Goal: Task Accomplishment & Management: Manage account settings

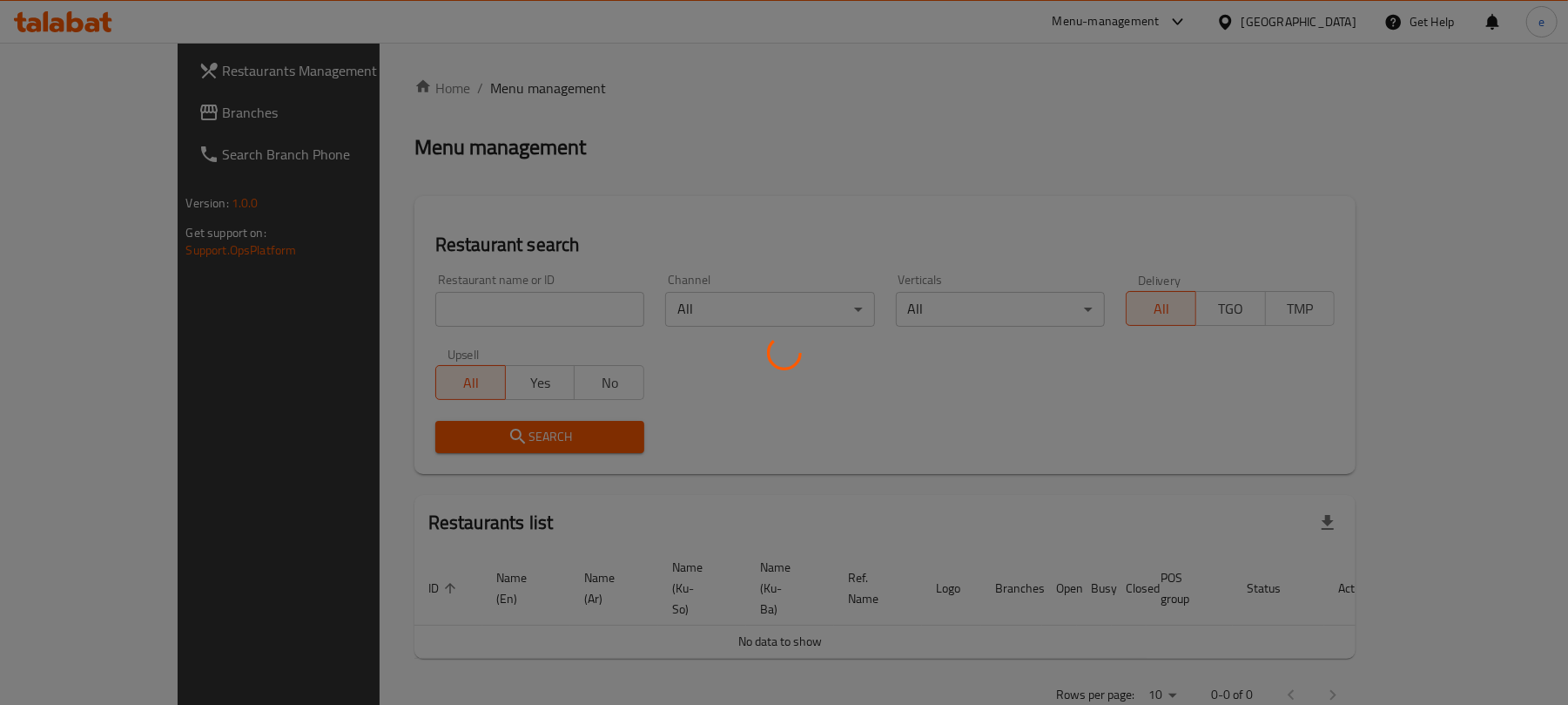
click at [414, 297] on div "Home / Menu management Menu management Restaurant search Restaurant name or ID …" at bounding box center [885, 397] width 942 height 640
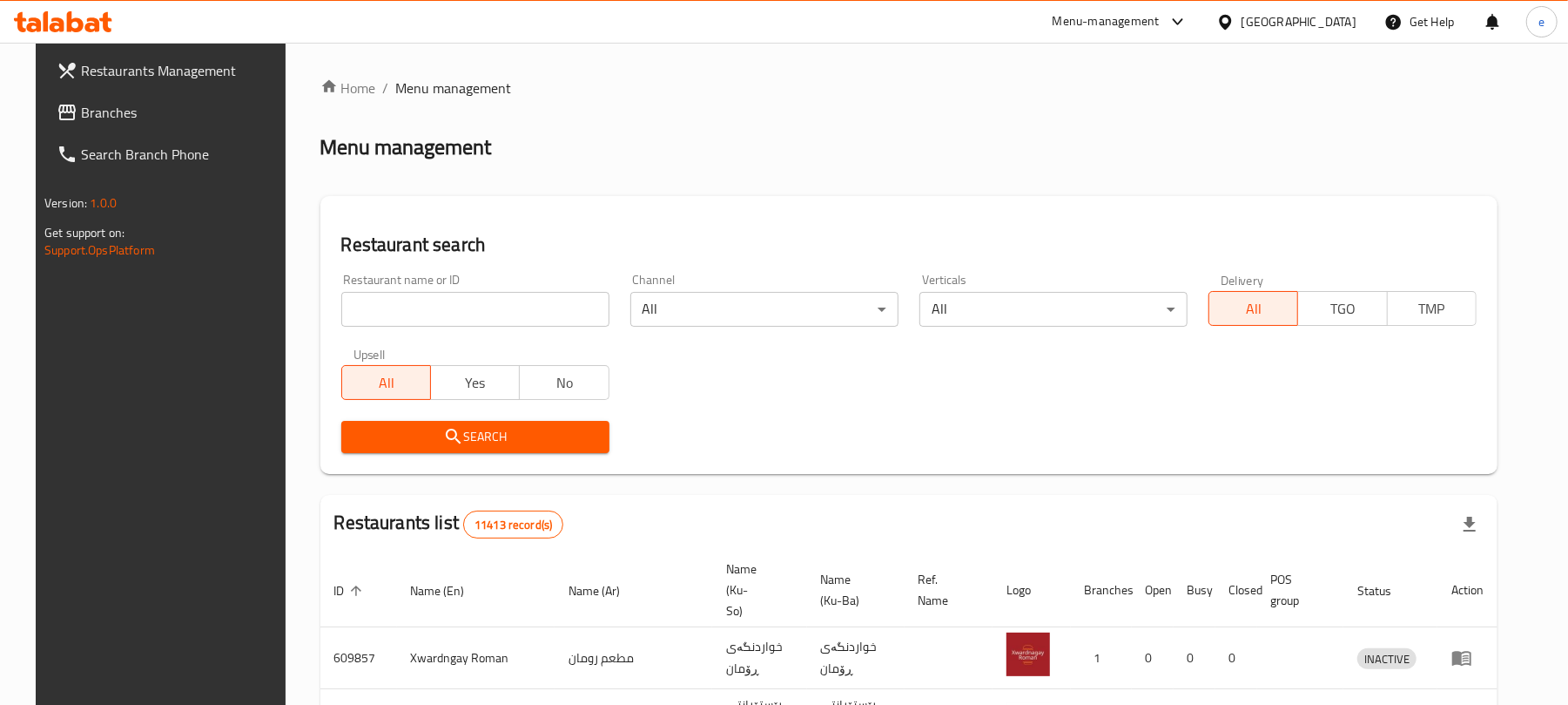
click at [384, 304] on input "search" at bounding box center [475, 309] width 268 height 35
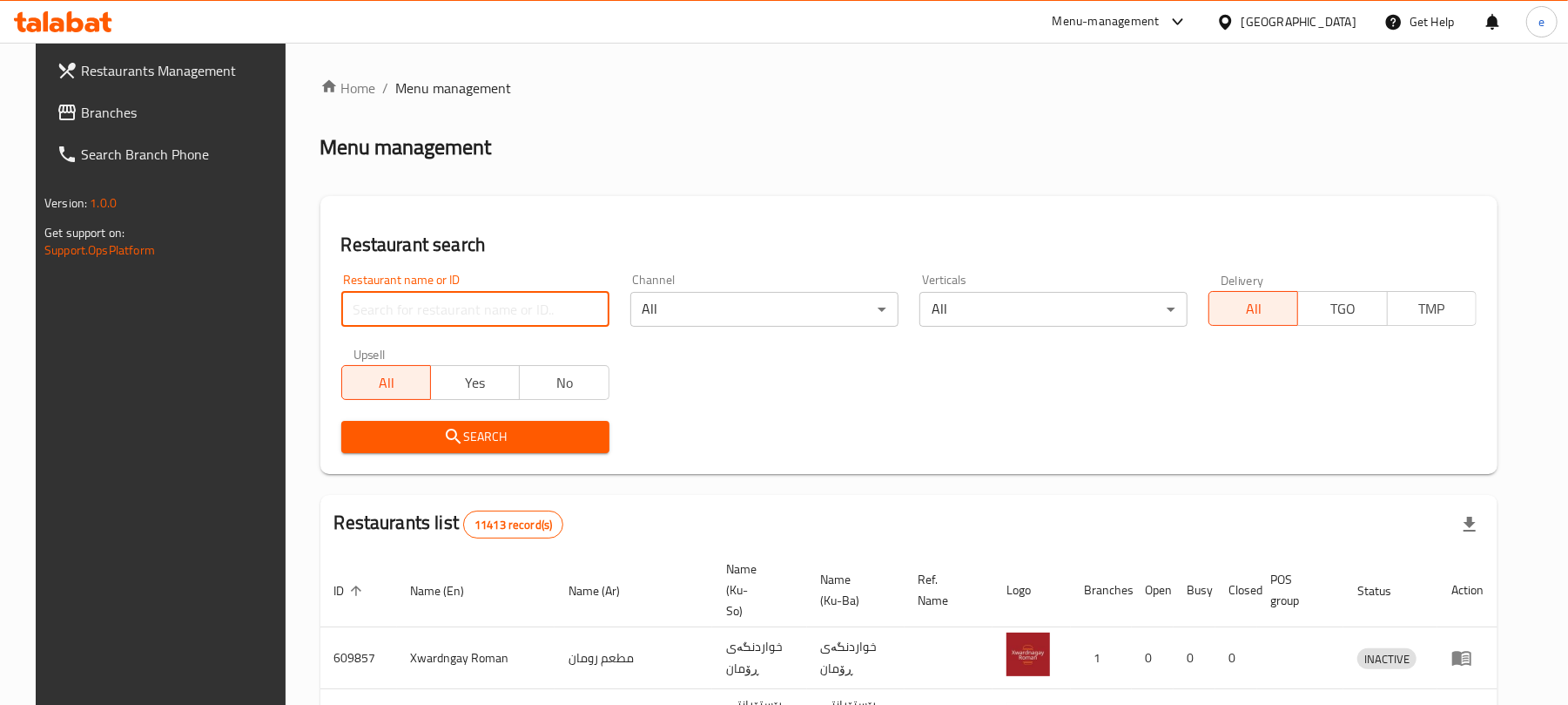
paste input "Rai Al Halal"
type input "Rai Al Halal"
click button "Search" at bounding box center [475, 437] width 268 height 32
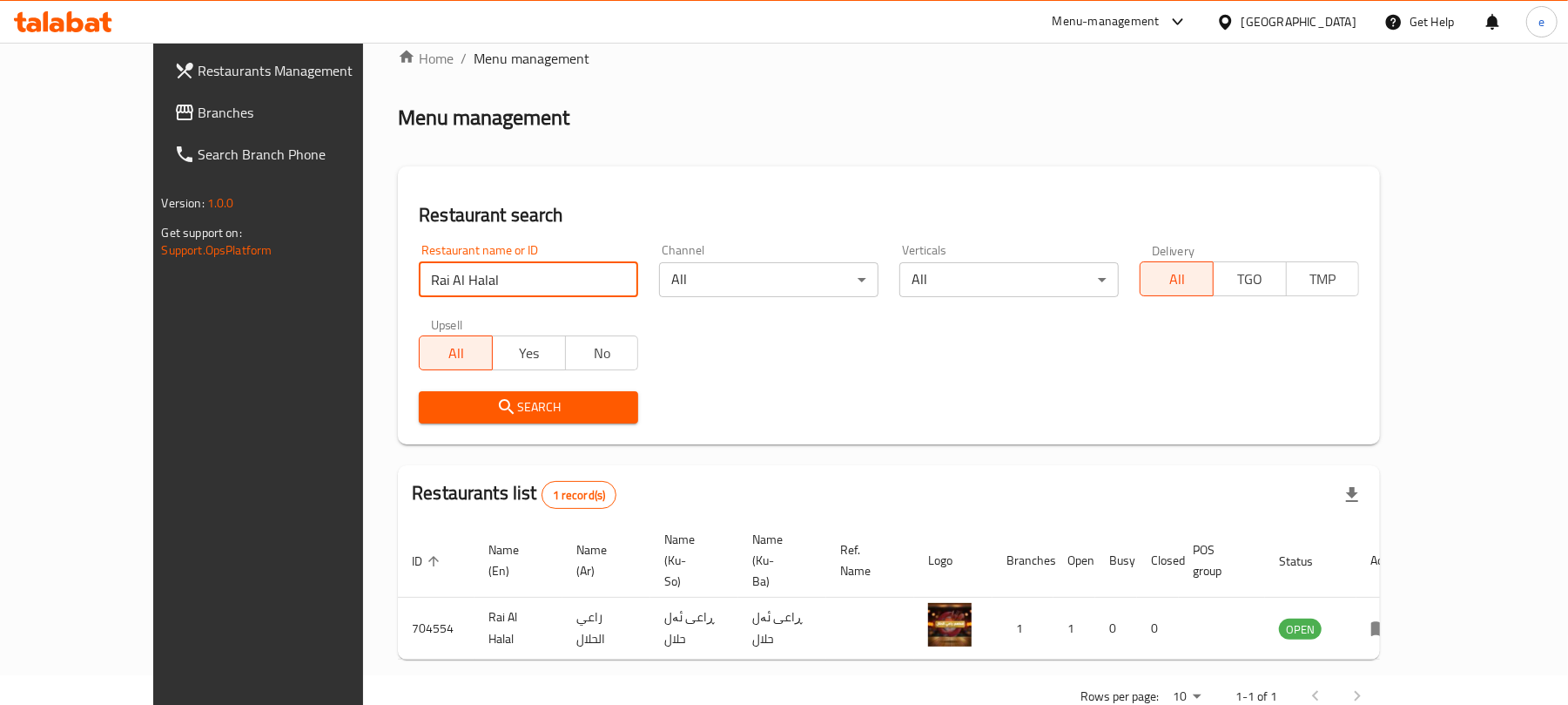
scroll to position [40, 0]
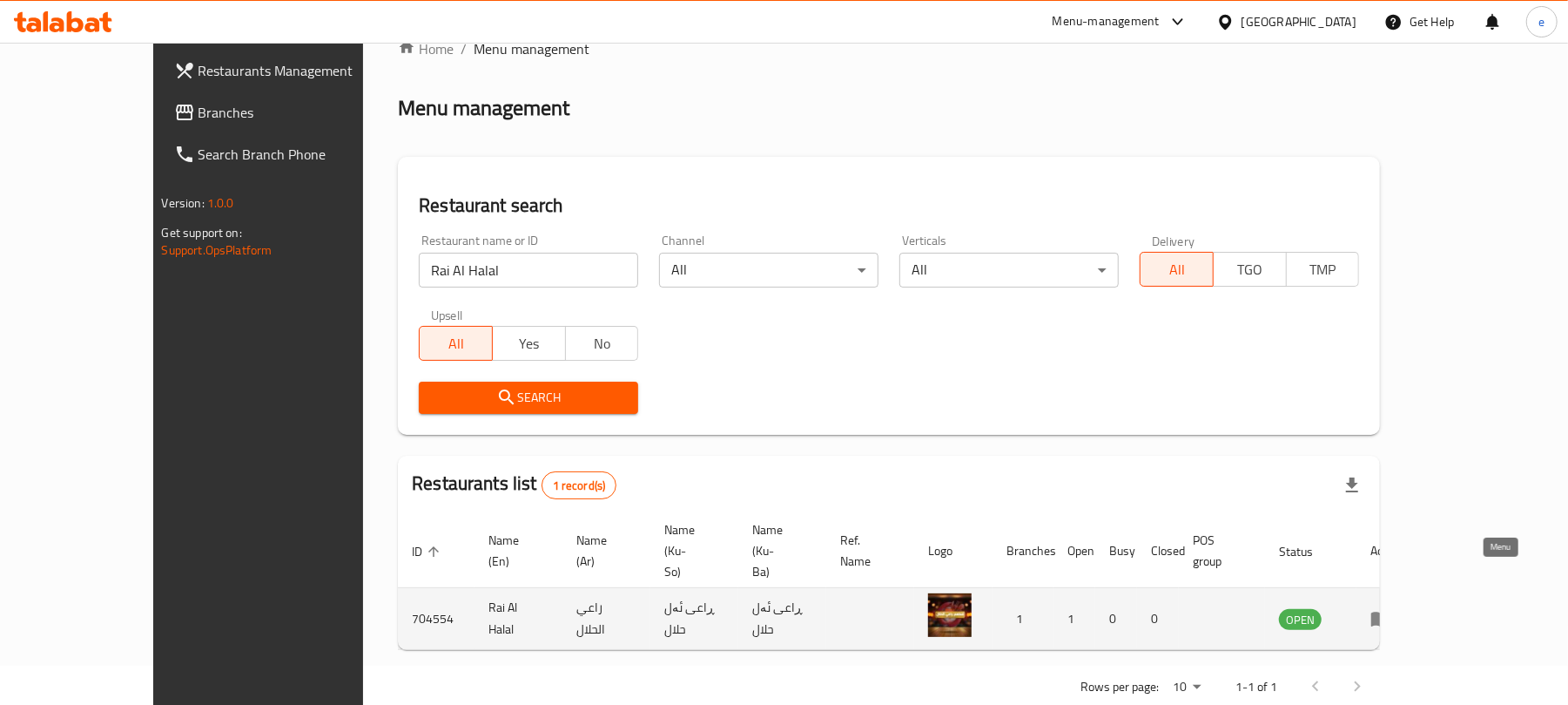
click at [1392, 608] on icon "enhanced table" at bounding box center [1381, 618] width 21 height 21
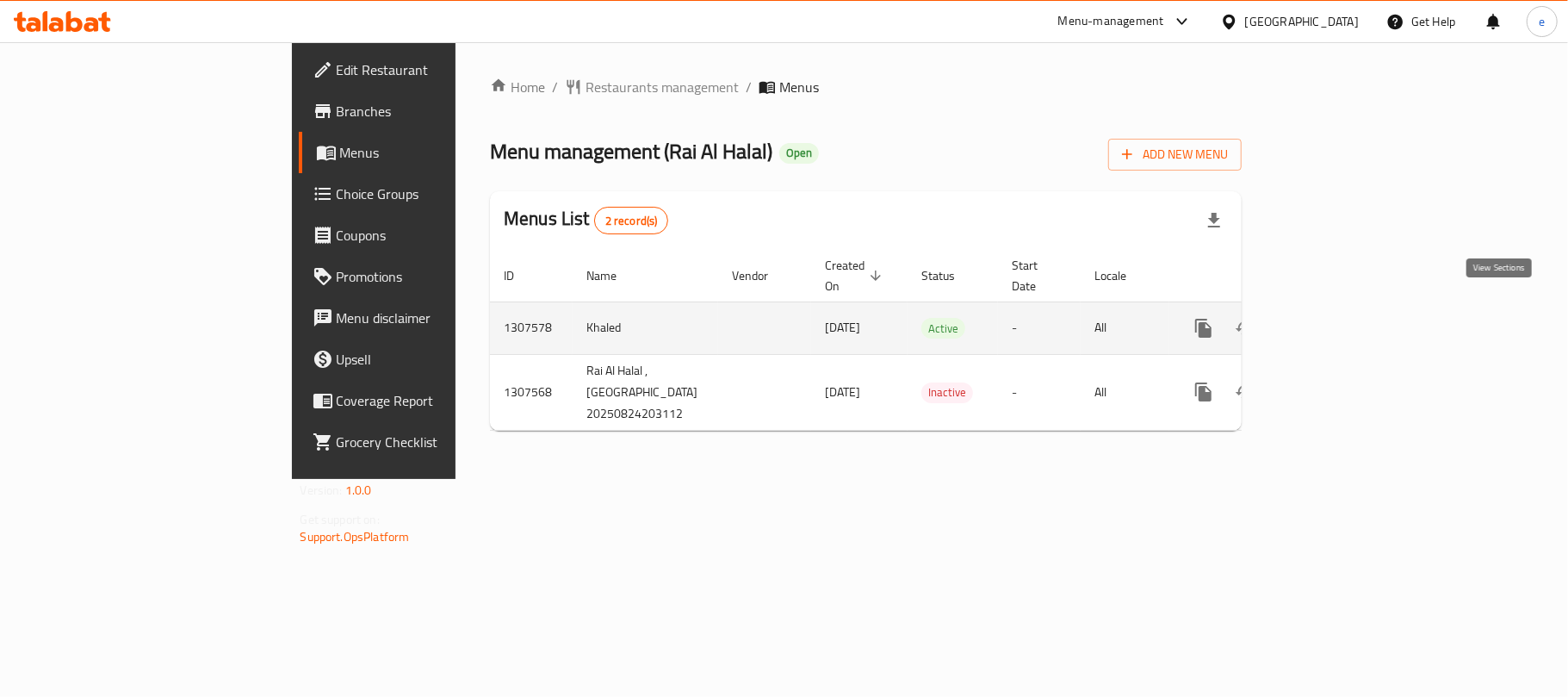
click at [1336, 320] on icon "enhanced table" at bounding box center [1328, 328] width 16 height 16
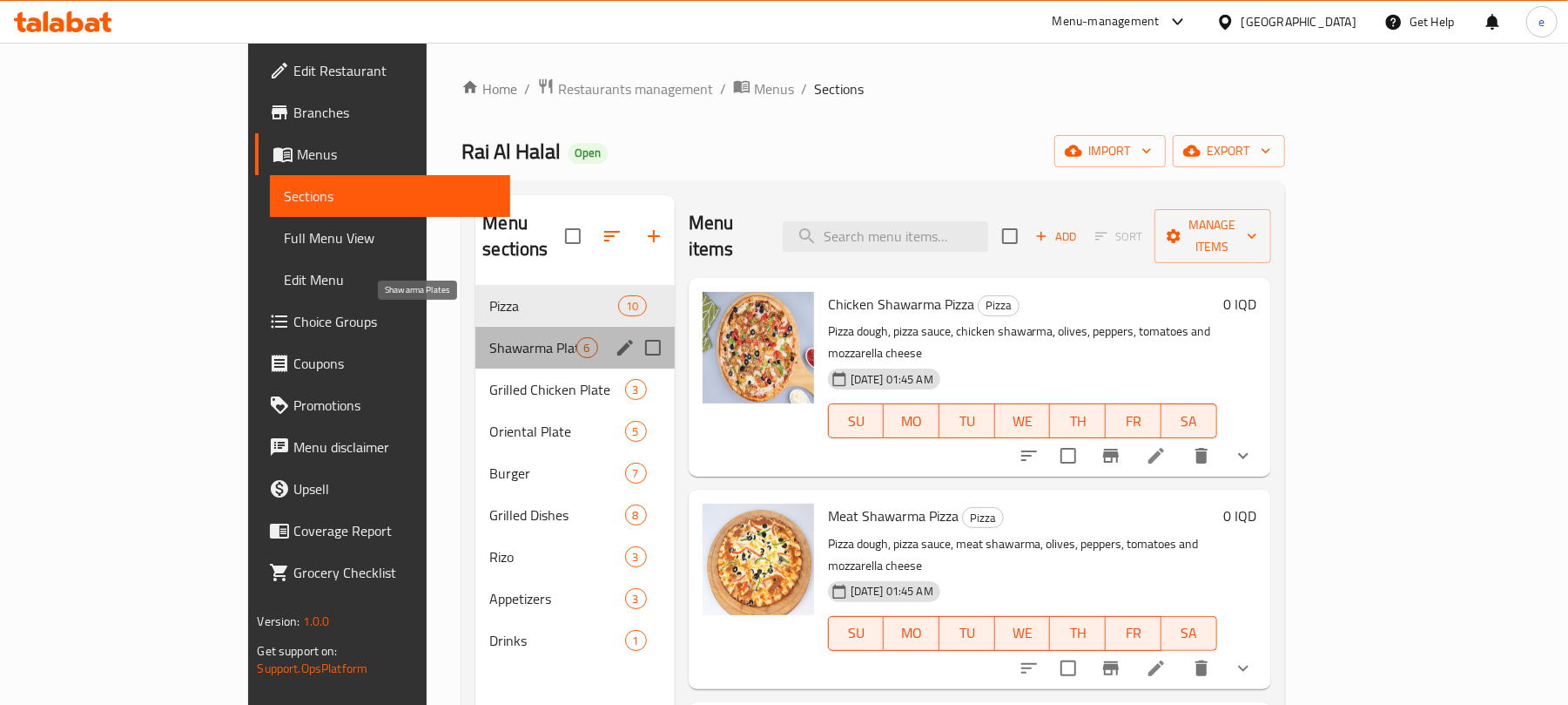
click at [490, 337] on span "Shawarma Plates" at bounding box center [532, 347] width 86 height 21
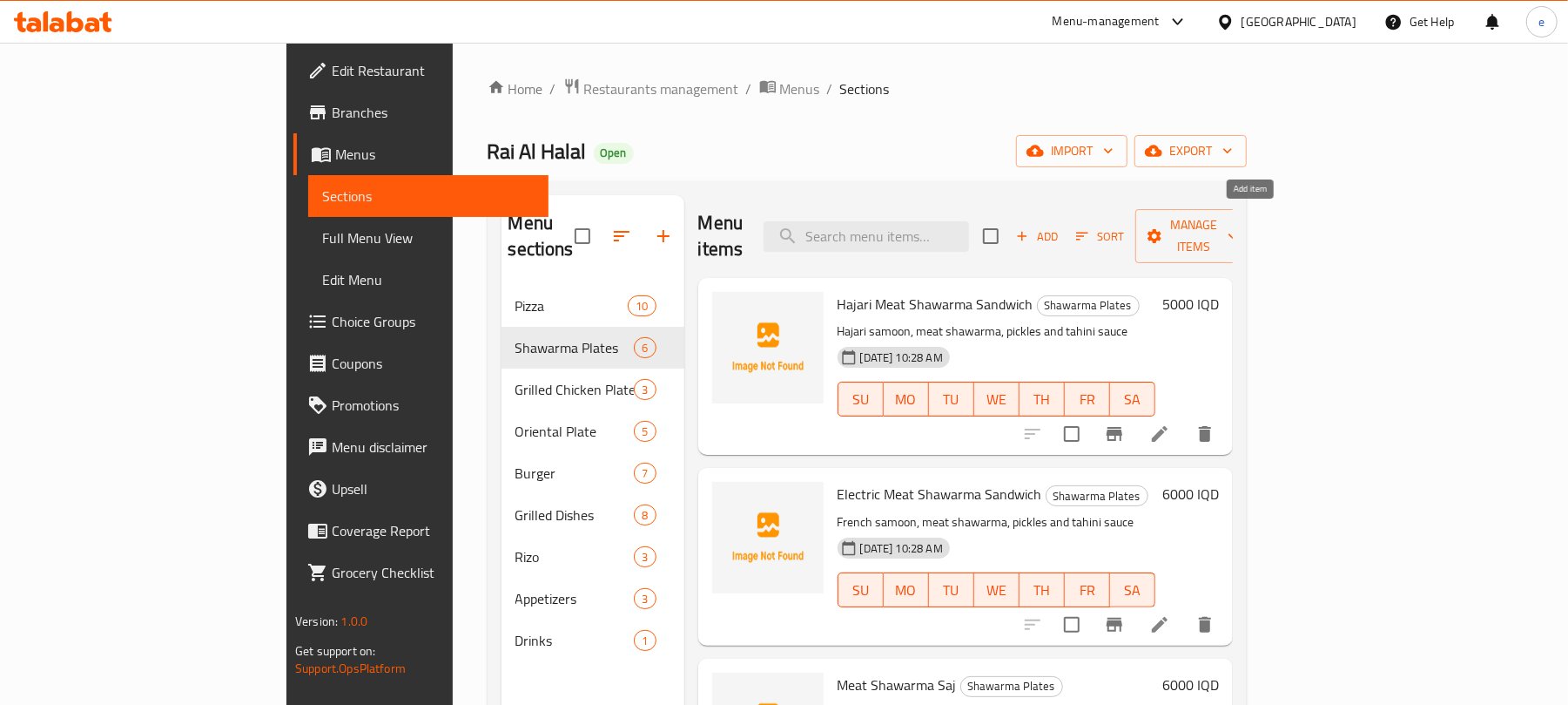
click at [1060, 231] on span "Add" at bounding box center [1037, 236] width 47 height 20
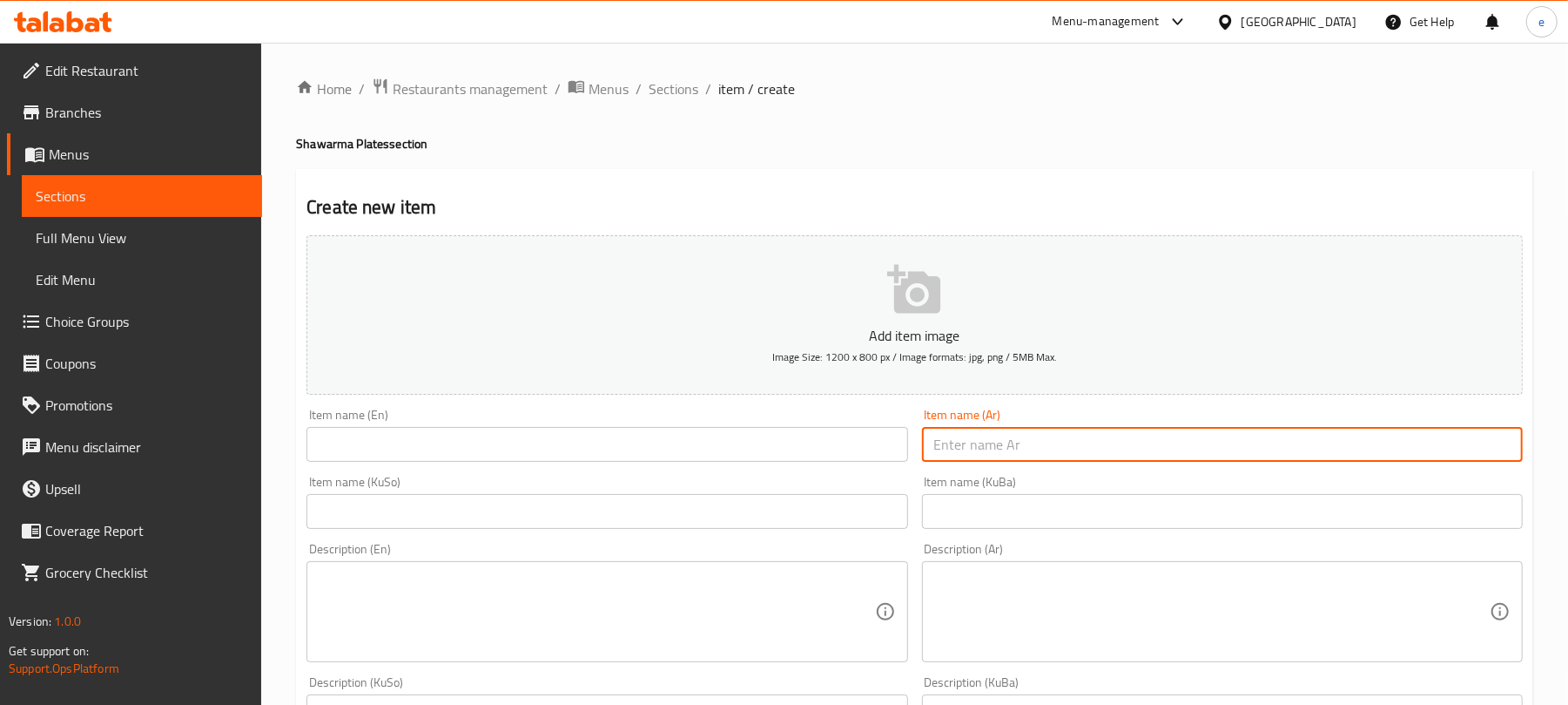
click at [1092, 446] on input "text" at bounding box center [1222, 444] width 601 height 35
paste input "شاورما لحم"
type input "شاورما لحم"
click at [649, 450] on input "text" at bounding box center [607, 444] width 601 height 35
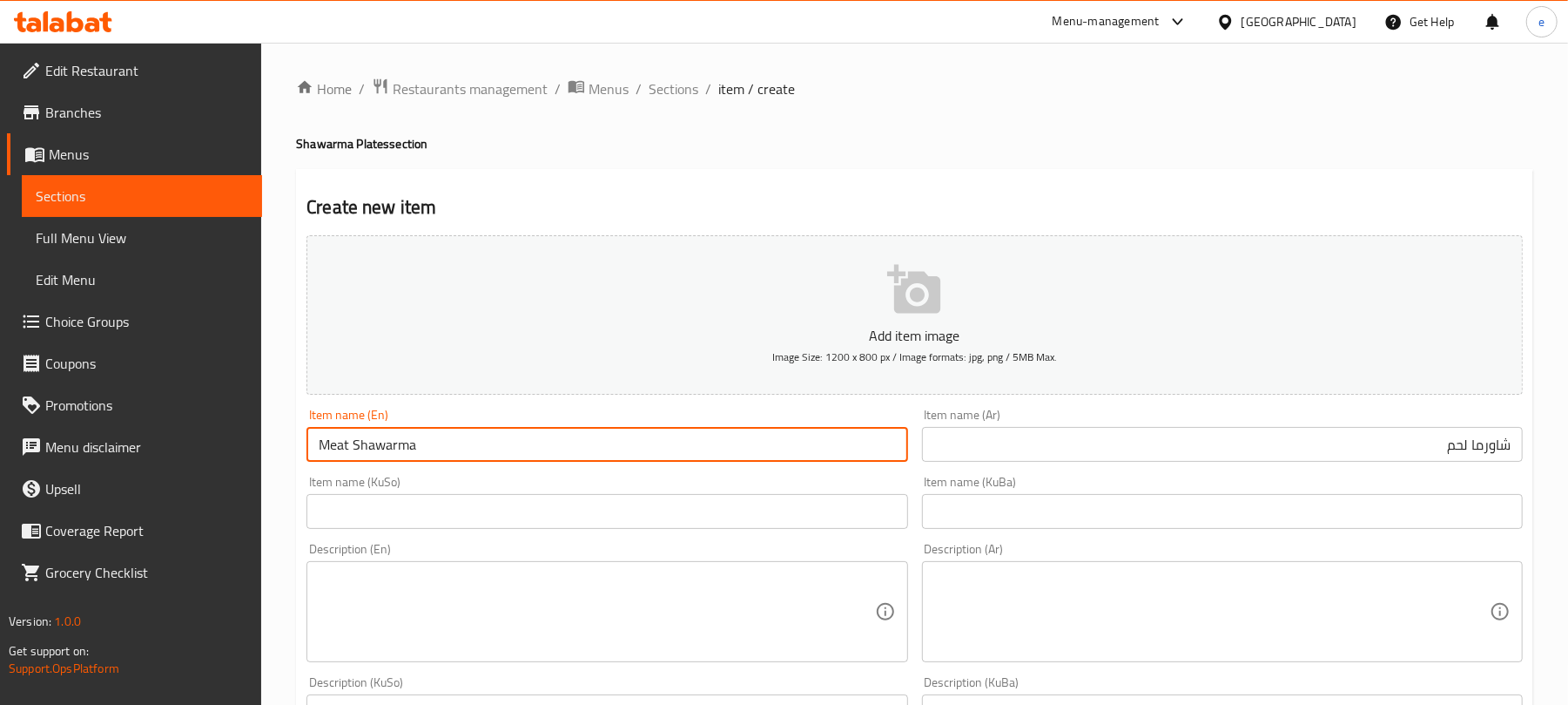
type input "Meat Shawarma"
click at [762, 509] on input "text" at bounding box center [607, 511] width 601 height 35
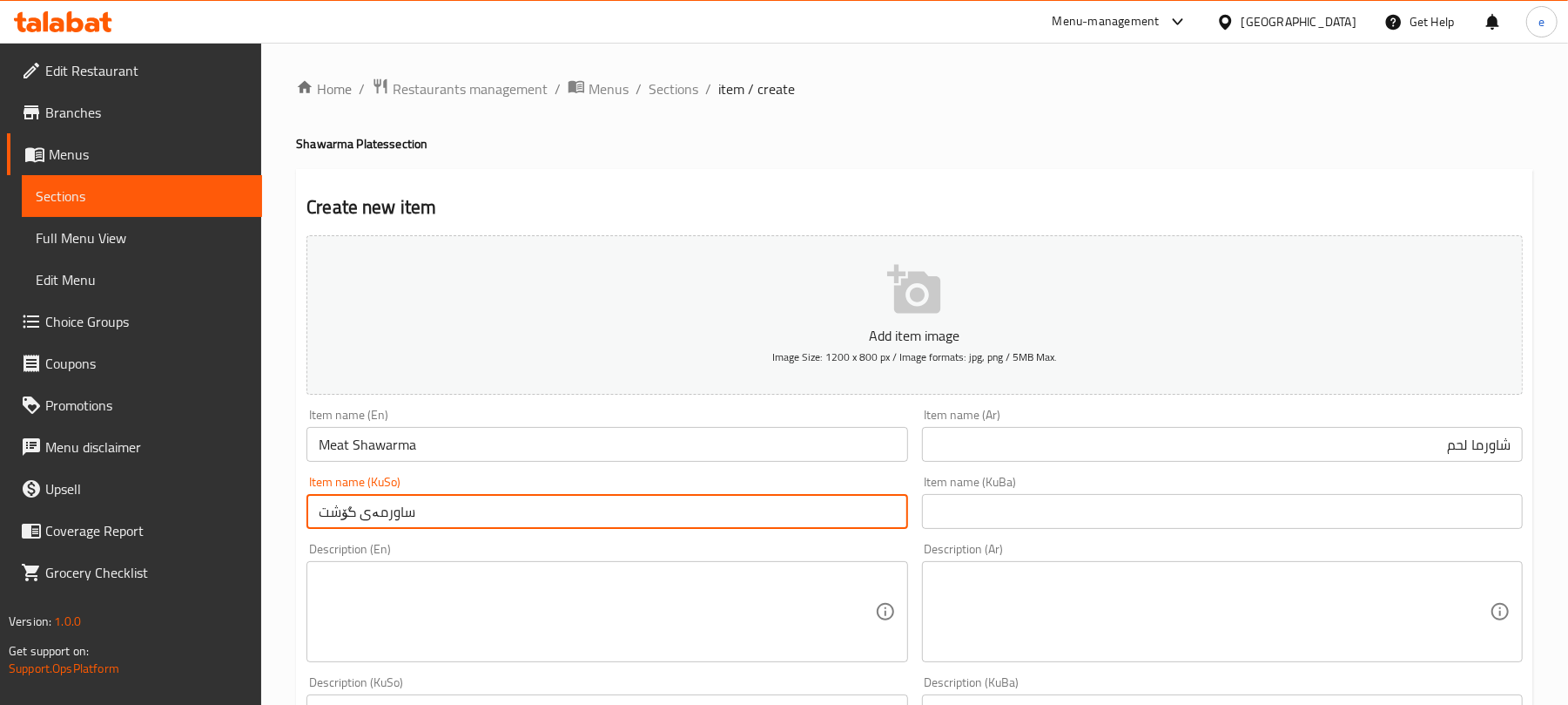
click at [477, 524] on input "ساورمەی گۆشت" at bounding box center [607, 511] width 601 height 35
type input "شاورمەی گۆشت"
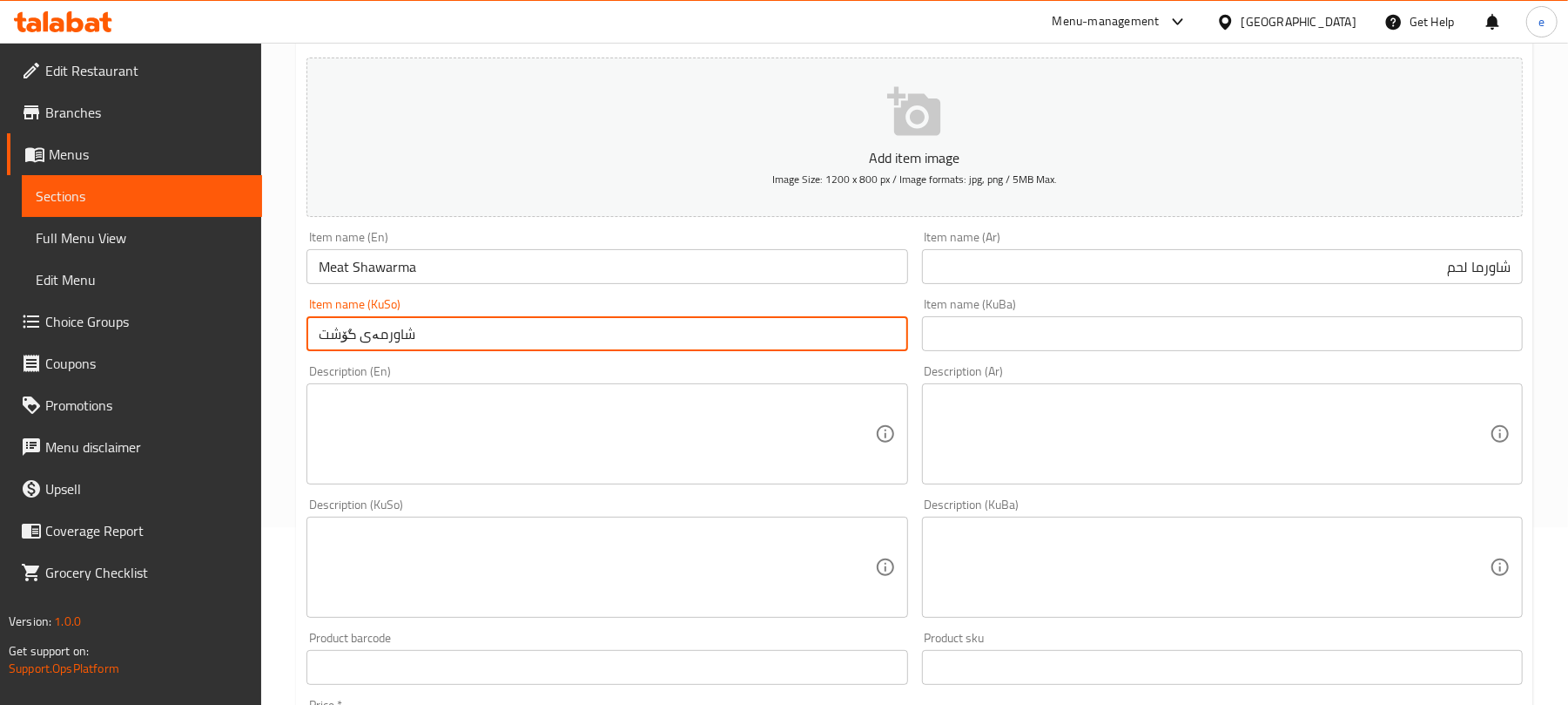
scroll to position [231, 0]
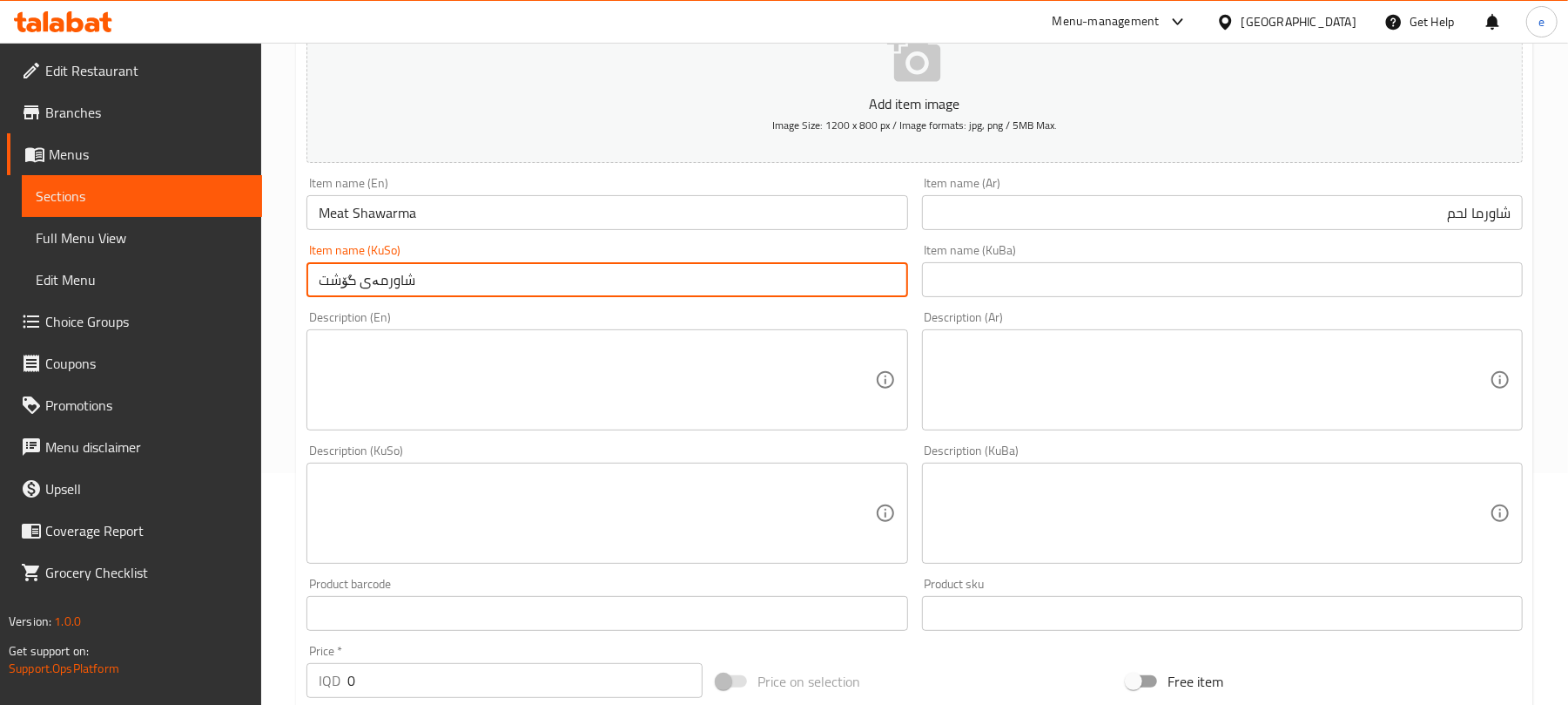
click at [1259, 367] on textarea at bounding box center [1211, 380] width 556 height 83
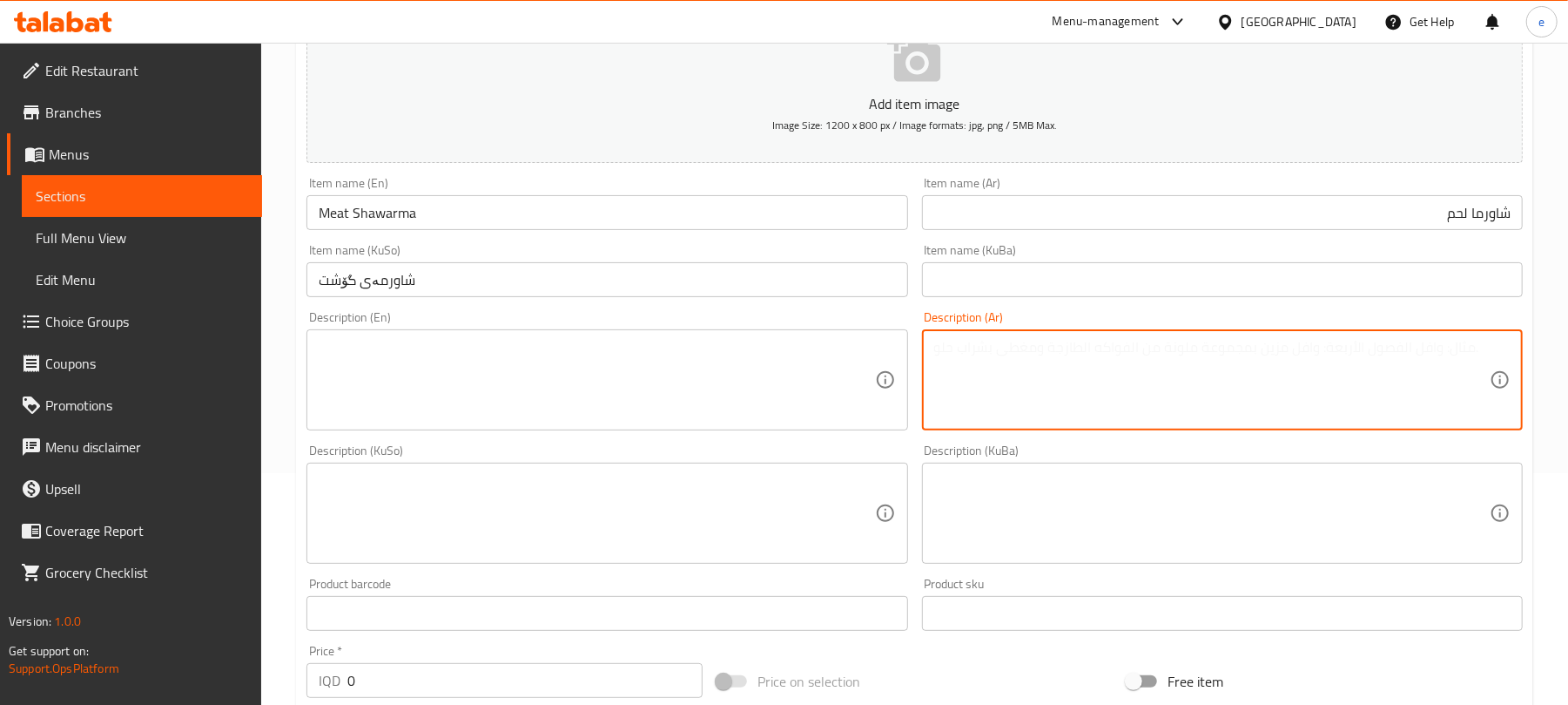
paste textarea "اختيارك من الوزن شاورما لحم"
click at [1416, 352] on textarea "اختيارك من الوزن شاورما لحم" at bounding box center [1211, 380] width 556 height 83
type textarea "اختيارك من وزن شاورما لحم"
click at [653, 523] on textarea at bounding box center [596, 513] width 556 height 83
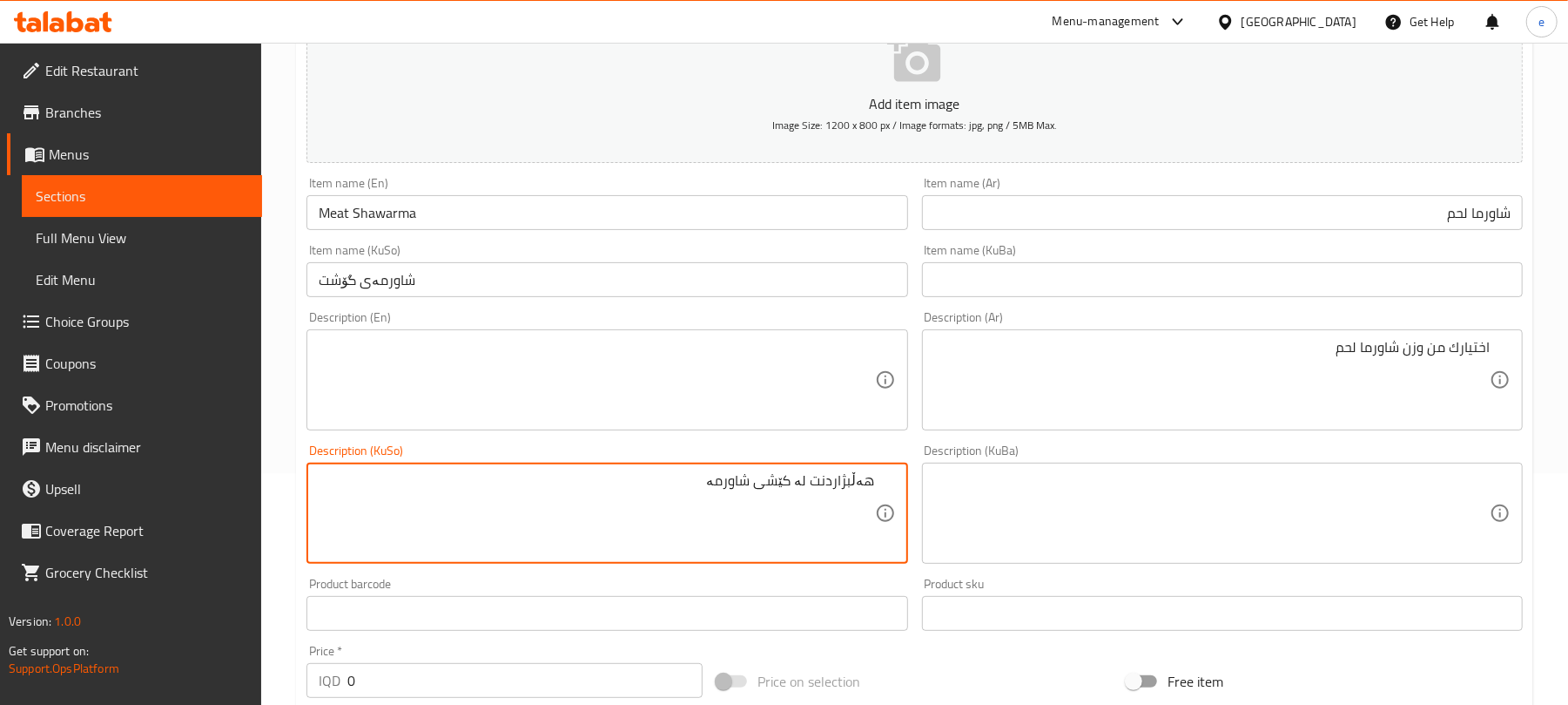
type textarea "هەڵبژاردنت لە کێشی شاورمە"
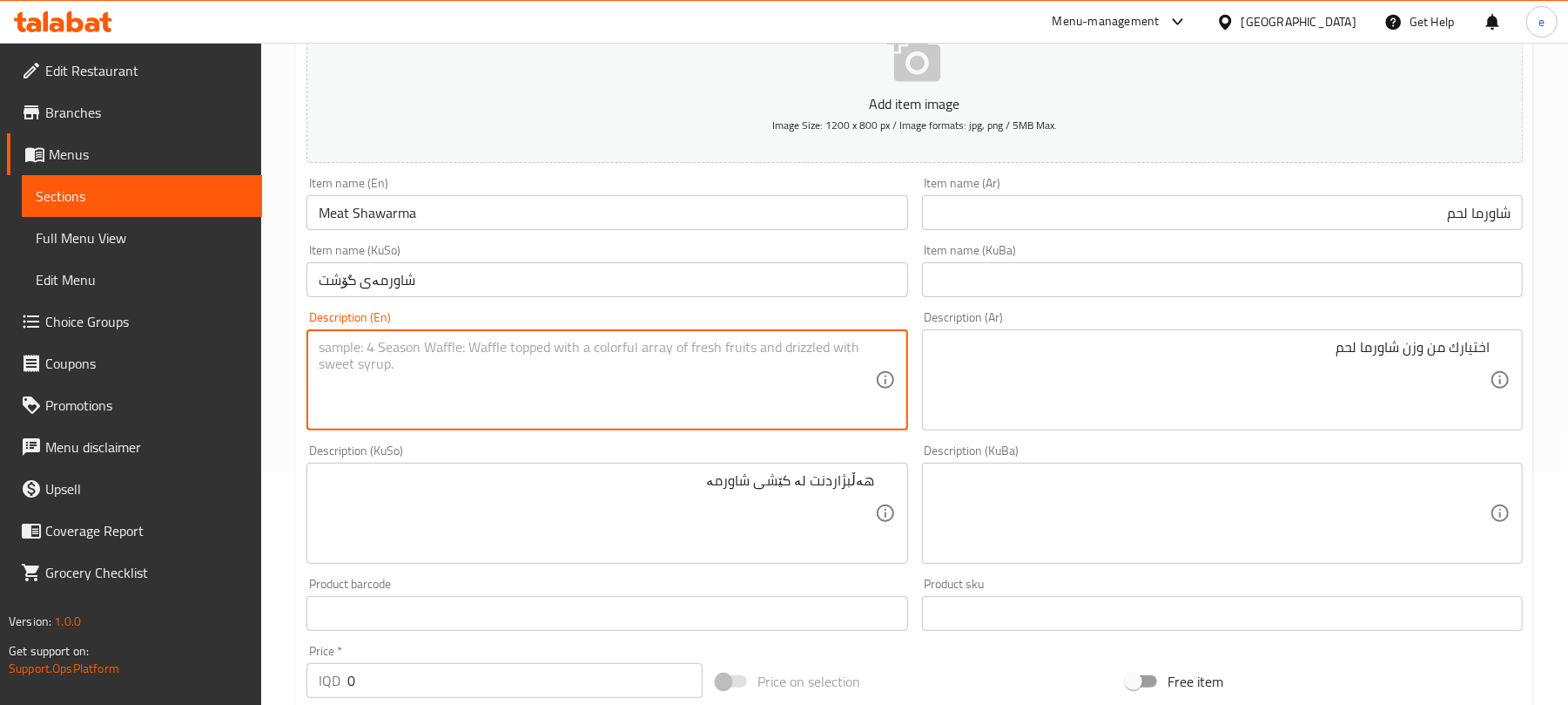
click at [503, 387] on textarea at bounding box center [596, 380] width 556 height 83
type textarea "y"
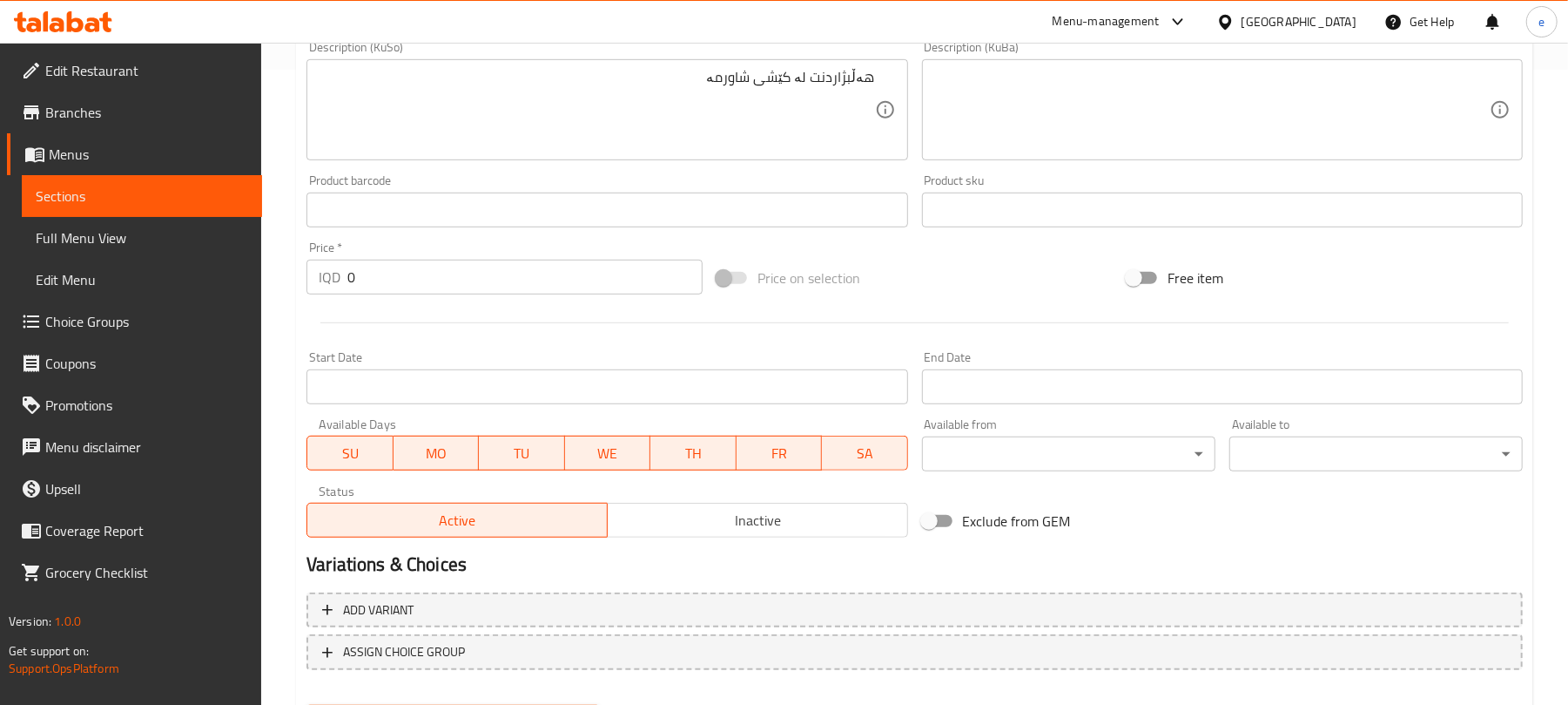
scroll to position [697, 0]
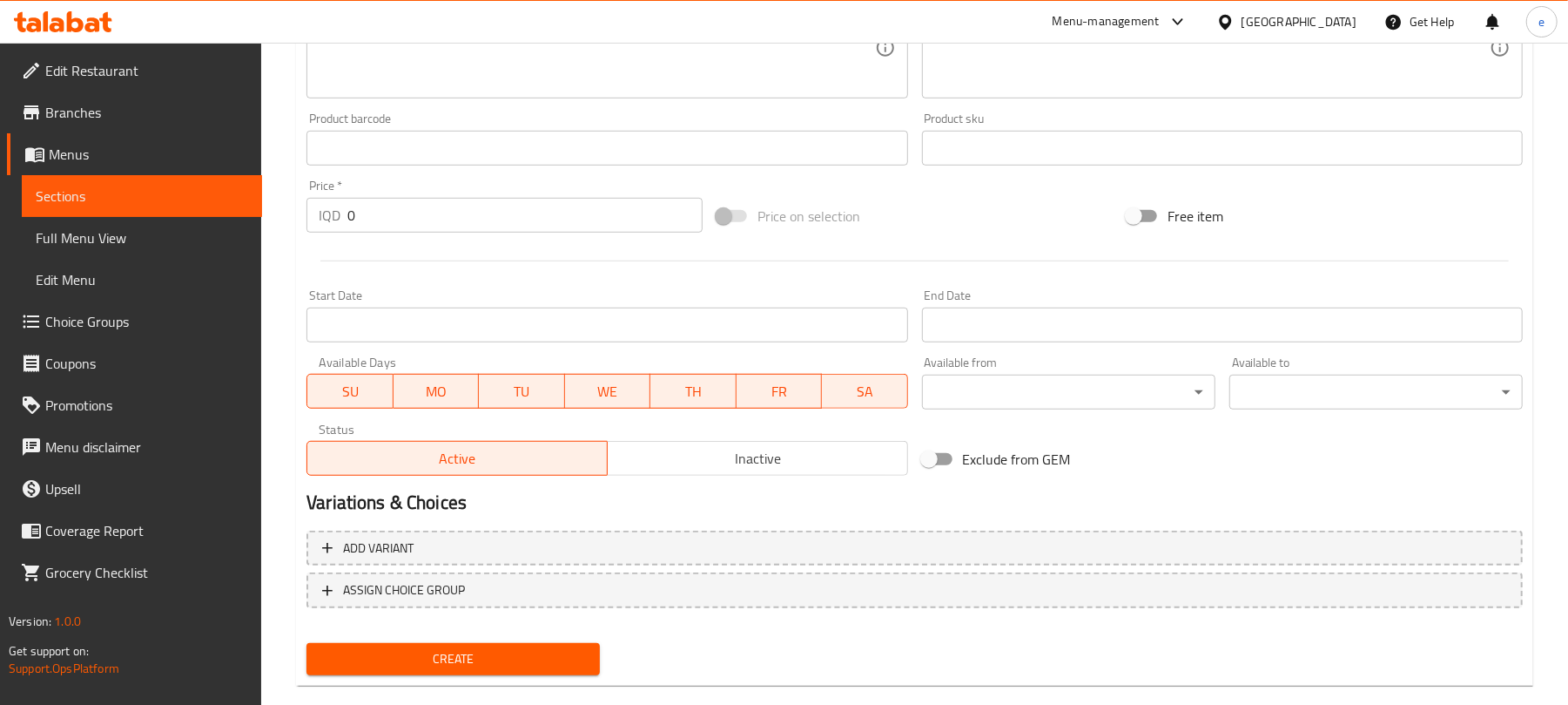
type textarea "Your choice of shawarma wight"
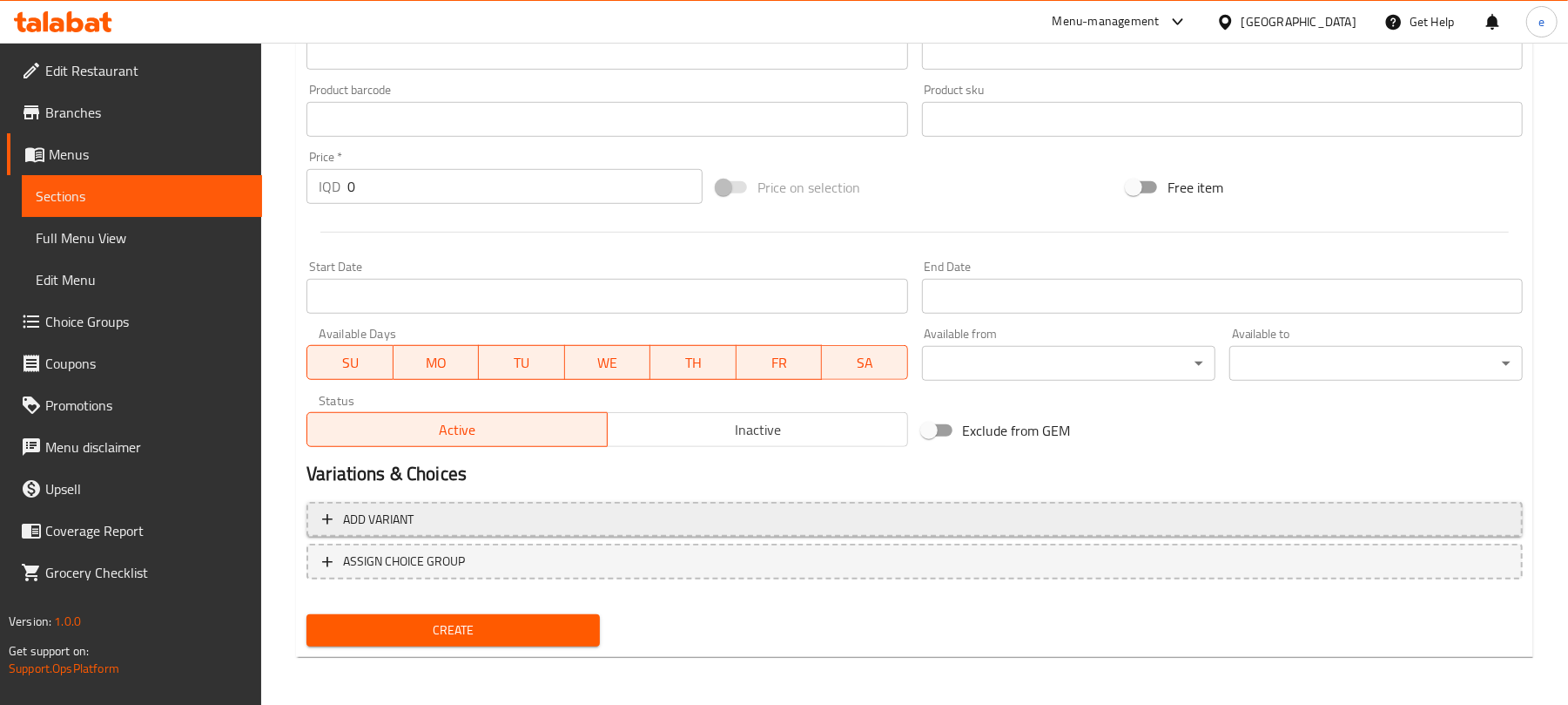
click at [1258, 526] on span "Add variant" at bounding box center [914, 519] width 1185 height 22
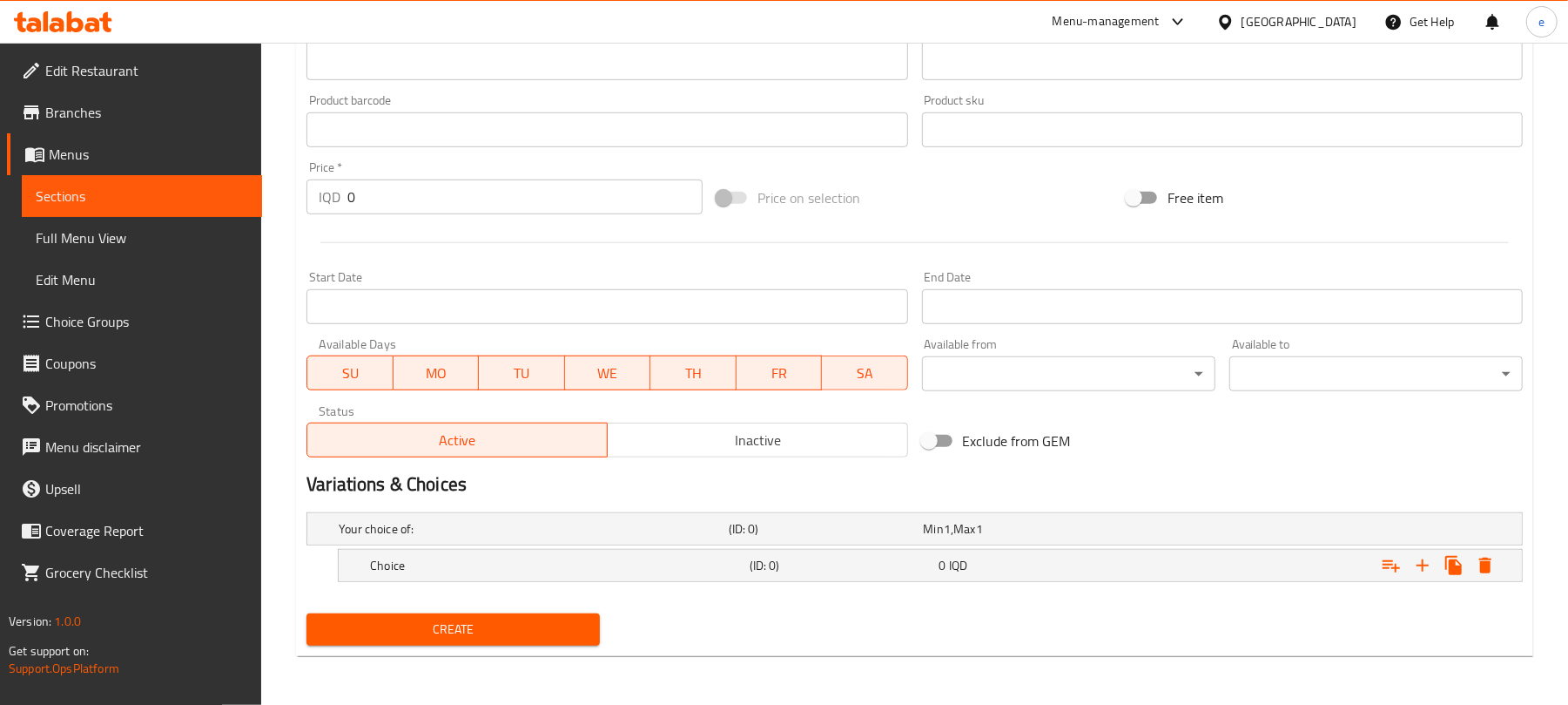
scroll to position [716, 0]
click at [1292, 576] on div "Expand" at bounding box center [1314, 565] width 379 height 39
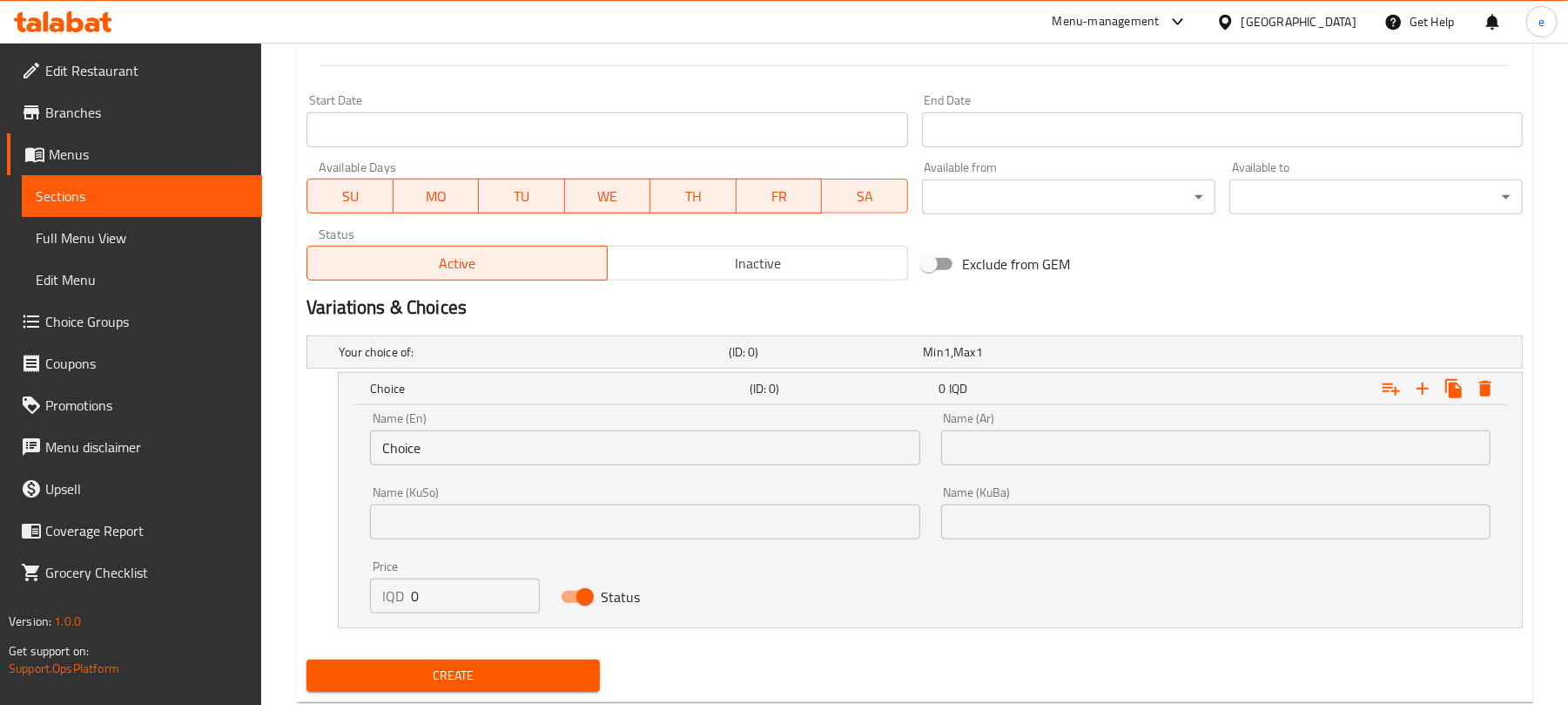
scroll to position [939, 0]
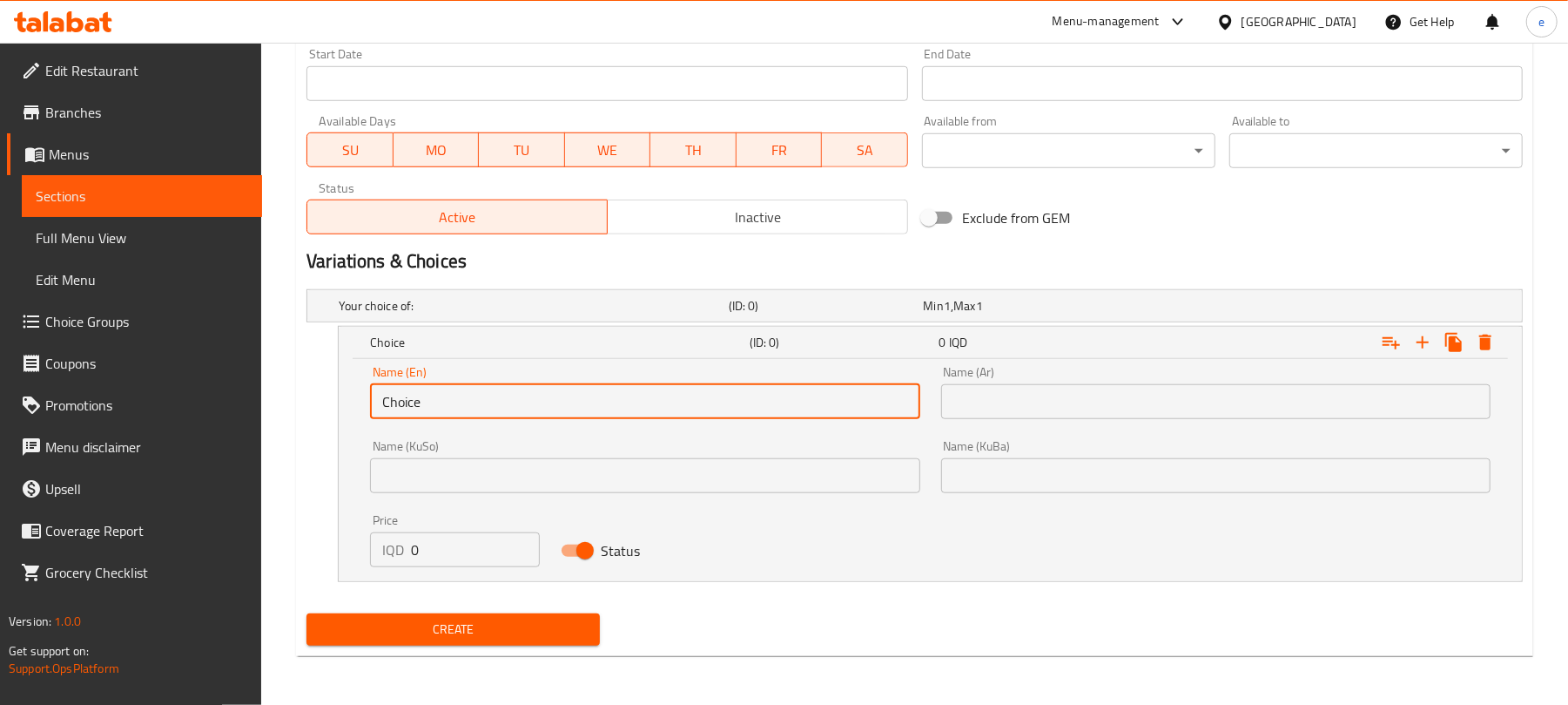
drag, startPoint x: 486, startPoint y: 394, endPoint x: 388, endPoint y: 405, distance: 98.6
click at [388, 405] on input "Choice" at bounding box center [644, 401] width 549 height 35
click at [394, 405] on input "Choice" at bounding box center [644, 401] width 549 height 35
click at [399, 404] on input "text" at bounding box center [644, 401] width 549 height 35
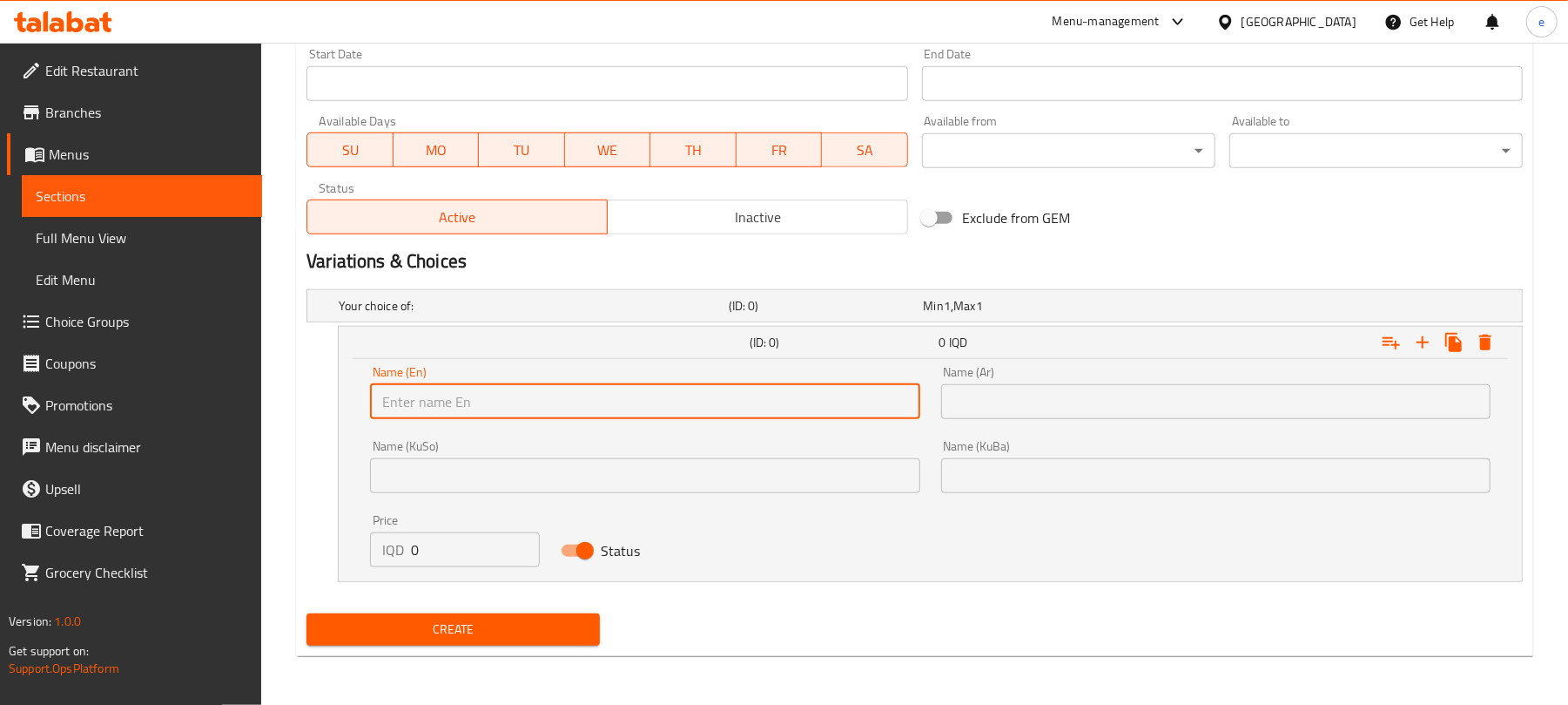
type input "1 Kilo"
click at [983, 416] on input "text" at bounding box center [1216, 401] width 549 height 35
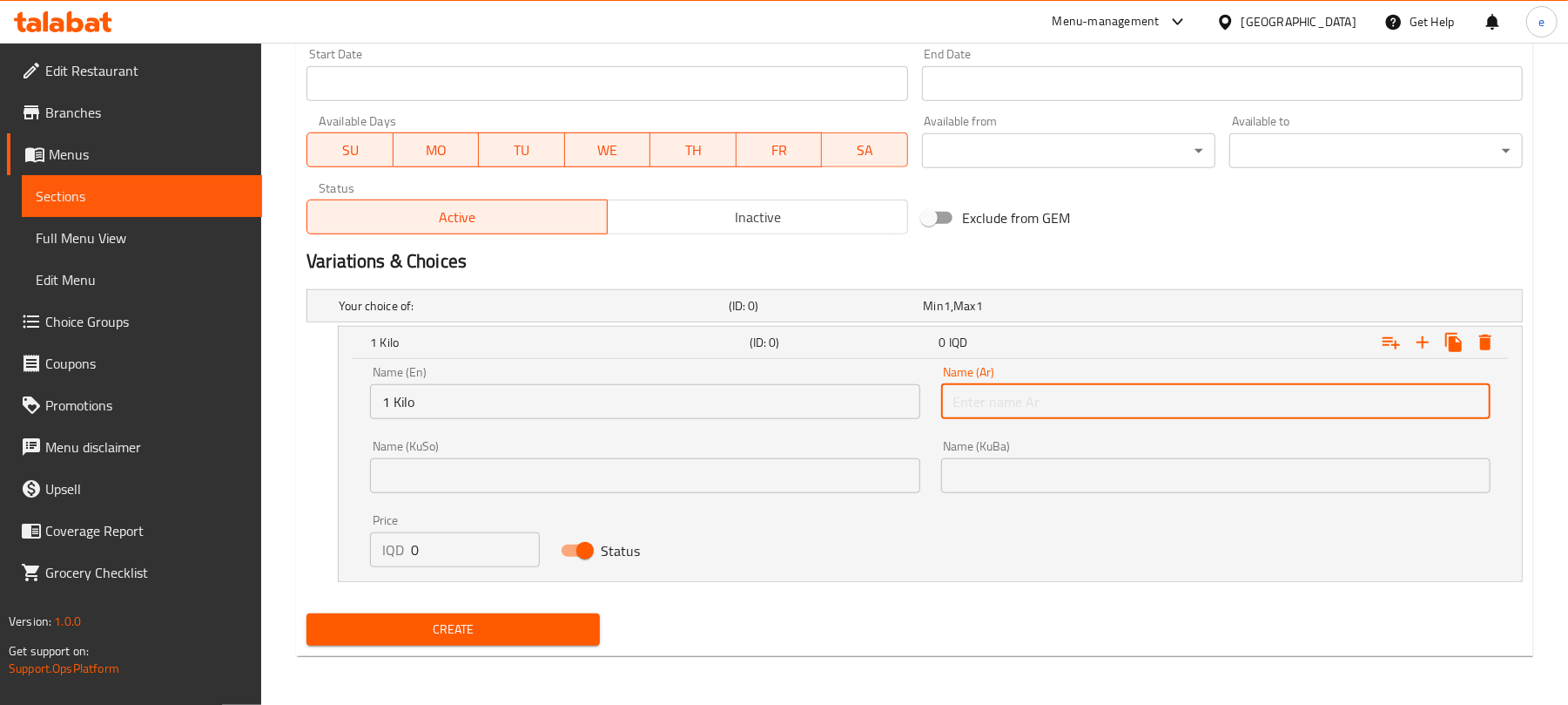
type input "1 كيلو"
click at [857, 470] on input "text" at bounding box center [644, 475] width 549 height 35
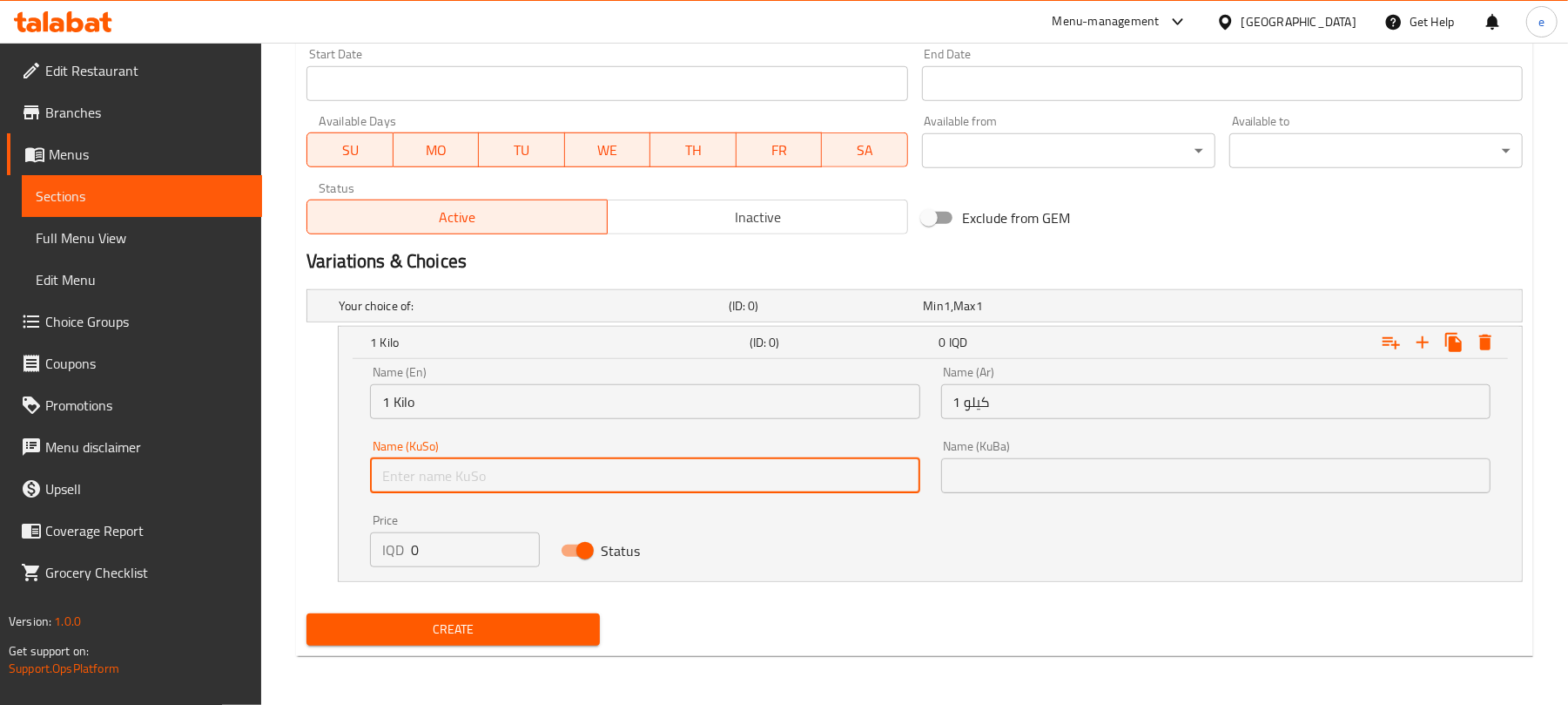
type input "1 کیلۆ"
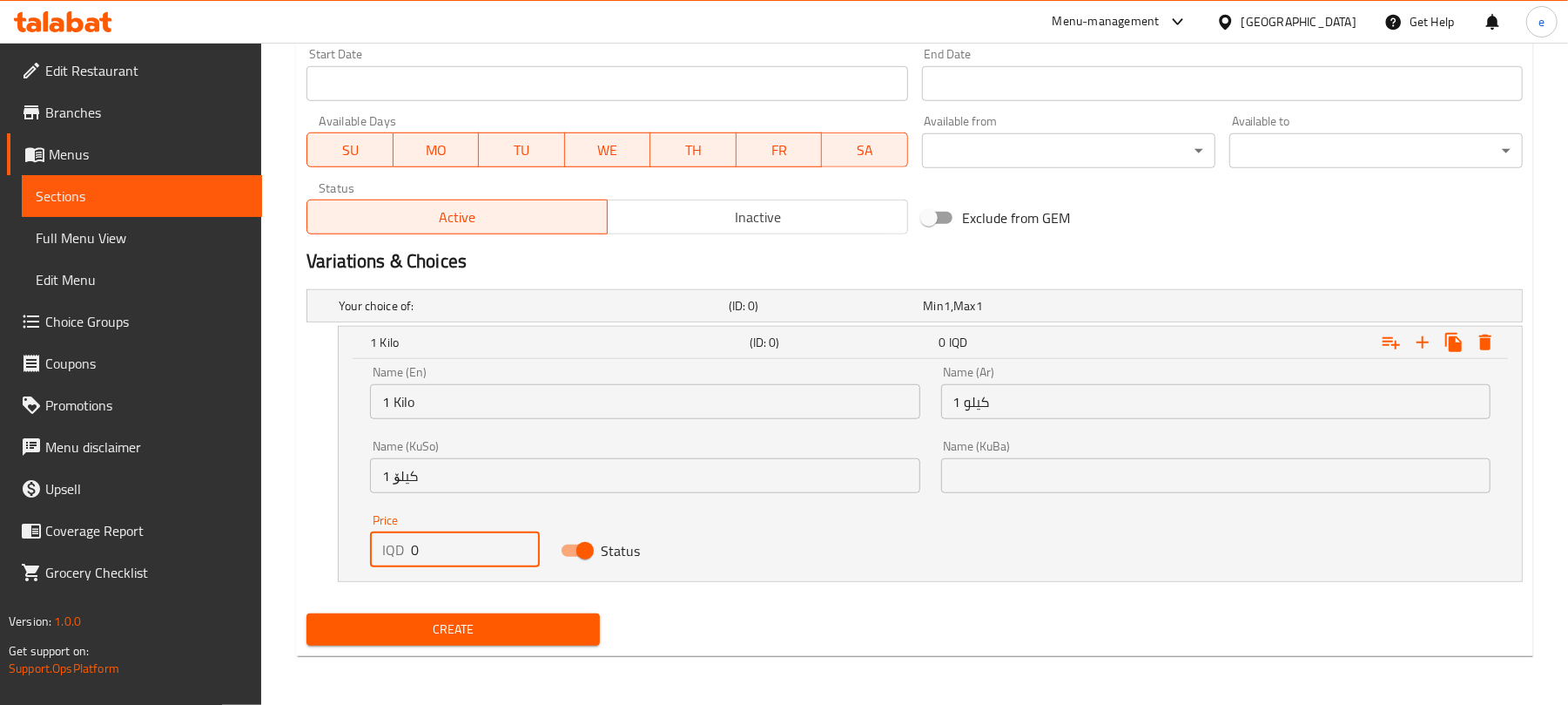
drag, startPoint x: 384, startPoint y: 556, endPoint x: 375, endPoint y: 556, distance: 9.0
click at [375, 556] on div "IQD 0 Price" at bounding box center [454, 549] width 169 height 35
paste input "5000"
type input "50000"
click at [1421, 350] on icon "Expand" at bounding box center [1423, 343] width 21 height 21
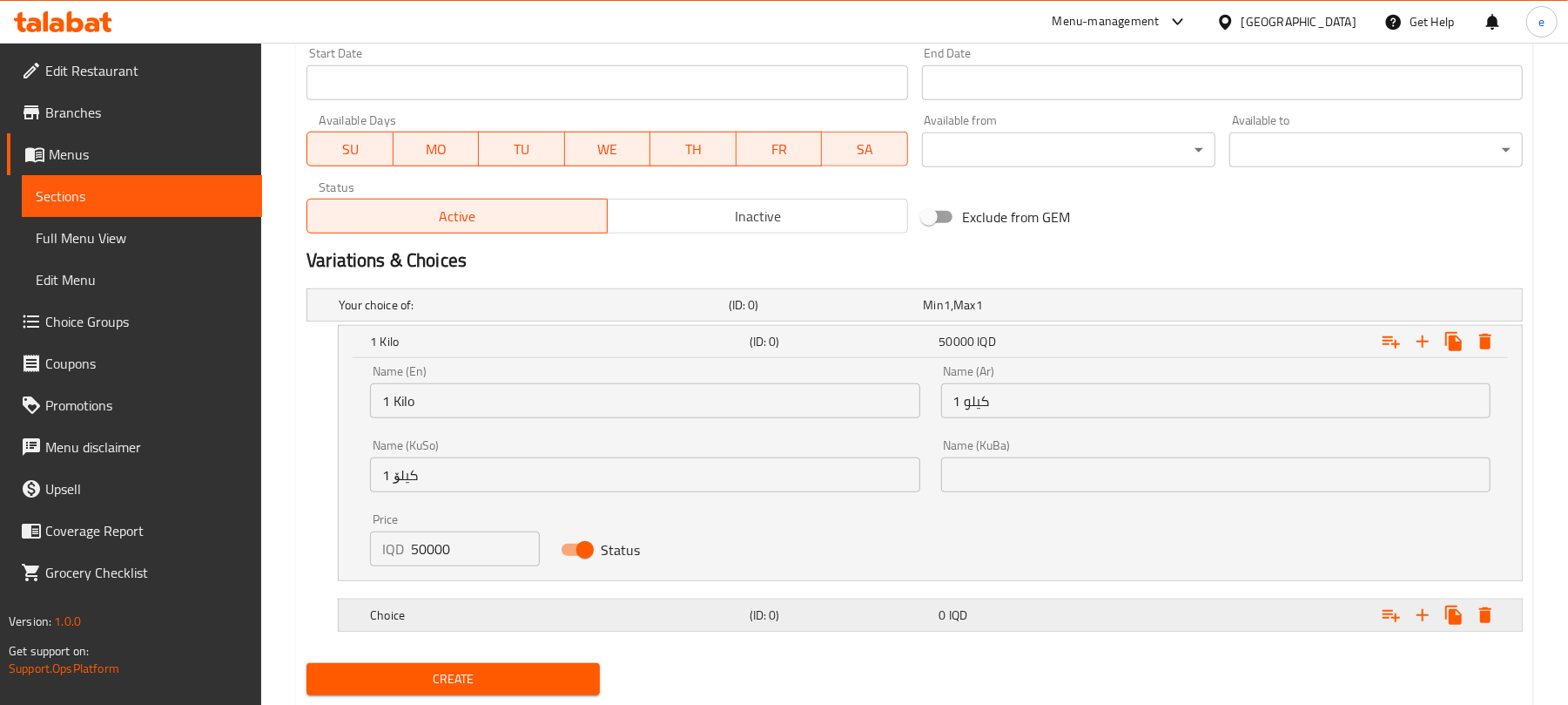
click at [780, 624] on h5 "(ID: 0)" at bounding box center [842, 614] width 183 height 17
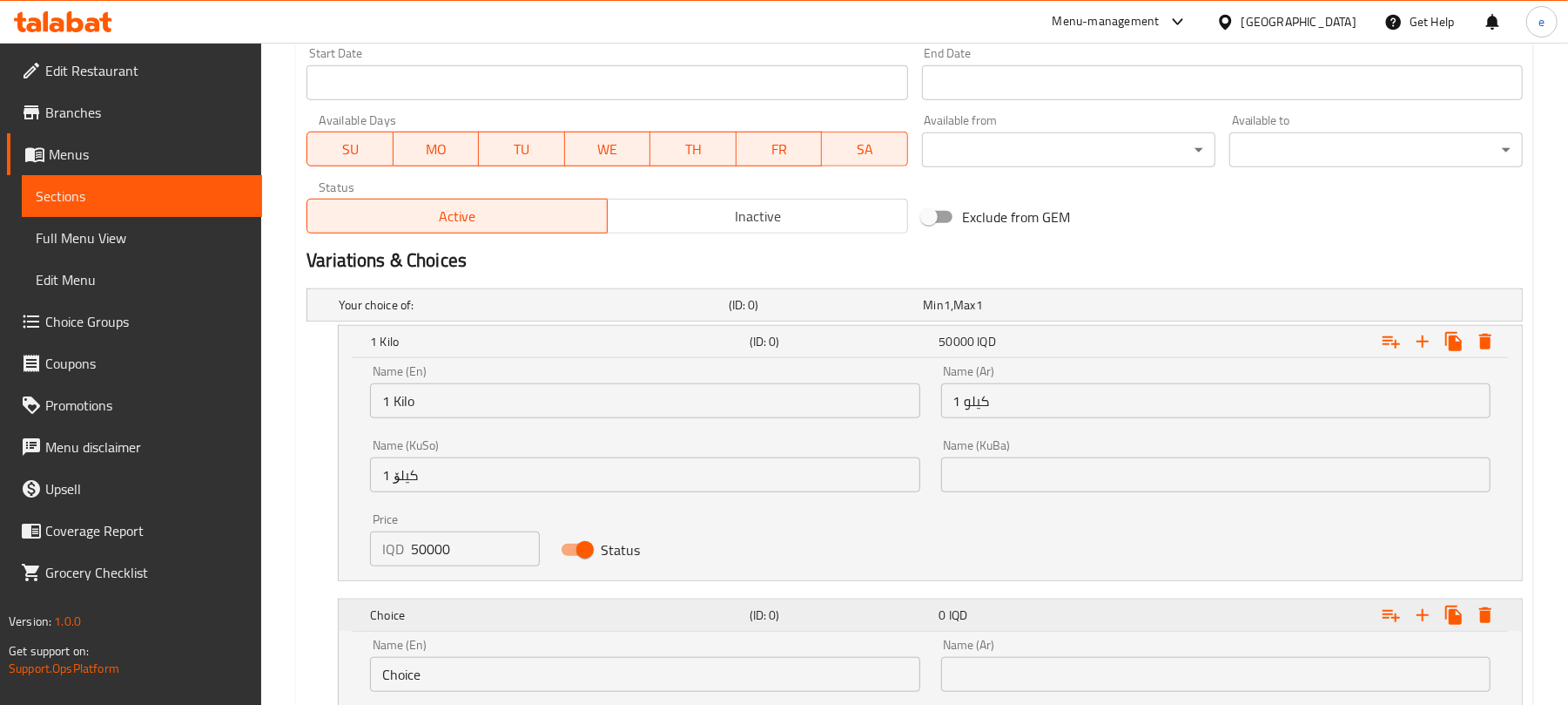
scroll to position [1171, 0]
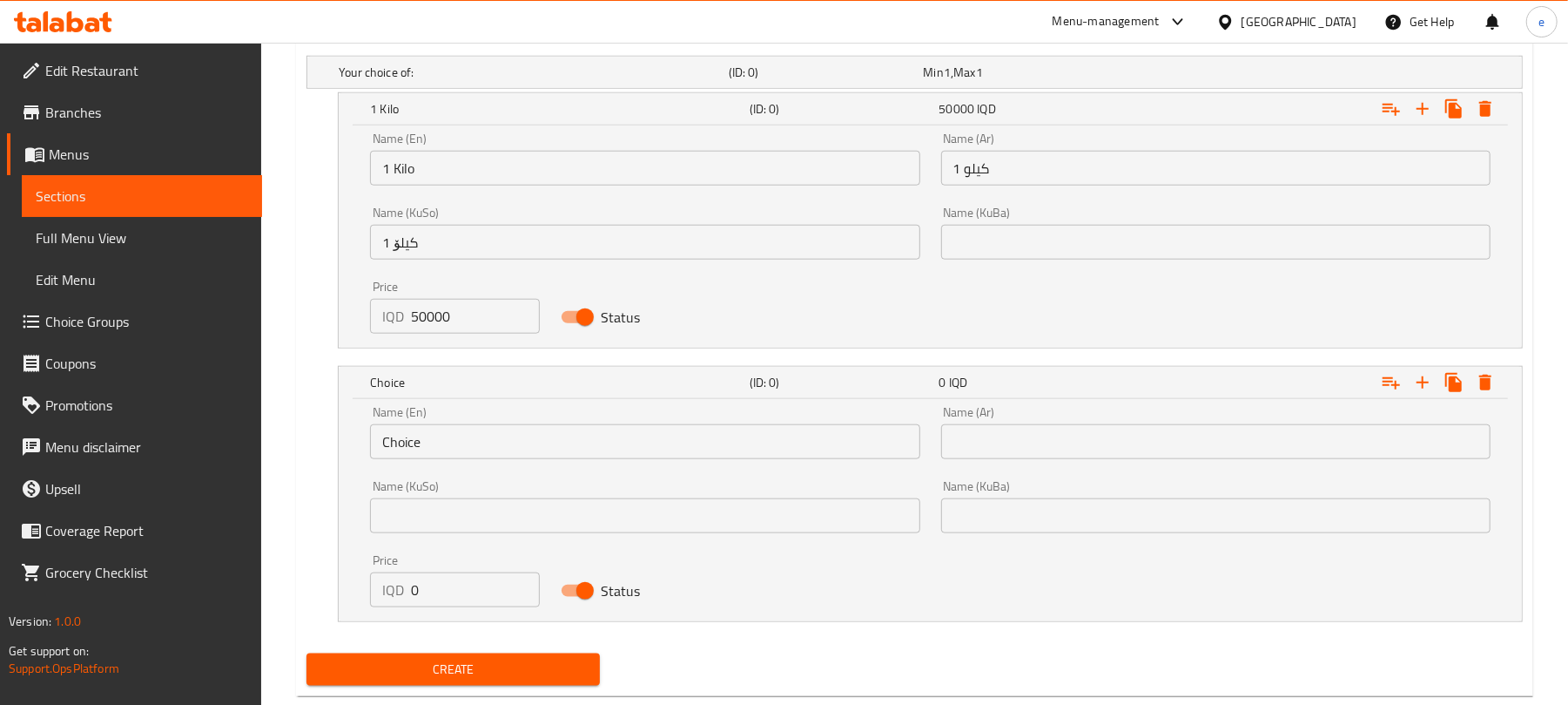
click at [370, 591] on div "IQD 0 Price" at bounding box center [454, 589] width 169 height 35
paste input "2500"
type input "25000"
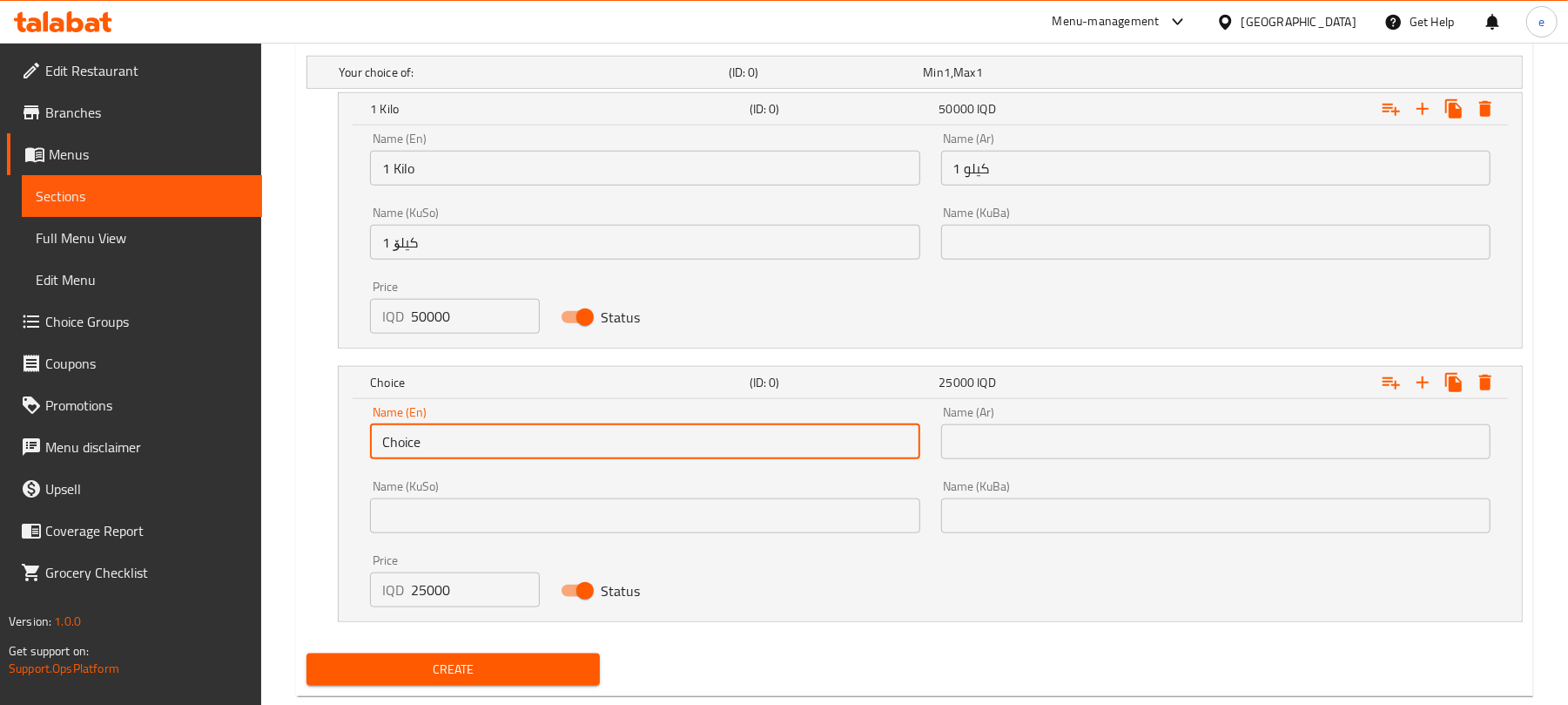
click at [449, 449] on input "Choice" at bounding box center [644, 441] width 549 height 35
click at [449, 449] on input "text" at bounding box center [644, 441] width 549 height 35
type input "1/2 Kilo"
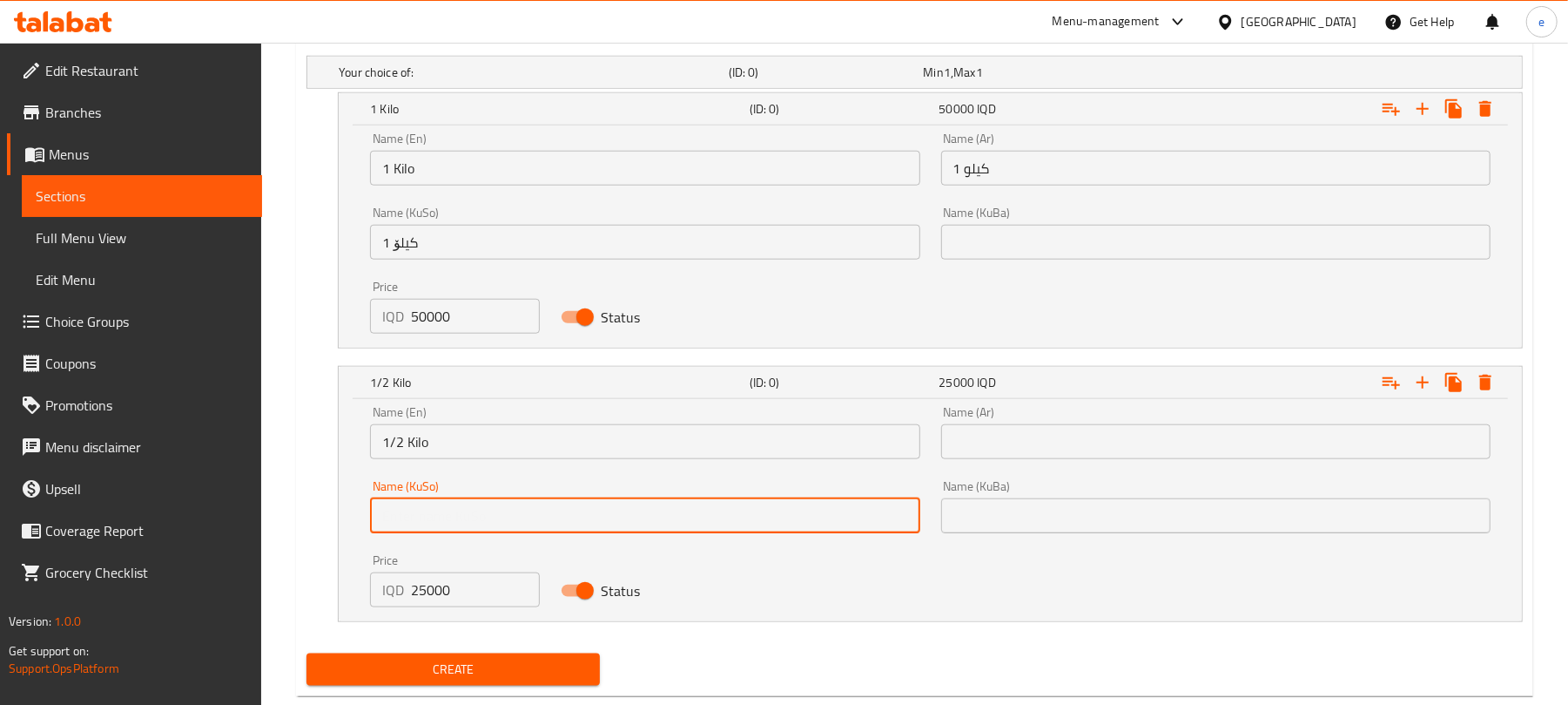
click at [674, 503] on input "text" at bounding box center [644, 515] width 549 height 35
type input "1/2 کیلۆ"
click at [1114, 443] on input "text" at bounding box center [1216, 441] width 549 height 35
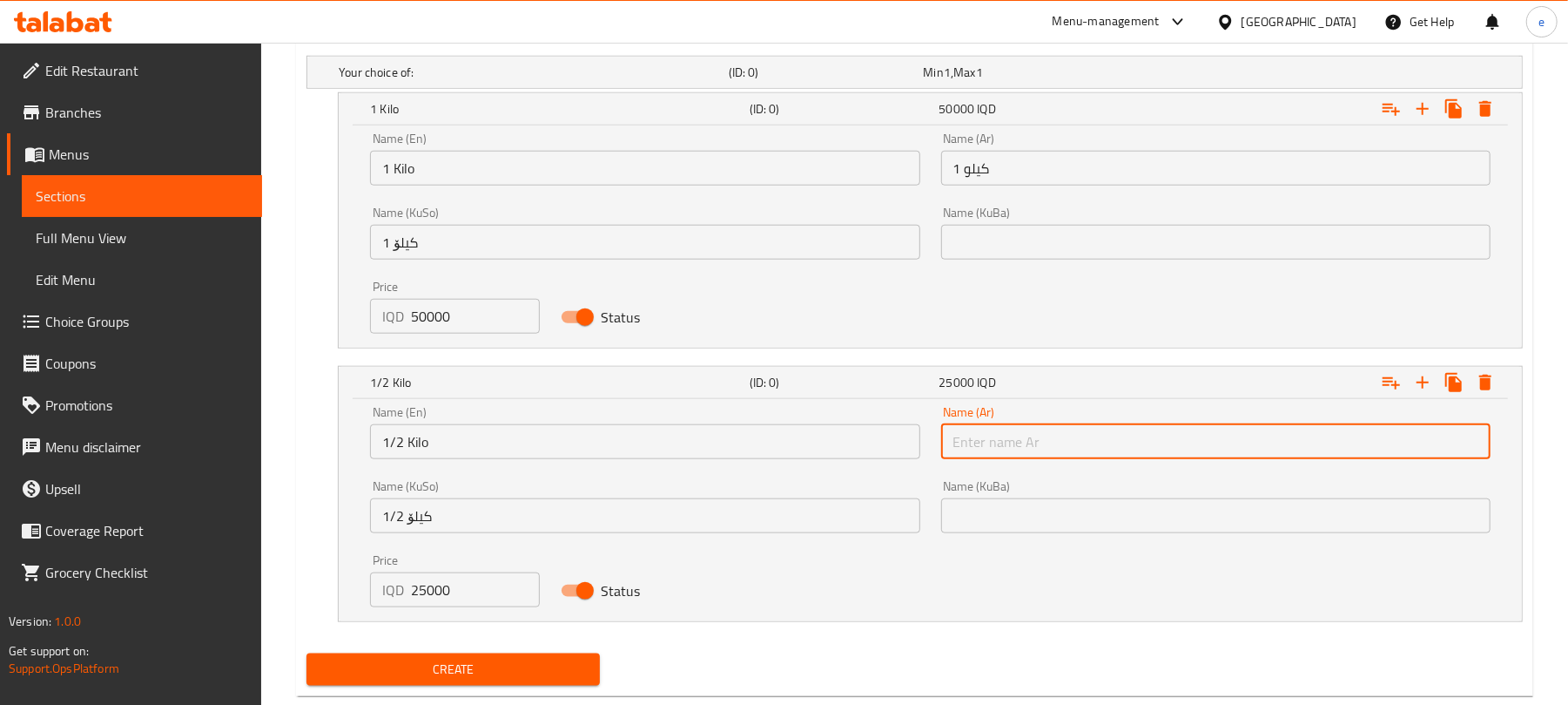
type input "1/2 كيلو"
click at [1159, 383] on div "Expand" at bounding box center [1314, 382] width 379 height 39
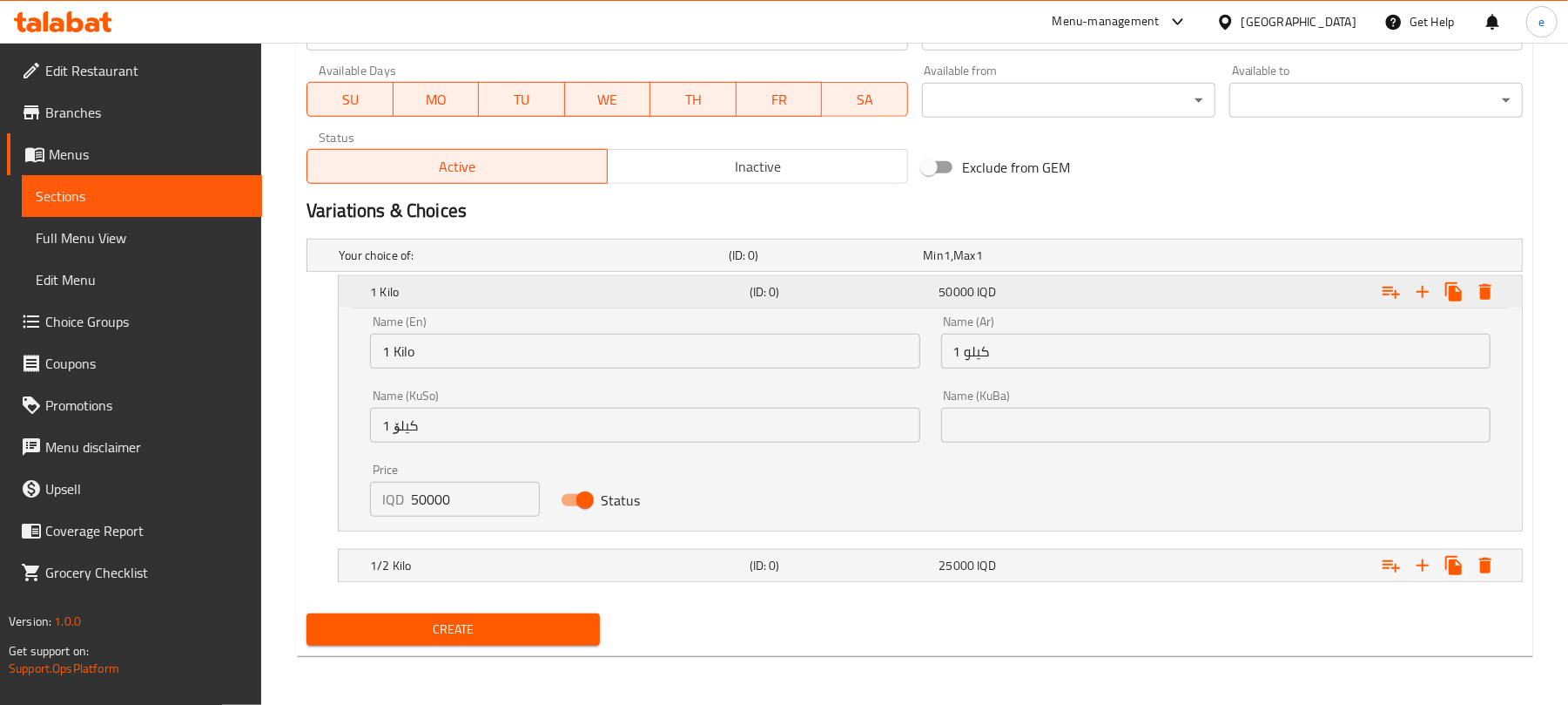
click at [1067, 280] on div "50000 IQD" at bounding box center [1030, 292] width 190 height 25
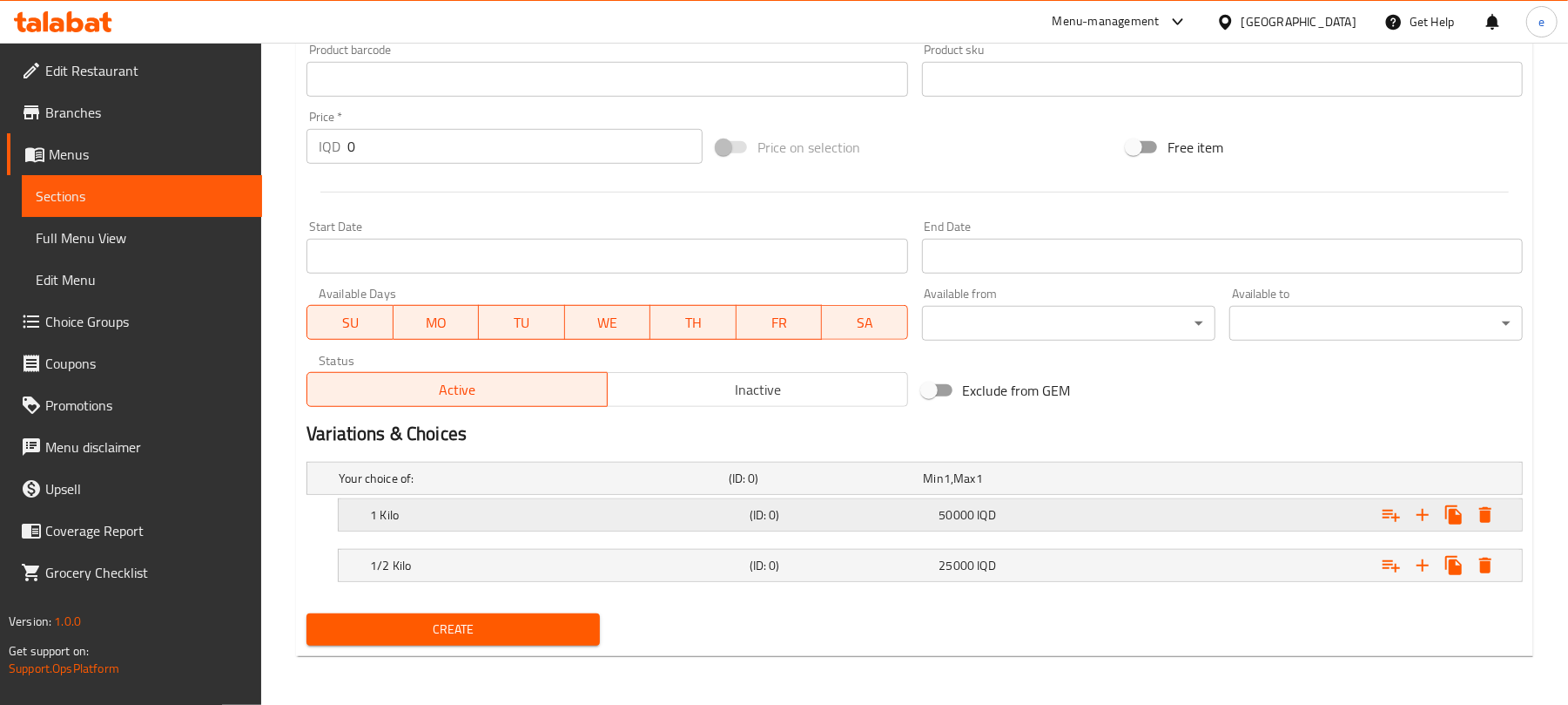
scroll to position [767, 0]
click at [1427, 569] on icon "Expand" at bounding box center [1423, 565] width 21 height 21
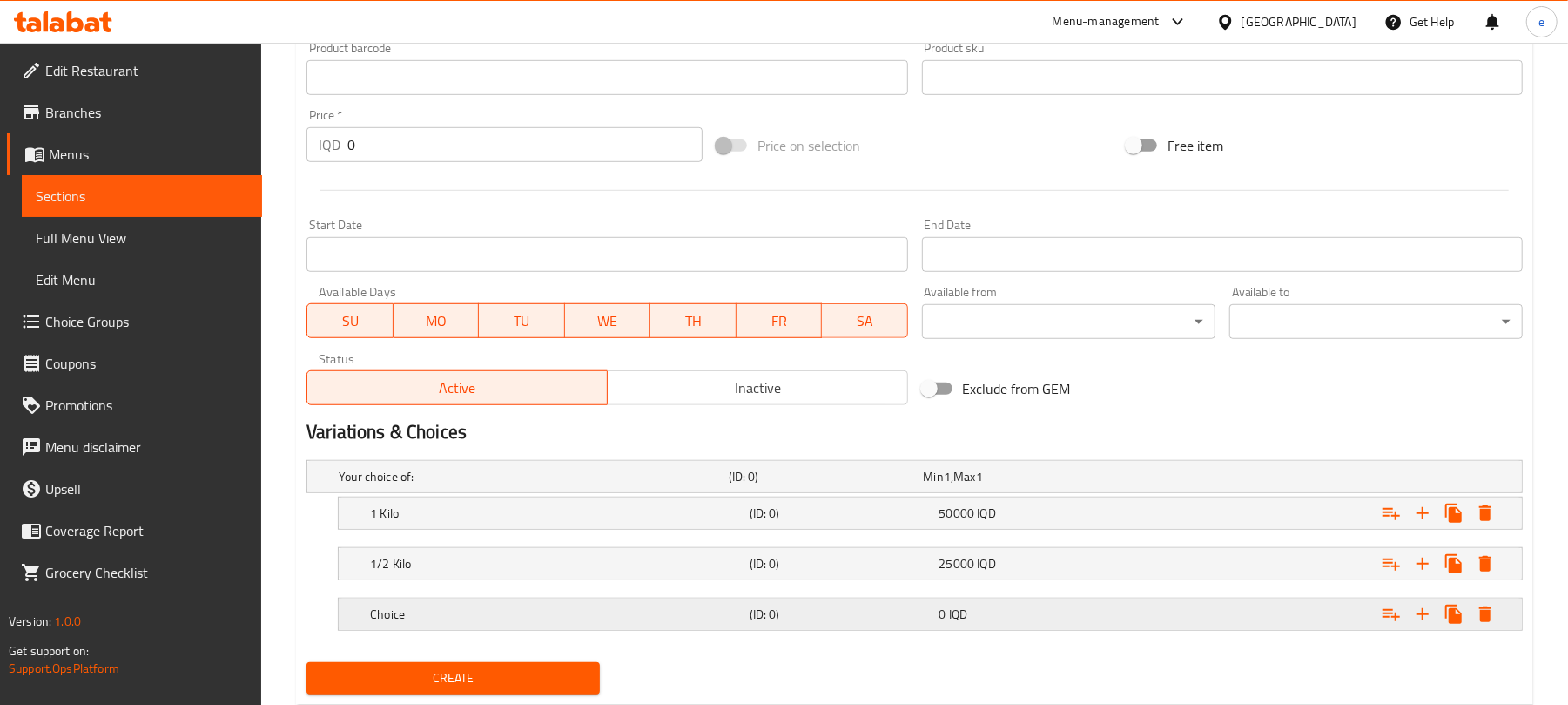
click at [861, 616] on h5 "(ID: 0)" at bounding box center [842, 613] width 183 height 17
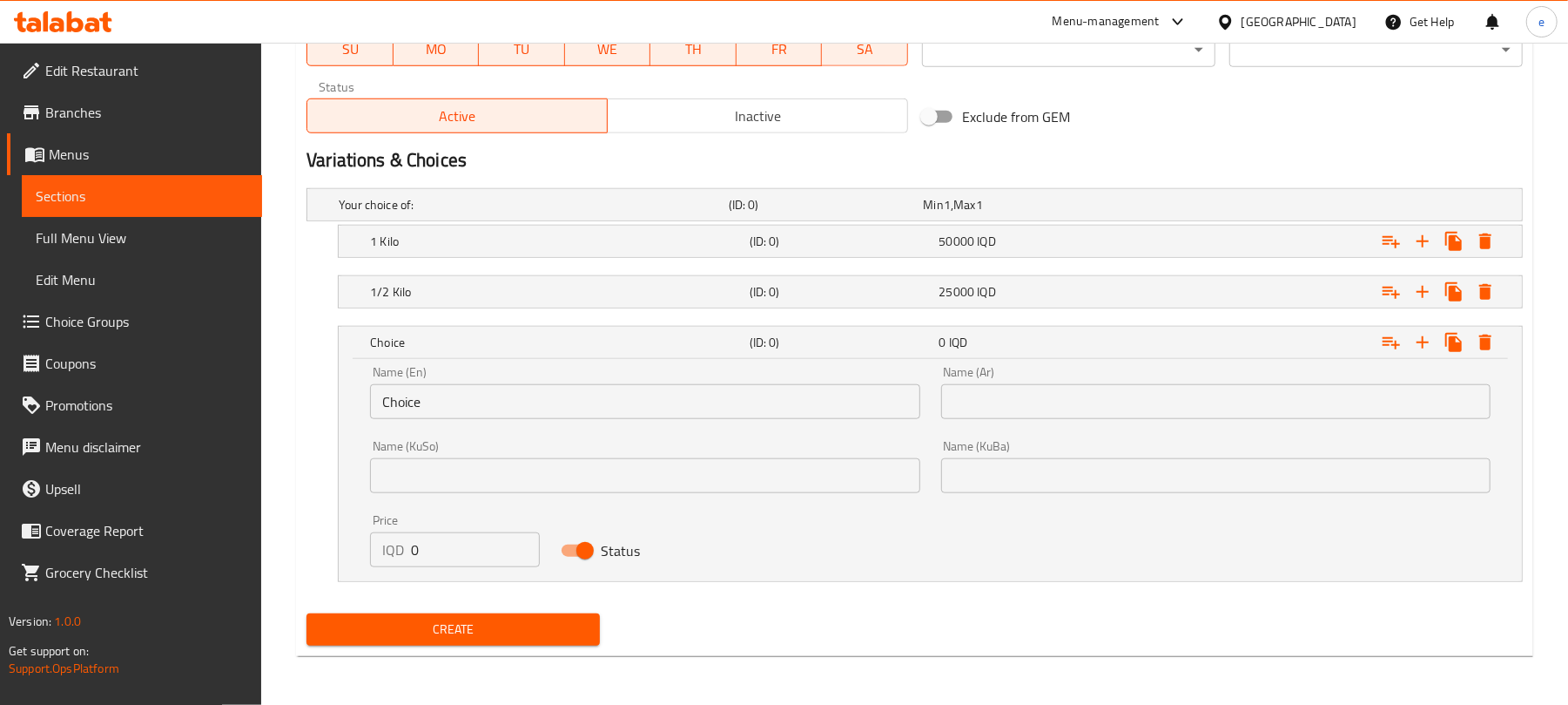
scroll to position [1042, 0]
click at [463, 379] on div "Name (En) Choice Name (En)" at bounding box center [644, 393] width 549 height 53
click at [457, 389] on input "Choice" at bounding box center [644, 401] width 549 height 35
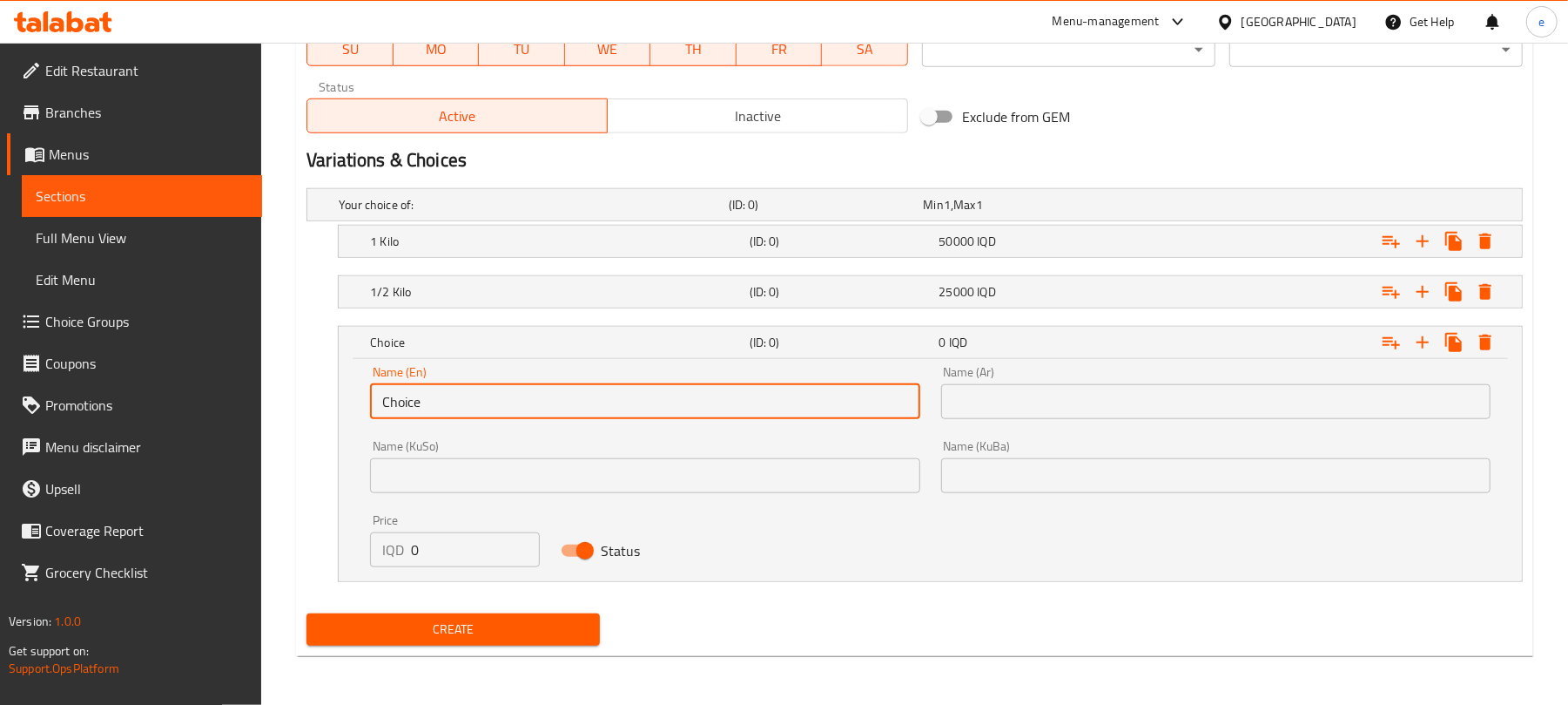
click at [457, 389] on input "Choice" at bounding box center [644, 401] width 549 height 35
click at [459, 395] on input "text" at bounding box center [644, 401] width 549 height 35
type input "1/4 Kilo"
click at [609, 486] on input "text" at bounding box center [644, 475] width 549 height 35
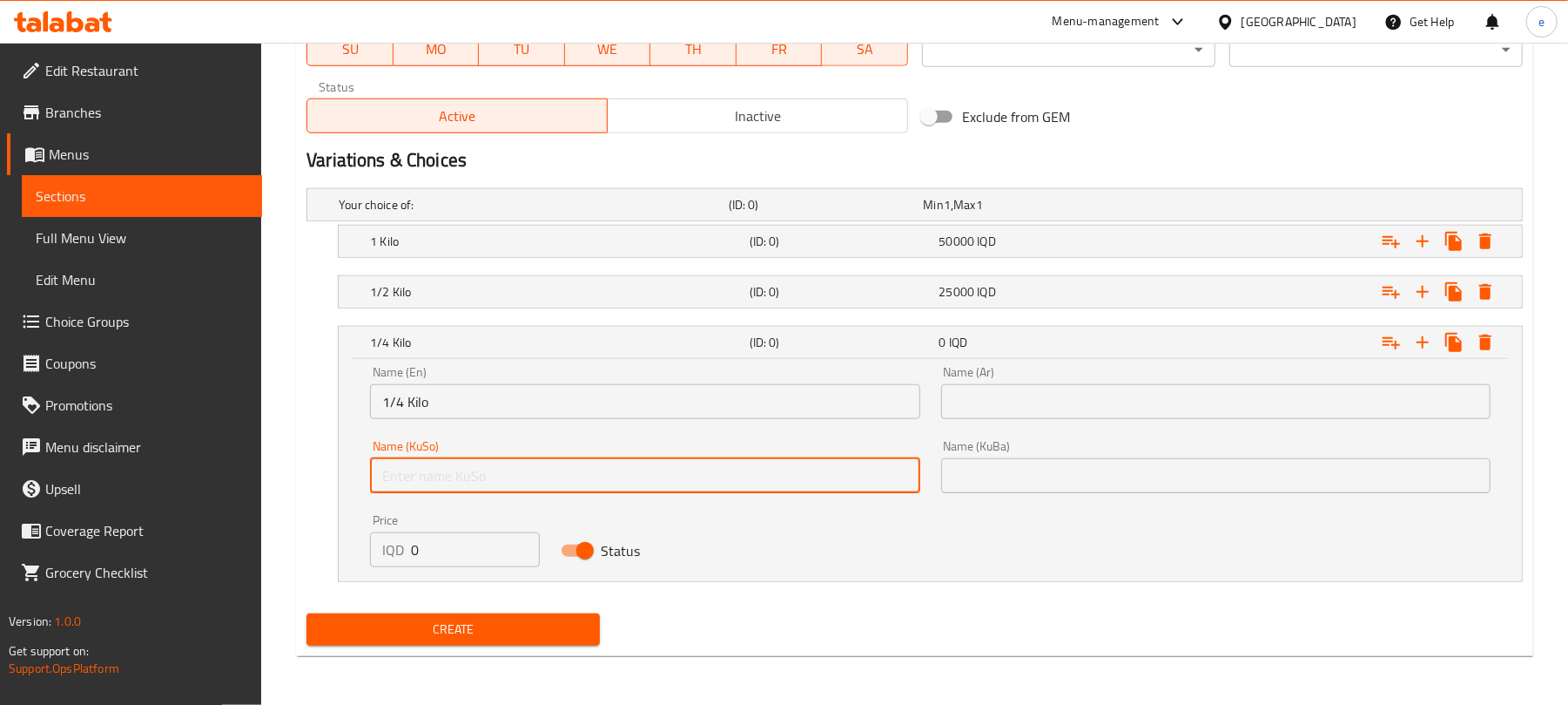
type input "1/4 کیلۆ"
click at [997, 422] on div "Name (Ar) Name (Ar)" at bounding box center [1216, 393] width 570 height 74
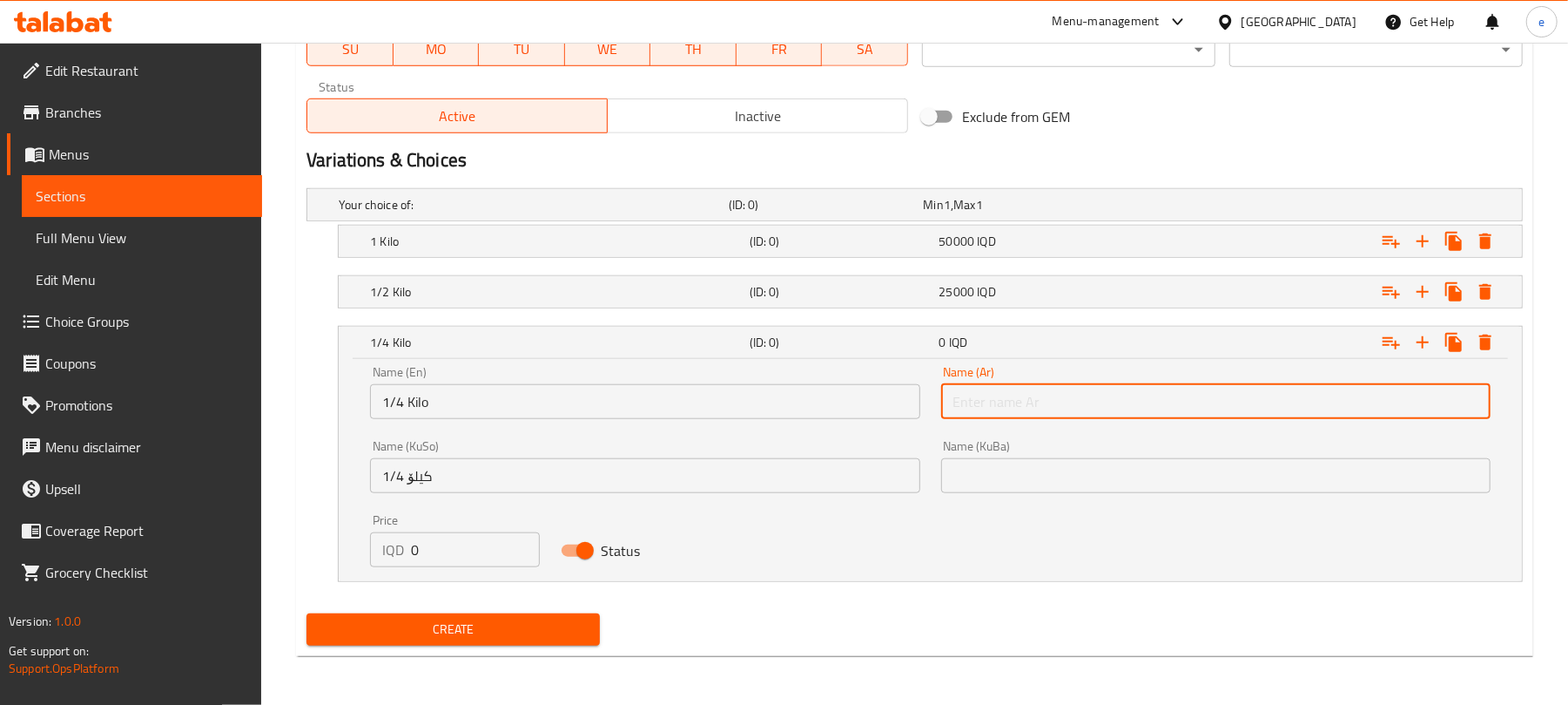
click at [1003, 405] on input "text" at bounding box center [1216, 401] width 549 height 35
type input "1/4 كيلو"
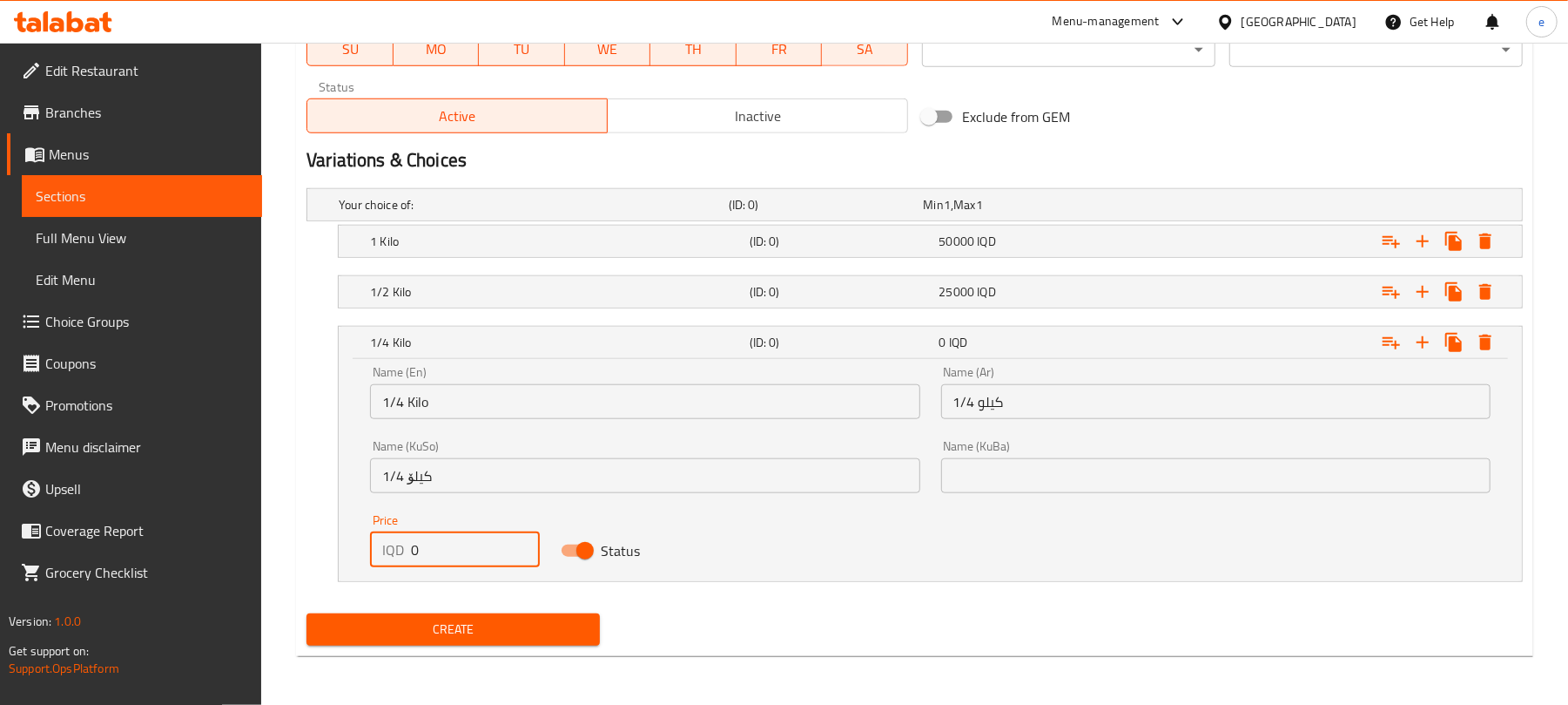
click at [397, 561] on div "IQD 0 Price" at bounding box center [454, 549] width 169 height 35
type input "15000"
click at [1423, 346] on icon "Expand" at bounding box center [1422, 342] width 12 height 12
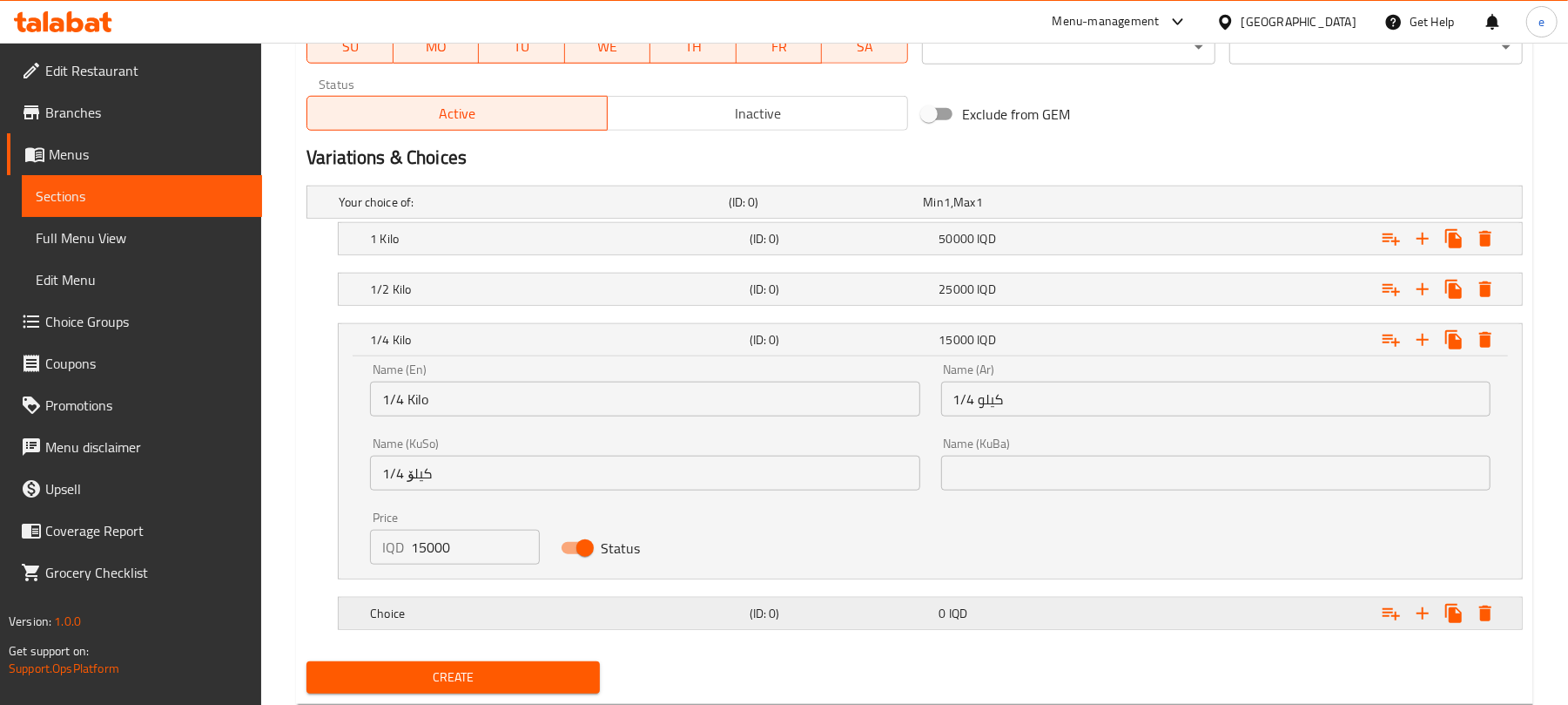
click at [676, 621] on h5 "Choice" at bounding box center [556, 613] width 373 height 17
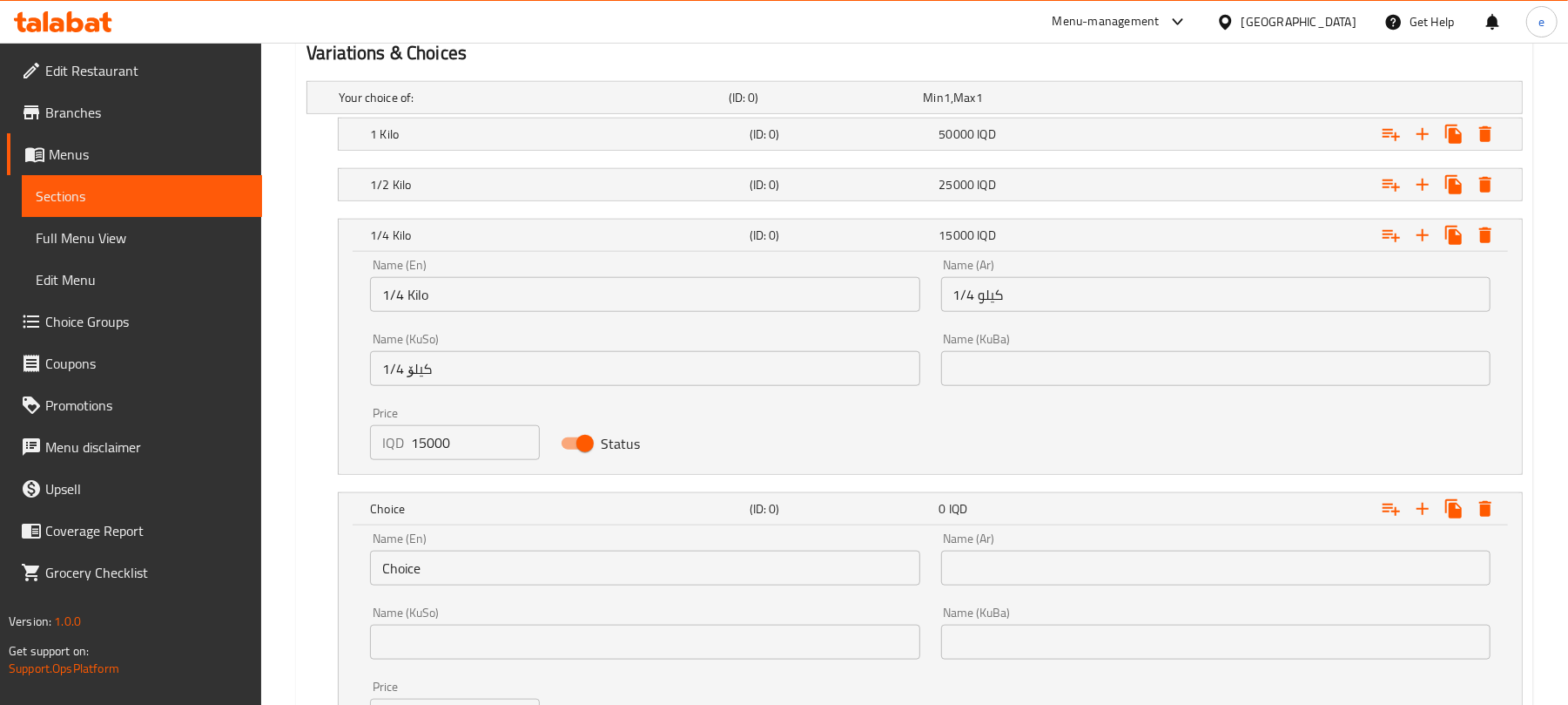
scroll to position [1273, 0]
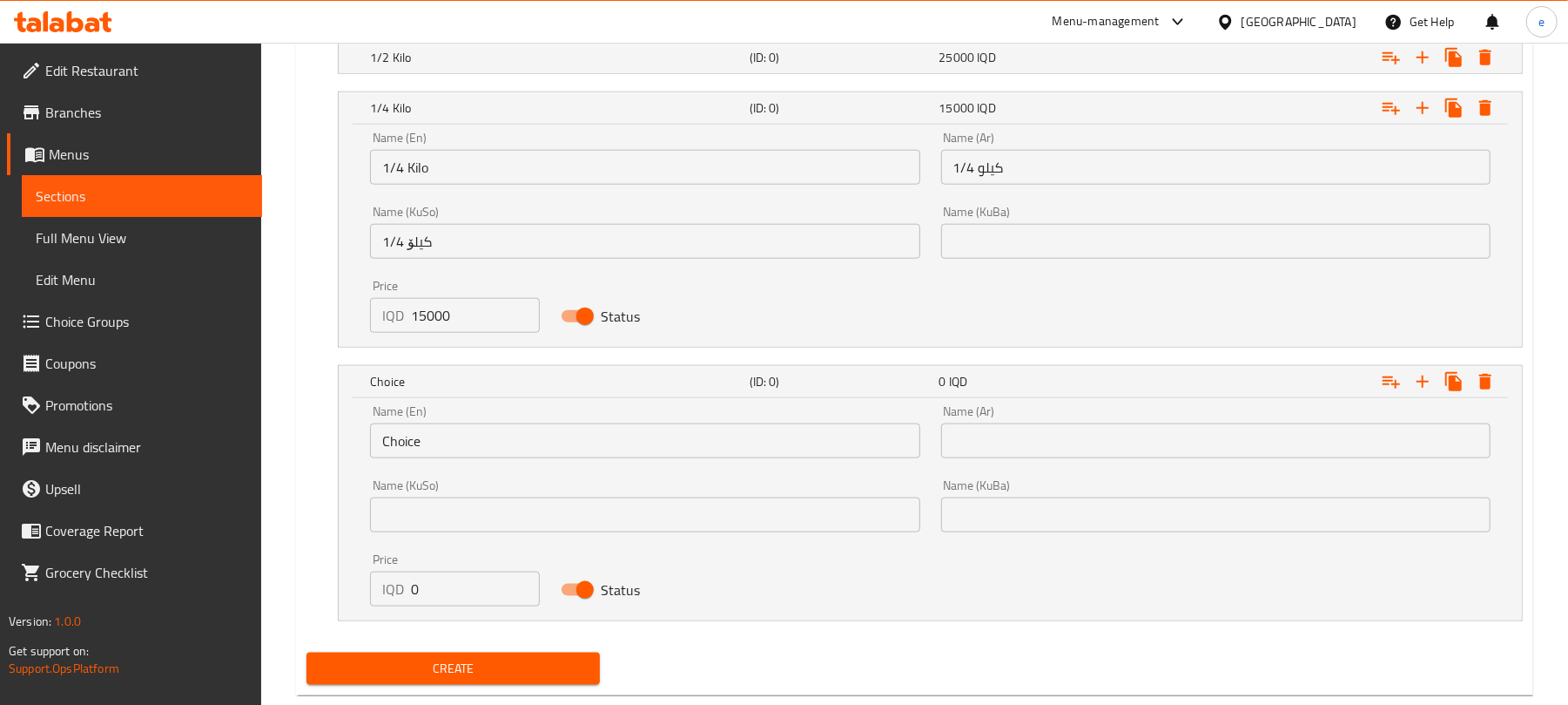
drag, startPoint x: 401, startPoint y: 604, endPoint x: 390, endPoint y: 604, distance: 11.0
click at [390, 604] on div "IQD 0 Price" at bounding box center [454, 588] width 169 height 35
paste input "1700"
type input "17000"
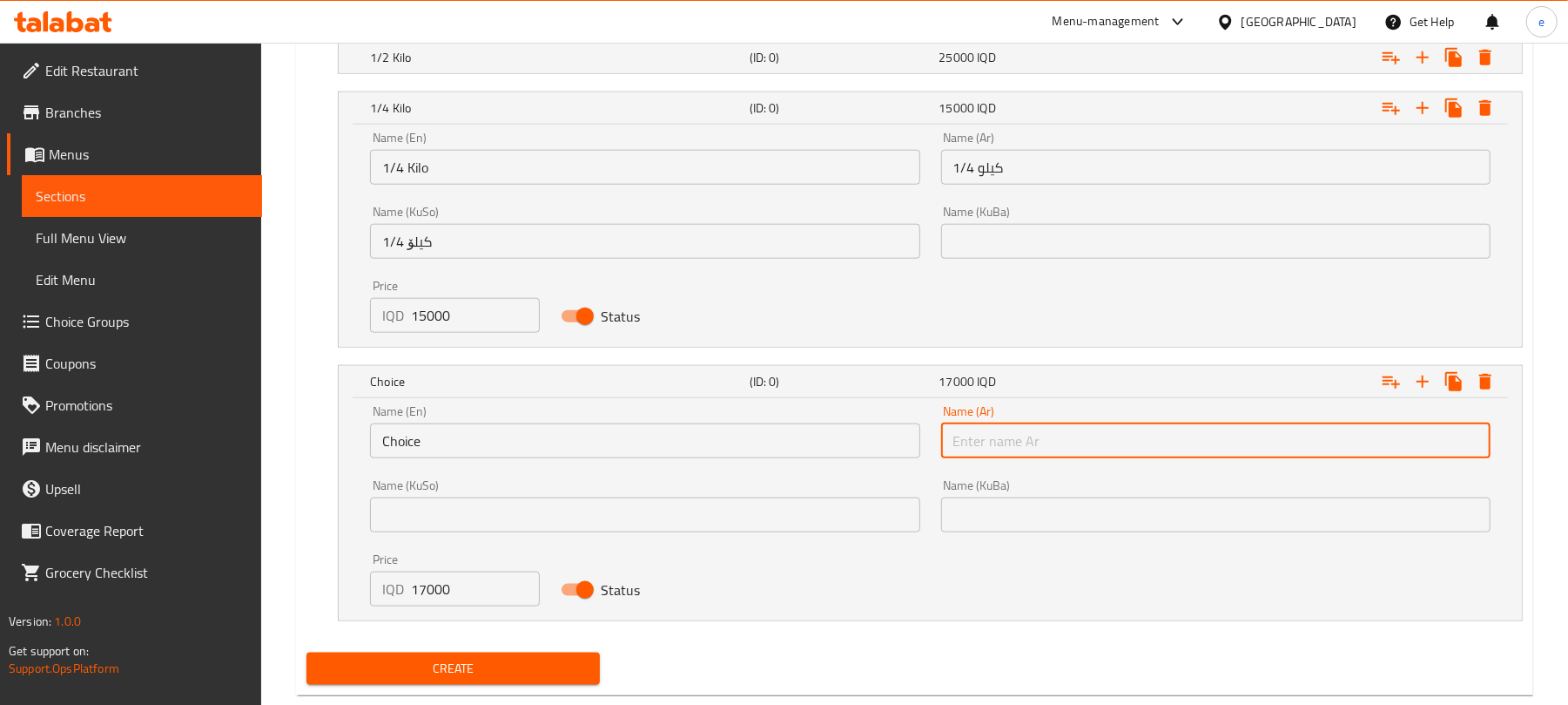
click at [1108, 454] on input "text" at bounding box center [1216, 440] width 549 height 35
paste input "نفر"
type input "نفر"
click at [630, 458] on input "Choice" at bounding box center [644, 440] width 549 height 35
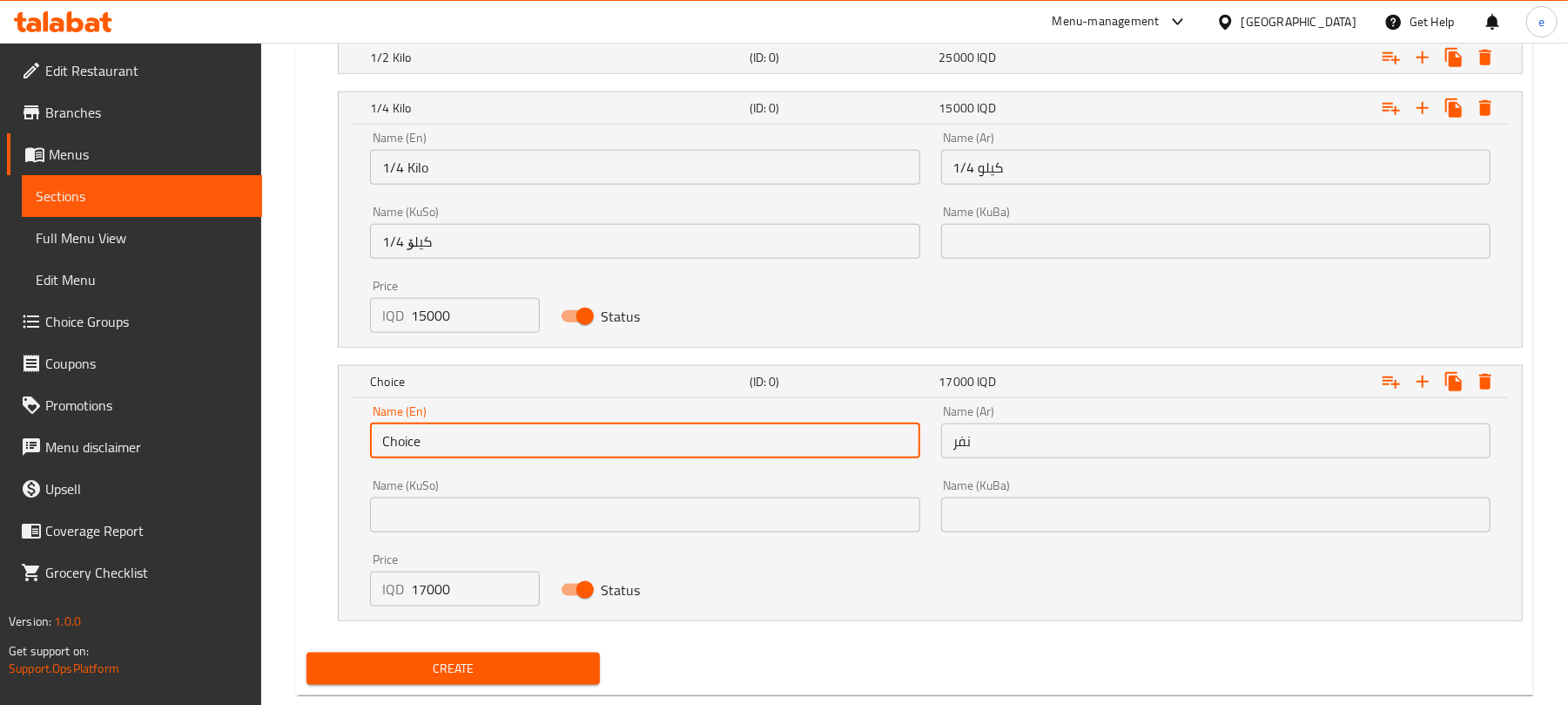
click at [630, 458] on input "Choice" at bounding box center [644, 440] width 549 height 35
click at [628, 455] on input "text" at bounding box center [644, 440] width 549 height 35
type input "Nafar"
click at [725, 506] on input "text" at bounding box center [644, 514] width 549 height 35
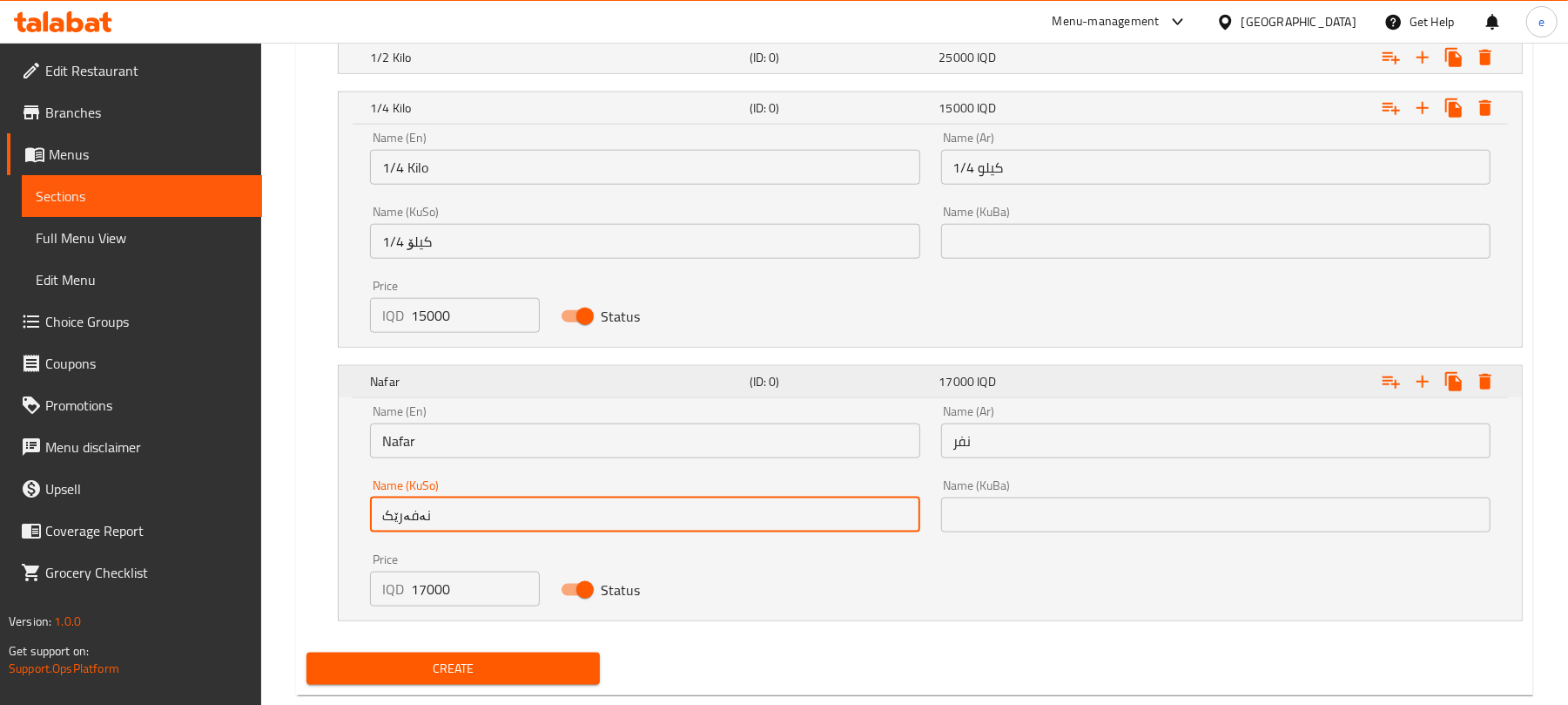
type input "نەفەرێک"
click at [1426, 389] on icon "Expand" at bounding box center [1423, 381] width 21 height 21
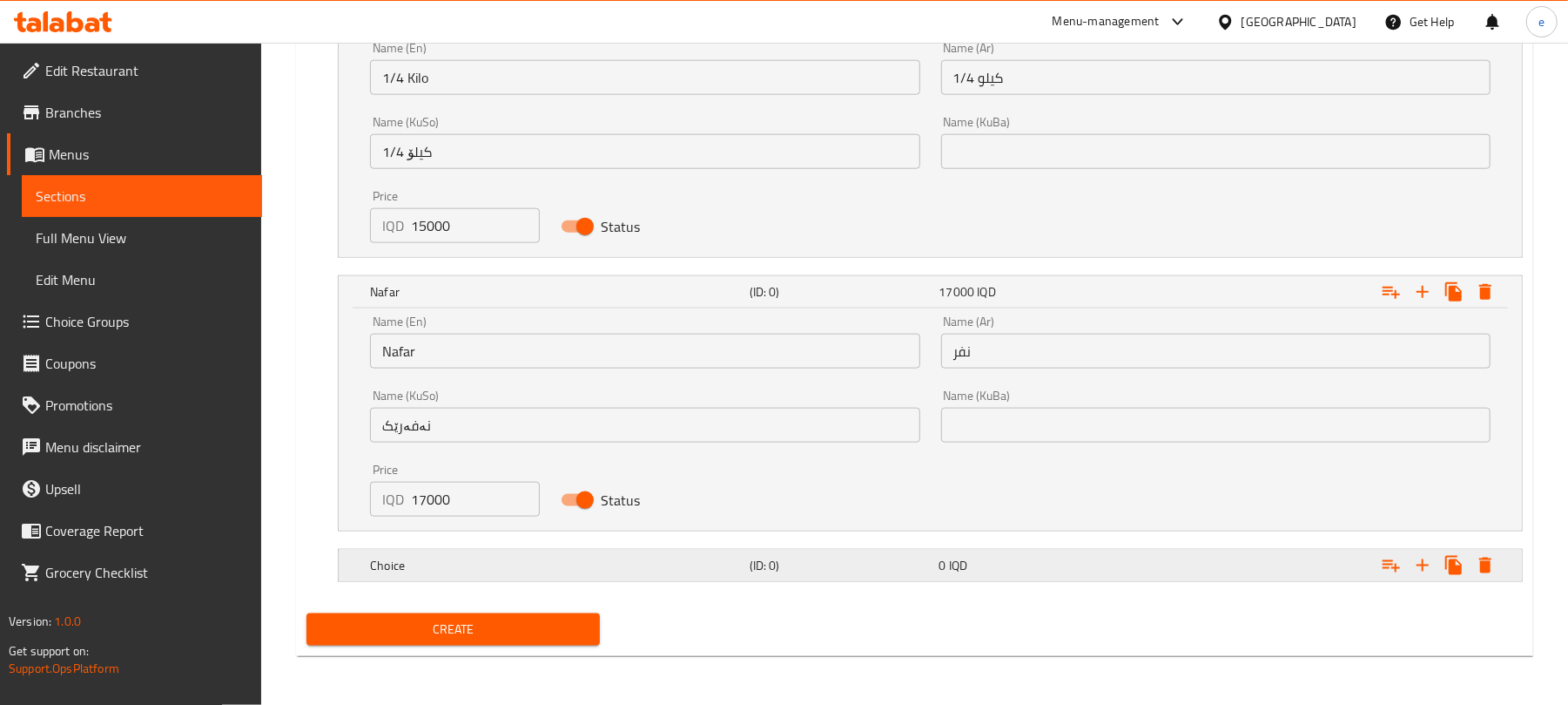
click at [931, 573] on h5 "(ID: 0)" at bounding box center [842, 565] width 183 height 17
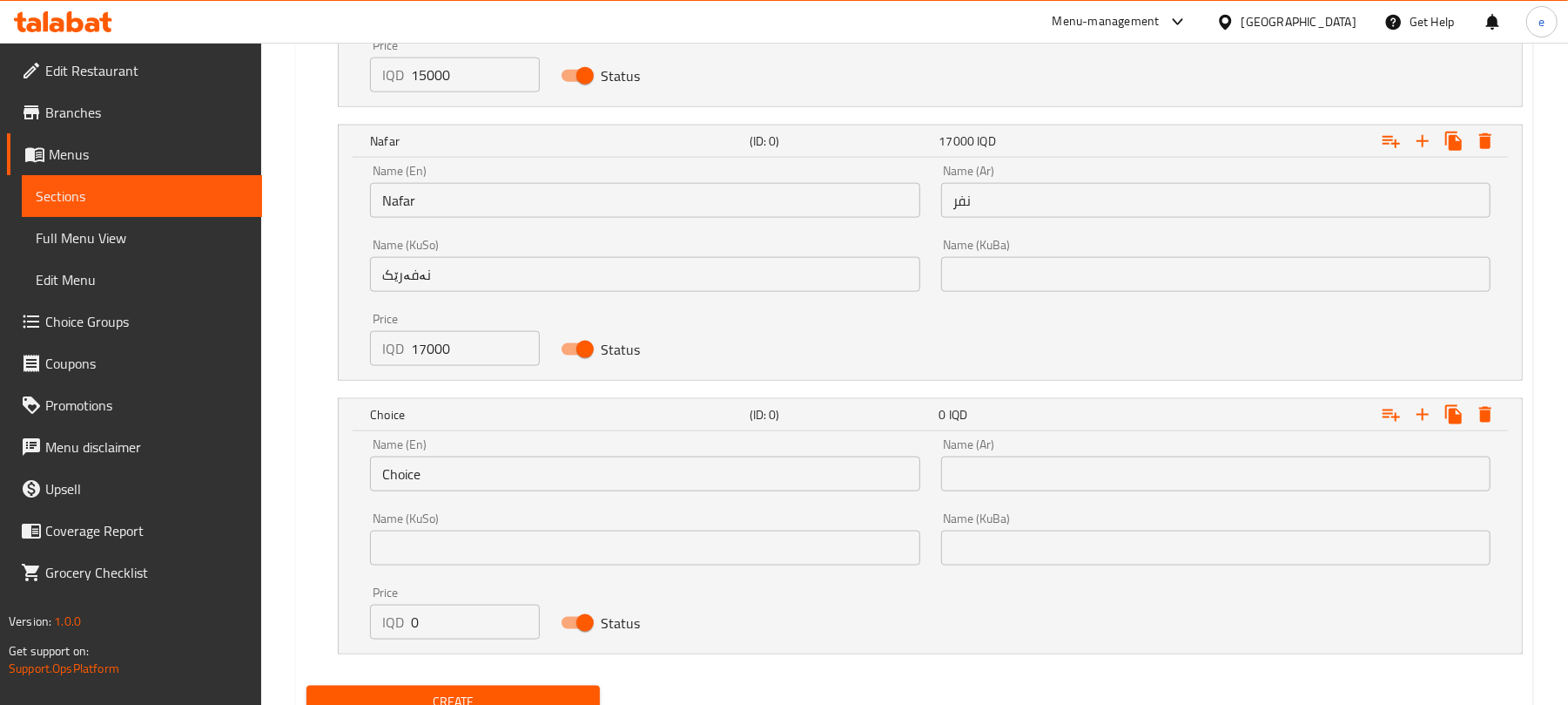
scroll to position [1589, 0]
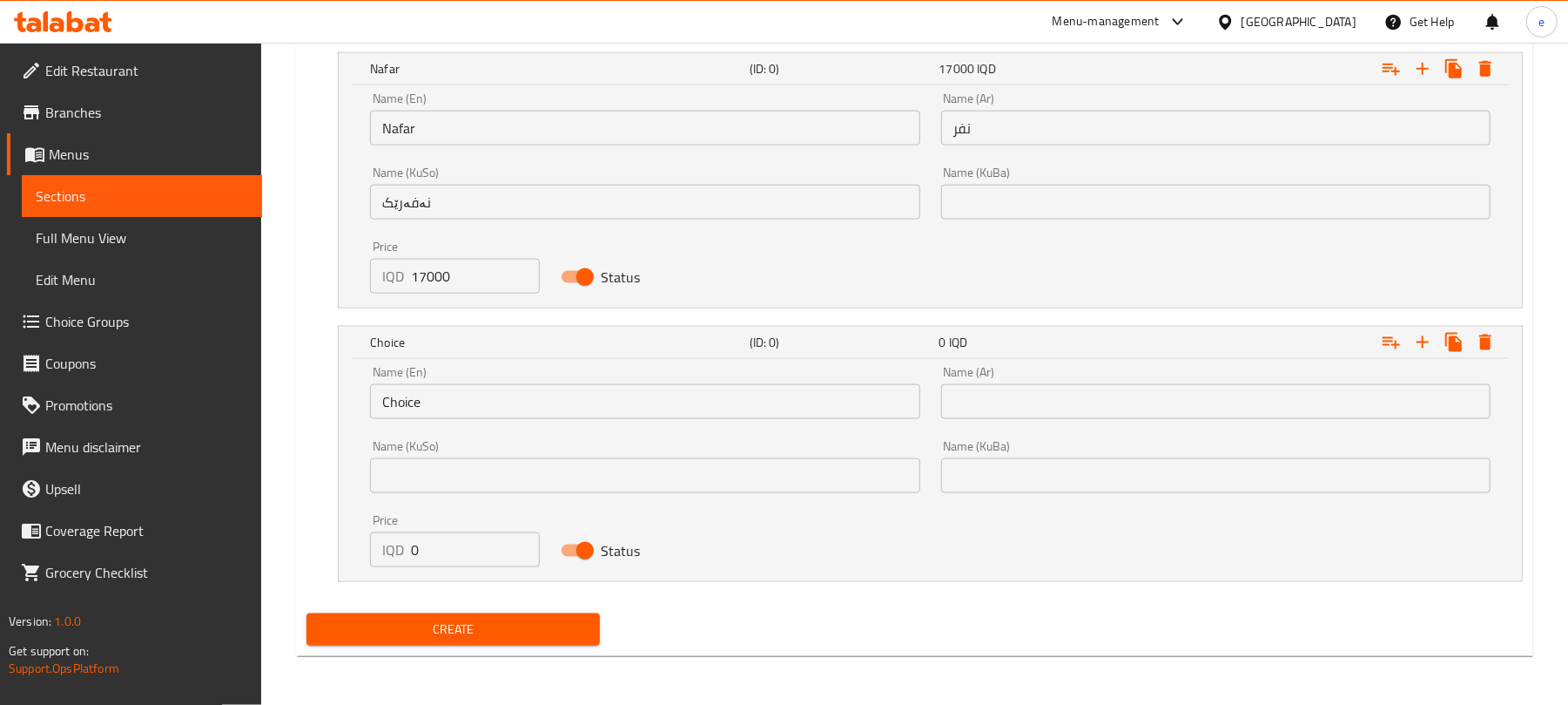
drag, startPoint x: 420, startPoint y: 541, endPoint x: 378, endPoint y: 548, distance: 42.6
click at [378, 548] on div "IQD 0 Price" at bounding box center [454, 549] width 169 height 35
paste input "1000"
type input "10000"
click at [802, 484] on input "text" at bounding box center [644, 475] width 549 height 35
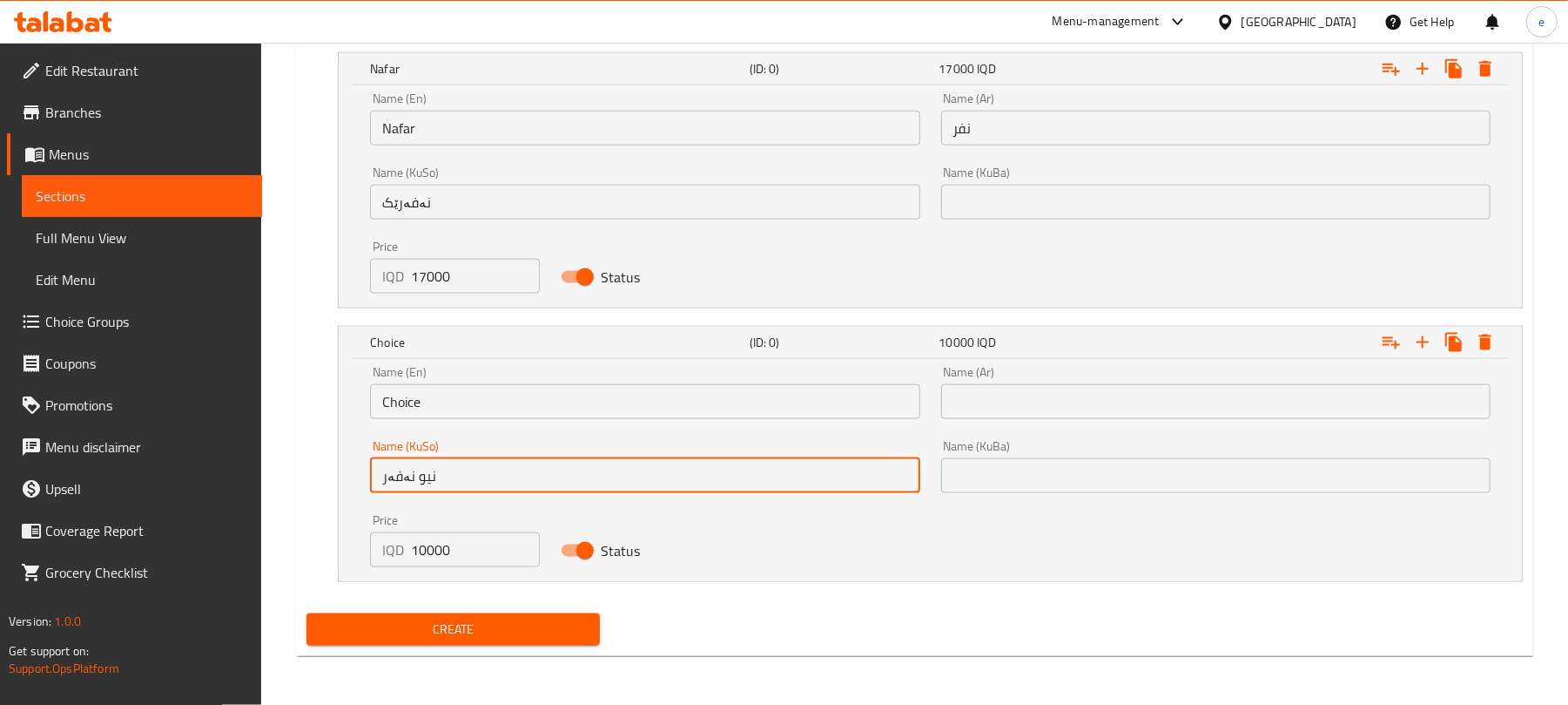
type input "نیو نەفەر"
click at [555, 406] on input "Choice" at bounding box center [644, 401] width 549 height 35
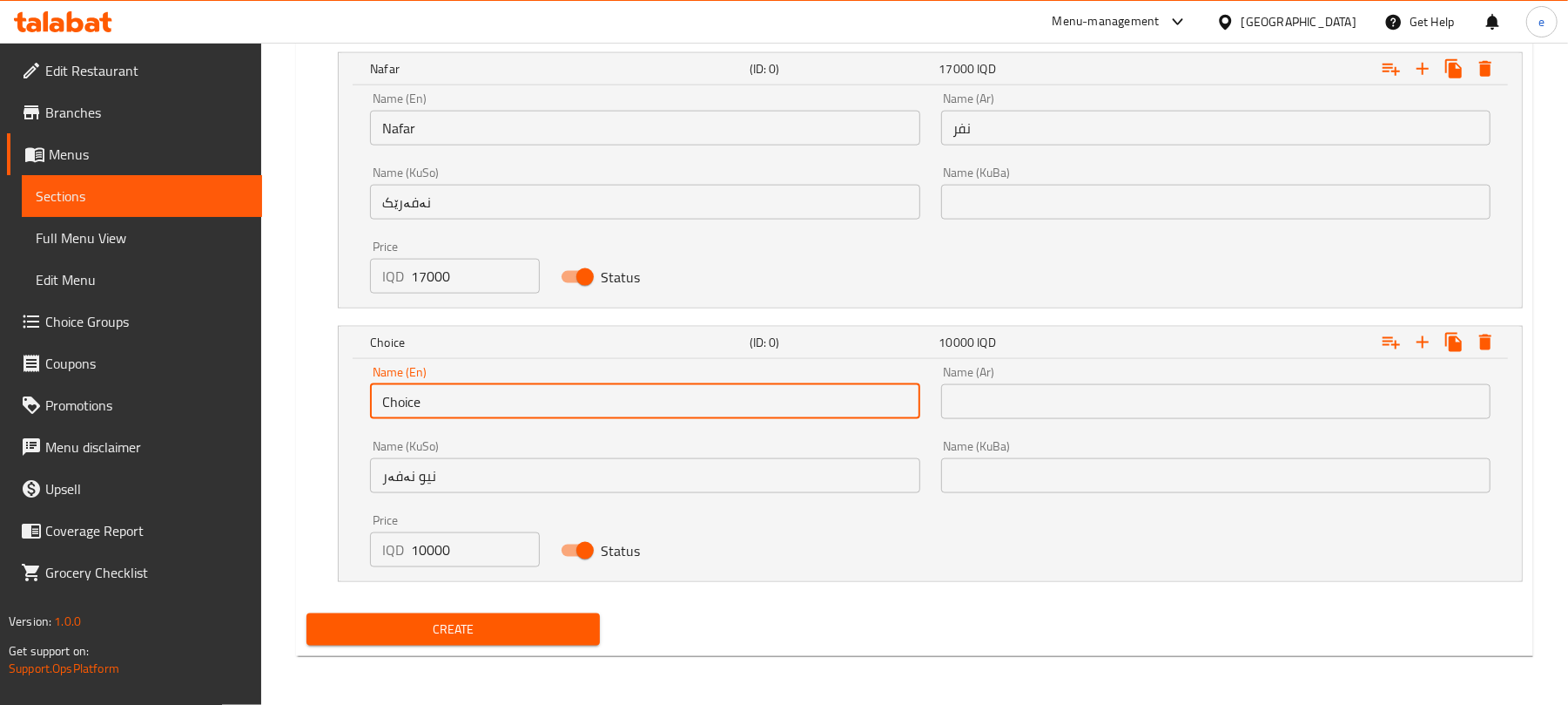
click at [555, 406] on input "Choice" at bounding box center [644, 401] width 549 height 35
drag, startPoint x: 1049, startPoint y: 398, endPoint x: 1076, endPoint y: 409, distance: 29.2
click at [1049, 398] on input "text" at bounding box center [1216, 401] width 549 height 35
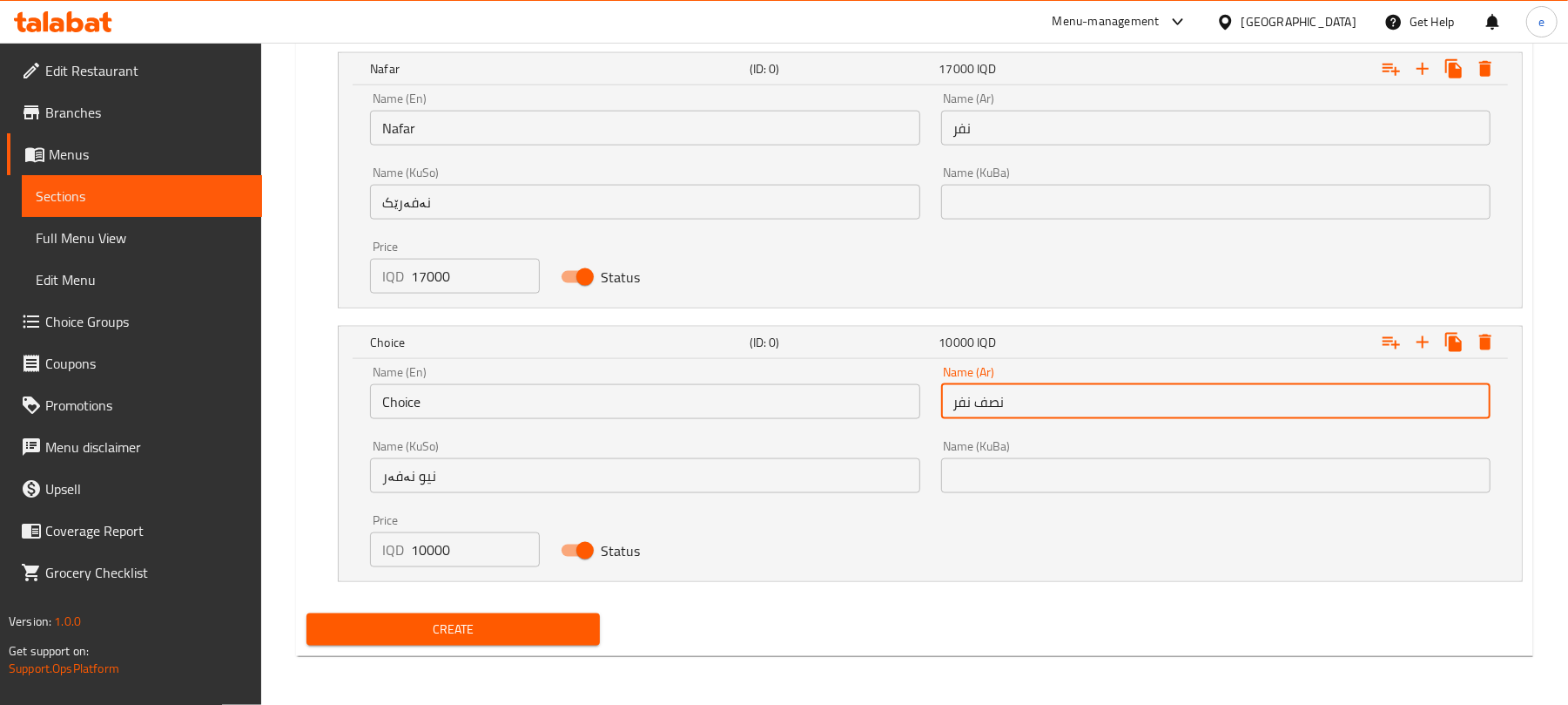
type input "نصف نفر"
click at [502, 408] on input "Choice" at bounding box center [644, 401] width 549 height 35
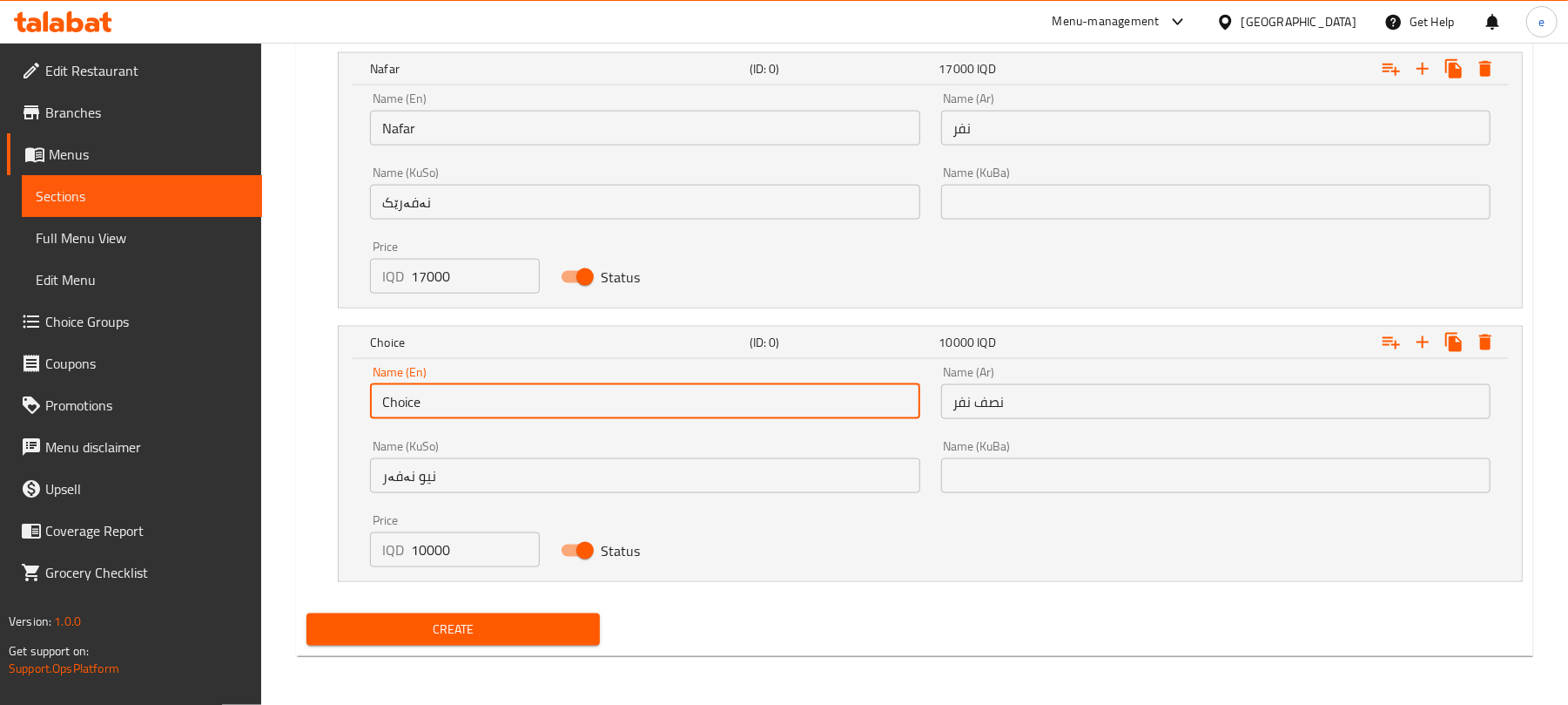
click at [502, 408] on input "Choice" at bounding box center [644, 401] width 549 height 35
type input "Half nafar"
click at [475, 620] on span "Create" at bounding box center [453, 629] width 265 height 22
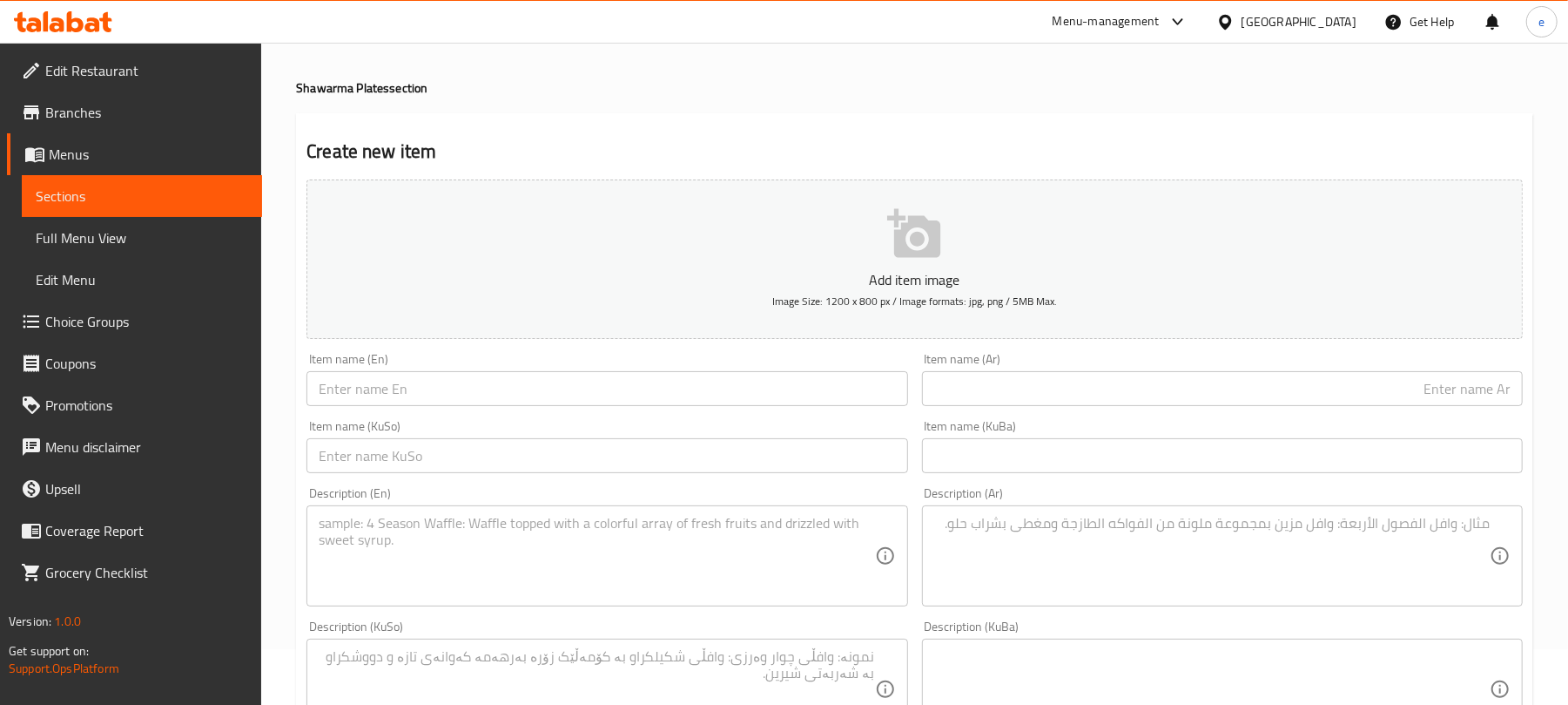
scroll to position [0, 0]
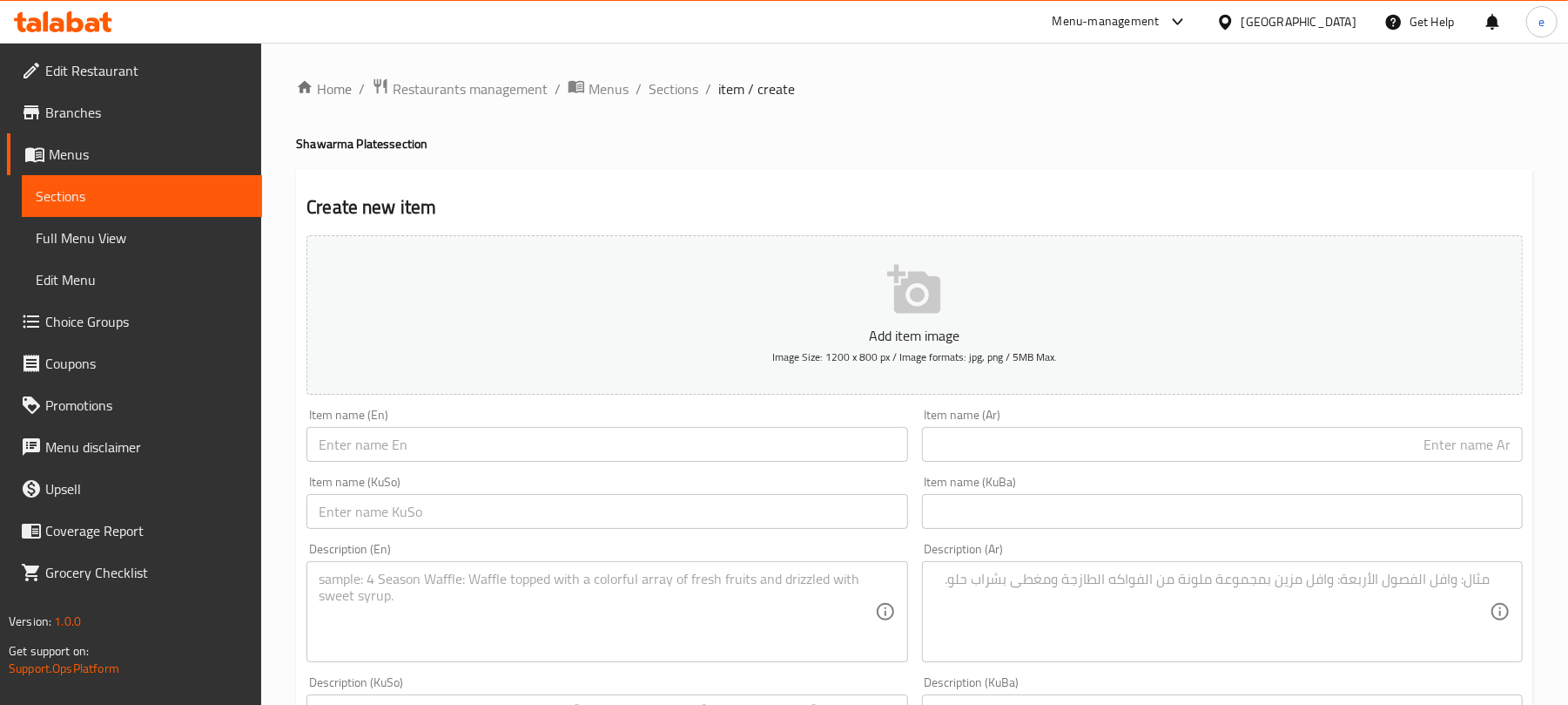
click at [1171, 446] on input "text" at bounding box center [1222, 444] width 601 height 35
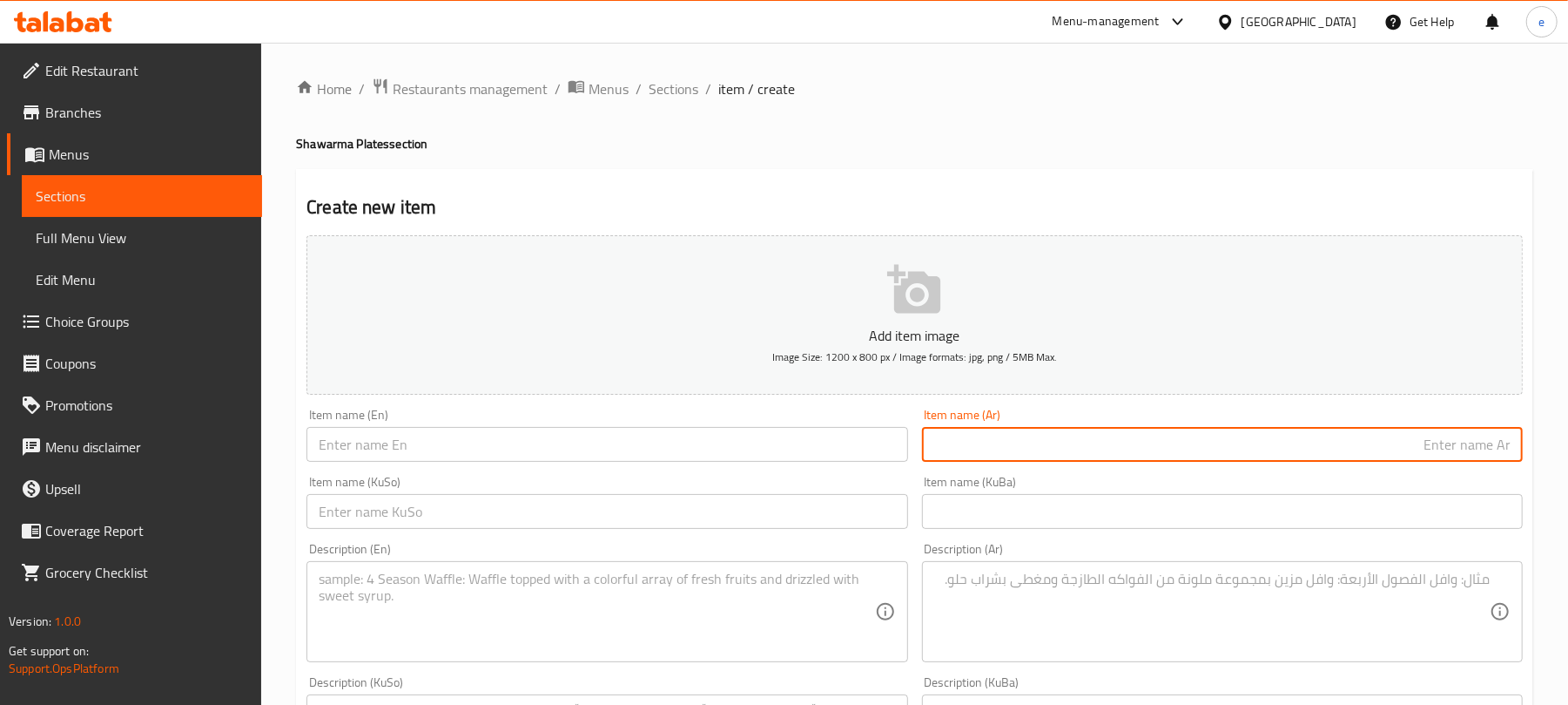
paste input "شاورما دجاج"
type input "شاورما دجاج"
click at [618, 461] on input "text" at bounding box center [607, 444] width 601 height 35
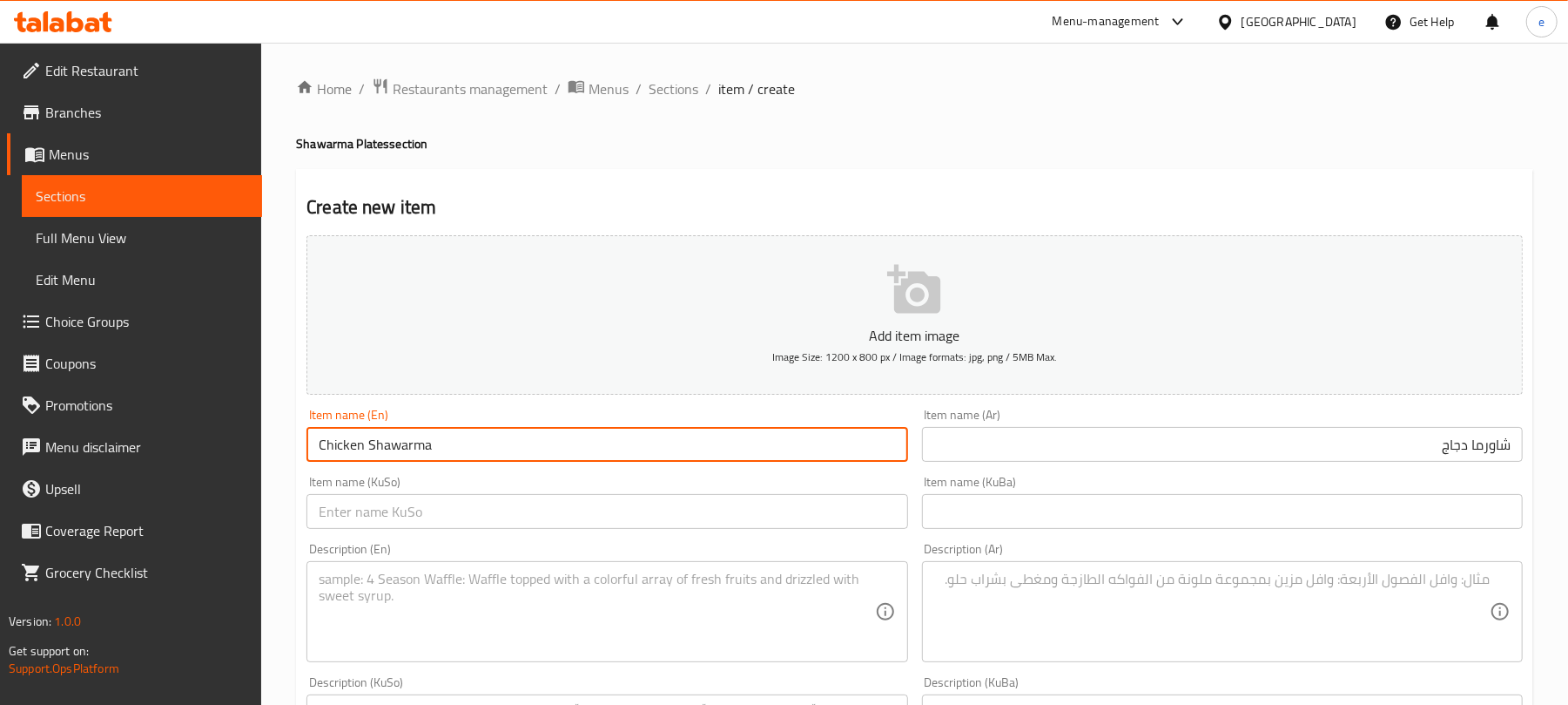
type input "Chicken Shawarma"
click at [792, 528] on input "text" at bounding box center [607, 511] width 601 height 35
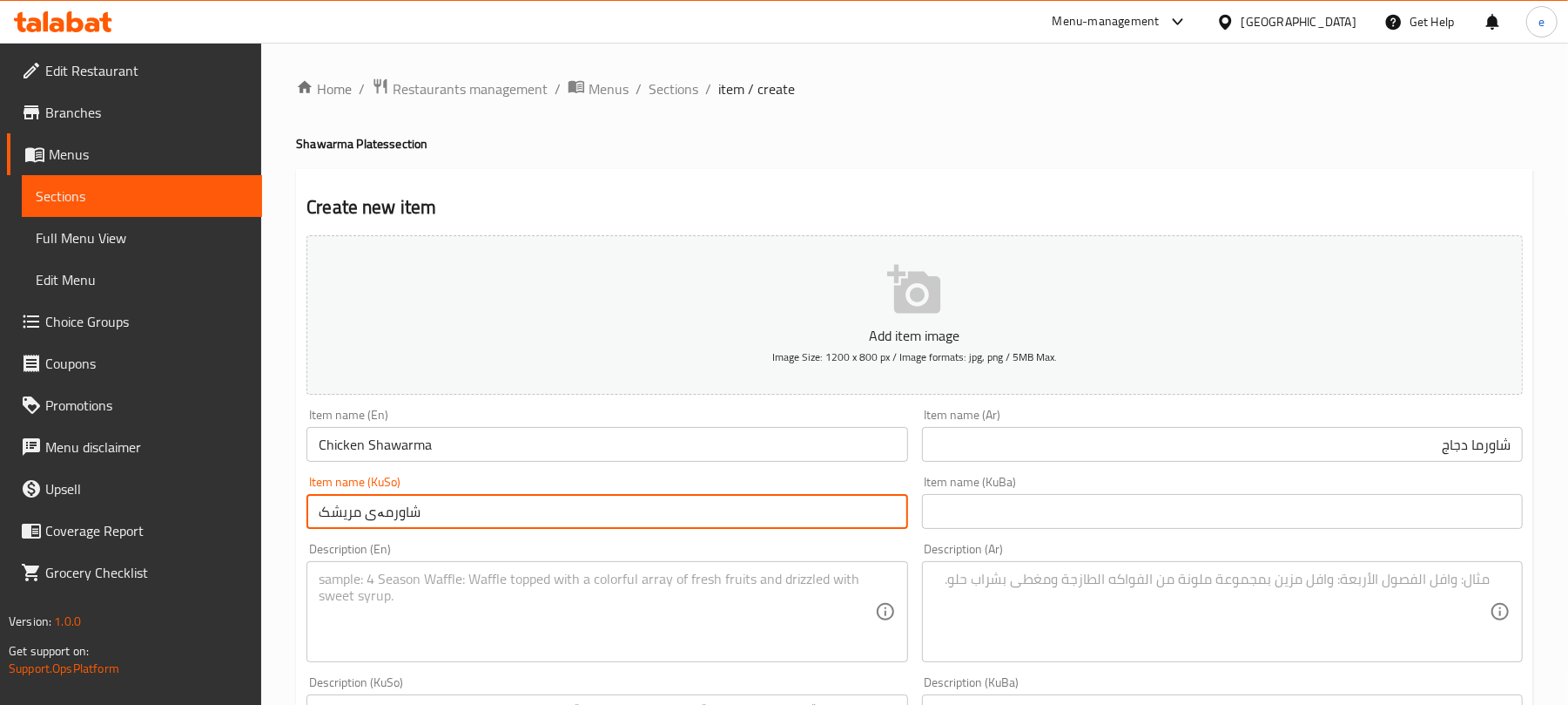
type input "شاورمەی مریشک"
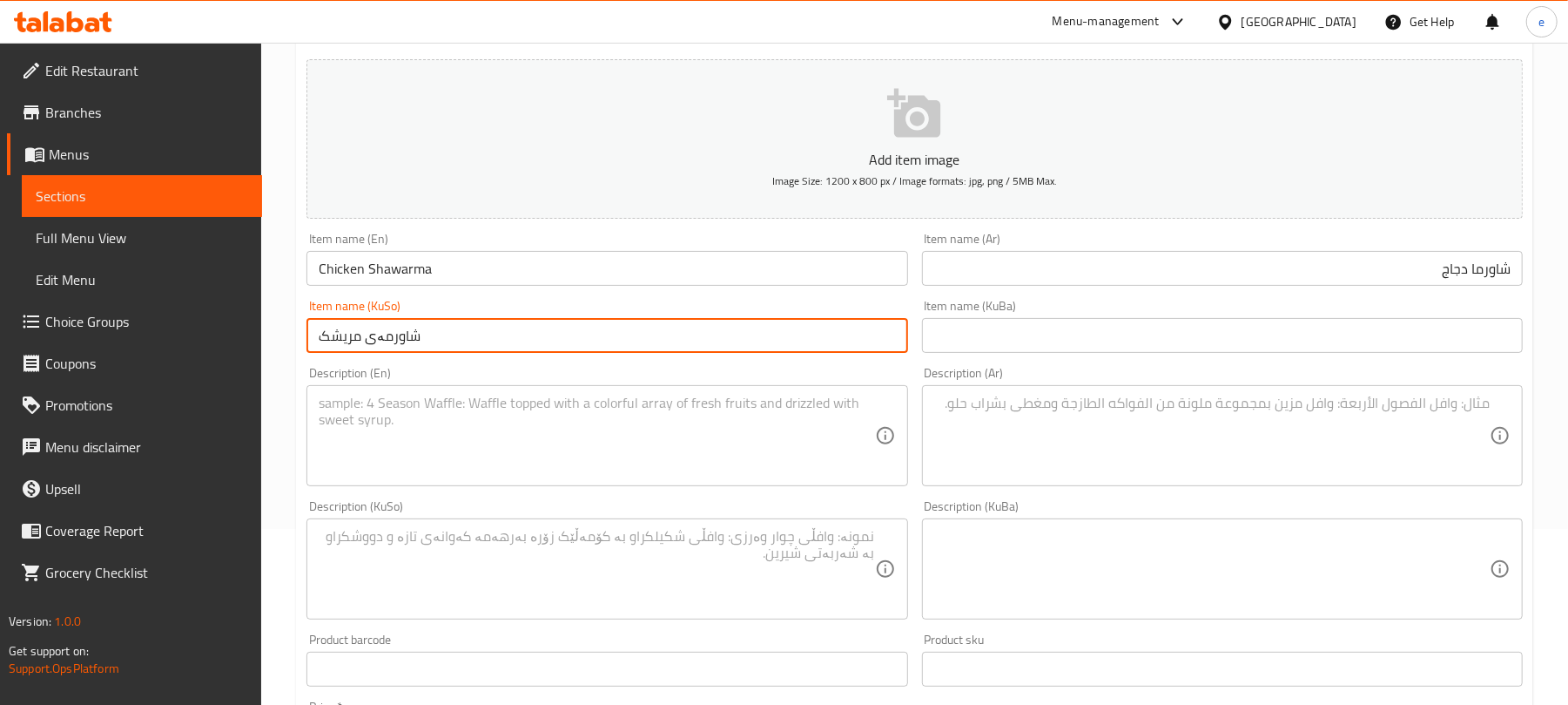
scroll to position [231, 0]
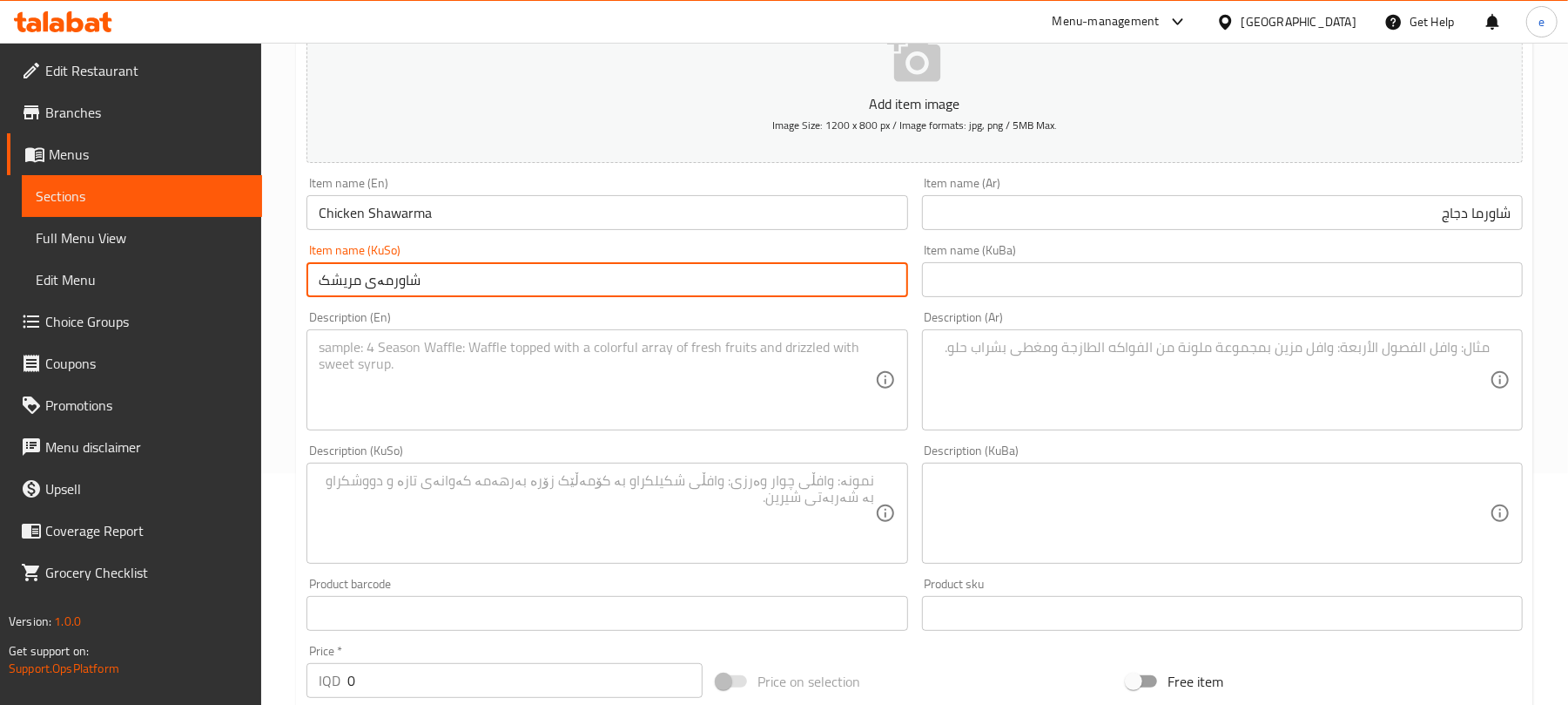
click at [1264, 404] on textarea at bounding box center [1211, 380] width 556 height 83
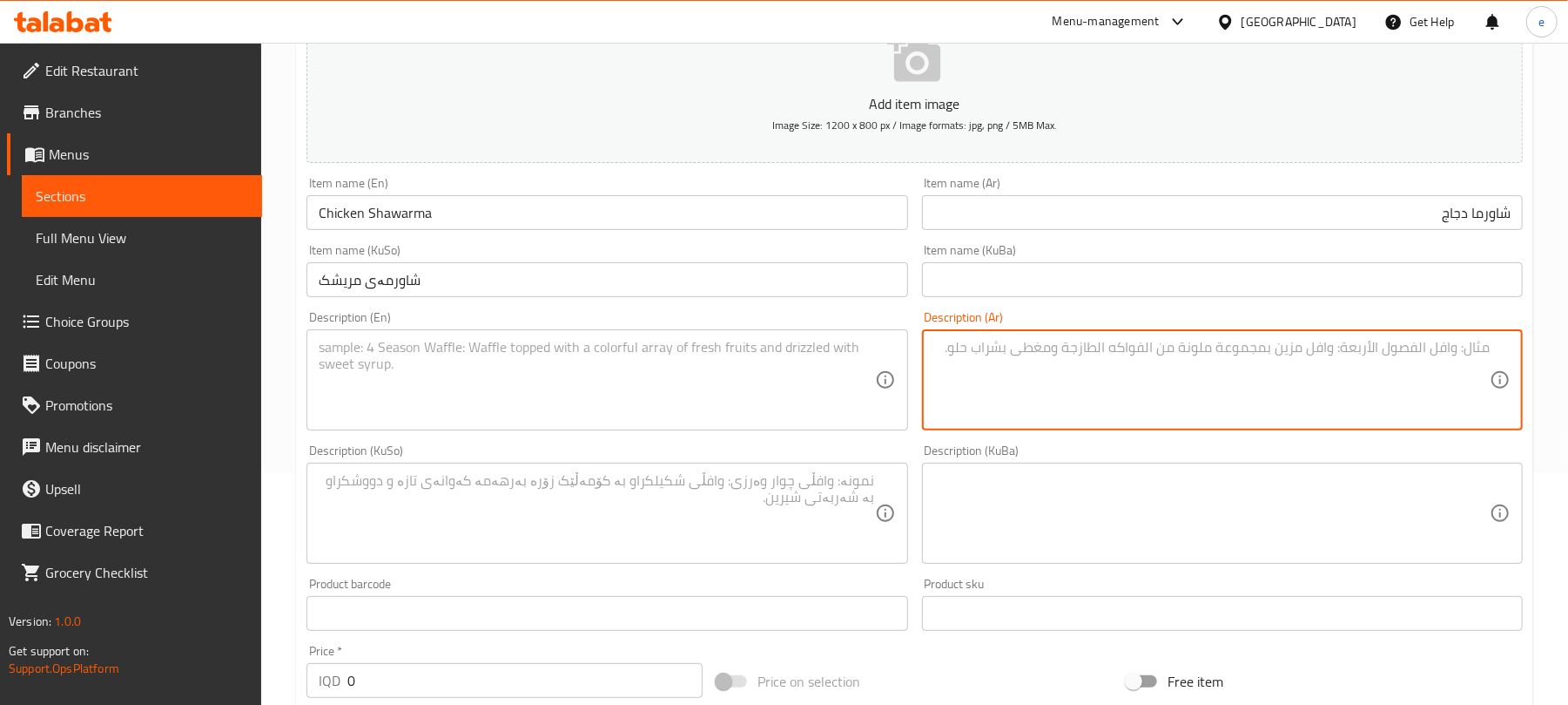
click at [651, 507] on textarea at bounding box center [596, 513] width 556 height 83
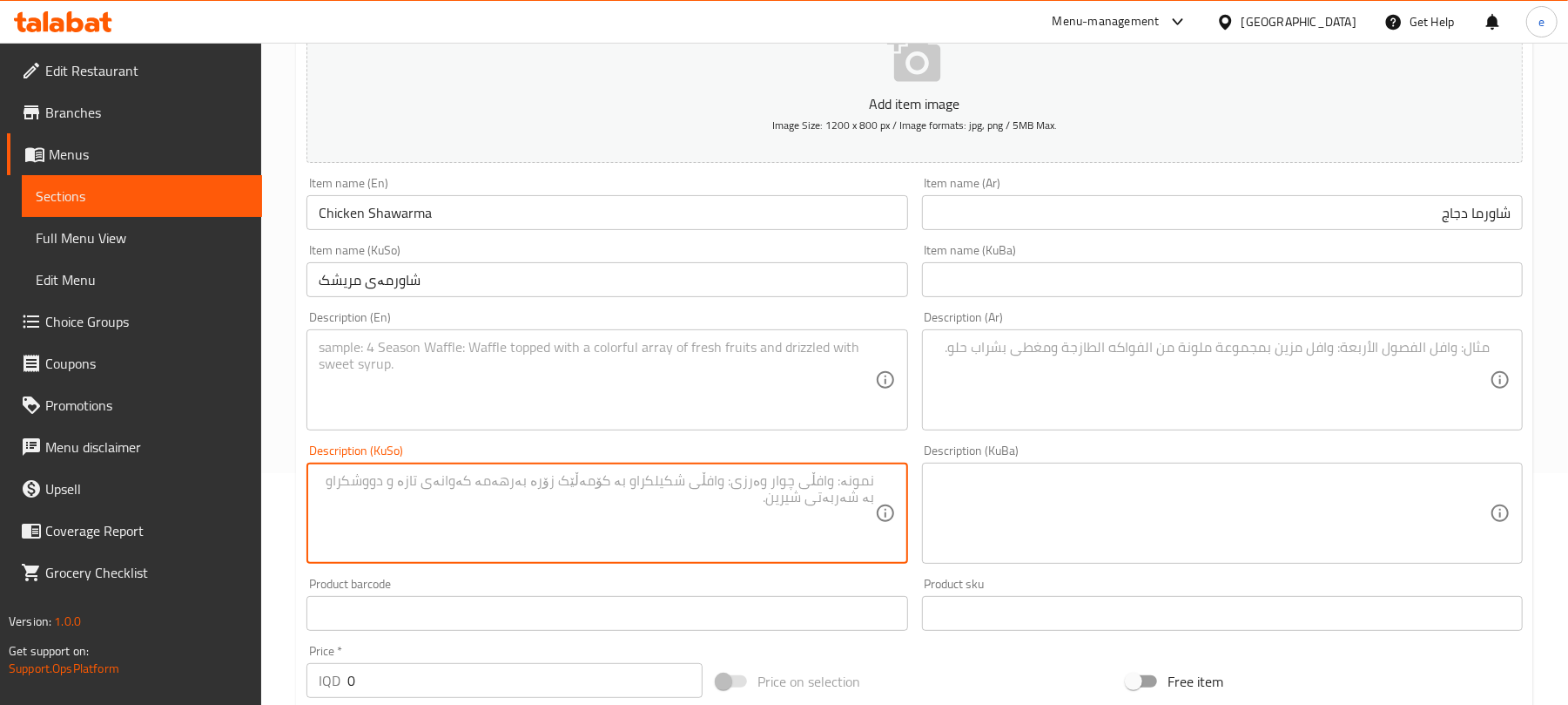
paste textarea "هەڵبژاردنت لە کێشی شاورمە"
click at [716, 484] on textarea "هەڵبژاردنت لە کێشی شاورمە" at bounding box center [596, 513] width 556 height 83
type textarea "هەڵبژاردنت لە کێشی شاورمەی مریشک"
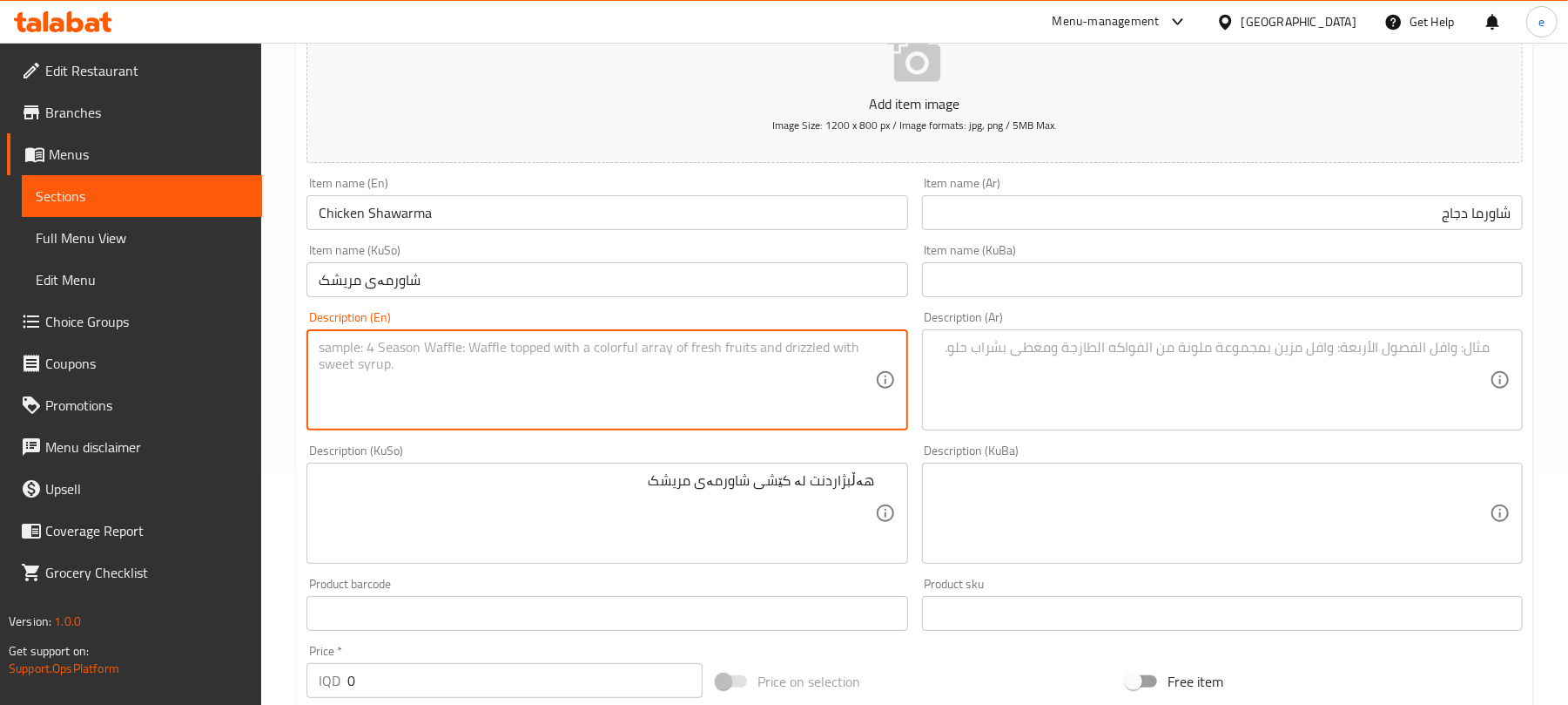
click at [632, 391] on textarea at bounding box center [596, 380] width 556 height 83
paste textarea "Your choice of shawarma wight"
click at [402, 348] on textarea "Your choice of shawarma wight" at bounding box center [596, 380] width 556 height 83
click at [555, 344] on textarea "Your choice of chicken shawarma wight" at bounding box center [596, 380] width 556 height 83
click at [525, 350] on textarea "Your choice of chicken shawarma wight" at bounding box center [596, 380] width 556 height 83
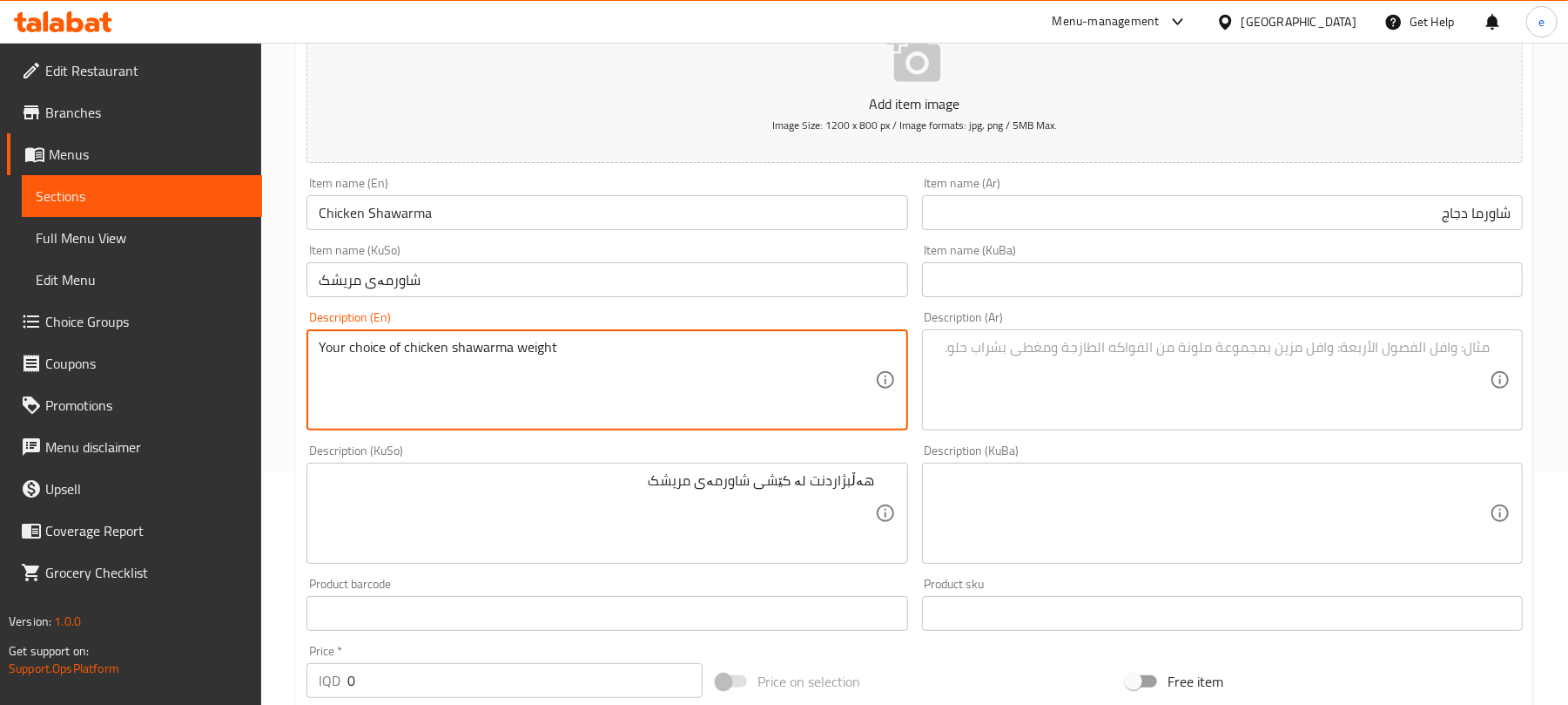
click at [592, 359] on textarea "Your choice of chicken shawarma weight" at bounding box center [596, 380] width 556 height 83
type textarea "Your choice of chicken shawarma weight"
click at [554, 335] on div "Your choice of chicken shawarma weight Description (En)" at bounding box center [607, 379] width 601 height 101
click at [1365, 392] on textarea at bounding box center [1211, 380] width 556 height 83
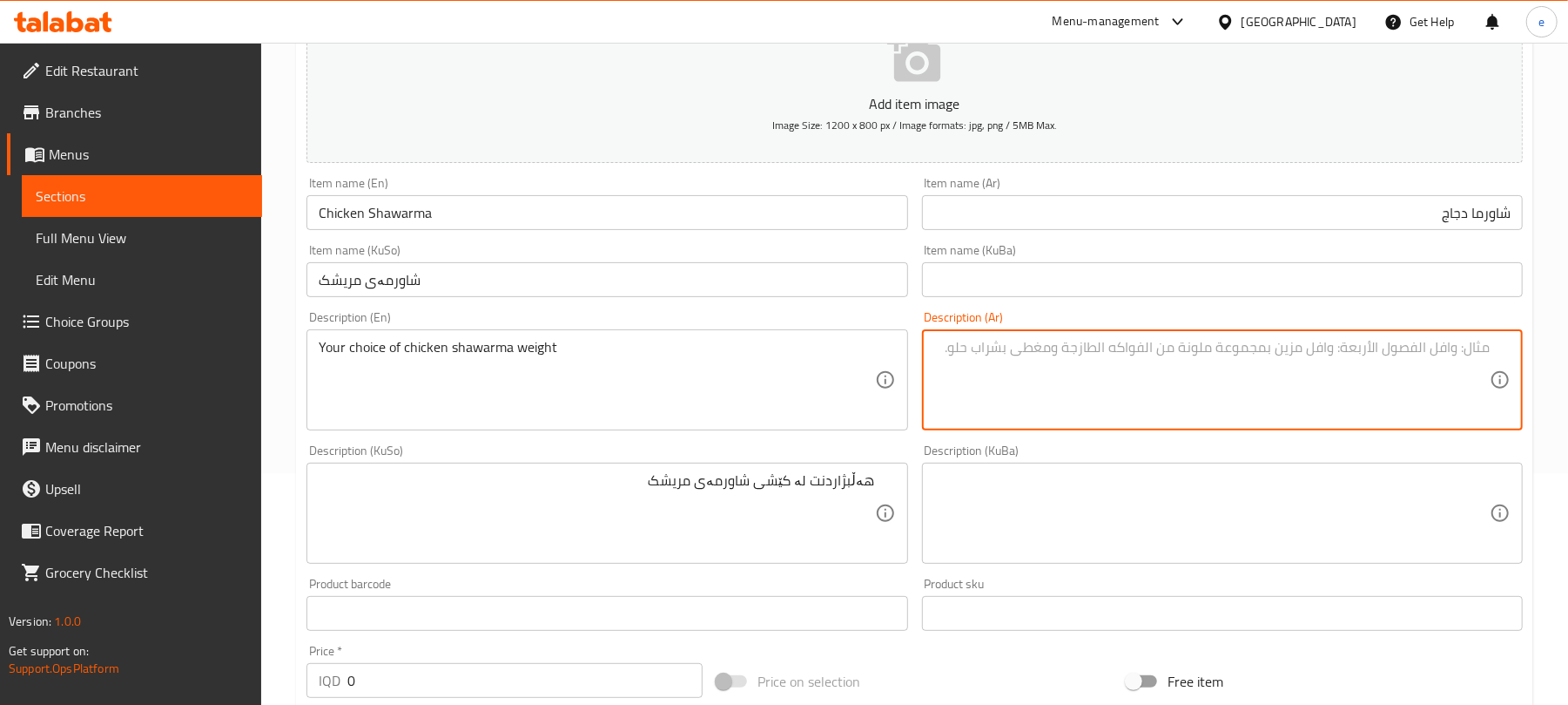
paste textarea "اختيارك من وزن شاورما لحم"
click at [1348, 346] on textarea "اختيارك من وزن شاورما لحم" at bounding box center [1211, 380] width 556 height 83
type textarea "اختيارك من وزن شاورما دجاج"
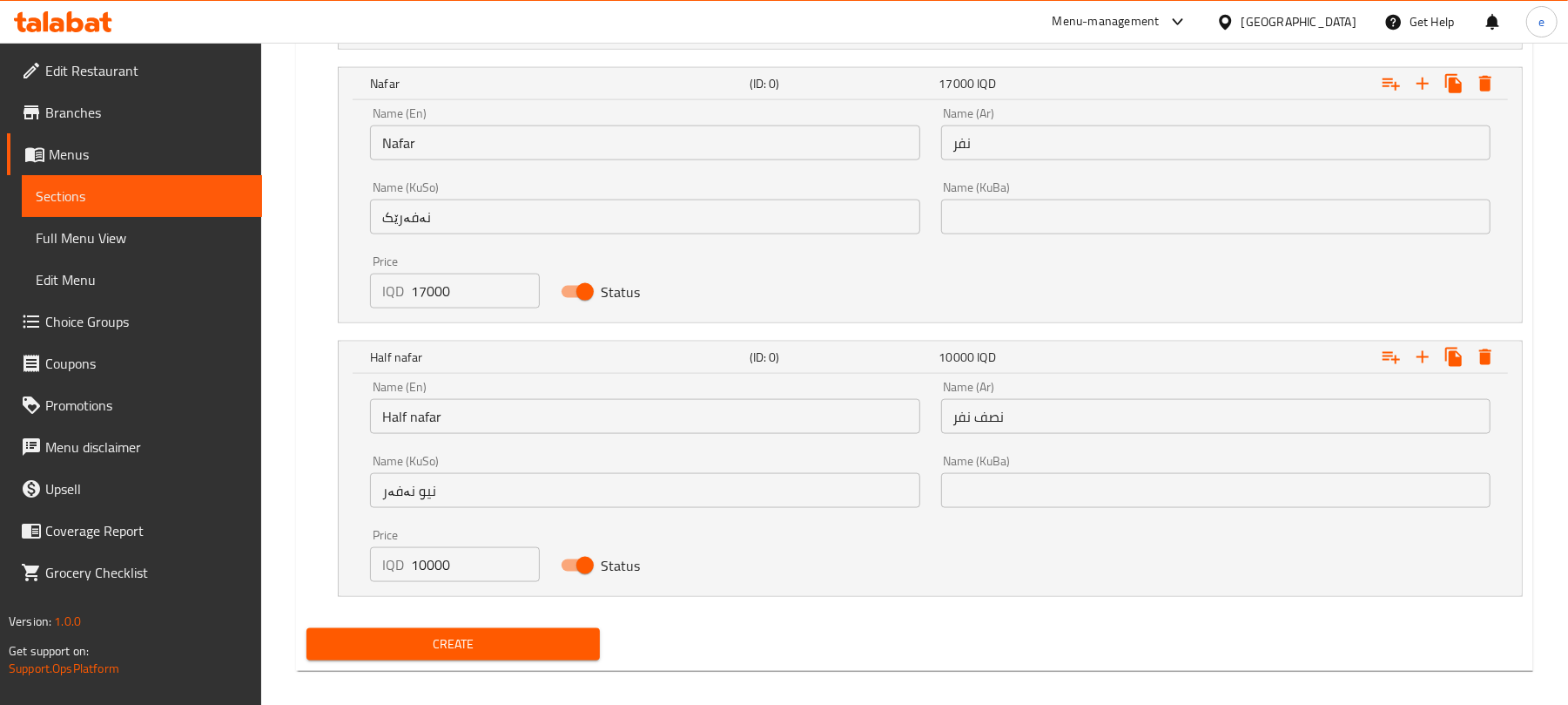
scroll to position [1589, 0]
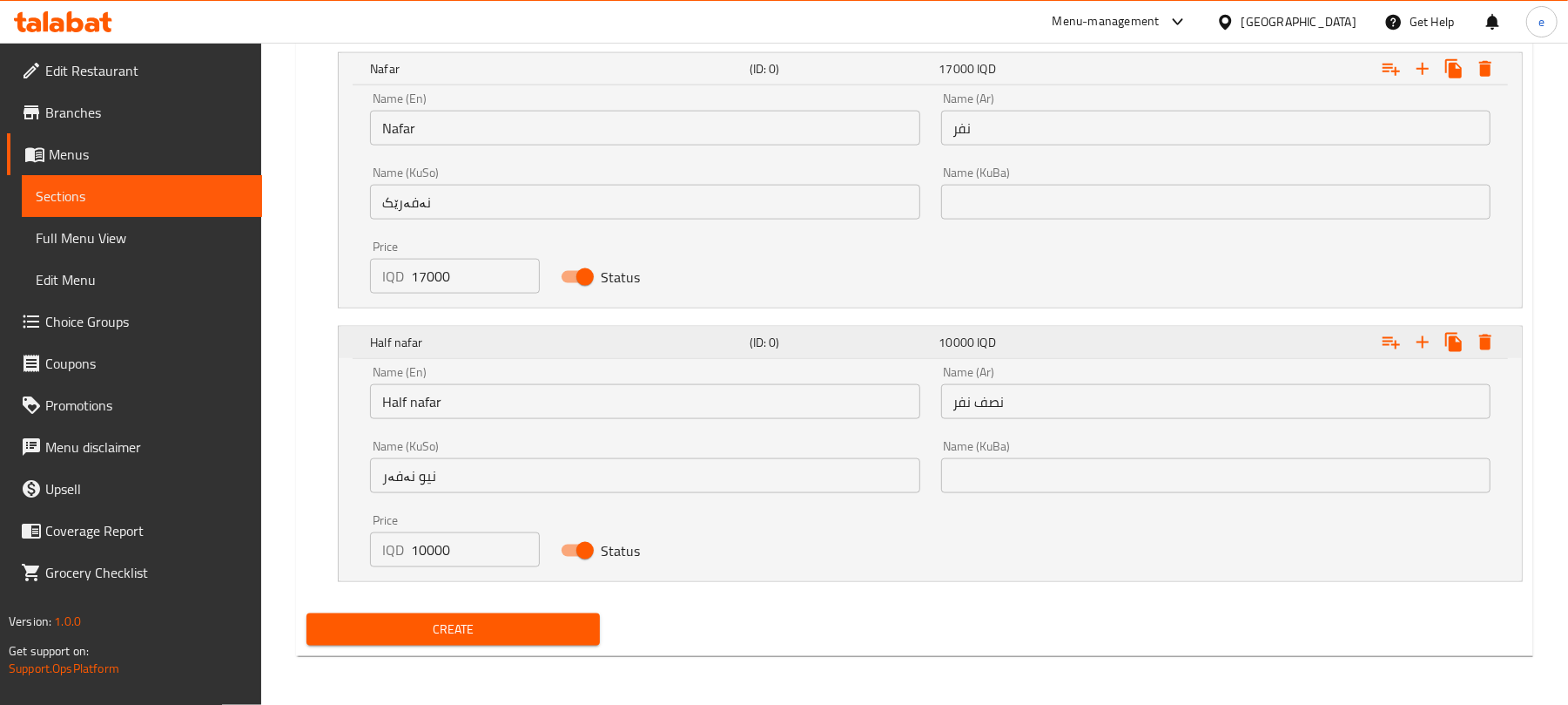
click at [892, 339] on h5 "(ID: 0)" at bounding box center [842, 342] width 183 height 17
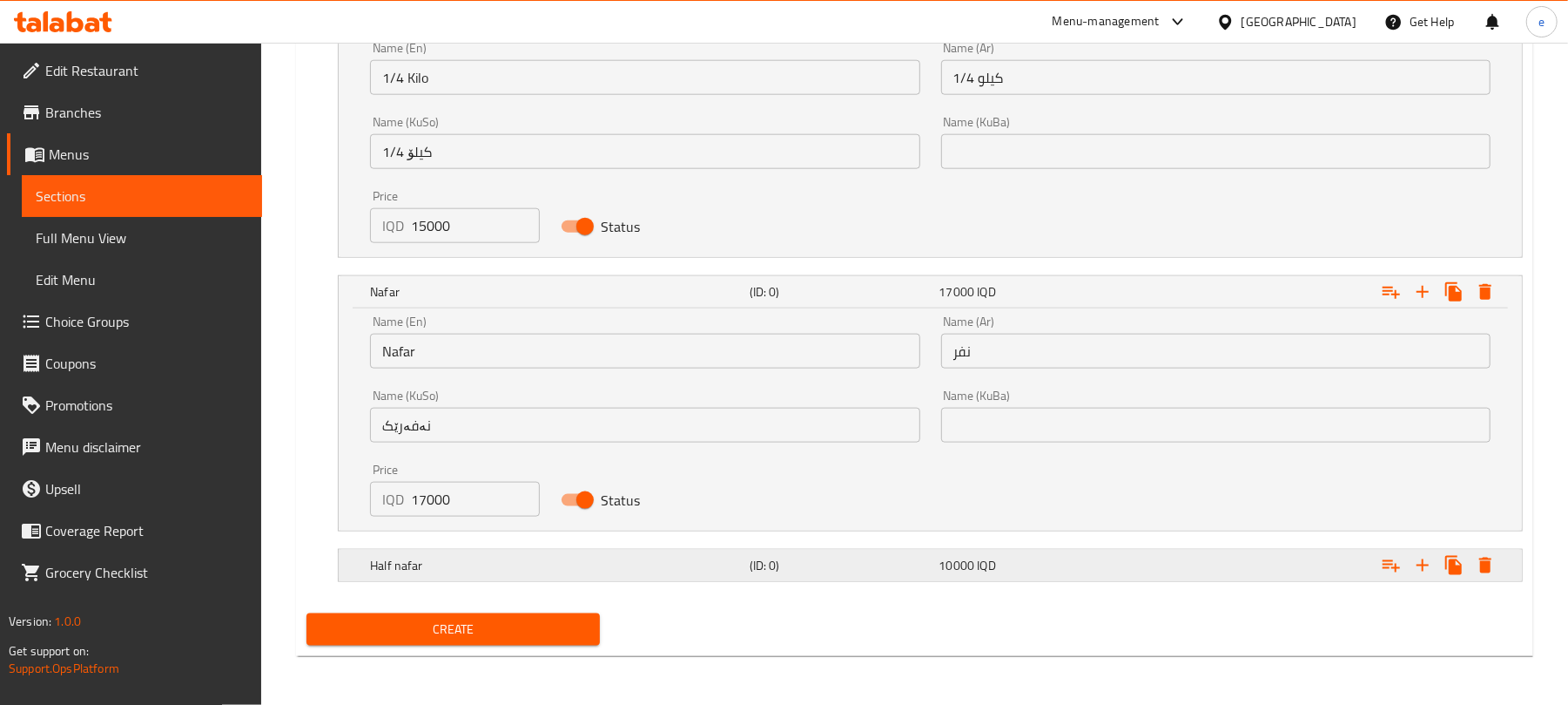
scroll to position [1367, 0]
click at [918, 562] on h5 "(ID: 0)" at bounding box center [842, 565] width 183 height 17
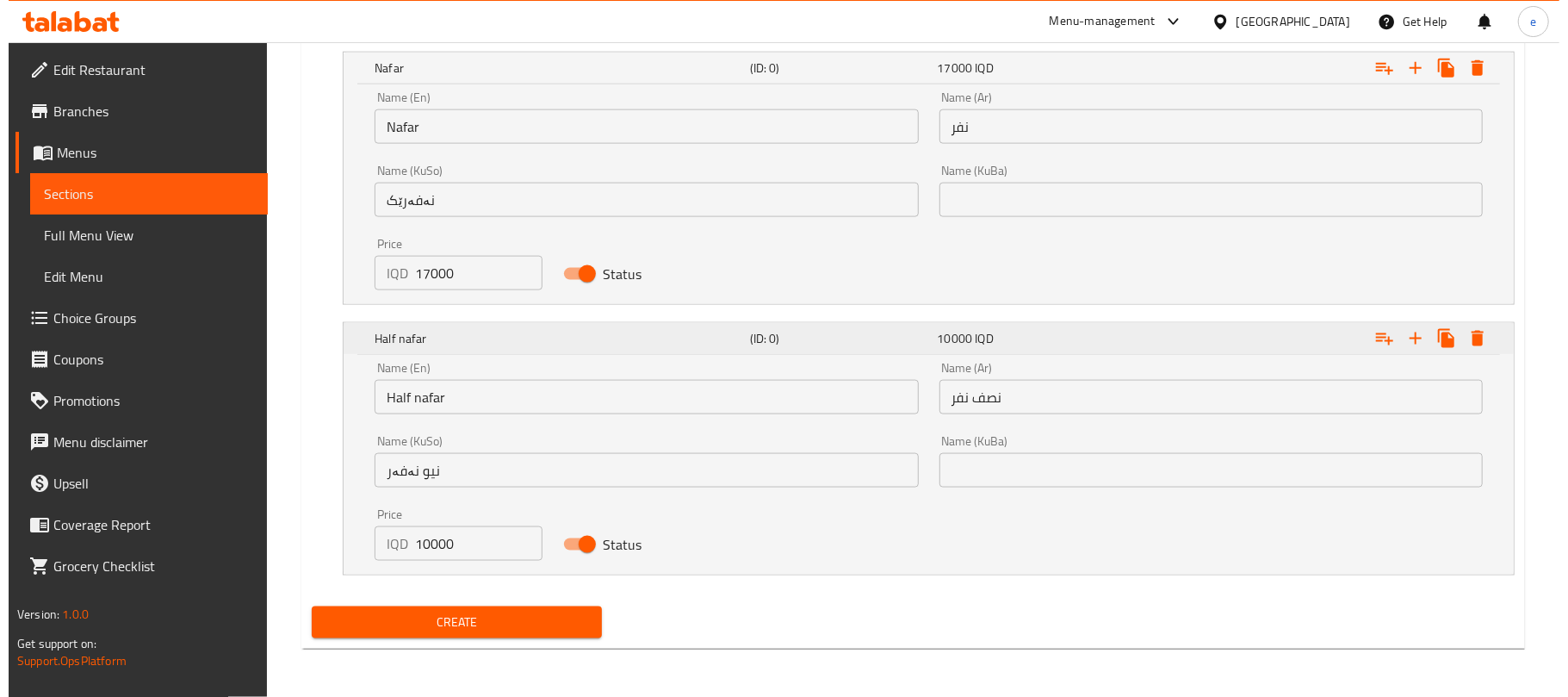
scroll to position [1571, 0]
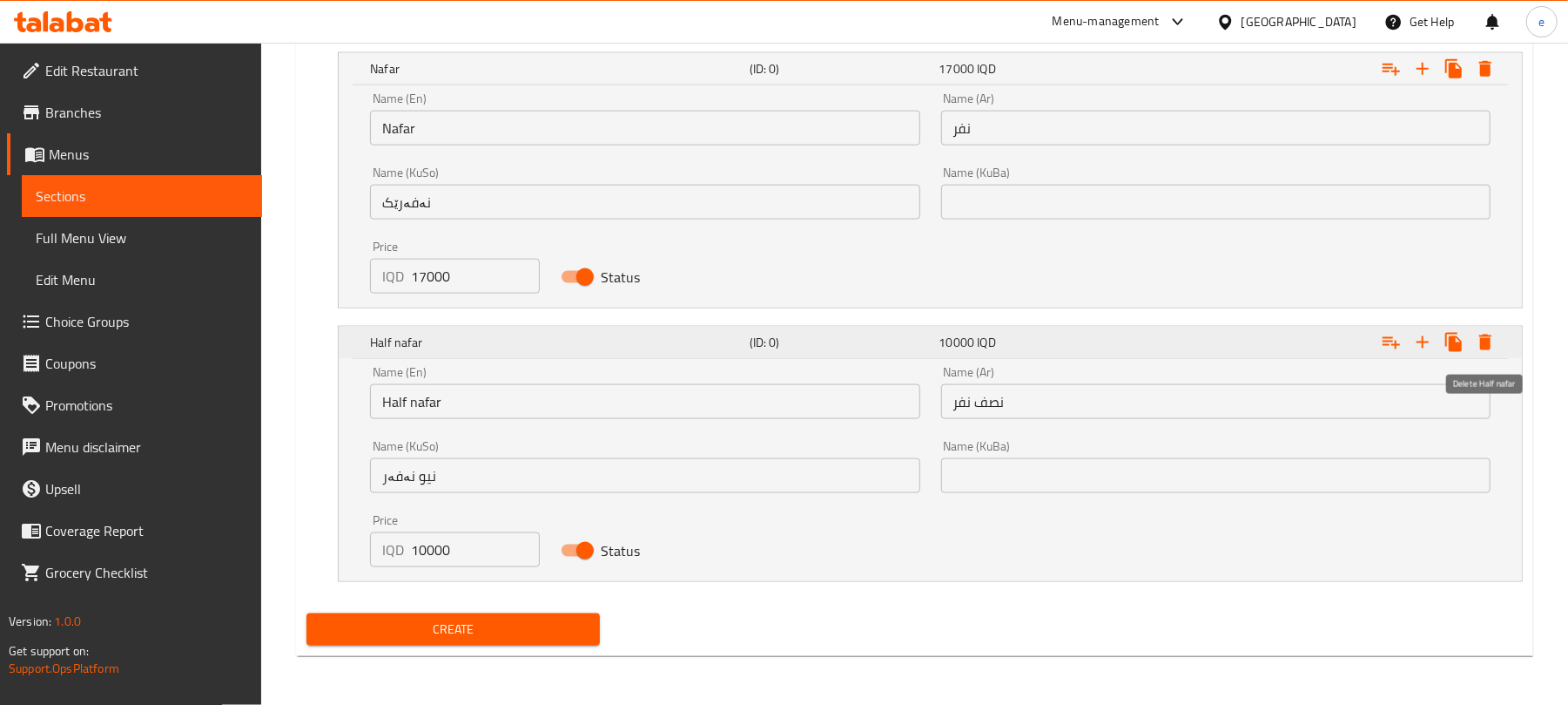
click at [1484, 352] on icon "Expand" at bounding box center [1485, 343] width 21 height 21
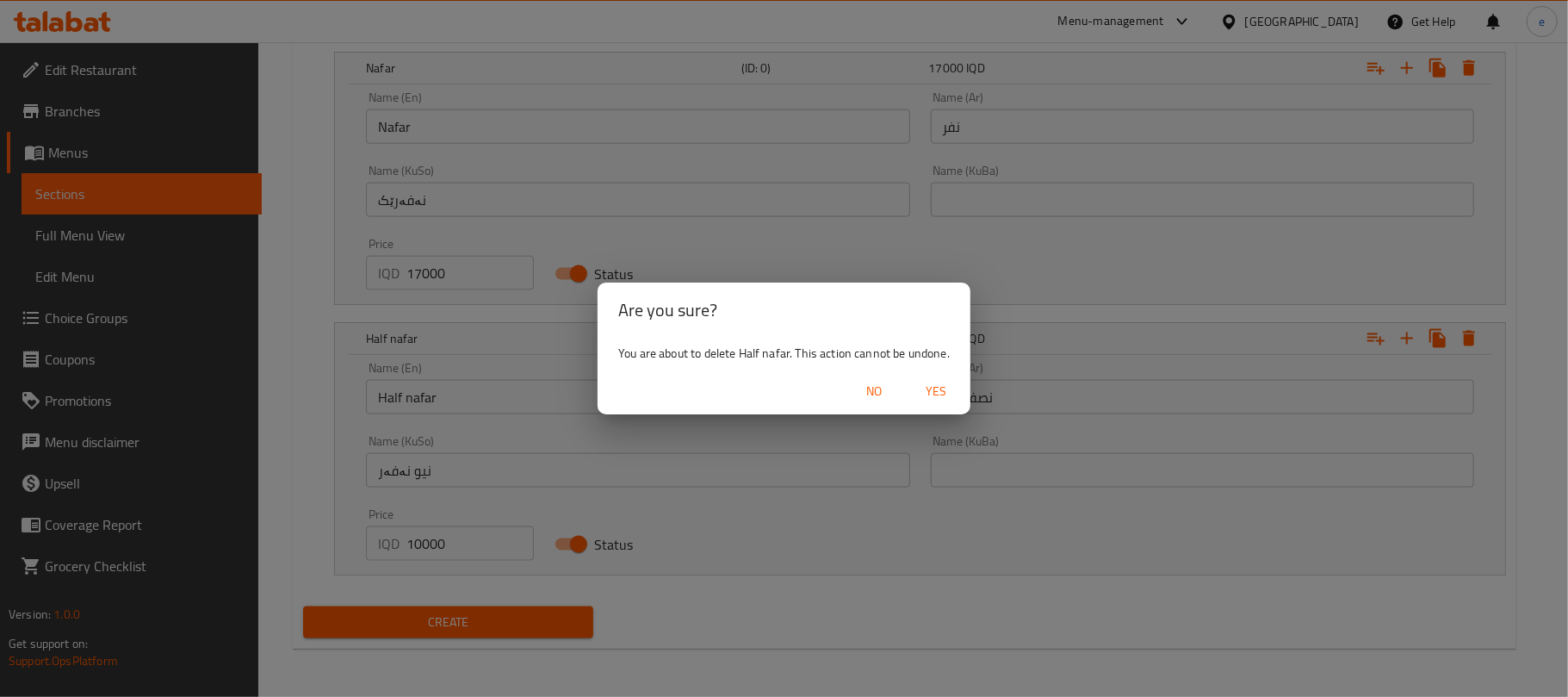
click at [932, 391] on span "Yes" at bounding box center [936, 391] width 41 height 21
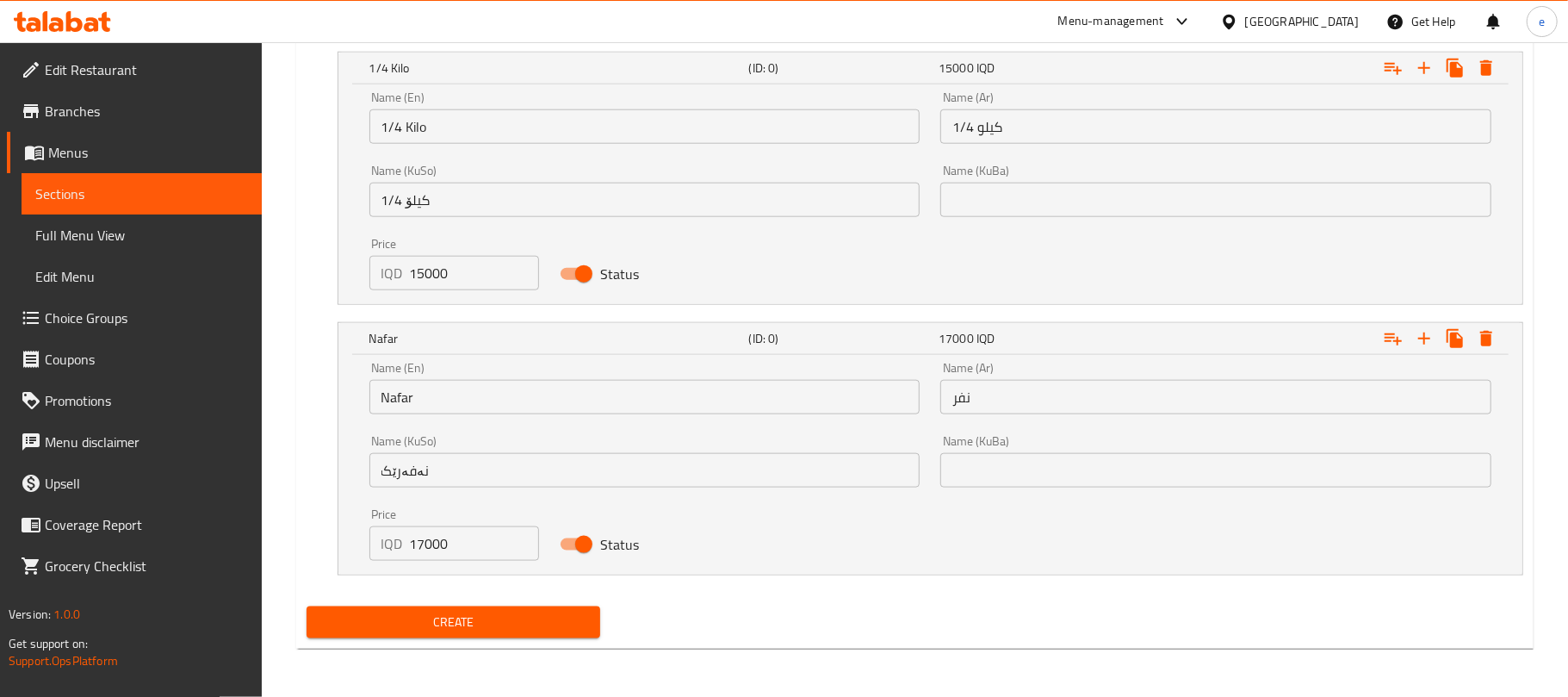
scroll to position [1300, 0]
click at [1464, 342] on icon "Expand" at bounding box center [1469, 338] width 12 height 16
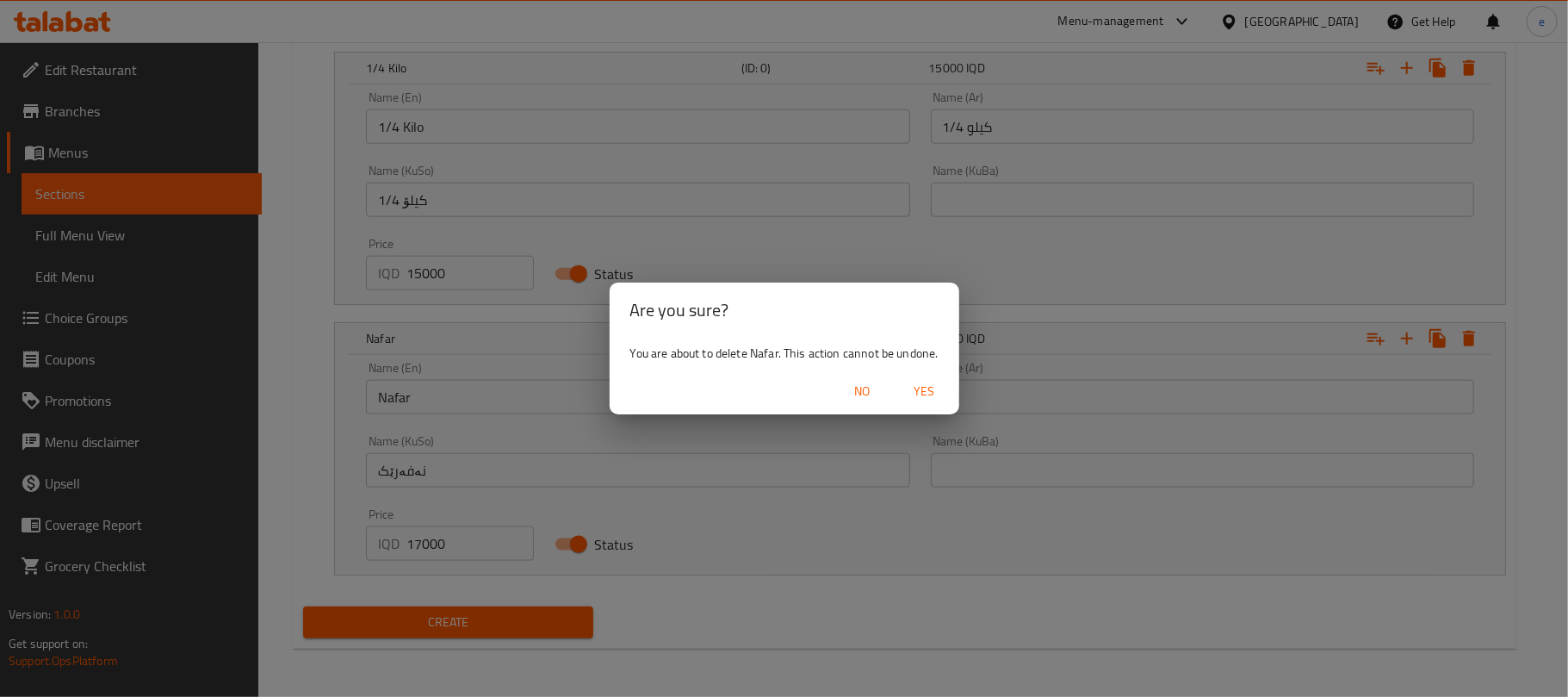
click at [901, 384] on button "Yes" at bounding box center [925, 391] width 55 height 32
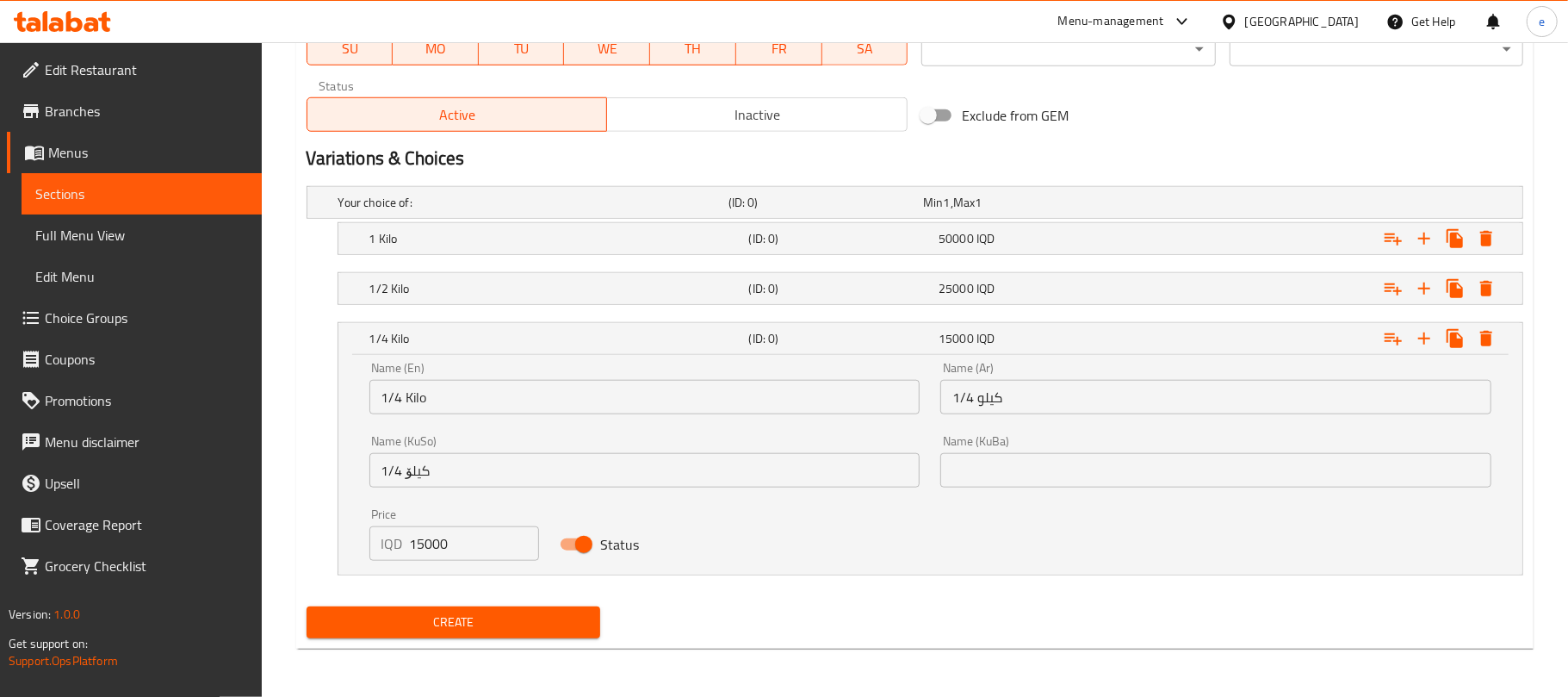
scroll to position [1030, 0]
click at [917, 384] on div "Name (En) 1/4 Kilo Name (En)" at bounding box center [637, 388] width 564 height 73
click at [1479, 341] on icon "Expand" at bounding box center [1469, 339] width 21 height 21
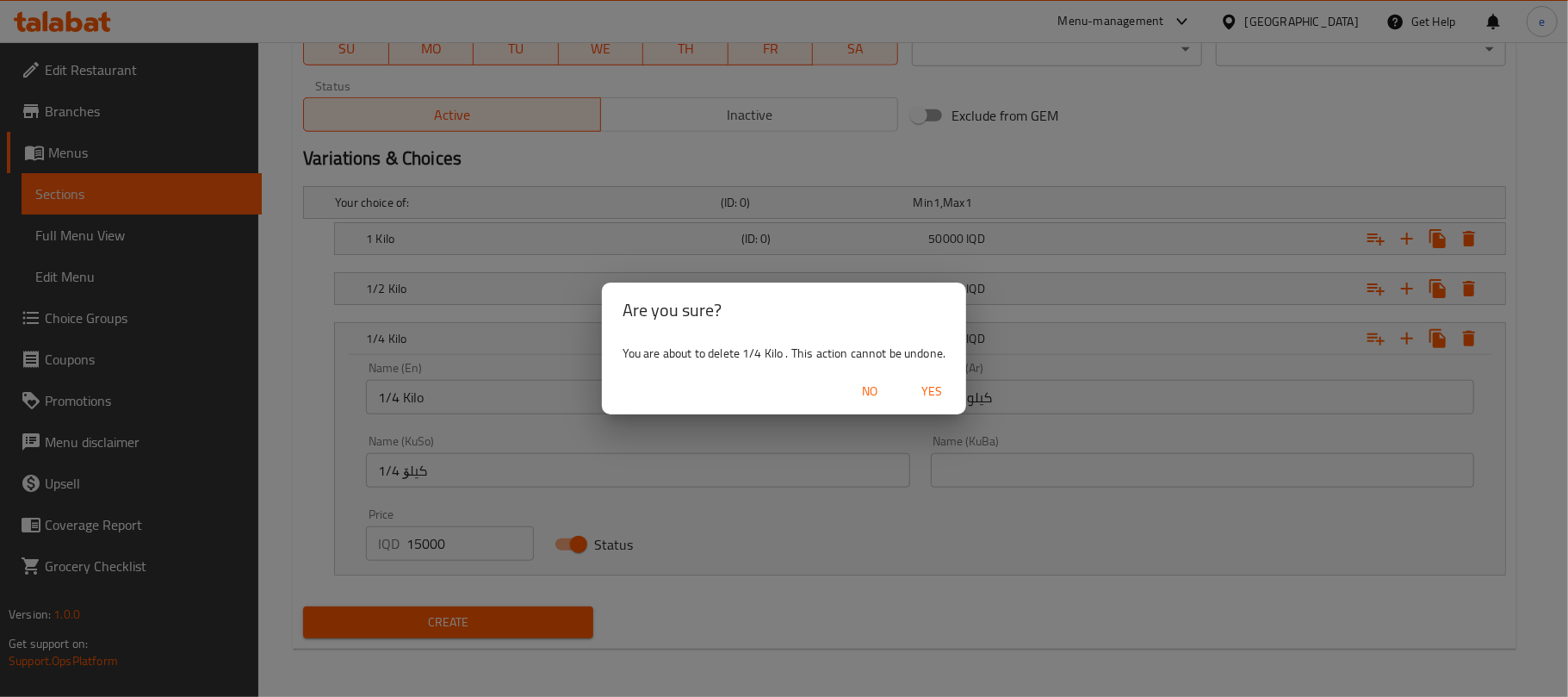
click at [945, 391] on span "Yes" at bounding box center [931, 391] width 41 height 21
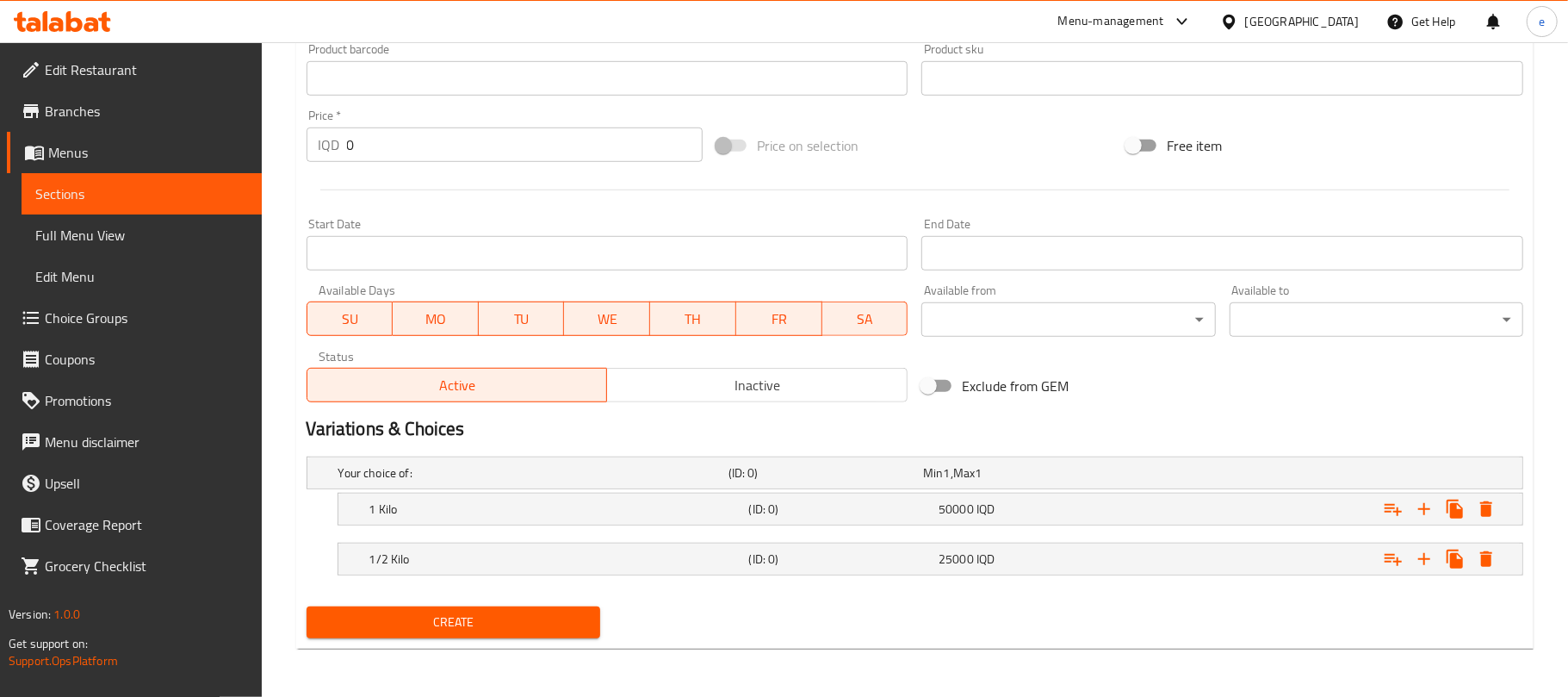
scroll to position [759, 0]
click at [944, 555] on span "25000" at bounding box center [947, 559] width 35 height 22
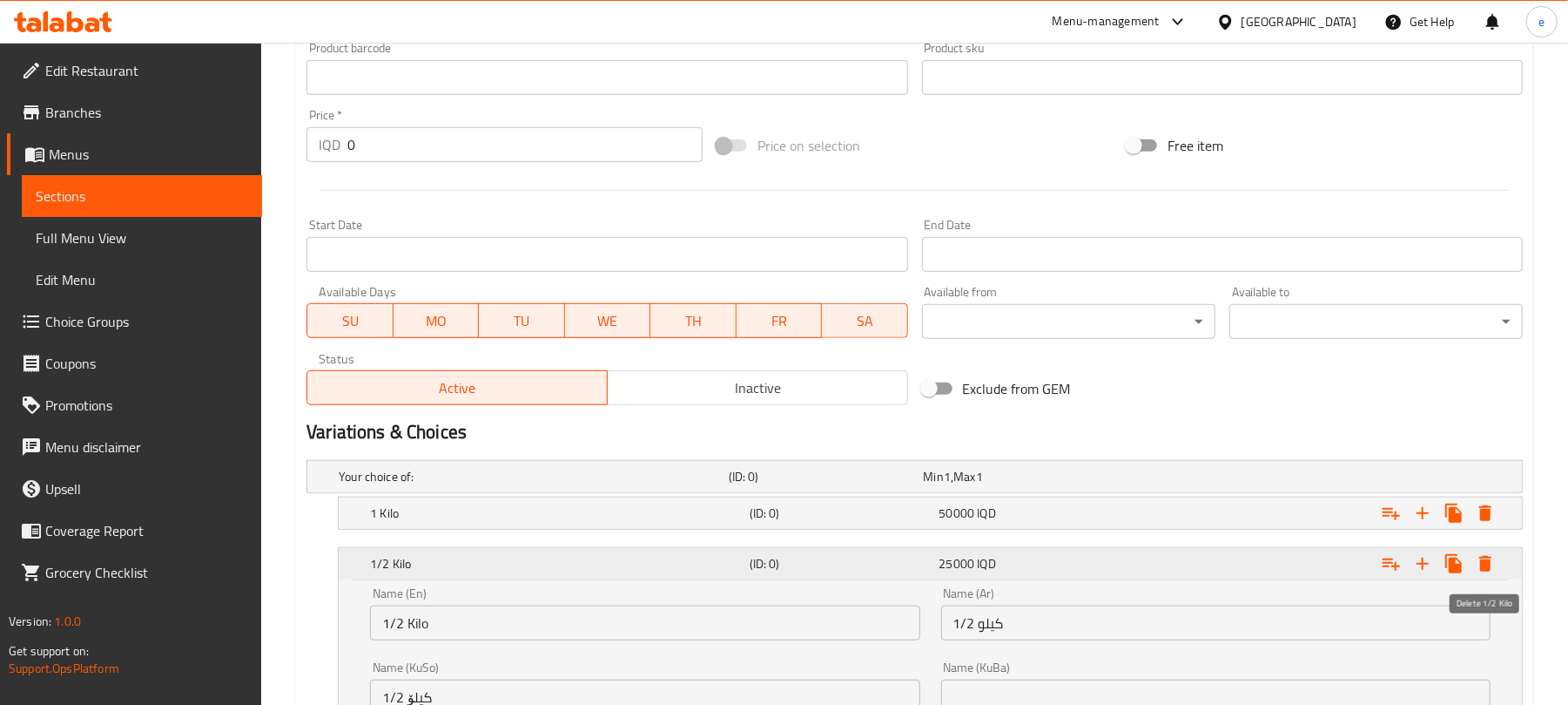
click at [1488, 565] on icon "Expand" at bounding box center [1485, 563] width 12 height 16
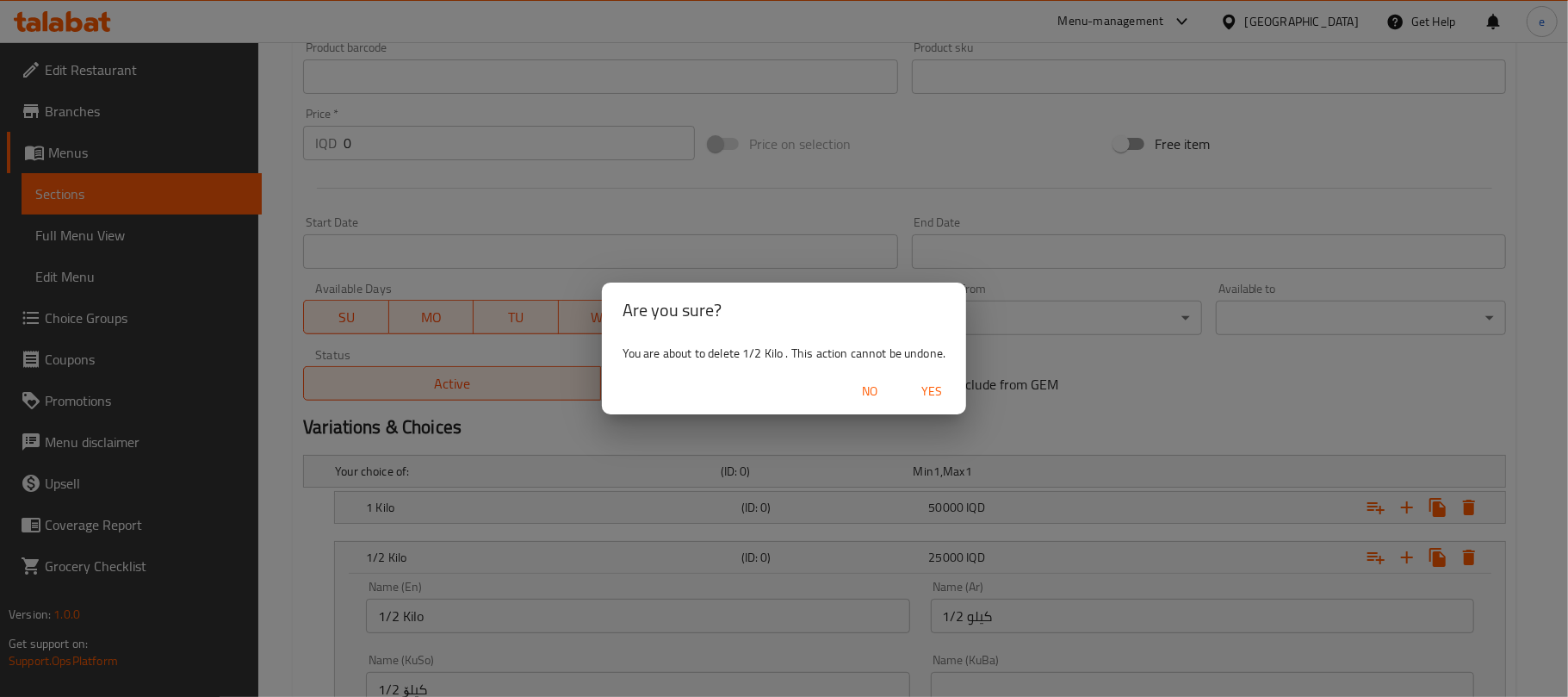
click at [943, 399] on span "Yes" at bounding box center [931, 391] width 41 height 21
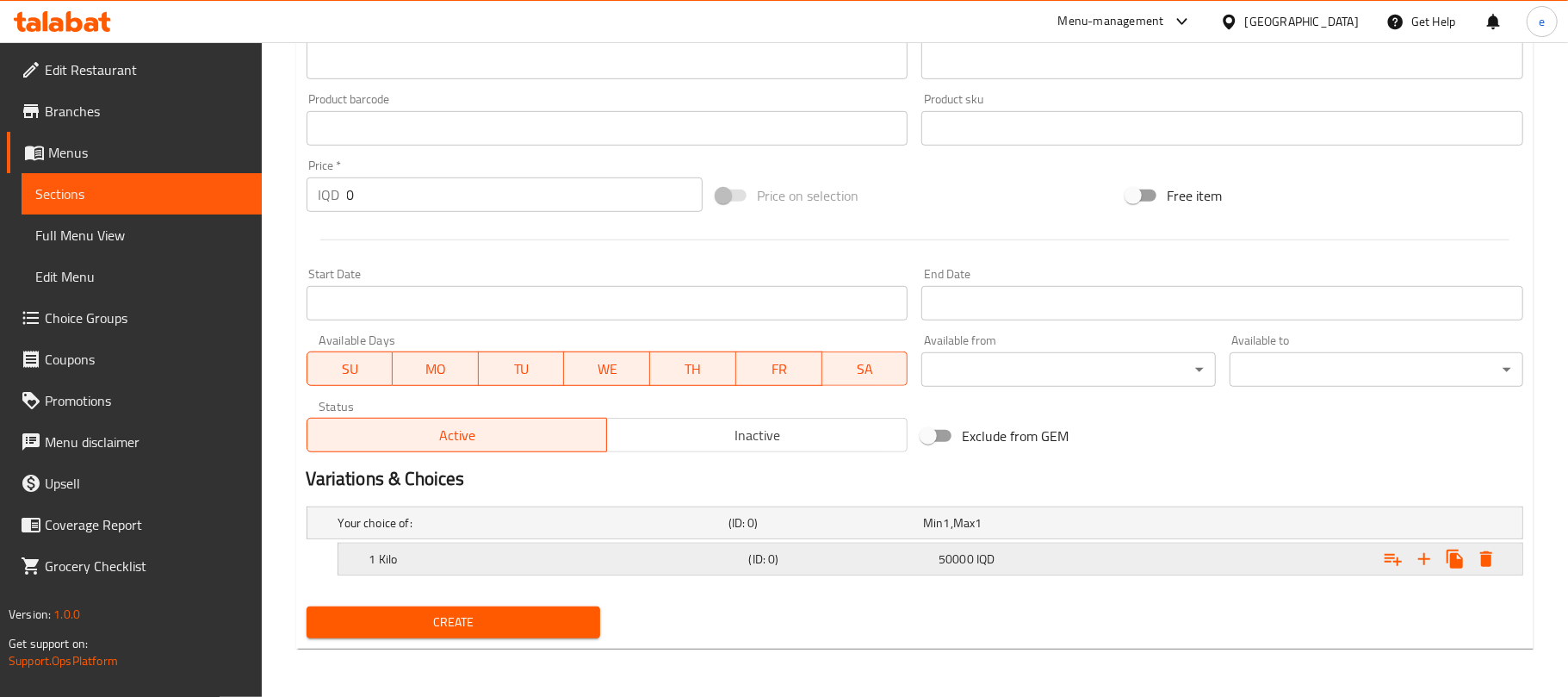
scroll to position [708, 0]
click at [1472, 563] on icon "Expand" at bounding box center [1469, 559] width 12 height 16
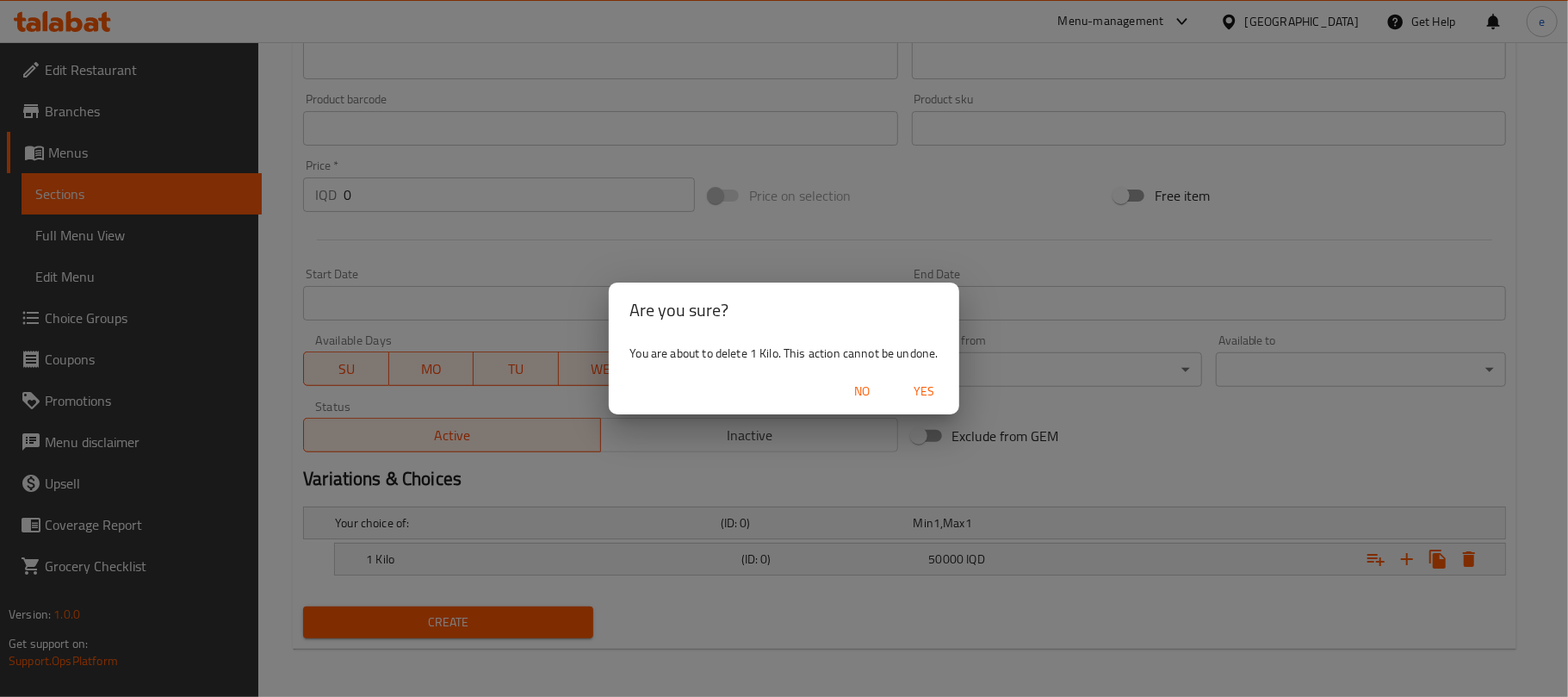
click at [934, 390] on span "Yes" at bounding box center [925, 391] width 41 height 21
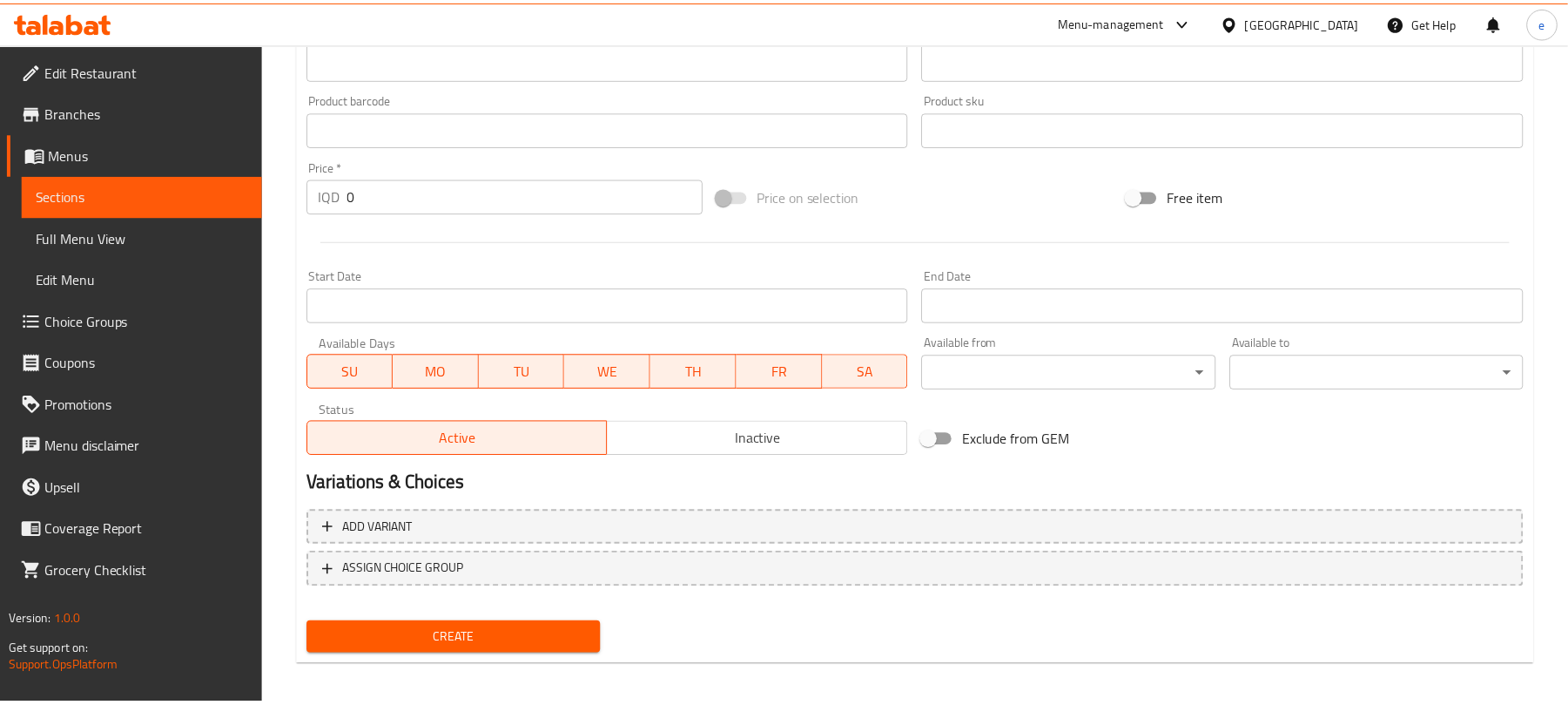
scroll to position [711, 0]
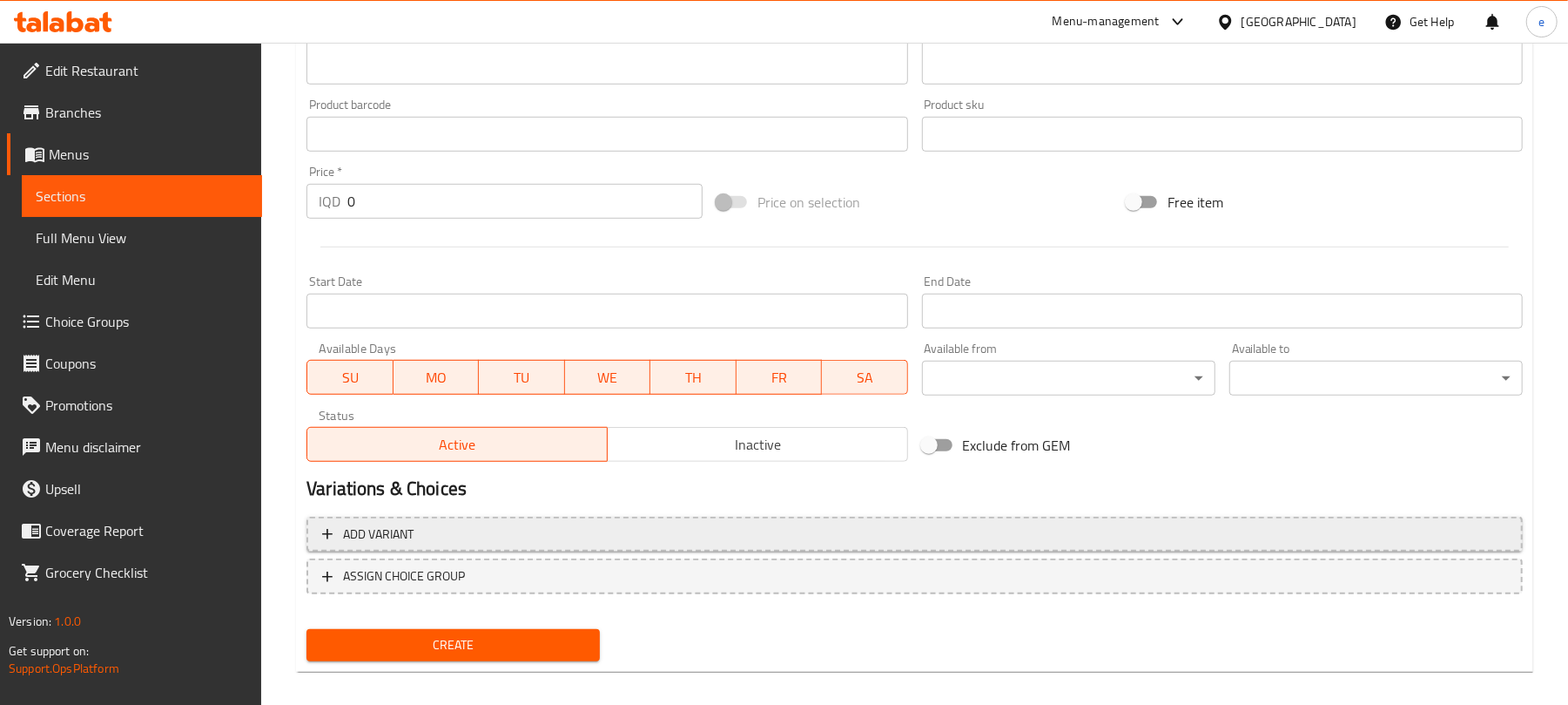
click at [561, 527] on span "Add variant" at bounding box center [914, 534] width 1185 height 22
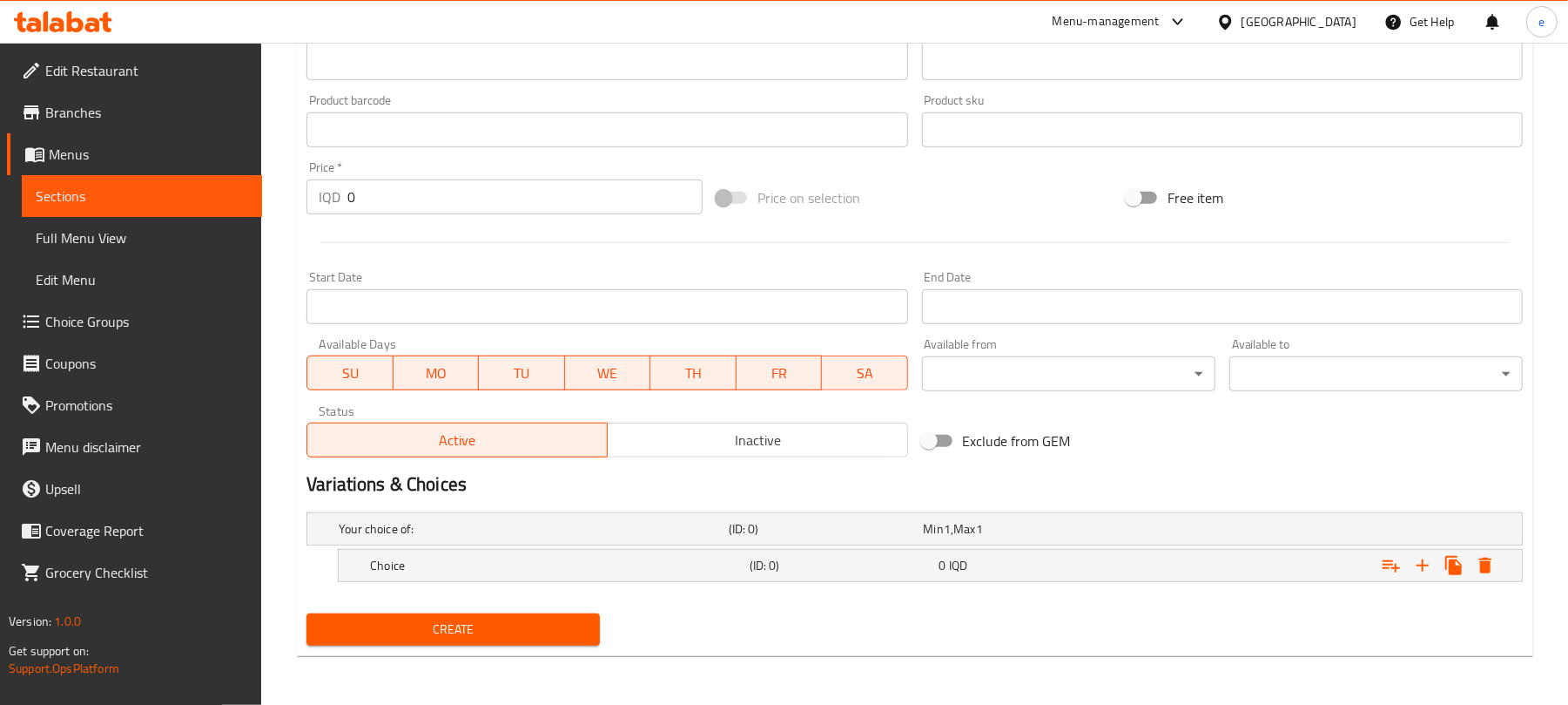
scroll to position [716, 0]
click at [897, 561] on h5 "(ID: 0)" at bounding box center [842, 565] width 183 height 17
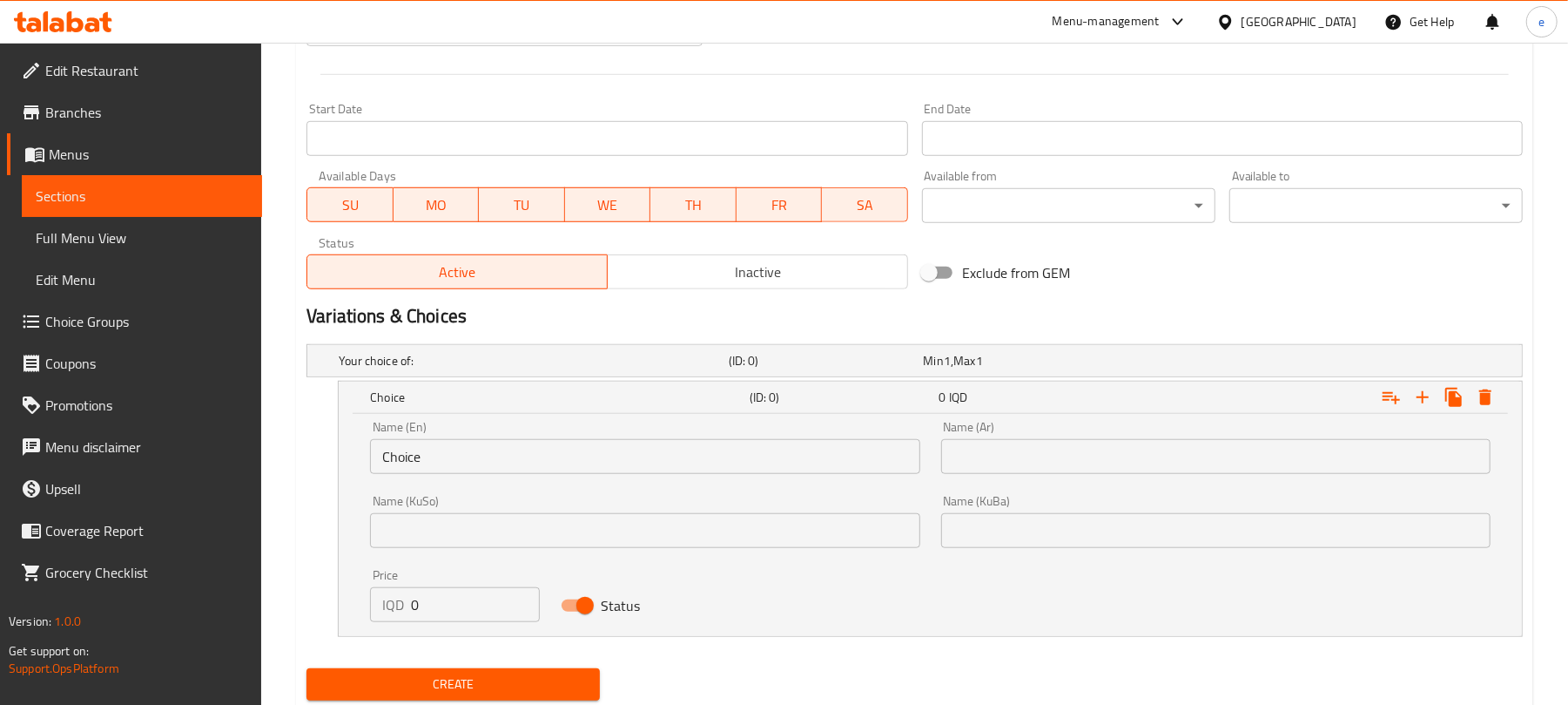
scroll to position [939, 0]
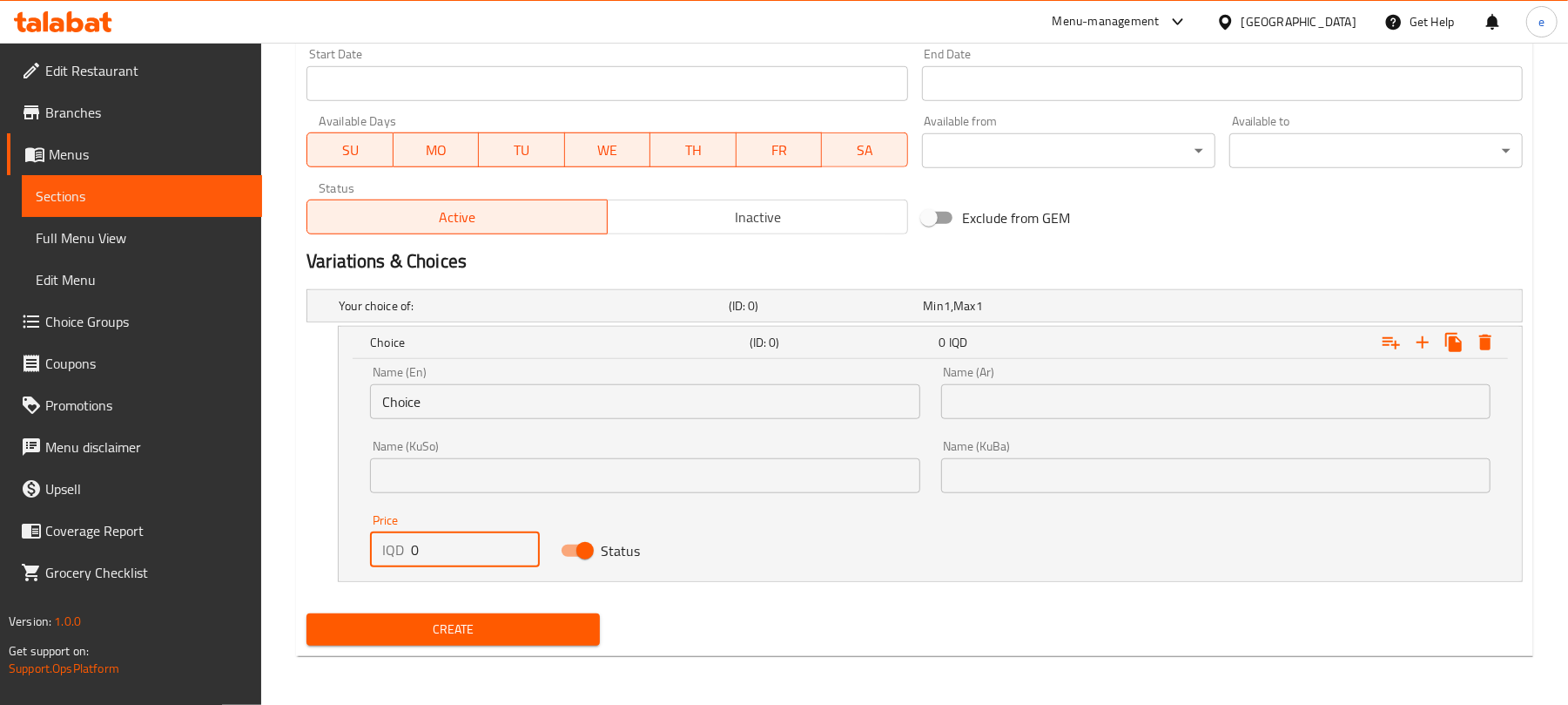
drag, startPoint x: 467, startPoint y: 540, endPoint x: 391, endPoint y: 540, distance: 76.0
click at [391, 540] on div "IQD 0 Price" at bounding box center [454, 549] width 169 height 35
paste input "3500"
type input "35000"
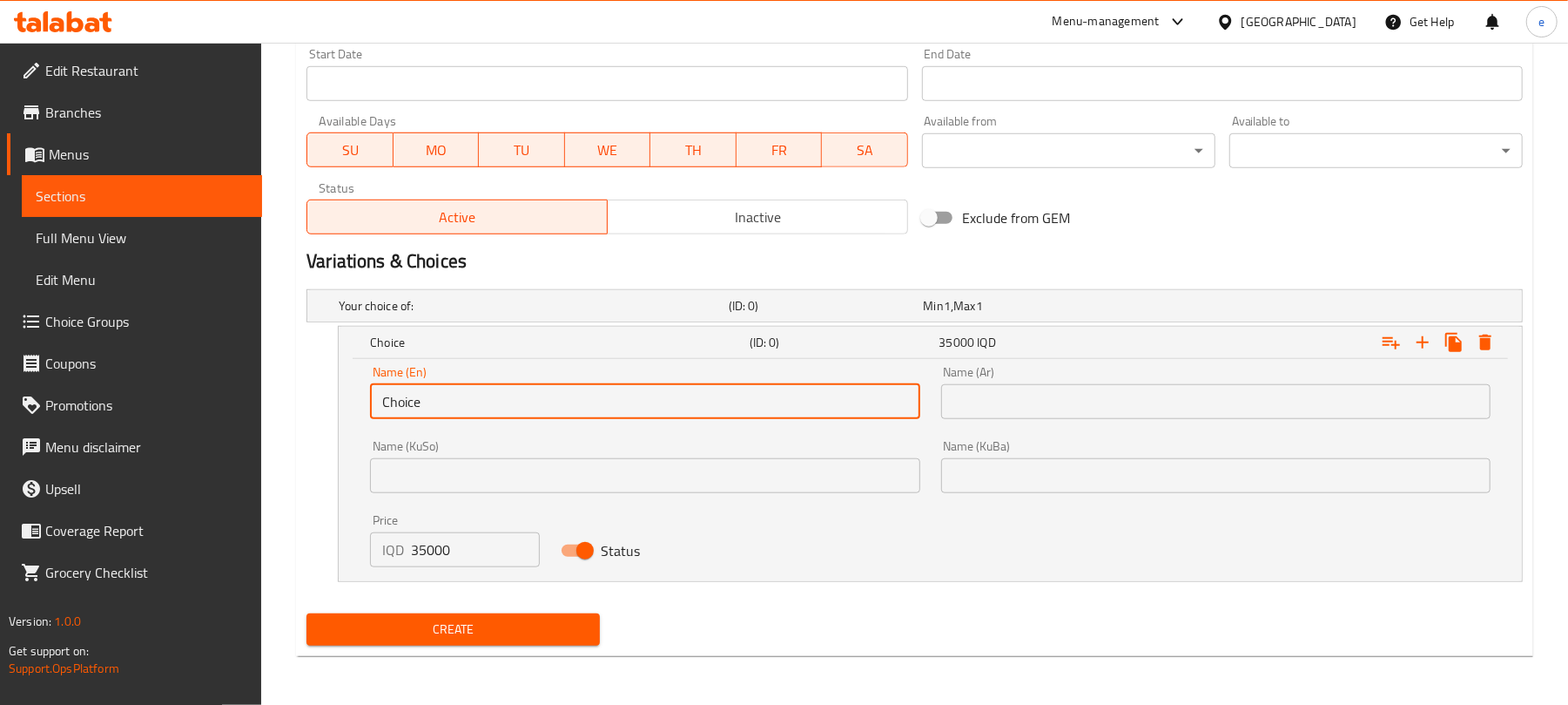
click at [425, 408] on input "Choice" at bounding box center [644, 401] width 549 height 35
click at [434, 402] on input "text" at bounding box center [644, 401] width 549 height 35
type input "1 Kilo"
click at [999, 385] on input "text" at bounding box center [1216, 401] width 549 height 35
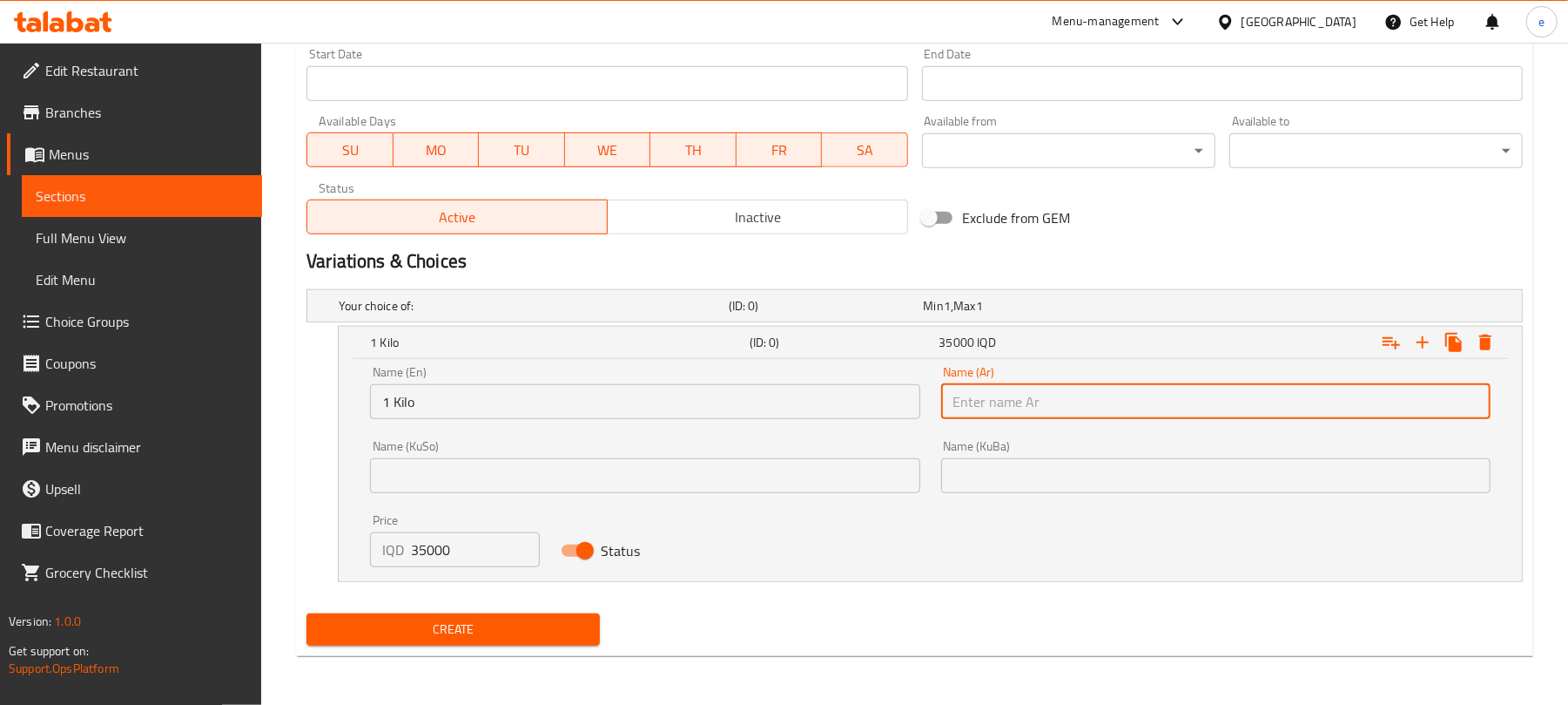
type input "1 كيلو"
click at [792, 476] on input "text" at bounding box center [644, 475] width 549 height 35
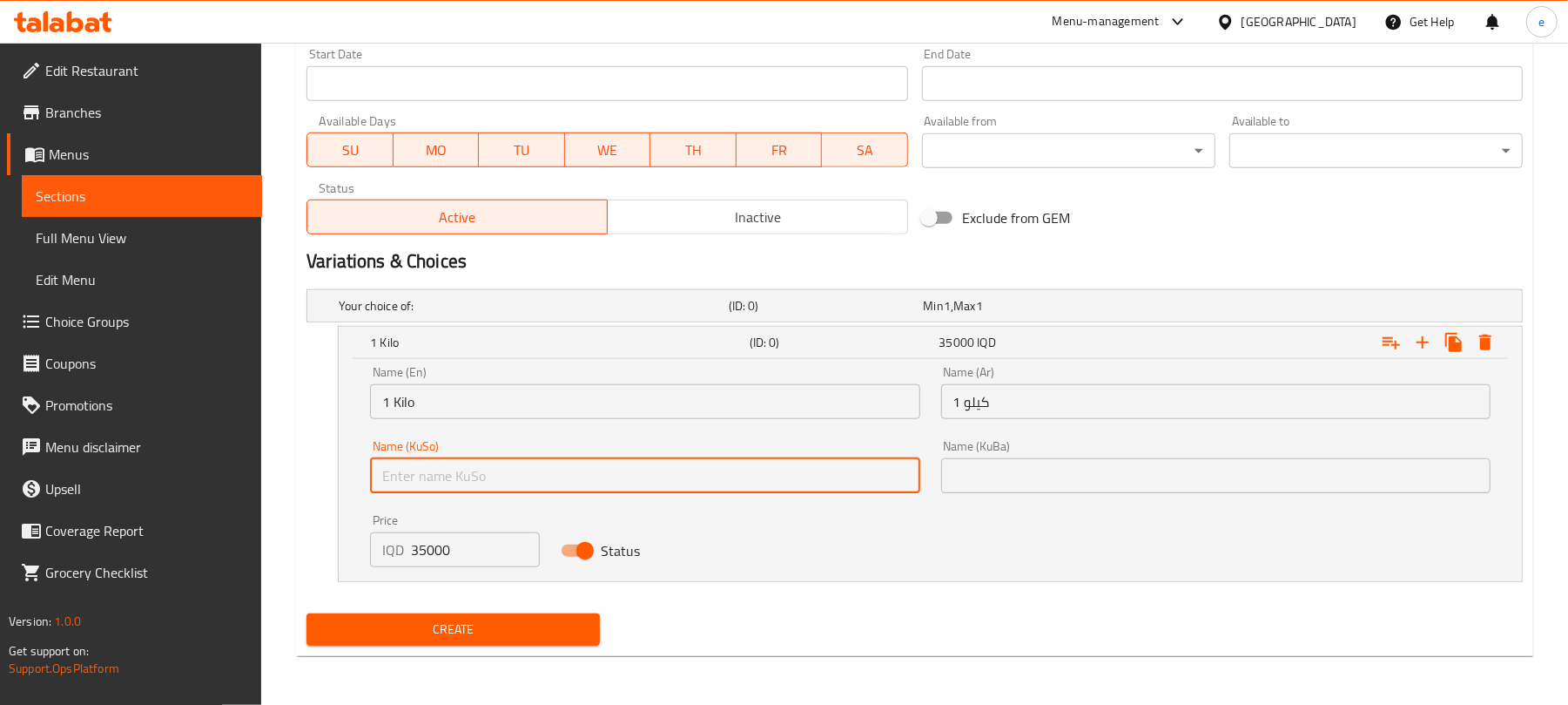
type input "1 کیلۆ"
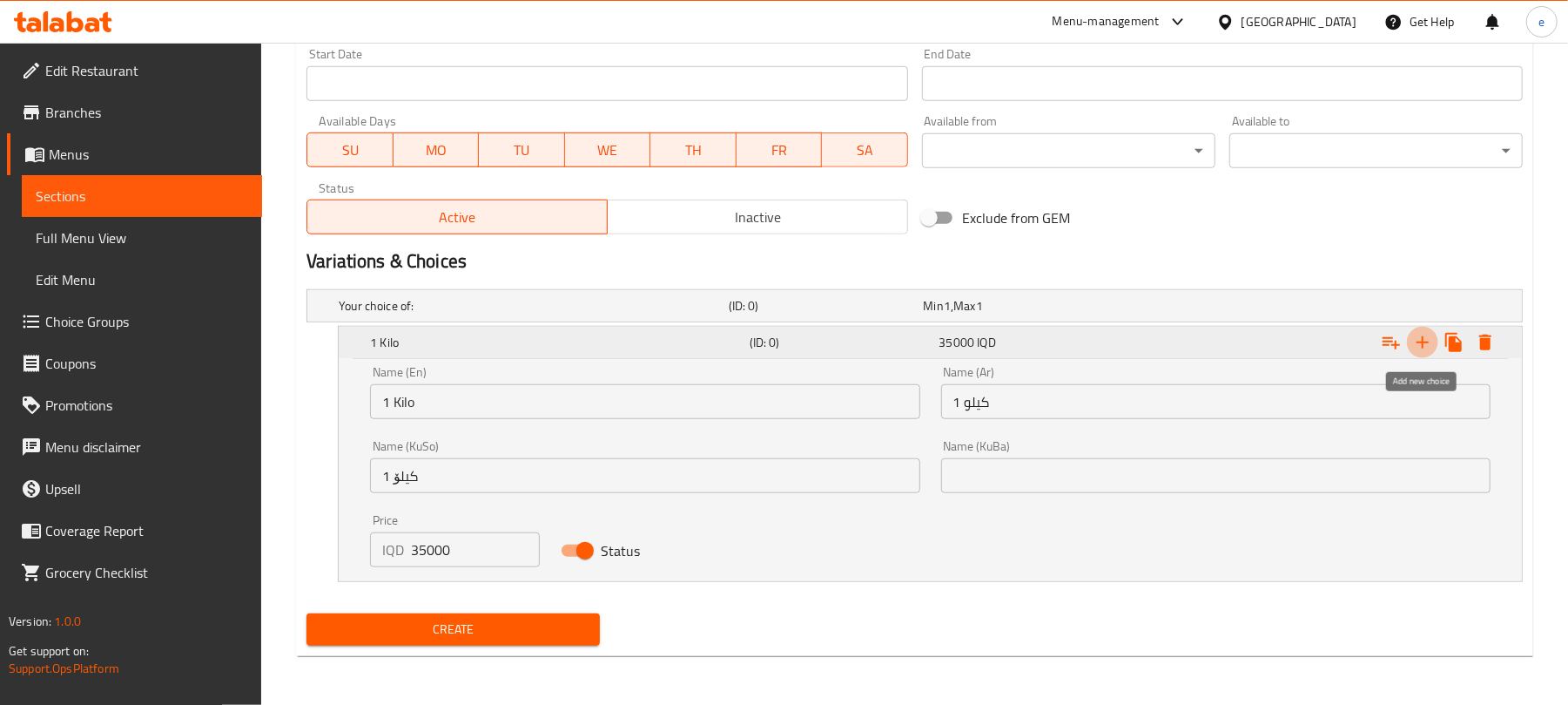
click at [1421, 349] on icon "Expand" at bounding box center [1423, 343] width 21 height 21
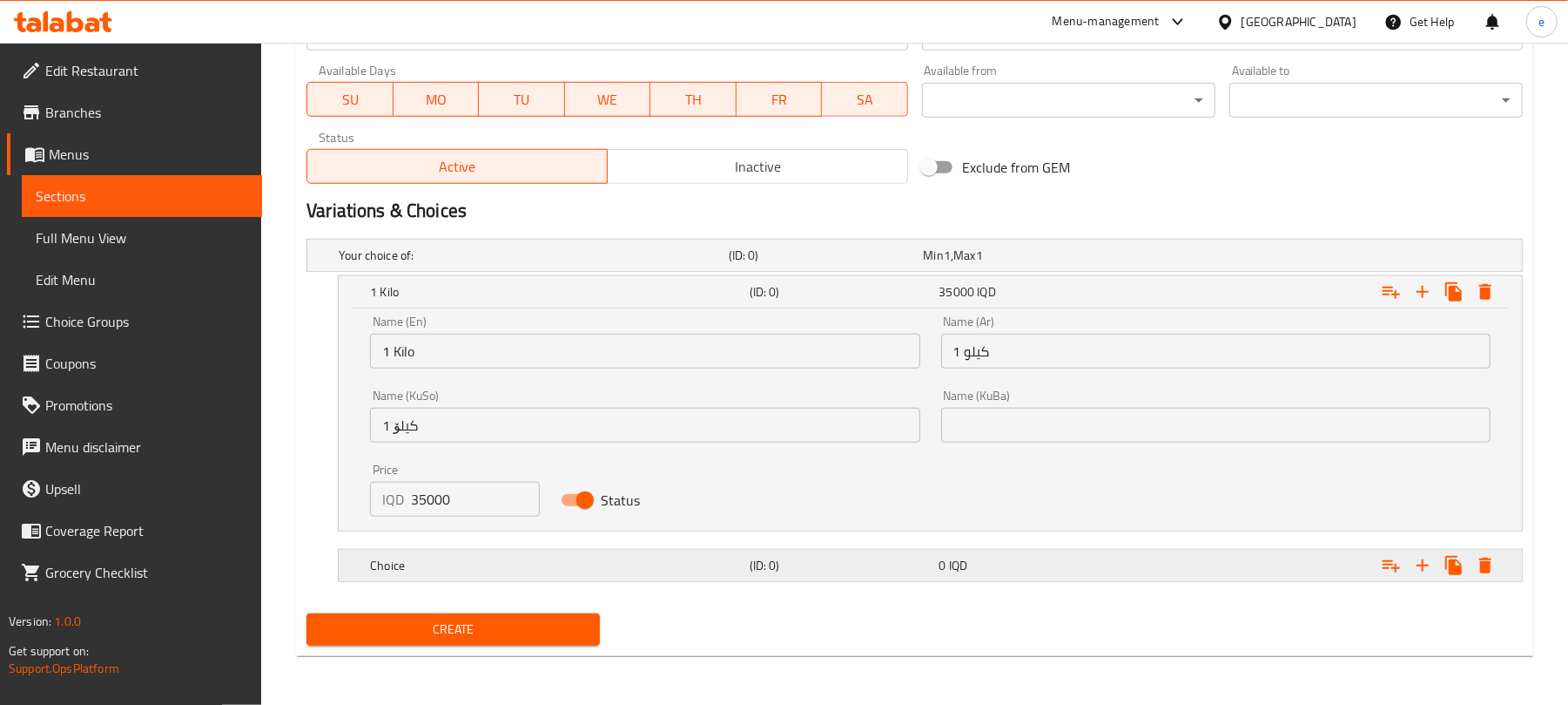
click at [855, 550] on div "Choice (ID: 0) 0 IQD" at bounding box center [936, 565] width 1138 height 39
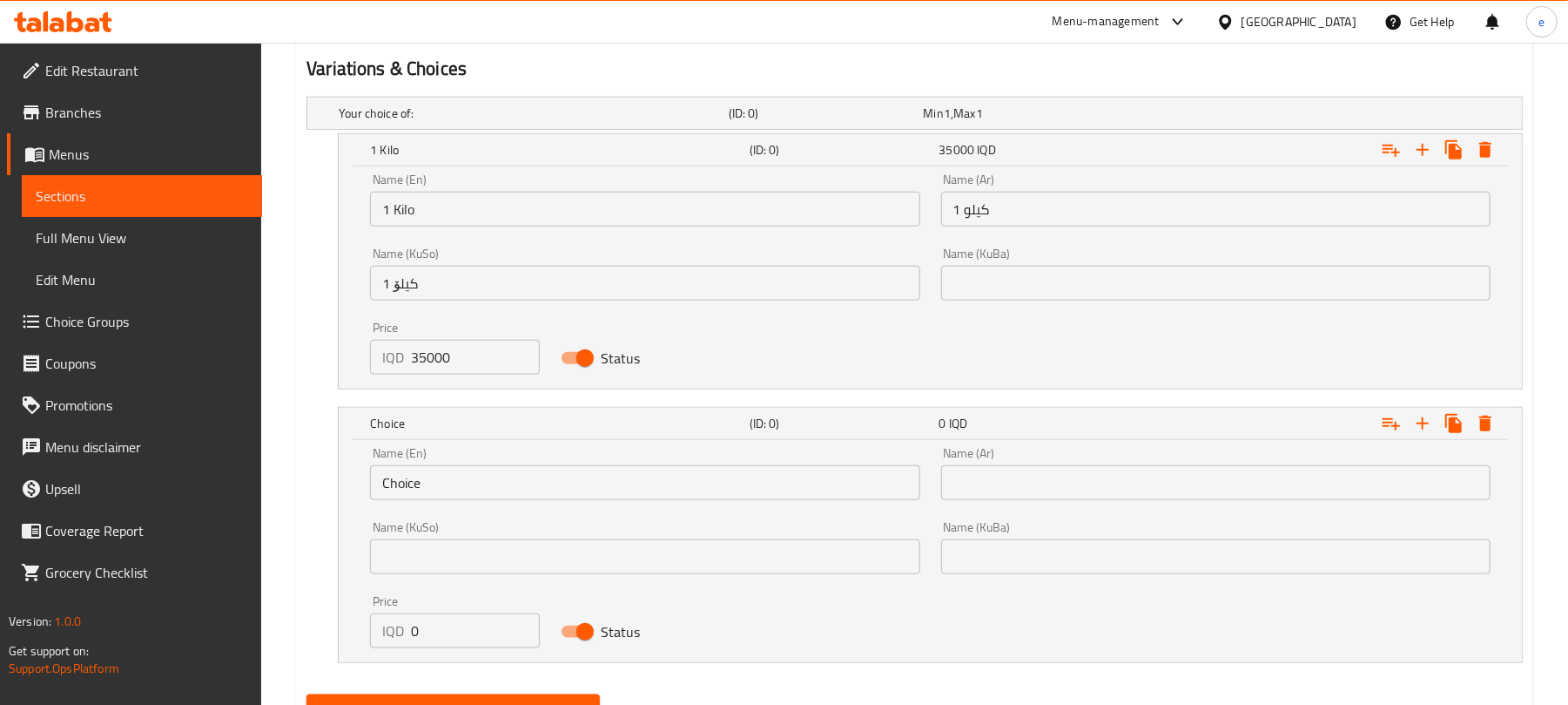
scroll to position [1214, 0]
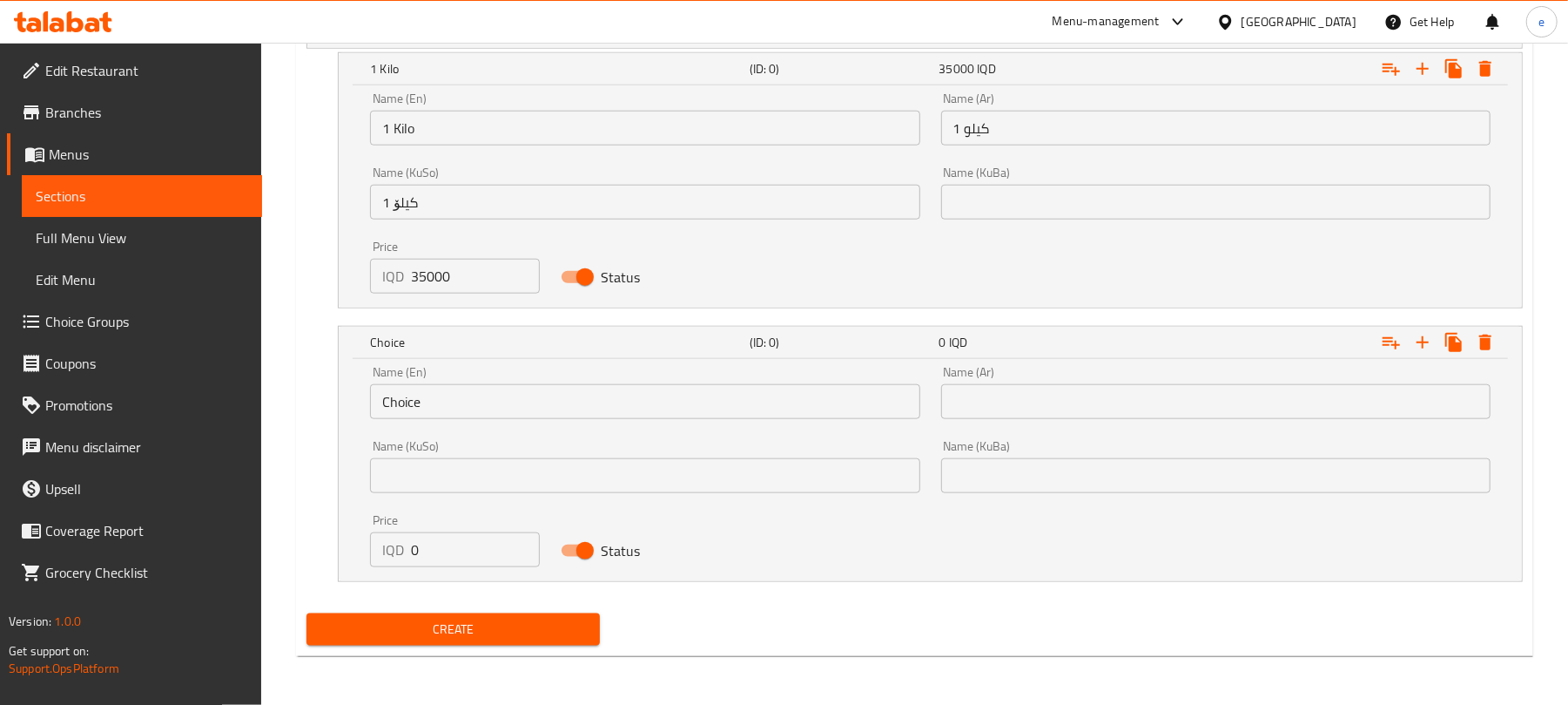
click at [335, 555] on div "Choice (ID: 0) 0 IQD Name (En) Choice Name (En) Name (Ar) Name (Ar) Name (KuSo)…" at bounding box center [914, 453] width 1216 height 256
drag, startPoint x: 412, startPoint y: 527, endPoint x: 359, endPoint y: 540, distance: 54.6
click at [359, 540] on div "Name (En) Choice Name (En) Name (Ar) Name (Ar) Name (KuSo) Name (KuSo) Name (Ku…" at bounding box center [930, 469] width 1183 height 222
drag, startPoint x: 436, startPoint y: 546, endPoint x: 388, endPoint y: 561, distance: 50.3
click at [388, 561] on div "IQD 0 Price" at bounding box center [454, 549] width 169 height 35
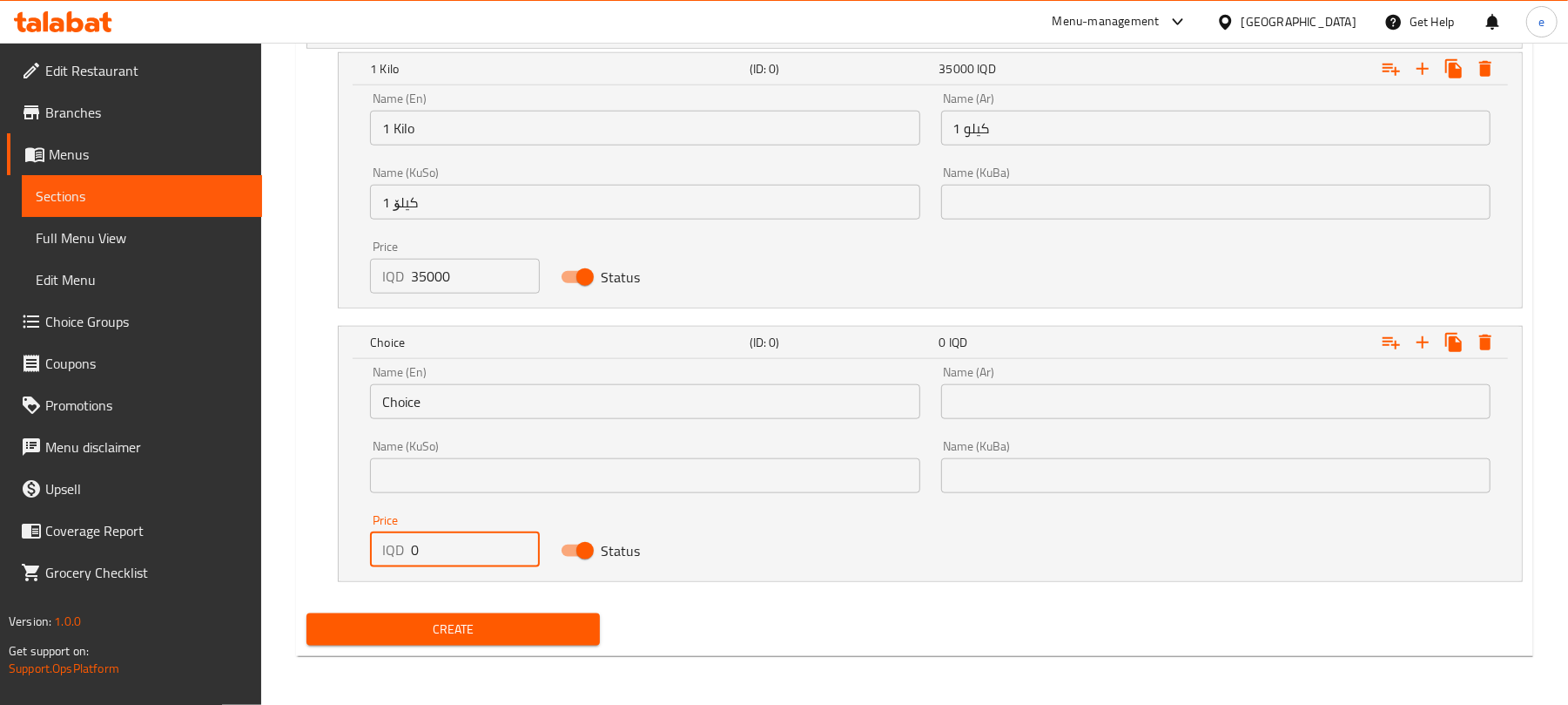
paste input "1800"
type input "18000"
click at [397, 411] on input "Choice" at bounding box center [644, 401] width 549 height 35
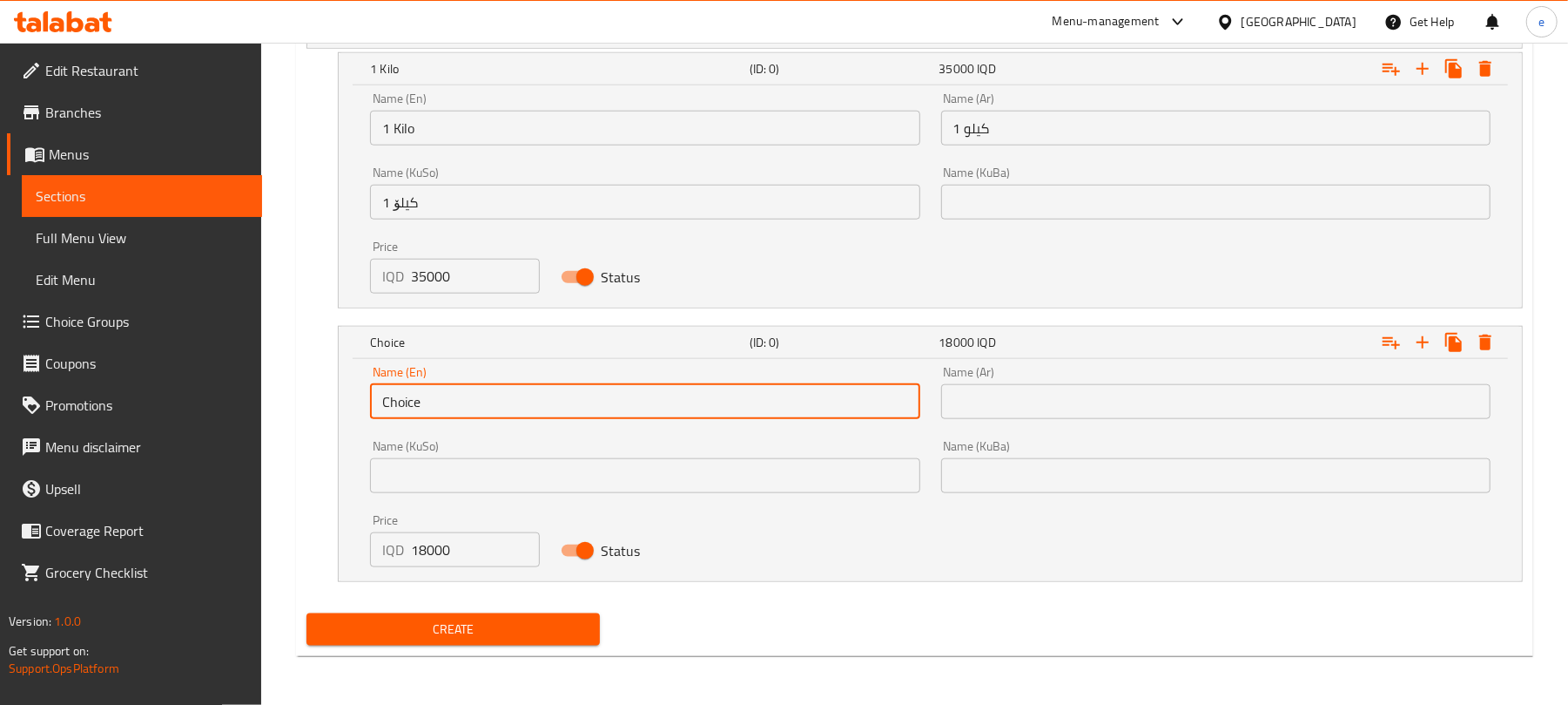
click at [397, 411] on input "Choice" at bounding box center [644, 401] width 549 height 35
click at [506, 391] on input "text" at bounding box center [644, 401] width 549 height 35
type input "1/2 Kilo"
click at [1017, 399] on input "text" at bounding box center [1216, 401] width 549 height 35
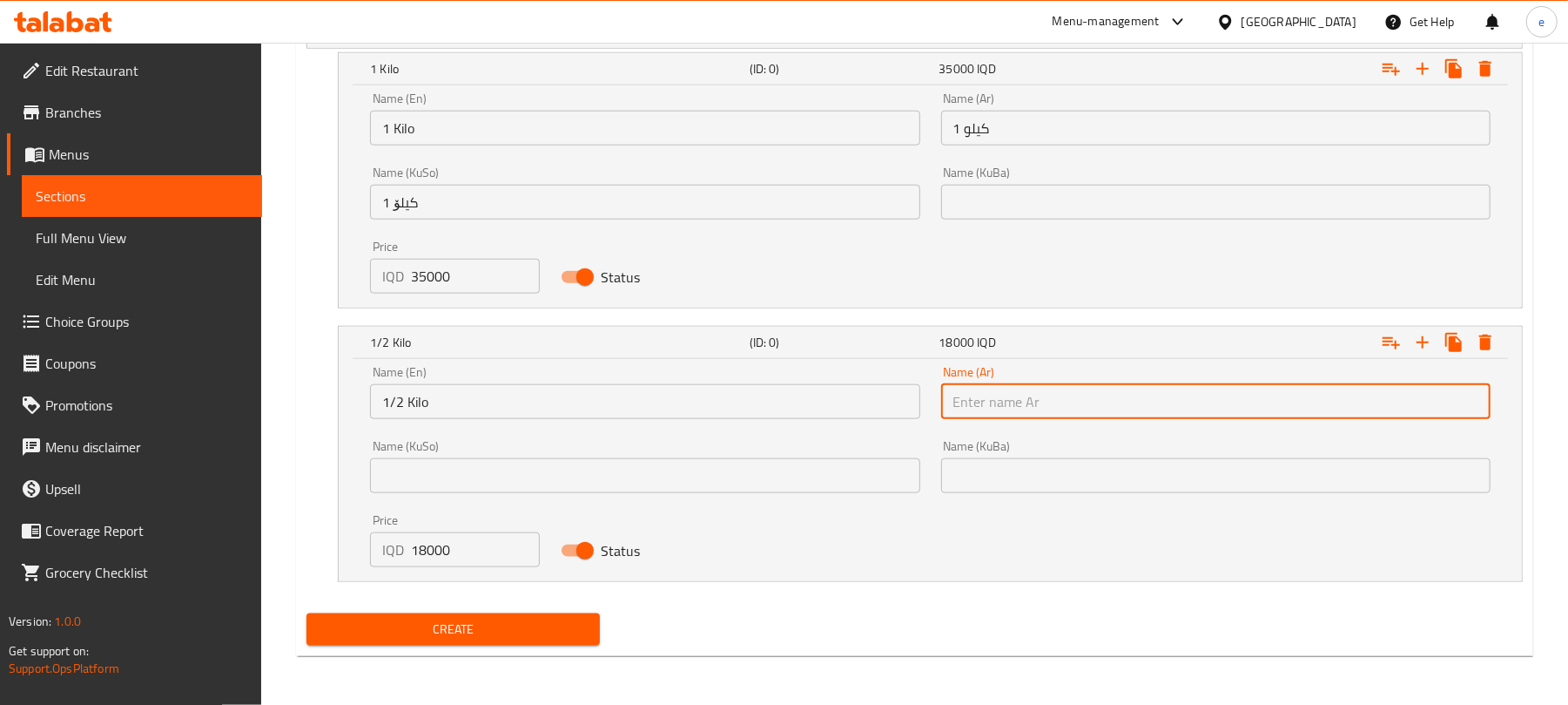
type input "1/2 كيلو"
click at [822, 484] on input "text" at bounding box center [644, 475] width 549 height 35
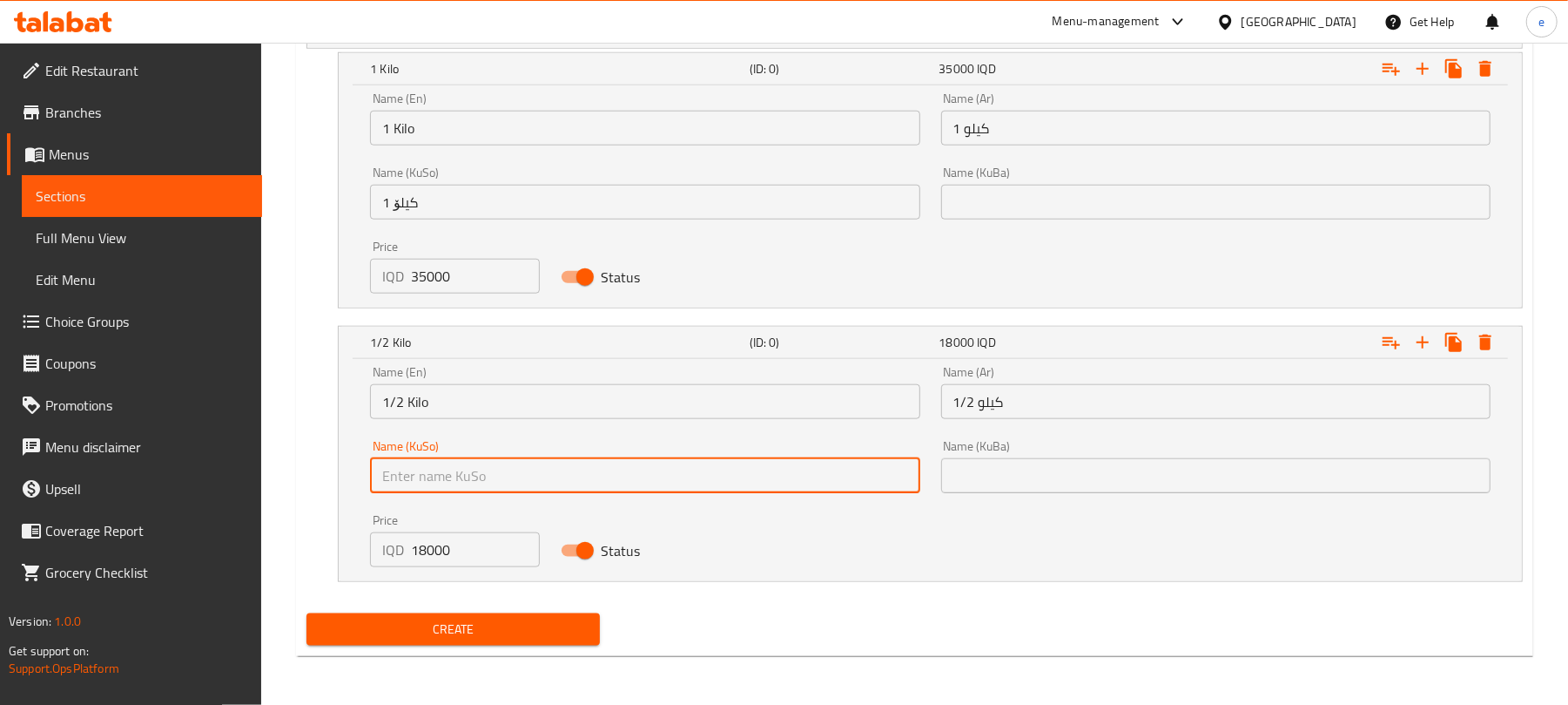
type input "1/2 کیلۆ"
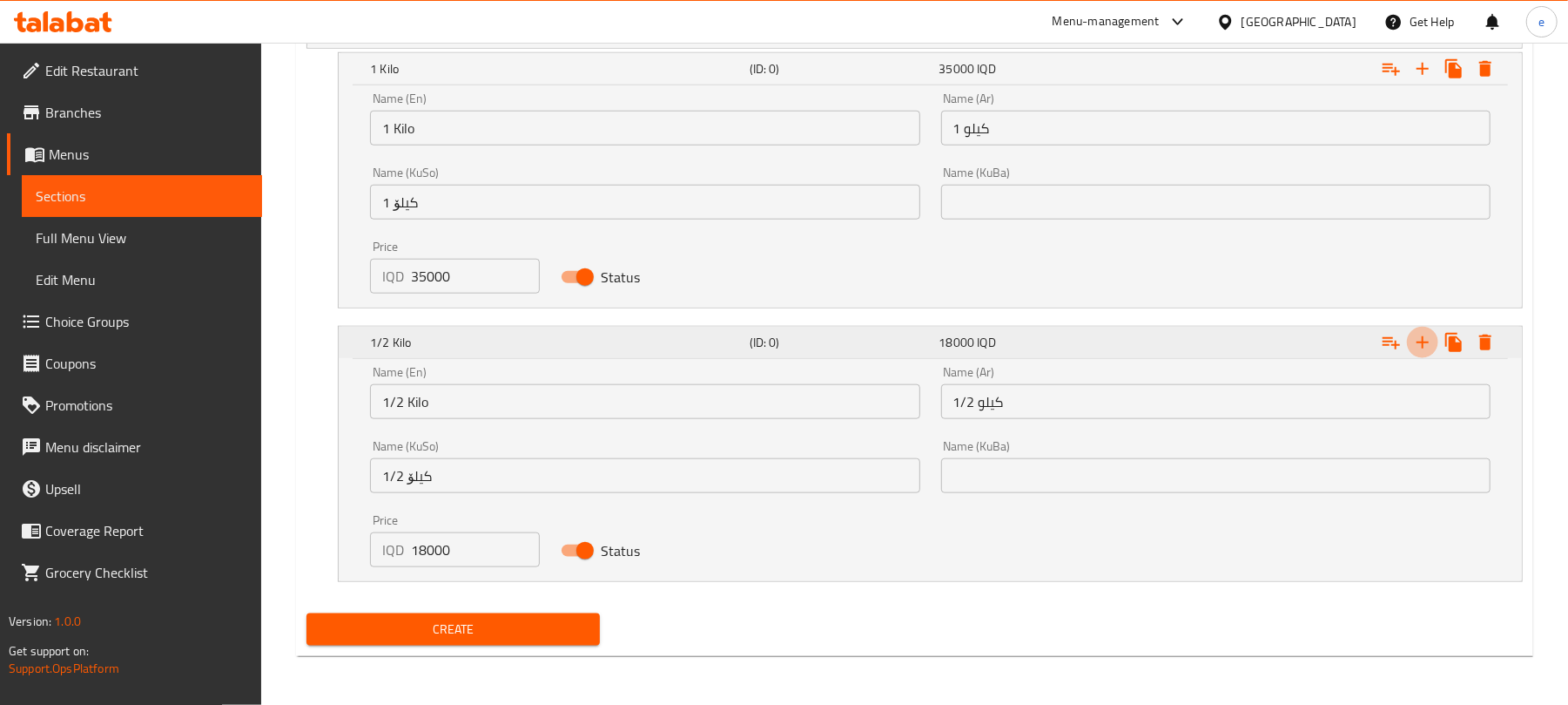
click at [1423, 352] on icon "Expand" at bounding box center [1423, 343] width 21 height 21
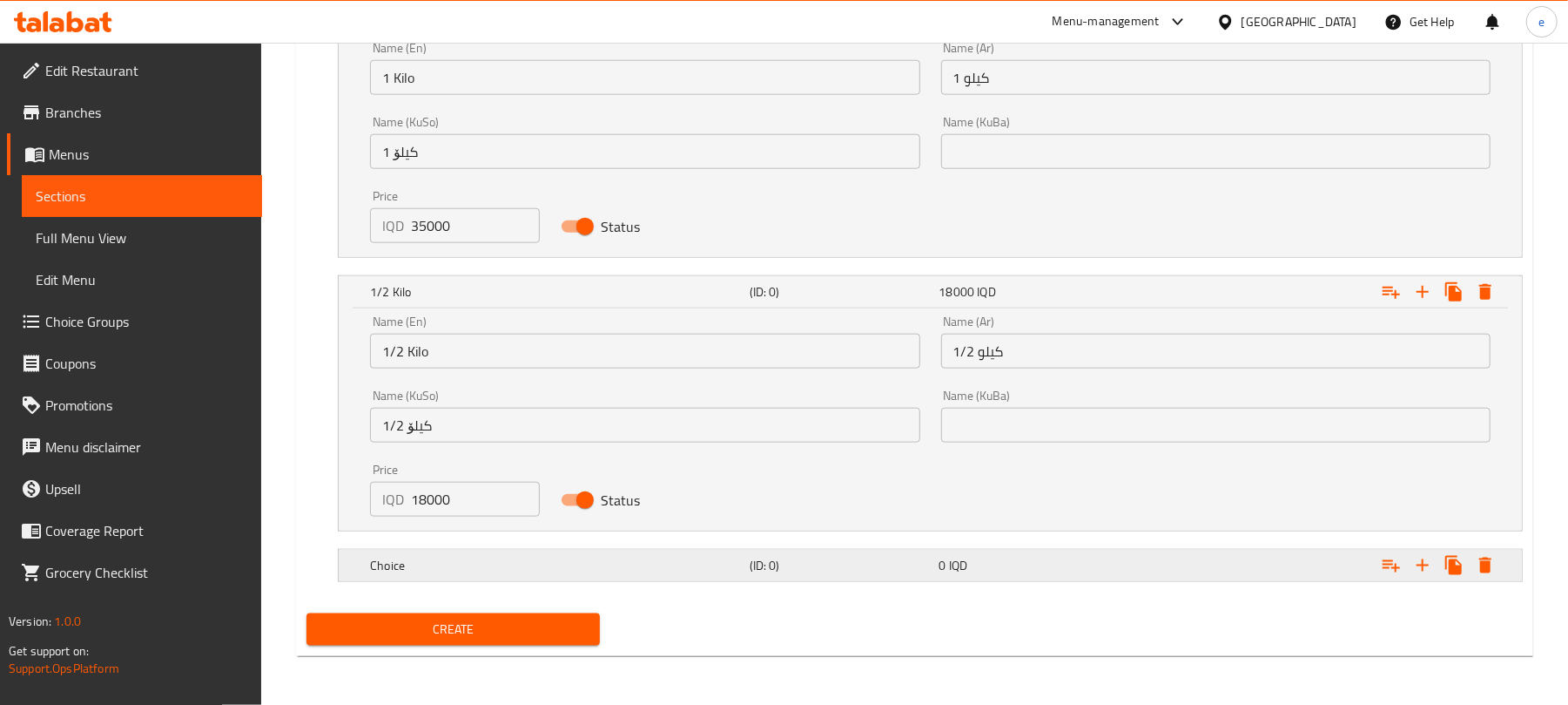
click at [864, 558] on h5 "(ID: 0)" at bounding box center [842, 565] width 183 height 17
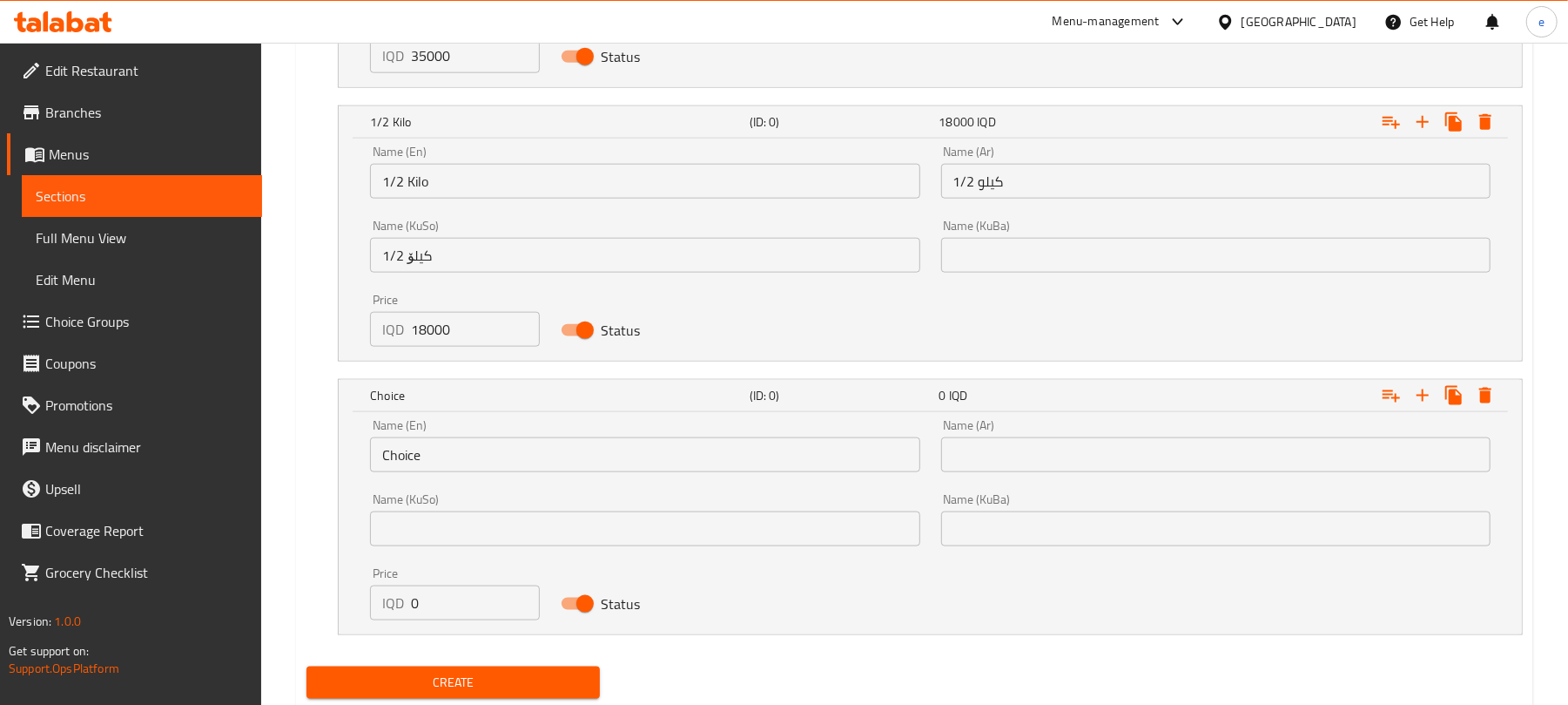
scroll to position [1487, 0]
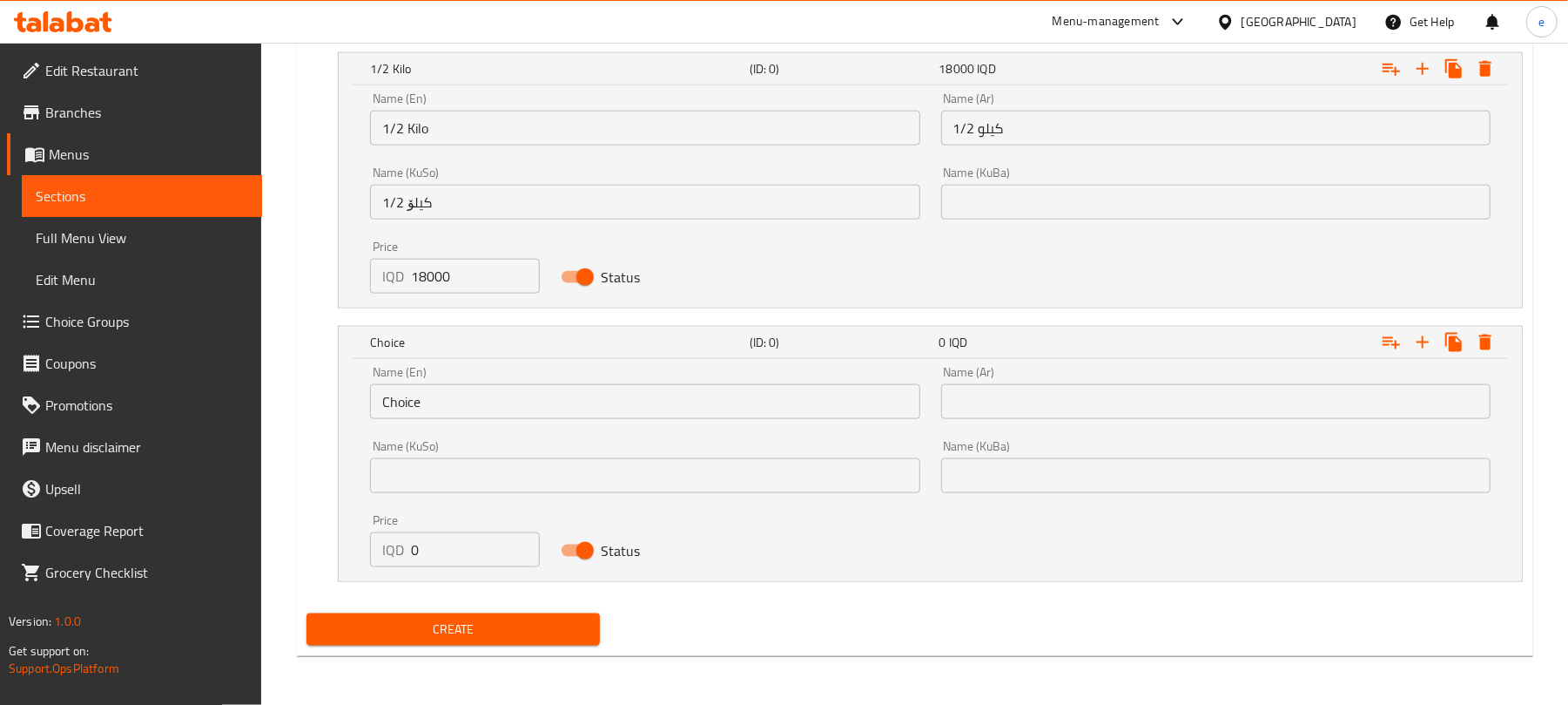
drag, startPoint x: 428, startPoint y: 542, endPoint x: 395, endPoint y: 556, distance: 35.8
click at [395, 556] on div "IQD 0 Price" at bounding box center [454, 549] width 169 height 35
paste input "900"
type input "9000"
click at [404, 394] on input "Choice" at bounding box center [644, 401] width 549 height 35
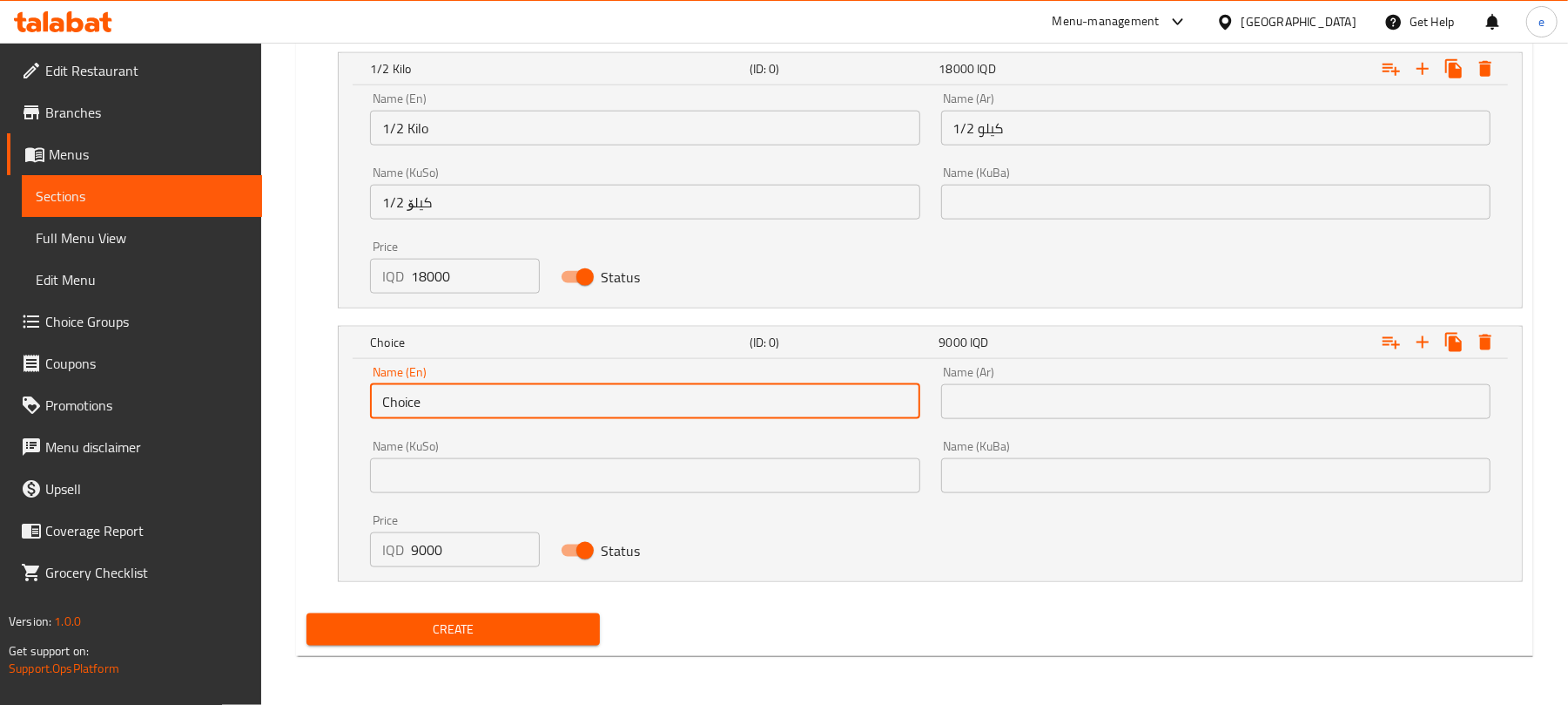
click at [404, 394] on input "Choice" at bounding box center [644, 401] width 549 height 35
click at [405, 402] on input "text" at bounding box center [644, 401] width 549 height 35
type input "1/4 Kilo"
click at [538, 478] on input "text" at bounding box center [644, 475] width 549 height 35
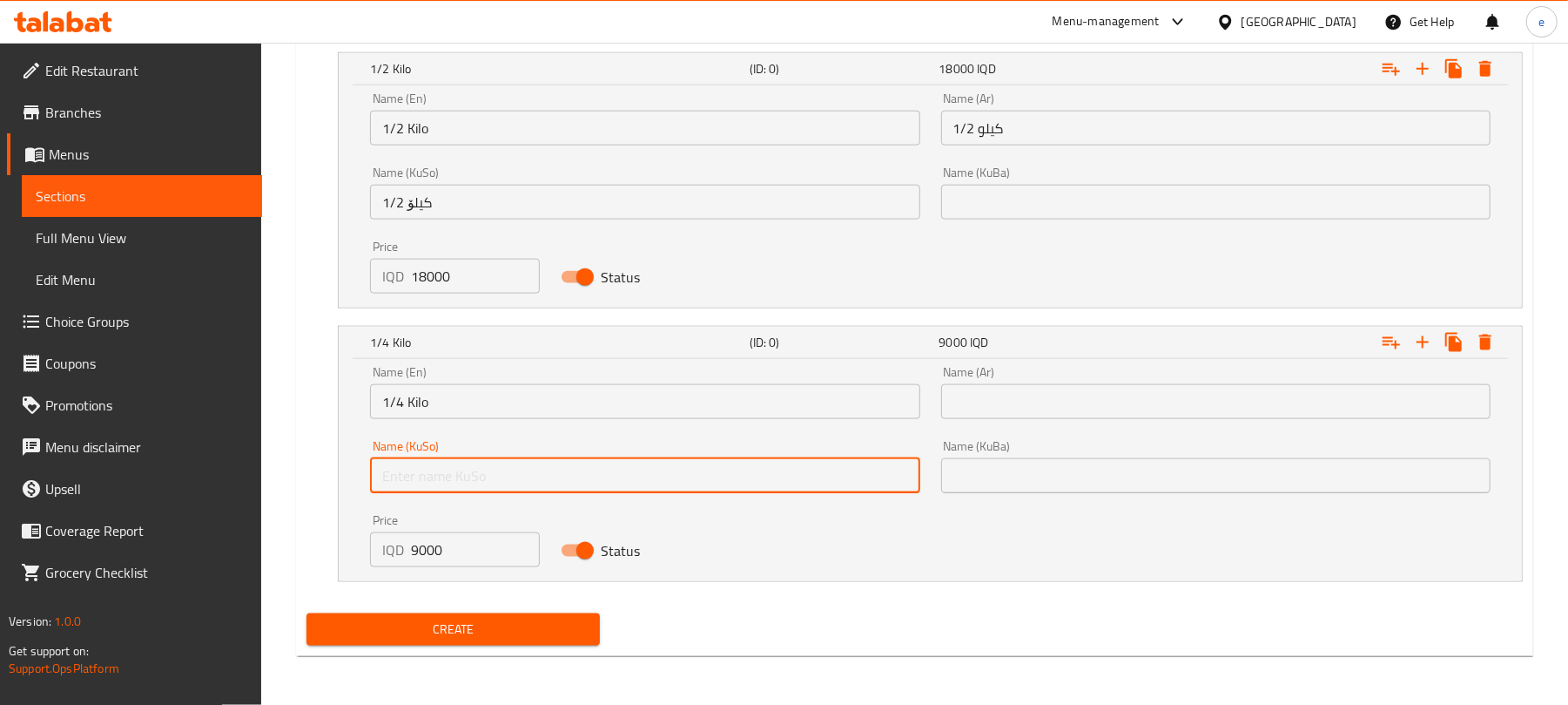
type input "1/4 کیلۆ"
click at [1034, 427] on div "Name (Ar) Name (Ar)" at bounding box center [1216, 393] width 570 height 74
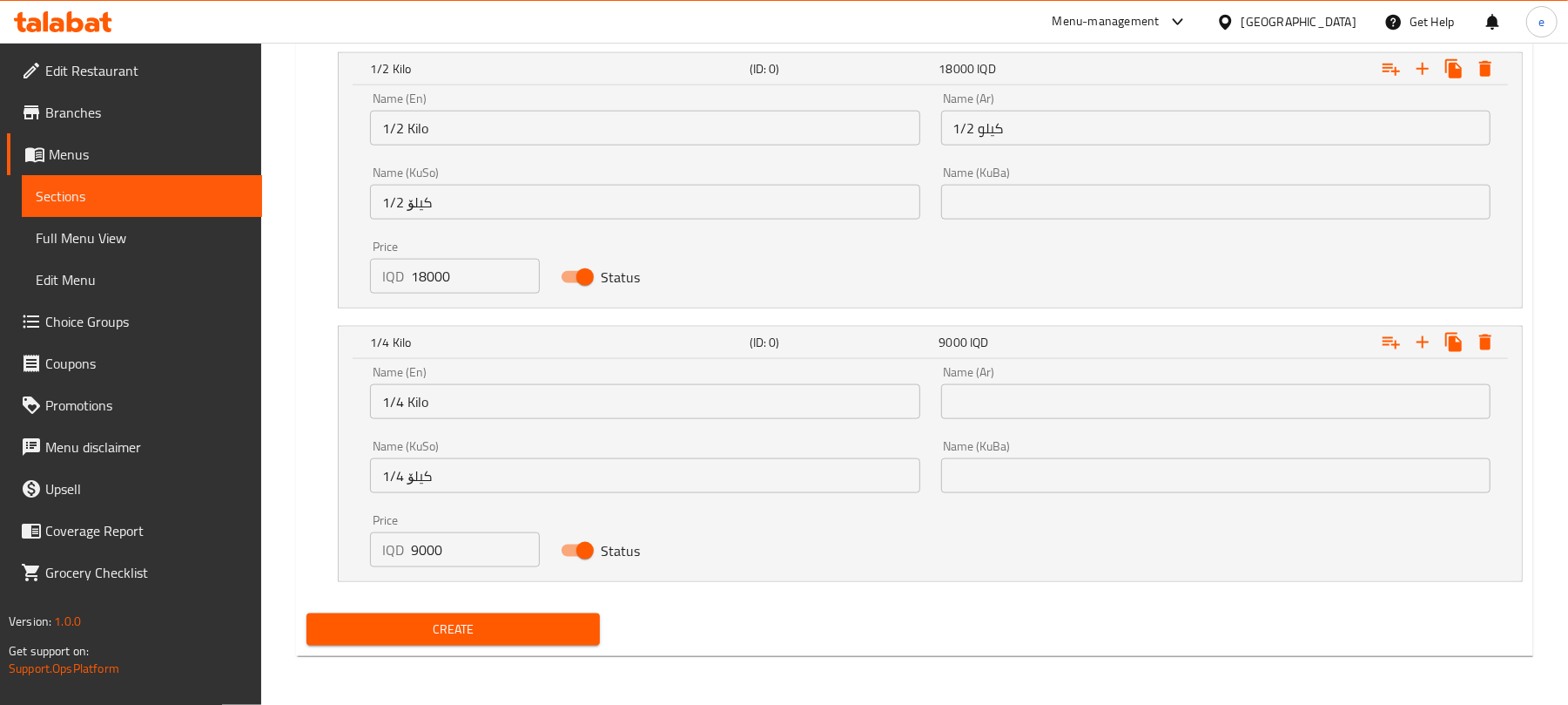
click at [1034, 419] on input "text" at bounding box center [1216, 401] width 549 height 35
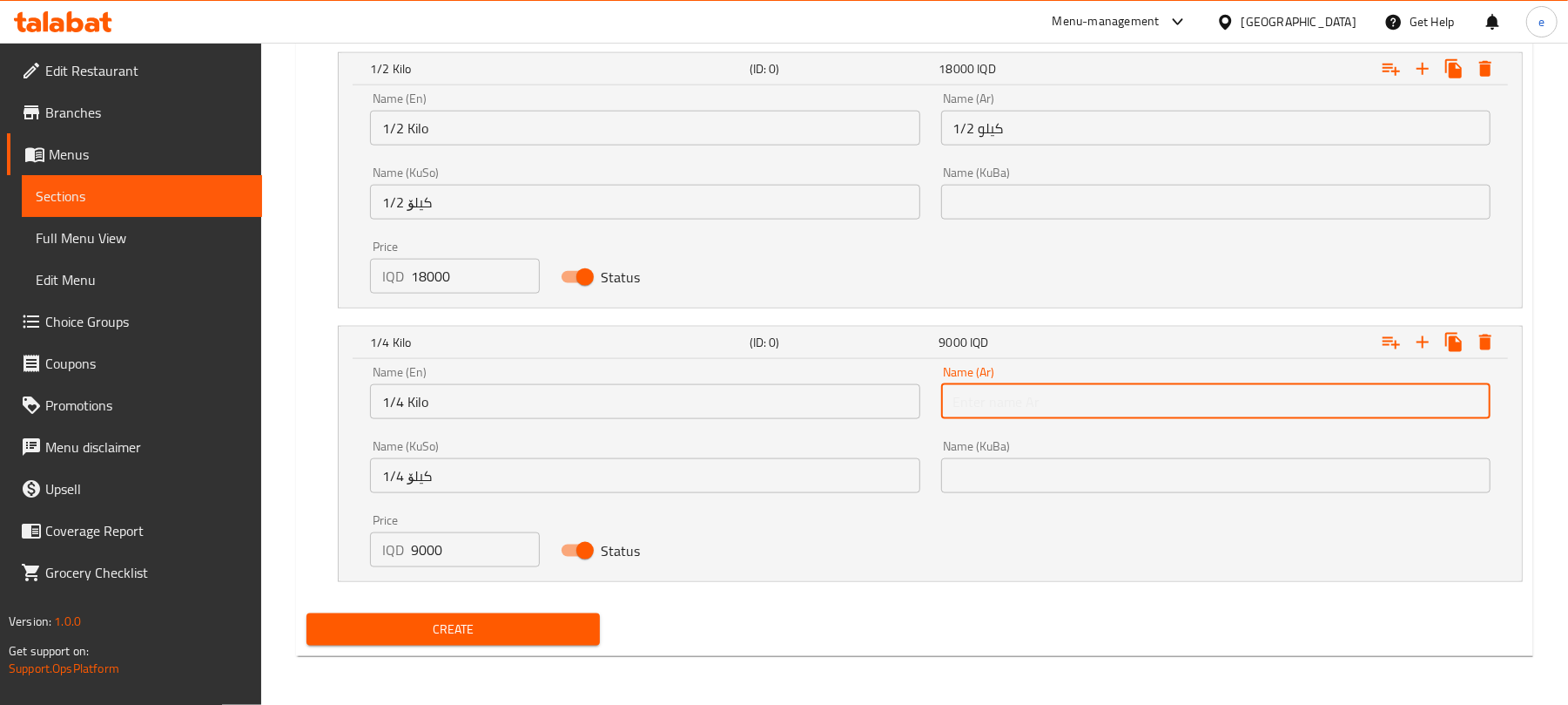
type input "1/4 كيلو"
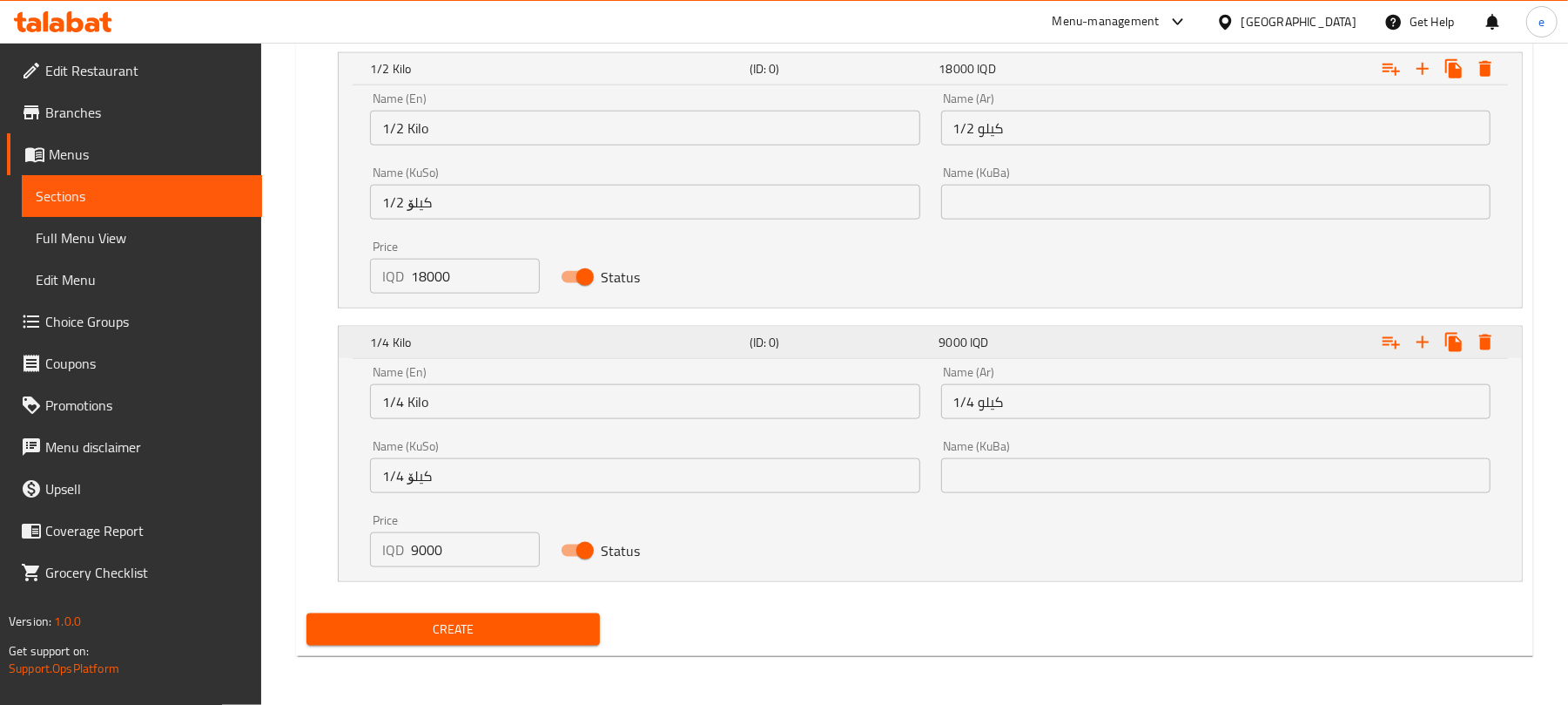
click at [1432, 356] on div "Expand" at bounding box center [1438, 342] width 125 height 31
click at [1425, 344] on icon "Expand" at bounding box center [1423, 343] width 21 height 21
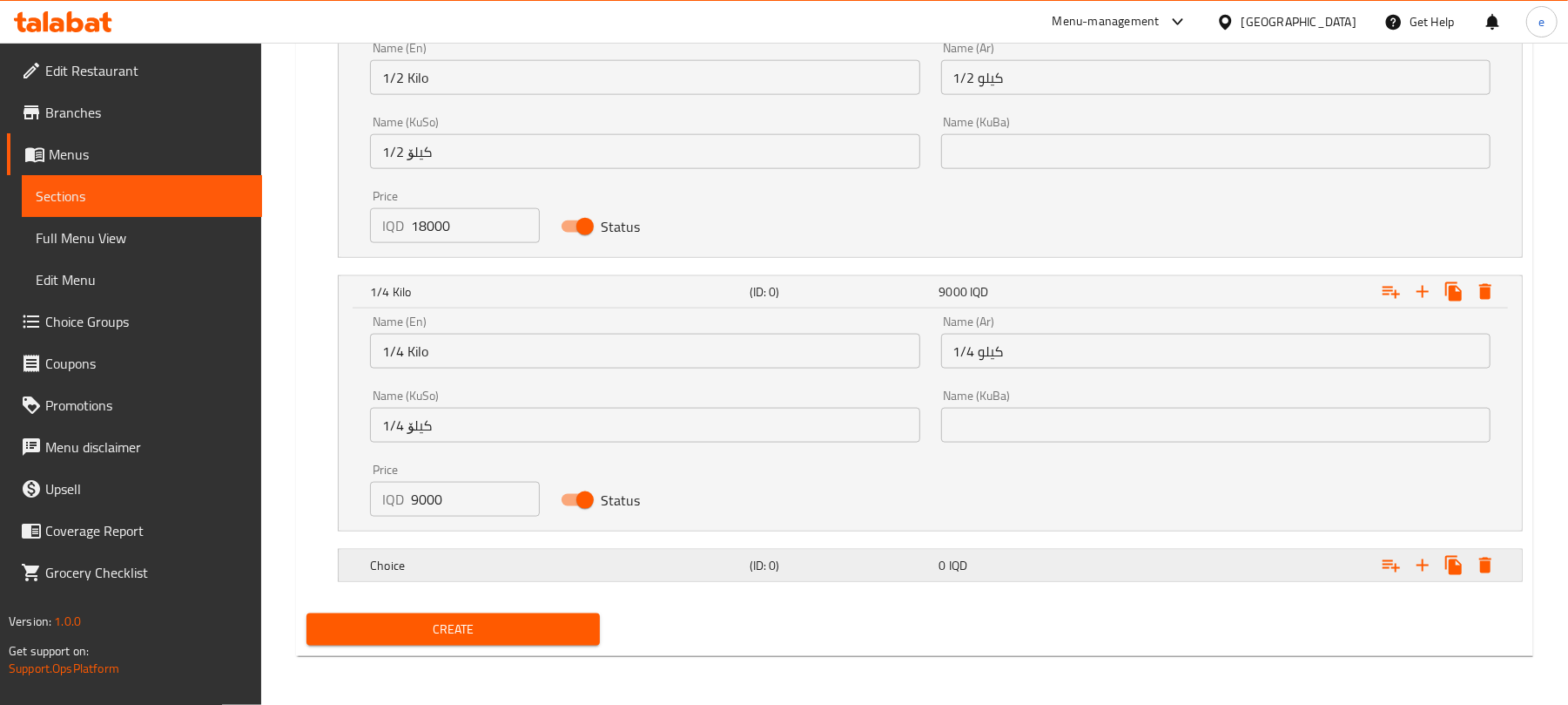
click at [947, 574] on div "0 IQD" at bounding box center [1031, 565] width 183 height 17
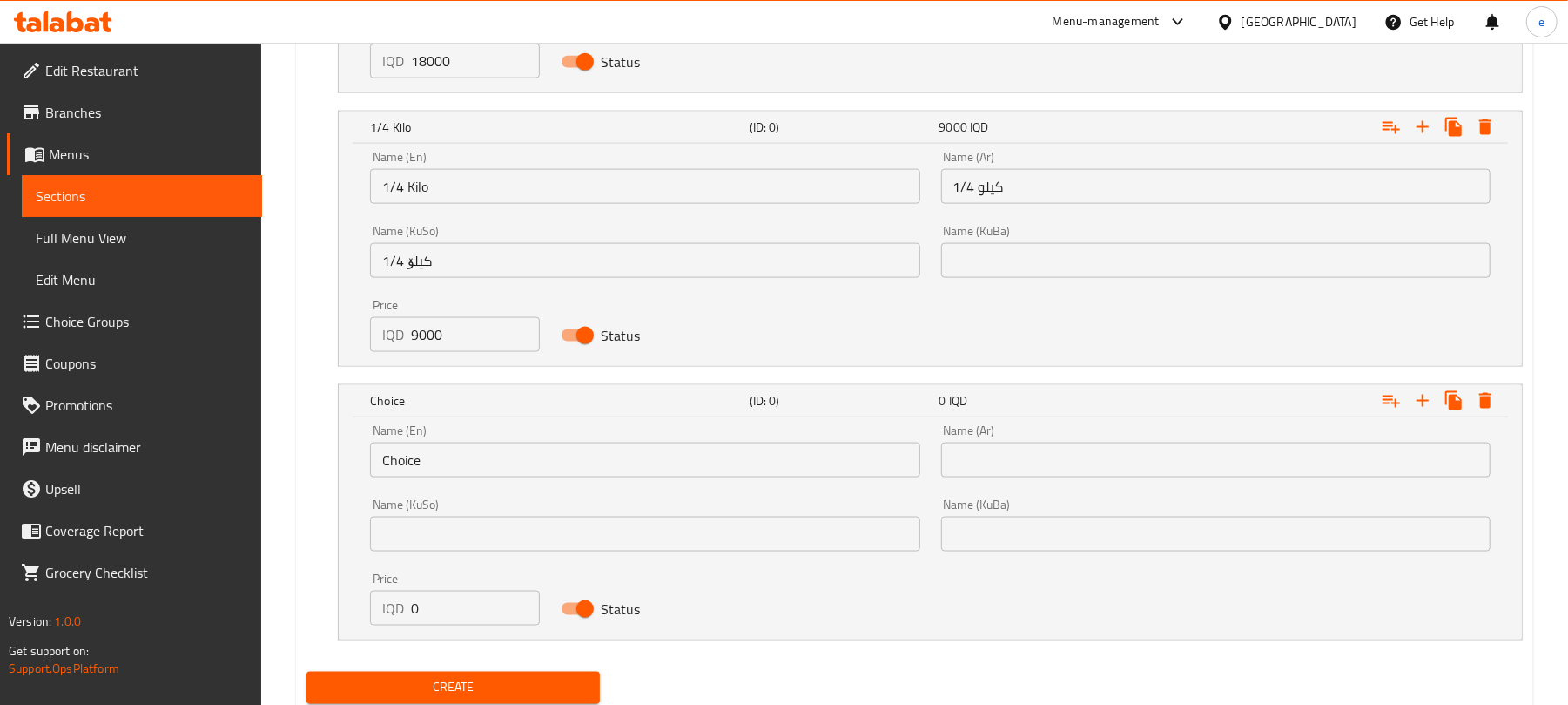
scroll to position [1761, 0]
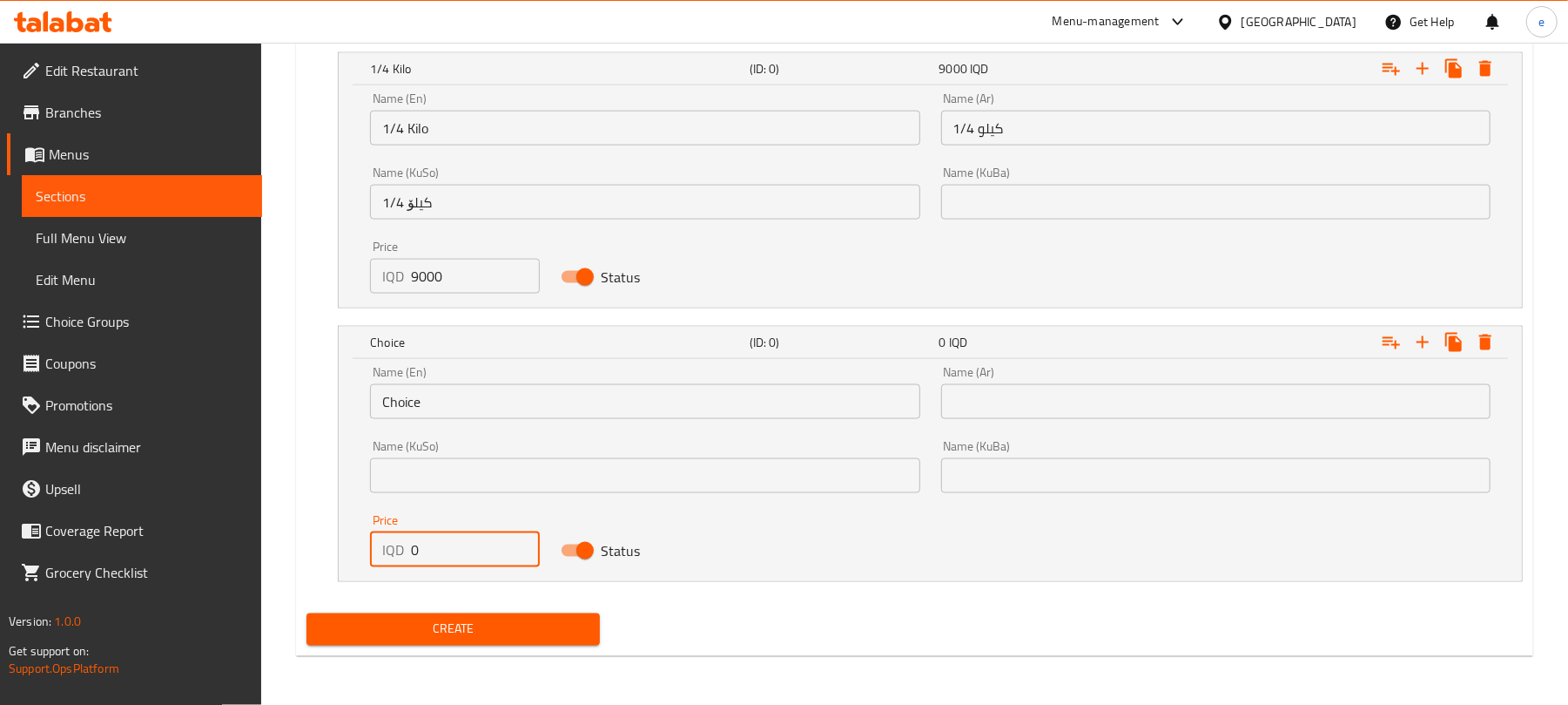
drag, startPoint x: 429, startPoint y: 540, endPoint x: 394, endPoint y: 546, distance: 35.5
click at [394, 546] on div "IQD 0 Price" at bounding box center [454, 549] width 169 height 35
paste input "1500"
type input "15000"
click at [534, 490] on input "text" at bounding box center [644, 475] width 549 height 35
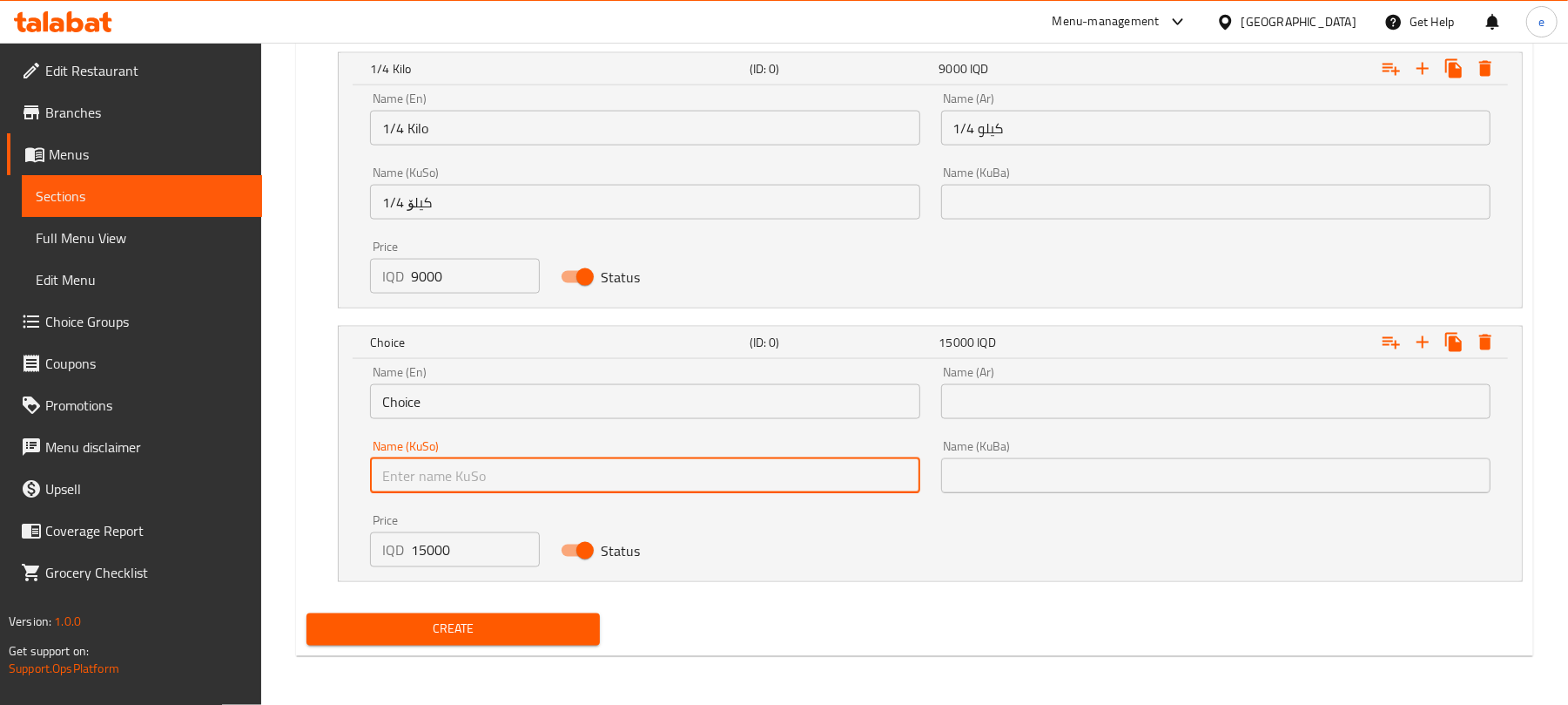
paste input "نەفەرێک"
type input "نەفەرێک"
click at [458, 429] on div "Name (KuSo) نەفەرێک Name (KuSo)" at bounding box center [644, 466] width 570 height 74
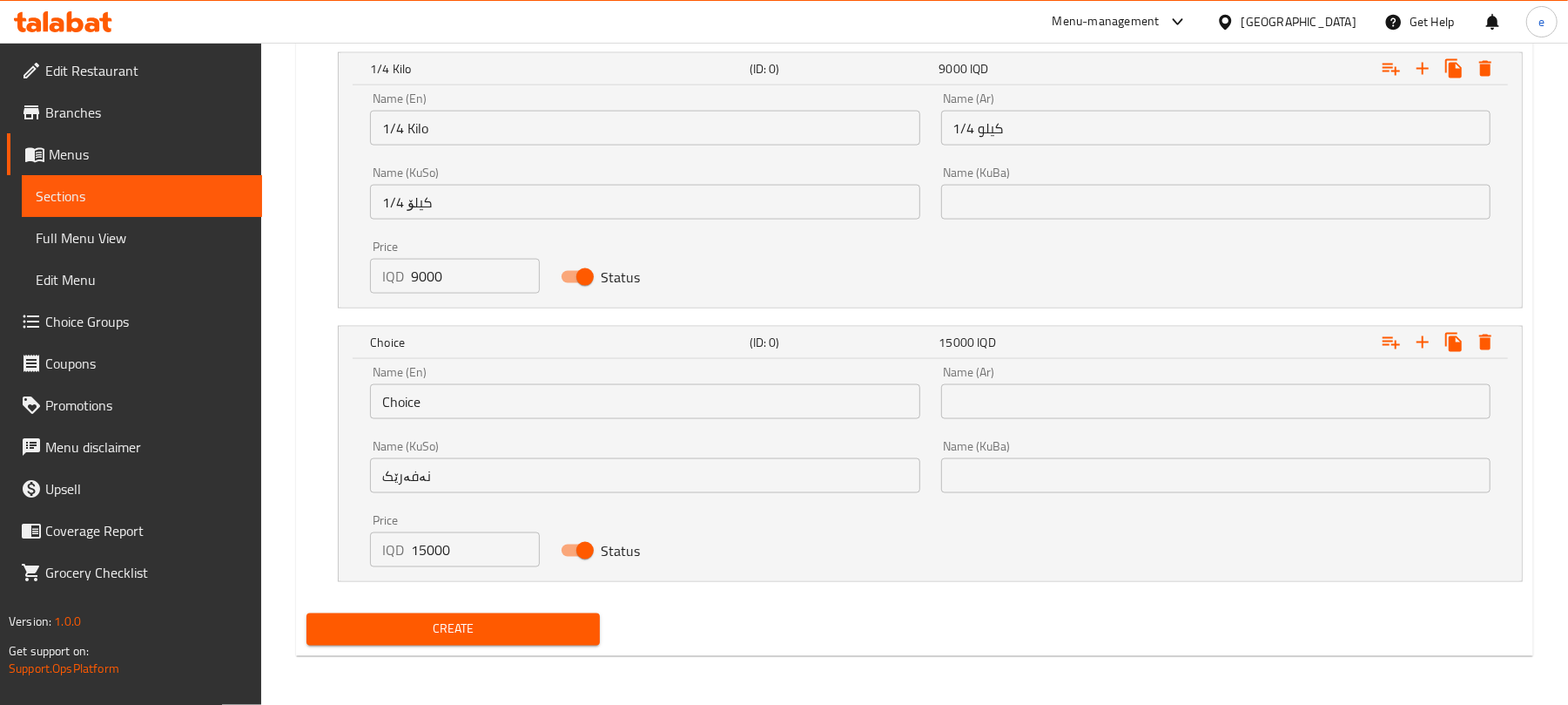
click at [458, 423] on div "Name (En) Choice Name (En)" at bounding box center [644, 393] width 570 height 74
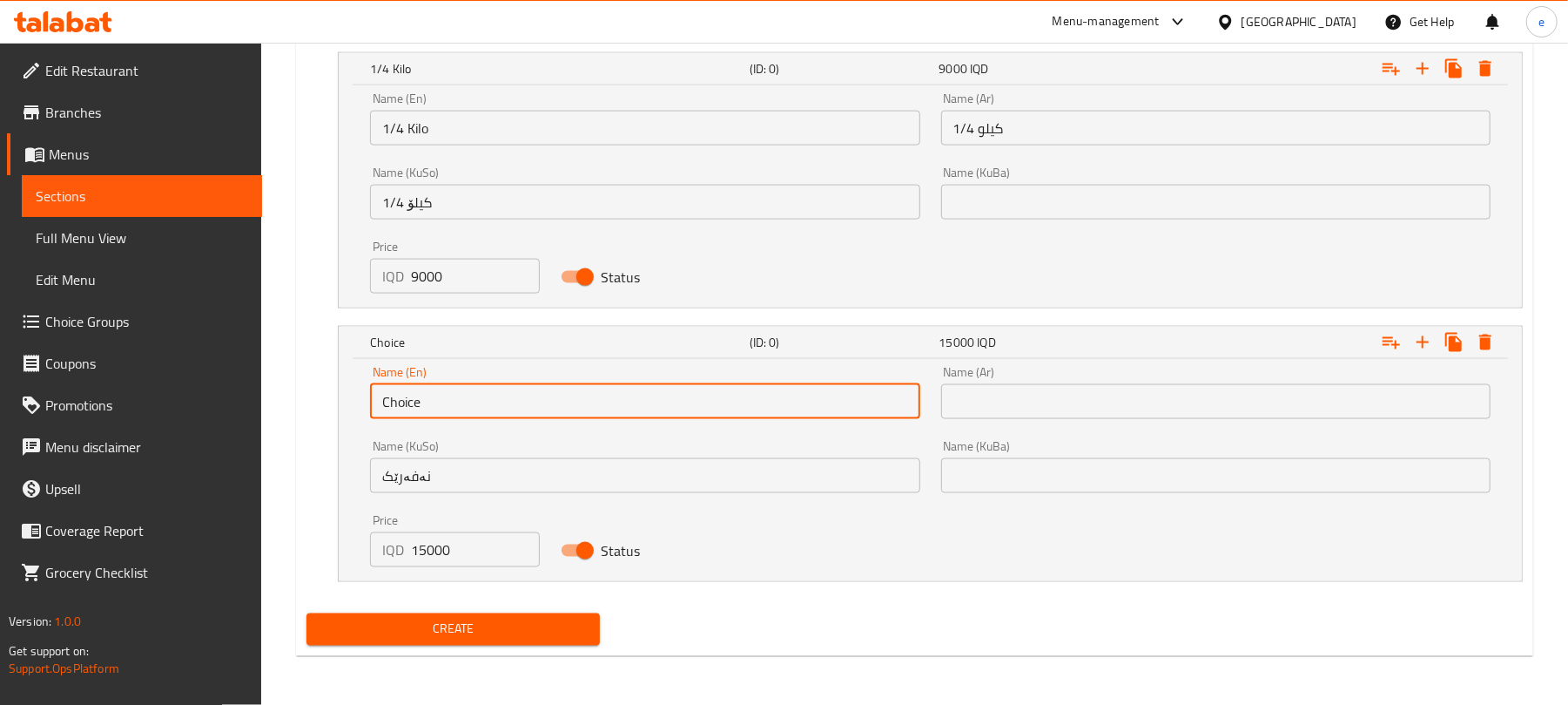
click at [465, 402] on input "Choice" at bounding box center [644, 401] width 549 height 35
paste input "Nafar"
type input "Nafar"
click at [1021, 416] on input "text" at bounding box center [1216, 401] width 549 height 35
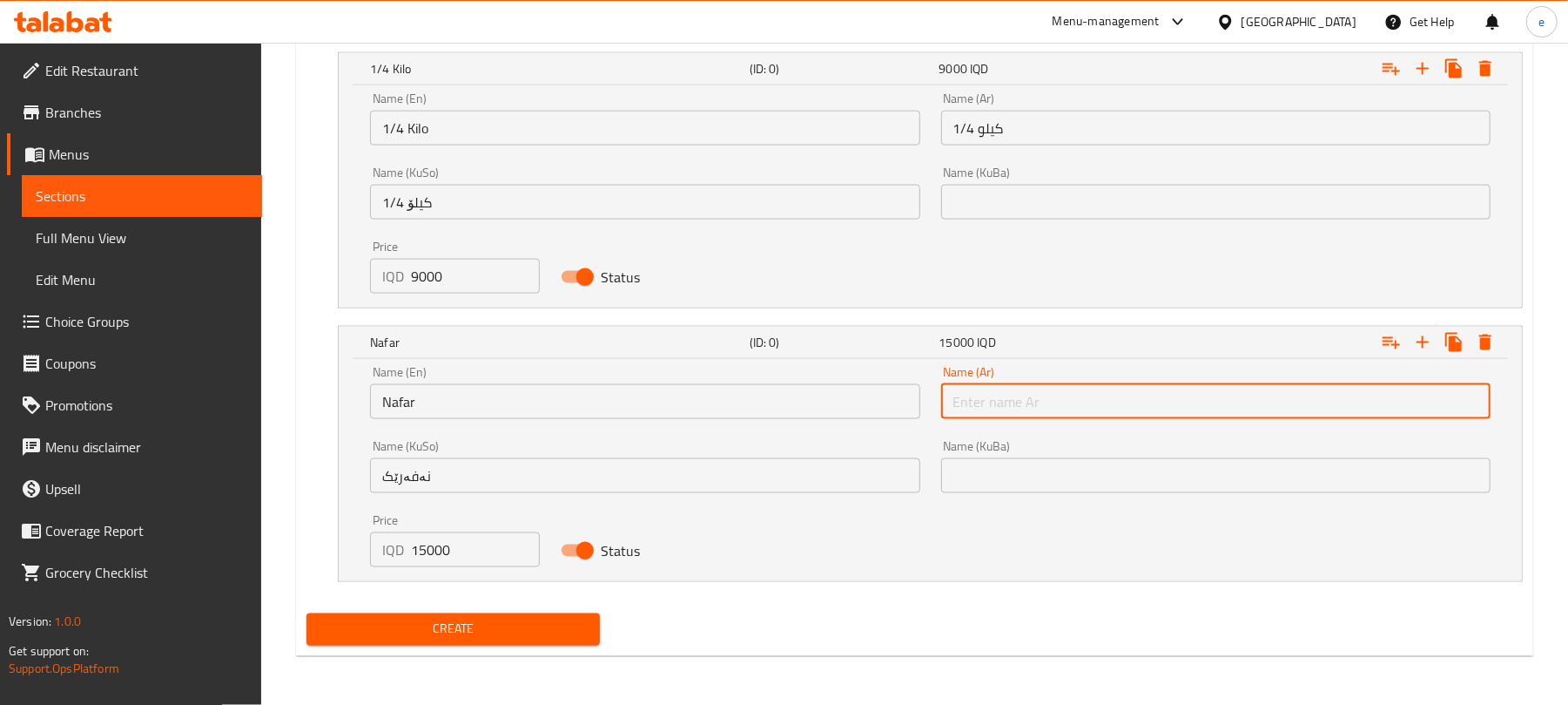
paste input "نفر"
type input "نفر"
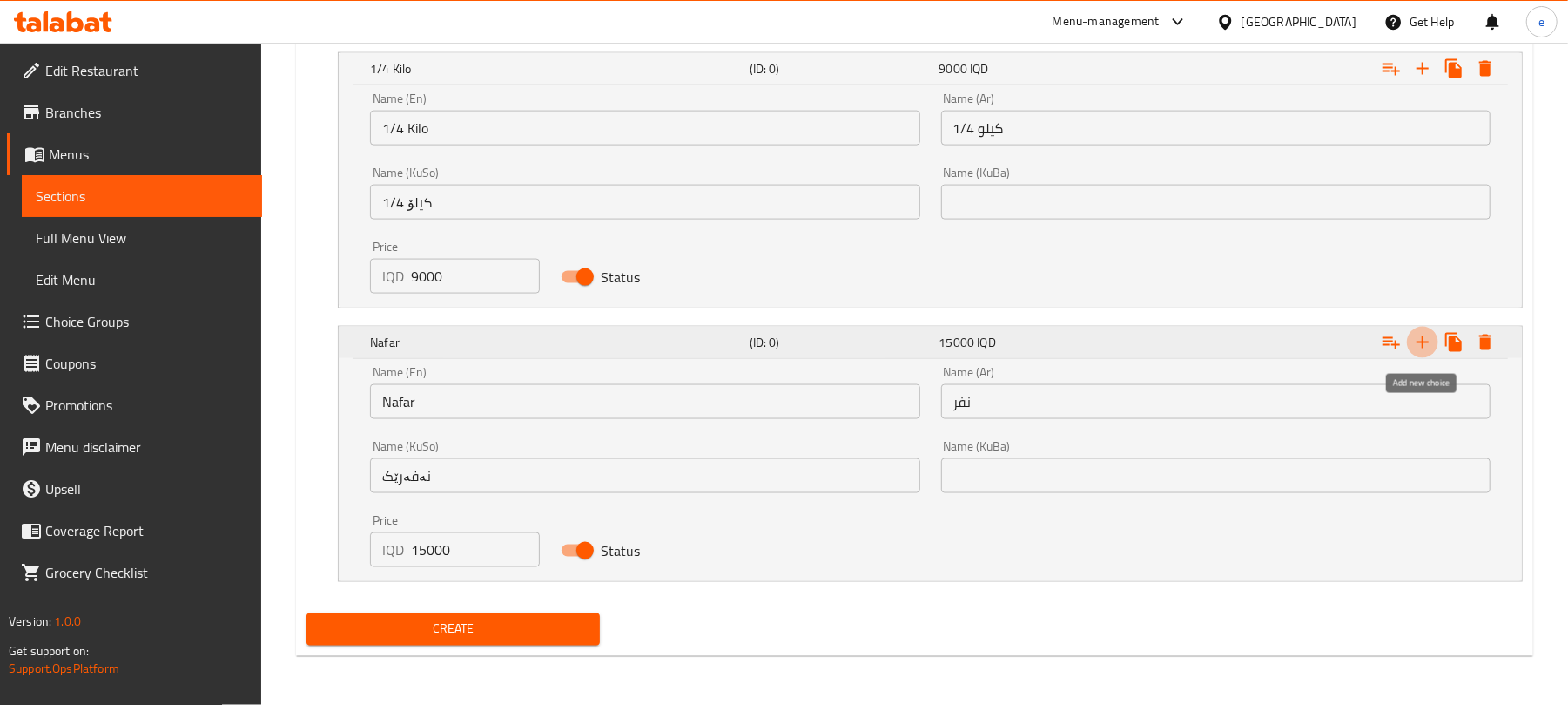
click at [1423, 350] on icon "Expand" at bounding box center [1423, 343] width 21 height 21
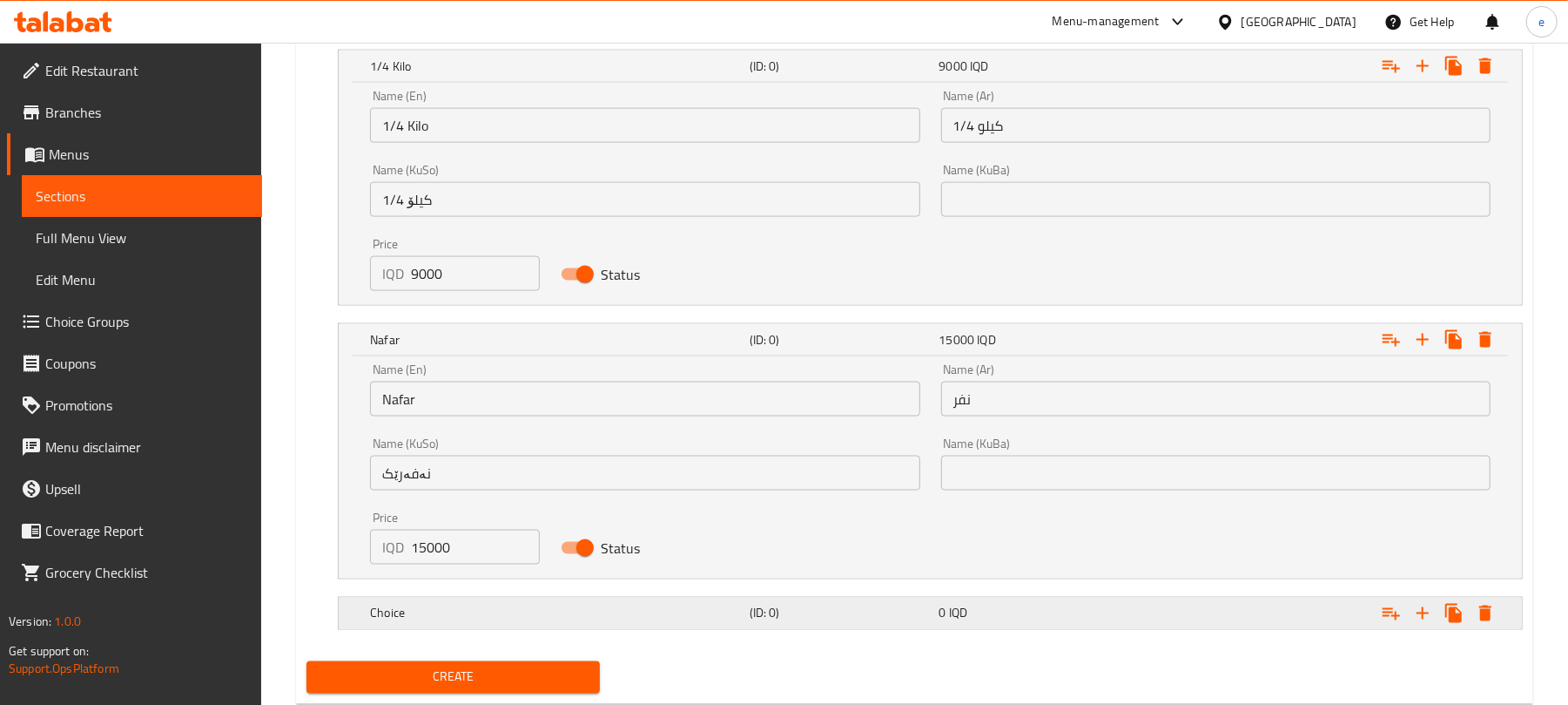
click at [726, 622] on h5 "Choice" at bounding box center [556, 613] width 373 height 17
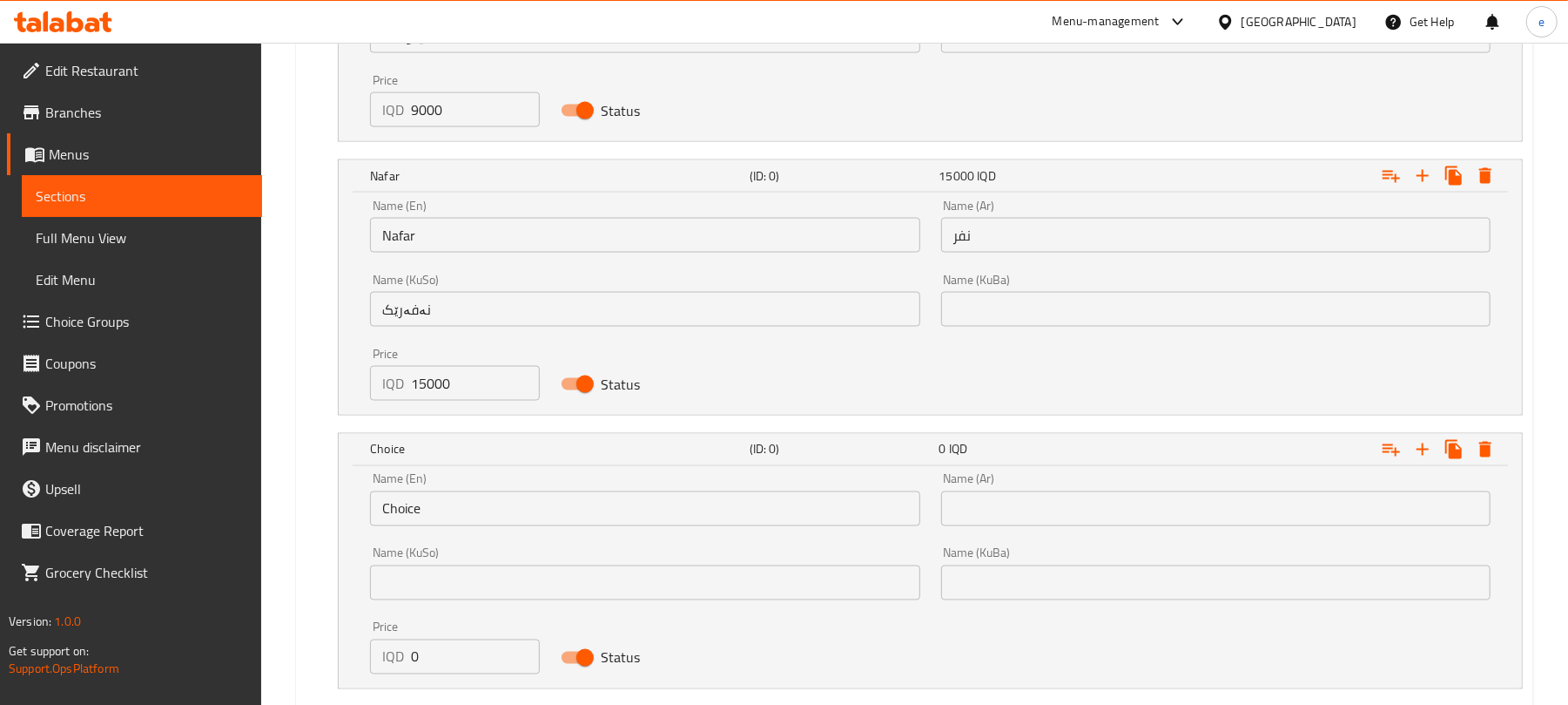
scroll to position [2036, 0]
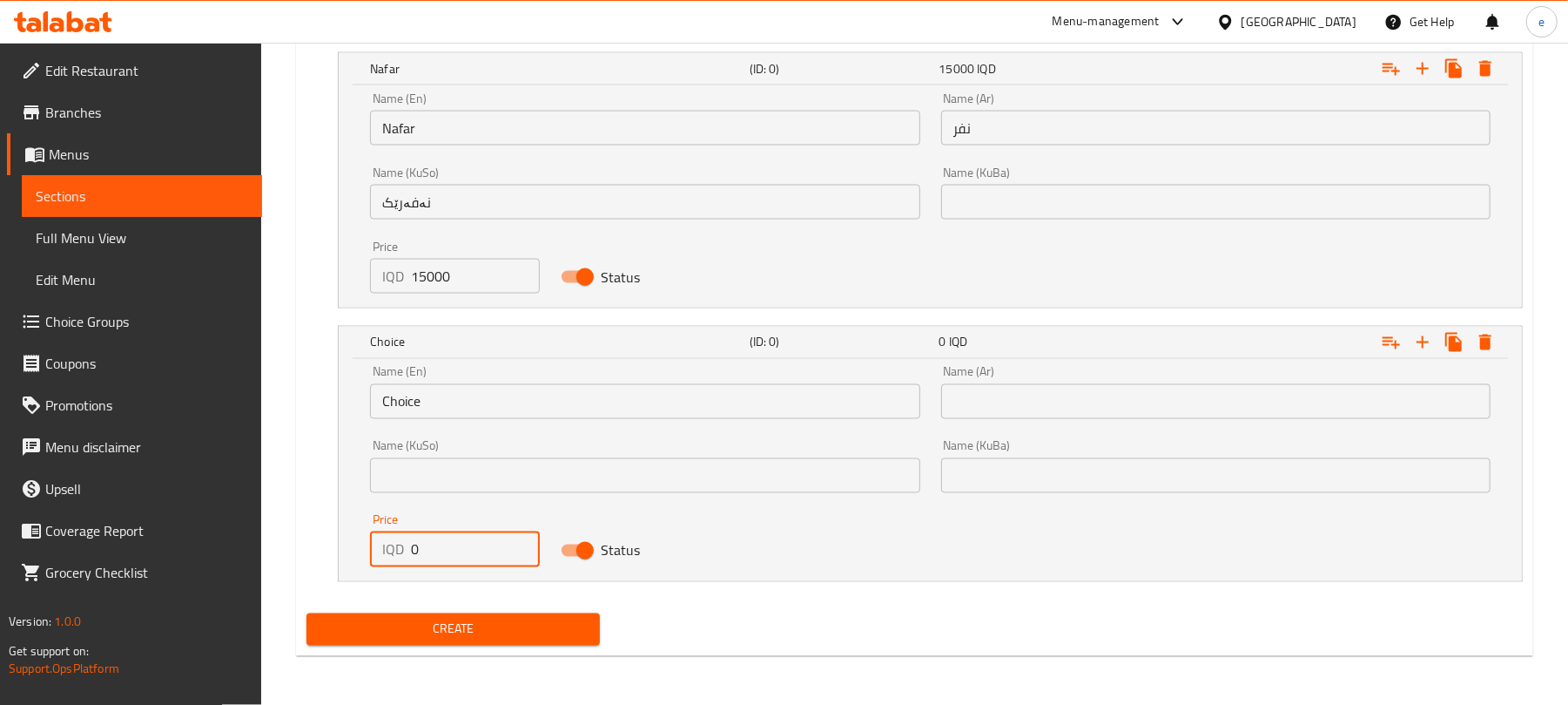
drag, startPoint x: 444, startPoint y: 546, endPoint x: 359, endPoint y: 545, distance: 85.0
click at [359, 545] on div "Name (En) Choice Name (En) Name (Ar) Name (Ar) Name (KuSo) Name (KuSo) Name (Ku…" at bounding box center [930, 469] width 1183 height 222
paste input "800"
type input "8000"
click at [750, 491] on input "text" at bounding box center [644, 475] width 549 height 35
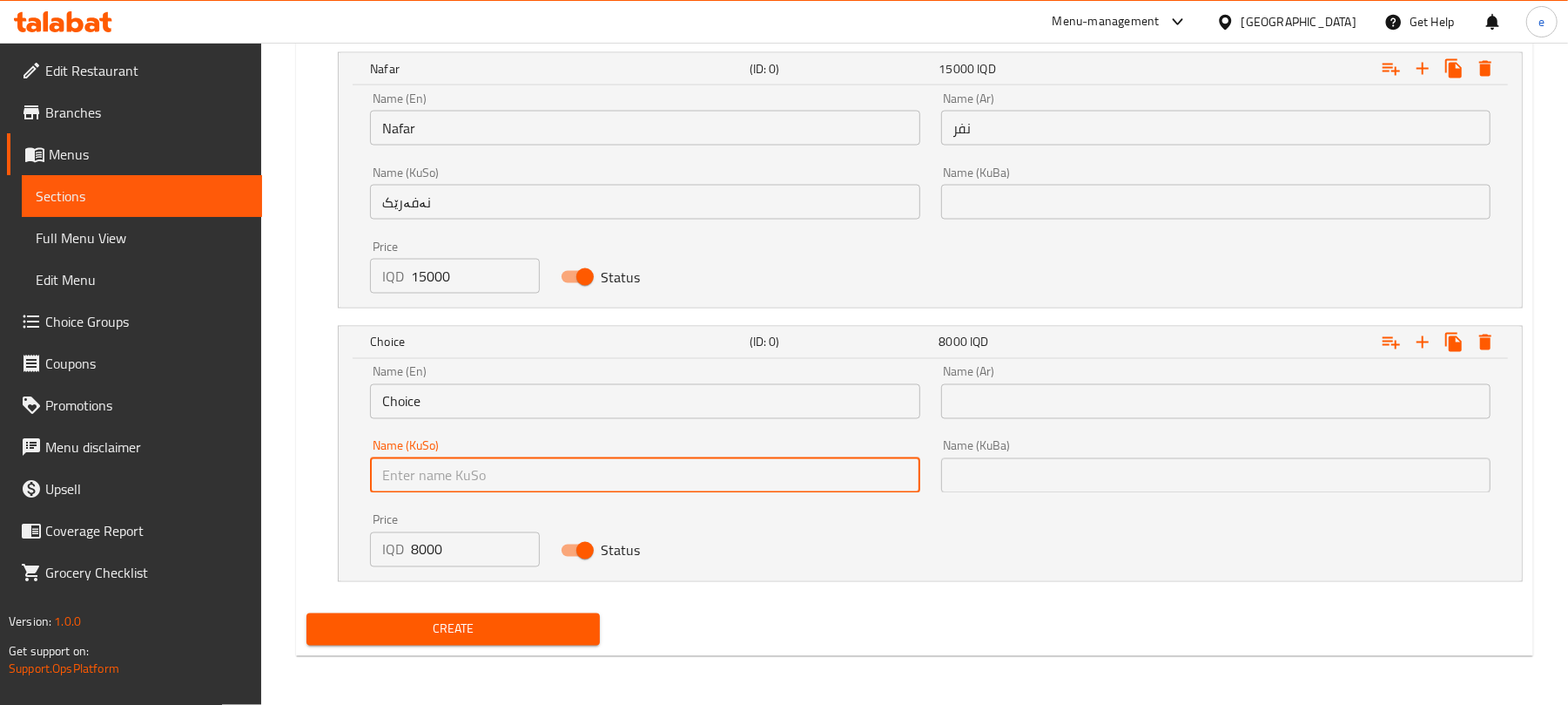
paste input "نیو نەفەر"
type input "نیو نەفەر"
click at [538, 411] on input "Choice" at bounding box center [644, 401] width 549 height 35
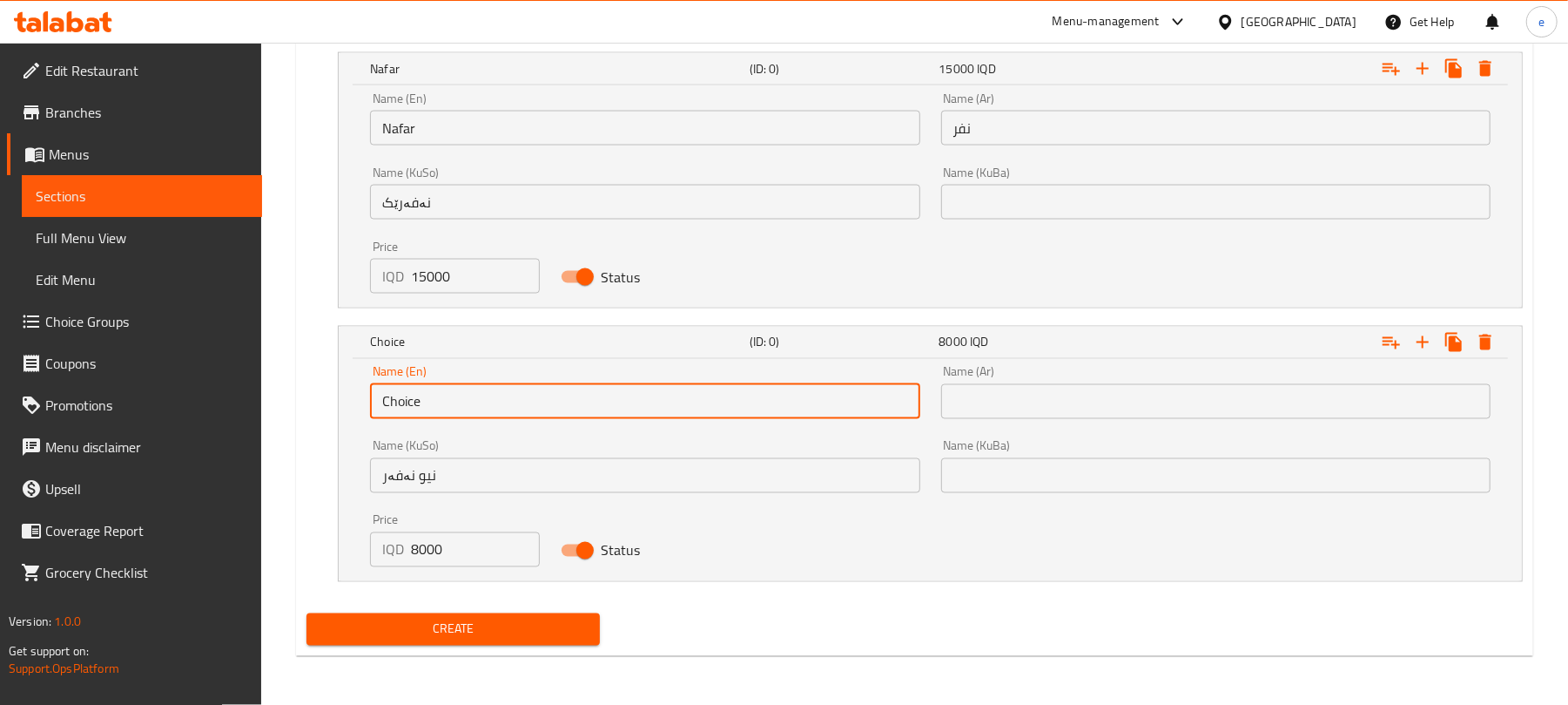
click at [538, 411] on input "Choice" at bounding box center [644, 401] width 549 height 35
paste input "Half nafar"
type input "Half nafar"
click at [976, 409] on input "text" at bounding box center [1216, 401] width 549 height 35
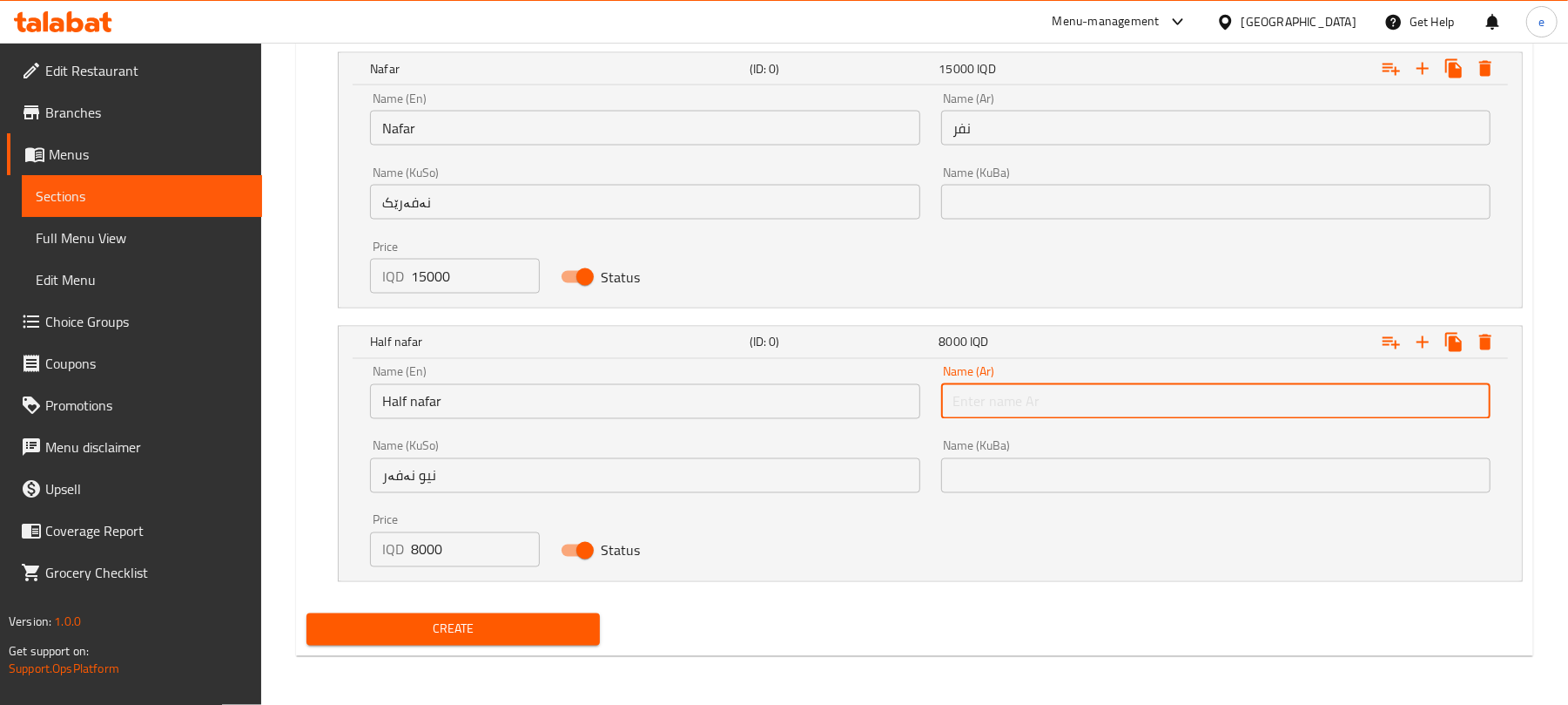
paste input "نصف نفر"
type input "نصف نفر"
click at [499, 624] on span "Create" at bounding box center [453, 629] width 265 height 22
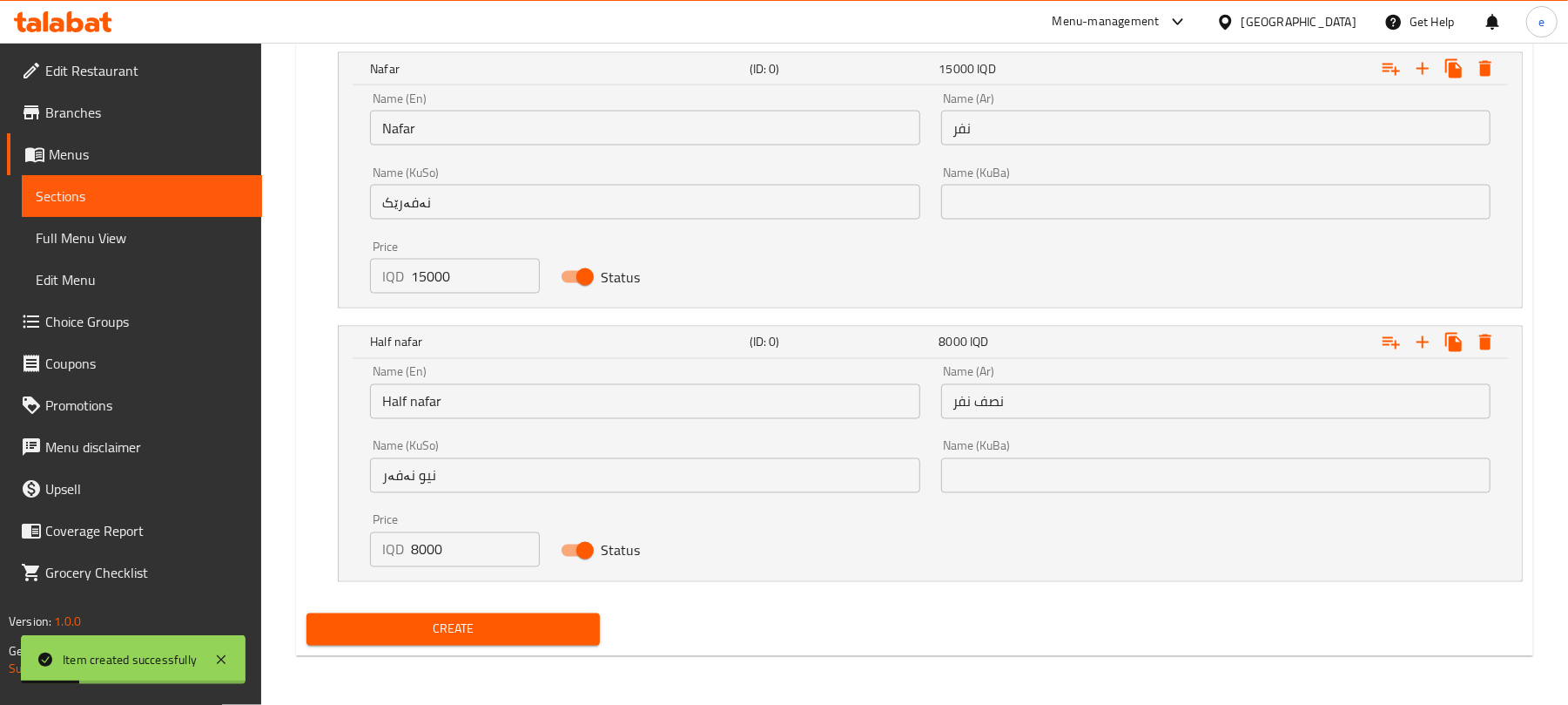
click at [133, 202] on span "Sections" at bounding box center [142, 196] width 212 height 21
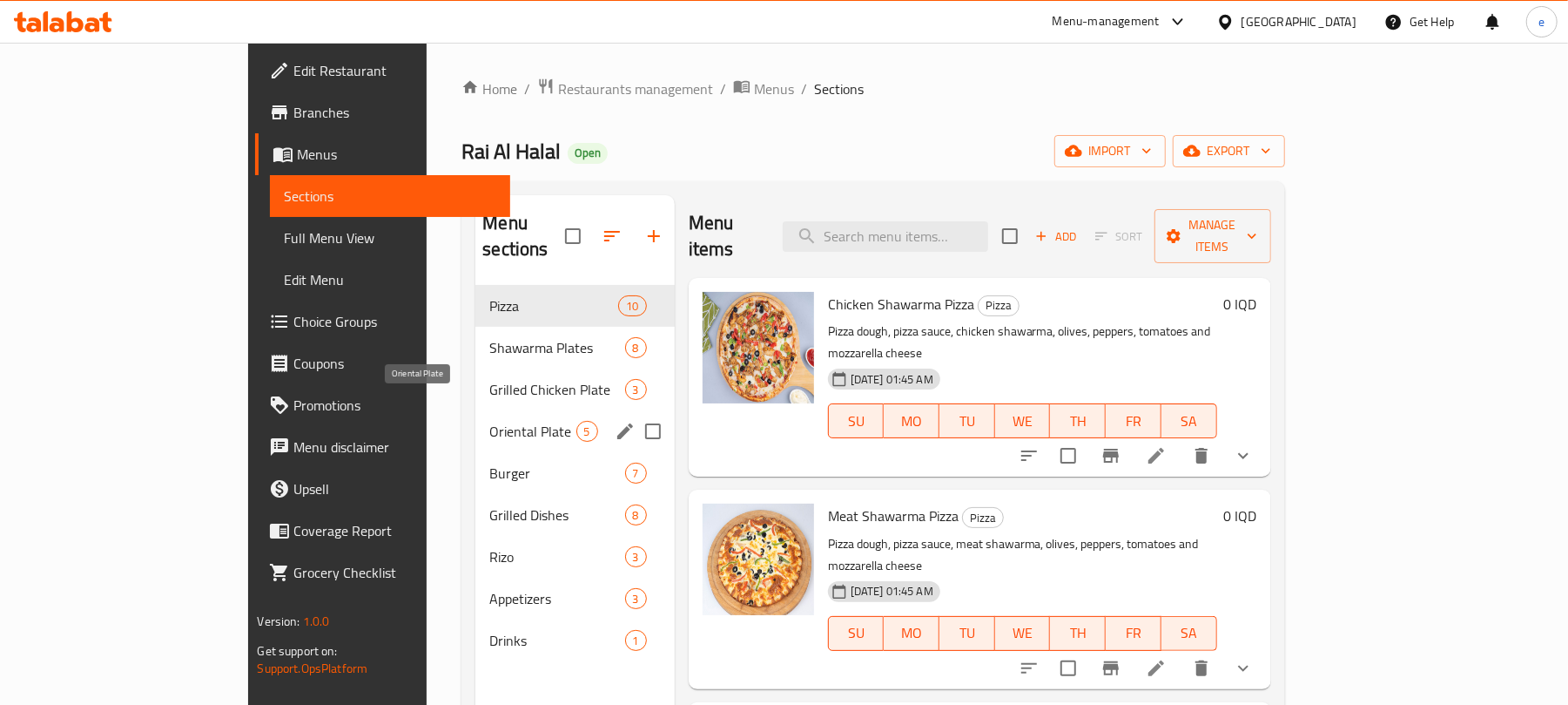
click at [490, 421] on span "Oriental Plate" at bounding box center [532, 431] width 86 height 21
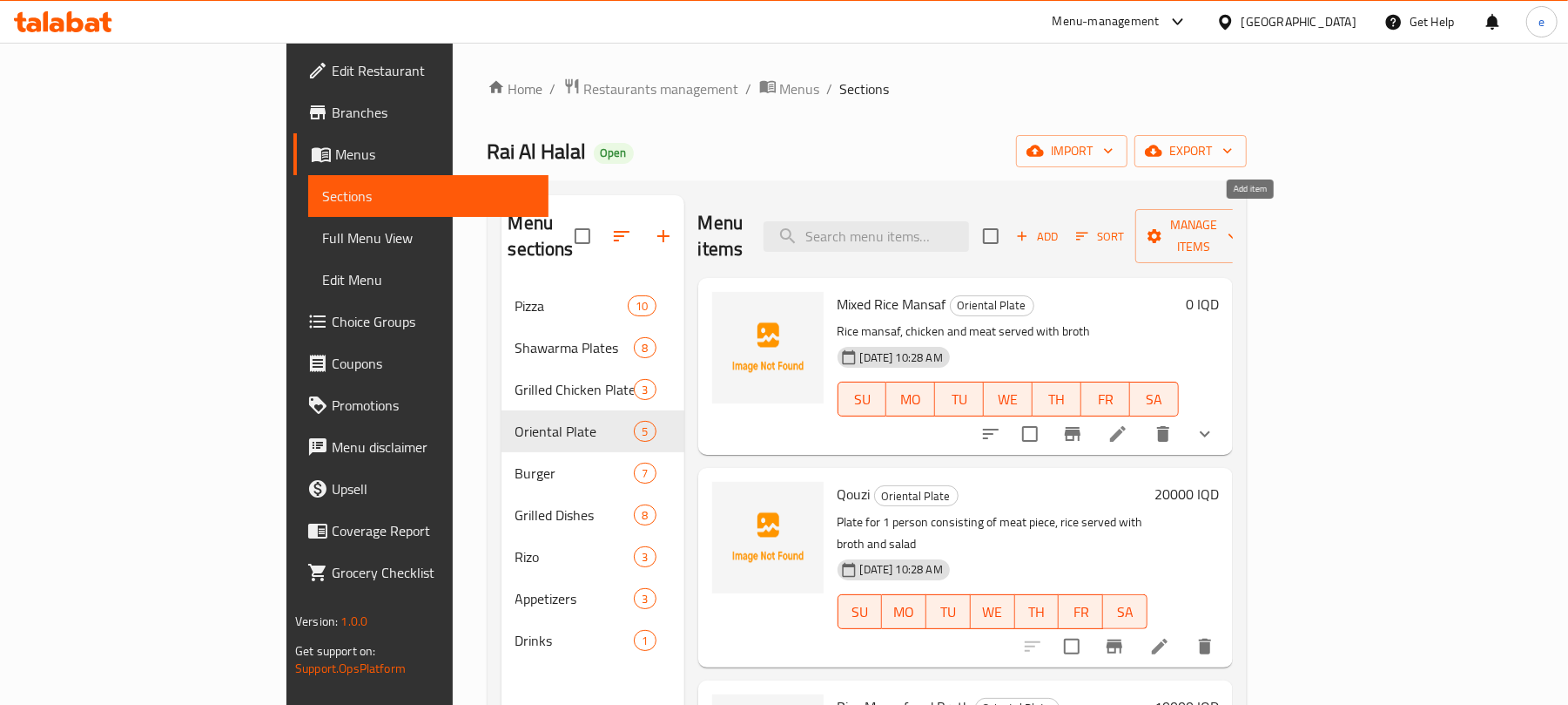
click at [1060, 227] on span "Add" at bounding box center [1037, 236] width 47 height 20
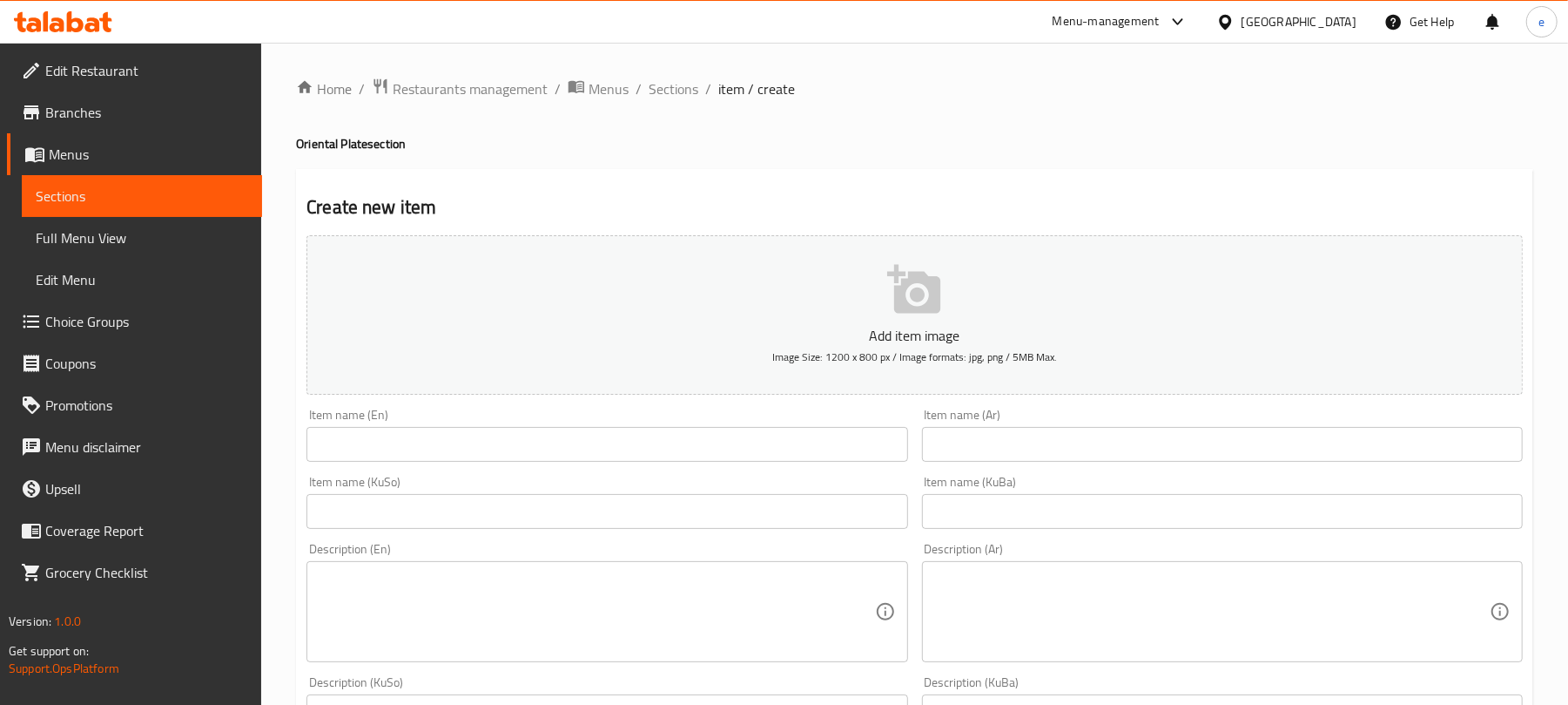
click at [1038, 450] on input "text" at bounding box center [1222, 444] width 601 height 35
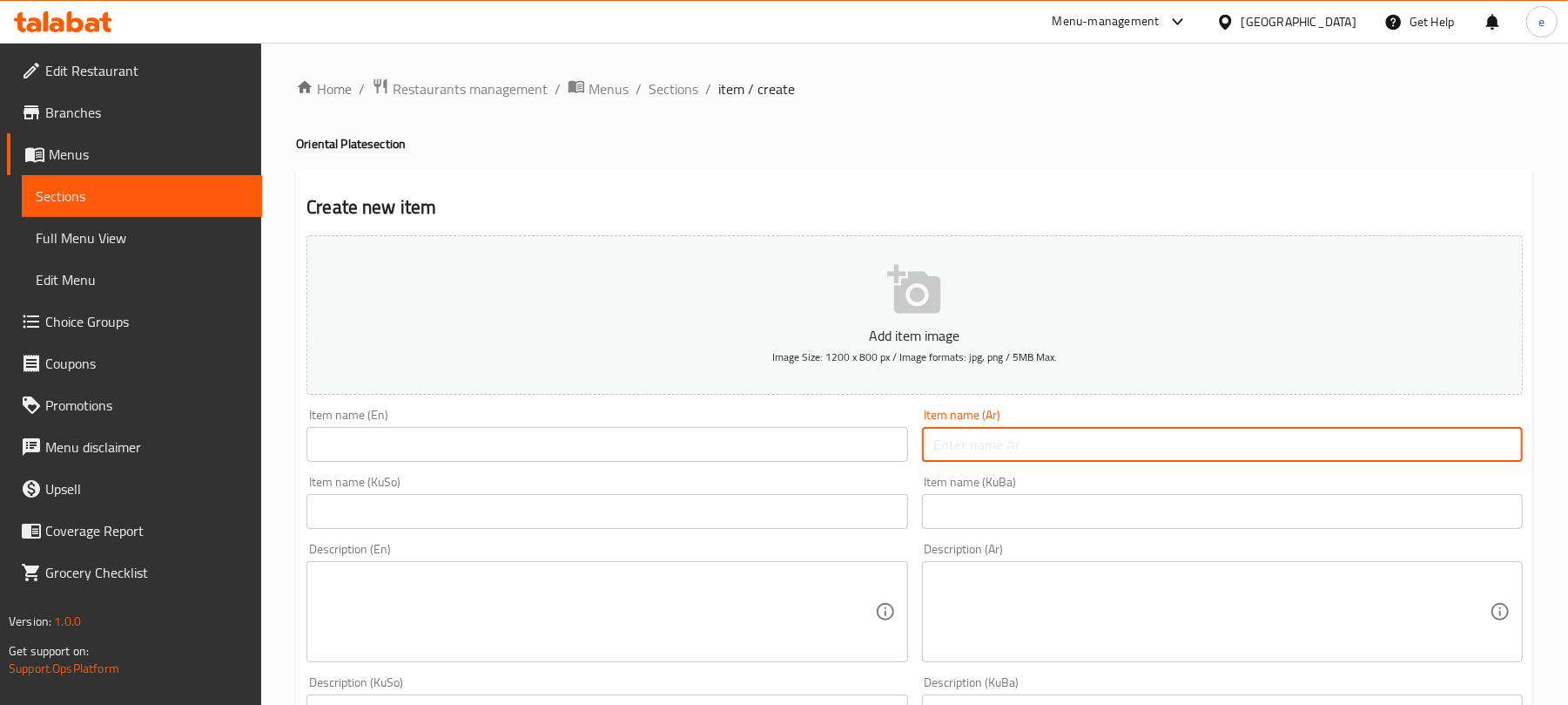
paste input "منسف رز ولحم"
type input "منسف رز ولحم"
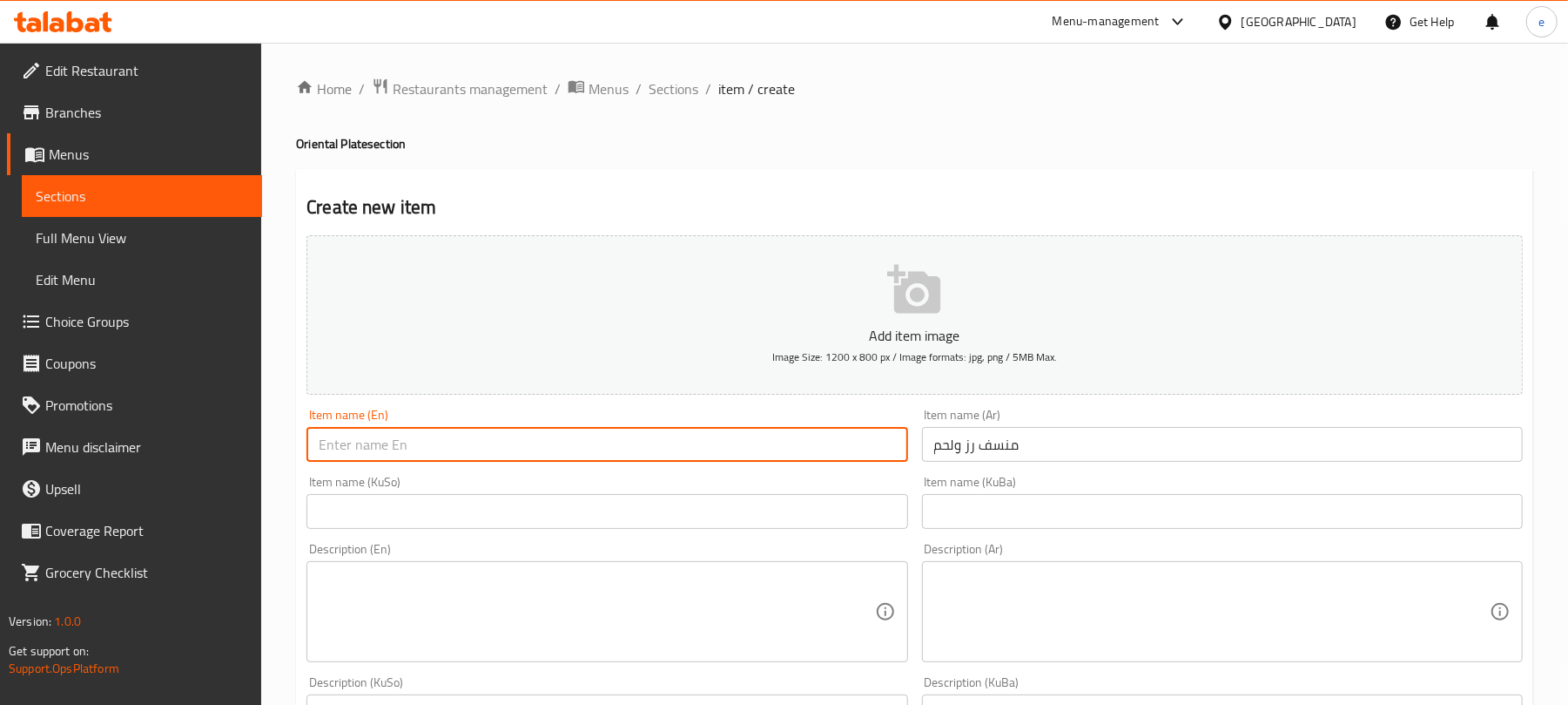
click at [775, 445] on input "text" at bounding box center [607, 444] width 601 height 35
type input "Mansf Rice and Meat"
click at [795, 503] on input "text" at bounding box center [607, 511] width 601 height 35
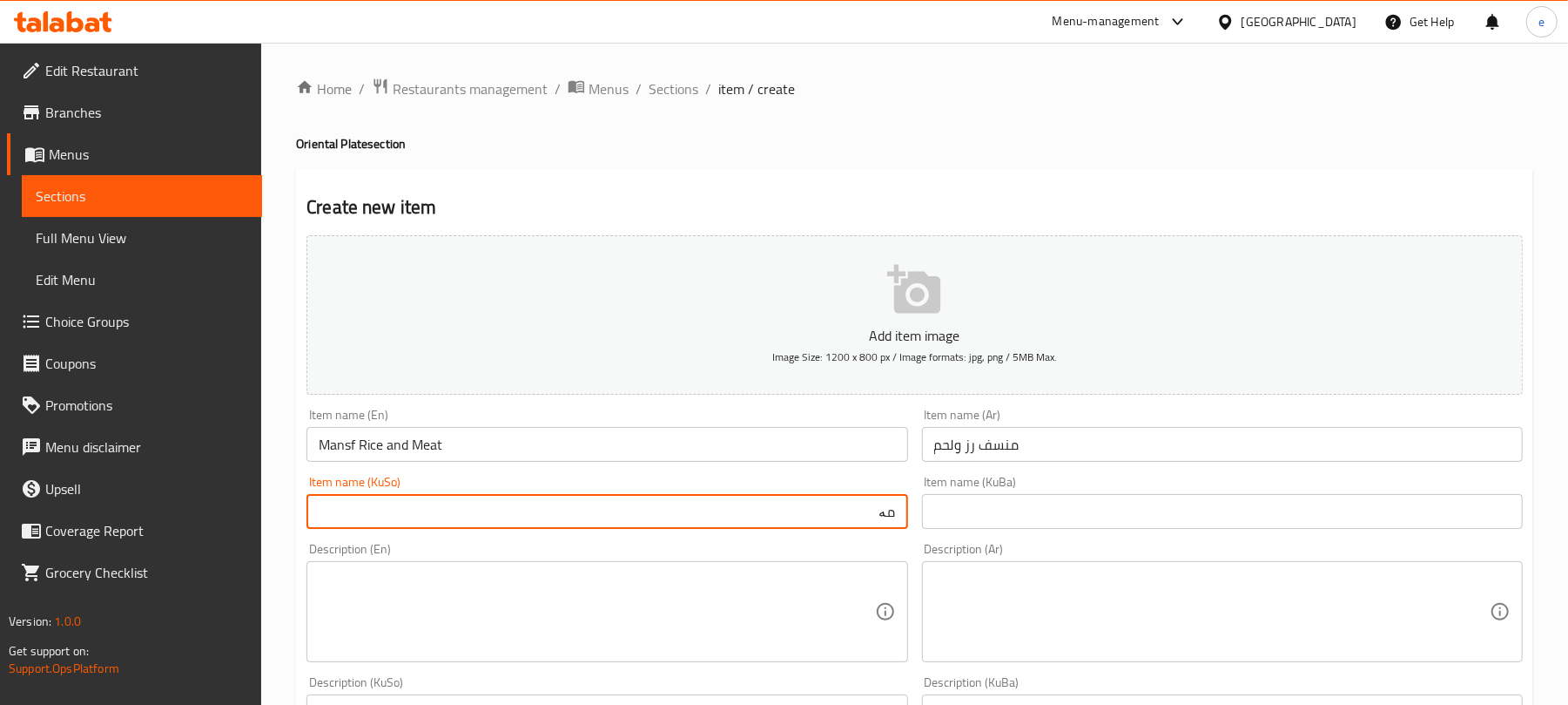
type input "م"
type input "مەنسەفی مریشک و گۆشت"
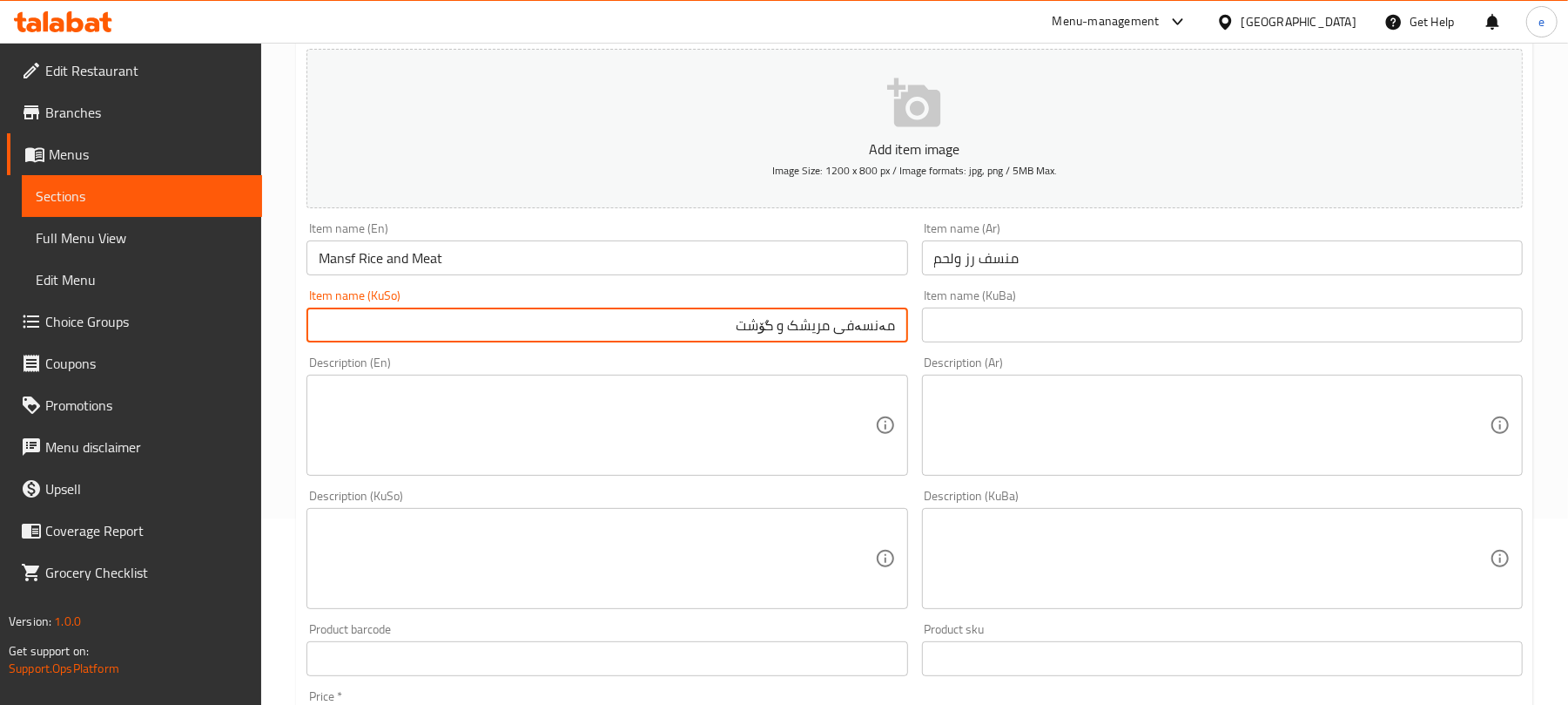
scroll to position [231, 0]
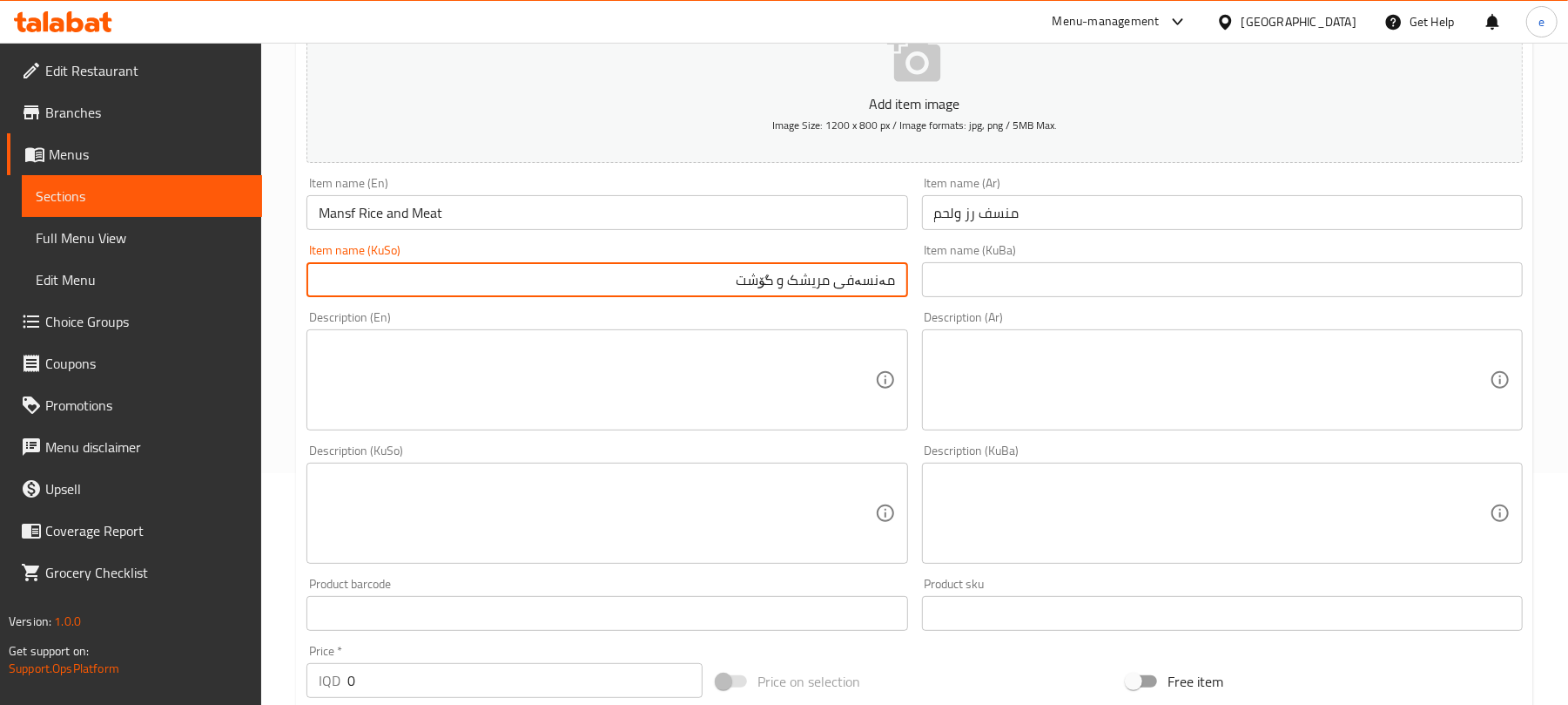
click at [1291, 425] on div "Description (Ar)" at bounding box center [1222, 379] width 601 height 101
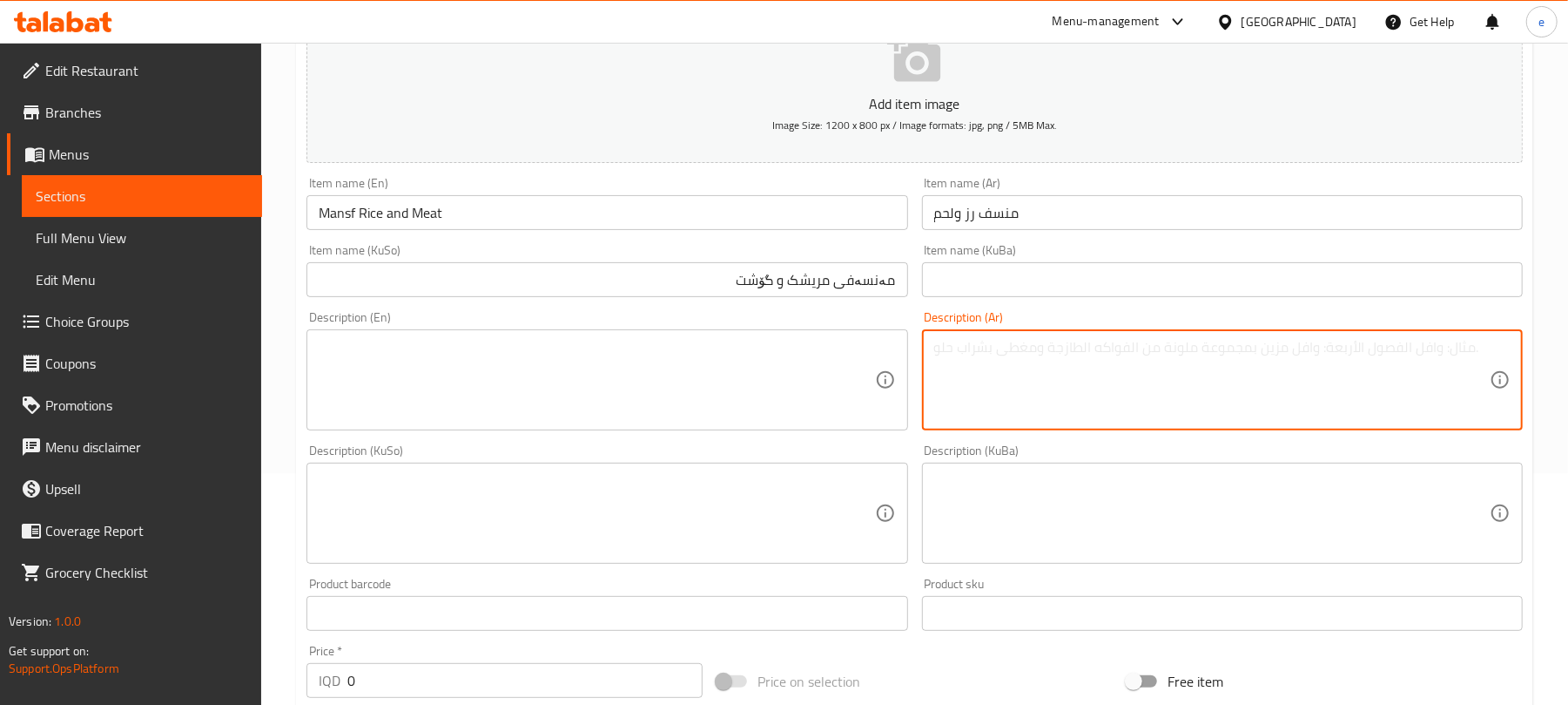
paste textarea "منسف رز مع اختيارك من اللحم يقدم مع مرق."
click at [1341, 348] on textarea "منسف رز مع اختيارك من اللحم يقدم مع مرق." at bounding box center [1211, 380] width 556 height 83
type textarea "منسف رز مع اختيارك من لحم يقدم مع مرق."
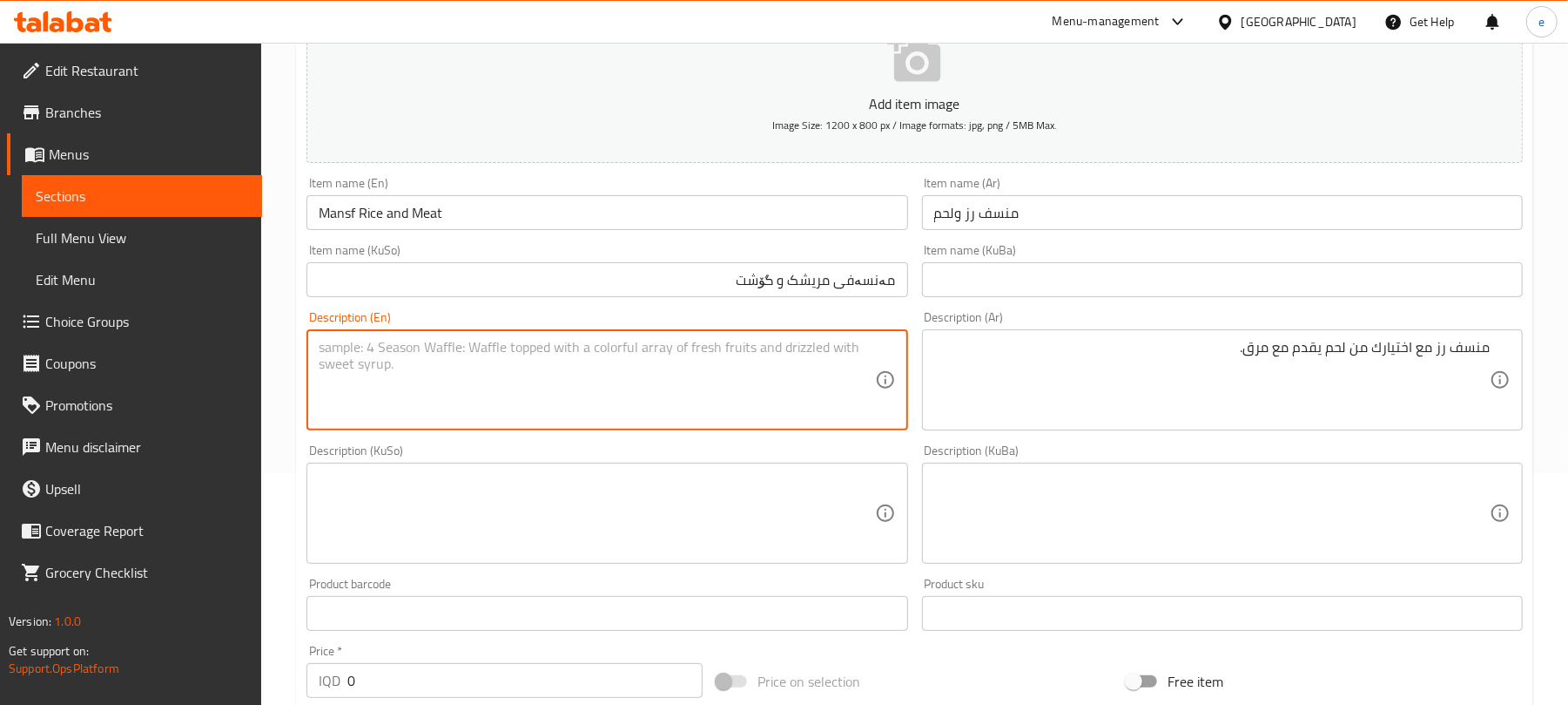
click at [739, 378] on textarea at bounding box center [596, 380] width 556 height 83
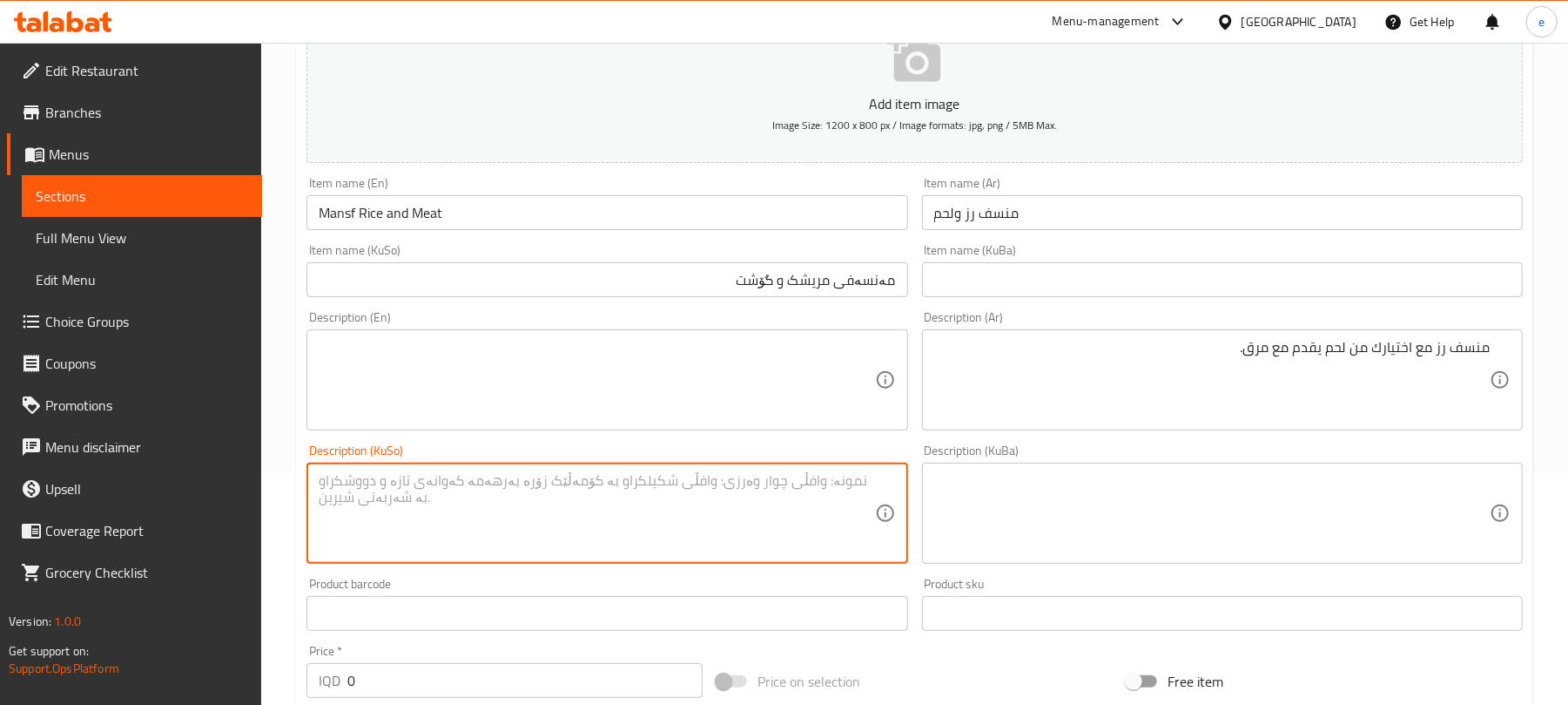
click at [745, 493] on textarea at bounding box center [596, 513] width 556 height 83
click at [808, 283] on input "مەنسەفی مریشک و گۆشت" at bounding box center [607, 279] width 601 height 35
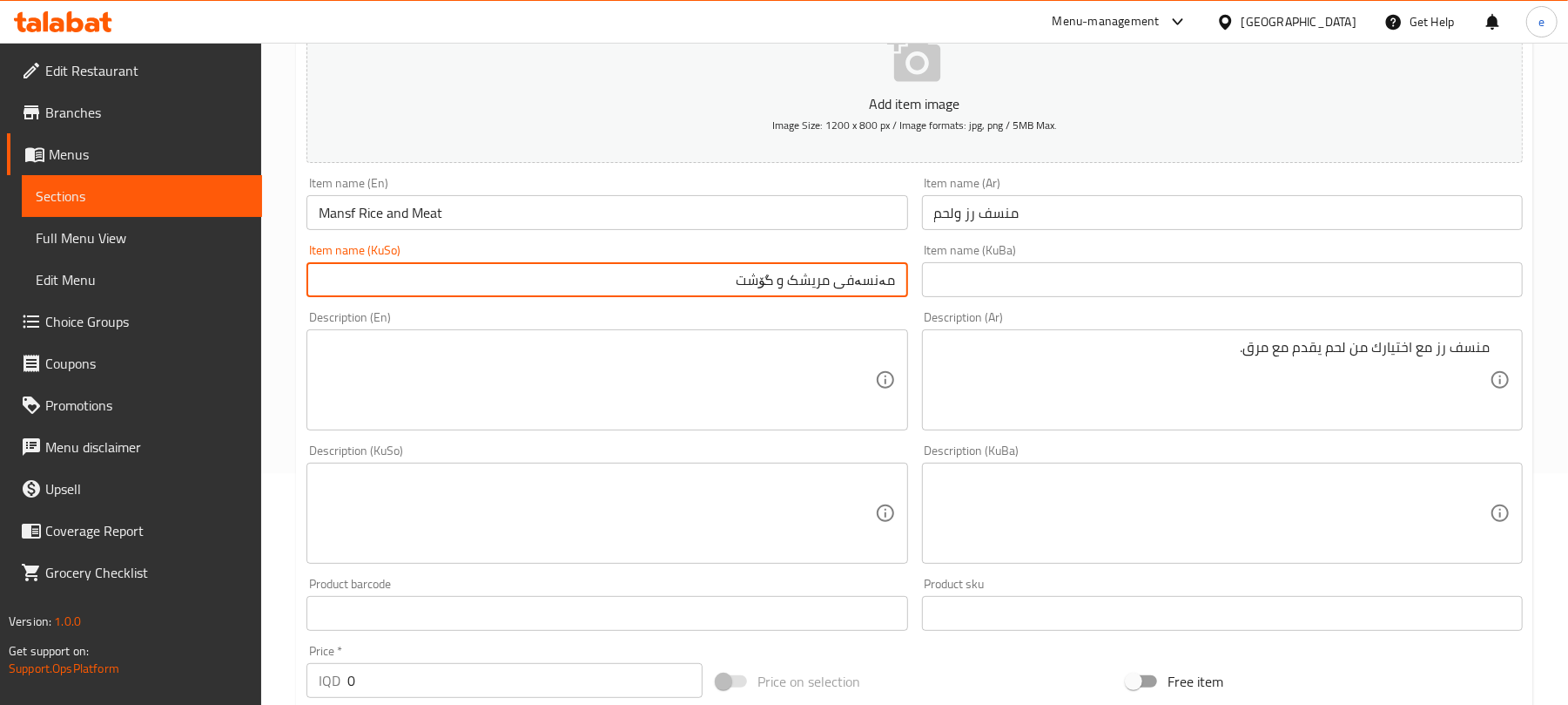
click at [808, 283] on input "مەنسەفی مریشک و گۆشت" at bounding box center [607, 279] width 601 height 35
click at [399, 213] on input "Mansf Rice and Meat" at bounding box center [607, 212] width 601 height 35
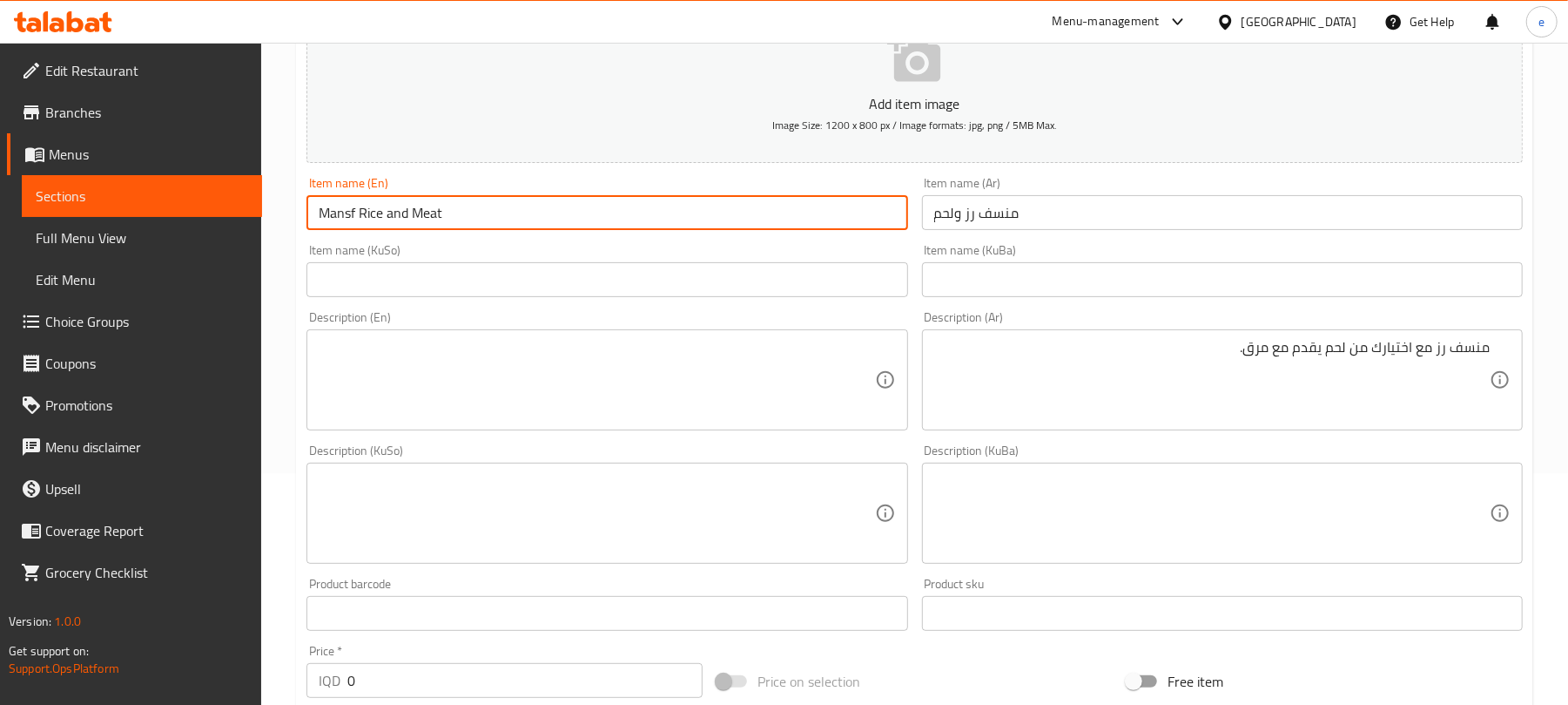
click at [399, 213] on input "Mansf Rice and Meat" at bounding box center [607, 212] width 601 height 35
click at [801, 289] on input "text" at bounding box center [607, 279] width 601 height 35
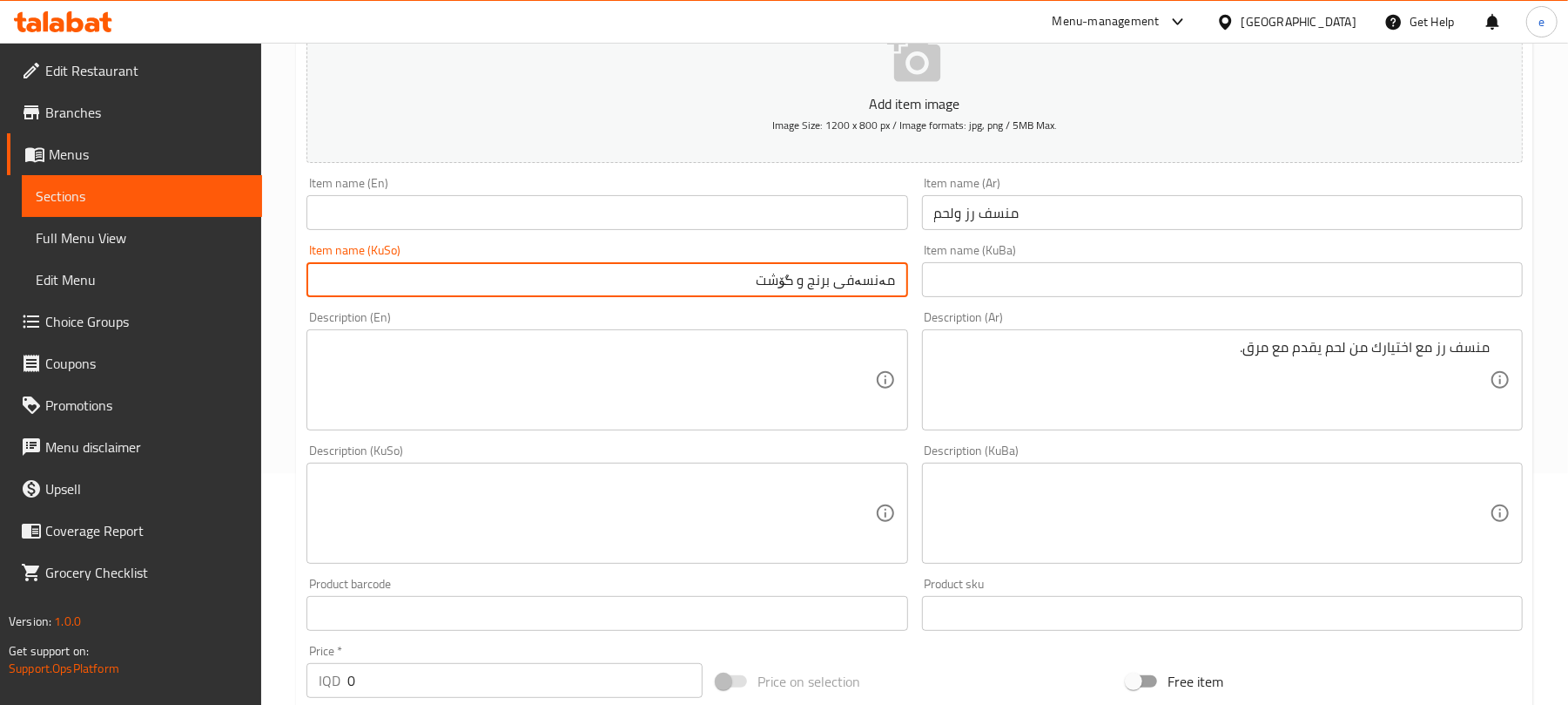
type input "مەنسەفی برنج و گۆشت"
click at [425, 214] on input "text" at bounding box center [607, 212] width 601 height 35
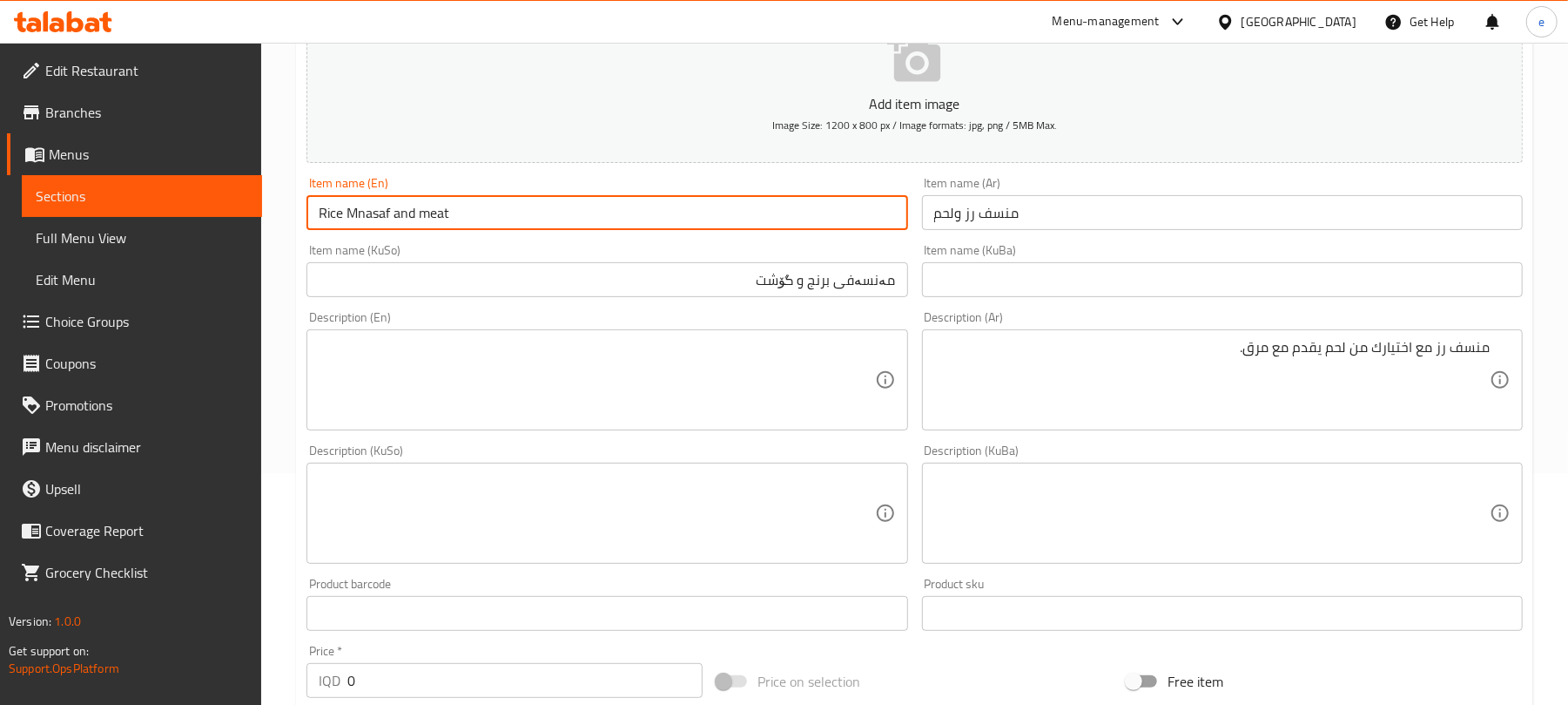
type input "Rice Mnasaf and meat"
click at [743, 360] on textarea at bounding box center [596, 380] width 556 height 83
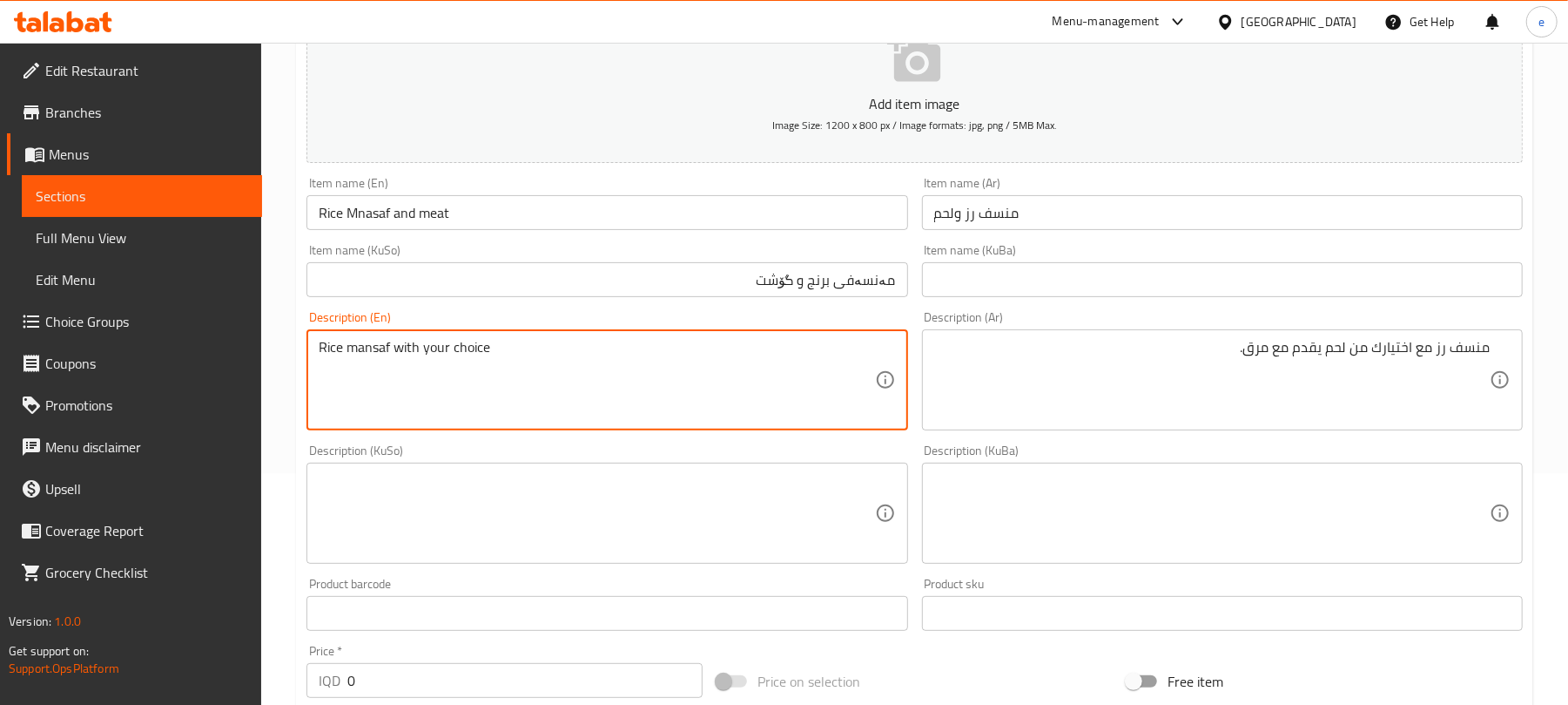
click at [370, 350] on textarea "Rice mansaf with your choice" at bounding box center [596, 380] width 556 height 83
click at [509, 369] on textarea "Rice mnasaf with your choice" at bounding box center [596, 380] width 556 height 83
type textarea "Rice mnasaf with your choice of meat weight served with broth"
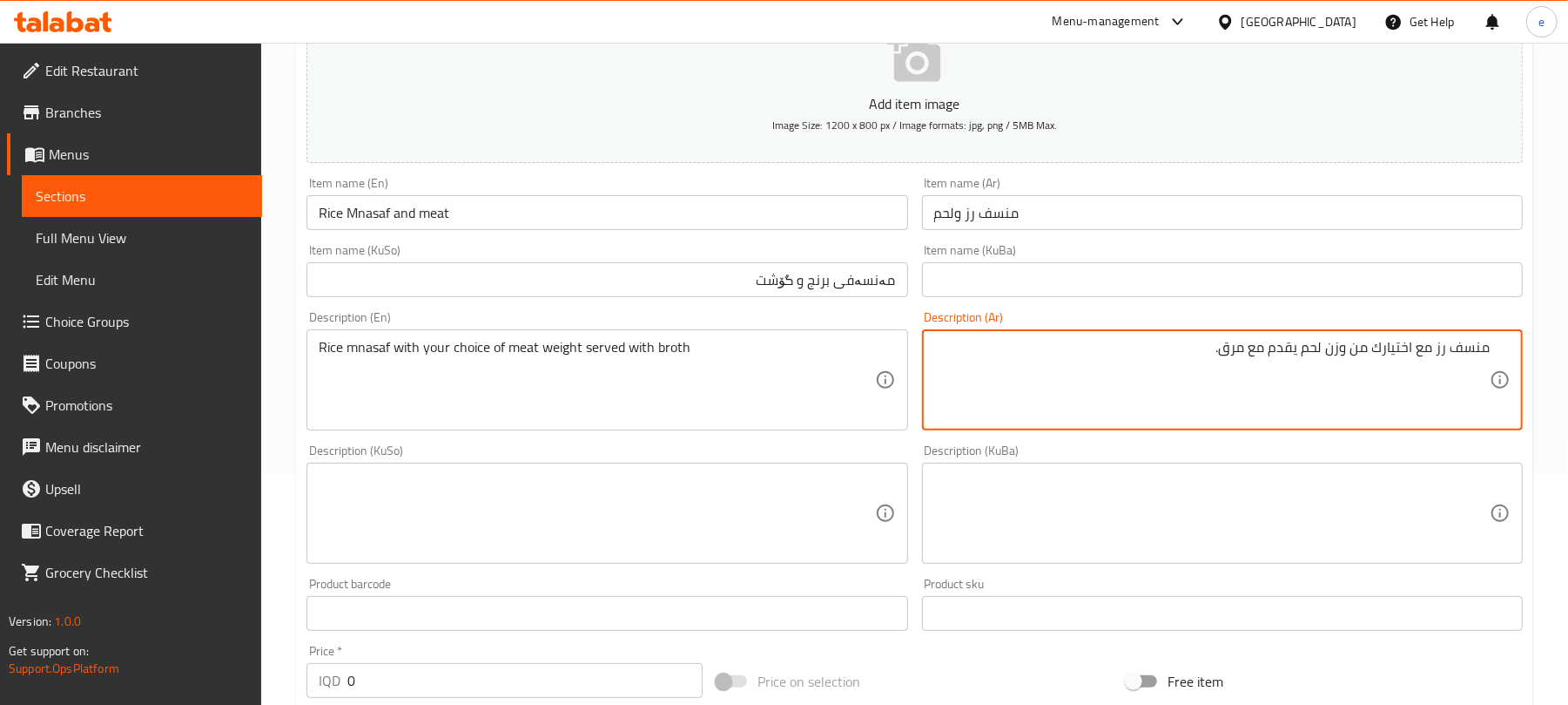
type textarea "منسف رز مع اختيارك من وزن لحم يقدم مع مرق."
click at [788, 535] on textarea at bounding box center [596, 513] width 556 height 83
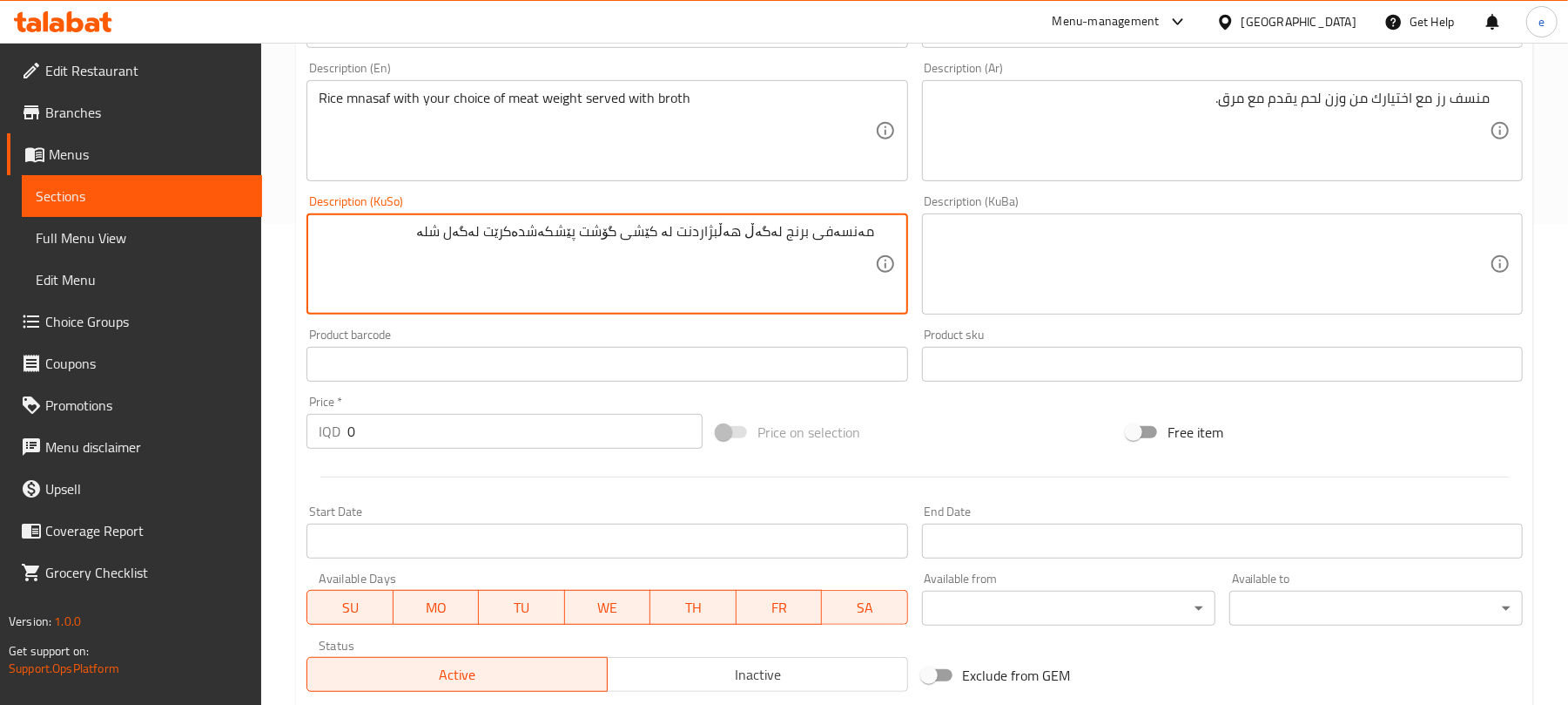
scroll to position [726, 0]
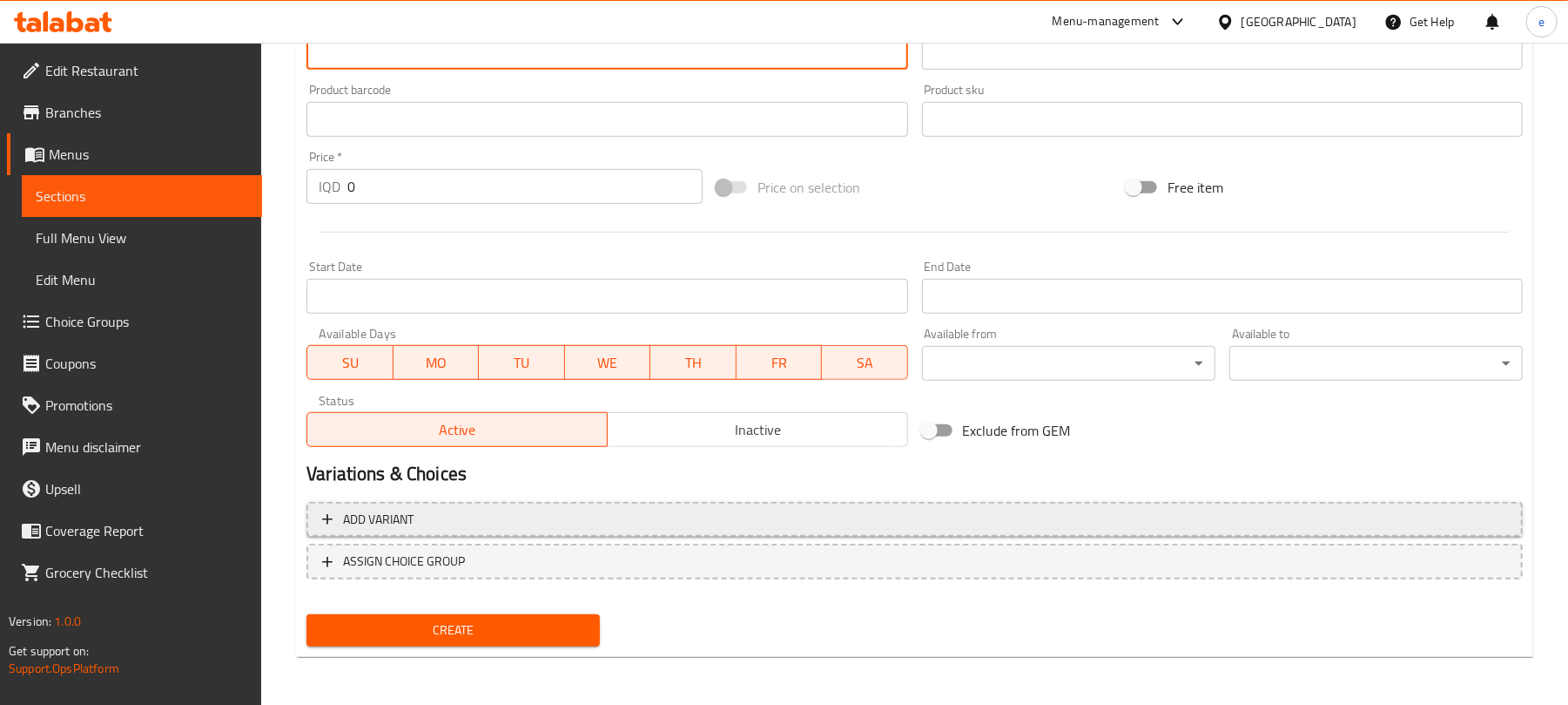
type textarea "مەنسەفی برنج لەگەڵ هەڵبژاردنت لە کێشی گۆشت پێشکەشدەکرێت لەگەل شلە"
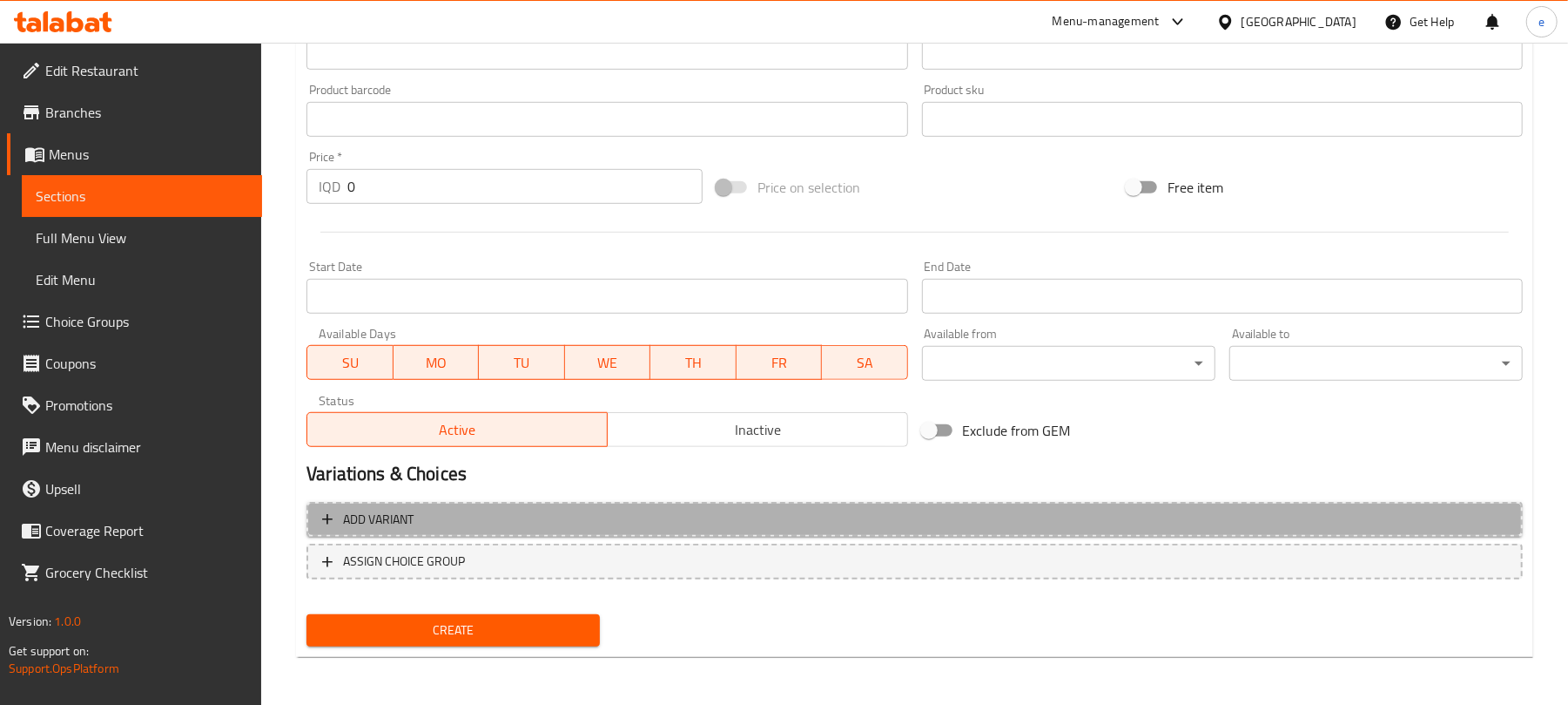
click at [1035, 523] on span "Add variant" at bounding box center [914, 519] width 1185 height 22
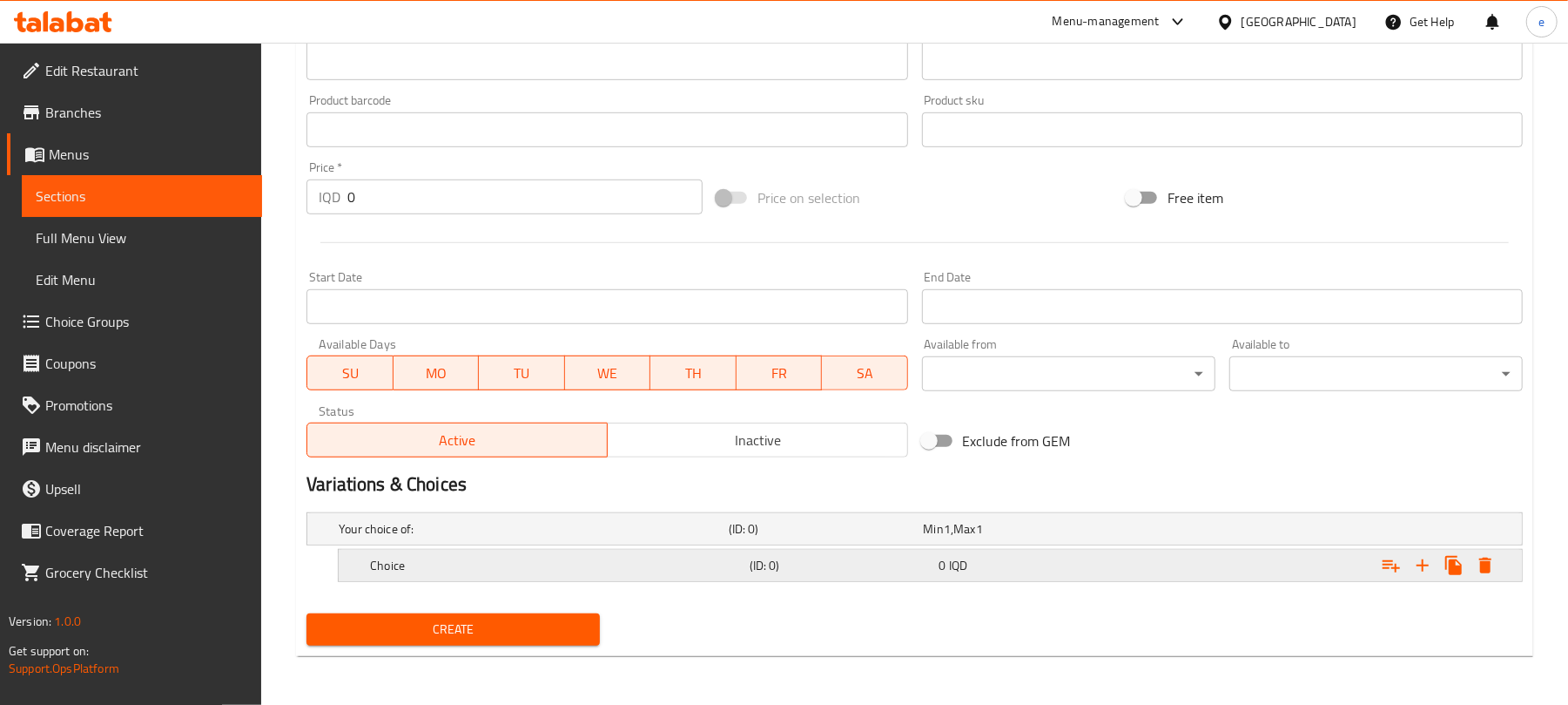
click at [1176, 570] on div "Expand" at bounding box center [1314, 565] width 379 height 39
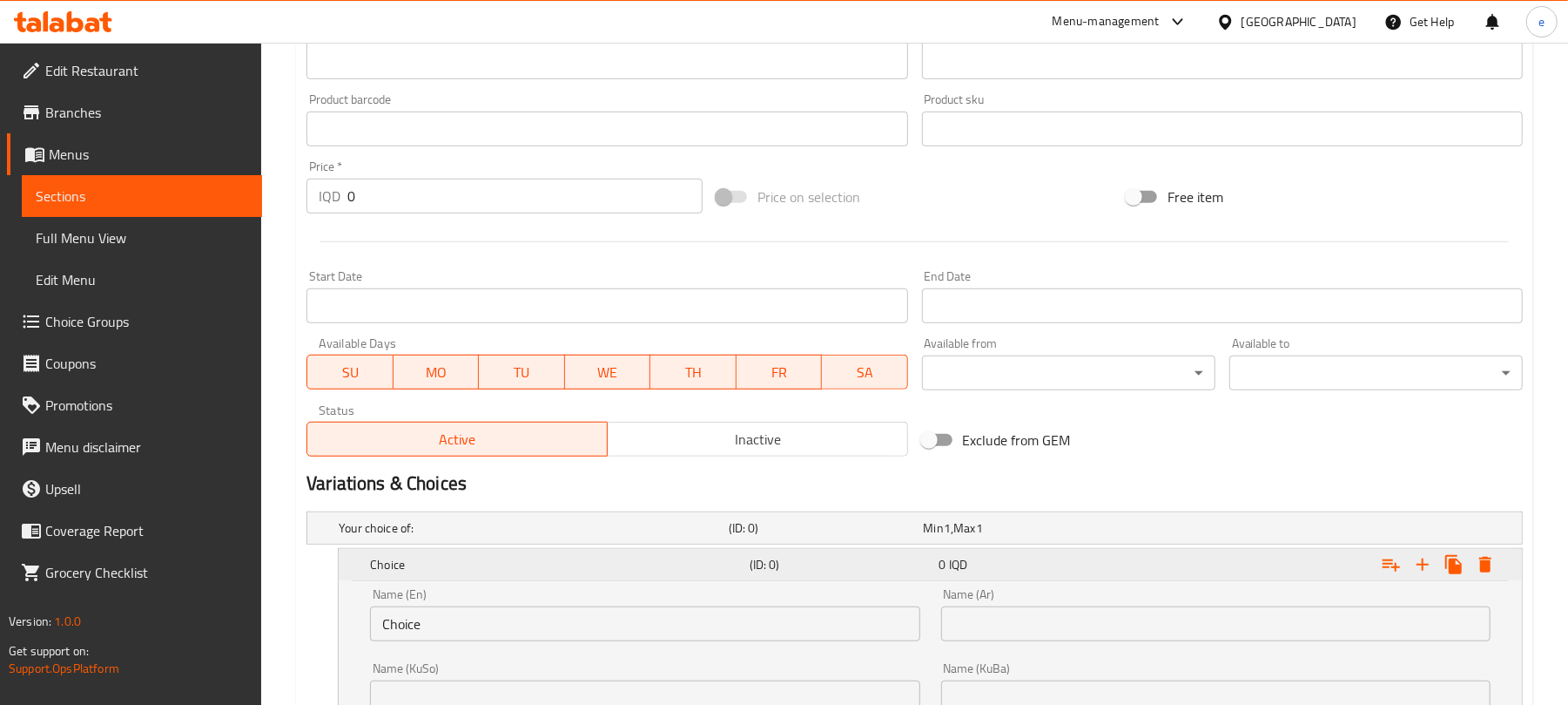
scroll to position [939, 0]
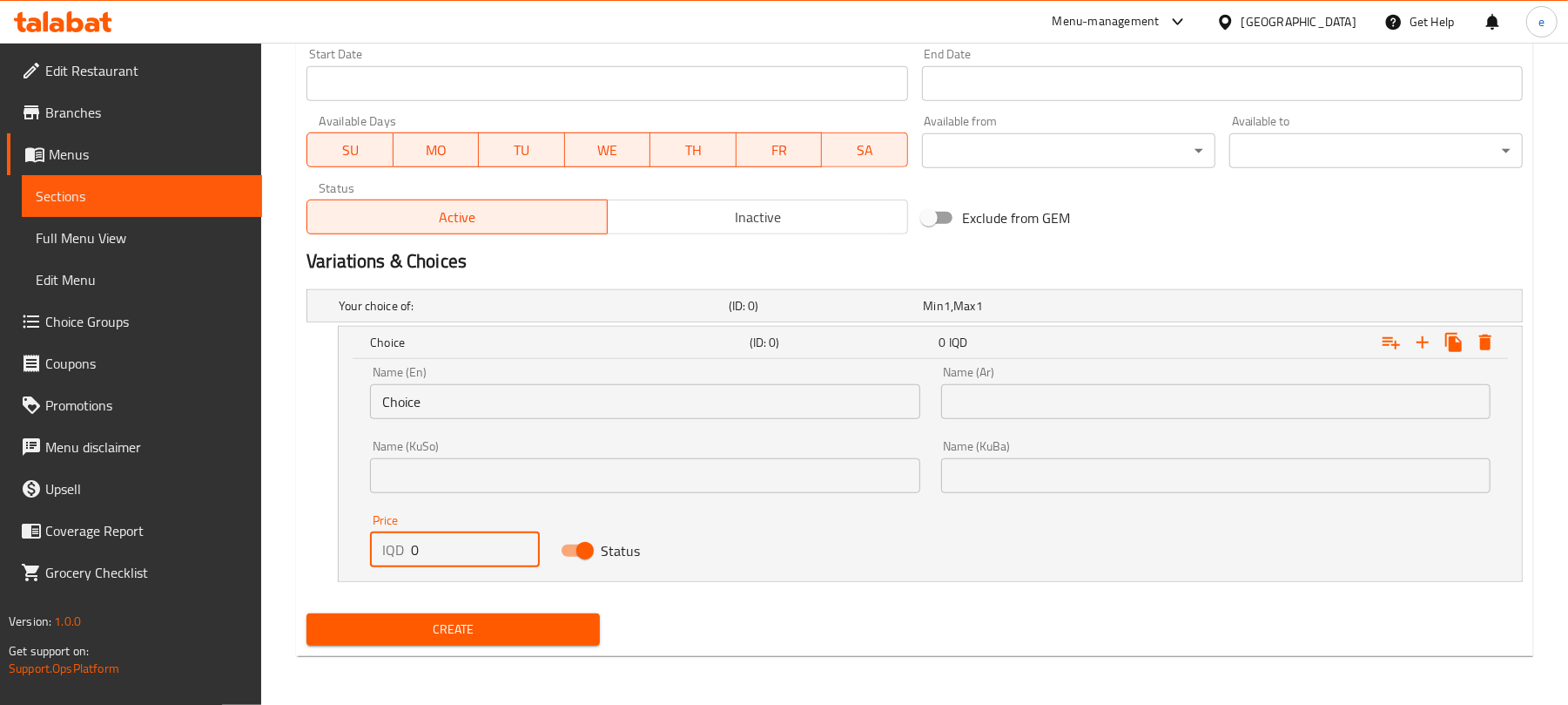
drag, startPoint x: 458, startPoint y: 537, endPoint x: 405, endPoint y: 552, distance: 55.1
click at [405, 552] on div "IQD 0 Price" at bounding box center [454, 549] width 169 height 35
paste input "5700"
type input "57000"
click at [750, 478] on input "text" at bounding box center [644, 475] width 549 height 35
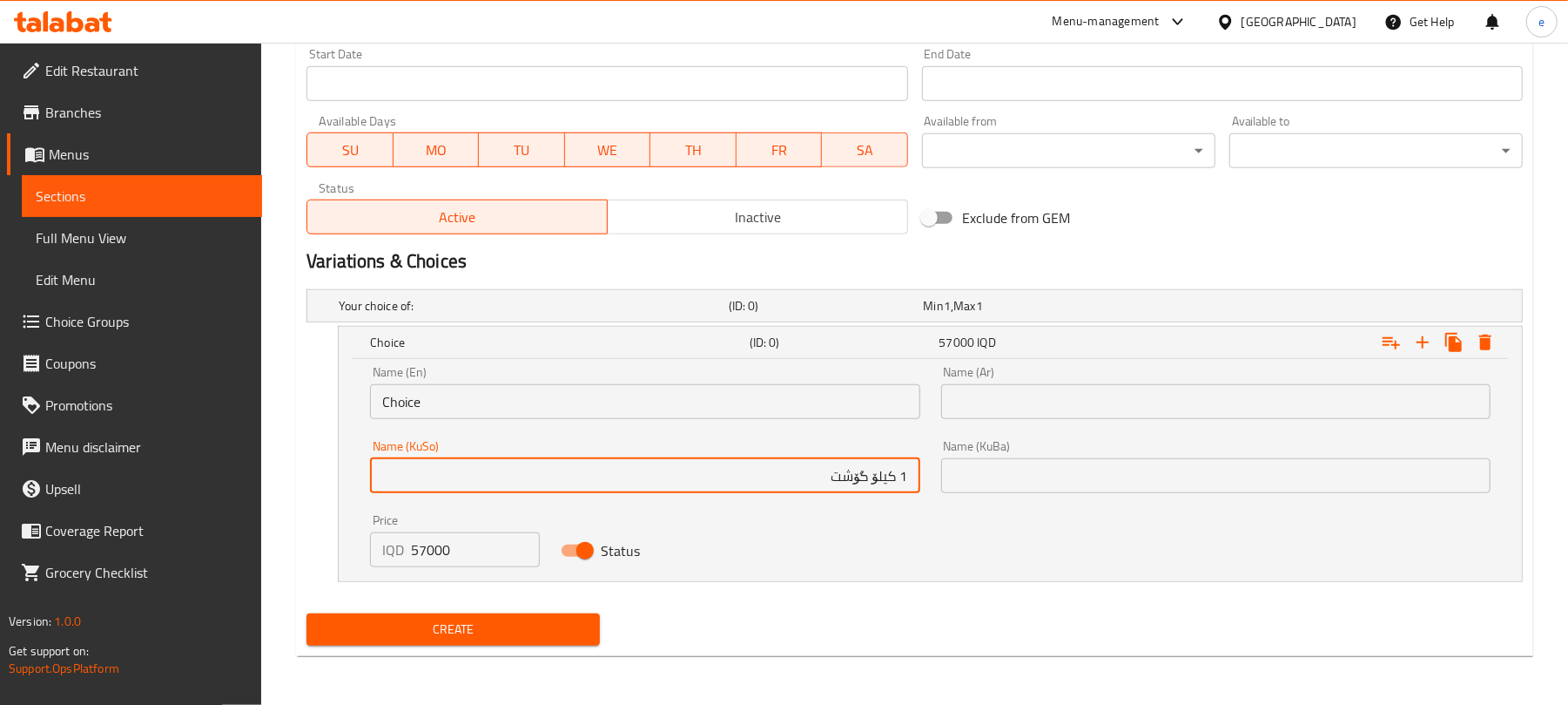
type input "1 کیلۆ گۆشت"
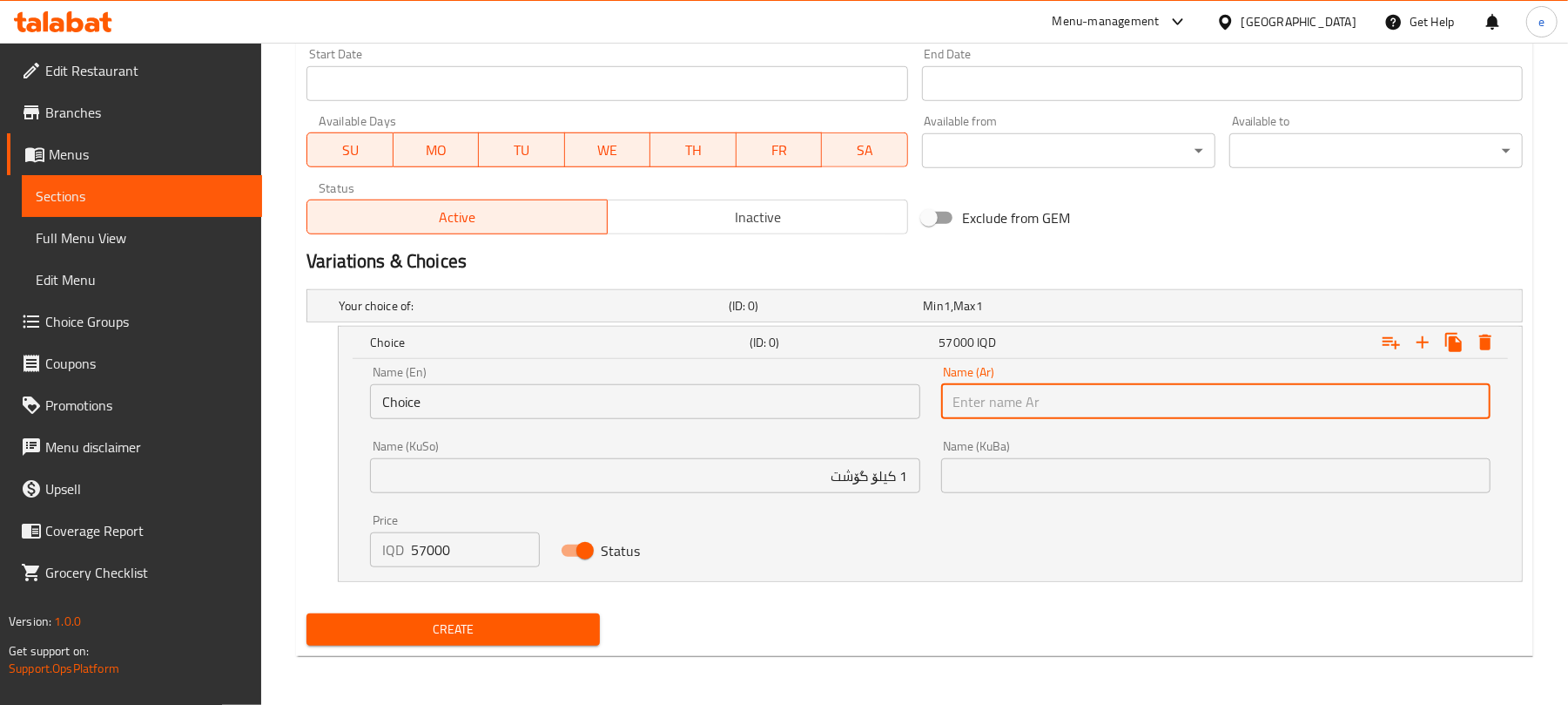
click at [1130, 394] on input "text" at bounding box center [1216, 401] width 549 height 35
click at [1342, 402] on input "1 كيلو" at bounding box center [1216, 401] width 549 height 35
type input "1 كيلو لحم"
click at [541, 395] on input "Choice" at bounding box center [644, 401] width 549 height 35
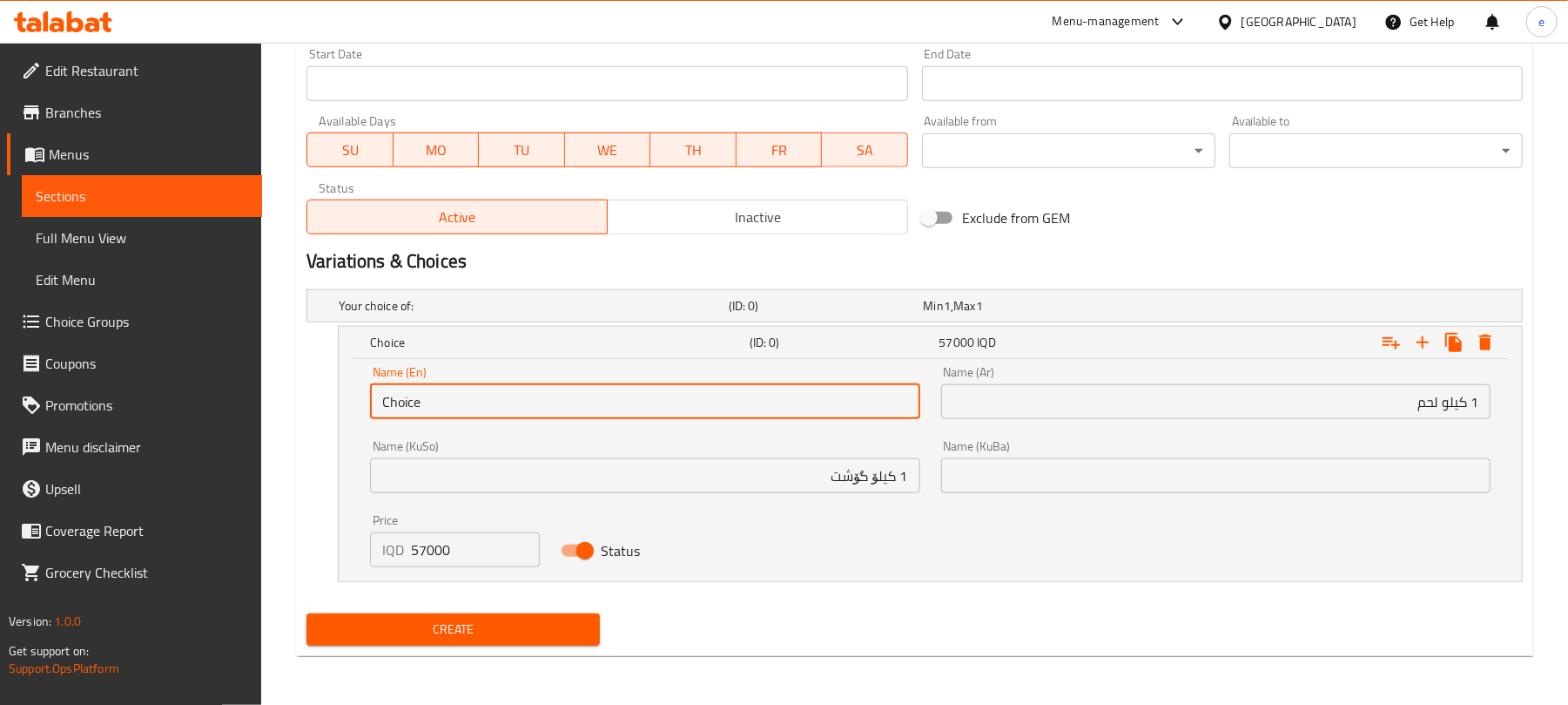
click at [541, 395] on input "Choice" at bounding box center [644, 401] width 549 height 35
click at [541, 395] on input "text" at bounding box center [644, 401] width 549 height 35
type input "1 Kilo meat"
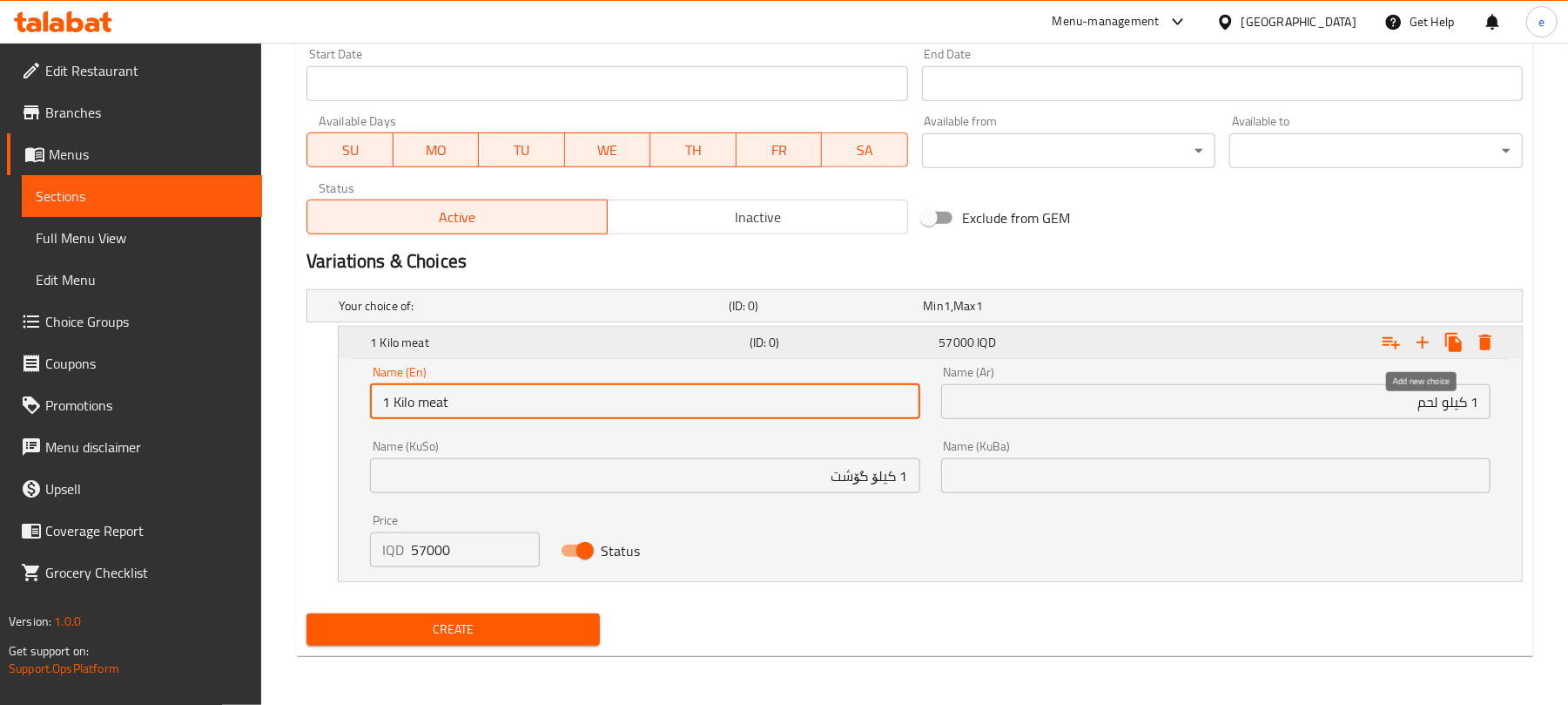
click at [1414, 346] on icon "Expand" at bounding box center [1423, 343] width 21 height 21
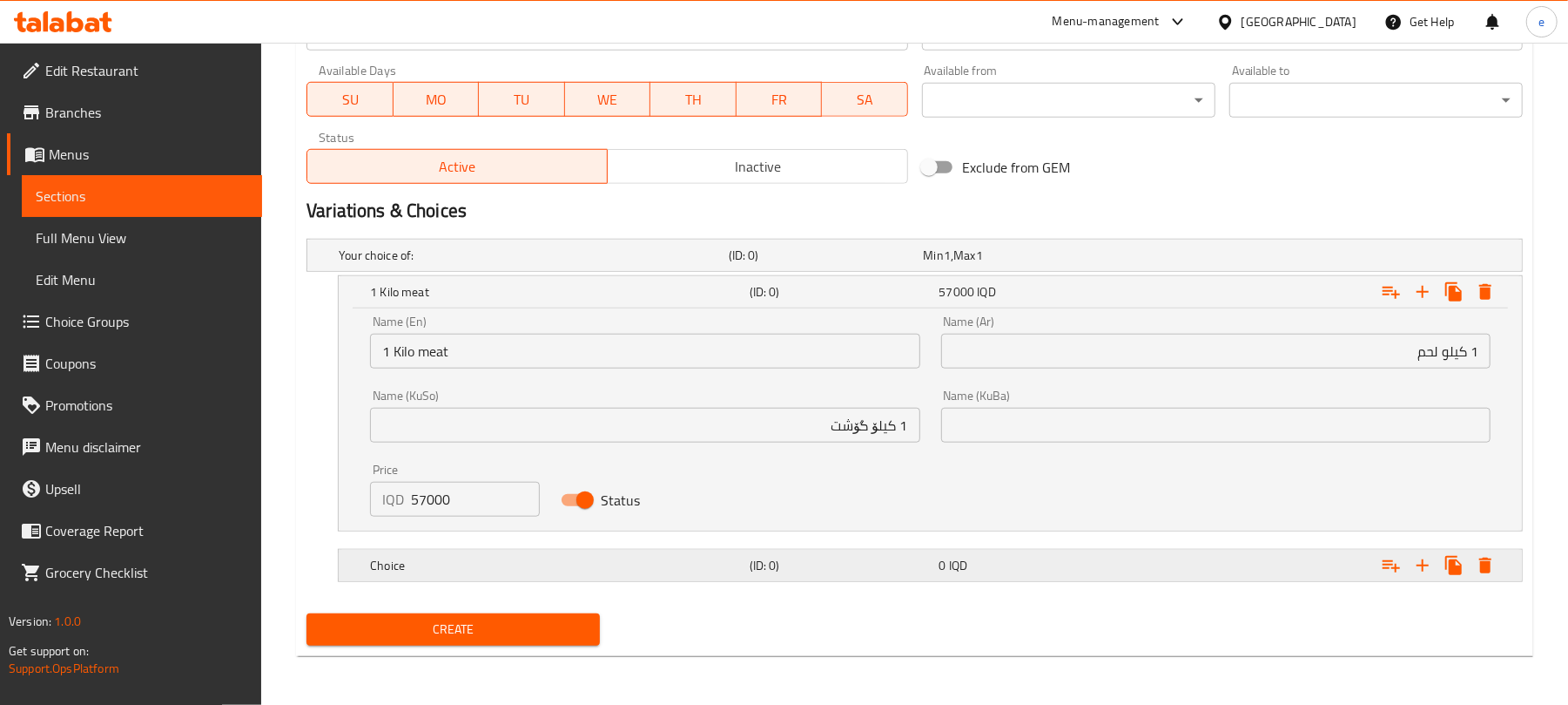
click at [687, 570] on h5 "Choice" at bounding box center [556, 565] width 373 height 17
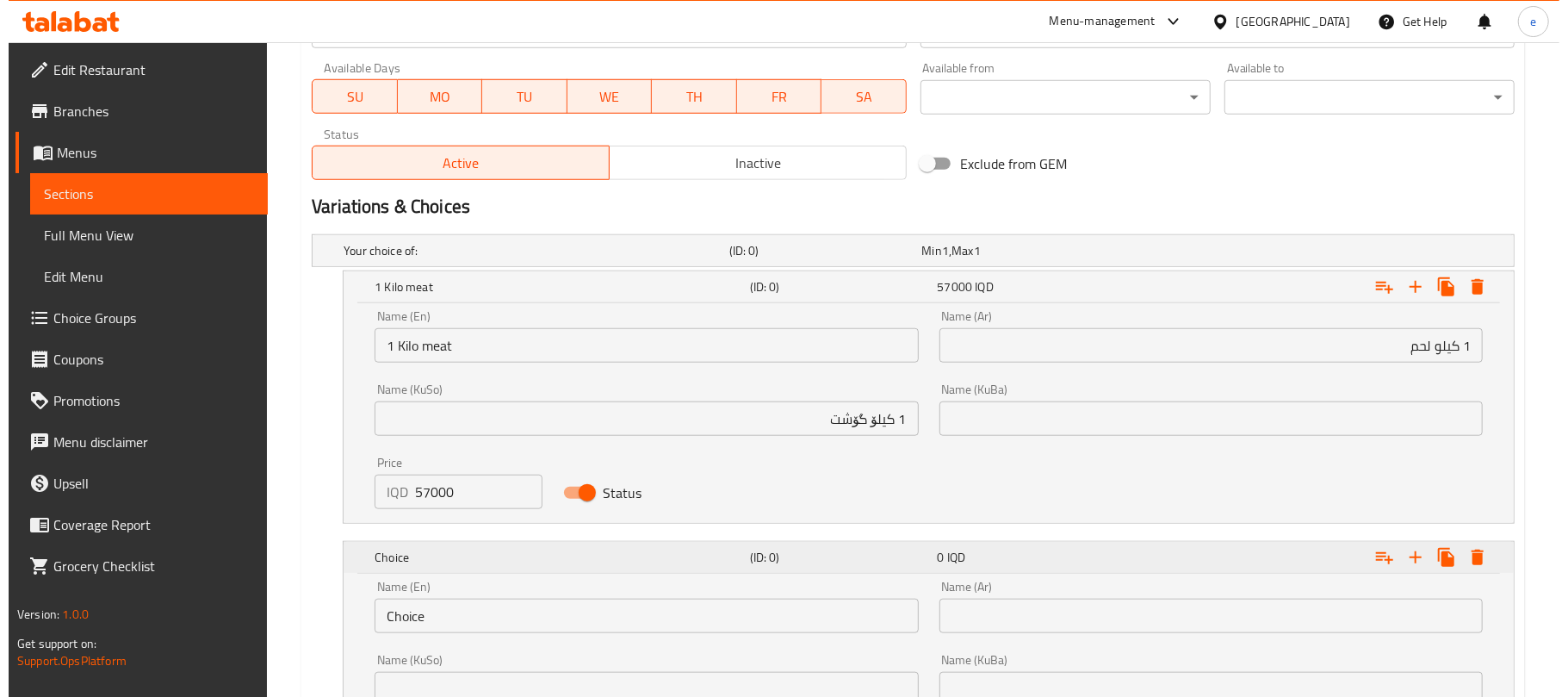
scroll to position [1200, 0]
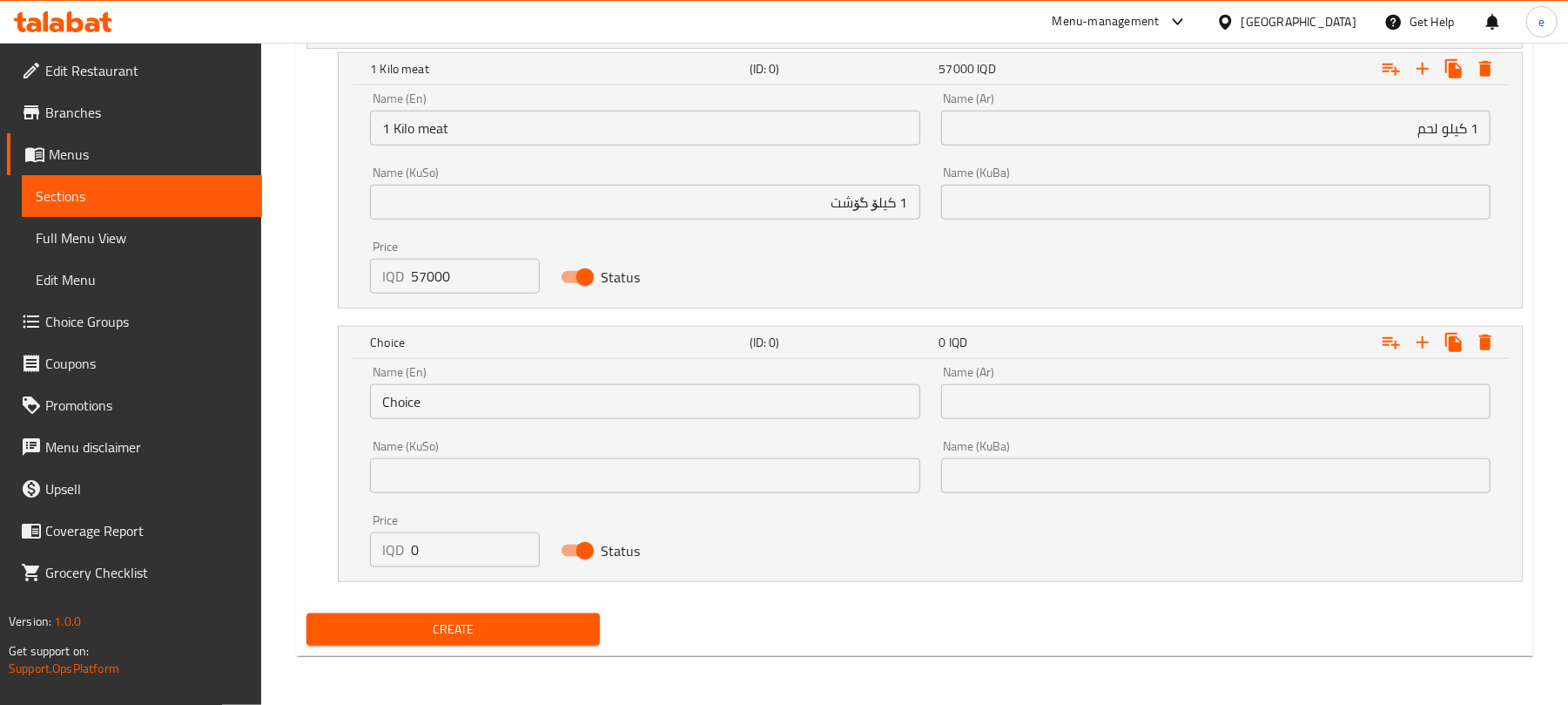
drag, startPoint x: 377, startPoint y: 551, endPoint x: 357, endPoint y: 551, distance: 20.0
click at [360, 551] on div "Price IQD 0 Price" at bounding box center [454, 540] width 190 height 74
paste input "3500"
type input "35000"
click at [420, 409] on input "Choice" at bounding box center [644, 401] width 549 height 35
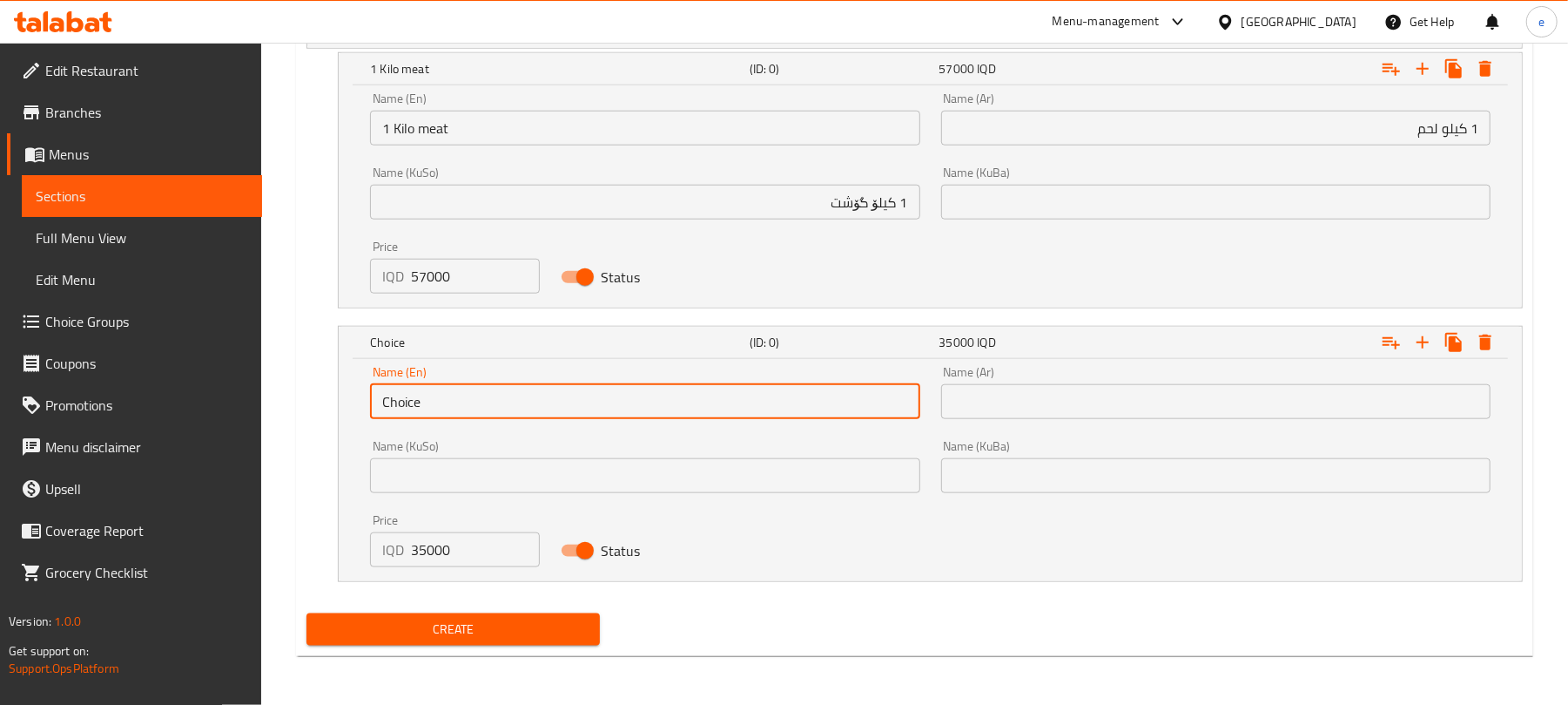
click at [420, 409] on input "Choice" at bounding box center [644, 401] width 549 height 35
click at [420, 409] on input "text" at bounding box center [644, 401] width 549 height 35
type input "1/2 Kilo meat"
click at [847, 474] on input "text" at bounding box center [644, 475] width 549 height 35
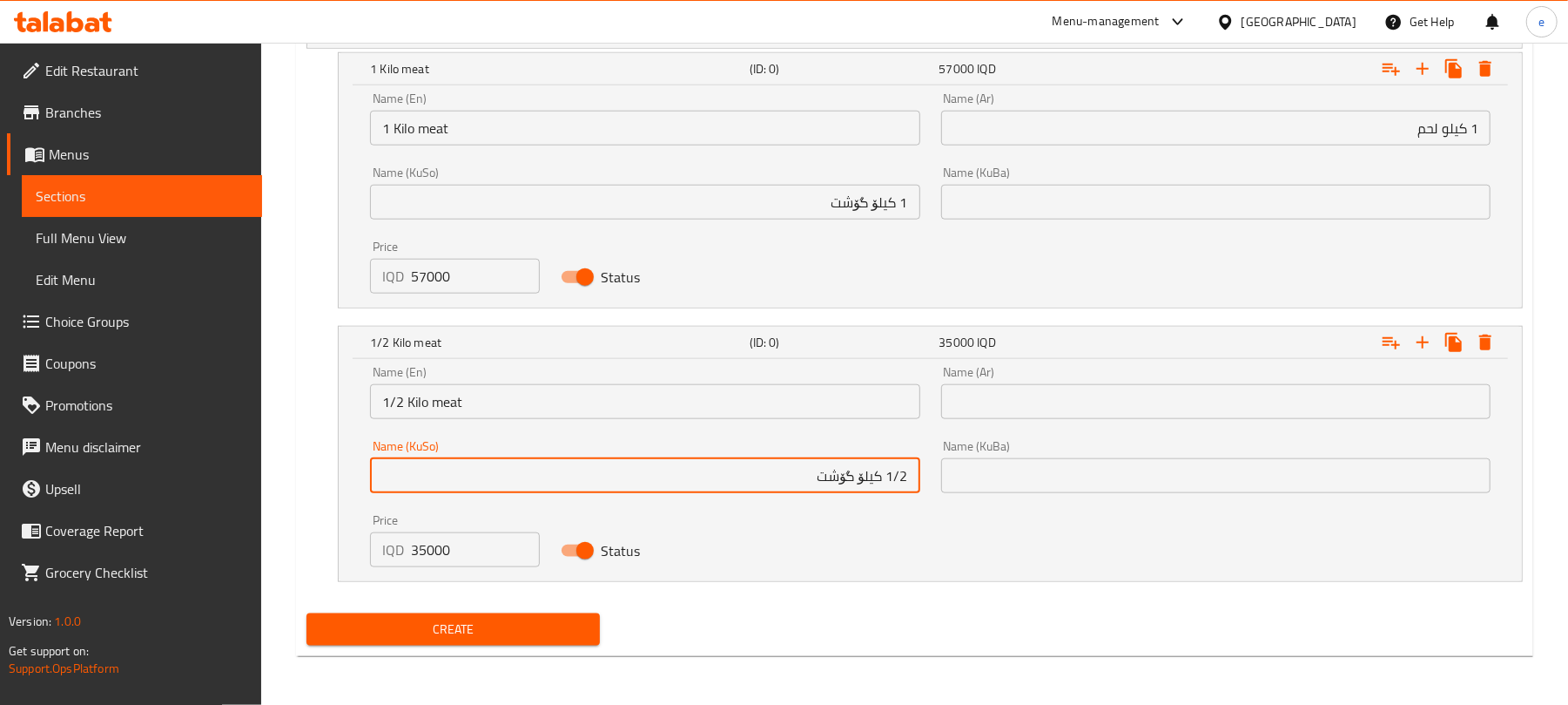
type input "1/2 کیلۆ گۆشت"
click at [1271, 397] on input "text" at bounding box center [1216, 401] width 549 height 35
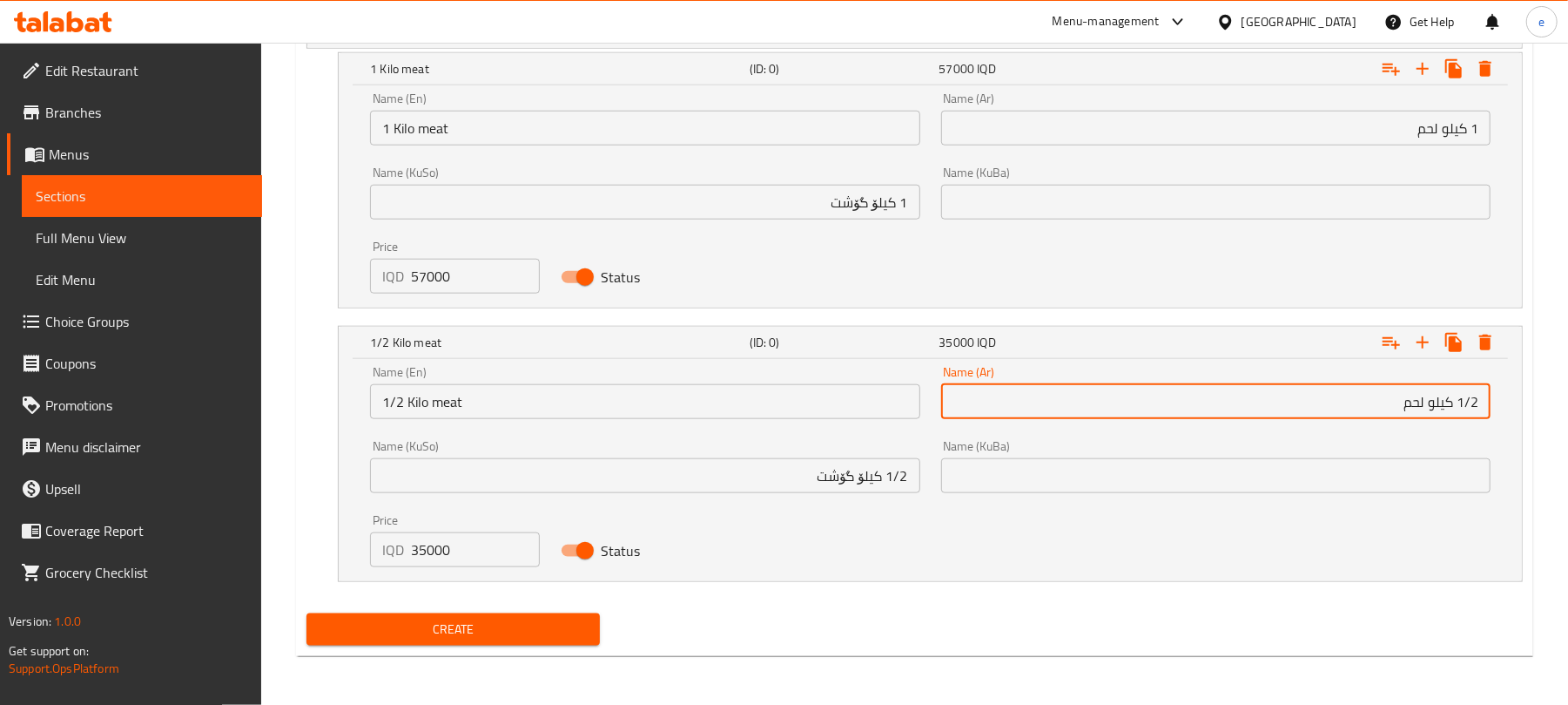
type input "1/2 كيلو لحم"
click at [507, 624] on span "Create" at bounding box center [453, 629] width 265 height 22
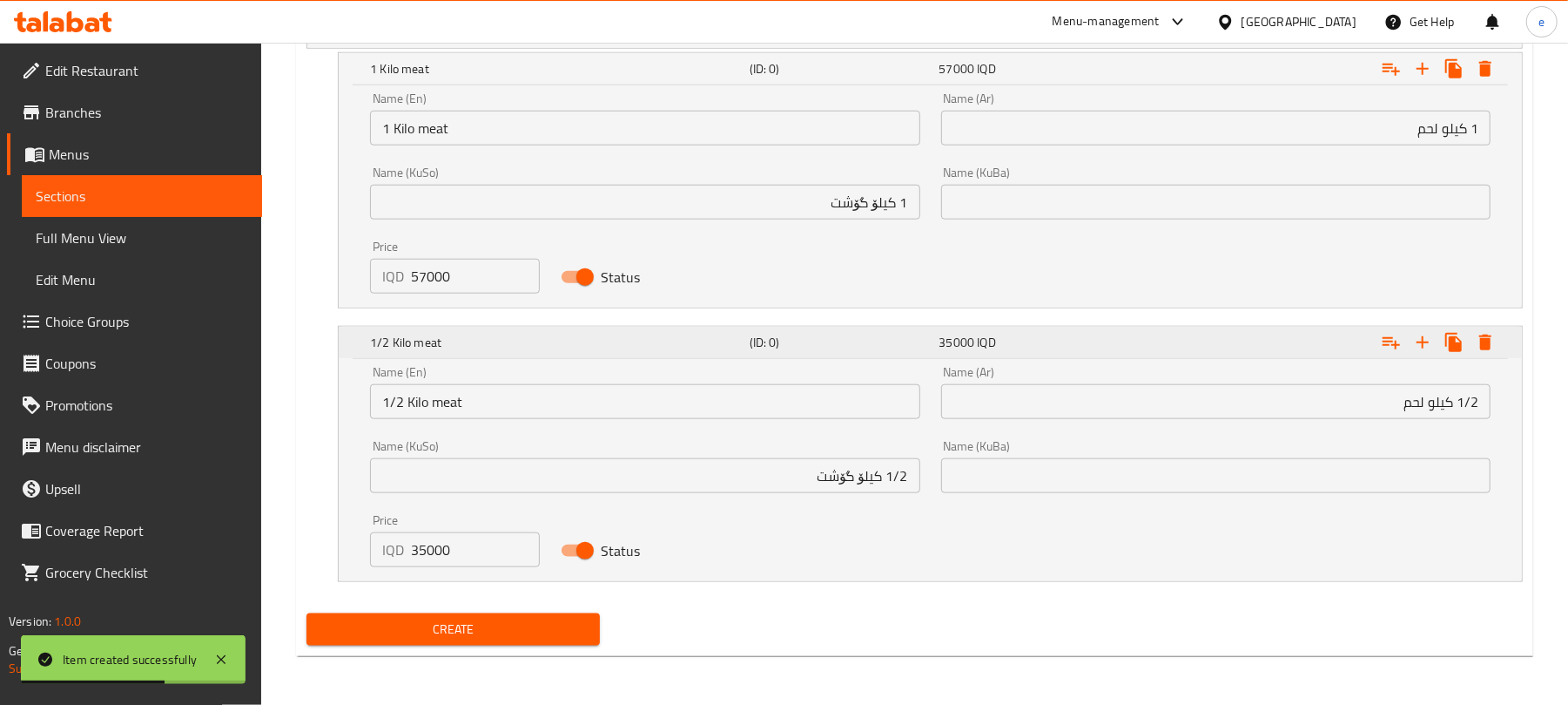
click at [1489, 346] on icon "Expand" at bounding box center [1485, 342] width 12 height 16
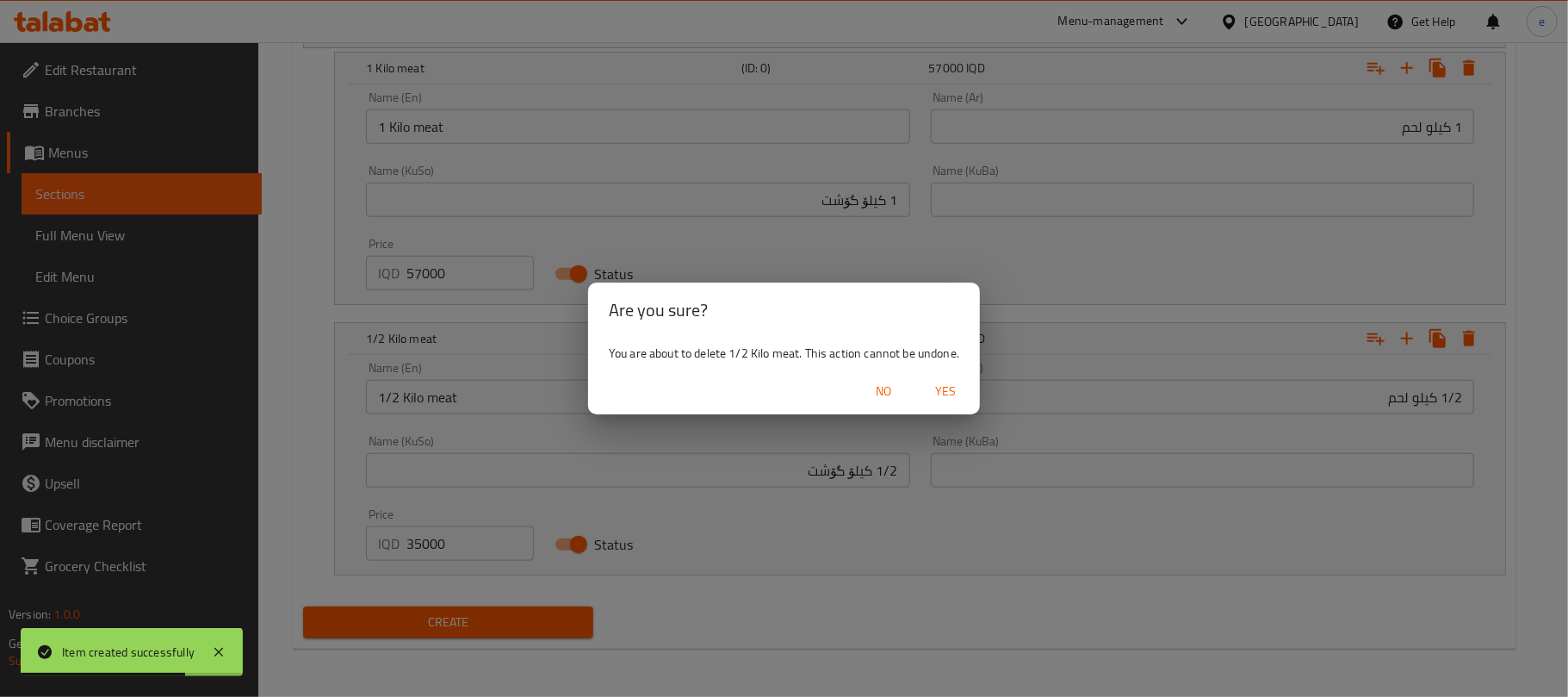
click at [948, 375] on button "Yes" at bounding box center [945, 391] width 55 height 32
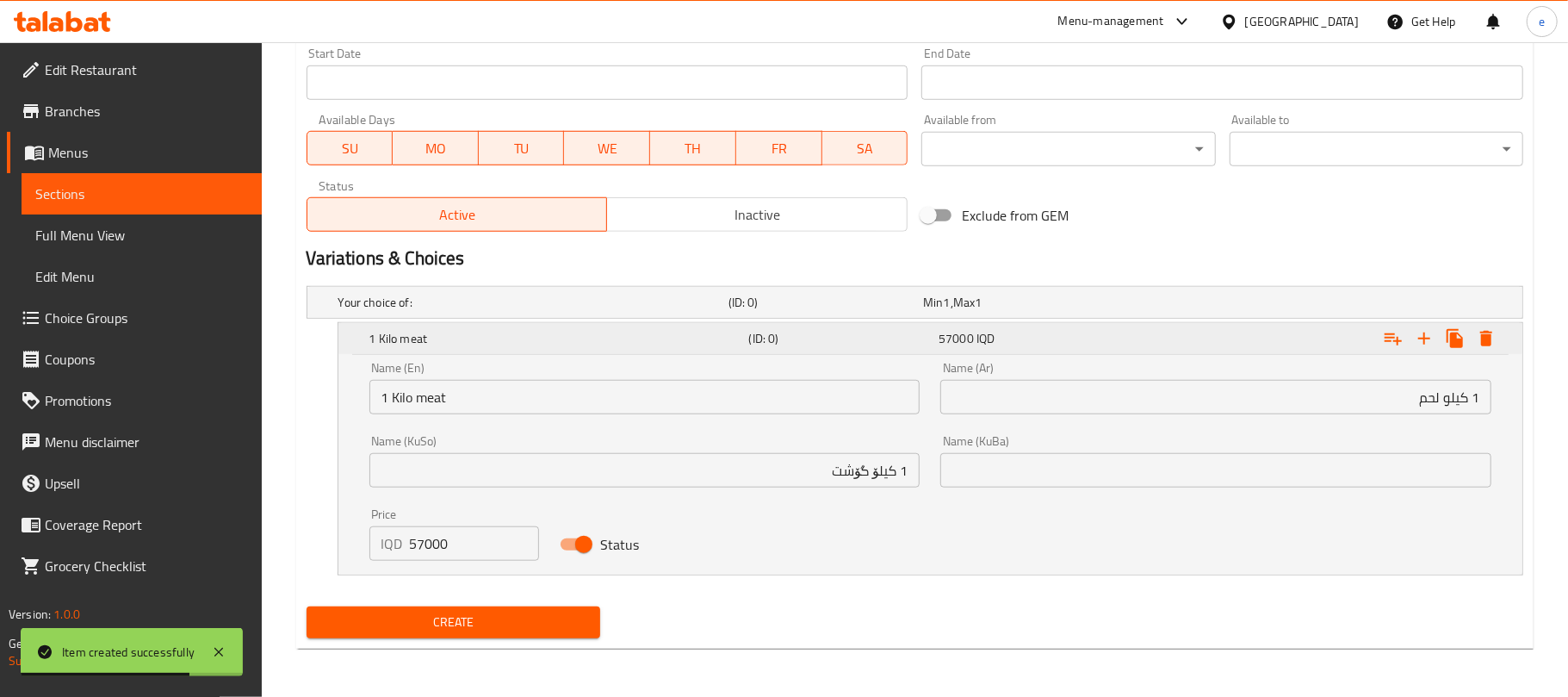
scroll to position [928, 0]
click at [1469, 346] on icon "Expand" at bounding box center [1469, 339] width 21 height 21
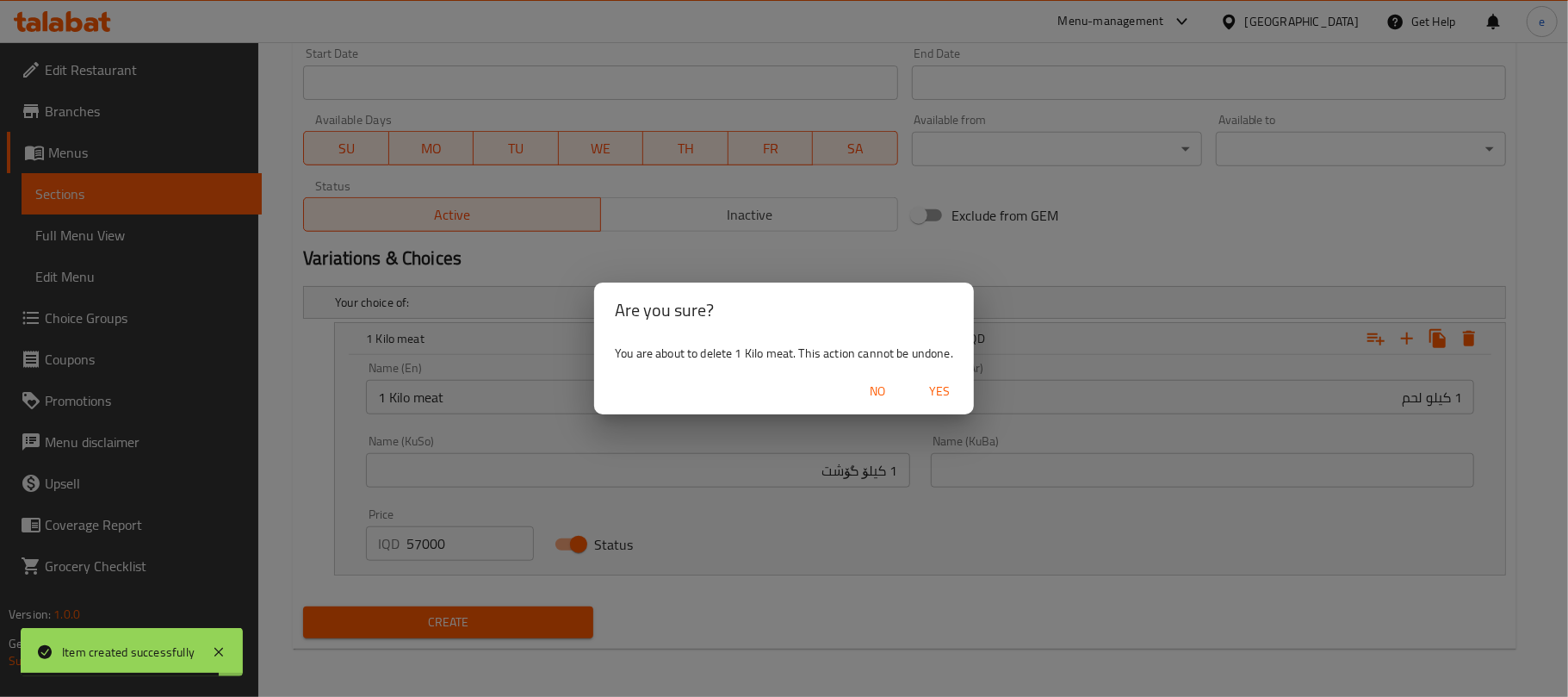
click at [937, 381] on span "Yes" at bounding box center [940, 391] width 41 height 21
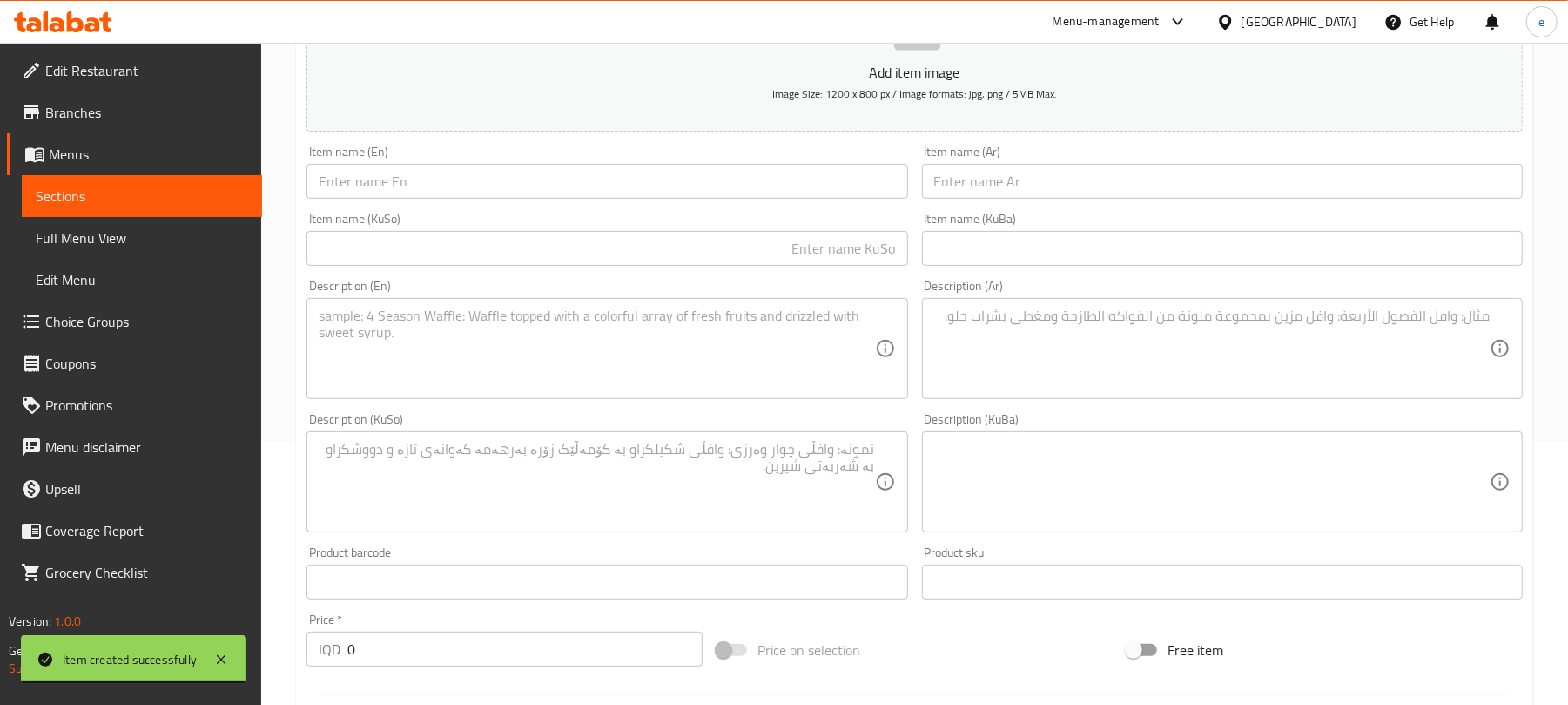
scroll to position [261, 0]
click at [1077, 196] on input "text" at bounding box center [1222, 182] width 601 height 35
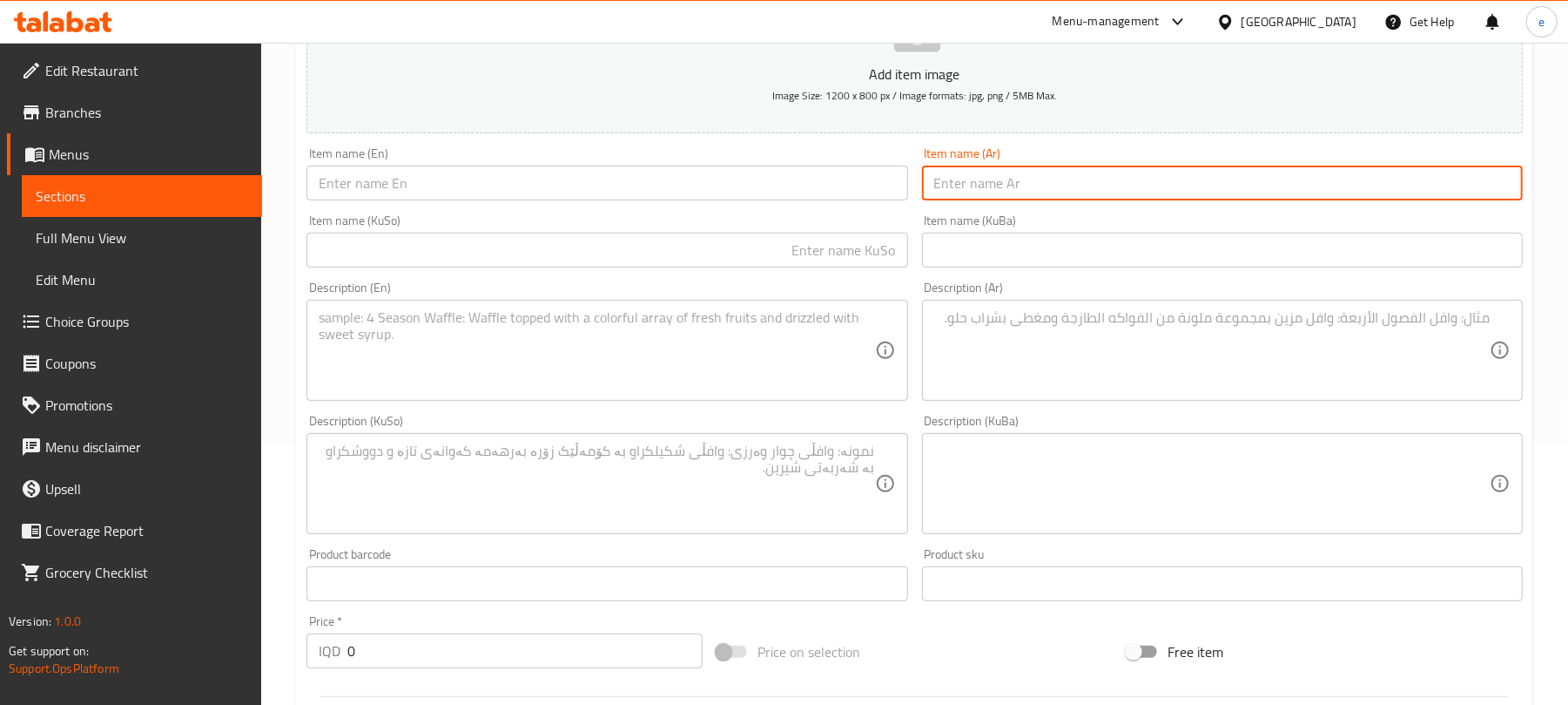
paste input "منسف رز ودجاج"
type input "منسف رز ودجاج"
click at [739, 260] on input "text" at bounding box center [607, 249] width 601 height 35
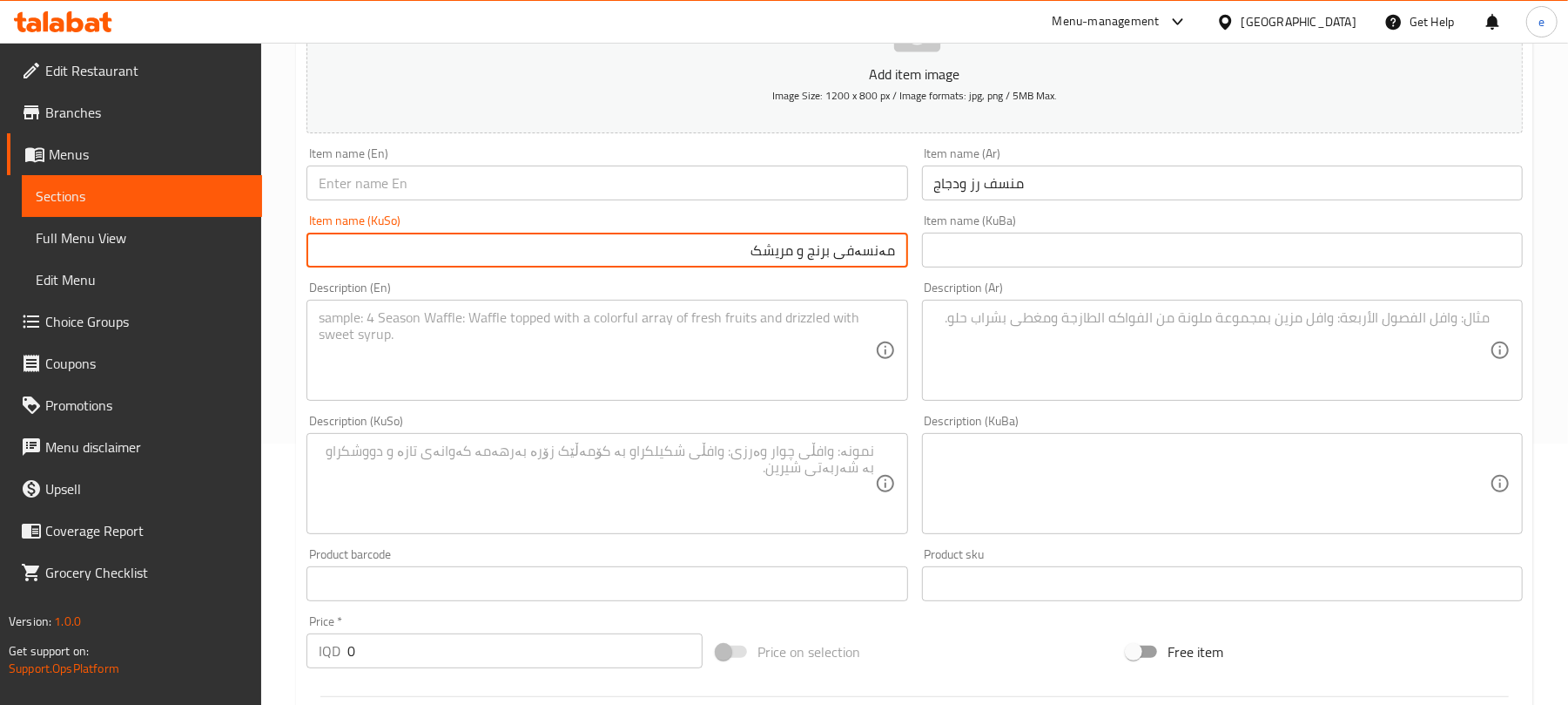
type input "مەنسەفی برنج و مریشک"
click at [620, 195] on input "text" at bounding box center [607, 182] width 601 height 35
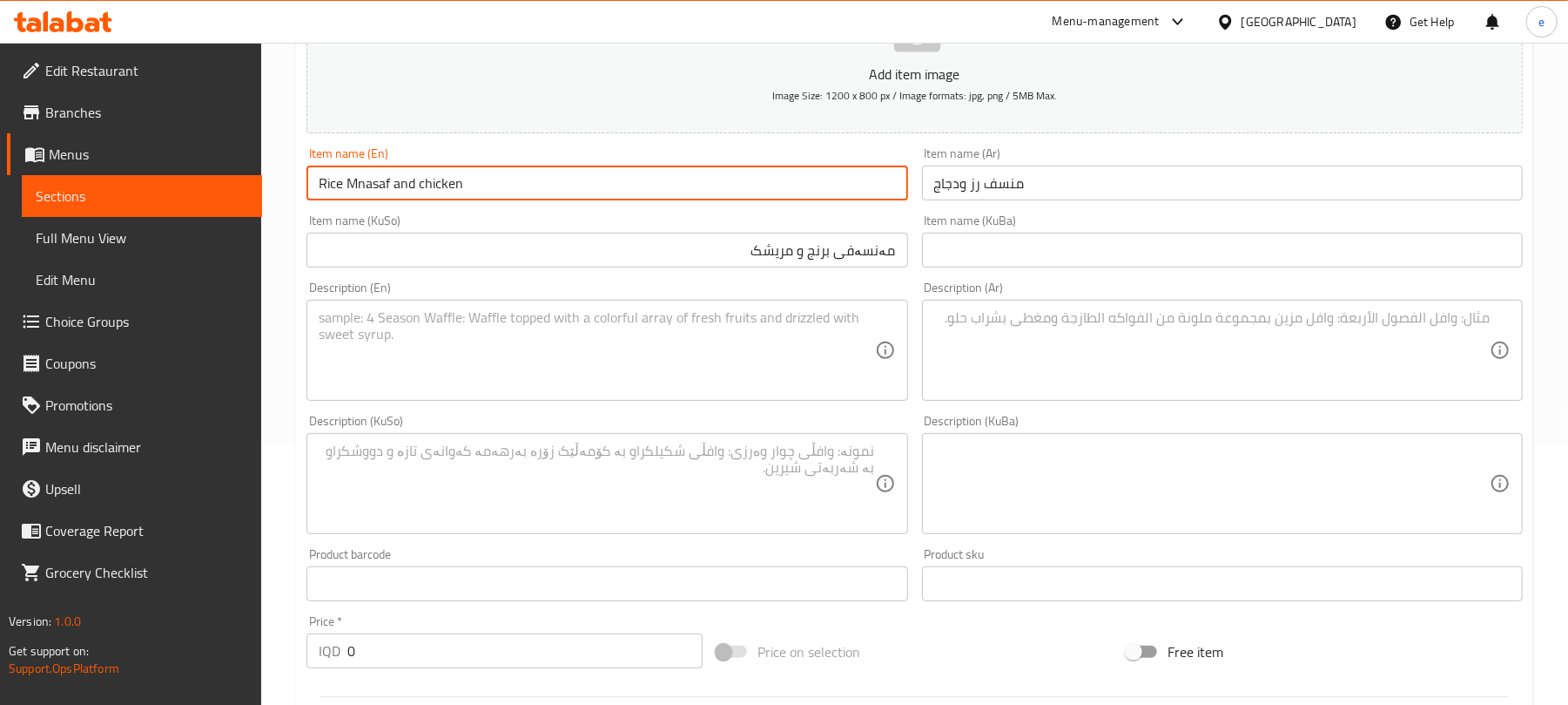
type input "Rice Mnasaf and chicken"
click at [1236, 335] on textarea at bounding box center [1211, 351] width 556 height 83
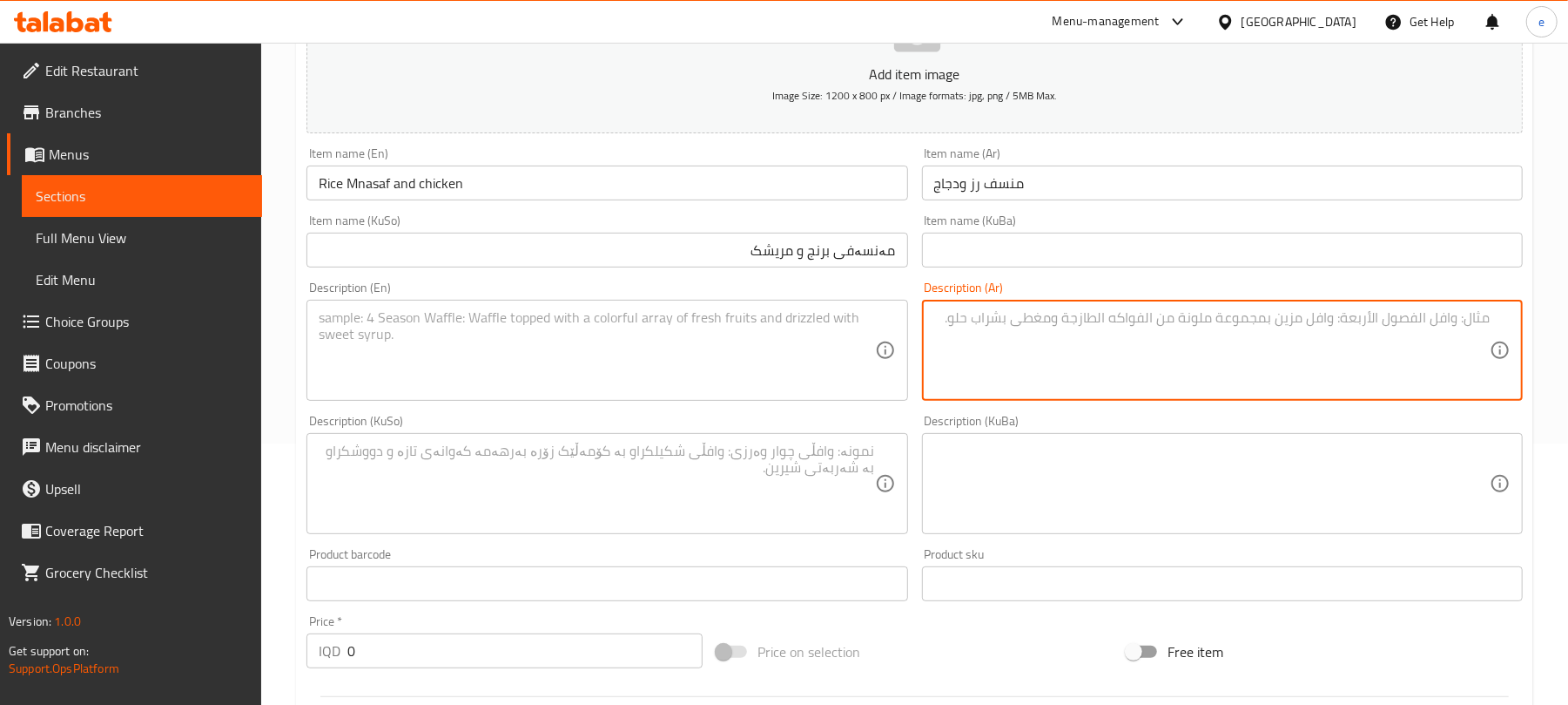
paste textarea "منسف رز مع اختيارك من الدجاج يقدم مع مرق."
click at [1341, 314] on textarea "منسف رز مع اختيارك من الدجاج يقدم مع مرق." at bounding box center [1211, 351] width 556 height 83
type textarea "منسف رز مع اختيارك من دجاج يقدم مع مرق."
click at [739, 369] on textarea at bounding box center [596, 351] width 556 height 83
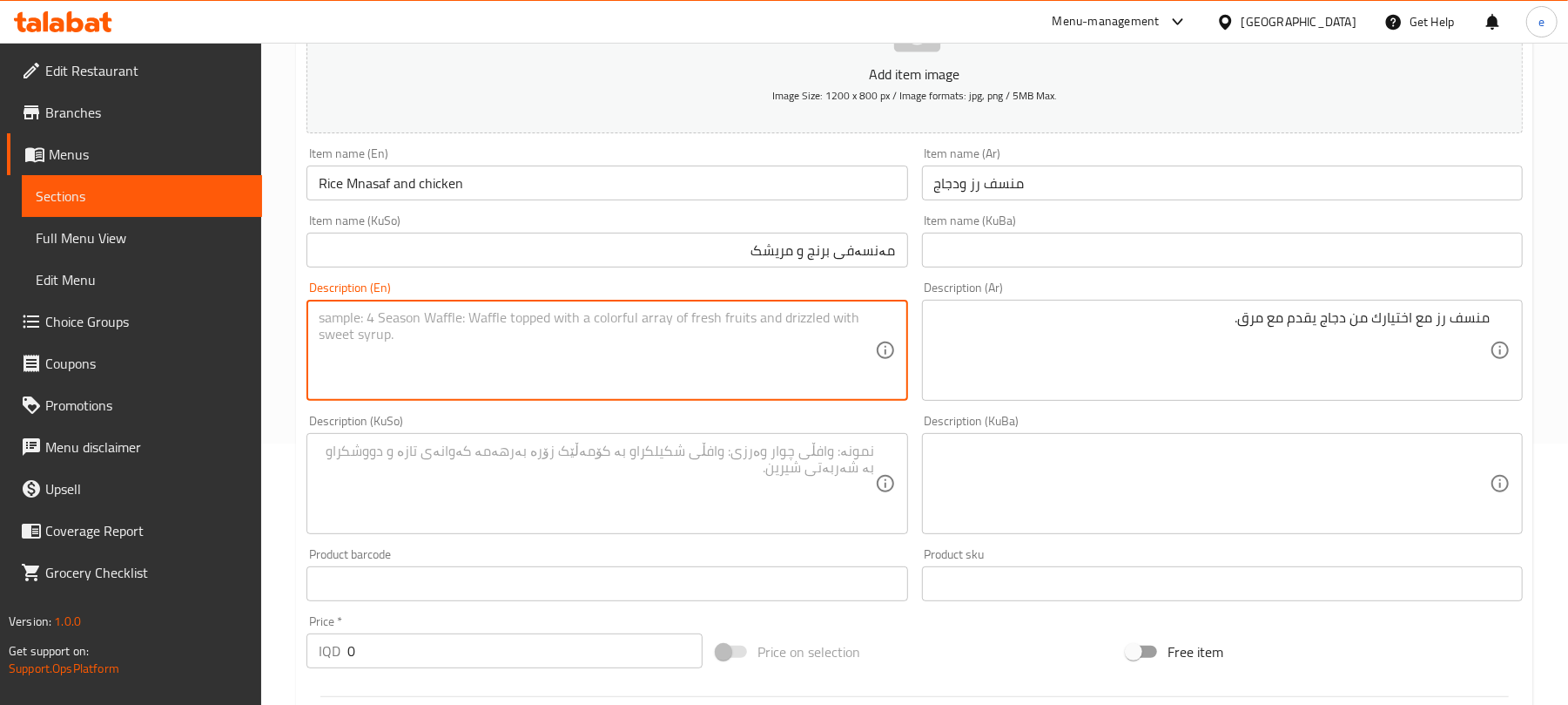
click at [722, 503] on textarea at bounding box center [596, 484] width 556 height 83
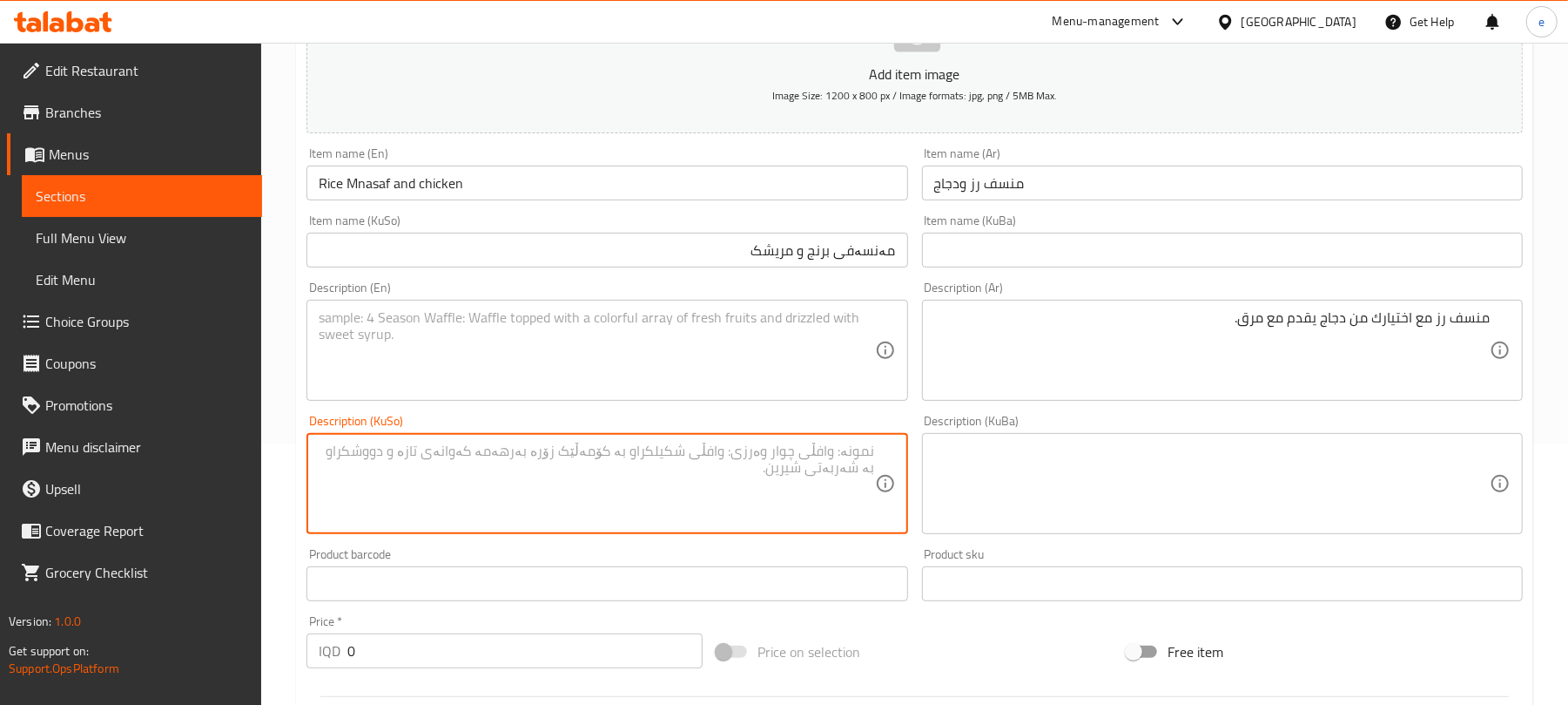
paste textarea "مەنسەفی برنج لەگەڵ هەڵبژاردنت لە کێشی گۆشت پێشکەشدەکرێت لەگەل شلە"
type textarea "مەنسەفی برنج لەگەڵ هەڵبژاردنت لە کێشی گۆشت پێشکەشدەکرێت لەگەل شلە"
click at [624, 390] on textarea at bounding box center [596, 351] width 556 height 83
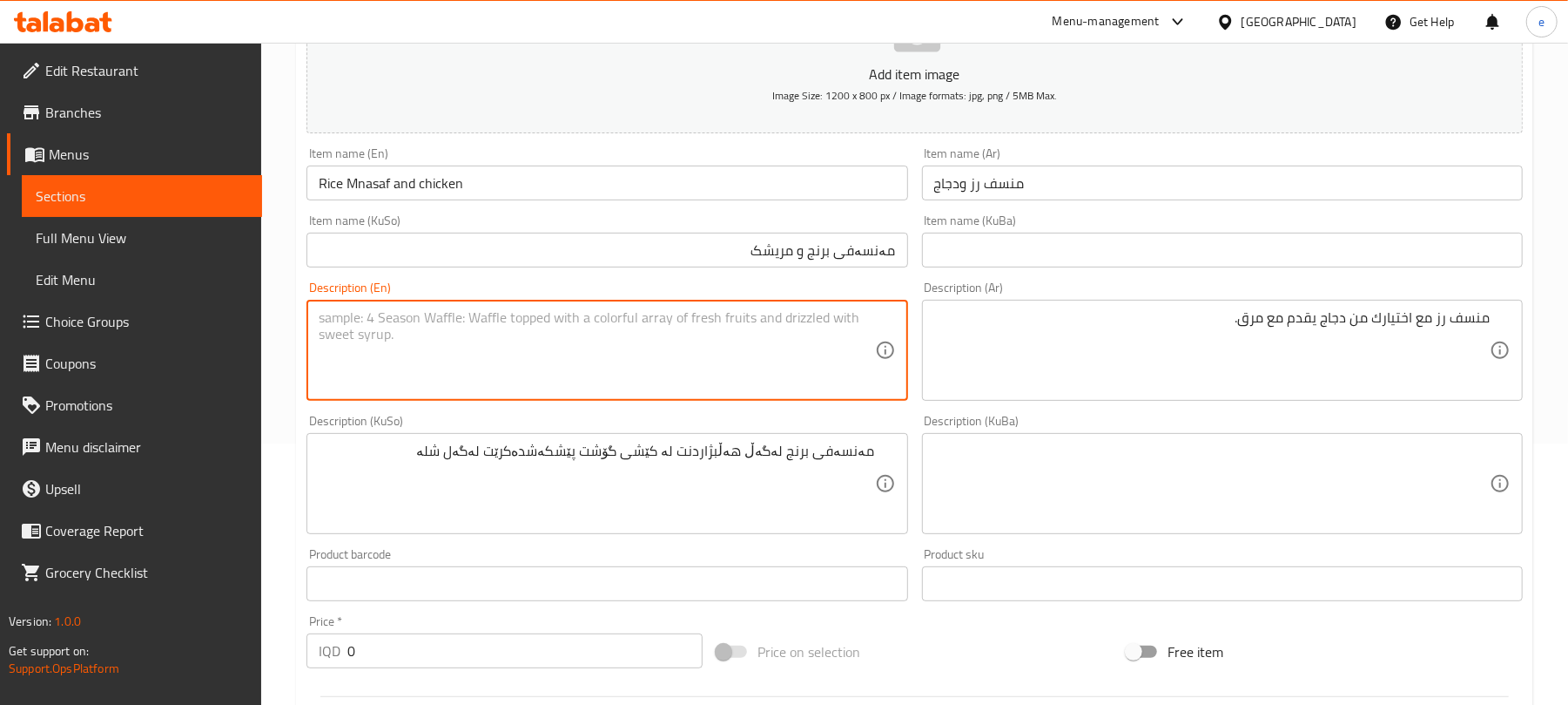
paste textarea "Rice mnasaf with your choice of meat weight served with broth"
click at [517, 322] on textarea "Rice mnasaf with your choice of meat weight served with broth" at bounding box center [596, 351] width 556 height 83
type textarea "Rice mnasaf with your choice of chicekn weight served with broth"
click at [772, 255] on input "مەنسەفی برنج و مریشک" at bounding box center [607, 249] width 601 height 35
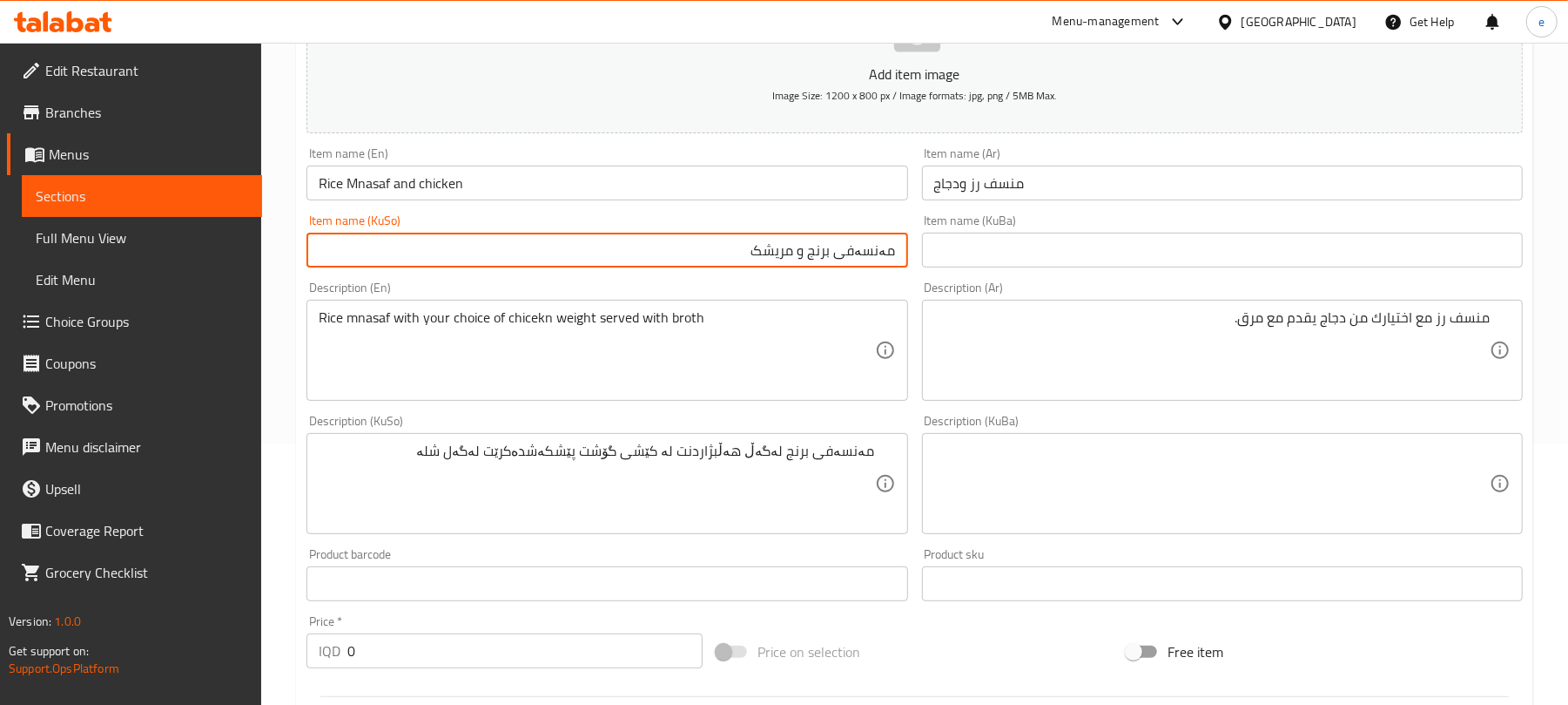
click at [772, 255] on input "مەنسەفی برنج و مریشک" at bounding box center [607, 249] width 601 height 35
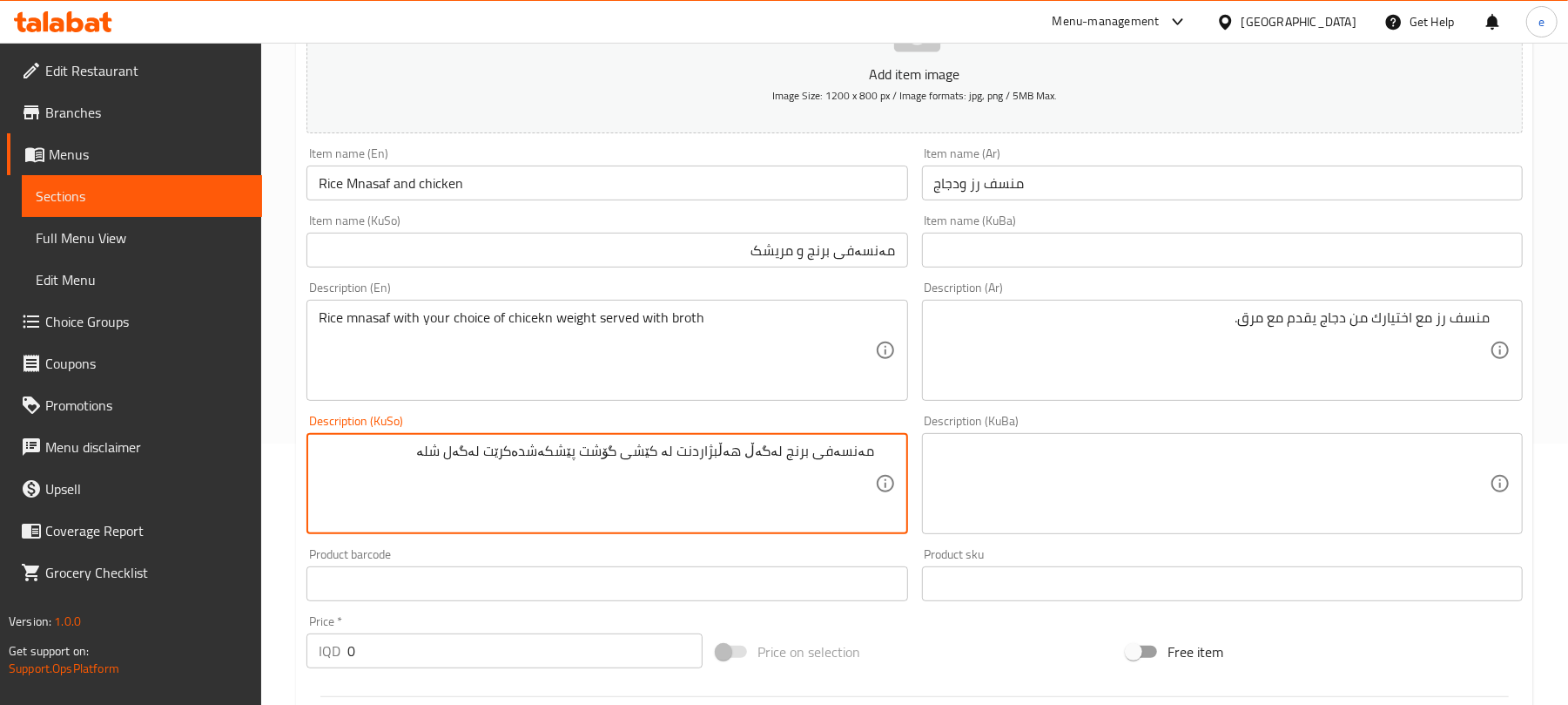
click at [618, 458] on textarea "مەنسەفی برنج لەگەڵ هەڵبژاردنت لە کێشی گۆشت پێشکەشدەکرێت لەگەل شلە" at bounding box center [596, 484] width 556 height 83
paste textarea "مریشک"
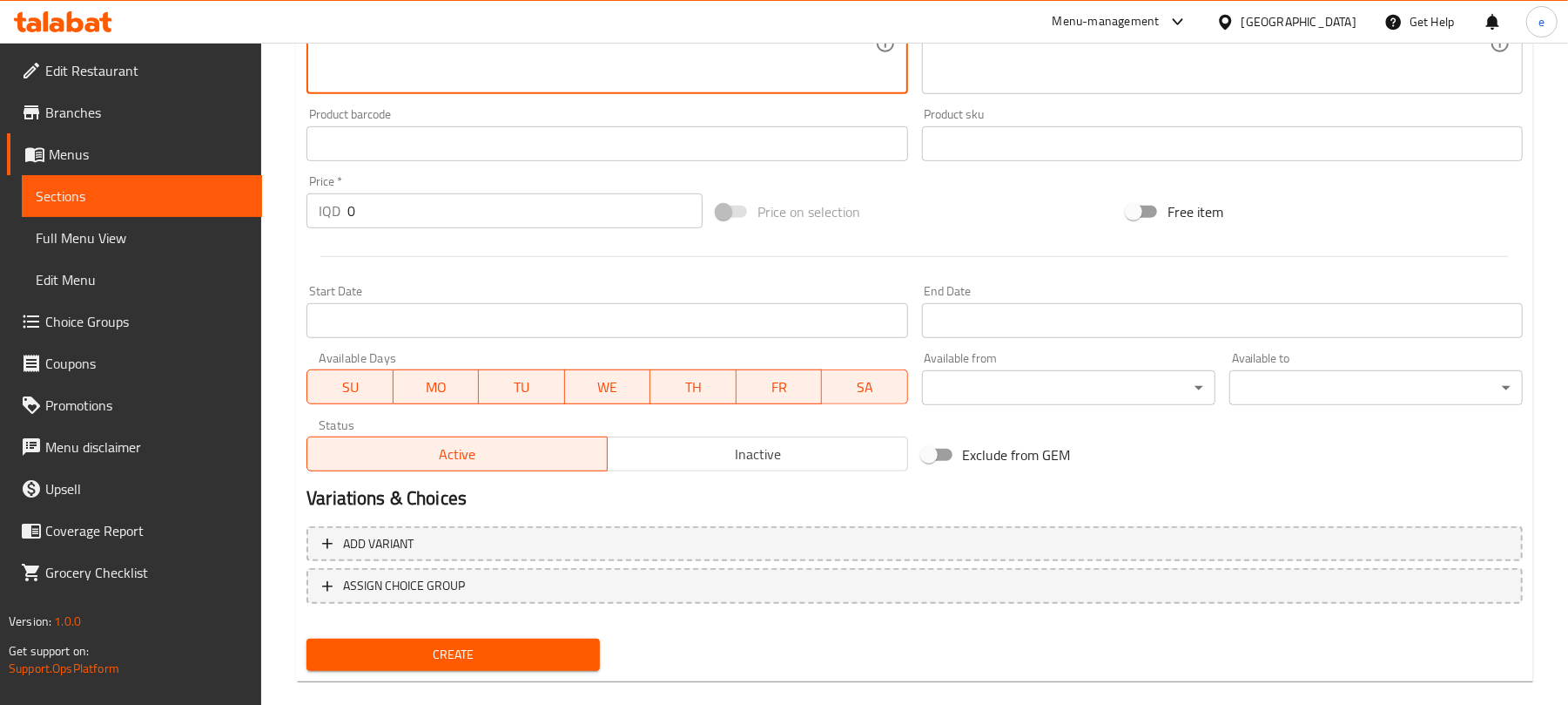
scroll to position [726, 0]
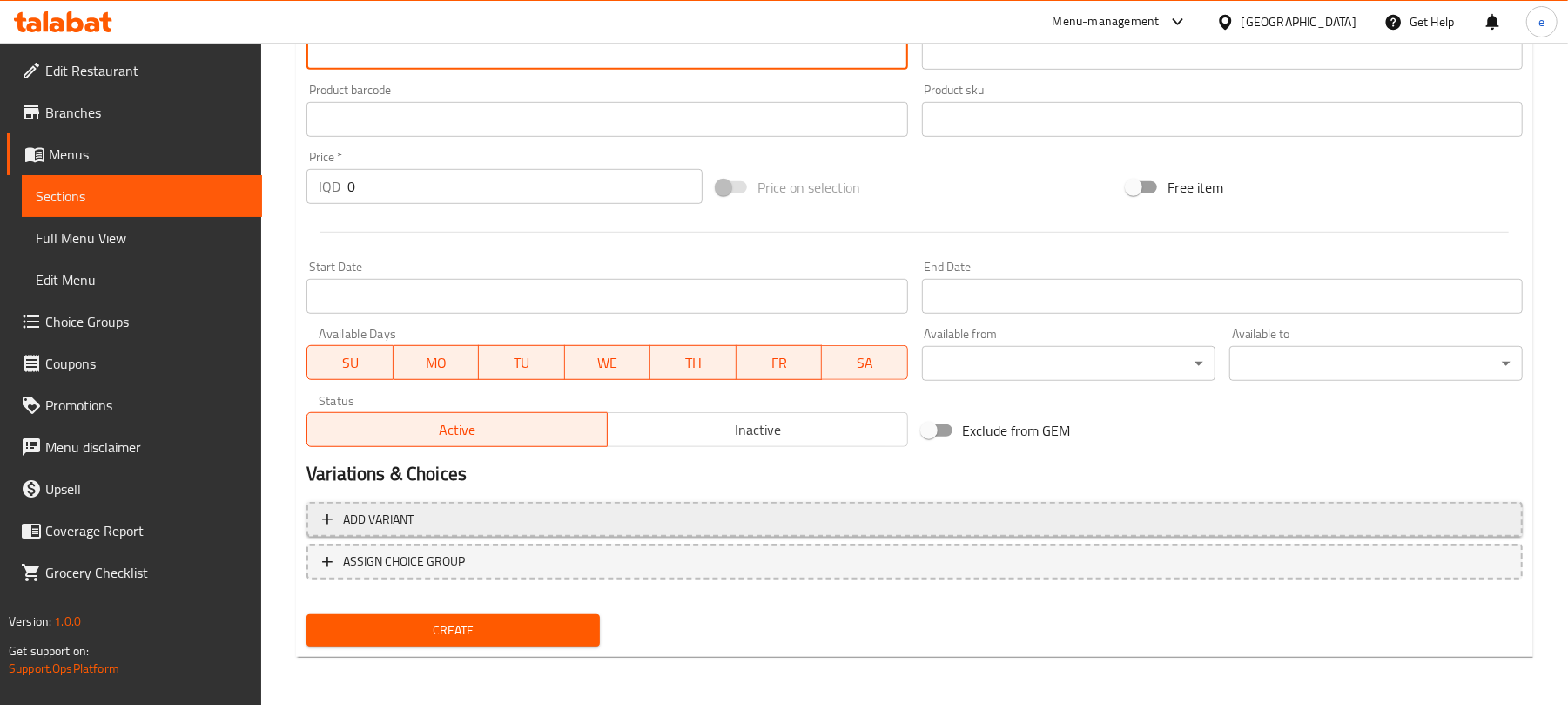
type textarea "مەنسەفی برنج لەگەڵ هەڵبژاردنت لە کێشی مریشک پێشکەشدەکرێت لەگەل شلە"
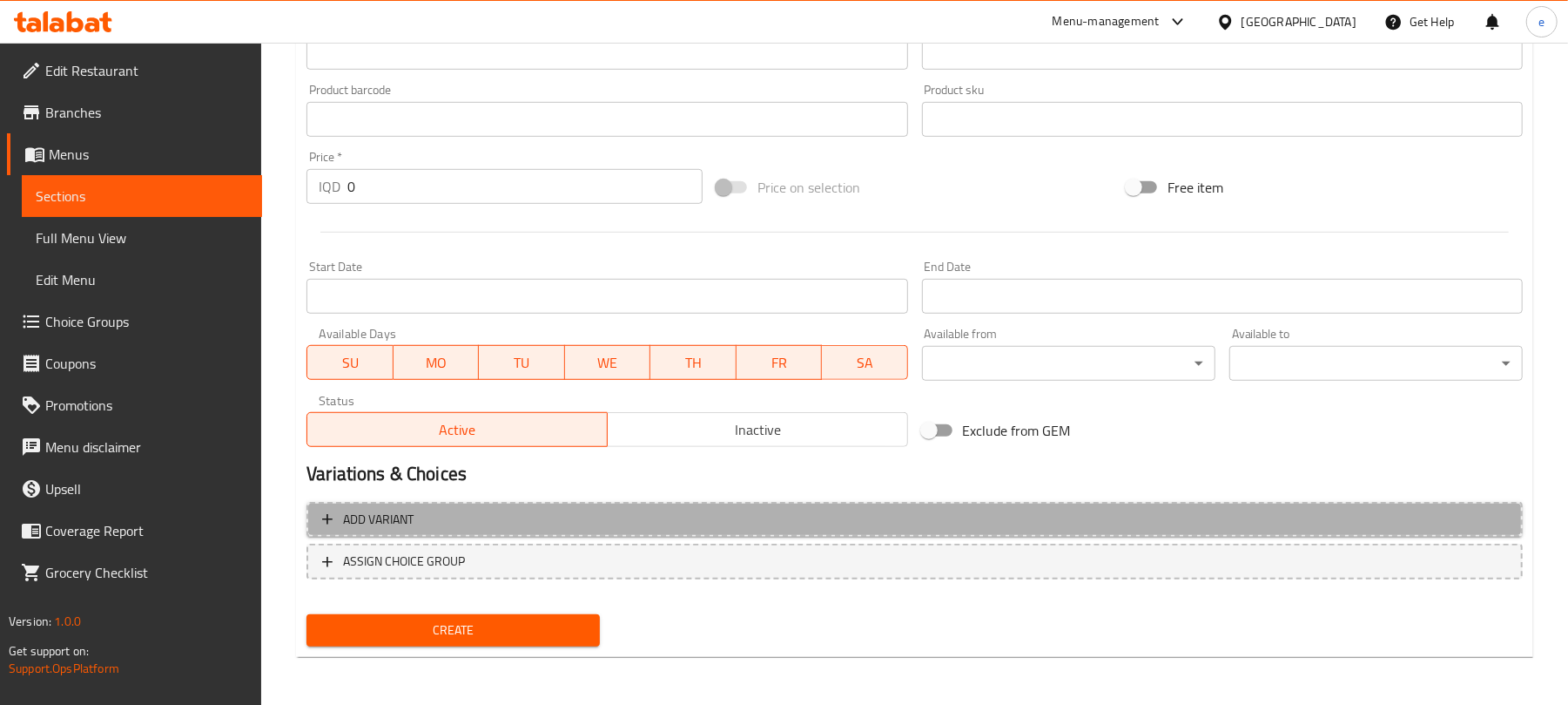
click at [1185, 530] on button "Add variant" at bounding box center [914, 520] width 1216 height 36
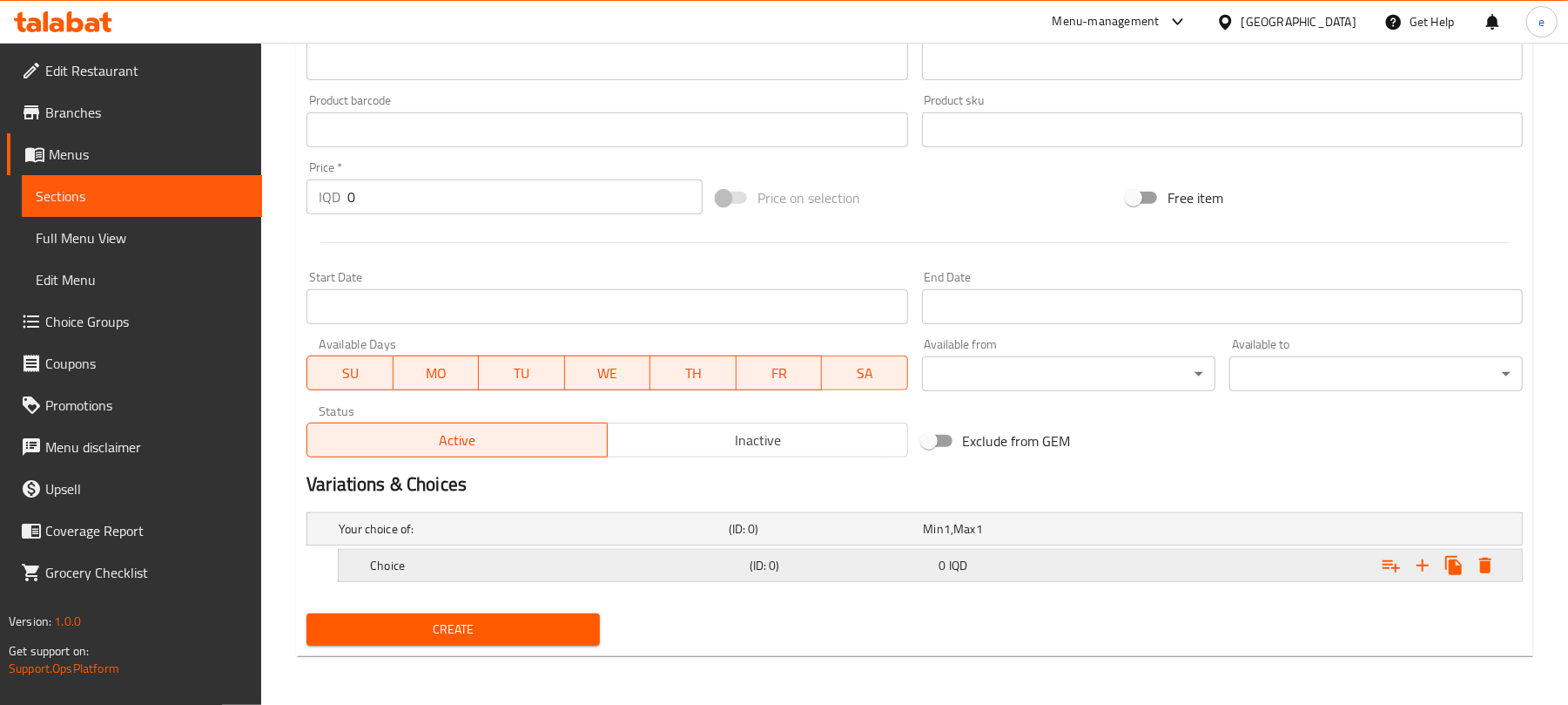
click at [1175, 572] on div "Expand" at bounding box center [1314, 565] width 379 height 39
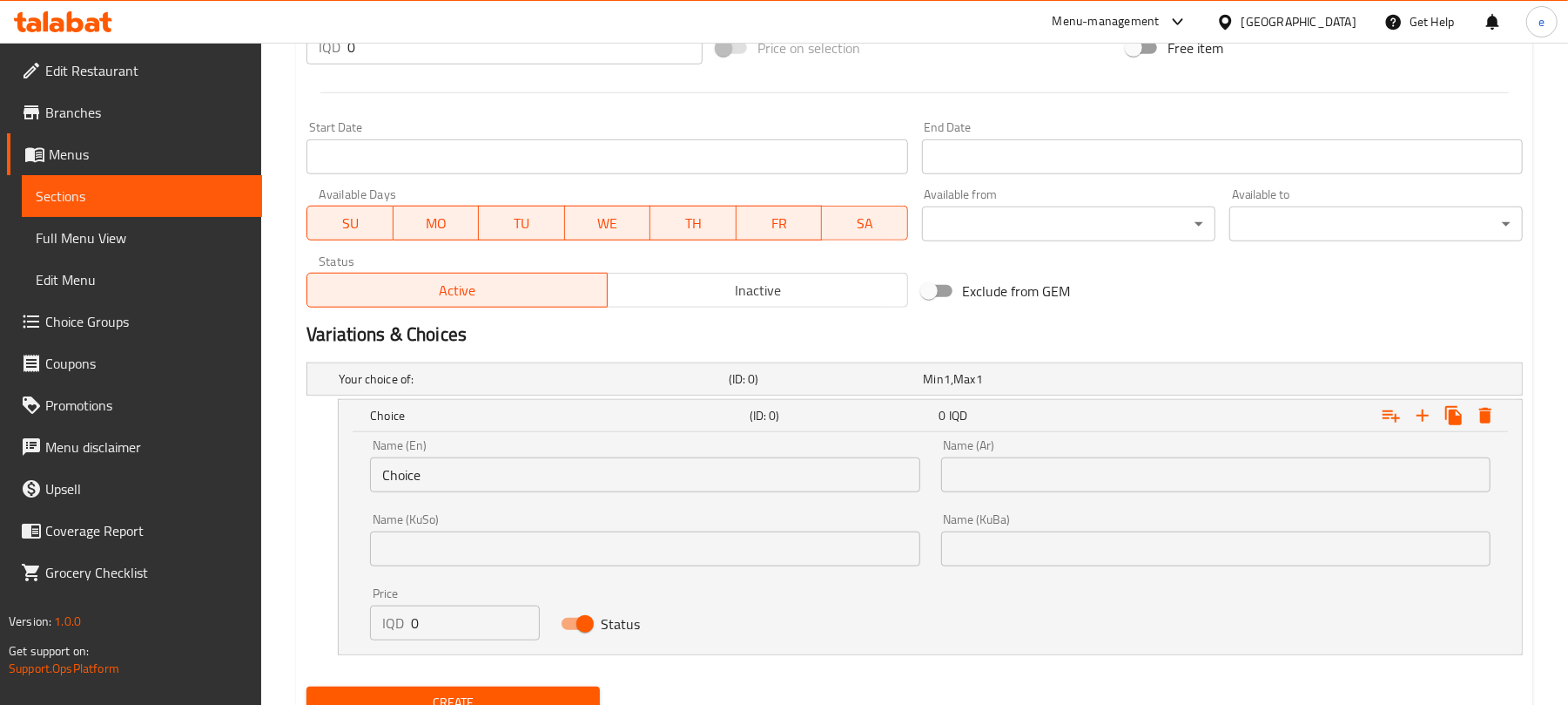
scroll to position [939, 0]
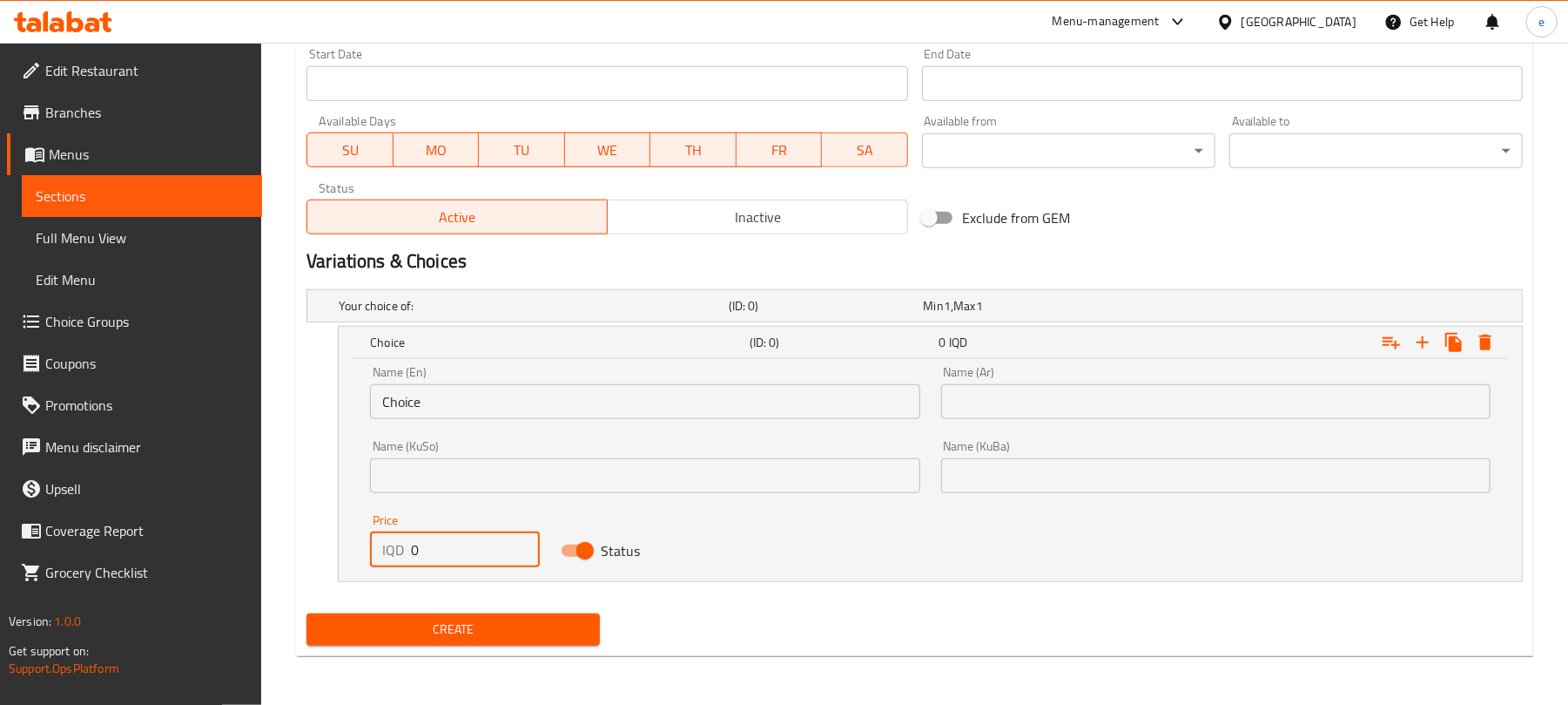
drag, startPoint x: 446, startPoint y: 538, endPoint x: 324, endPoint y: 579, distance: 128.7
click at [317, 579] on div "Choice (ID: 0) 0 IQD Name (En) Choice Name (En) Name (Ar) Name (Ar) Name (KuSo)…" at bounding box center [914, 453] width 1216 height 256
paste input "2800"
type input "28000"
click at [1066, 390] on input "text" at bounding box center [1216, 401] width 549 height 35
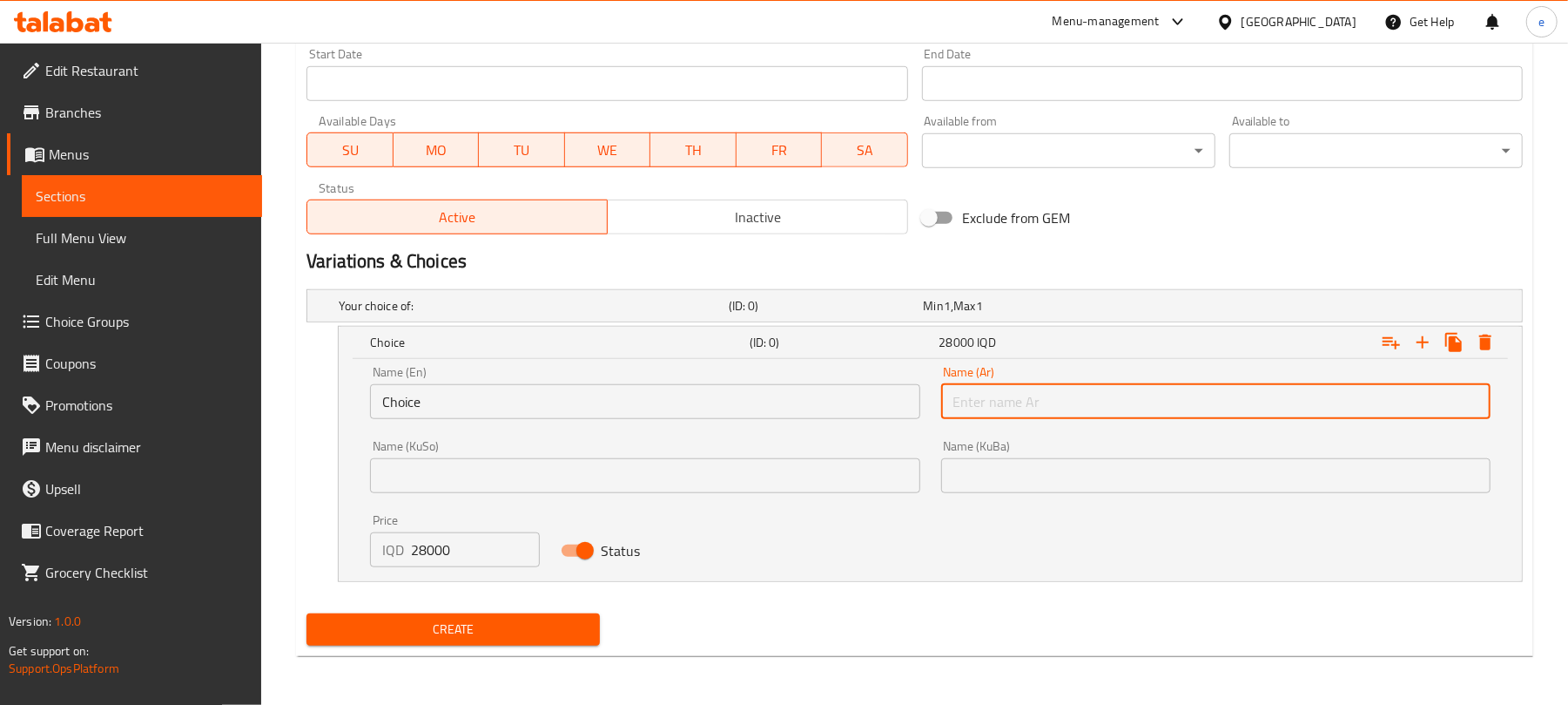
paste input "حبة دجاج كاملة"
type input "حبة دجاج كاملة"
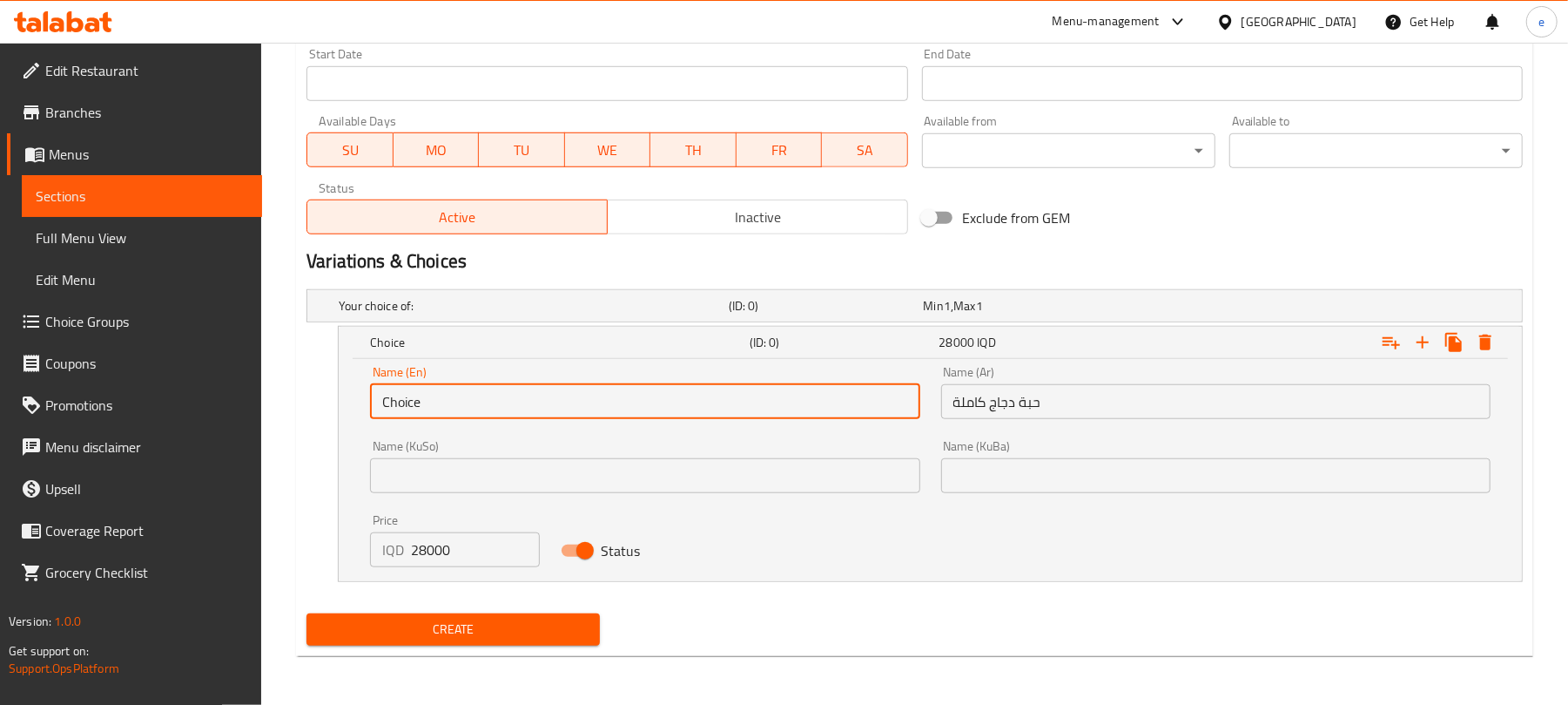
click at [735, 409] on input "Choice" at bounding box center [644, 401] width 549 height 35
type input "Whole Chicken pieces"
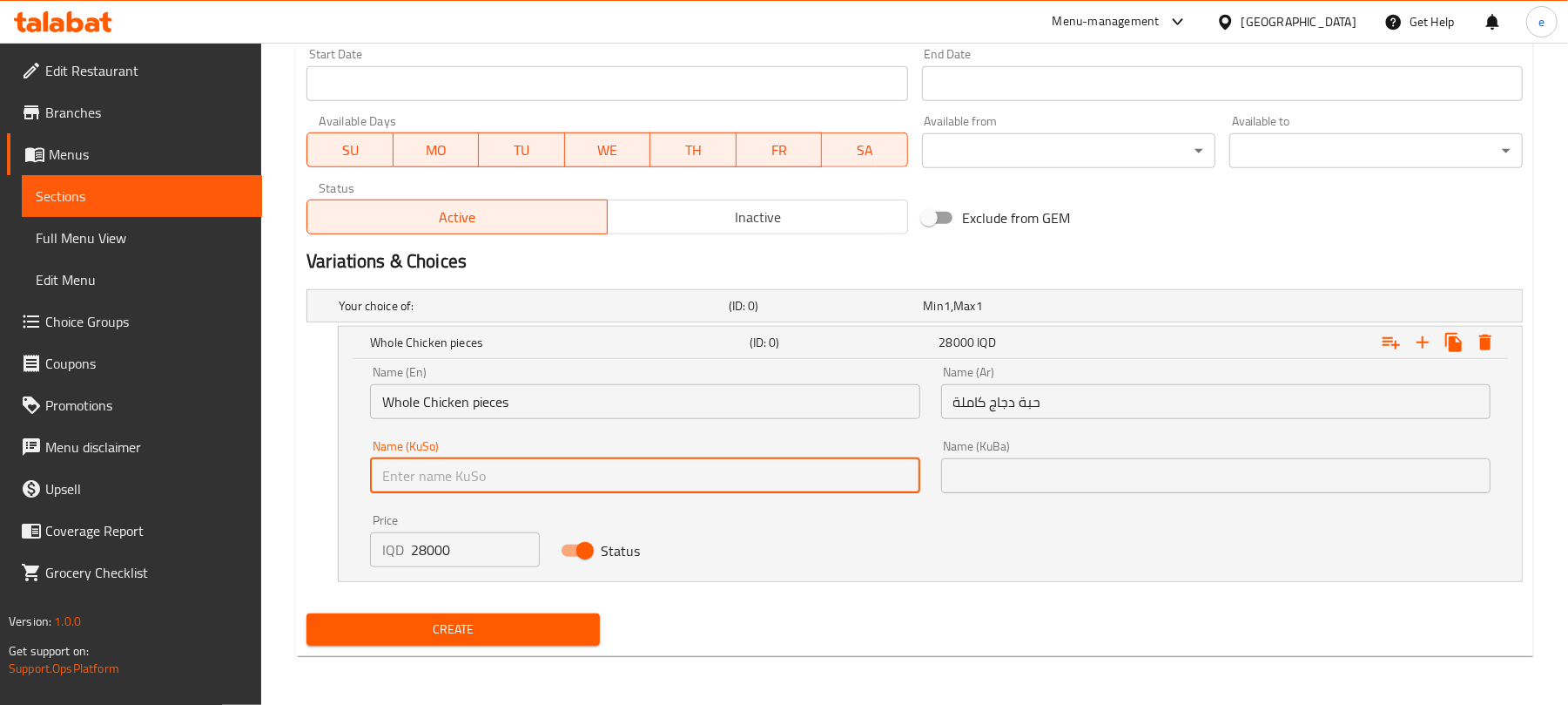
click at [798, 482] on input "text" at bounding box center [644, 475] width 549 height 35
type input "پارچە مریشکی تەواو"
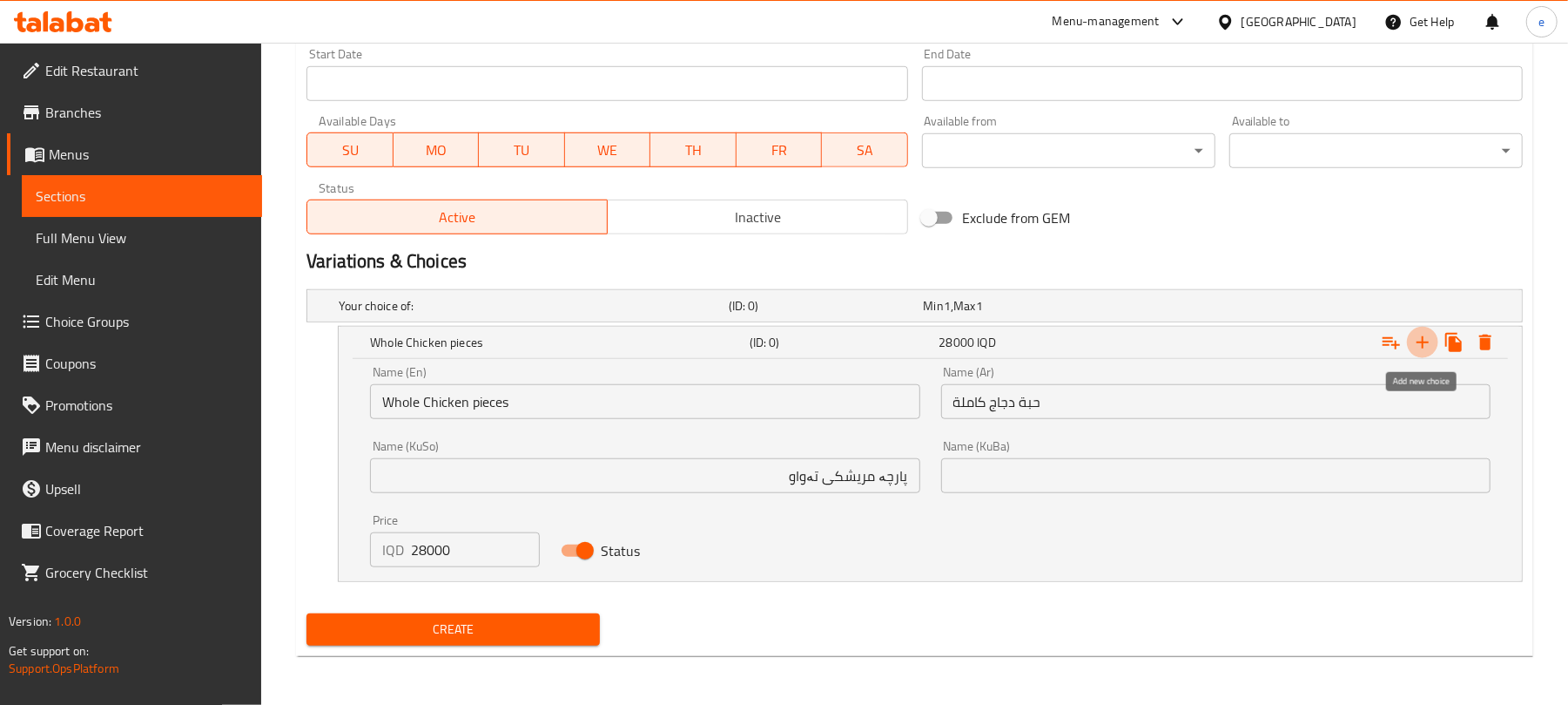
drag, startPoint x: 1419, startPoint y: 352, endPoint x: 1164, endPoint y: 427, distance: 265.8
click at [1419, 350] on icon "Expand" at bounding box center [1423, 343] width 21 height 21
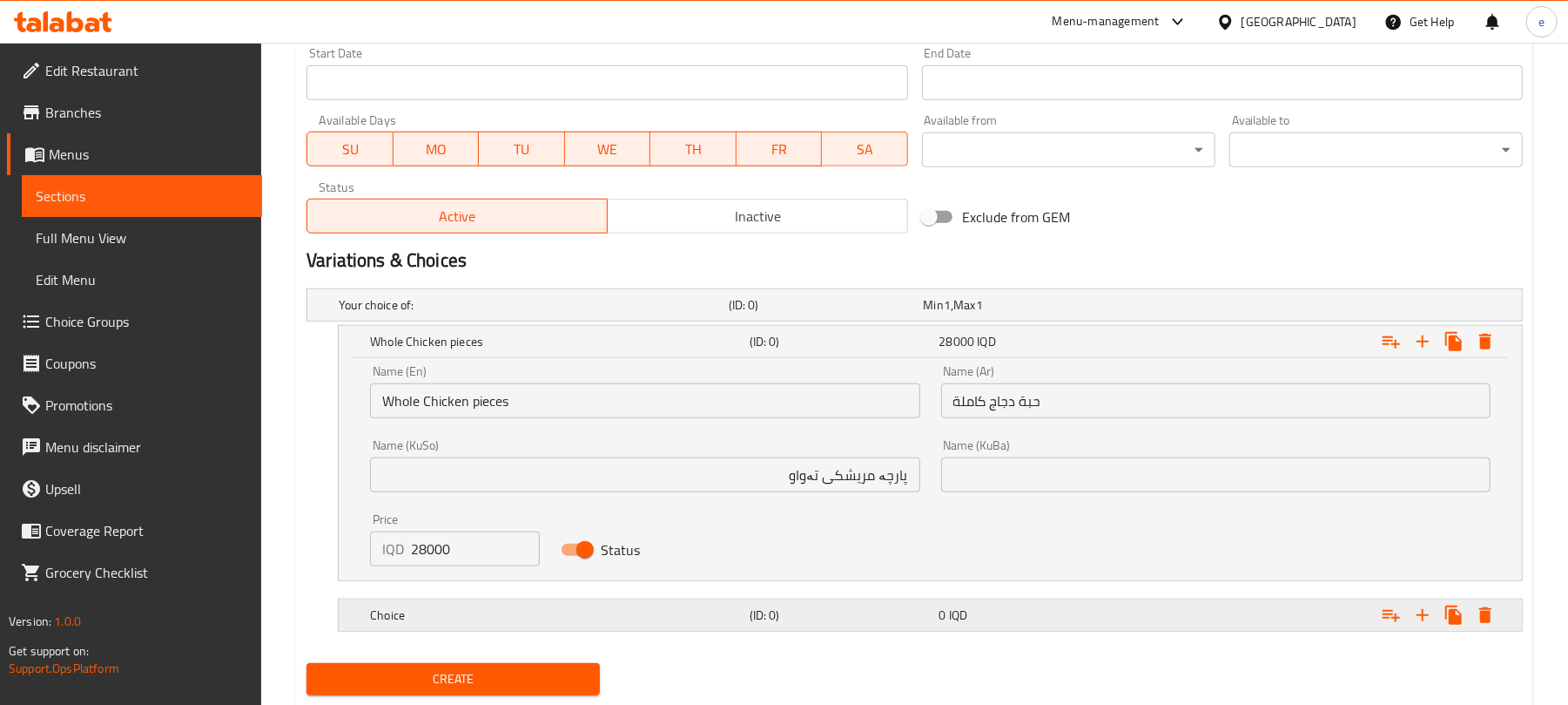
click at [1217, 618] on div "Expand" at bounding box center [1314, 614] width 379 height 39
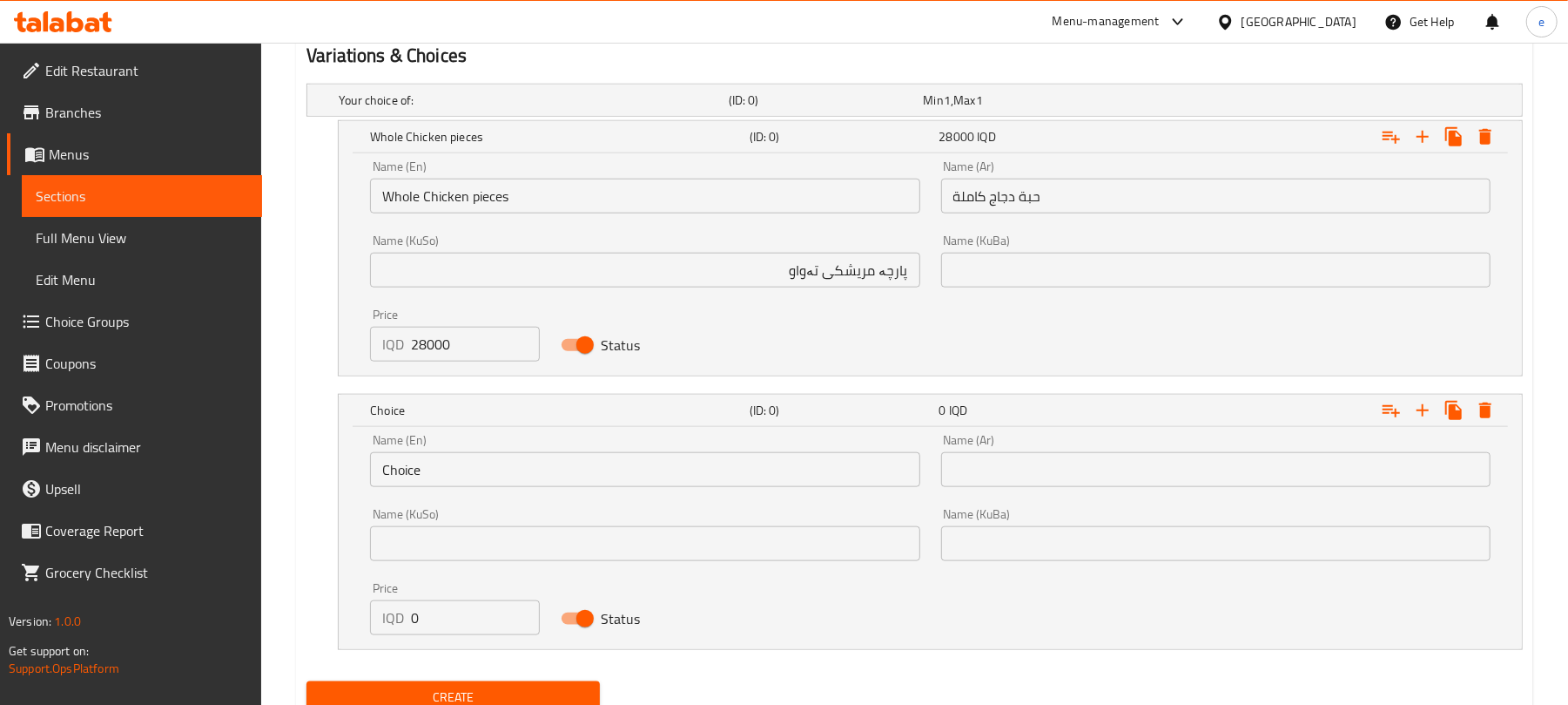
scroll to position [1214, 0]
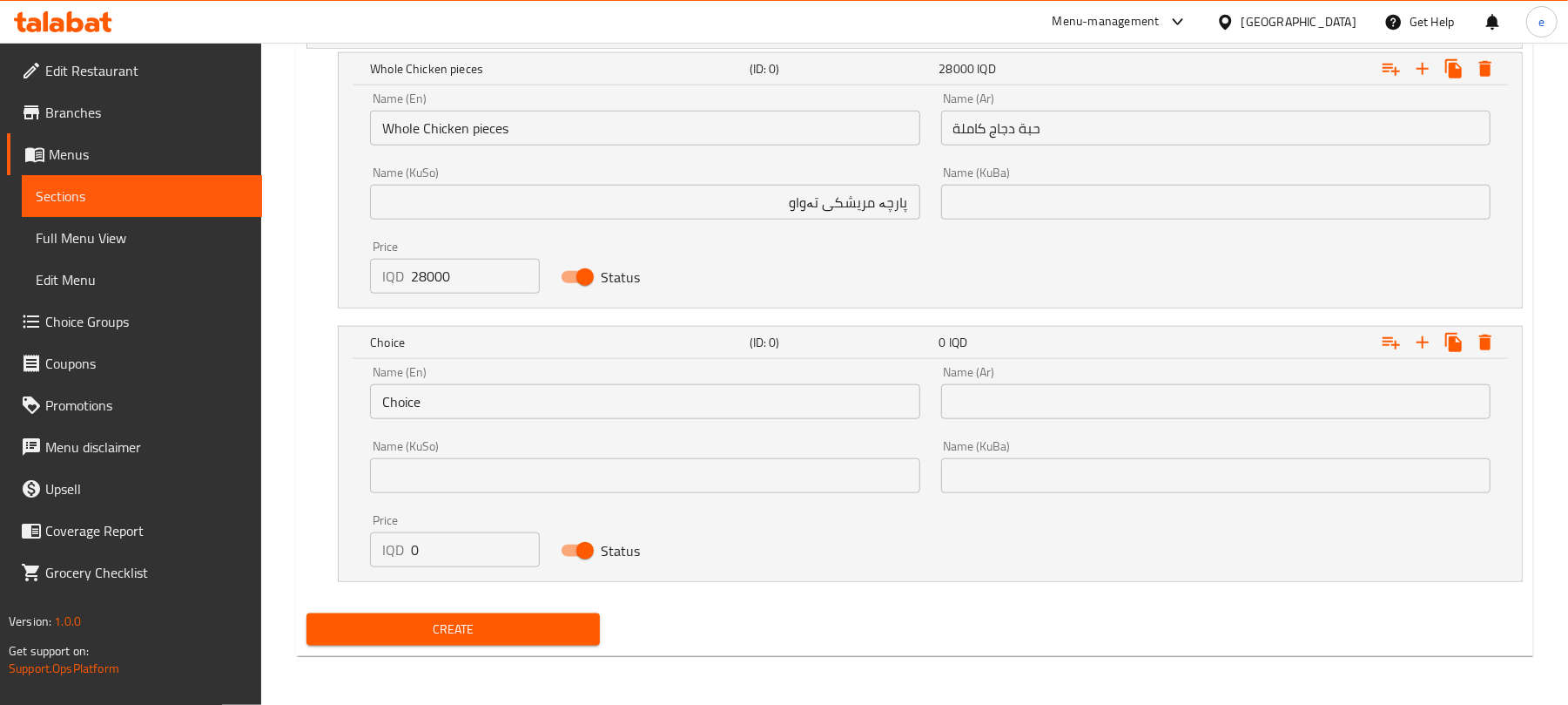
click at [1153, 422] on div "Name (Ar) Name (Ar)" at bounding box center [1216, 393] width 570 height 74
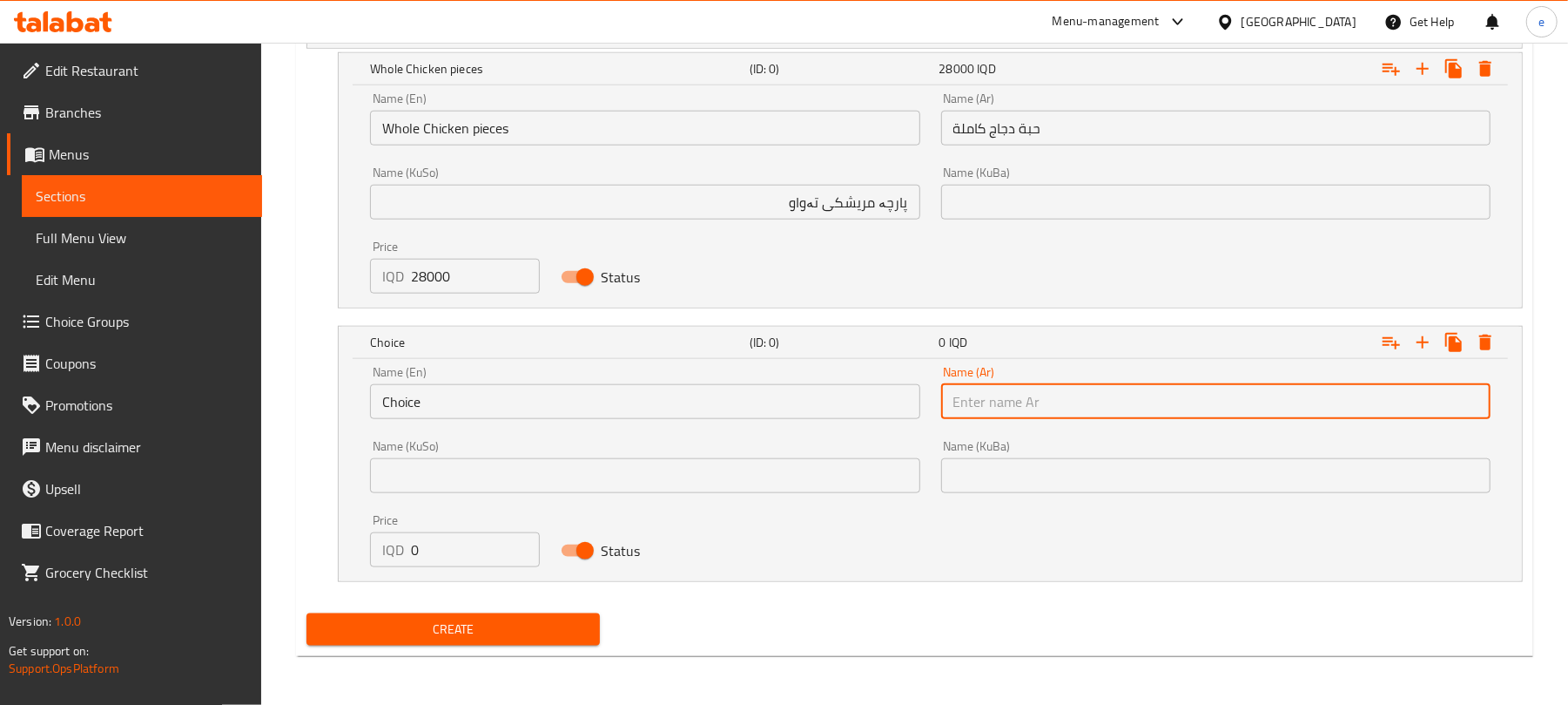
click at [1147, 408] on input "text" at bounding box center [1216, 401] width 549 height 35
paste input "نصف حبة دجاج"
type input "نصف حبة دجاج"
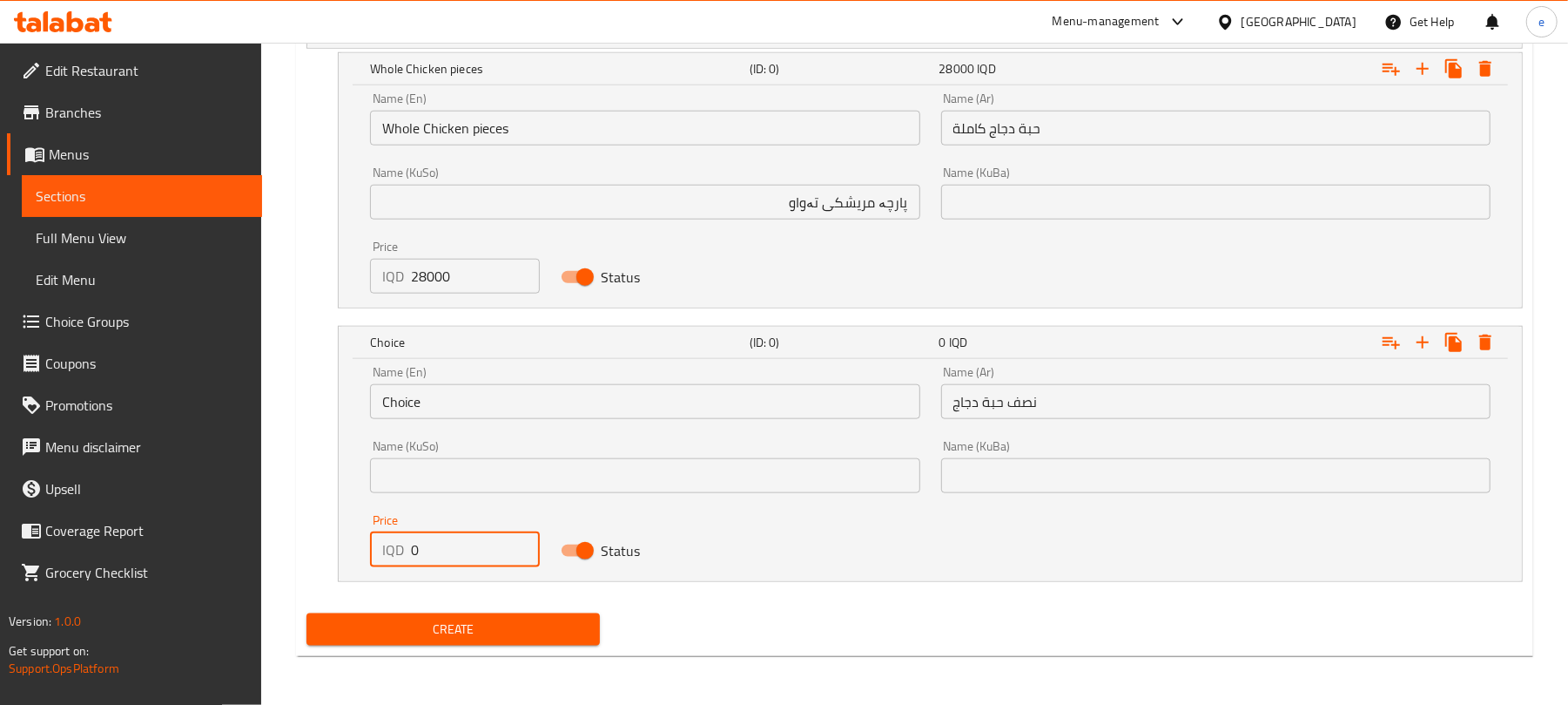
drag, startPoint x: 451, startPoint y: 547, endPoint x: 383, endPoint y: 551, distance: 68.1
click at [383, 551] on div "IQD 0 Price" at bounding box center [454, 549] width 169 height 35
paste input "1900"
type input "19000"
click at [690, 481] on input "text" at bounding box center [644, 475] width 549 height 35
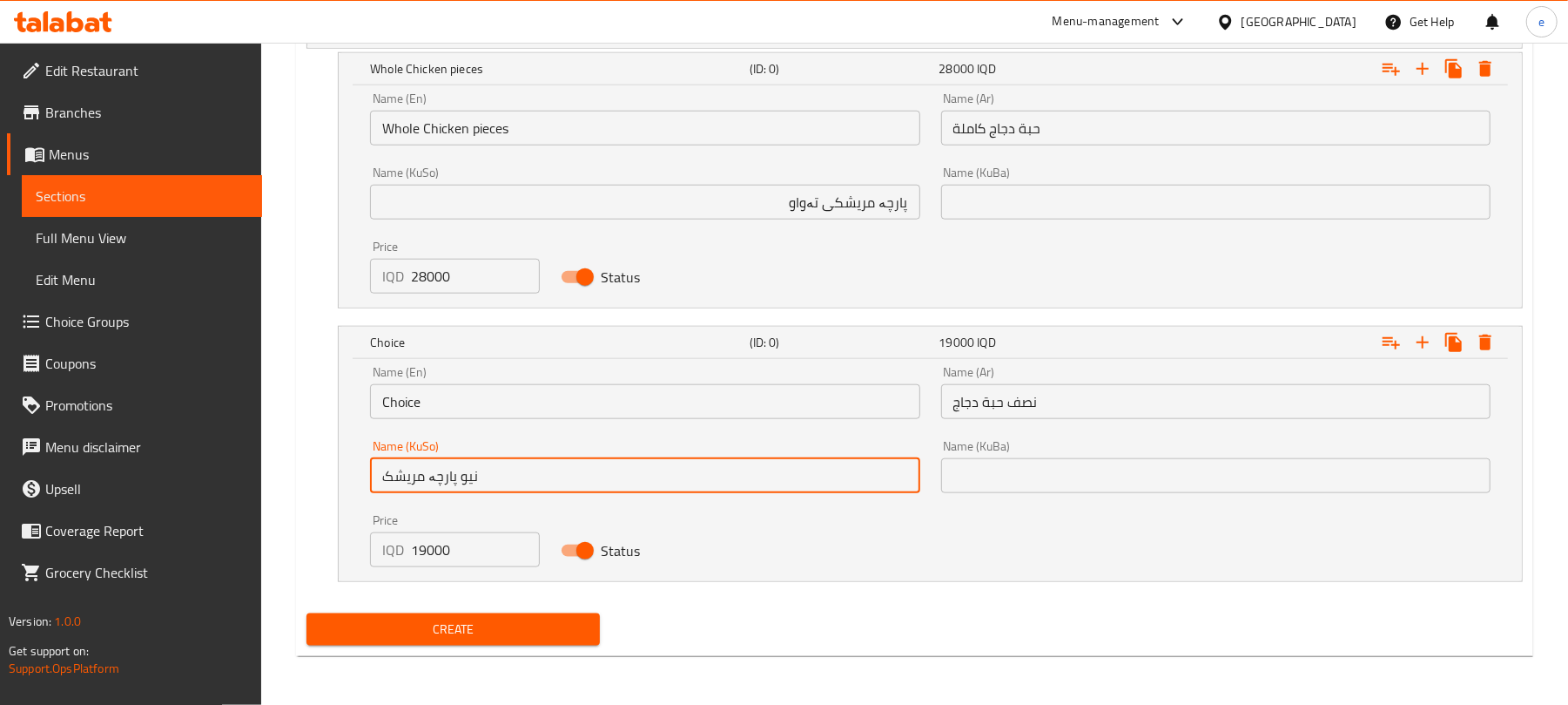
type input "نیو پارچە مریشک"
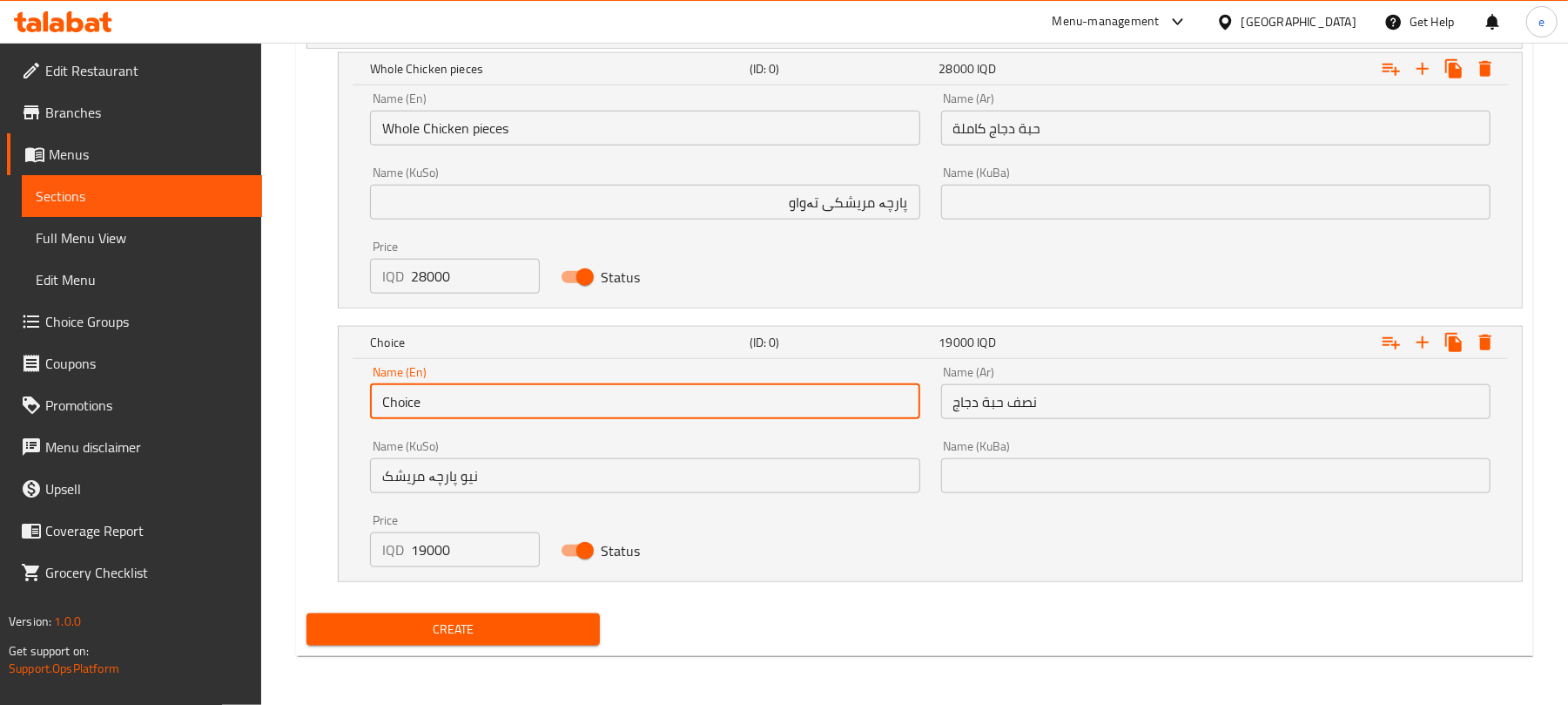
click at [467, 414] on input "Choice" at bounding box center [644, 401] width 549 height 35
type input "Half chicken pieces"
click at [1416, 344] on icon "Expand" at bounding box center [1423, 343] width 21 height 21
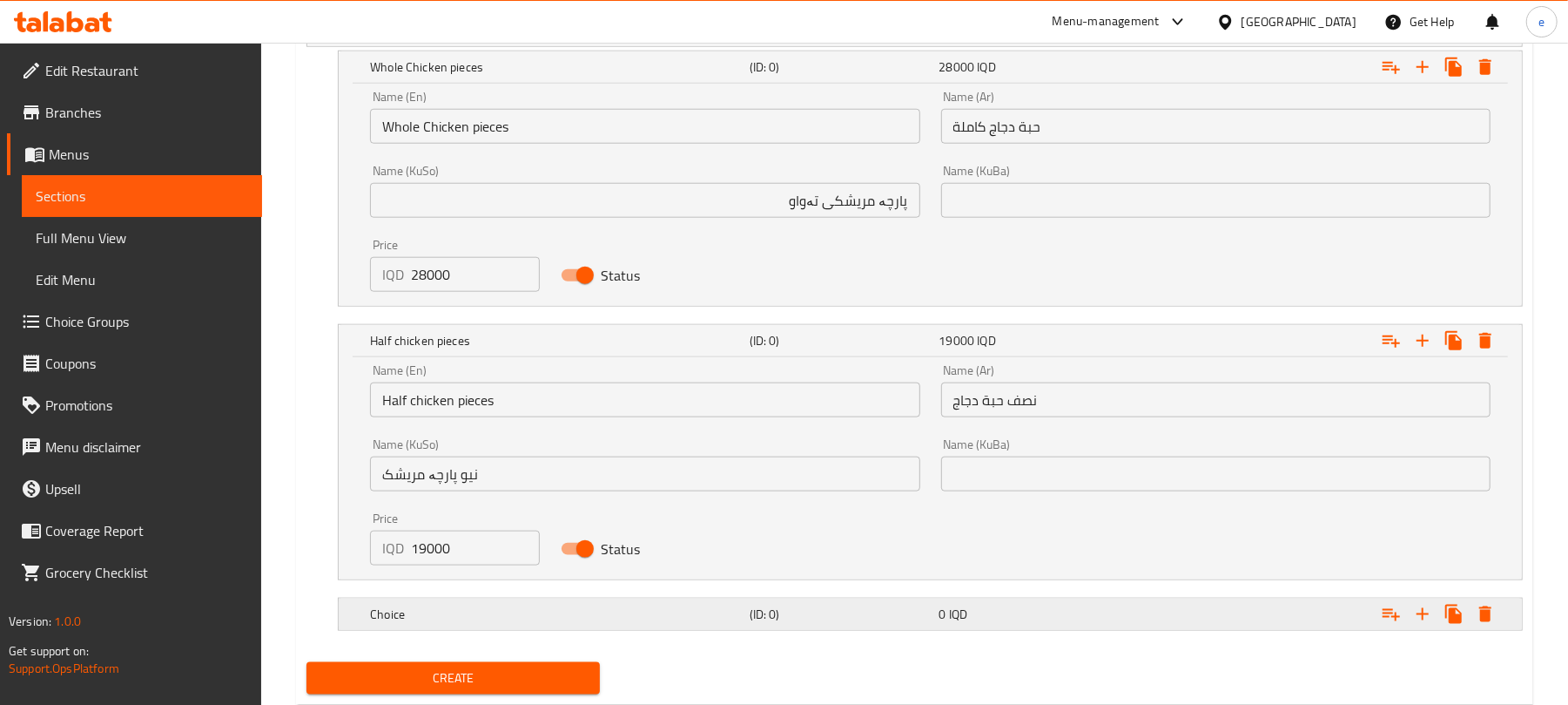
click at [1163, 611] on div "Expand" at bounding box center [1314, 613] width 379 height 39
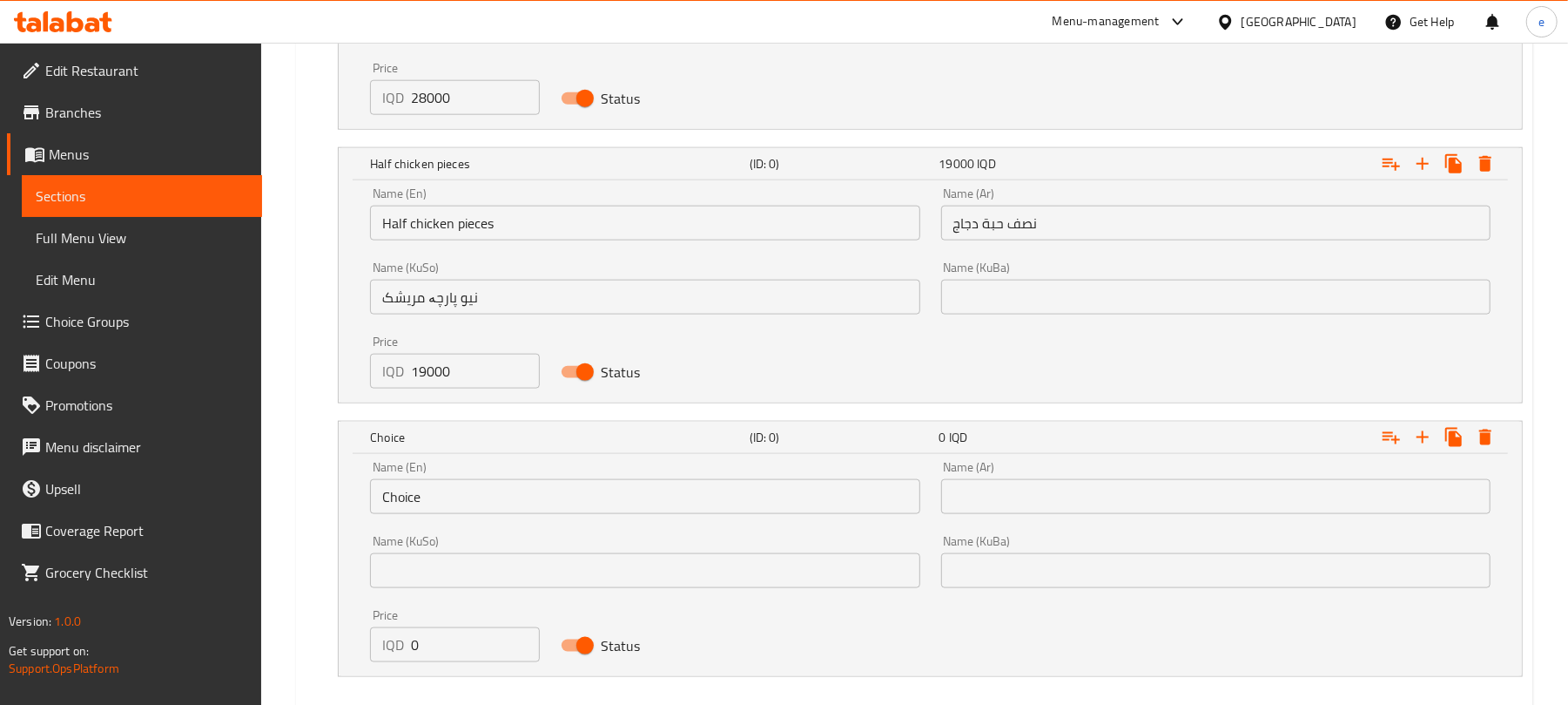
scroll to position [1446, 0]
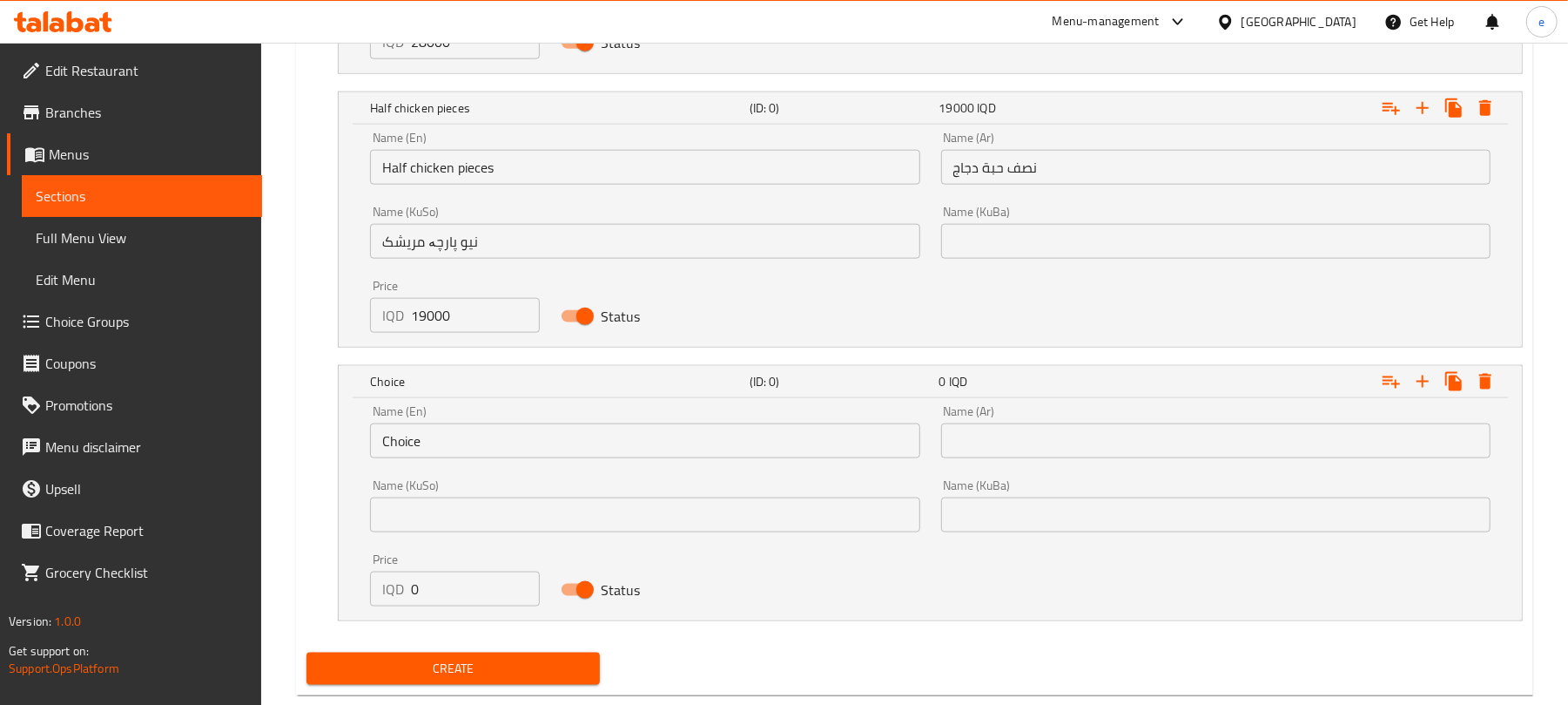
click at [1146, 428] on input "text" at bounding box center [1216, 440] width 549 height 35
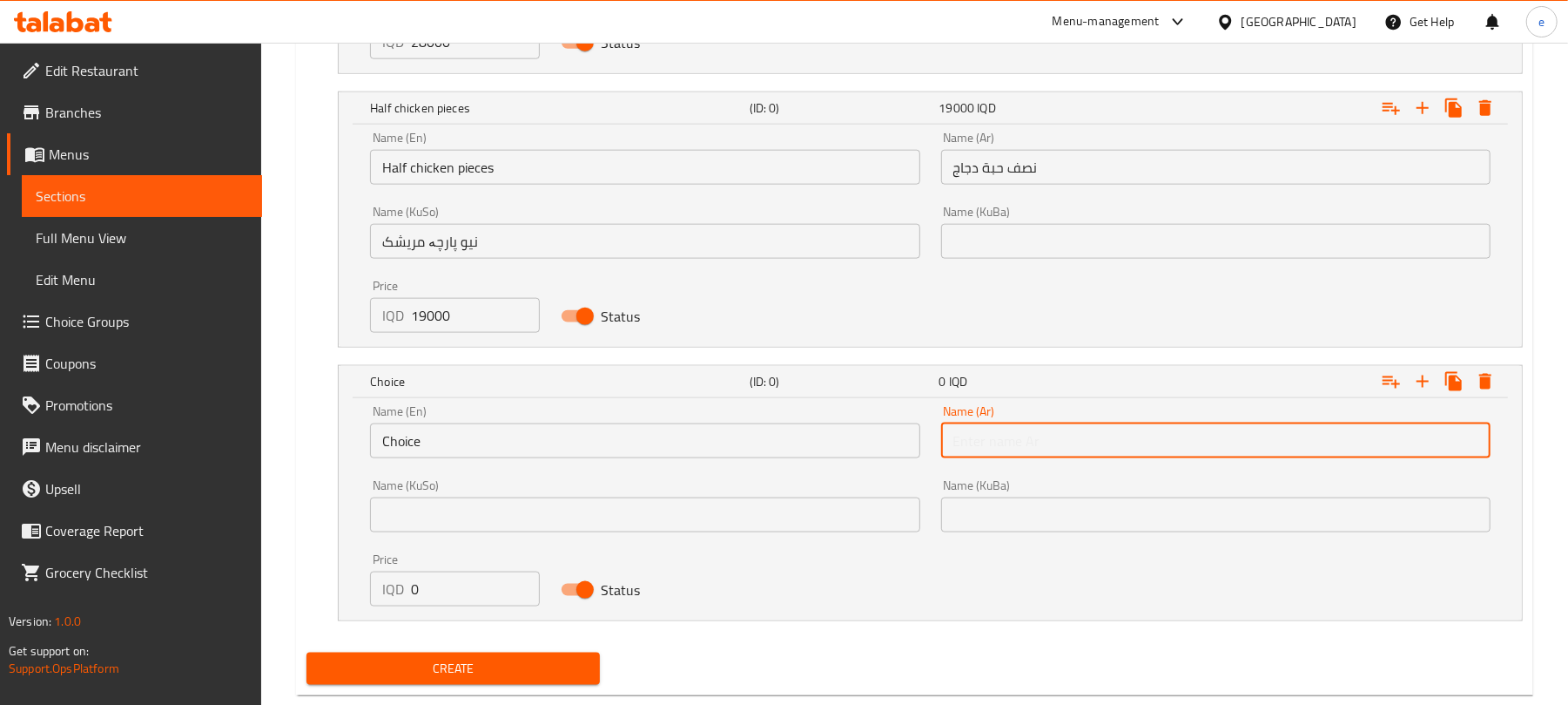
paste input "ربع حبة دجاج"
type input "ربع حبة دجاج"
drag, startPoint x: 422, startPoint y: 599, endPoint x: 357, endPoint y: 603, distance: 65.1
click at [357, 603] on div "Name (En) Choice Name (En) Name (Ar) ربع حبة دجاج Name (Ar) Name (KuSo) Name (K…" at bounding box center [930, 509] width 1183 height 222
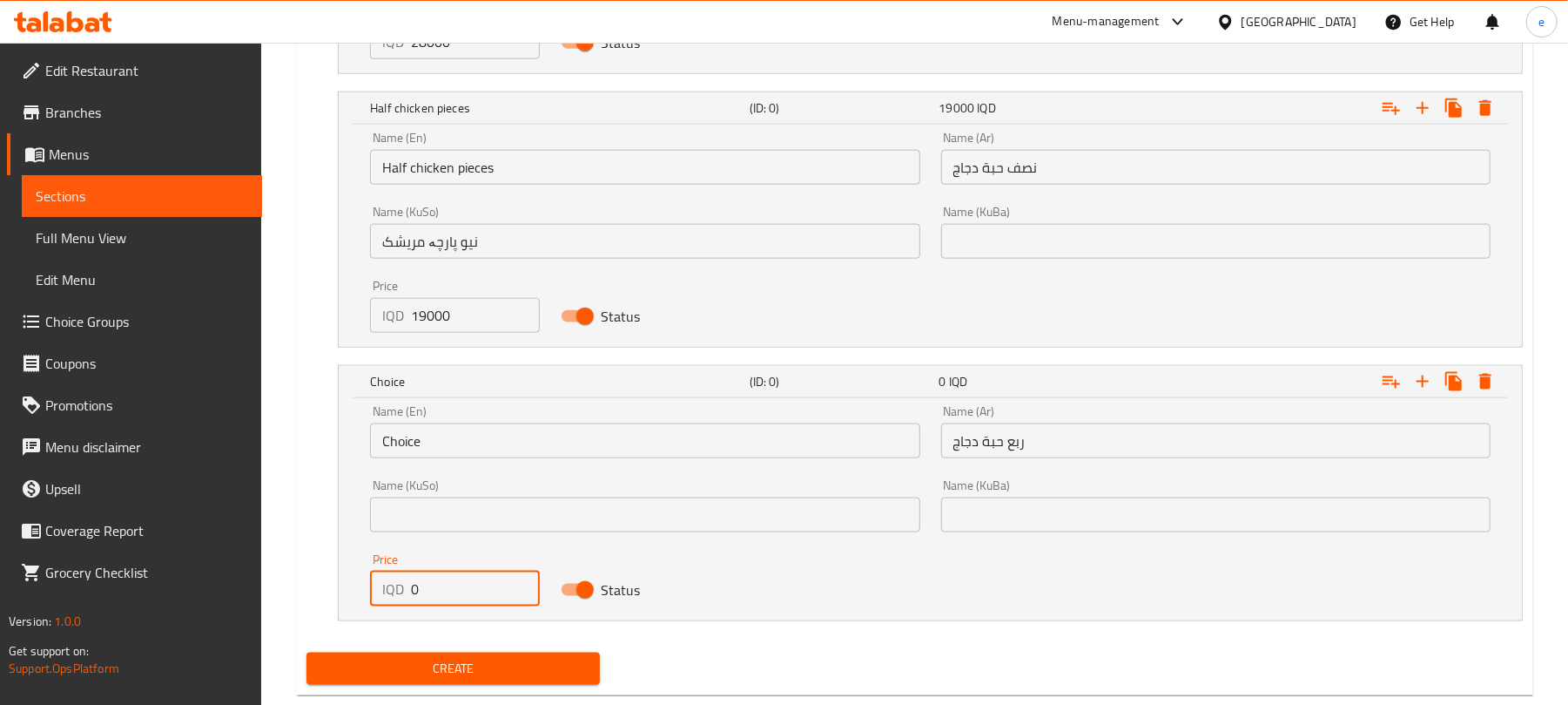
paste input "1200"
type input "12000"
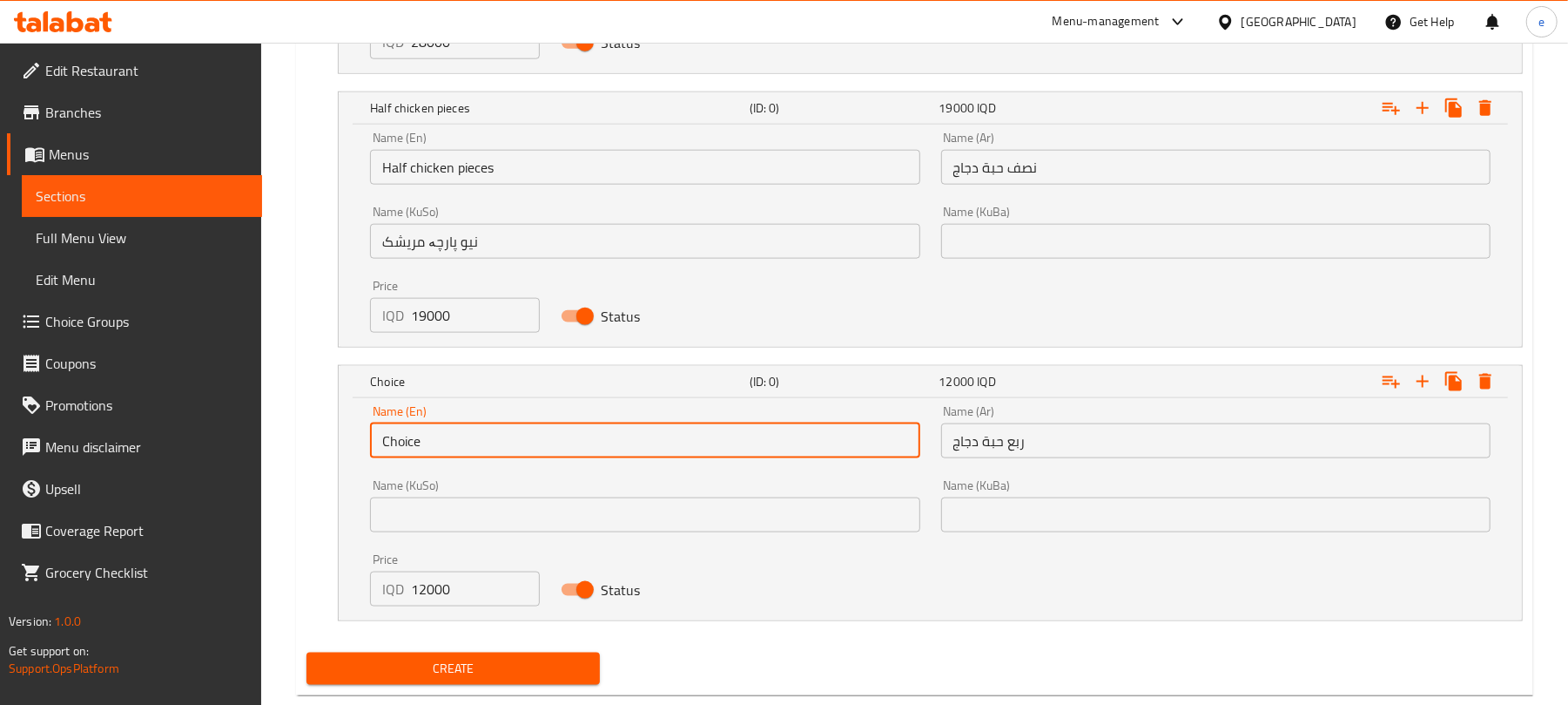
click at [485, 445] on input "Choice" at bounding box center [644, 440] width 549 height 35
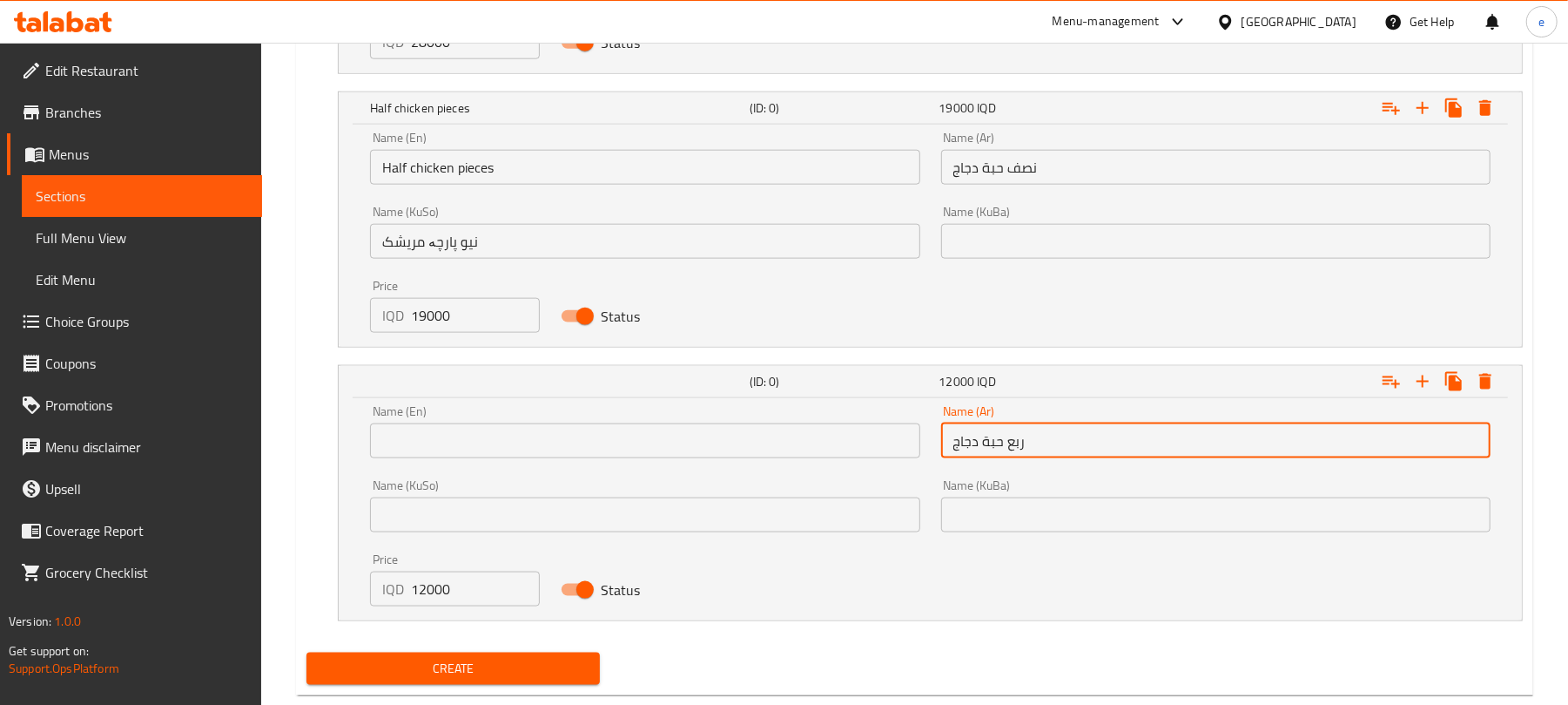
click at [1001, 450] on input "ربع حبة دجاج" at bounding box center [1216, 440] width 549 height 35
drag, startPoint x: 978, startPoint y: 446, endPoint x: 931, endPoint y: 446, distance: 47.0
click at [931, 446] on div "Name (Ar) ربع حبة دجاج Name (Ar)" at bounding box center [1216, 431] width 570 height 74
click at [531, 420] on div "Name (En) Name (En)" at bounding box center [644, 431] width 549 height 53
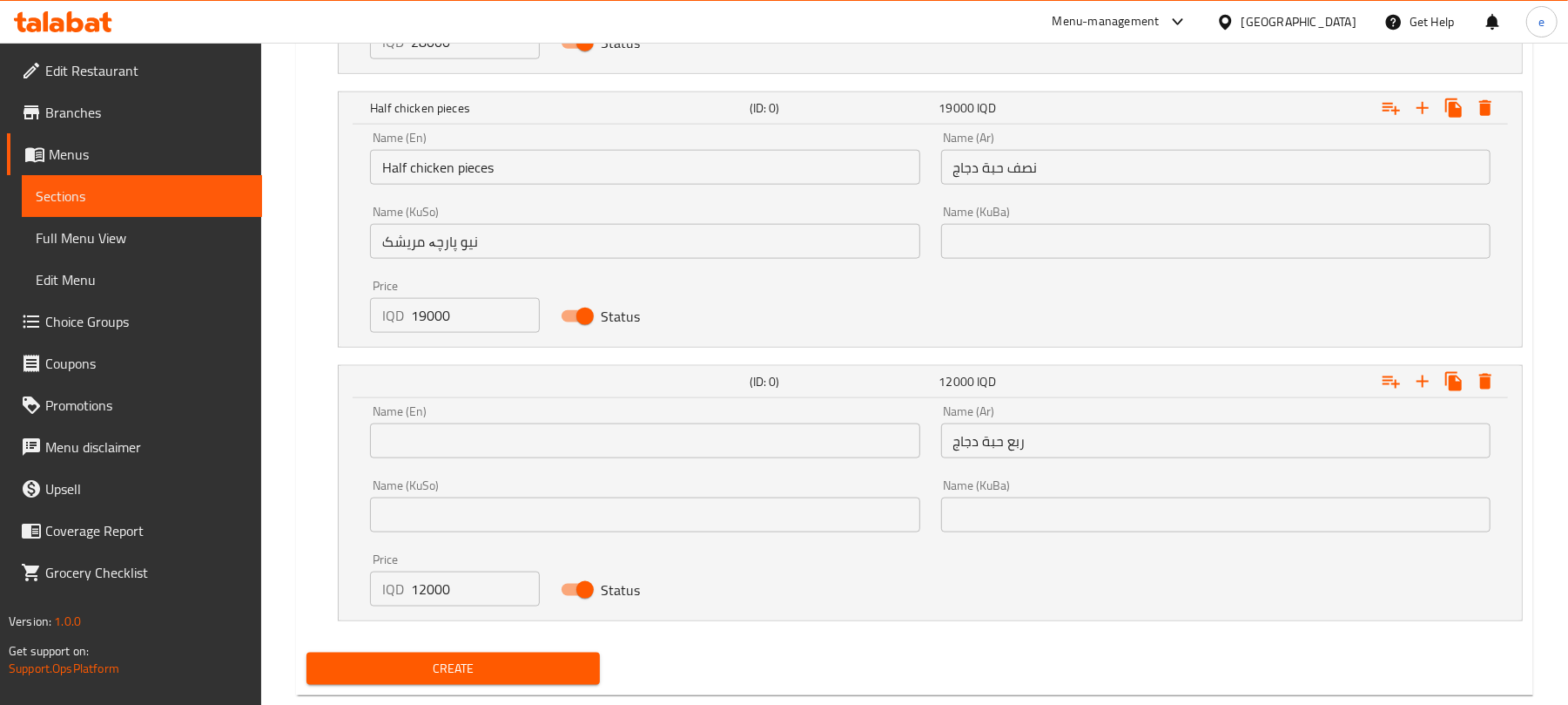
click at [525, 443] on input "text" at bounding box center [644, 440] width 549 height 35
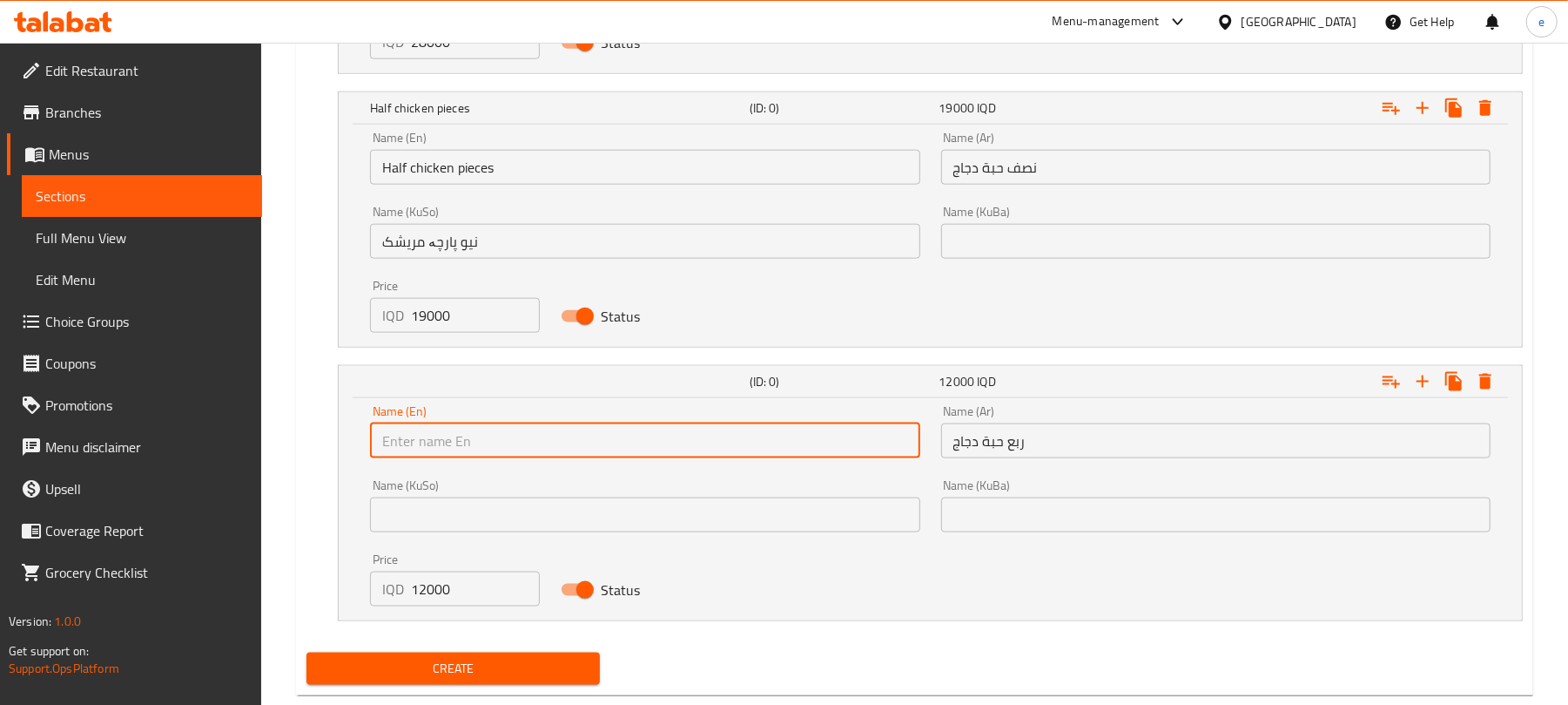
paste input "Quarter"
type input "Quarter chicken pieces"
click at [761, 528] on input "text" at bounding box center [644, 514] width 549 height 35
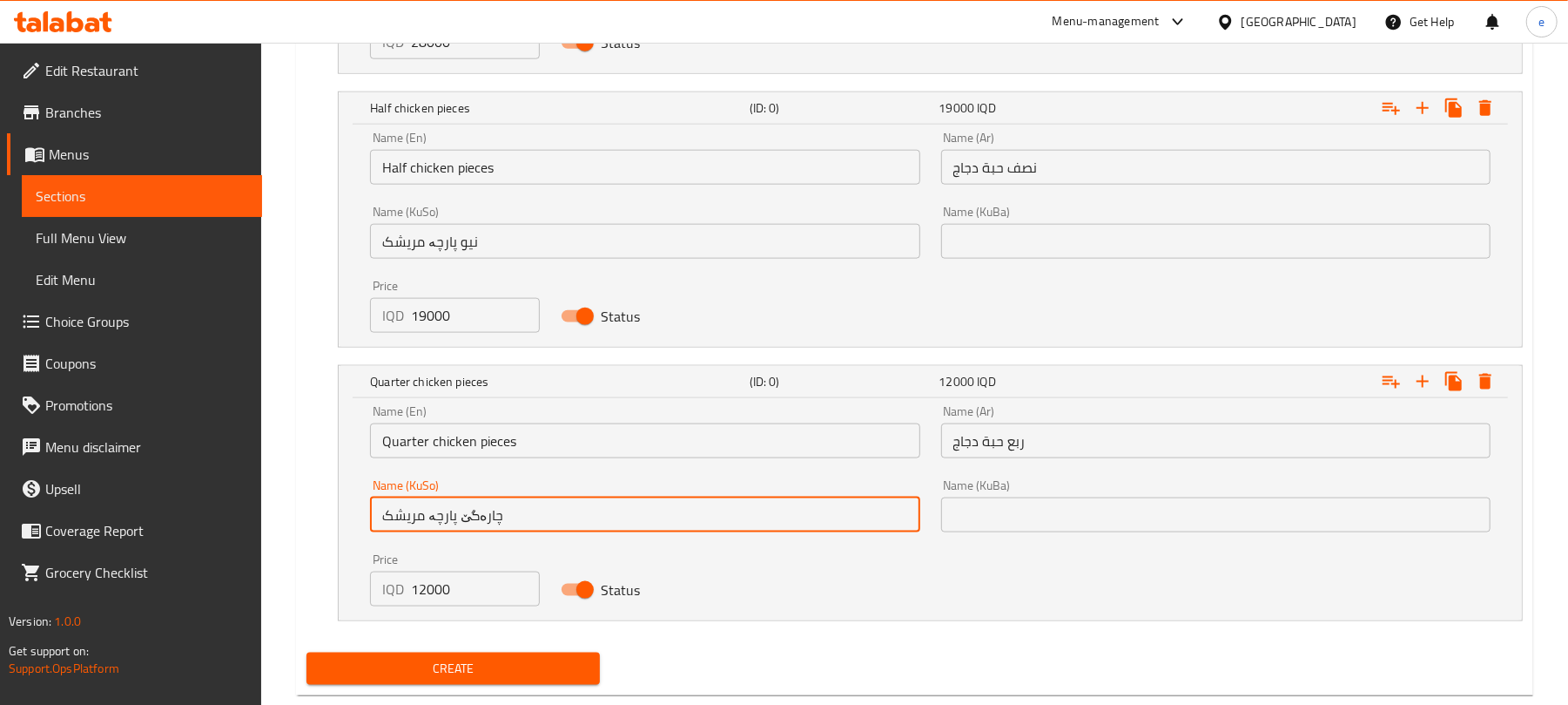
scroll to position [1487, 0]
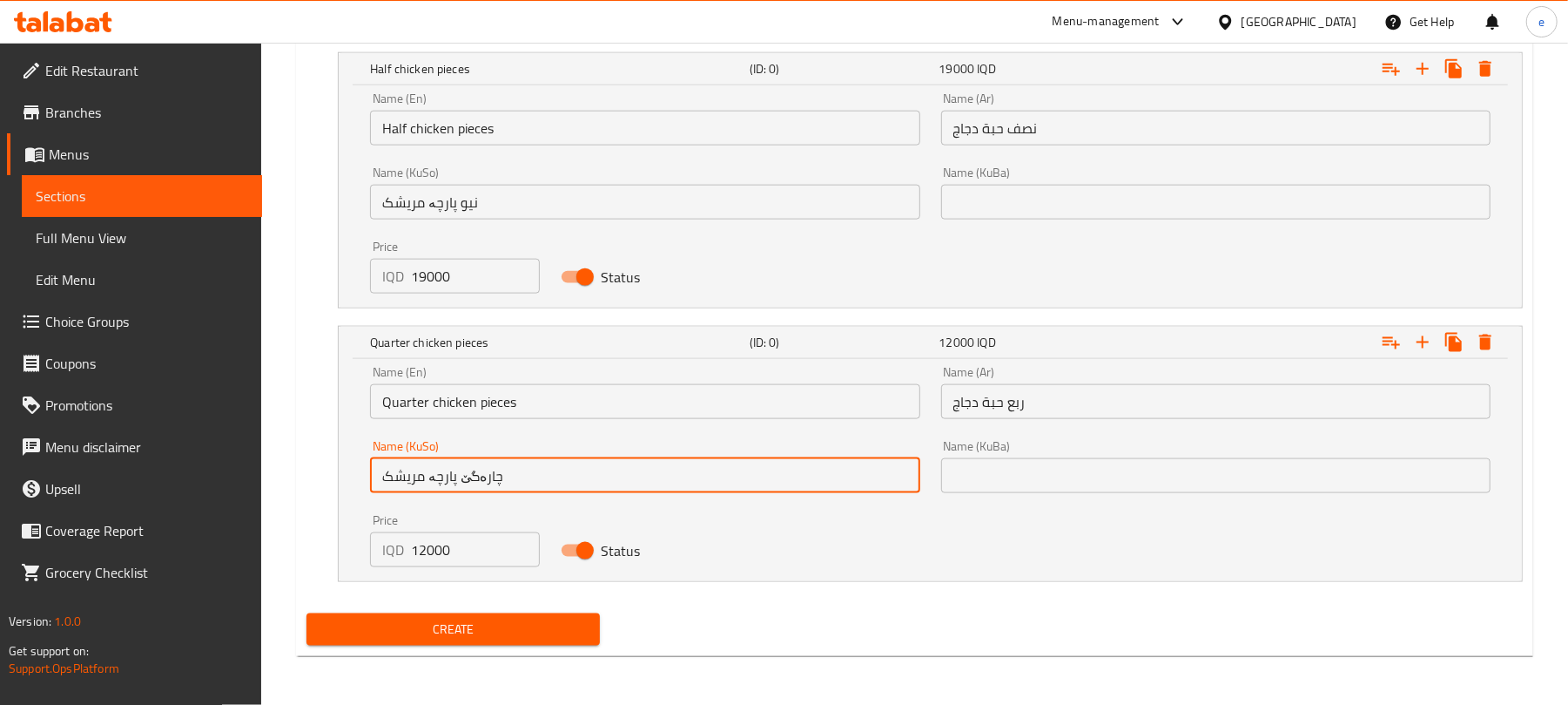
type input "چارەگێ پارچە مریشک"
click at [406, 411] on input "Quarter chicken pieces" at bounding box center [644, 401] width 549 height 35
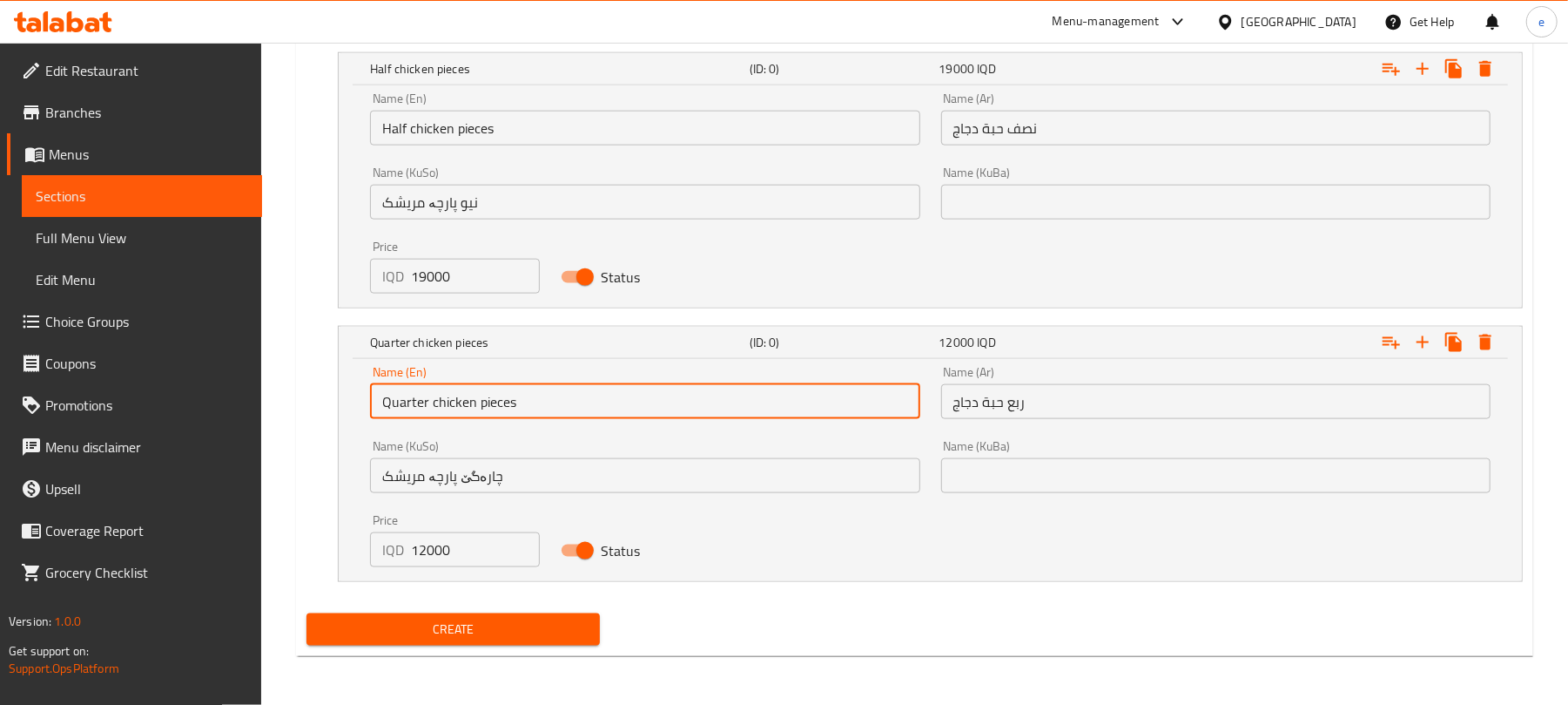
click at [406, 411] on input "Quarter chicken pieces" at bounding box center [644, 401] width 549 height 35
click at [540, 638] on span "Create" at bounding box center [453, 629] width 265 height 22
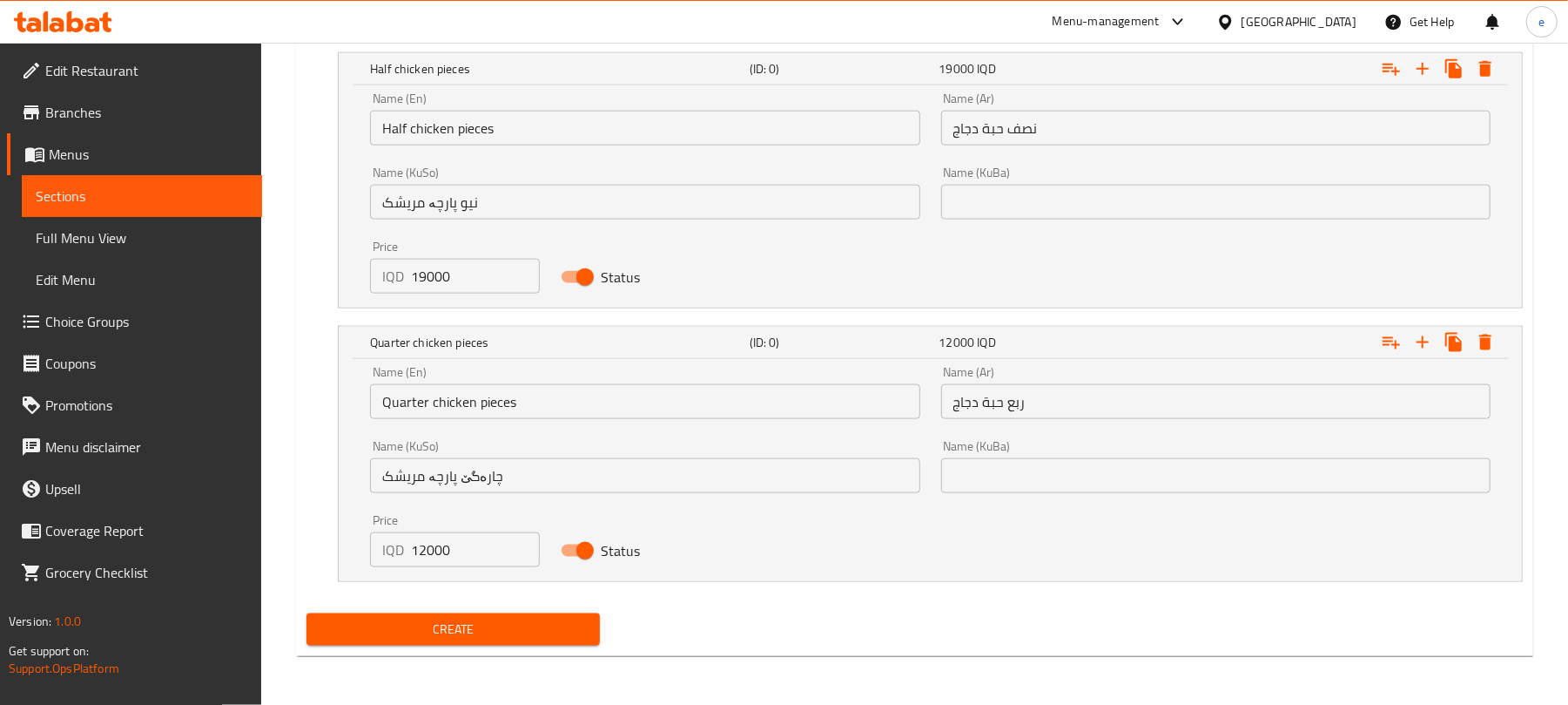
click at [186, 193] on span "Sections" at bounding box center [142, 196] width 212 height 21
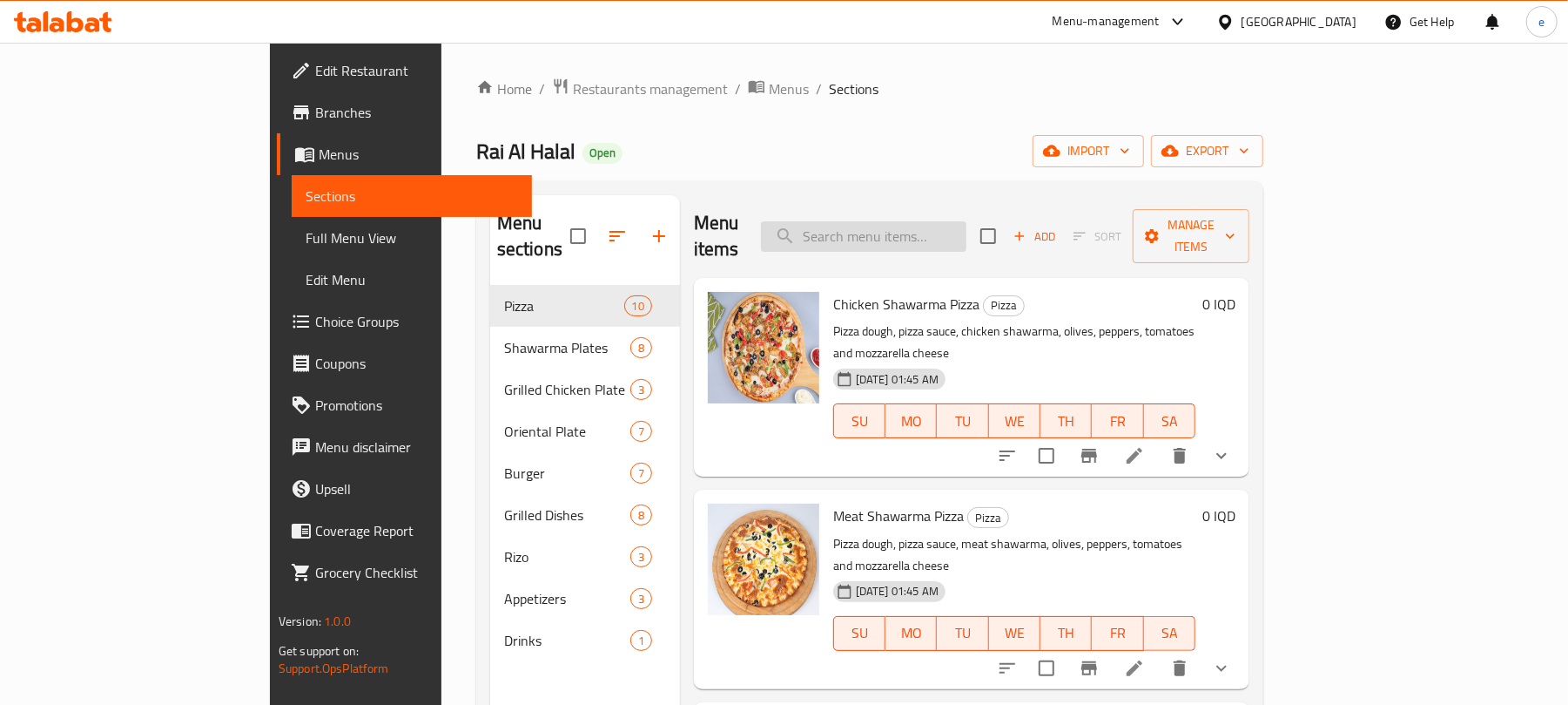
click at [966, 221] on input "search" at bounding box center [864, 236] width 206 height 30
paste input "Meat Shawarma"
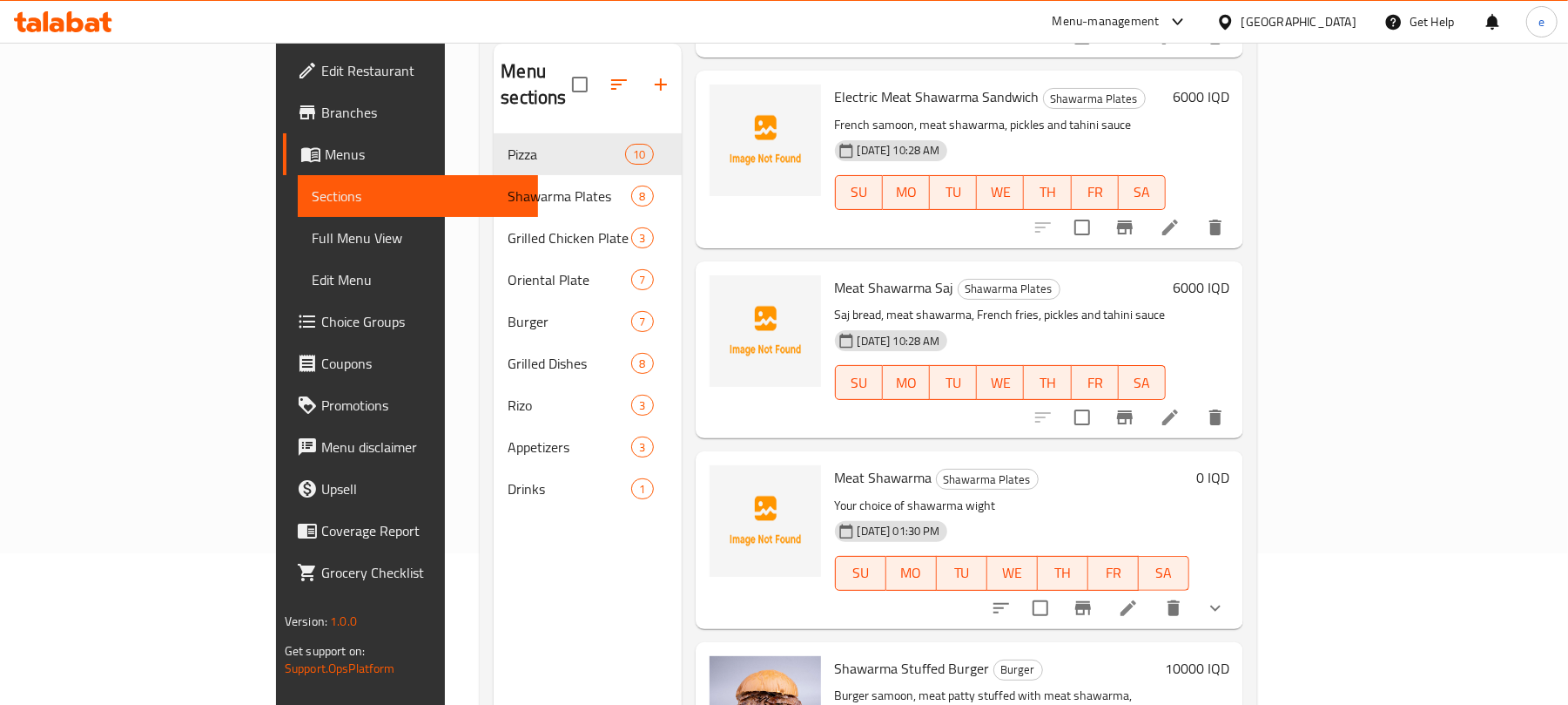
scroll to position [231, 0]
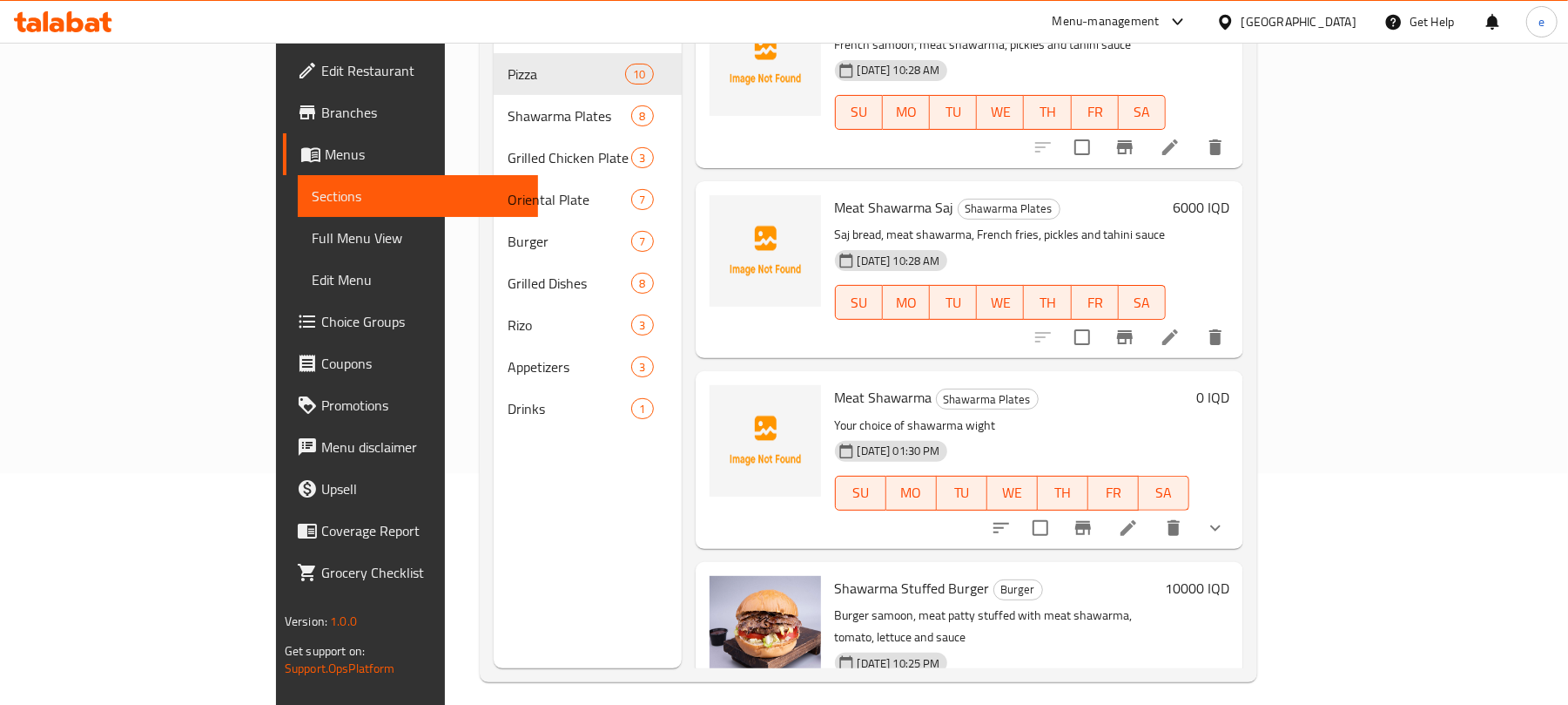
type input "Meat Shawarma"
click at [1136, 520] on icon at bounding box center [1128, 528] width 16 height 16
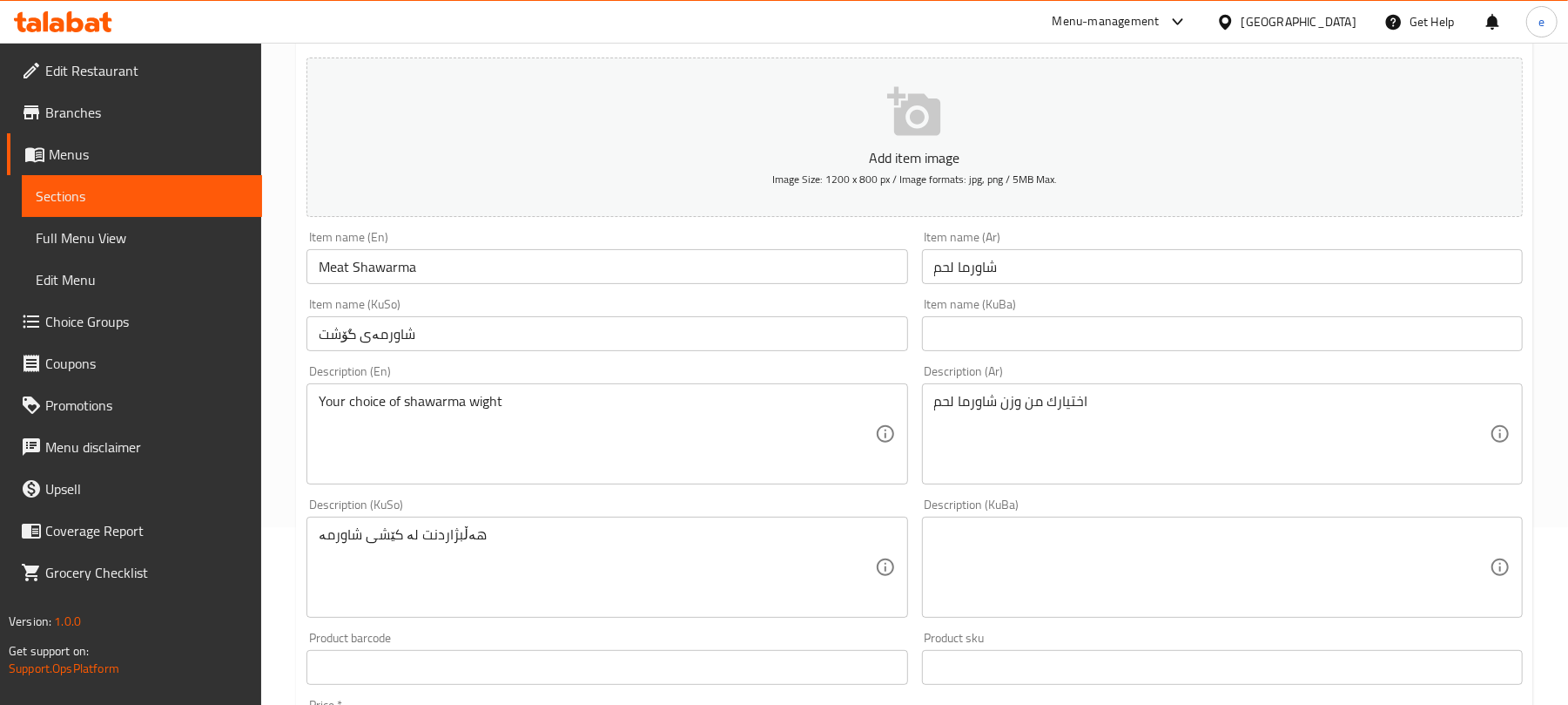
scroll to position [231, 0]
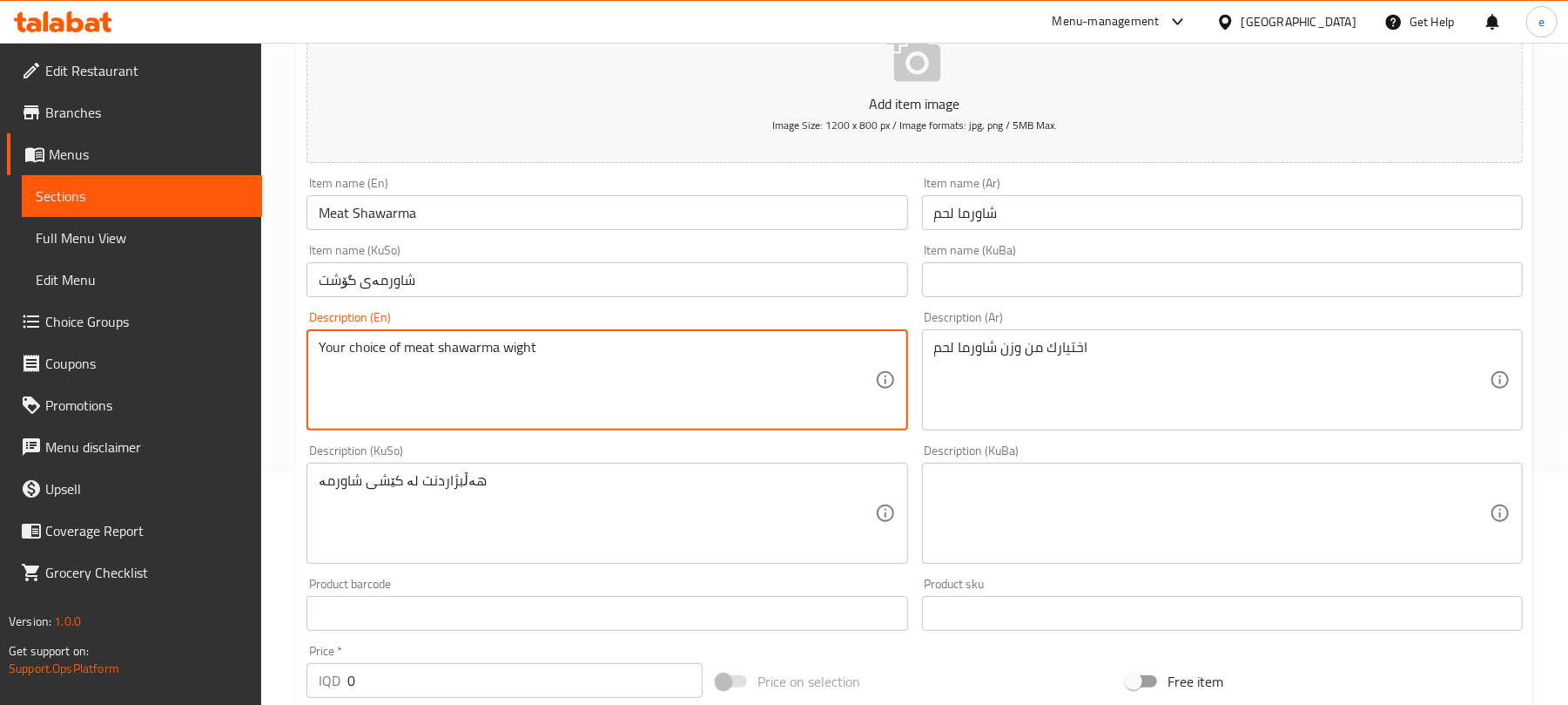
click at [517, 346] on textarea "Your choice of meat shawarma wight" at bounding box center [596, 380] width 556 height 83
type textarea "Your choice of meat shawarma weight"
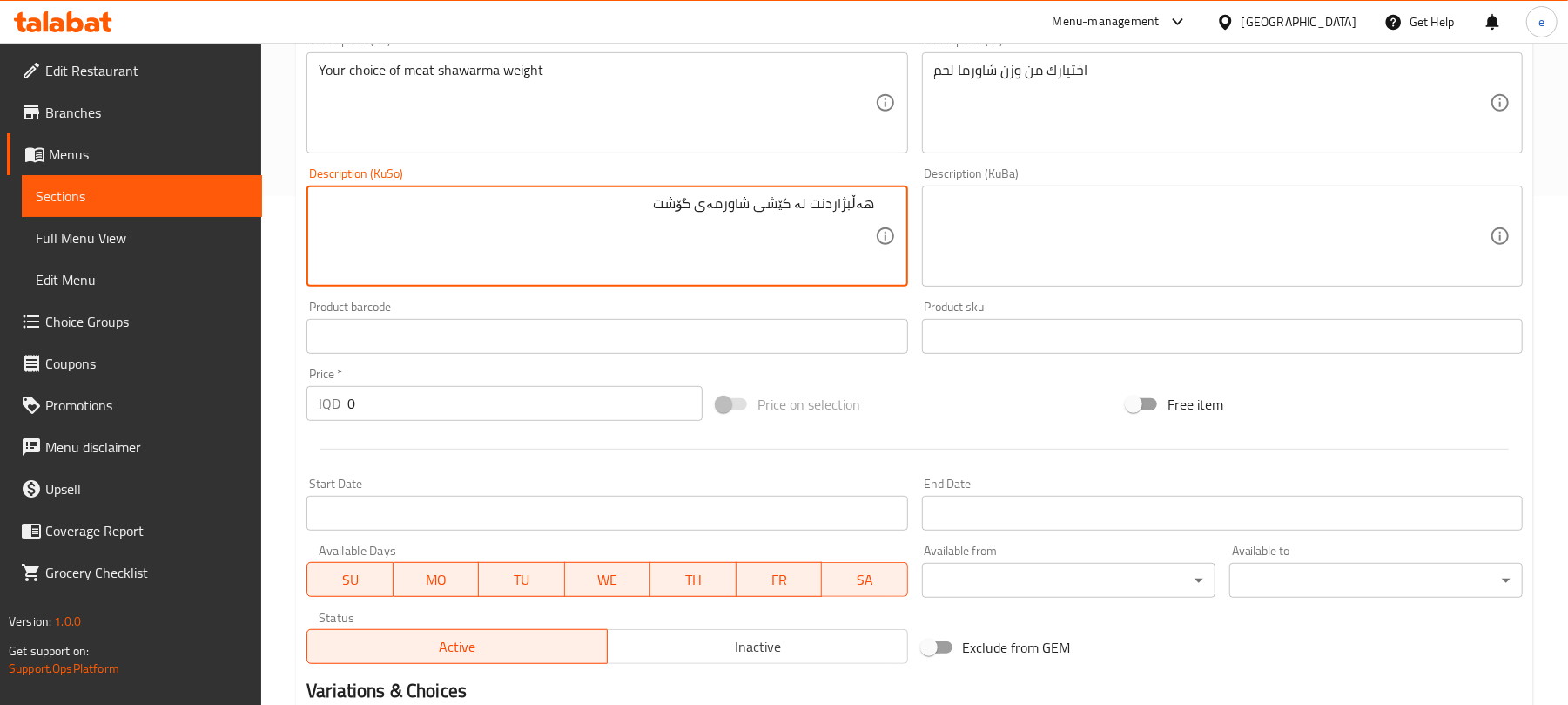
scroll to position [920, 0]
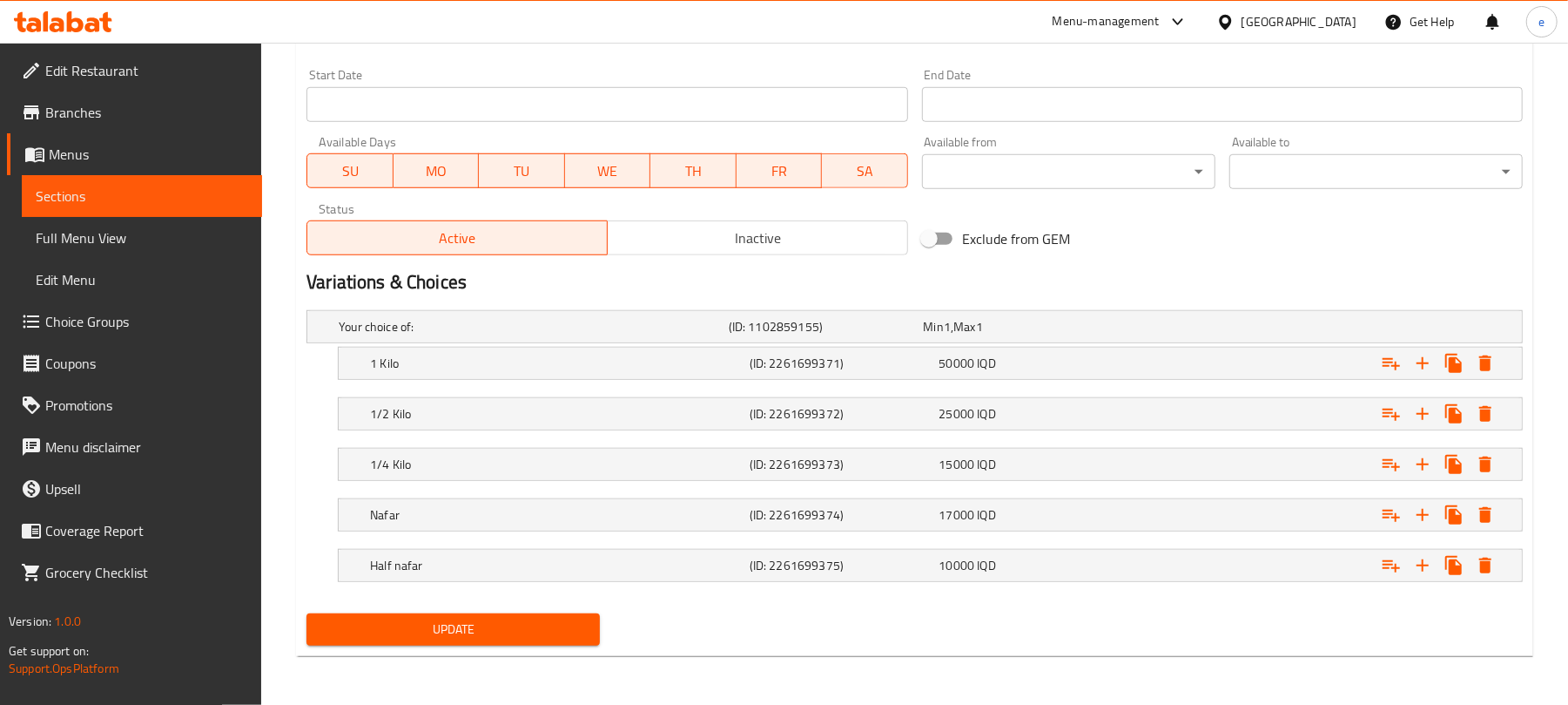
type textarea "هەڵبژاردنت لە کێشی شاورمەی گۆشت"
click at [499, 632] on span "Update" at bounding box center [453, 629] width 265 height 22
click at [179, 196] on span "Sections" at bounding box center [142, 196] width 212 height 21
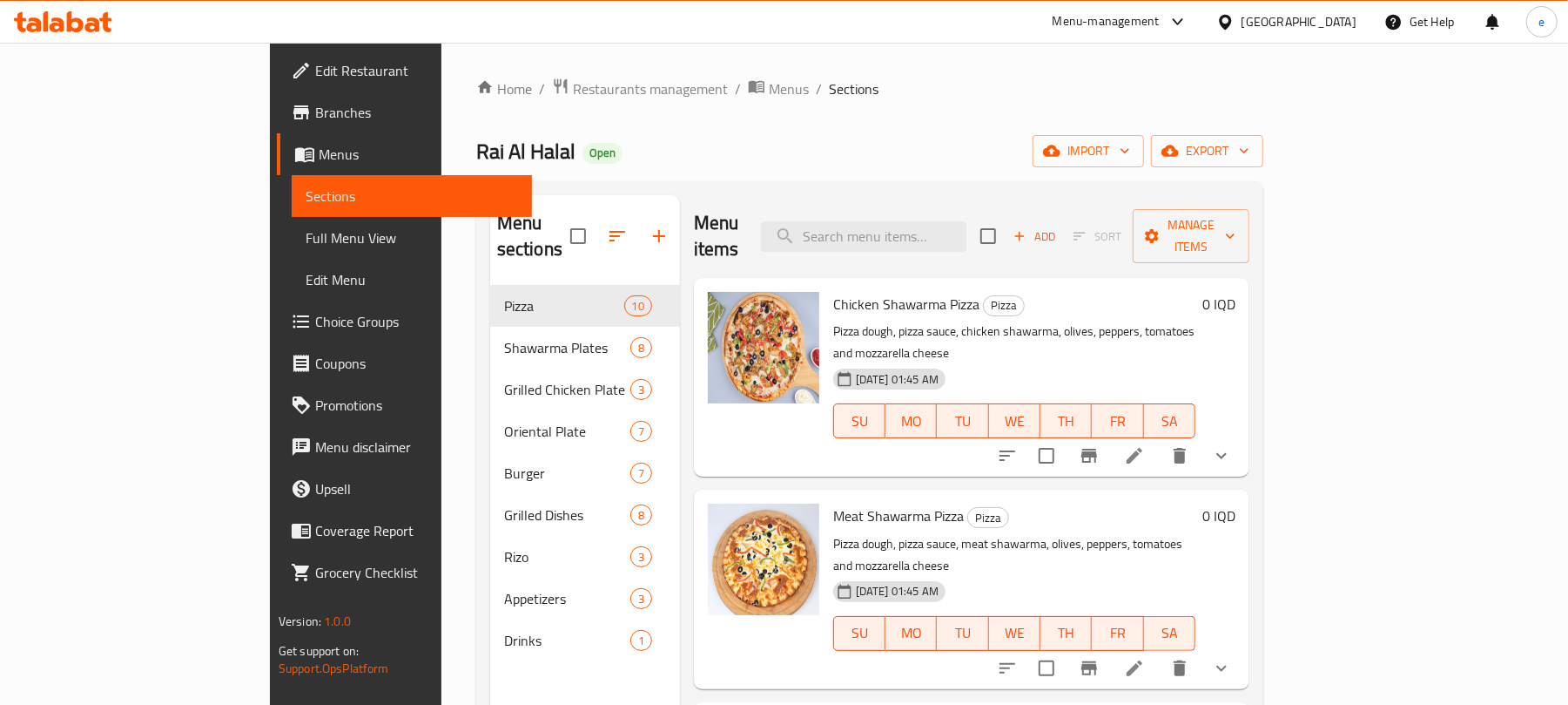
click at [102, 19] on icon at bounding box center [105, 22] width 12 height 20
click at [306, 227] on span "Full Menu View" at bounding box center [411, 238] width 212 height 21
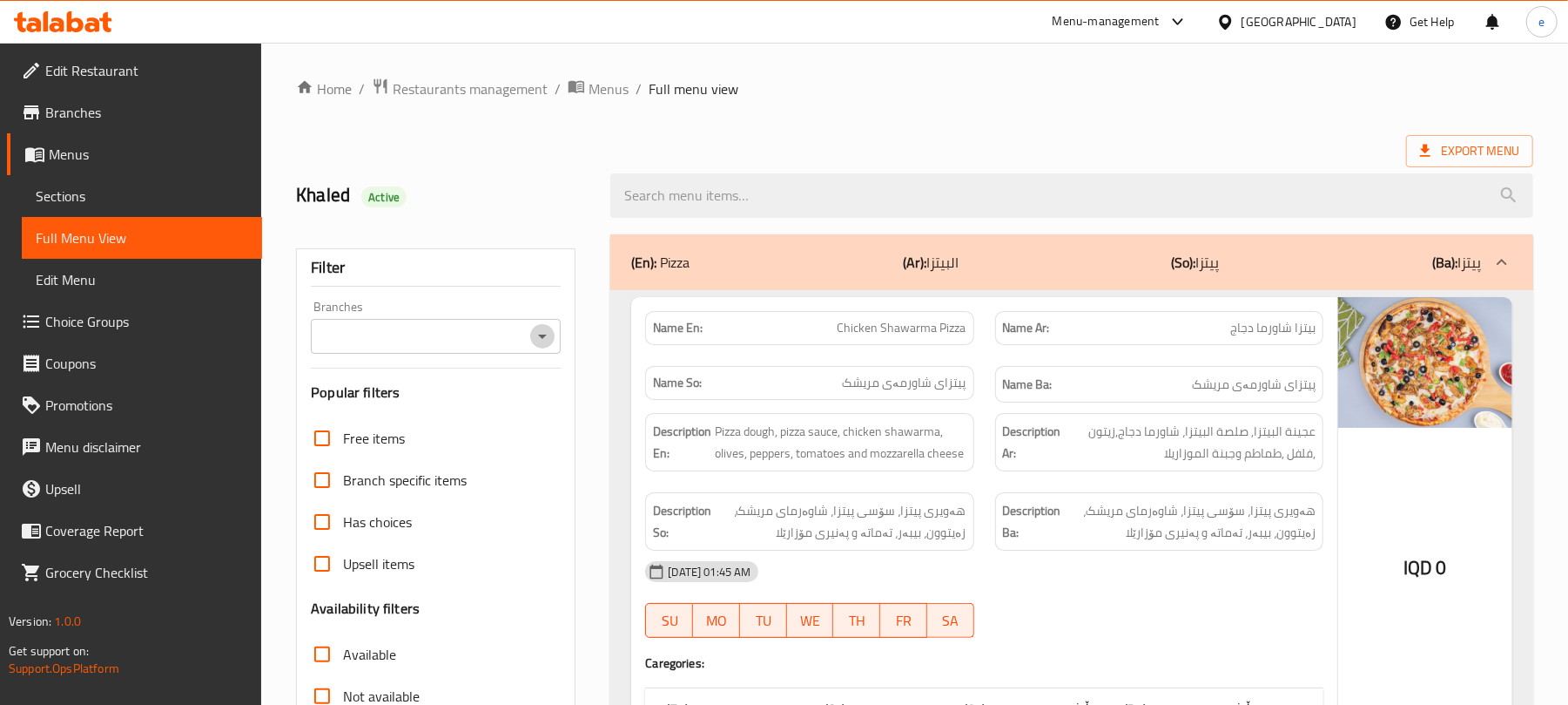
click at [538, 333] on icon "Open" at bounding box center [542, 336] width 21 height 21
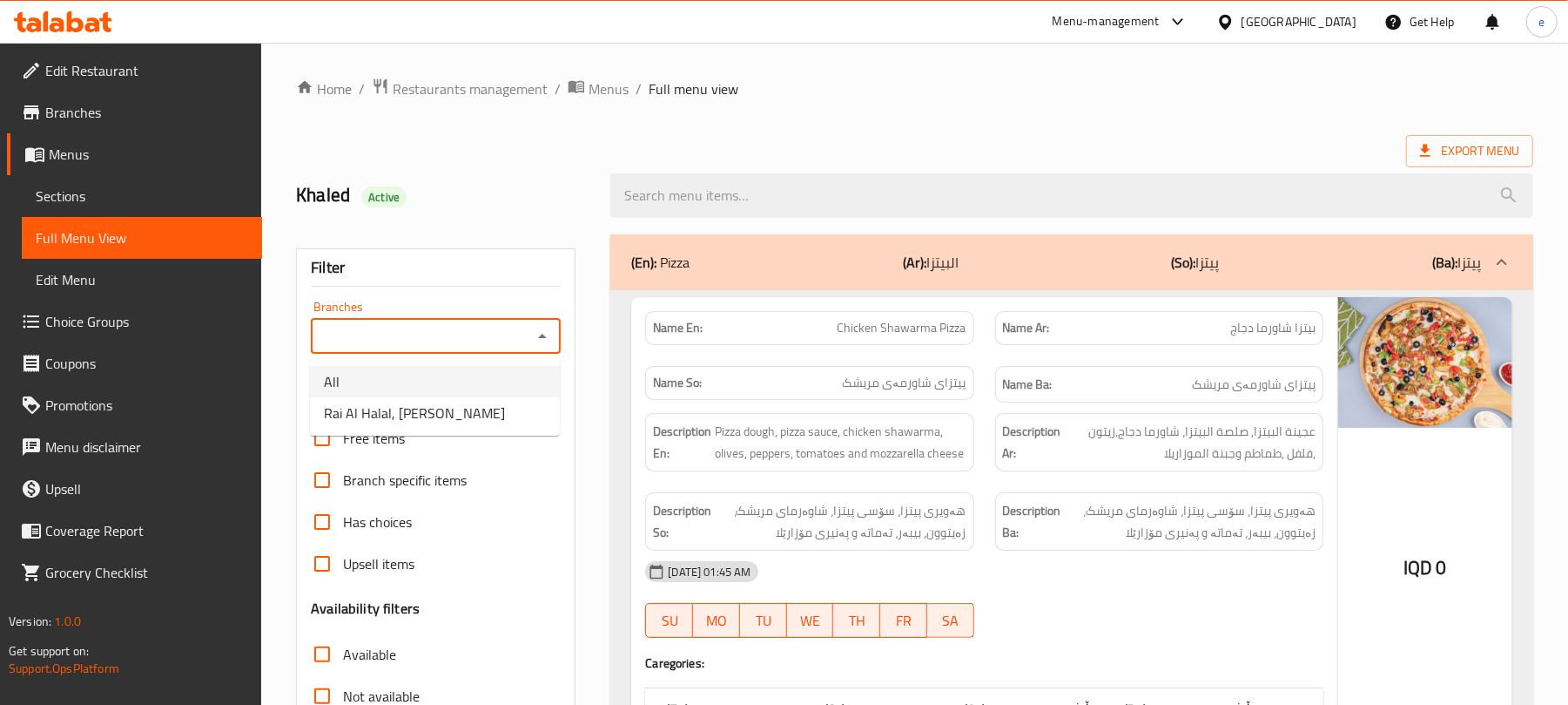
click at [512, 395] on li "All" at bounding box center [435, 381] width 250 height 31
click at [544, 344] on icon "Open" at bounding box center [542, 336] width 21 height 21
click at [492, 422] on li "Rai Al Halal, Al Amriya" at bounding box center [435, 412] width 250 height 31
type input "Rai Al Halal, Al Amriya"
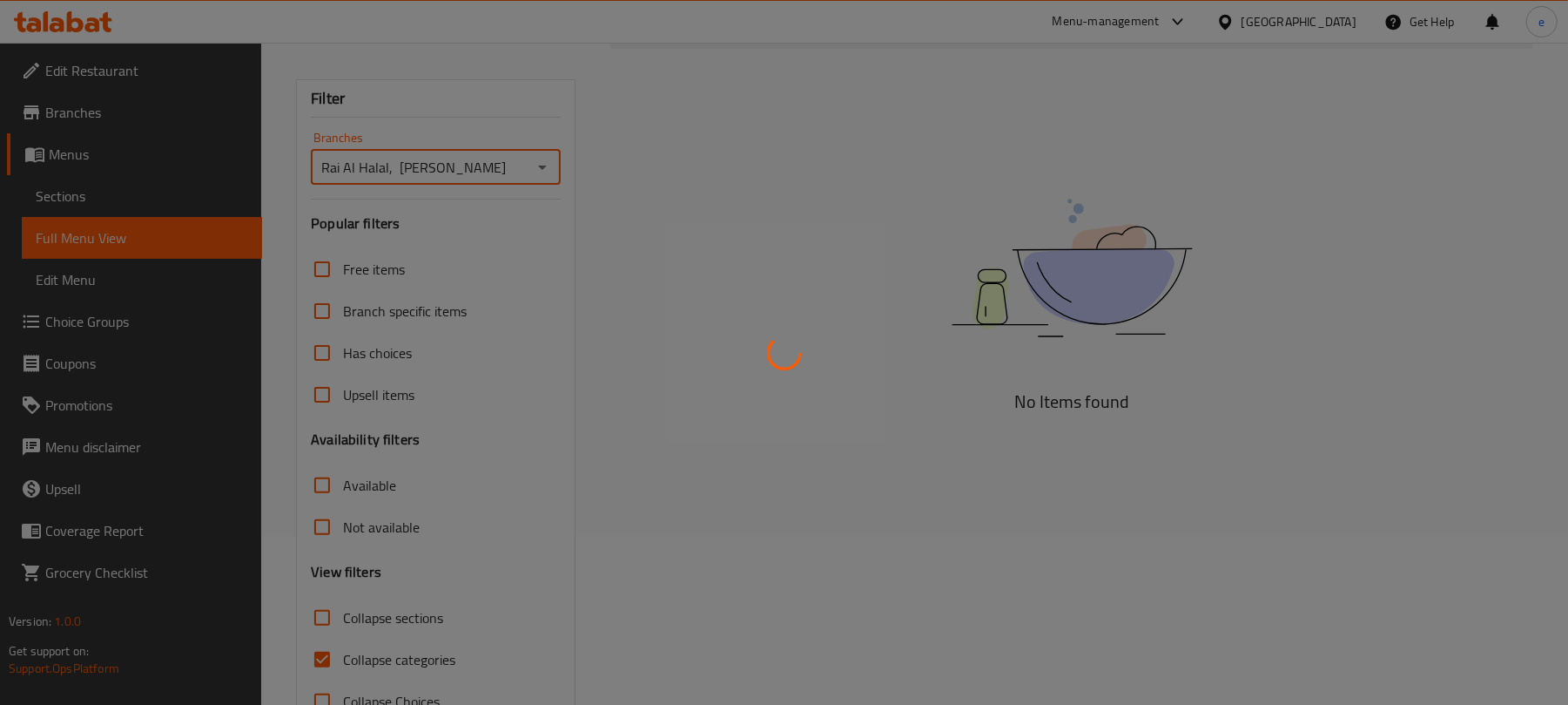
scroll to position [224, 0]
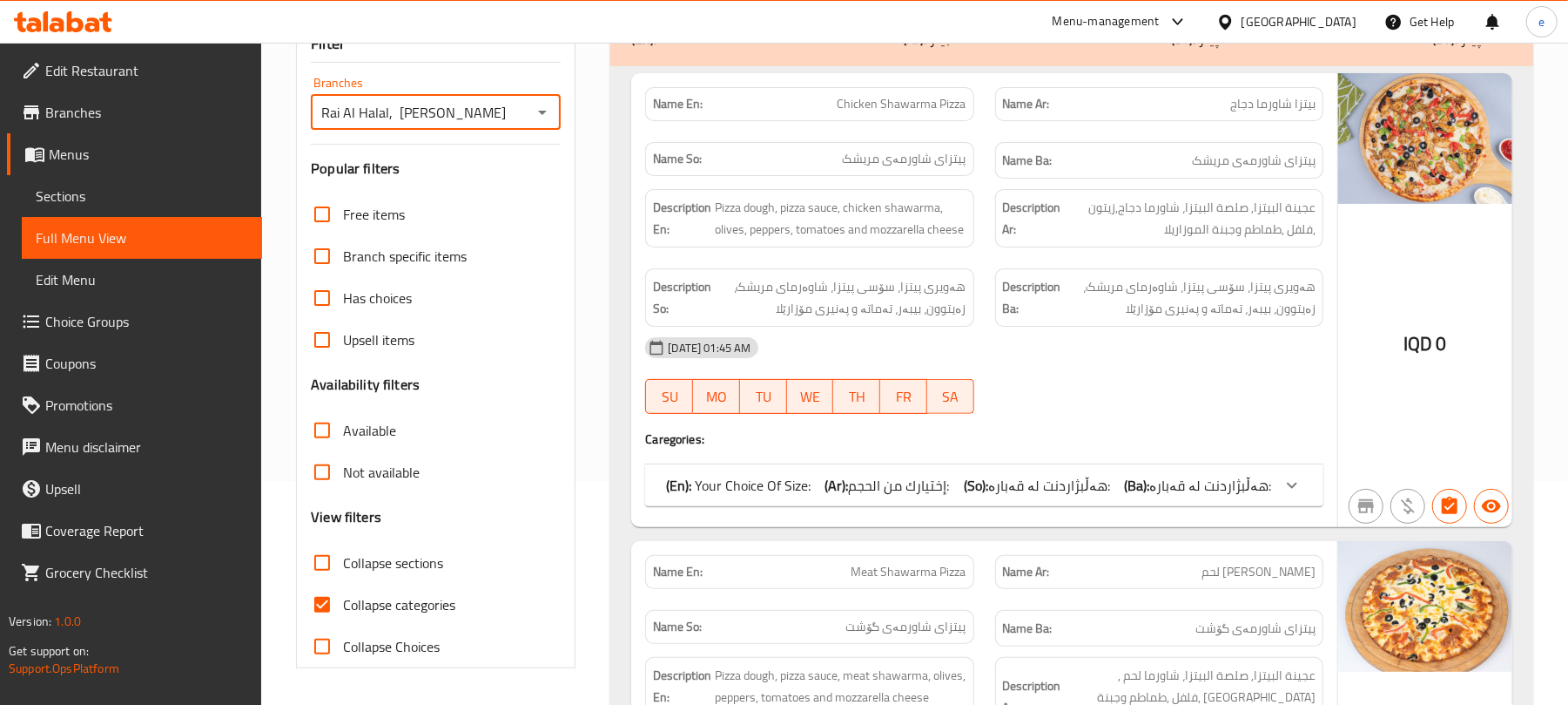
click at [321, 566] on input "Collapse sections" at bounding box center [322, 562] width 42 height 42
checkbox input "true"
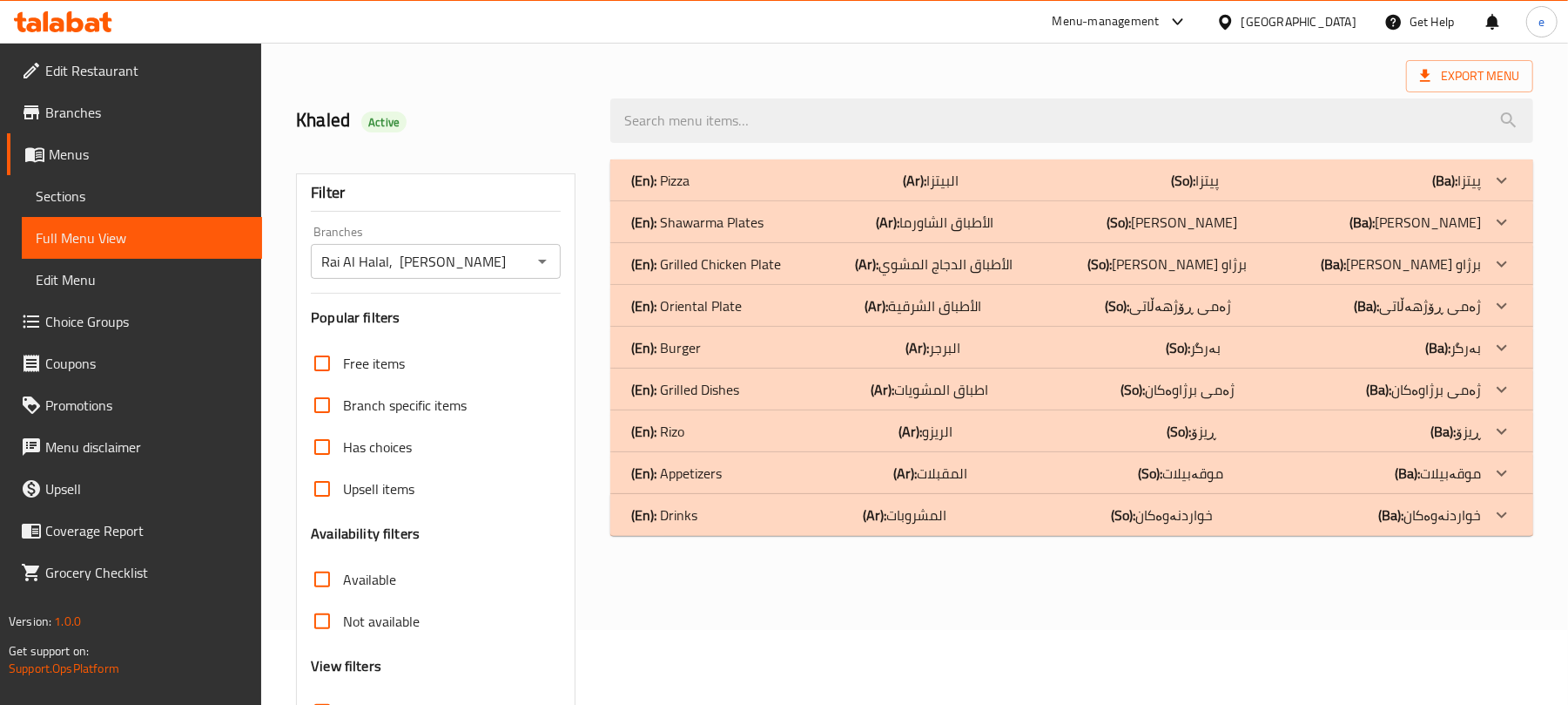
scroll to position [0, 0]
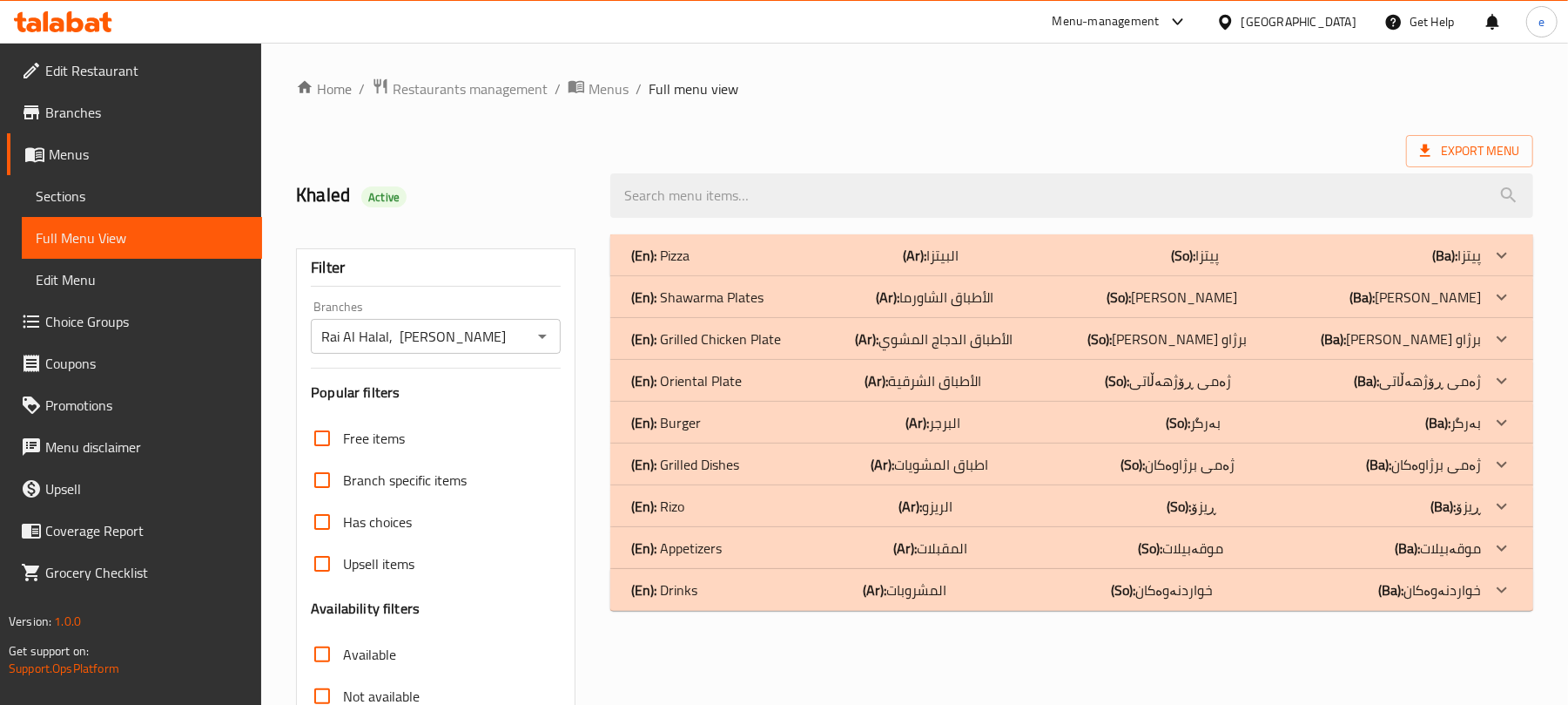
click at [541, 333] on icon "Open" at bounding box center [542, 336] width 21 height 21
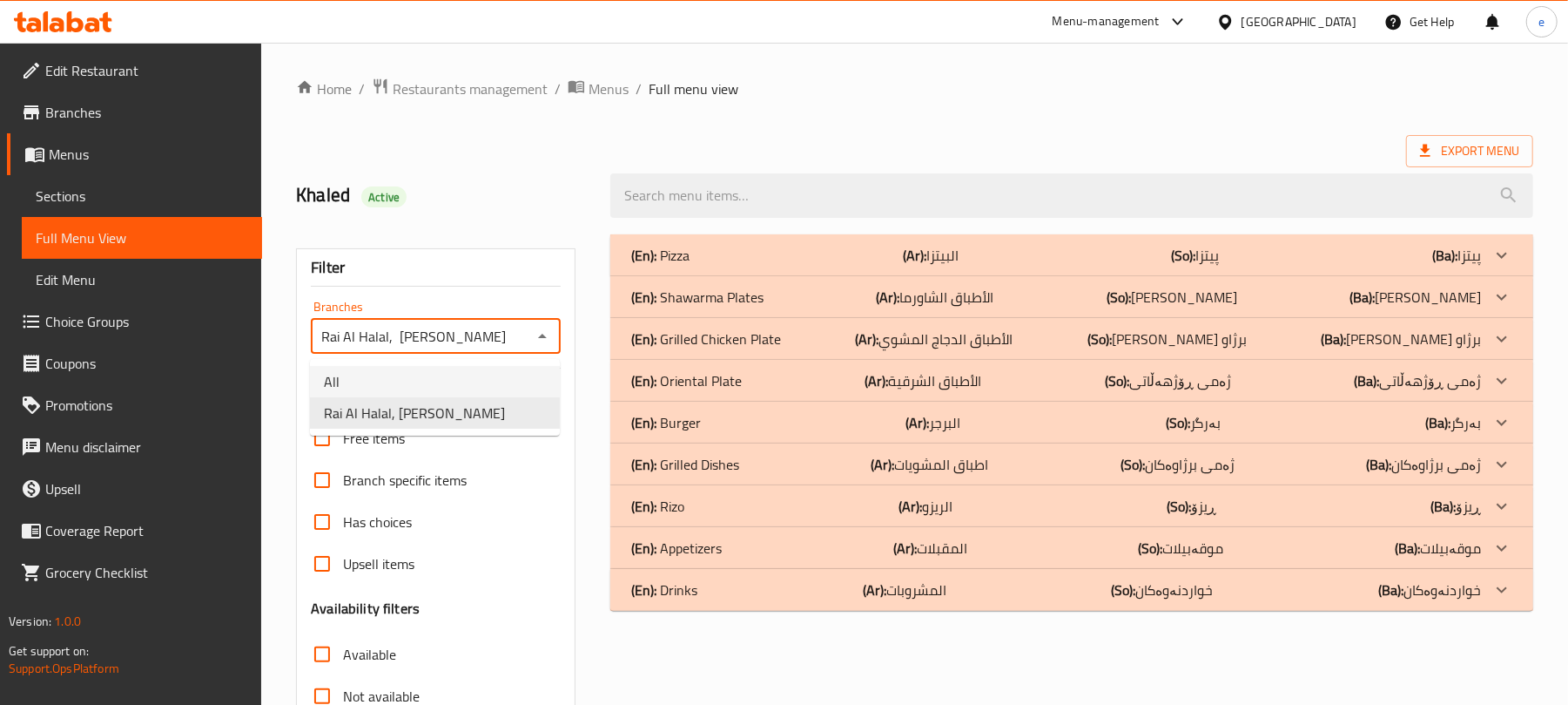
click at [467, 373] on li "All" at bounding box center [435, 381] width 250 height 31
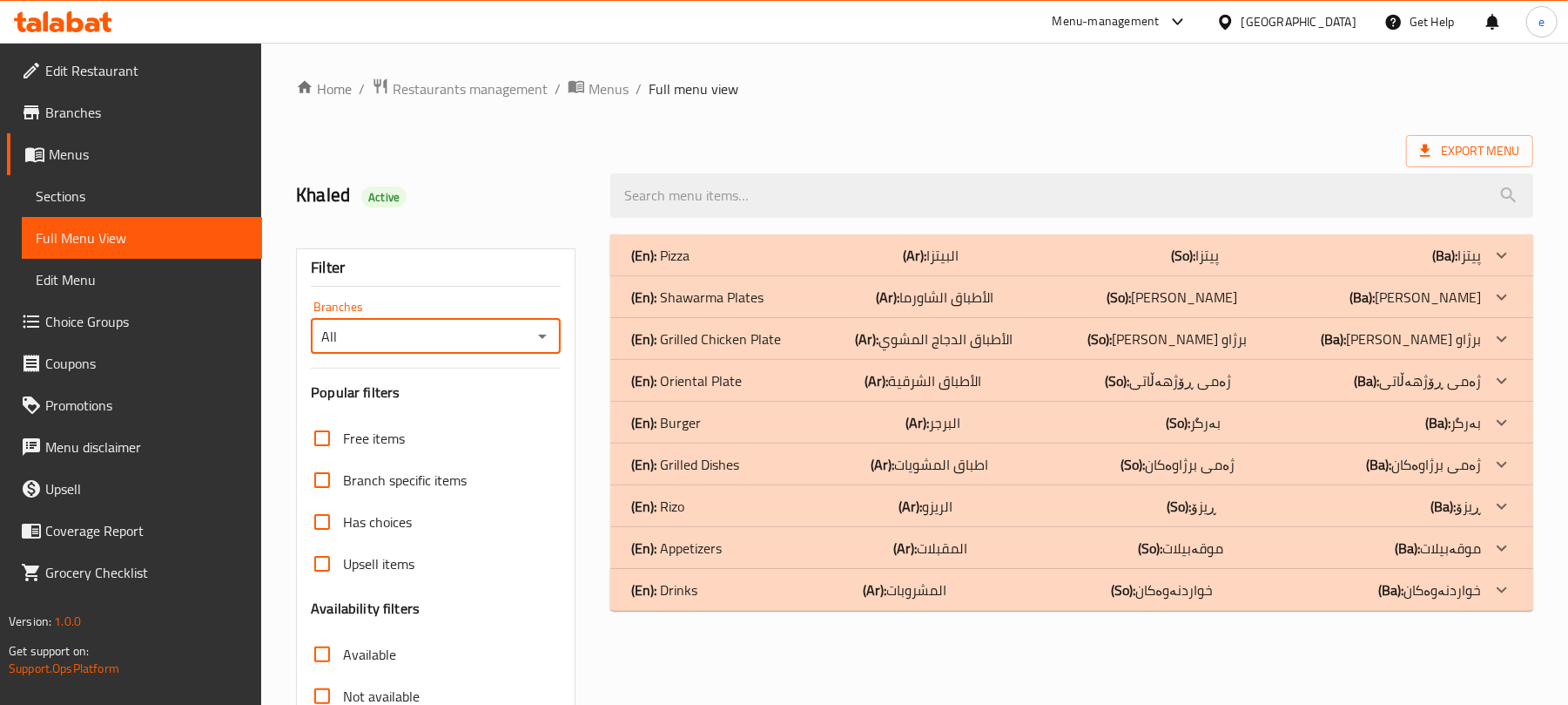
click at [555, 333] on div "All Branches" at bounding box center [435, 336] width 250 height 35
click at [542, 336] on icon "Open" at bounding box center [542, 336] width 8 height 5
click at [486, 409] on li "Rai Al Halal, Al Amriya" at bounding box center [435, 412] width 250 height 31
type input "Rai Al Halal, Al Amriya"
click at [850, 298] on div "(En): Shawarma Plates (Ar): الأطباق الشاورما (So): ژەمی شاورمە (Ba): ژەمی شاورمە" at bounding box center [1056, 297] width 850 height 21
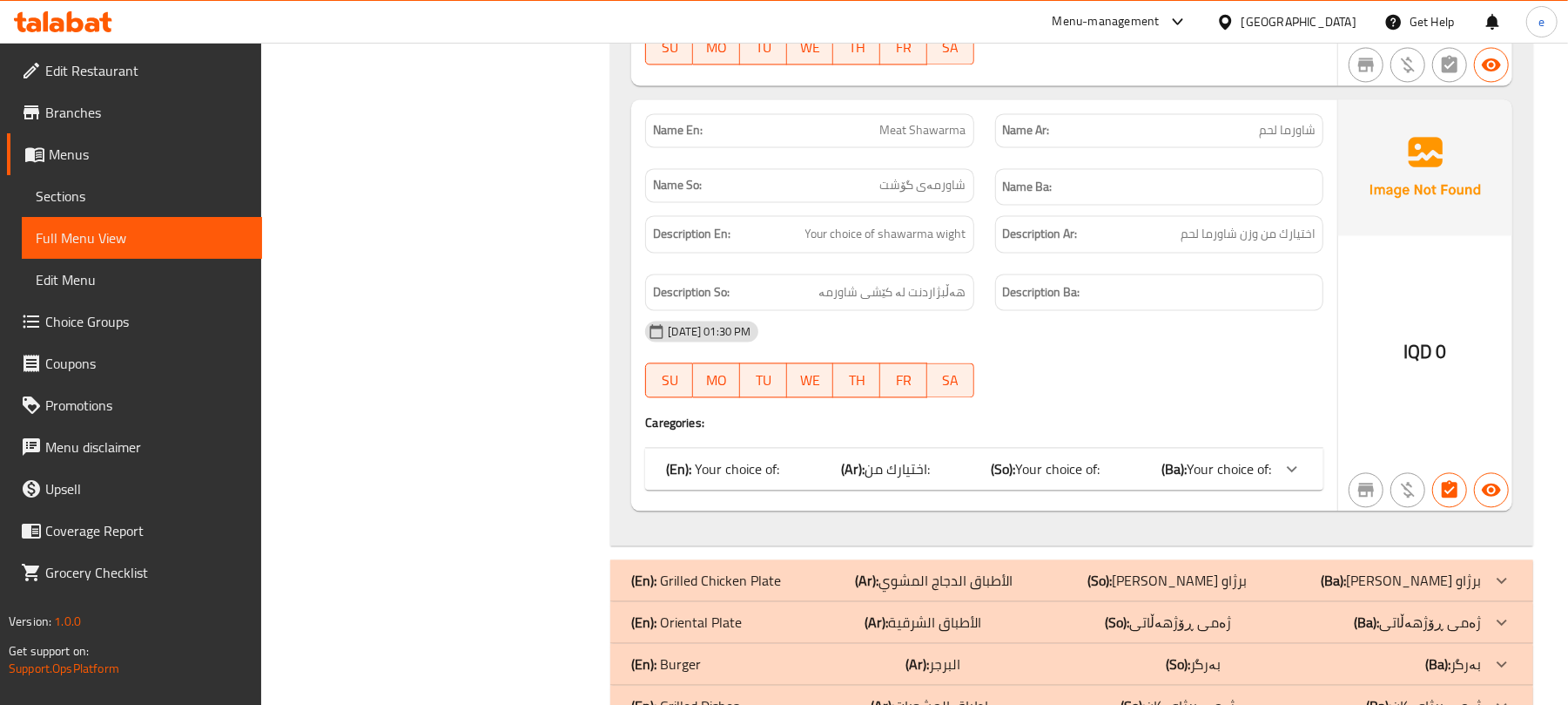
scroll to position [2454, 0]
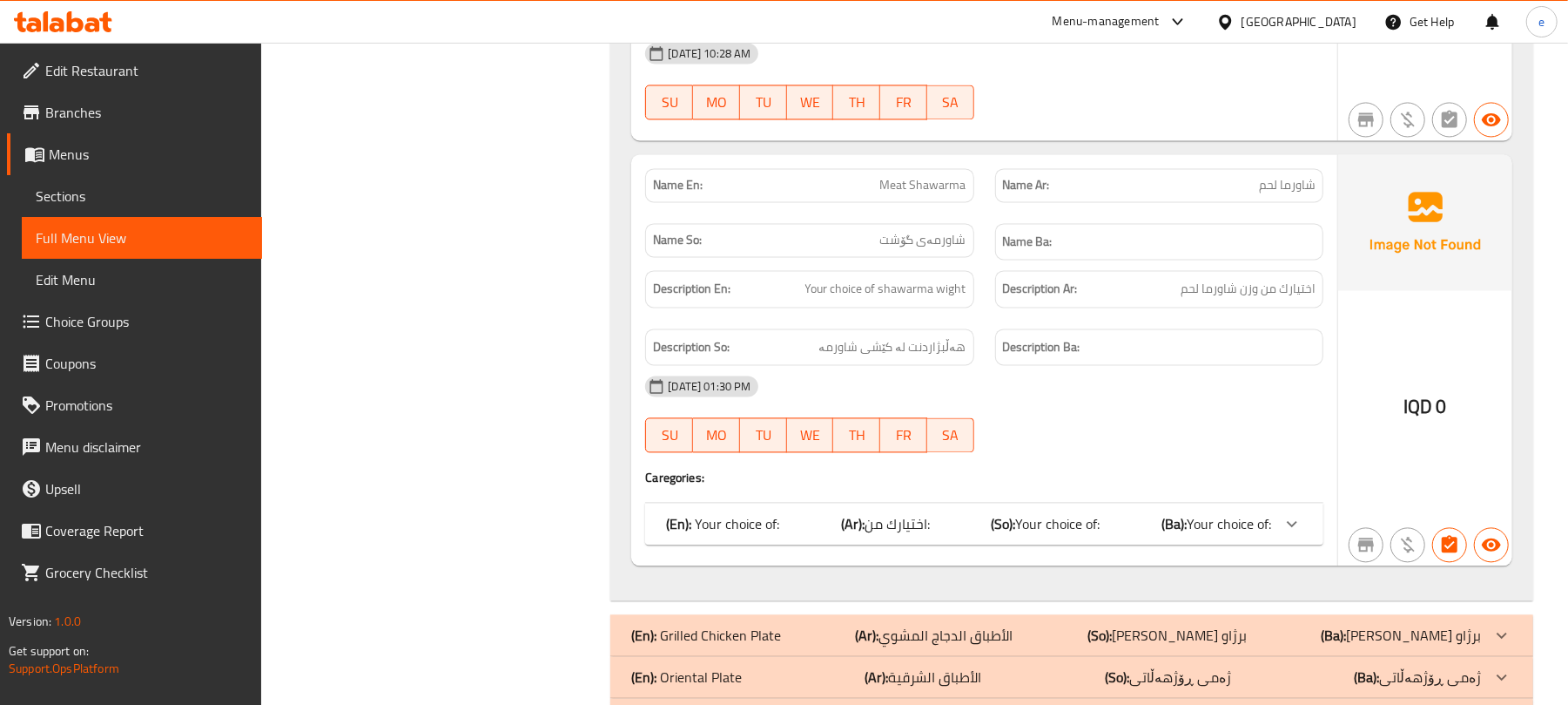
click at [1146, 526] on div "(En): Your choice of: (Ar): اختيارك من: (So): Your choice of: (Ba): Your choice…" at bounding box center [968, 524] width 605 height 21
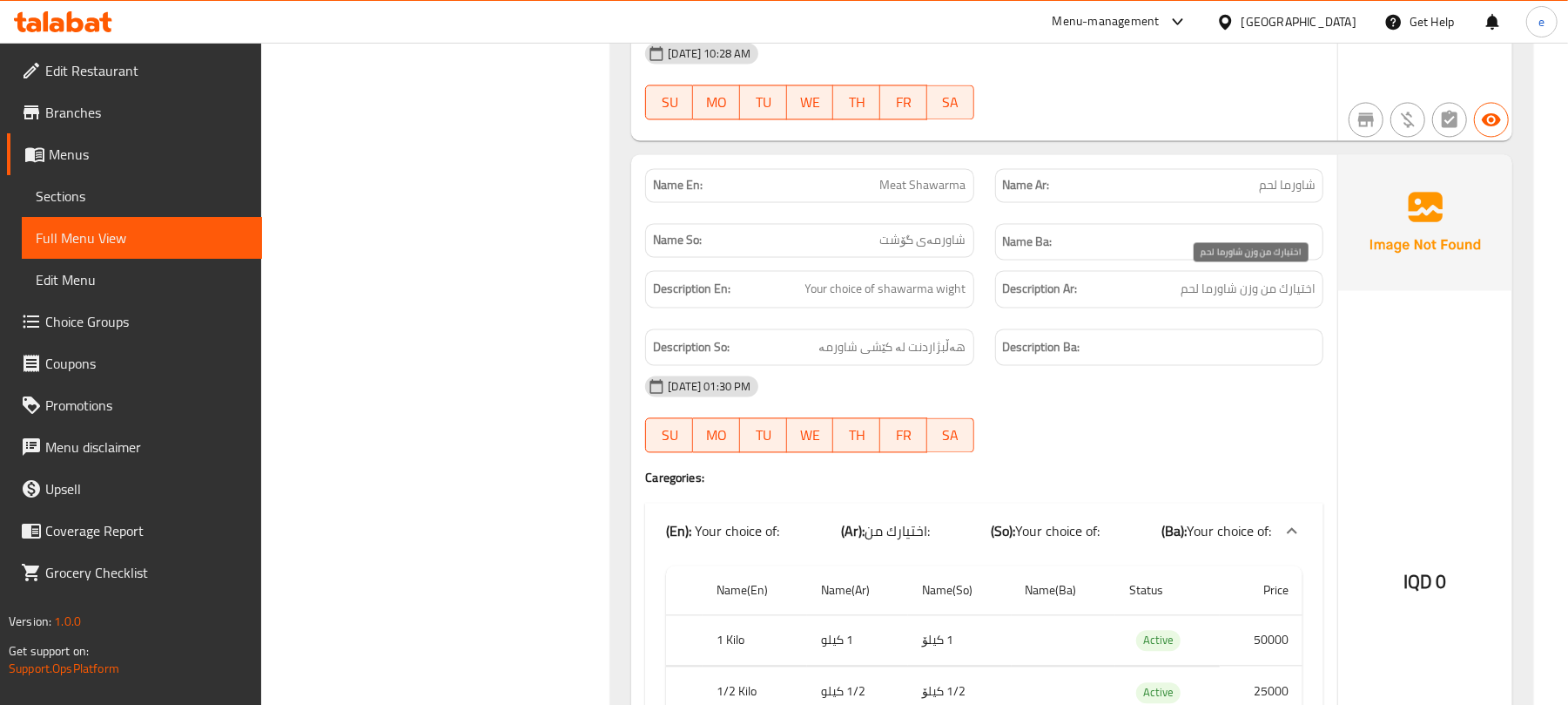
click at [1258, 290] on span "اختيارك من وزن شاورما لحم" at bounding box center [1247, 288] width 135 height 22
copy span "اختيارك من وزن شاورما لحم"
click at [938, 284] on span "Your choice of shawarma wight" at bounding box center [886, 288] width 161 height 22
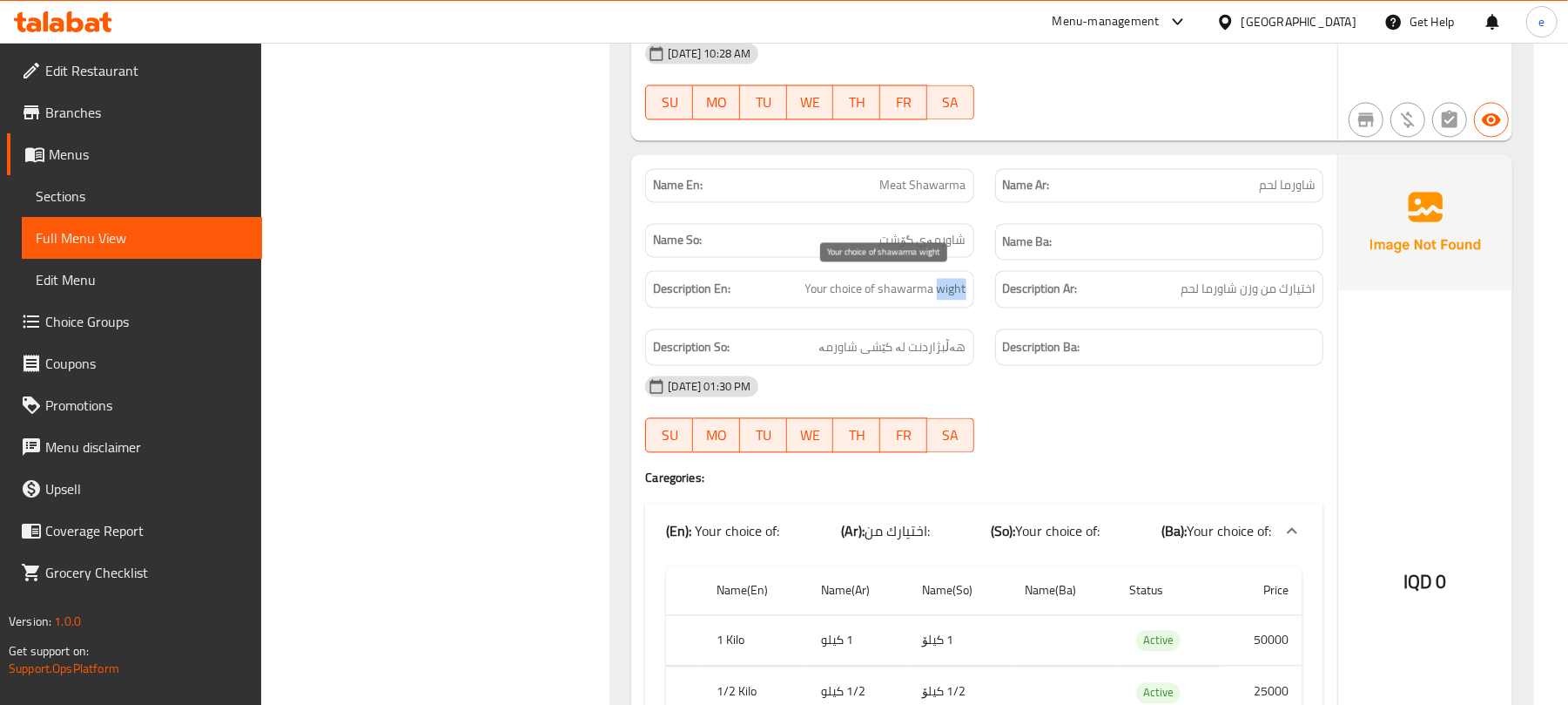
click at [938, 284] on span "Your choice of shawarma wight" at bounding box center [886, 288] width 161 height 22
copy span "Your choice of shawarma wight"
click at [926, 353] on div "Description So: هەڵبژاردنت لە کێشی شاورمە" at bounding box center [809, 347] width 328 height 38
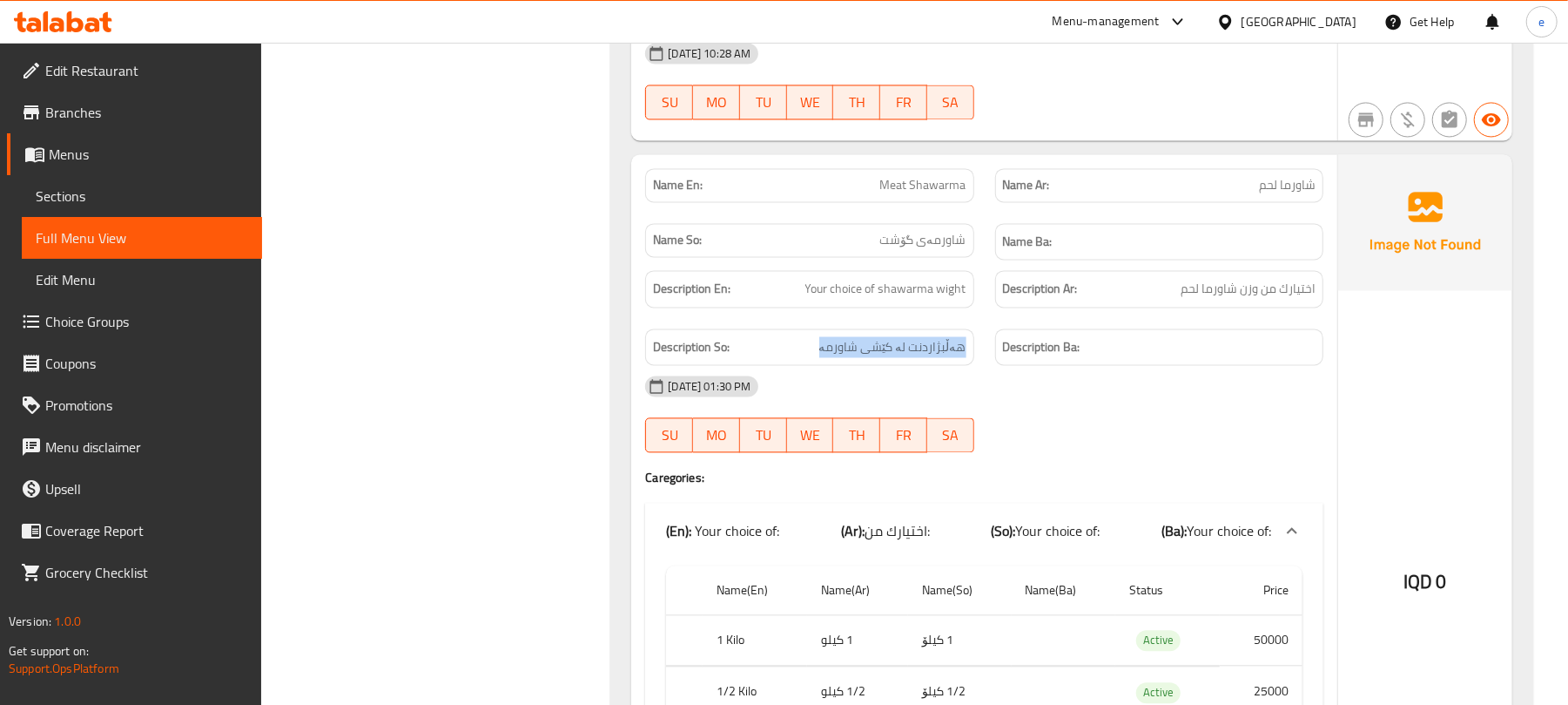
click at [926, 353] on div "Description So: هەڵبژاردنت لە کێشی شاورمە" at bounding box center [809, 347] width 328 height 38
copy span "هەڵبژاردنت لە کێشی شاورمە"
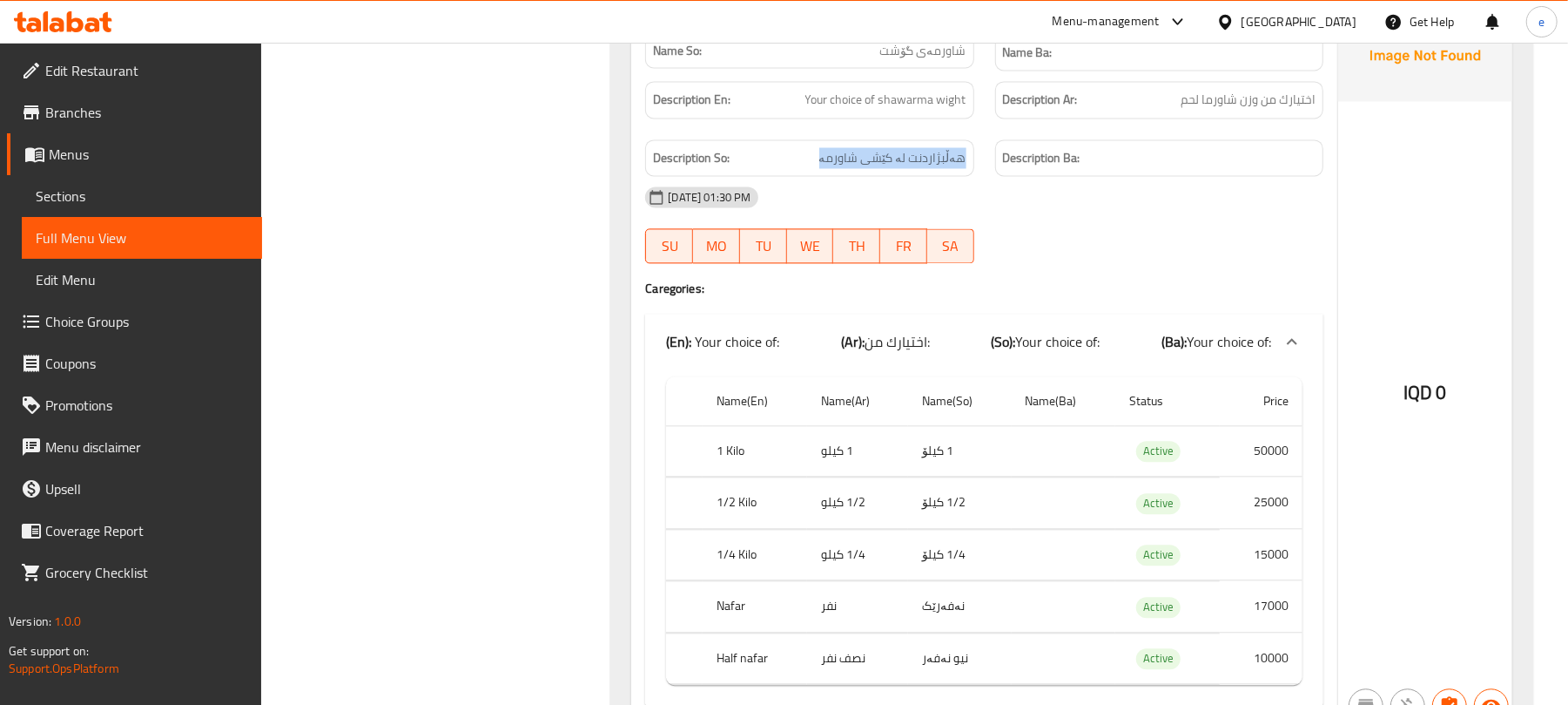
scroll to position [2686, 0]
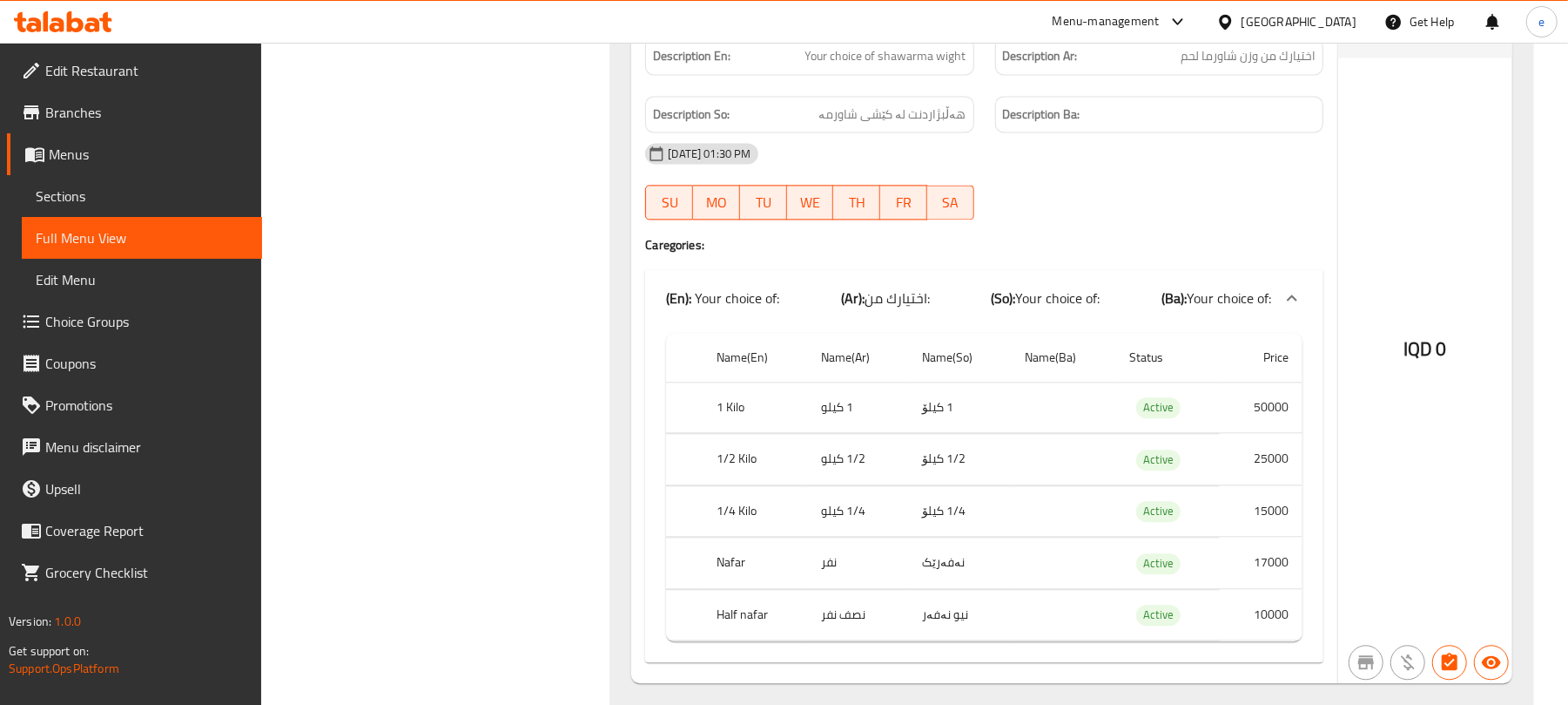
click at [726, 562] on th "Nafar" at bounding box center [755, 562] width 105 height 51
copy th "Nafar"
click at [829, 565] on td "نفر" at bounding box center [857, 562] width 101 height 51
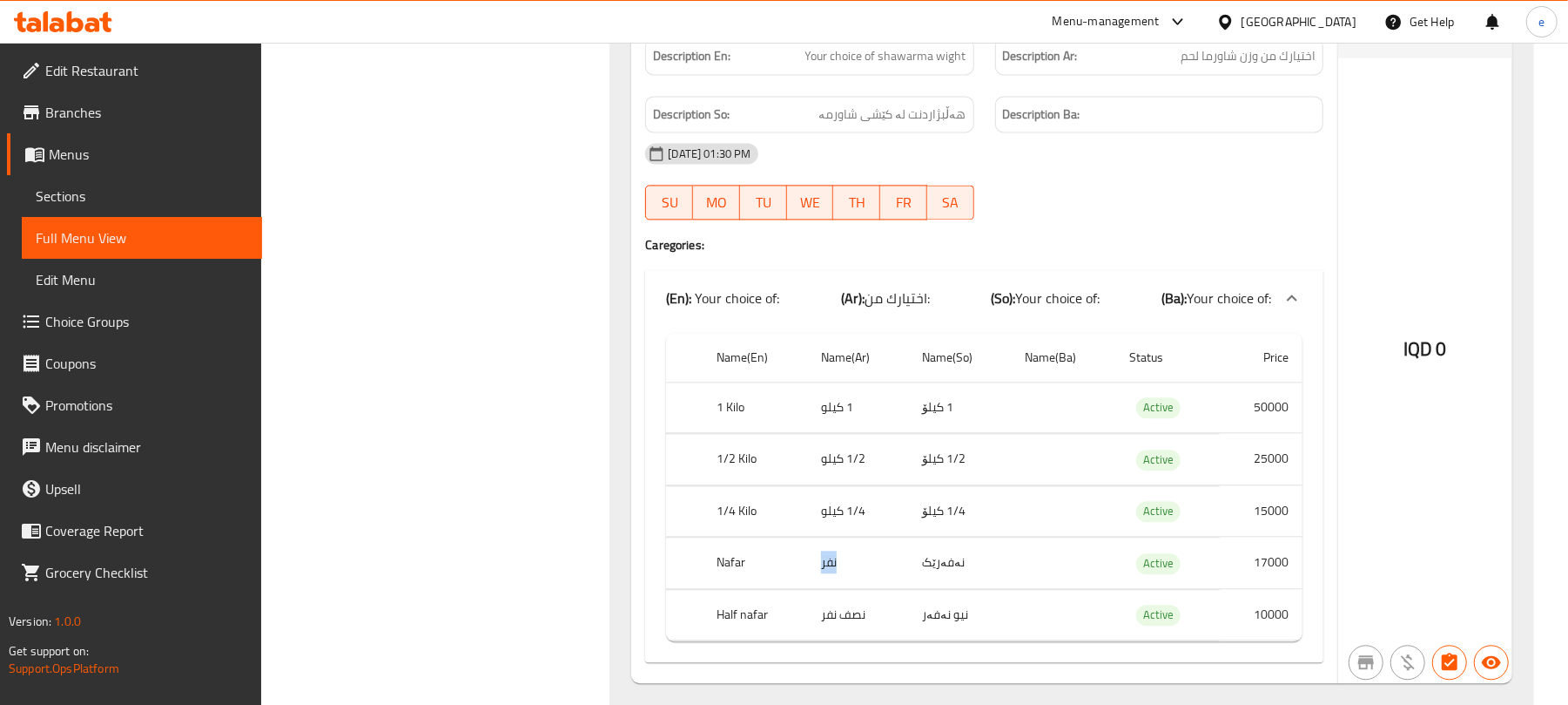
copy td "نفر"
click at [955, 559] on td "نەفەرێک" at bounding box center [959, 562] width 103 height 51
copy td "نەفەرێک"
click at [726, 621] on th "Half nafar" at bounding box center [755, 614] width 105 height 51
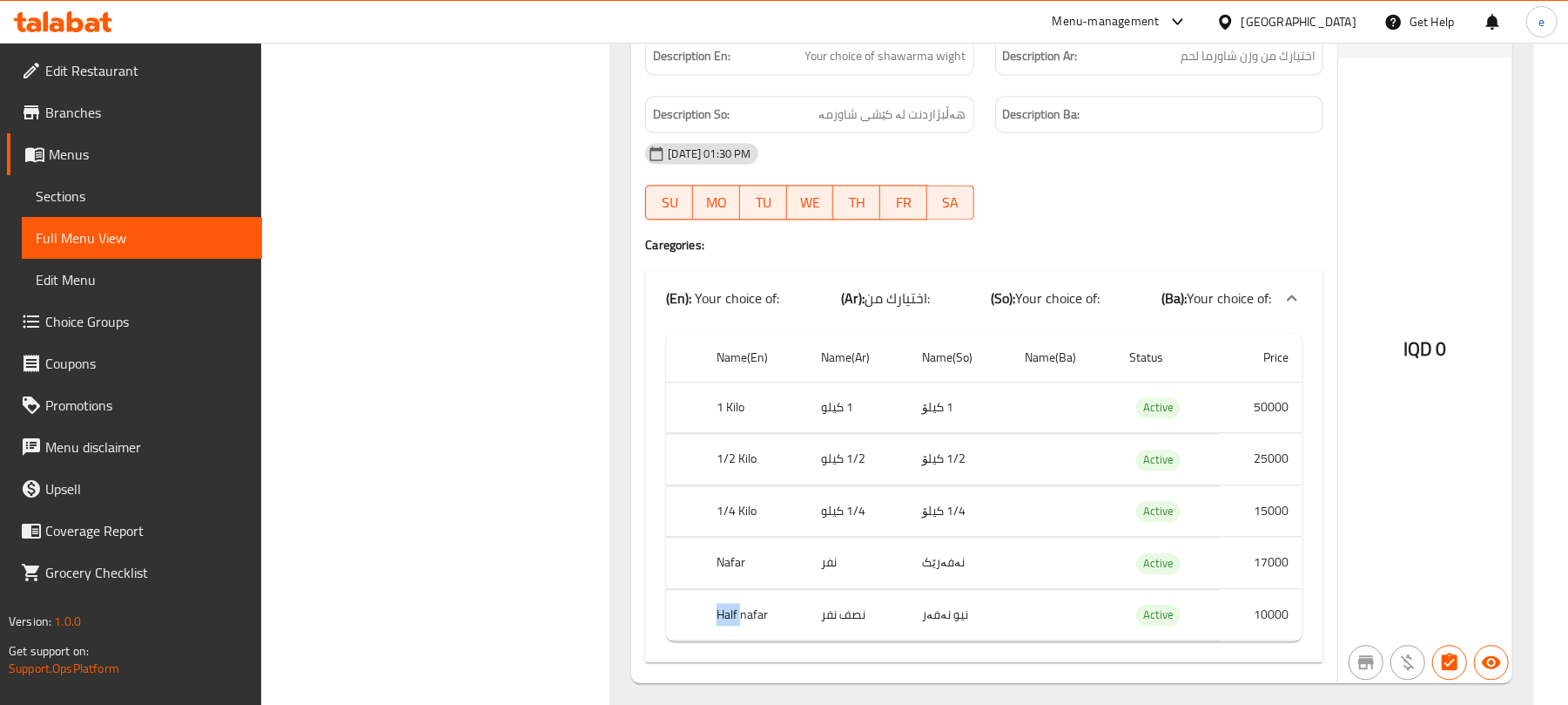
click at [726, 621] on th "Half nafar" at bounding box center [755, 614] width 105 height 51
click at [737, 626] on th "Half nafar" at bounding box center [755, 614] width 105 height 51
click at [745, 618] on th "Half nafar" at bounding box center [755, 614] width 105 height 51
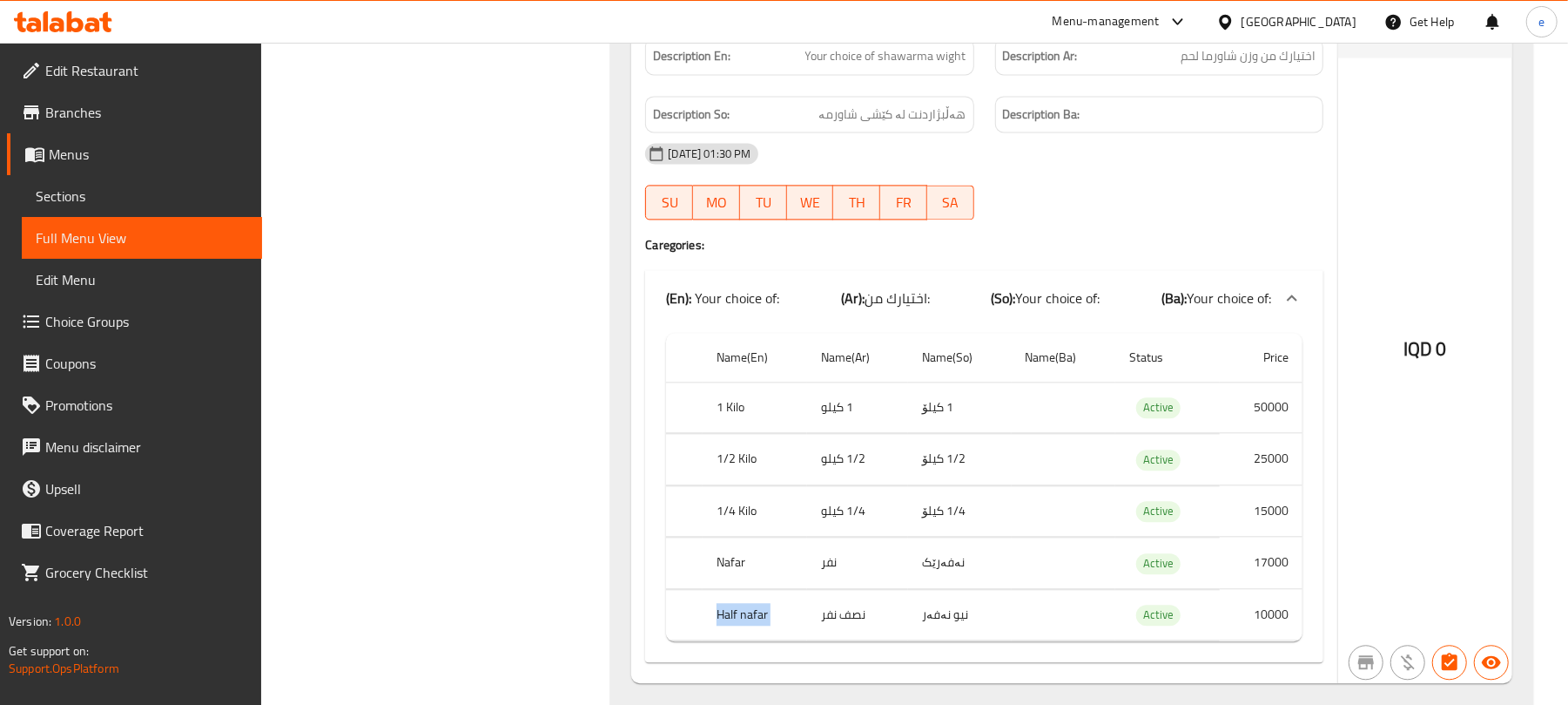
copy th "Half nafar"
click at [844, 616] on td "نصف نفر" at bounding box center [857, 614] width 101 height 51
copy td "نصف نفر"
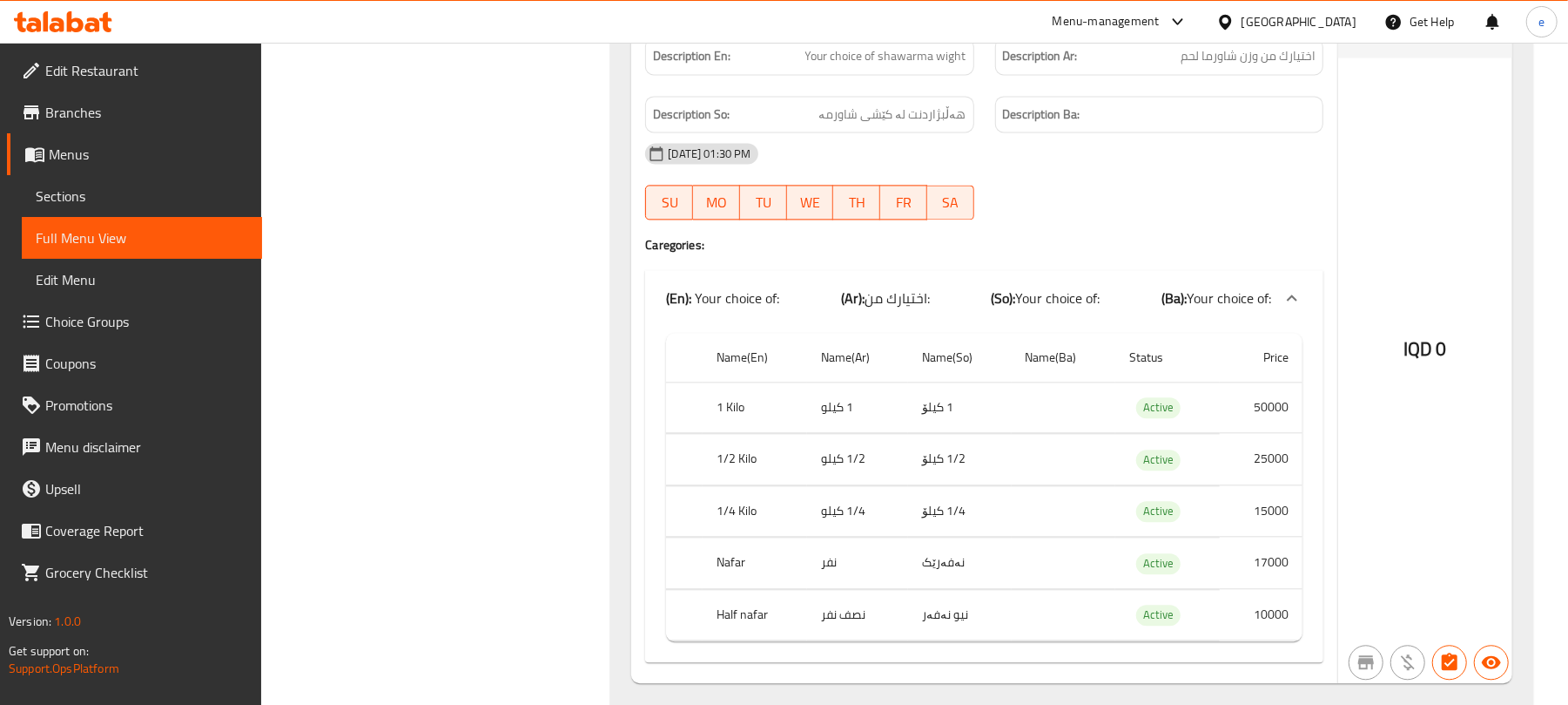
click at [942, 614] on td "نیو نەفەر" at bounding box center [959, 614] width 103 height 51
copy td "نیو نەفەر"
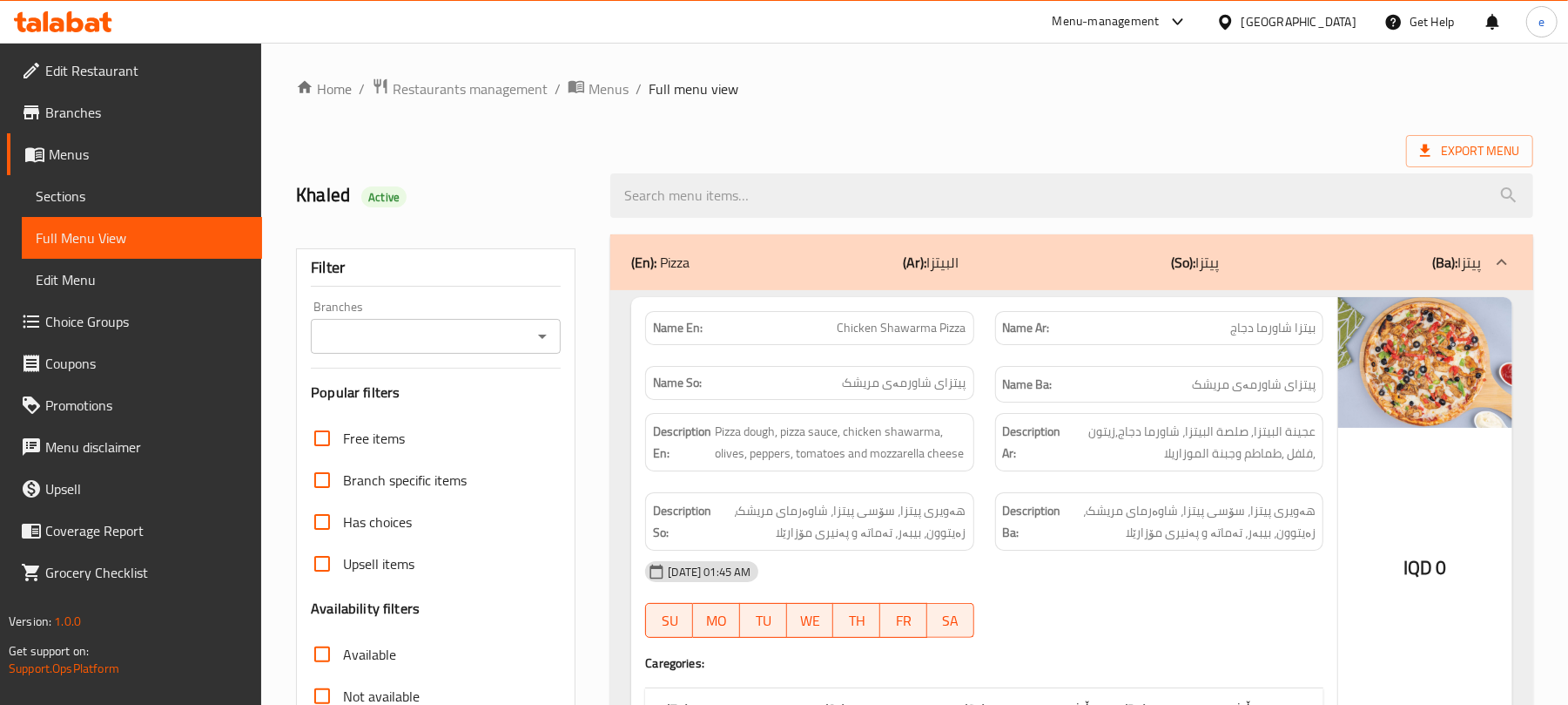
click at [754, 268] on div "(En): Pizza (Ar): البيتزا (So): پیتزا (Ba): پیتزا" at bounding box center [1056, 262] width 850 height 21
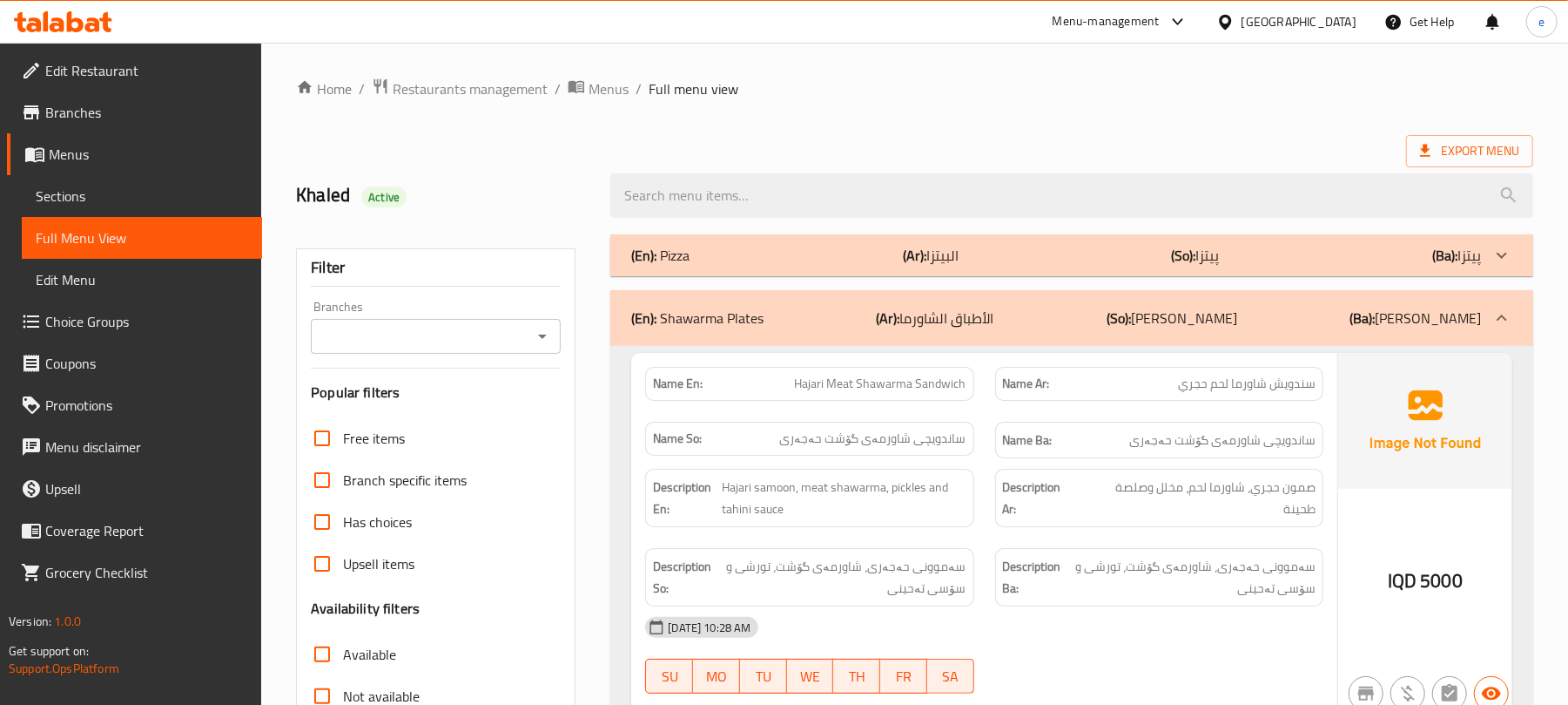
click at [820, 332] on div "(En): Shawarma Plates (Ar): الأطباق الشاورما (So): [PERSON_NAME] (Ba): [PERSON_…" at bounding box center [1072, 317] width 923 height 56
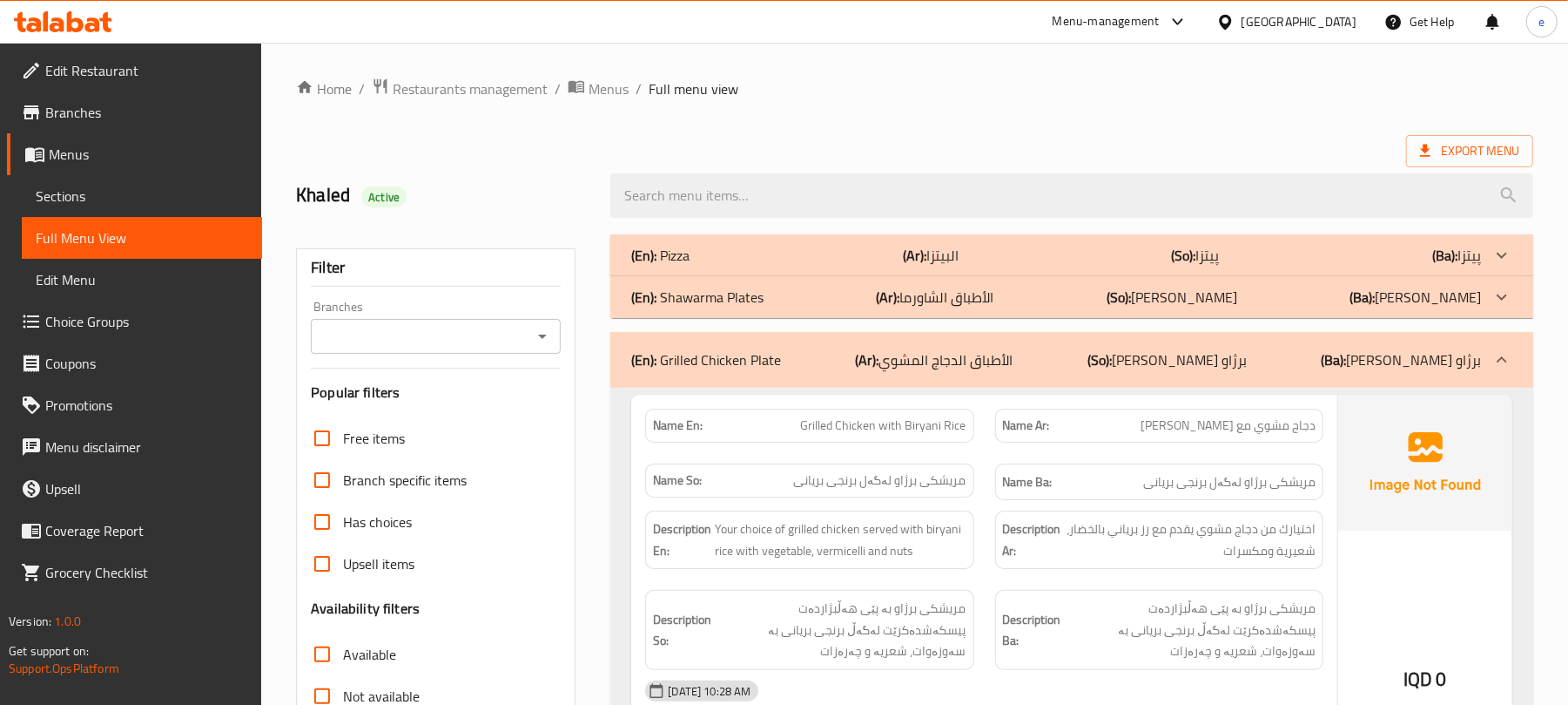
click at [832, 361] on div "(En): Grilled Chicken Plate (Ar): الأطباق الدجاج المشوي (So): ژەمی مریشکی برژاو…" at bounding box center [1056, 360] width 850 height 21
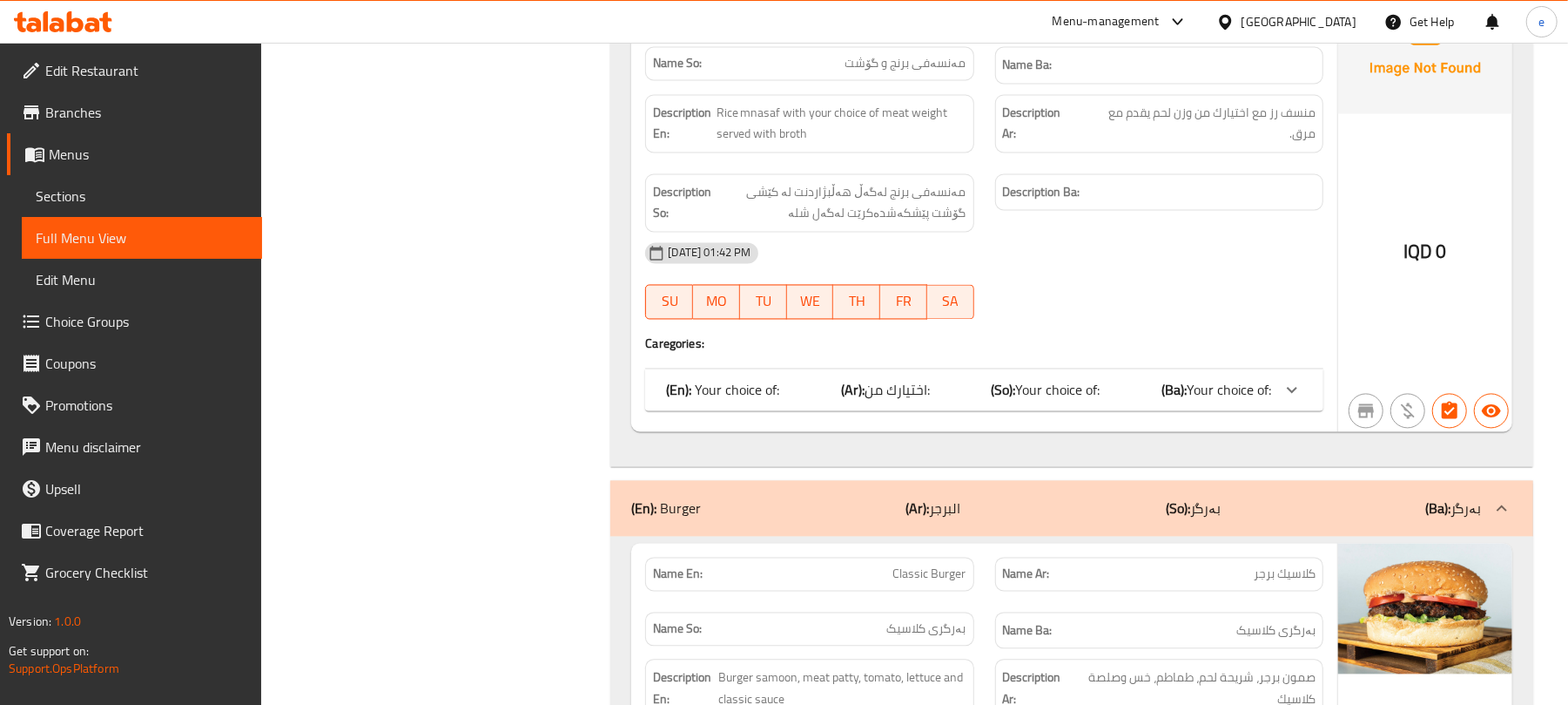
scroll to position [2090, 0]
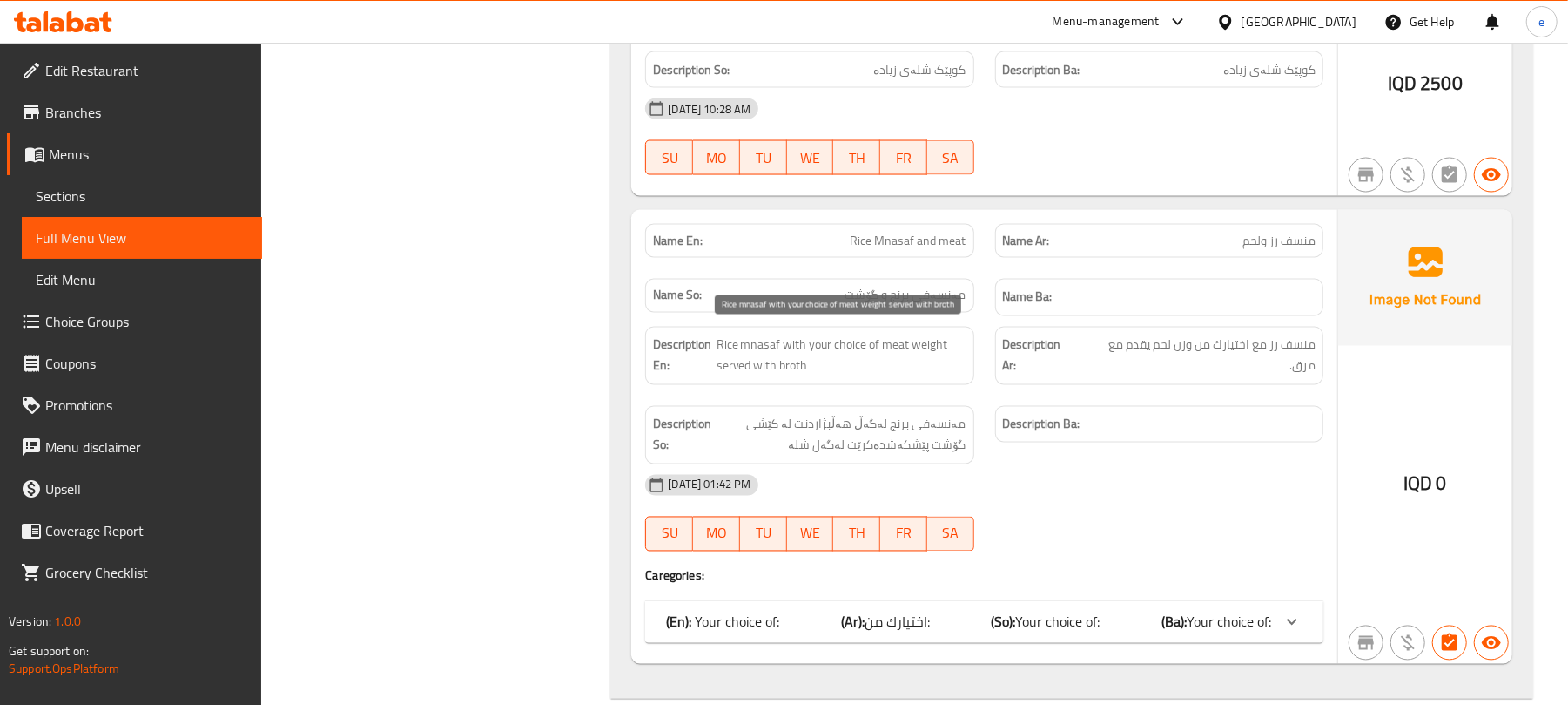
click at [842, 344] on span "Rice mnasaf with your choice of meat weight served with broth" at bounding box center [841, 355] width 250 height 42
copy span "Rice mnasaf with your choice of meat weight served with broth"
click at [862, 413] on span "مەنسەفی برنج لەگەڵ هەڵبژاردنت لە کێشی گۆشت پێشکەشدەکرێت لەگەل شلە" at bounding box center [841, 434] width 251 height 42
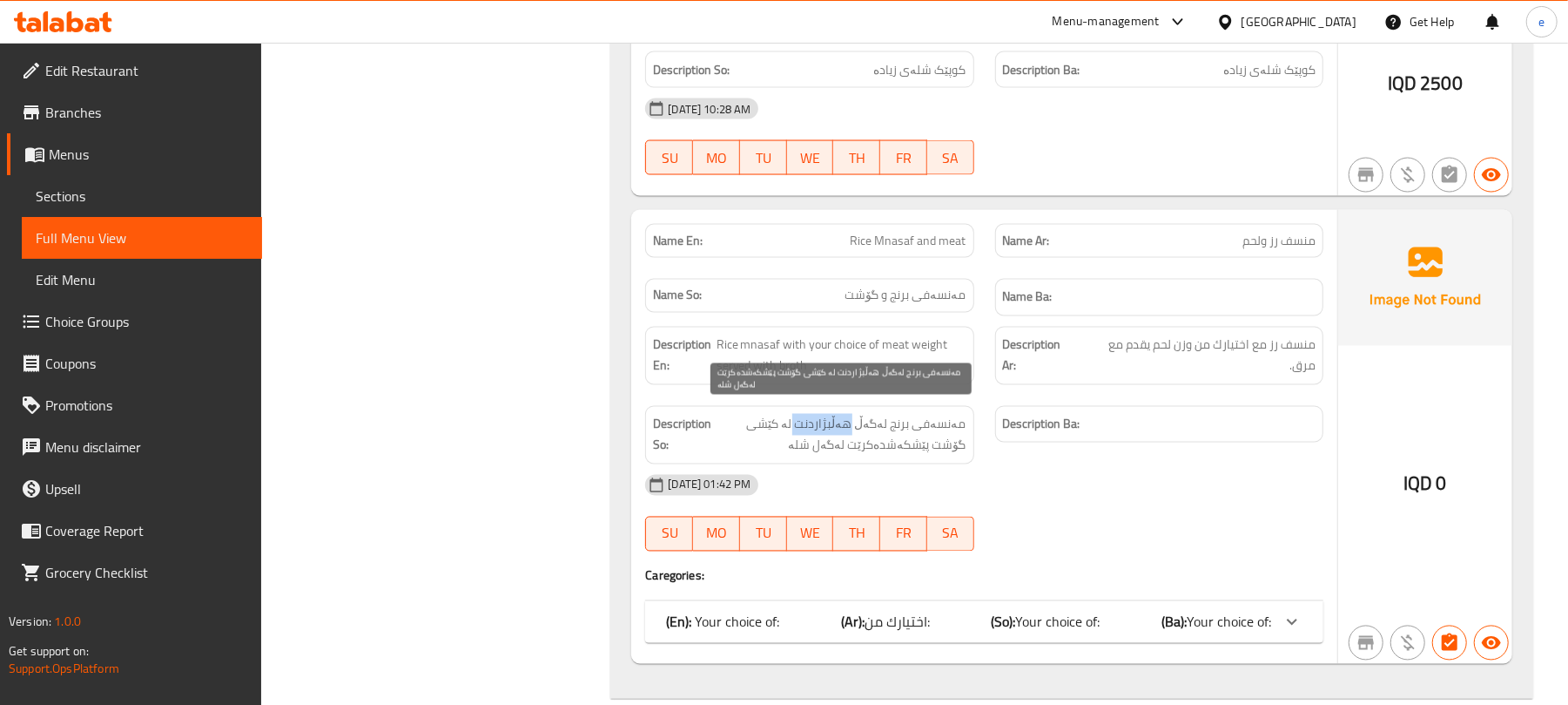
click at [862, 413] on span "مەنسەفی برنج لەگەڵ هەڵبژاردنت لە کێشی گۆشت پێشکەشدەکرێت لەگەل شلە" at bounding box center [841, 434] width 251 height 42
copy span "مەنسەفی برنج لەگەڵ هەڵبژاردنت لە کێشی گۆشت پێشکەشدەکرێت لەگەل شلە"
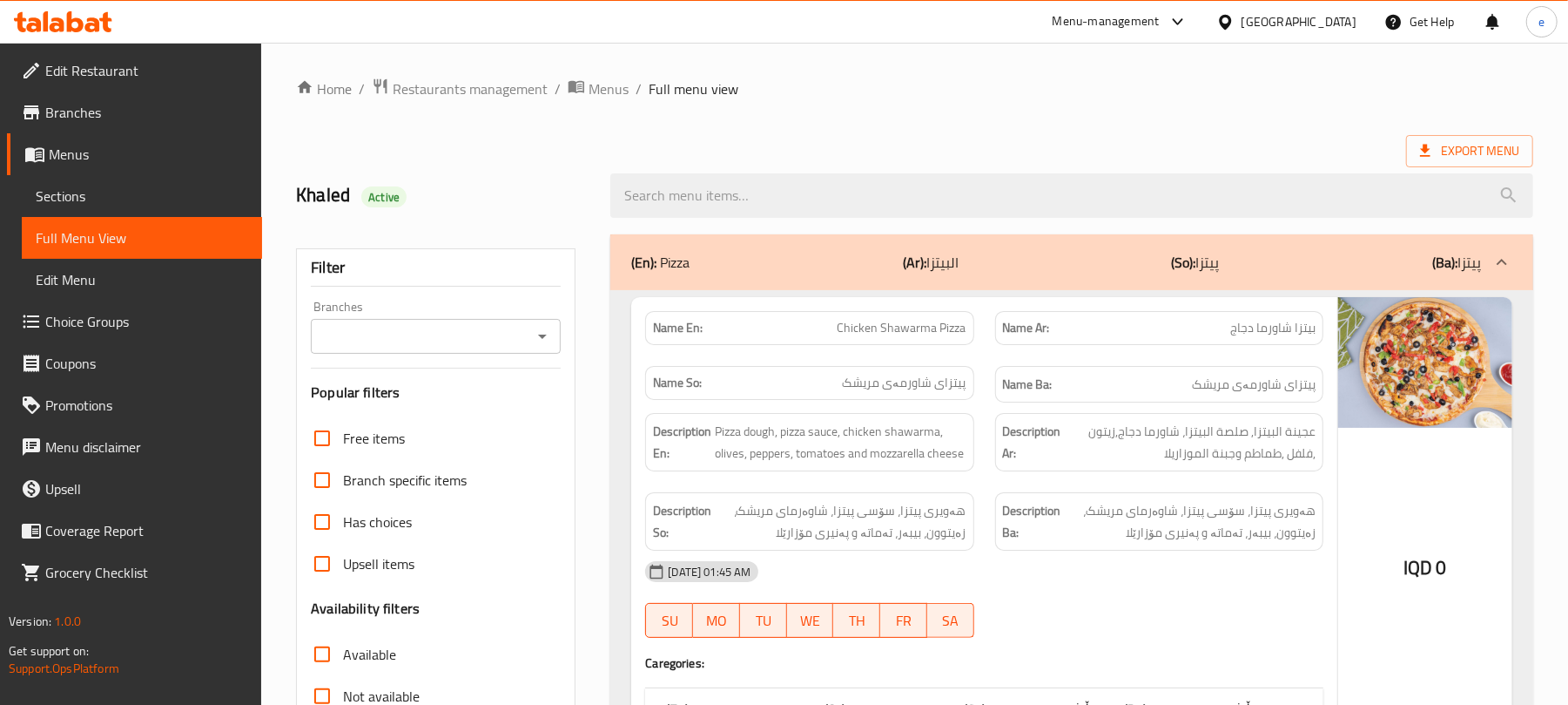
click at [542, 335] on icon "Open" at bounding box center [542, 336] width 21 height 21
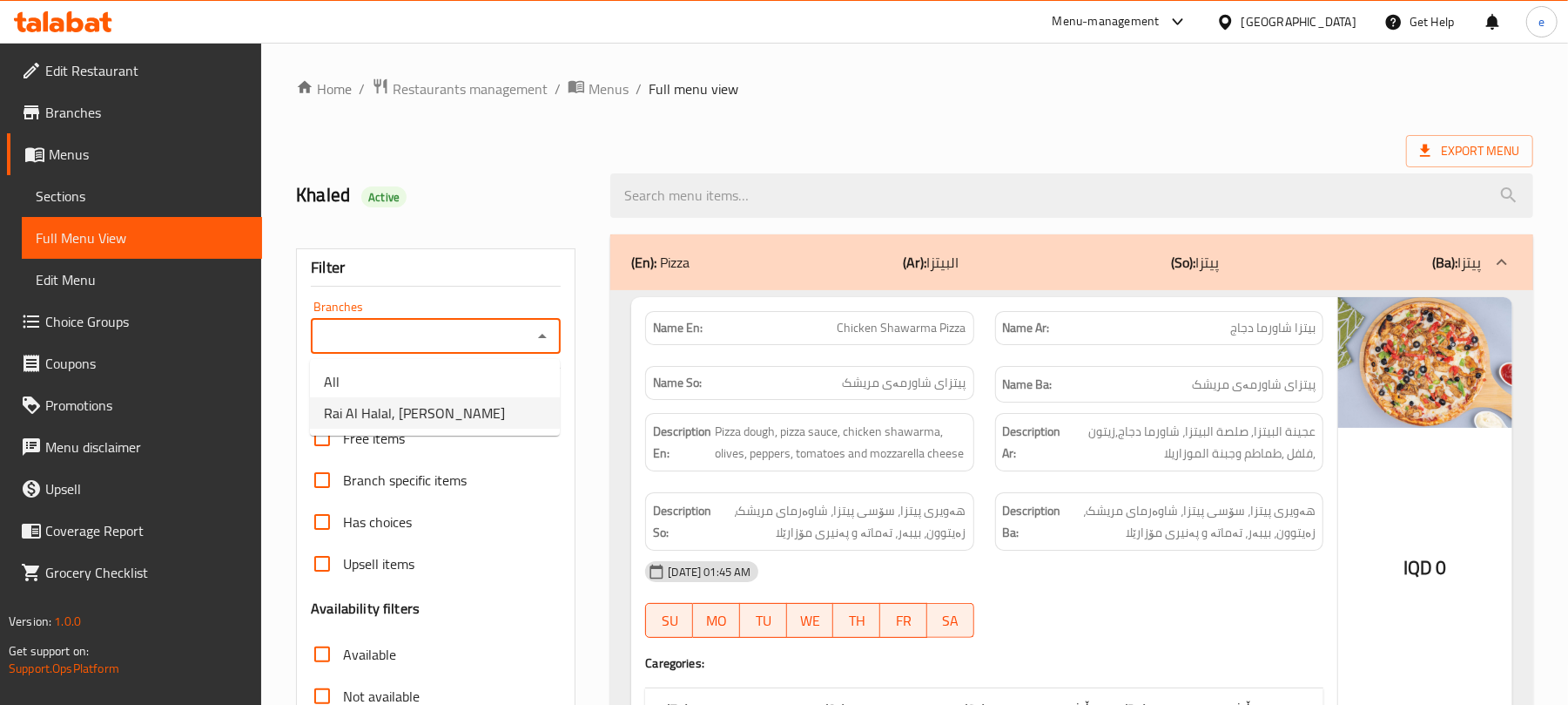
click at [482, 412] on li "Rai Al Halal, [PERSON_NAME]" at bounding box center [435, 412] width 250 height 31
click at [871, 276] on div "(En): Pizza (Ar): البيتزا (So): پیتزا (Ba): پیتزا" at bounding box center [1072, 261] width 923 height 56
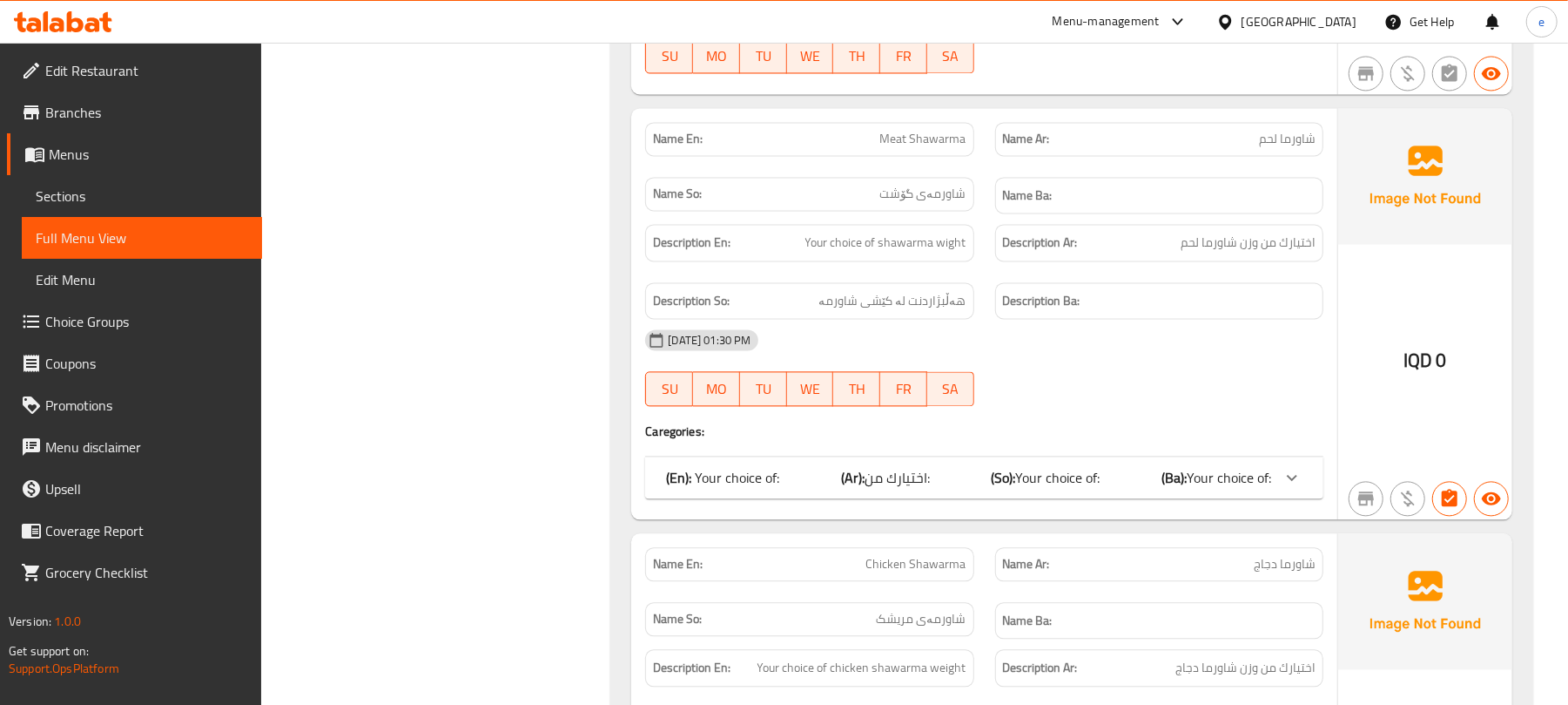
scroll to position [2555, 0]
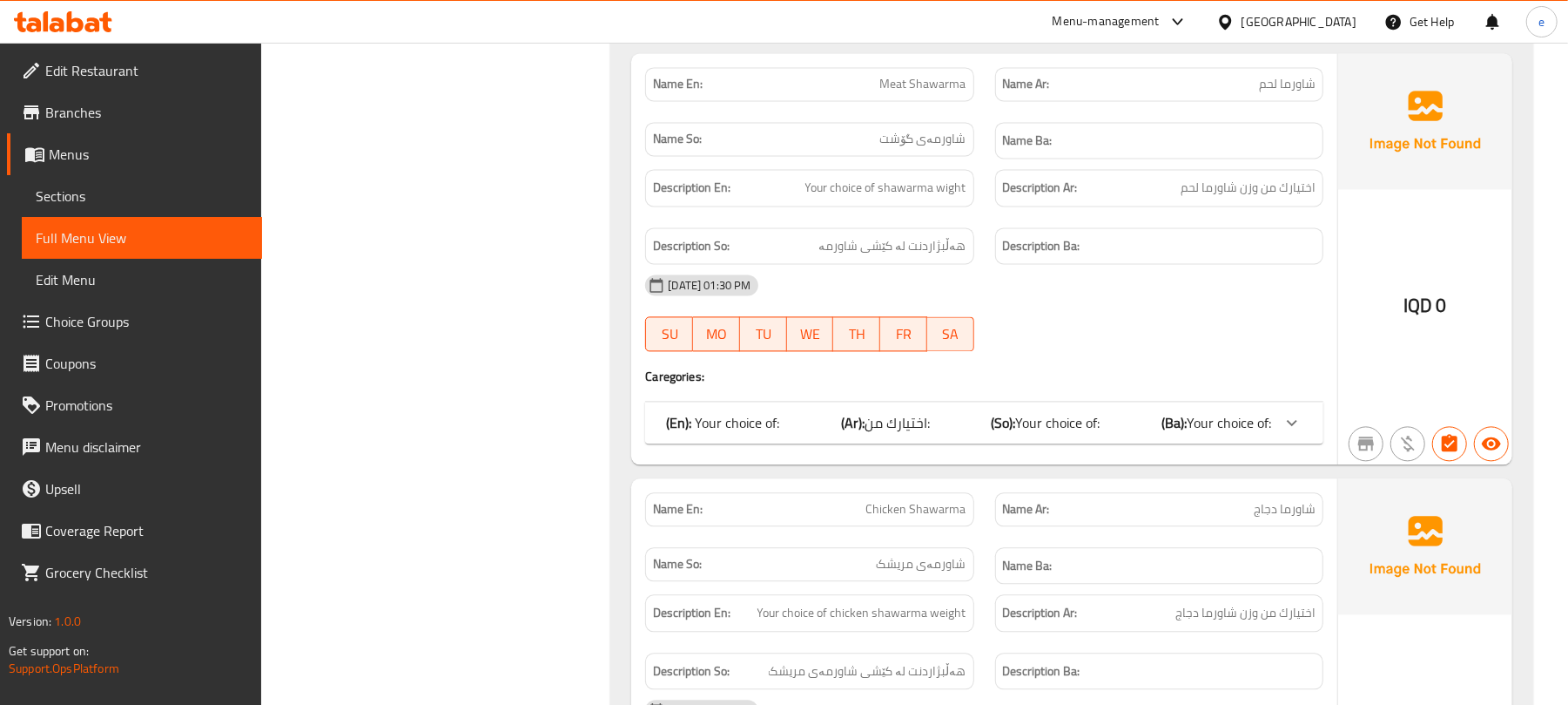
click at [1060, 411] on span "Your choice of:" at bounding box center [1058, 423] width 85 height 26
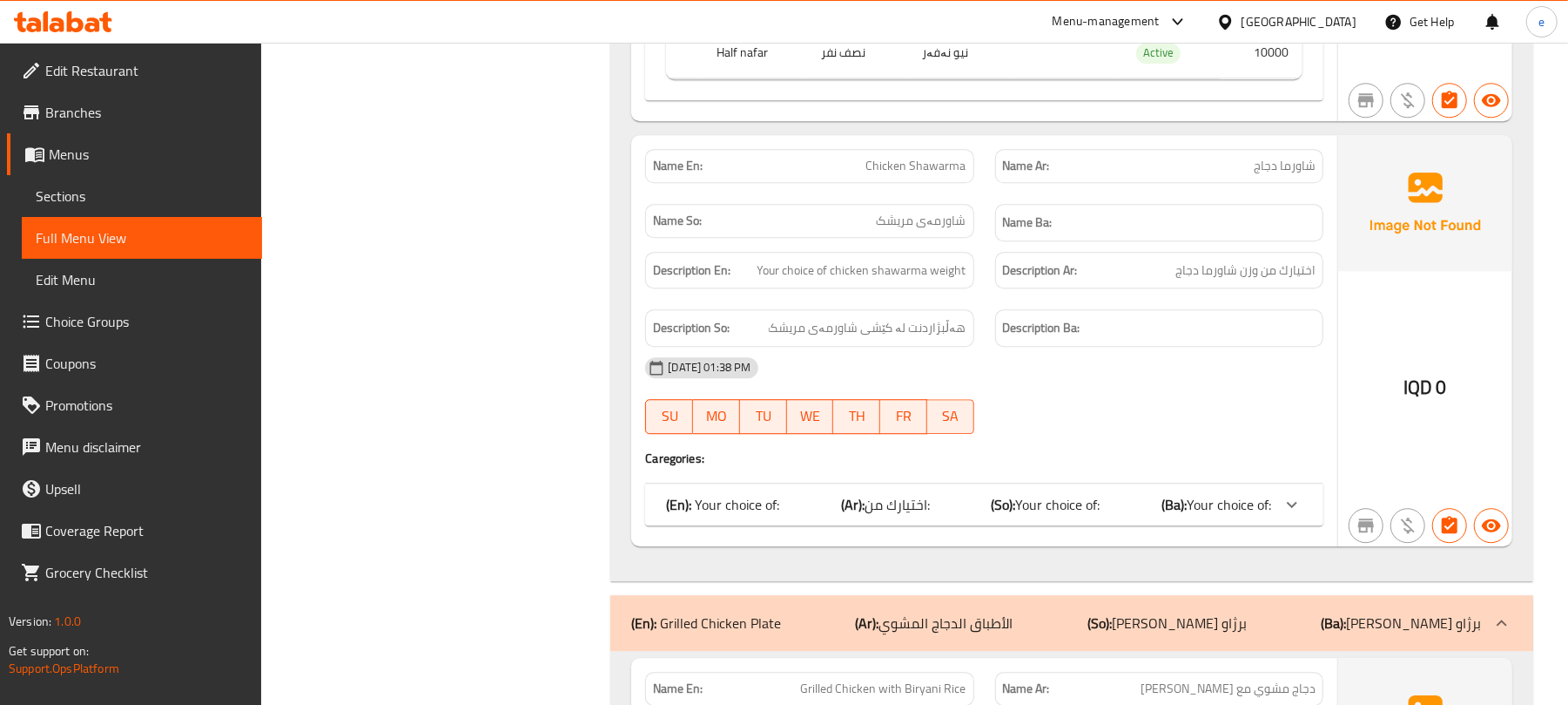
scroll to position [3251, 0]
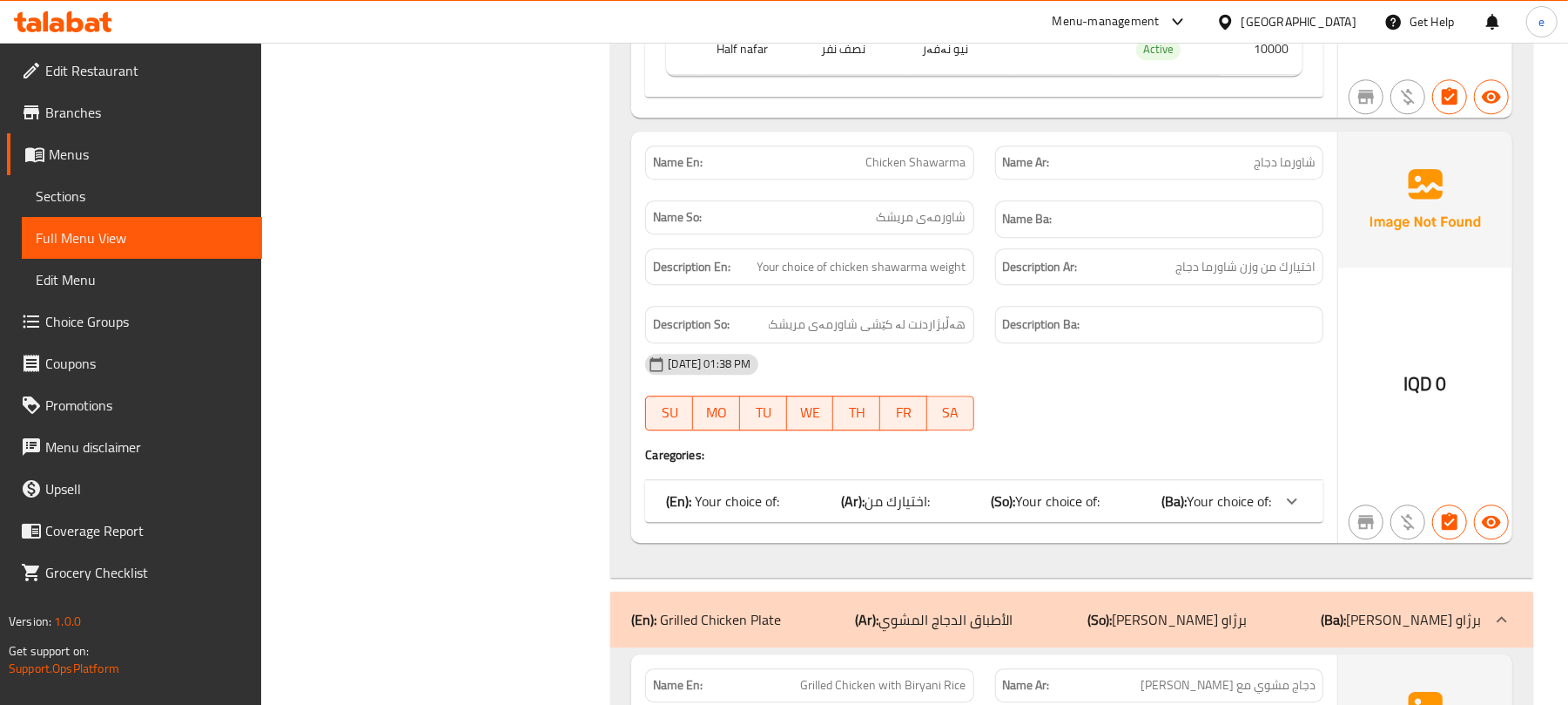
click at [1097, 485] on div "(En): Your choice of: (Ar): اختيارك من: (So): Your choice of: (Ba): Your choice…" at bounding box center [984, 500] width 678 height 42
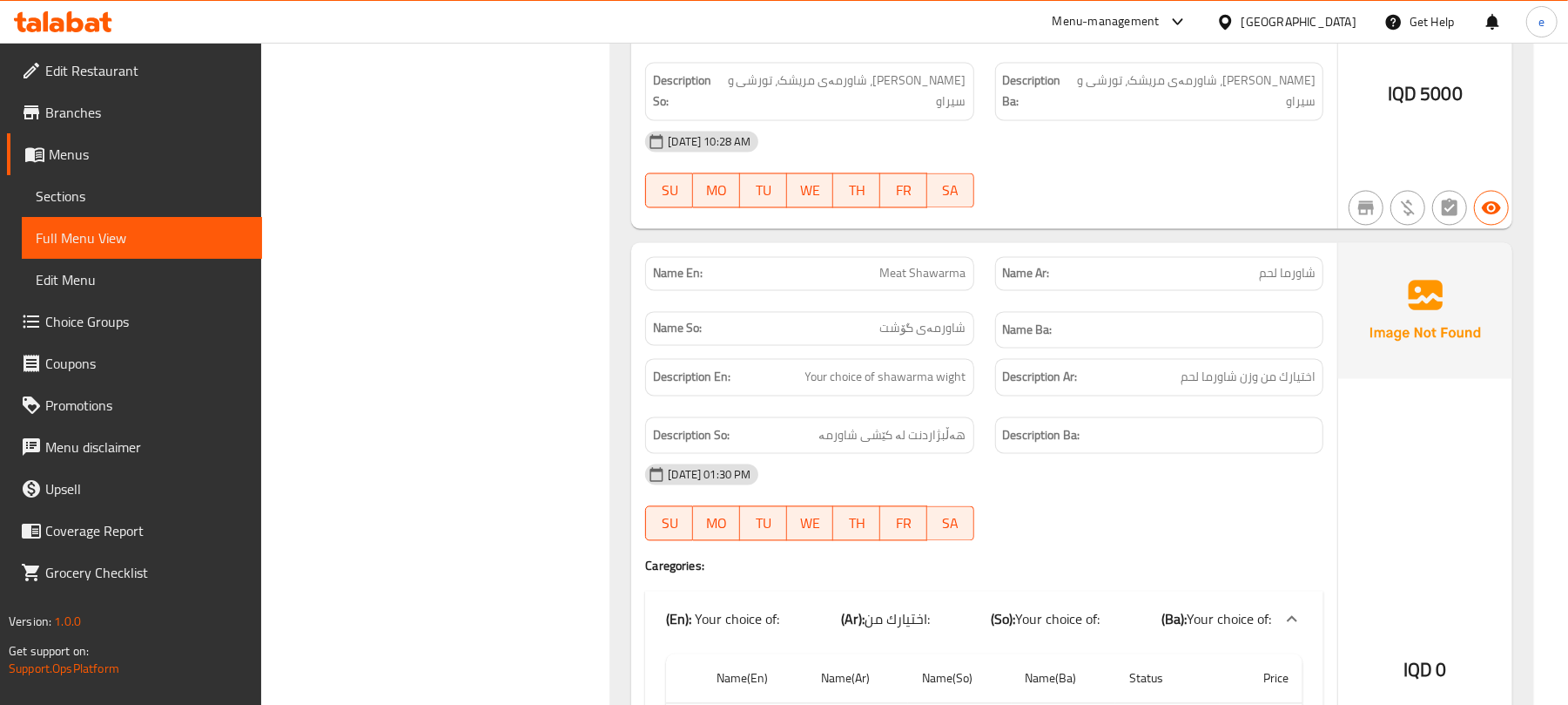
scroll to position [2322, 0]
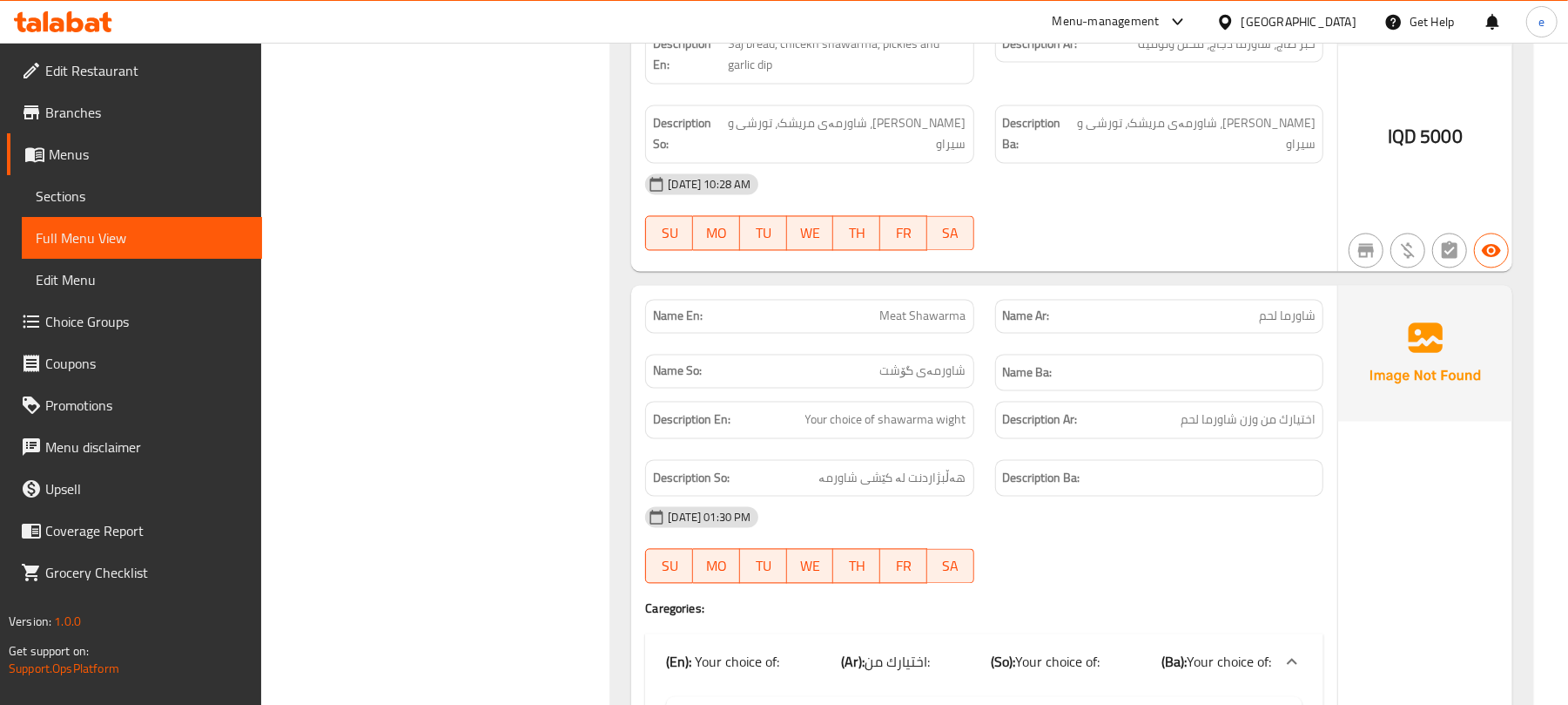
click at [912, 308] on span "Meat Shawarma" at bounding box center [923, 316] width 86 height 18
click at [910, 308] on span "Meat Shawarma" at bounding box center [923, 316] width 86 height 18
copy span "Meat Shawarma"
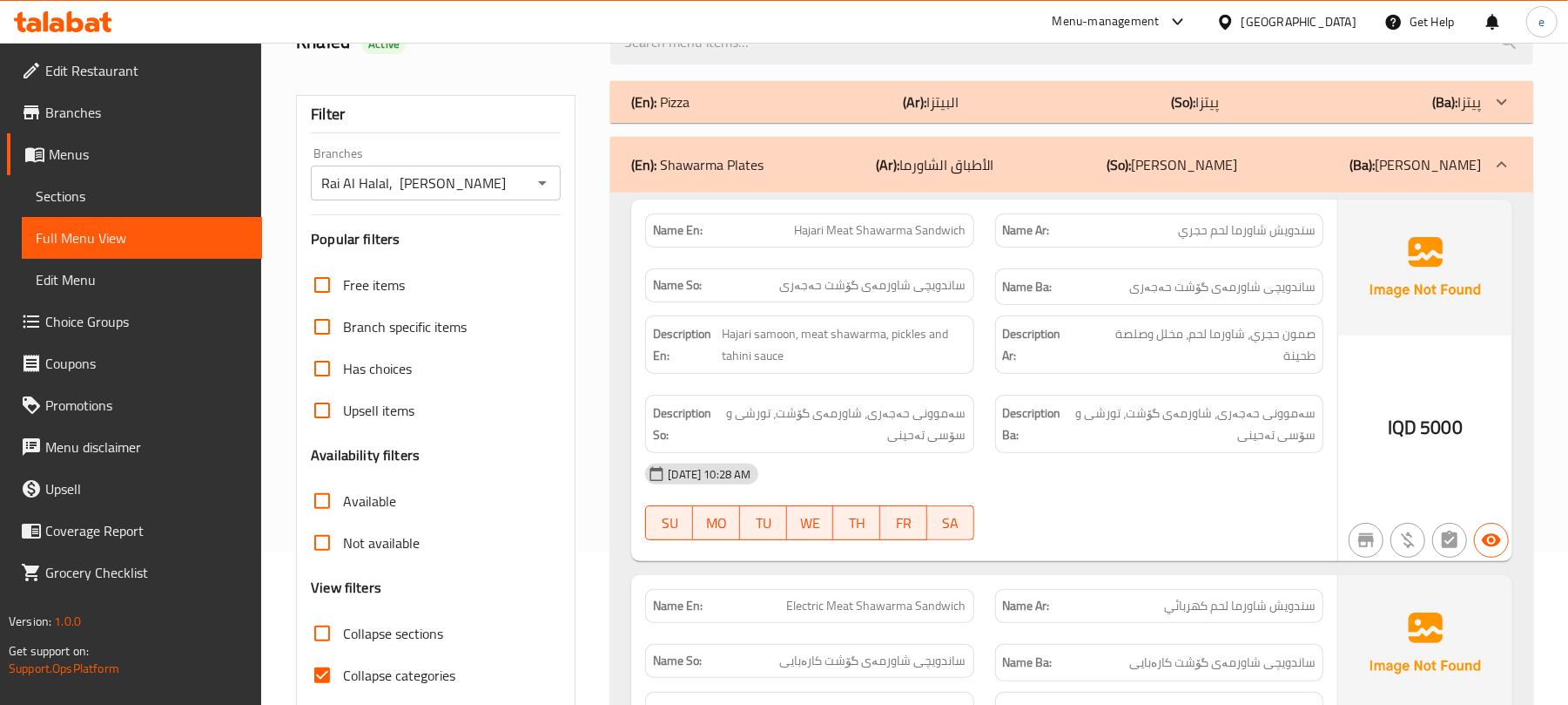
scroll to position [0, 0]
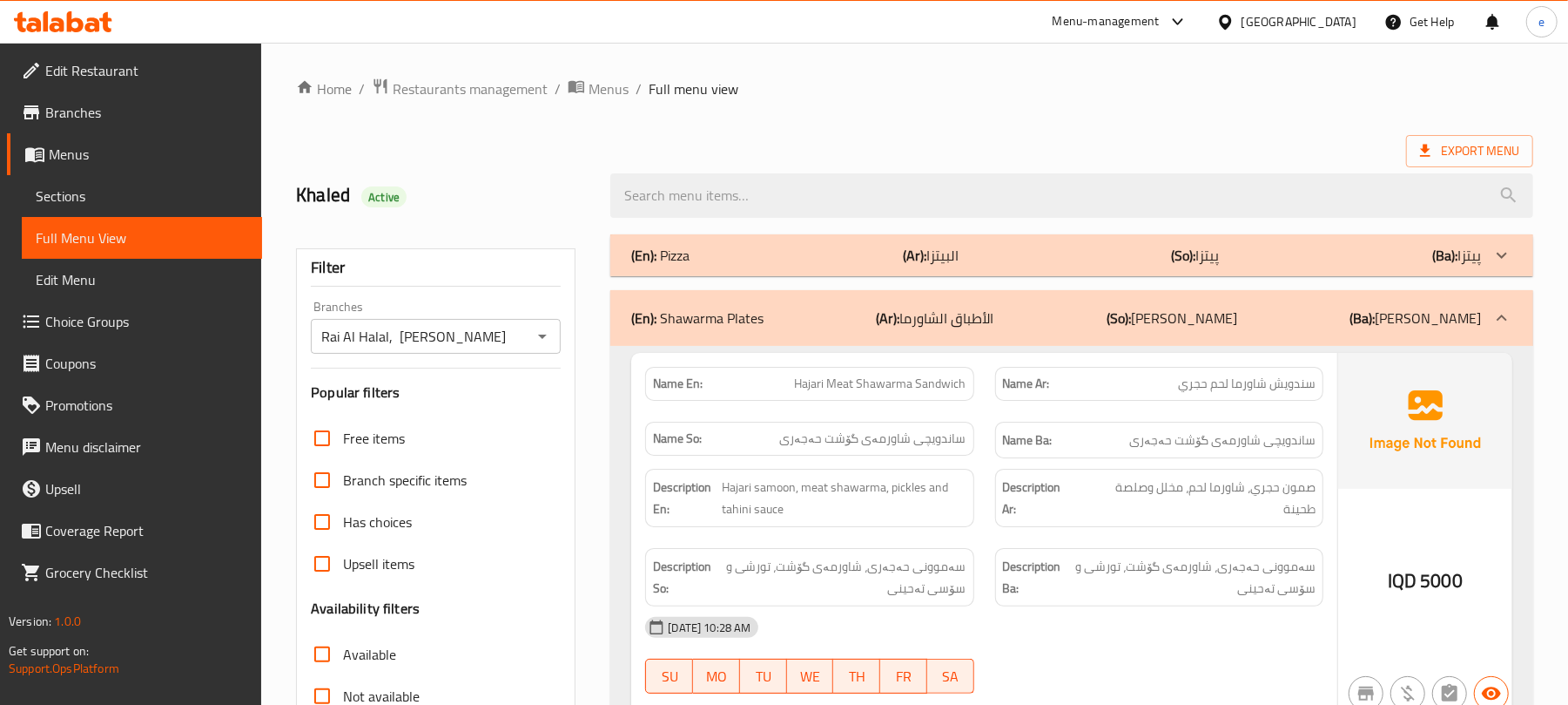
click at [547, 329] on icon "Open" at bounding box center [542, 336] width 21 height 21
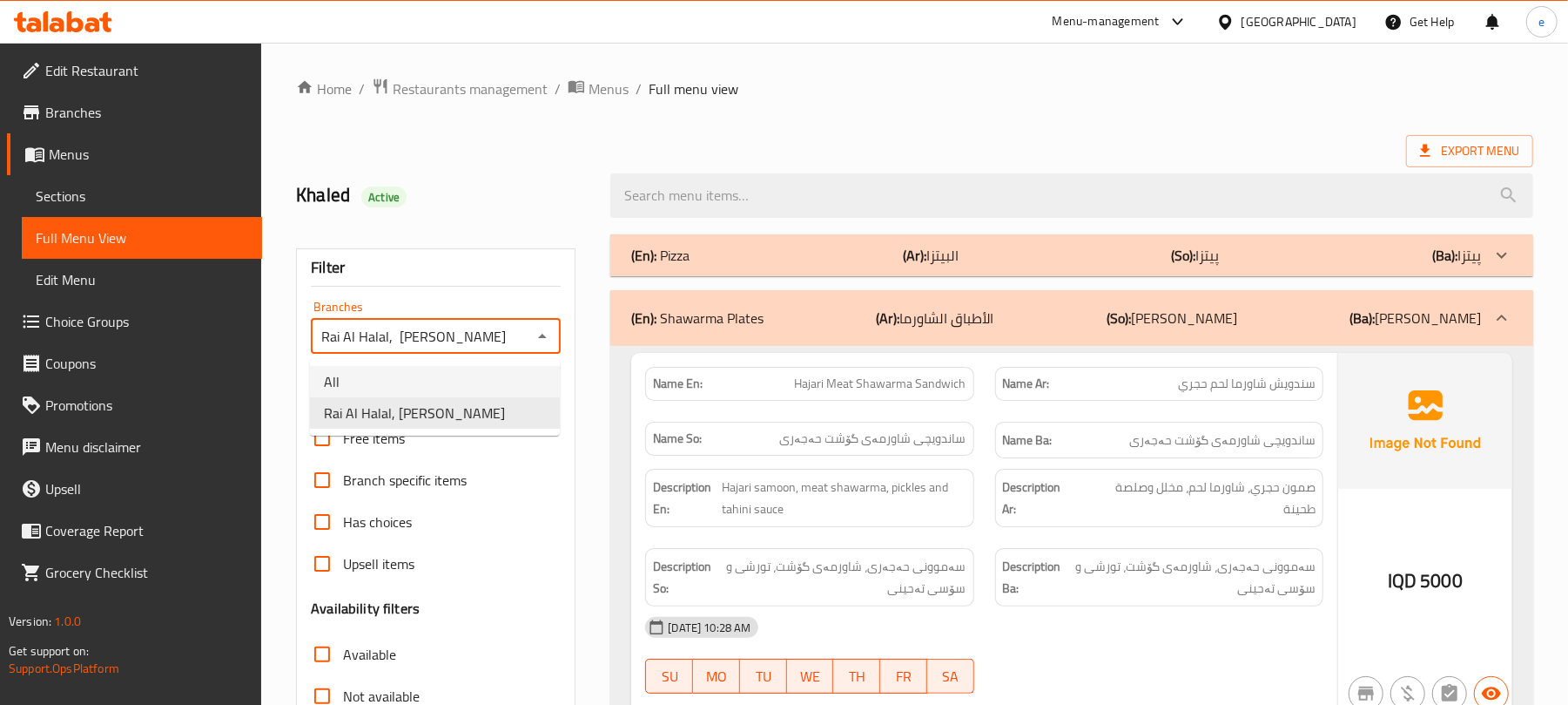
click at [505, 375] on li "All" at bounding box center [435, 381] width 250 height 31
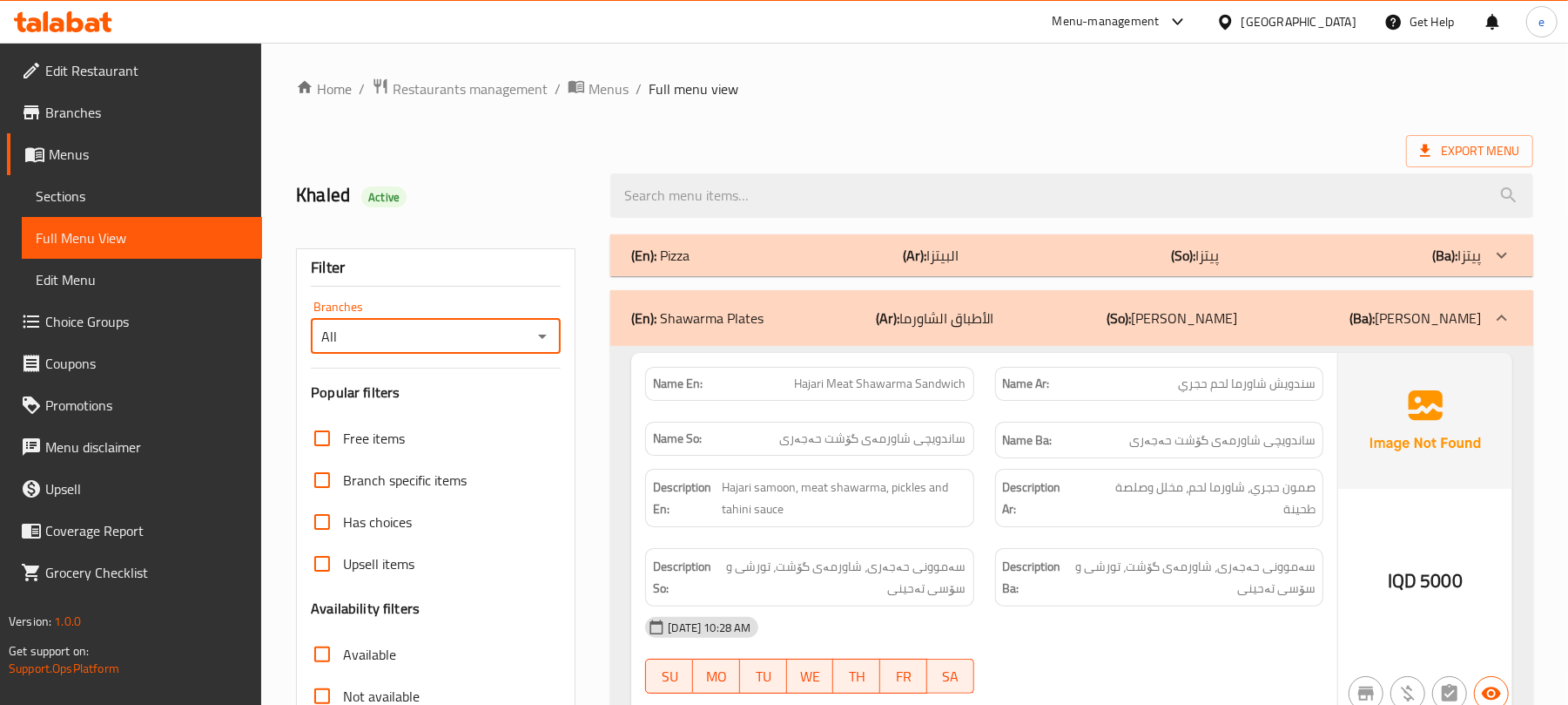
click at [543, 336] on icon "Open" at bounding box center [542, 336] width 8 height 5
click at [506, 412] on li "Rai Al Halal, [PERSON_NAME]" at bounding box center [435, 412] width 250 height 31
type input "Rai Al Halal, [PERSON_NAME]"
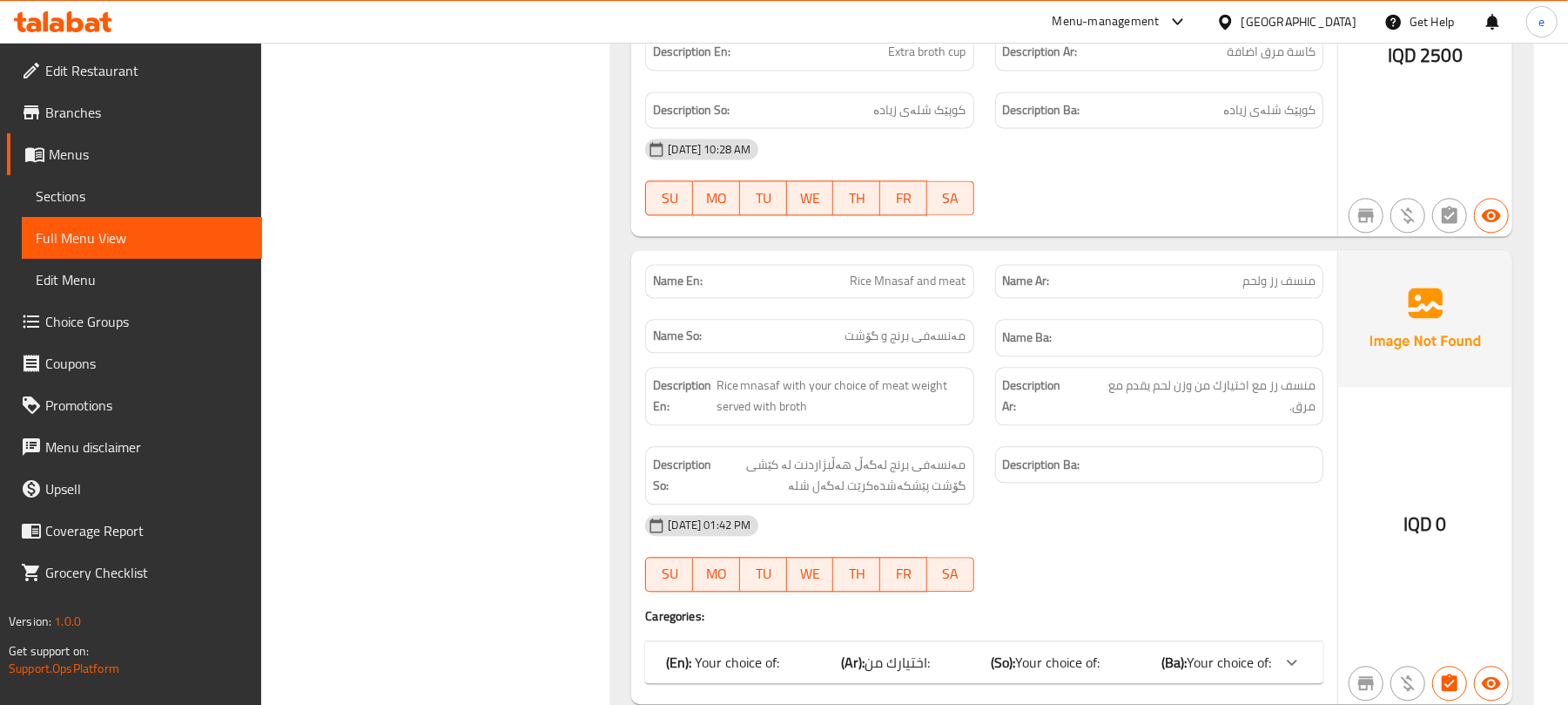
scroll to position [7432, 0]
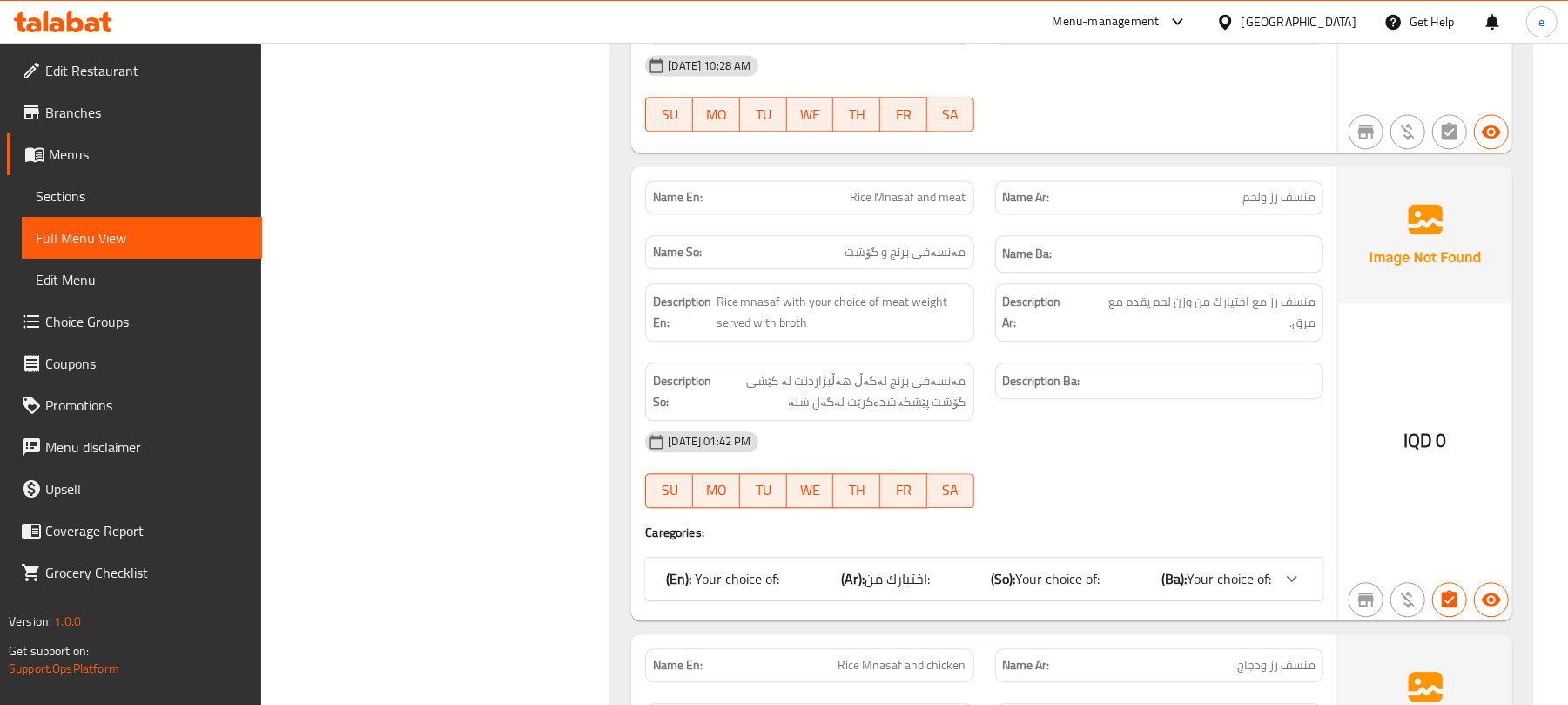
click at [1203, 558] on div "(En): Your choice of: (Ar): اختيارك من: (So): Your choice of: (Ba): Your choice…" at bounding box center [984, 579] width 678 height 42
click at [1190, 566] on span "Your choice of:" at bounding box center [1229, 579] width 85 height 26
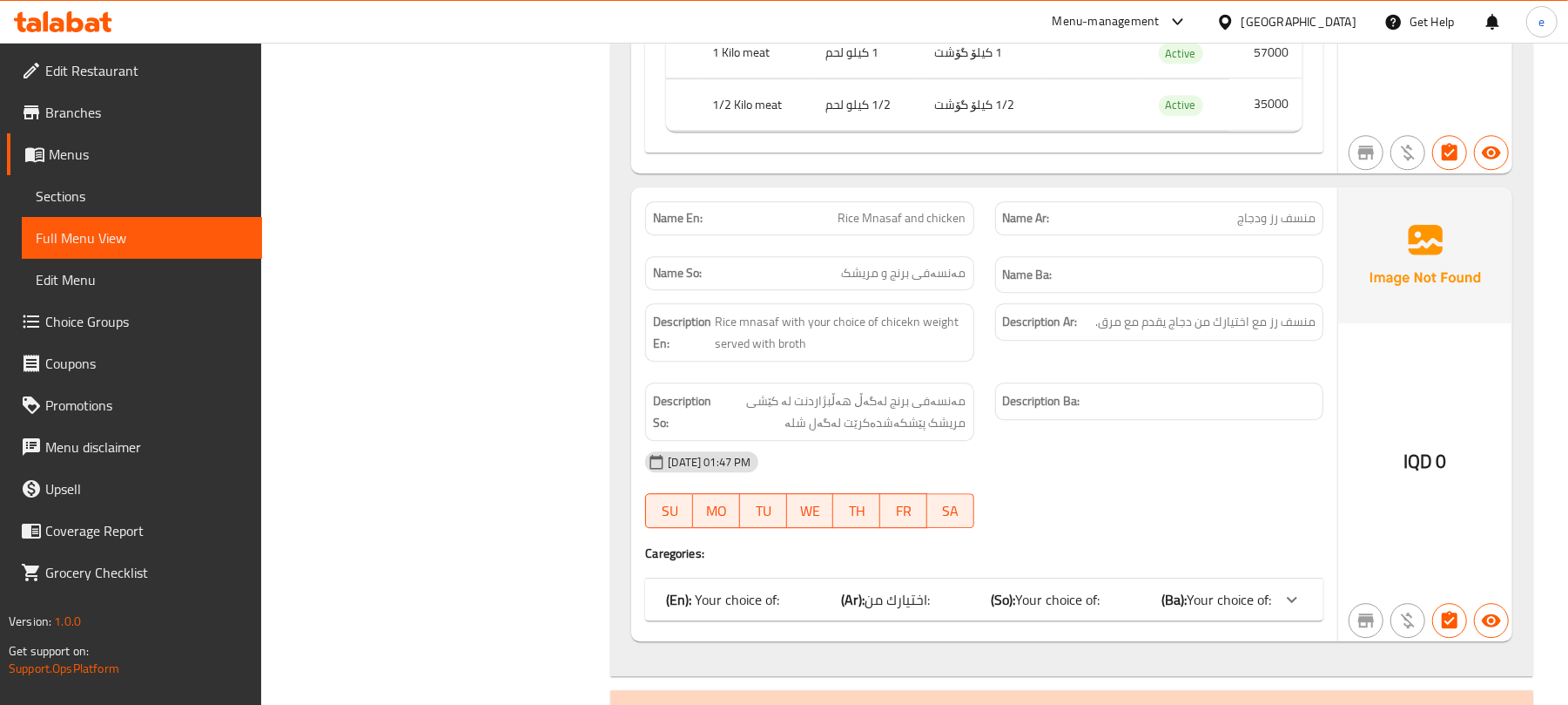
scroll to position [8129, 0]
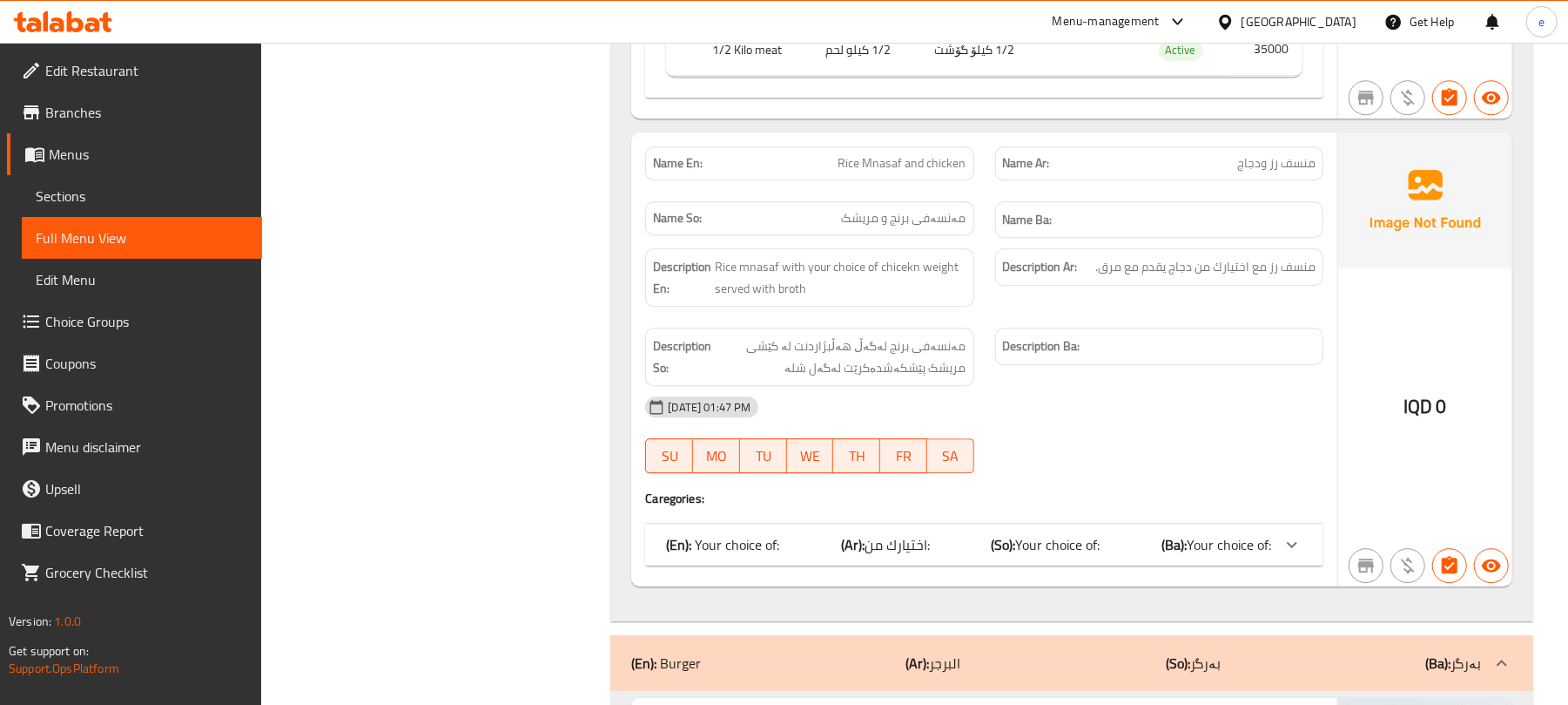
click at [1168, 544] on b "(Ba):" at bounding box center [1174, 545] width 25 height 26
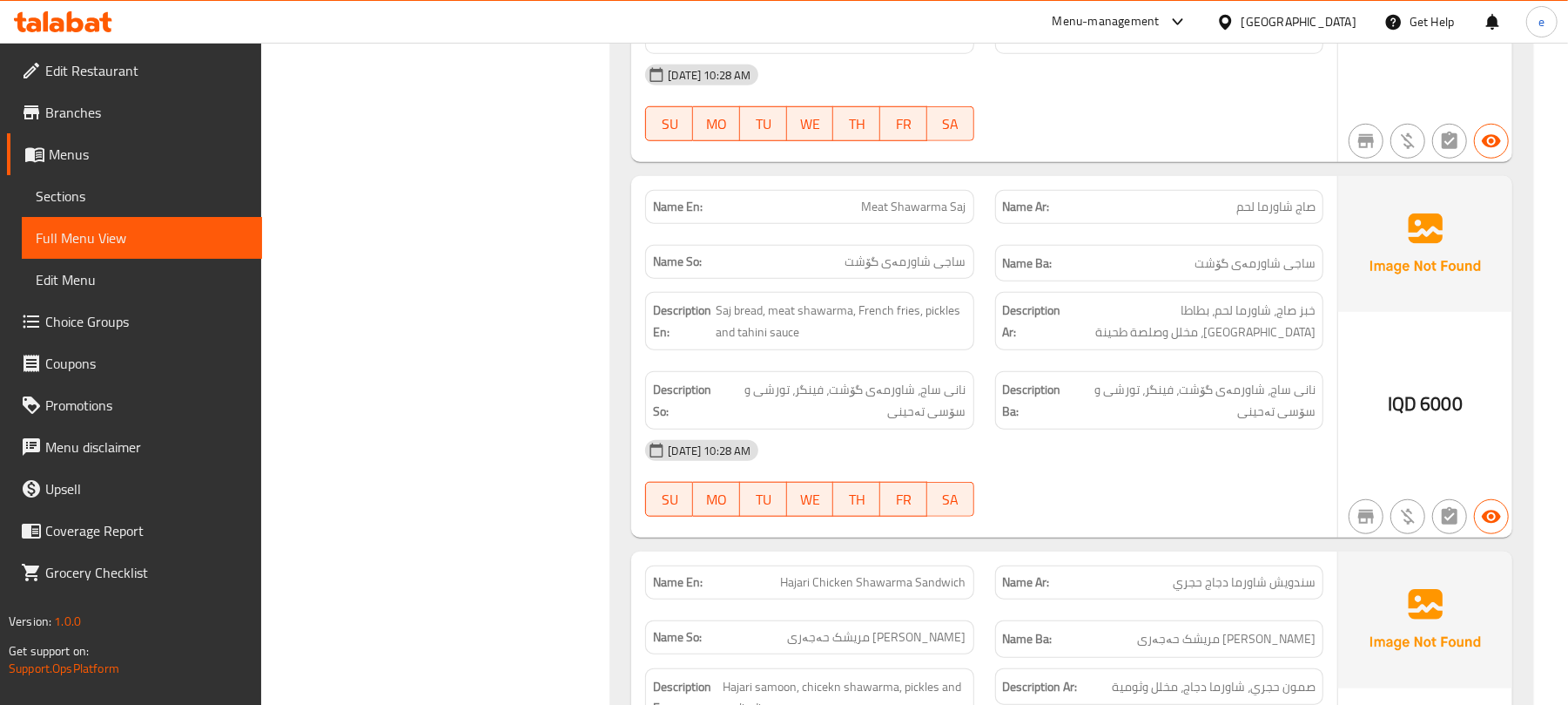
scroll to position [231, 0]
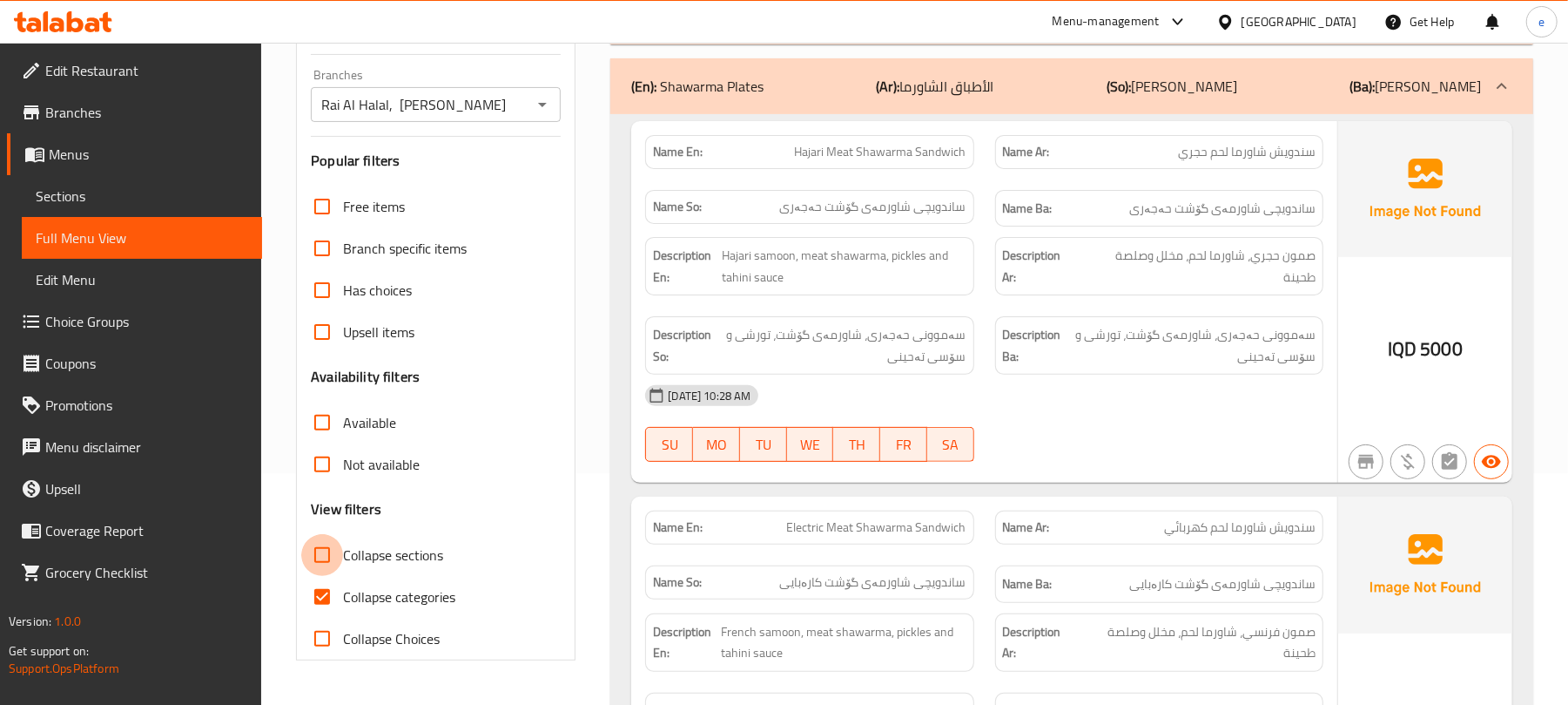
click at [328, 568] on input "Collapse sections" at bounding box center [322, 555] width 42 height 42
checkbox input "true"
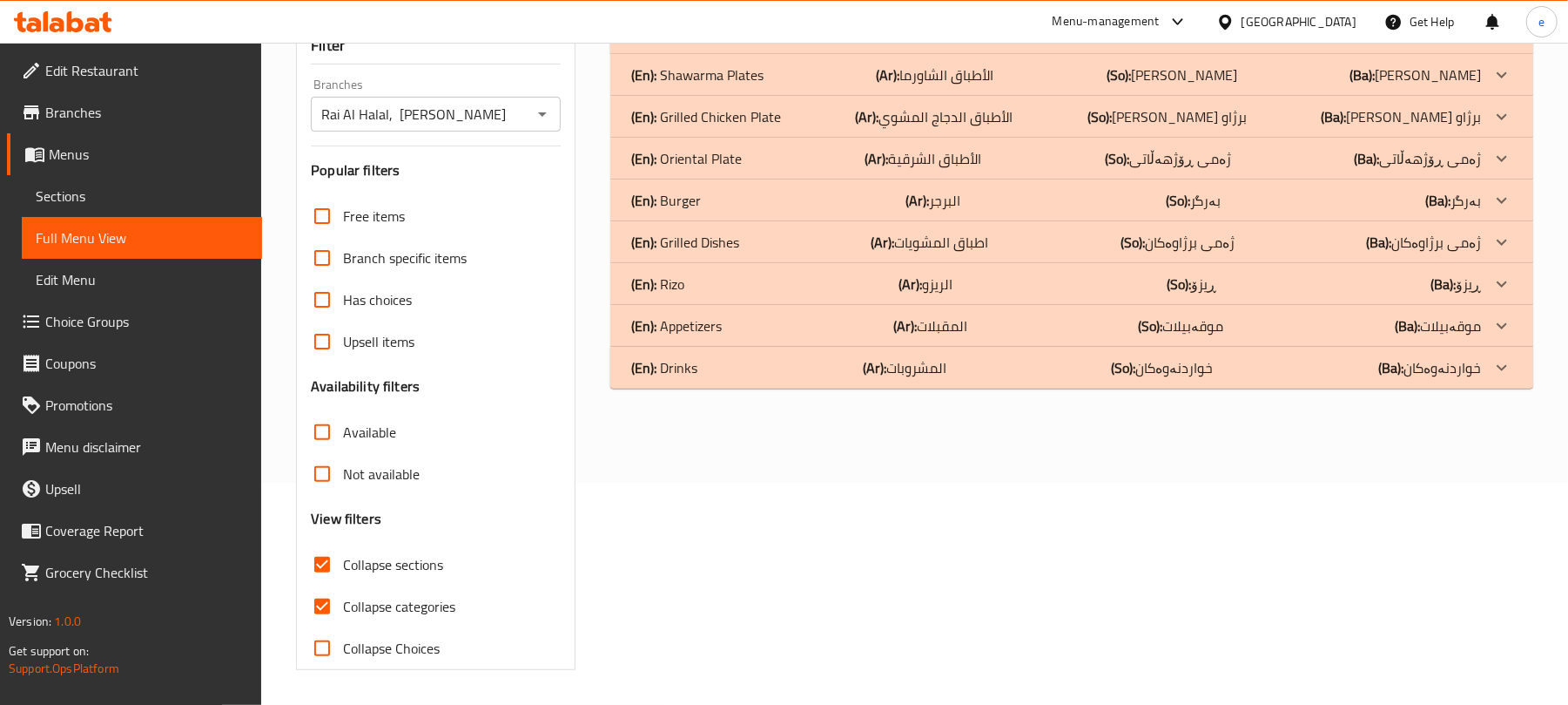
click at [328, 591] on input "Collapse categories" at bounding box center [322, 606] width 42 height 42
checkbox input "false"
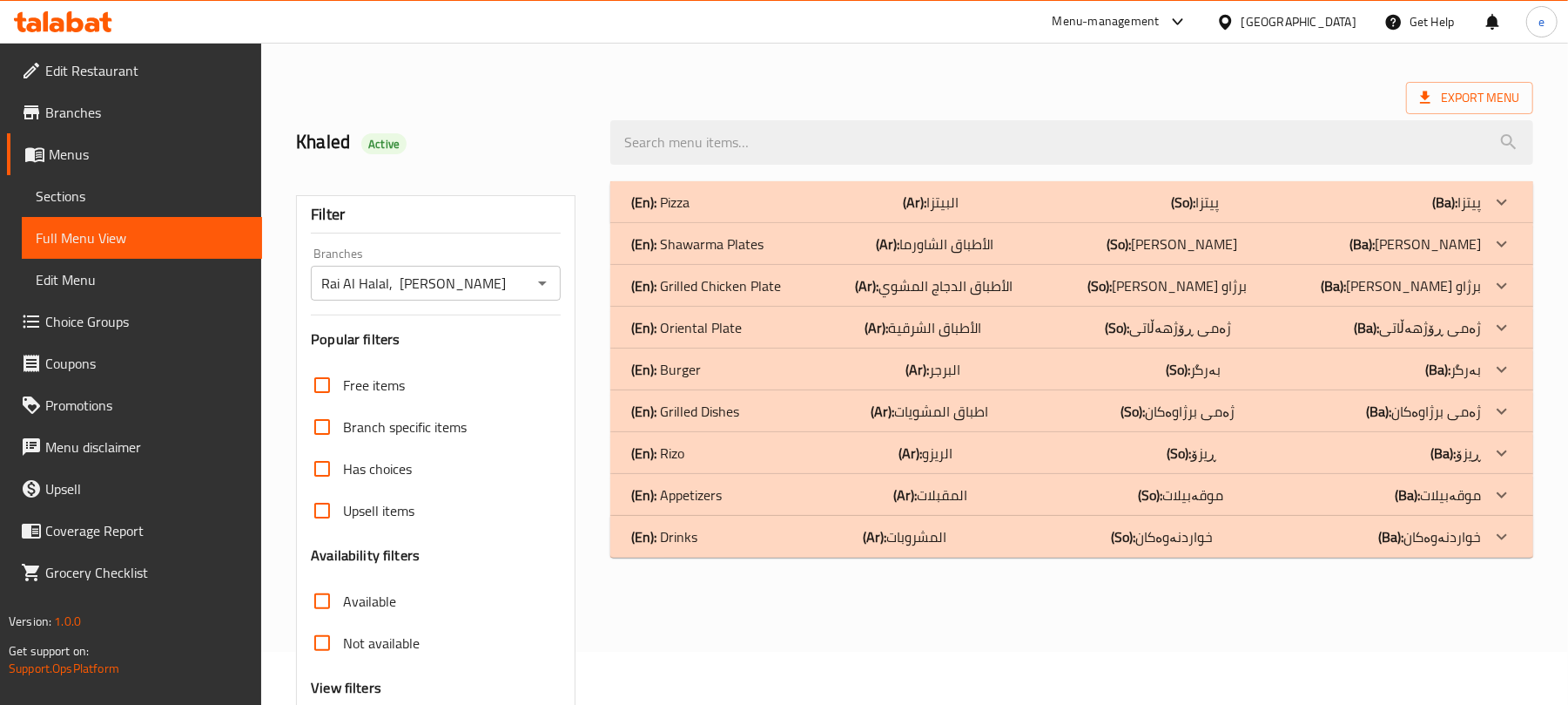
scroll to position [0, 0]
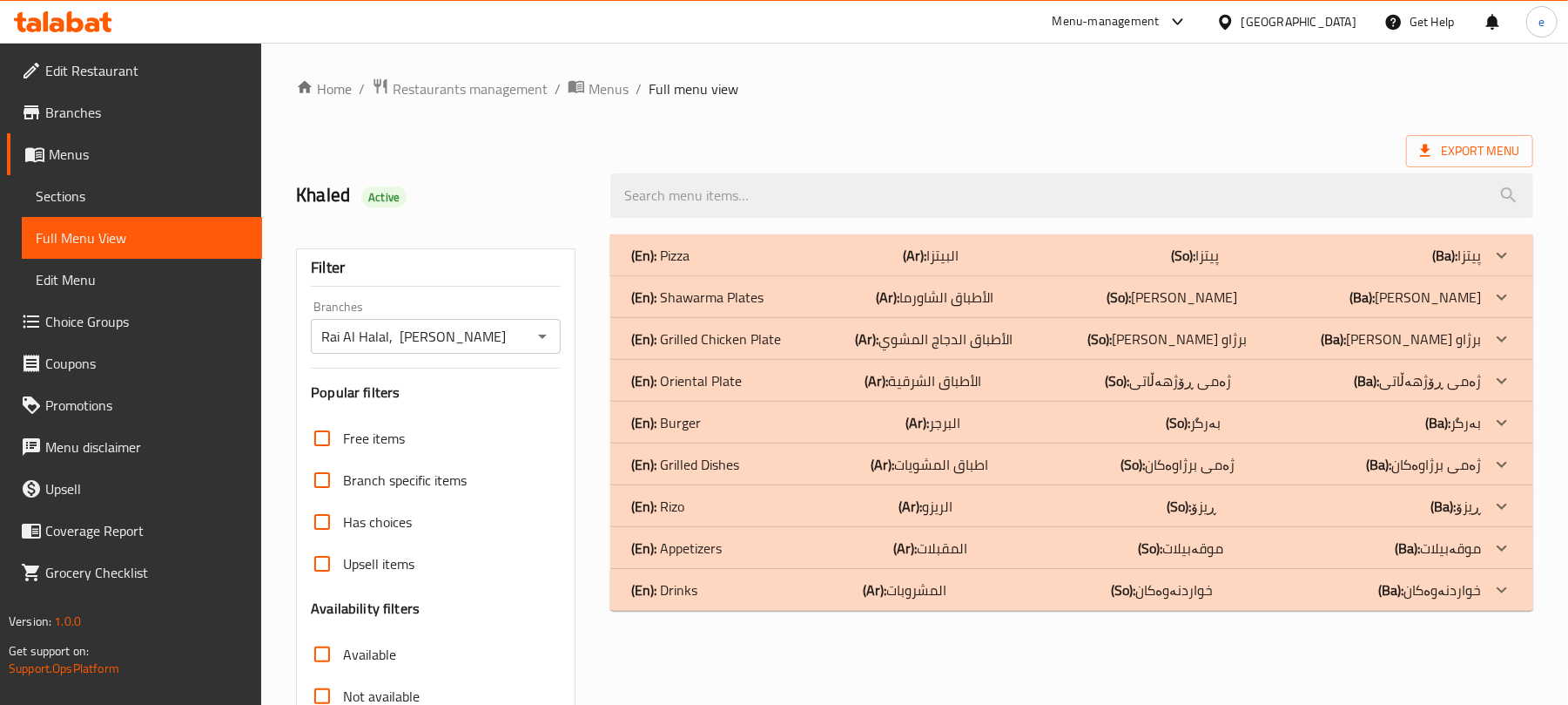
click at [961, 387] on p "(Ar): الأطباق الشرقية" at bounding box center [924, 380] width 117 height 21
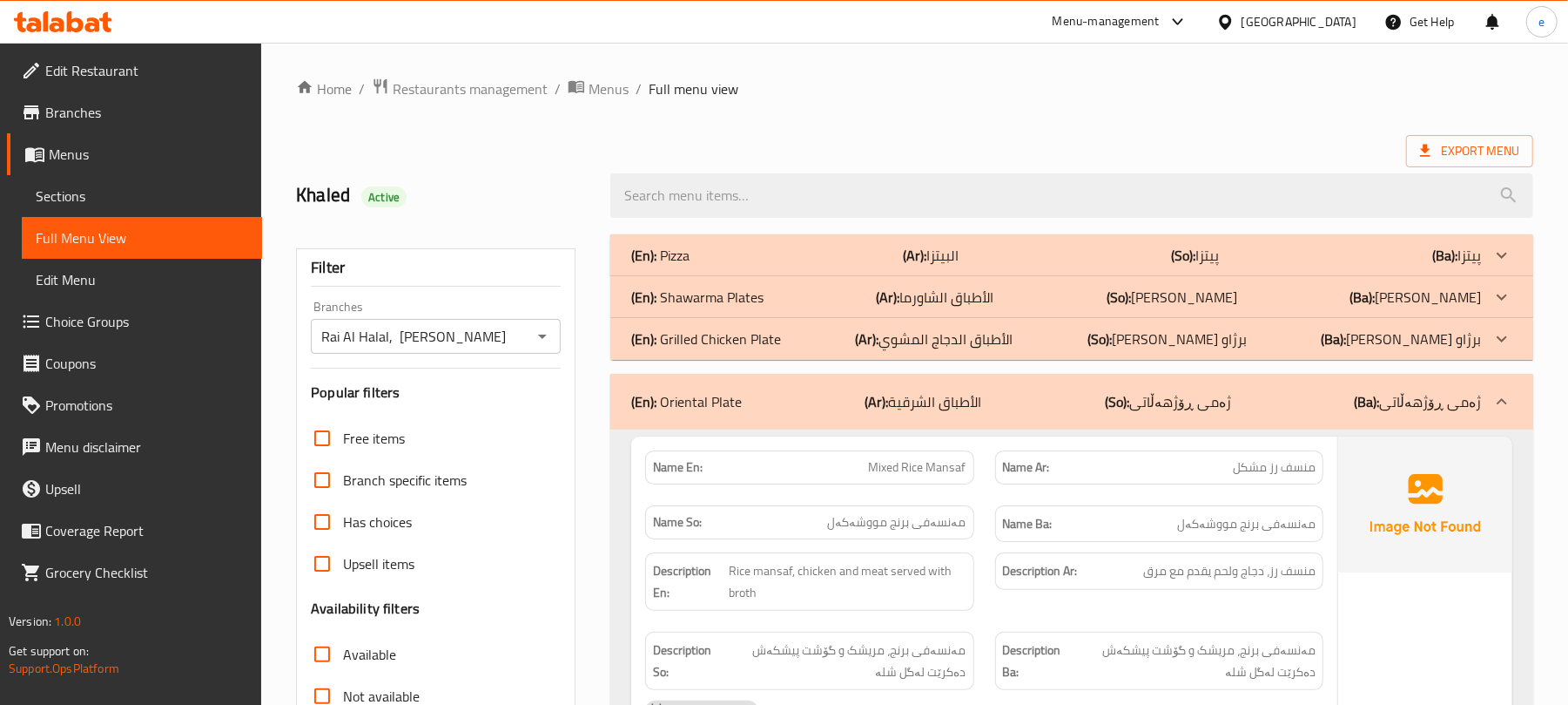
click at [959, 336] on p "(Ar): الأطباق الدجاج المشوي" at bounding box center [934, 339] width 158 height 21
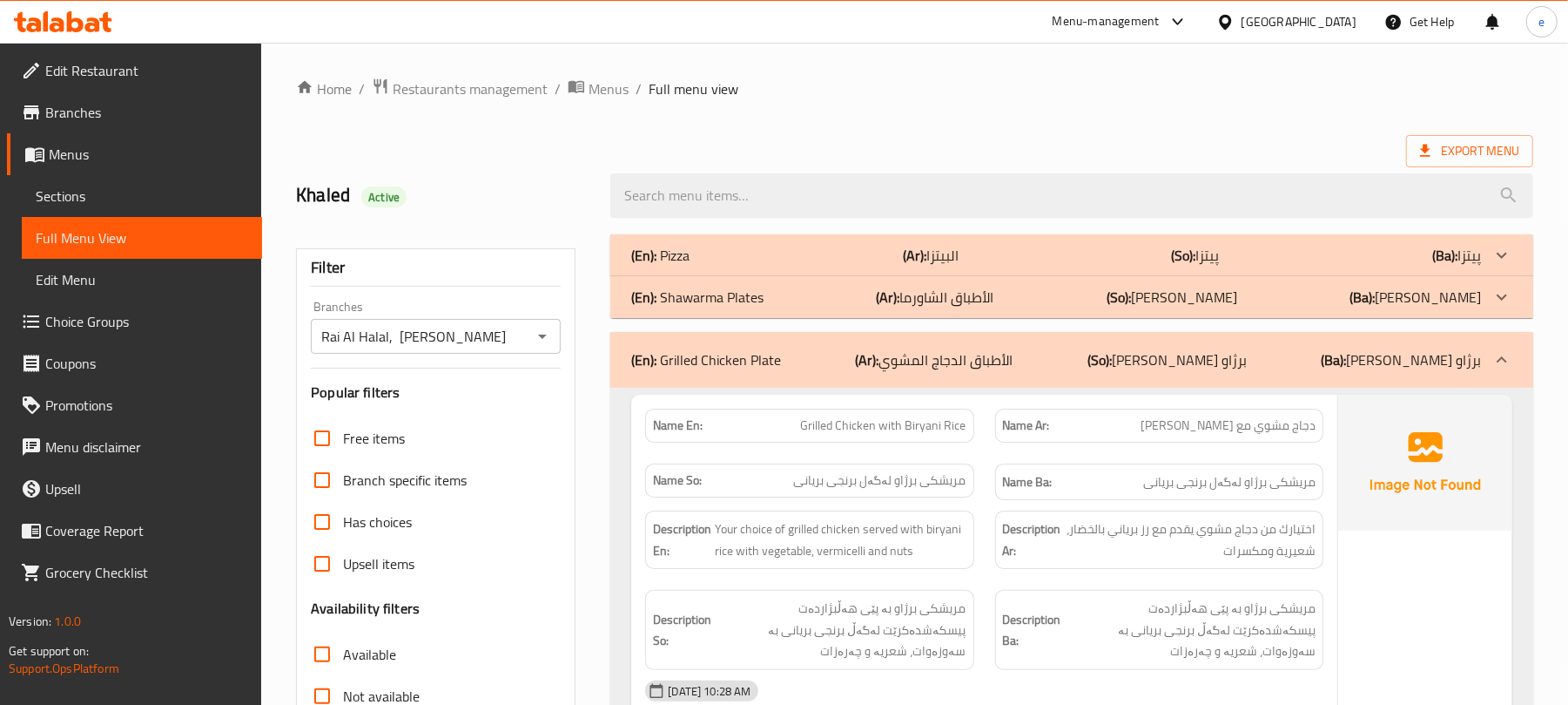
click at [900, 299] on b "(Ar):" at bounding box center [888, 297] width 24 height 26
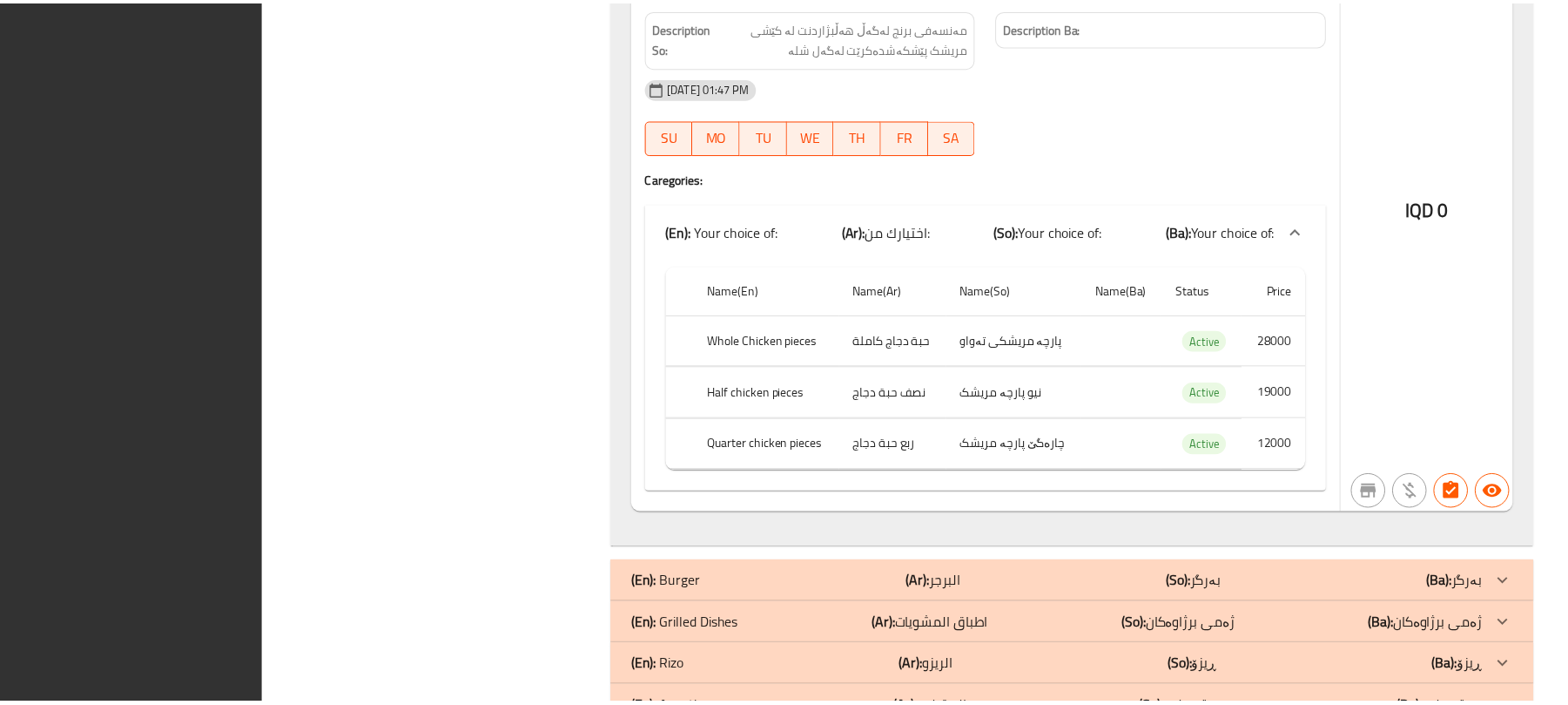
scroll to position [9575, 0]
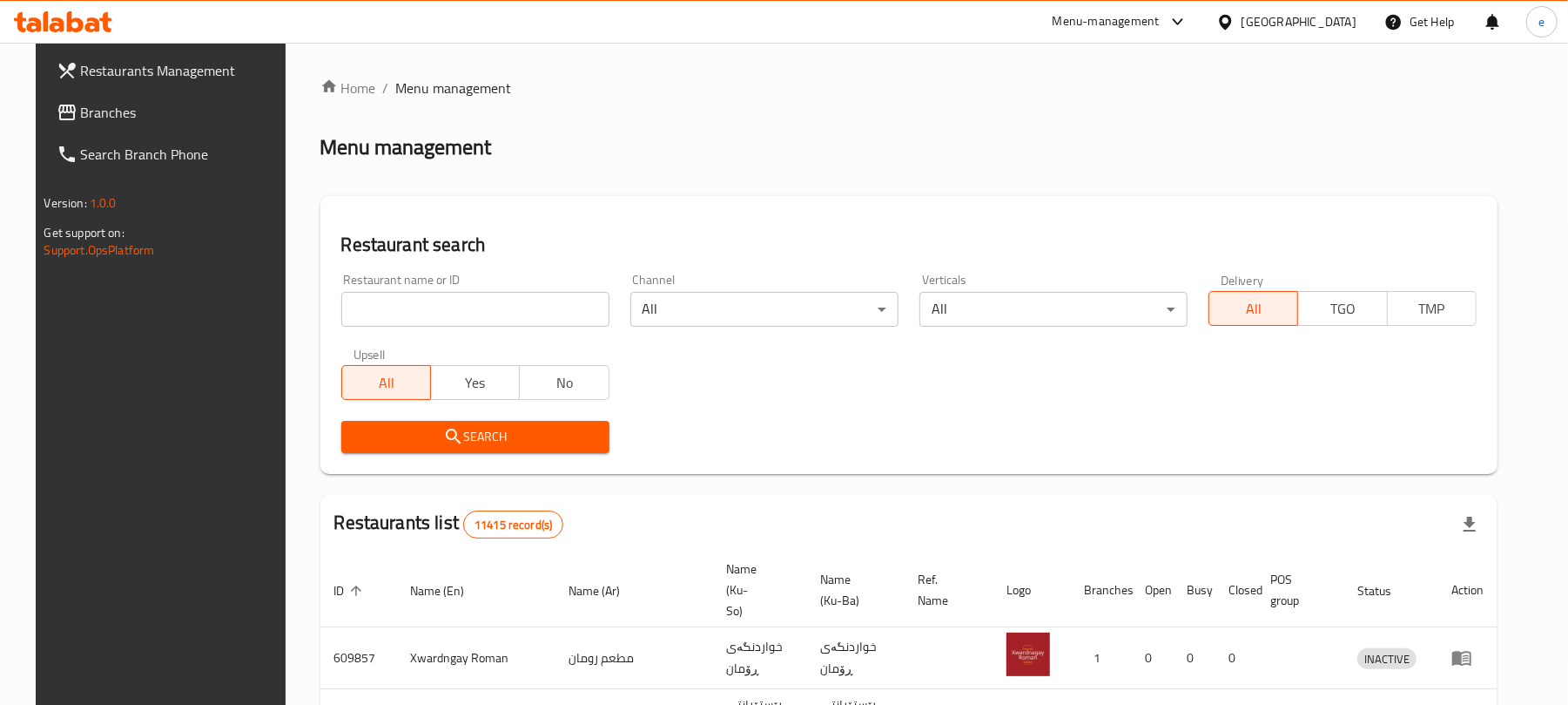
click at [460, 305] on input "search" at bounding box center [475, 309] width 268 height 35
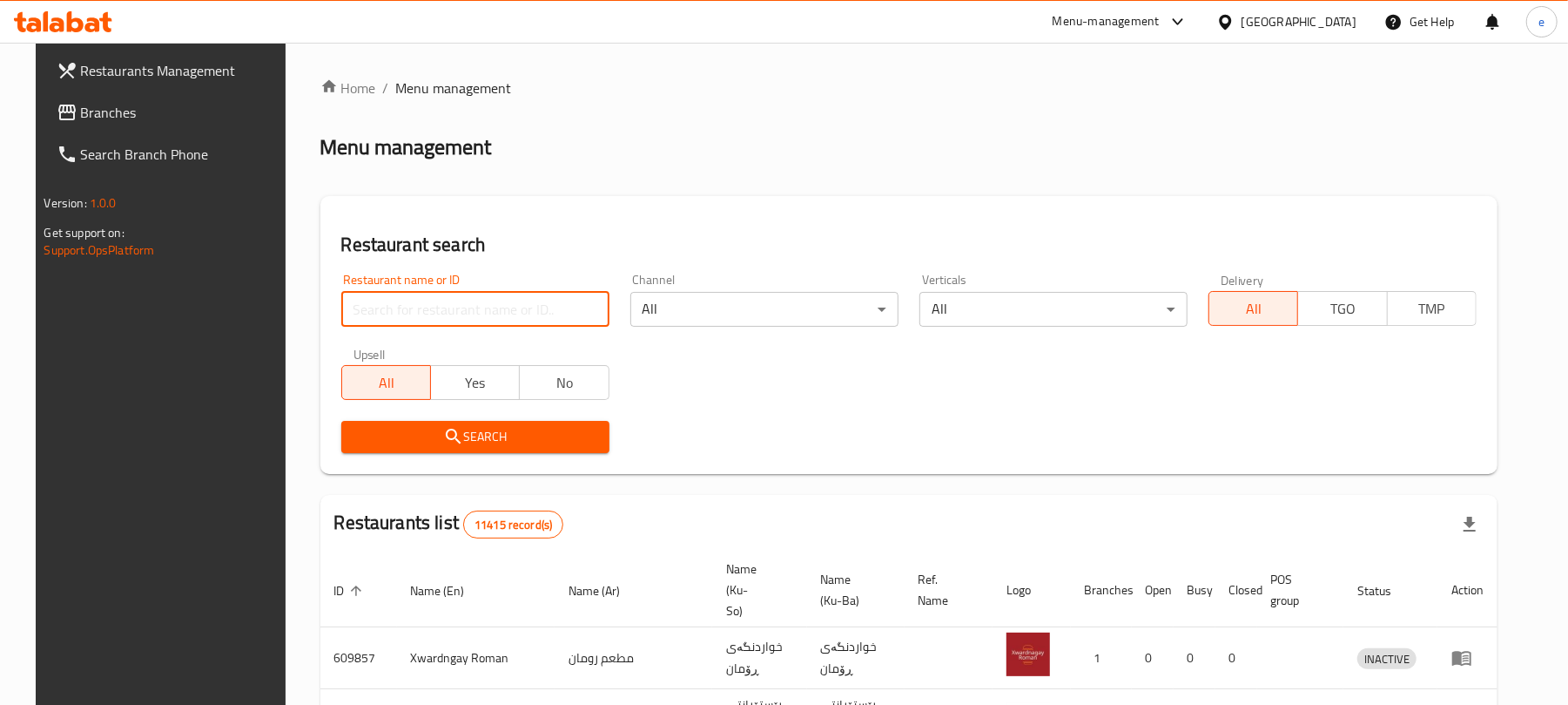
paste input "678430"
type input "678430"
click button "Search" at bounding box center [475, 437] width 268 height 32
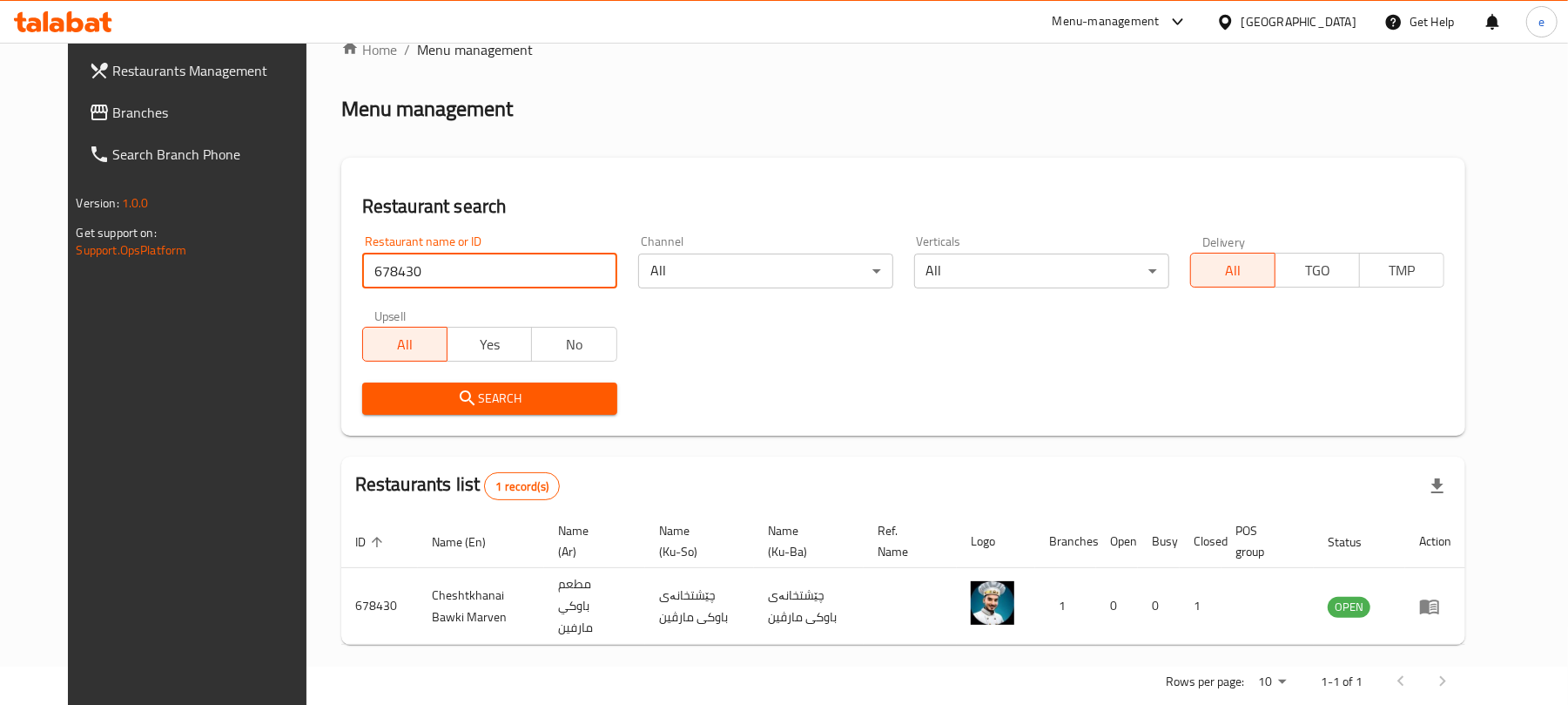
scroll to position [58, 0]
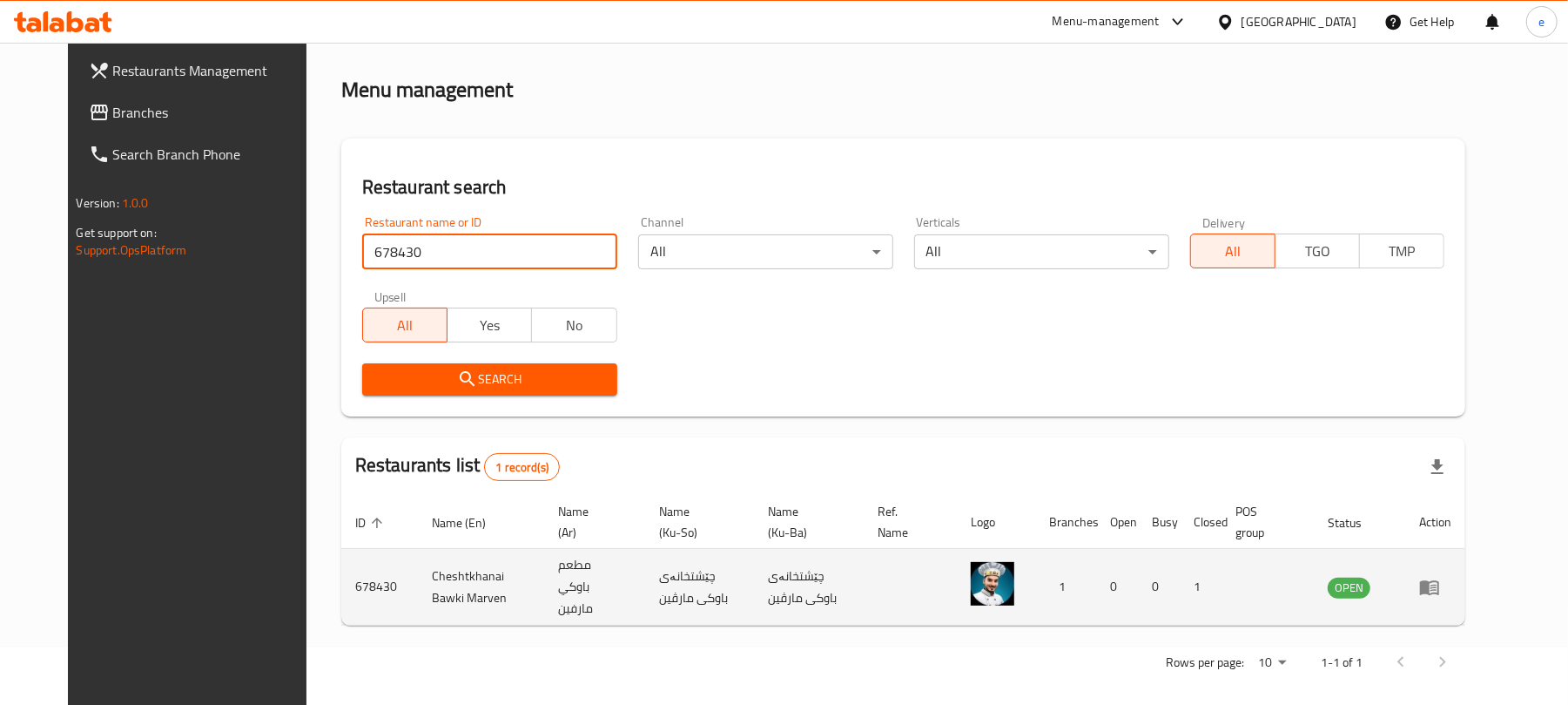
click at [1465, 581] on td "enhanced table" at bounding box center [1435, 586] width 60 height 76
click at [1439, 581] on icon "enhanced table" at bounding box center [1429, 588] width 19 height 15
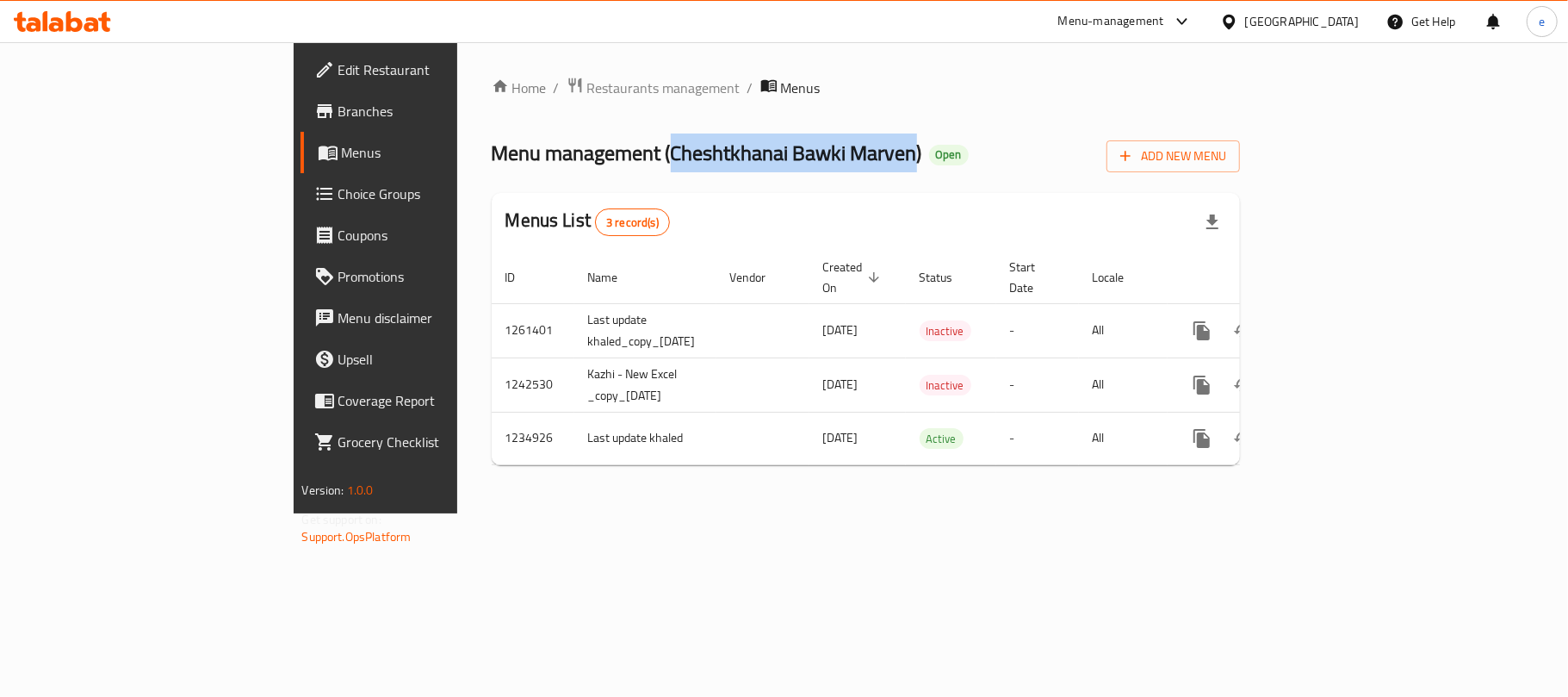
drag, startPoint x: 474, startPoint y: 145, endPoint x: 718, endPoint y: 139, distance: 244.1
click at [718, 139] on span "Menu management ( Cheshtkhanai Bawki Marven )" at bounding box center [707, 153] width 430 height 39
copy span "Cheshtkhanai Bawki Marven"
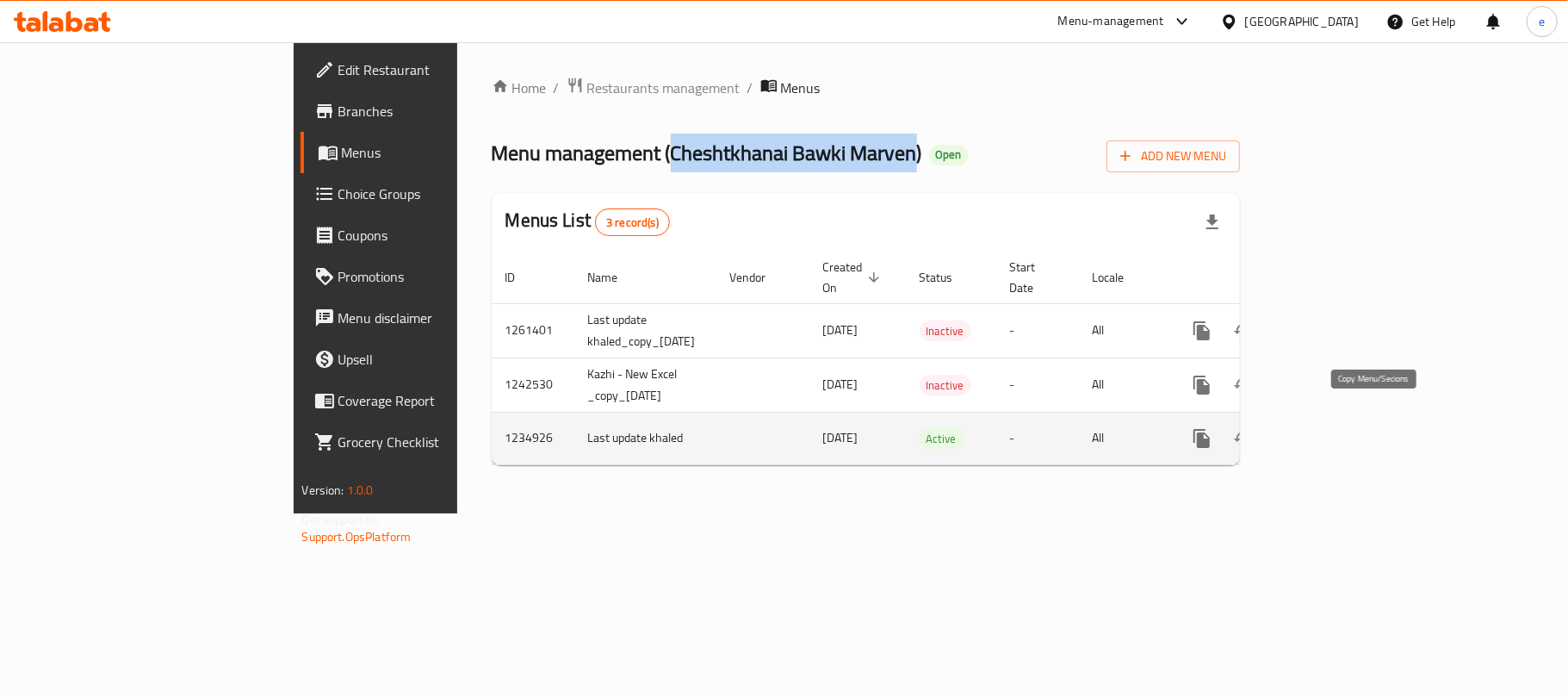
click at [1223, 431] on button "more" at bounding box center [1202, 439] width 41 height 41
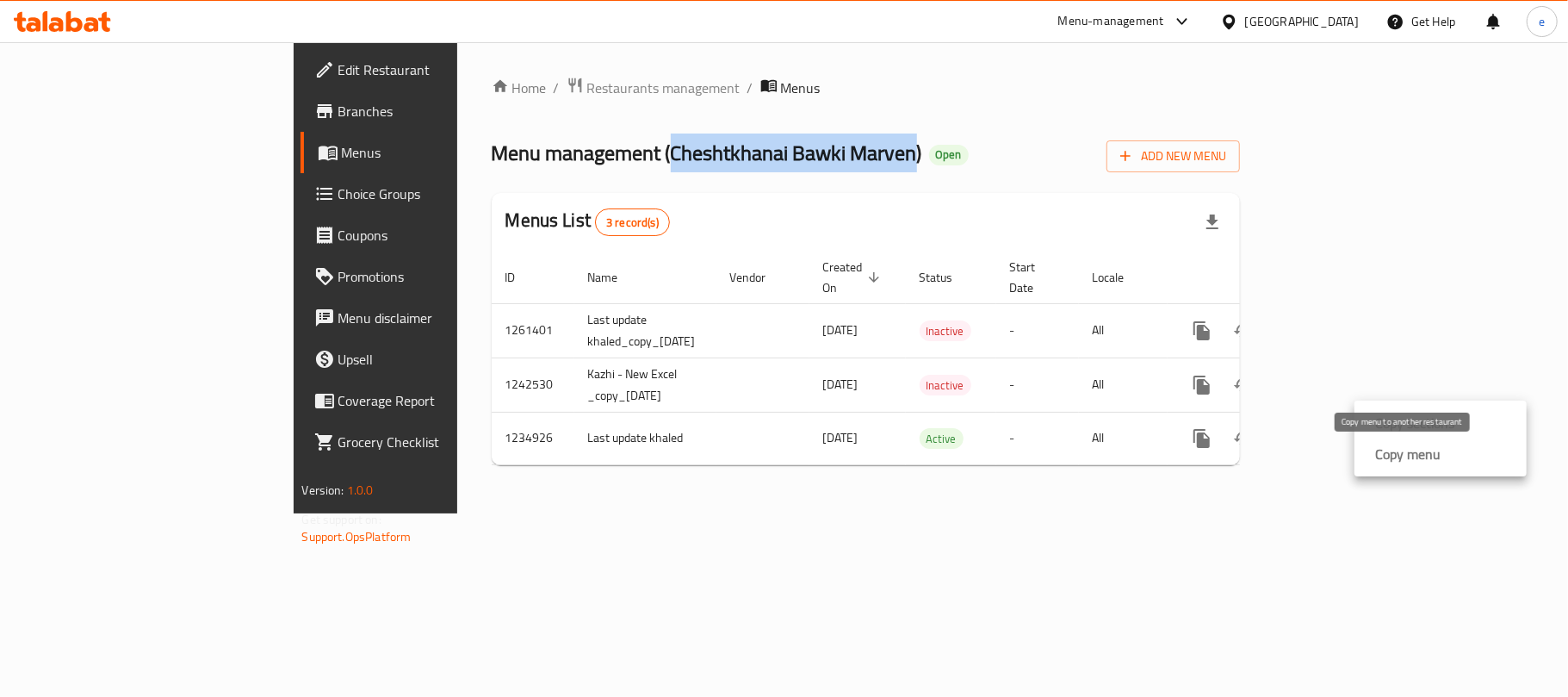
click at [1393, 464] on strong "Copy menu" at bounding box center [1408, 453] width 65 height 21
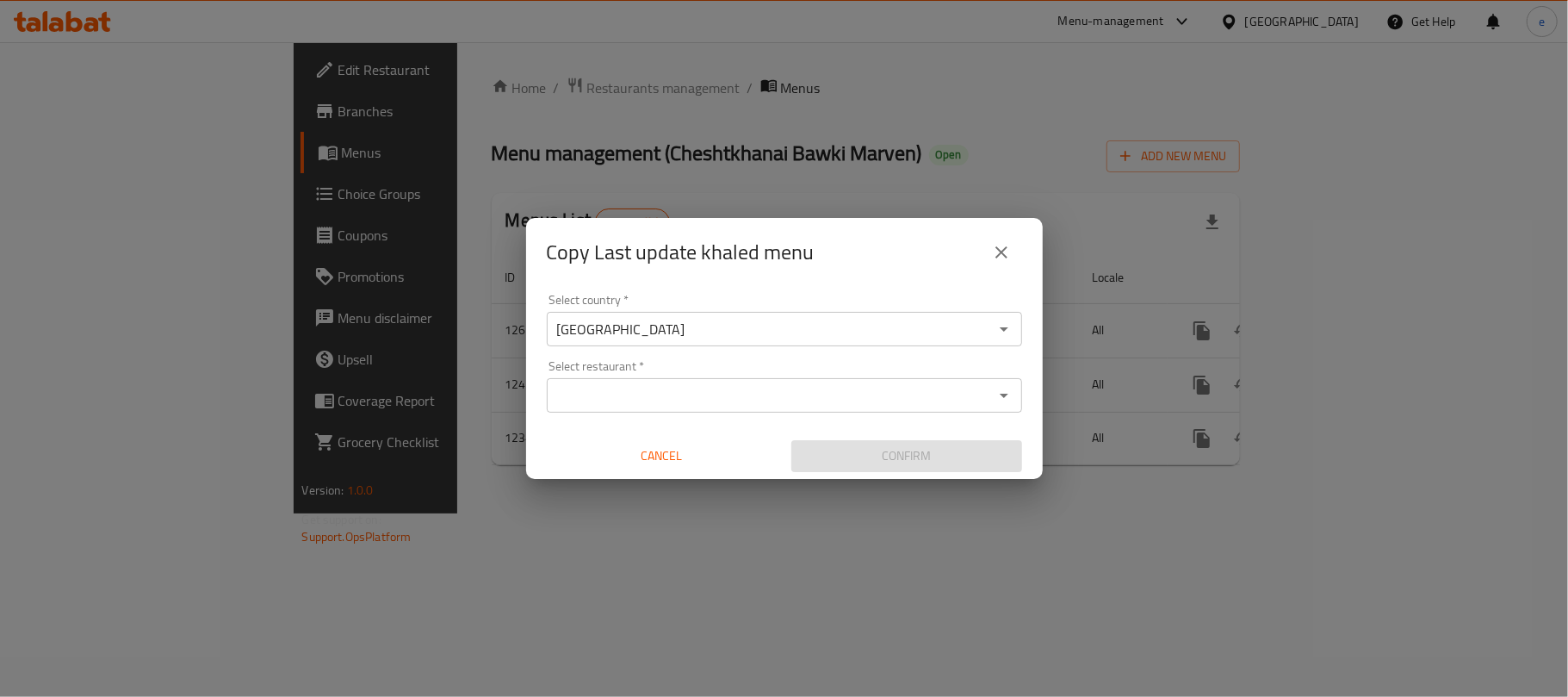
click at [644, 390] on input "Select restaurant   *" at bounding box center [771, 396] width 437 height 24
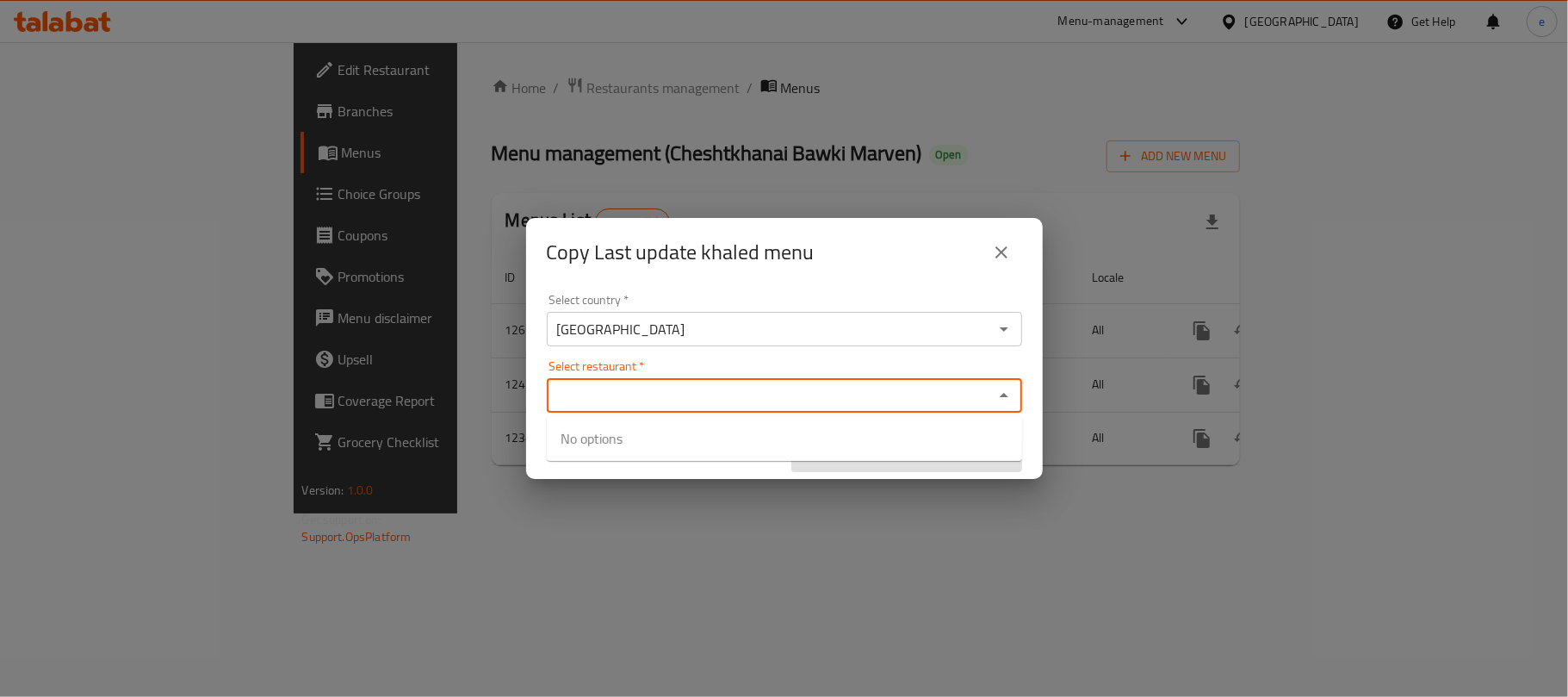
paste input "Cheshtkhanai Bawki Marven"
type input "Cheshtkhanai Bawki Marven"
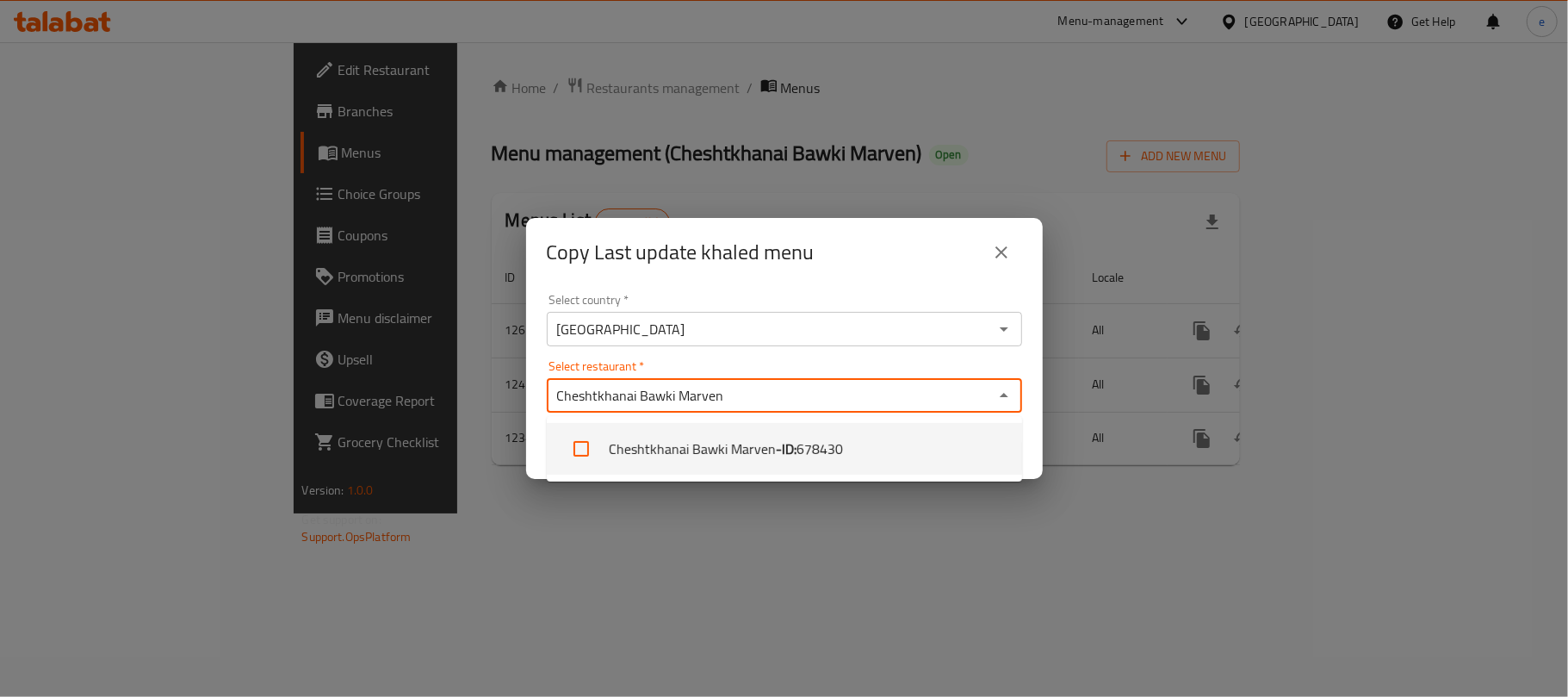
click at [572, 446] on input "checkbox" at bounding box center [581, 449] width 41 height 41
checkbox input "true"
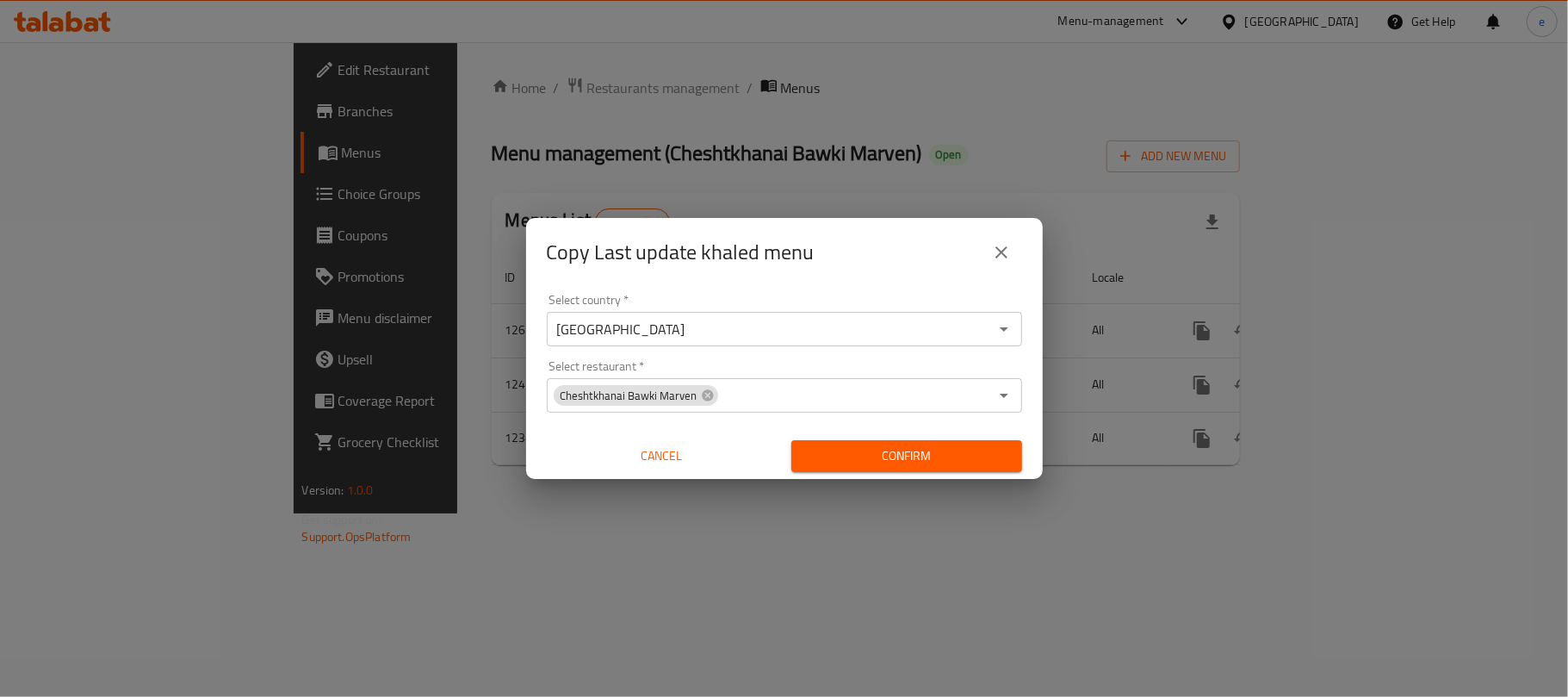
click at [886, 579] on div "Copy Last update khaled menu Select country   * [GEOGRAPHIC_DATA] Select countr…" at bounding box center [784, 348] width 1568 height 697
click at [897, 465] on span "Confirm" at bounding box center [907, 455] width 203 height 21
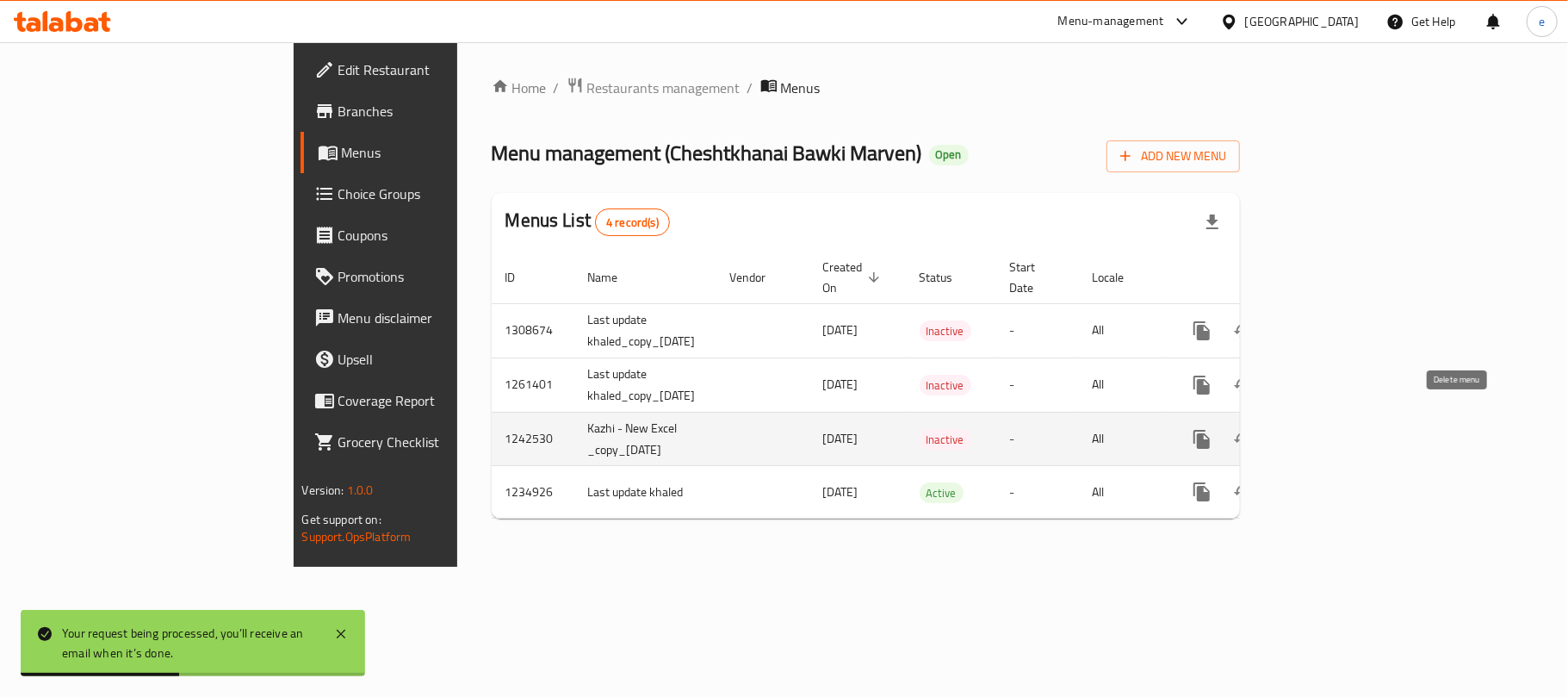
click at [1291, 431] on icon "enhanced table" at bounding box center [1284, 439] width 12 height 16
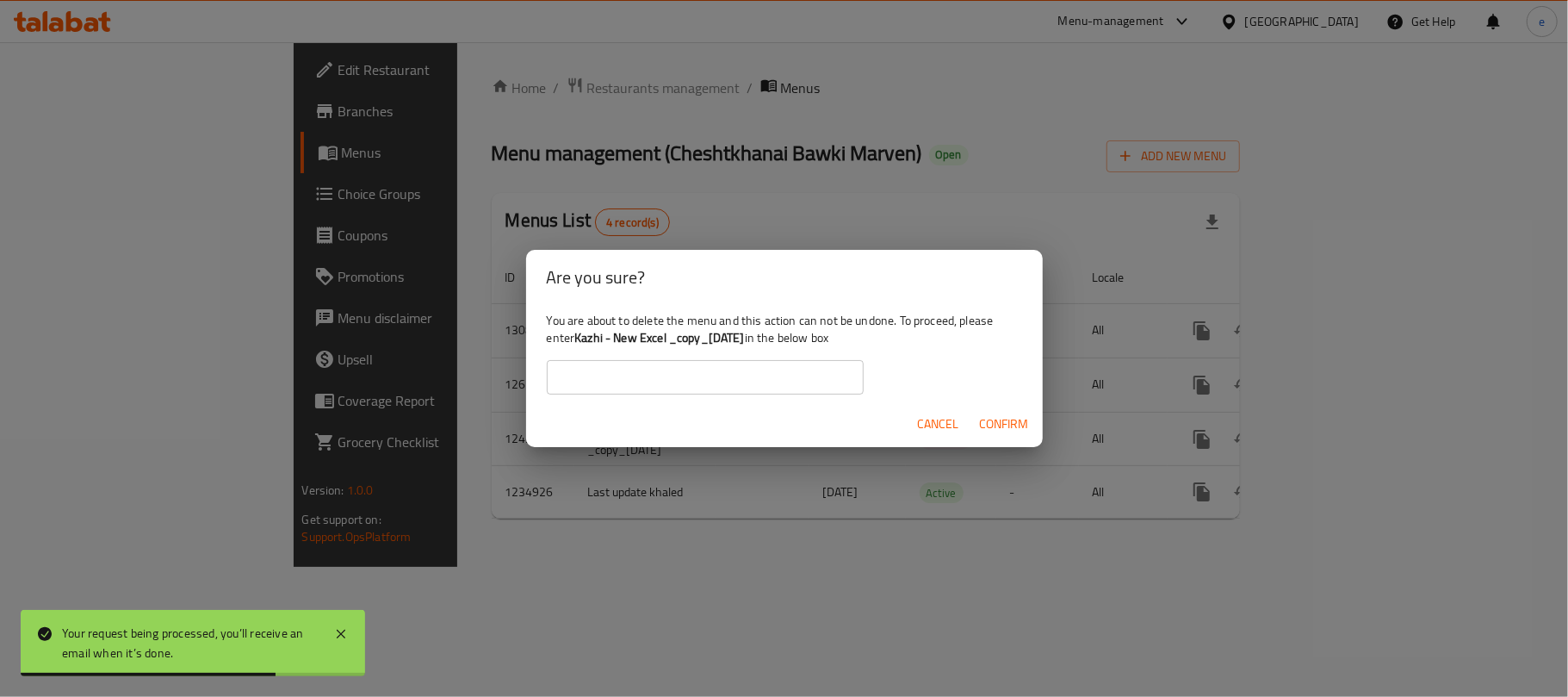
drag, startPoint x: 575, startPoint y: 338, endPoint x: 776, endPoint y: 341, distance: 201.0
click at [776, 341] on div "You are about to delete the menu and this action can not be undone. To proceed,…" at bounding box center [785, 353] width 517 height 96
copy div "Kazhi - New Excel _copy_[DATE]"
click at [725, 381] on input "text" at bounding box center [706, 377] width 317 height 35
paste input "Kazhi - New Excel _copy_[DATE]"
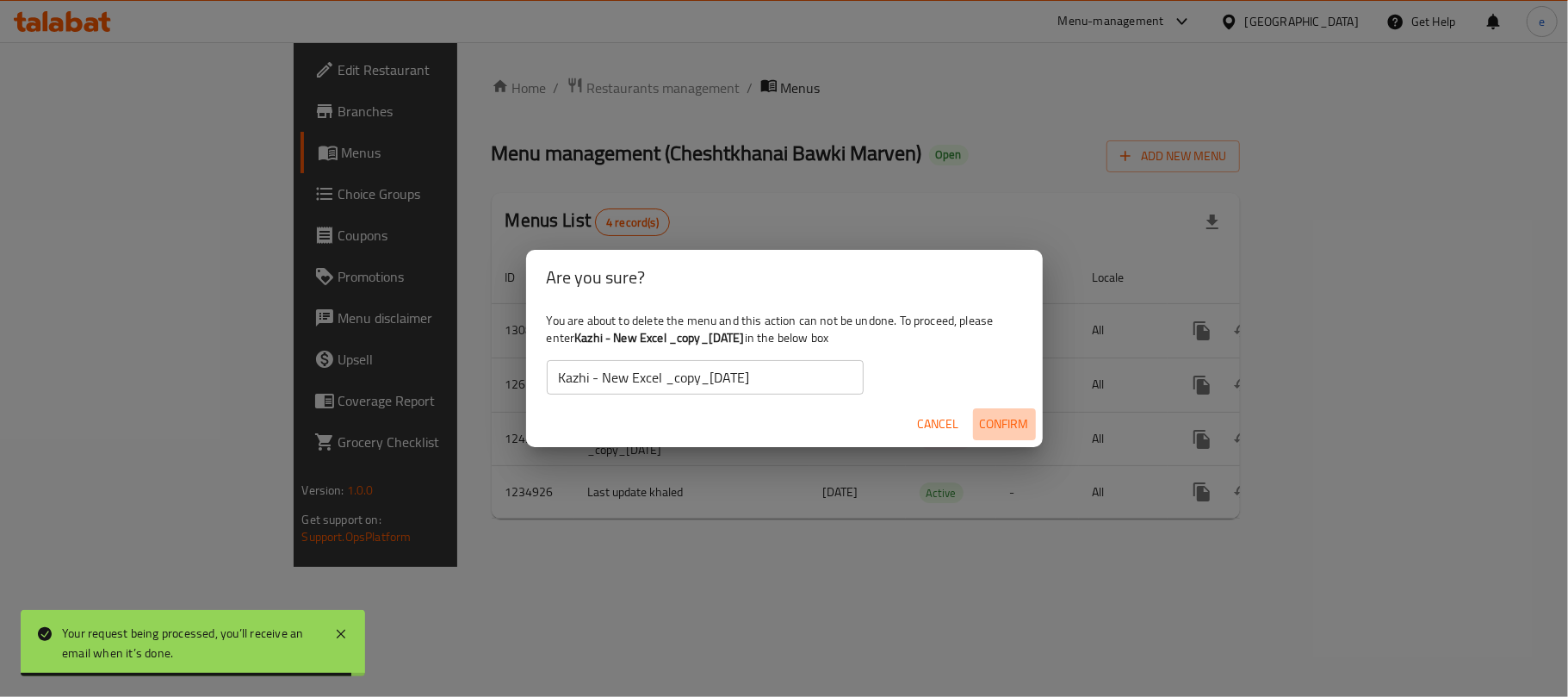
click at [1000, 424] on span "Confirm" at bounding box center [1004, 424] width 49 height 21
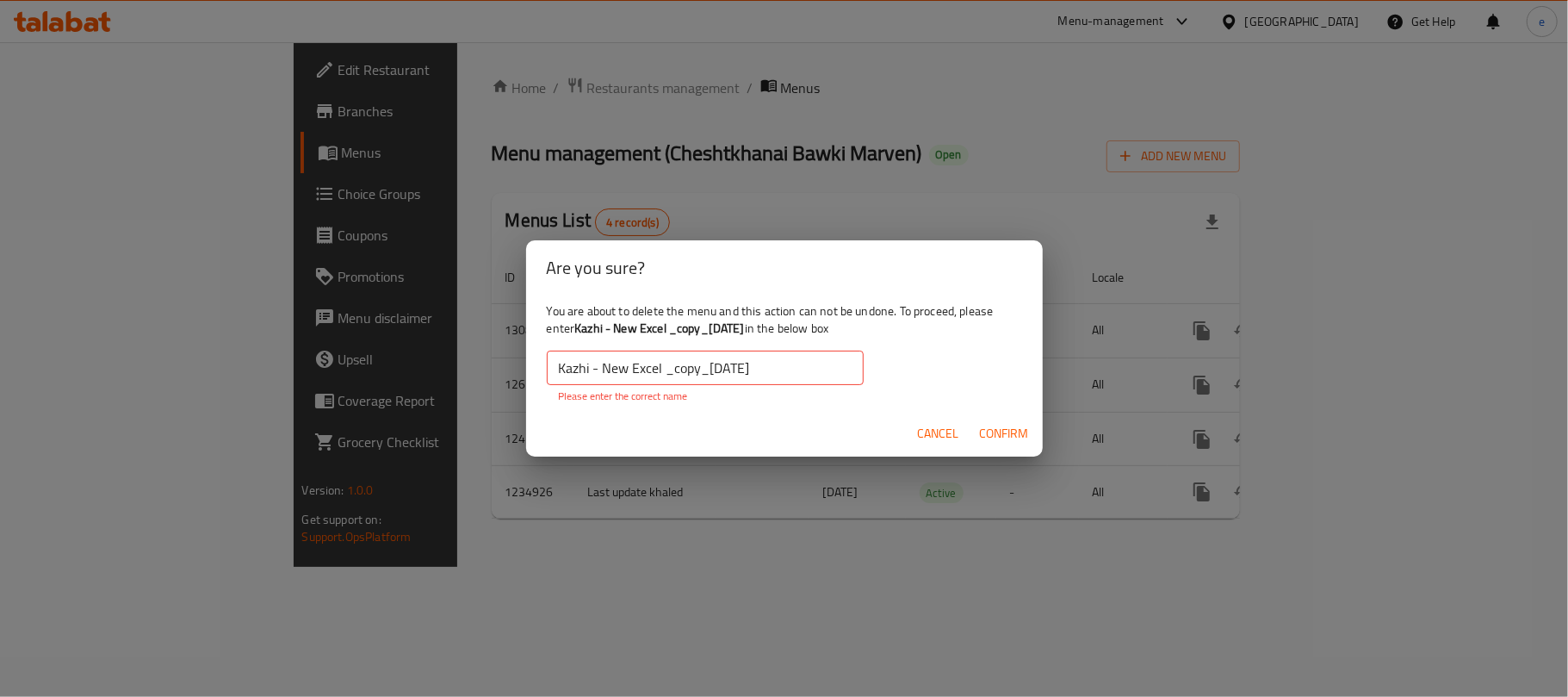
click at [804, 356] on input "Kazhi - New Excel _copy_[DATE]" at bounding box center [706, 368] width 317 height 35
click at [563, 372] on input "Kazhi - New Excel _copy_[DATE]" at bounding box center [706, 368] width 317 height 35
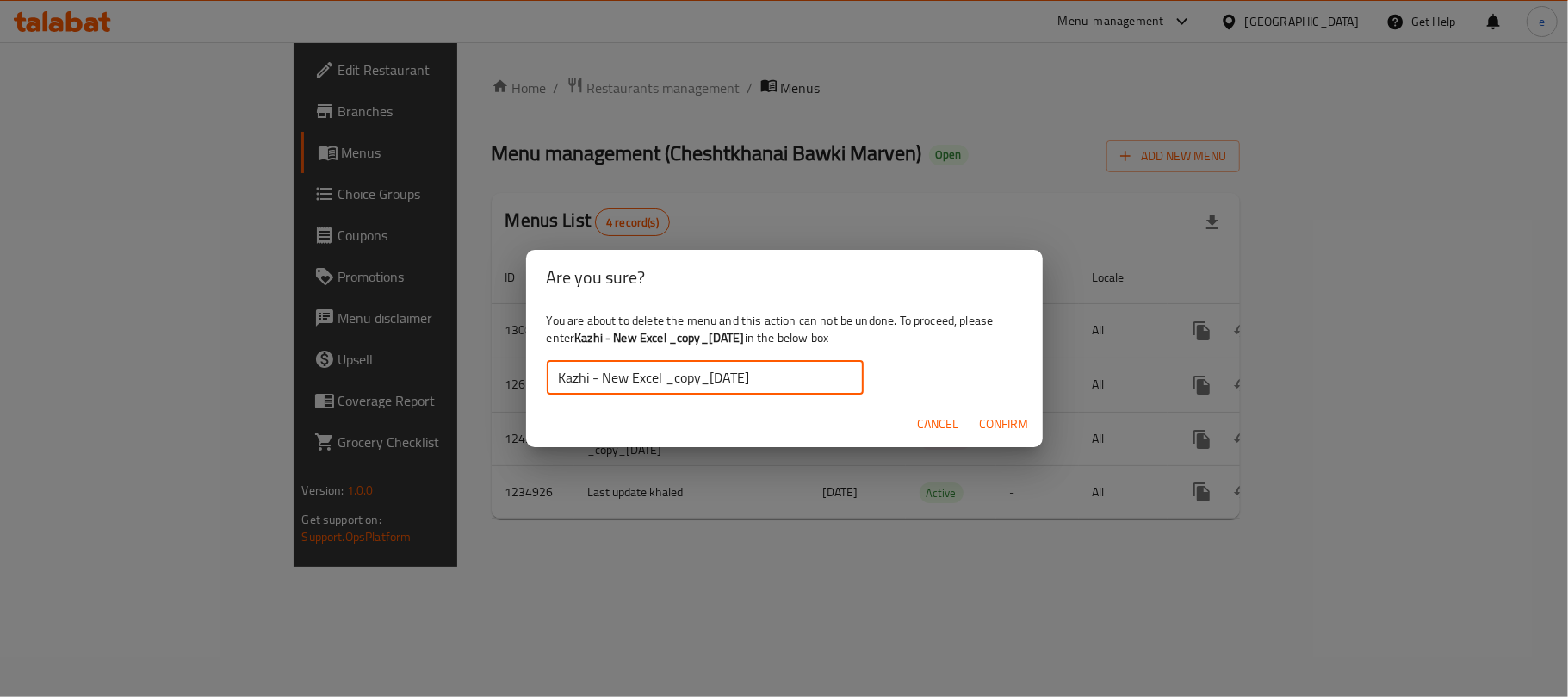
click at [790, 372] on input "Kazhi - New Excel _copy_[DATE]" at bounding box center [706, 377] width 317 height 35
type input "Kazhi - New Excel _copy_[DATE]"
click at [1000, 414] on span "Confirm" at bounding box center [1004, 424] width 49 height 21
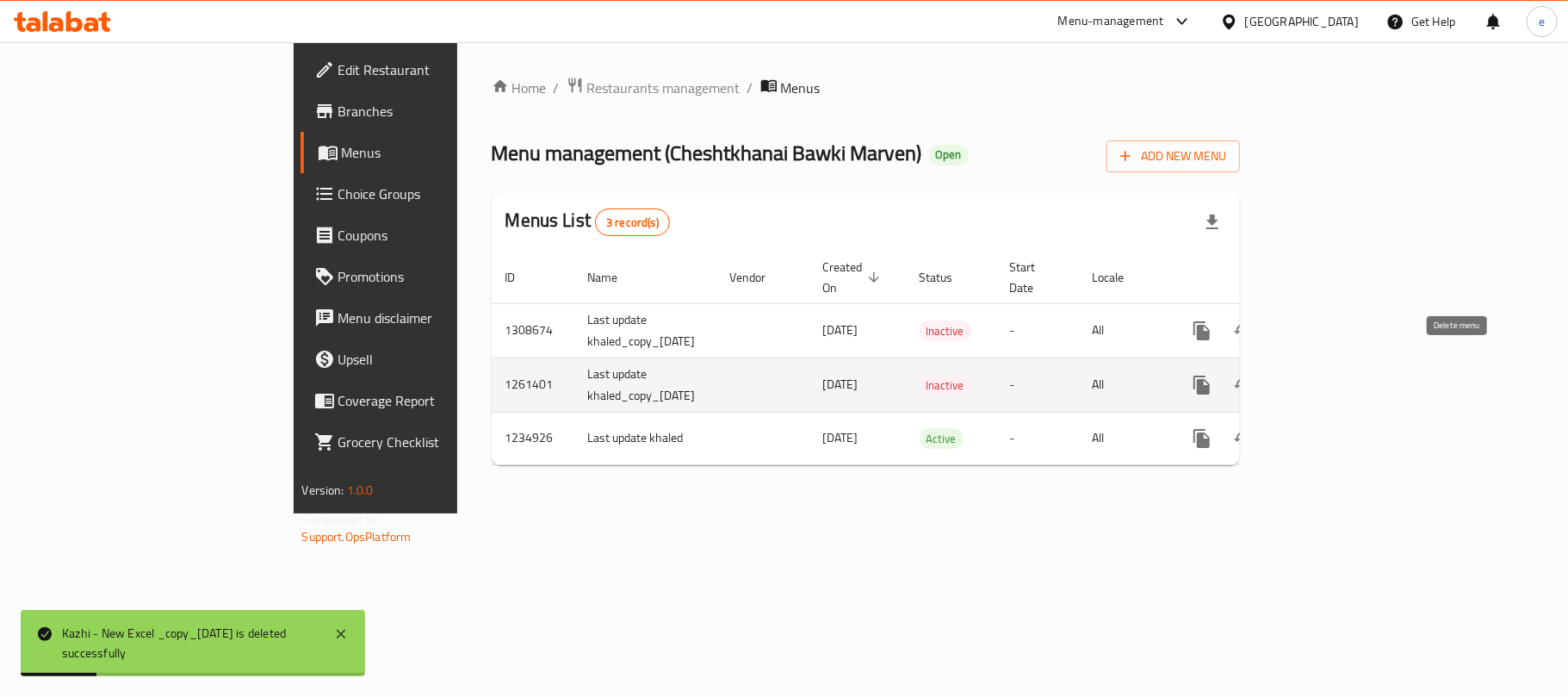
click at [1291, 377] on icon "enhanced table" at bounding box center [1284, 384] width 12 height 16
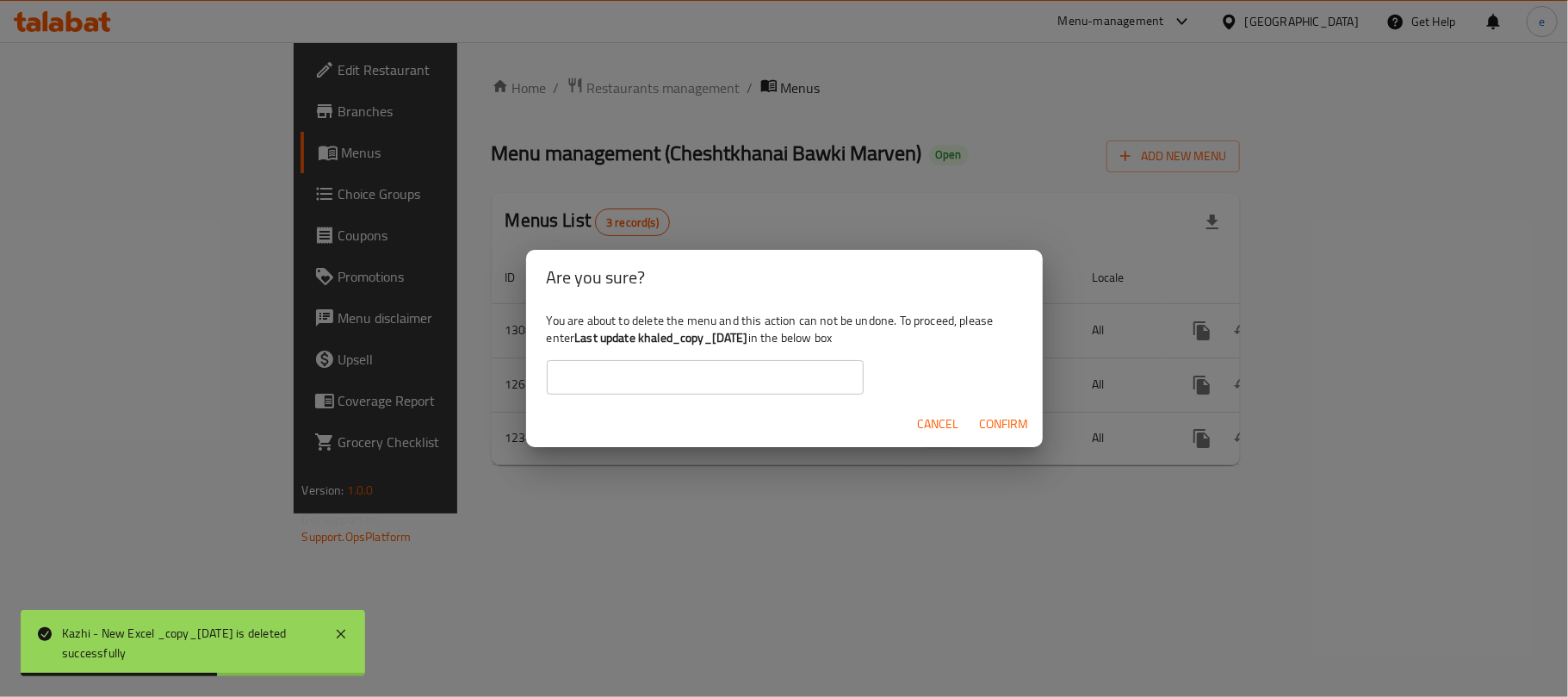
drag, startPoint x: 579, startPoint y: 334, endPoint x: 778, endPoint y: 348, distance: 199.5
click at [749, 348] on b "Last update khaled_copy_[DATE]" at bounding box center [662, 338] width 174 height 22
copy b "Last update khaled_copy_[DATE]"
click at [746, 363] on input "text" at bounding box center [706, 377] width 317 height 35
paste input "Last update khaled_copy_[DATE]"
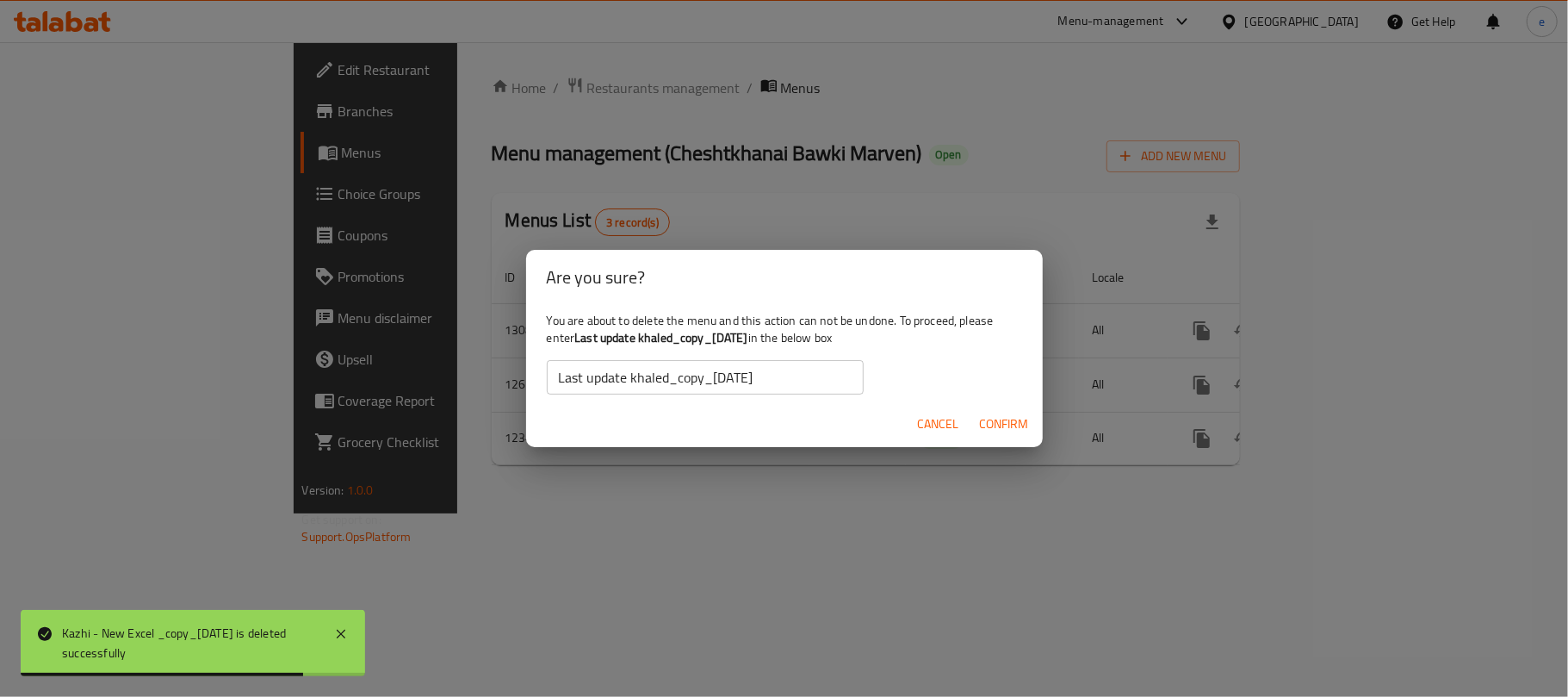
click at [968, 432] on div "Cancel Confirm" at bounding box center [785, 424] width 517 height 46
click at [988, 425] on span "Confirm" at bounding box center [1004, 424] width 49 height 21
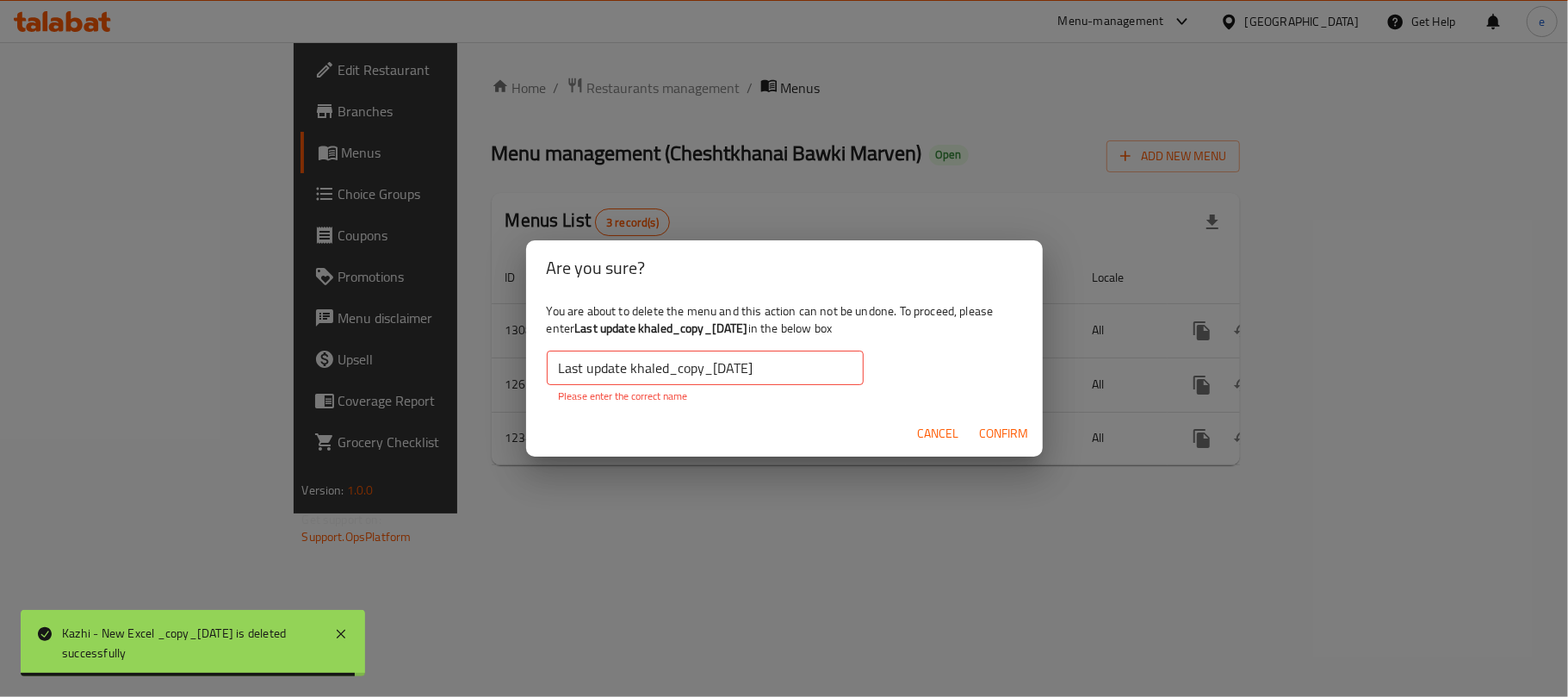
click at [553, 367] on input "Last update khaled_copy_[DATE]" at bounding box center [706, 368] width 317 height 35
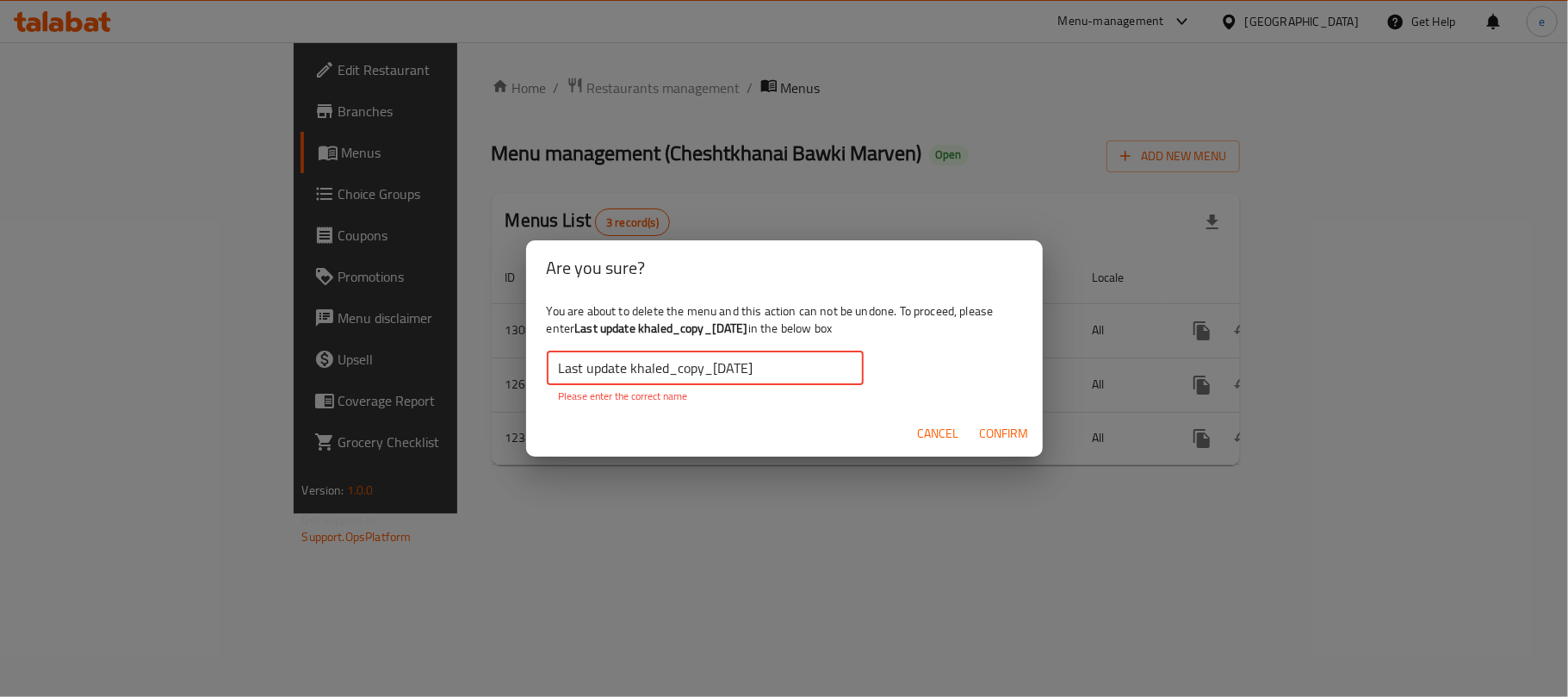
click at [810, 363] on input "Last update khaled_copy_[DATE]" at bounding box center [706, 368] width 317 height 35
click at [990, 438] on span "Confirm" at bounding box center [1004, 433] width 49 height 21
click at [843, 377] on input "Last update khaled_copy_[DATE]" at bounding box center [706, 368] width 317 height 35
click at [555, 367] on input "Last update khaled_copy_[DATE]" at bounding box center [706, 368] width 317 height 35
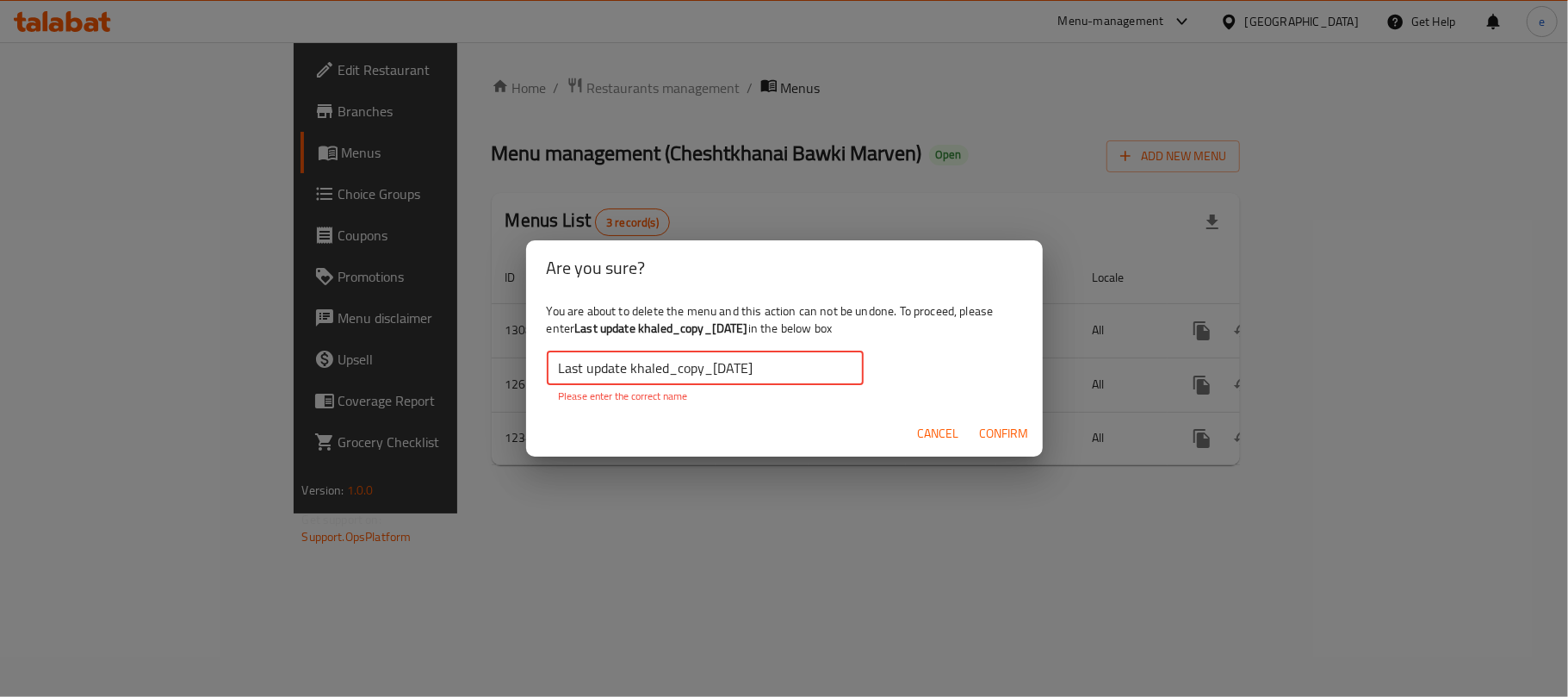
click at [797, 363] on input "Last update khaled_copy_[DATE]" at bounding box center [706, 368] width 317 height 35
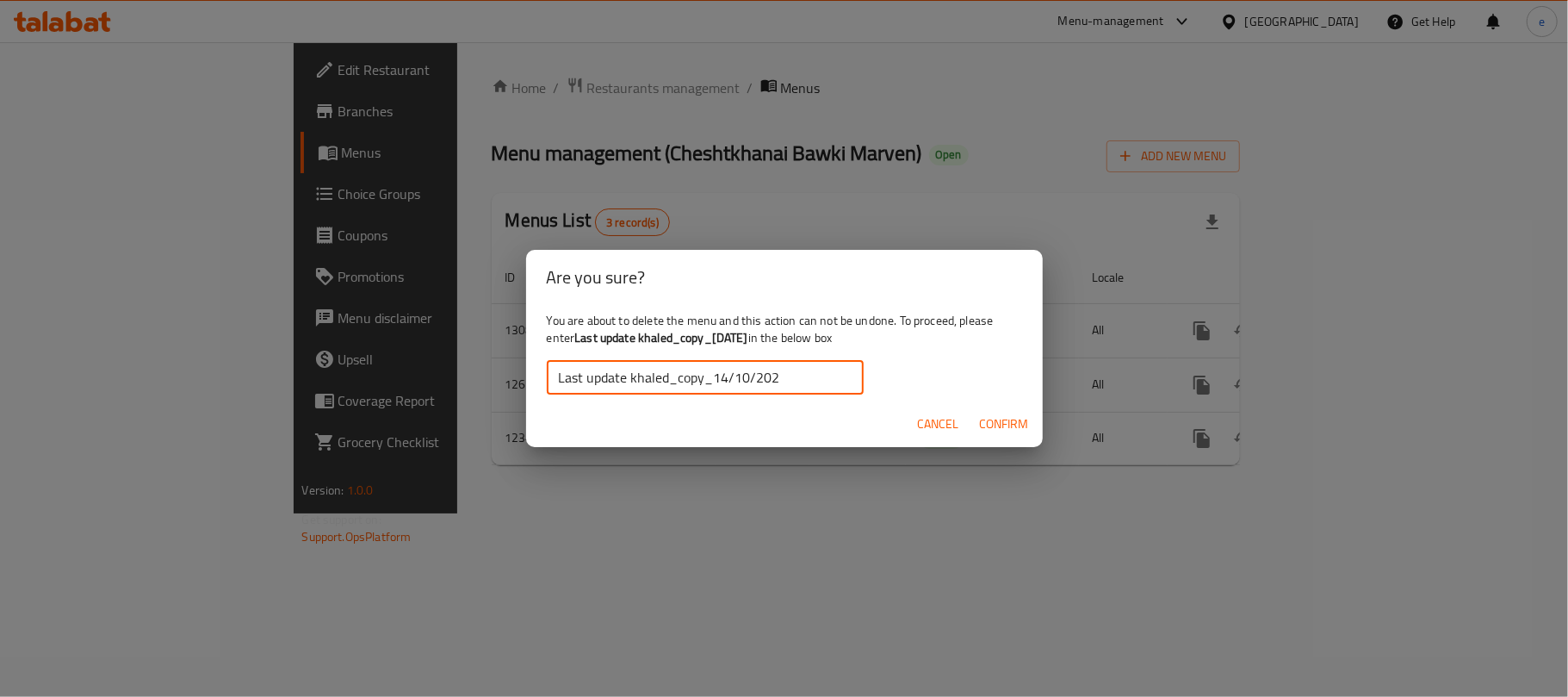
type input "Last update khaled_copy_14/10/202"
click at [983, 422] on span "Confirm" at bounding box center [1004, 424] width 49 height 21
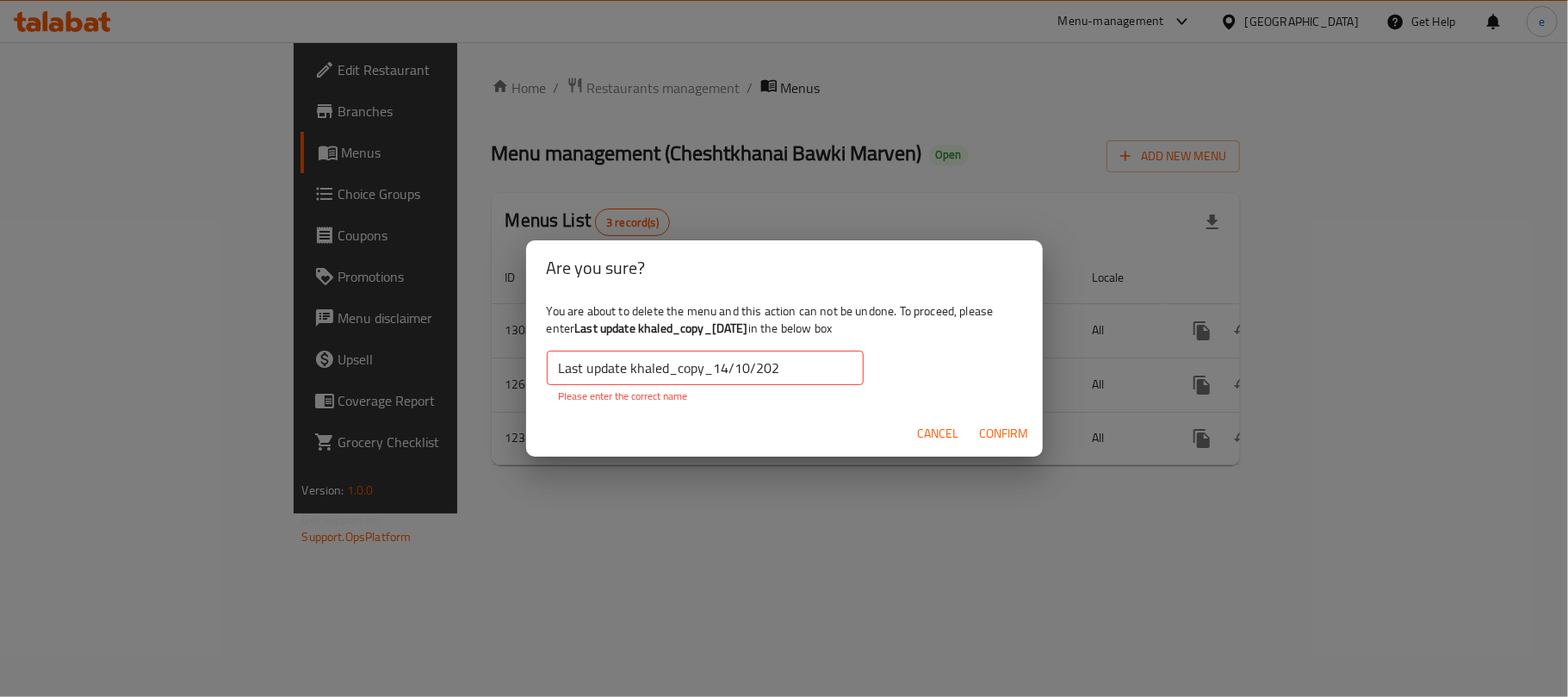
click at [776, 369] on input "Last update khaled_copy_14/10/202" at bounding box center [706, 368] width 317 height 35
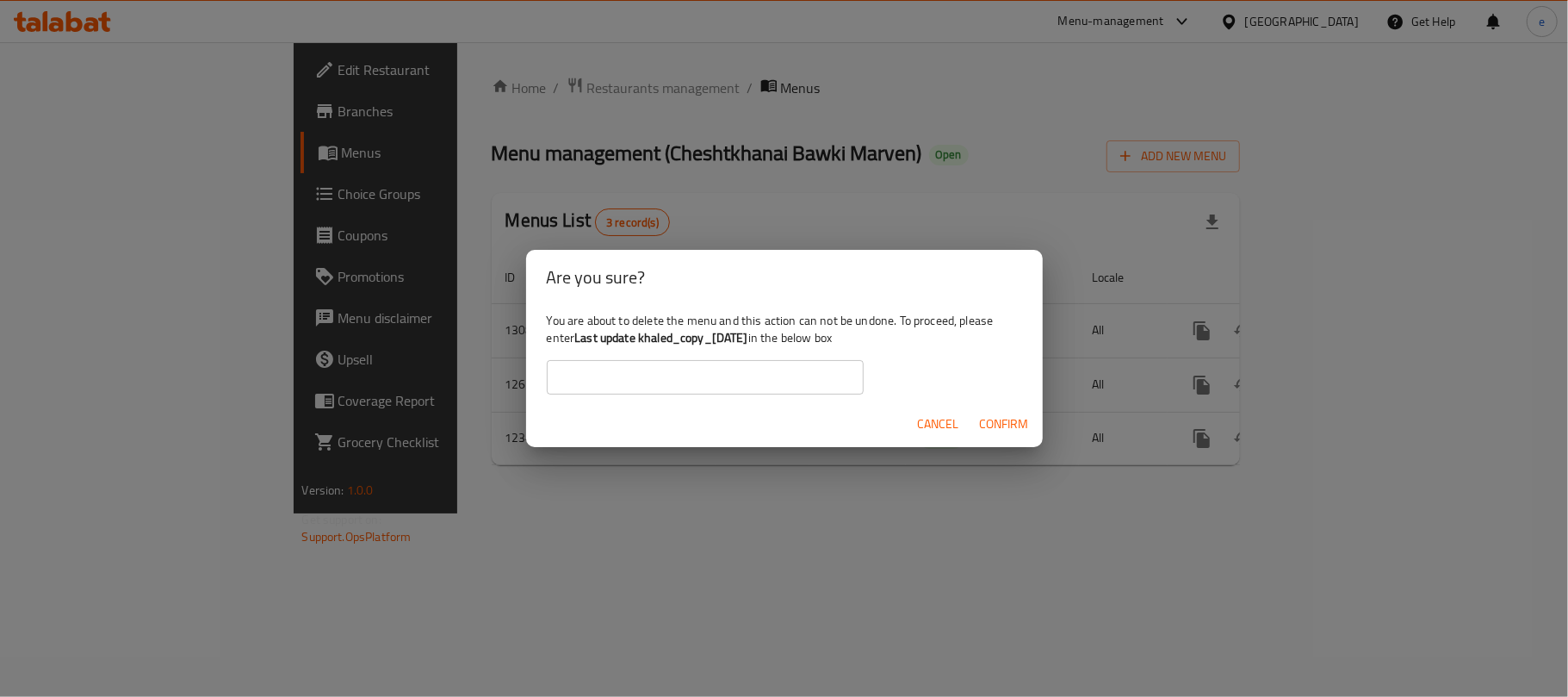
click at [727, 480] on div "Are you sure? You are about to delete the menu and this action can not be undon…" at bounding box center [784, 348] width 1568 height 697
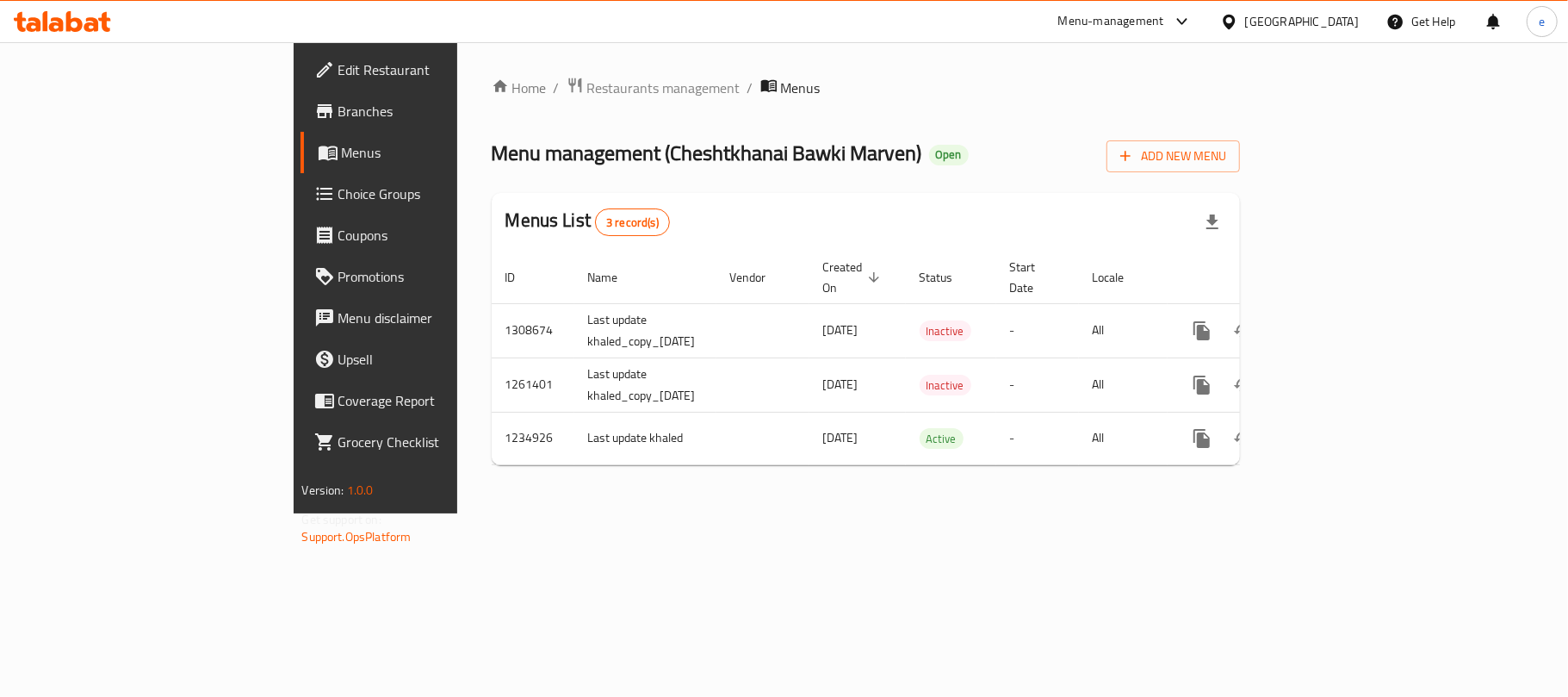
click at [887, 513] on div "Home / Restaurants management / Menus Menu management ( Cheshtkhanai Bawki Marv…" at bounding box center [866, 277] width 819 height 471
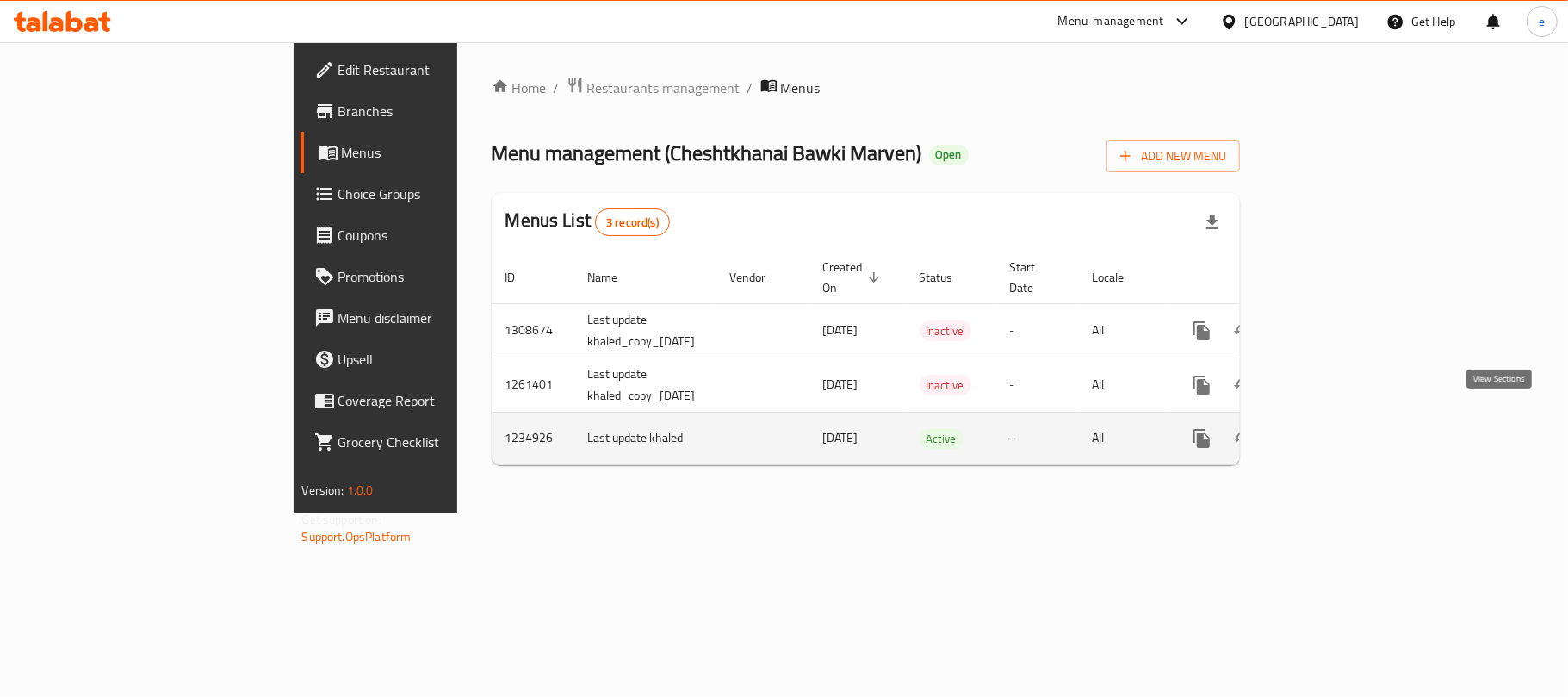
click at [1334, 430] on icon "enhanced table" at bounding box center [1326, 438] width 16 height 16
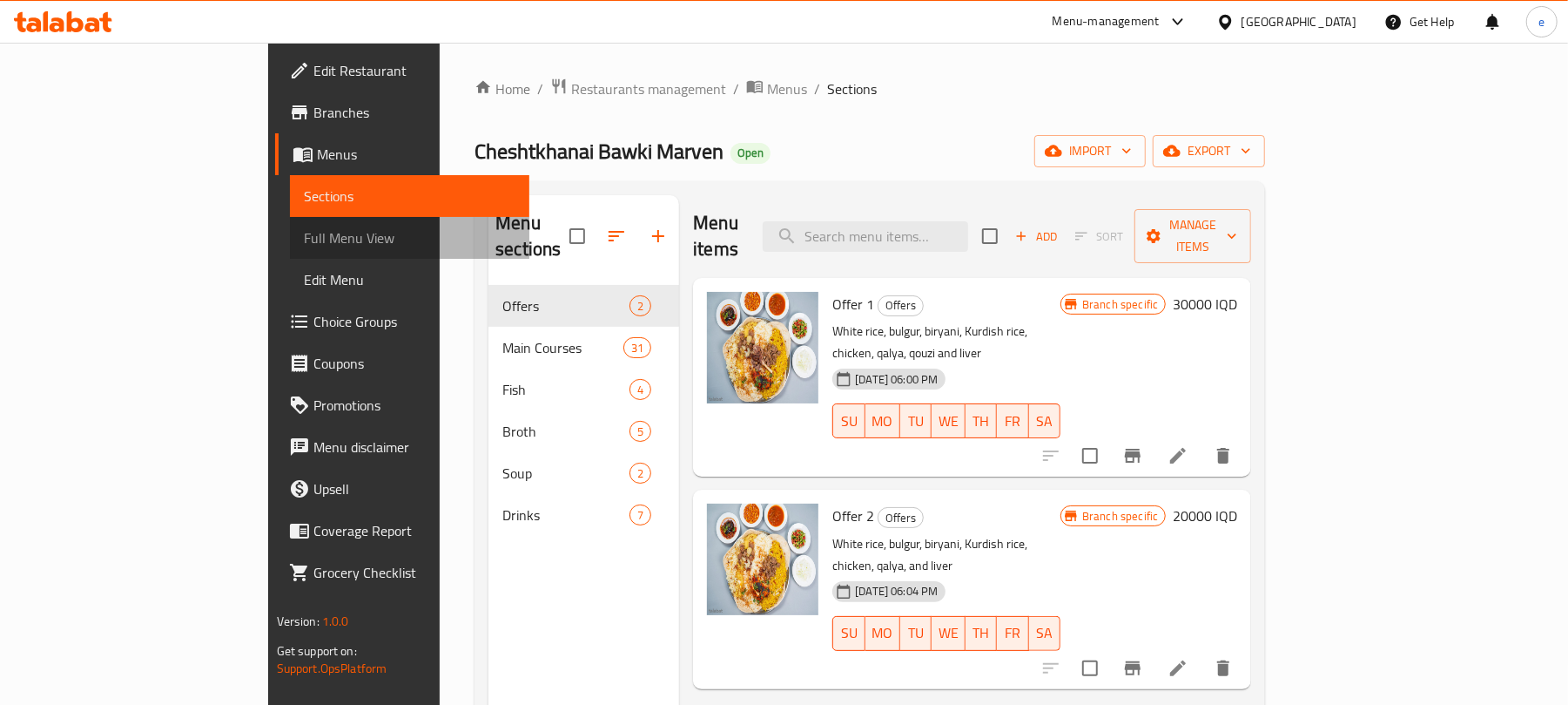
click at [304, 243] on span "Full Menu View" at bounding box center [409, 238] width 212 height 21
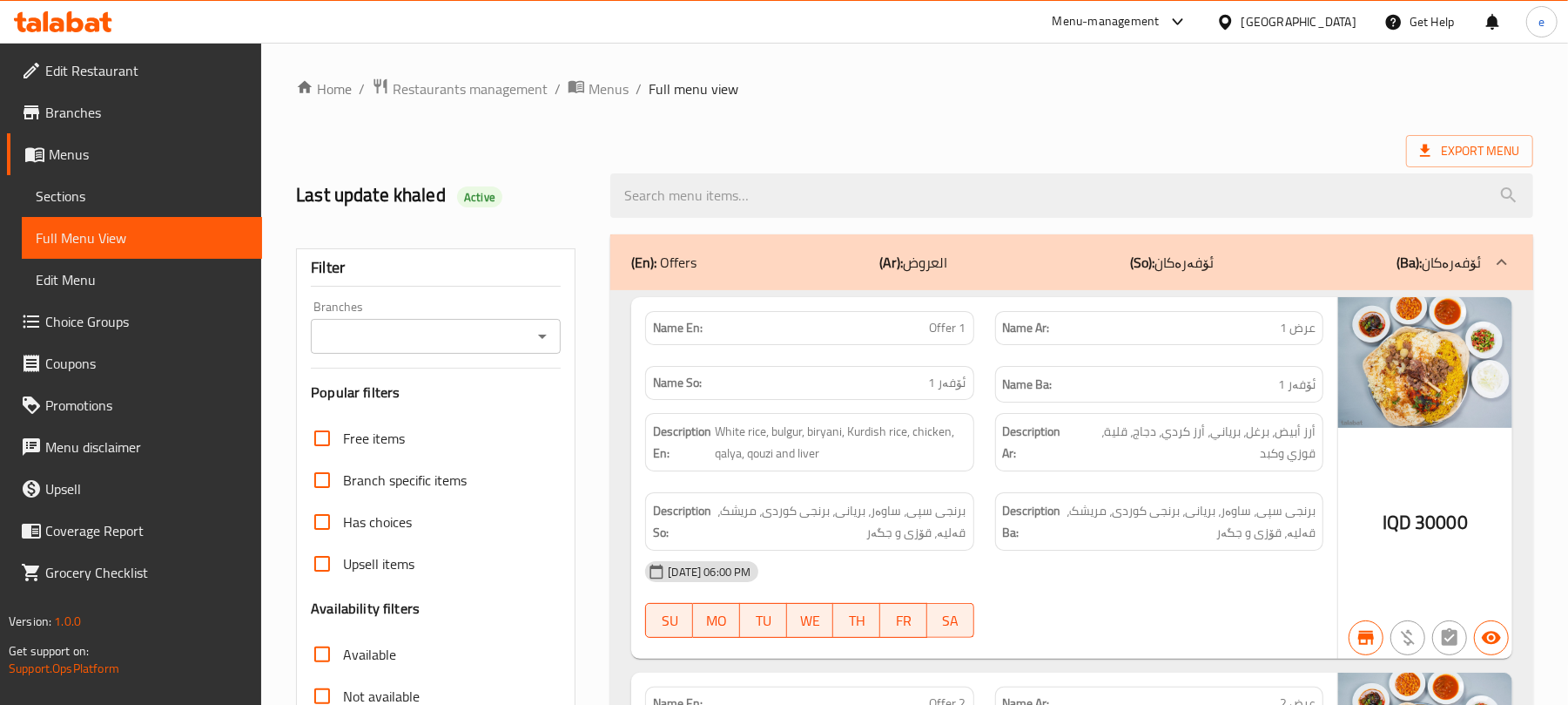
click at [536, 332] on icon "Open" at bounding box center [542, 336] width 21 height 21
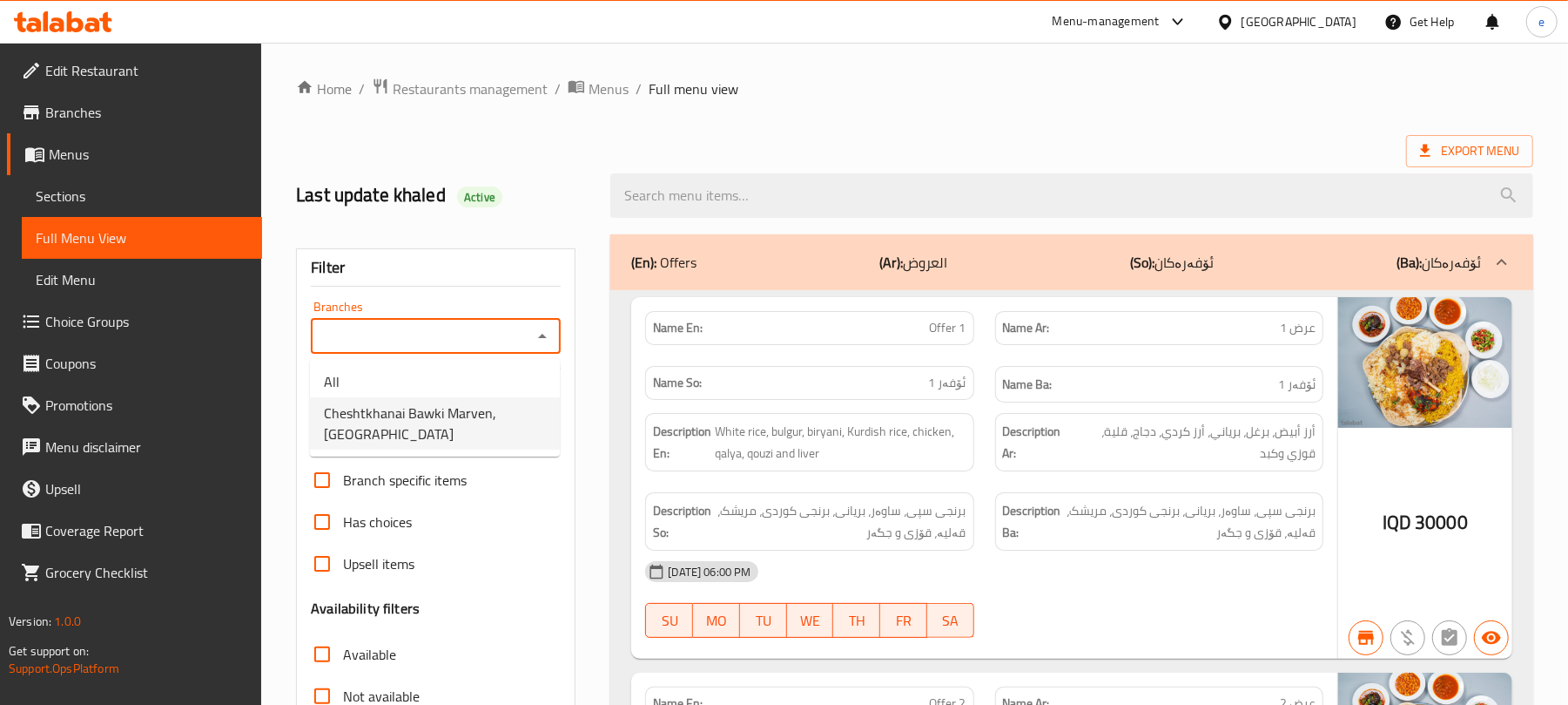
click at [477, 411] on span "Cheshtkhanai Bawki Marven, Khanaqa" at bounding box center [434, 423] width 222 height 42
type input "Cheshtkhanai Bawki Marven, Khanaqa"
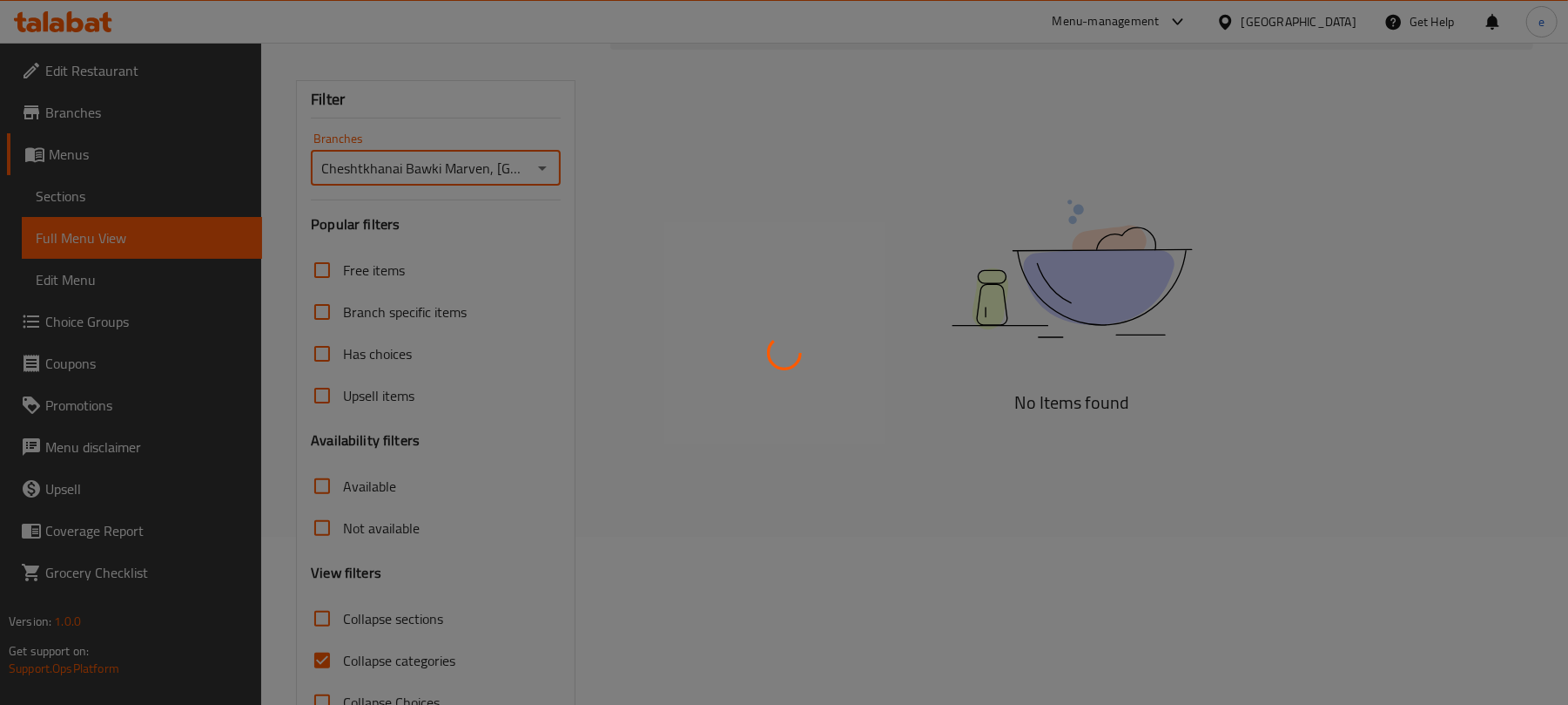
scroll to position [224, 0]
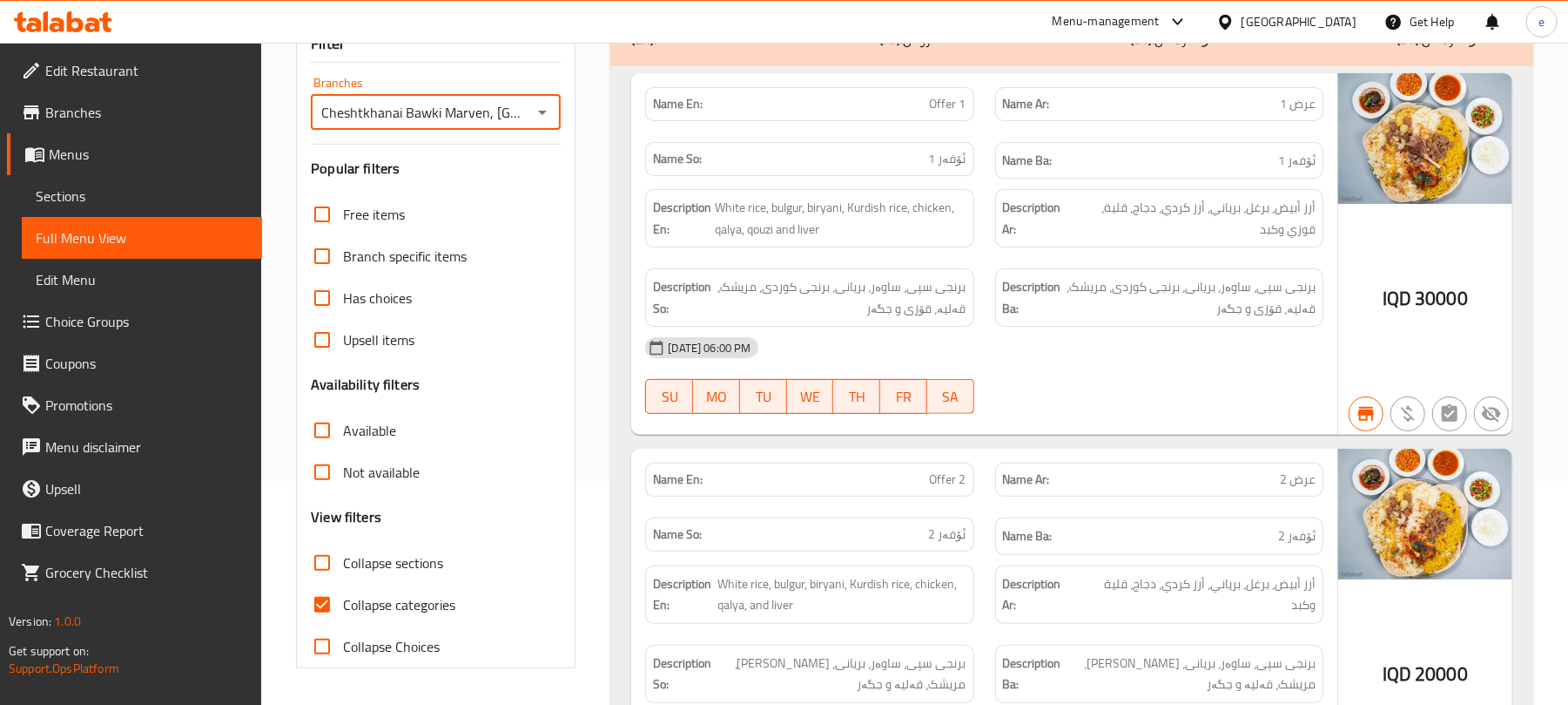
click at [328, 559] on input "Collapse sections" at bounding box center [322, 562] width 42 height 42
checkbox input "true"
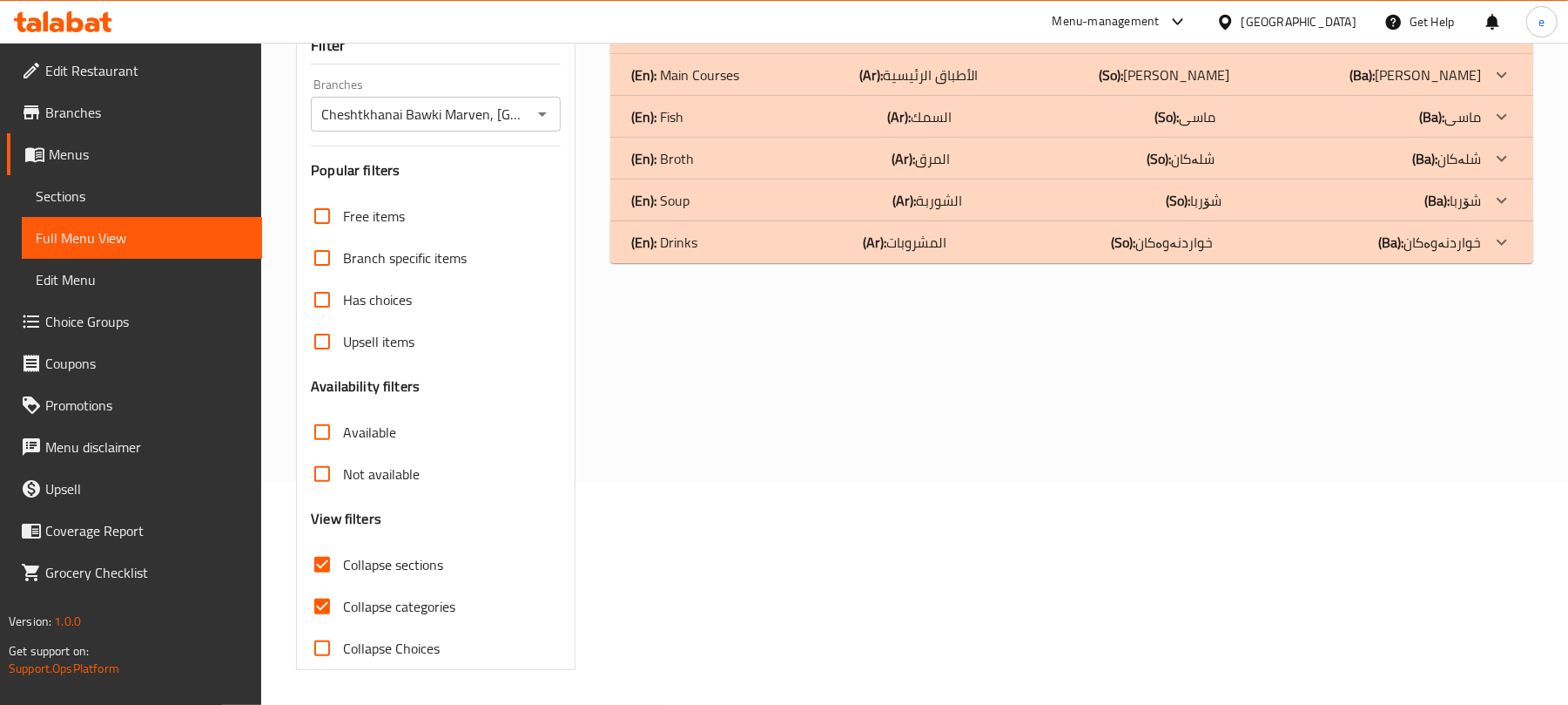
click at [617, 336] on div "(En): Offers (Ar): العروض (So): ئۆفەرەکان (Ba): ئۆفەرەکان Name En: Offer 1 Name…" at bounding box center [1072, 341] width 943 height 679
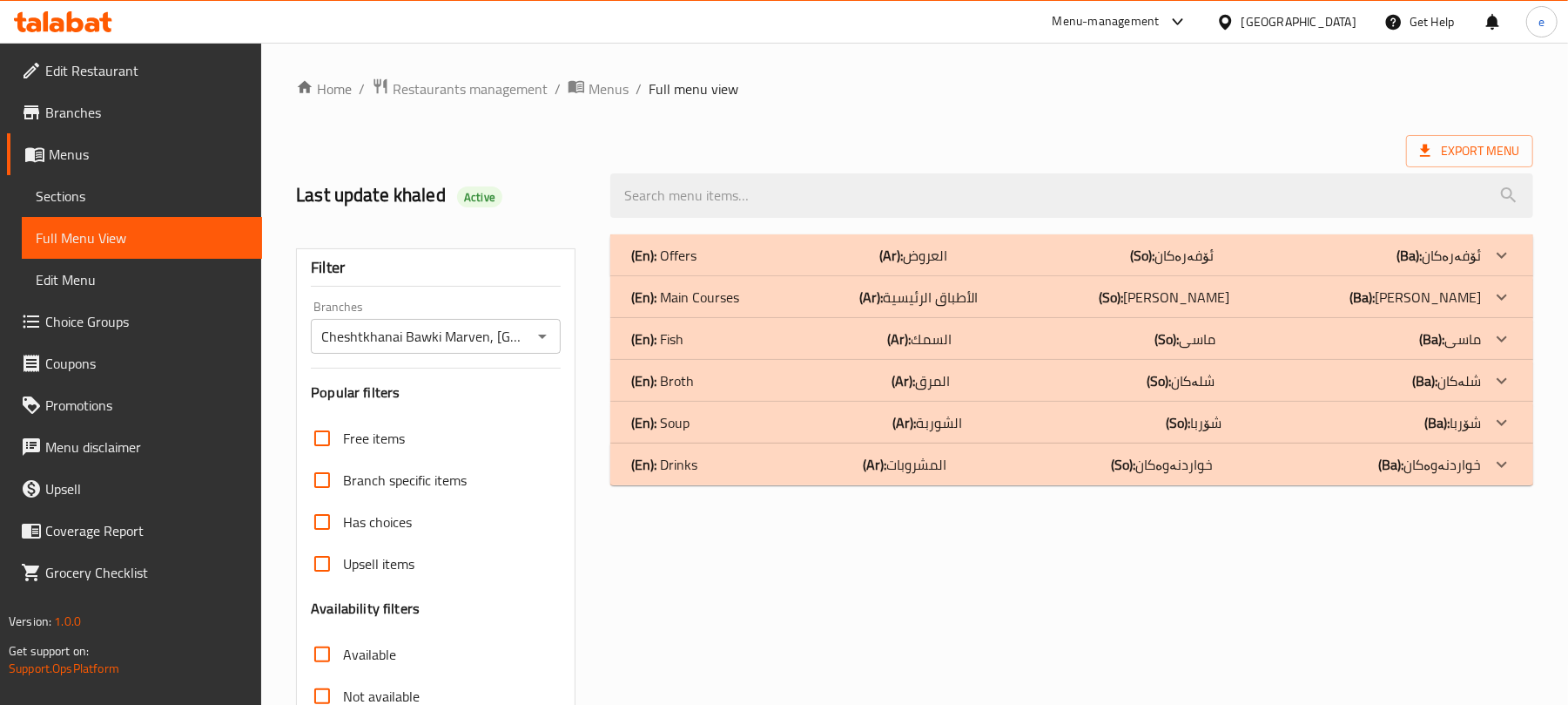
click at [74, 28] on icon at bounding box center [63, 22] width 98 height 21
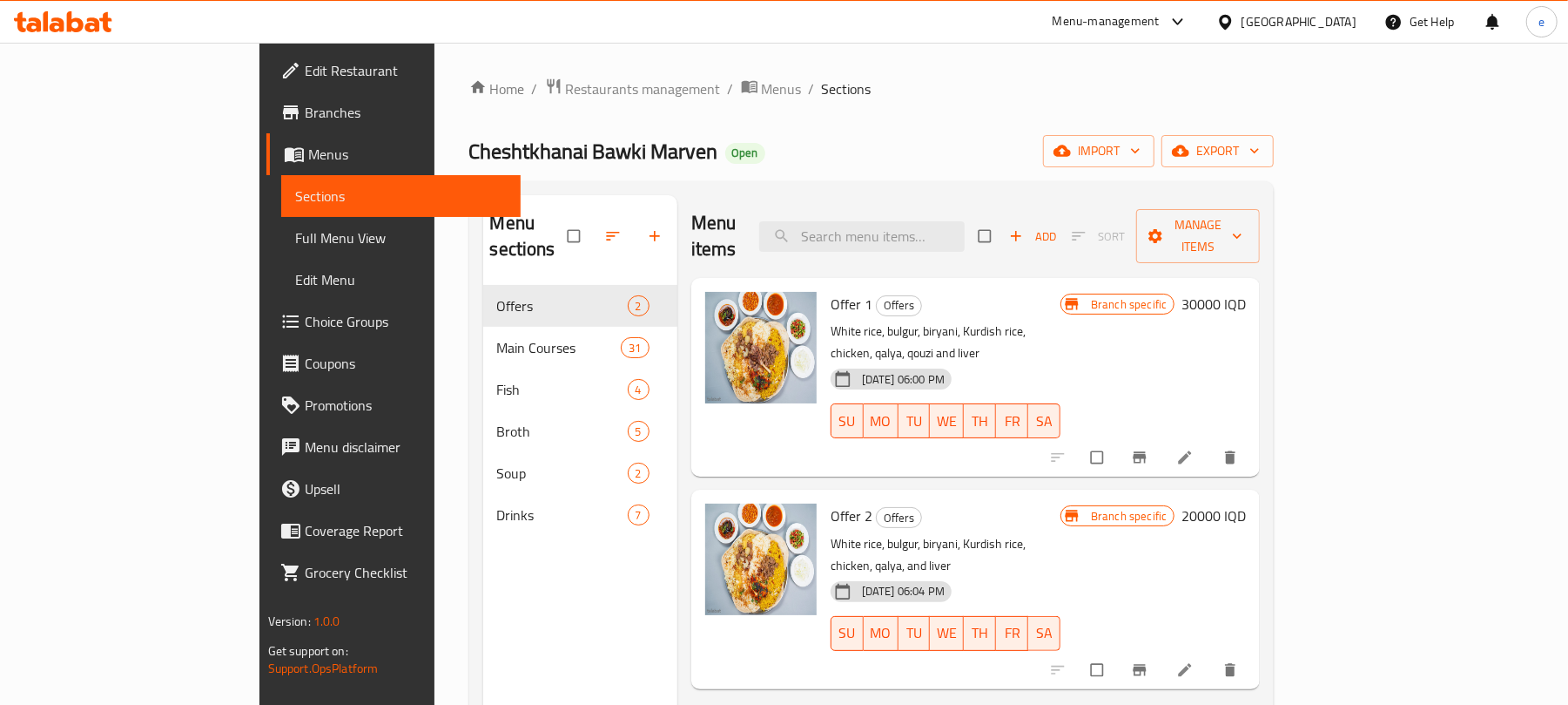
click at [309, 150] on span "Menus" at bounding box center [408, 154] width 199 height 21
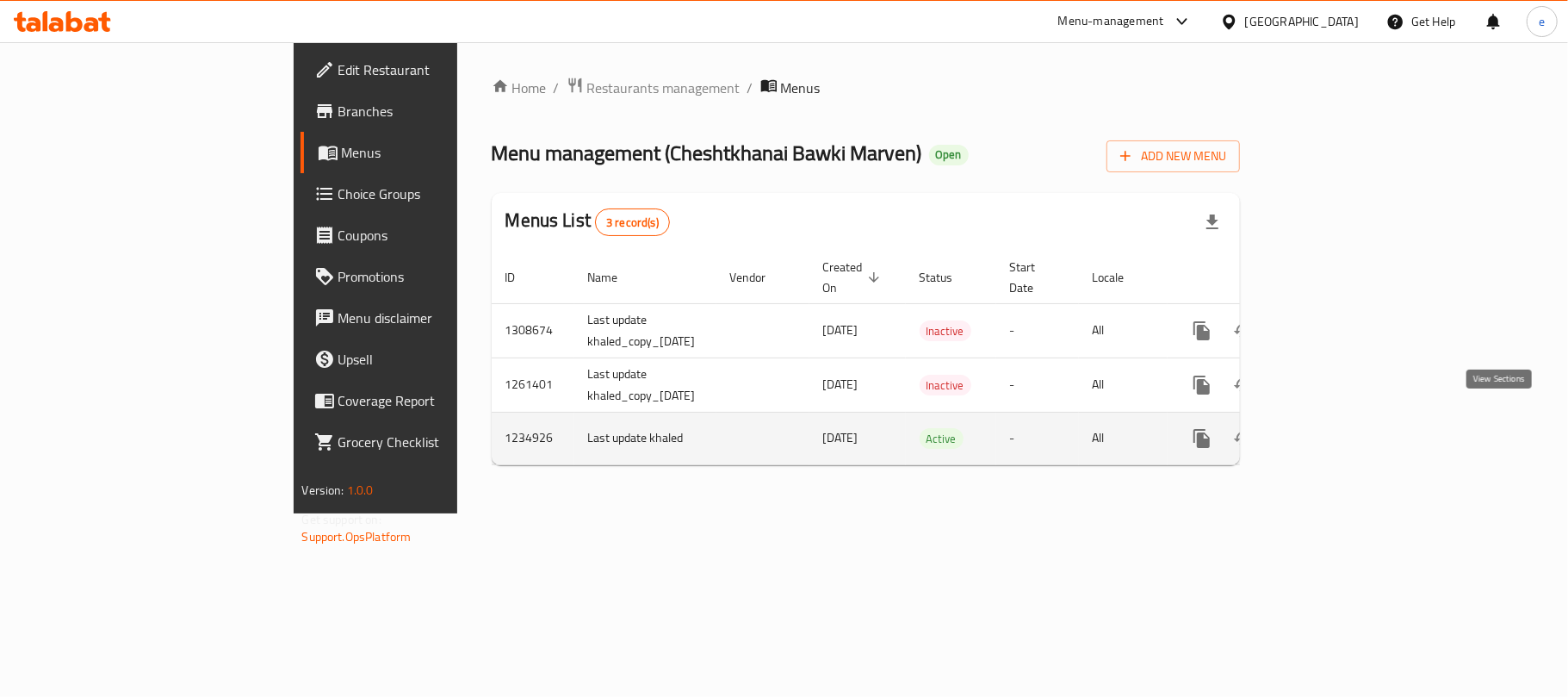
click at [1337, 428] on icon "enhanced table" at bounding box center [1326, 439] width 21 height 21
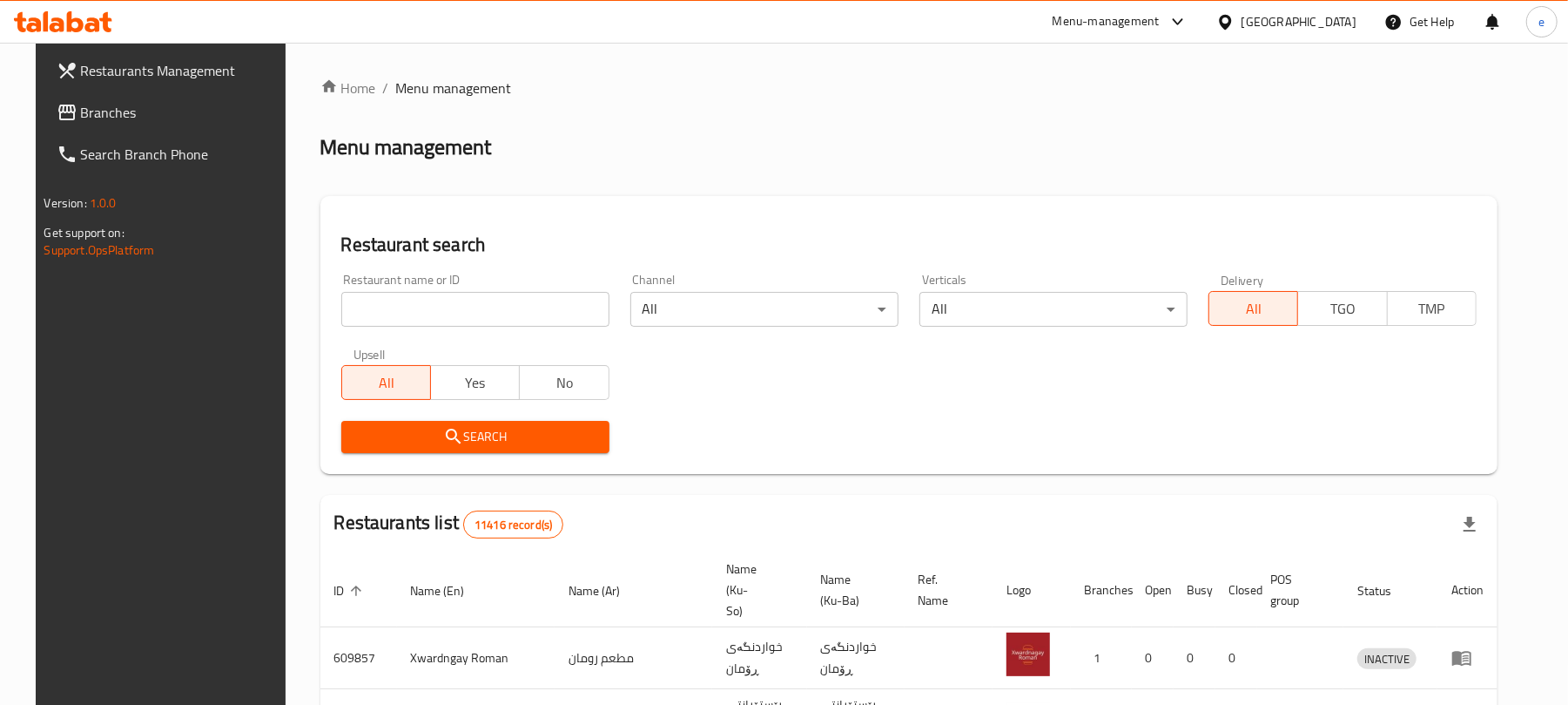
click at [440, 319] on input "search" at bounding box center [475, 309] width 268 height 35
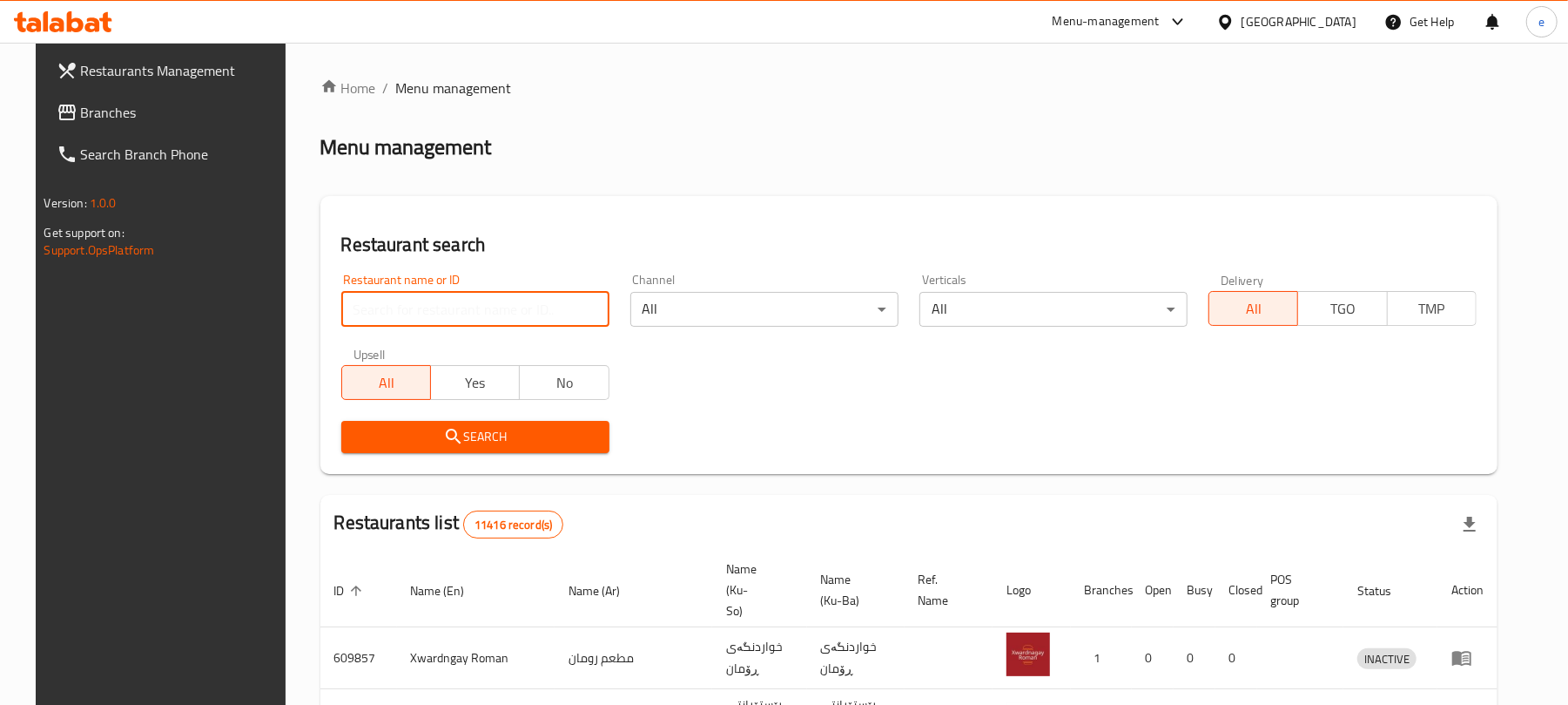
paste input "688525"
type input "688525"
click button "Search" at bounding box center [475, 437] width 268 height 32
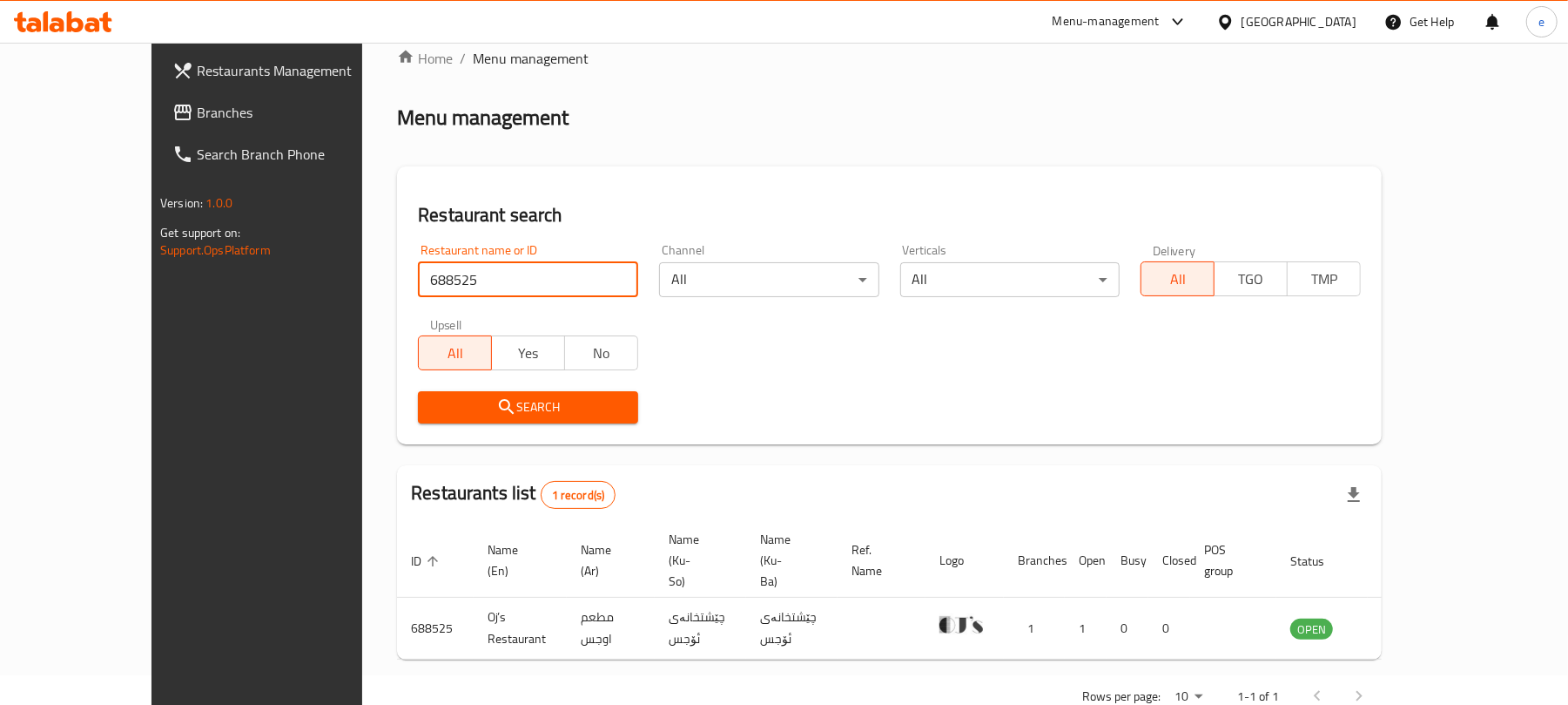
scroll to position [40, 0]
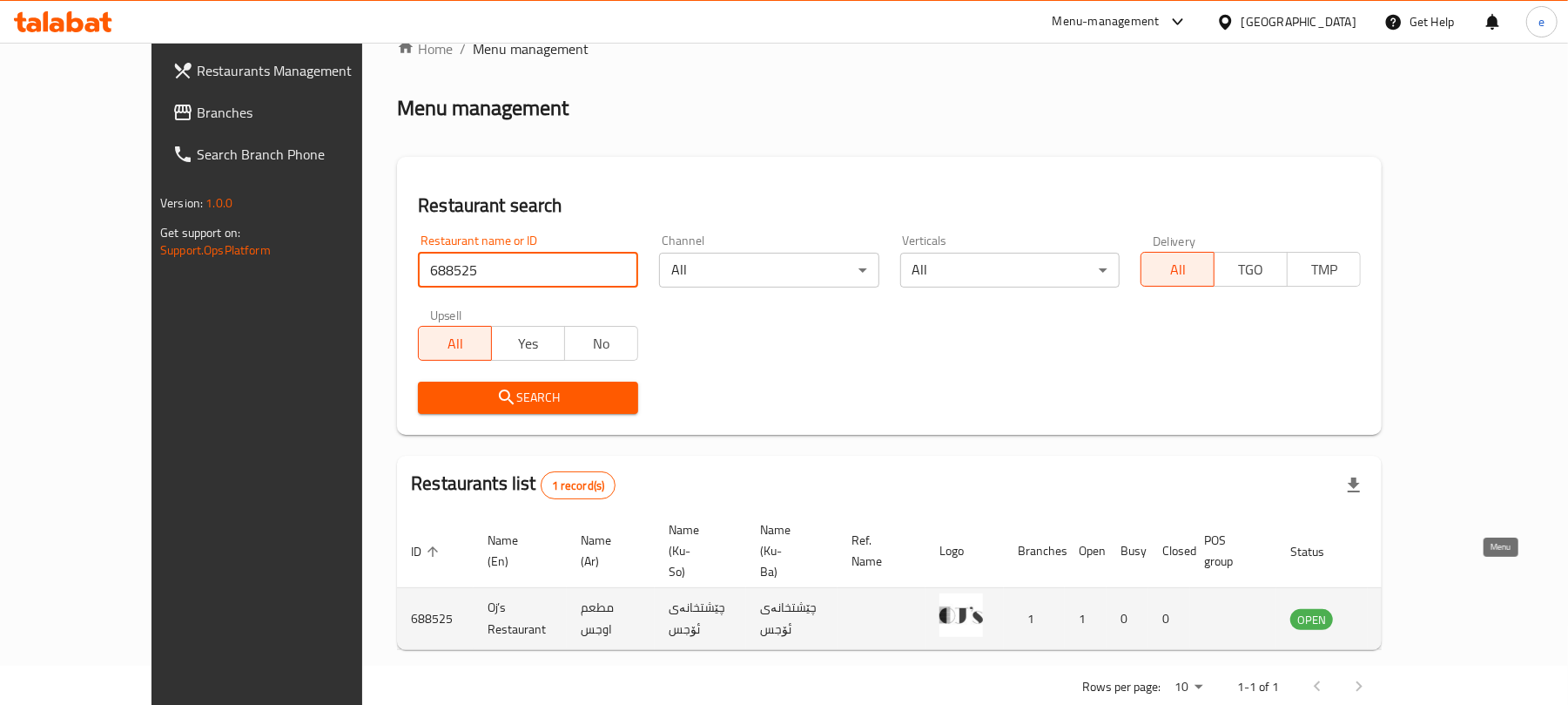
click at [1414, 608] on link "enhanced table" at bounding box center [1398, 618] width 32 height 21
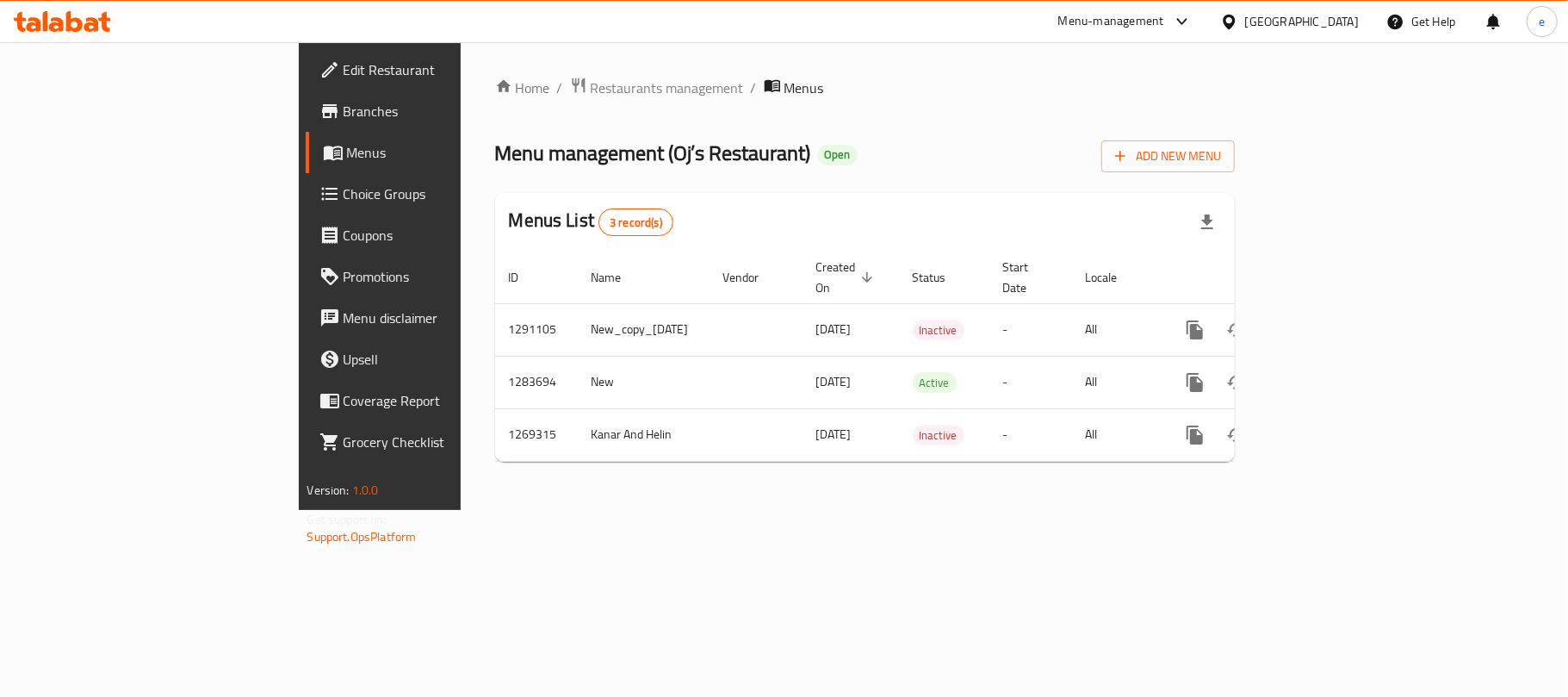
click at [306, 128] on link "Branches" at bounding box center [433, 111] width 255 height 41
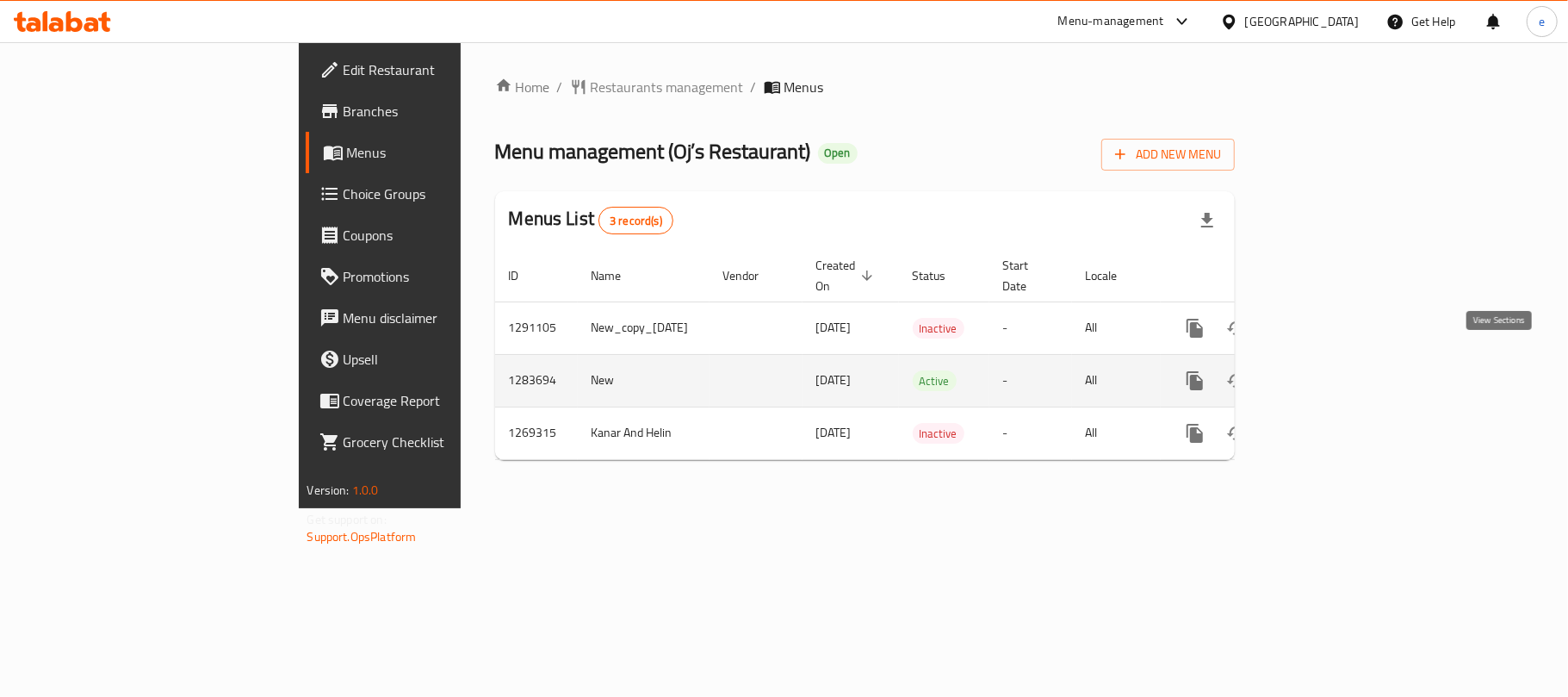
click at [1330, 370] on icon "enhanced table" at bounding box center [1320, 381] width 21 height 21
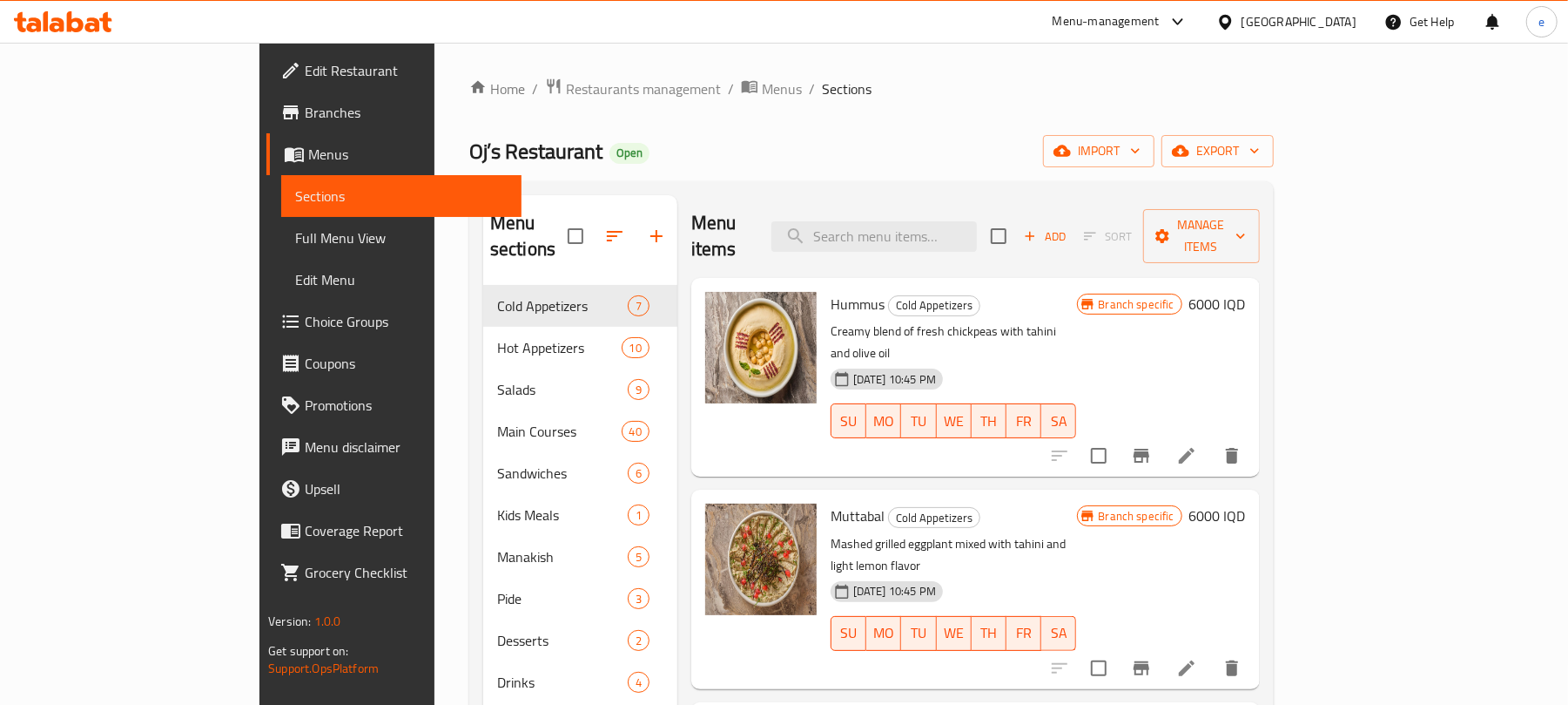
click at [295, 248] on span "Full Menu View" at bounding box center [401, 238] width 212 height 21
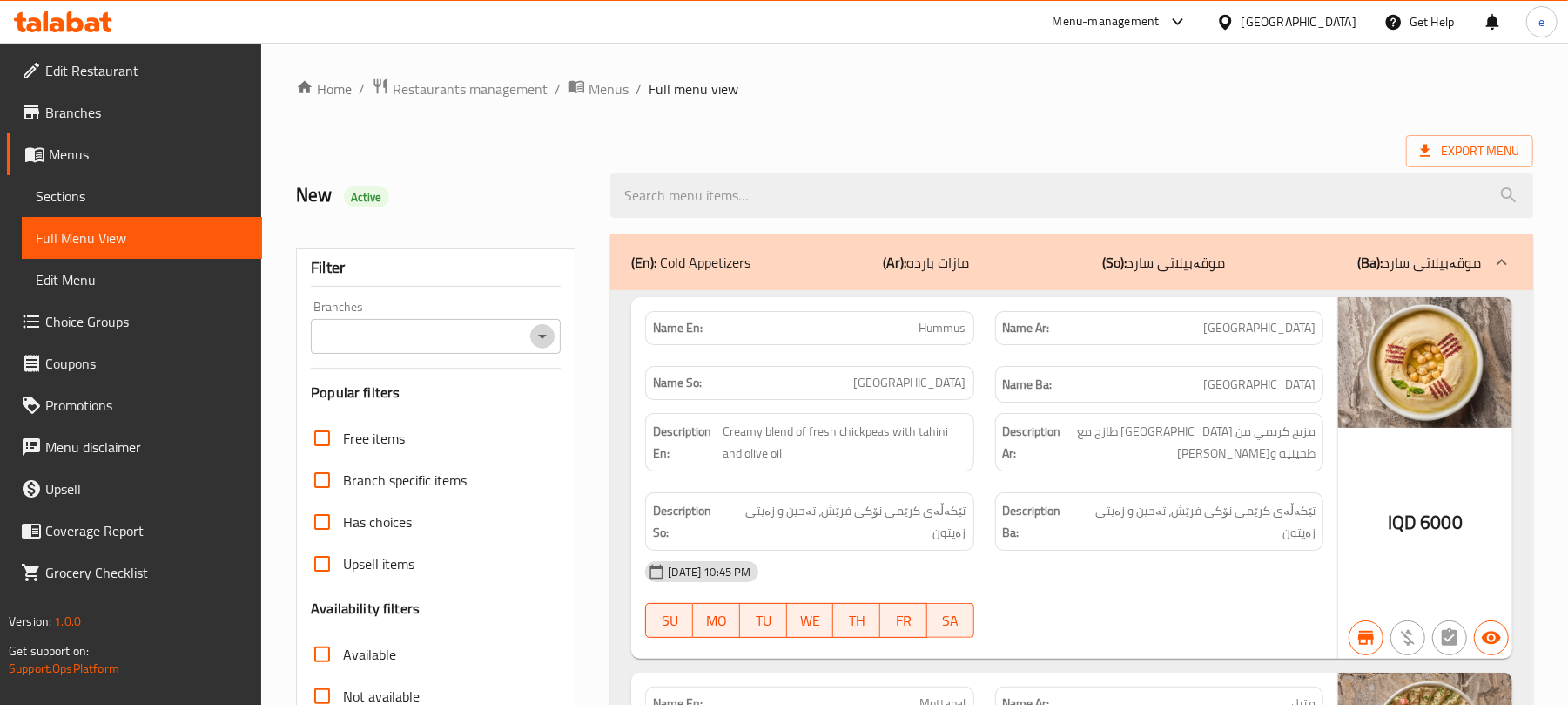
click at [538, 336] on icon "Open" at bounding box center [542, 336] width 21 height 21
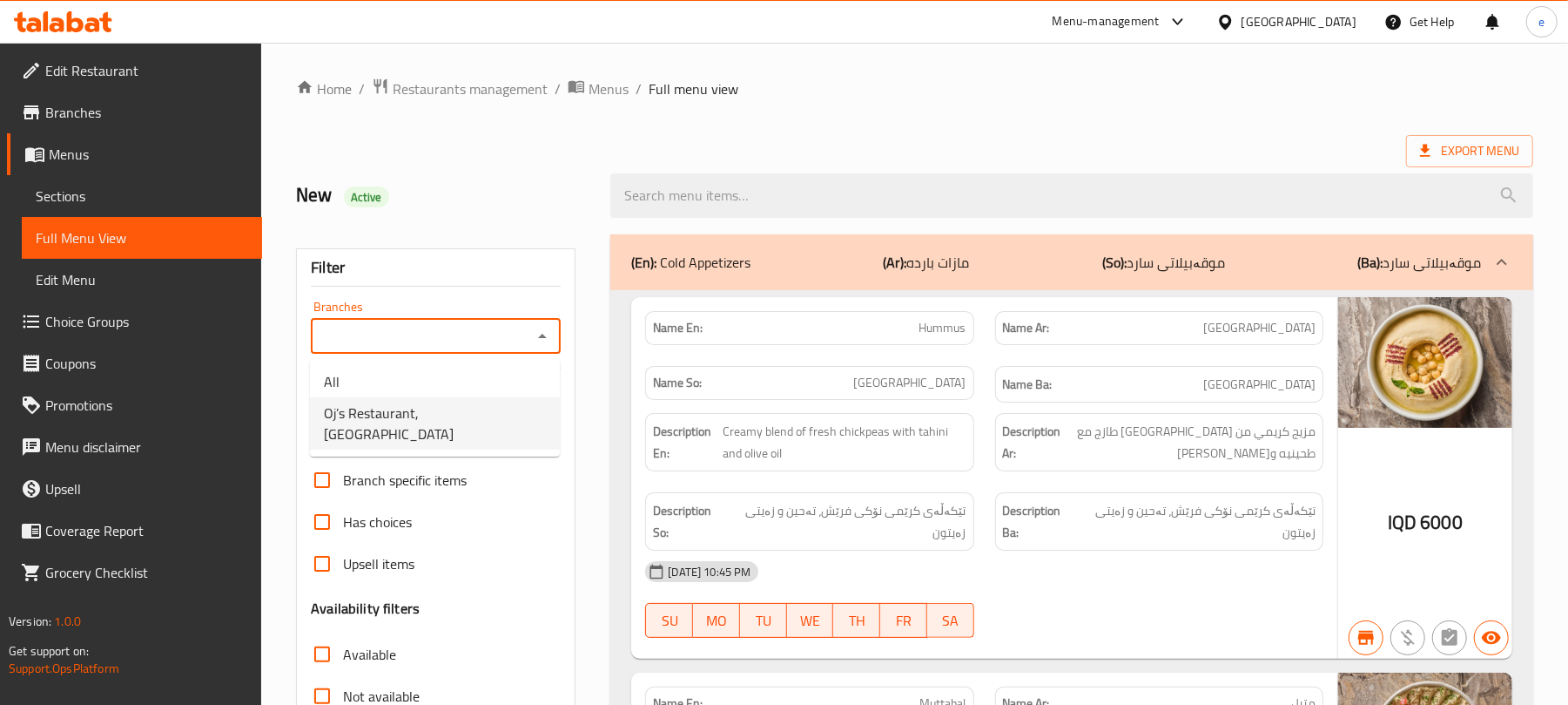
click at [490, 410] on li "Oj’s Restaurant, [GEOGRAPHIC_DATA]" at bounding box center [435, 423] width 250 height 52
type input "Oj’s Restaurant, [GEOGRAPHIC_DATA]"
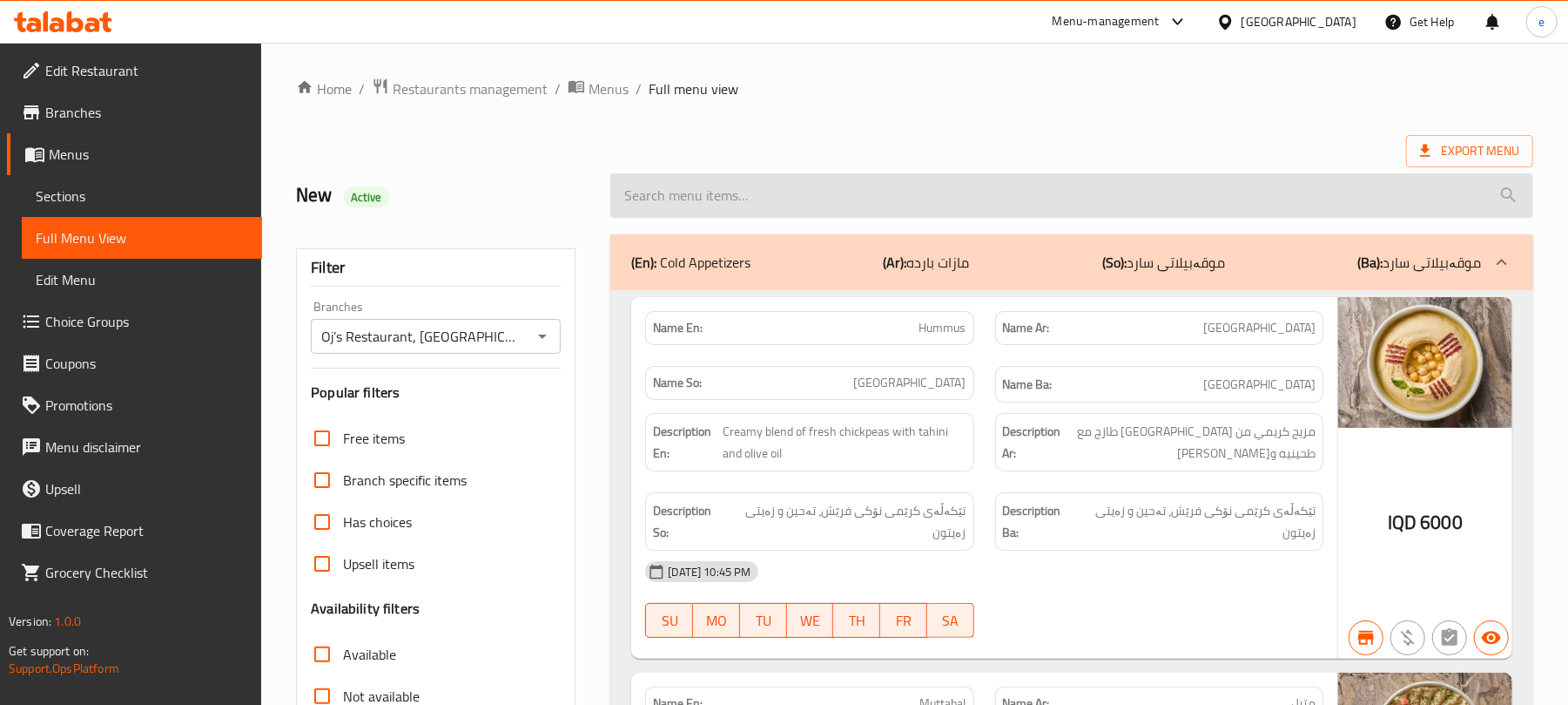
click at [757, 216] on input "search" at bounding box center [1072, 195] width 923 height 44
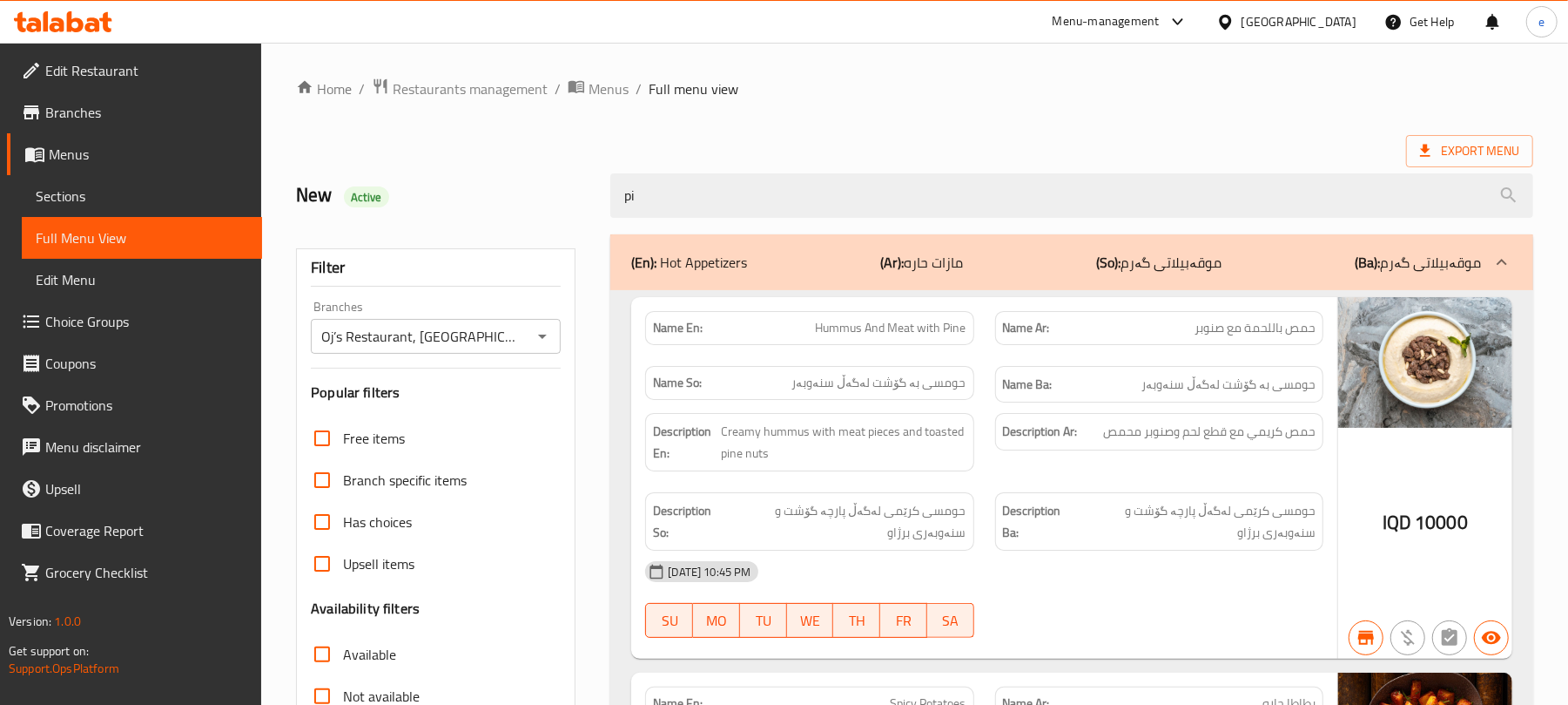
type input "p"
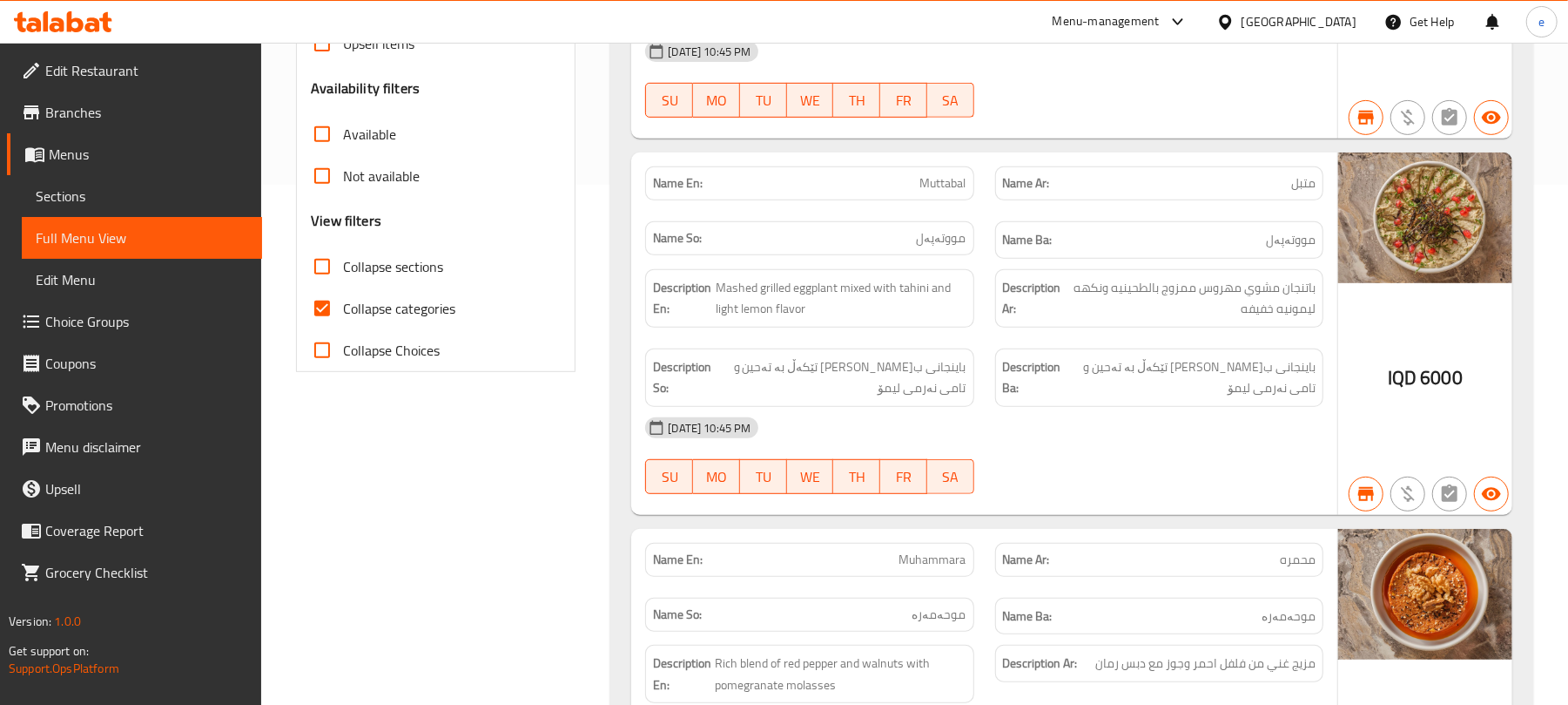
scroll to position [464, 0]
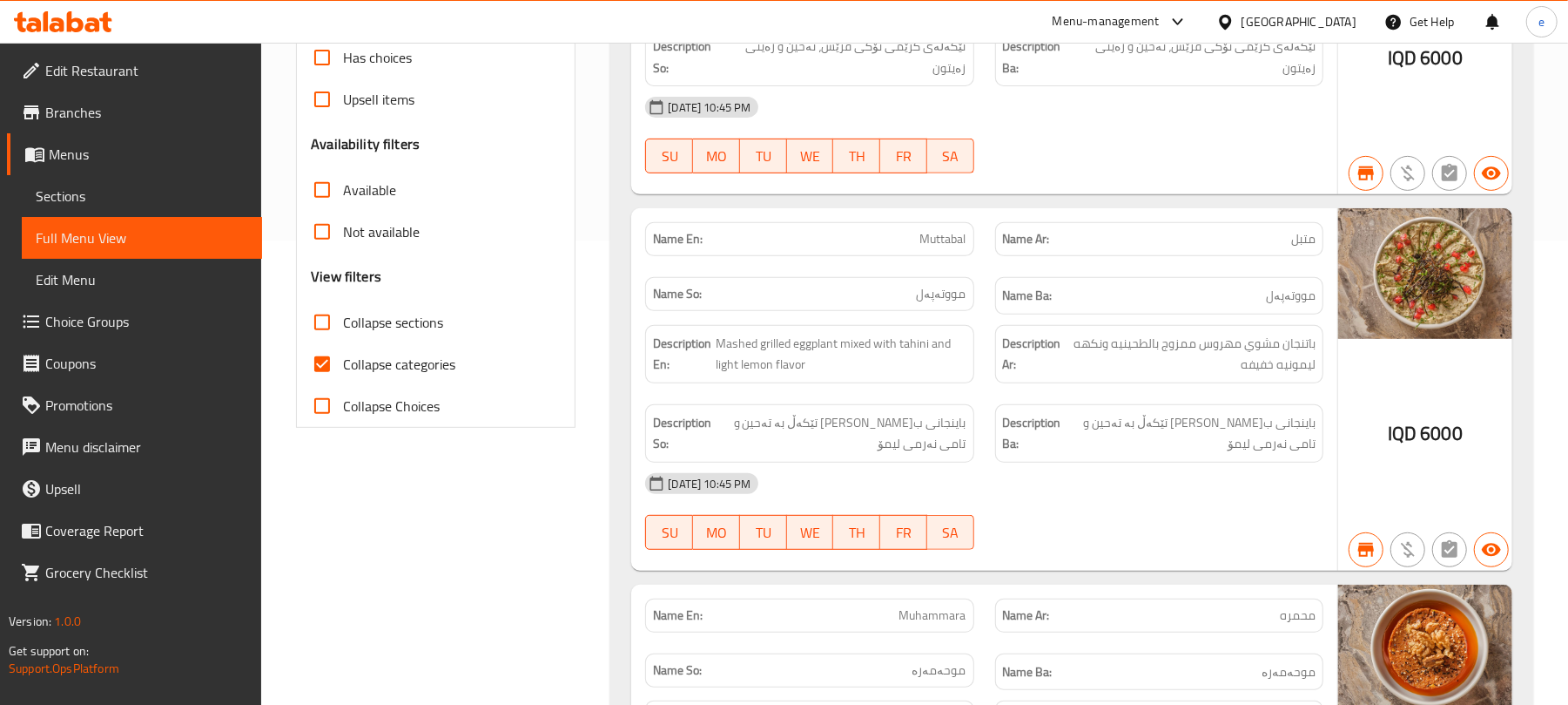
click at [343, 327] on span "Collapse sections" at bounding box center [393, 322] width 100 height 21
click at [343, 327] on input "Collapse sections" at bounding box center [322, 322] width 42 height 42
checkbox input "true"
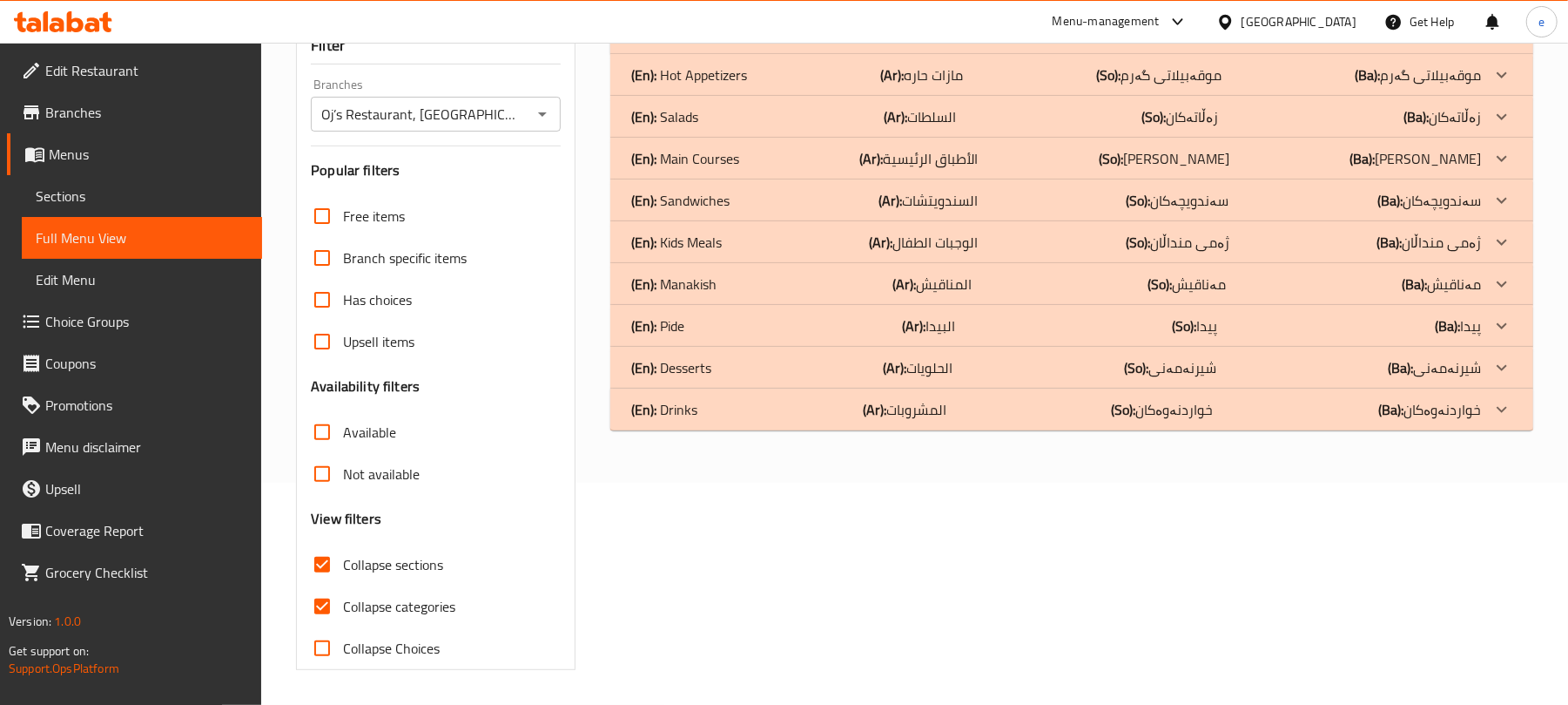
scroll to position [0, 0]
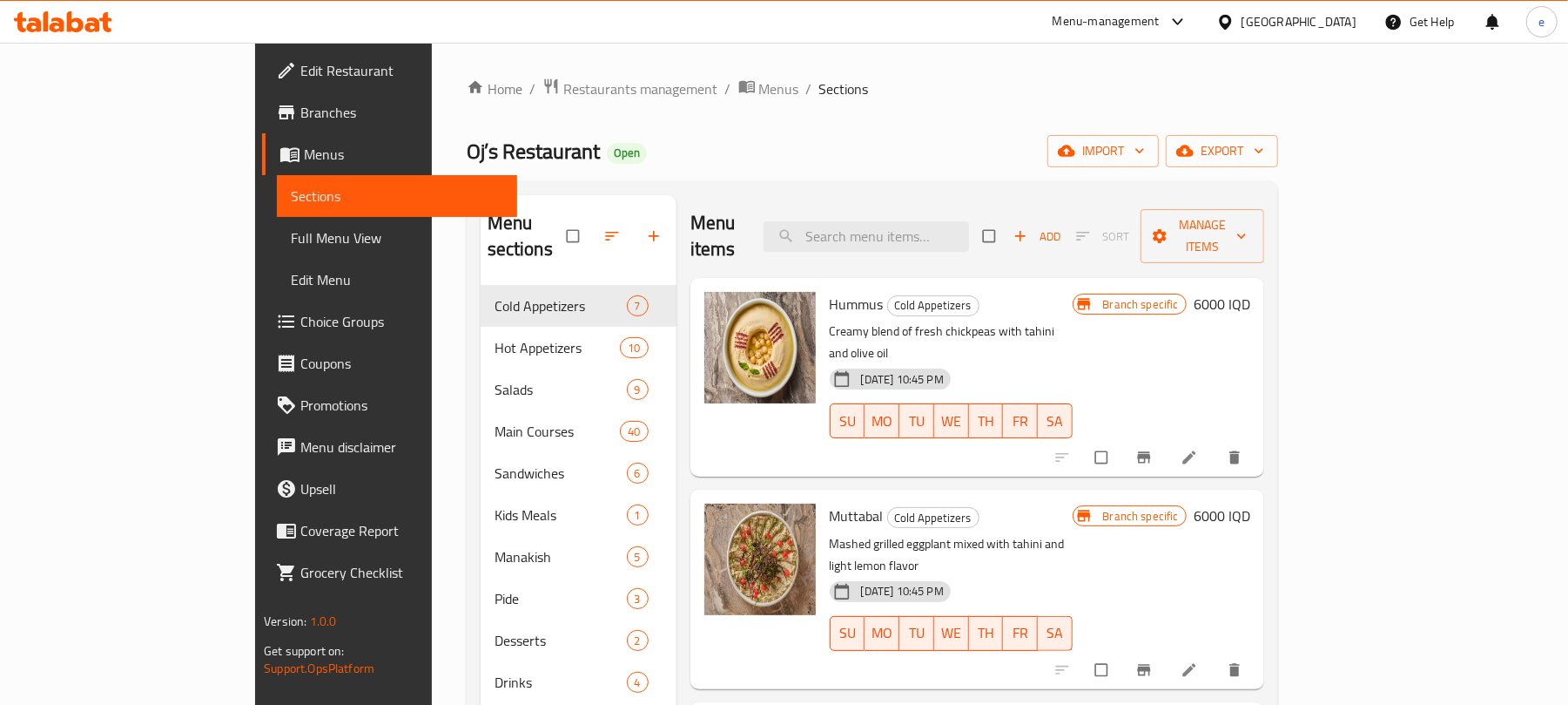
click at [645, 227] on icon "button" at bounding box center [654, 236] width 17 height 17
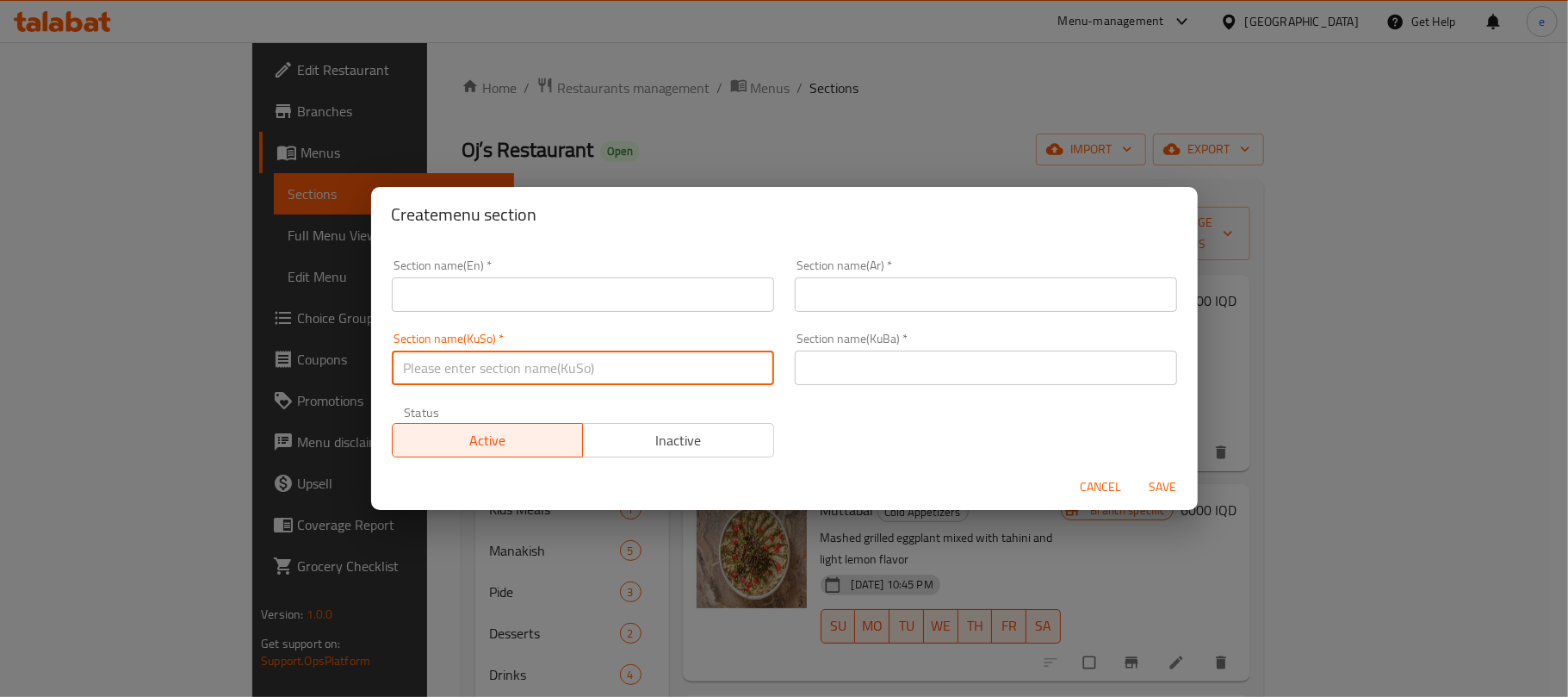
click at [601, 367] on input "text" at bounding box center [583, 368] width 383 height 35
paste input "پیتزا"
type input "پیتزا"
click at [989, 359] on input "text" at bounding box center [987, 368] width 383 height 35
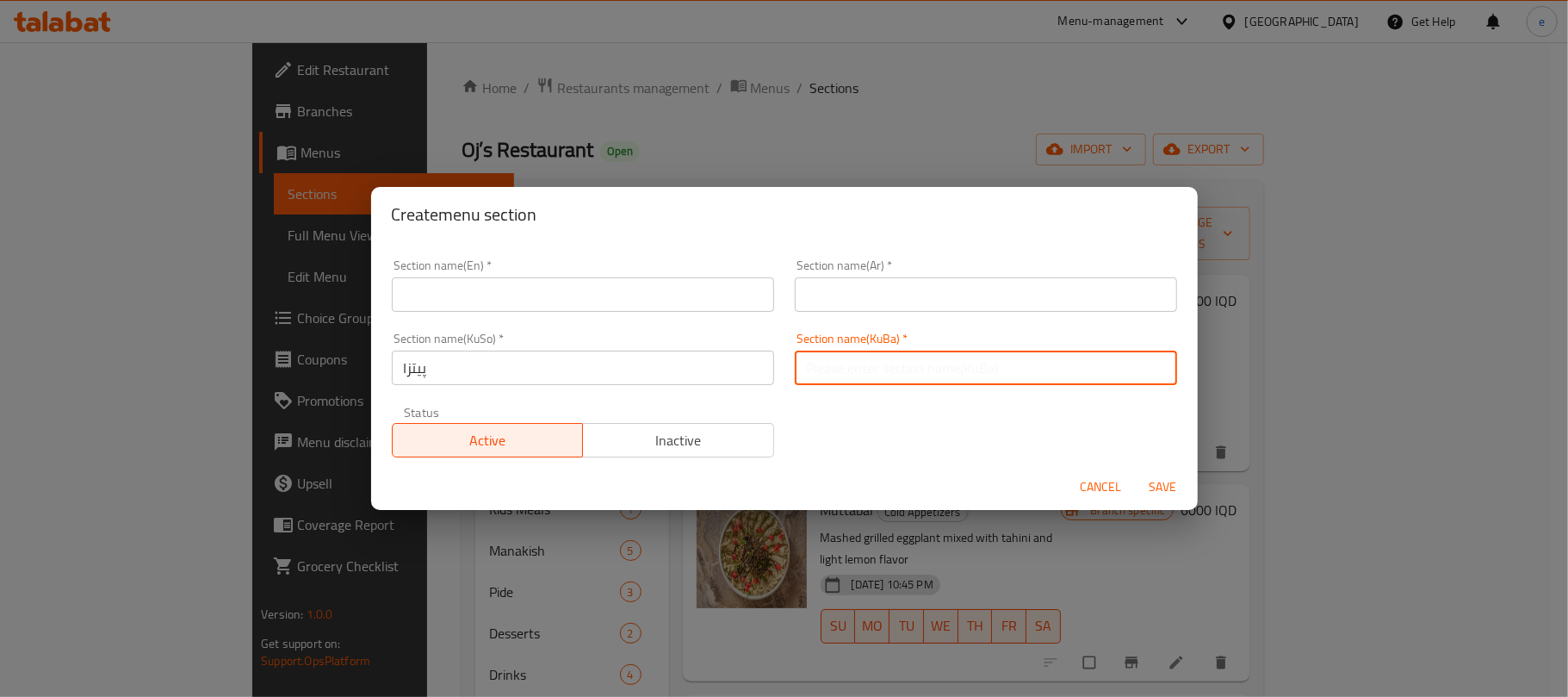
paste input "پیتزا"
type input "پیتزا"
click at [596, 303] on input "text" at bounding box center [583, 294] width 383 height 35
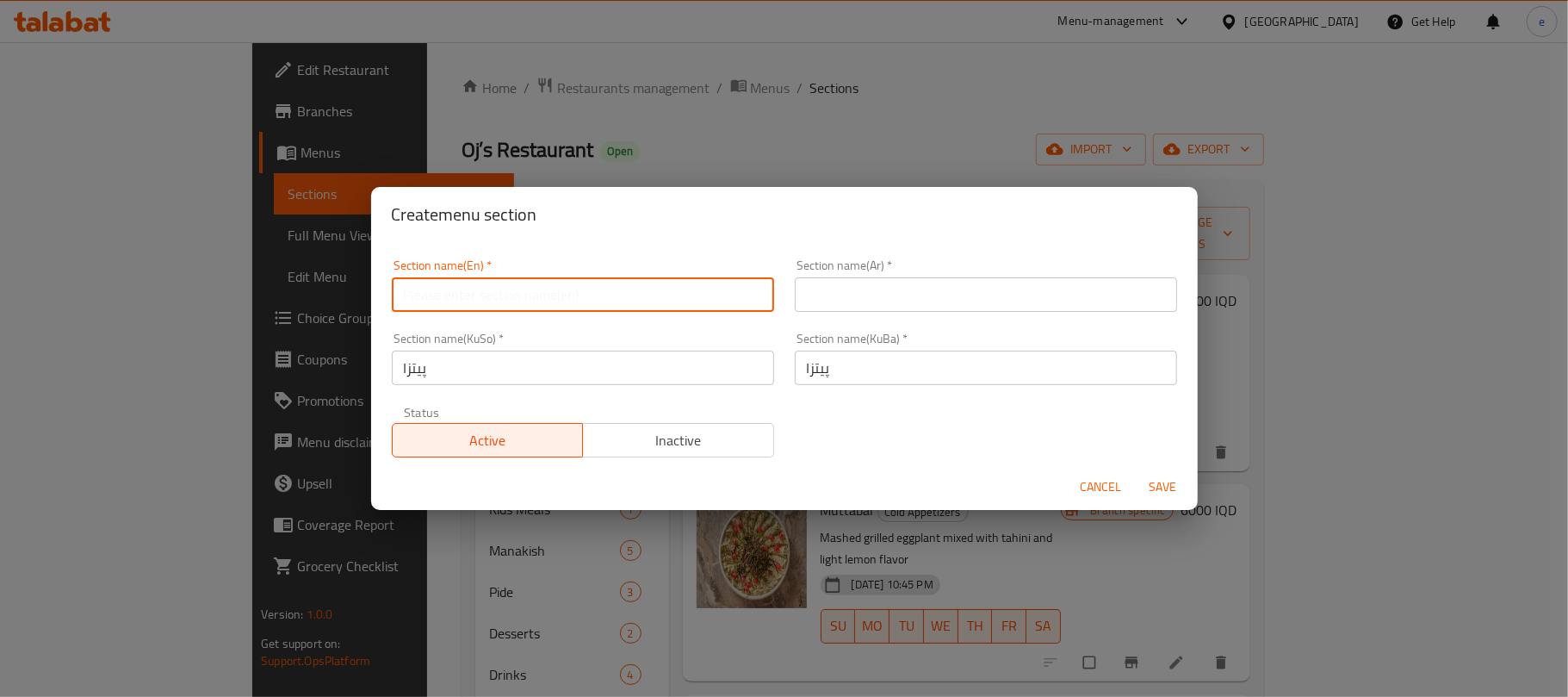
paste input "Pizza"
type input "Pizza"
click at [839, 311] on input "text" at bounding box center [987, 294] width 383 height 35
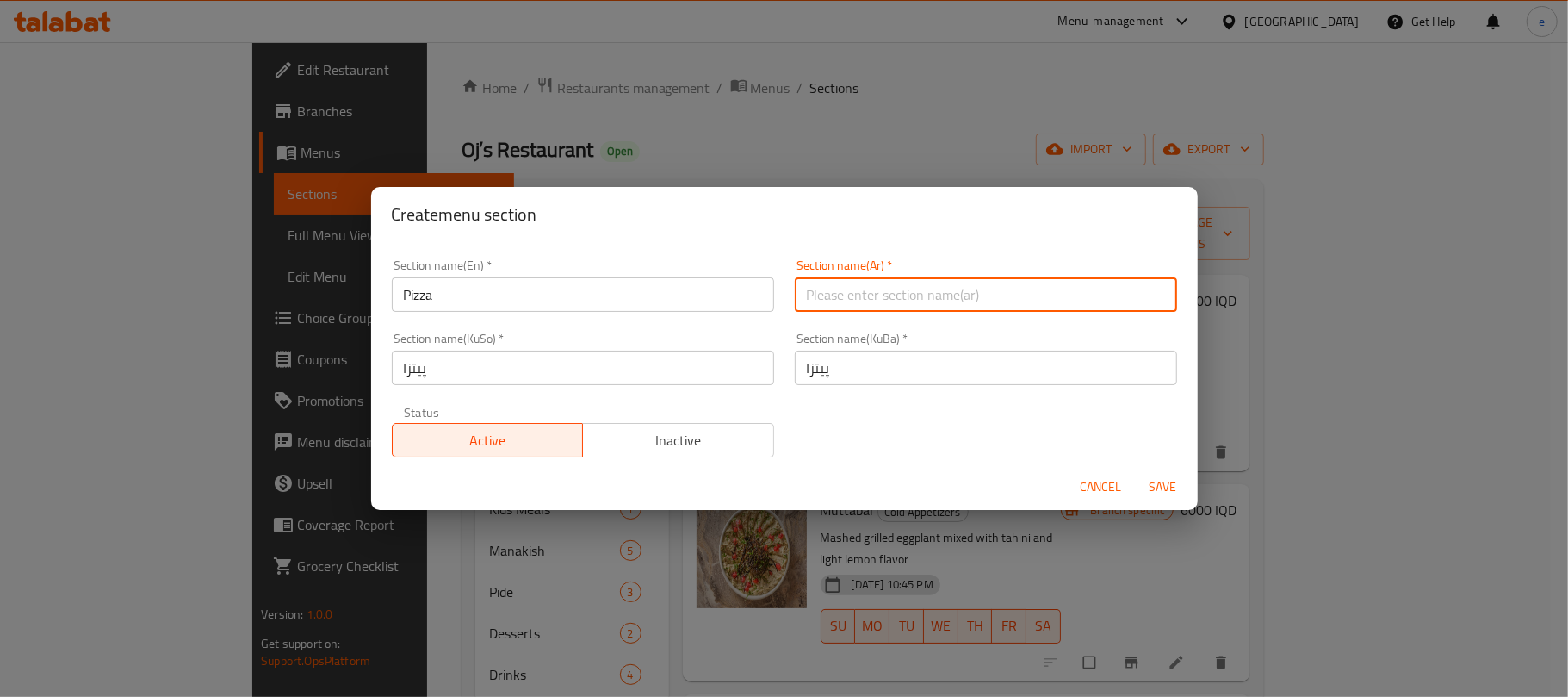
paste input "البيتزا"
type input "البيتزا"
click at [1171, 486] on span "Save" at bounding box center [1164, 486] width 41 height 21
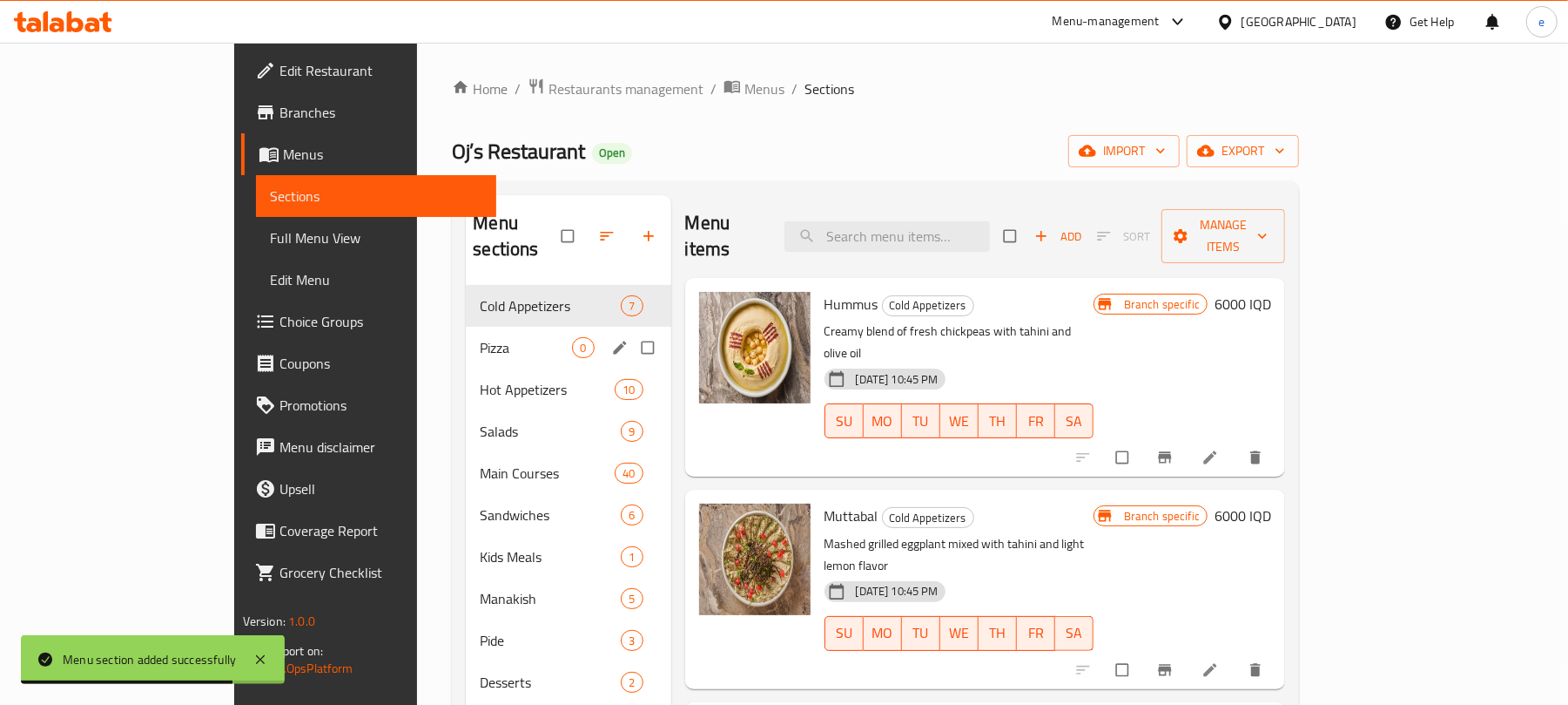
click at [466, 333] on div "Pizza 0" at bounding box center [568, 347] width 205 height 42
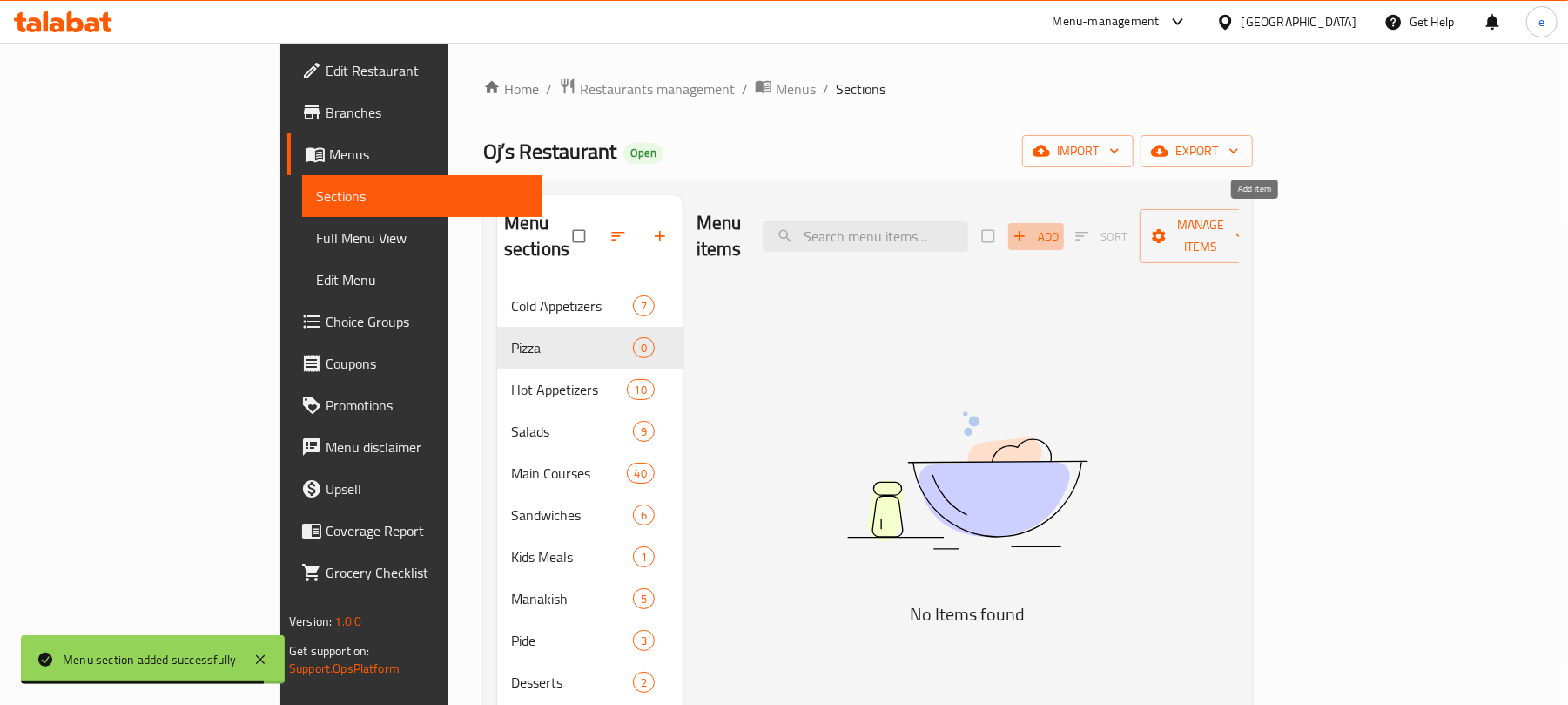
click at [1032, 231] on span "button" at bounding box center [1021, 236] width 21 height 17
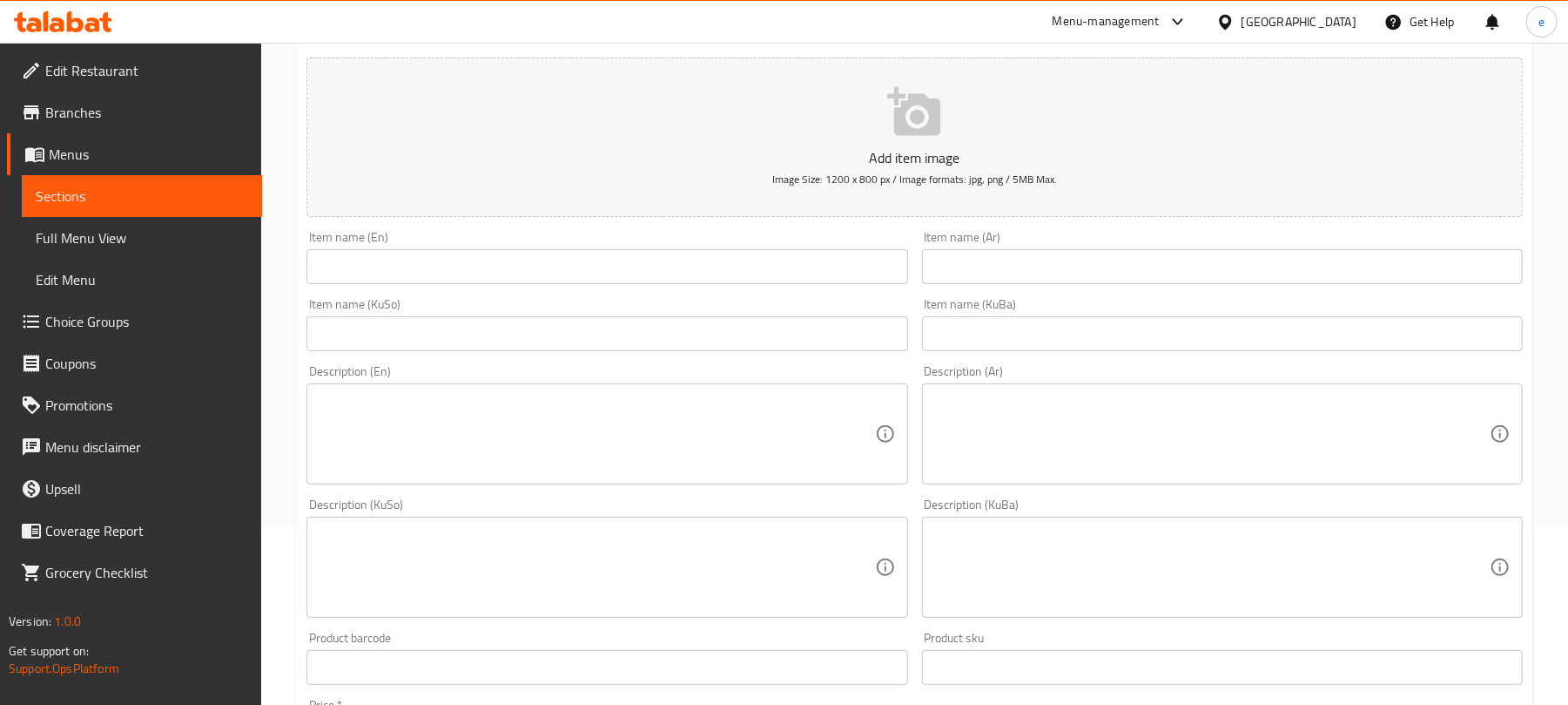
scroll to position [231, 0]
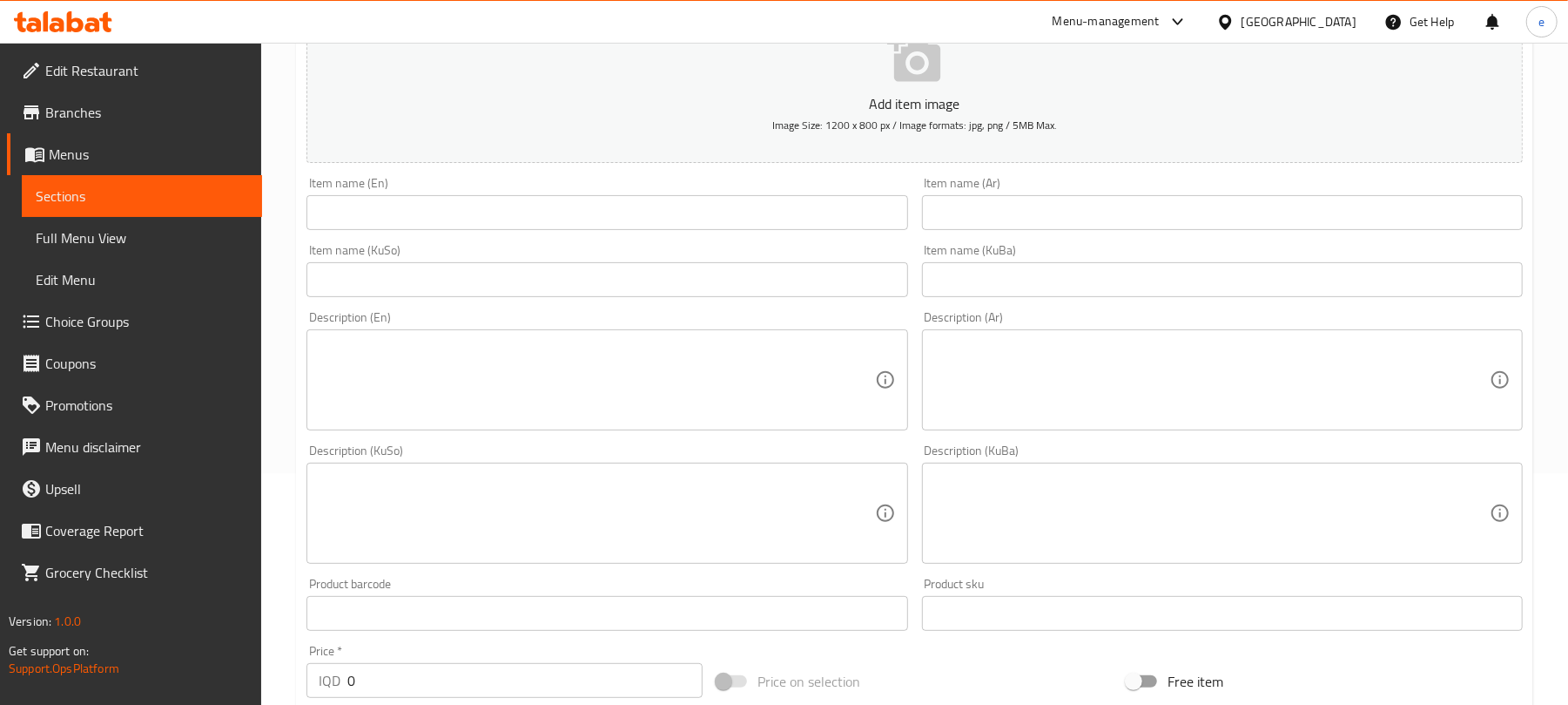
click at [705, 277] on input "text" at bounding box center [607, 279] width 601 height 35
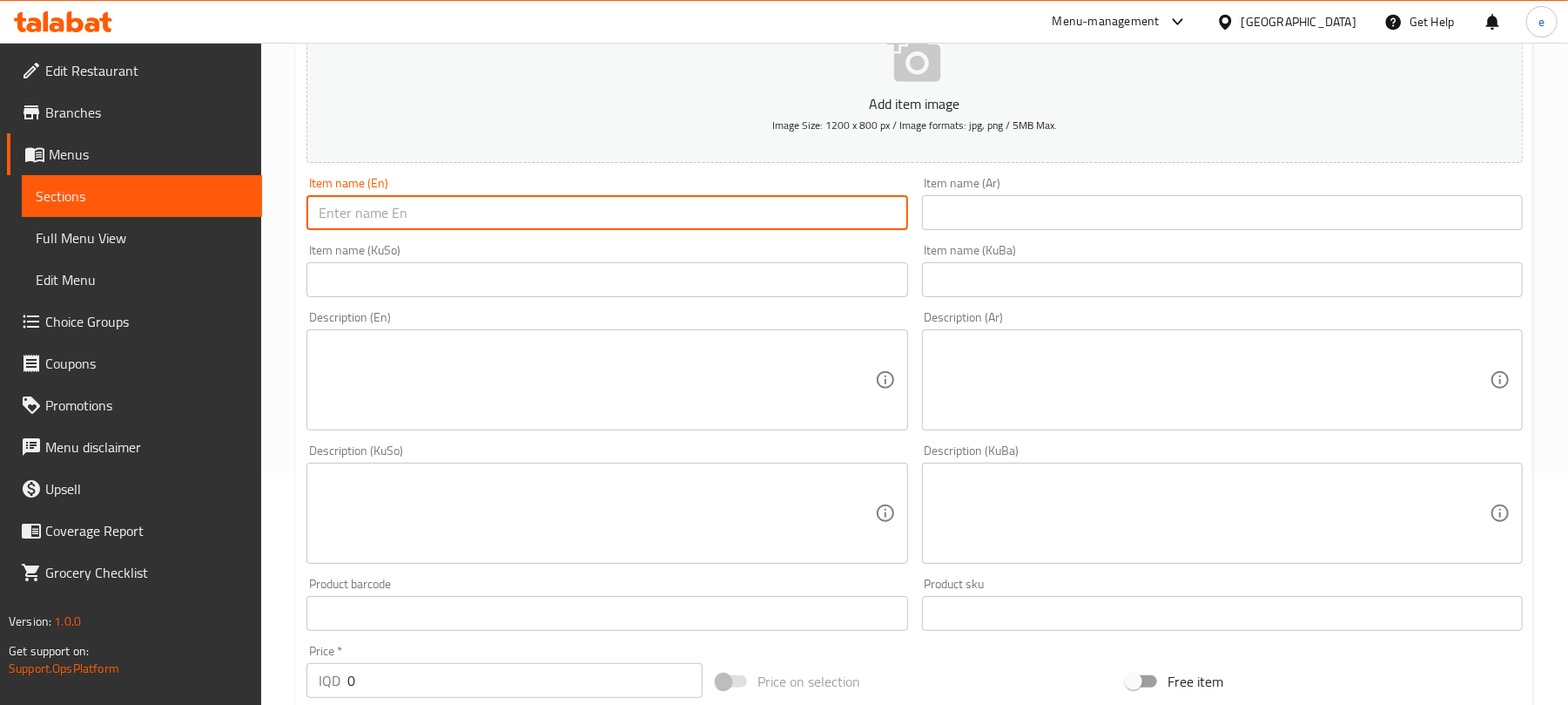
click at [566, 206] on input "text" at bounding box center [607, 212] width 601 height 35
paste input "[PERSON_NAME]"
type input "[PERSON_NAME]"
click at [1081, 209] on input "text" at bounding box center [1222, 212] width 601 height 35
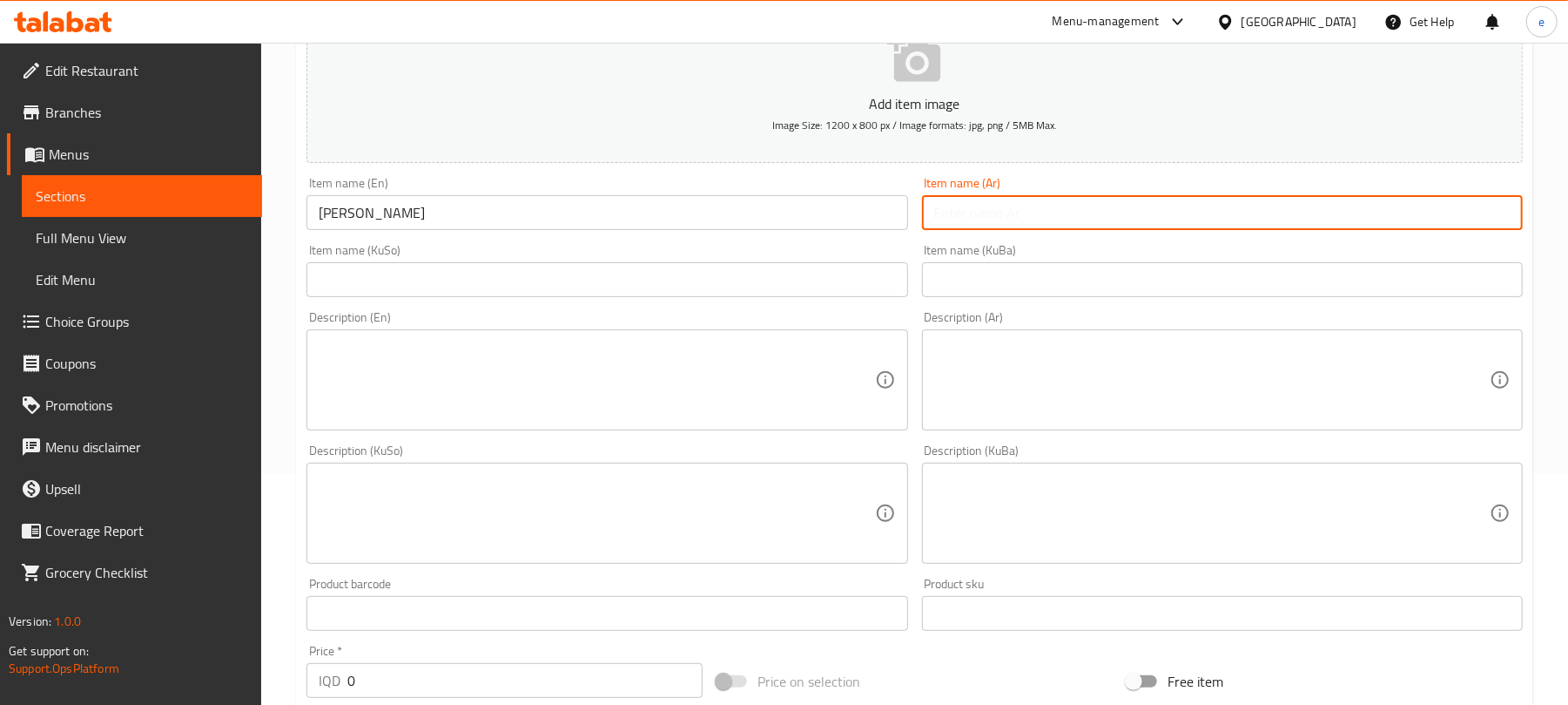
paste input "بيتزا الفريدو"
click at [1464, 210] on input "بيتزا الفريدو" at bounding box center [1222, 212] width 601 height 35
paste input "text"
type input "[PERSON_NAME]"
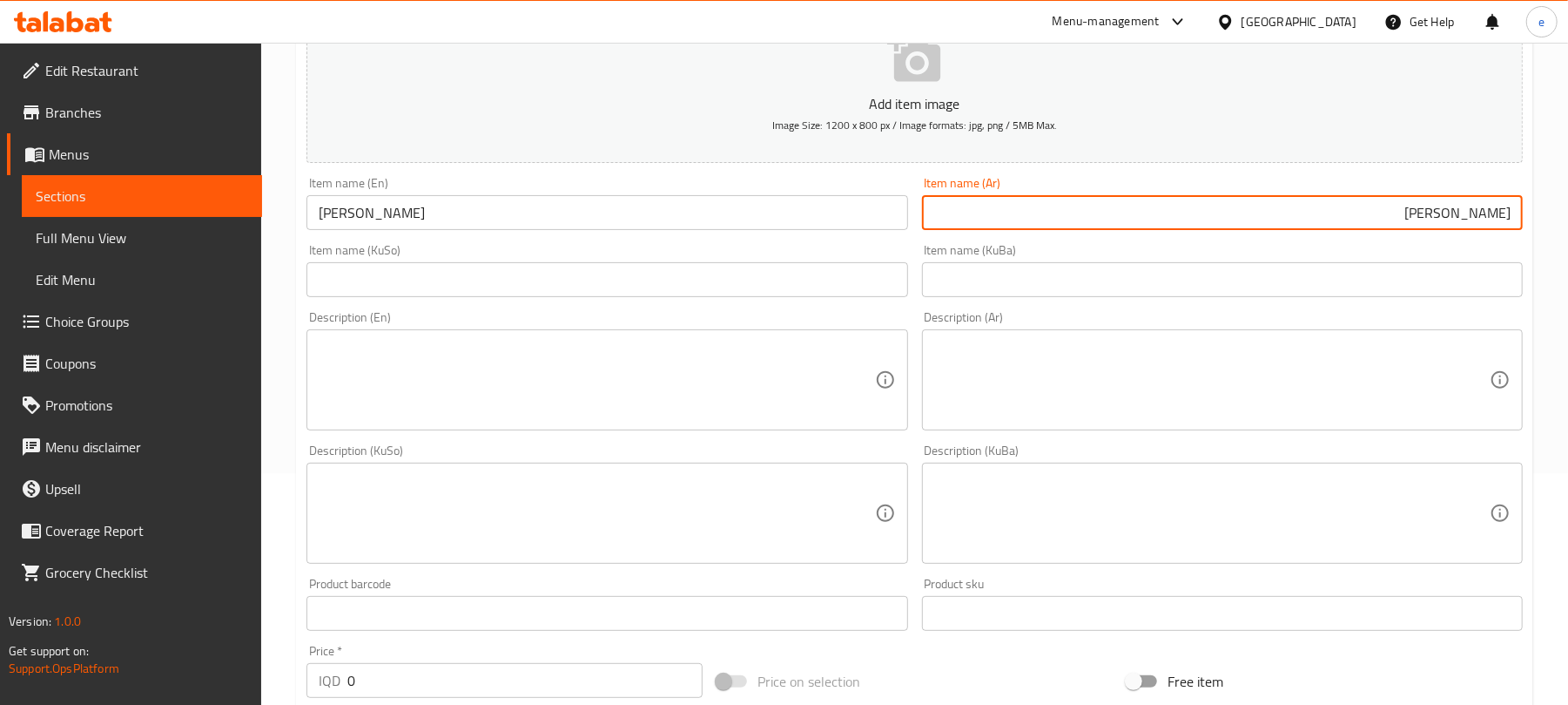
click at [752, 309] on div "Description (En) Description (En)" at bounding box center [607, 370] width 615 height 133
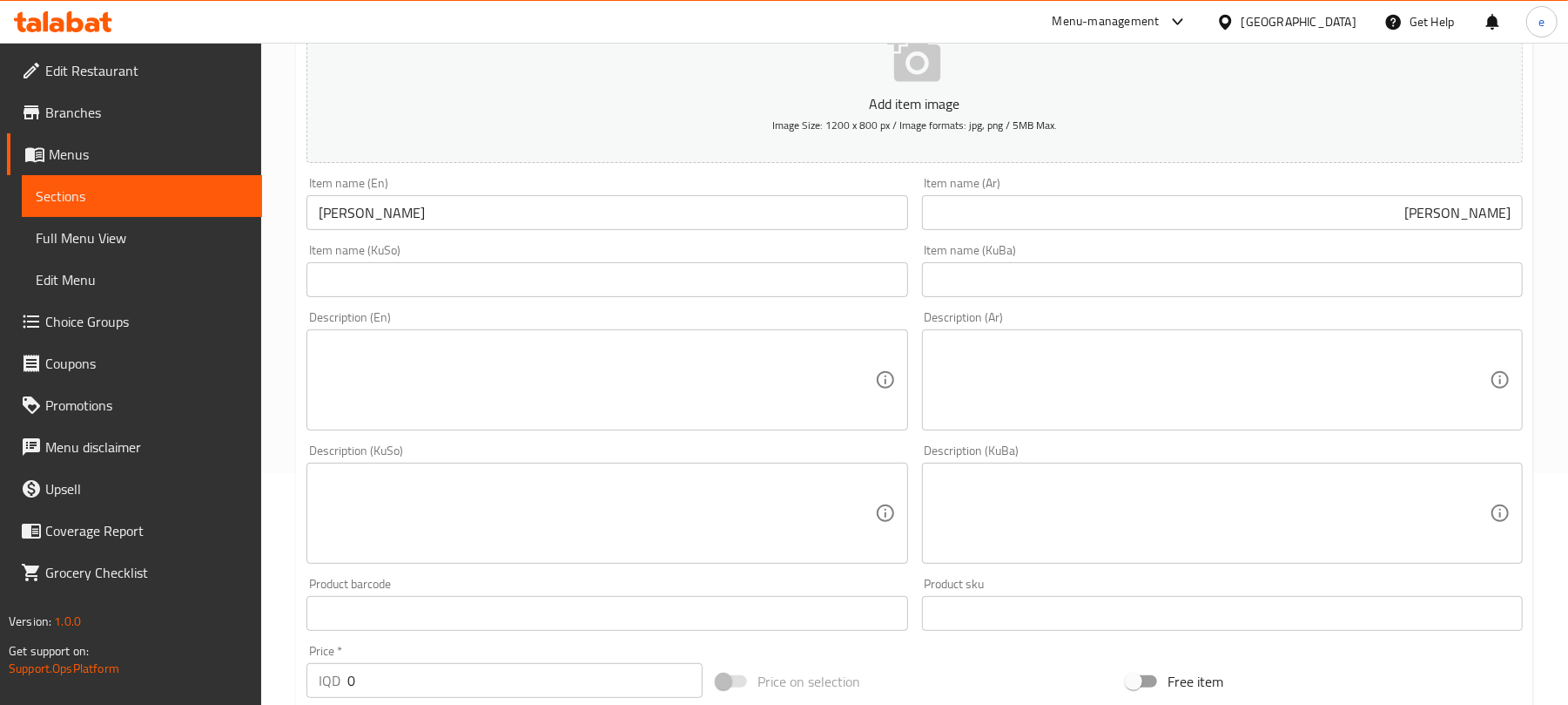
click at [760, 301] on div "Item name (KuSo) Item name (KuSo)" at bounding box center [607, 270] width 615 height 67
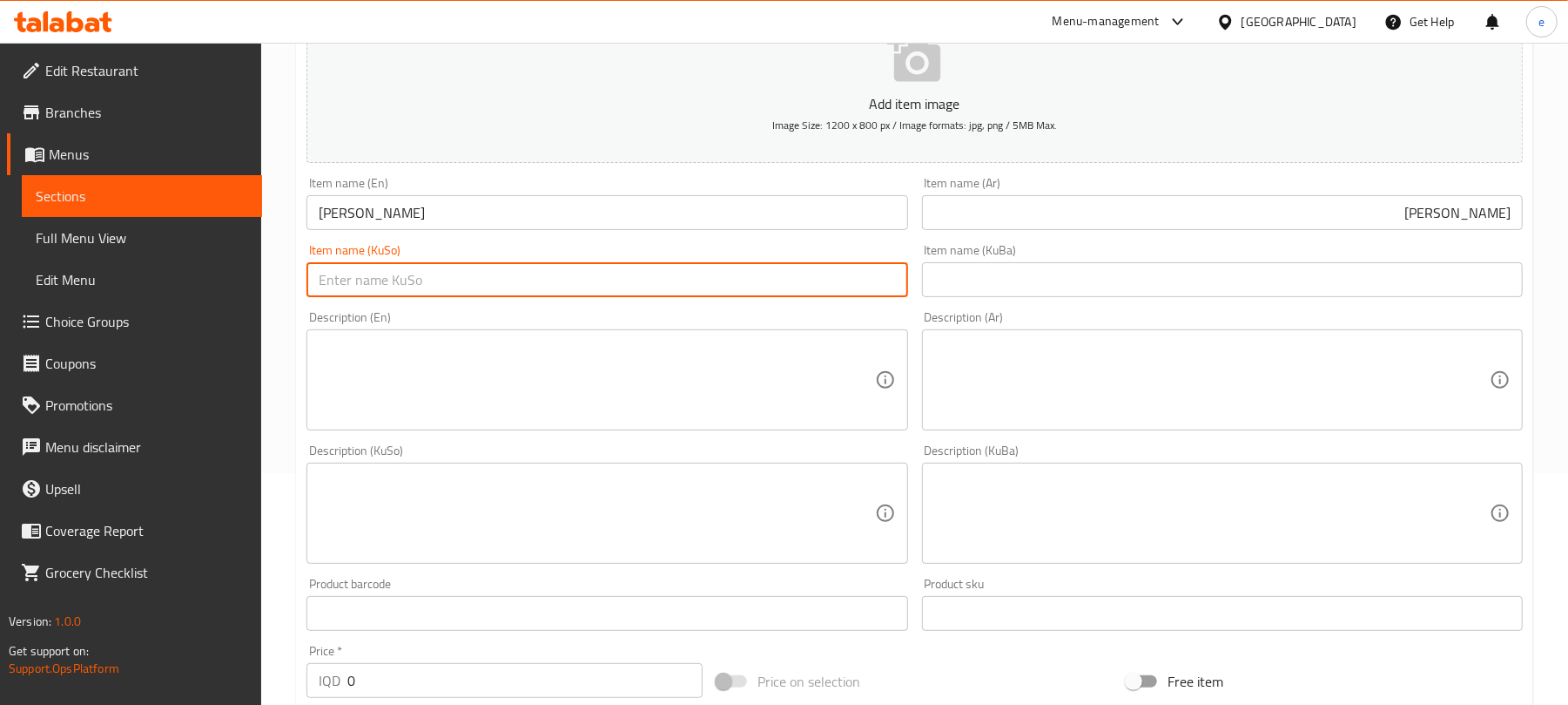
click at [766, 291] on input "text" at bounding box center [607, 279] width 601 height 35
paste input "ئەلفرێدۆ"
type input "پیتزای ئەلفرێدۆ"
click at [872, 299] on div "Item name (KuSo) پیتزای ئەلفرێدۆ Item name (KuSo)" at bounding box center [607, 270] width 615 height 67
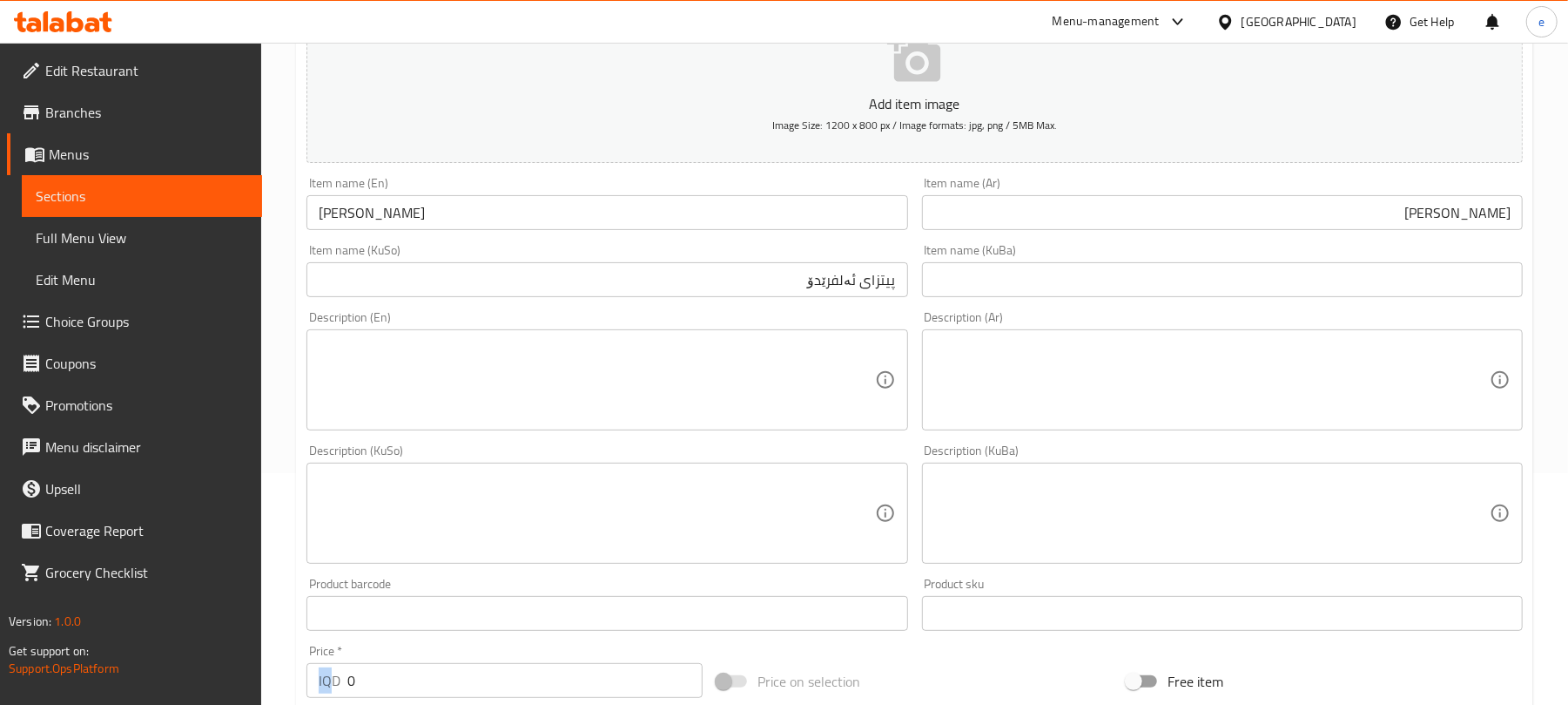
click at [318, 663] on div "IQD 0 Price *" at bounding box center [505, 680] width 396 height 35
drag, startPoint x: 425, startPoint y: 683, endPoint x: 336, endPoint y: 673, distance: 89.6
click at [336, 673] on div "IQD 0 Price *" at bounding box center [505, 680] width 396 height 35
type input "16000"
click at [665, 398] on textarea at bounding box center [596, 380] width 556 height 83
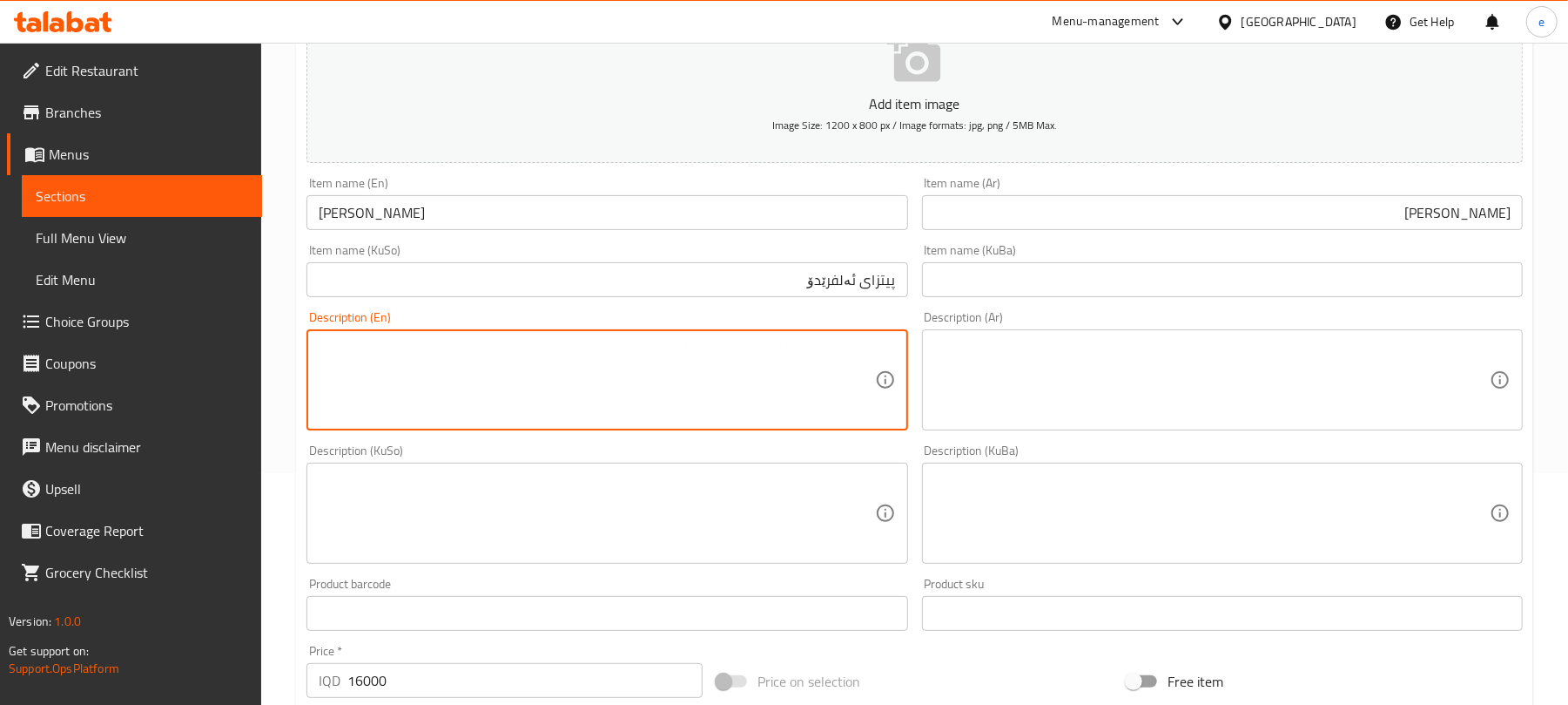
paste textarea "Creamy pizza sauce with chicken"
type textarea "Creamy pizza sauce with chicken"
click at [1193, 422] on textarea at bounding box center [1211, 380] width 556 height 83
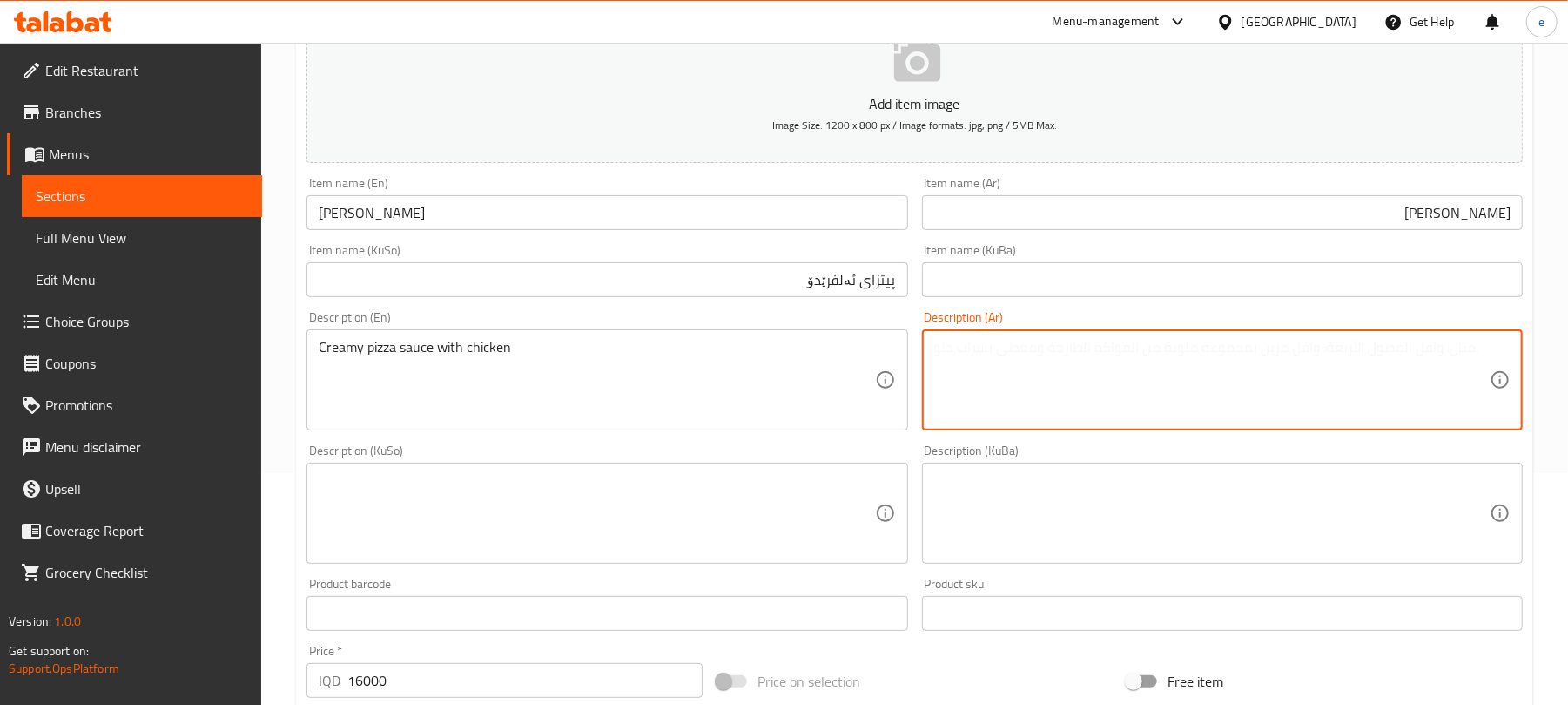
paste textarea "صلصة بيتزا كريمية مع دجاج"
type textarea "صلصة بيتزا كريمية مع دجاج"
click at [784, 472] on textarea at bounding box center [596, 513] width 556 height 83
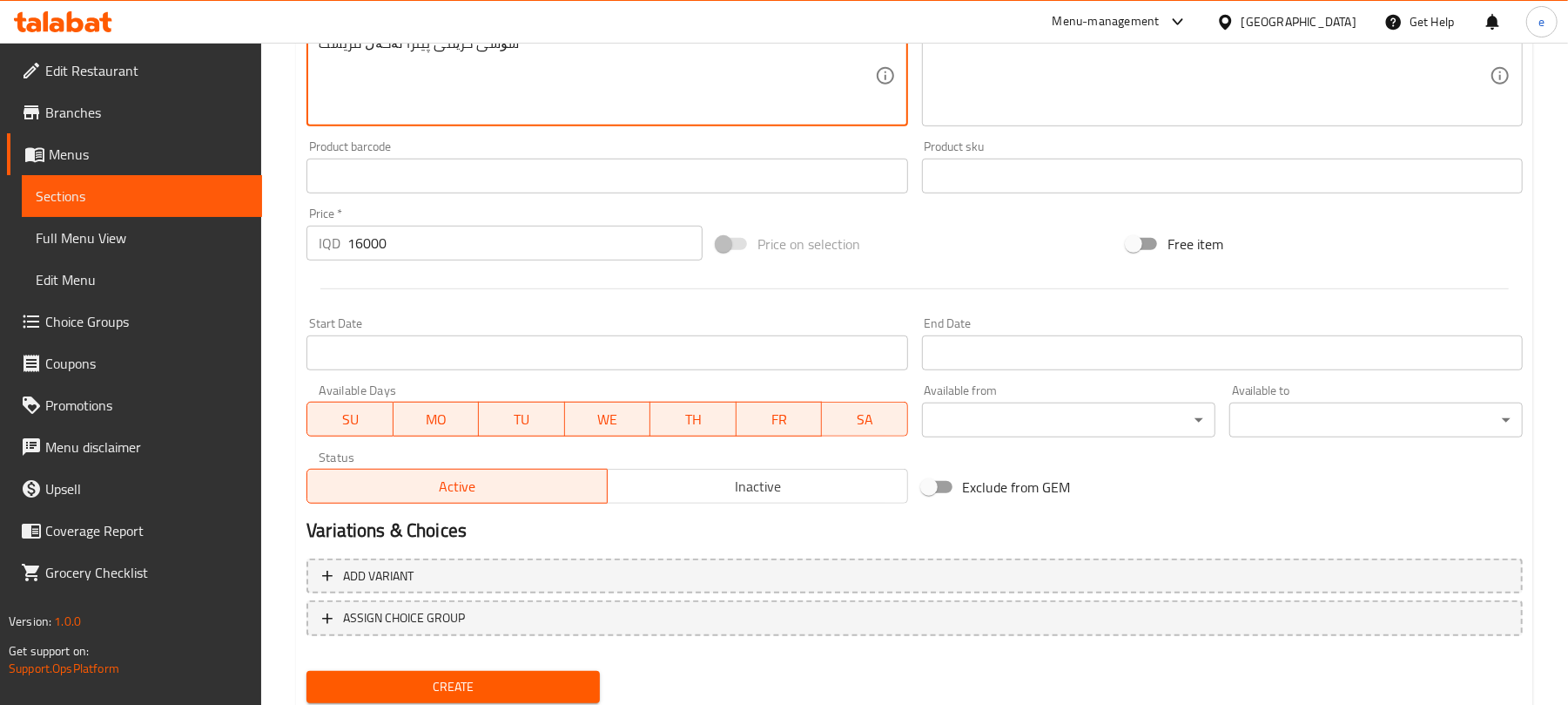
scroll to position [726, 0]
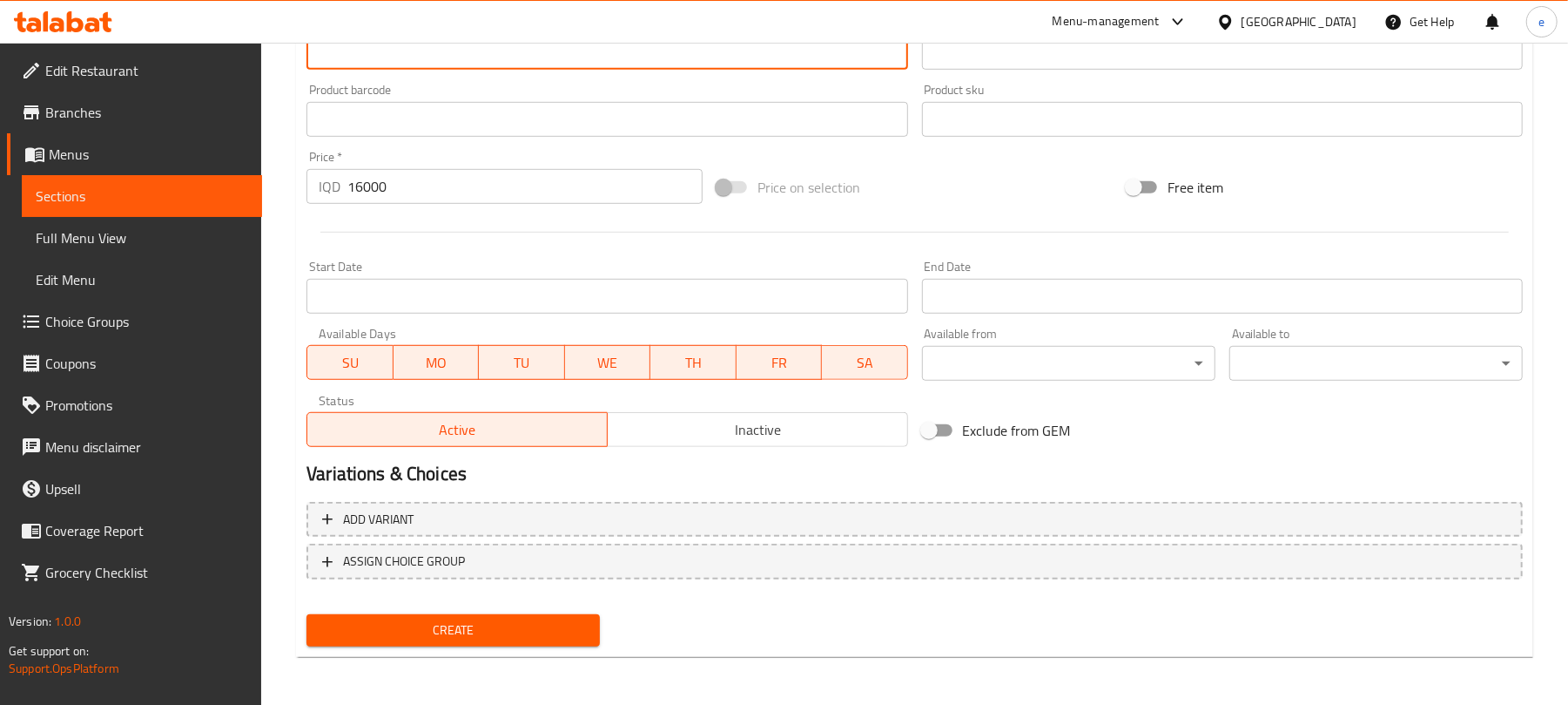
type textarea "سۆسی کرێمی پیتزا لەگەڵ مریشک"
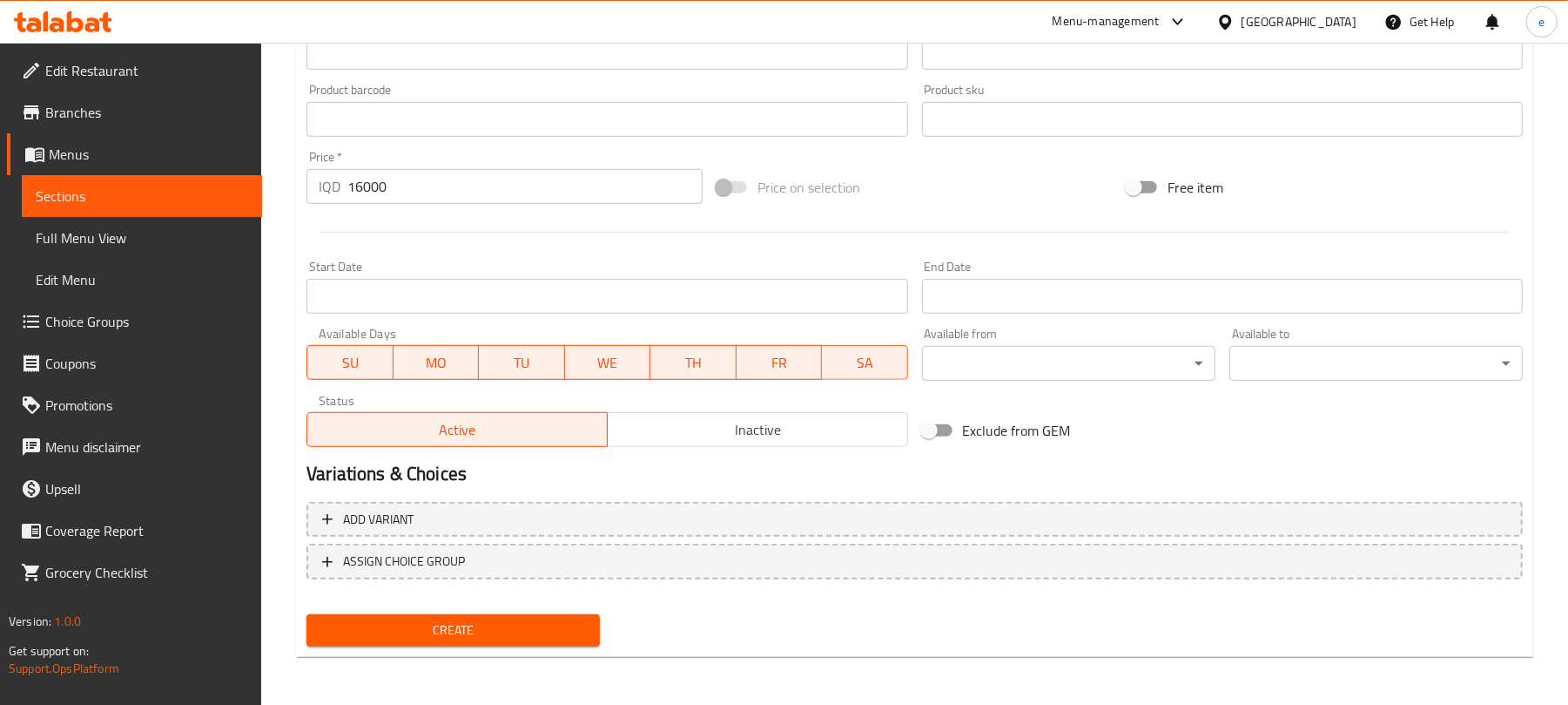
click at [411, 648] on div "Create" at bounding box center [453, 629] width 308 height 46
click at [423, 639] on span "Create" at bounding box center [453, 629] width 265 height 22
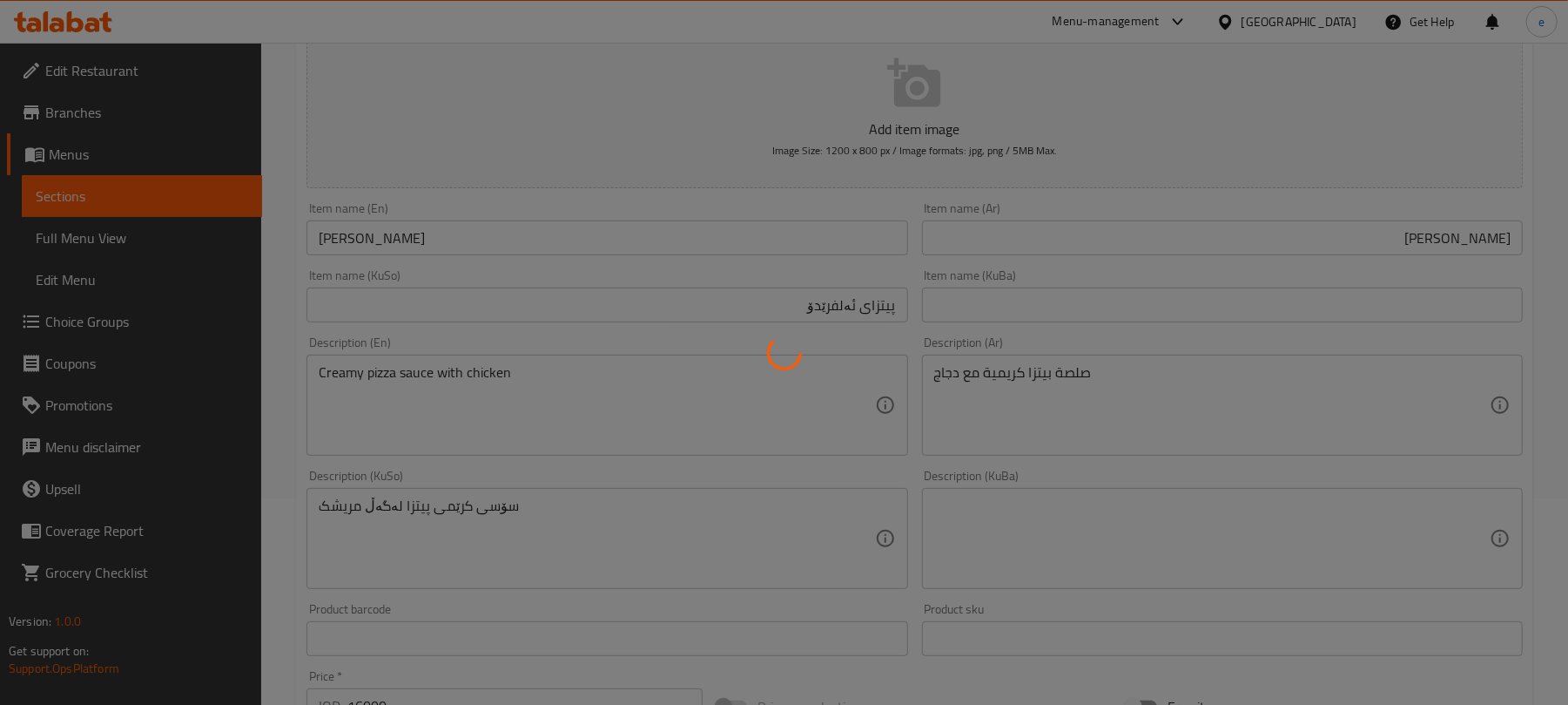
scroll to position [261, 0]
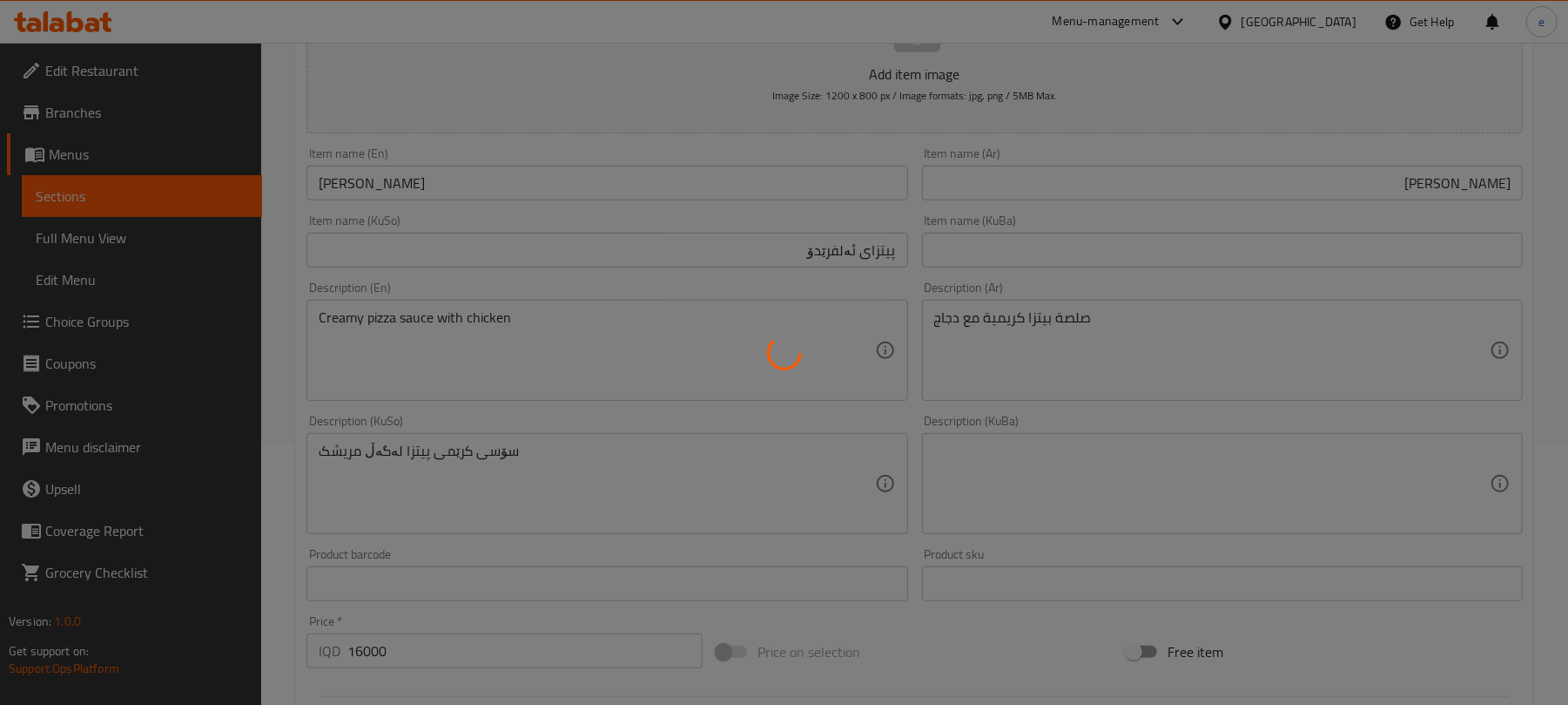
type input "0"
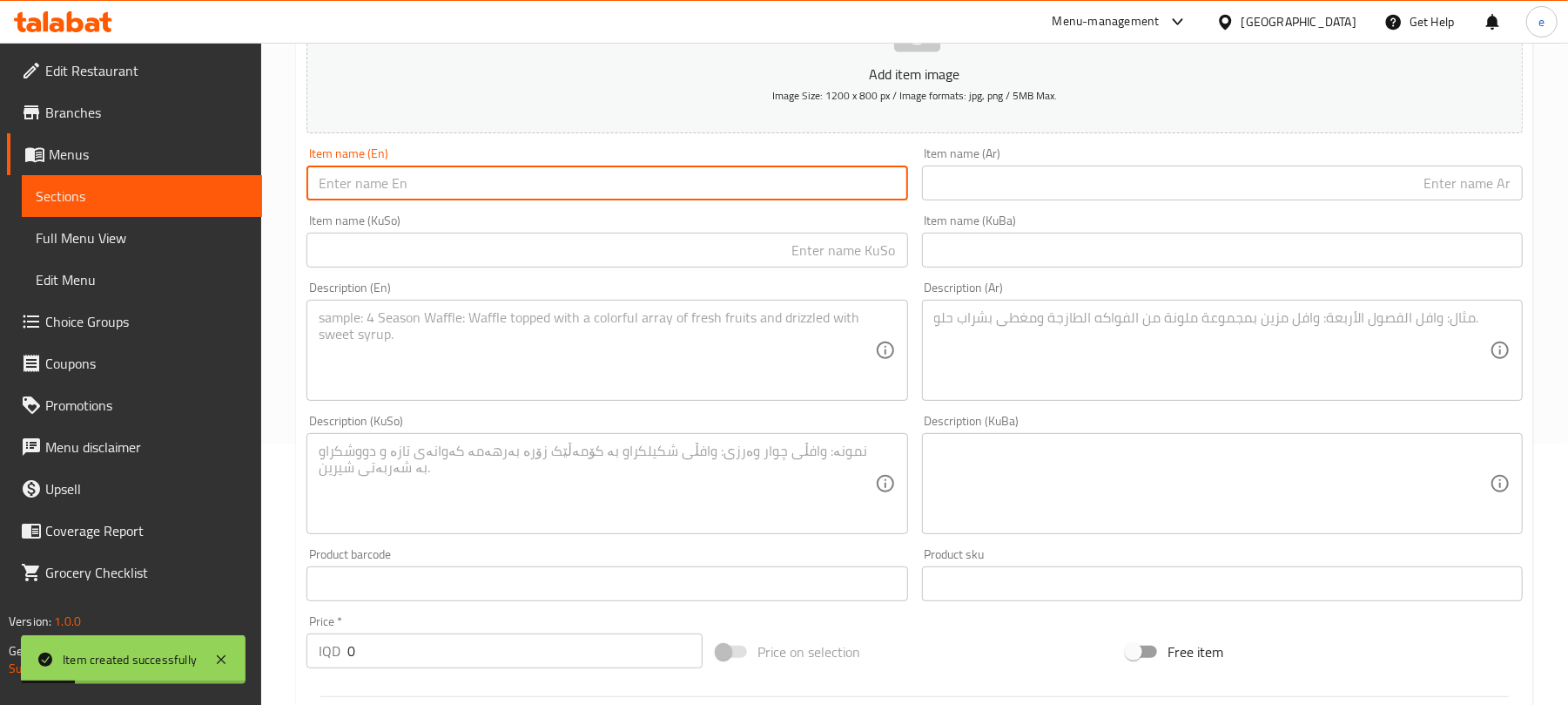
click at [626, 193] on input "text" at bounding box center [607, 182] width 601 height 35
paste input "Pepperoni Pizza"
type input "Pepperoni Pizza"
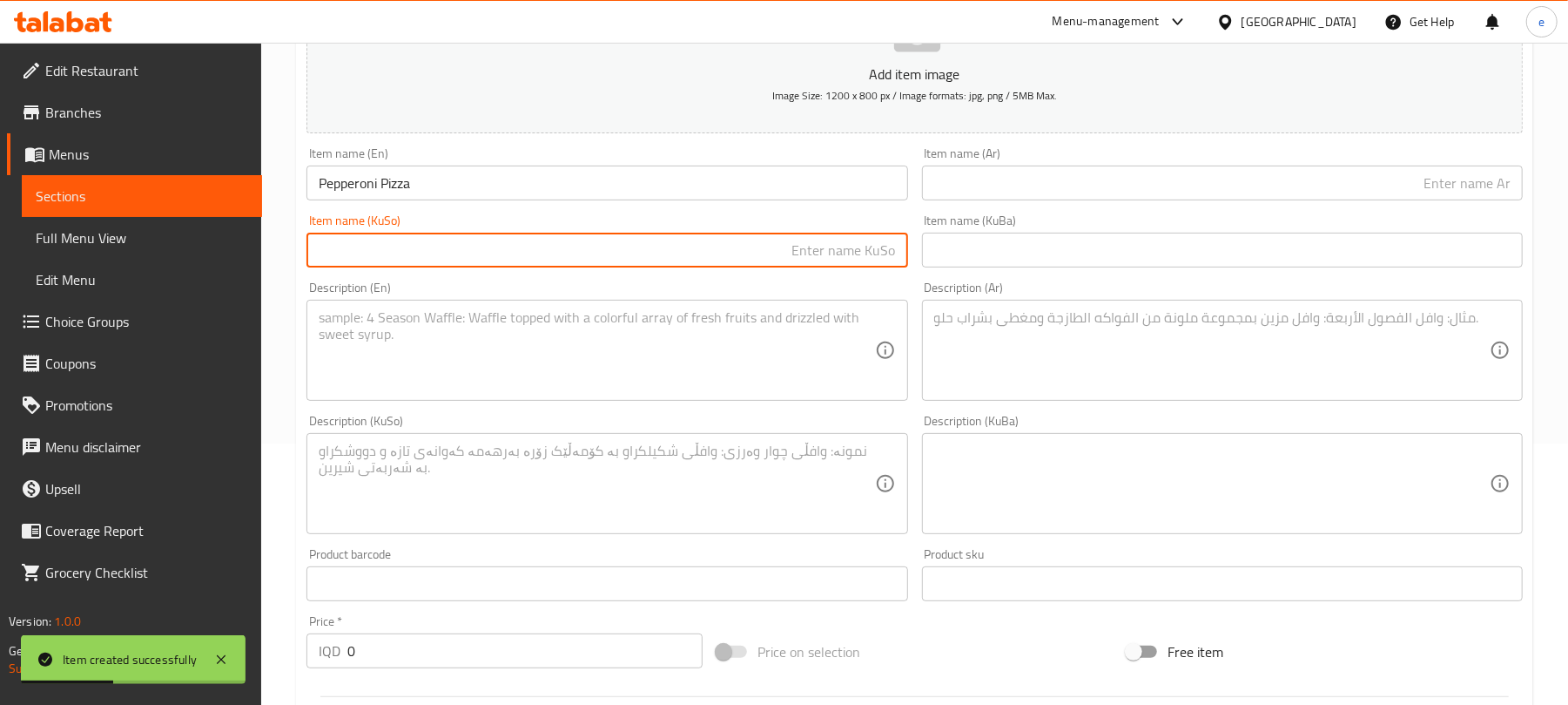
click at [812, 251] on input "text" at bounding box center [607, 249] width 601 height 35
paste input "پیتزای پێپرۆنی"
type input "پیتزای پێپرۆنی"
click at [1084, 196] on input "text" at bounding box center [1222, 182] width 601 height 35
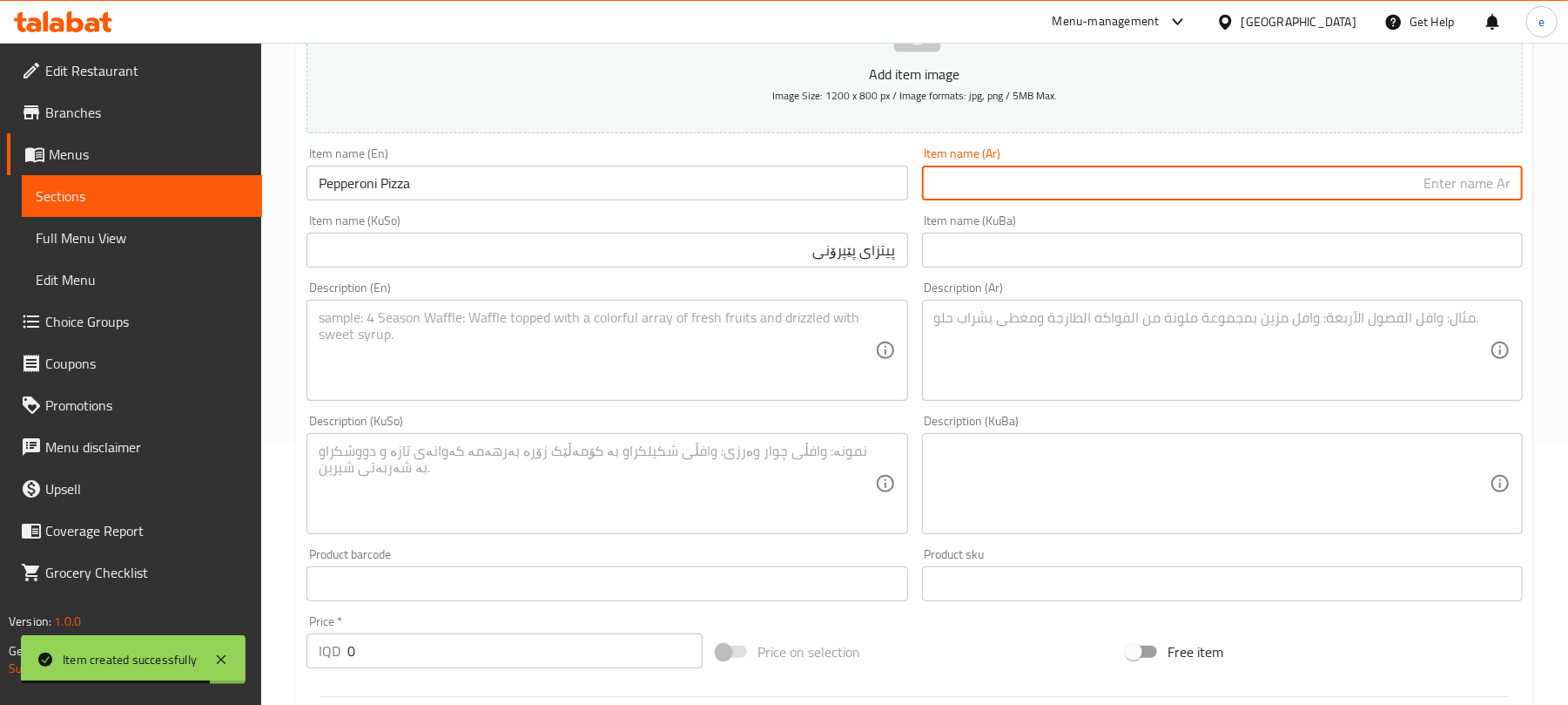
paste input "[PERSON_NAME]"
type input "[PERSON_NAME]"
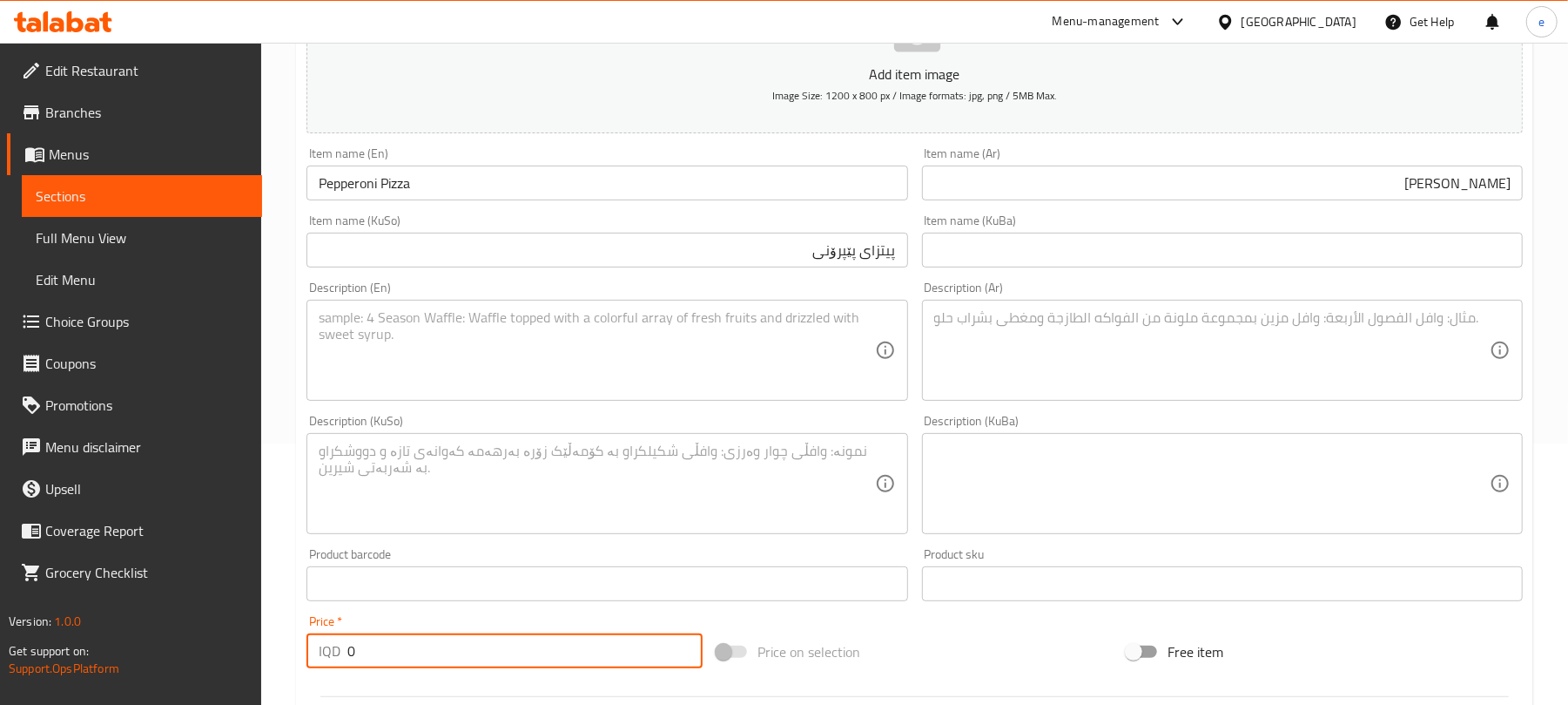
click at [401, 657] on input "0" at bounding box center [525, 650] width 356 height 35
drag, startPoint x: 401, startPoint y: 652, endPoint x: 357, endPoint y: 645, distance: 44.6
click at [357, 645] on input "0" at bounding box center [525, 650] width 356 height 35
drag, startPoint x: 357, startPoint y: 645, endPoint x: 328, endPoint y: 645, distance: 29.0
click at [328, 645] on div "IQD 0 Price *" at bounding box center [505, 650] width 396 height 35
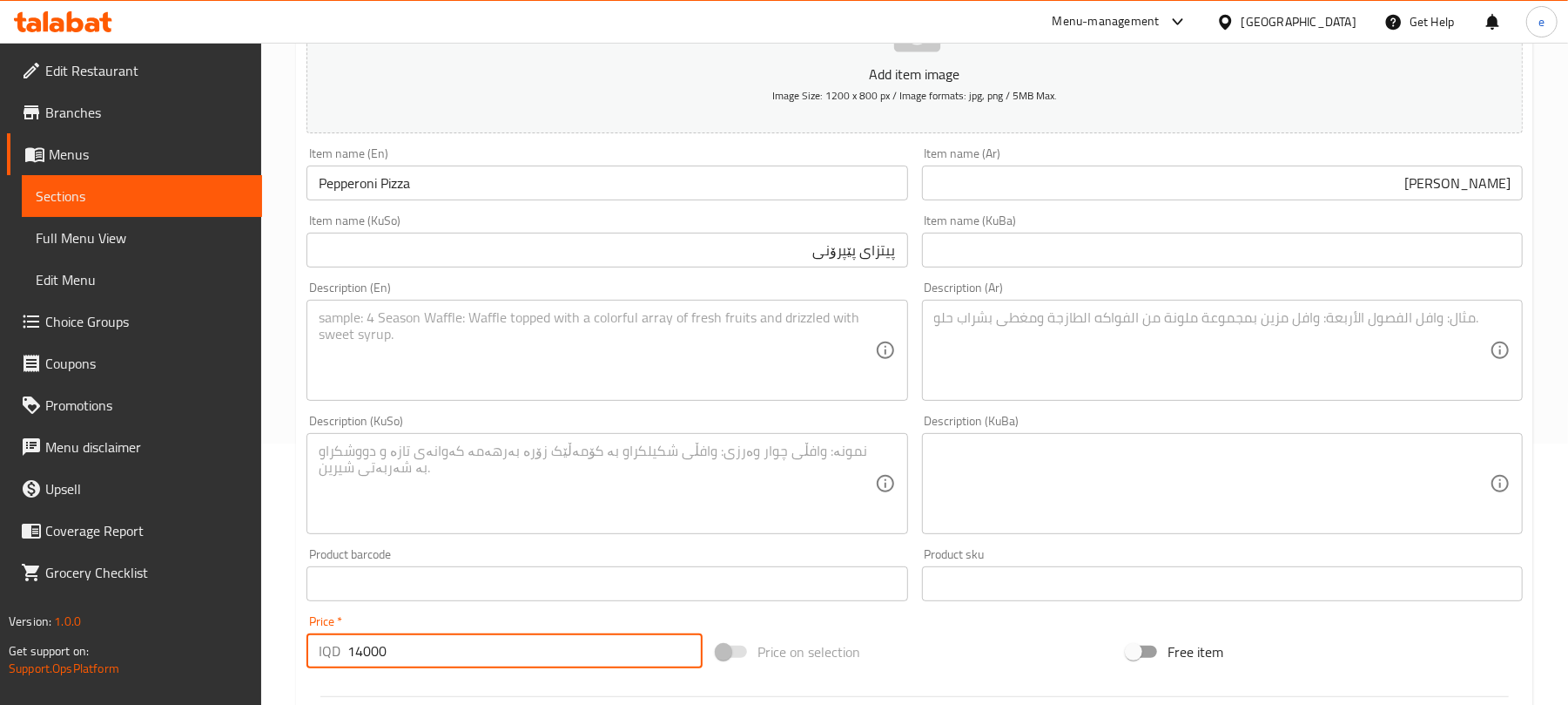
type input "14000"
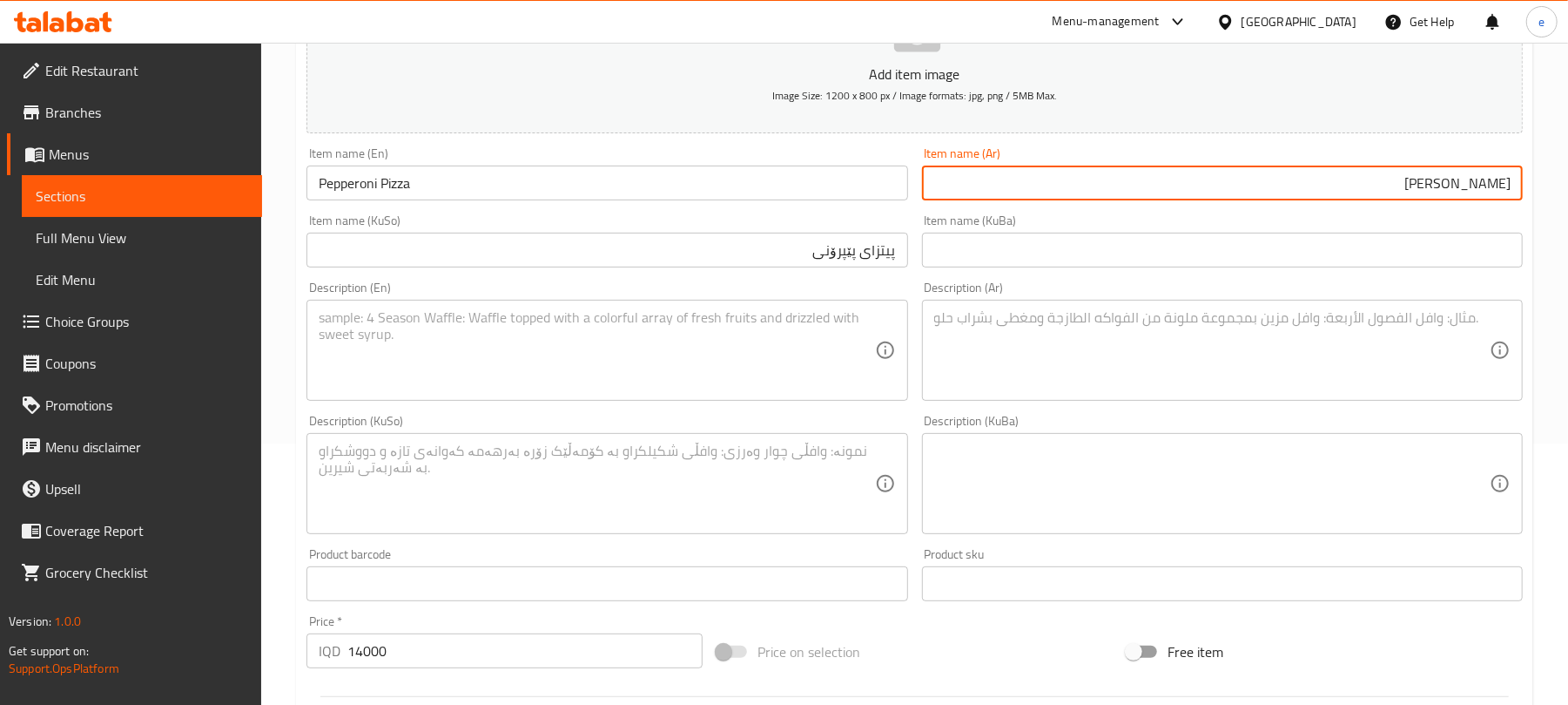
click at [1460, 183] on input "[PERSON_NAME]" at bounding box center [1222, 182] width 601 height 35
click at [635, 345] on textarea at bounding box center [596, 351] width 556 height 83
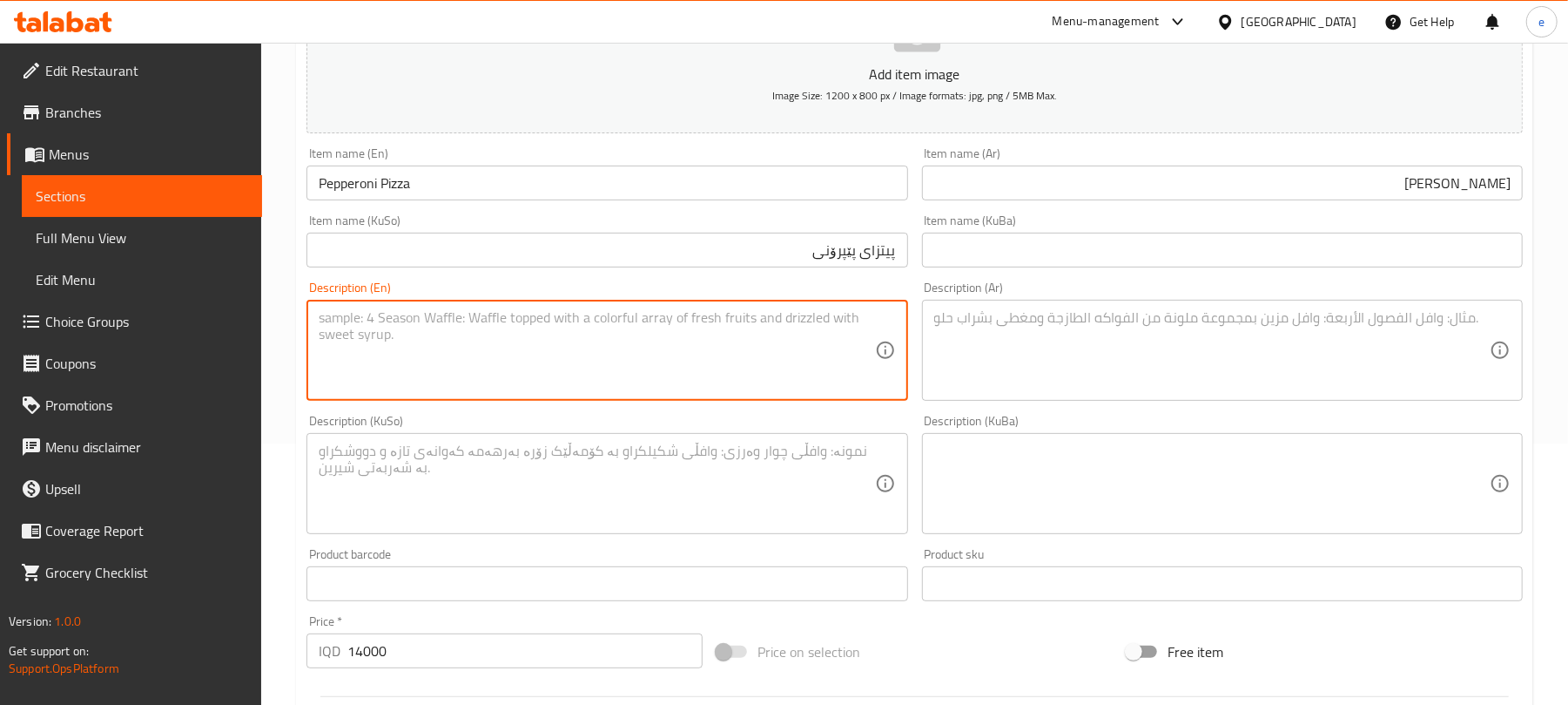
paste textarea "Dough, sauce, cheese and pepperoni"
type textarea "Dough, sauce, cheese and pepperoni"
click at [1108, 387] on textarea at bounding box center [1211, 351] width 556 height 83
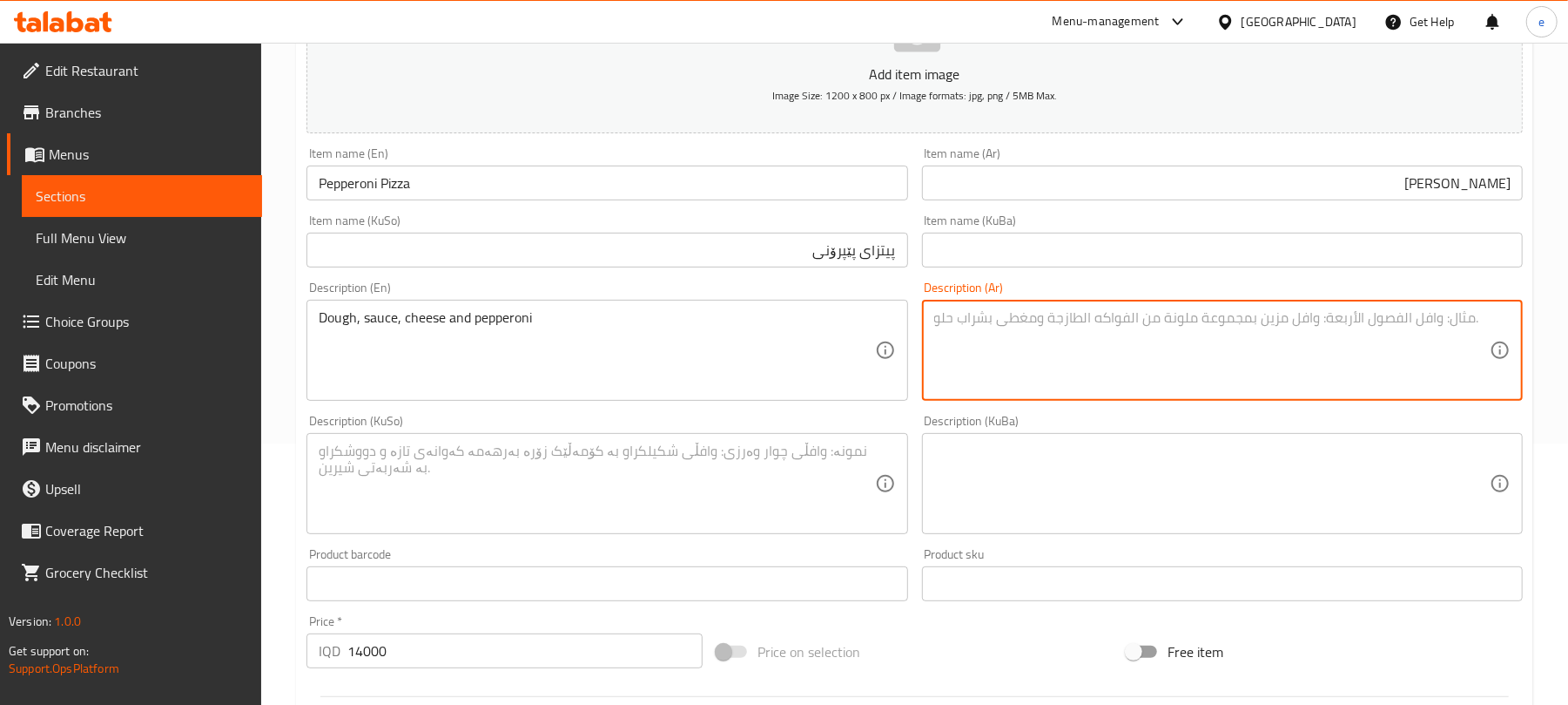
paste textarea "عجينة، [PERSON_NAME]، جبن وبيبروني"
type textarea "عجينة، [PERSON_NAME]، جبن وبيبروني"
click at [848, 478] on textarea at bounding box center [596, 484] width 556 height 83
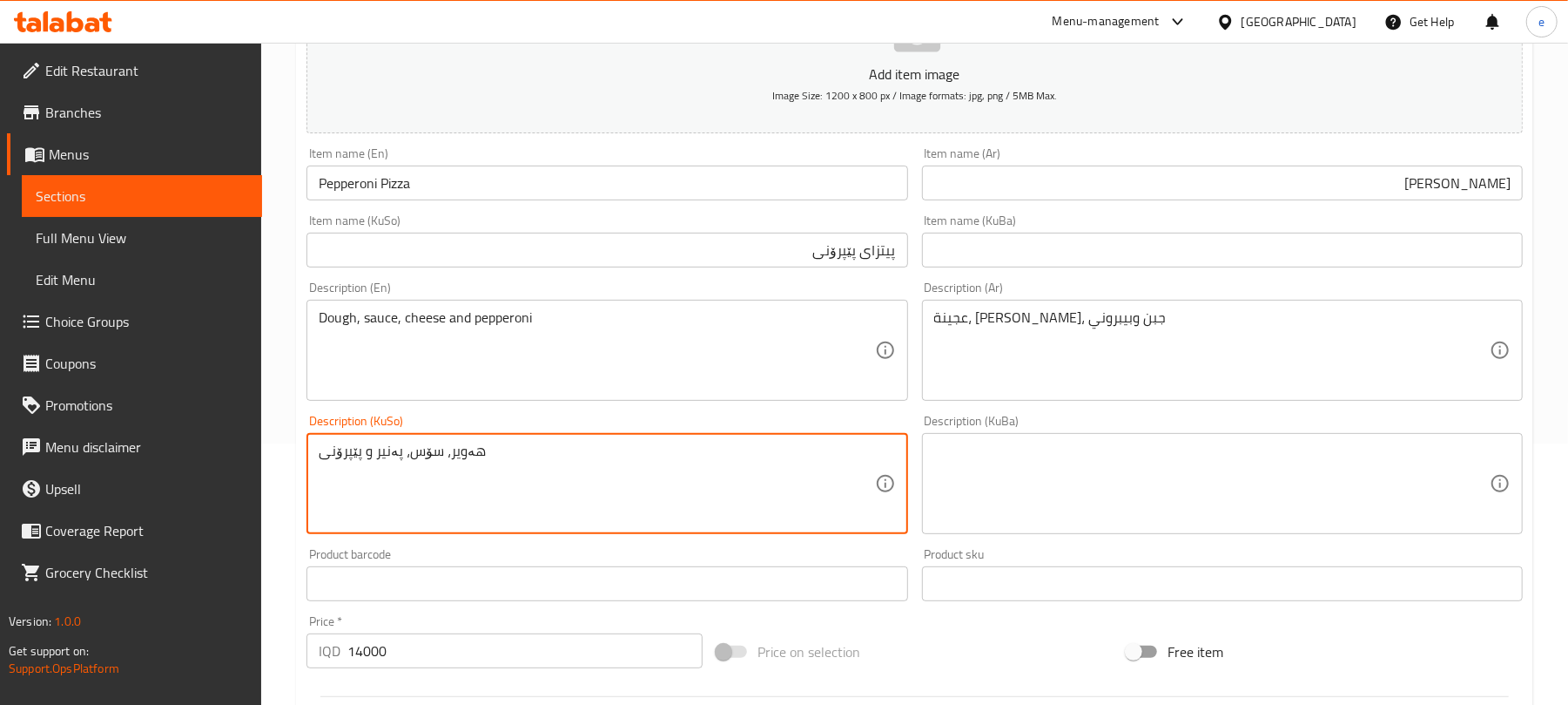
scroll to position [726, 0]
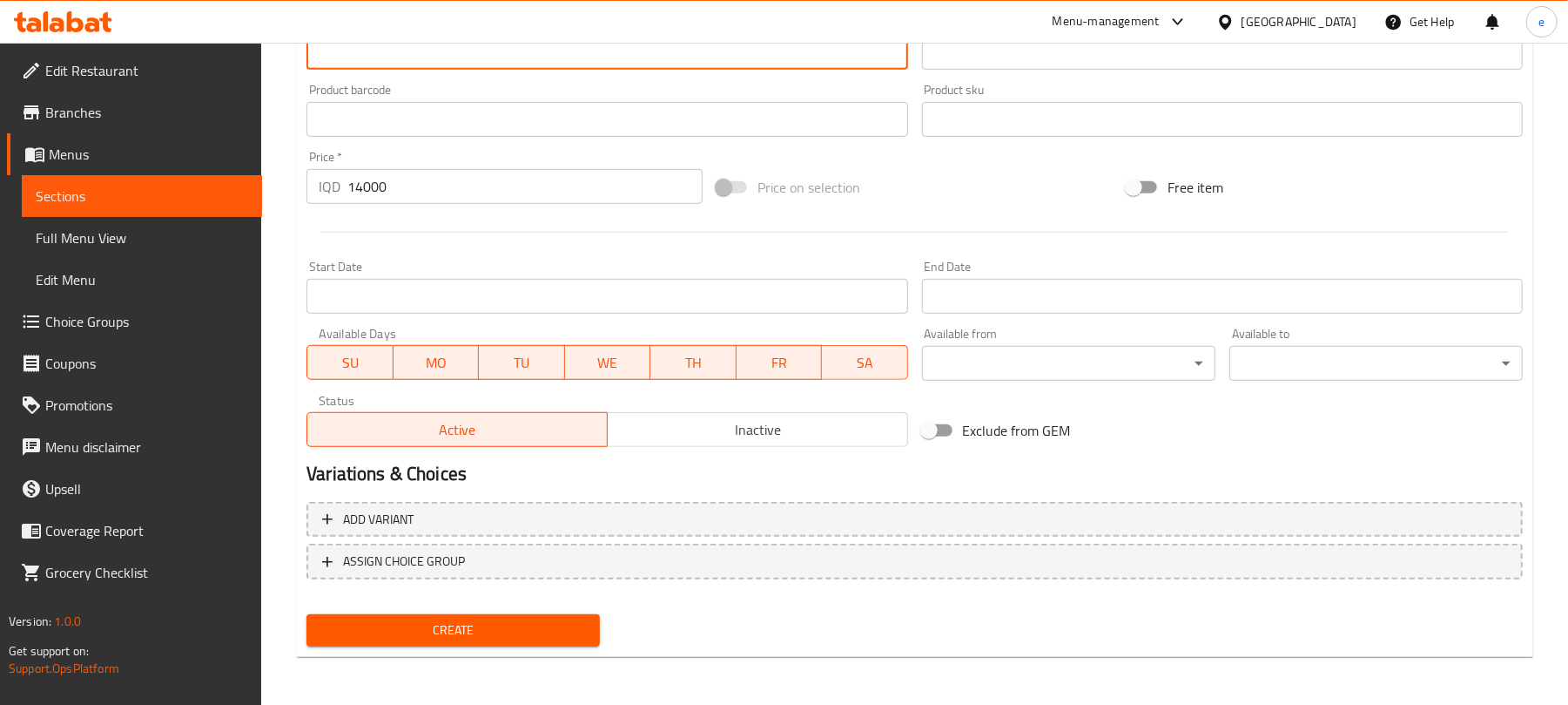
type textarea "هەویر، سۆس، پەنیر و پێپرۆنی"
click at [505, 628] on span "Create" at bounding box center [453, 629] width 265 height 22
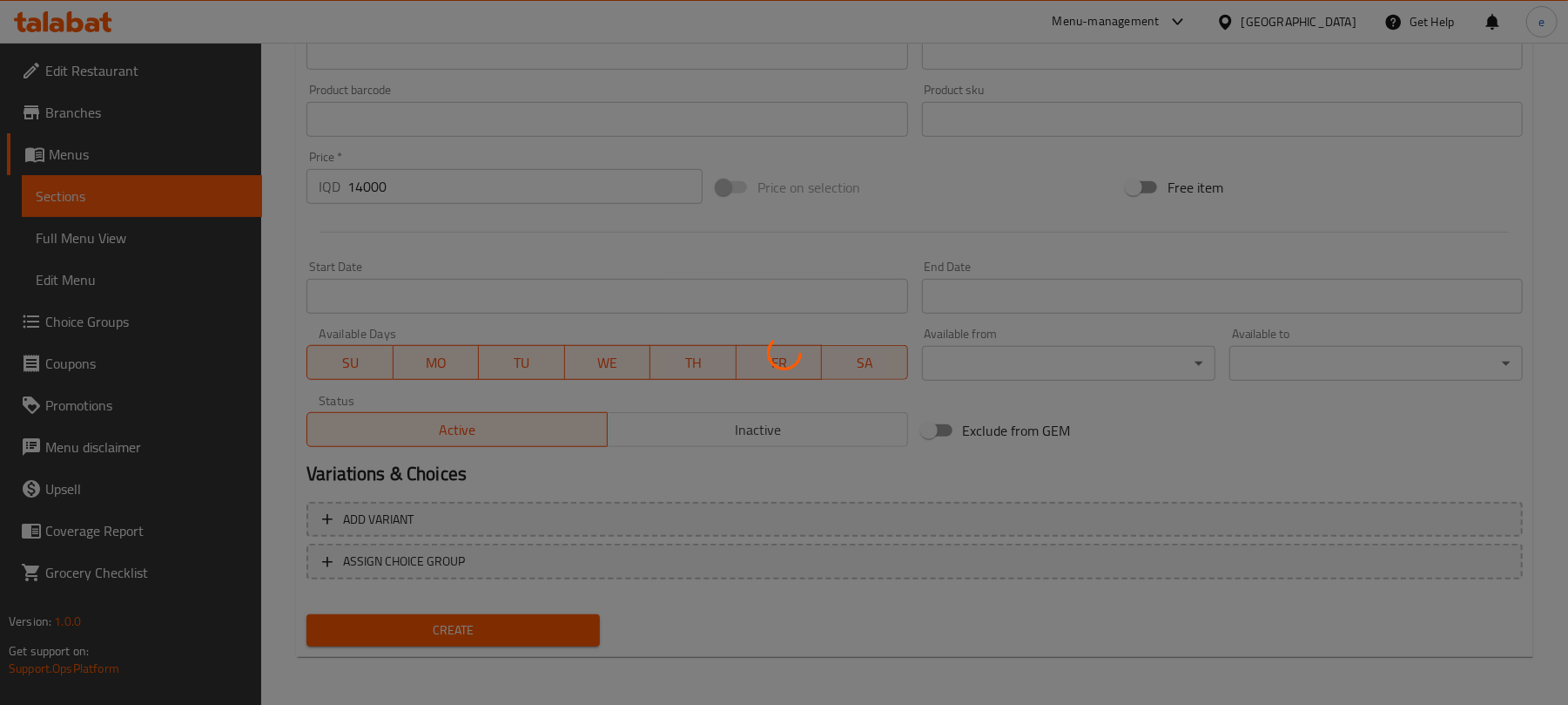
type input "0"
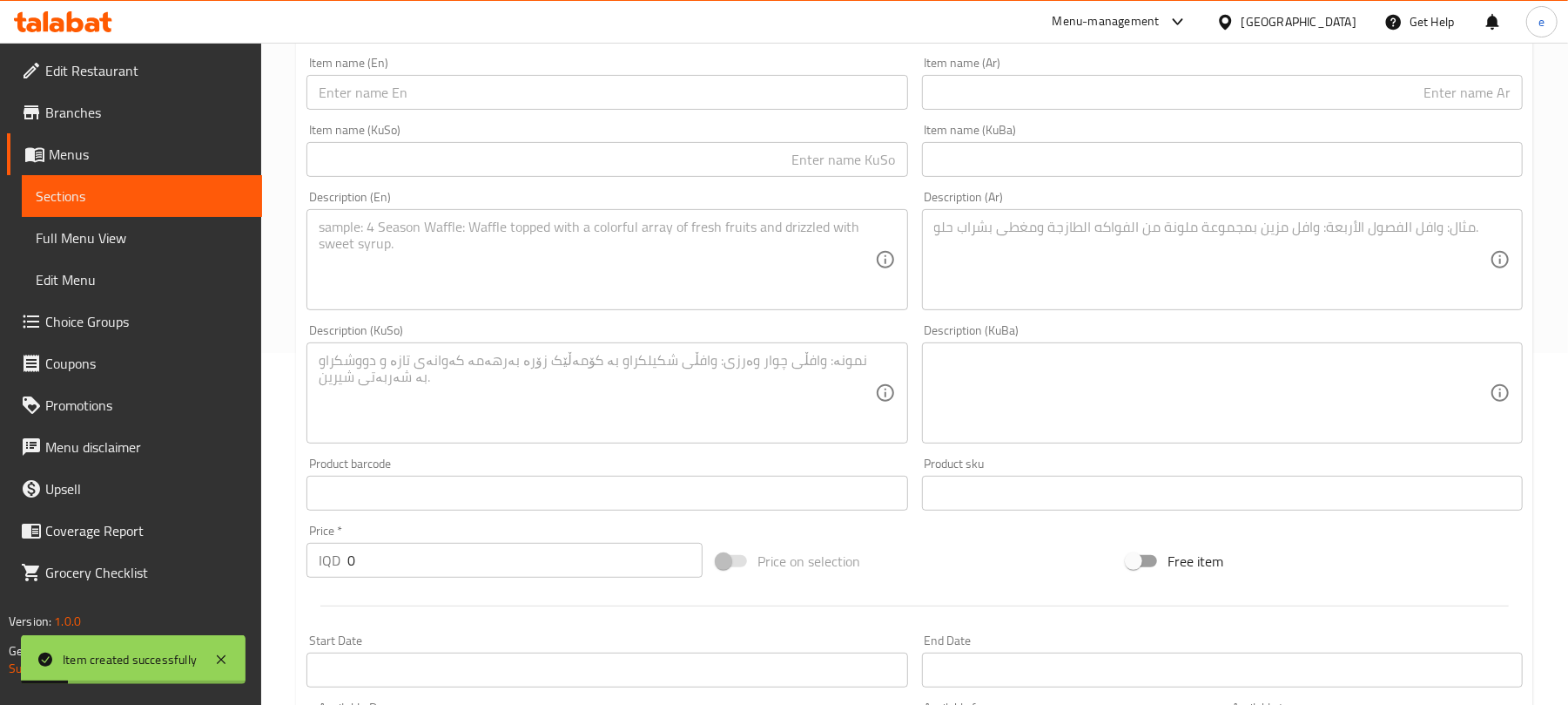
scroll to position [28, 0]
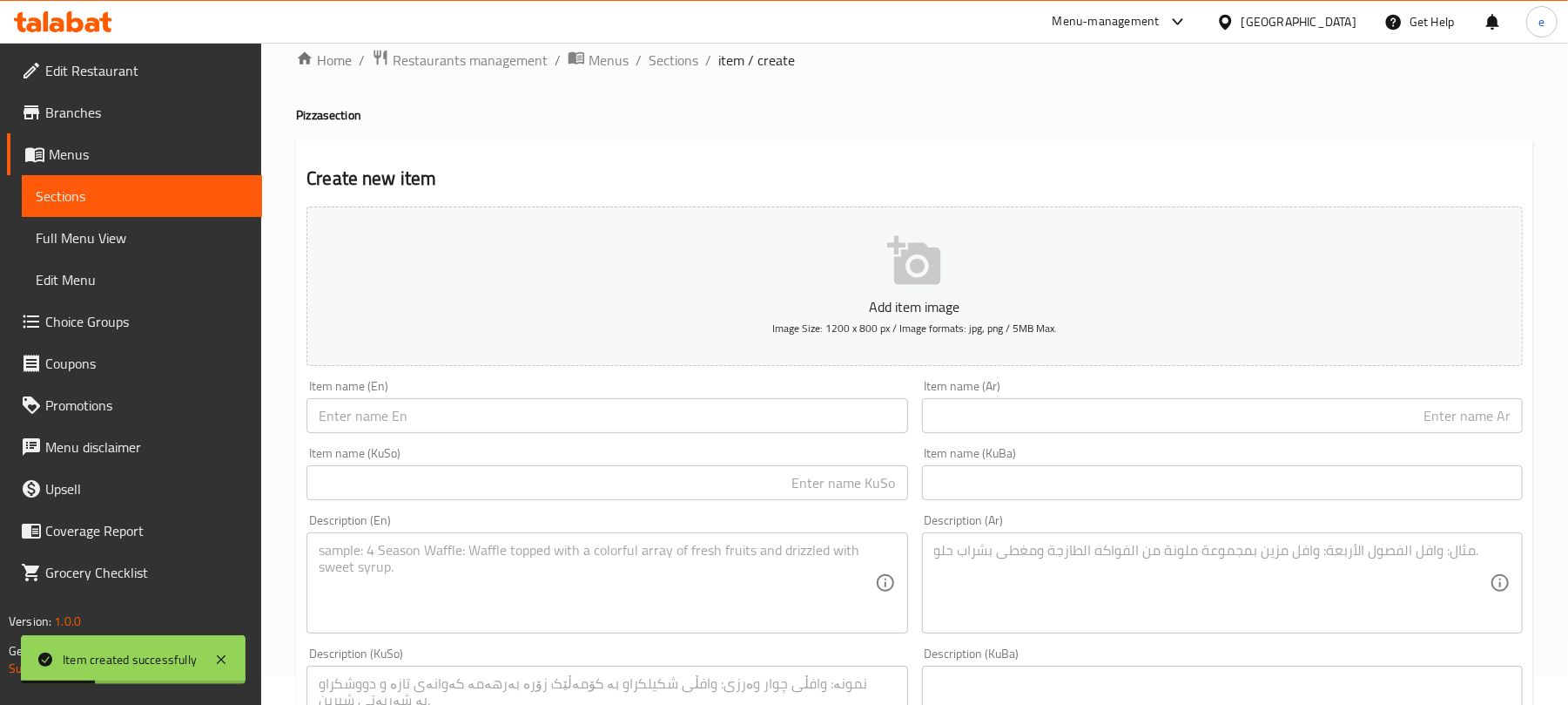
click at [697, 476] on input "text" at bounding box center [607, 482] width 601 height 35
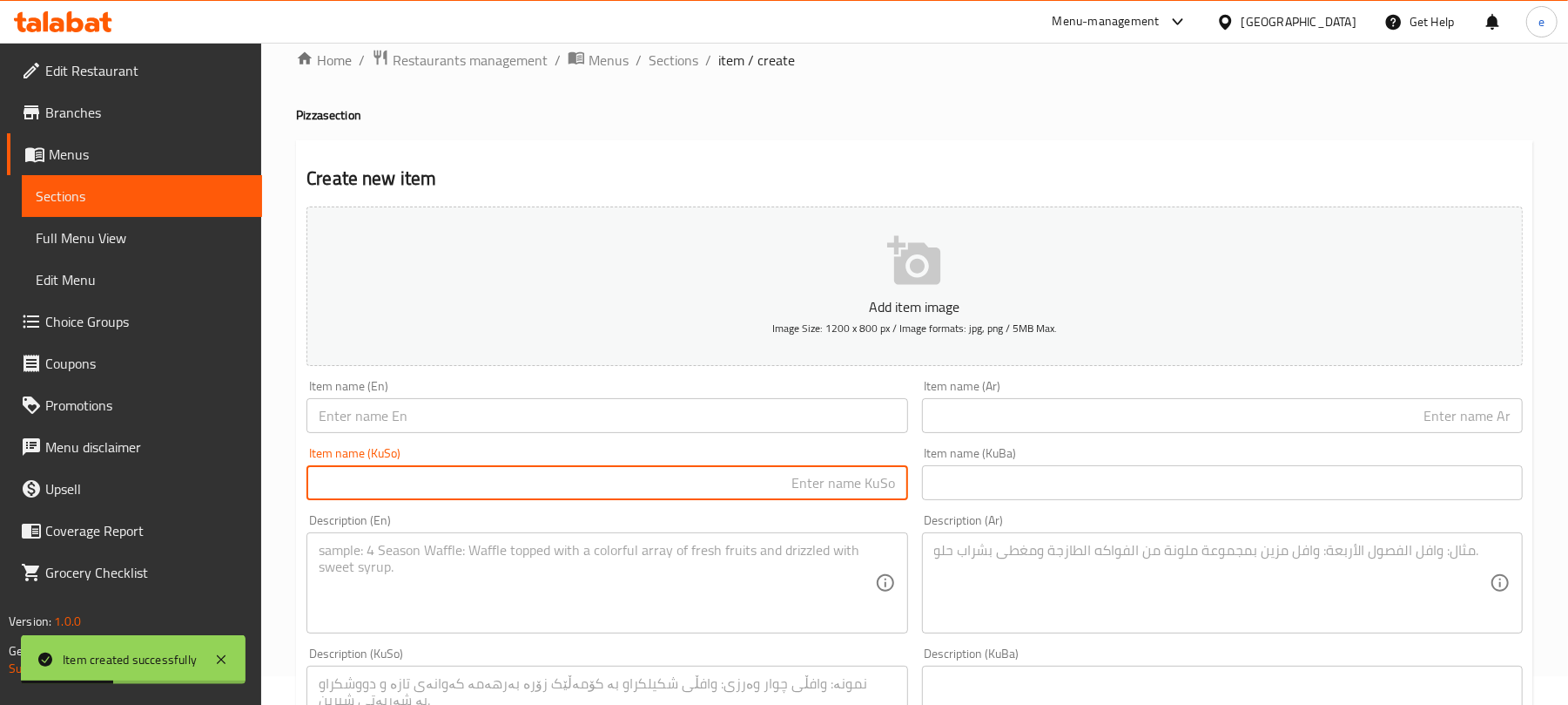
paste input "پیتزای سەوزەوات"
type input "پیتزای سەوزەوات"
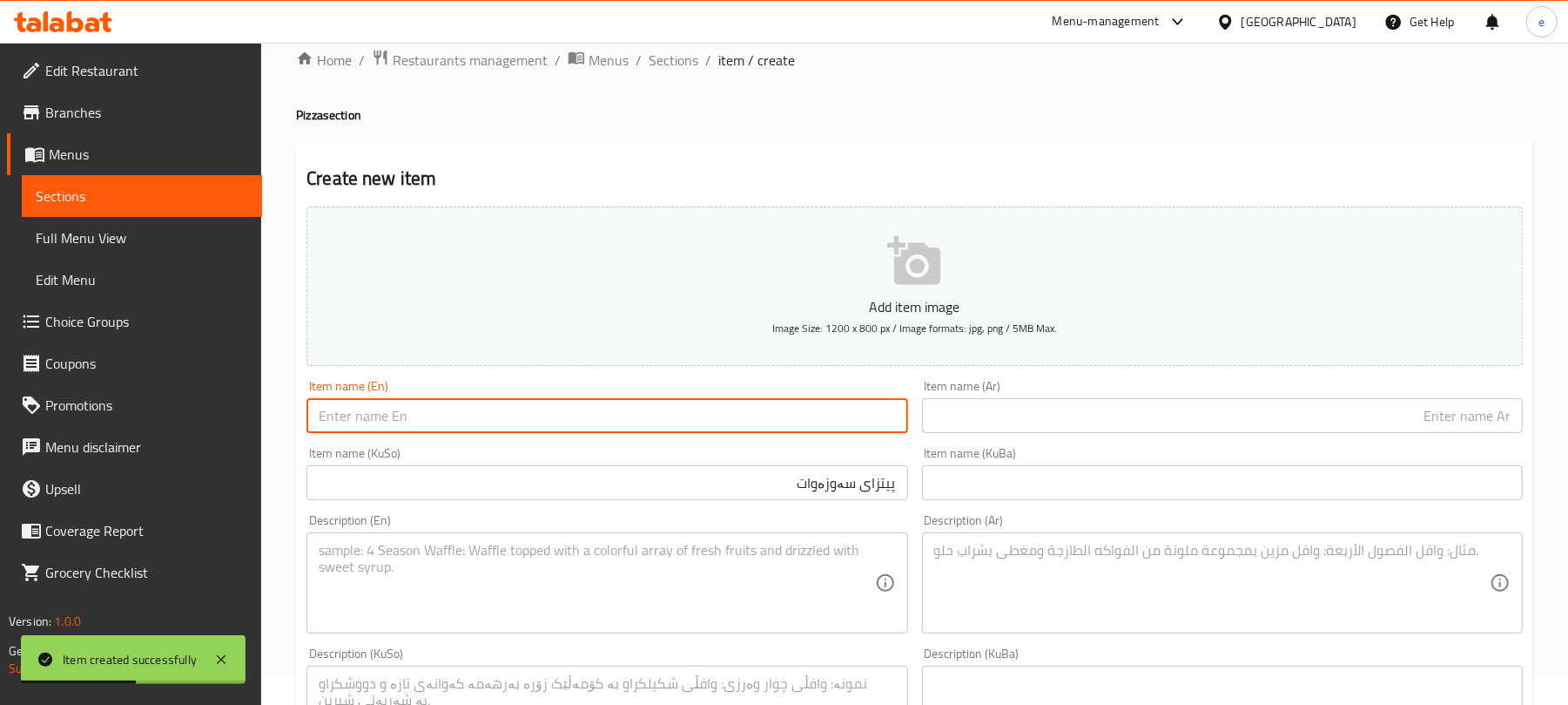
click at [468, 426] on input "text" at bounding box center [607, 415] width 601 height 35
paste input "Vegetable Pizza"
type input "Vegetable Pizza"
click at [1005, 410] on input "text" at bounding box center [1222, 415] width 601 height 35
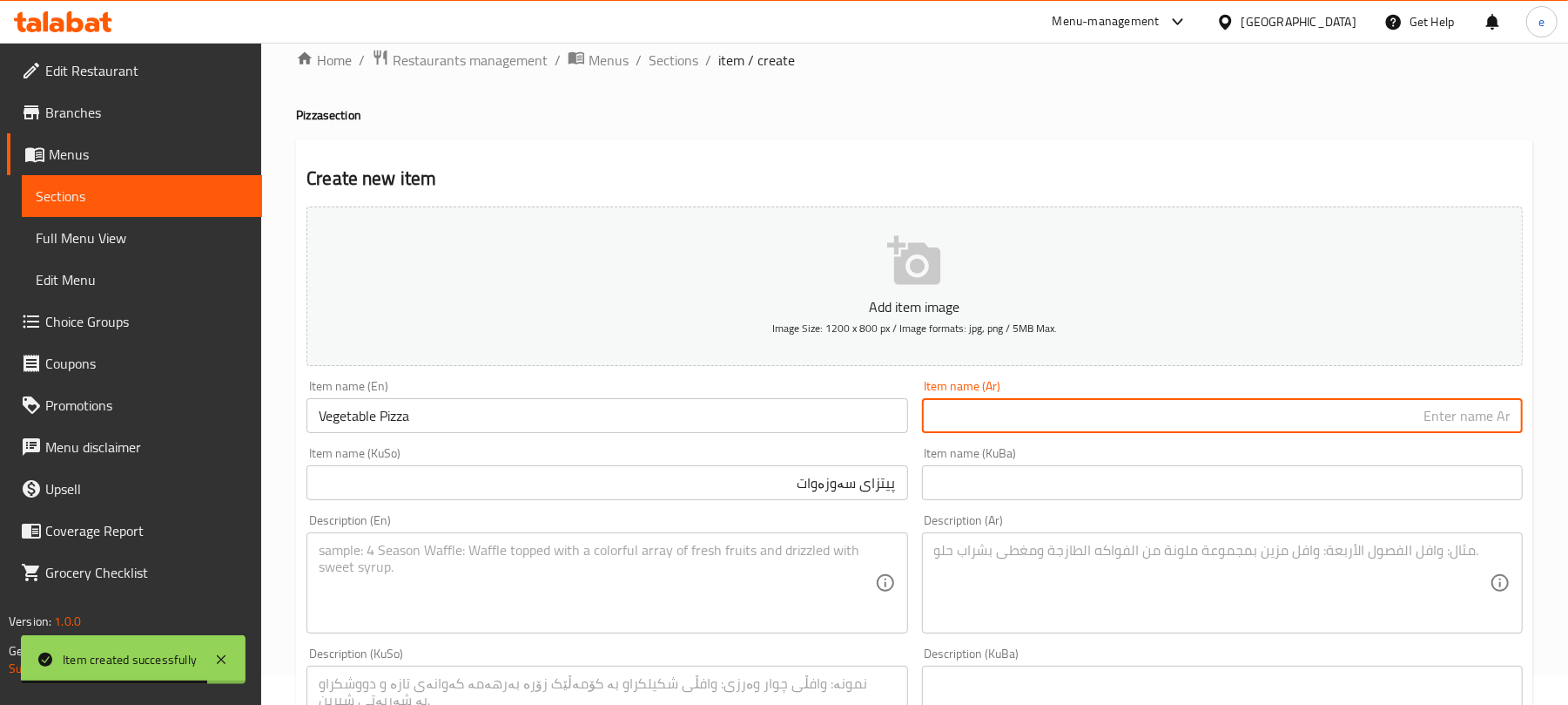
paste input "بيتزا خضروات"
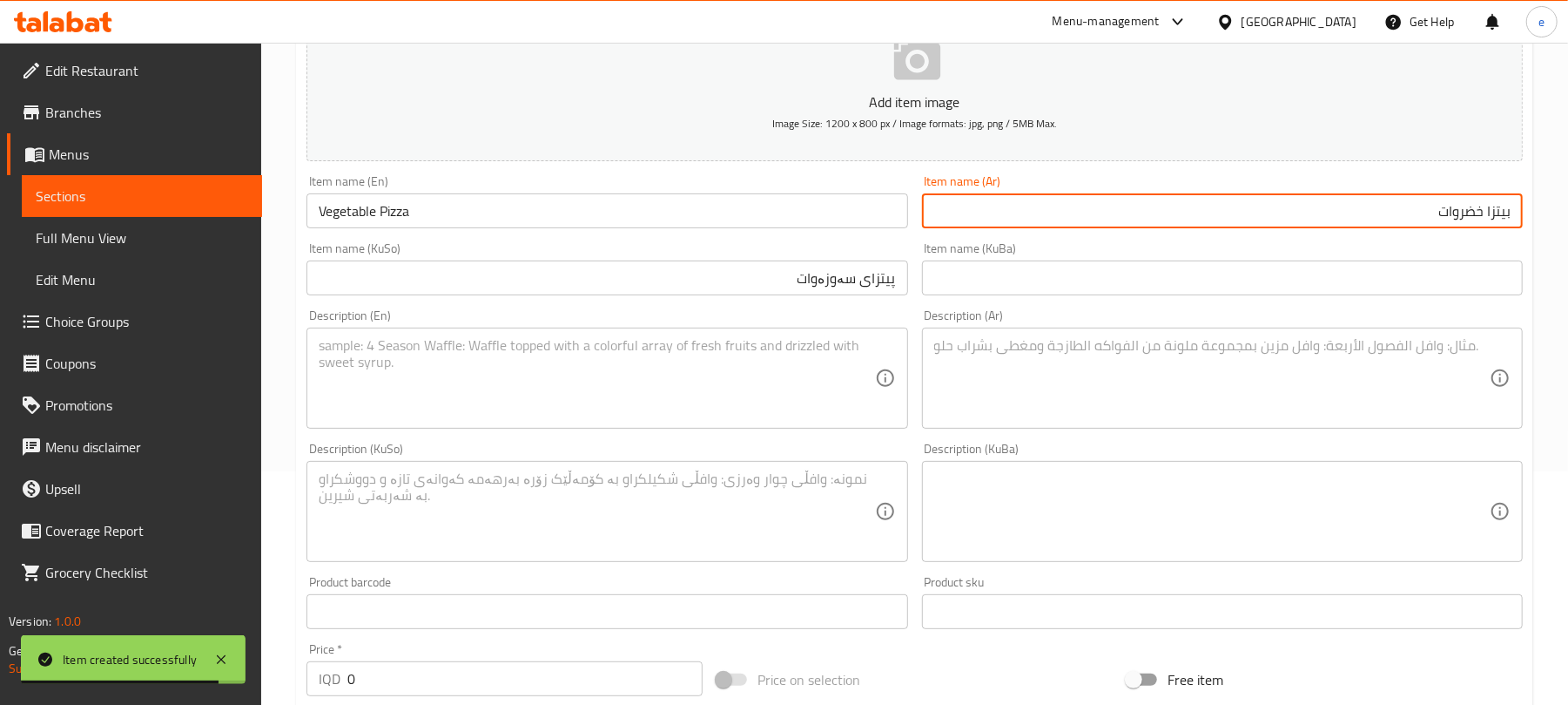
scroll to position [261, 0]
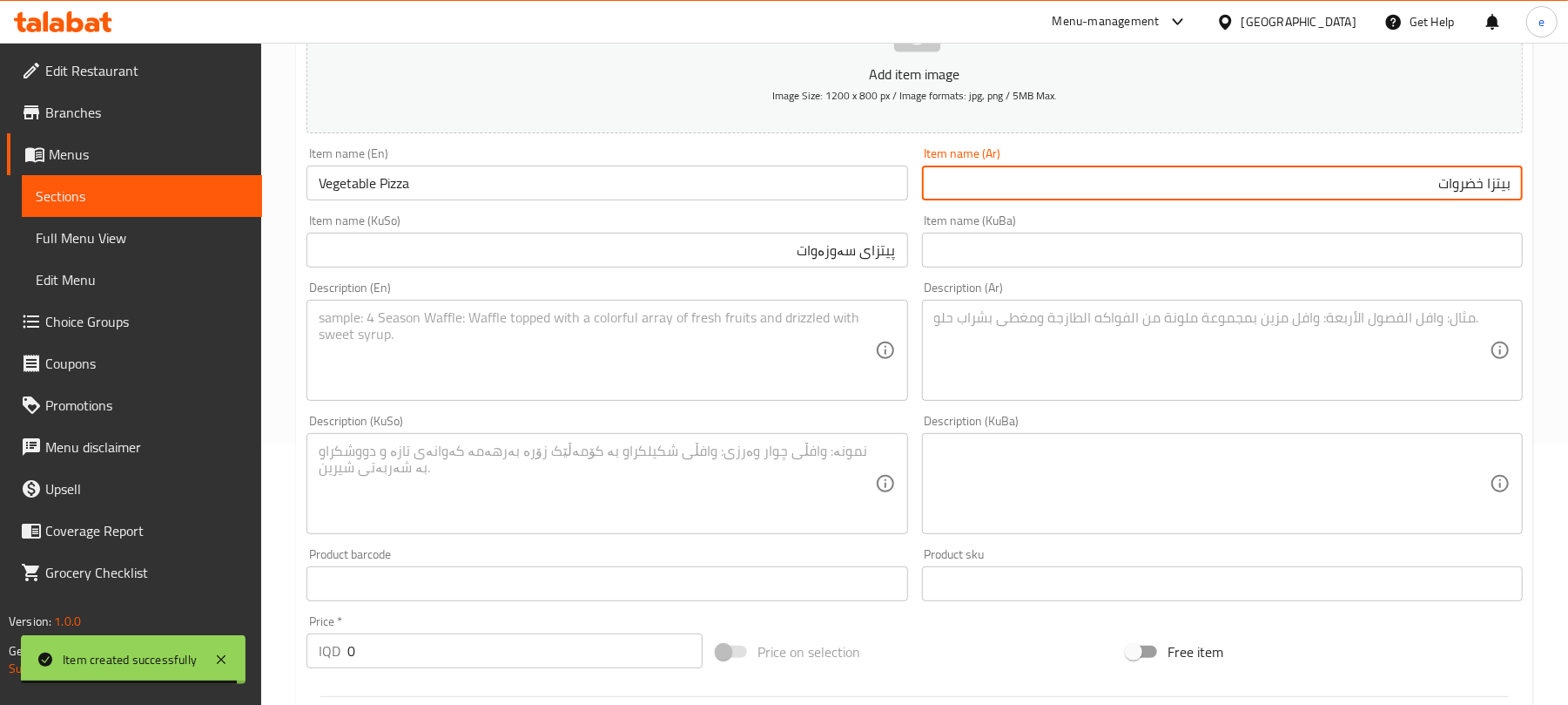
type input "بيتزا خضروات"
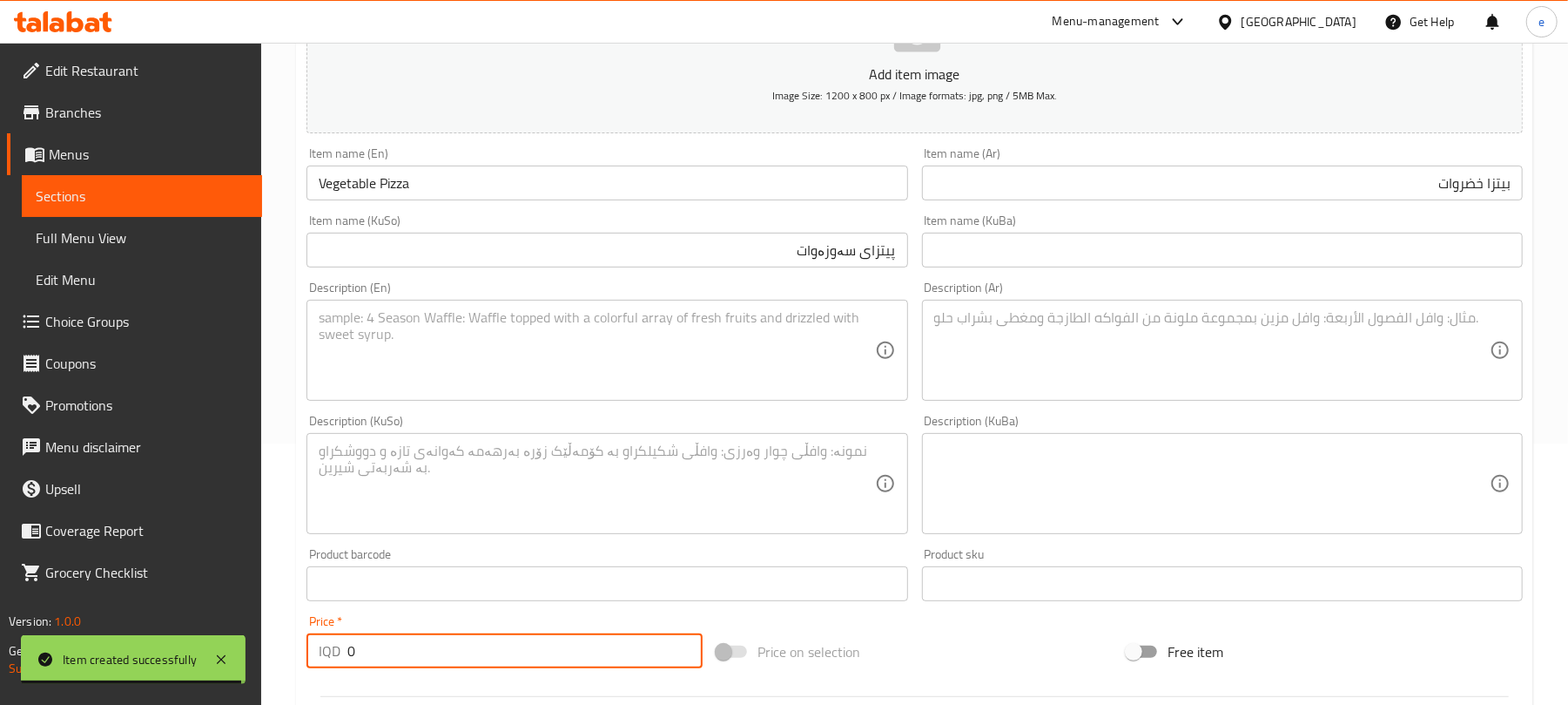
drag, startPoint x: 442, startPoint y: 657, endPoint x: 310, endPoint y: 648, distance: 132.3
click at [310, 648] on div "IQD 0 Price *" at bounding box center [505, 650] width 396 height 35
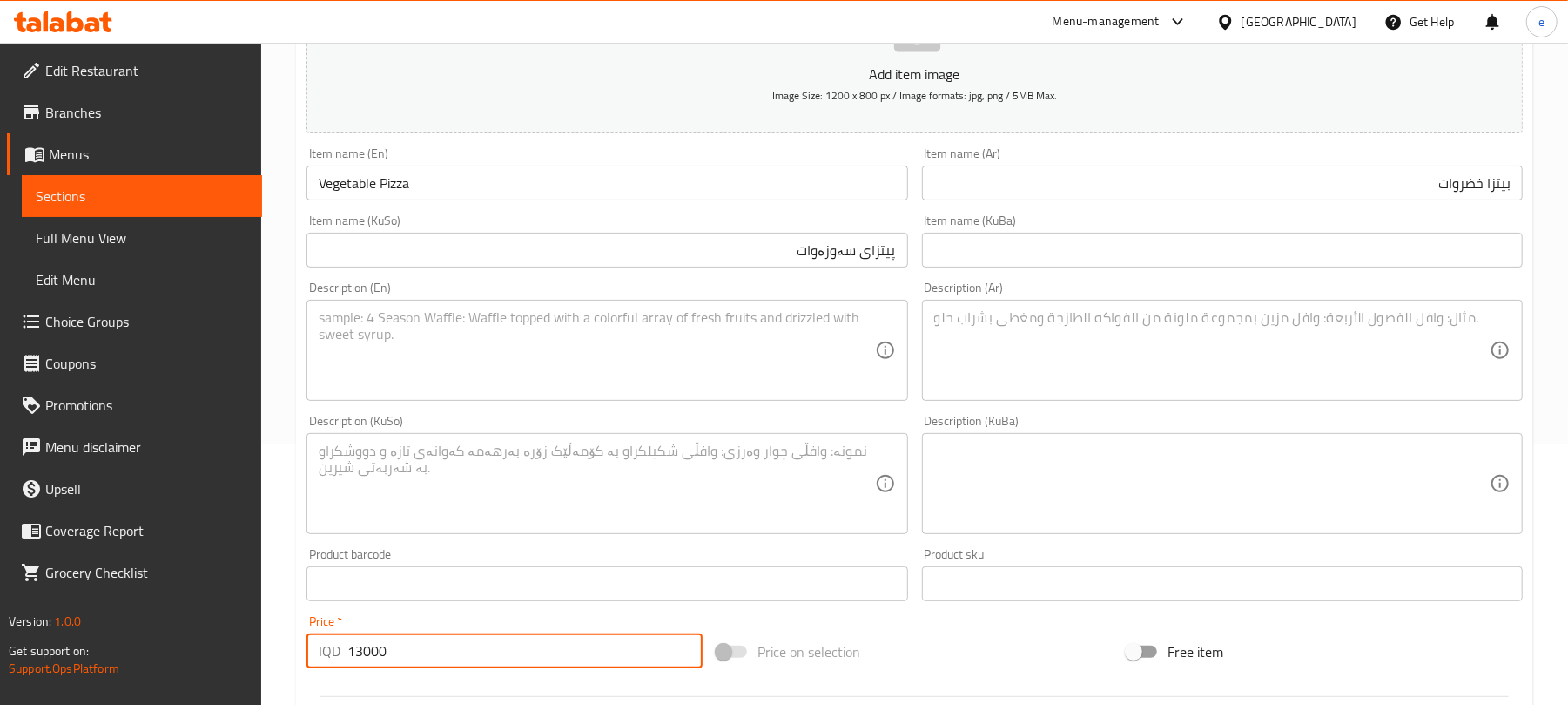
type input "13000"
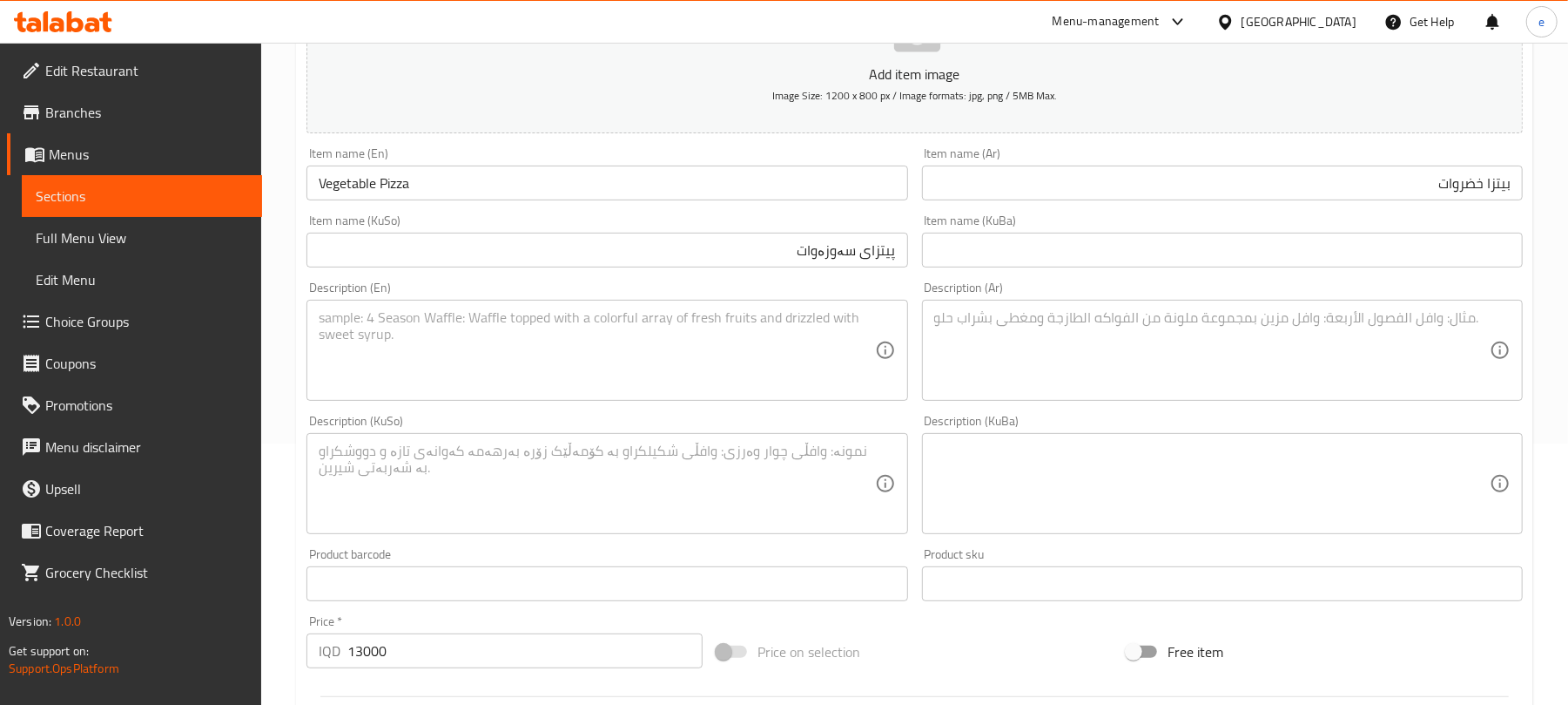
click at [649, 301] on div "Description (En)" at bounding box center [607, 349] width 601 height 101
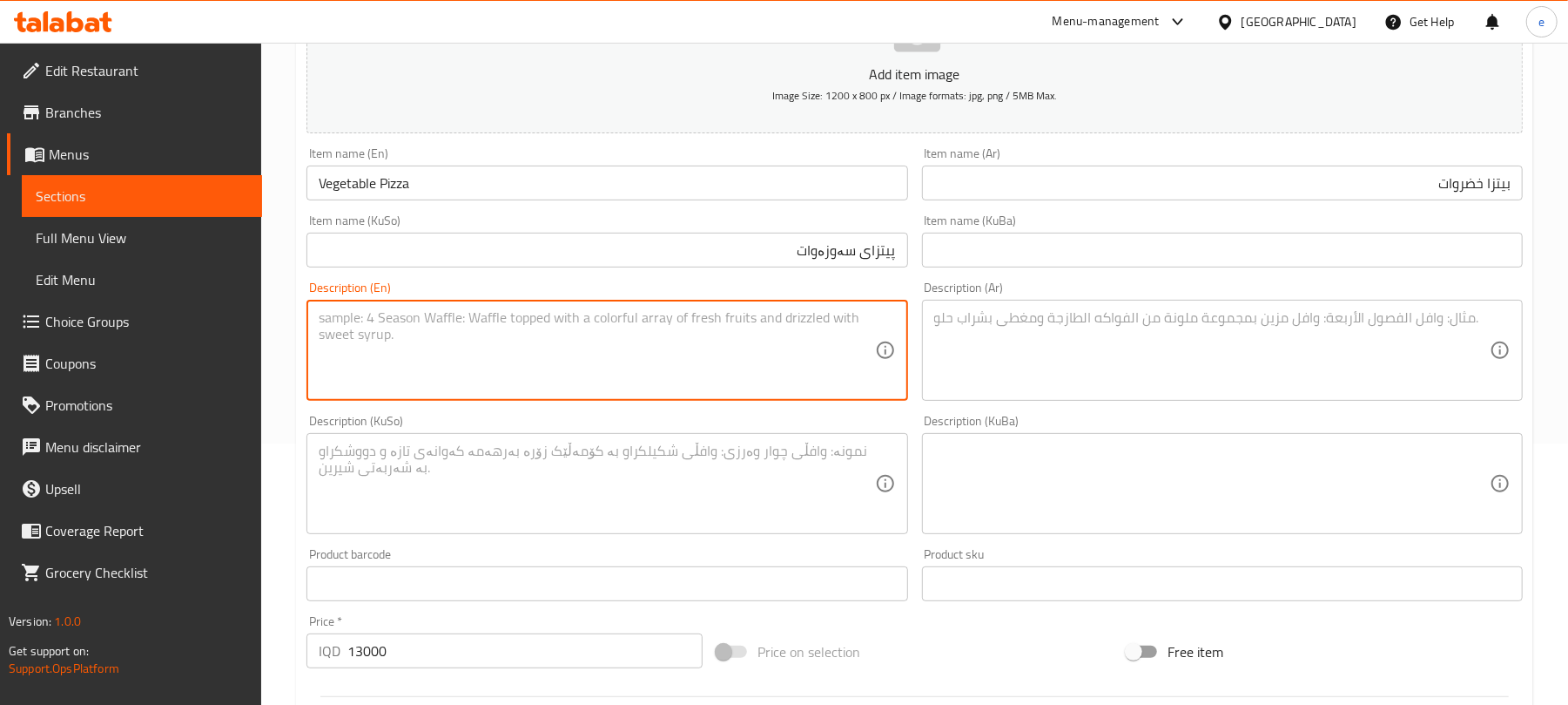
paste textarea "Dough, sauce, vegetables and cheese"
type textarea "Dough, sauce, vegetables and cheese"
click at [1099, 374] on textarea at bounding box center [1211, 351] width 556 height 83
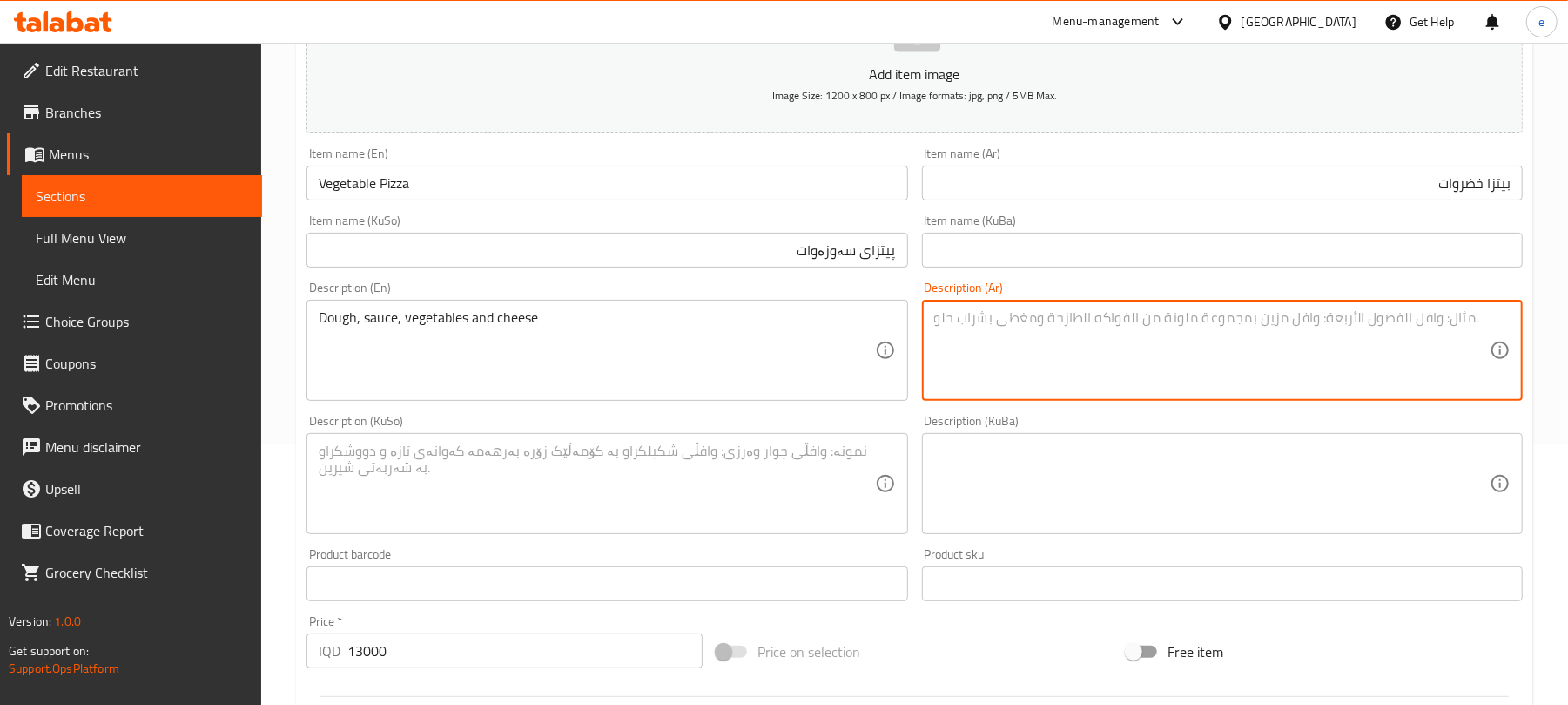
paste textarea "عجينة، صوص، خضار وجبن"
type textarea "عجينة، صوص، خضار وجبن"
click at [746, 488] on textarea at bounding box center [596, 484] width 556 height 83
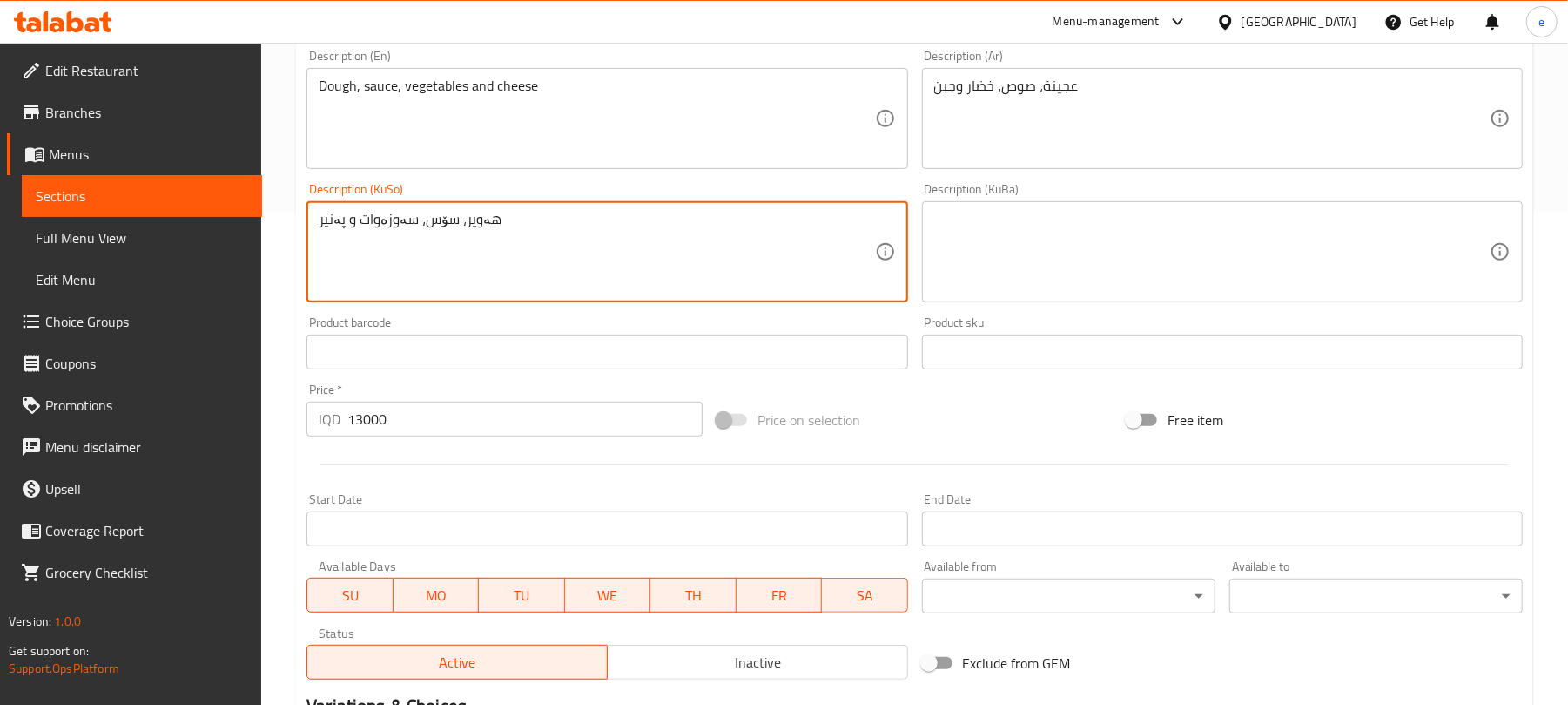
scroll to position [726, 0]
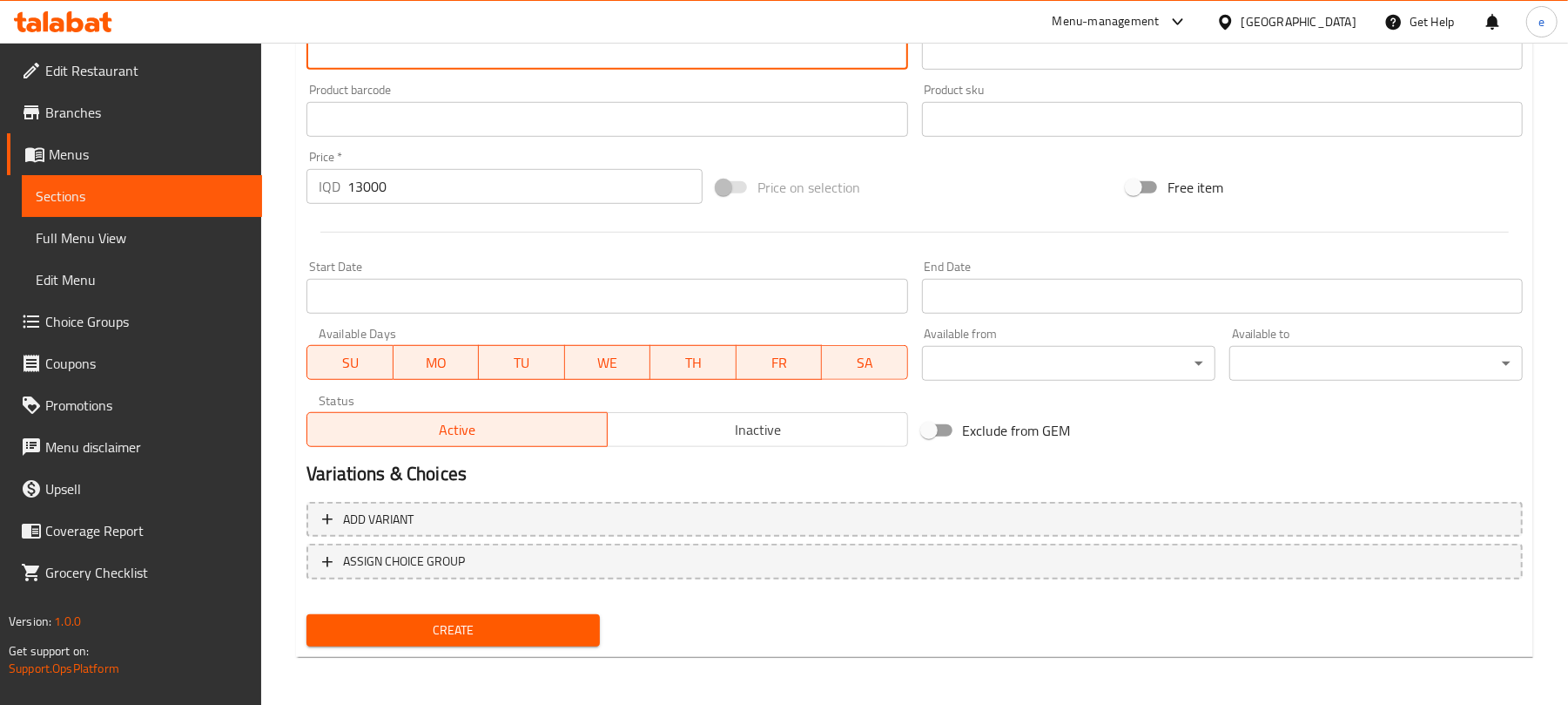
type textarea "هەویر، سۆس، سەوزەوات و پەنیر"
click at [527, 627] on span "Create" at bounding box center [453, 629] width 265 height 22
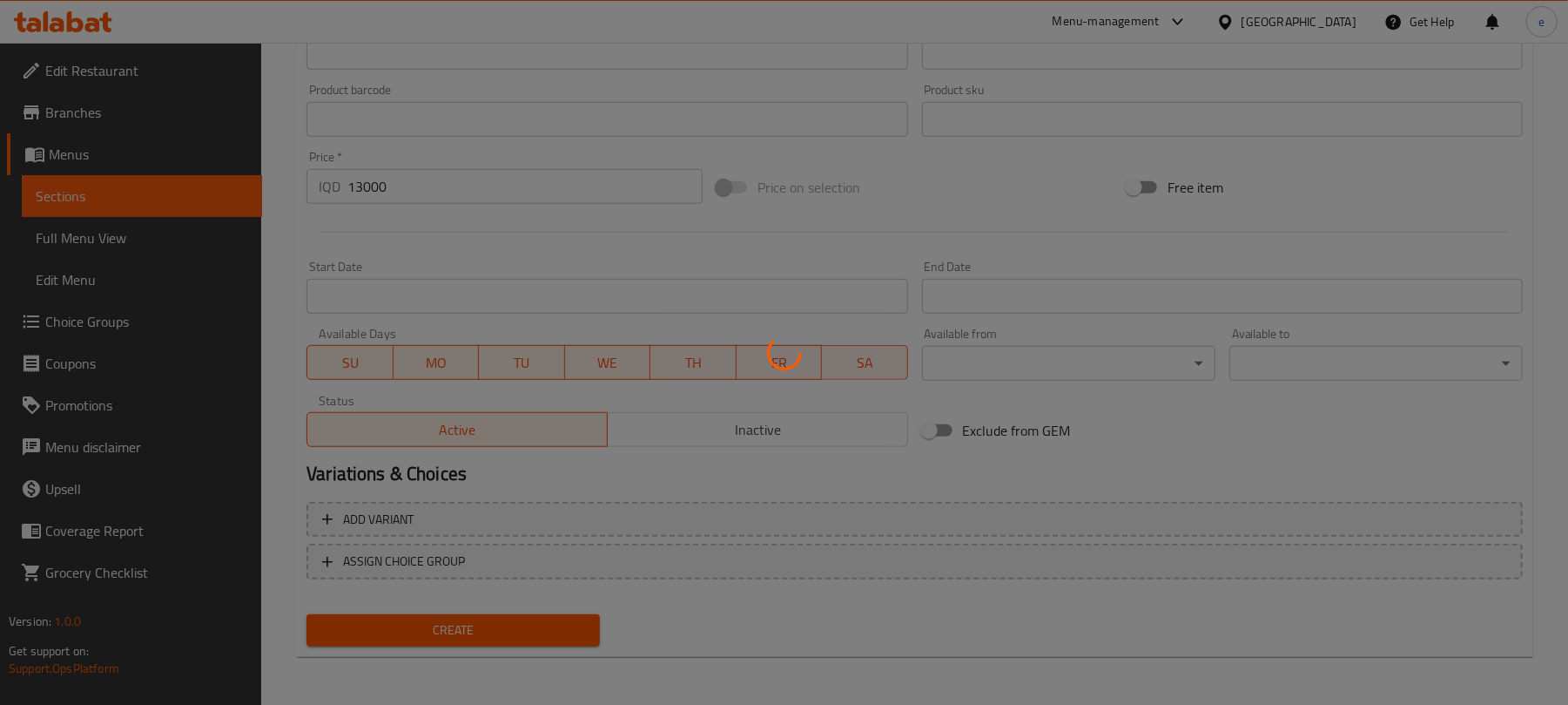
type input "0"
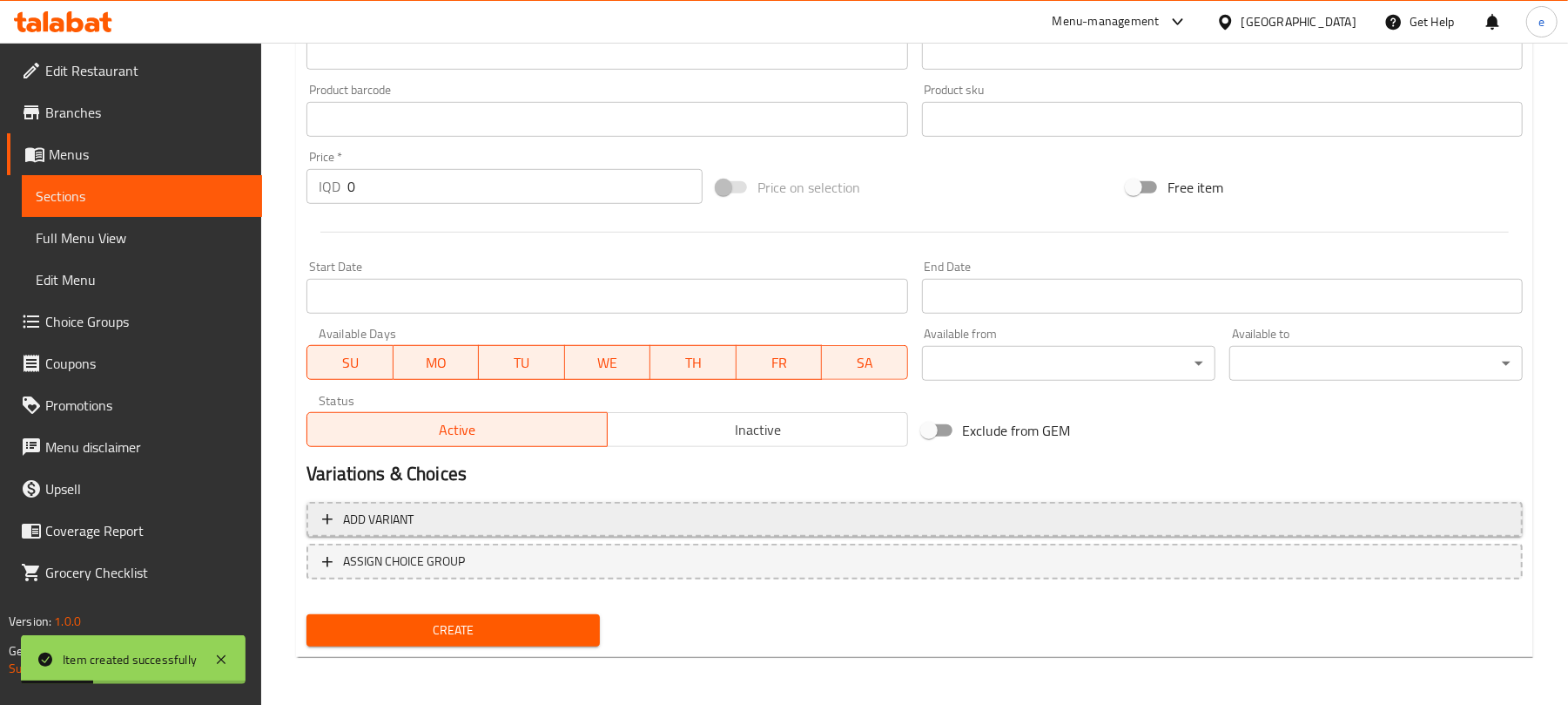
scroll to position [261, 0]
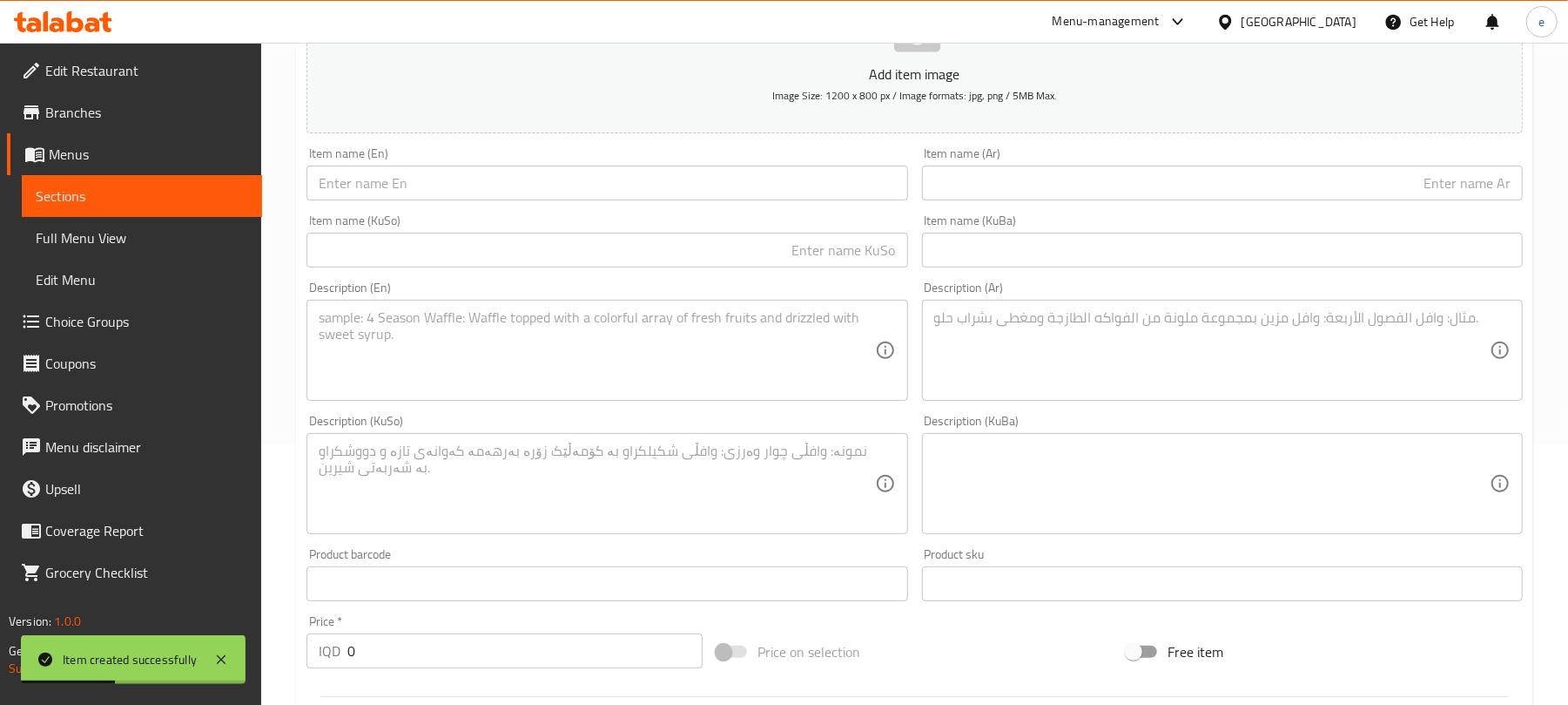
drag, startPoint x: 631, startPoint y: 186, endPoint x: 656, endPoint y: 199, distance: 28.2
click at [631, 186] on input "text" at bounding box center [607, 182] width 601 height 35
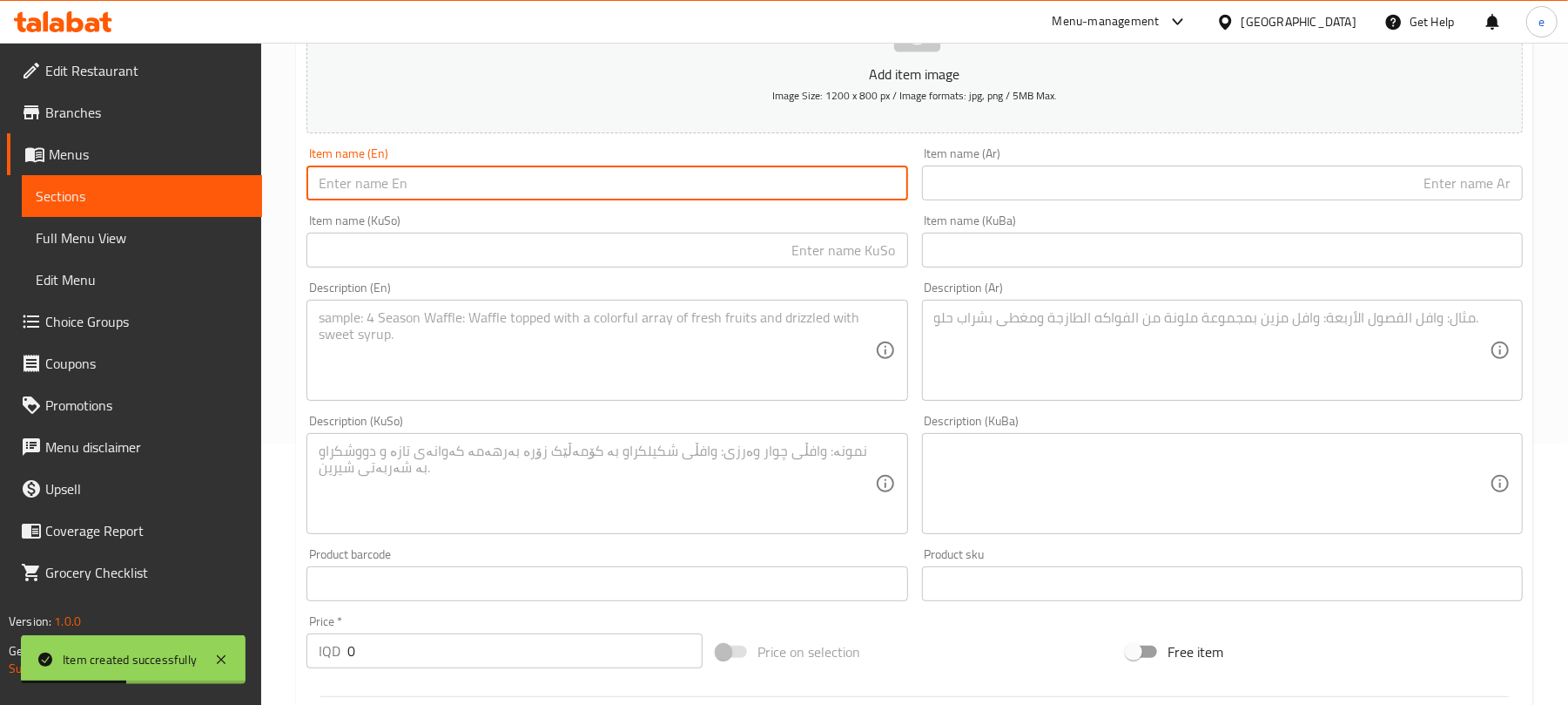
paste input "[PERSON_NAME]"
type input "[PERSON_NAME]"
click at [723, 234] on input "text" at bounding box center [607, 249] width 601 height 35
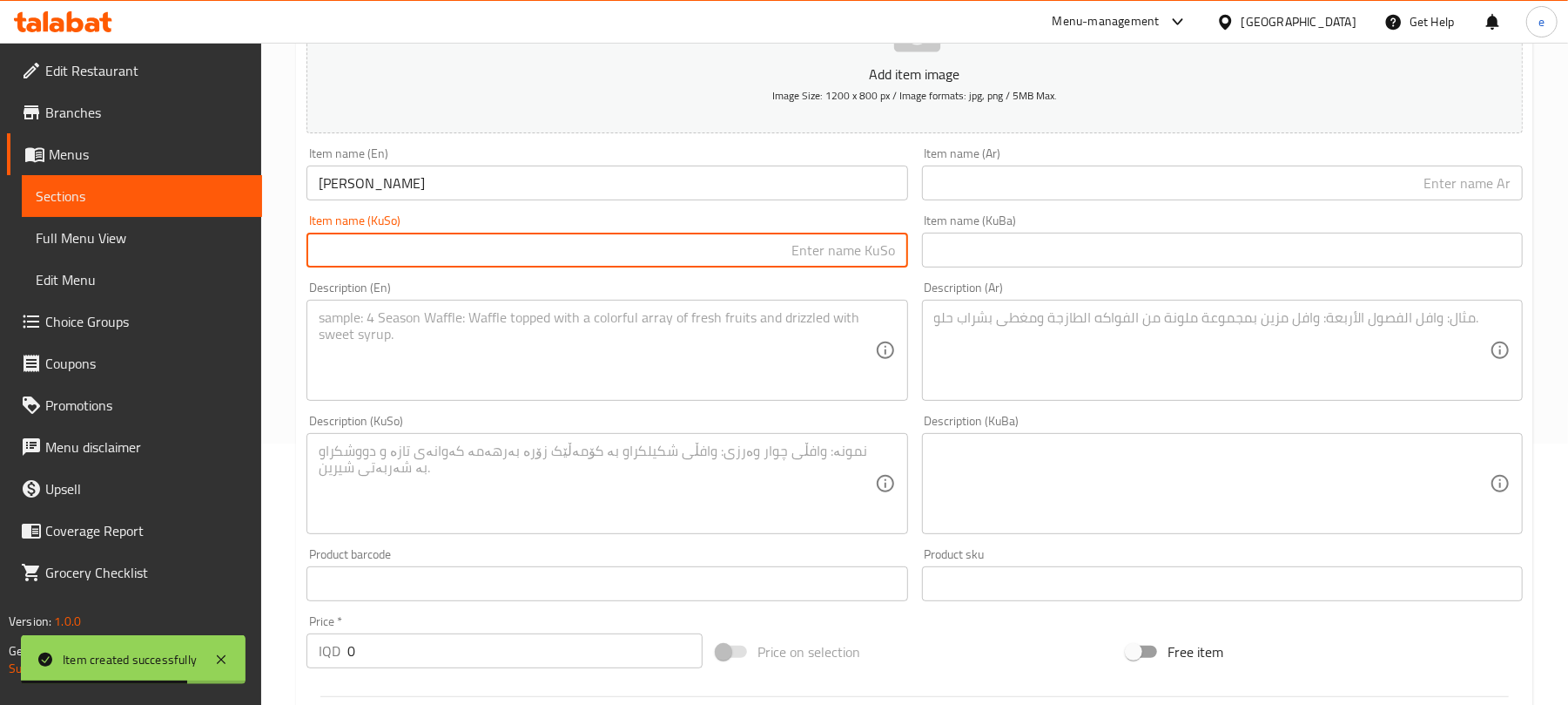
paste input "پیتزای مارگریتا"
type input "پیتزای مارگریتا"
click at [1181, 183] on input "text" at bounding box center [1222, 182] width 601 height 35
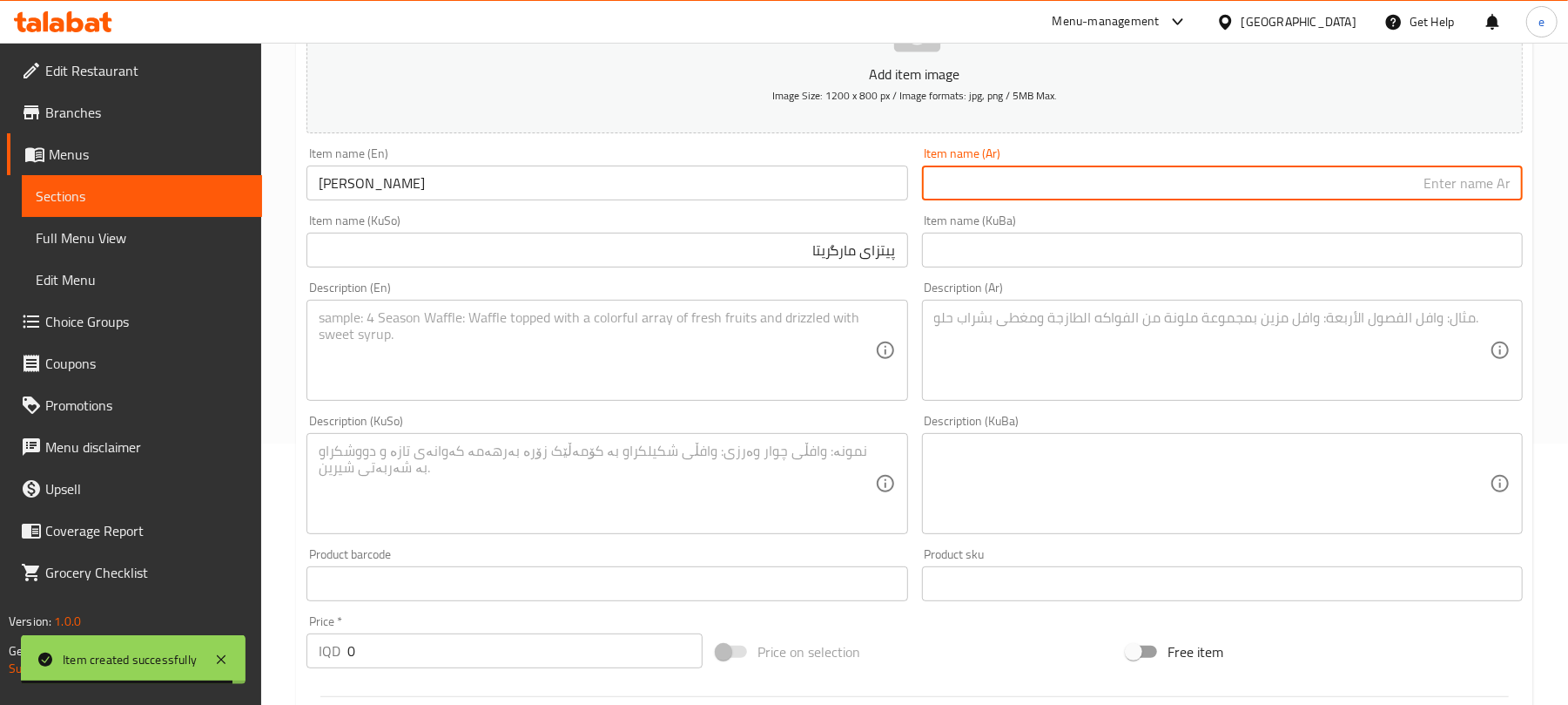
paste input "[PERSON_NAME]"
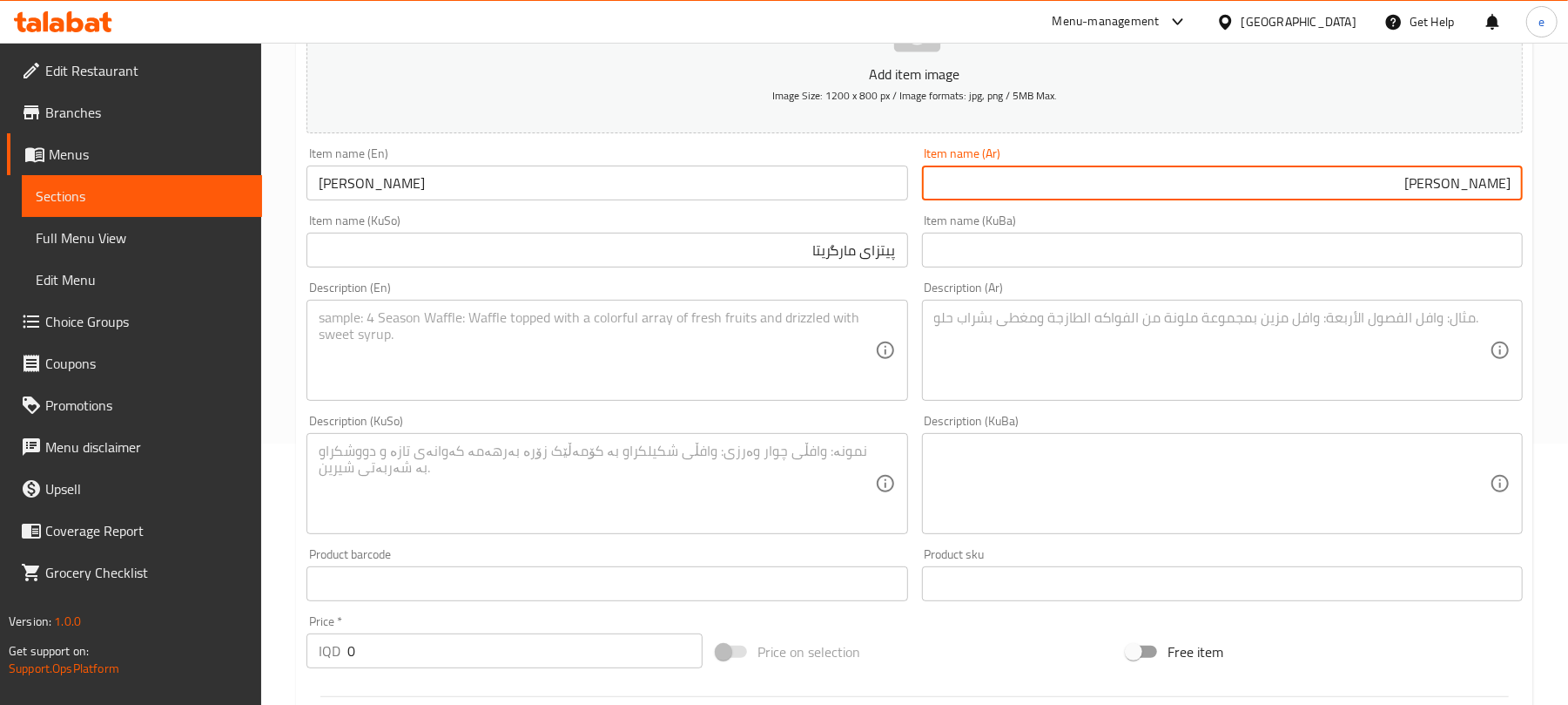
type input "[PERSON_NAME]"
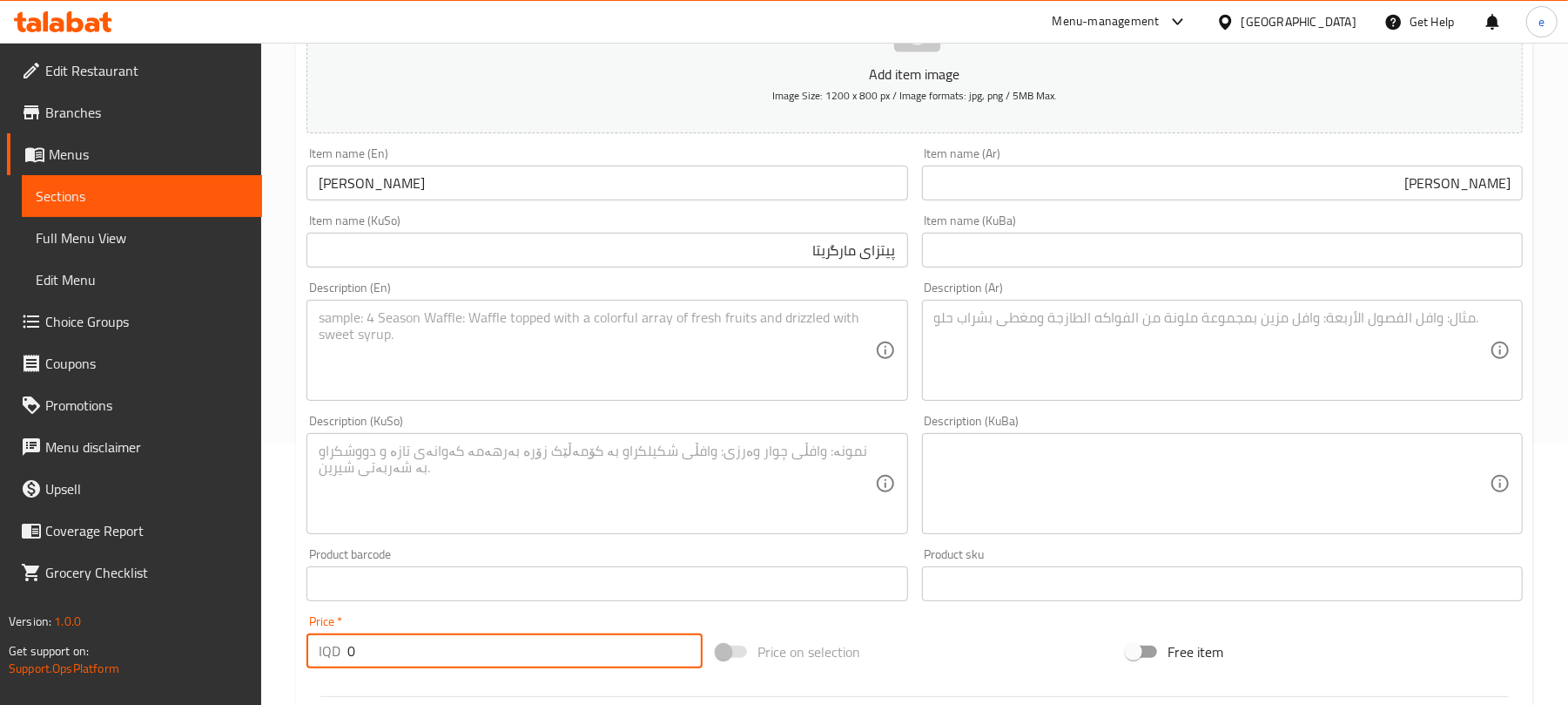
drag, startPoint x: 423, startPoint y: 656, endPoint x: 314, endPoint y: 655, distance: 109.0
click at [314, 655] on div "IQD 0 Price *" at bounding box center [505, 650] width 396 height 35
type input "12000"
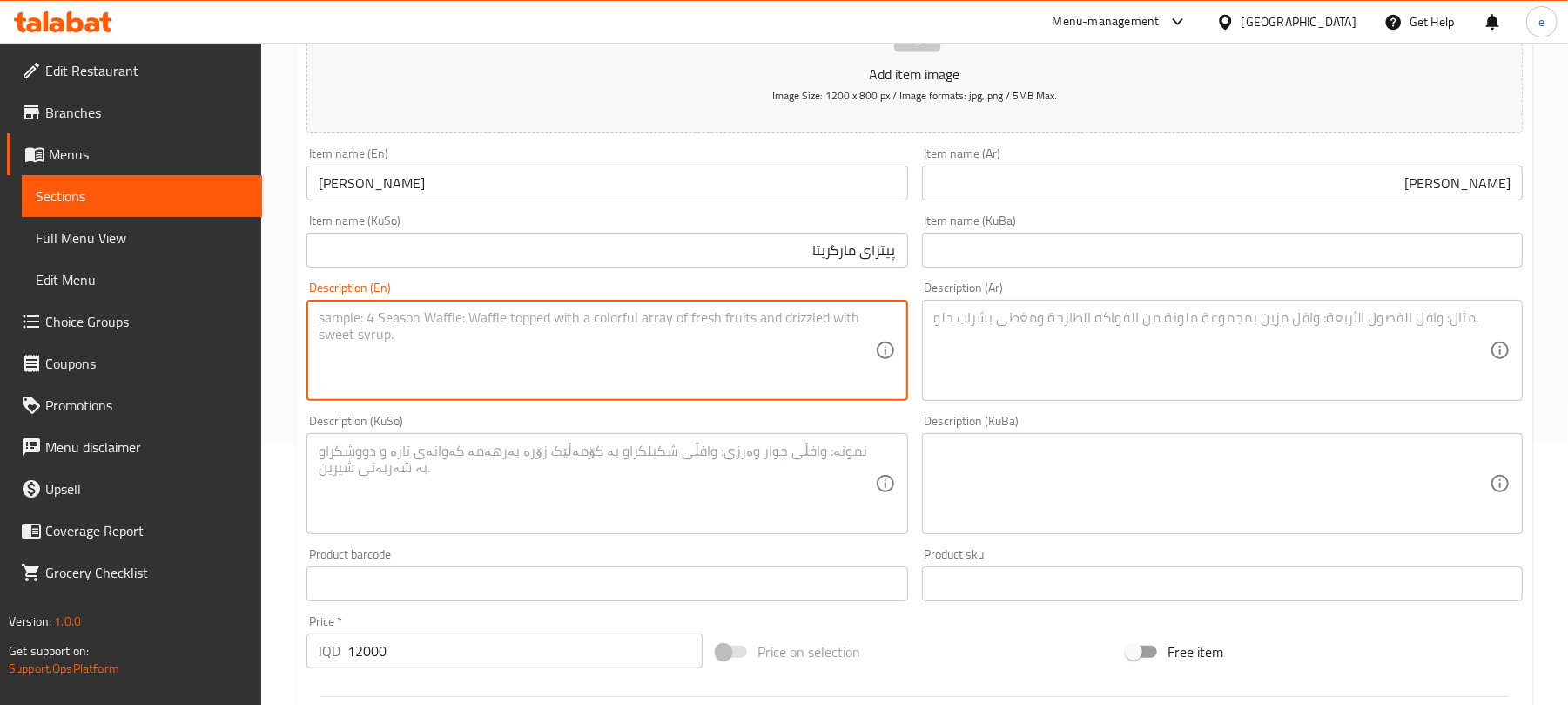
click at [583, 367] on textarea at bounding box center [596, 351] width 556 height 83
paste textarea "Dough, sauce, and cheese"
type textarea "Dough, sauce, and cheese"
click at [1119, 394] on div "Description (Ar)" at bounding box center [1222, 349] width 601 height 101
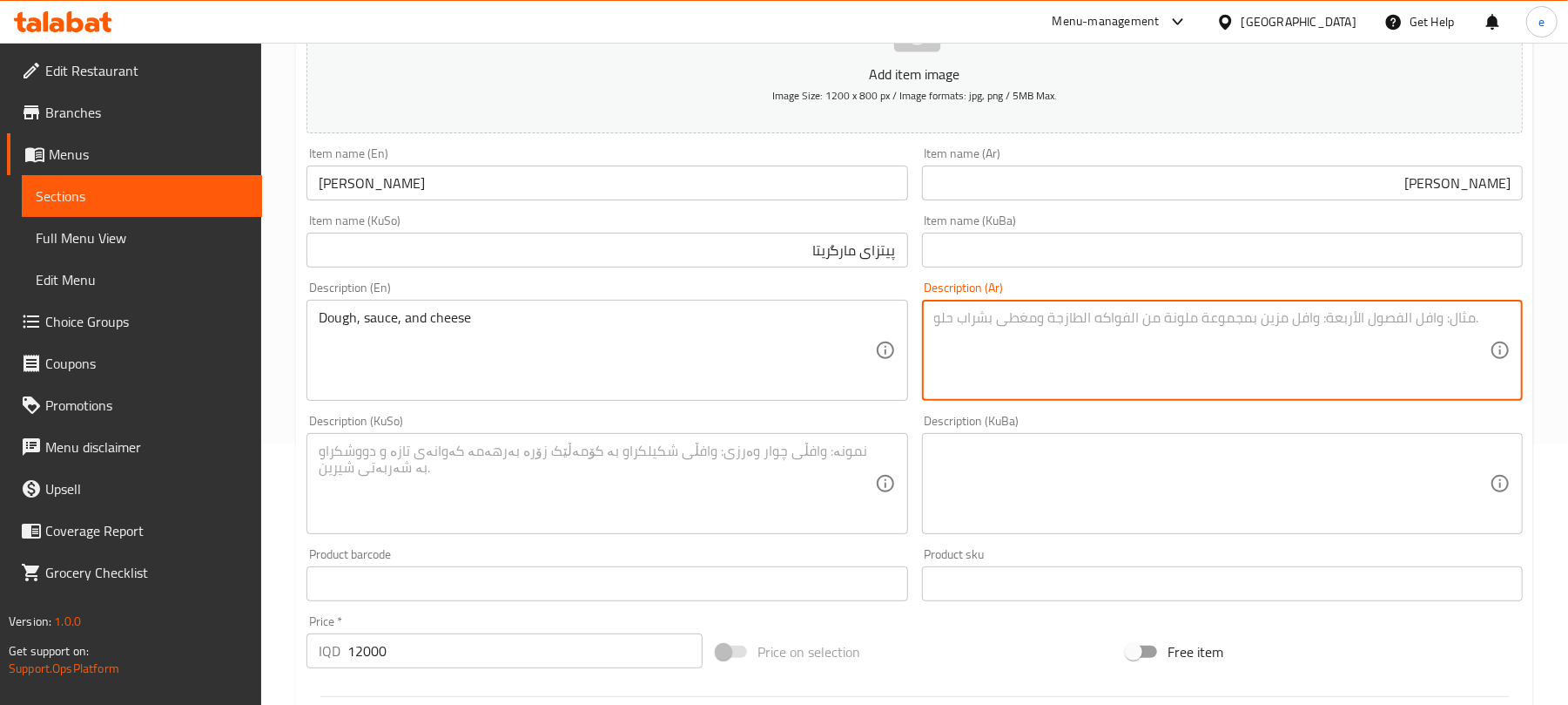
paste textarea "عجينة، صوص وجبن"
type textarea "عجينة، صوص وجبن"
click at [698, 498] on textarea at bounding box center [596, 484] width 556 height 83
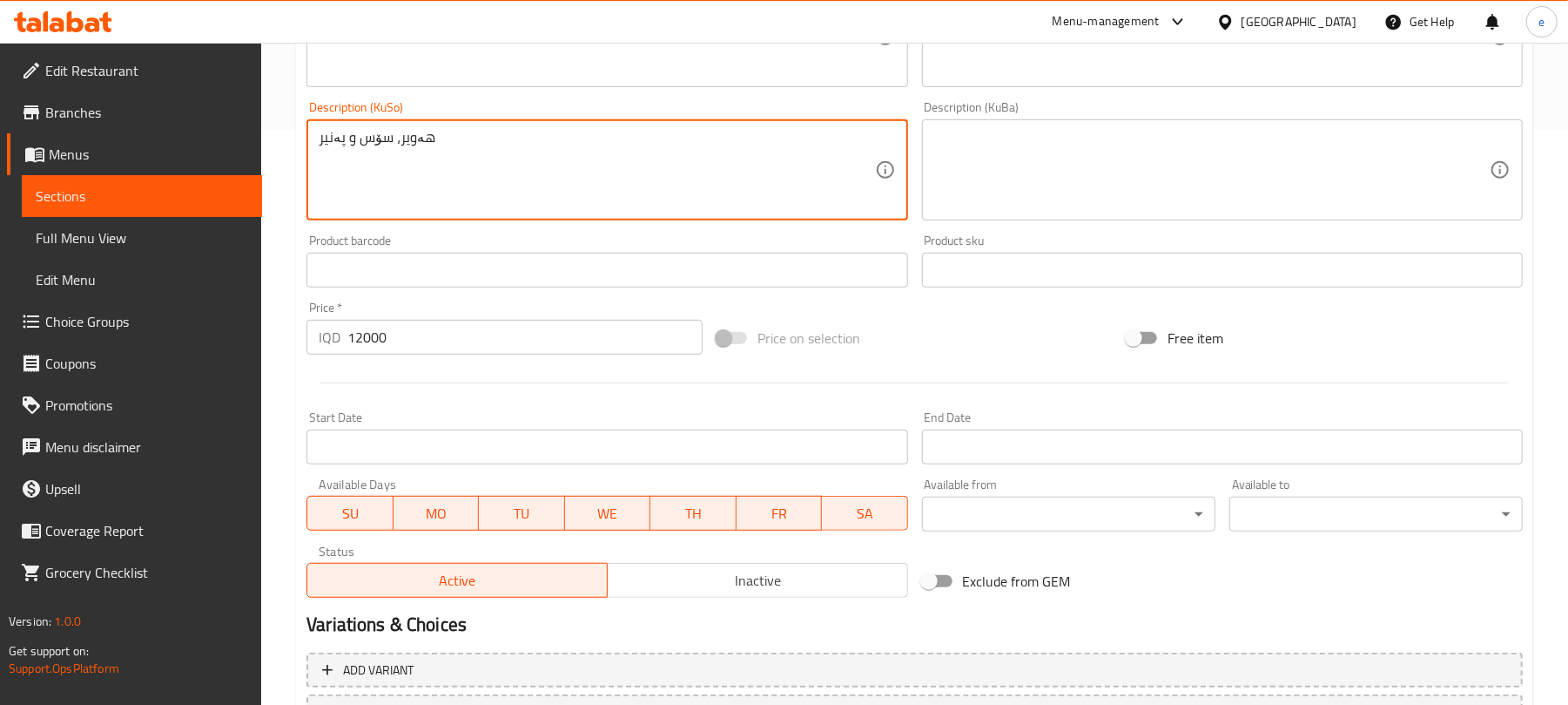
scroll to position [726, 0]
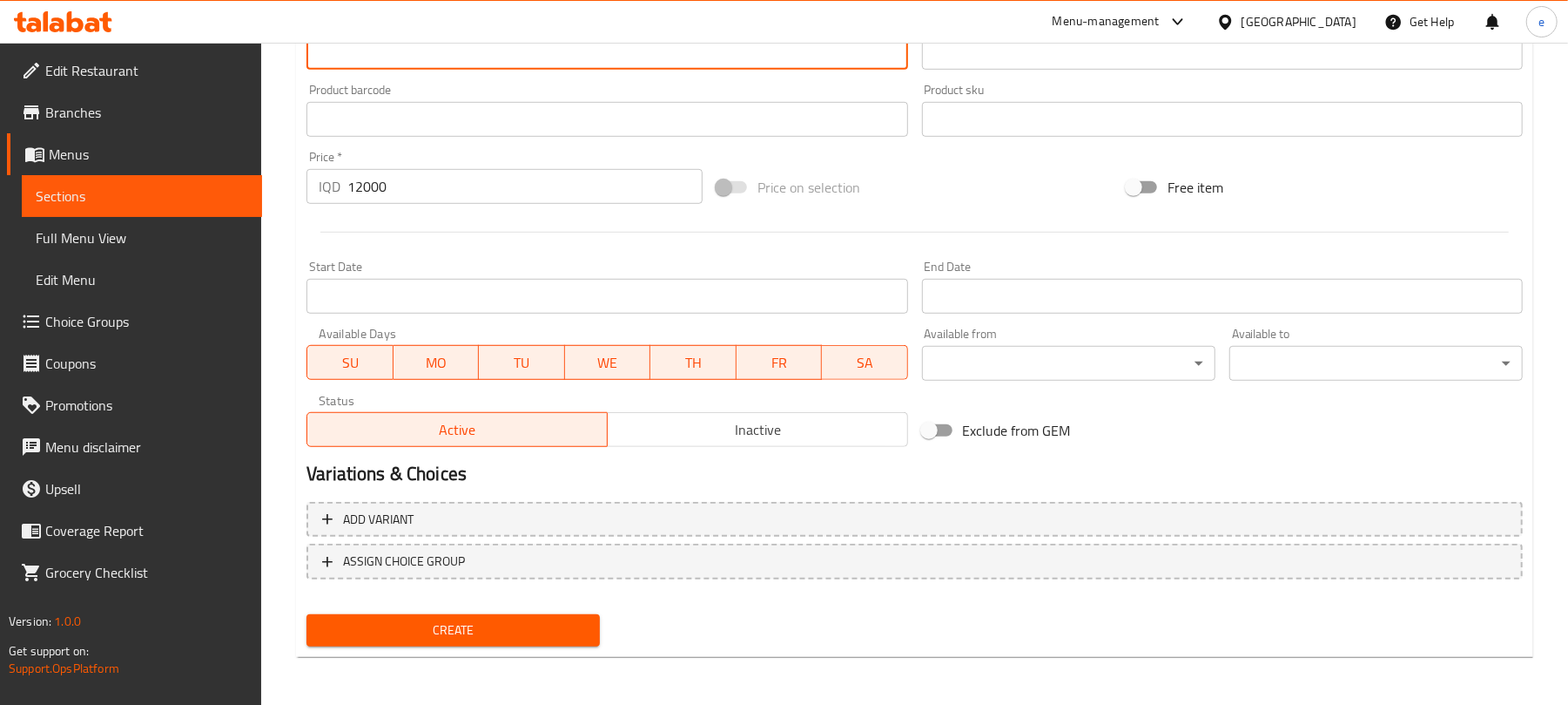
type textarea "هەویر، سۆس و پەنیر"
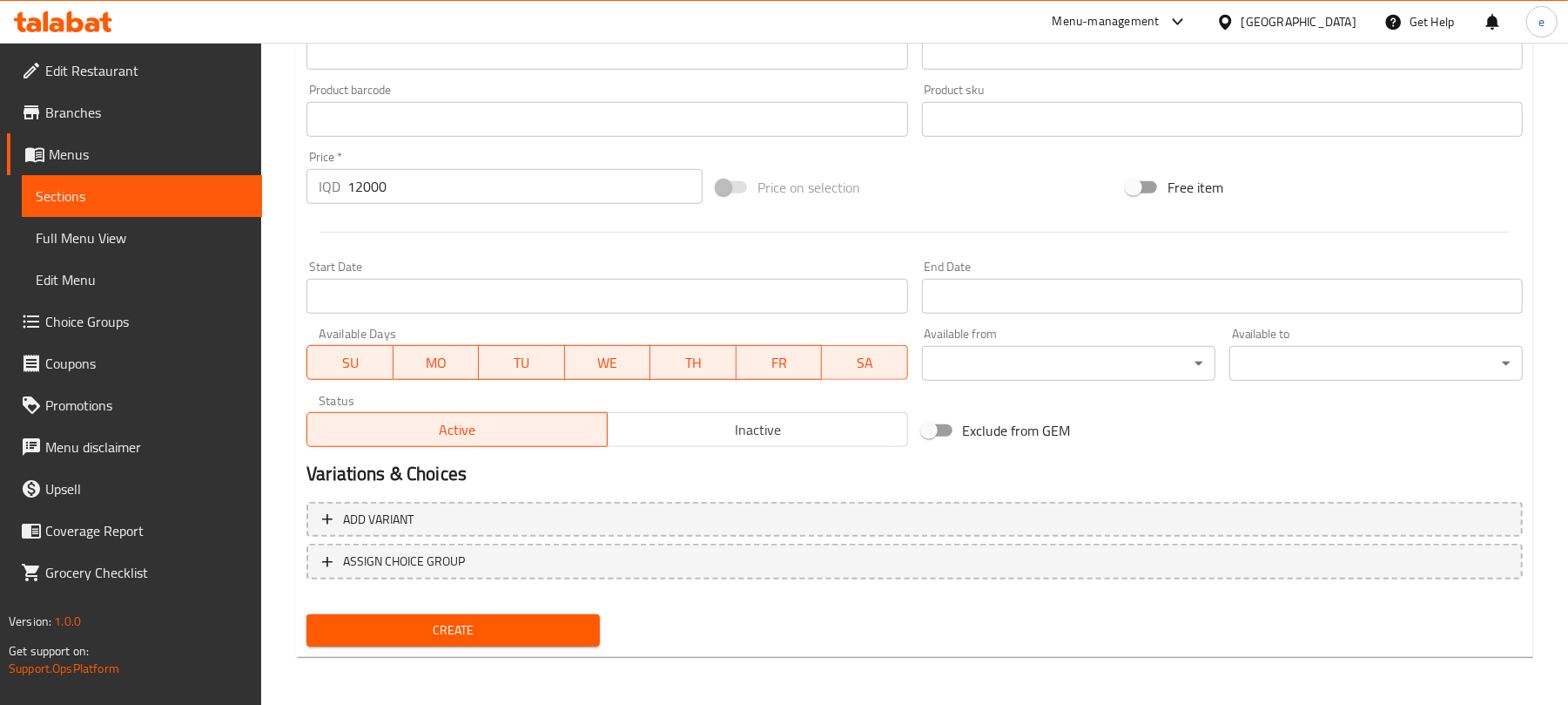
click at [435, 646] on div "Create" at bounding box center [453, 629] width 308 height 46
click at [435, 639] on span "Create" at bounding box center [453, 629] width 265 height 22
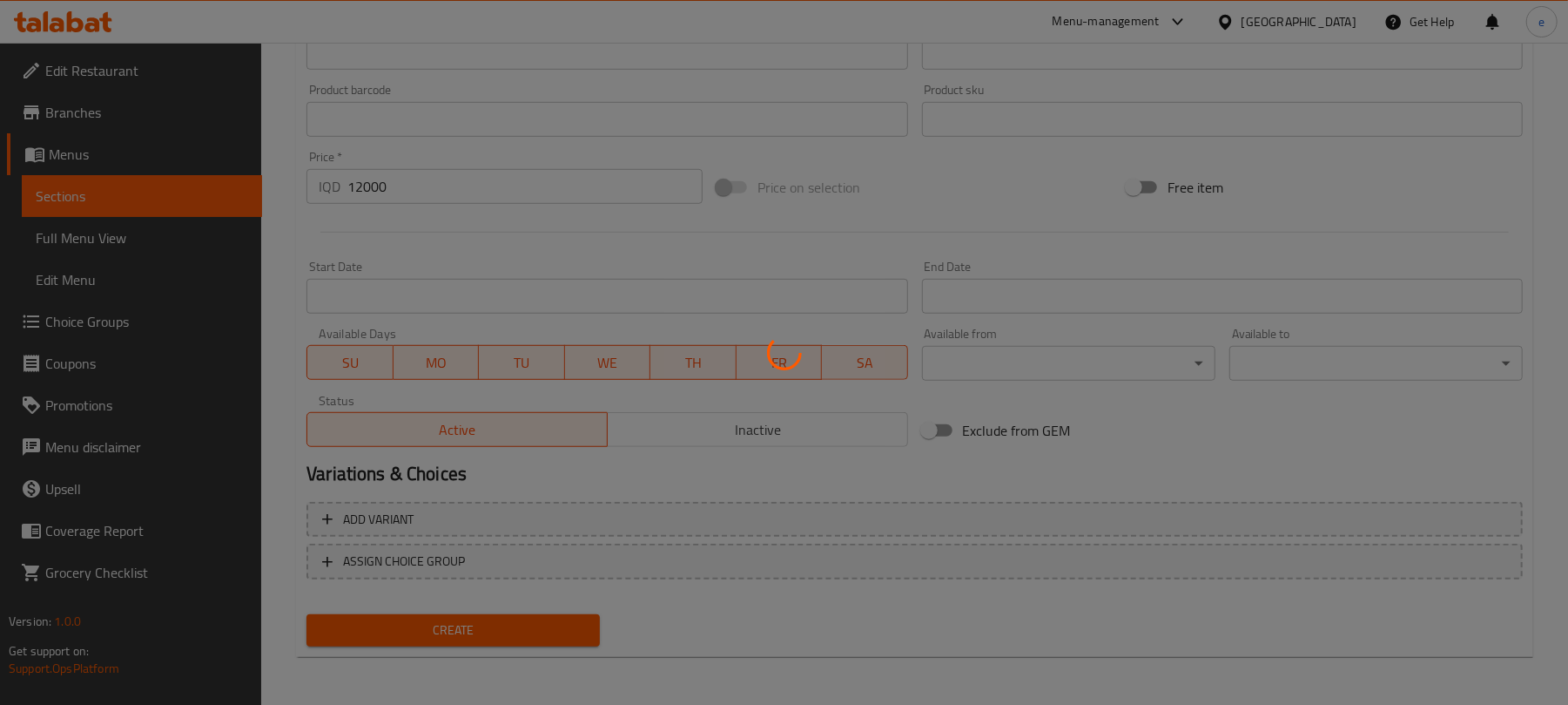
type input "0"
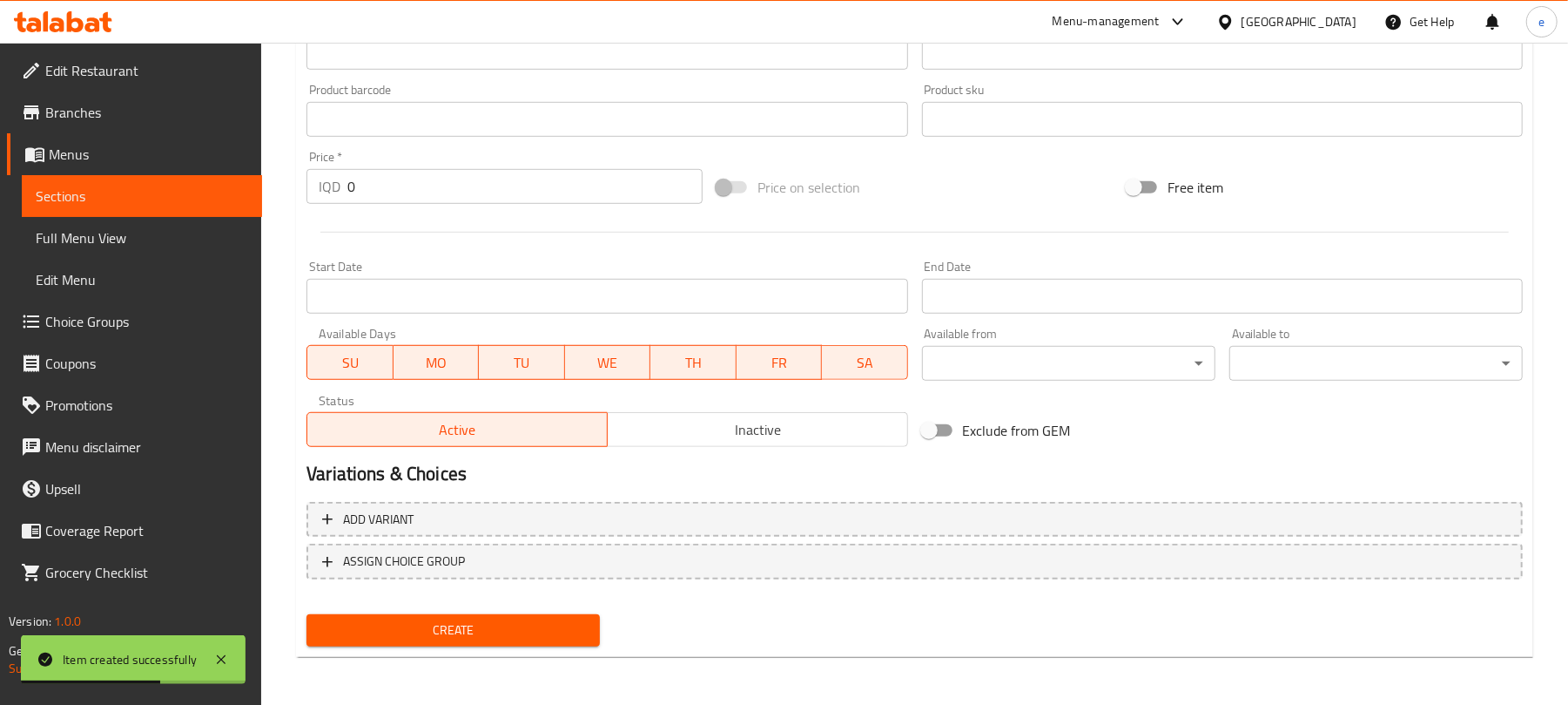
click at [126, 181] on link "Sections" at bounding box center [142, 195] width 241 height 42
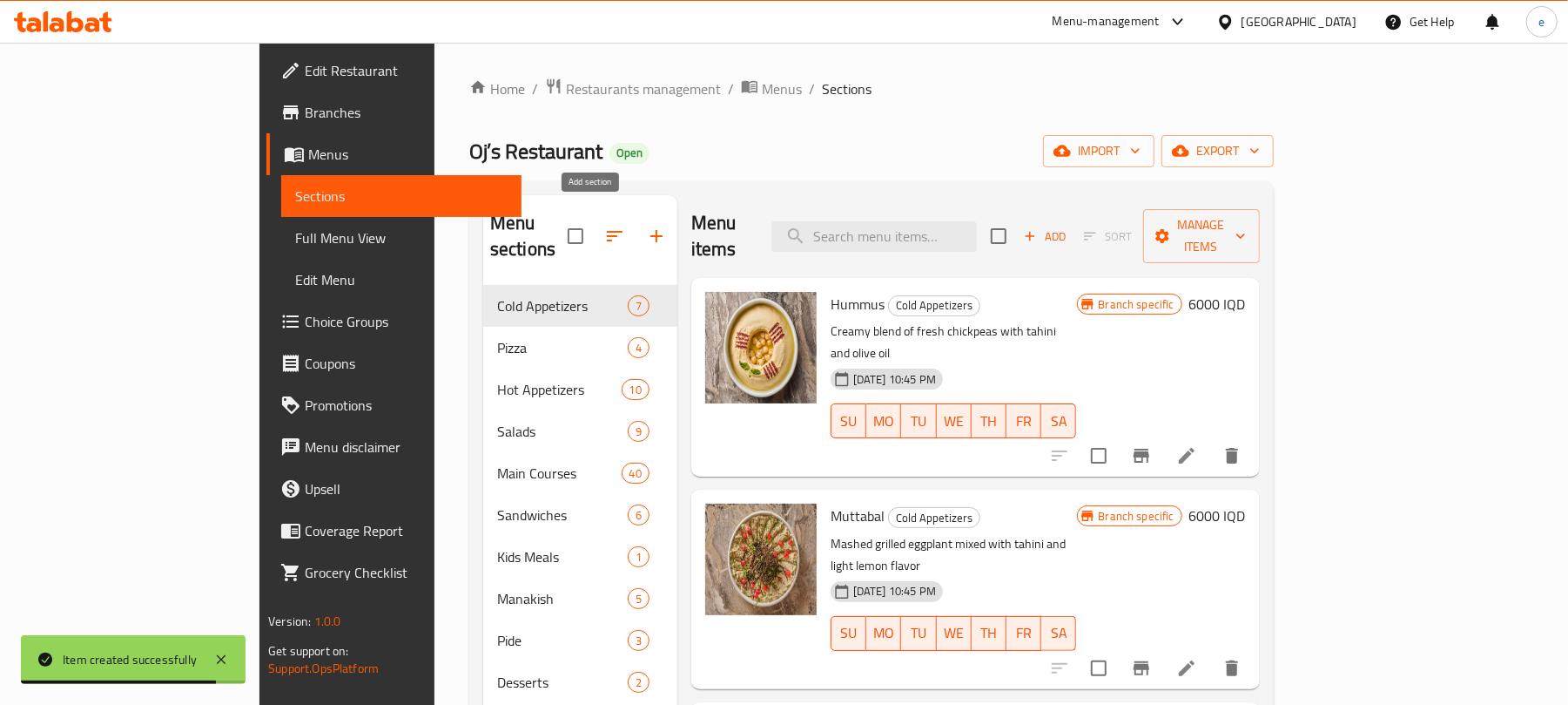
click at [646, 228] on icon "button" at bounding box center [657, 236] width 21 height 21
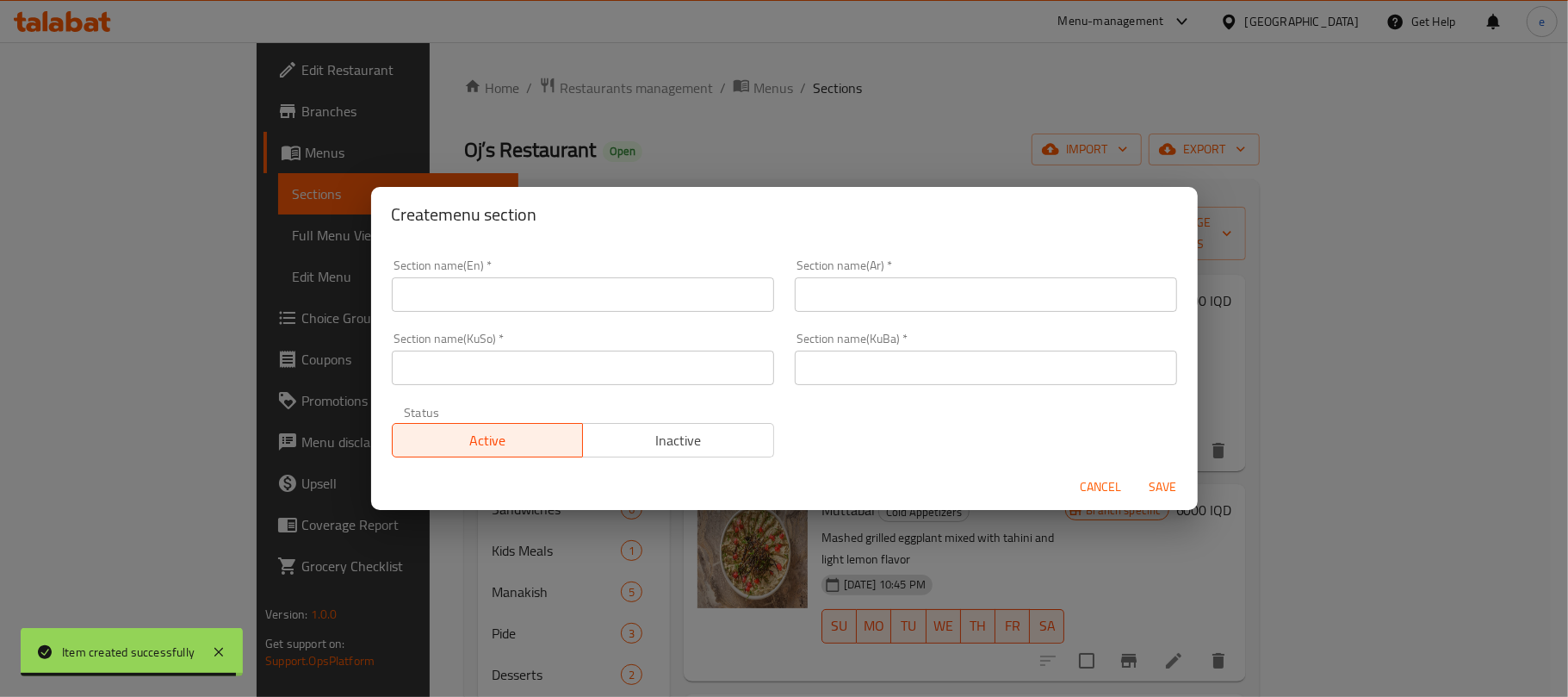
click at [583, 377] on input "text" at bounding box center [583, 368] width 383 height 35
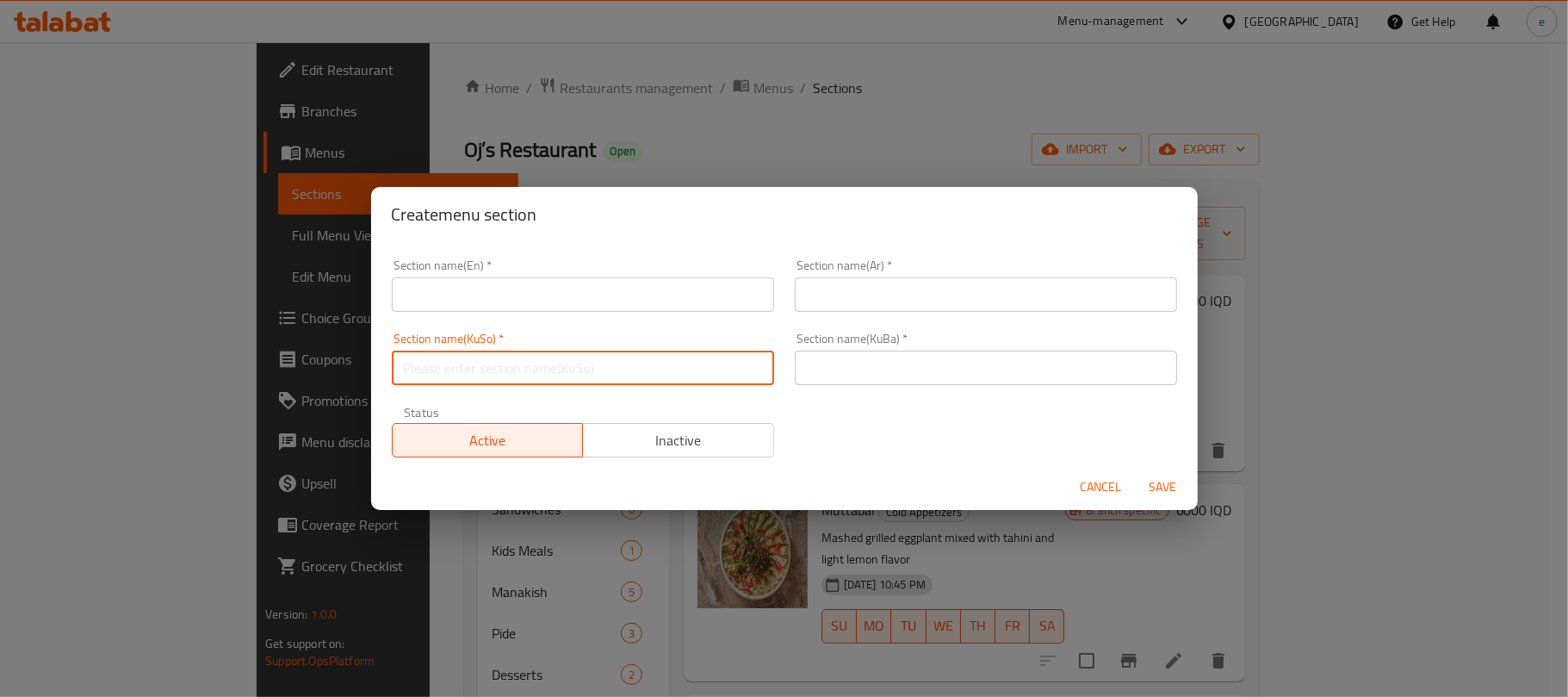
paste input "برژاوە"
click at [727, 369] on input "برژاوەکان" at bounding box center [583, 368] width 383 height 35
type input "برژاوەکان"
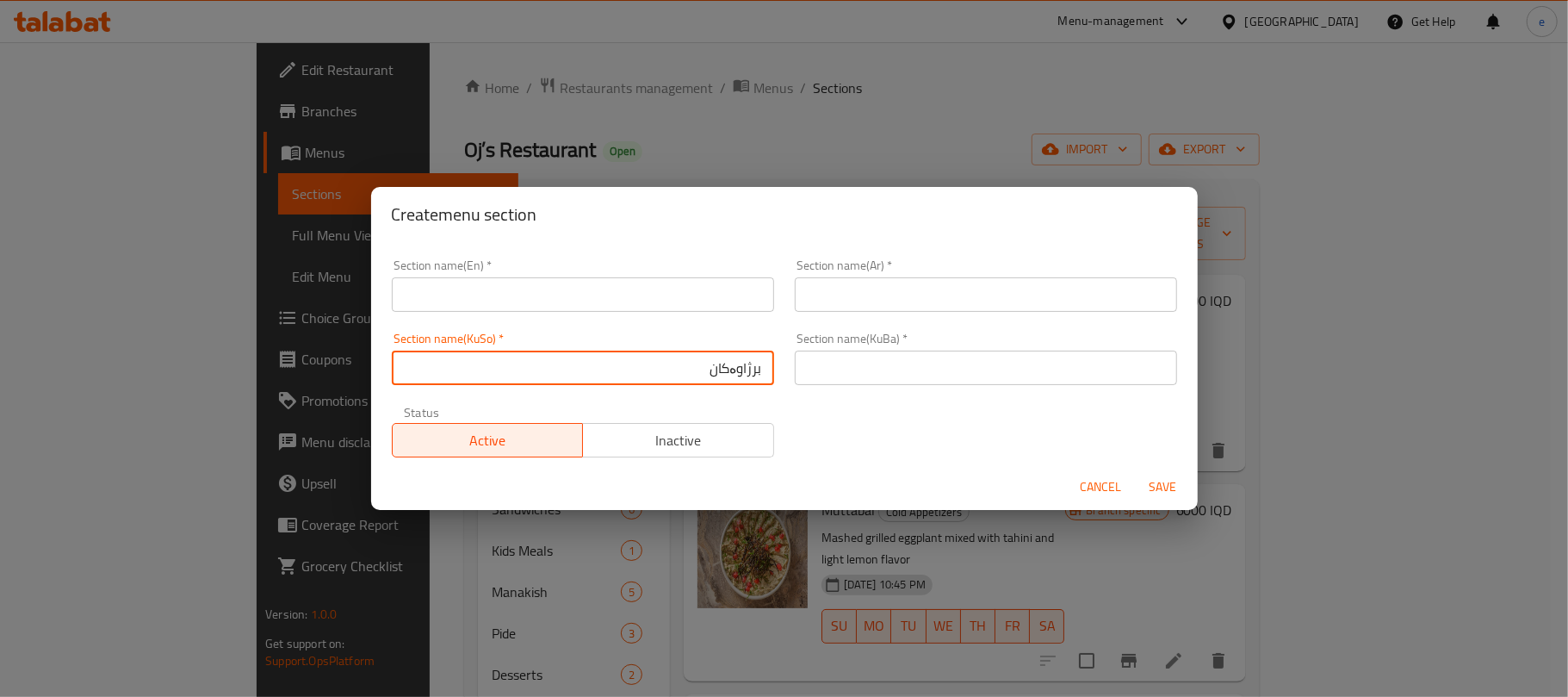
click at [942, 373] on input "text" at bounding box center [987, 368] width 383 height 35
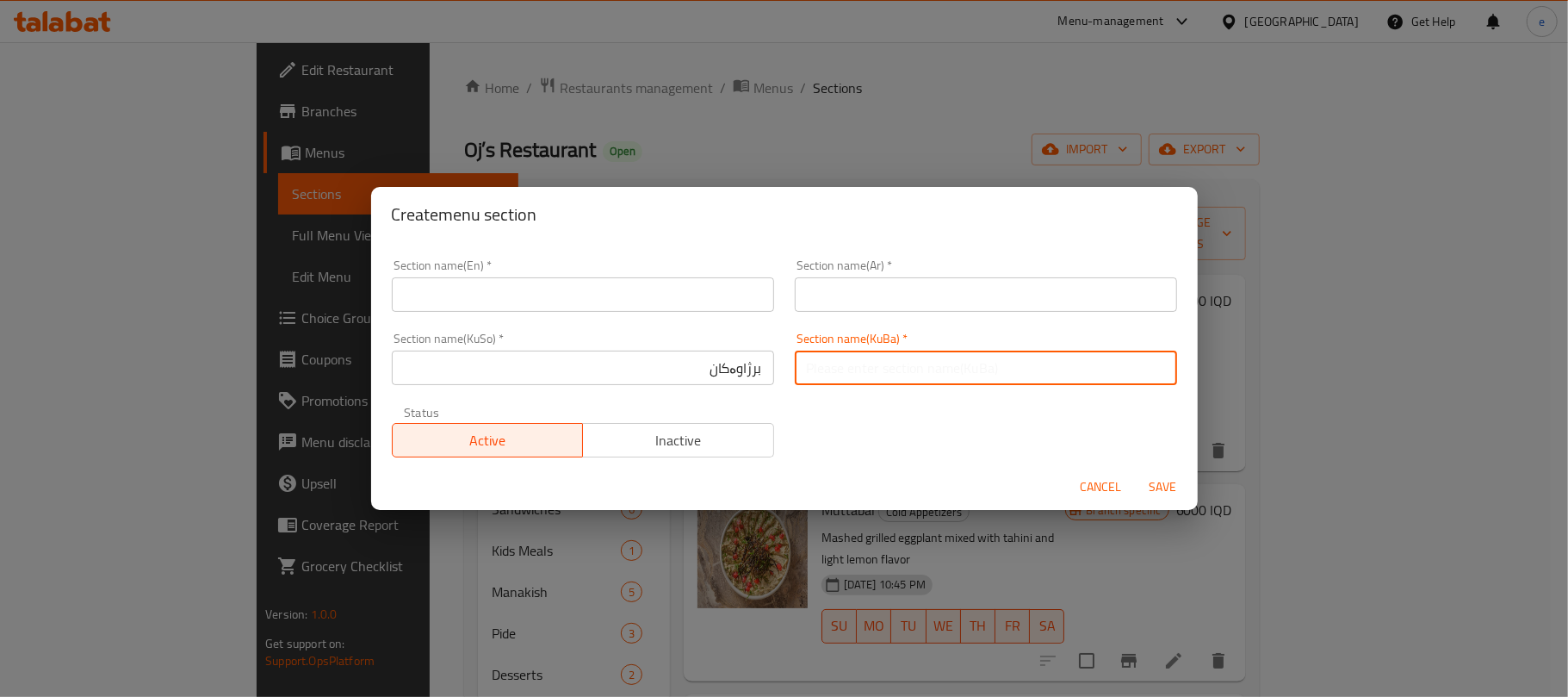
paste input "برژاوەکان"
type input "برژاوەکان"
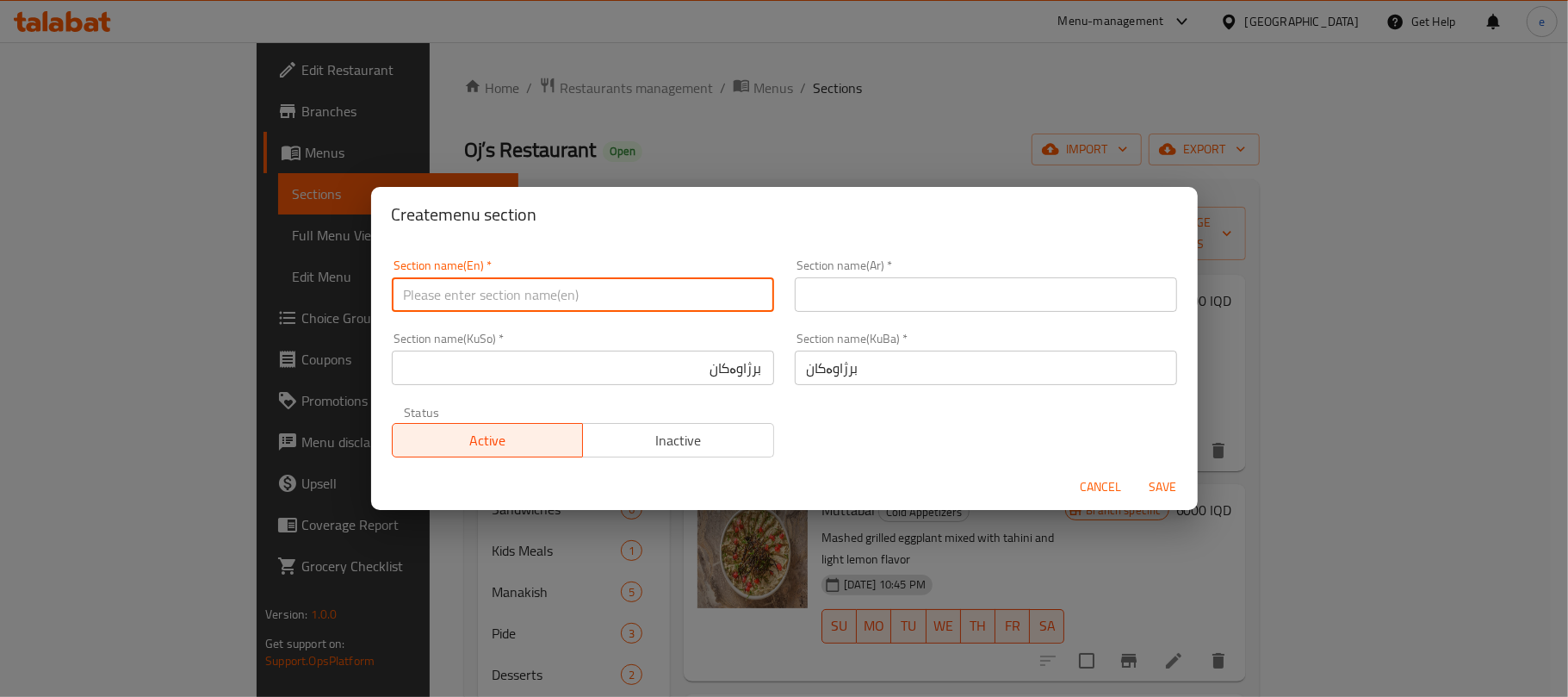
click at [501, 294] on input "text" at bounding box center [583, 294] width 383 height 35
paste input "Grills"
type input "Grills"
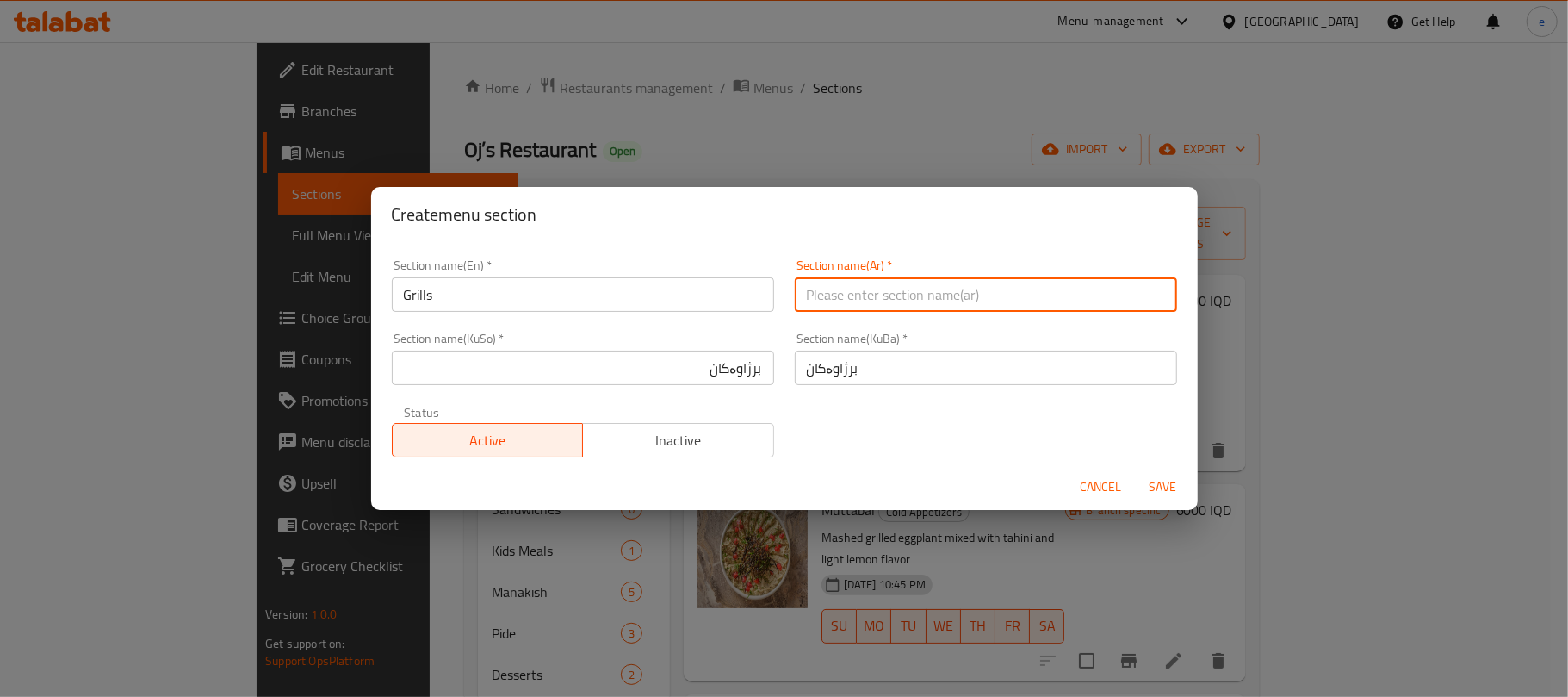
click at [927, 304] on input "text" at bounding box center [987, 294] width 383 height 35
paste input "المشويات"
type input "المشويات"
click at [1165, 493] on span "Save" at bounding box center [1164, 486] width 41 height 21
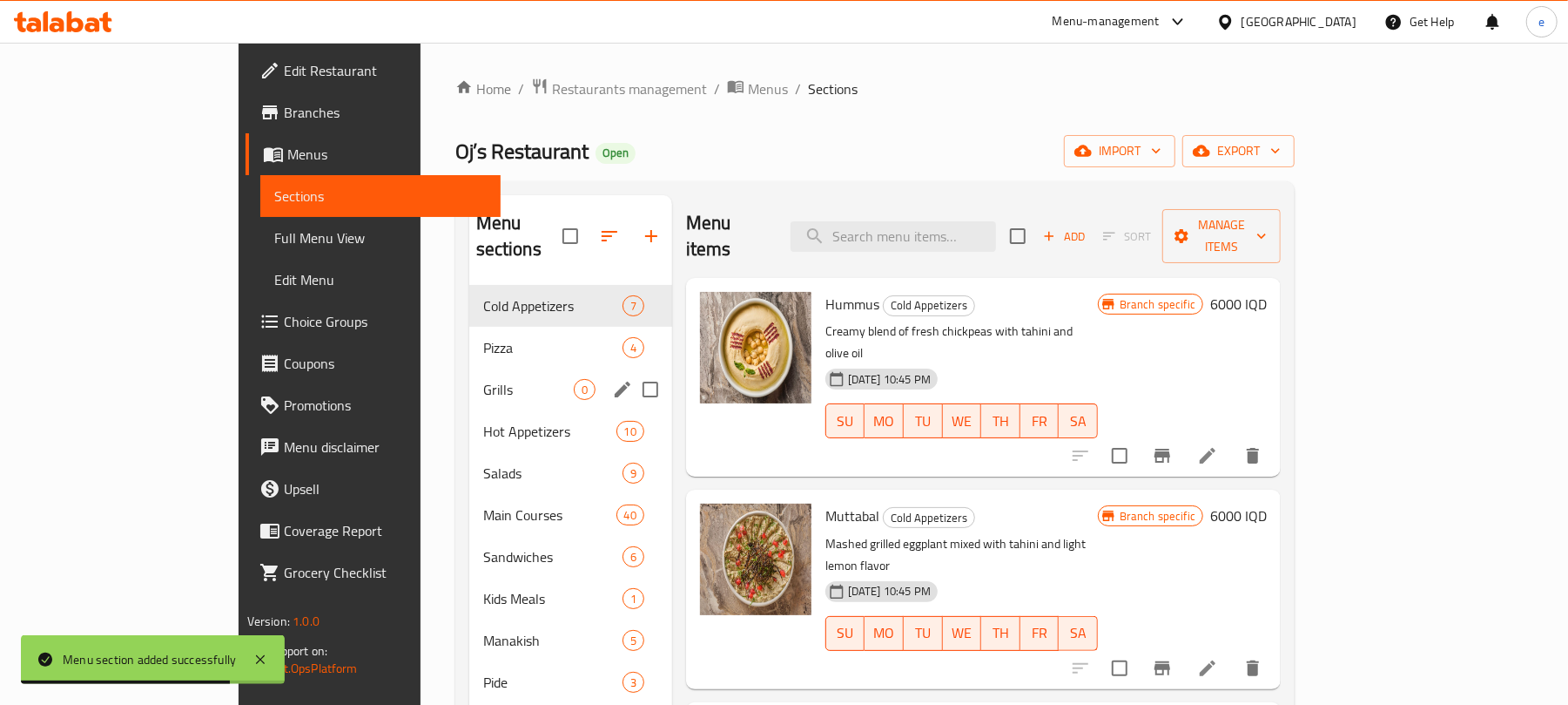
click at [469, 368] on div "Grills 0" at bounding box center [570, 389] width 203 height 42
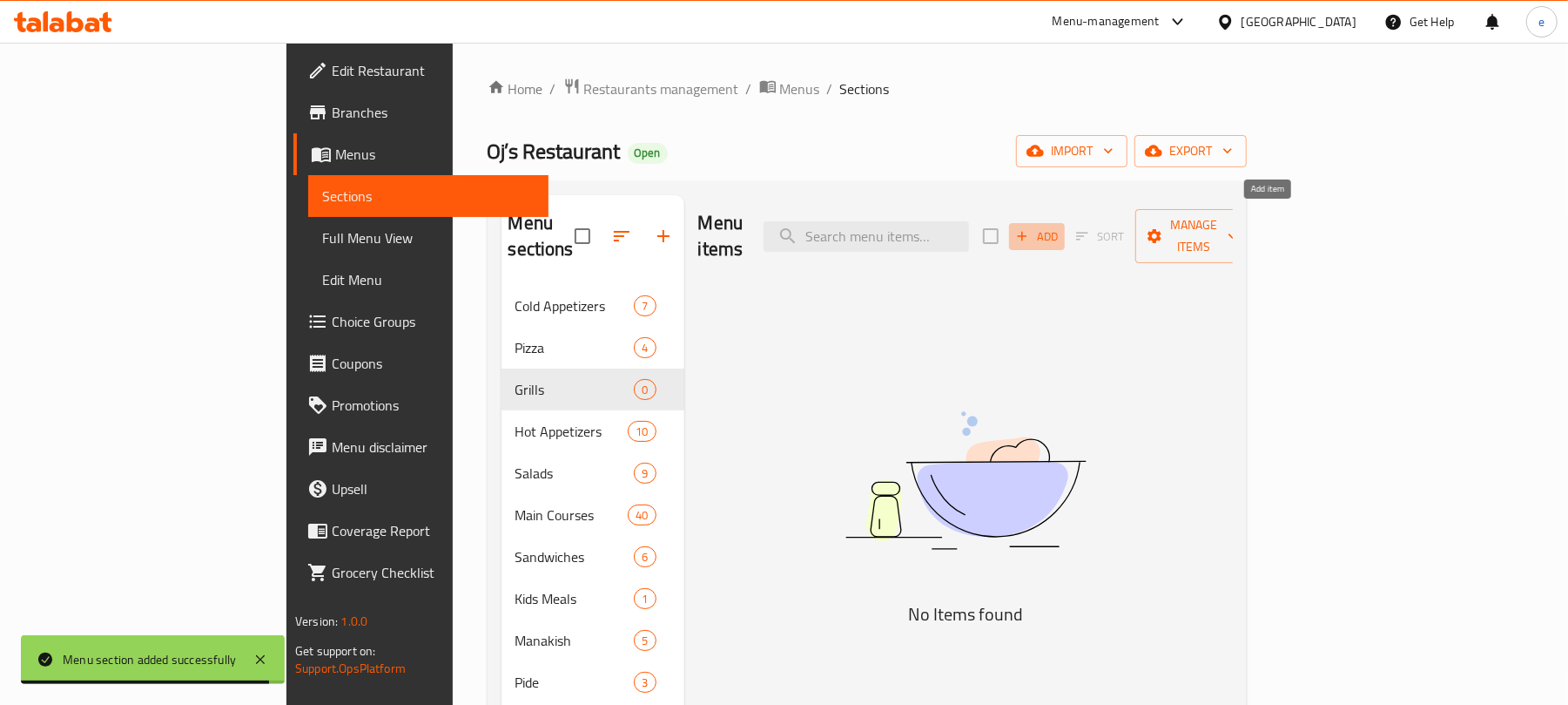
click at [1030, 230] on icon "button" at bounding box center [1022, 236] width 16 height 16
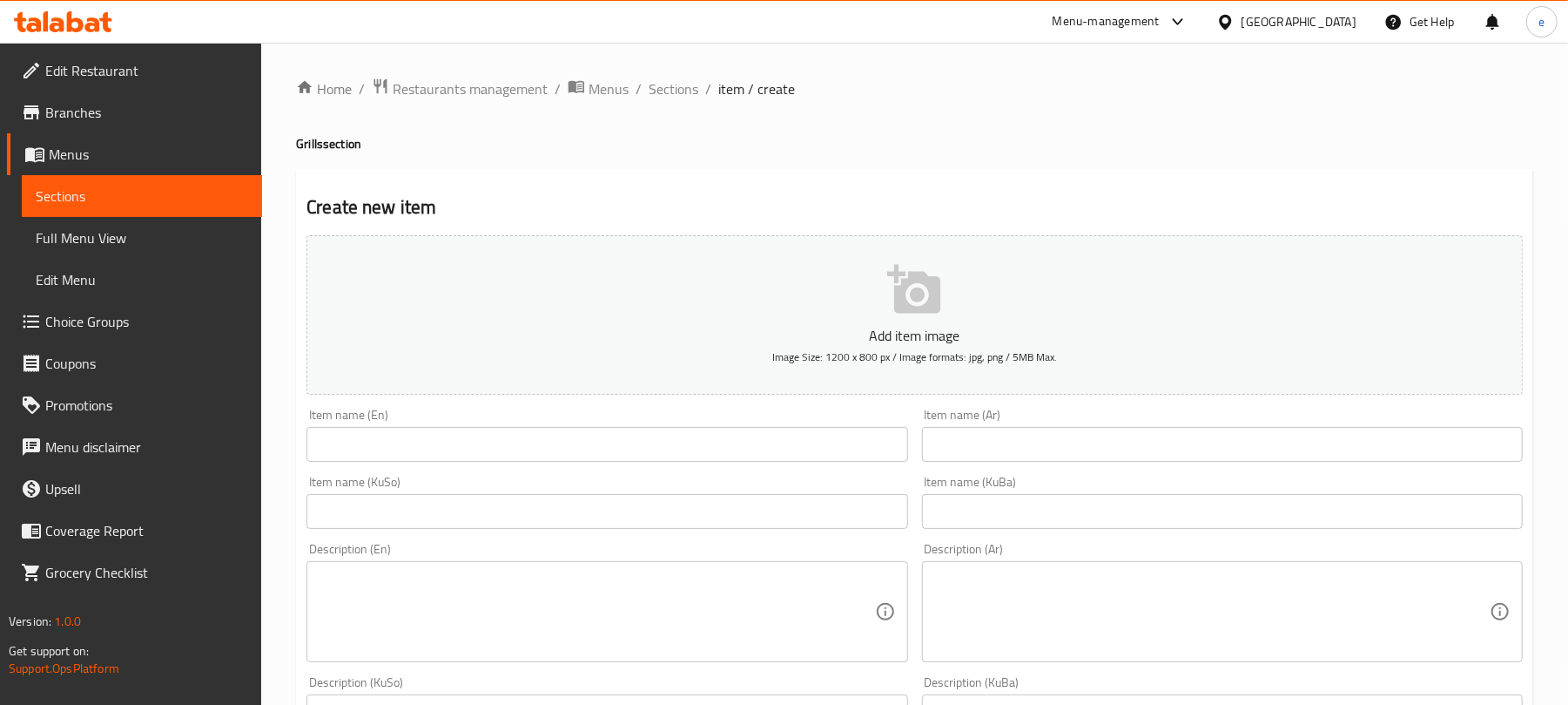
click at [1022, 445] on input "text" at bounding box center [1222, 444] width 601 height 35
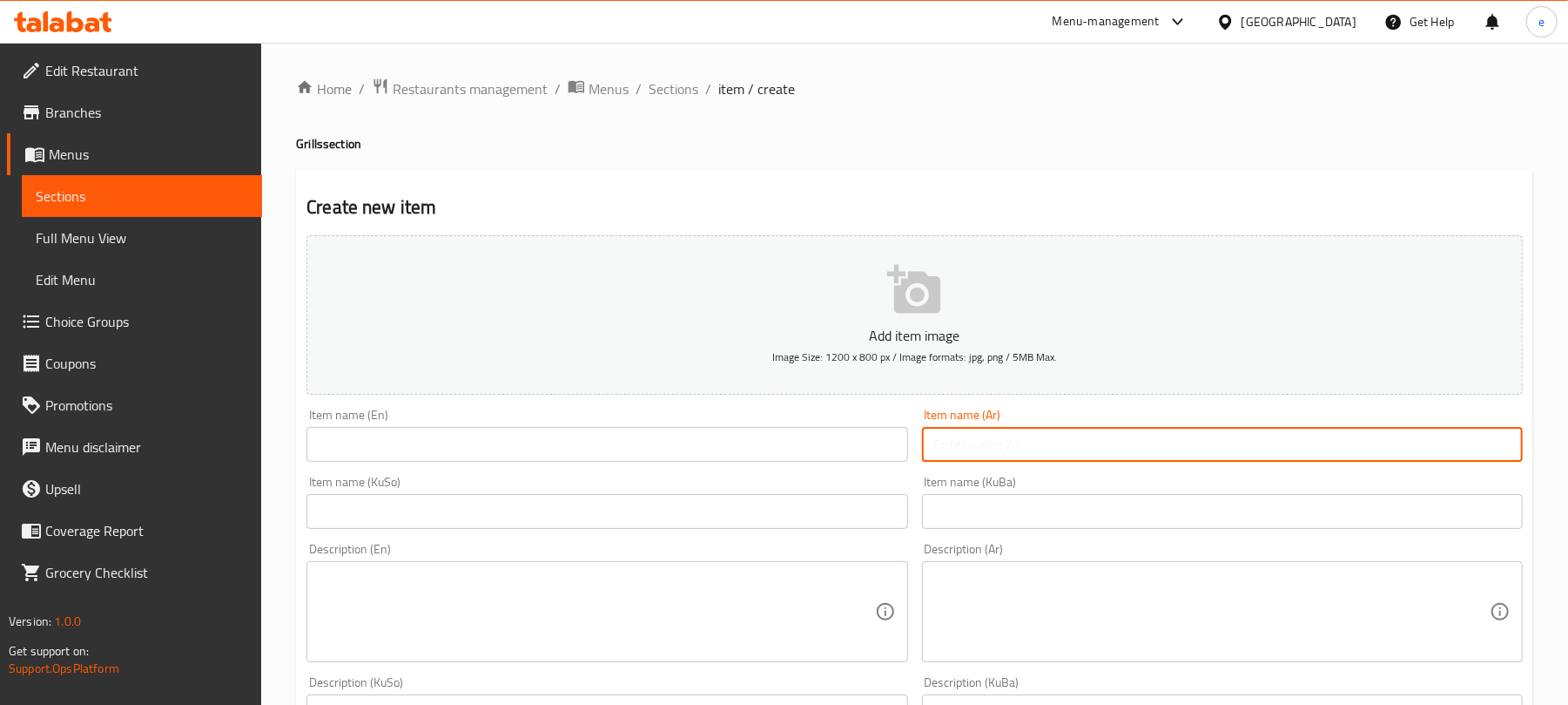
paste input "كبة على سيخ"
click at [951, 445] on input "كبة على سيخ" at bounding box center [1222, 444] width 601 height 35
click at [949, 445] on input "كبة على سيخ" at bounding box center [1222, 444] width 601 height 35
type input "كبة على سيخ"
click at [632, 441] on input "text" at bounding box center [607, 444] width 601 height 35
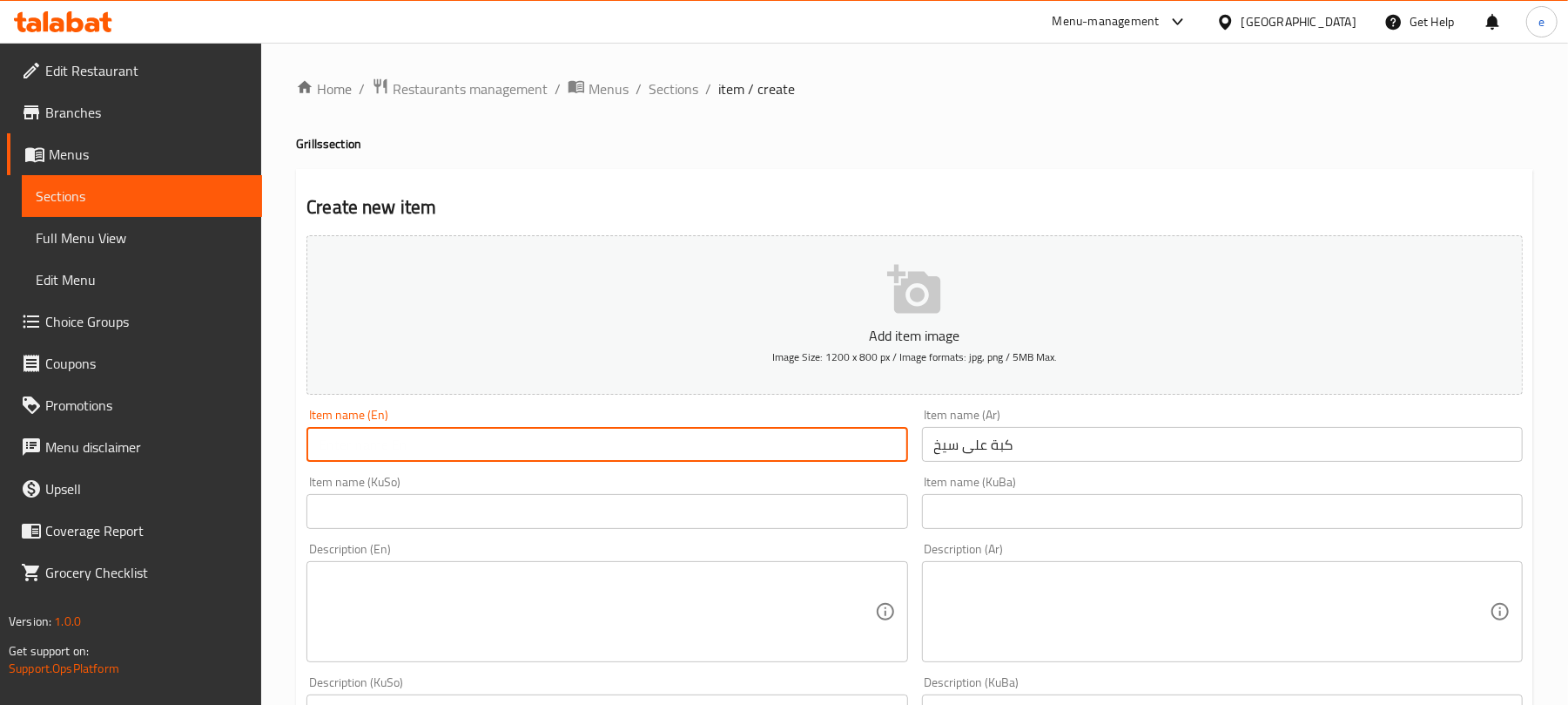
paste input "[PERSON_NAME] on Skewer"
type input "[PERSON_NAME] on Skewer"
click at [841, 510] on input "text" at bounding box center [607, 511] width 601 height 35
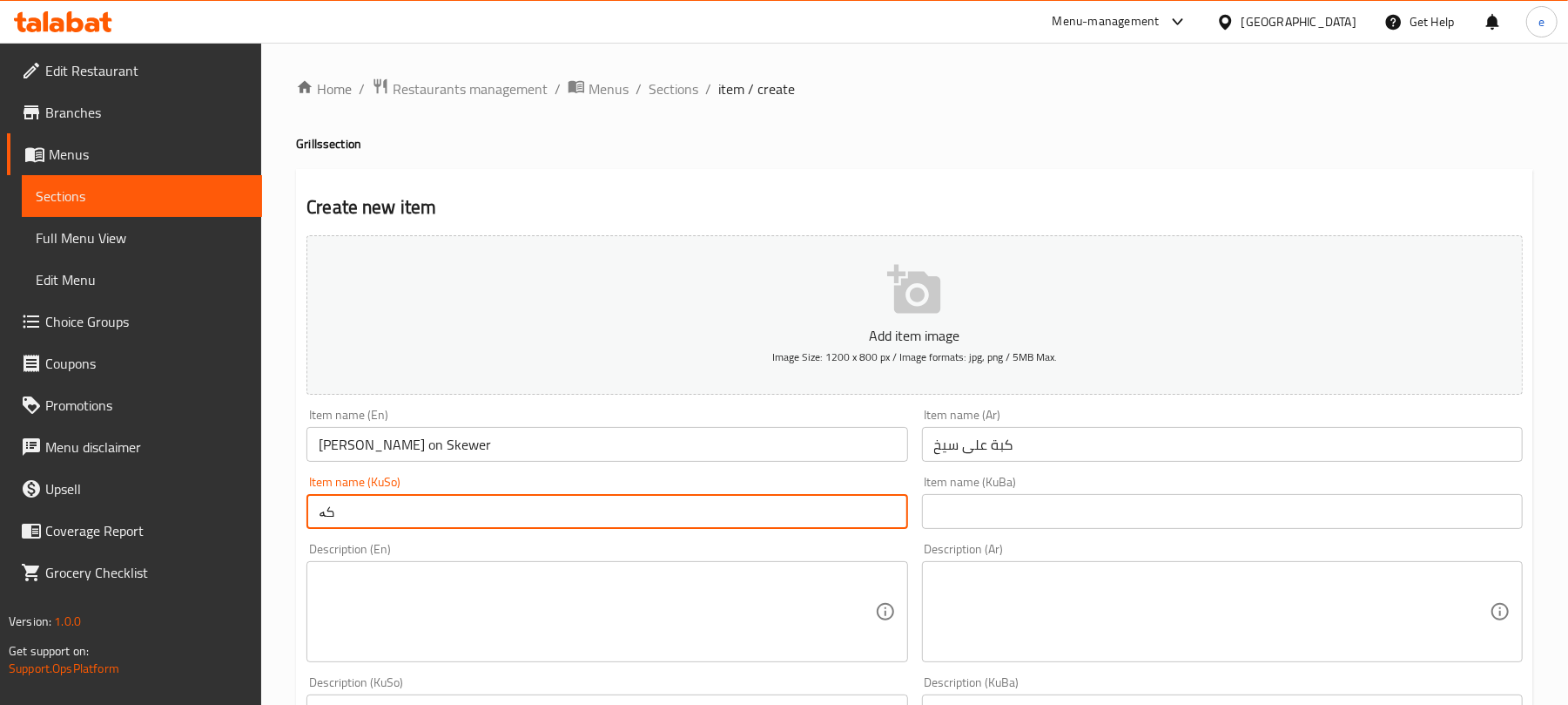
type input "ک"
type input "کوبە لەسەر شیش"
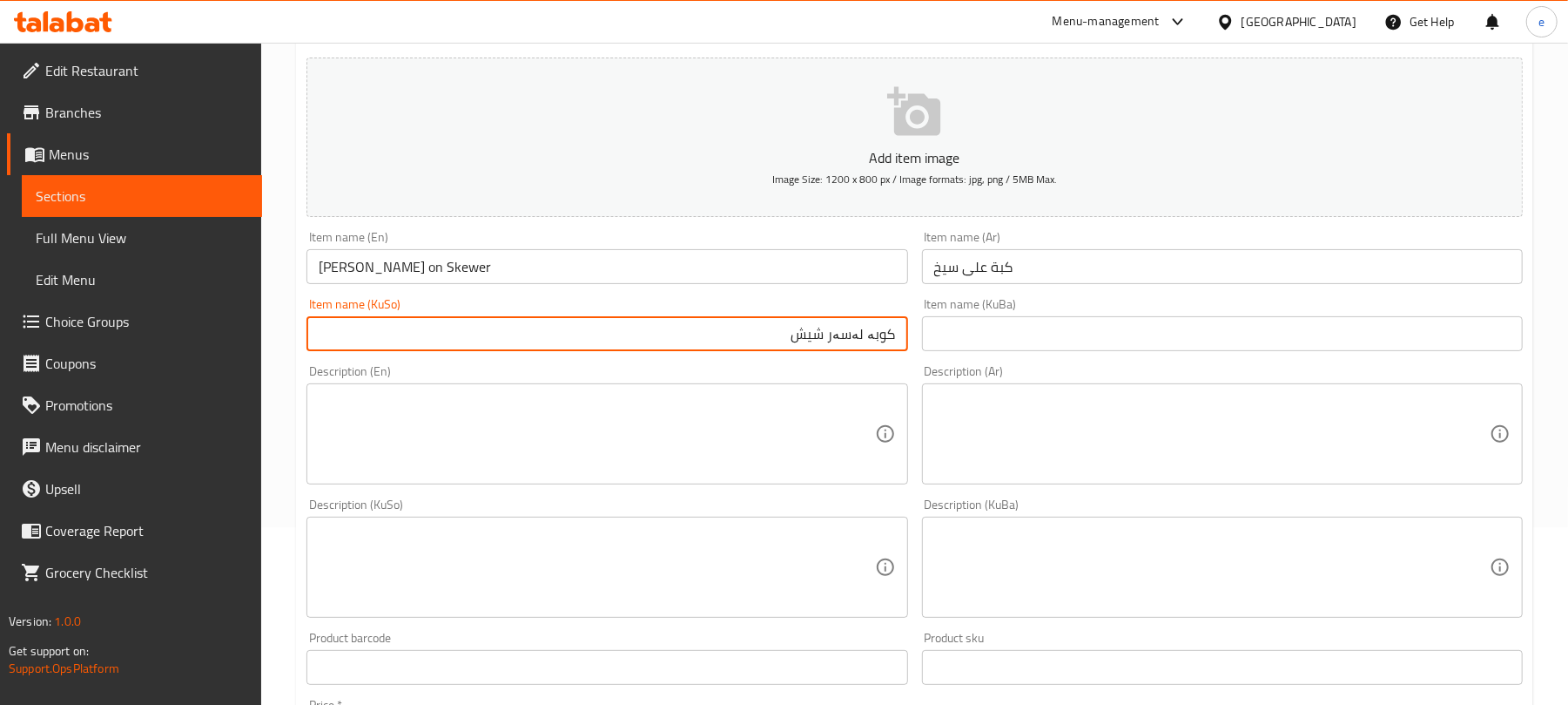
scroll to position [231, 0]
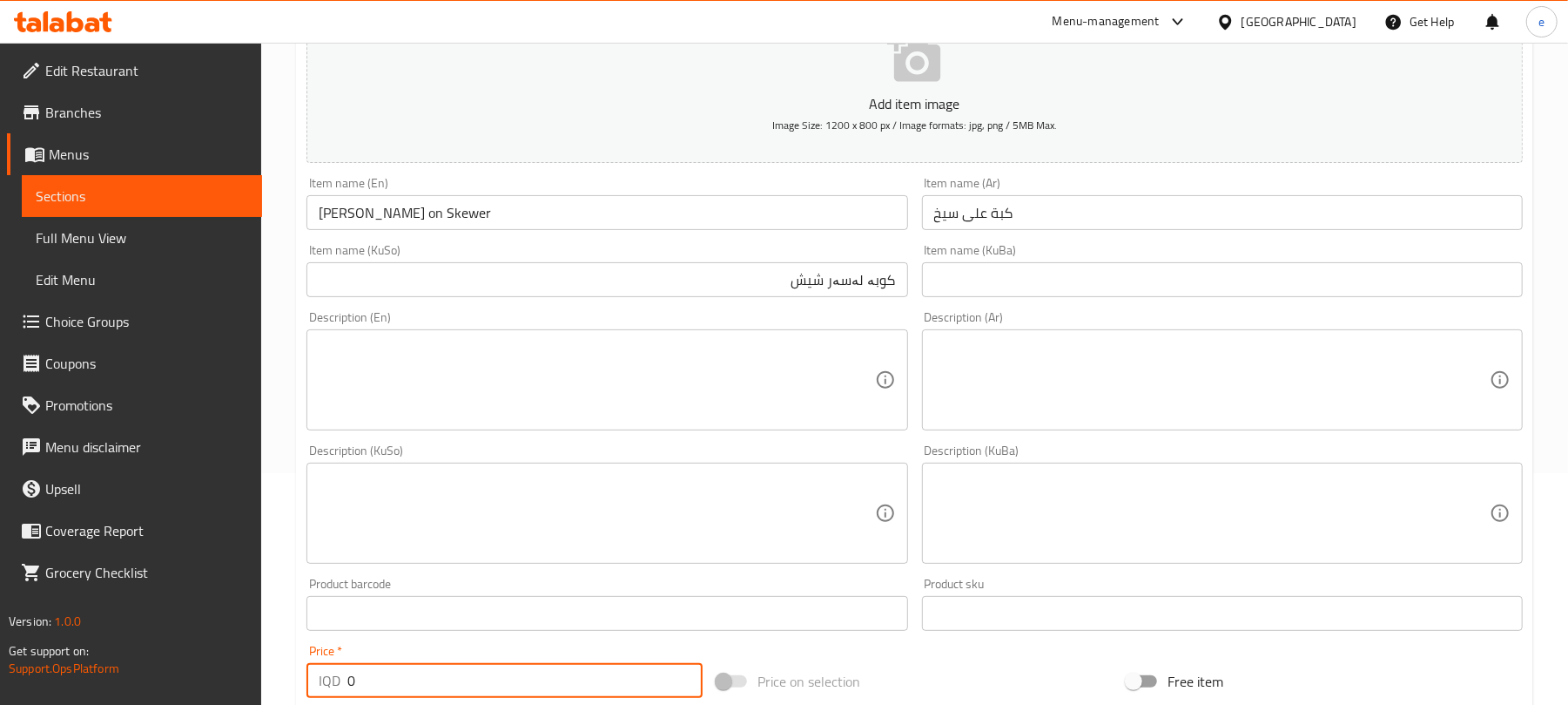
drag, startPoint x: 412, startPoint y: 677, endPoint x: 334, endPoint y: 674, distance: 78.1
click at [334, 674] on div "IQD 0 Price *" at bounding box center [505, 680] width 396 height 35
type input "21000"
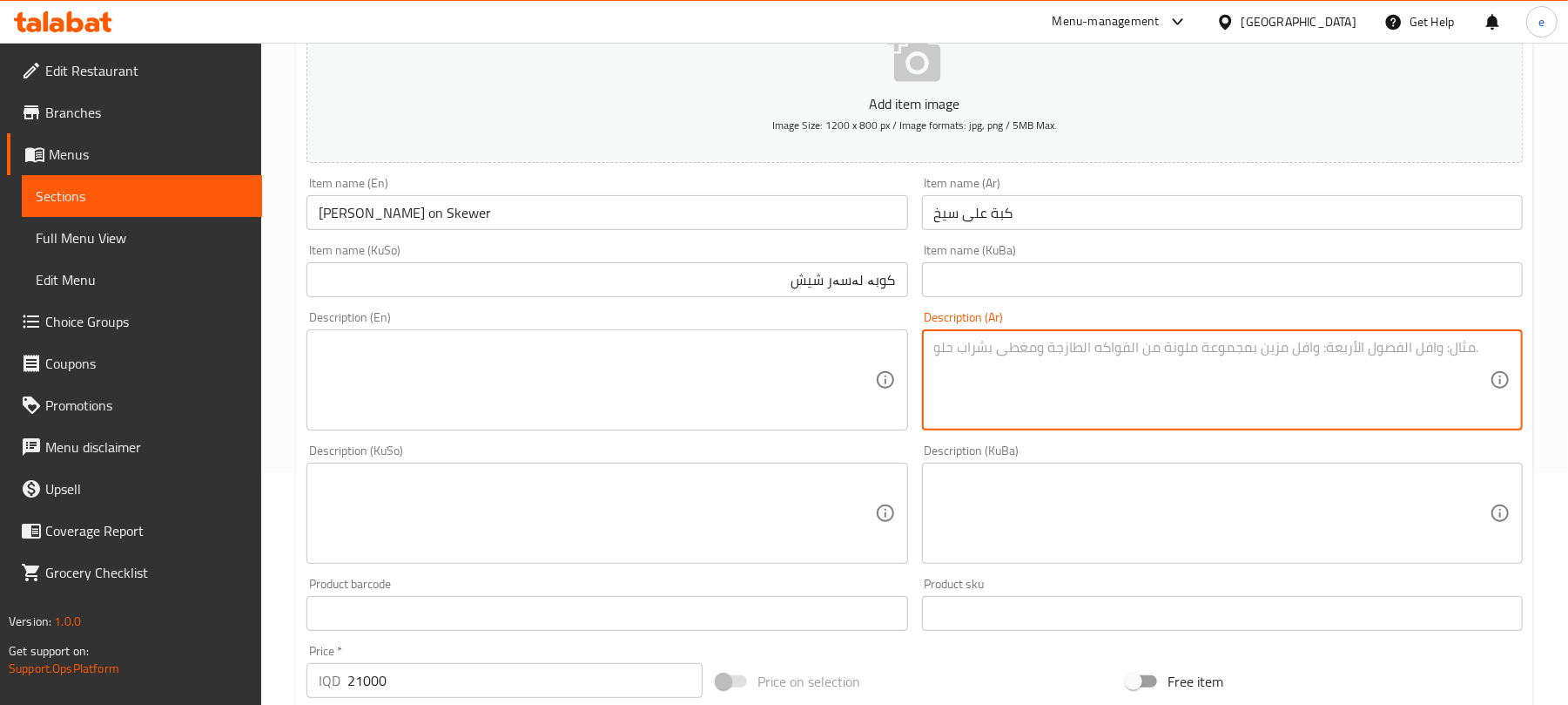
click at [1010, 410] on textarea at bounding box center [1211, 380] width 556 height 83
paste textarea "لحمة عراقي مع برغل، خضار ولبن على طرف"
type textarea "لحمة عراقي مع برغل، خضار ولبن على طرف"
click at [655, 384] on textarea at bounding box center [596, 380] width 556 height 83
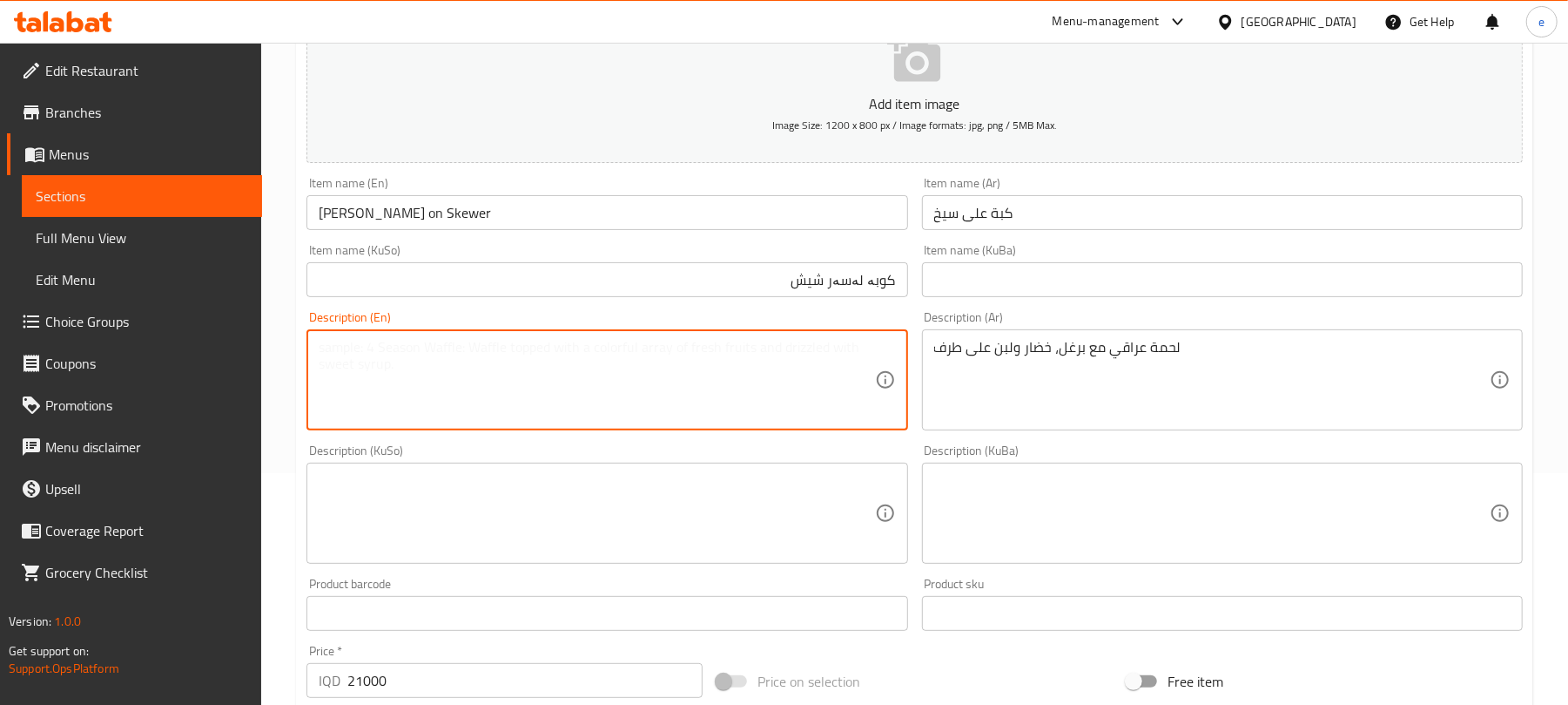
paste textarea "Iraqi meat with bulgur, vegetables and yogurt on the side"
type textarea "Iraqi meat with bulgur, vegetables and yogurt on the side"
click at [805, 513] on textarea at bounding box center [596, 513] width 556 height 83
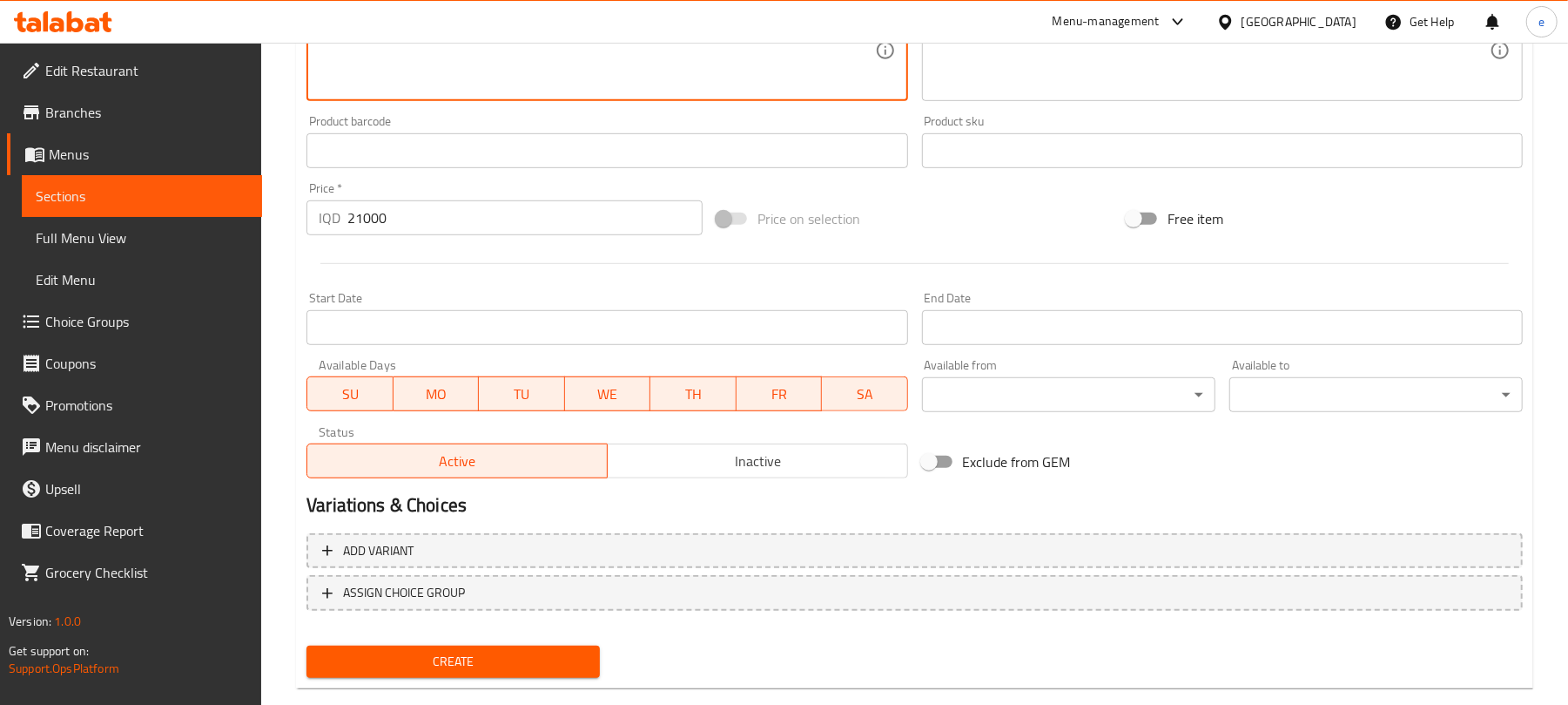
scroll to position [726, 0]
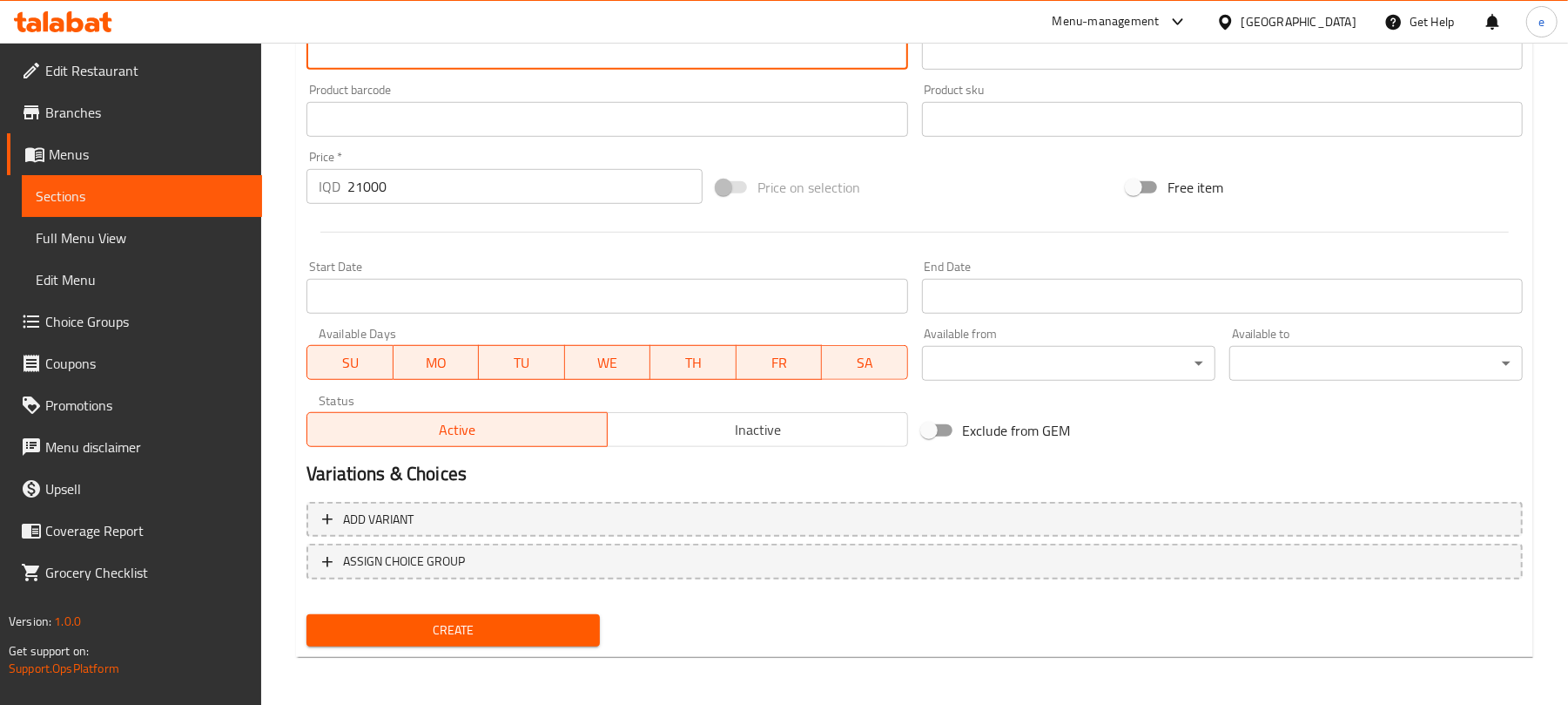
type textarea "گۆشتی عێراقی لەگەڵ ساوەر، سەوزەوات و ماست لە لایەکی"
click at [474, 627] on span "Create" at bounding box center [453, 629] width 265 height 22
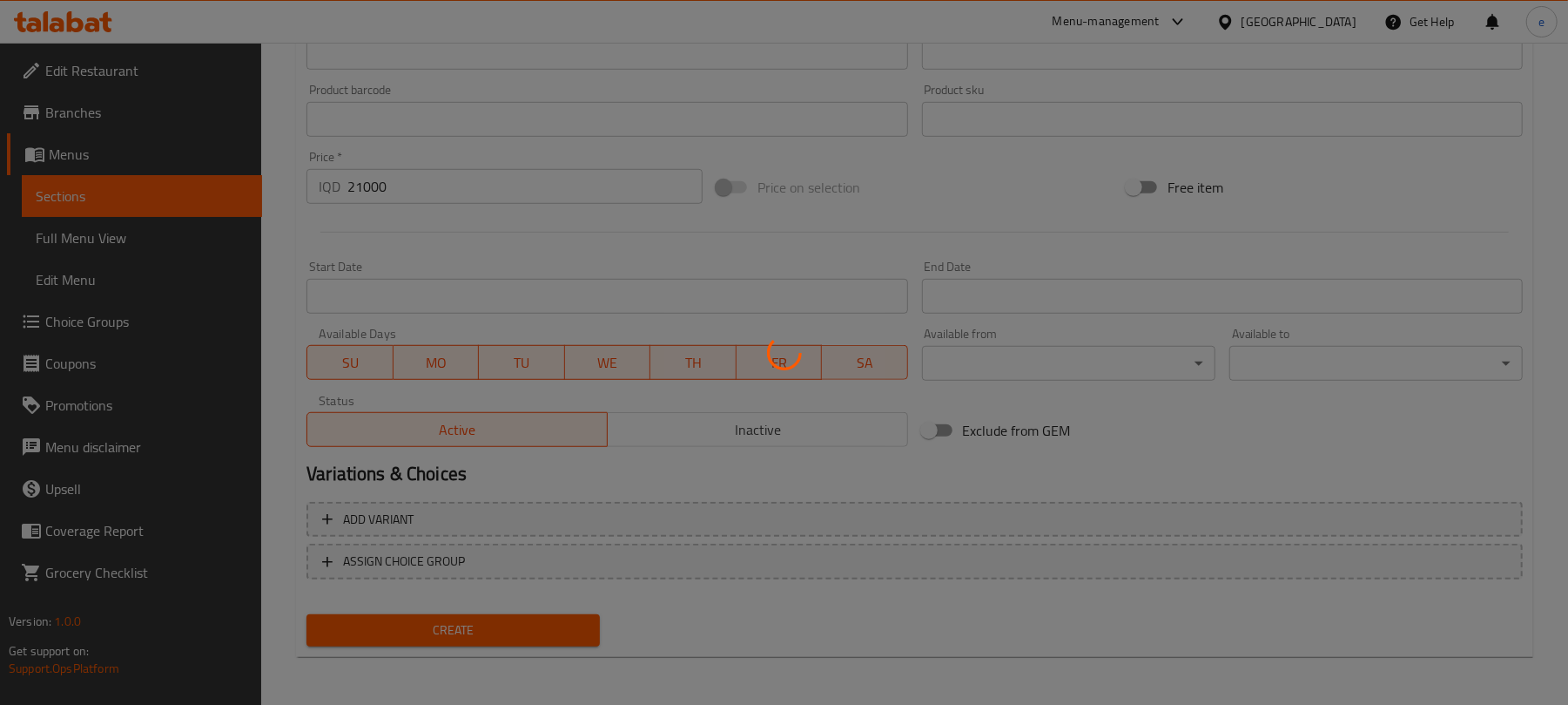
type input "0"
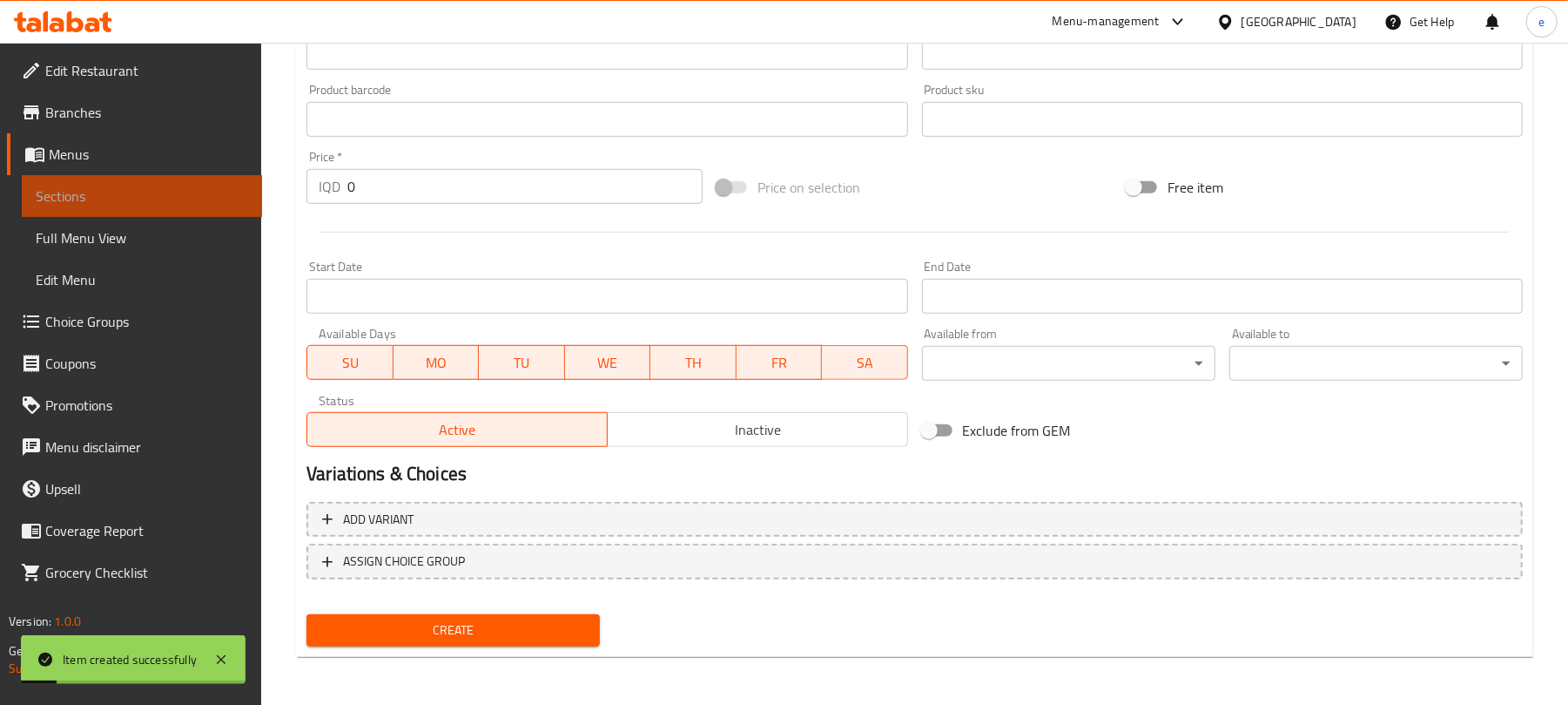
click at [158, 186] on span "Sections" at bounding box center [142, 196] width 212 height 21
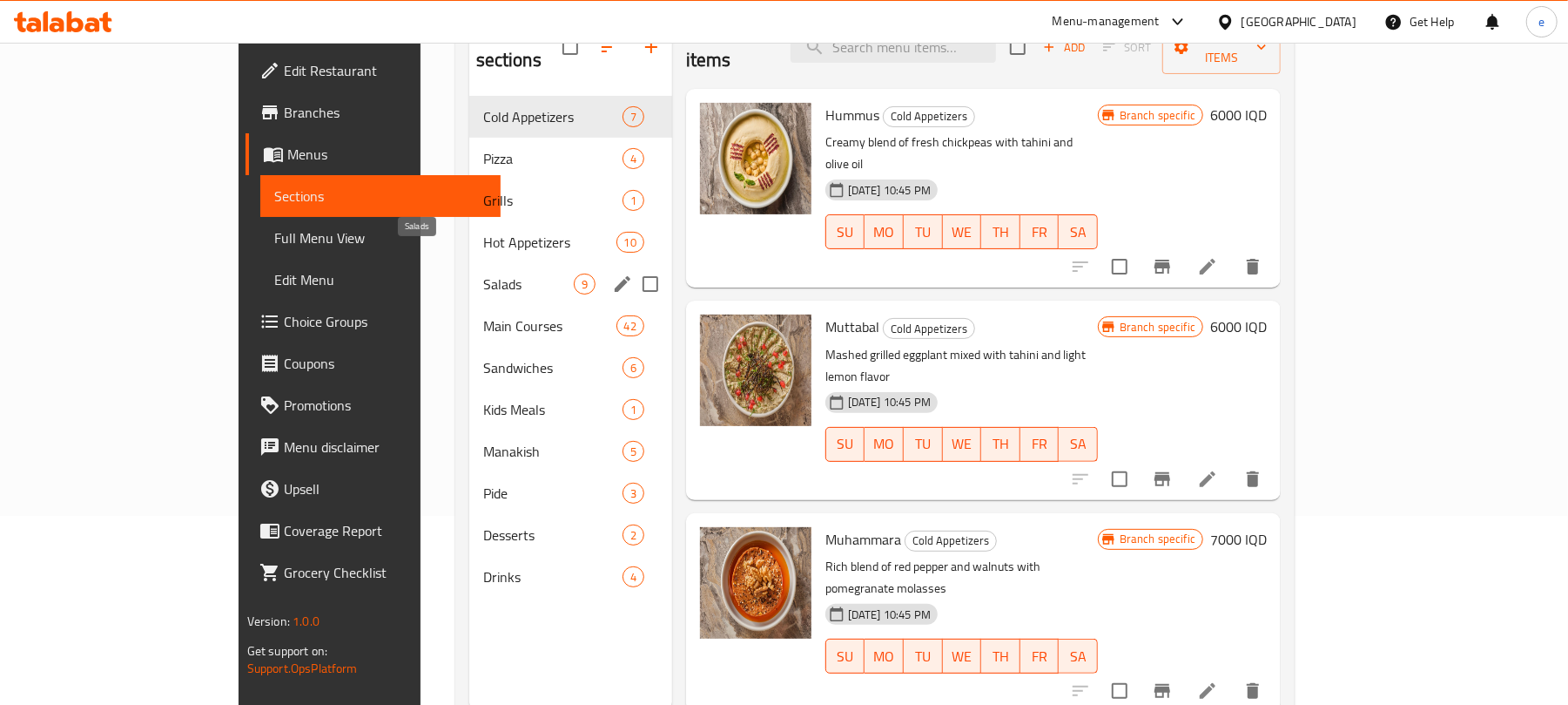
scroll to position [244, 0]
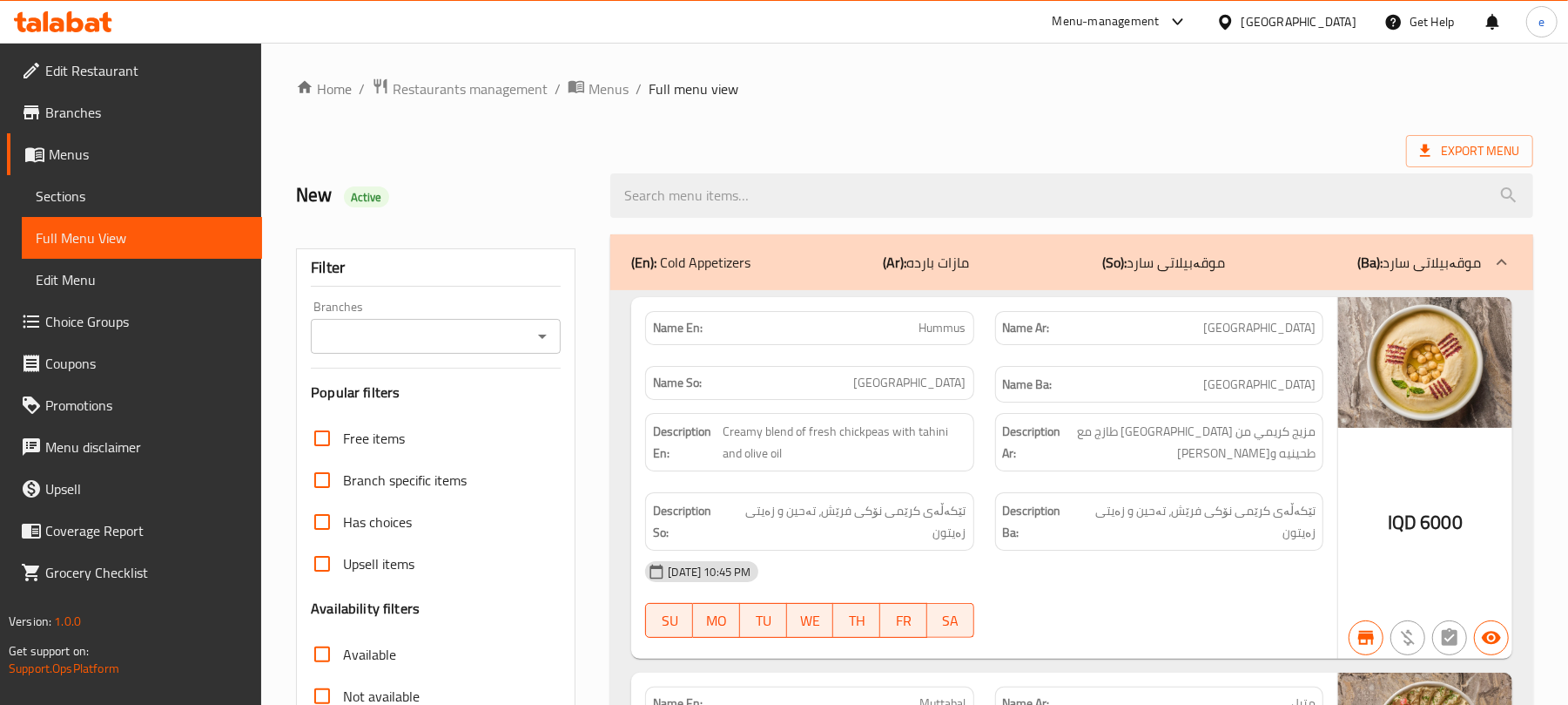
click at [541, 345] on icon "Open" at bounding box center [542, 336] width 21 height 21
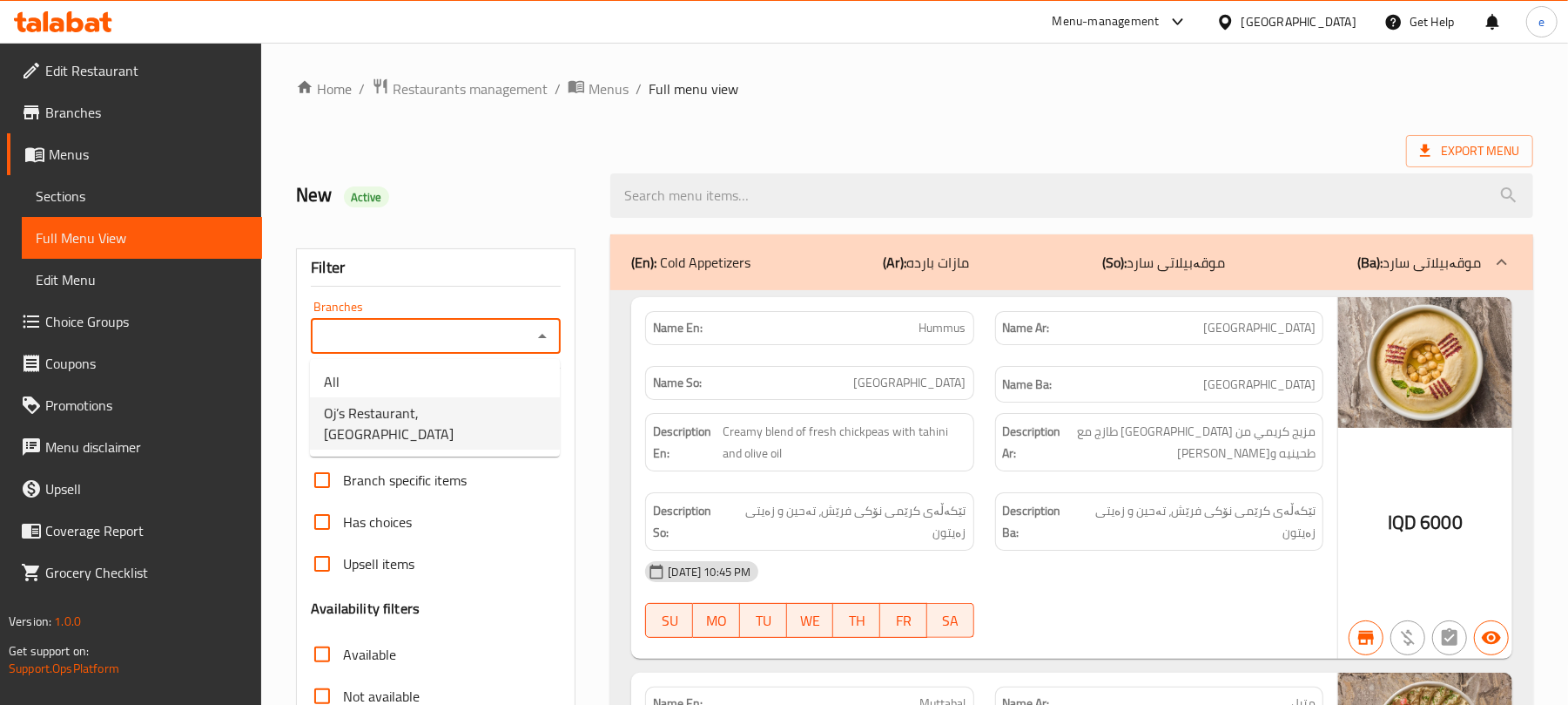
click at [484, 401] on li "Oj’s Restaurant, [GEOGRAPHIC_DATA]" at bounding box center [435, 423] width 250 height 52
type input "Oj’s Restaurant, [GEOGRAPHIC_DATA]"
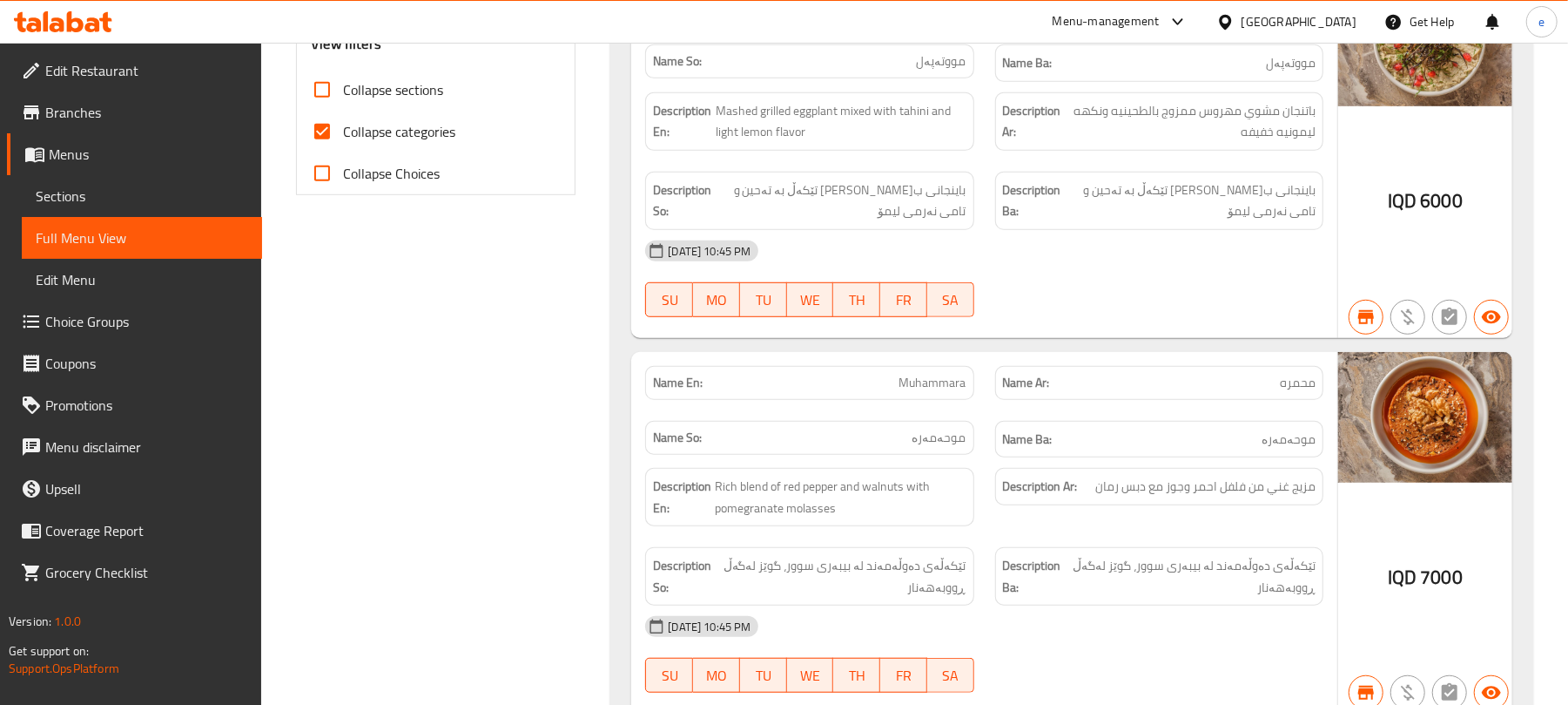
scroll to position [464, 0]
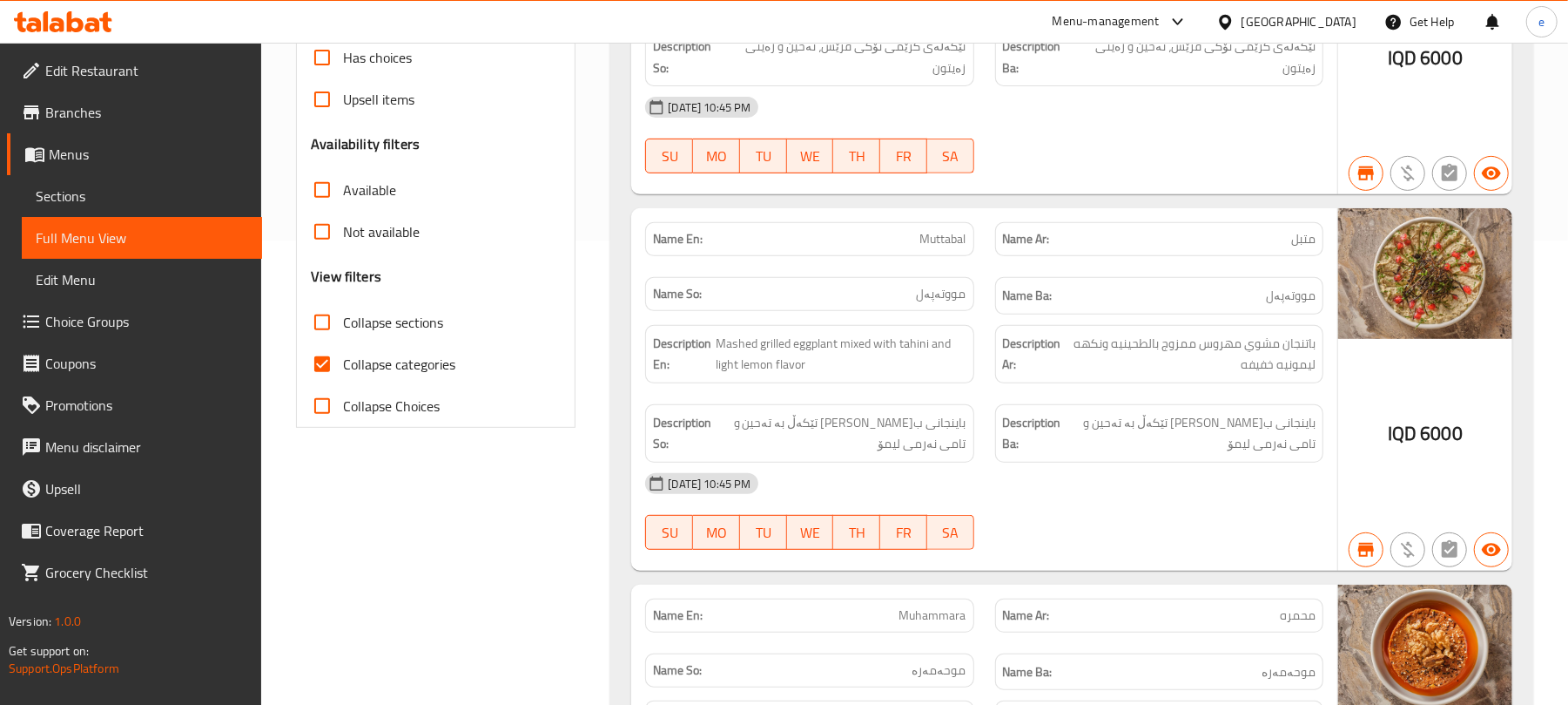
click at [317, 322] on input "Collapse sections" at bounding box center [322, 322] width 42 height 42
checkbox input "true"
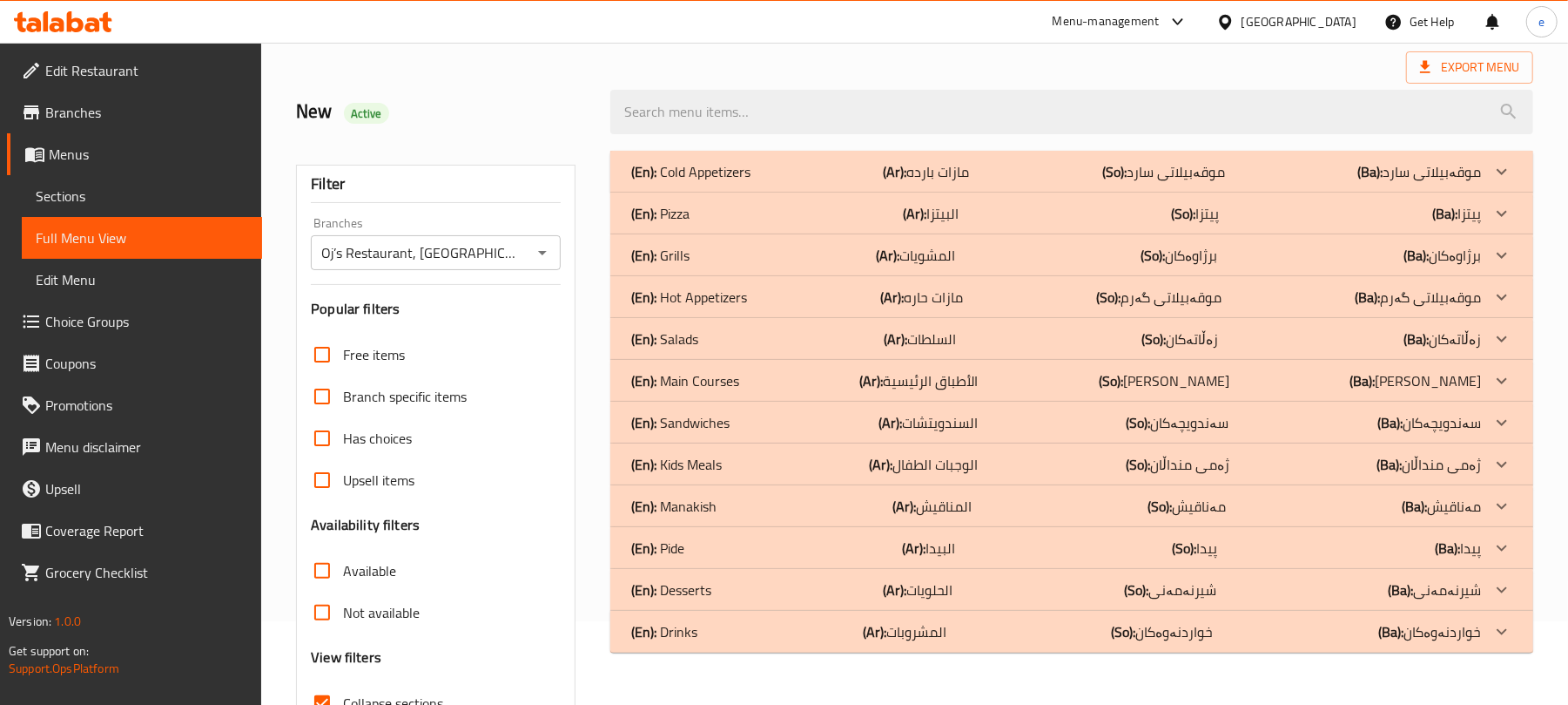
scroll to position [0, 0]
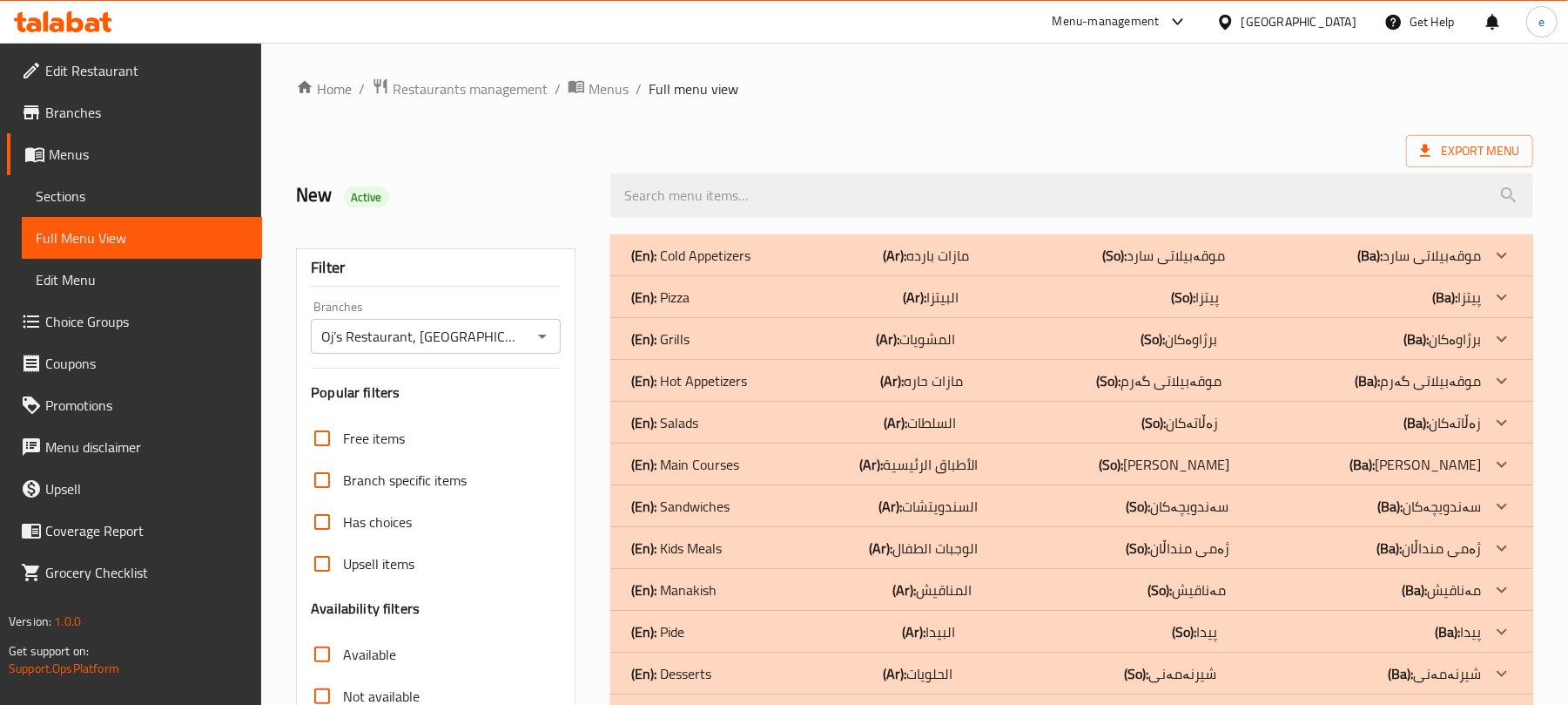
click at [921, 346] on p "(Ar): المشويات" at bounding box center [915, 339] width 79 height 21
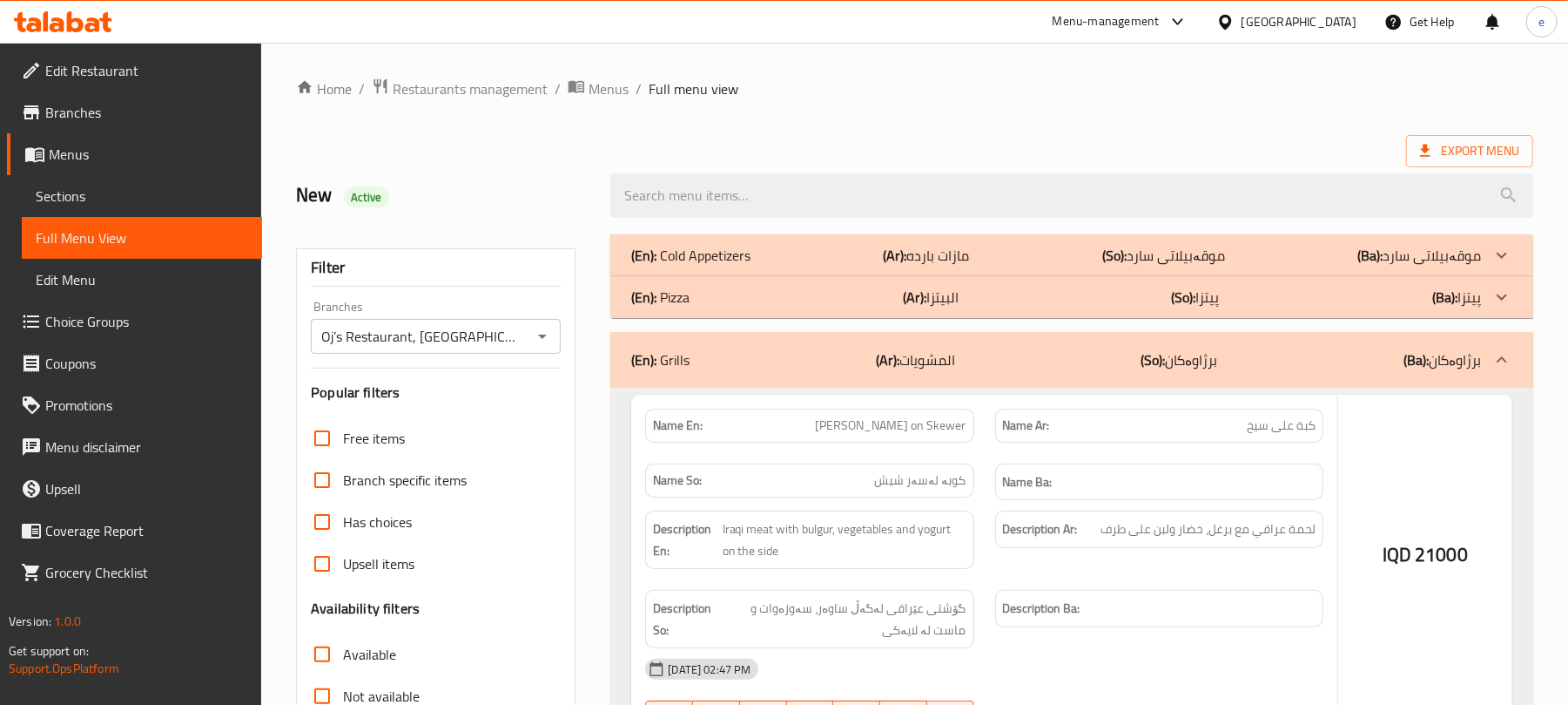
click at [928, 305] on p "(Ar): البيتزا" at bounding box center [930, 297] width 56 height 21
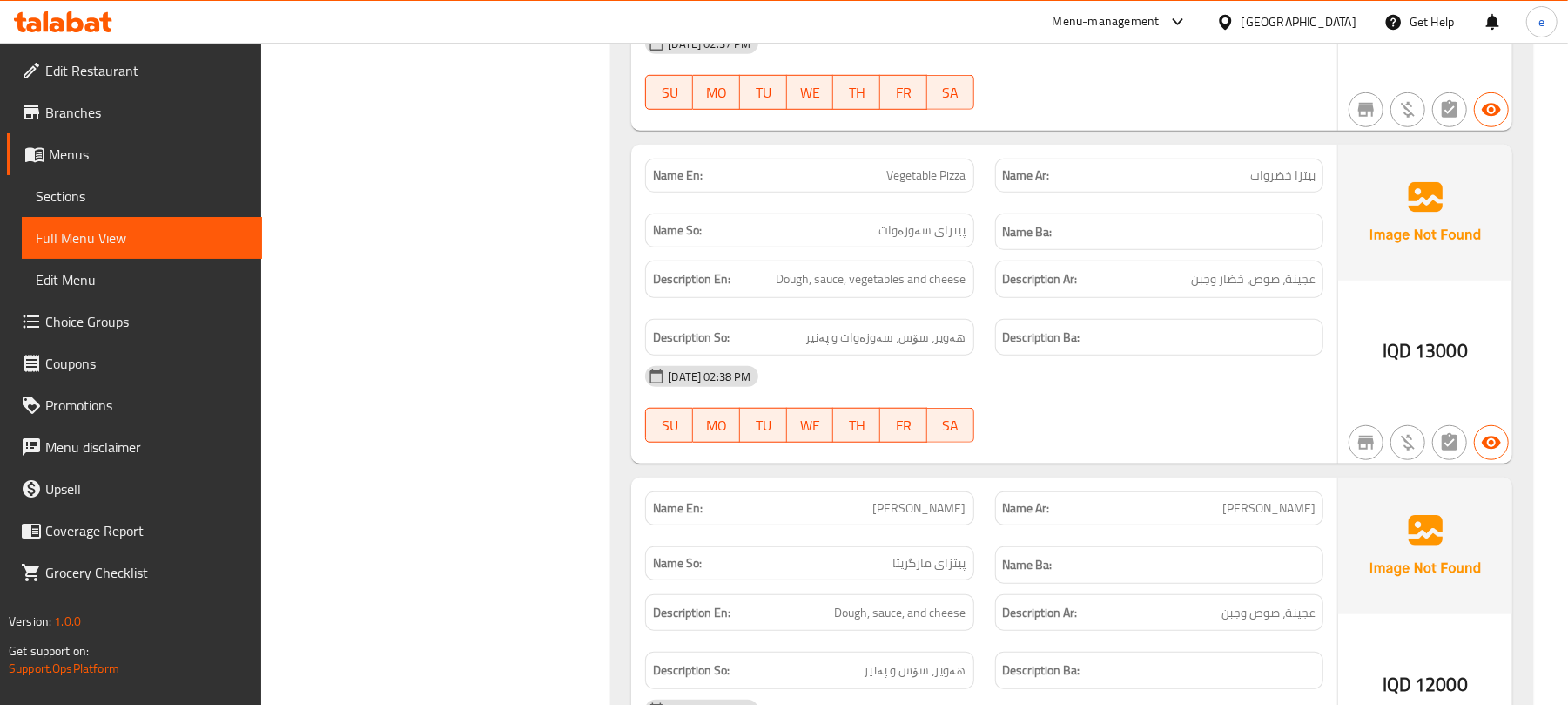
scroll to position [929, 0]
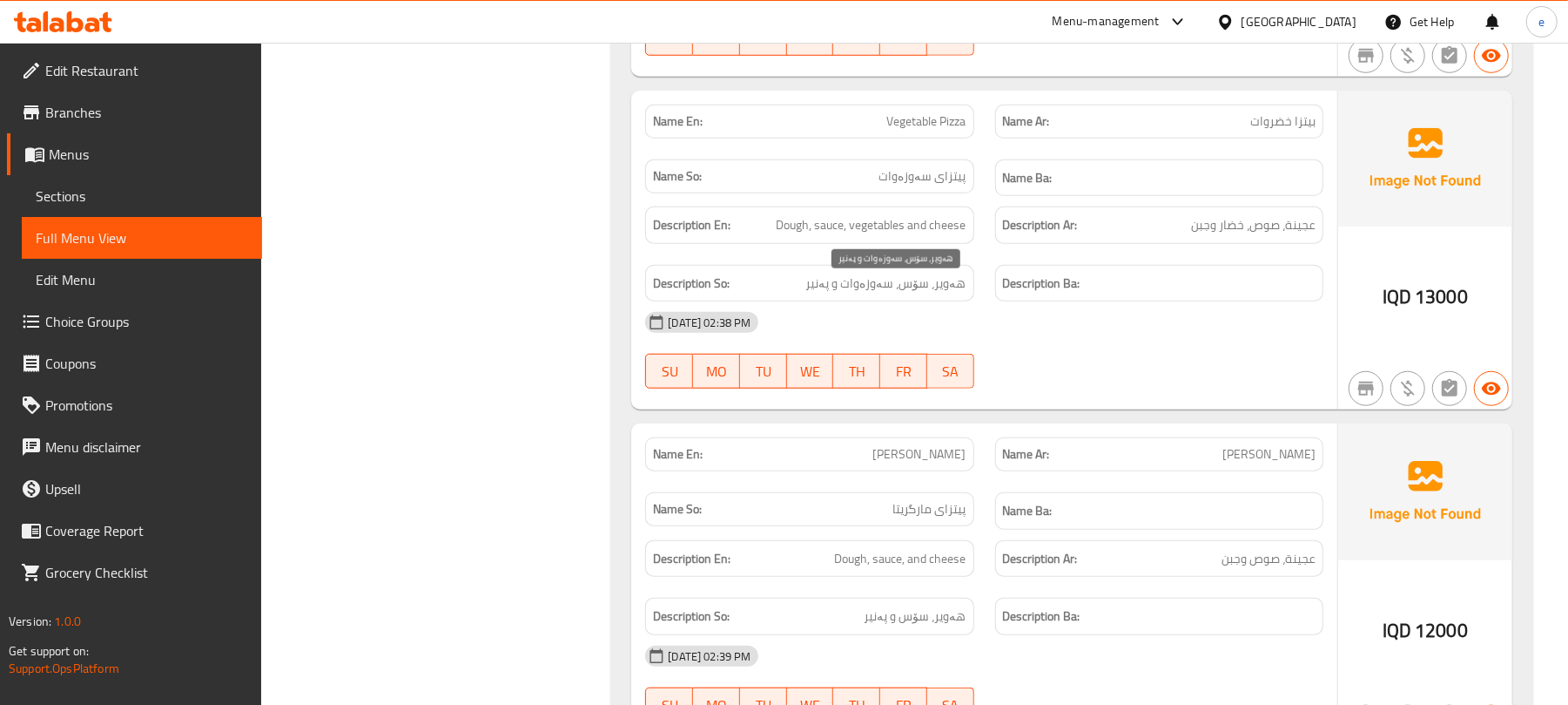
click at [933, 293] on span "هەویر، سۆس، سەوزەوات و پەنیر" at bounding box center [887, 283] width 160 height 22
click at [920, 236] on span "Dough, sauce, vegetables and cheese" at bounding box center [871, 225] width 190 height 22
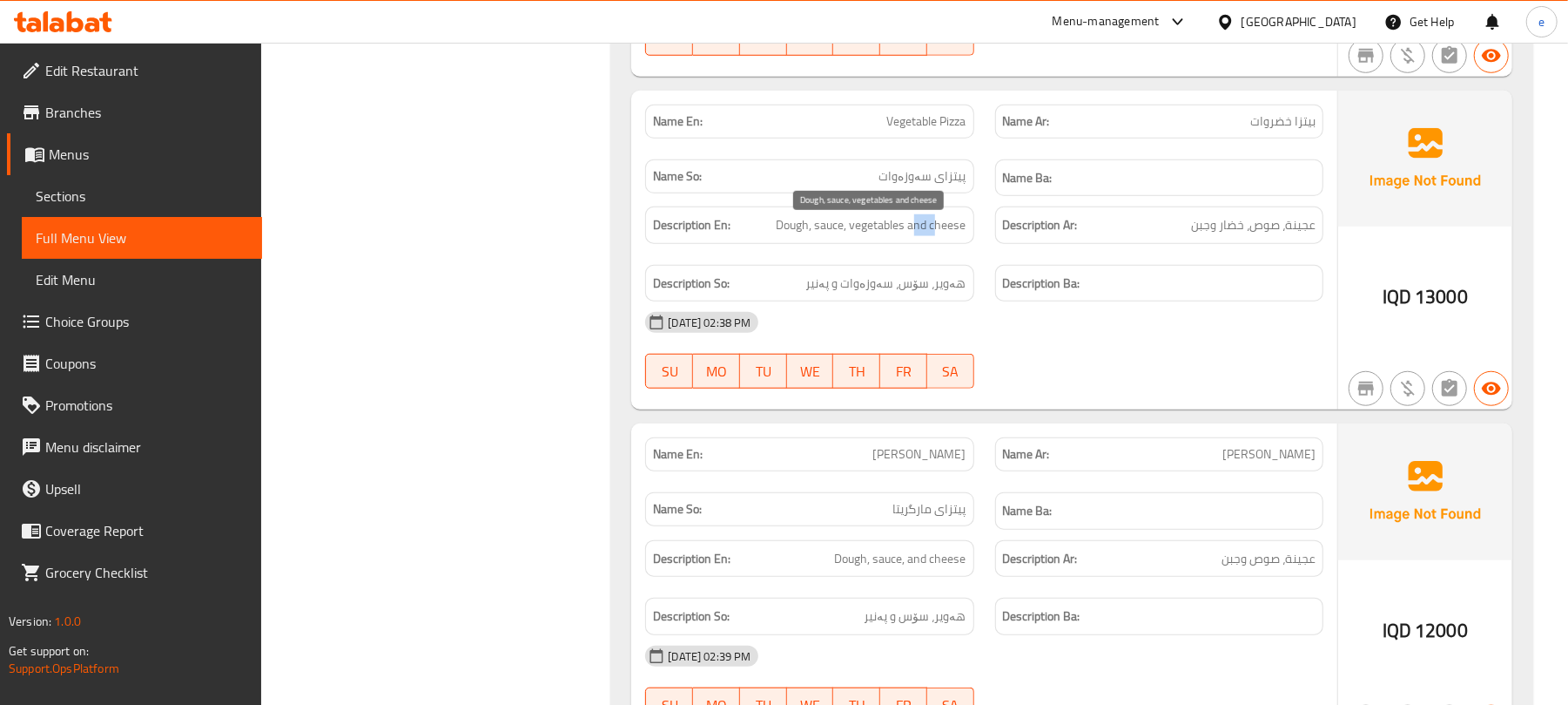
click at [920, 236] on span "Dough, sauce, vegetables and cheese" at bounding box center [871, 225] width 190 height 22
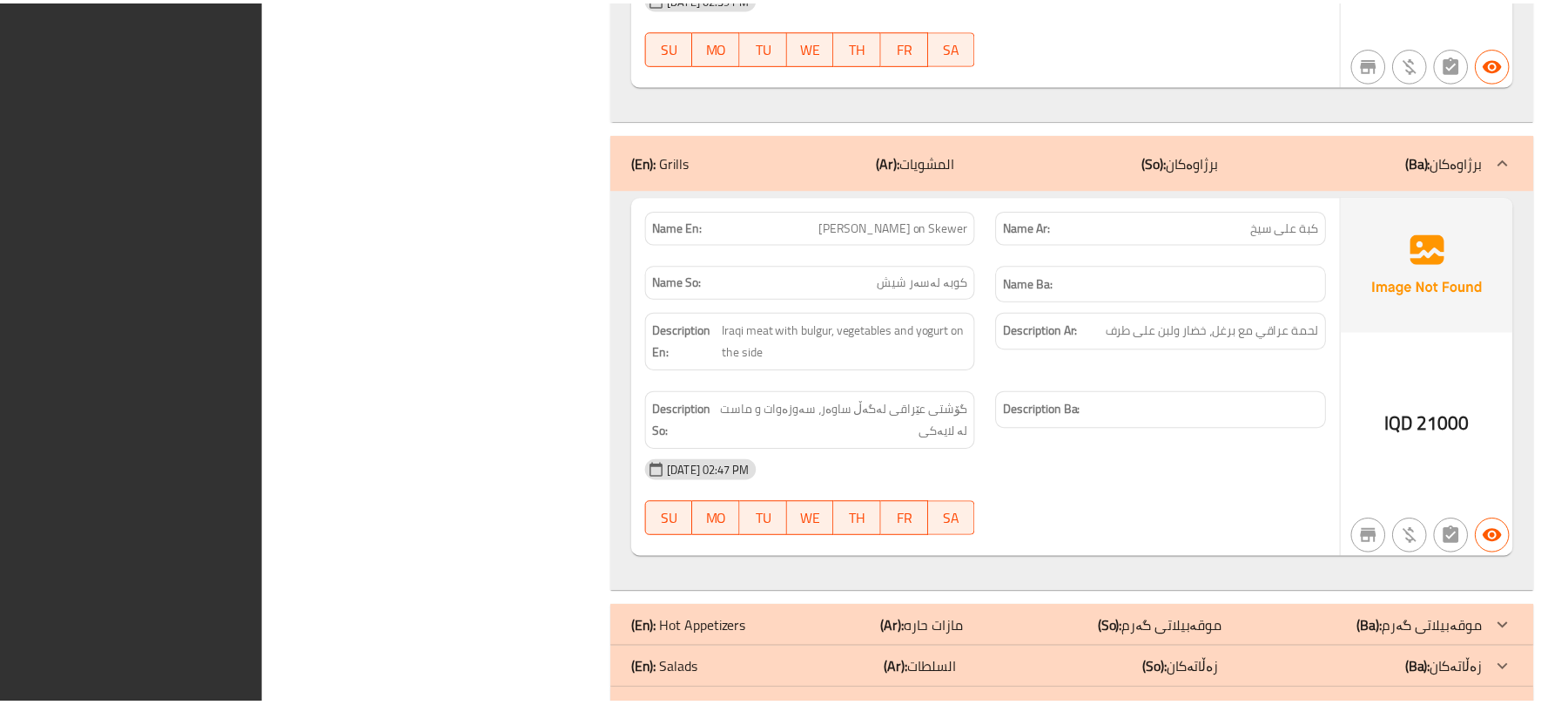
scroll to position [1913, 0]
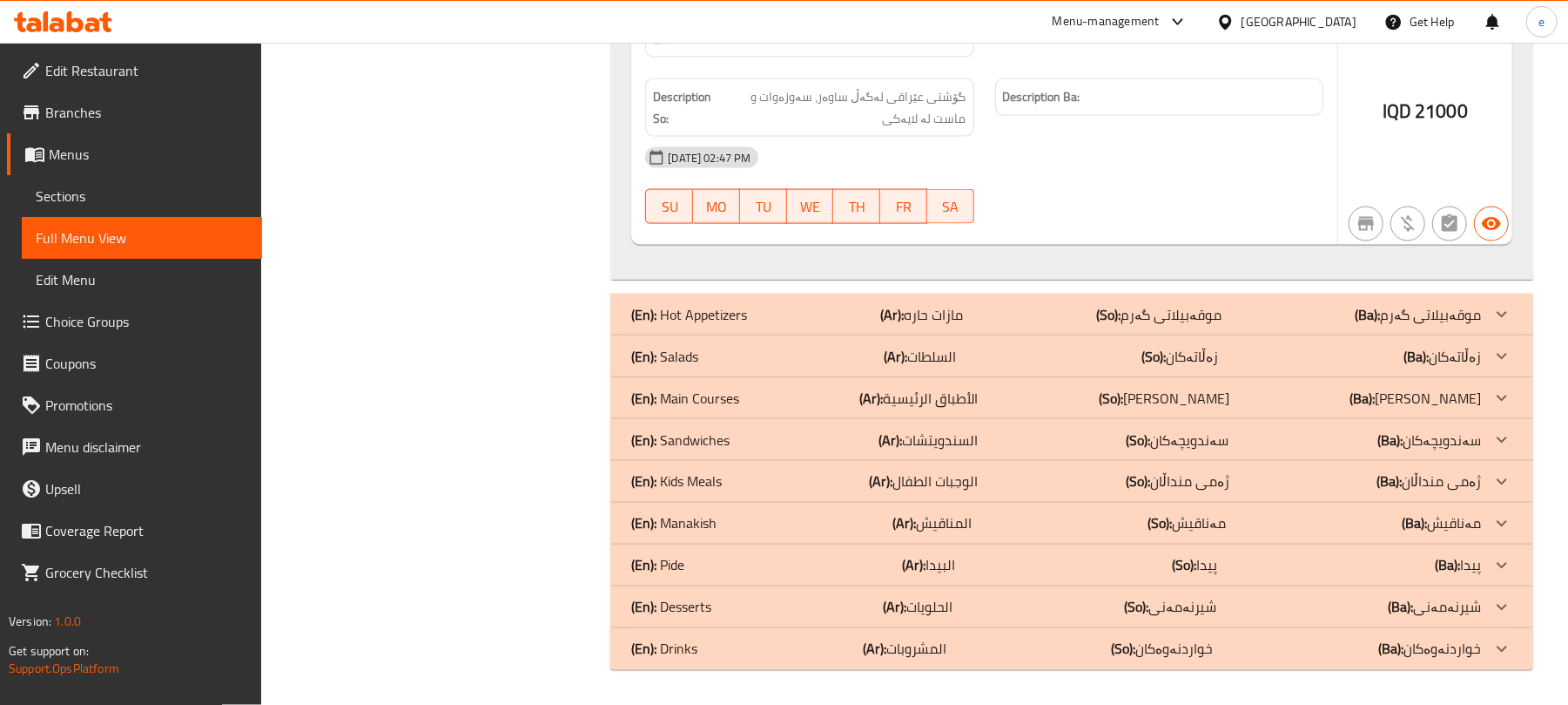
click at [928, 390] on p "(Ar): الأطباق الرئيسية" at bounding box center [920, 398] width 119 height 21
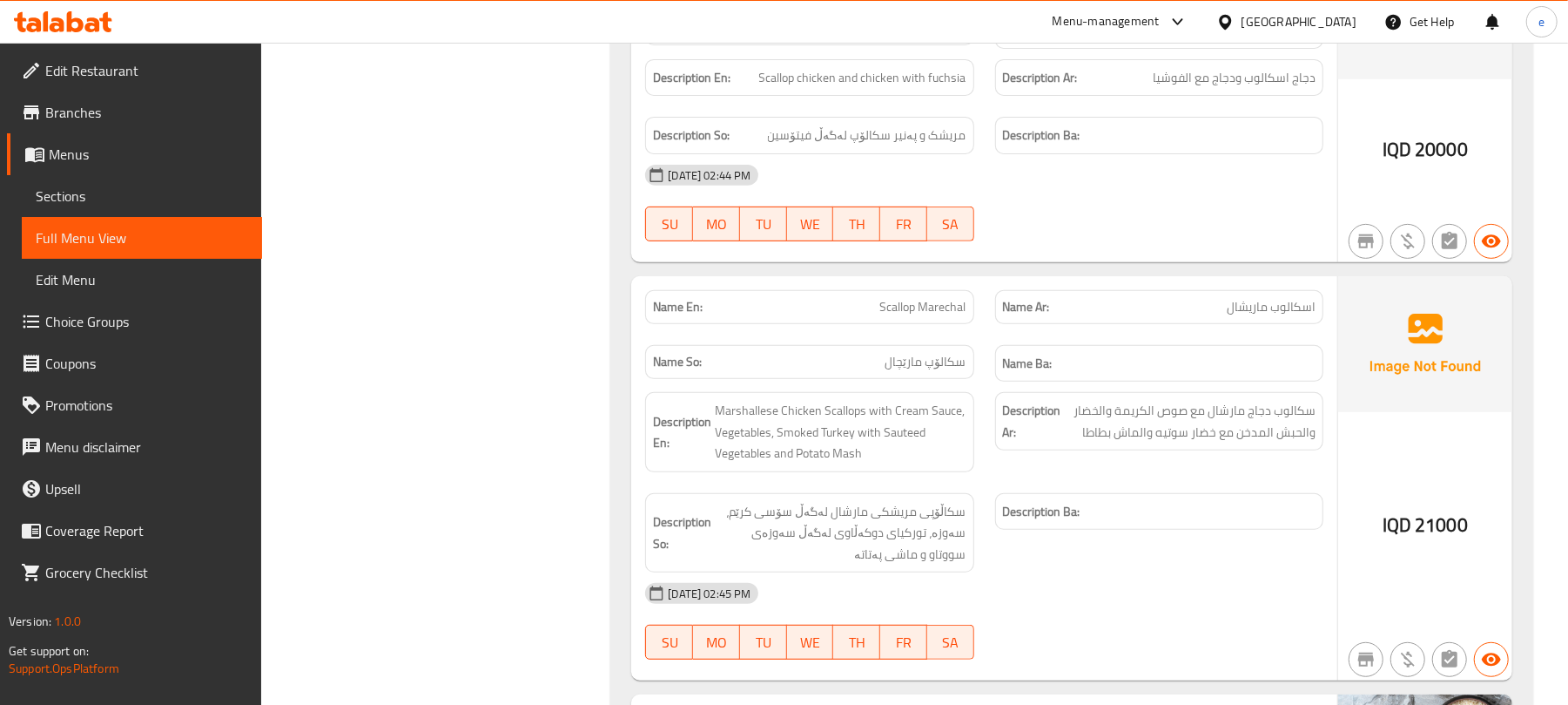
scroll to position [5163, 0]
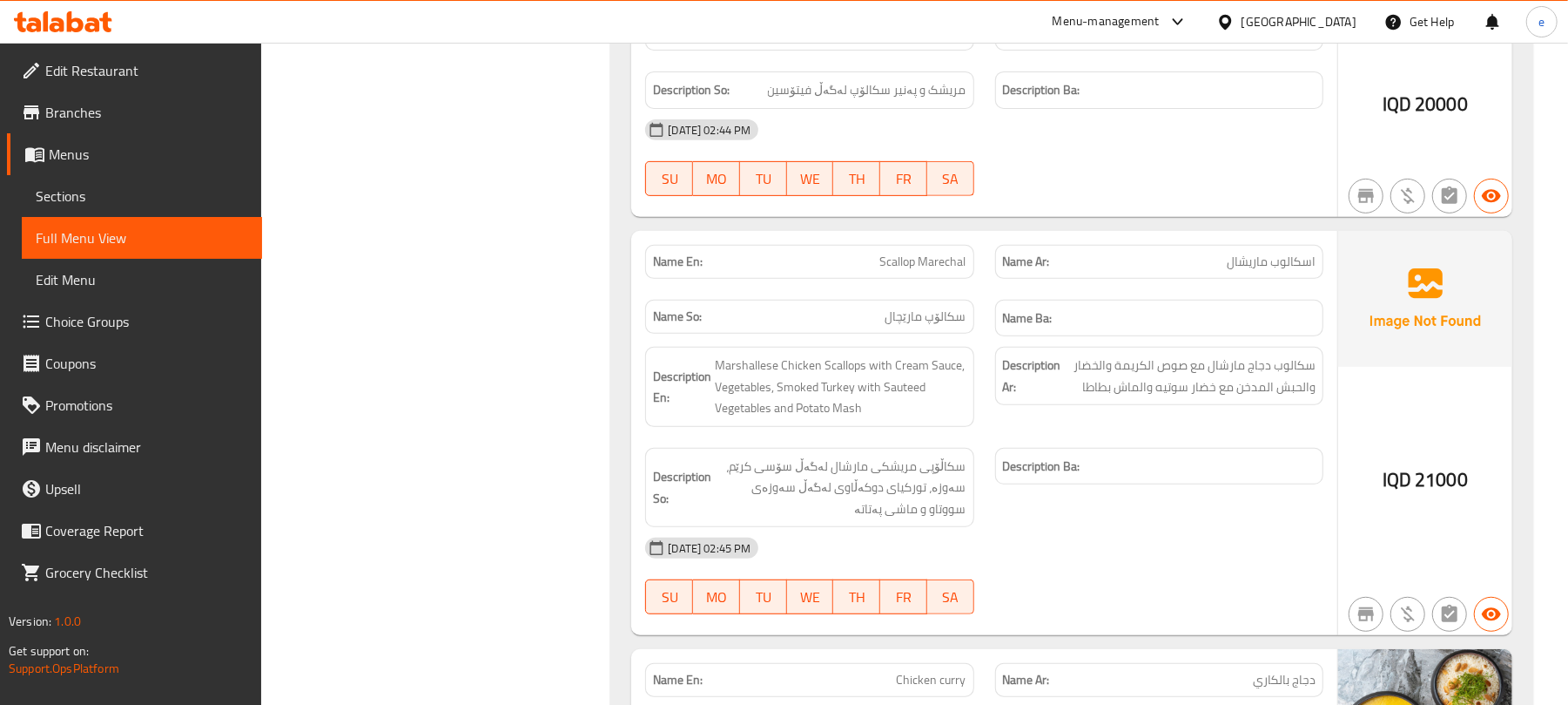
click at [33, 19] on icon at bounding box center [34, 25] width 15 height 15
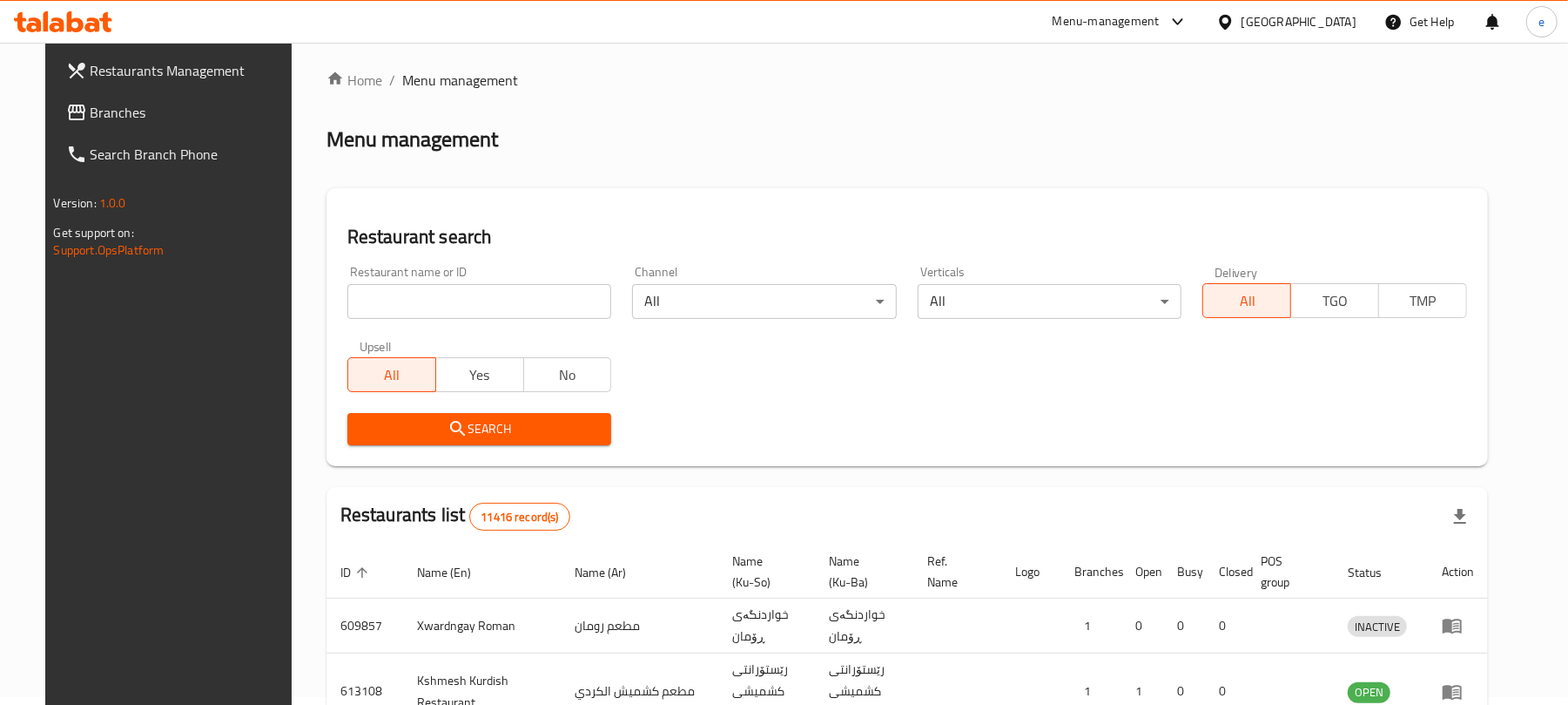
scroll to position [196, 0]
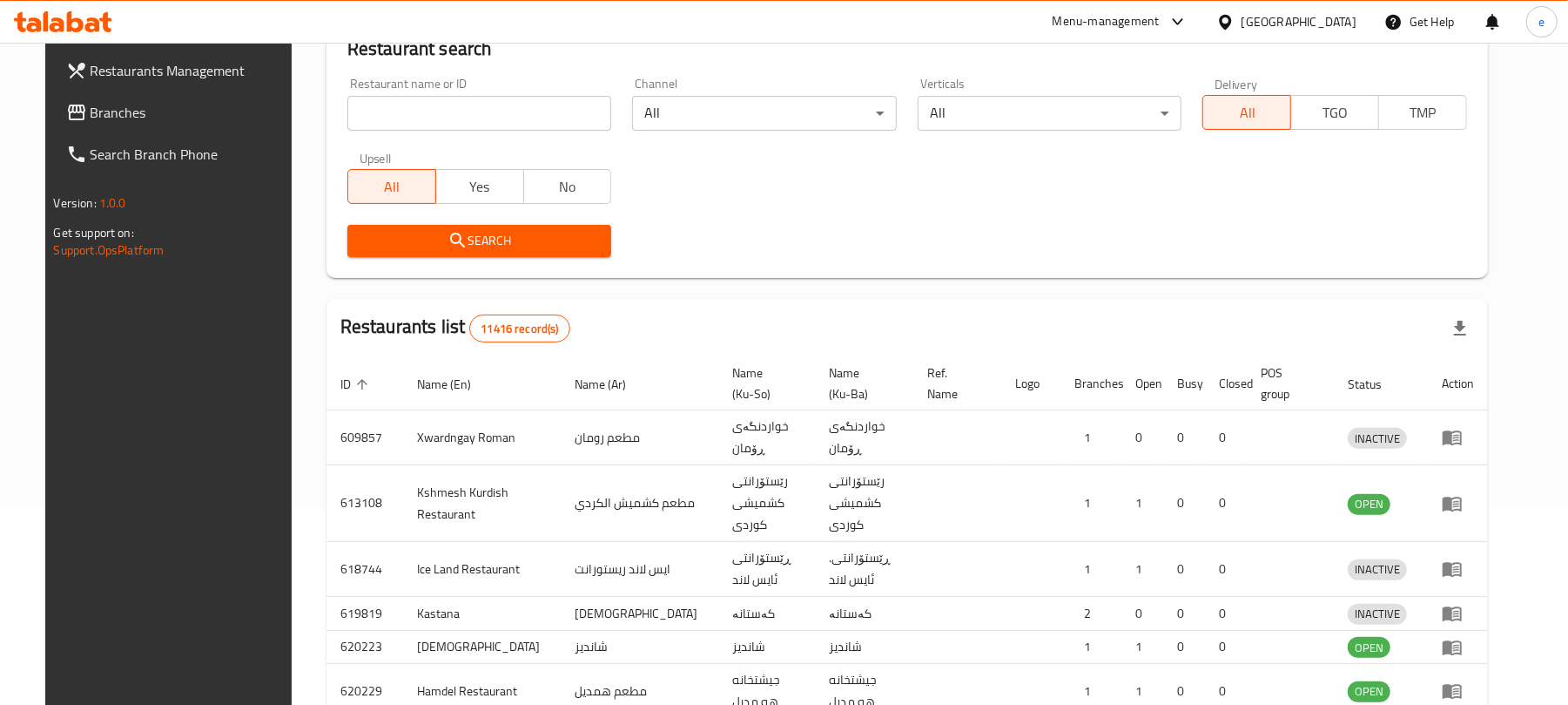
click at [88, 103] on div at bounding box center [784, 352] width 1568 height 705
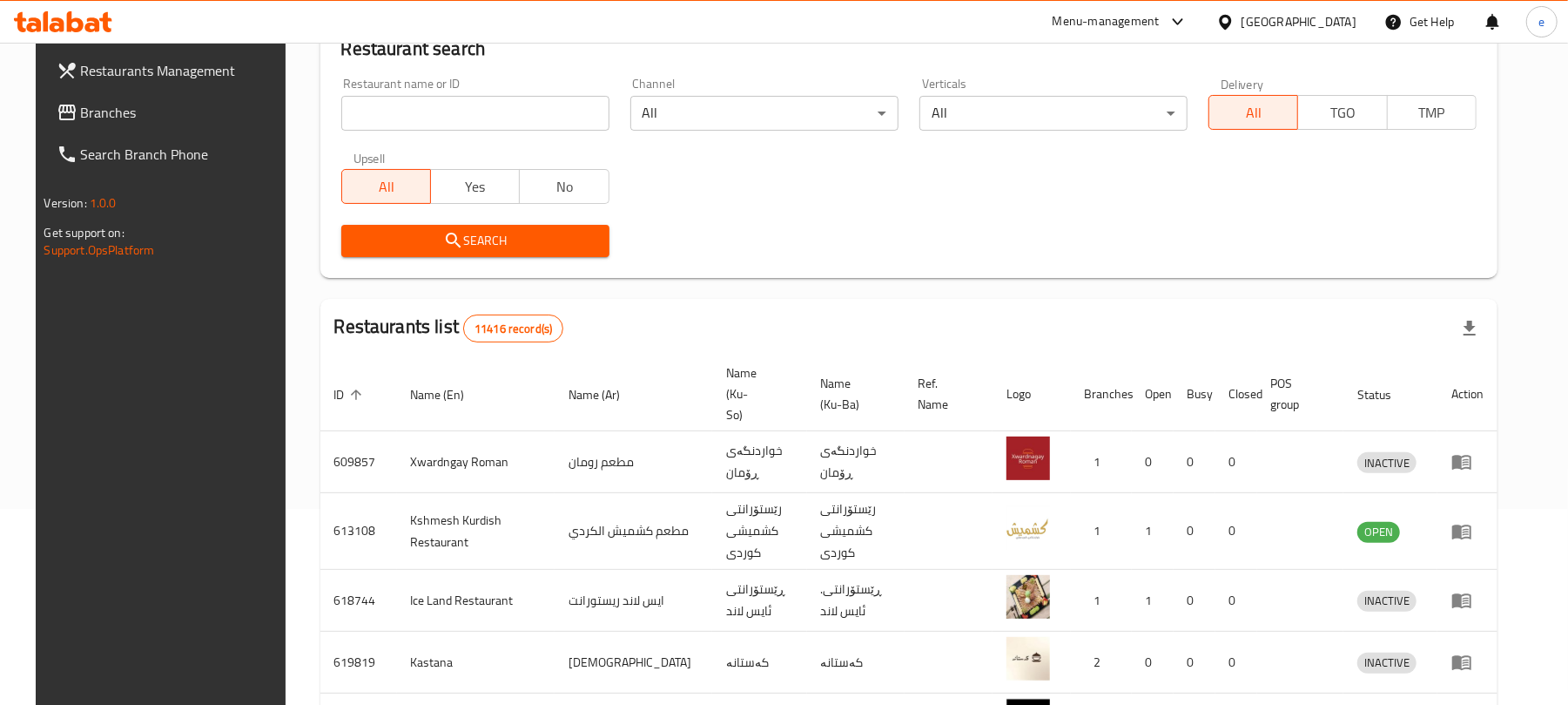
click at [92, 103] on span "Branches" at bounding box center [182, 112] width 203 height 21
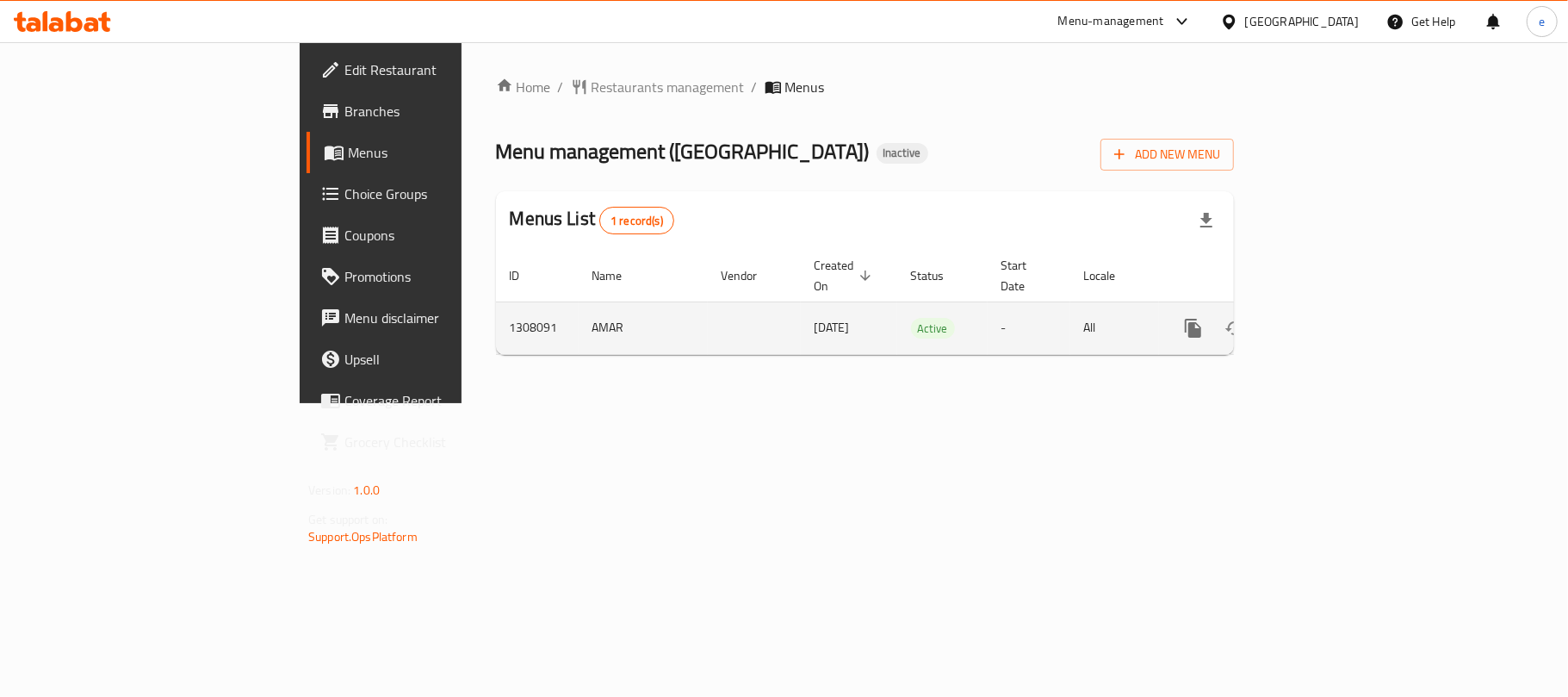
click at [1328, 318] on icon "enhanced table" at bounding box center [1318, 328] width 21 height 21
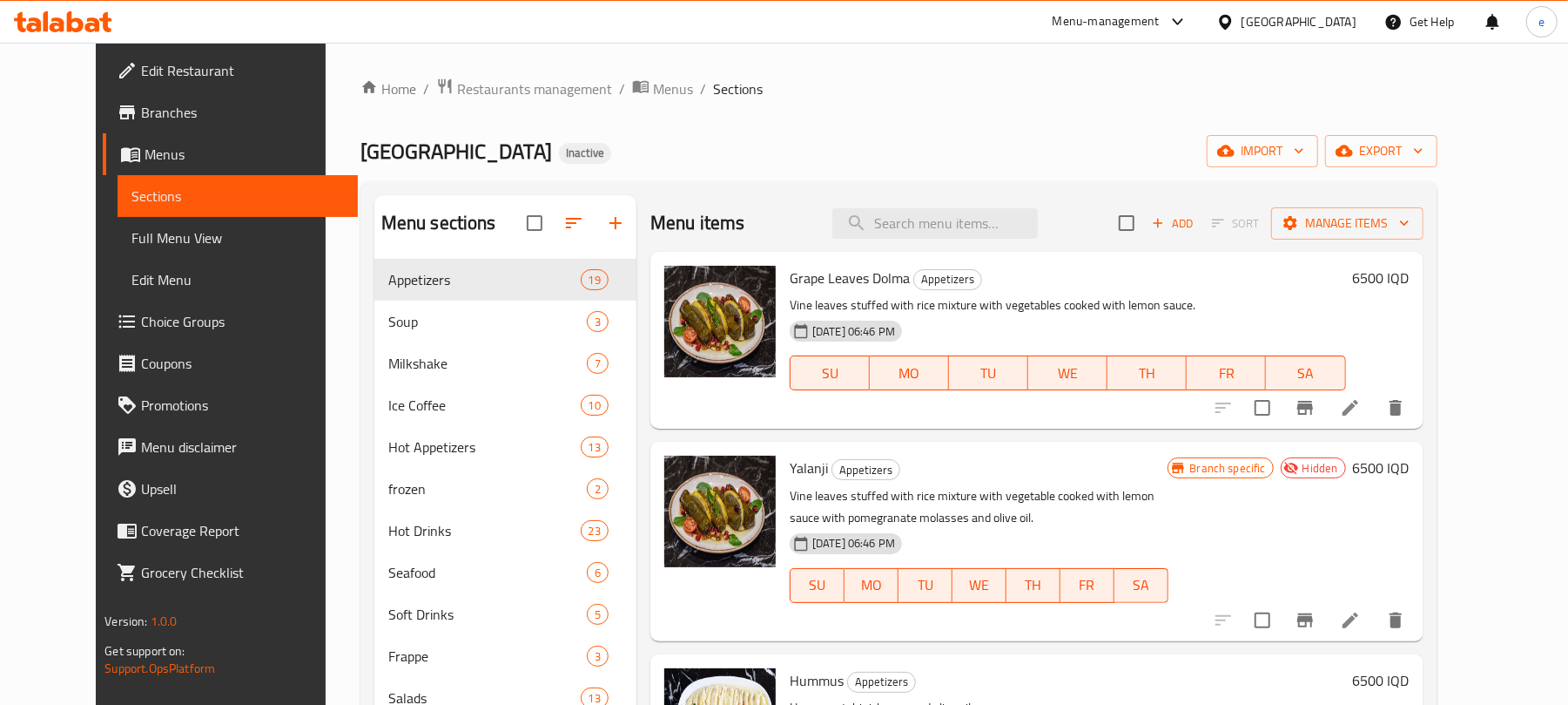
click at [153, 230] on span "Full Menu View" at bounding box center [237, 238] width 212 height 21
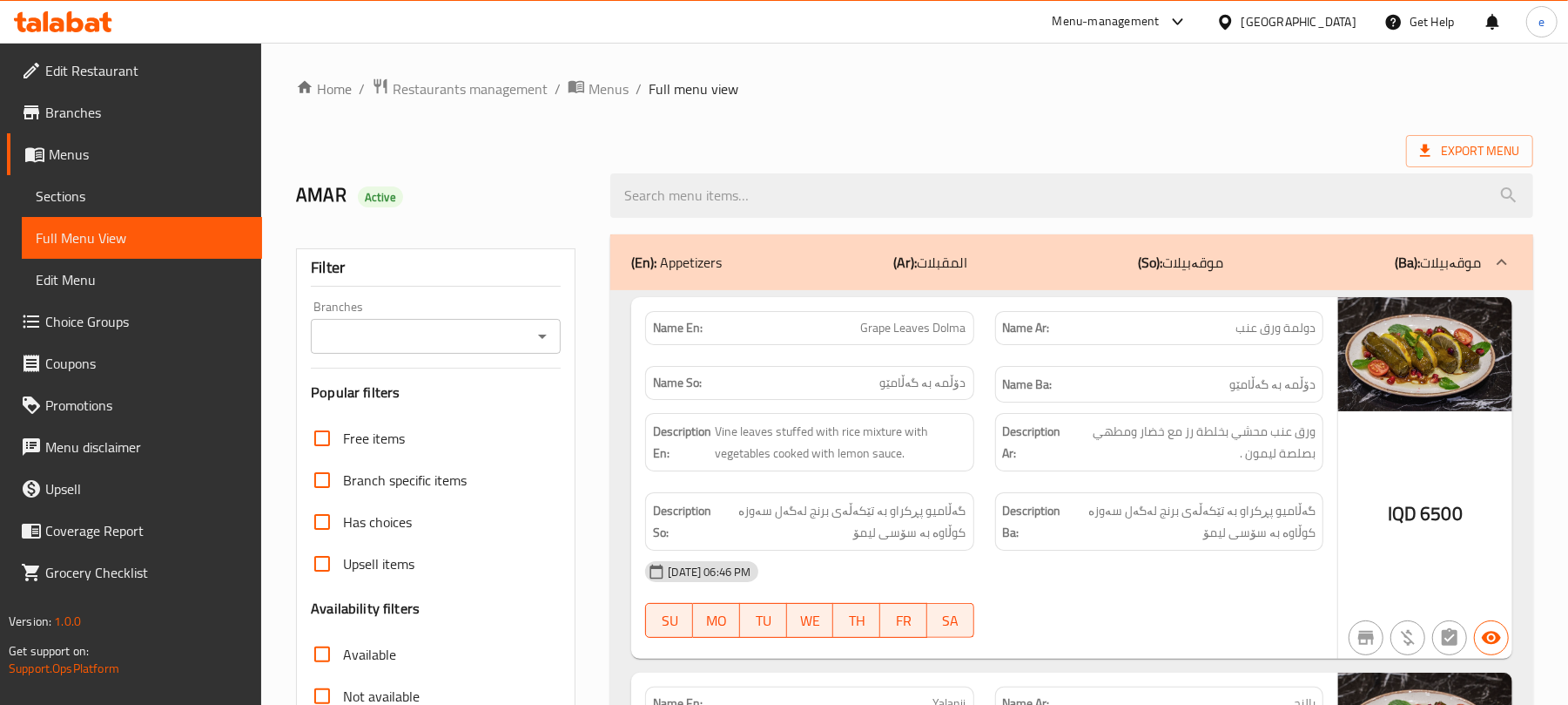
click at [534, 346] on icon "Open" at bounding box center [542, 336] width 21 height 21
click at [534, 345] on icon "Close" at bounding box center [542, 336] width 21 height 21
click at [535, 348] on div at bounding box center [542, 336] width 23 height 25
click at [537, 343] on icon "Open" at bounding box center [542, 336] width 21 height 21
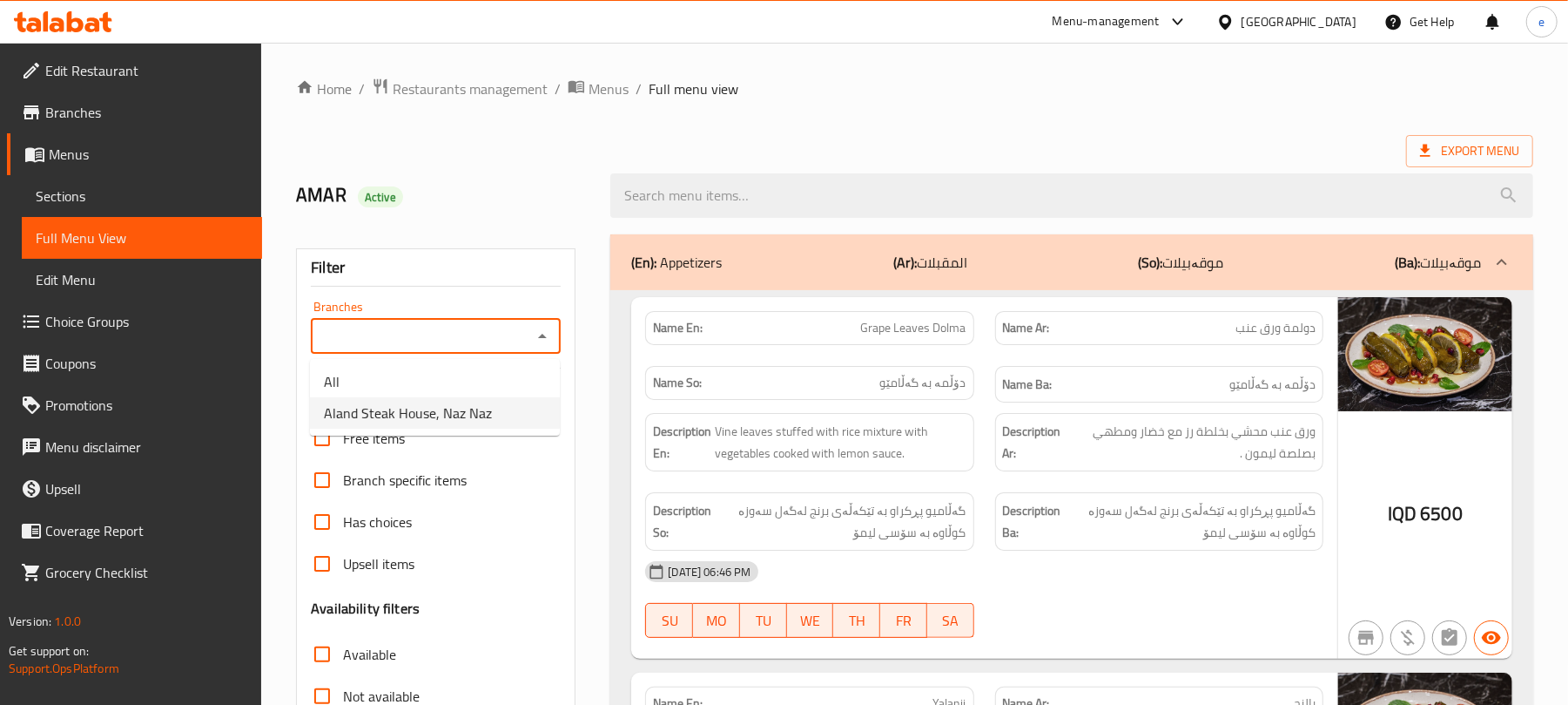
click at [517, 401] on li "Aland Steak House, Naz Naz" at bounding box center [435, 412] width 250 height 31
type input "Aland Steak House, Naz Naz"
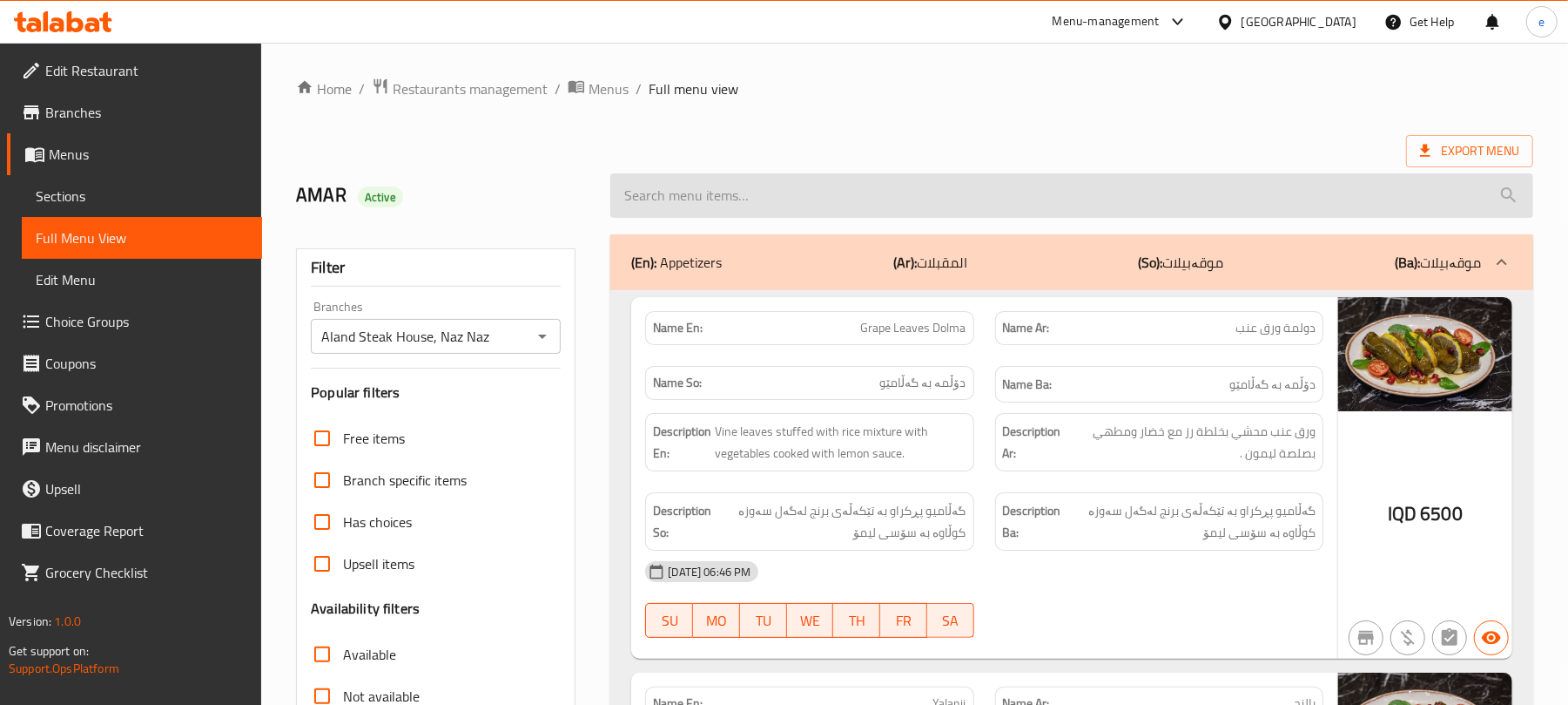
click at [718, 200] on input "search" at bounding box center [1072, 195] width 923 height 44
paste input "frozen Strawberry"
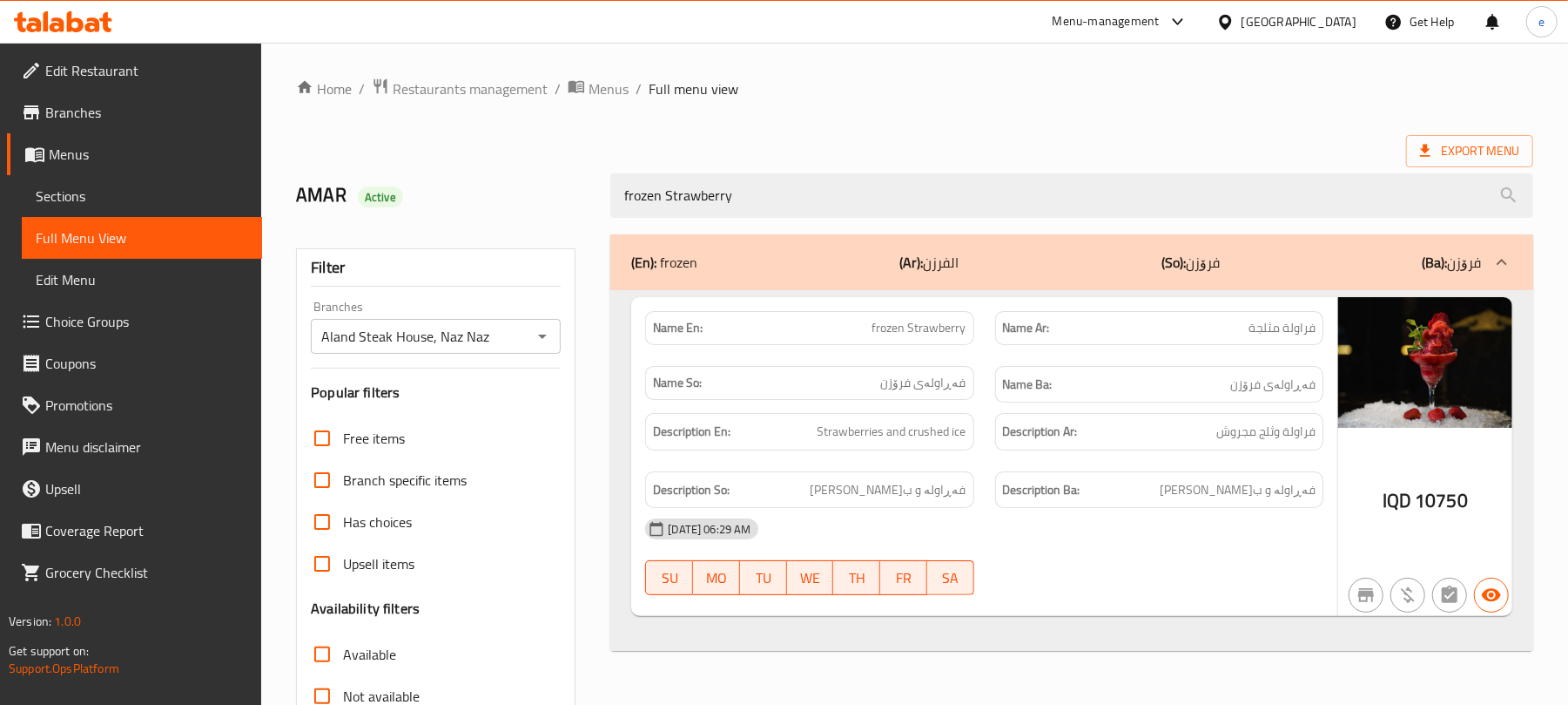
type input "frozen Strawberry"
click at [886, 324] on span "frozen Strawberry" at bounding box center [920, 327] width 94 height 18
copy span "frozen"
click at [548, 331] on icon "Open" at bounding box center [542, 336] width 21 height 21
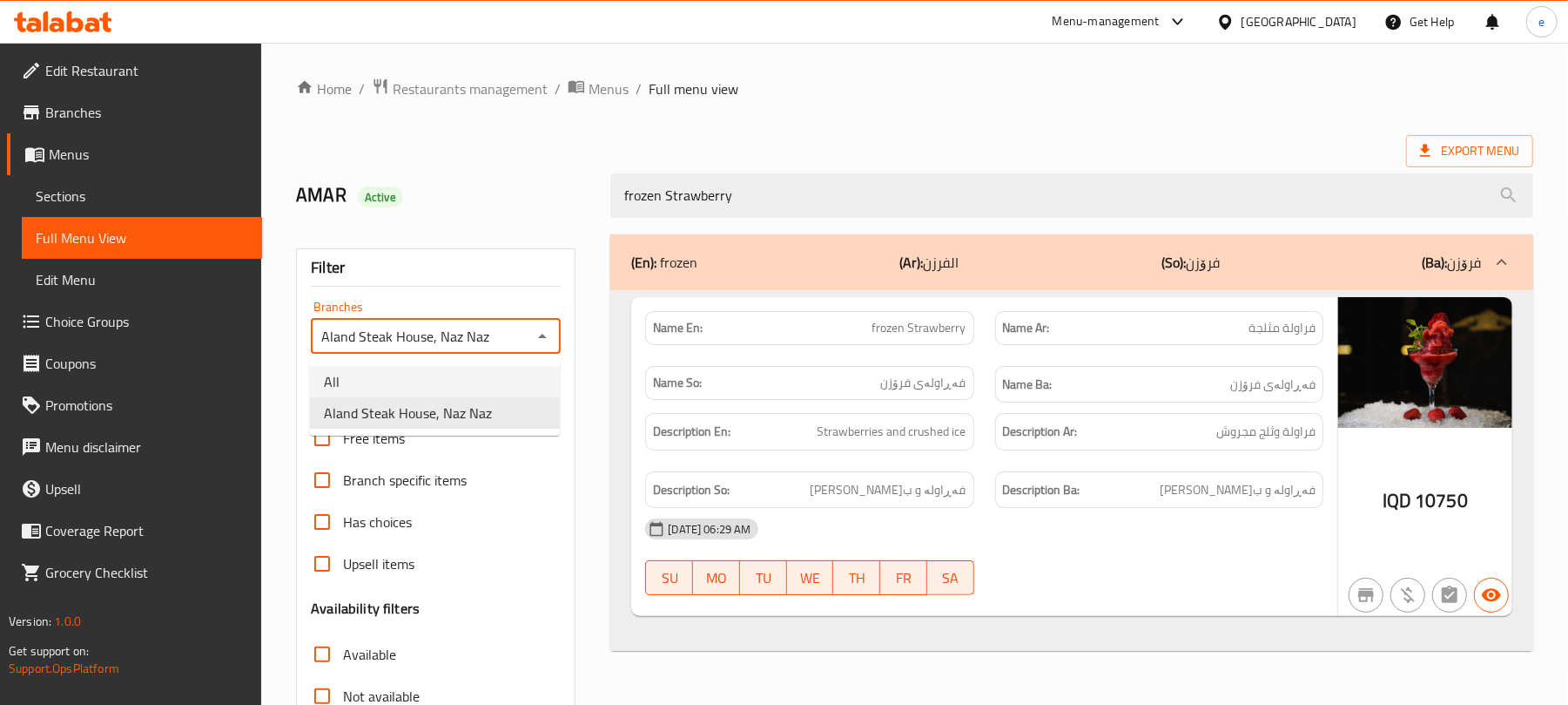
click at [455, 364] on ul "All Aland Steak House, Naz Naz" at bounding box center [435, 396] width 250 height 76
click at [542, 343] on icon "Close" at bounding box center [542, 336] width 21 height 21
click at [541, 335] on icon "Open" at bounding box center [542, 336] width 21 height 21
click at [480, 387] on li "All" at bounding box center [435, 381] width 250 height 31
type input "All"
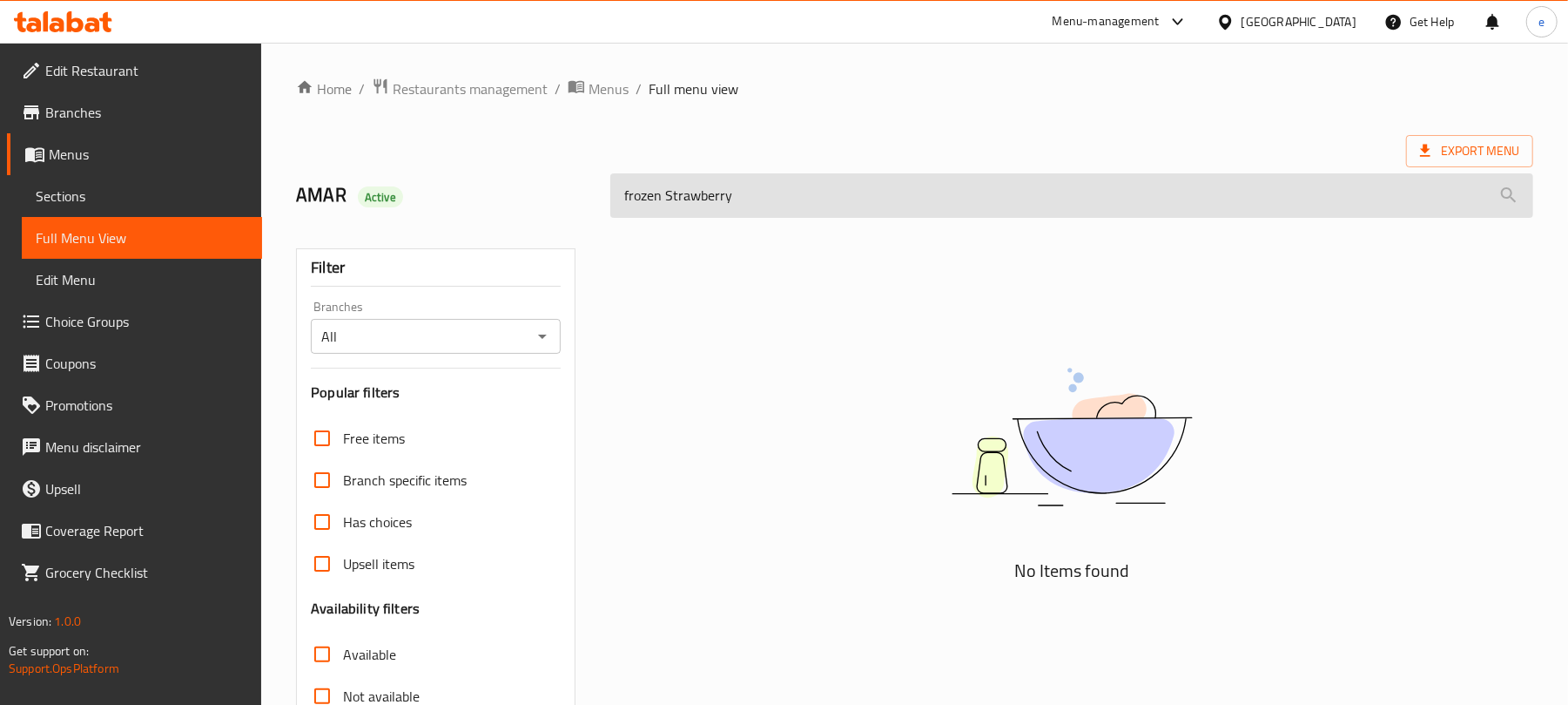
click at [642, 197] on input "frozen Strawberry" at bounding box center [1072, 195] width 923 height 44
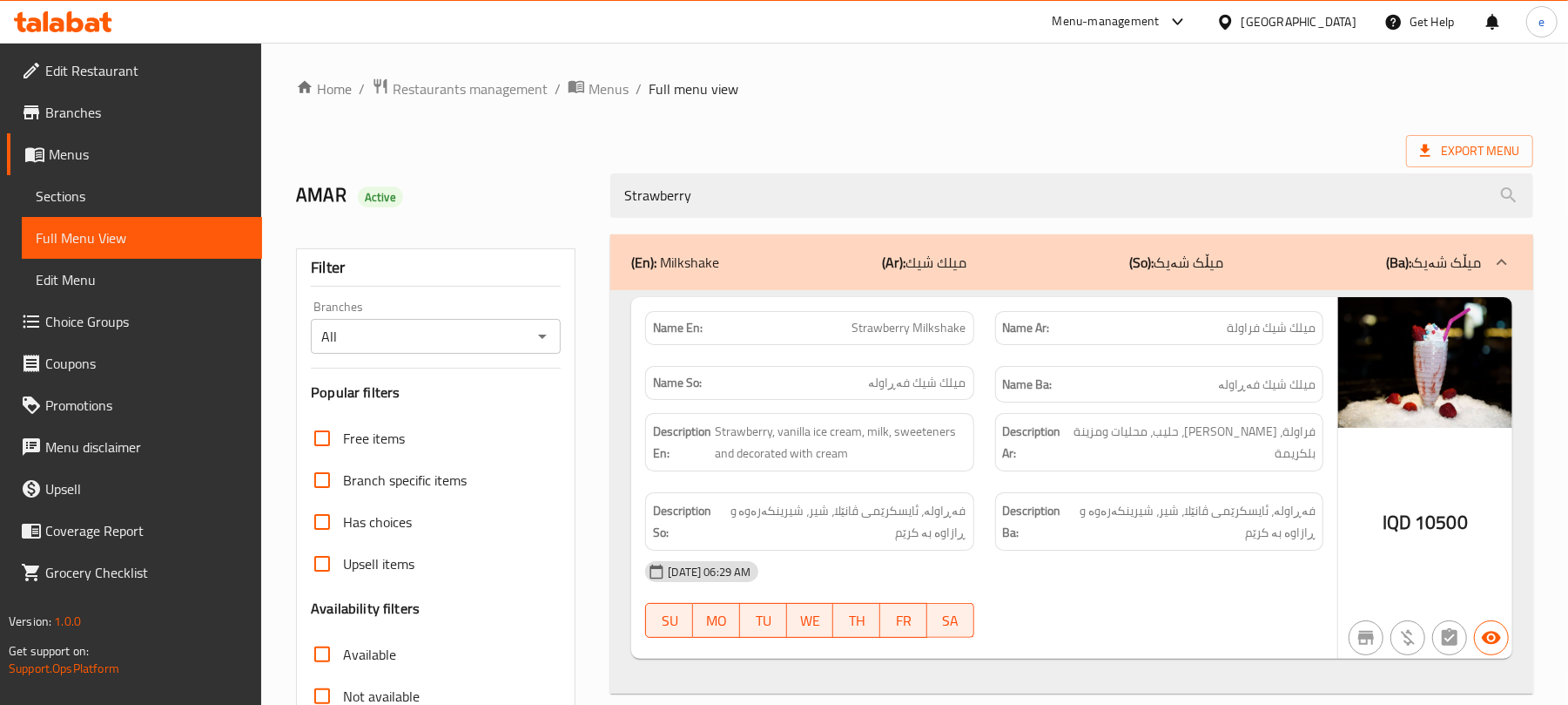
click at [920, 328] on span "Strawberry Milkshake" at bounding box center [909, 327] width 114 height 18
click at [809, 335] on p "Name En: Strawberry Milkshake" at bounding box center [809, 327] width 312 height 18
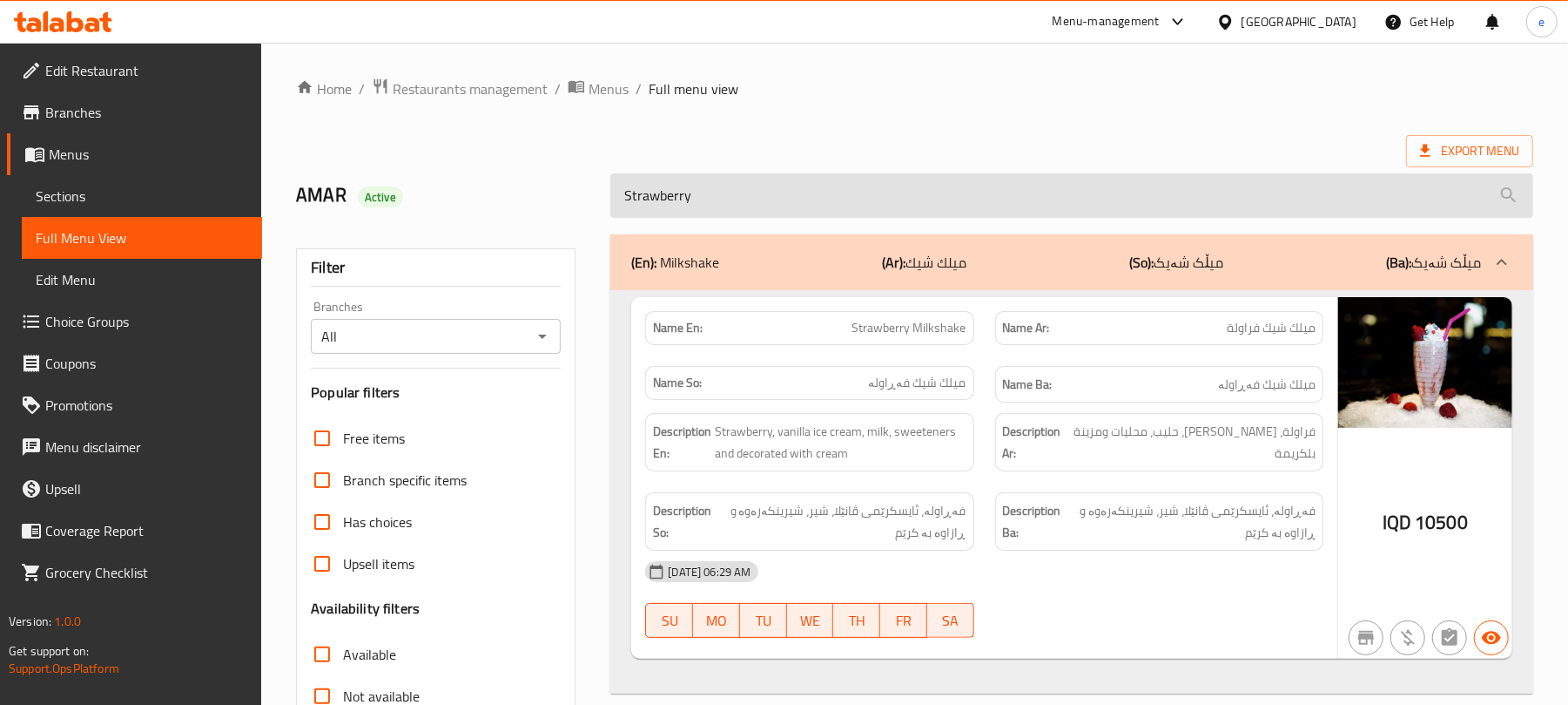
click at [705, 197] on input "Strawberry" at bounding box center [1072, 195] width 923 height 44
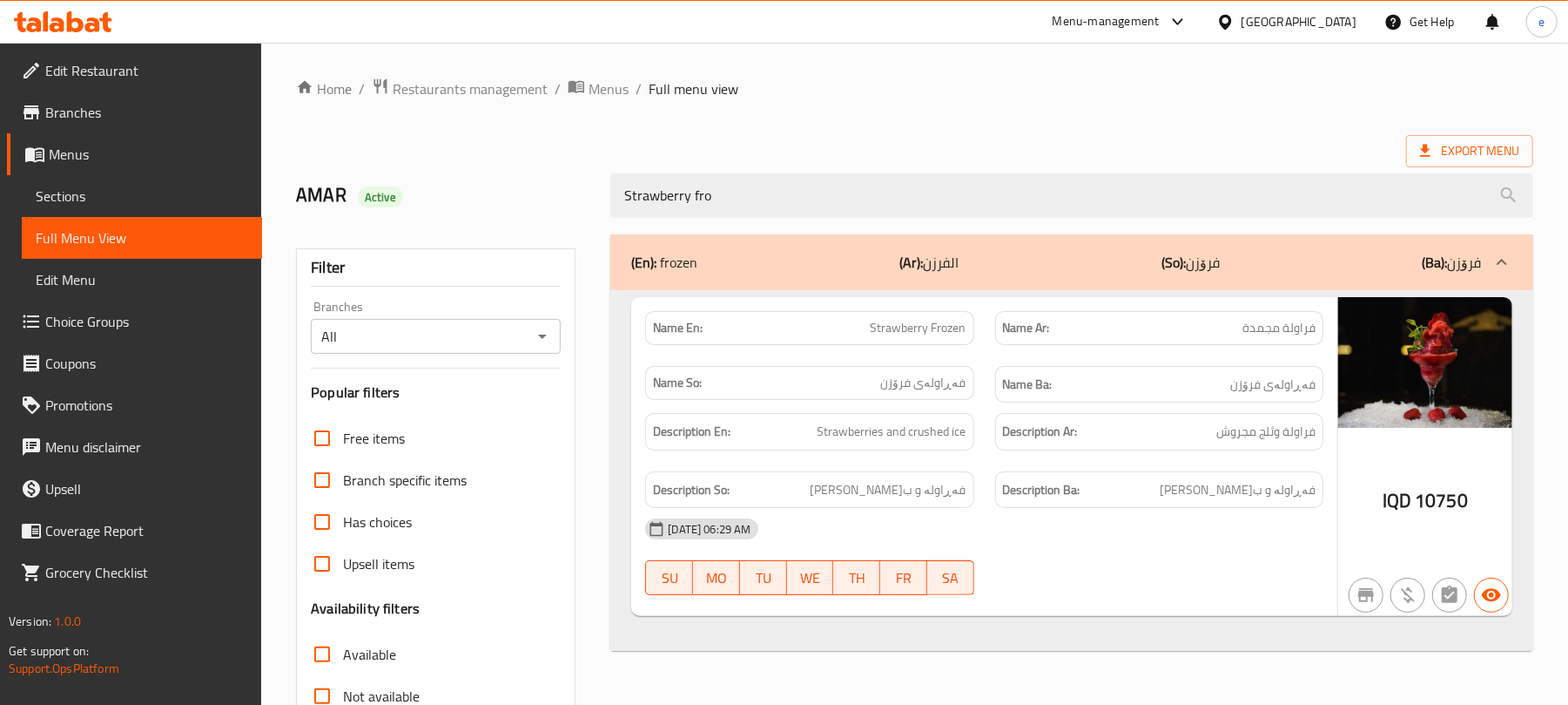
click at [920, 329] on span "Strawberry Frozen" at bounding box center [919, 327] width 96 height 18
copy span "Strawberry Frozen"
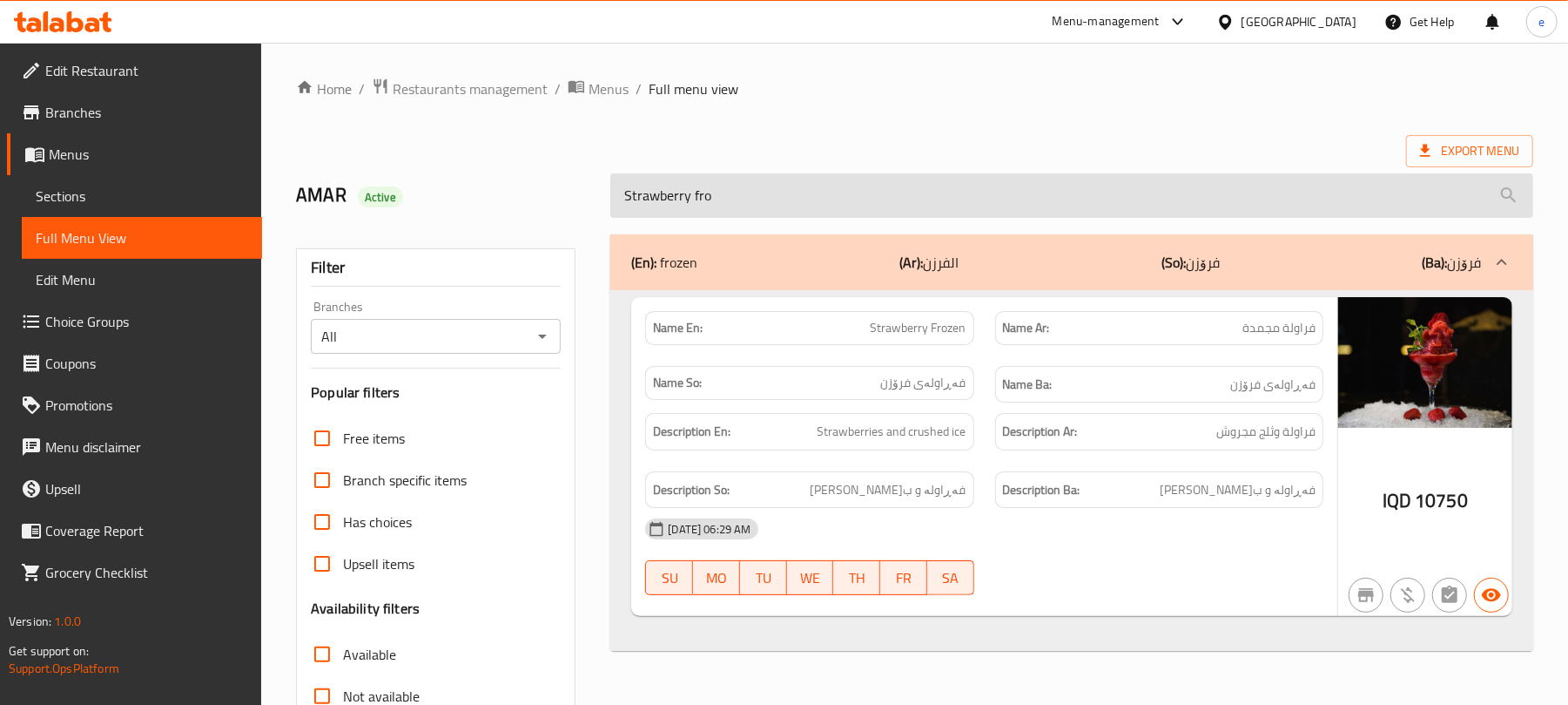
click at [719, 199] on input "Strawberry fro" at bounding box center [1072, 195] width 923 height 44
paste input "Frozen"
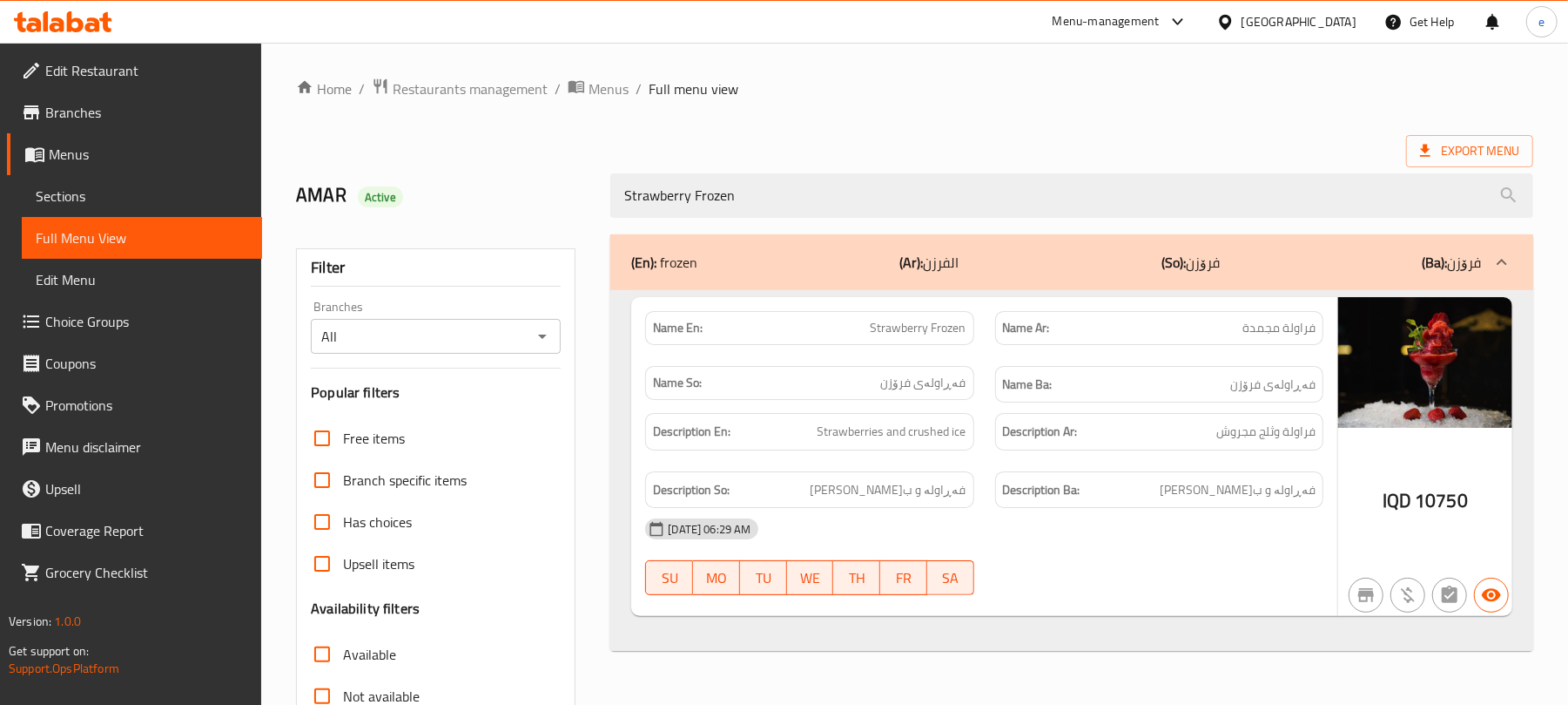
click at [544, 331] on icon "Open" at bounding box center [542, 336] width 21 height 21
type input "Strawberry Frozen"
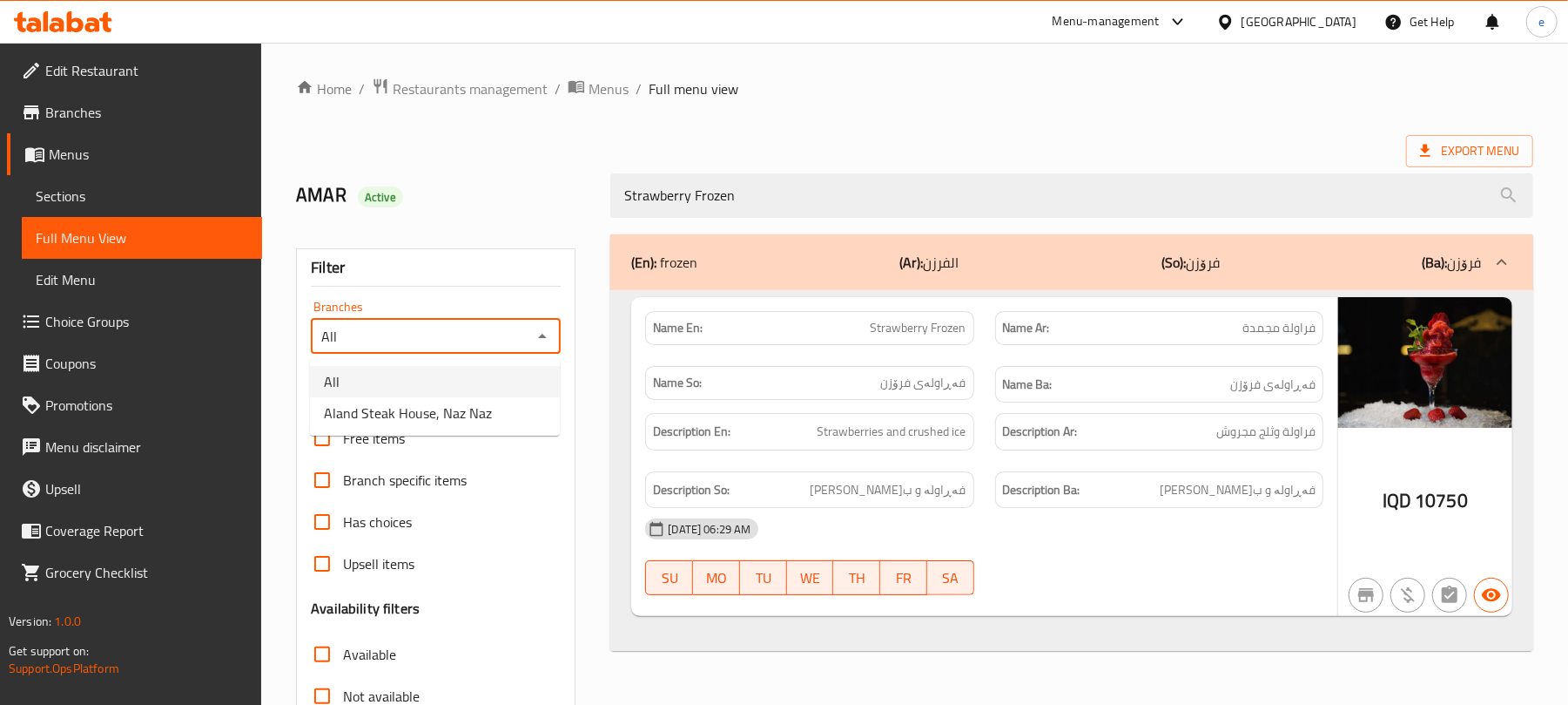
click at [492, 394] on li "All" at bounding box center [435, 381] width 250 height 31
click at [541, 333] on icon "Open" at bounding box center [542, 336] width 21 height 21
click at [503, 401] on li "Aland Steak House, Naz Naz" at bounding box center [435, 412] width 250 height 31
type input "Aland Steak House, Naz Naz"
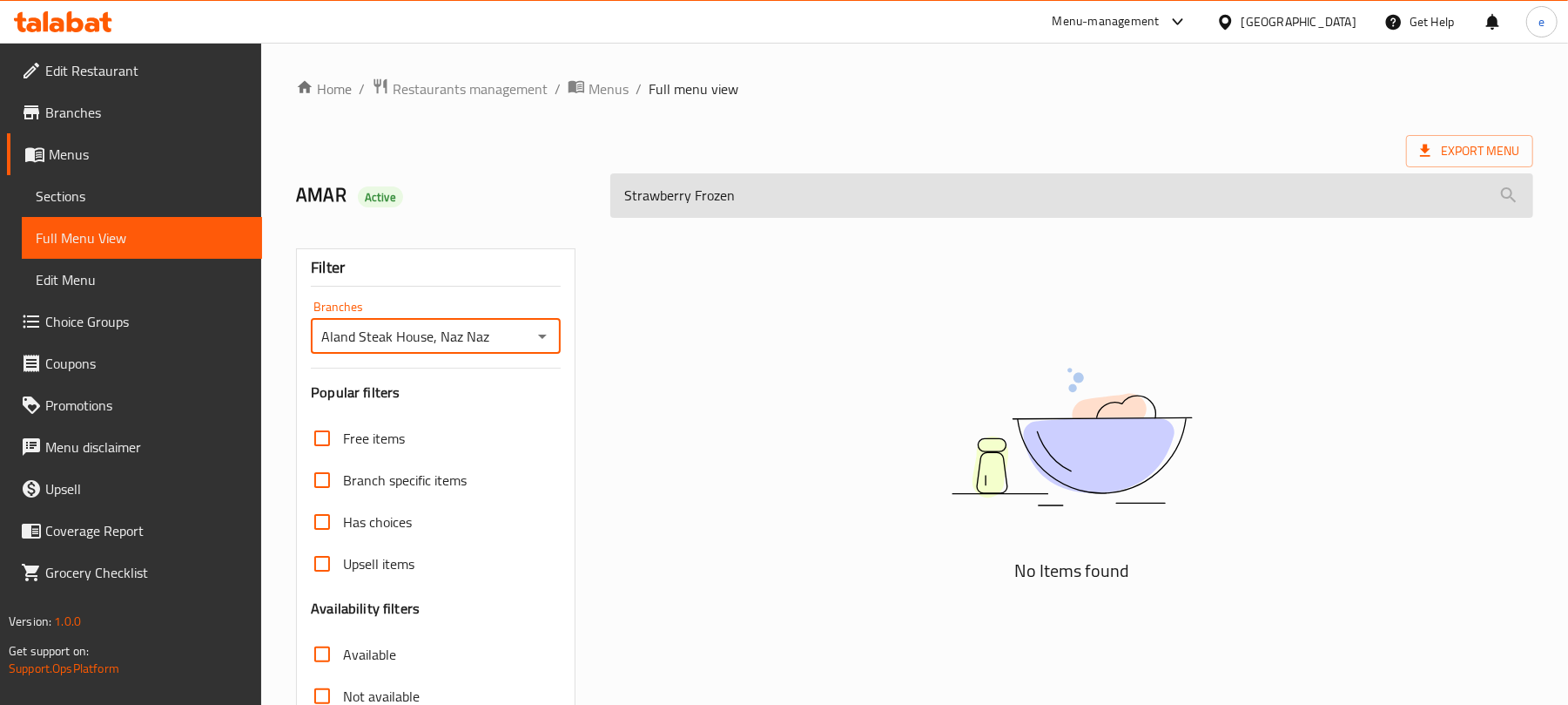
click at [753, 199] on input "Strawberry Frozen" at bounding box center [1072, 195] width 923 height 44
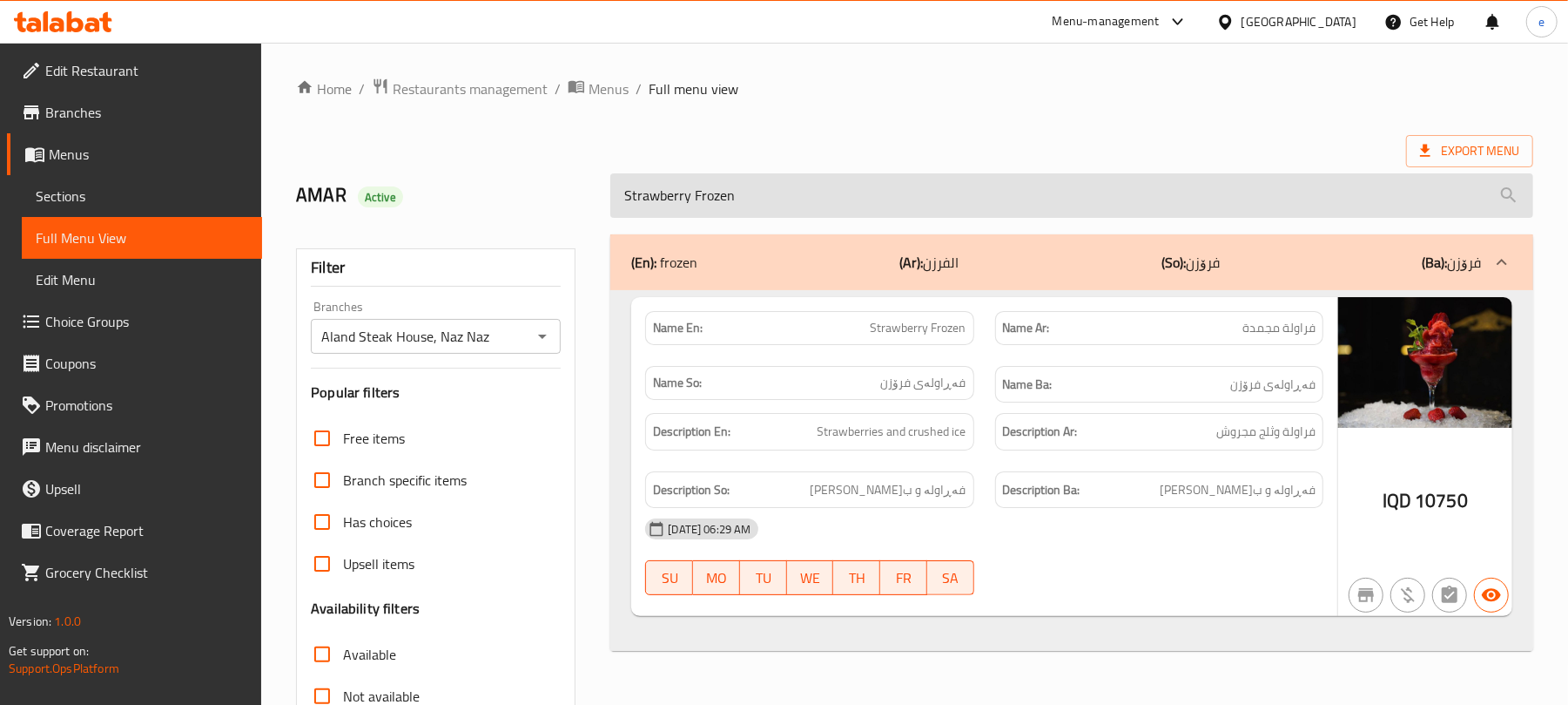
click at [679, 195] on input "Strawberry Frozen" at bounding box center [1072, 195] width 923 height 44
paste input "Baqat Arabic Coffe"
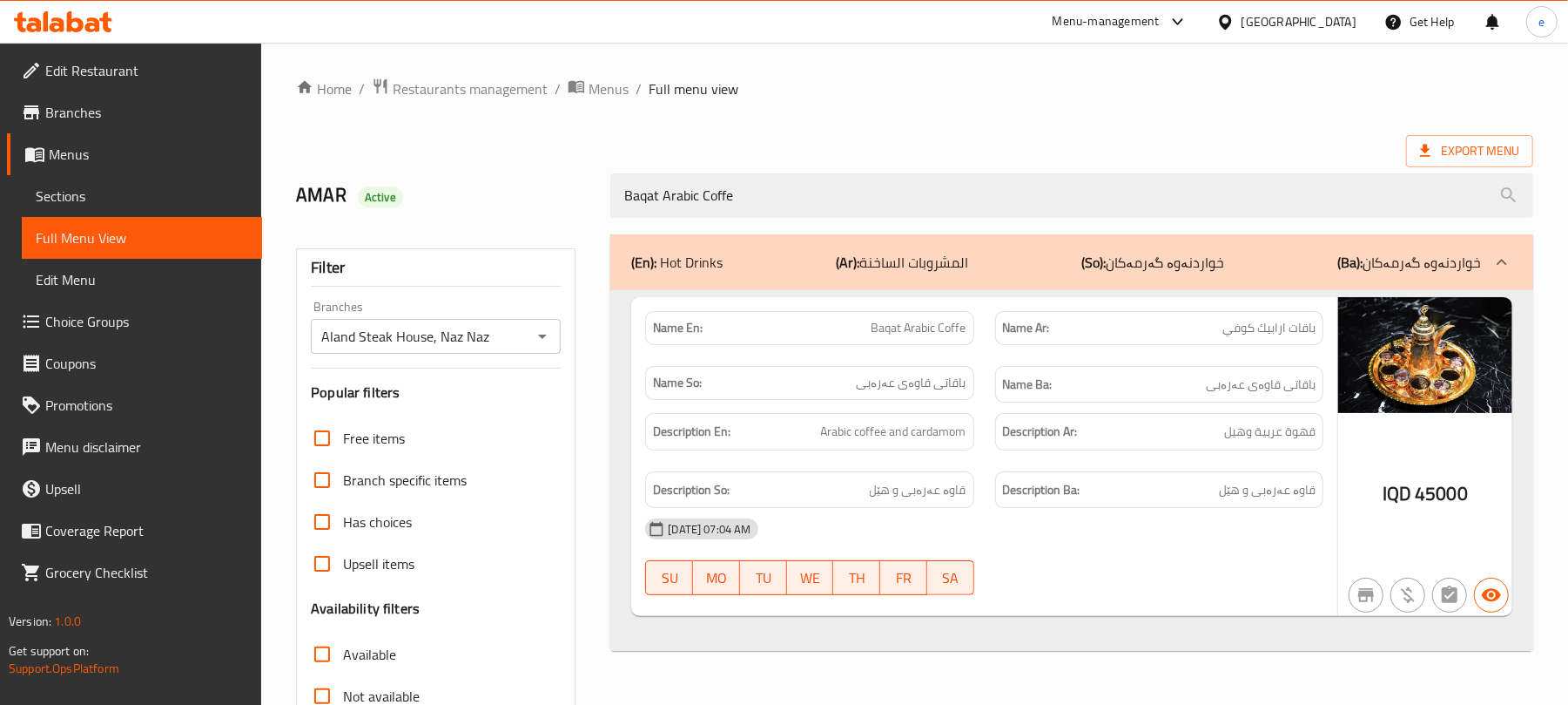
type input "Baqat Arabic Coffe"
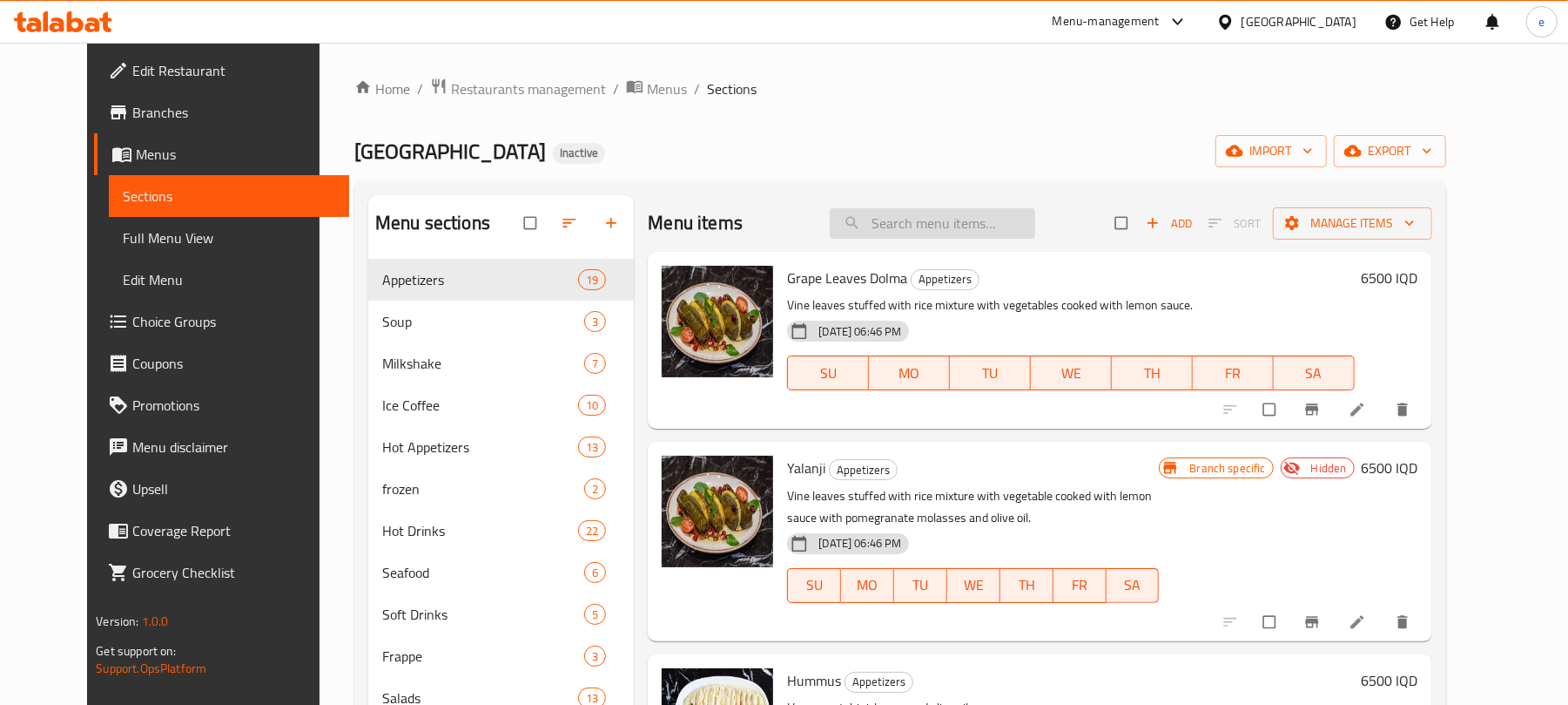
click at [916, 237] on input "search" at bounding box center [932, 224] width 206 height 30
paste input "Strawberry Frozen"
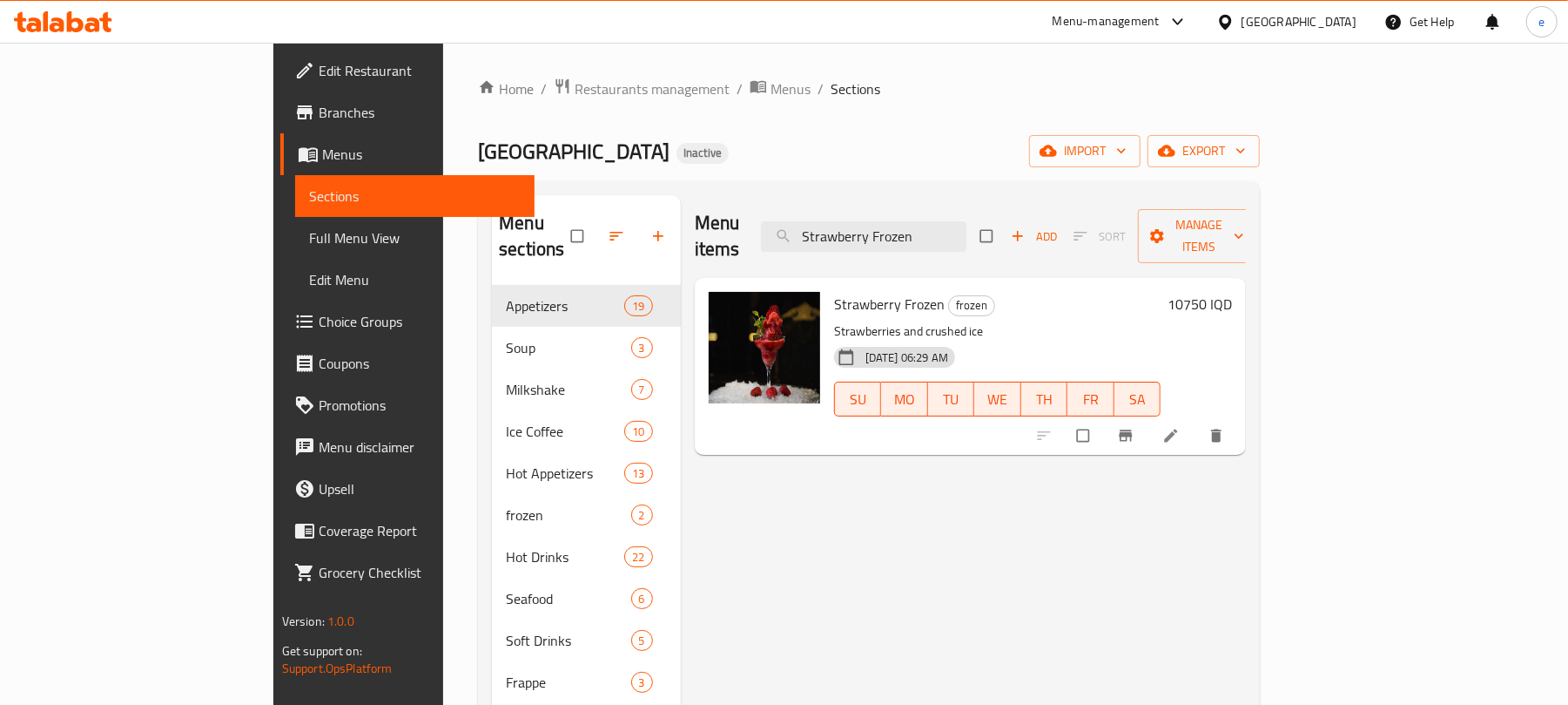
type input "Strawberry Frozen"
click at [1179, 427] on icon at bounding box center [1171, 435] width 17 height 17
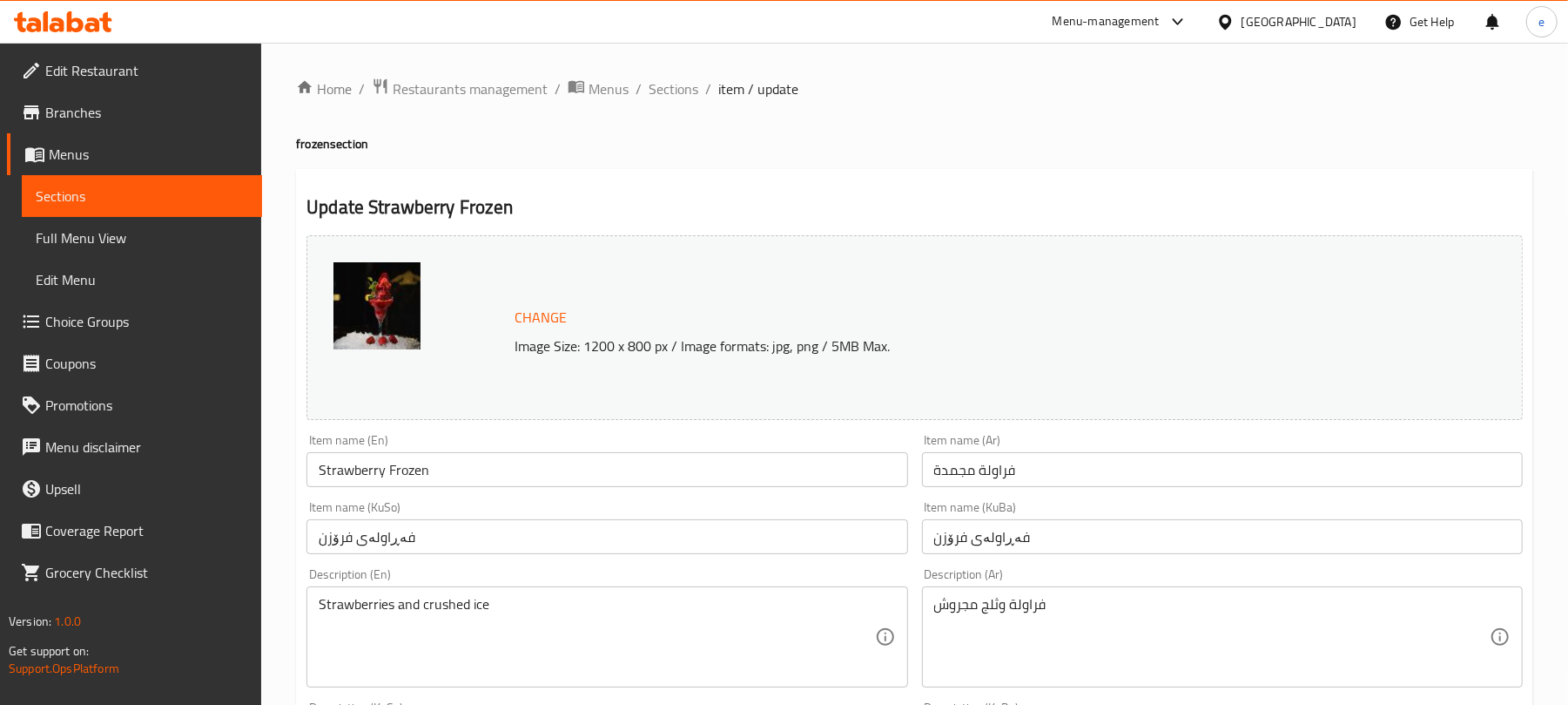
scroll to position [231, 0]
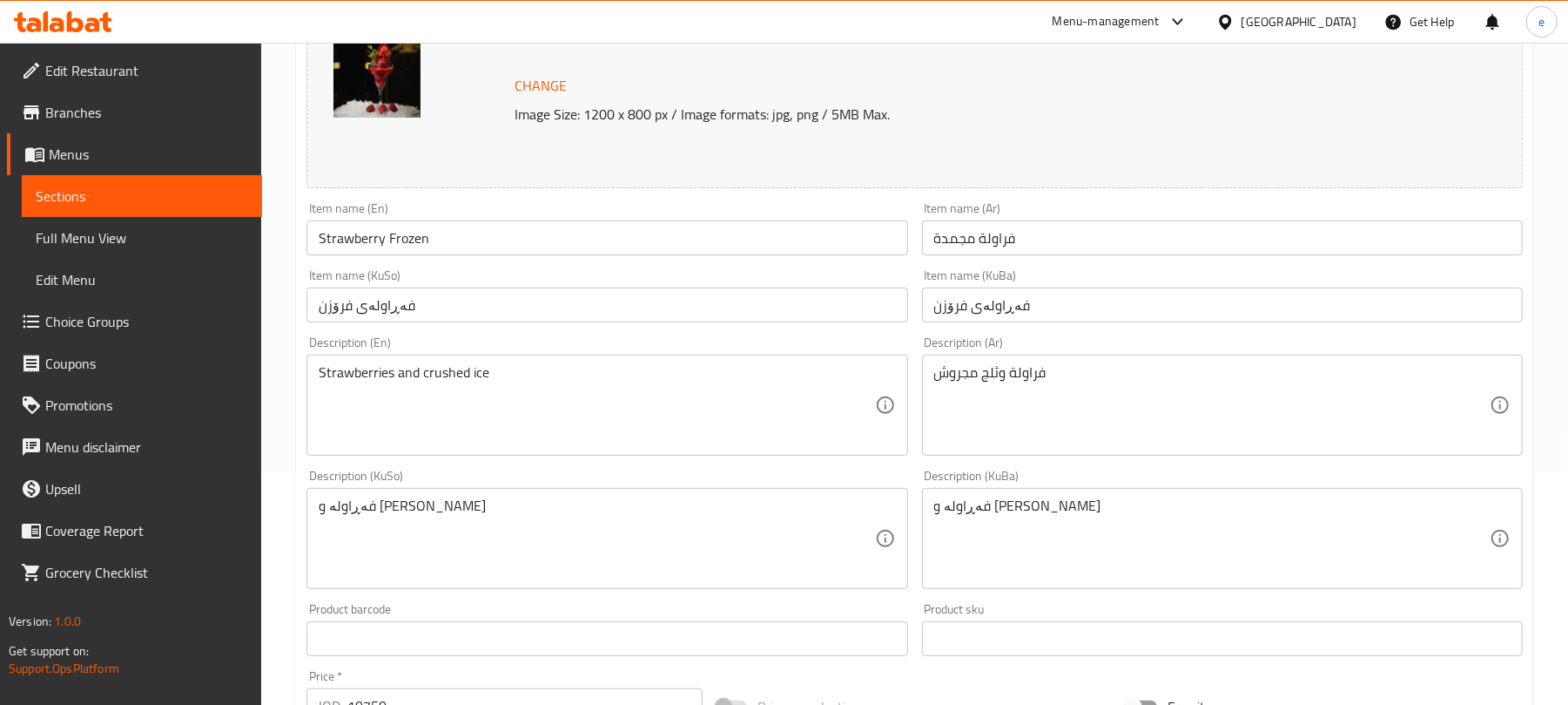
click at [718, 308] on input "فەڕاولەی فرۆزن" at bounding box center [607, 305] width 601 height 35
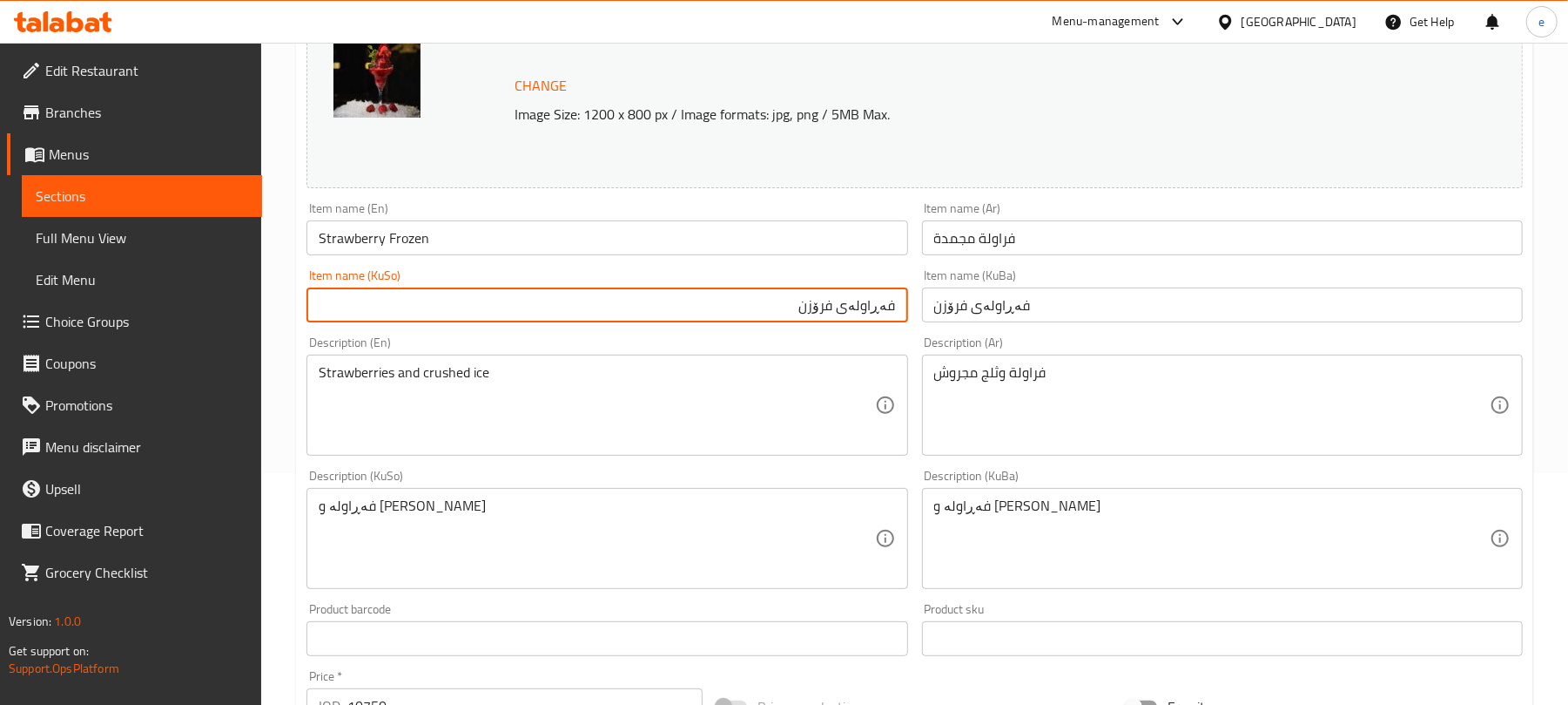
click at [824, 308] on input "فەڕاولەی فرۆزن" at bounding box center [607, 305] width 601 height 35
type input "فەڕاولەی بەستوو"
click at [848, 325] on div "Item name (KuSo) فەڕاولەی بەستوو Item name (KuSo)" at bounding box center [607, 295] width 615 height 67
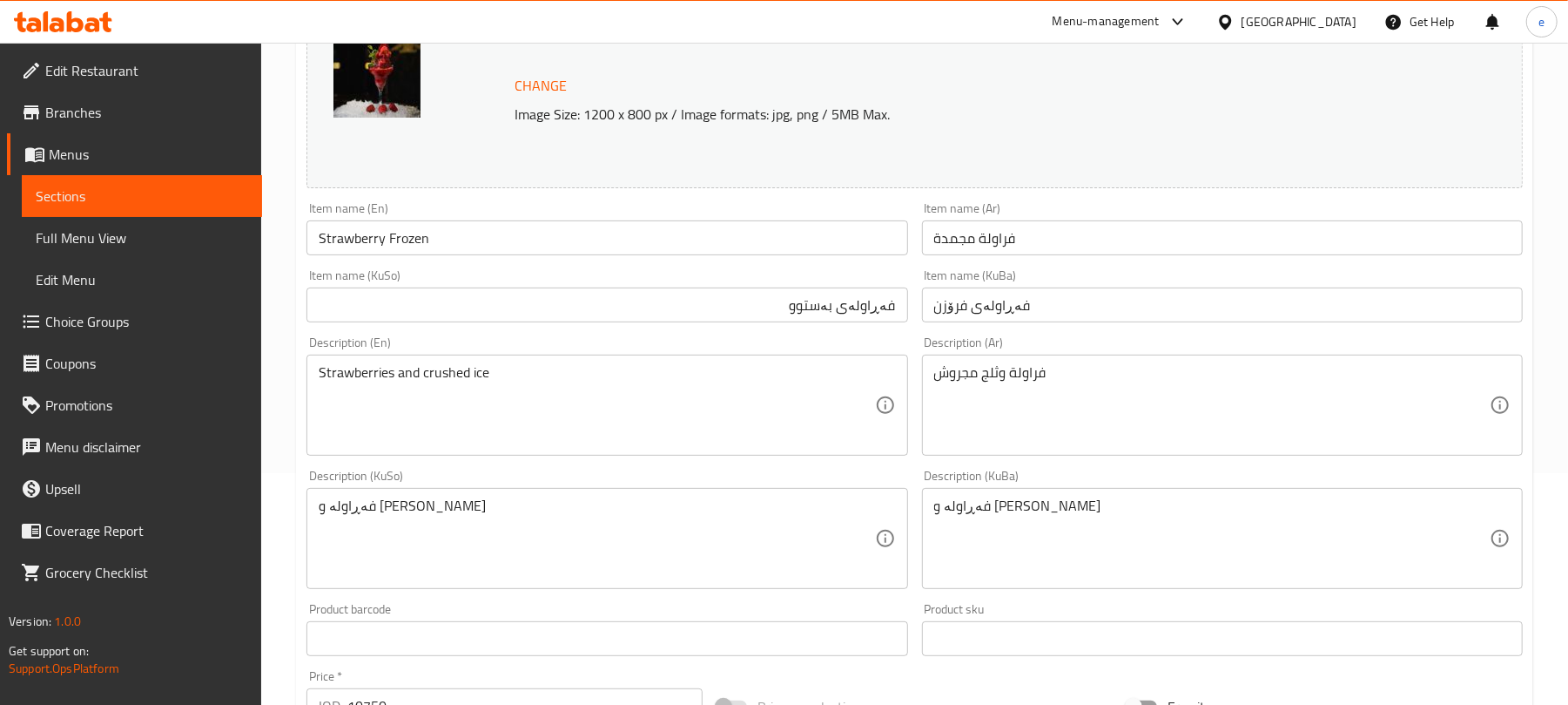
click at [851, 315] on input "فەڕاولەی بەستوو" at bounding box center [607, 305] width 601 height 35
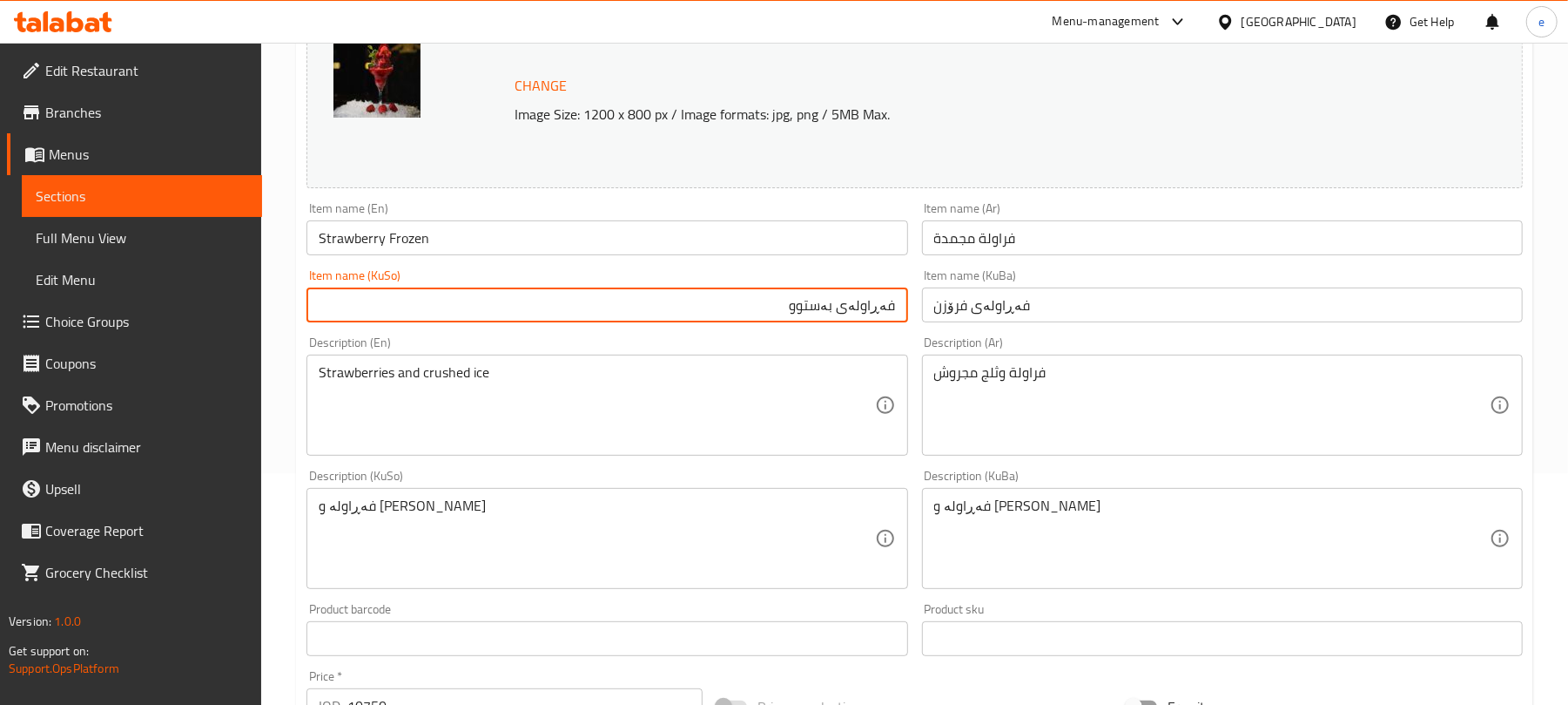
click at [851, 315] on input "فەڕاولەی بەستوو" at bounding box center [607, 305] width 601 height 35
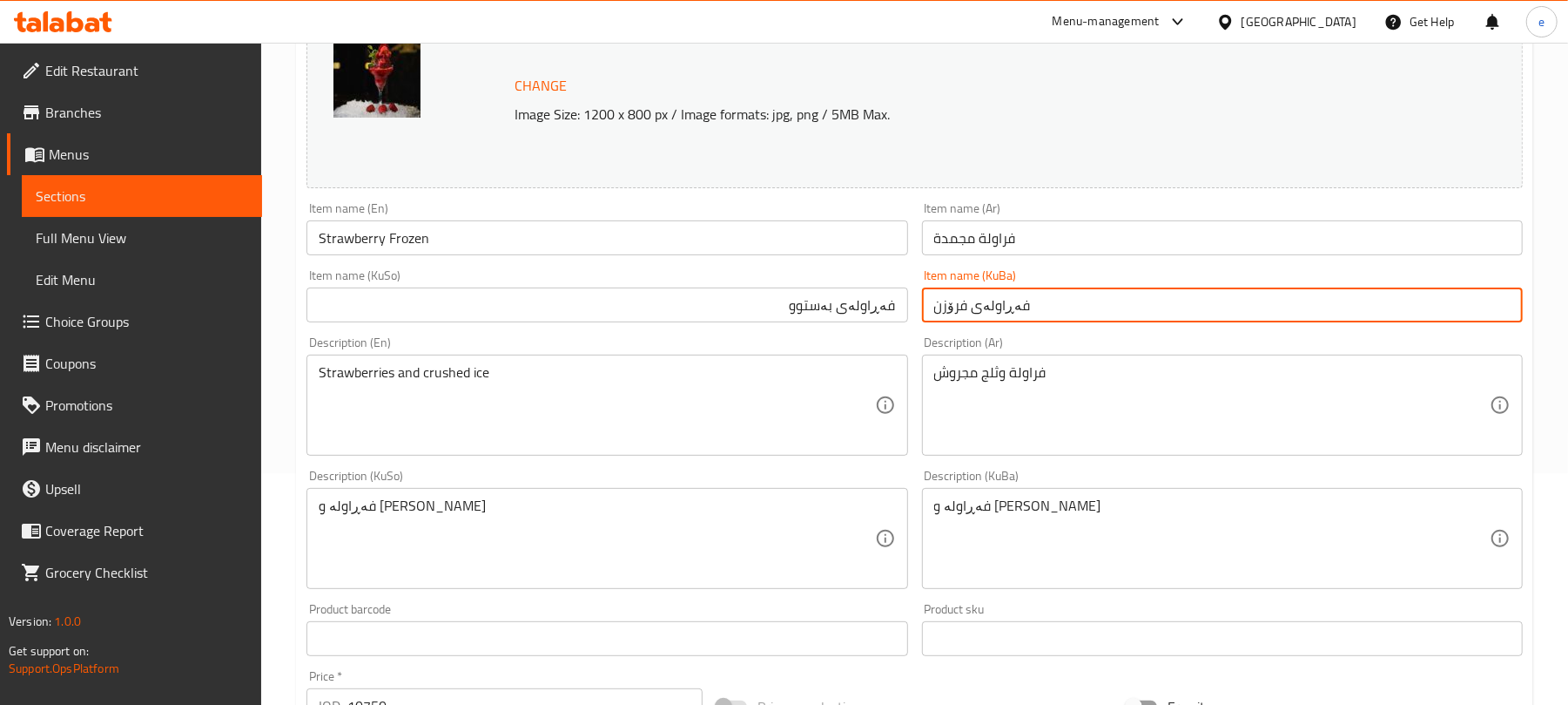
click at [970, 311] on input "فەڕاولەی فرۆزن" at bounding box center [1222, 305] width 601 height 35
paste input "بەستوو"
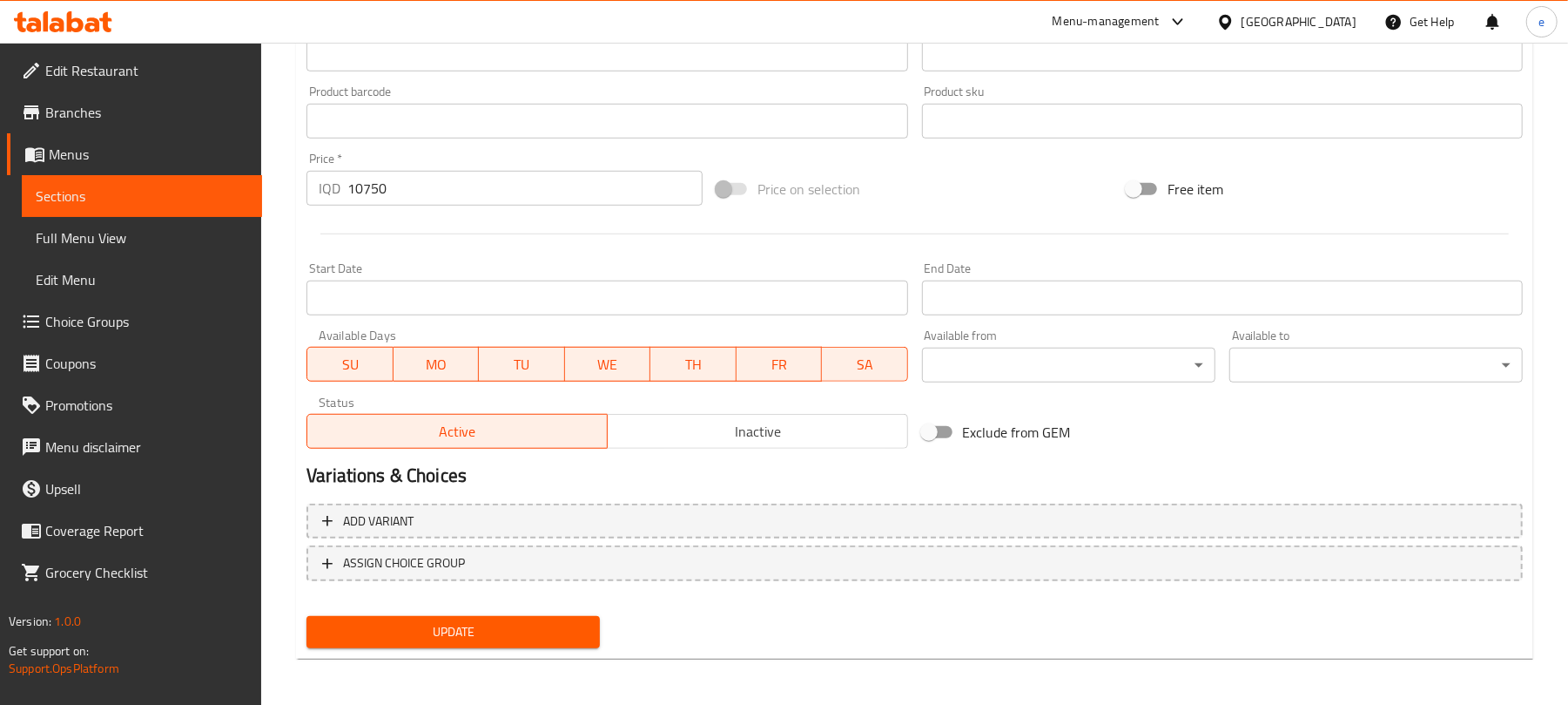
scroll to position [750, 0]
type input "فەڕاولەی بەستوو"
click at [505, 629] on span "Update" at bounding box center [453, 630] width 265 height 22
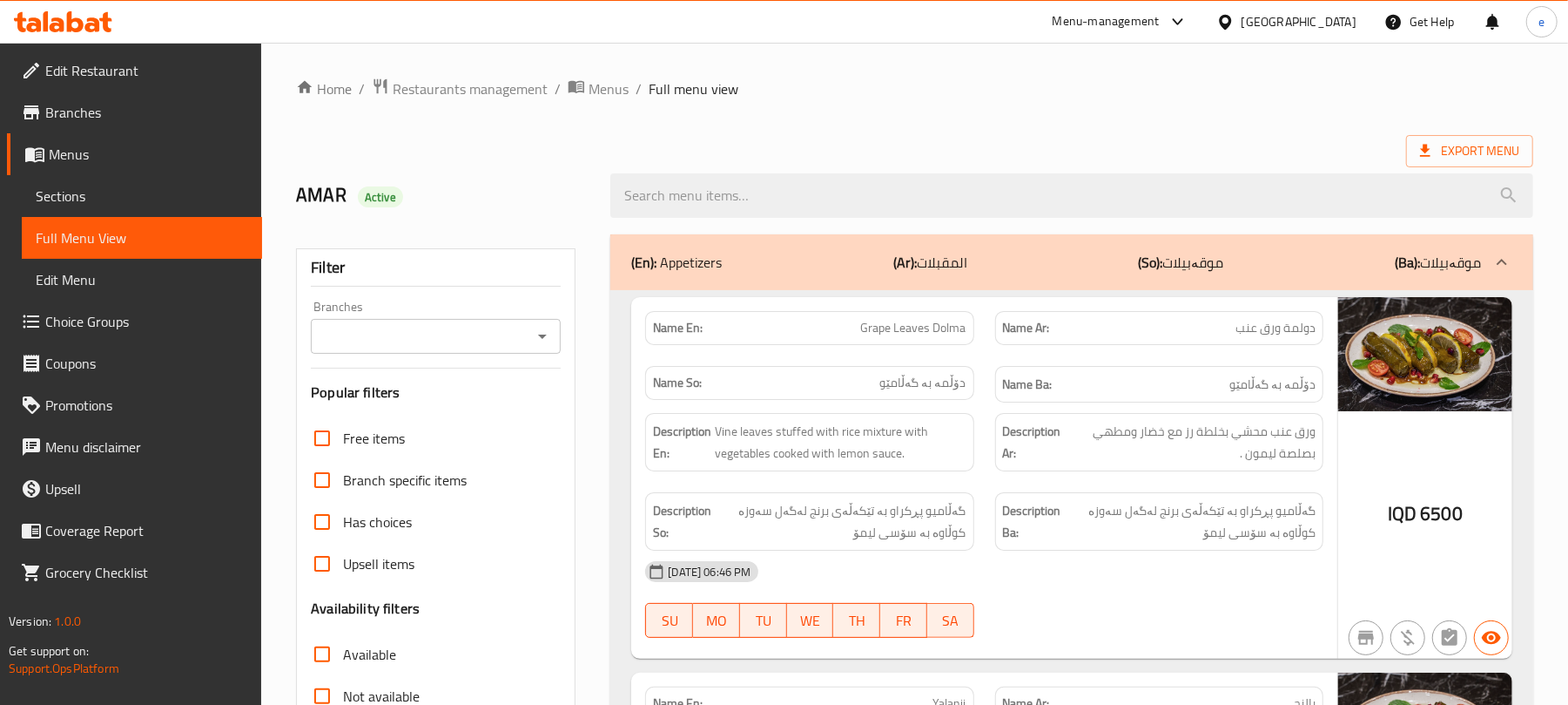
click at [543, 332] on icon "Open" at bounding box center [542, 336] width 21 height 21
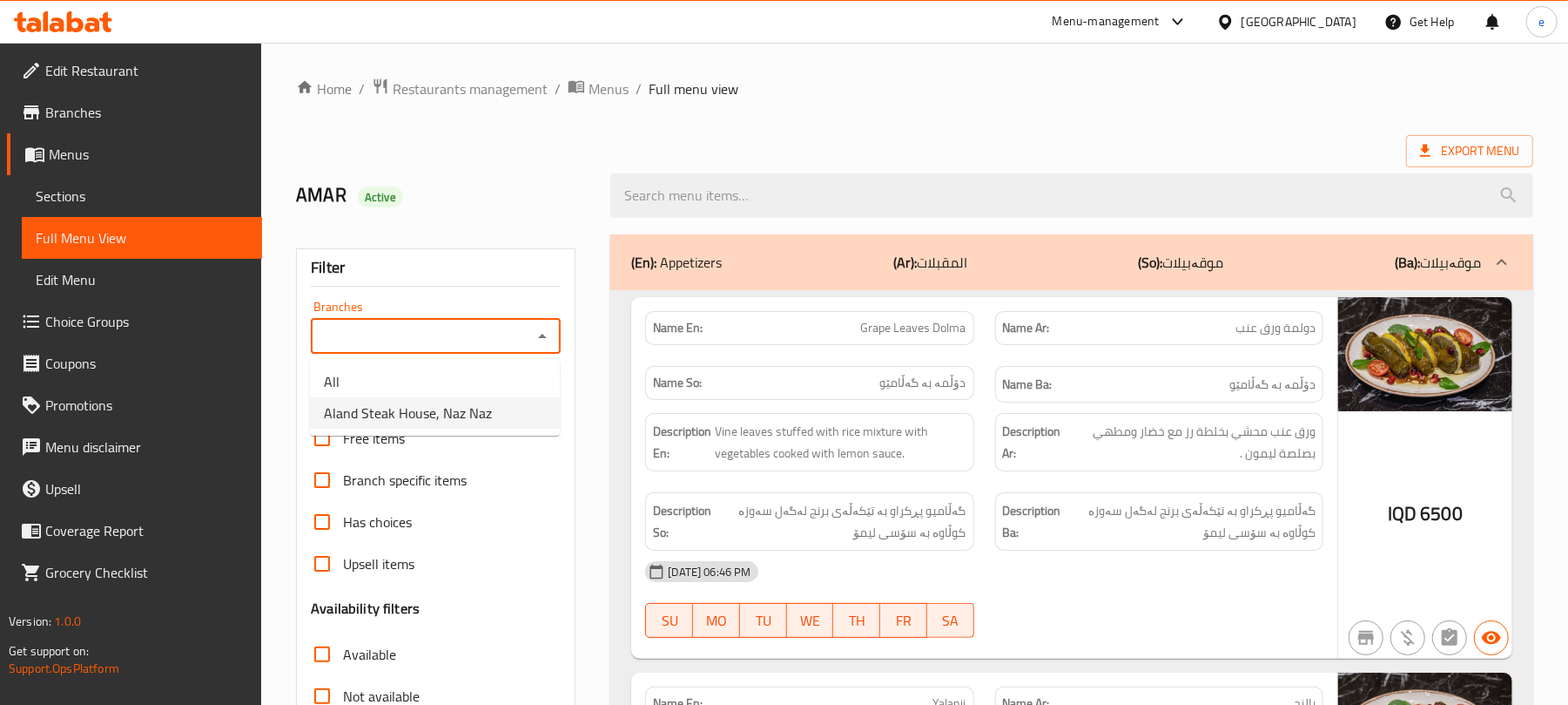
click at [464, 397] on li "Aland Steak House, Naz Naz" at bounding box center [435, 412] width 250 height 31
type input "Aland Steak House, Naz Naz"
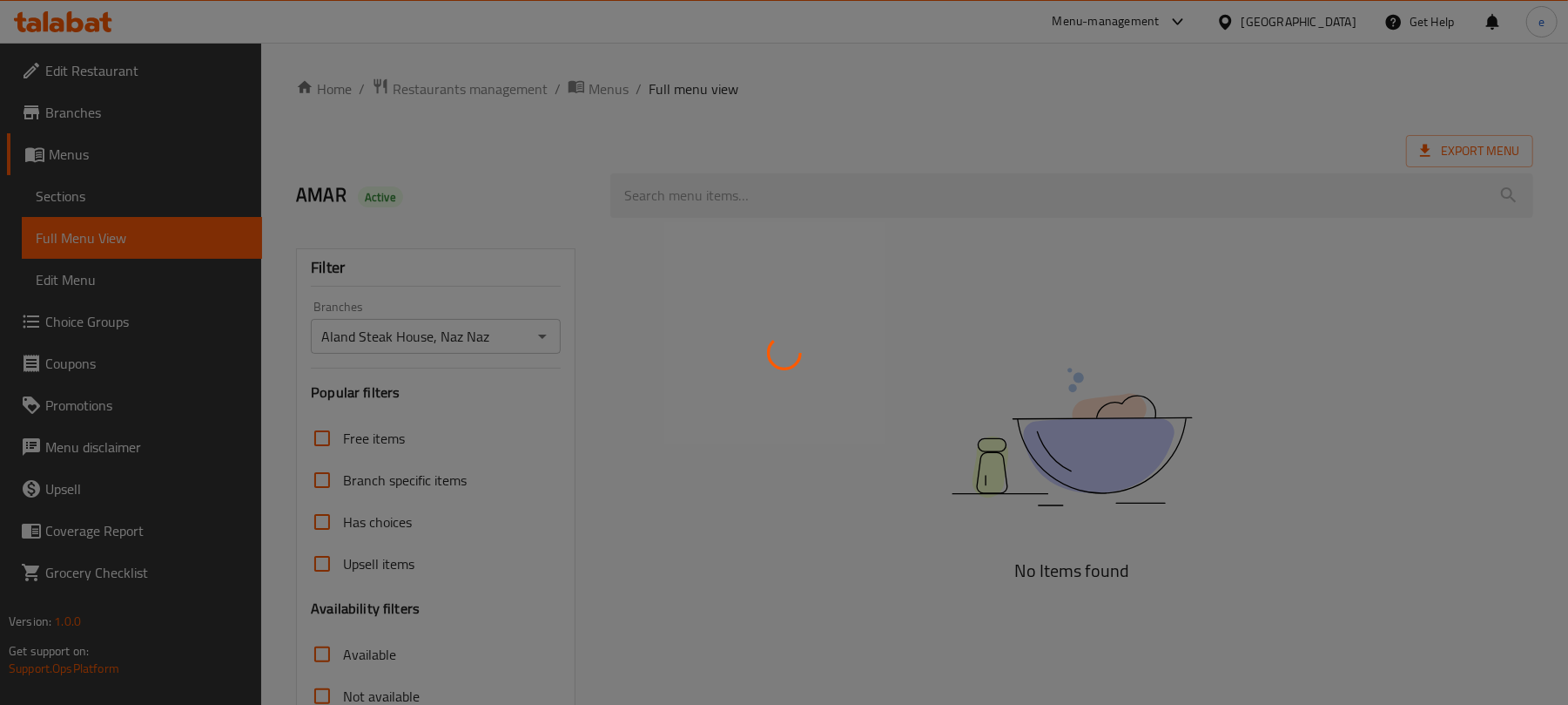
click at [824, 195] on div at bounding box center [784, 352] width 1568 height 705
click at [702, 186] on div at bounding box center [784, 352] width 1568 height 705
click at [666, 190] on div at bounding box center [784, 352] width 1568 height 705
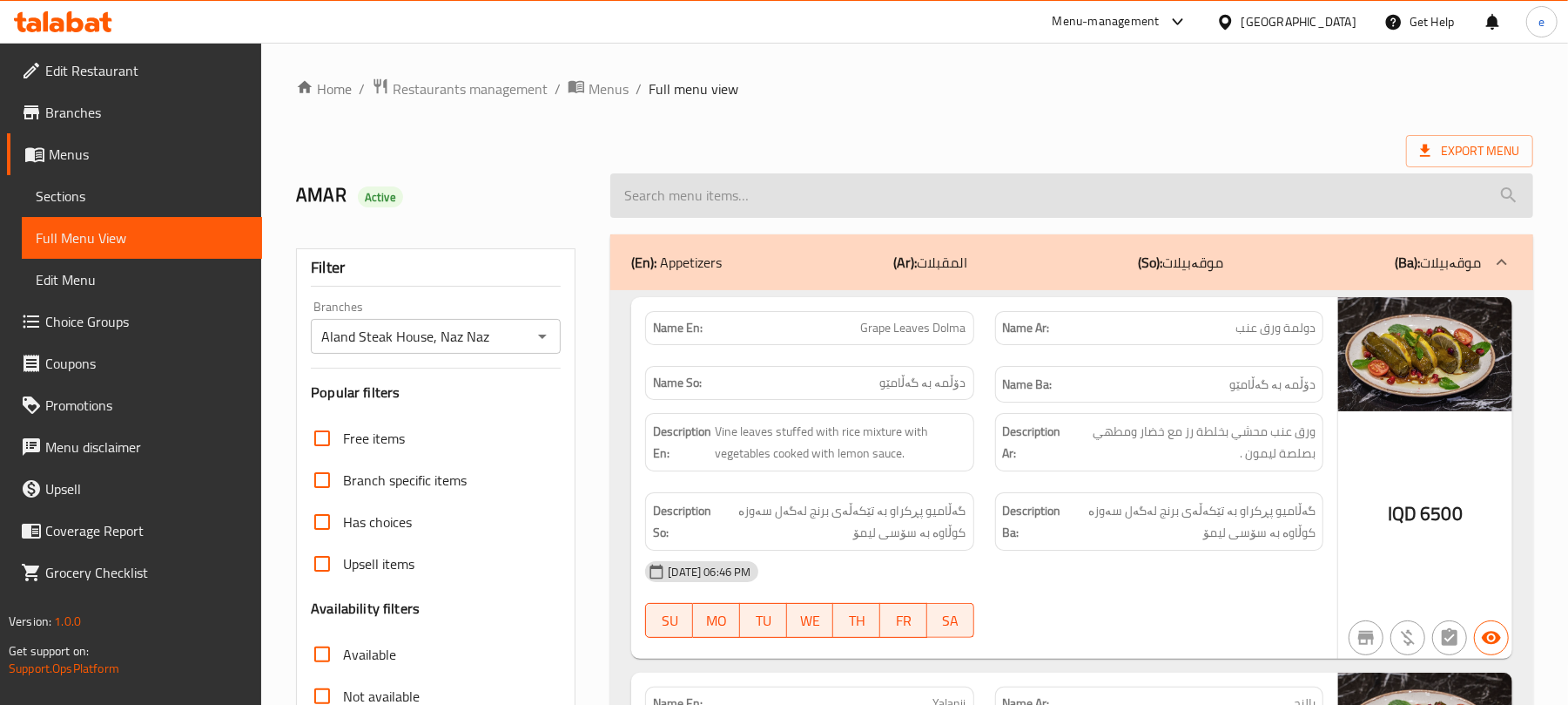
click at [785, 193] on input "search" at bounding box center [1072, 195] width 923 height 44
paste input "Black Arabic Coffee"
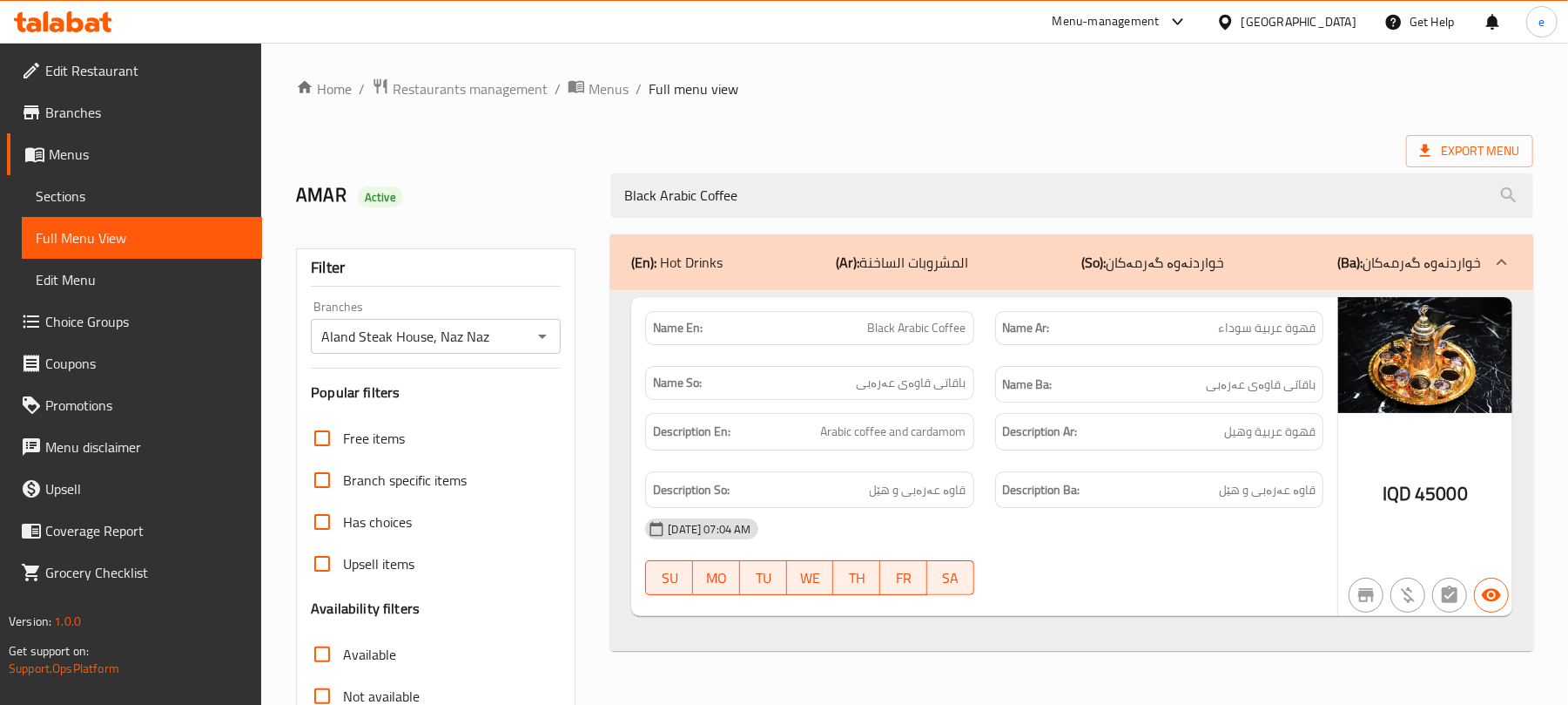
type input "Black Arabic Coffee"
click at [547, 334] on icon "Open" at bounding box center [542, 336] width 21 height 21
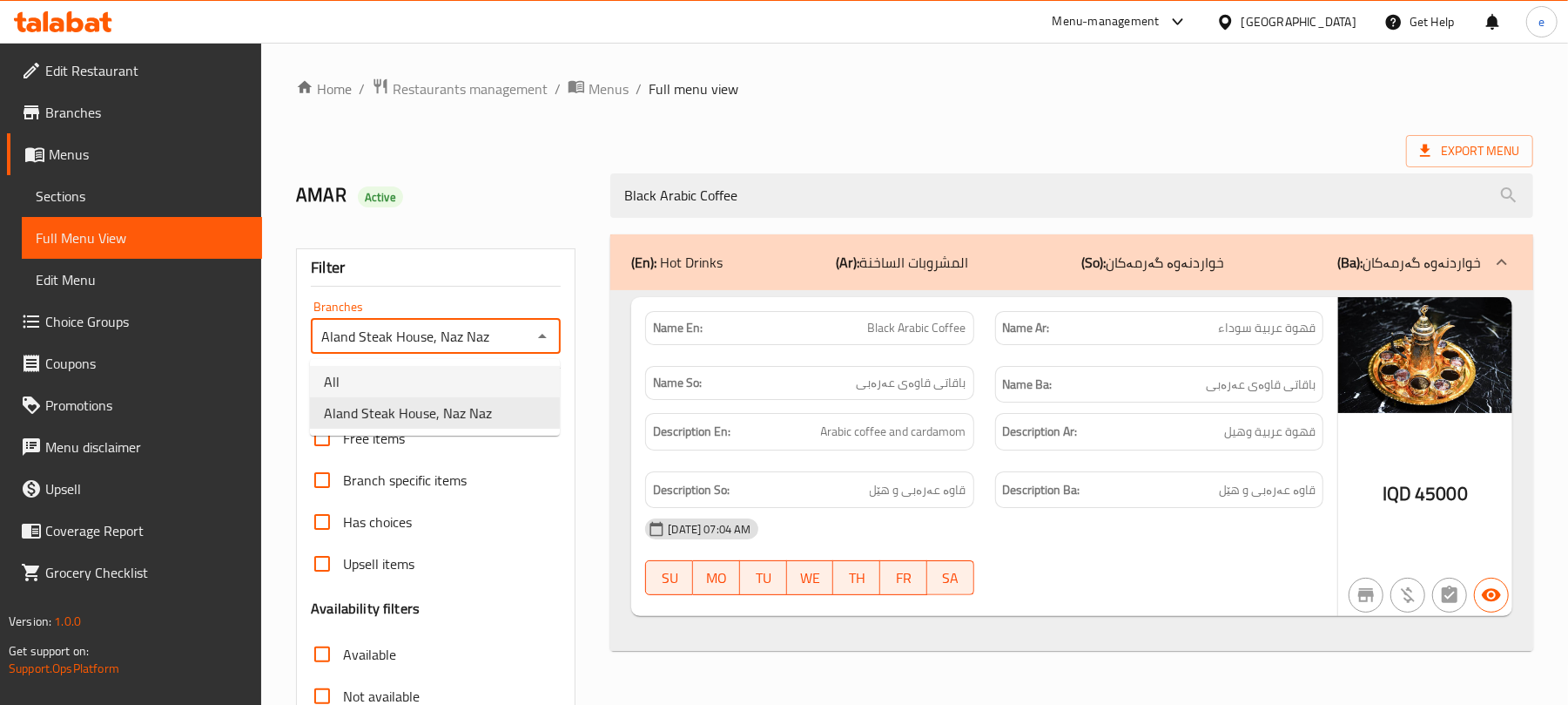
click at [502, 378] on li "All" at bounding box center [435, 381] width 250 height 31
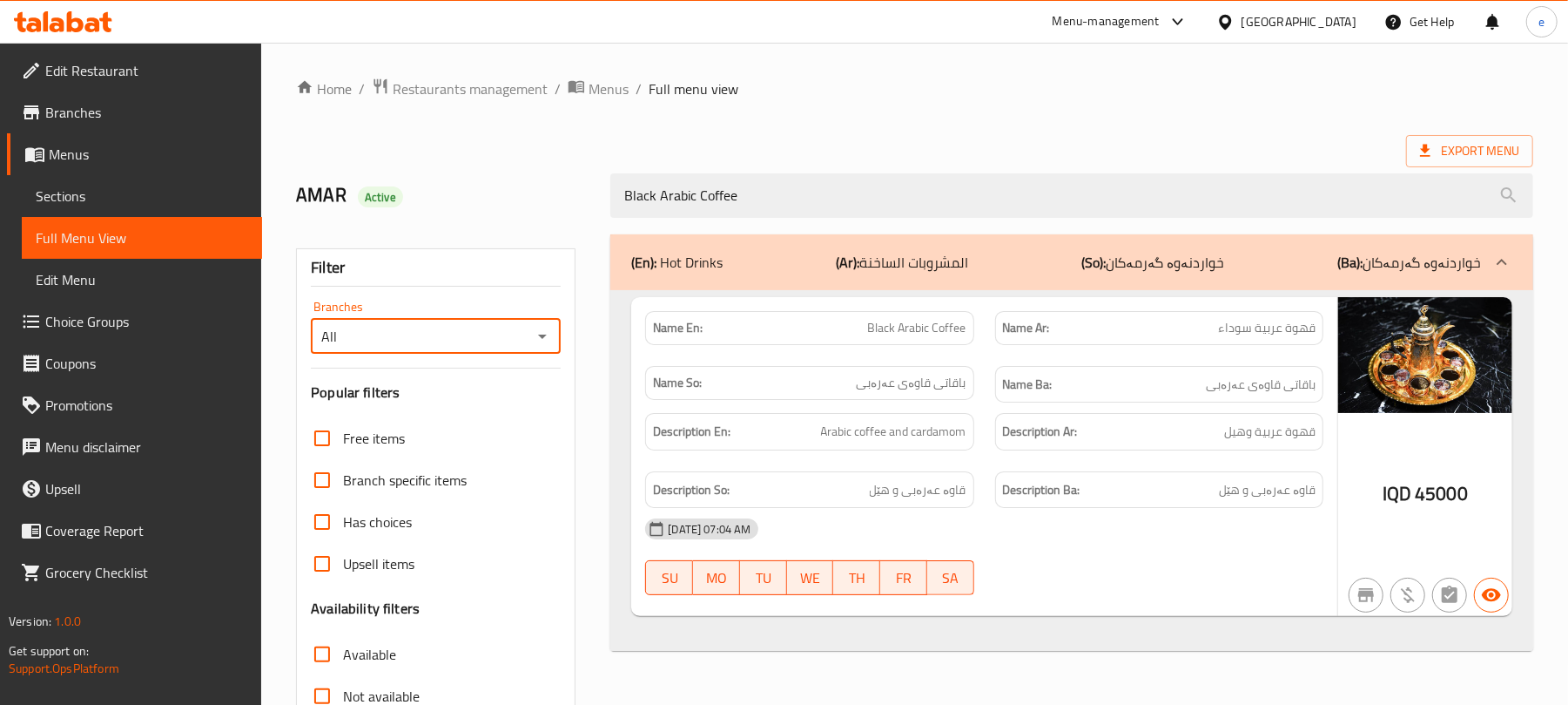
click at [537, 336] on icon "Open" at bounding box center [542, 336] width 21 height 21
click at [492, 404] on li "Aland Steak House, Naz Naz" at bounding box center [435, 412] width 250 height 31
type input "Aland Steak House, Naz Naz"
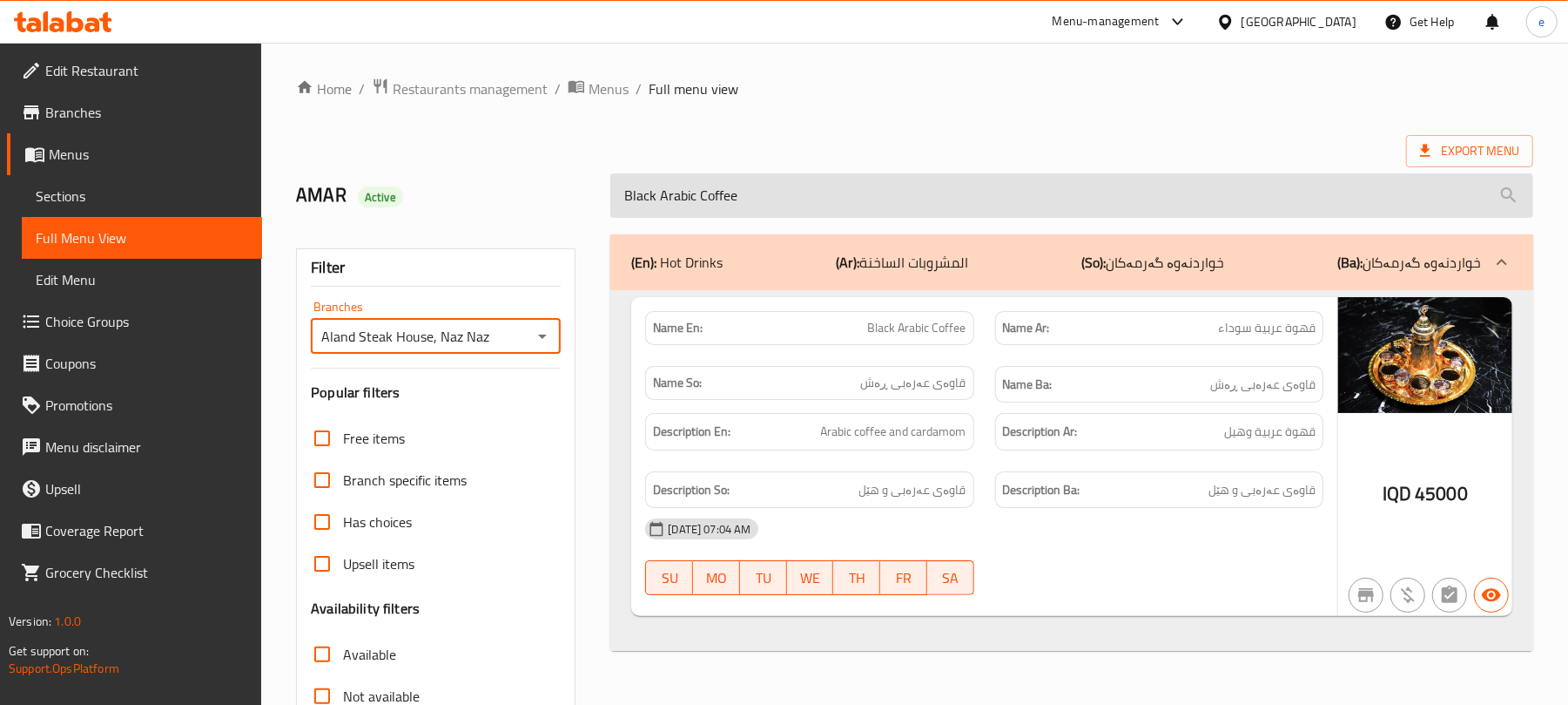
click at [723, 217] on input "Black Arabic Coffee" at bounding box center [1072, 195] width 923 height 44
paste input "tibaeat Cappuccino"
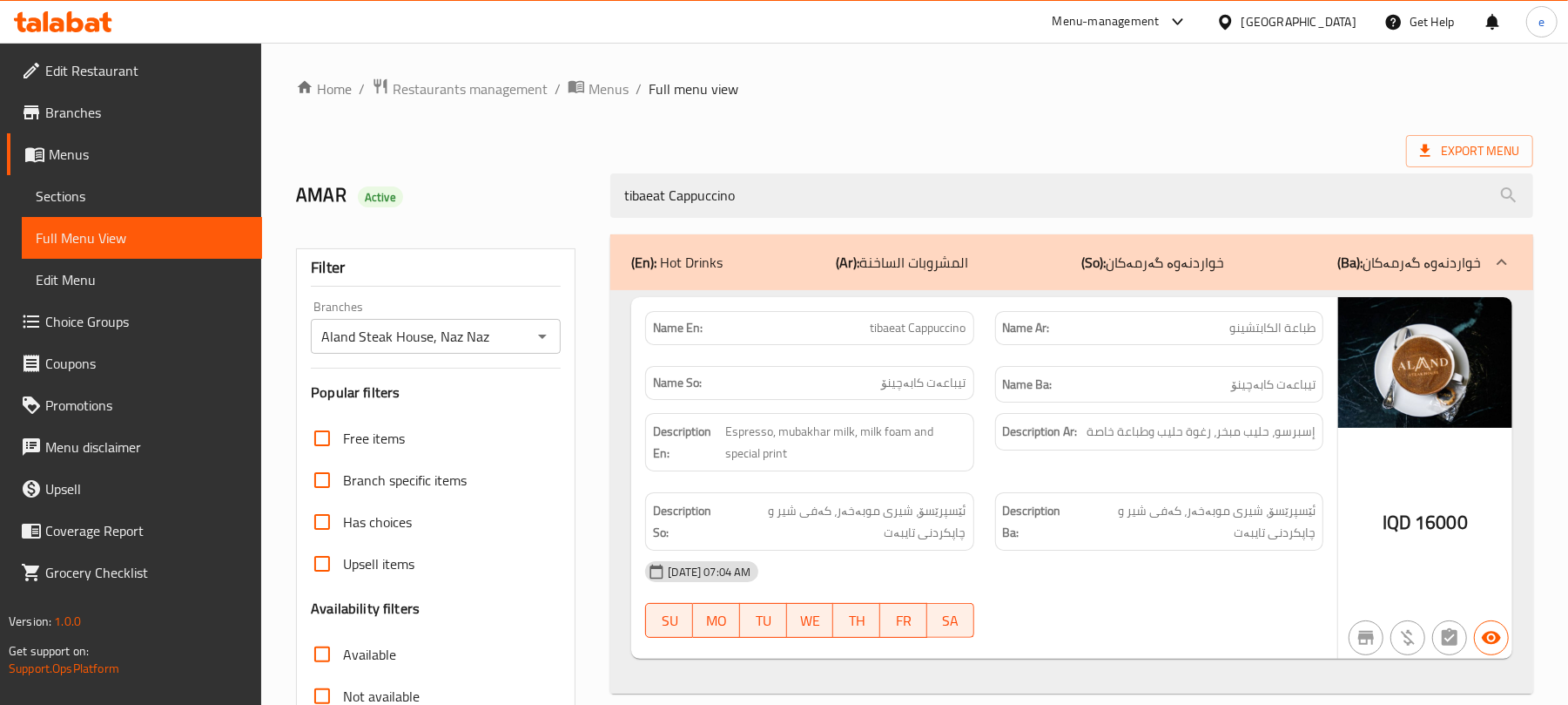
scroll to position [224, 0]
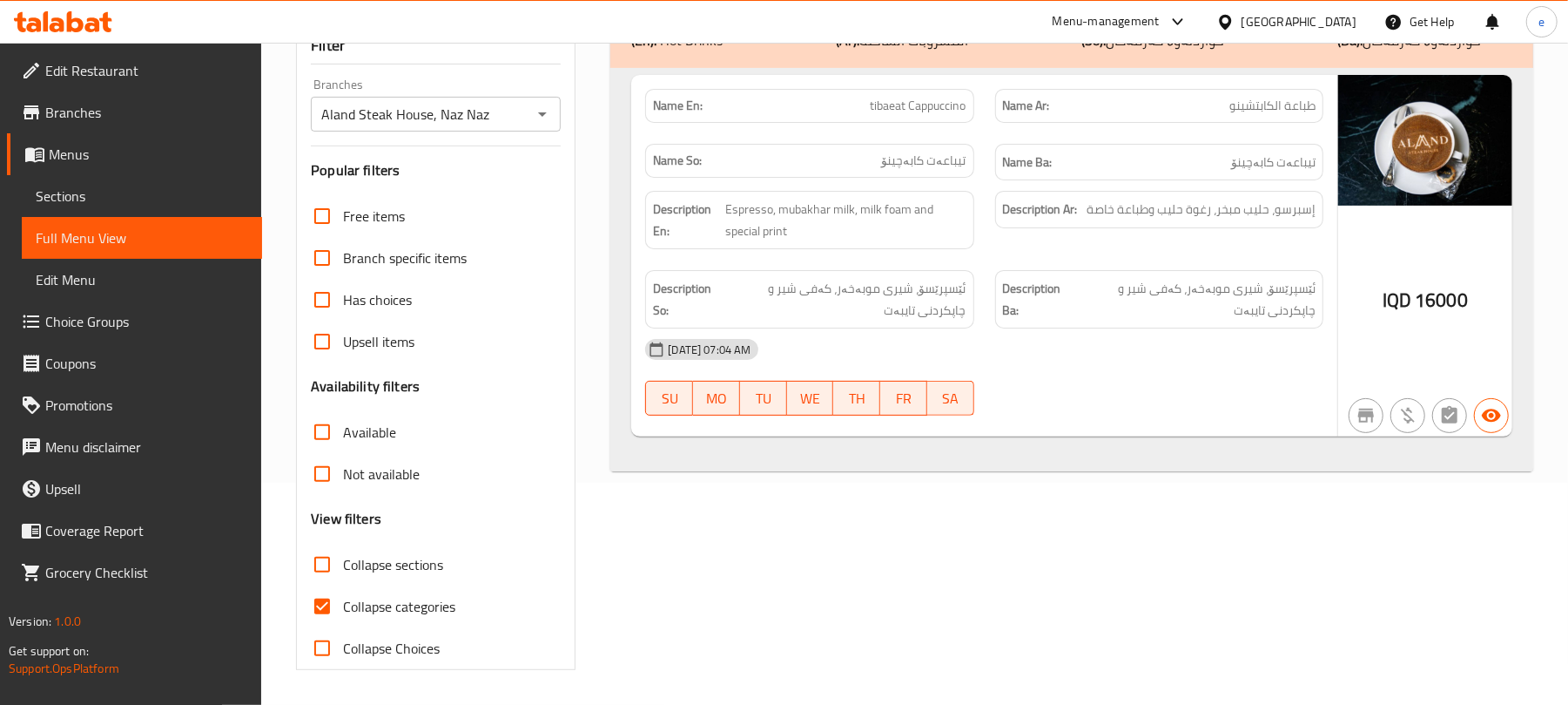
type input "tibaeat Cappuccino"
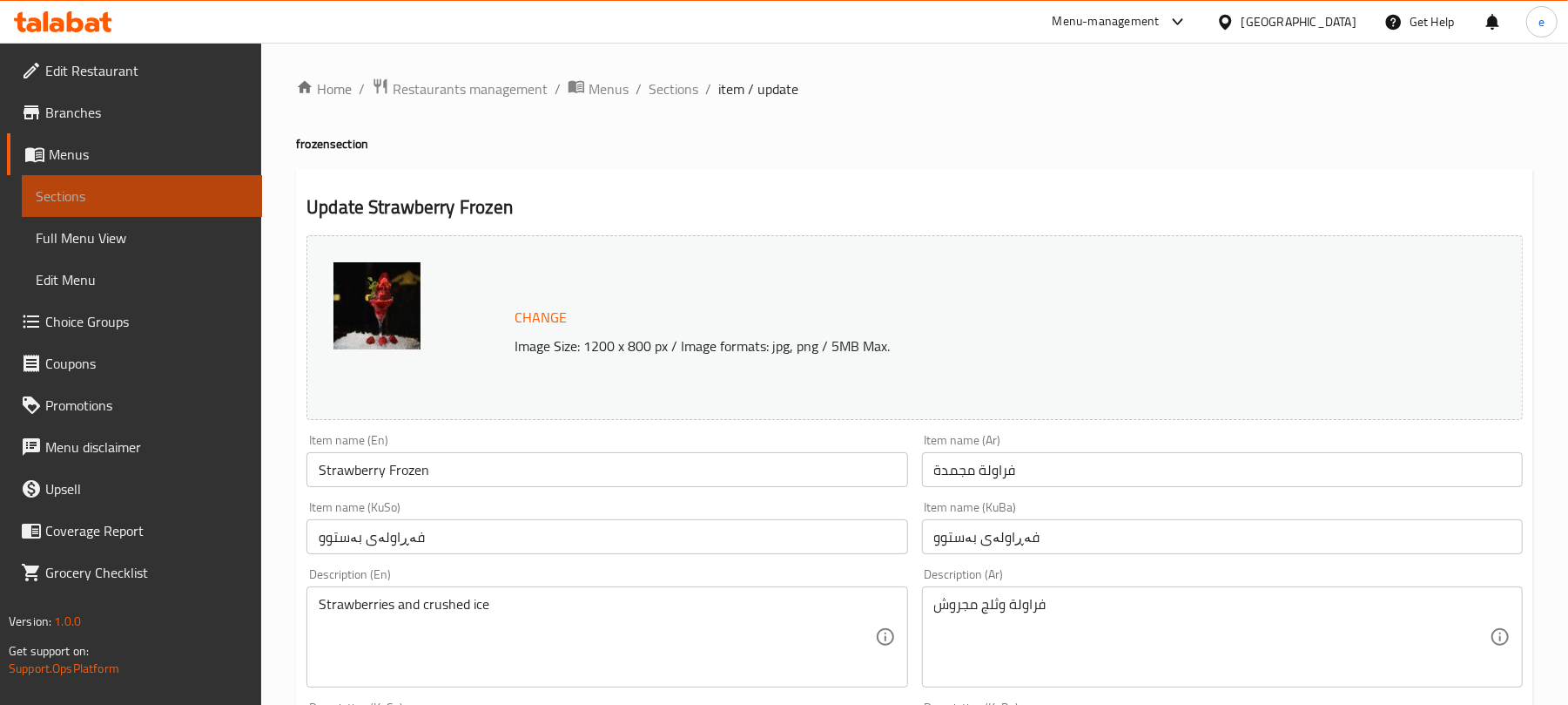
click at [141, 193] on span "Sections" at bounding box center [142, 196] width 212 height 21
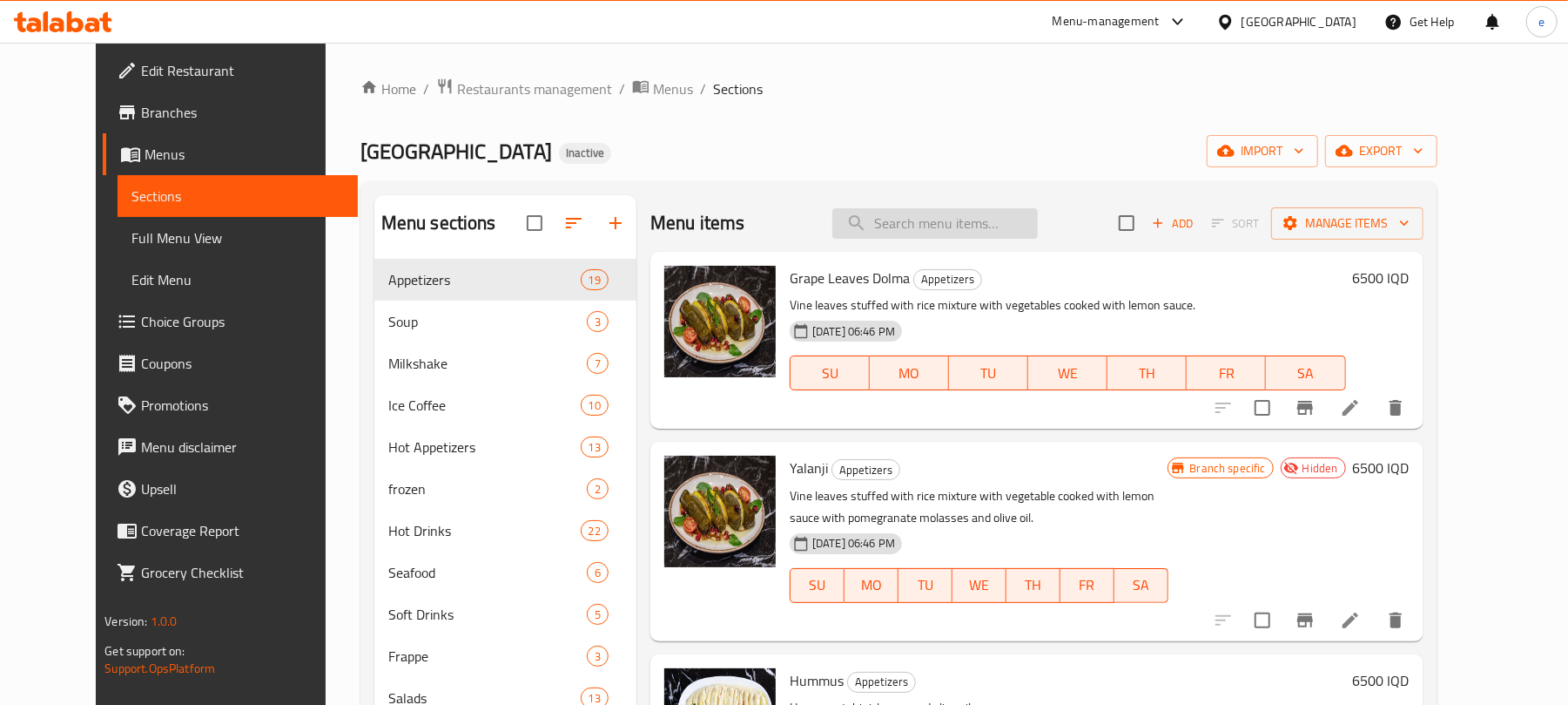
click at [969, 239] on input "search" at bounding box center [935, 224] width 206 height 30
paste input "Black Arabic Coffee"
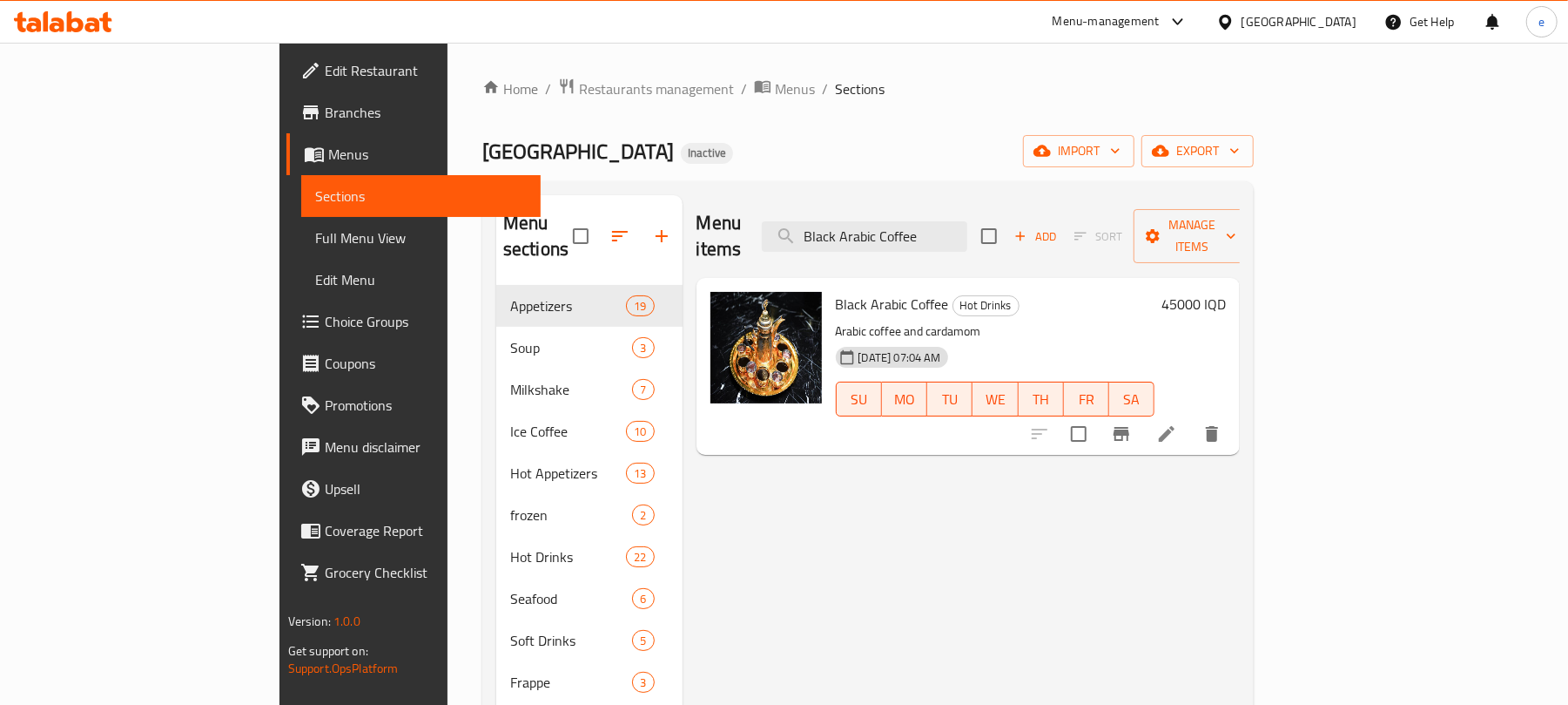
type input "Black Arabic Coffee"
click at [1177, 423] on icon at bounding box center [1167, 433] width 21 height 21
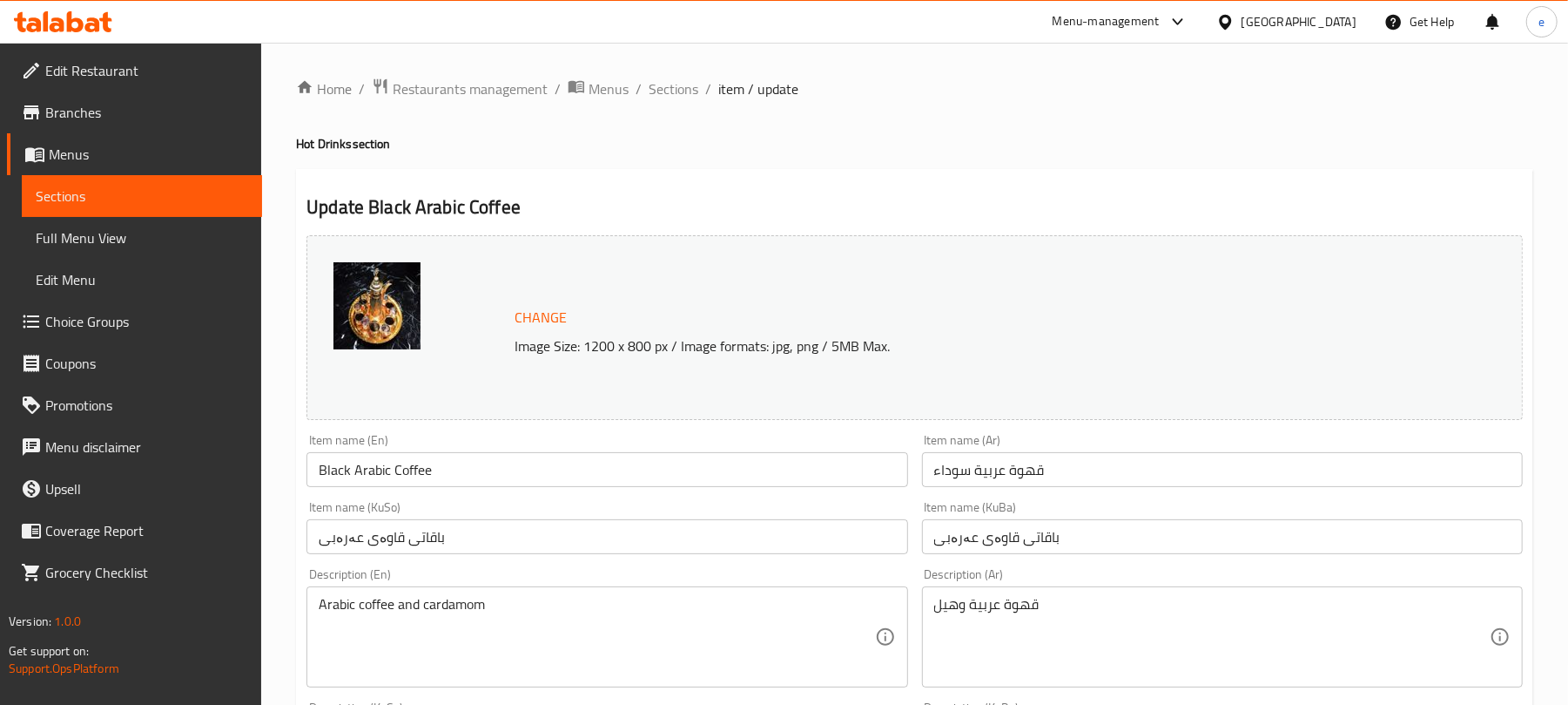
click at [572, 531] on input "باقاتی قاوەی عەرەبی" at bounding box center [607, 536] width 601 height 35
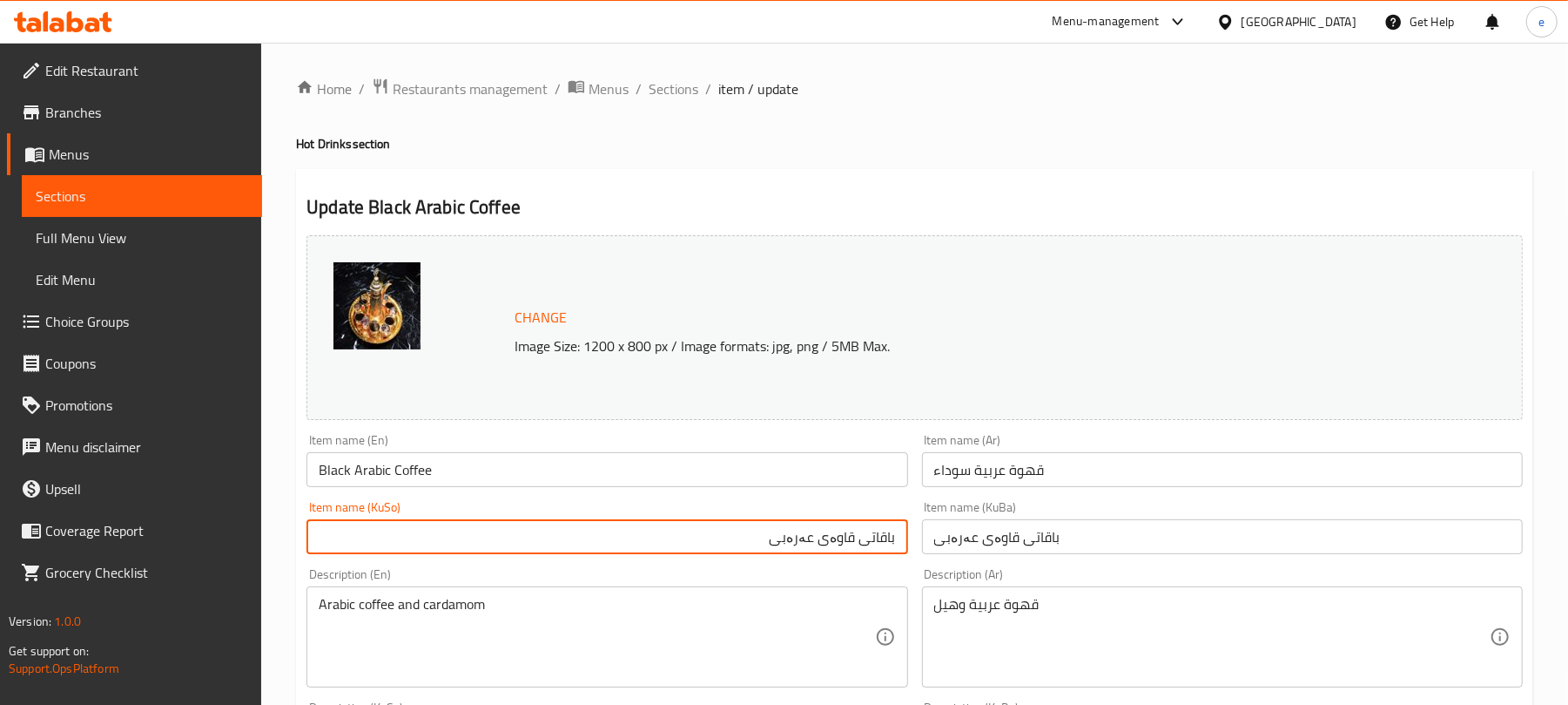
click at [795, 541] on input "باقاتی قاوەی عەرەبی" at bounding box center [607, 536] width 601 height 35
click at [803, 542] on input "قاوەی عەرەبی ڕەش" at bounding box center [607, 536] width 601 height 35
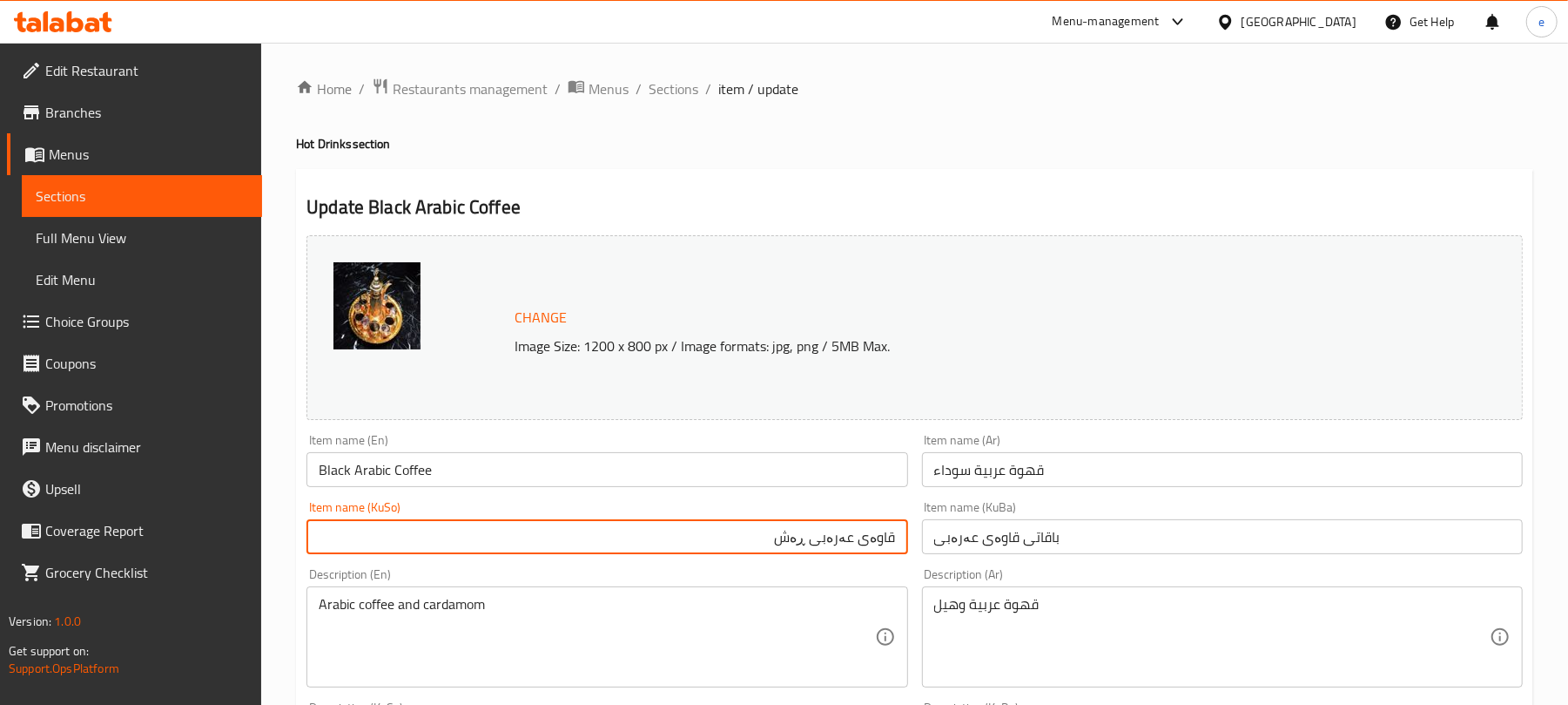
click at [803, 542] on input "قاوەی عەرەبی ڕەش" at bounding box center [607, 536] width 601 height 35
type input "قاوەی عەرەبی ڕەش"
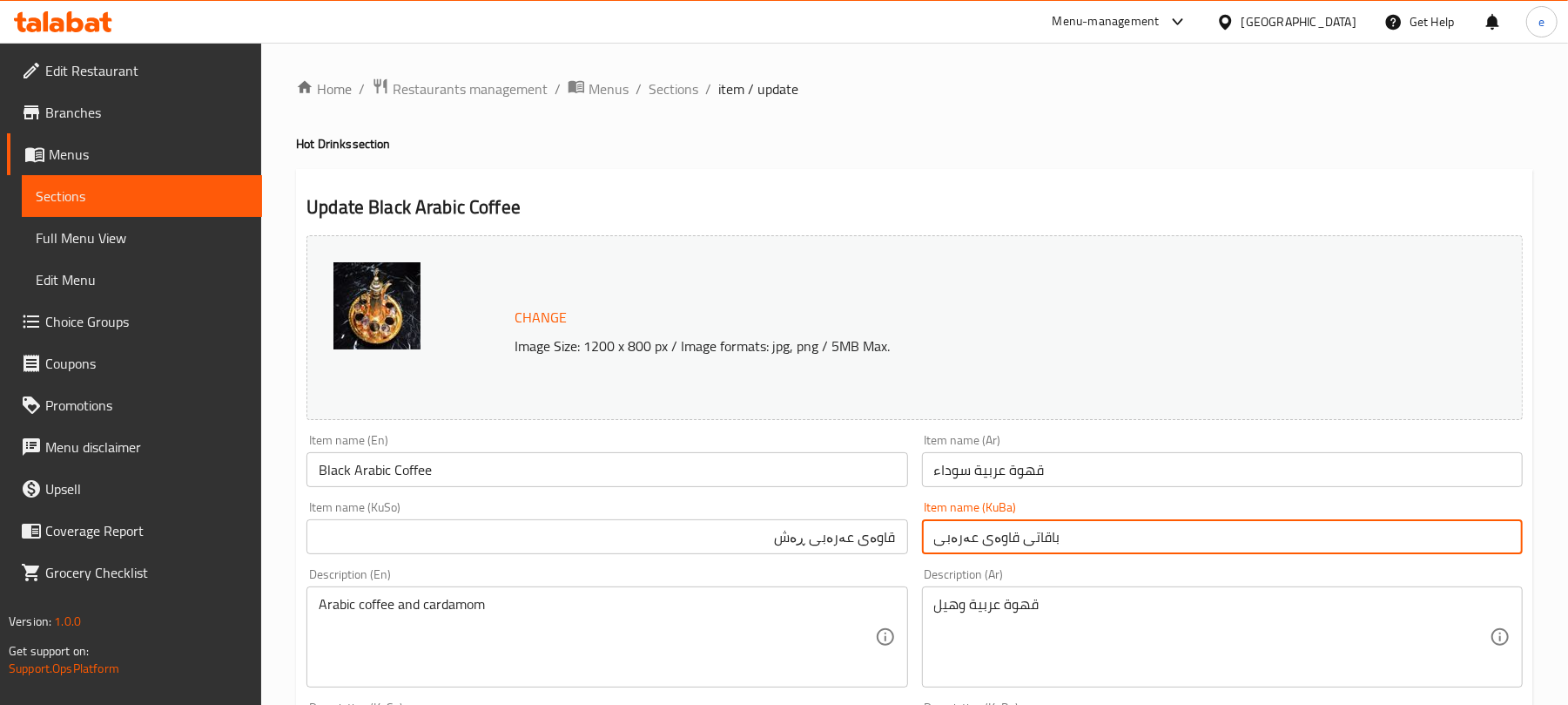
click at [1038, 521] on input "باقاتی قاوەی عەرەبی" at bounding box center [1222, 536] width 601 height 35
paste input "قاوەی عەرەبی ڕەش"
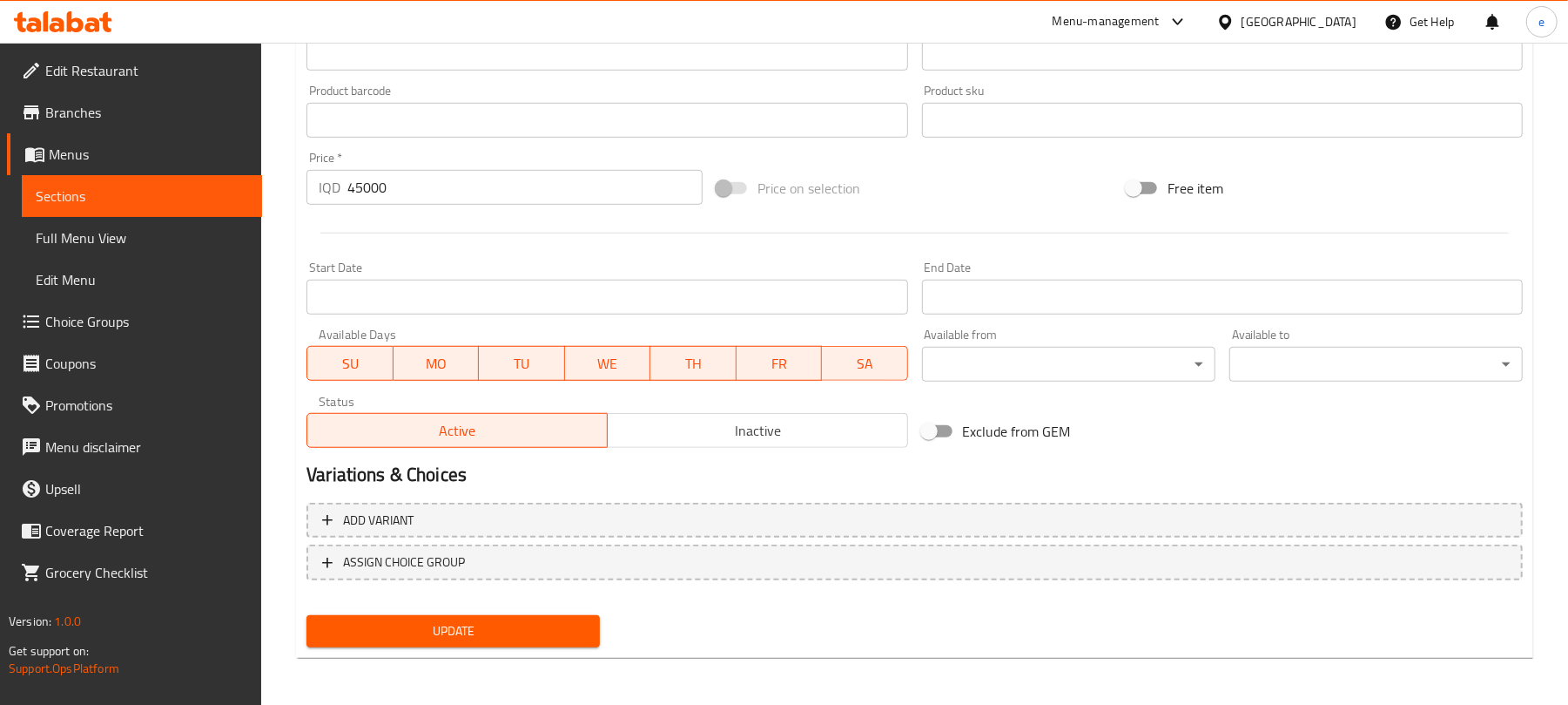
type input "قاوەی عەرەبی ڕەش"
click at [472, 625] on span "Update" at bounding box center [453, 630] width 265 height 22
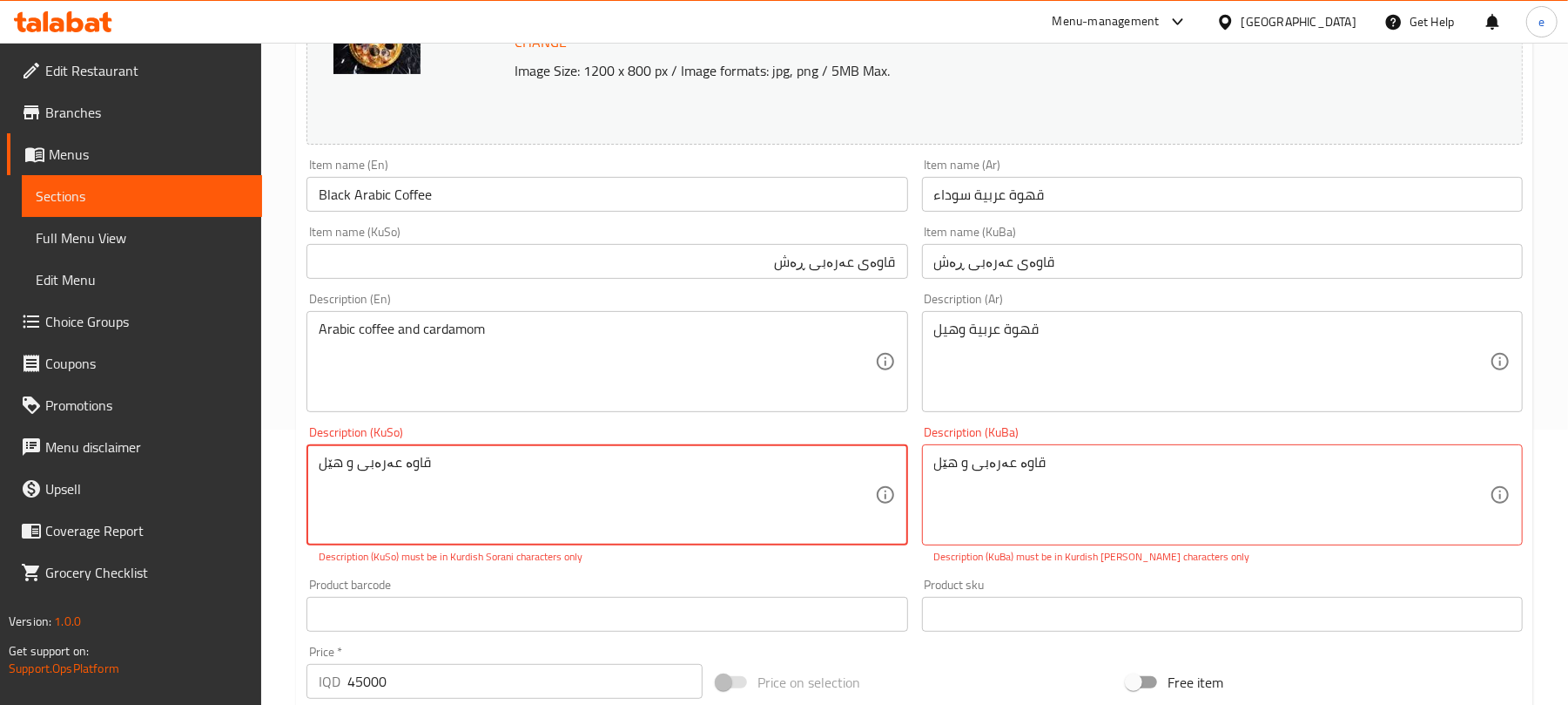
scroll to position [265, 0]
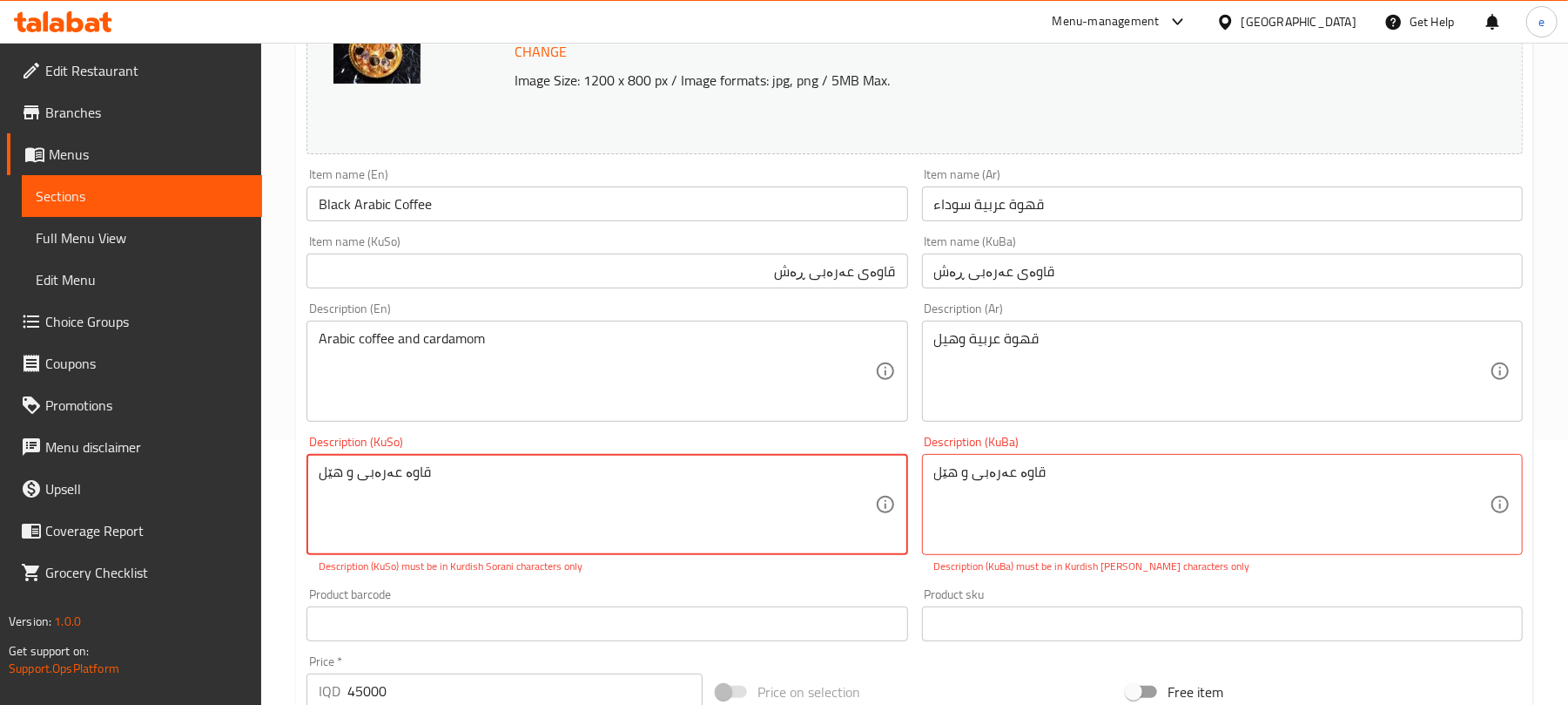
click at [632, 515] on textarea "قاوە عەرەبی و ‌هێل" at bounding box center [596, 505] width 556 height 83
click at [841, 476] on textarea "قاوە عەرەبی و ‌هێل" at bounding box center [596, 505] width 556 height 83
click at [840, 476] on textarea "قاوەی عەرەبی و هێل" at bounding box center [596, 505] width 556 height 83
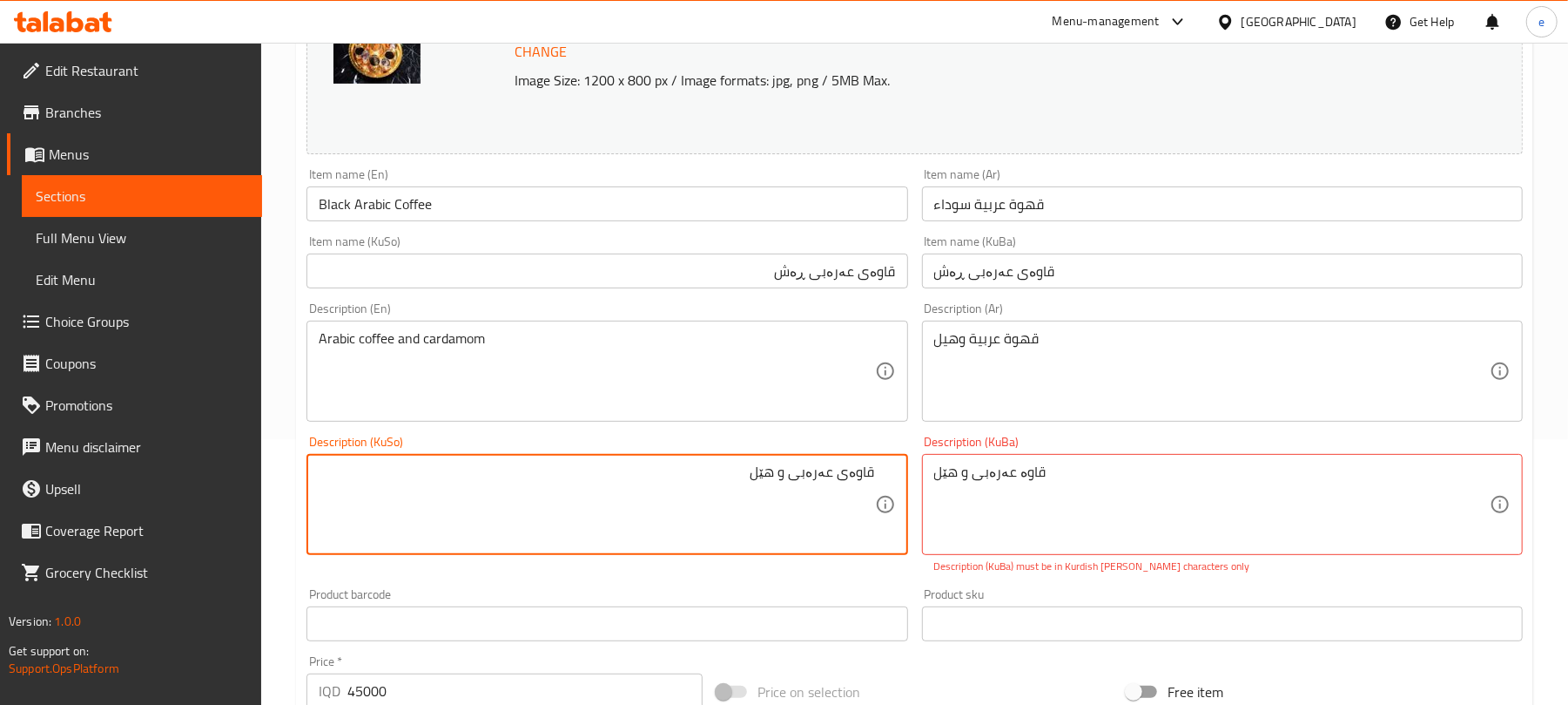
click at [840, 476] on textarea "قاوەی عەرەبی و هێل" at bounding box center [596, 505] width 556 height 83
type textarea "قاوەی عەرەبی و هێل"
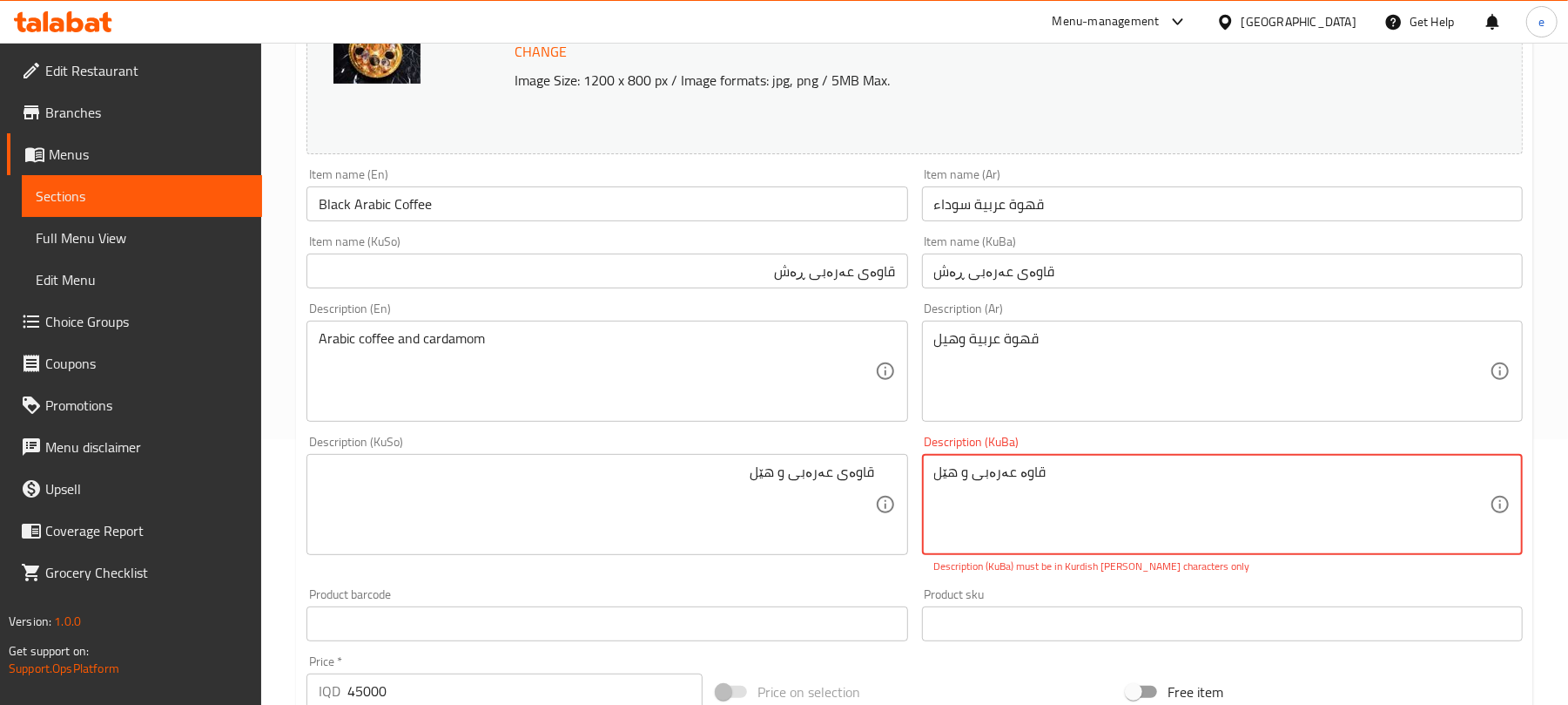
click at [1048, 480] on textarea "قاوە عەرەبی و ‌هێل" at bounding box center [1211, 505] width 556 height 83
paste textarea "ی عەرەبی و"
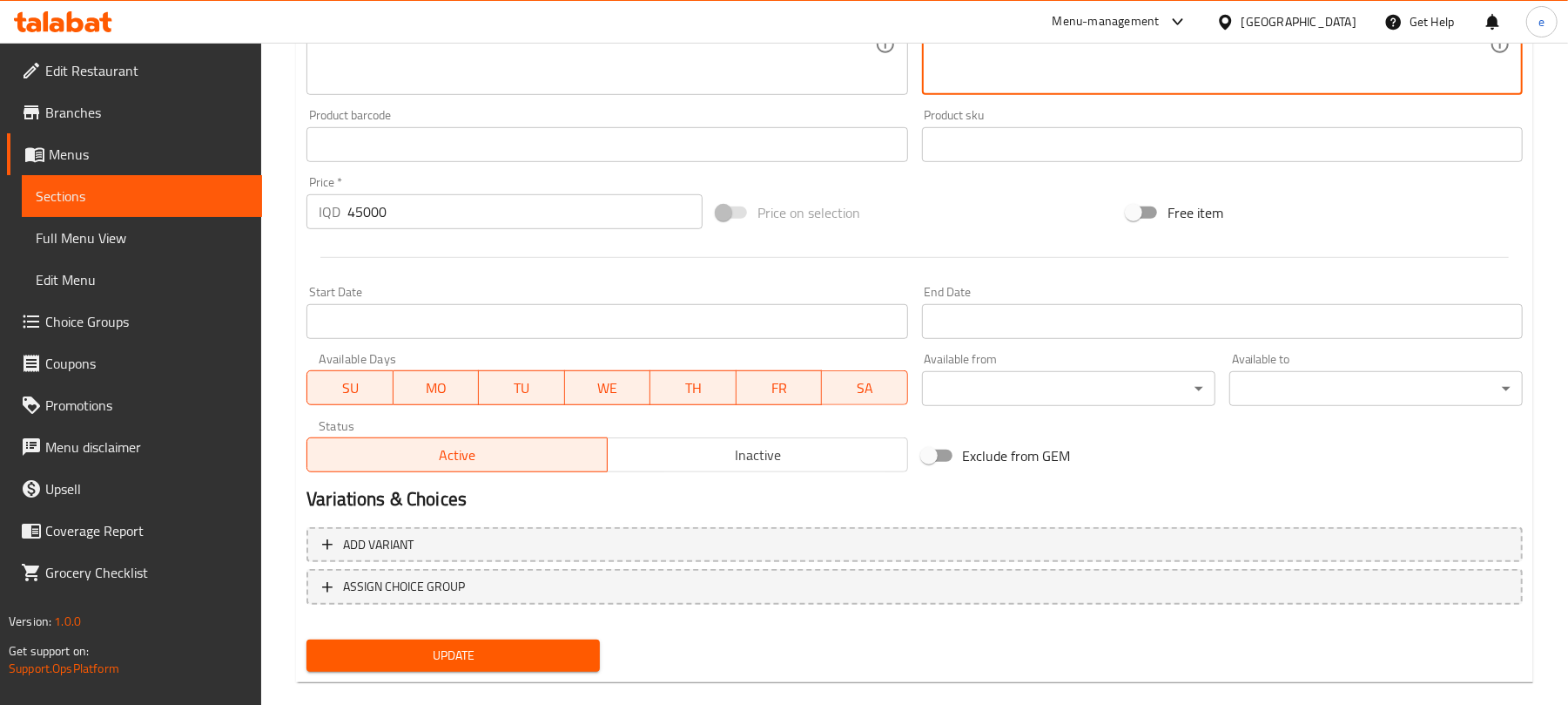
scroll to position [750, 0]
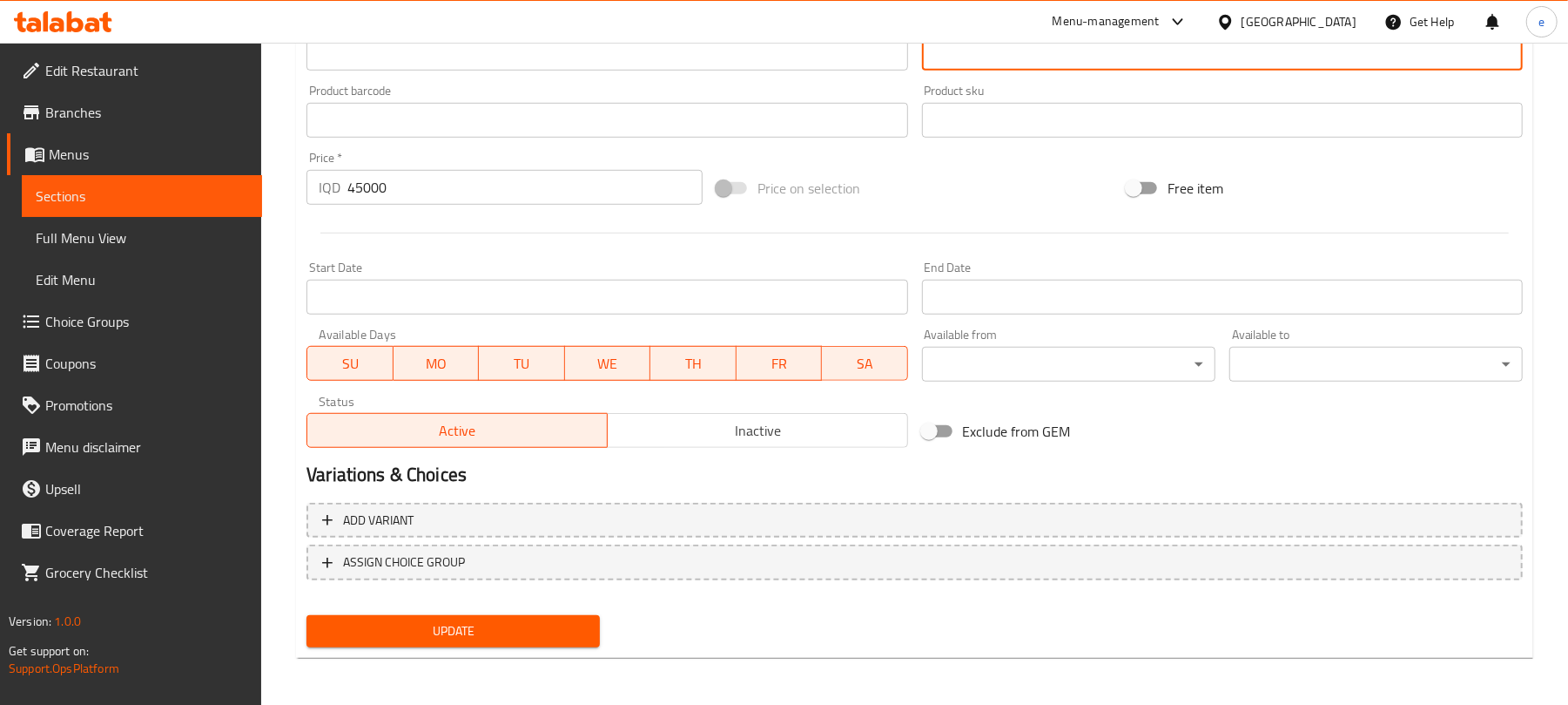
type textarea "قاوەی عەرەبی و هێل"
click at [495, 632] on span "Update" at bounding box center [453, 630] width 265 height 22
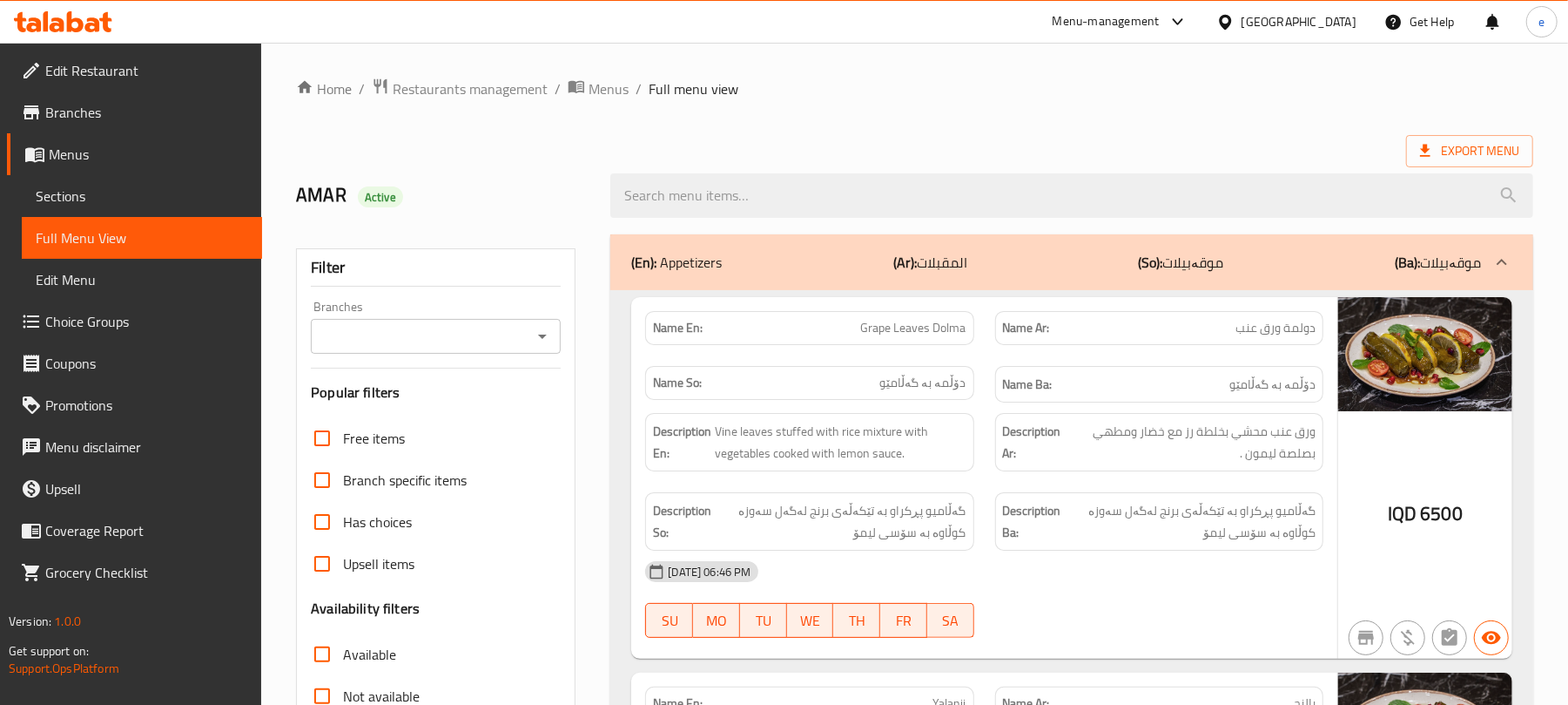
click at [540, 342] on icon "Open" at bounding box center [542, 336] width 21 height 21
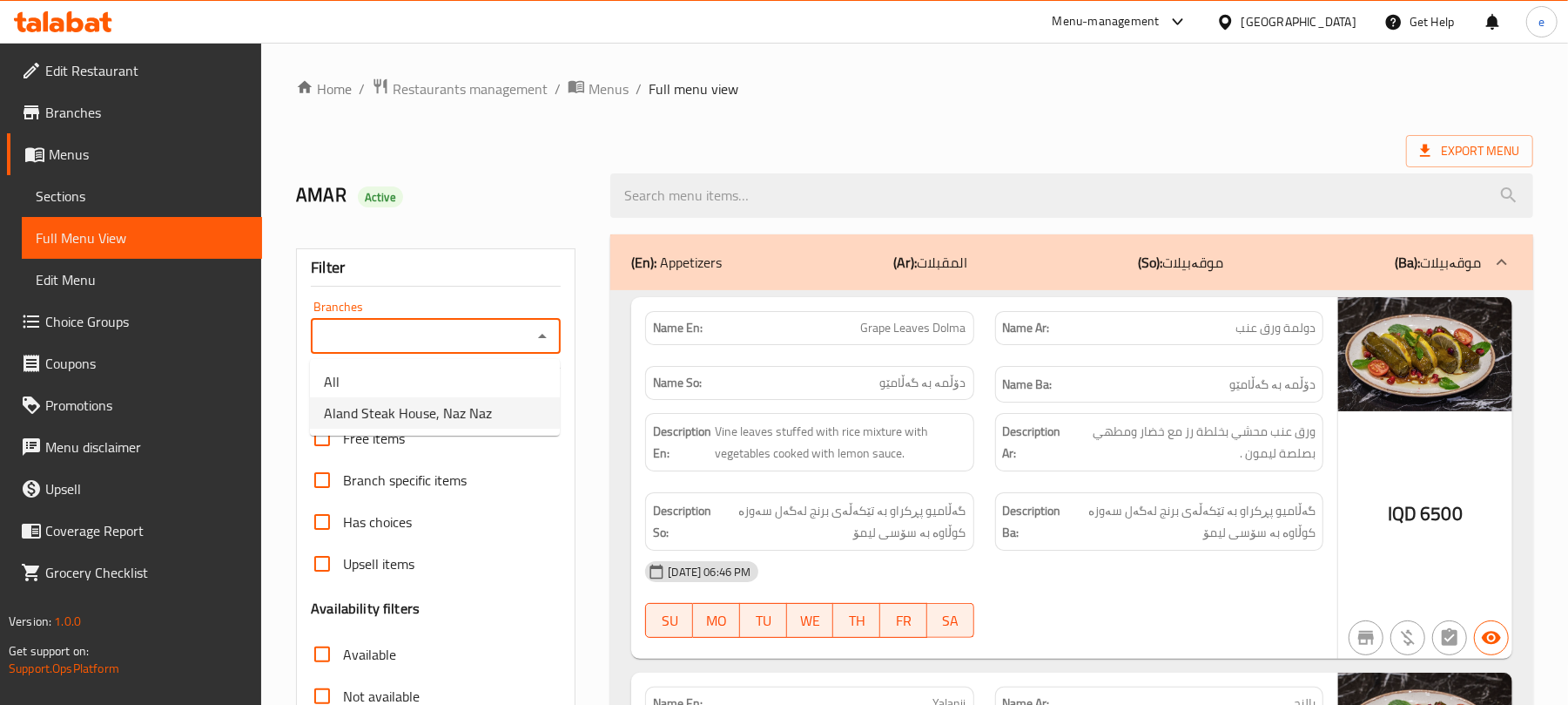
click at [475, 420] on span "Aland Steak House, Naz Naz" at bounding box center [408, 412] width 168 height 21
type input "Aland Steak House, Naz Naz"
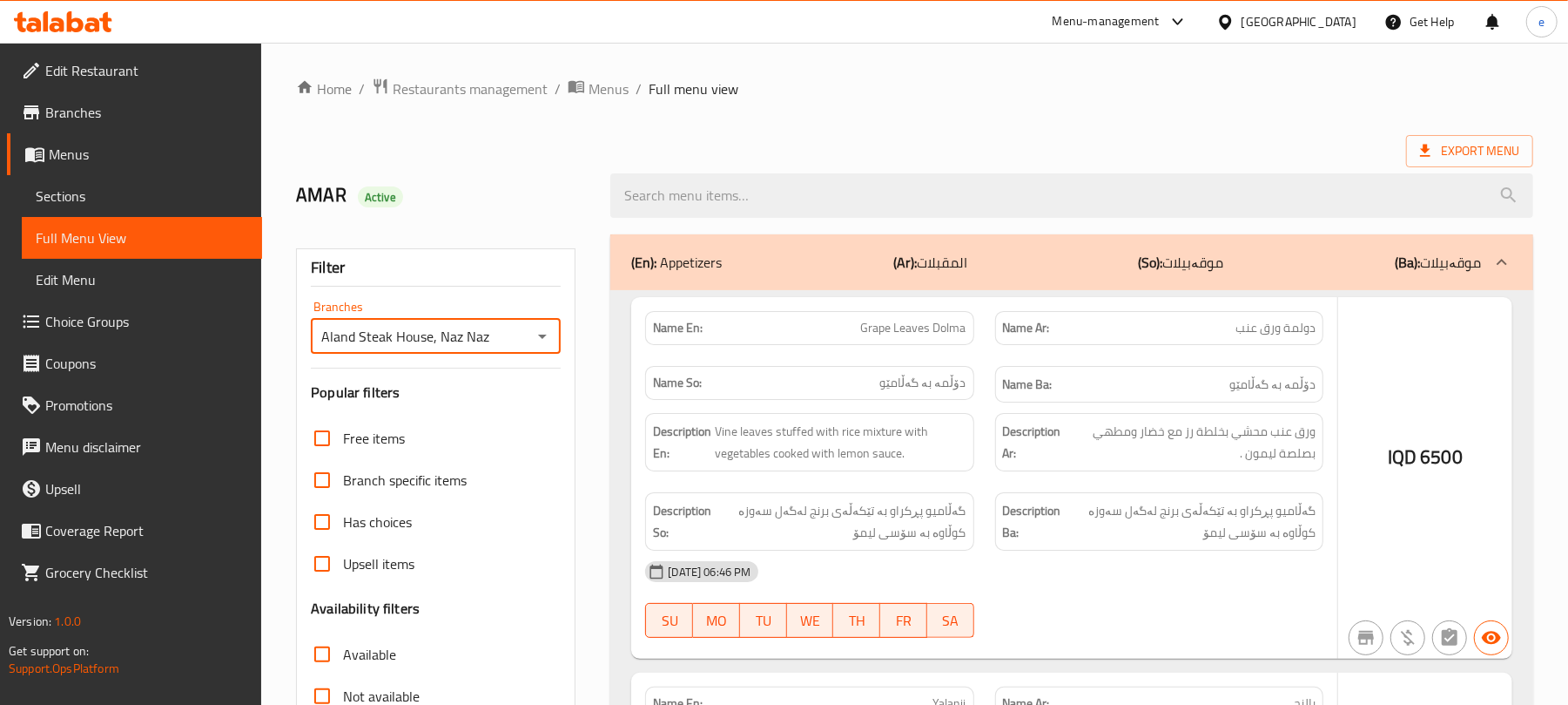
click at [743, 199] on div at bounding box center [784, 352] width 1568 height 705
click at [729, 199] on div at bounding box center [784, 352] width 1568 height 705
click at [700, 195] on div at bounding box center [784, 352] width 1568 height 705
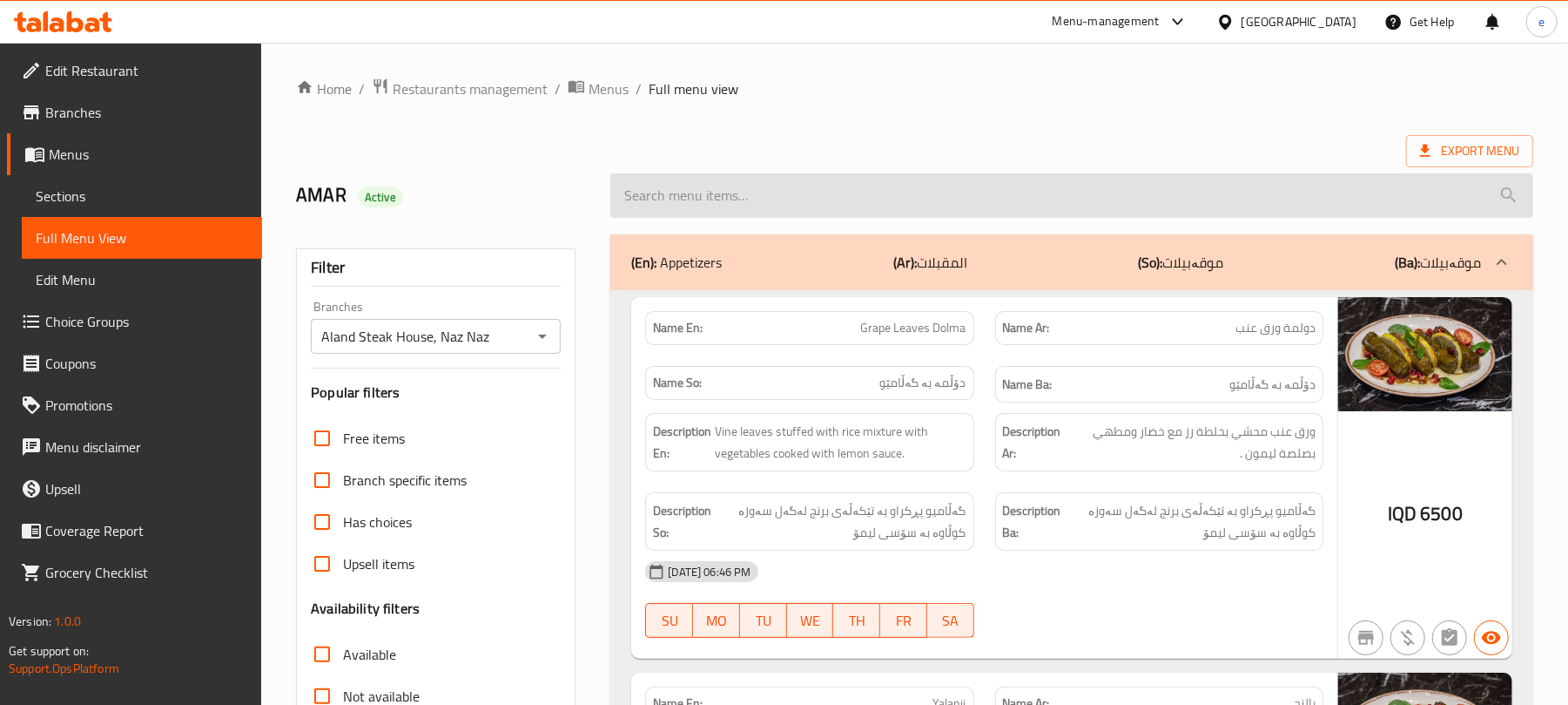
click at [687, 193] on input "search" at bounding box center [1072, 195] width 923 height 44
paste input "Print Cappuccino"
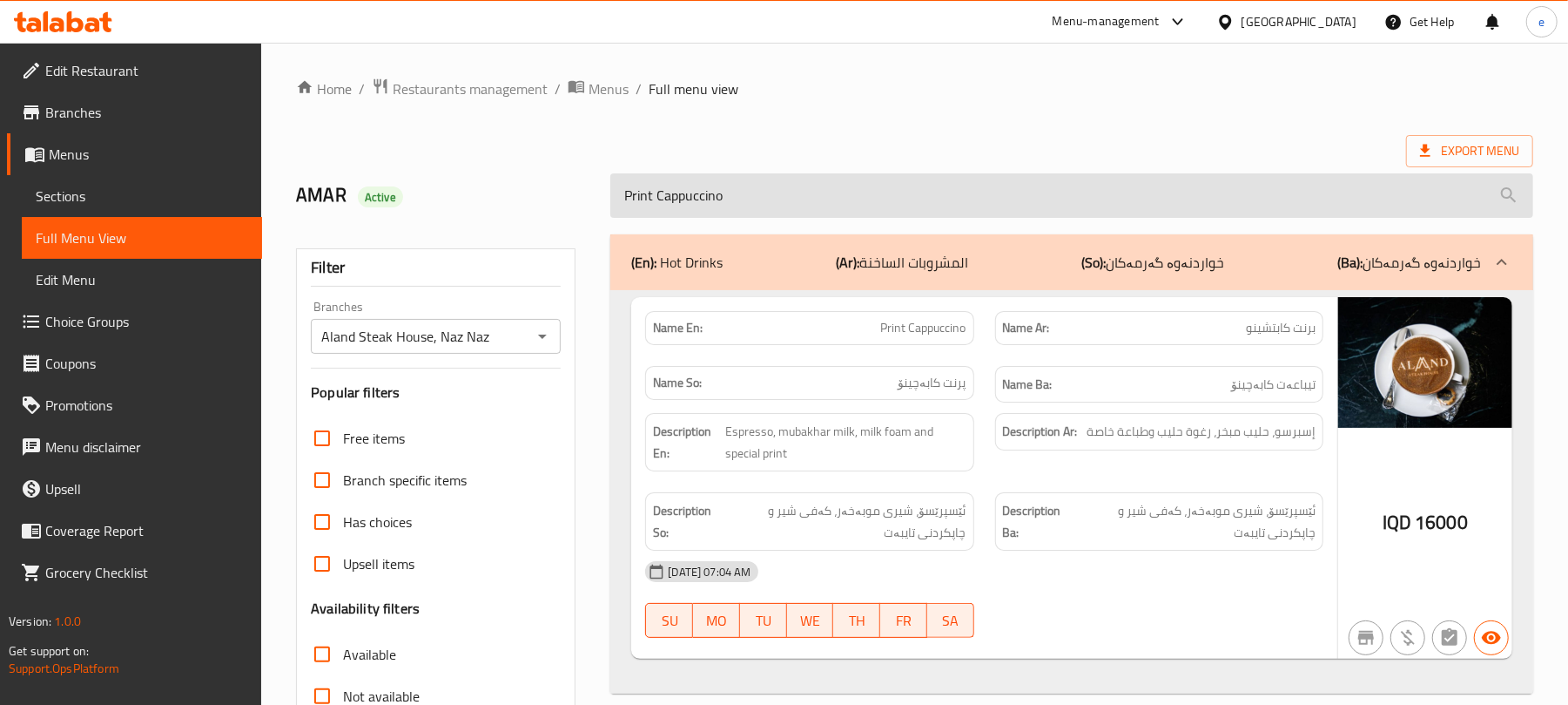
click at [754, 185] on input "Print Cappuccino" at bounding box center [1072, 195] width 923 height 44
paste input "Samron Arabic Coffee"
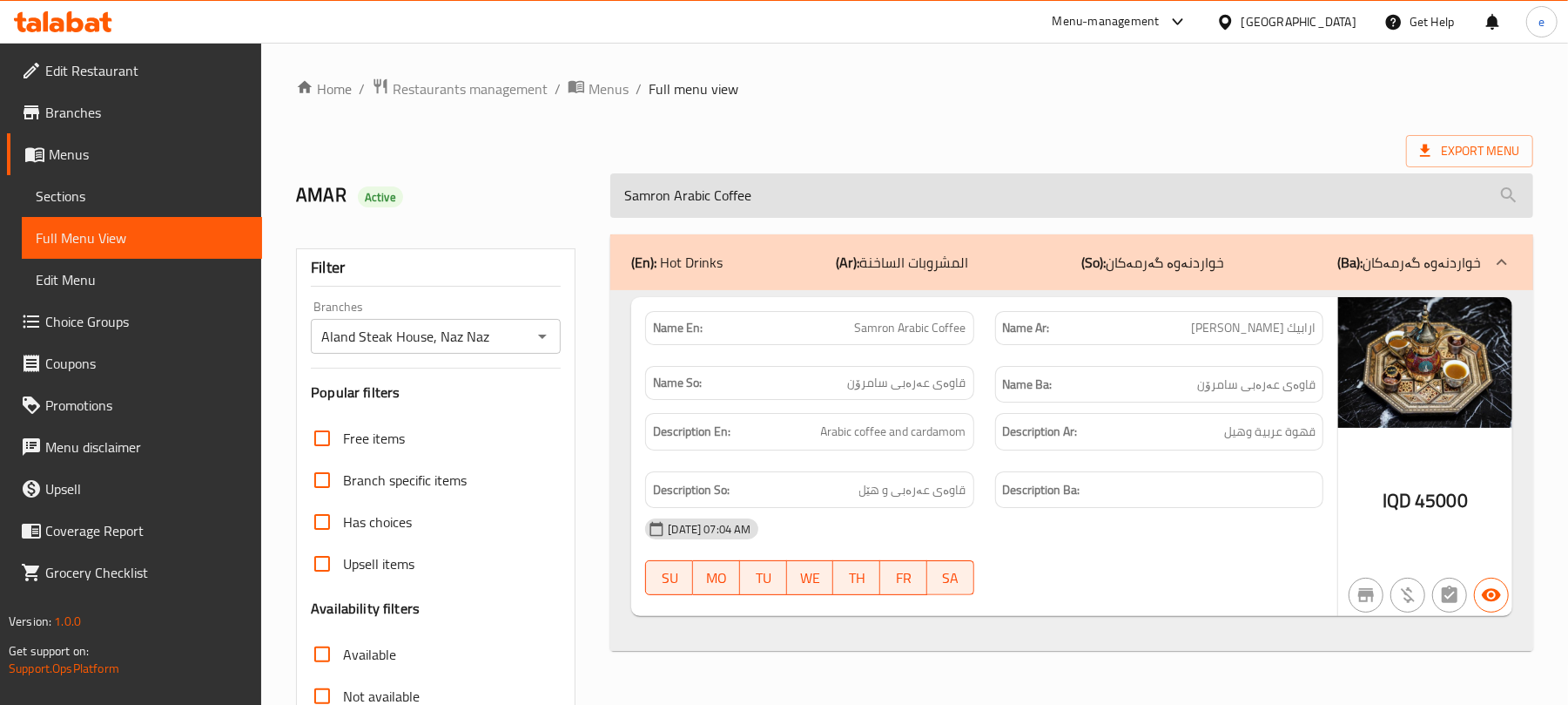
click at [798, 189] on input "Samron Arabic Coffee" at bounding box center [1072, 195] width 923 height 44
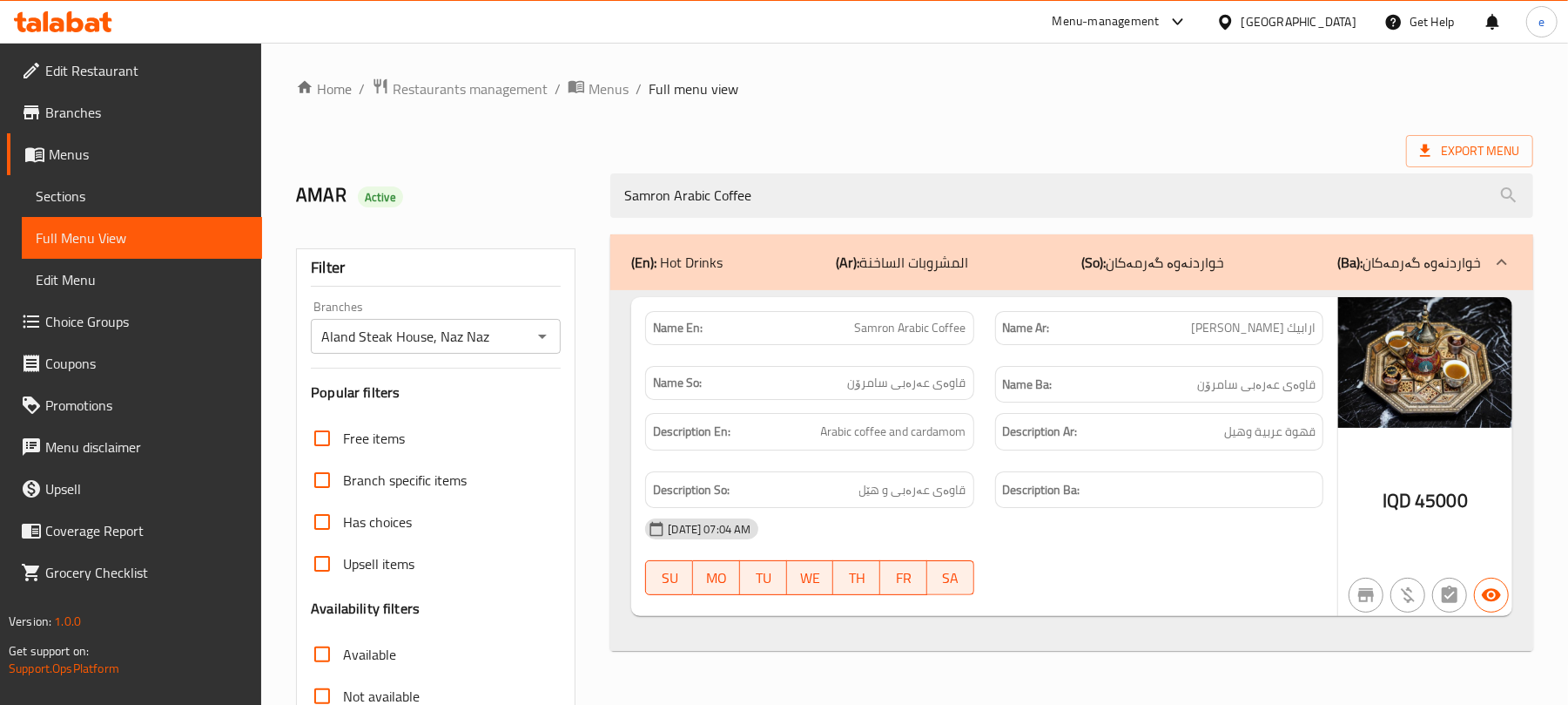
paste input "Raai Salad"
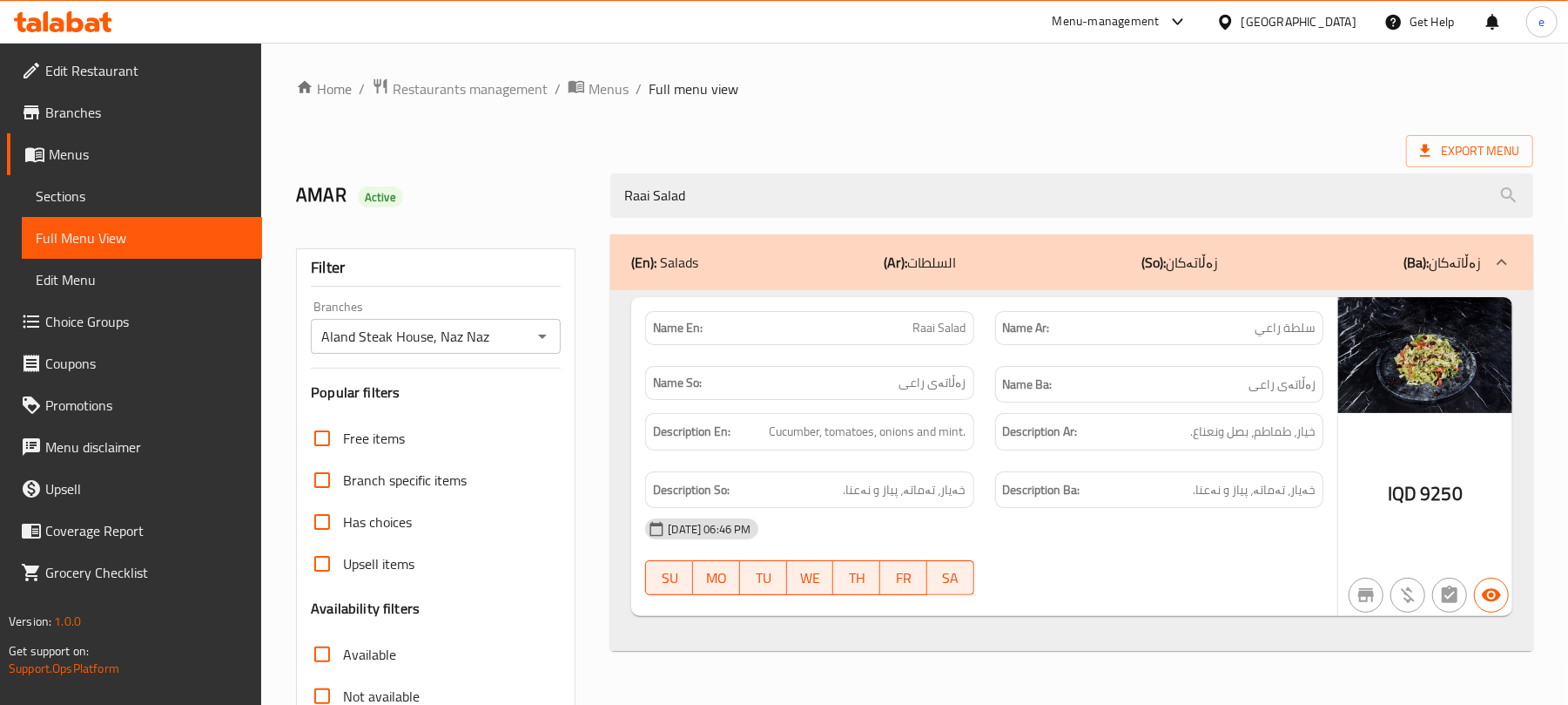
type input "Raai Salad"
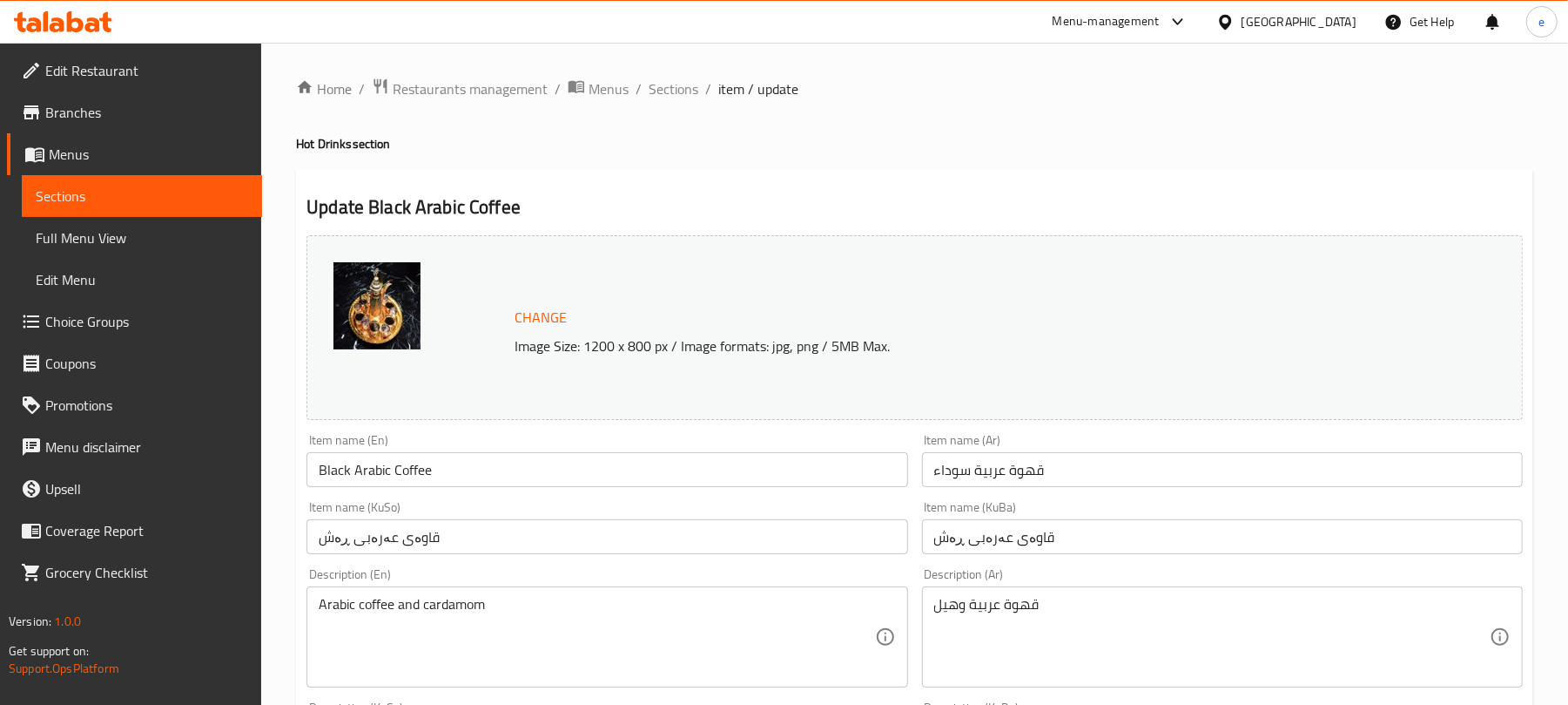
click at [146, 190] on span "Sections" at bounding box center [142, 196] width 212 height 21
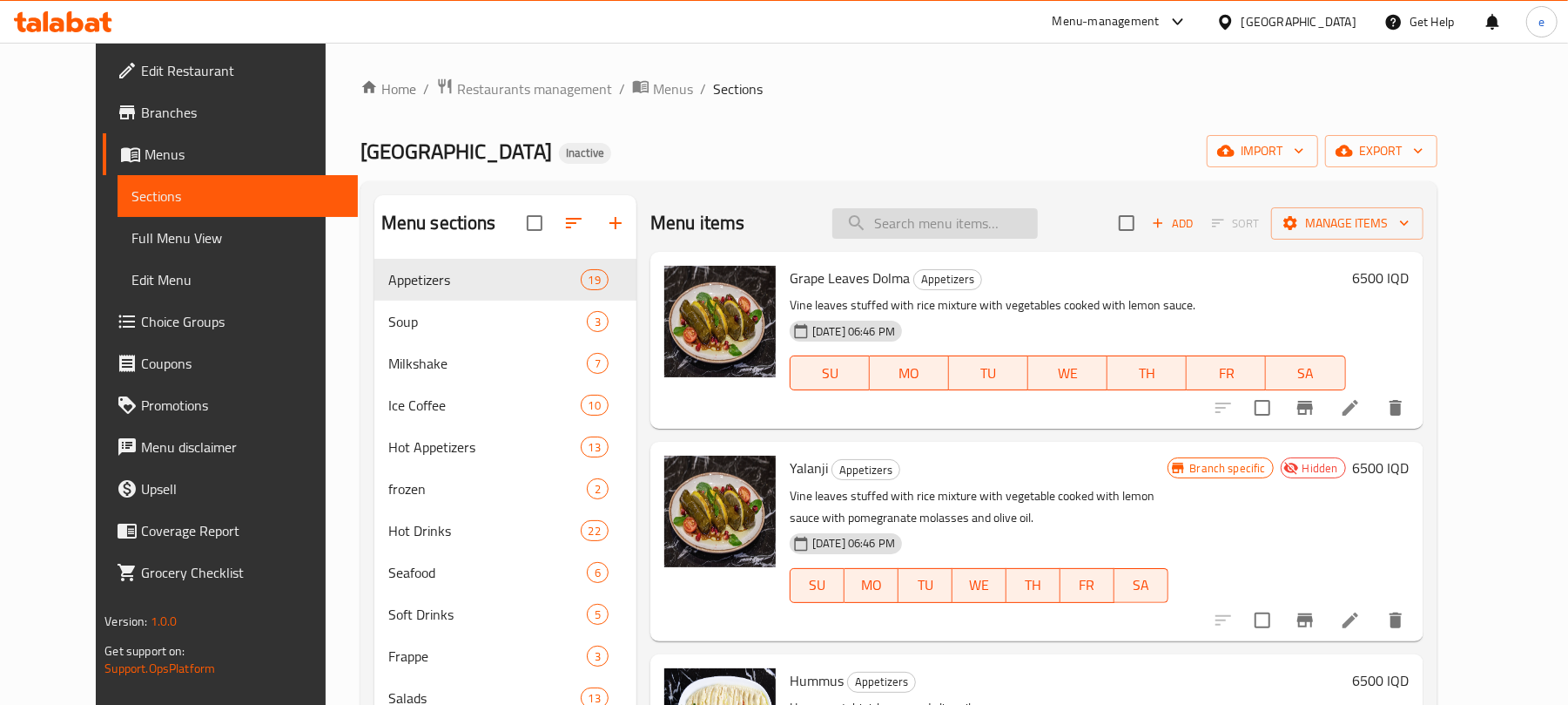
click at [910, 233] on input "search" at bounding box center [935, 224] width 206 height 30
paste input "Print Cappuccino"
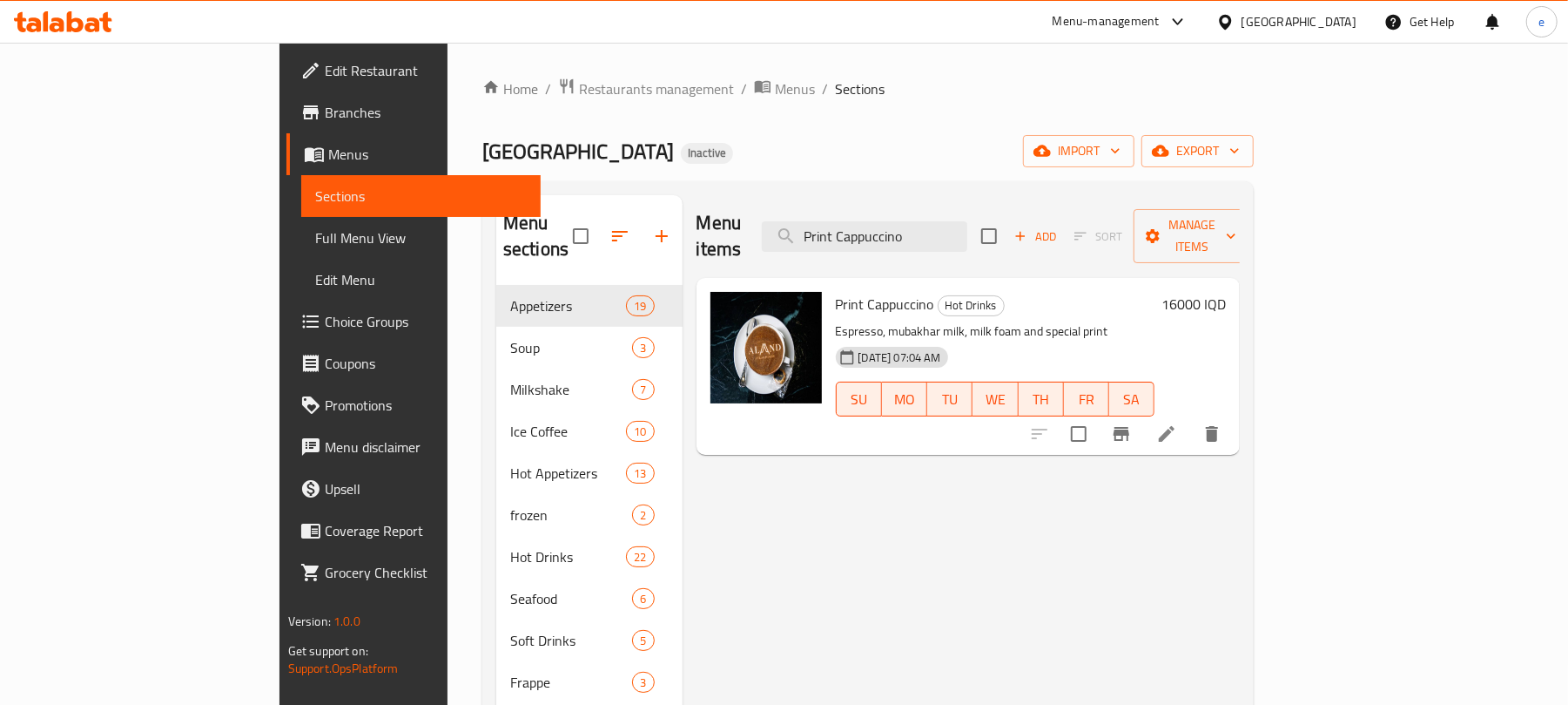
type input "Print Cappuccino"
click at [1191, 418] on li at bounding box center [1167, 433] width 49 height 31
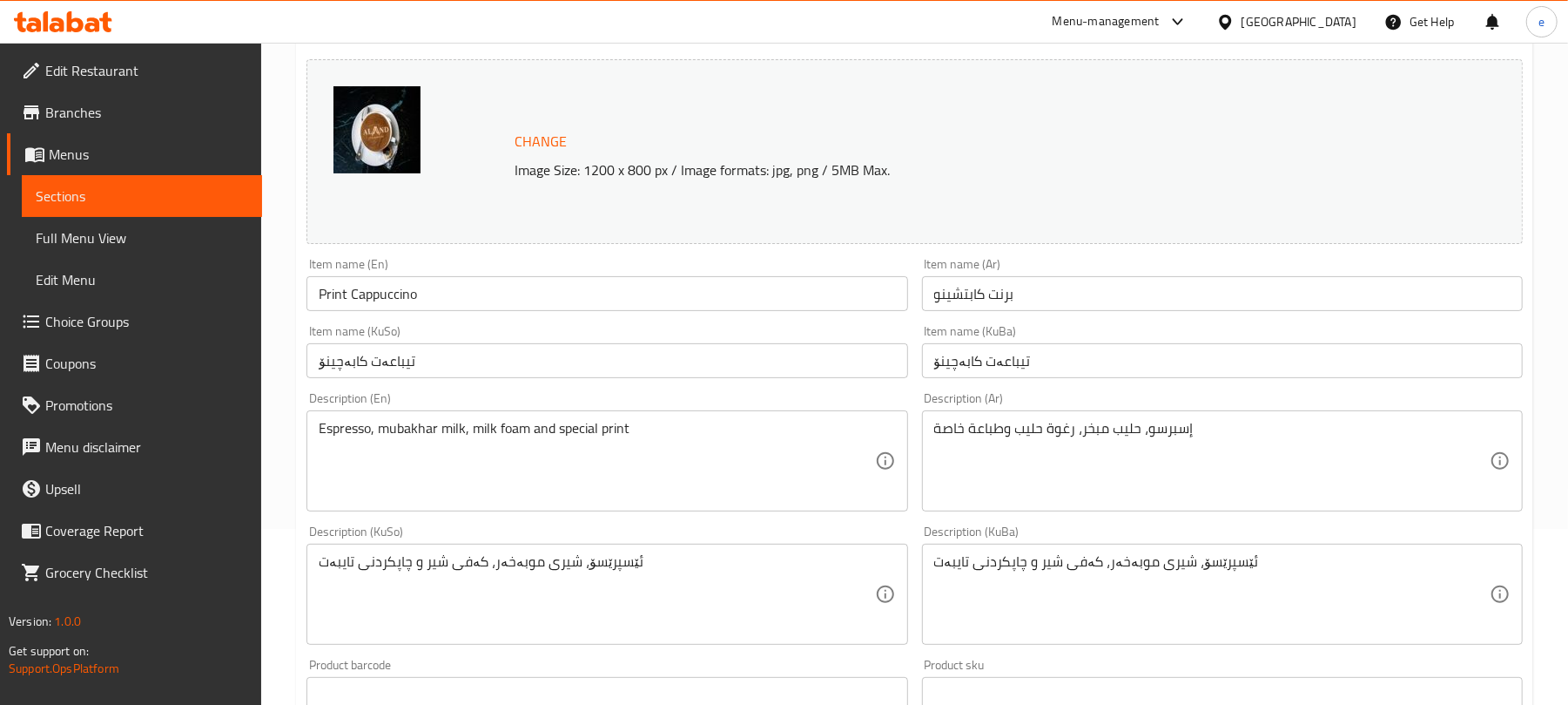
scroll to position [231, 0]
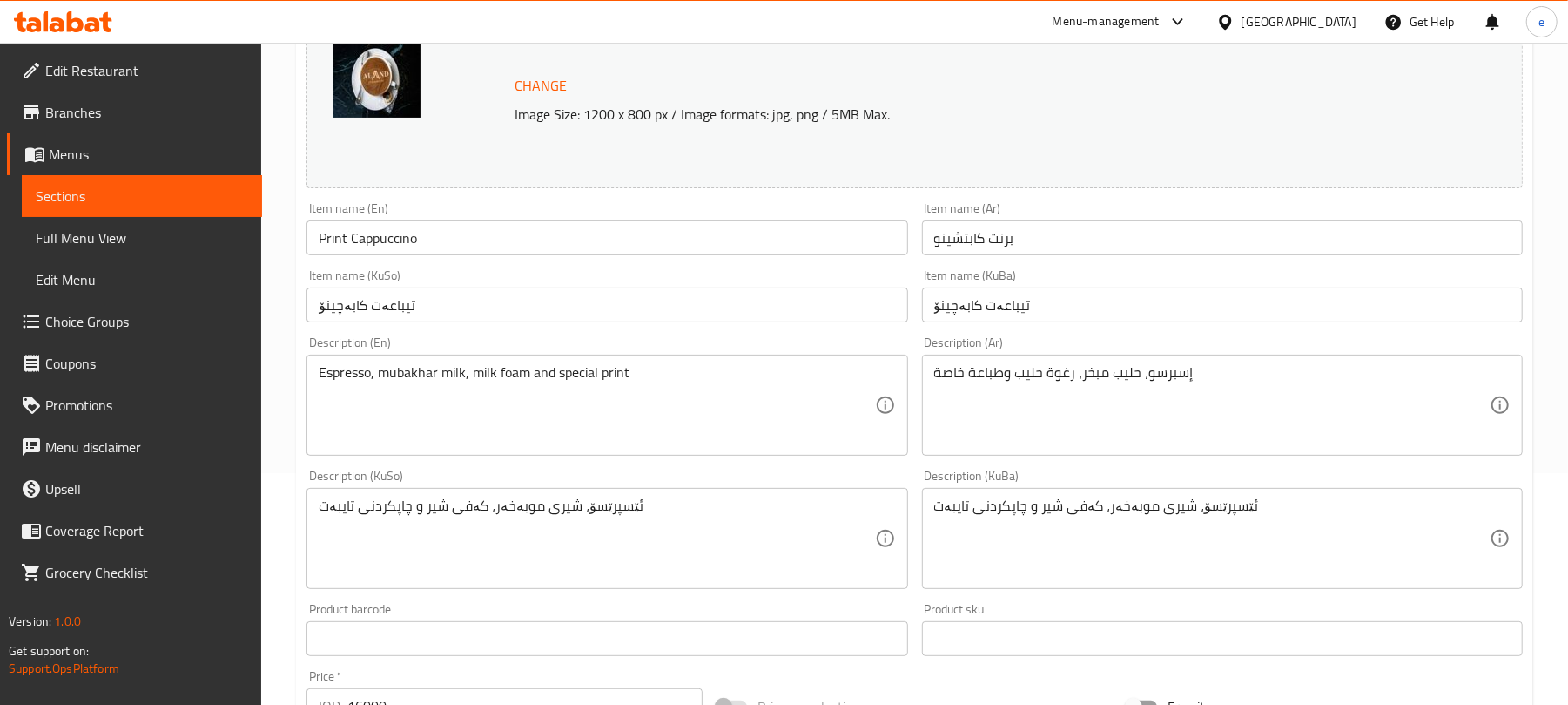
click at [444, 294] on input "تیباعەت کابەچینۆ" at bounding box center [607, 305] width 601 height 35
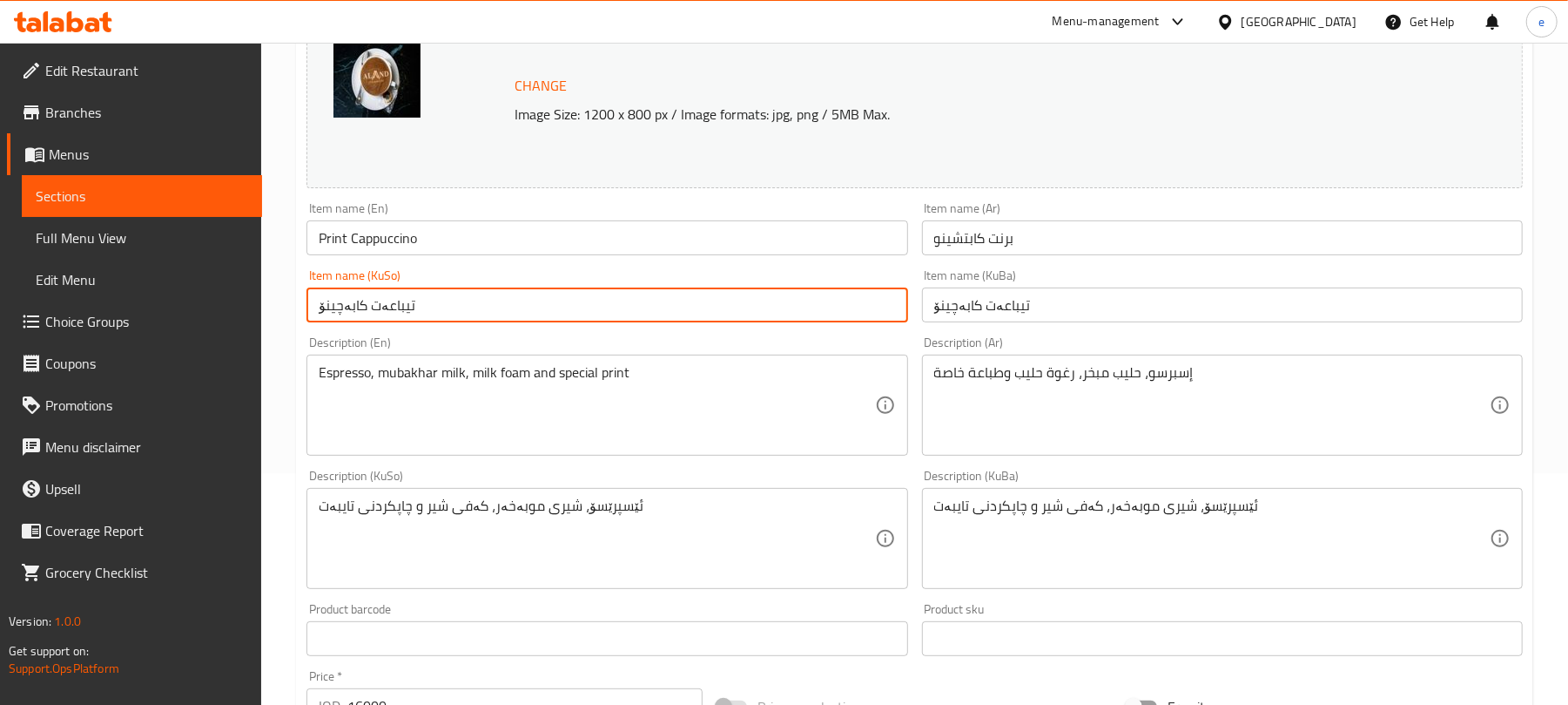
click at [444, 294] on input "تیباعەت کابەچینۆ" at bounding box center [607, 305] width 601 height 35
click at [519, 317] on input "تیباعەت کابەچینۆ" at bounding box center [607, 305] width 601 height 35
click at [878, 313] on input "تیباعەت کابەچینۆ" at bounding box center [607, 305] width 601 height 35
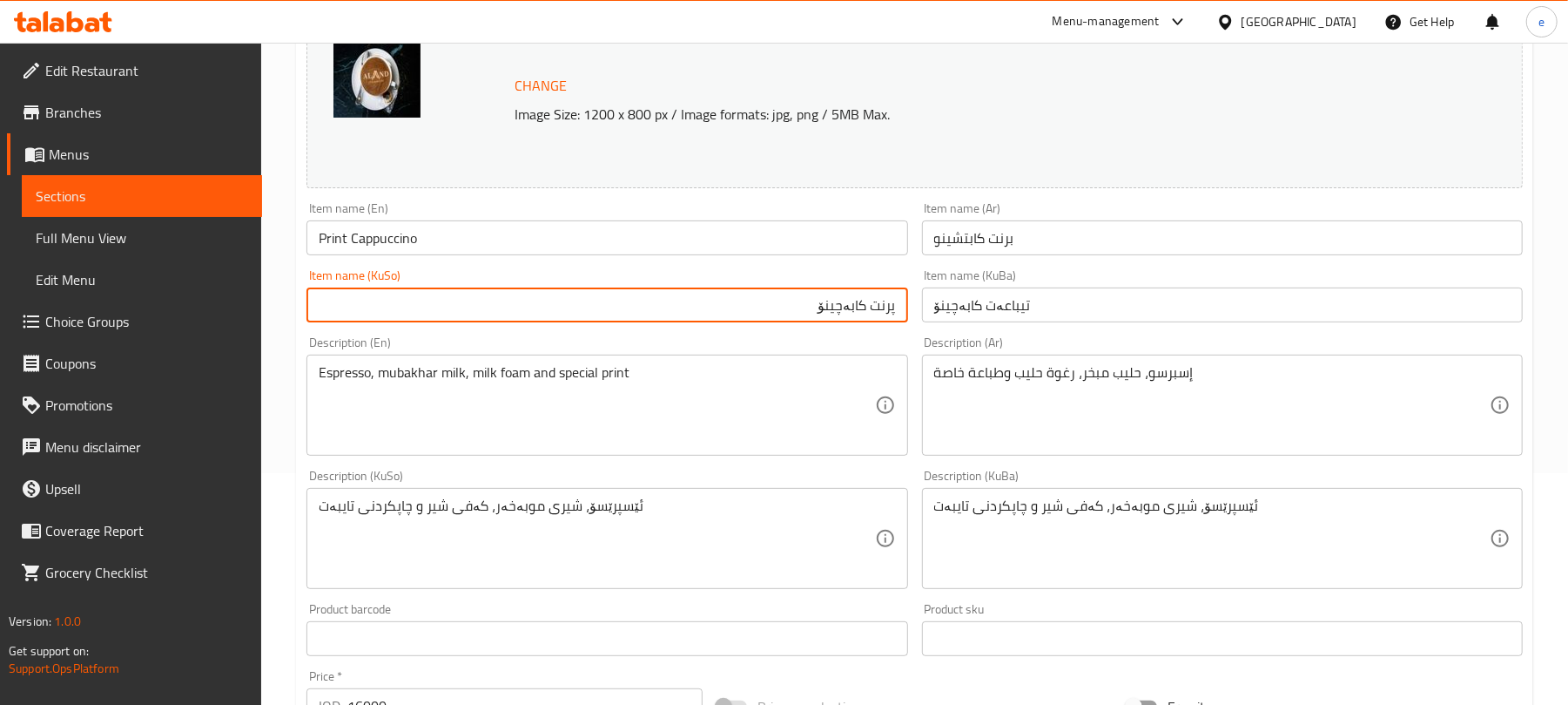
click at [878, 314] on input "پرنت کابەچینۆ" at bounding box center [607, 305] width 601 height 35
click at [844, 314] on input "پرنت کابەچینۆ" at bounding box center [607, 305] width 601 height 35
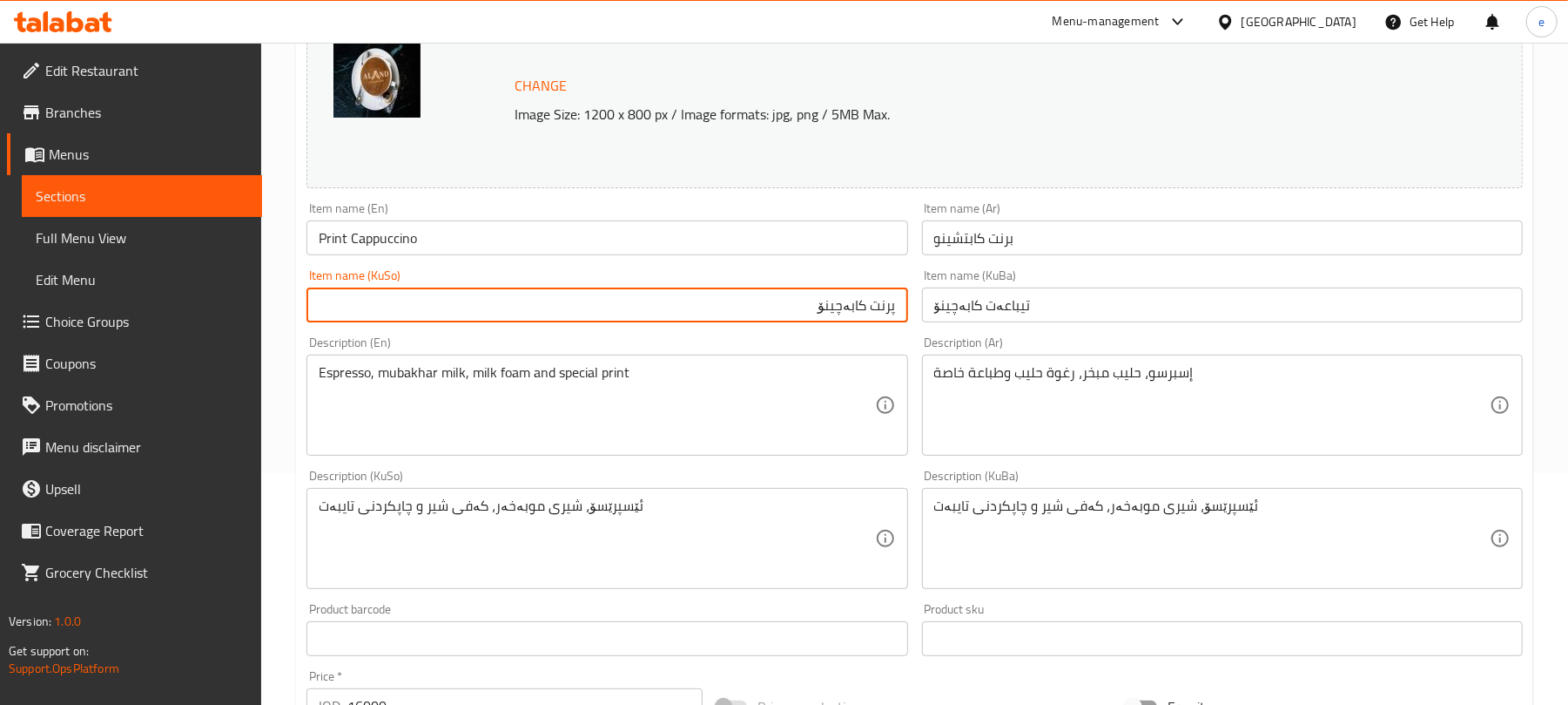
type input "پرنت کابەچینۆ"
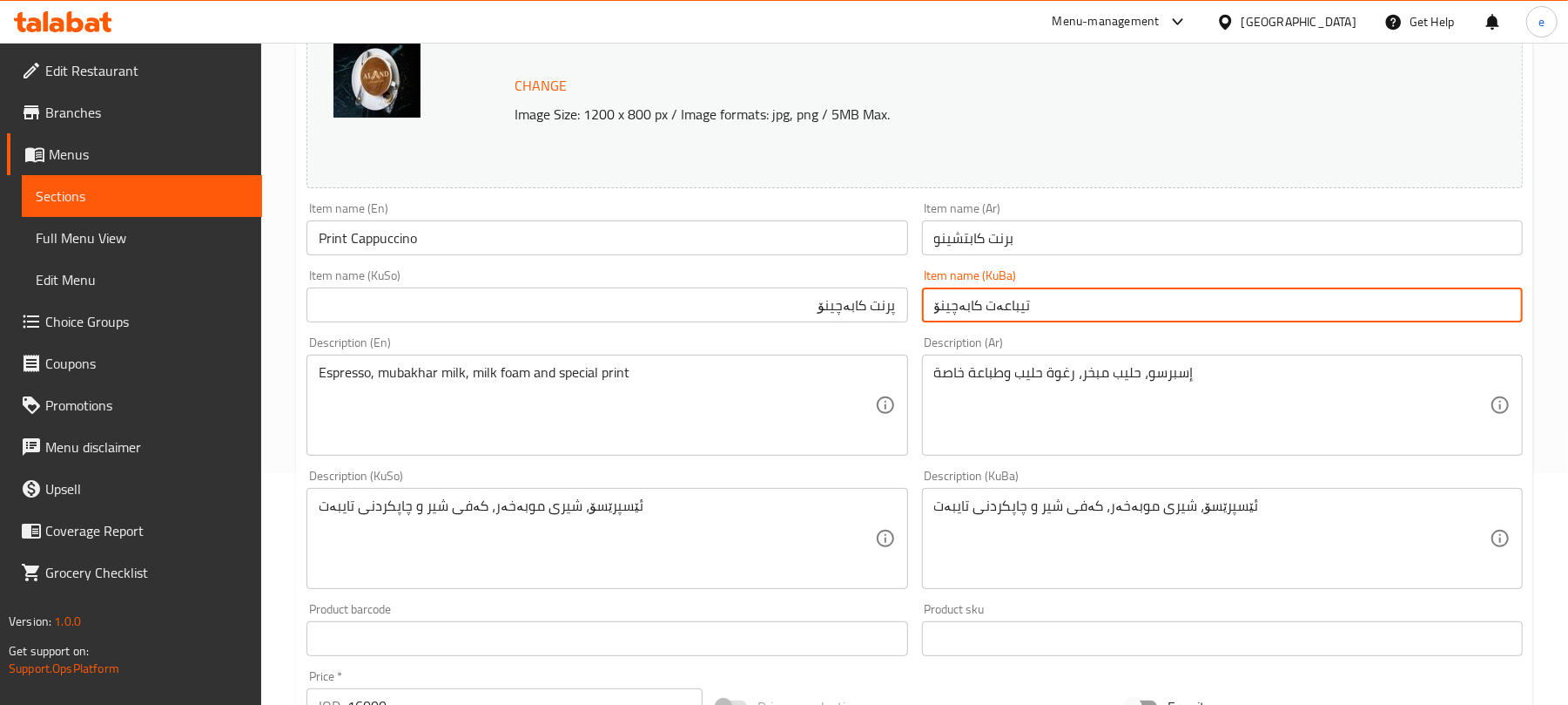
click at [955, 303] on input "تیباعەت کابەچینۆ" at bounding box center [1222, 305] width 601 height 35
click at [379, 235] on input "Print Cappuccino" at bounding box center [607, 237] width 601 height 35
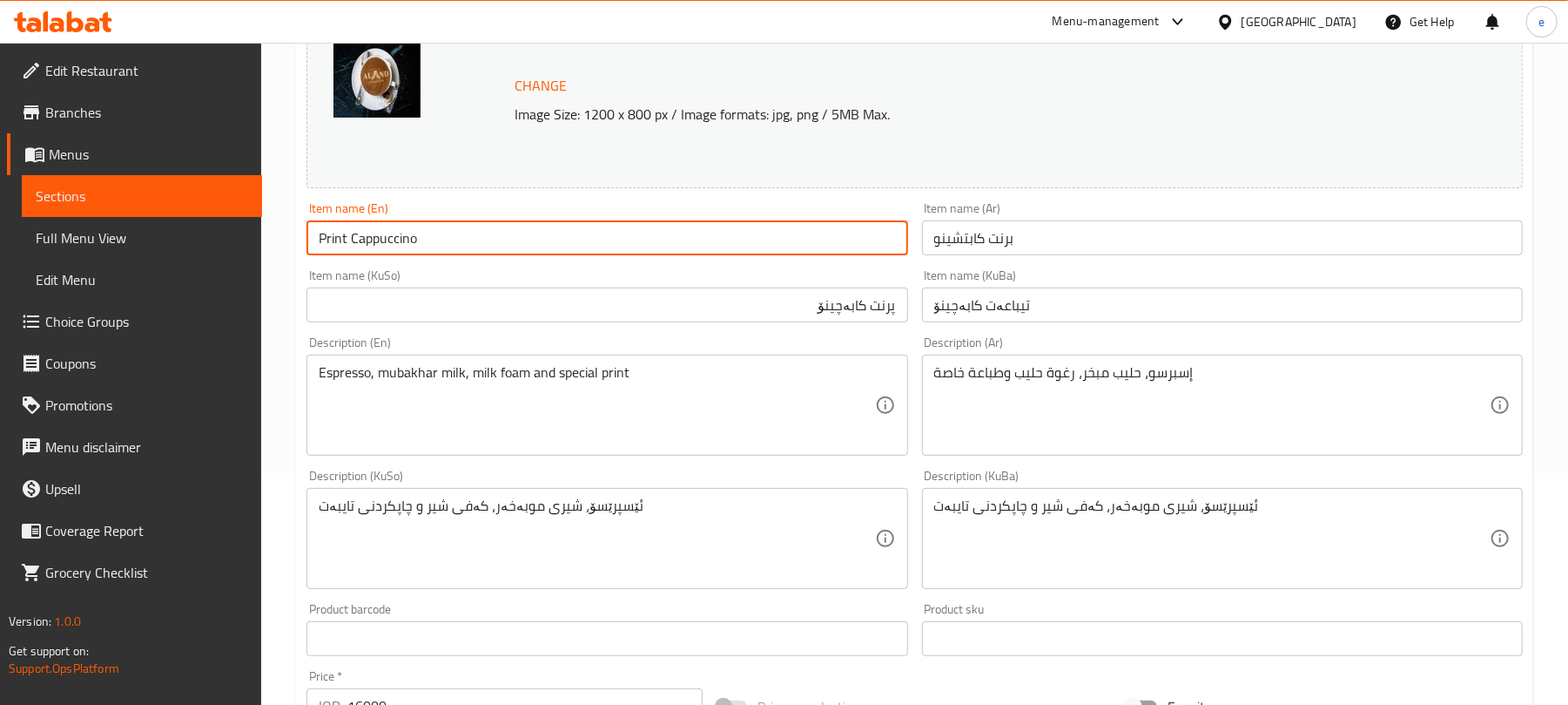
click at [379, 235] on input "Print Cappuccino" at bounding box center [607, 237] width 601 height 35
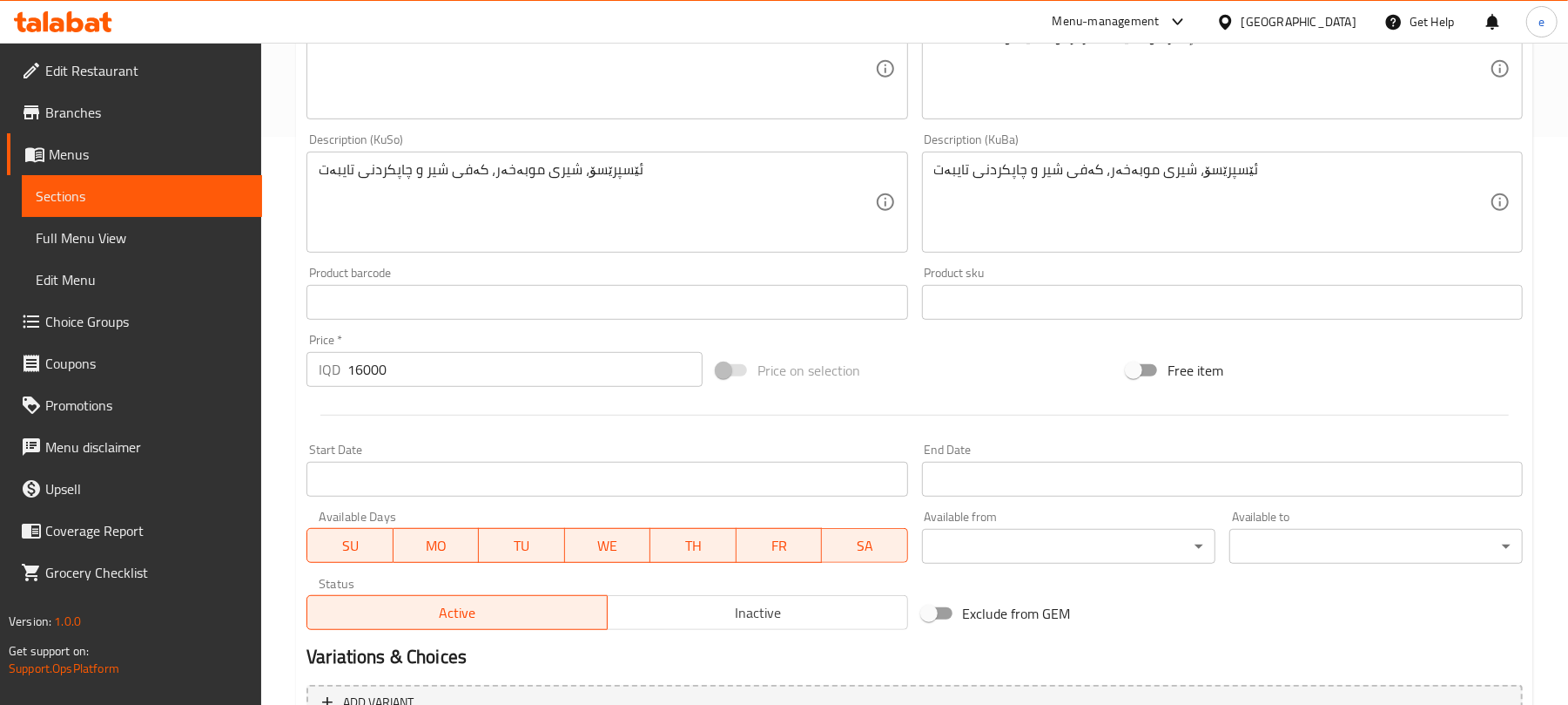
scroll to position [750, 0]
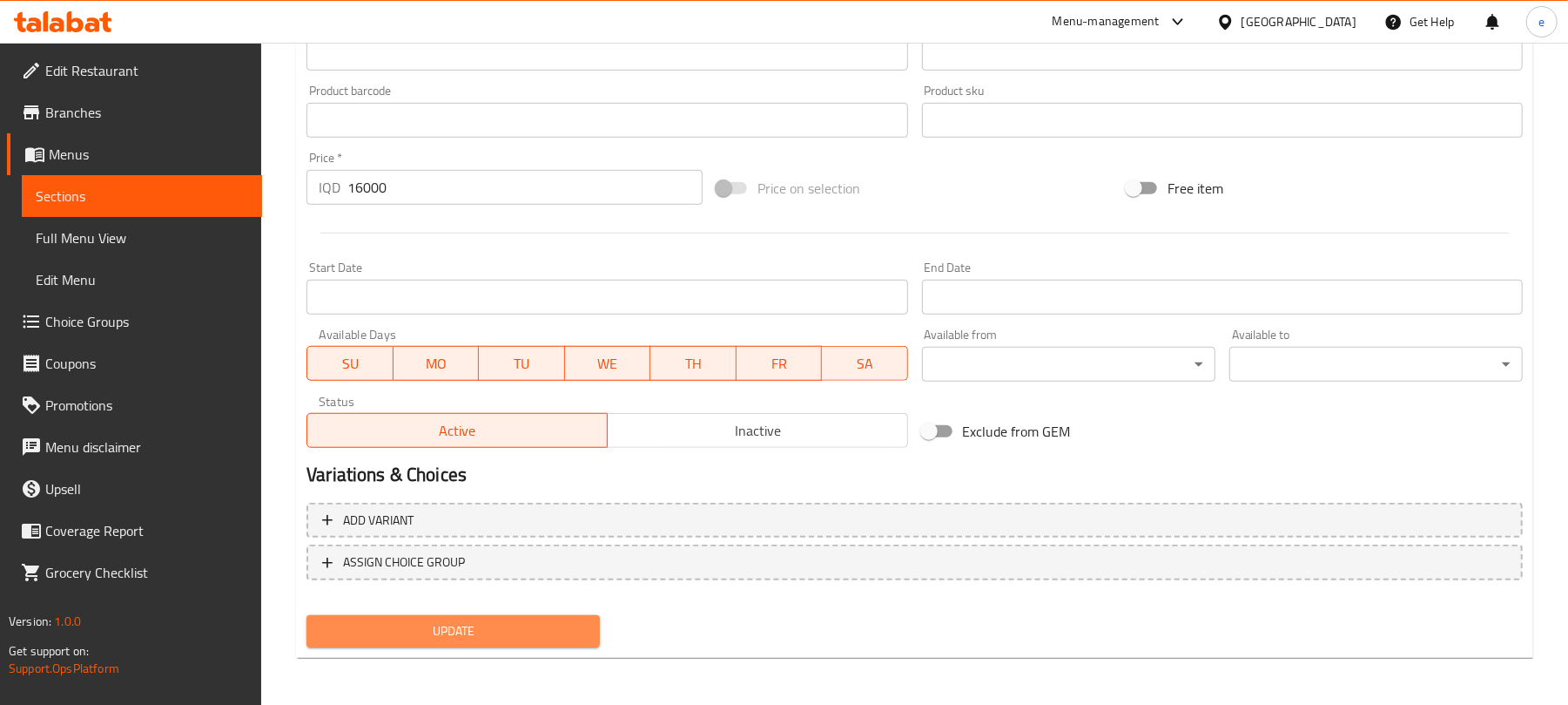
click at [486, 620] on span "Update" at bounding box center [453, 630] width 265 height 22
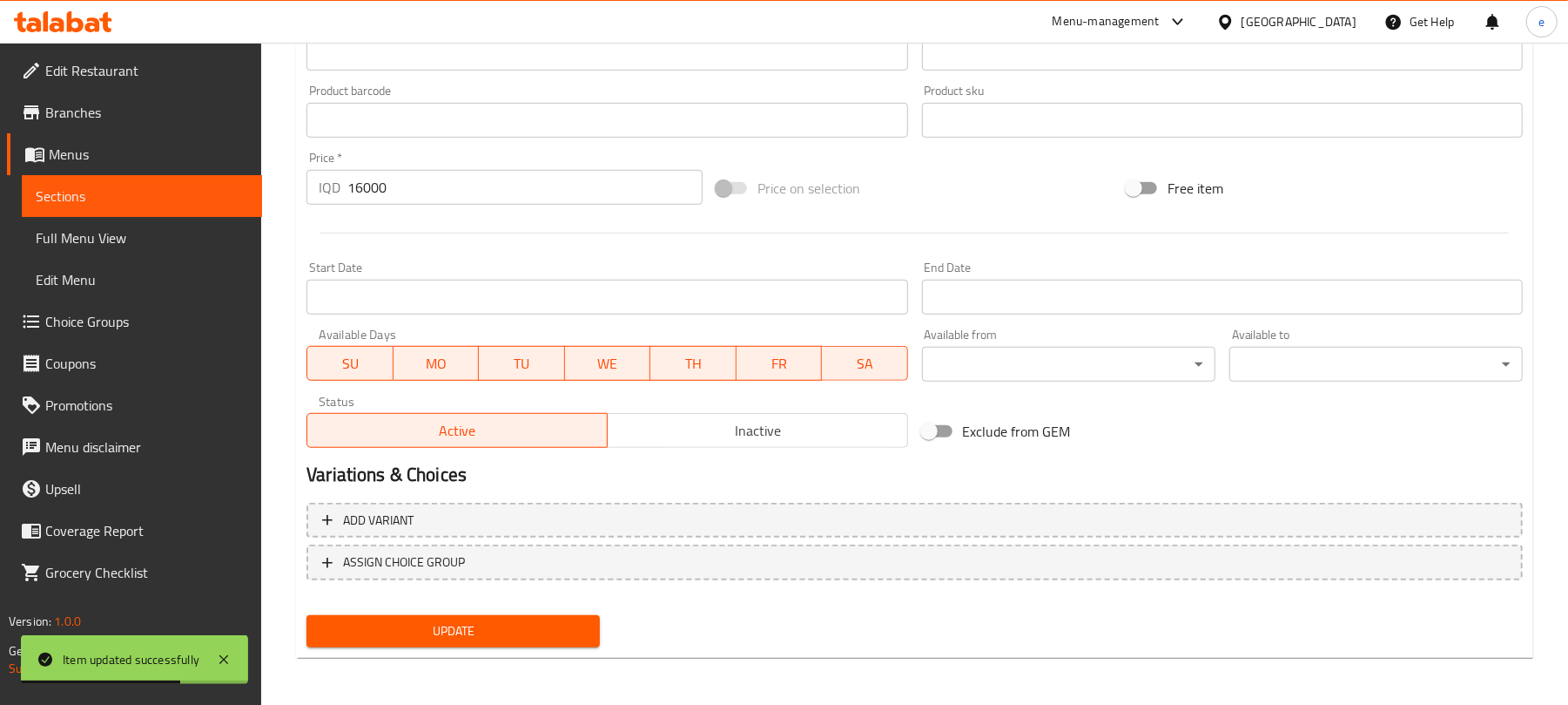
click at [150, 204] on span "Sections" at bounding box center [142, 196] width 212 height 21
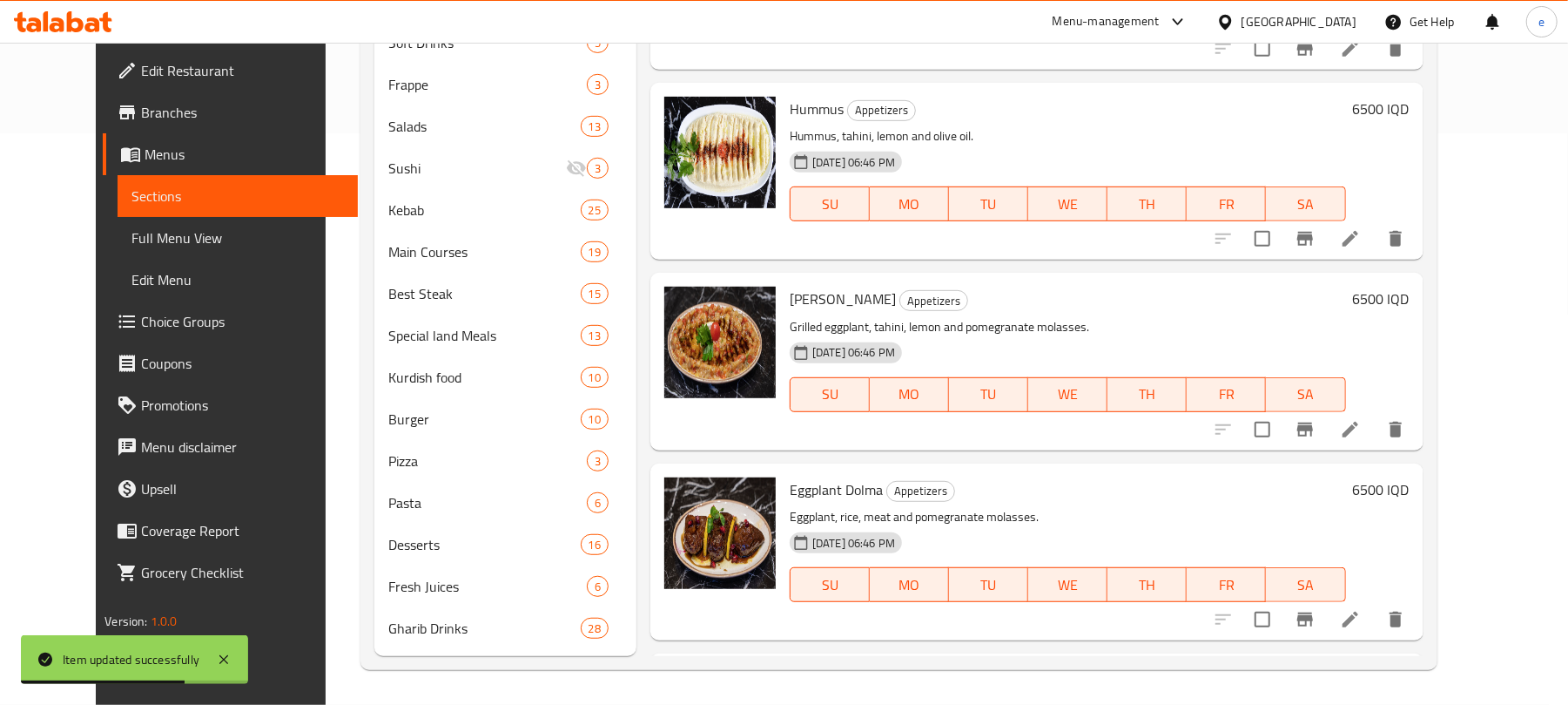
scroll to position [572, 0]
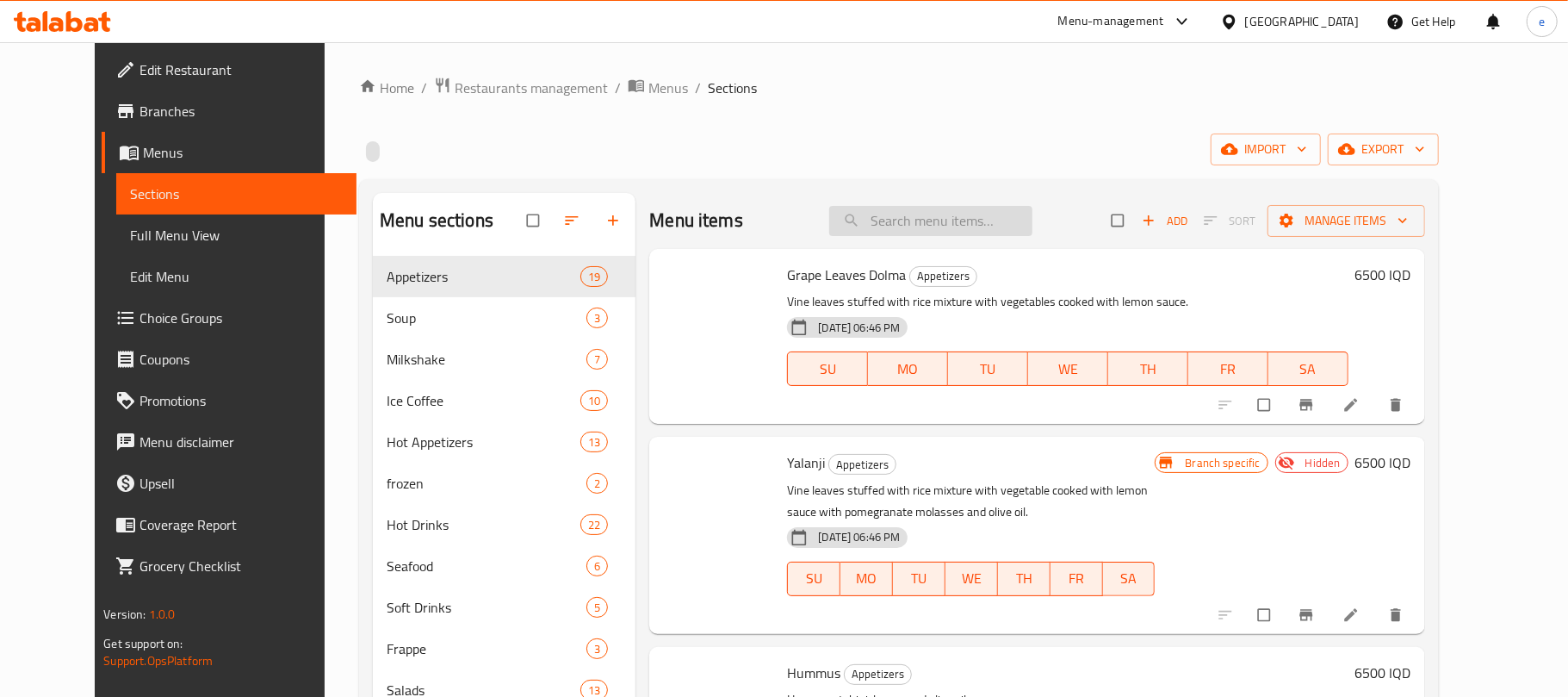
click at [915, 236] on input "search" at bounding box center [931, 221] width 203 height 30
click at [917, 228] on input "search" at bounding box center [931, 221] width 203 height 30
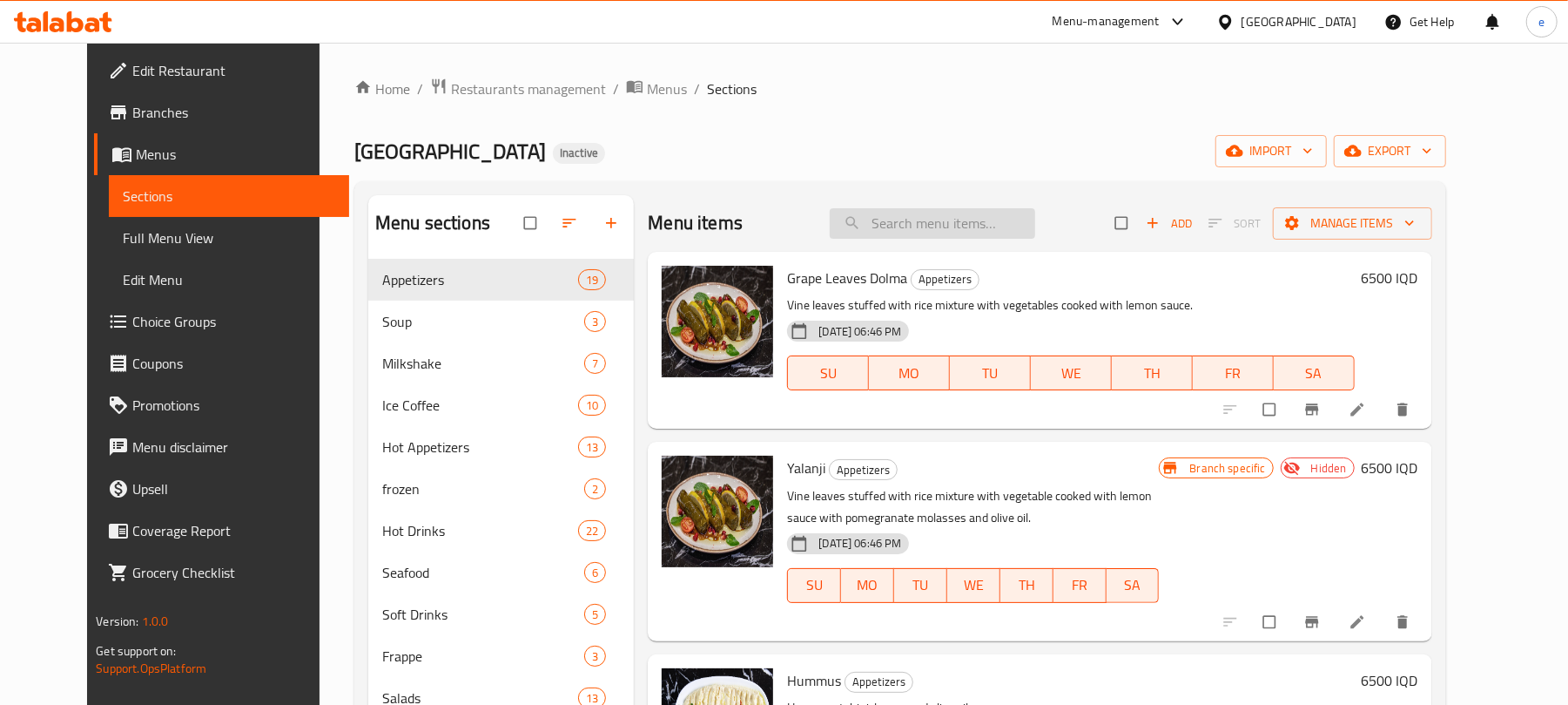
click at [909, 227] on input "search" at bounding box center [932, 224] width 206 height 30
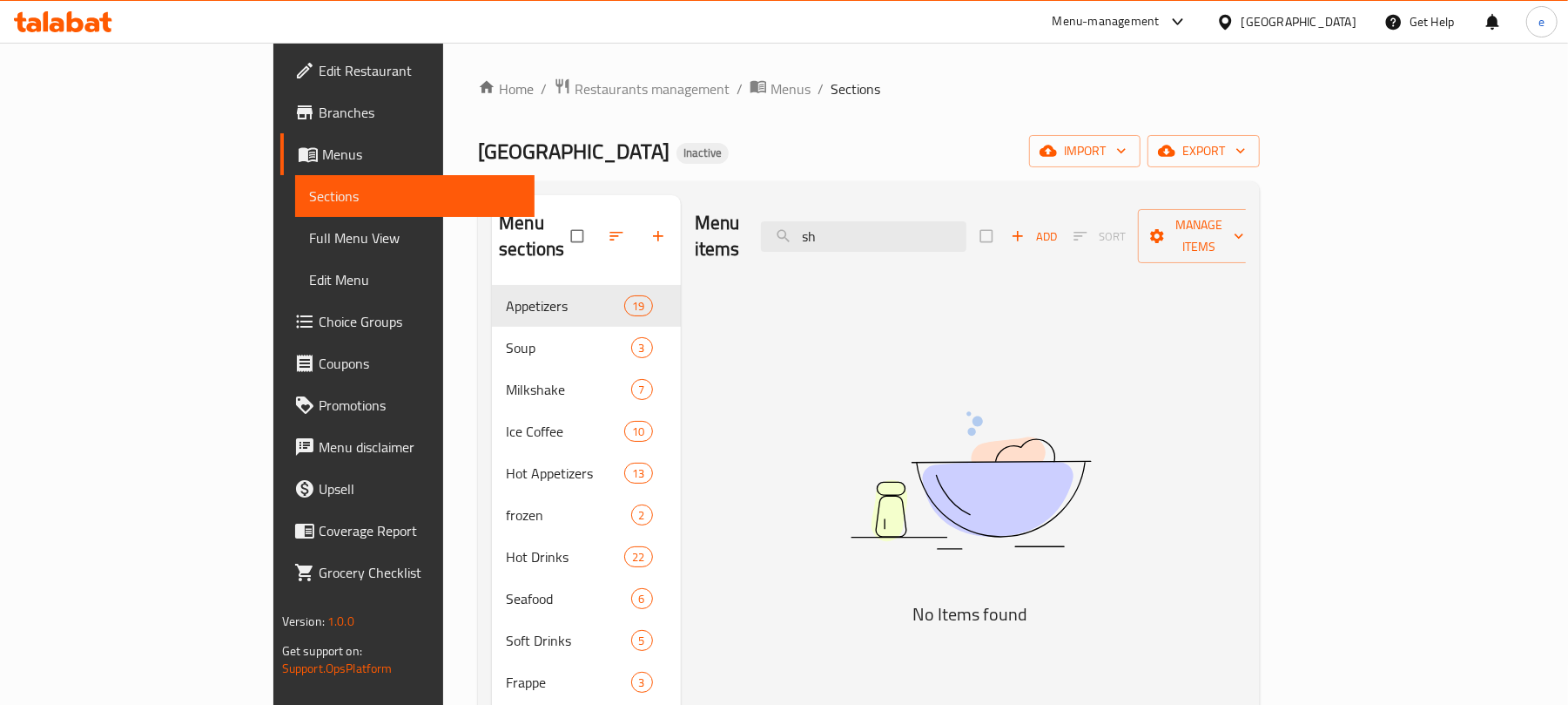
type input "s"
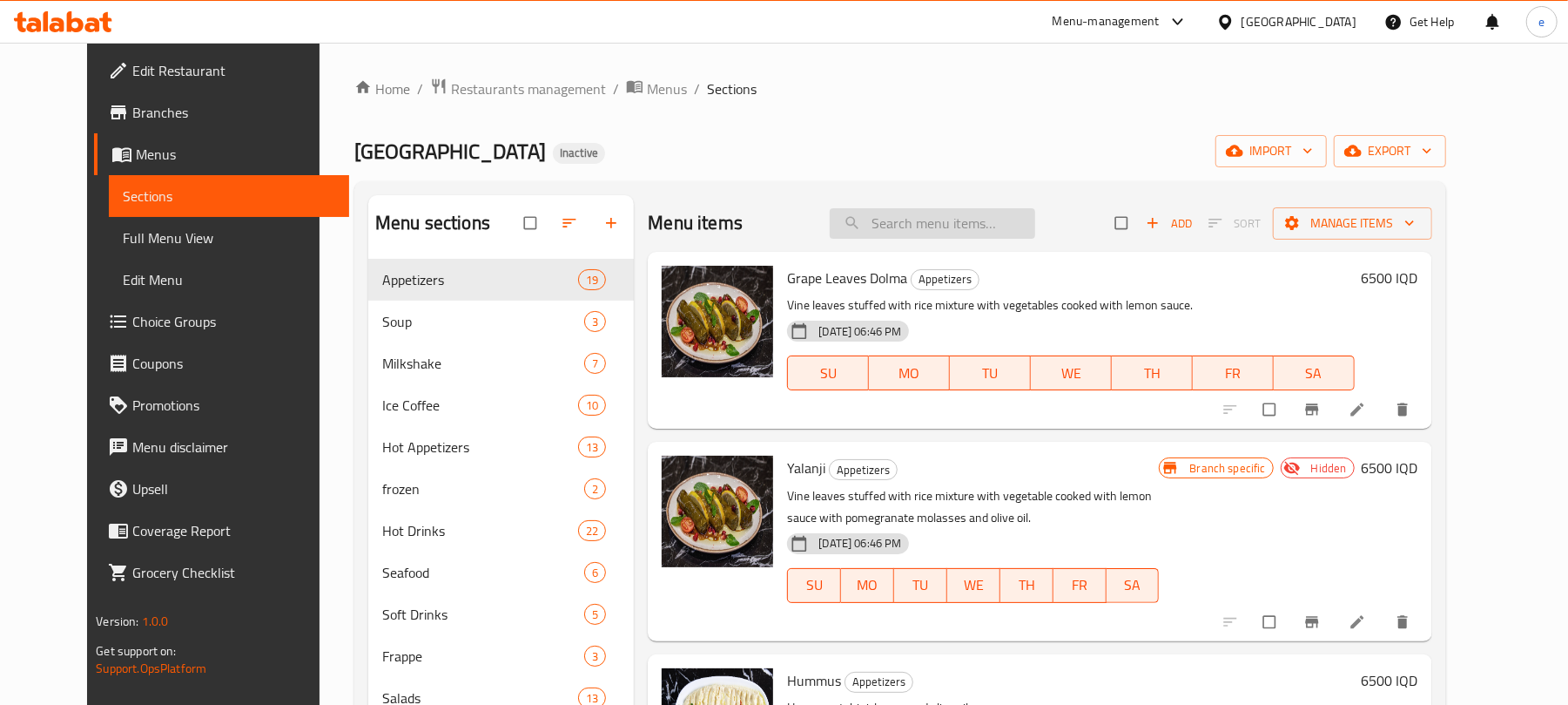
paste input "Shepherd"
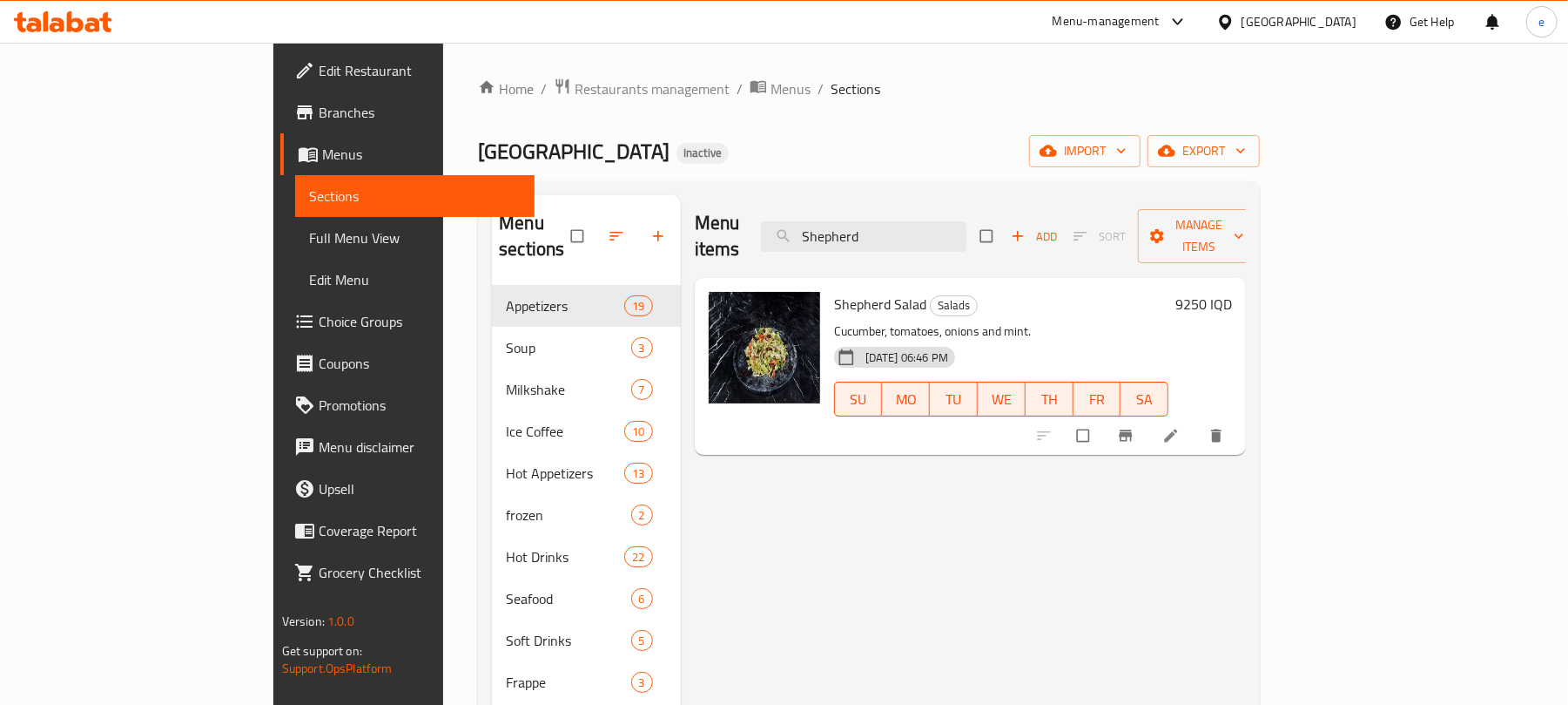
type input "Shepherd"
click at [1179, 427] on icon at bounding box center [1171, 435] width 17 height 17
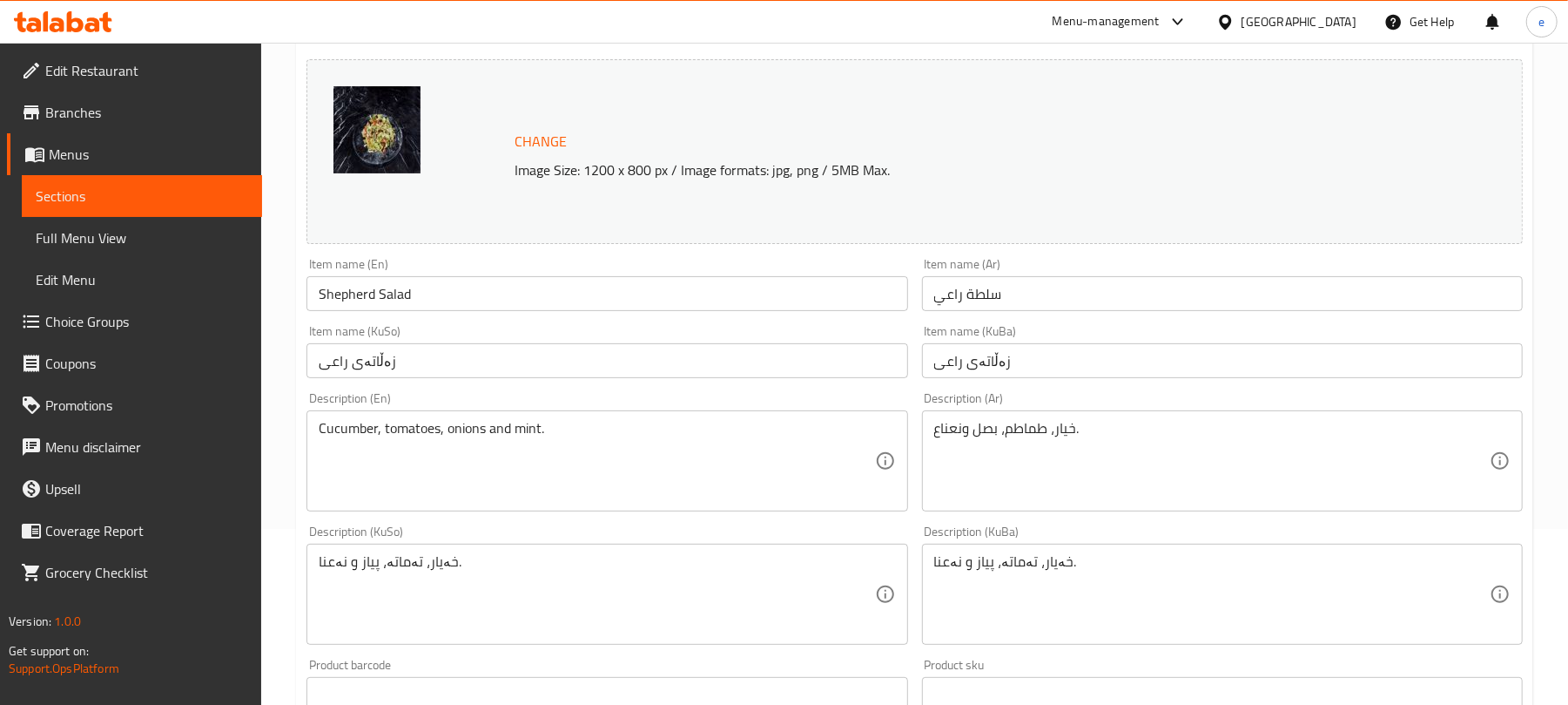
scroll to position [231, 0]
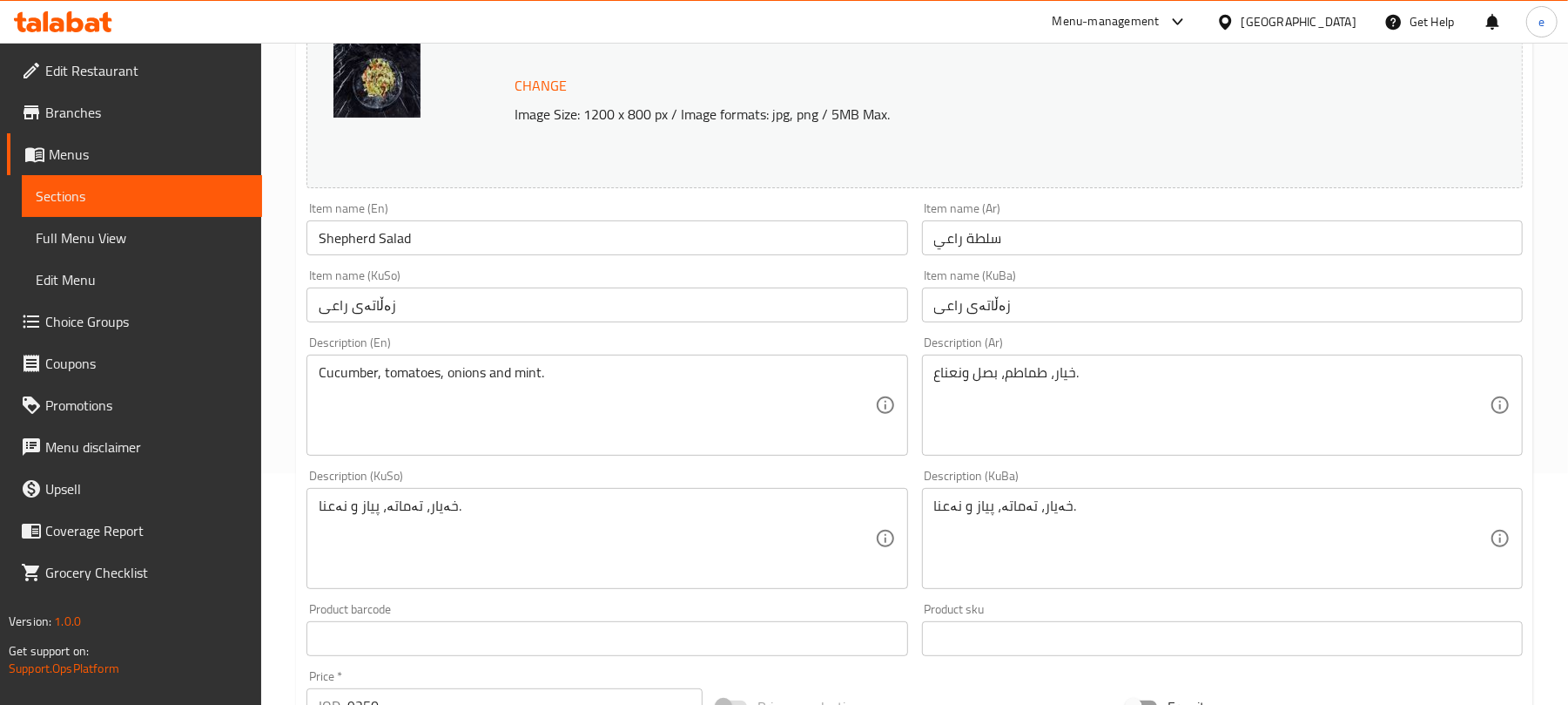
click at [537, 309] on input "زەڵاتەی راعی" at bounding box center [607, 305] width 601 height 35
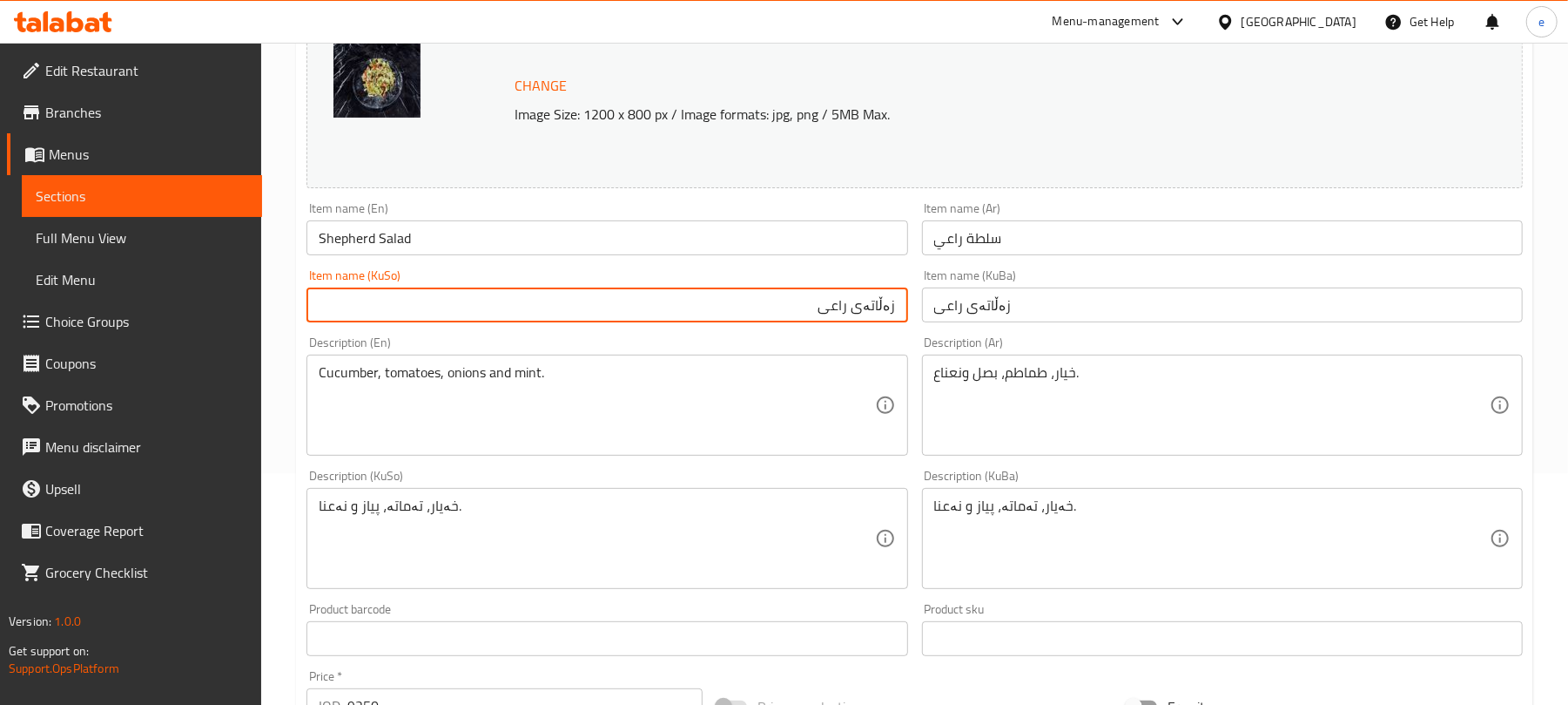
click at [867, 326] on div "Item name ([PERSON_NAME]) زەڵاتەی راعی Item name (KuSo)" at bounding box center [607, 295] width 615 height 67
click at [871, 305] on input "زەڵاتەی راعی" at bounding box center [607, 305] width 601 height 35
click at [843, 300] on input "زەڵاتەی راعی" at bounding box center [607, 305] width 601 height 35
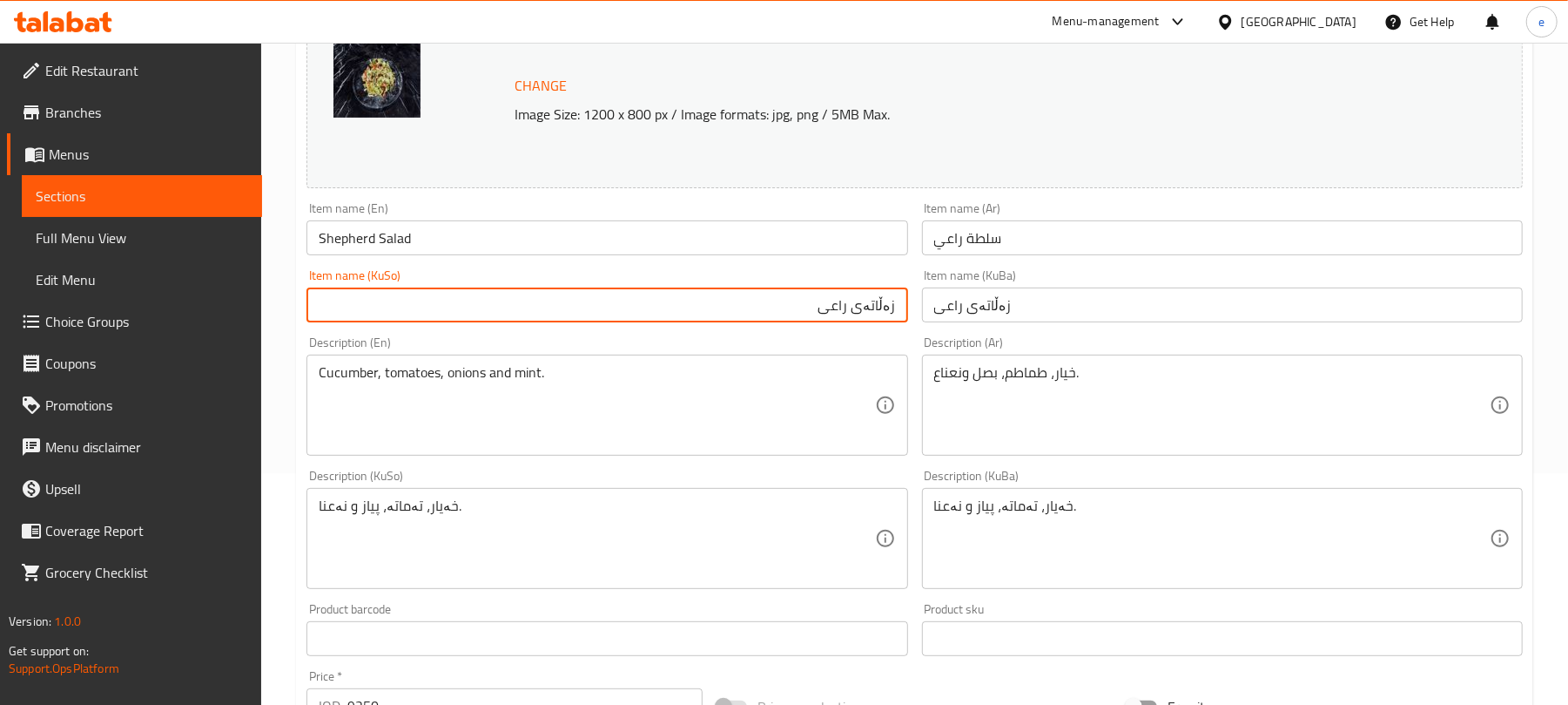
click at [843, 300] on input "زەڵاتەی راعی" at bounding box center [607, 305] width 601 height 35
paste input "وان"
type input "زەڵاتەی شوان"
click at [984, 294] on input "زەڵاتەی راعی" at bounding box center [1222, 305] width 601 height 35
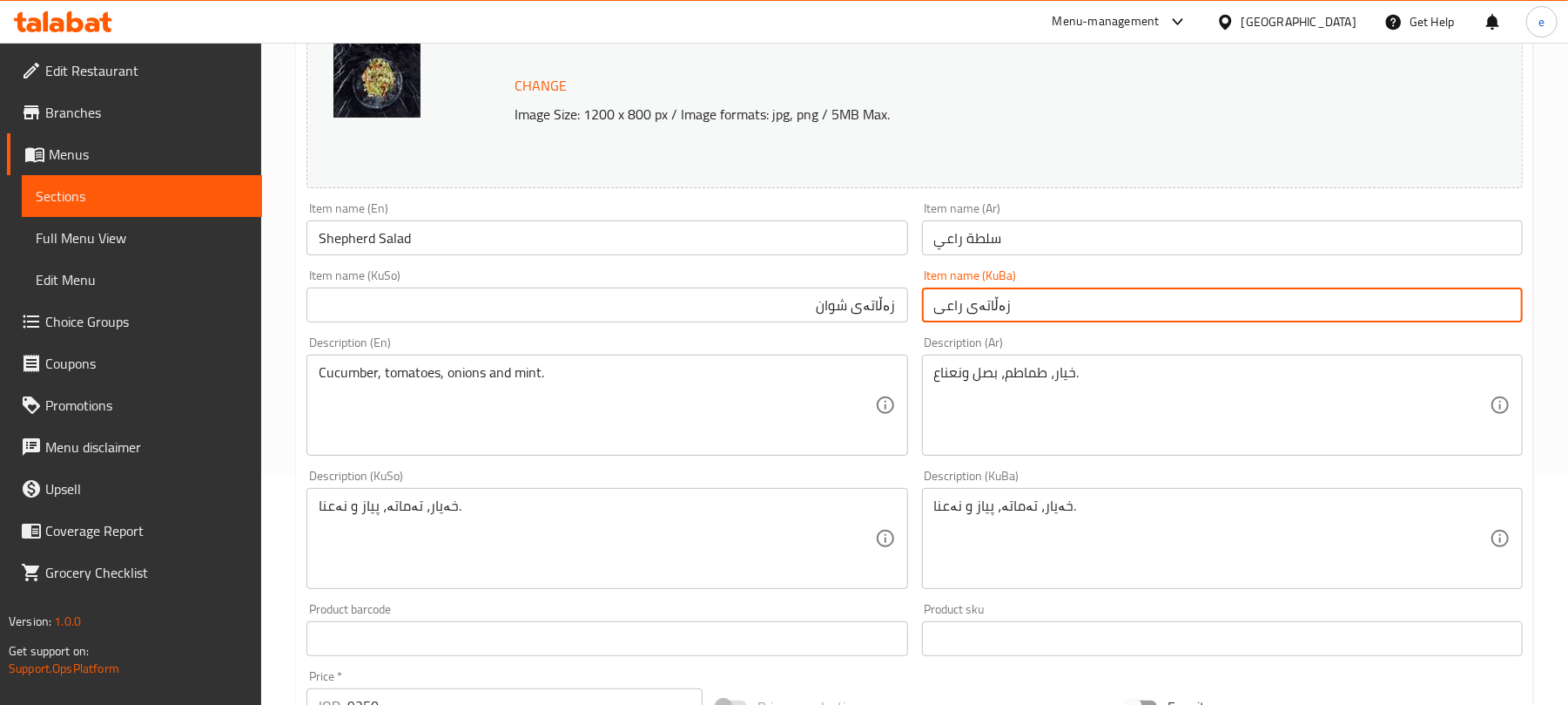
click at [984, 294] on input "زەڵاتەی راعی" at bounding box center [1222, 305] width 601 height 35
paste input "وان"
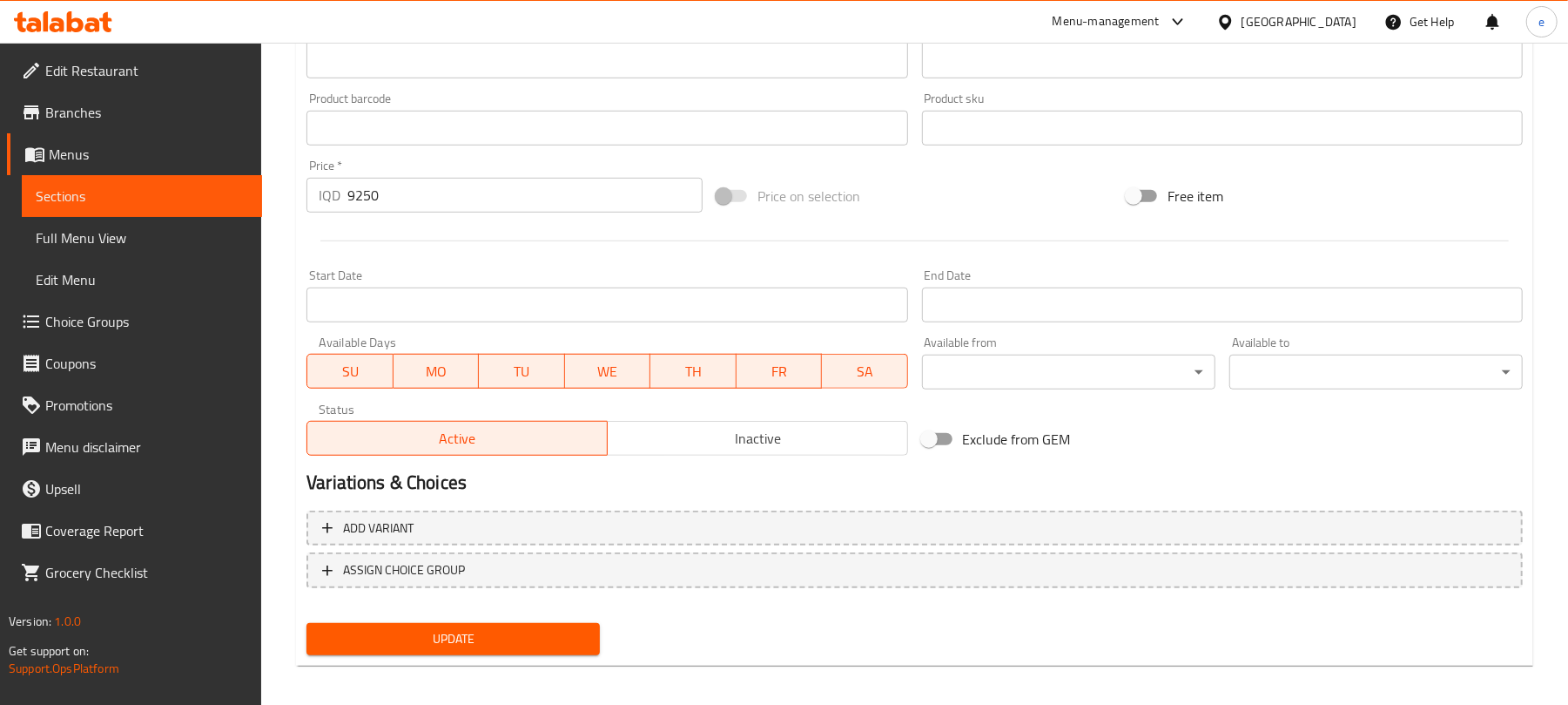
scroll to position [750, 0]
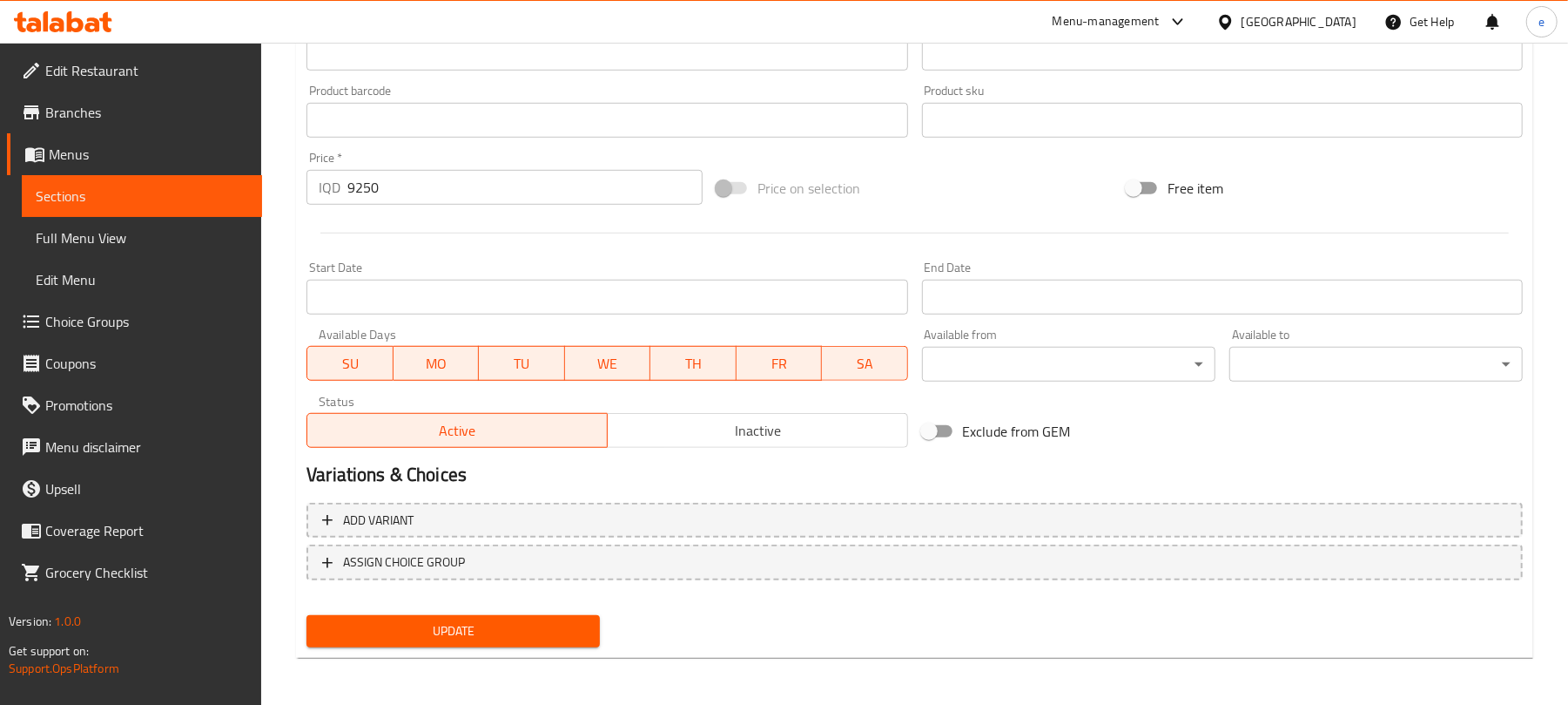
type input "زەڵاتەی شوان"
click at [547, 625] on span "Update" at bounding box center [453, 630] width 265 height 22
click at [127, 178] on link "Sections" at bounding box center [142, 195] width 241 height 42
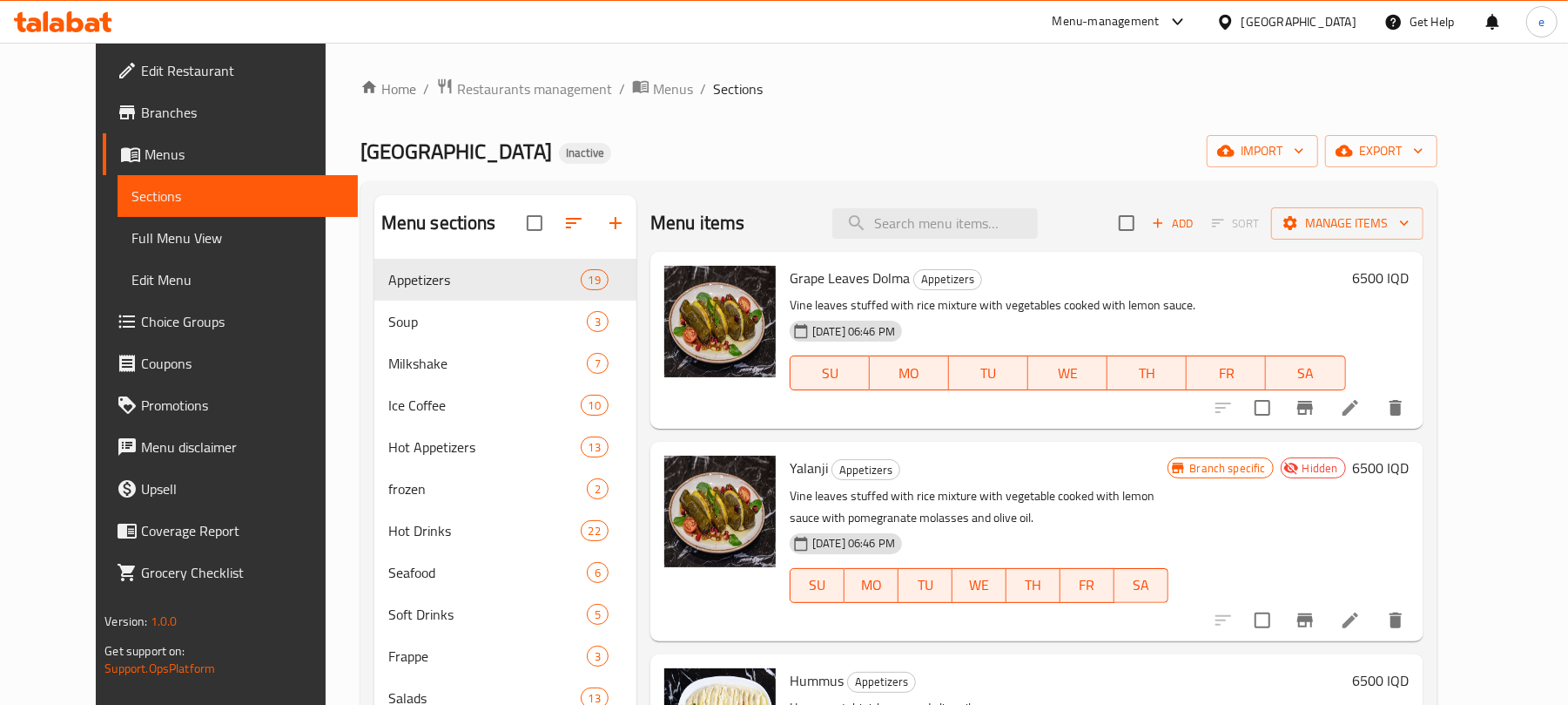
click at [141, 81] on span "Edit Restaurant" at bounding box center [242, 71] width 203 height 21
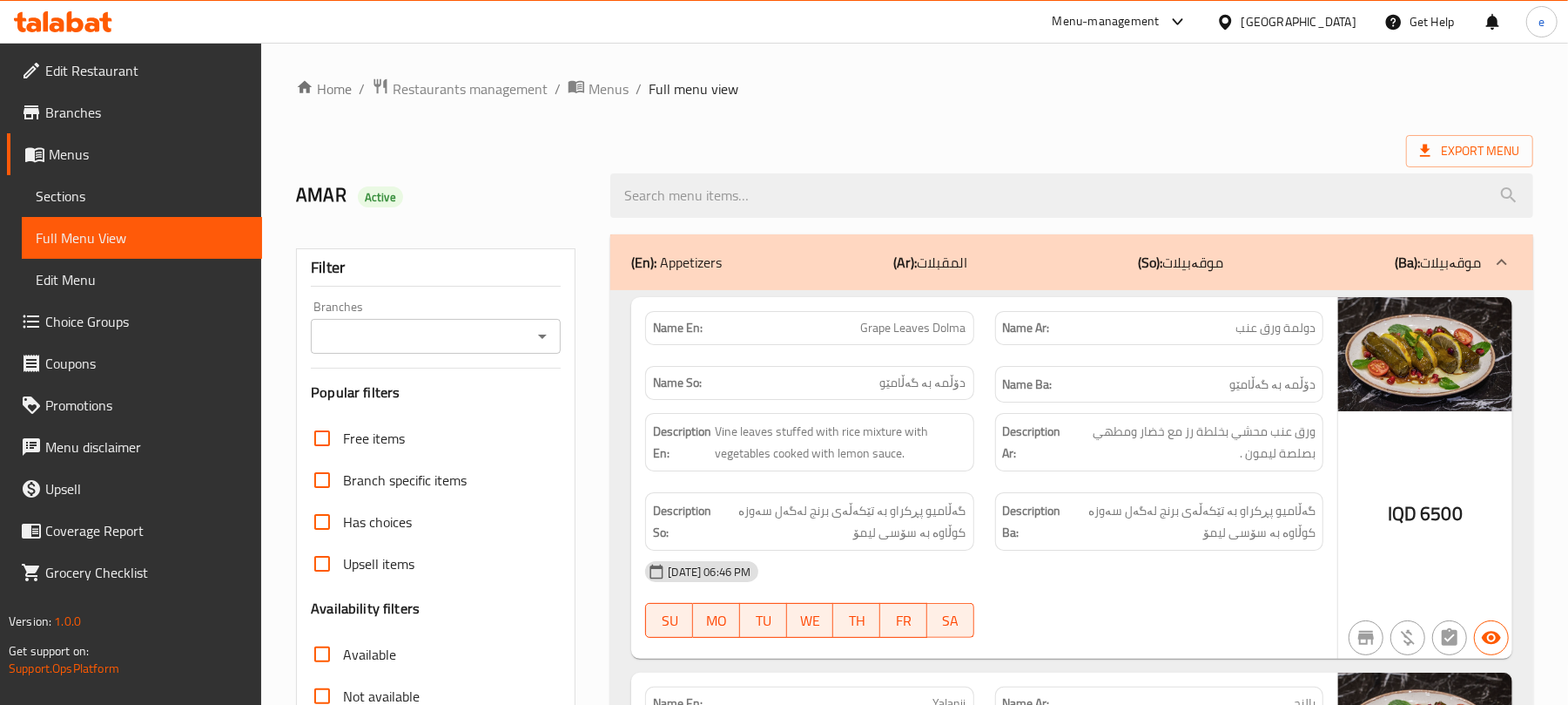
click at [540, 343] on icon "Open" at bounding box center [542, 336] width 21 height 21
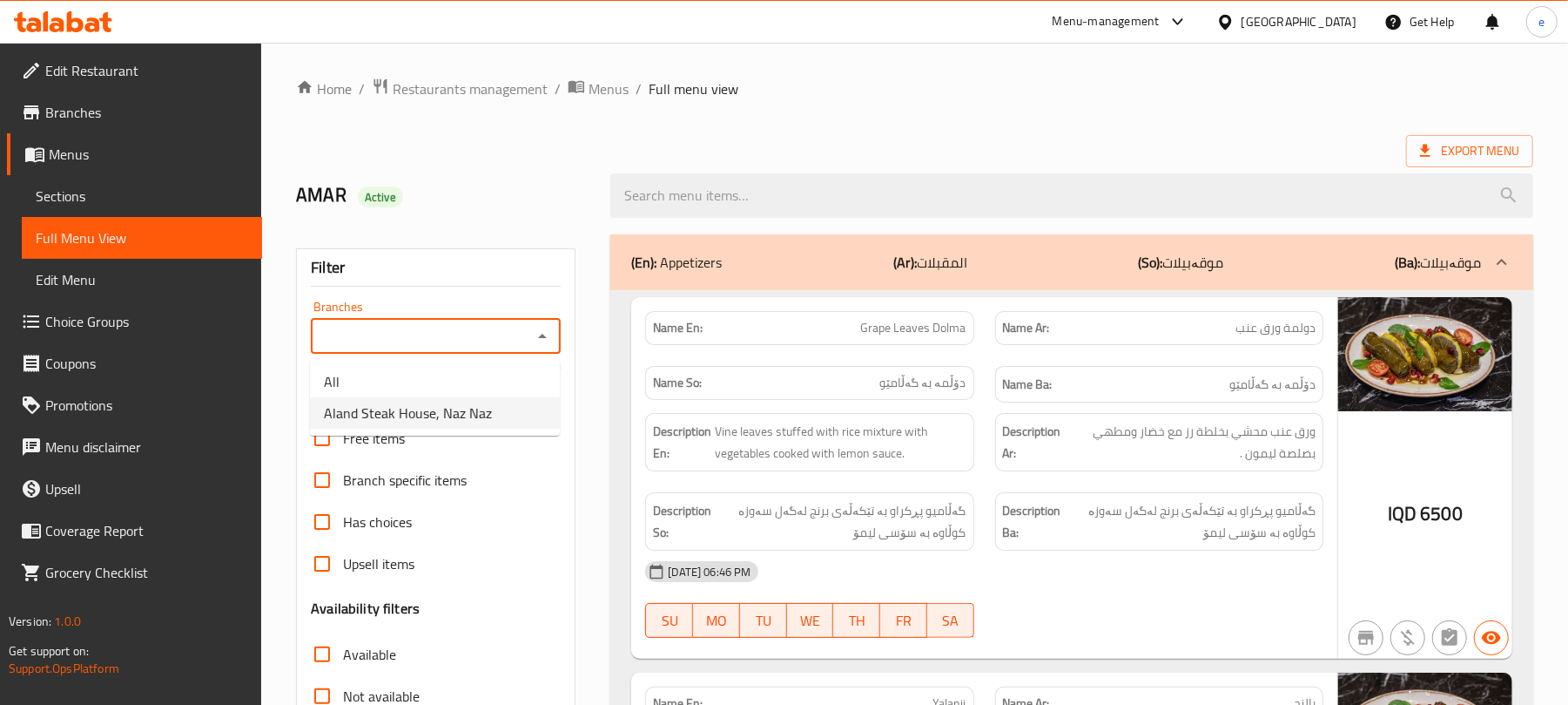
click at [453, 419] on span "Aland Steak House, Naz Naz" at bounding box center [408, 412] width 168 height 21
type input "Aland Steak House, Naz Naz"
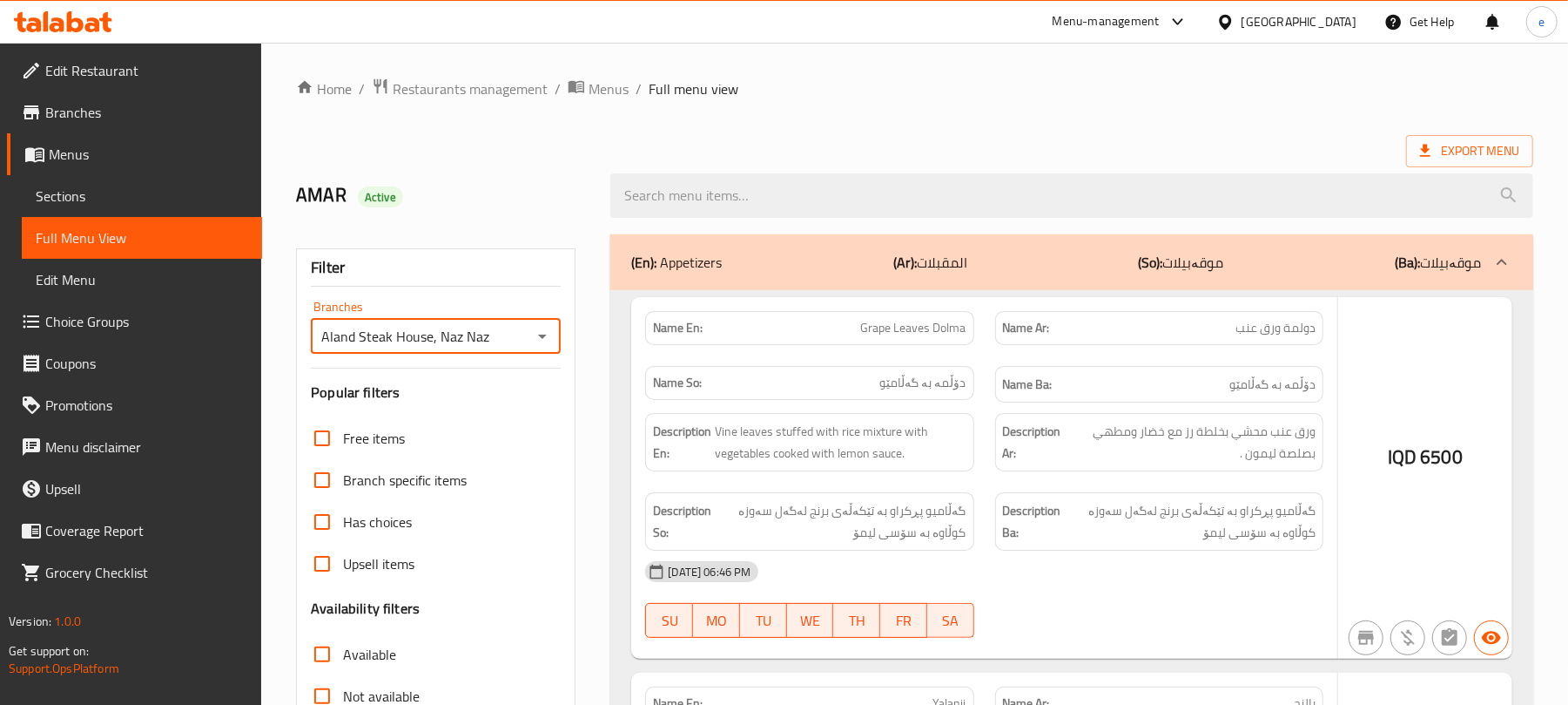
click at [665, 198] on div at bounding box center [784, 352] width 1568 height 705
click at [671, 193] on div at bounding box center [784, 352] width 1568 height 705
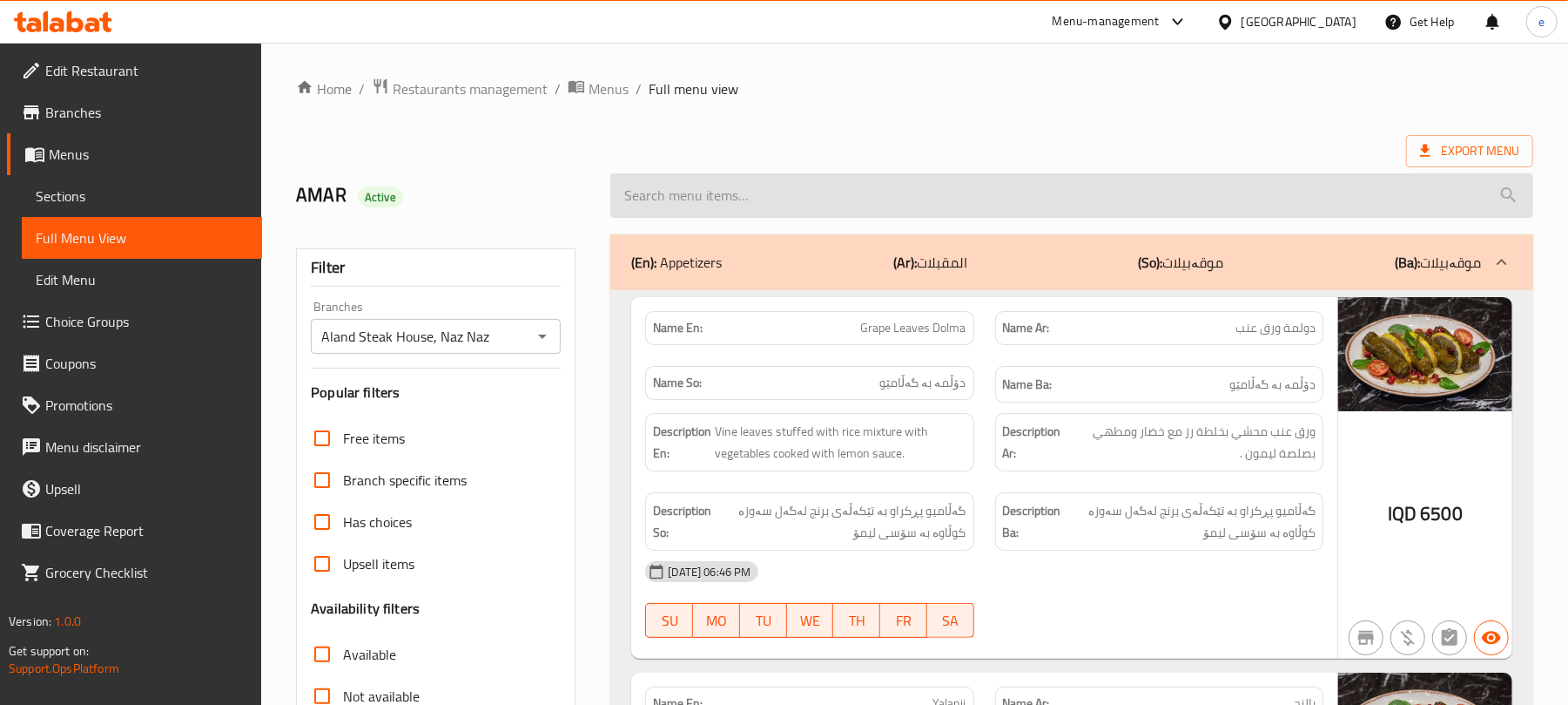
click at [721, 183] on input "search" at bounding box center [1072, 195] width 923 height 44
paste input "Shepherd"
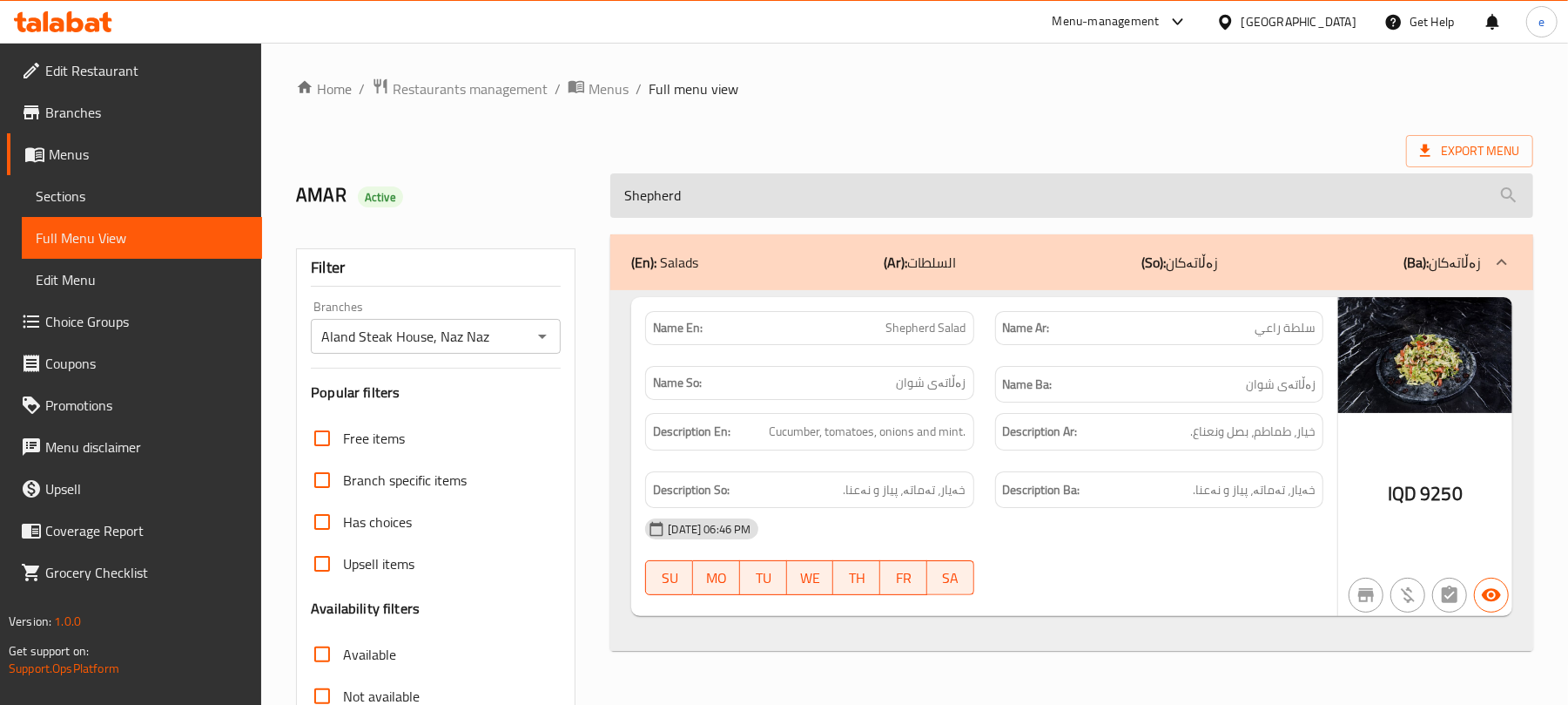
click at [691, 198] on input "Shepherd" at bounding box center [1072, 195] width 923 height 44
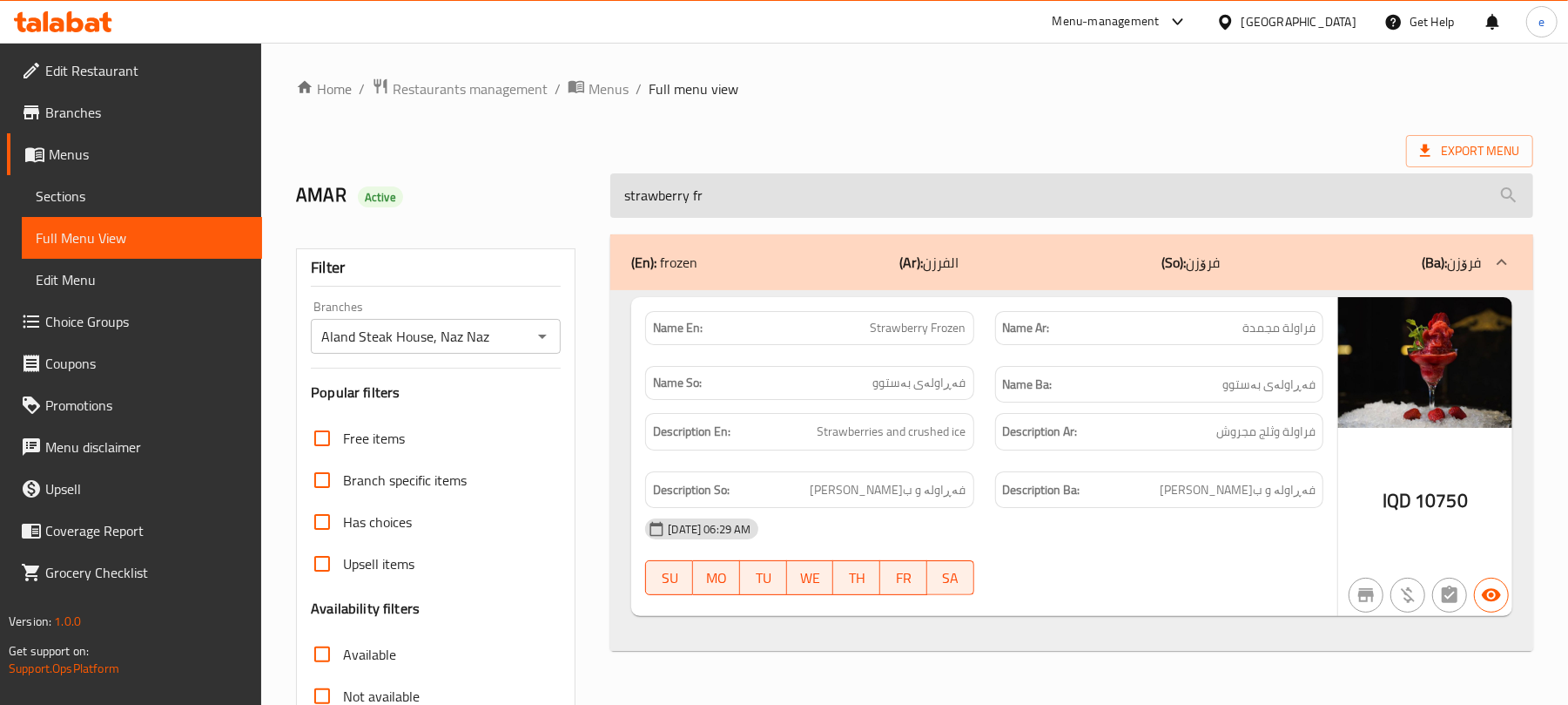
click at [677, 197] on input "strawberry fr" at bounding box center [1072, 195] width 923 height 44
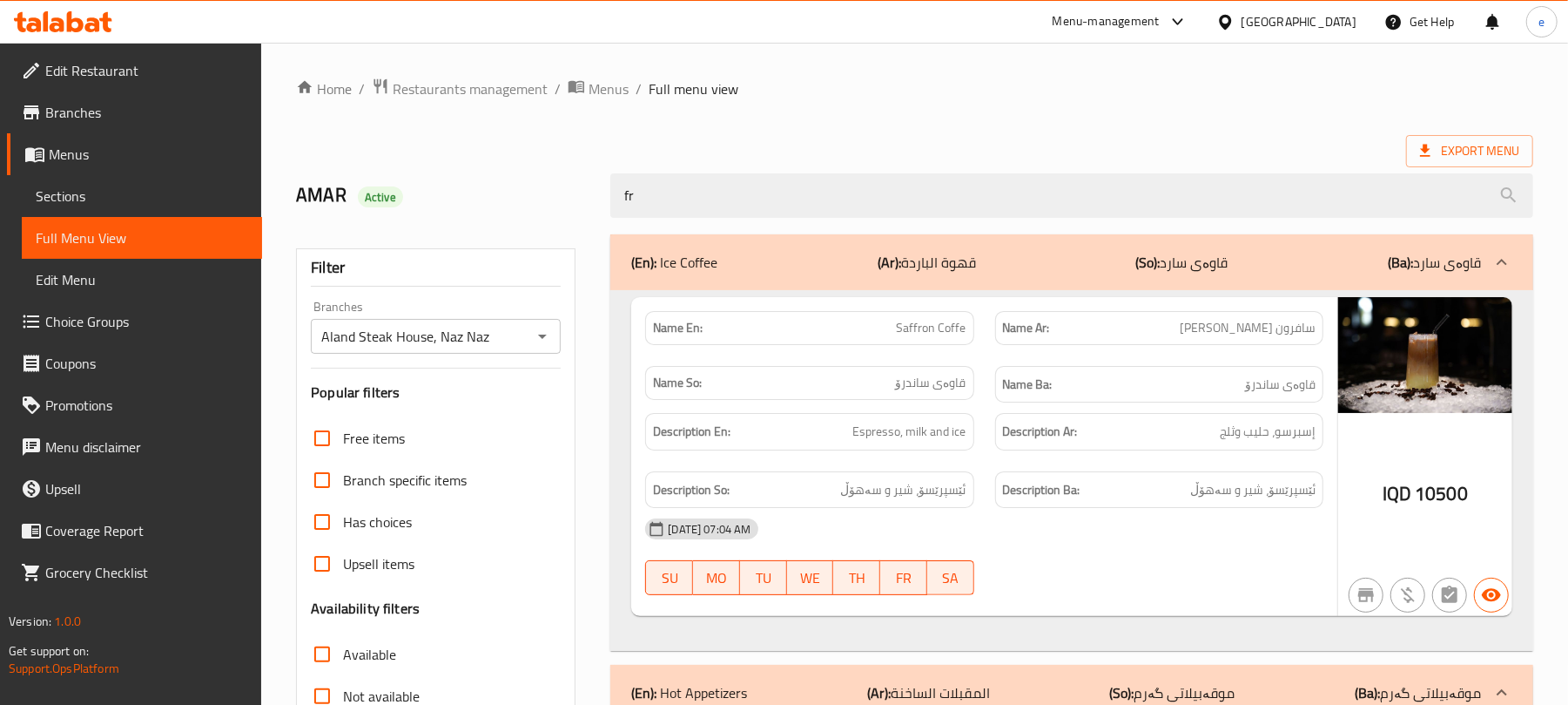
type input "f"
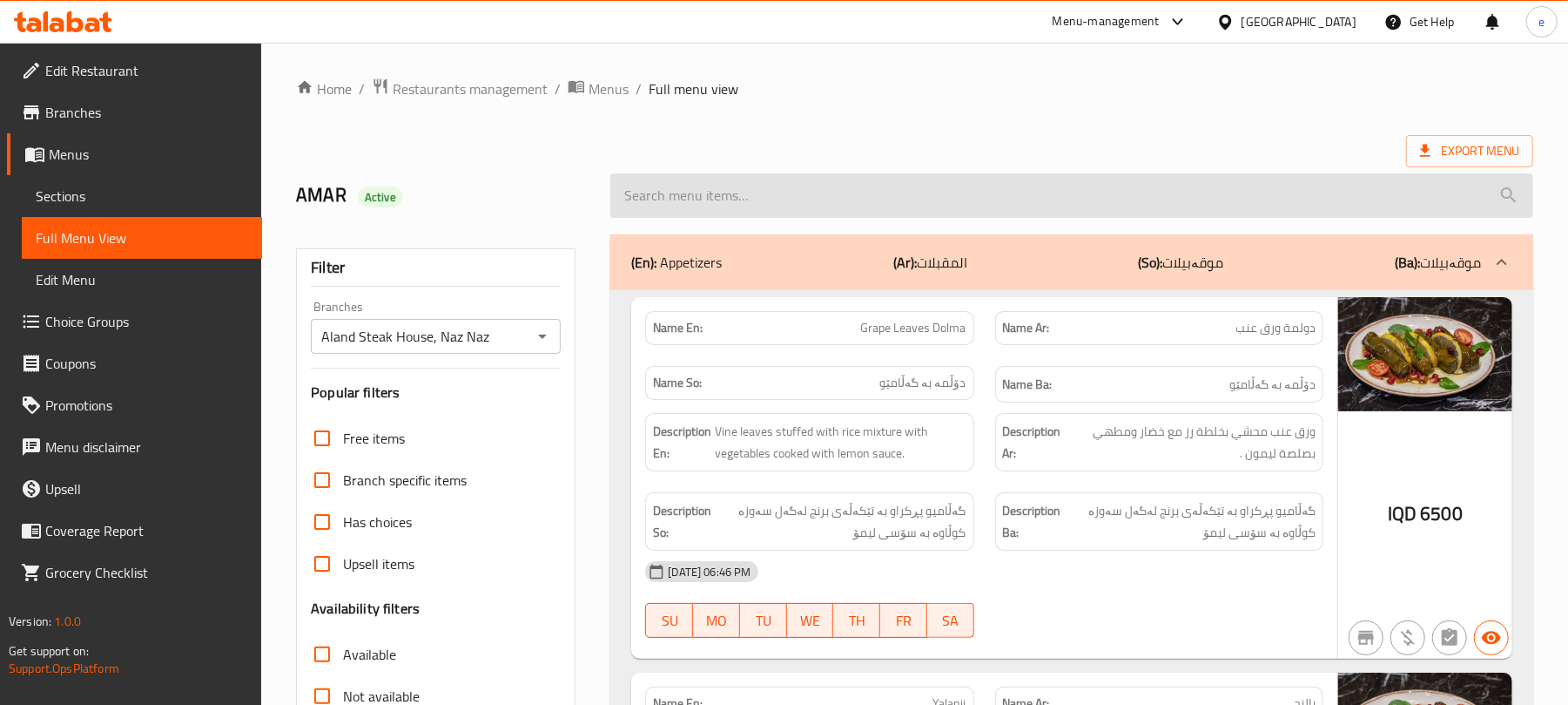
click at [823, 178] on input "search" at bounding box center [1072, 195] width 923 height 44
paste input "Land Pottery Sheep and Hummus"
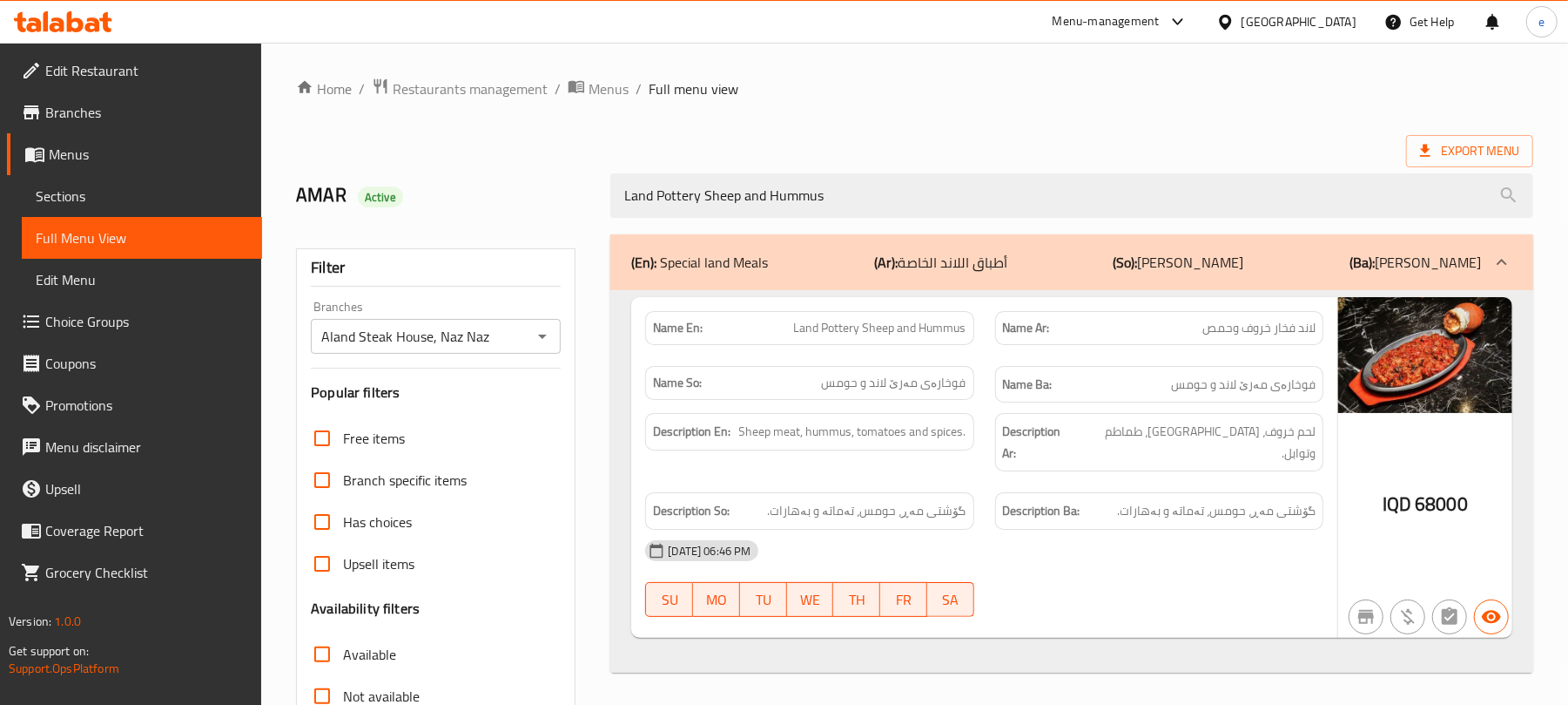
type input "Land Pottery Sheep and Hummus"
click at [1268, 331] on span "لاند فخار خروف وحمص" at bounding box center [1259, 327] width 113 height 18
copy span "خروف"
click at [908, 326] on span "Land Pottery Sheep and Hummus" at bounding box center [880, 327] width 173 height 18
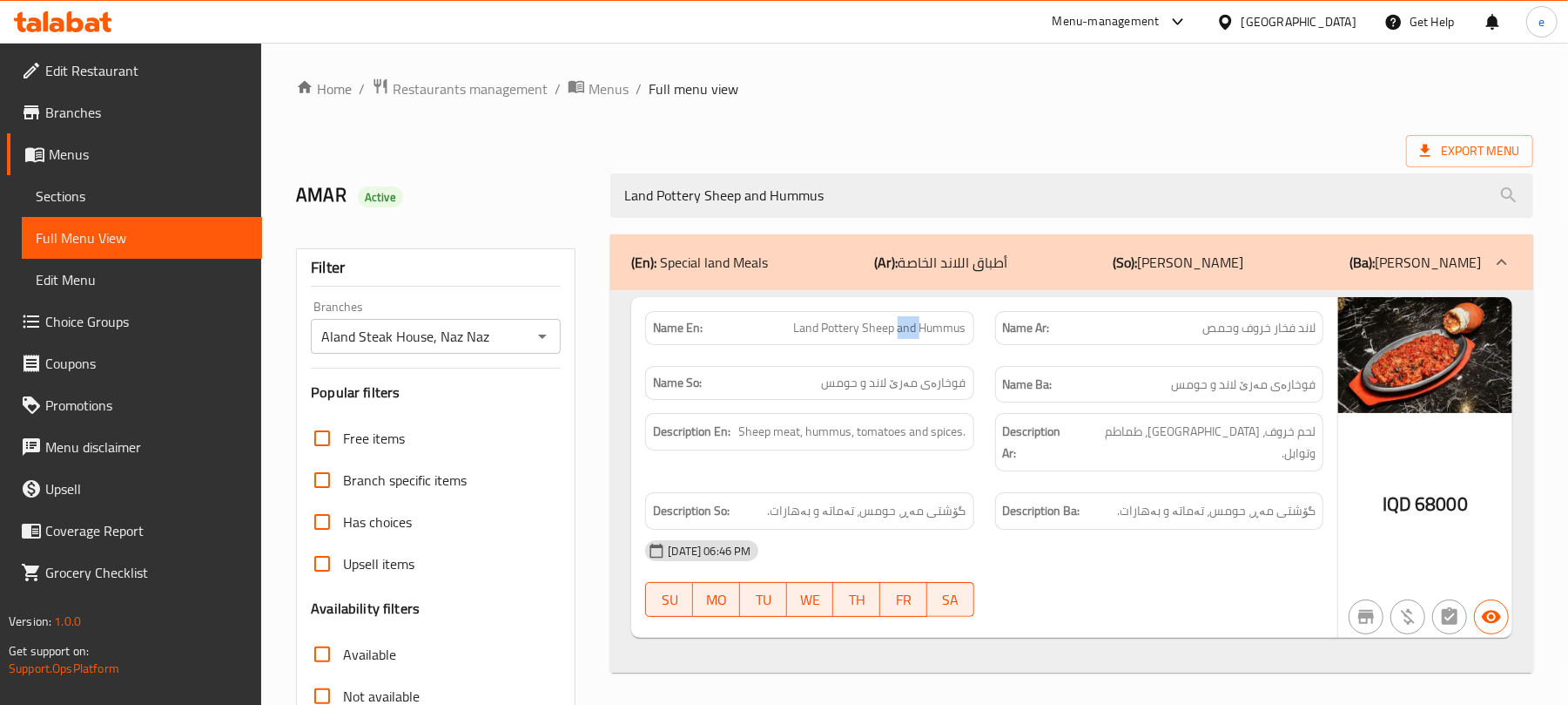
click at [908, 326] on span "Land Pottery Sheep and Hummus" at bounding box center [880, 327] width 173 height 18
copy span "Land Pottery Sheep and Hummus"
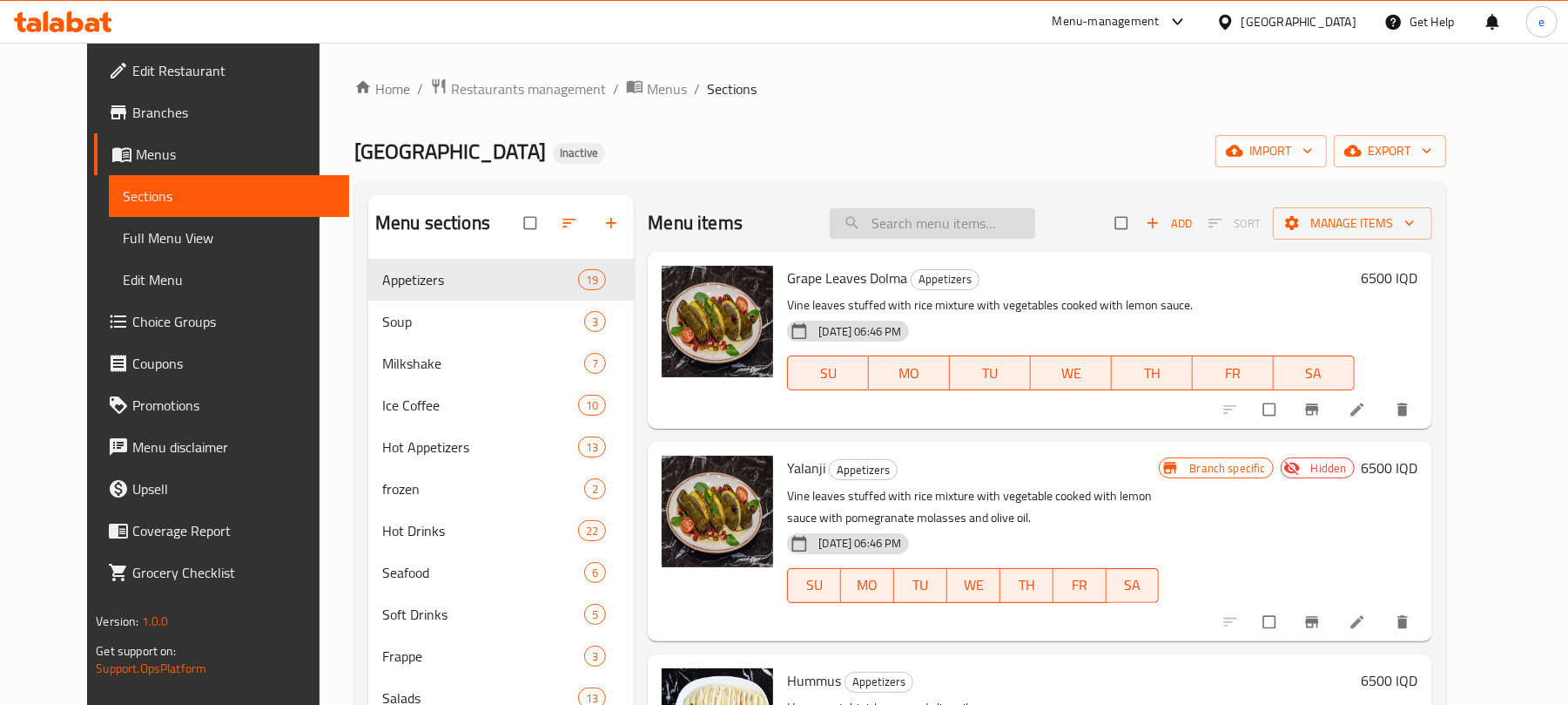
click at [937, 227] on input "search" at bounding box center [932, 224] width 206 height 30
paste input "Land Pottery Sheep and Hummus"
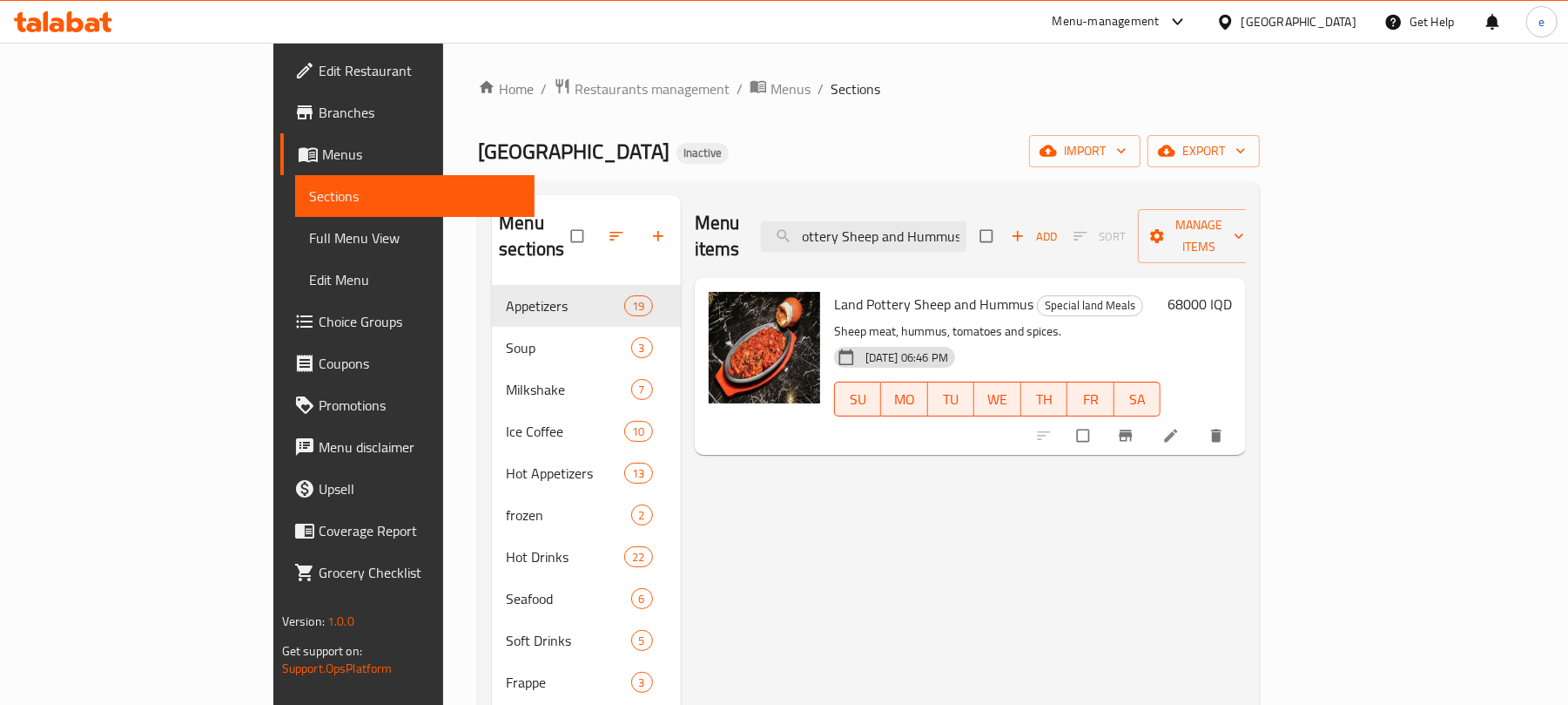
type input "Land Pottery Sheep and Hummus"
click at [1179, 427] on icon at bounding box center [1171, 435] width 17 height 17
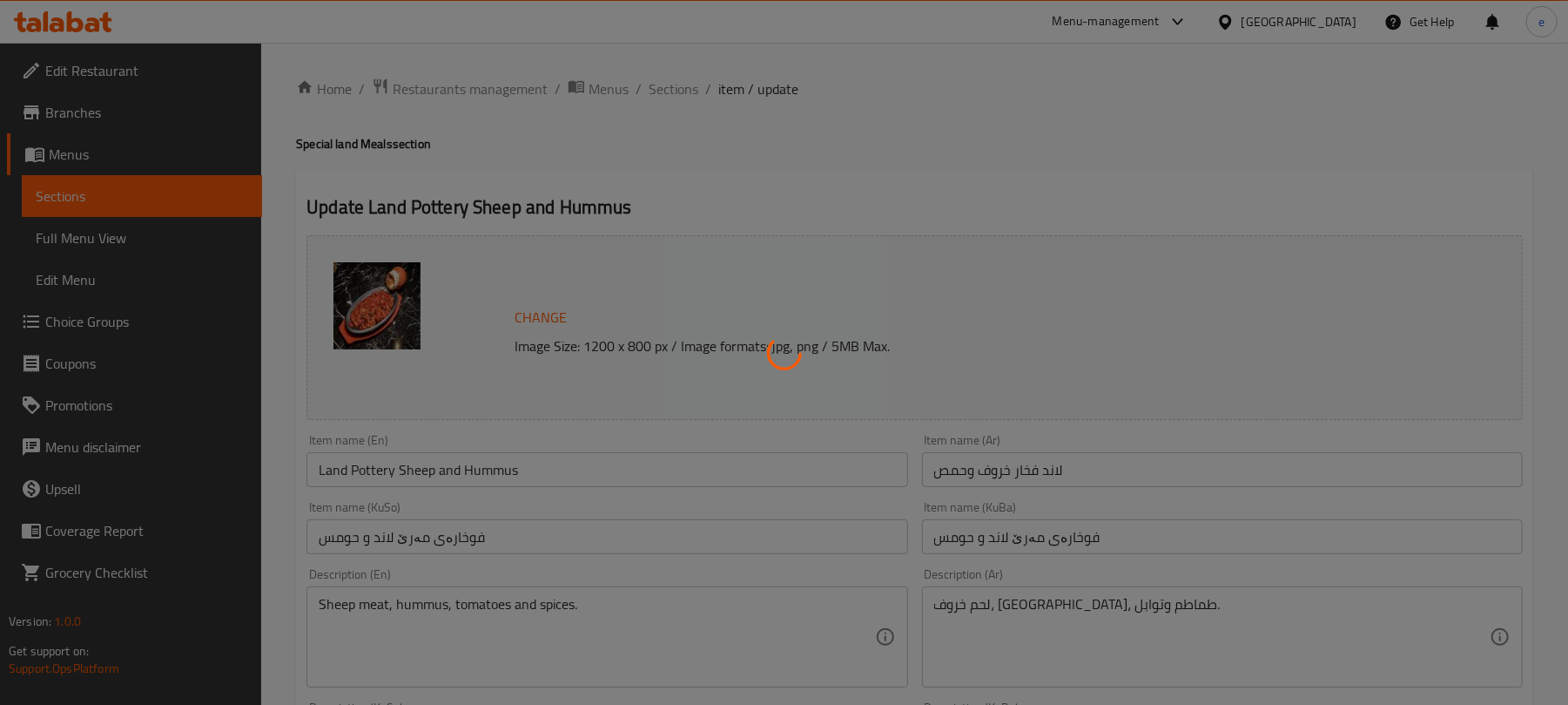
scroll to position [231, 0]
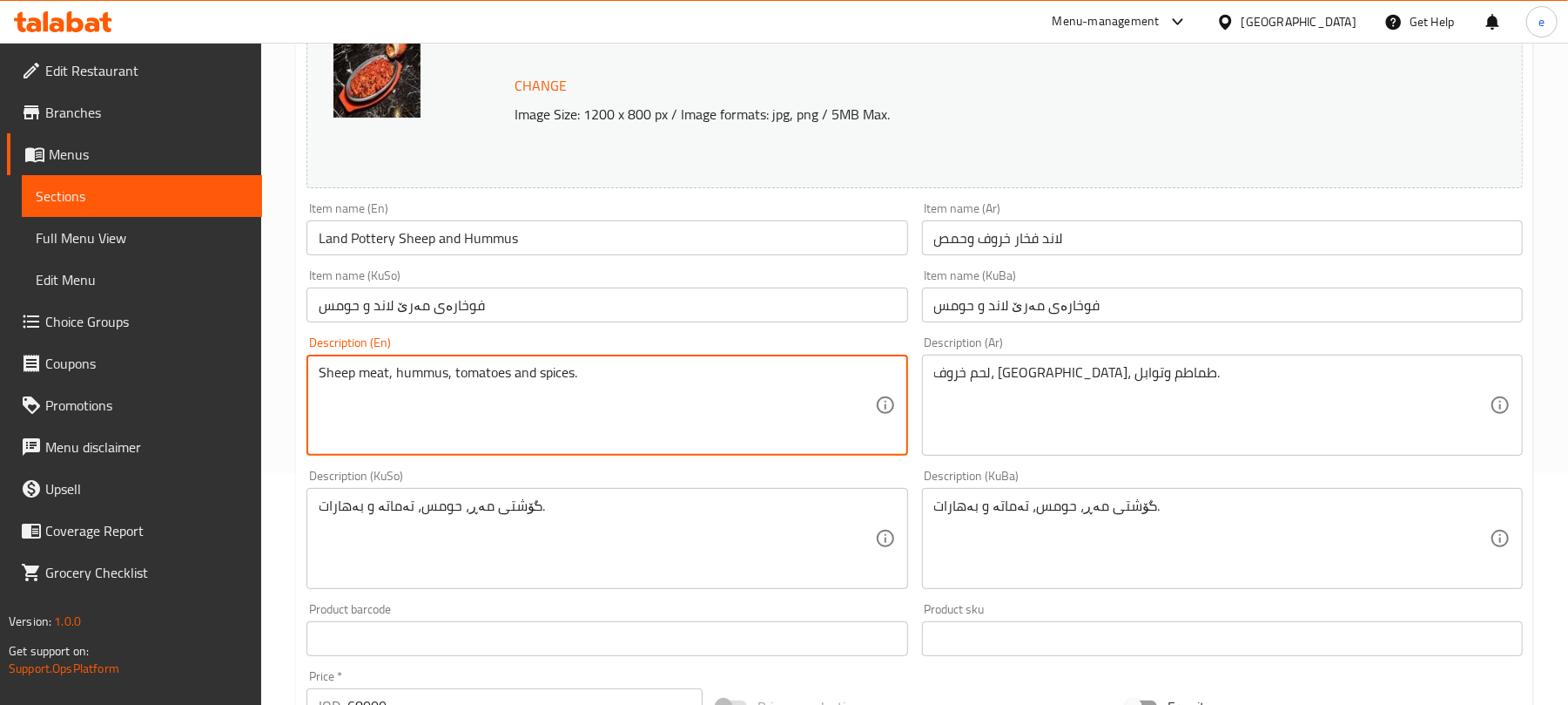
click at [340, 373] on textarea "Sheep meat, hummus, tomatoes and spices." at bounding box center [596, 406] width 556 height 83
click at [649, 370] on textarea "Lamb meat, hummus, tomatoes and spices." at bounding box center [596, 406] width 556 height 83
type textarea "Lamb meat, hummus, tomatoes and spices."
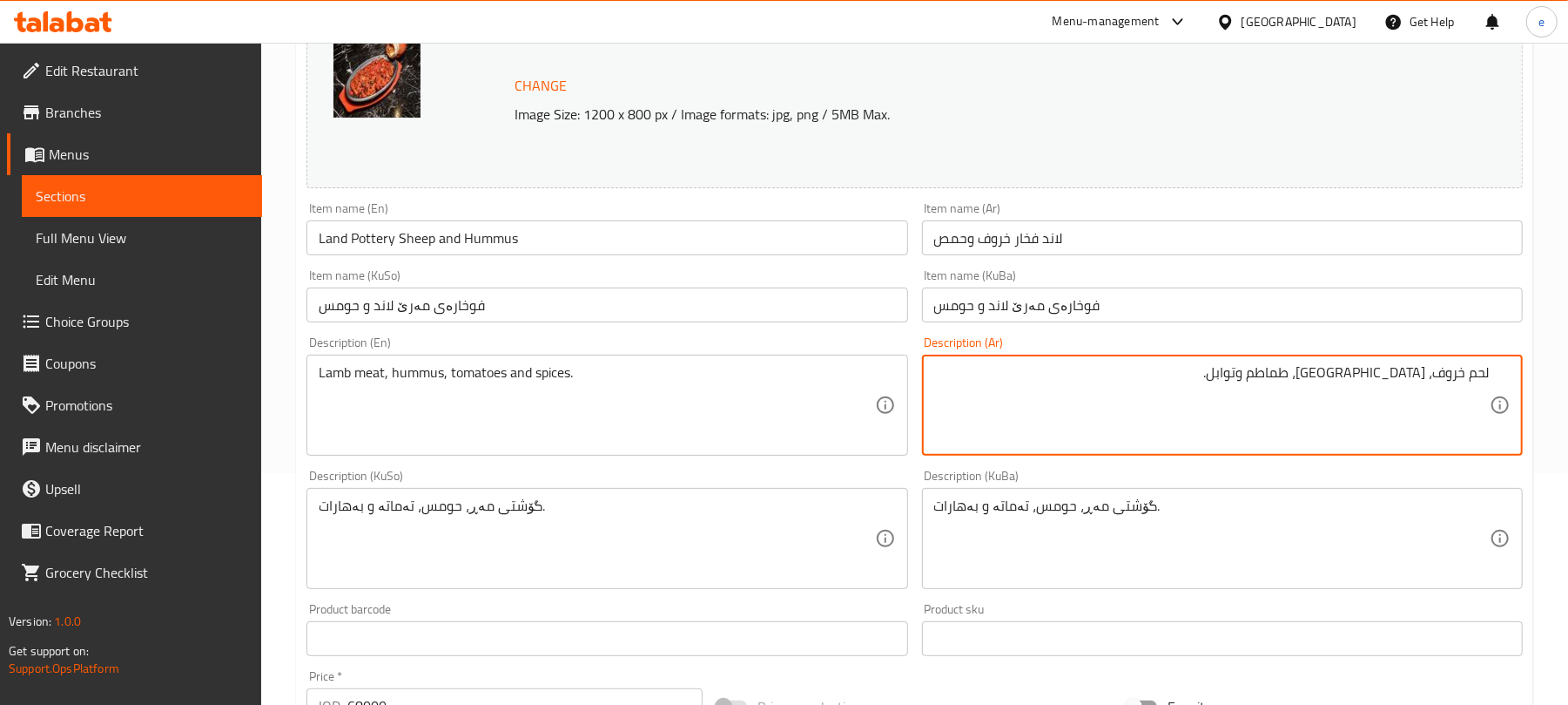
click at [1457, 375] on textarea "لحم خروف، [GEOGRAPHIC_DATA]، طماطم وتوابل." at bounding box center [1211, 406] width 556 height 83
paste textarea "نم"
type textarea "لحم غنم، [GEOGRAPHIC_DATA]، طماطم وتوابل."
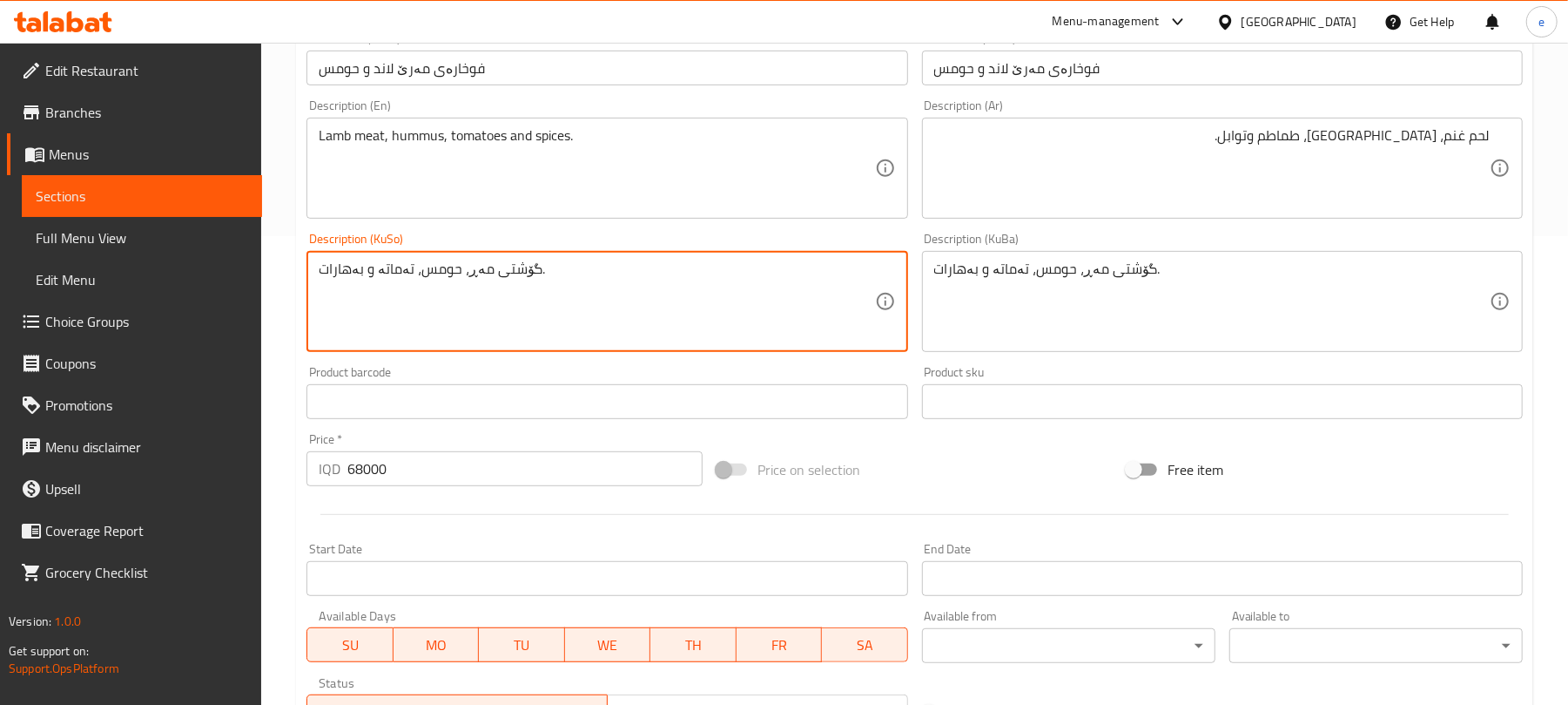
scroll to position [750, 0]
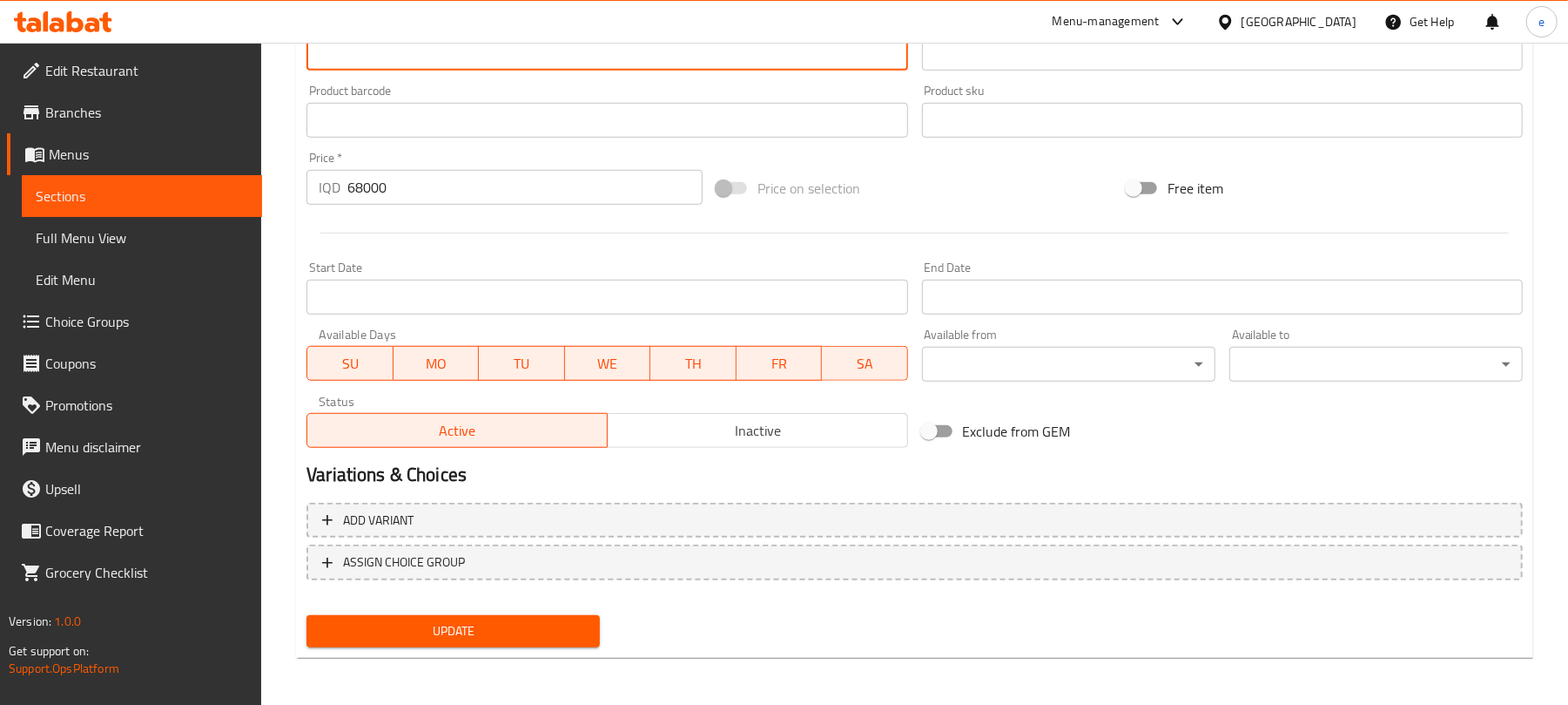
click at [542, 616] on button "Update" at bounding box center [453, 631] width 293 height 32
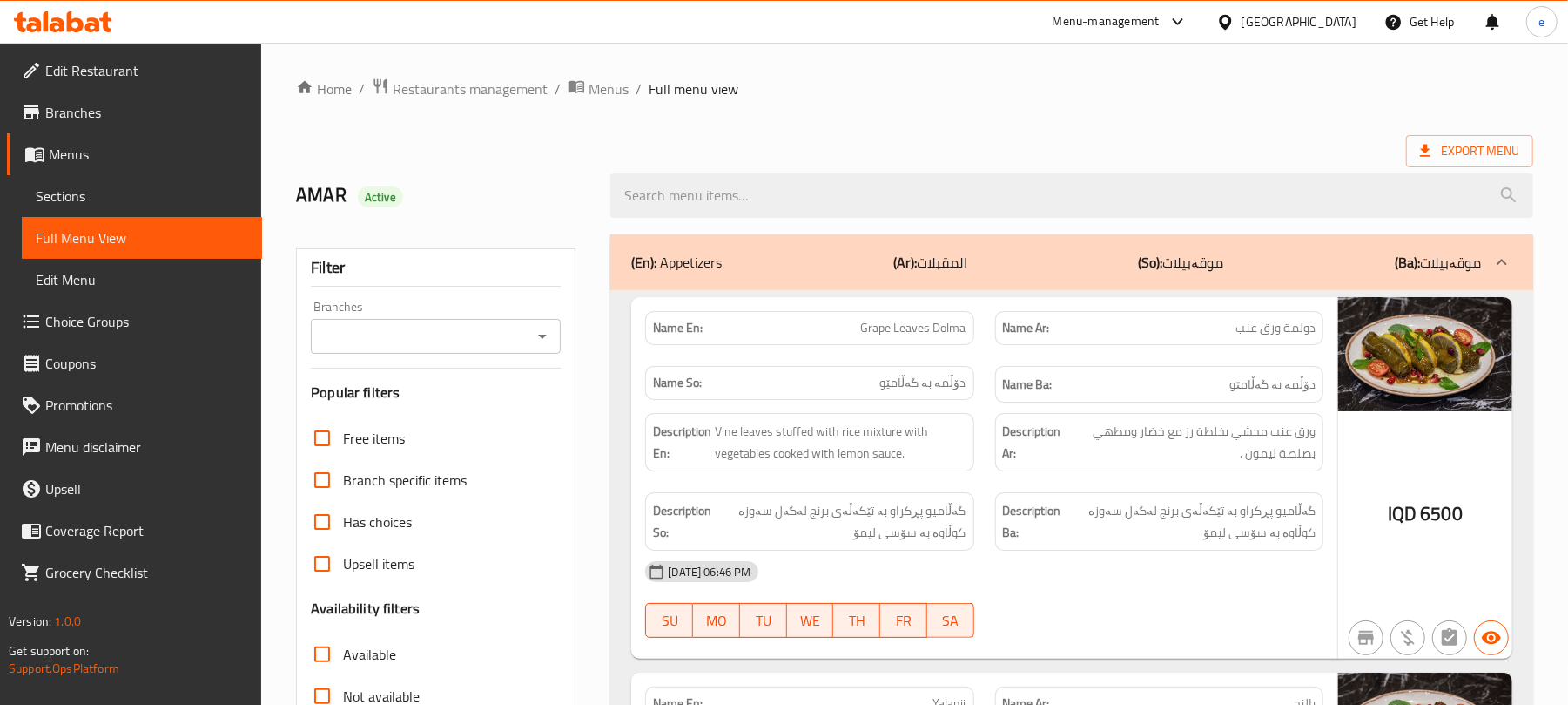
click at [545, 328] on icon "Open" at bounding box center [542, 336] width 21 height 21
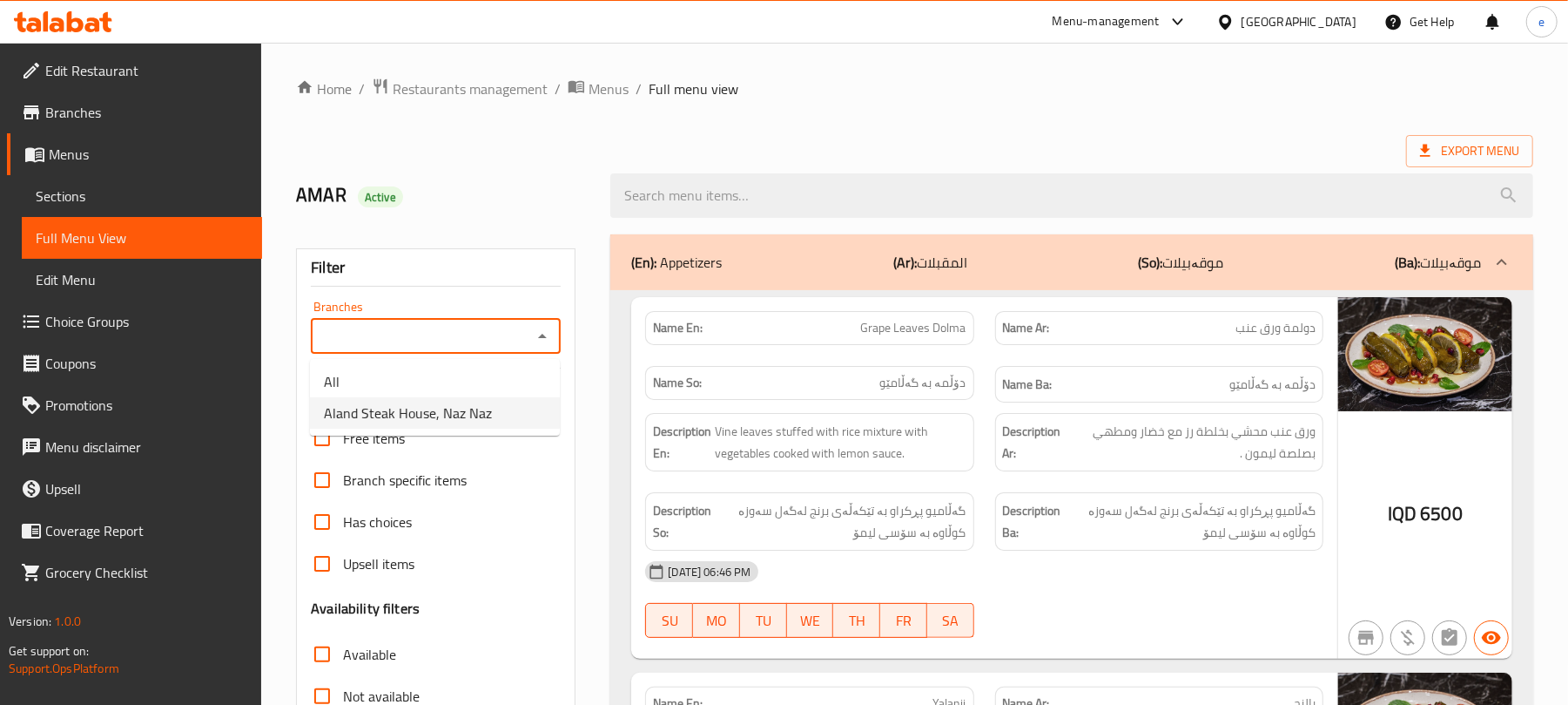
click at [479, 412] on span "Aland Steak House, Naz Naz" at bounding box center [408, 412] width 168 height 21
type input "Aland Steak House, Naz Naz"
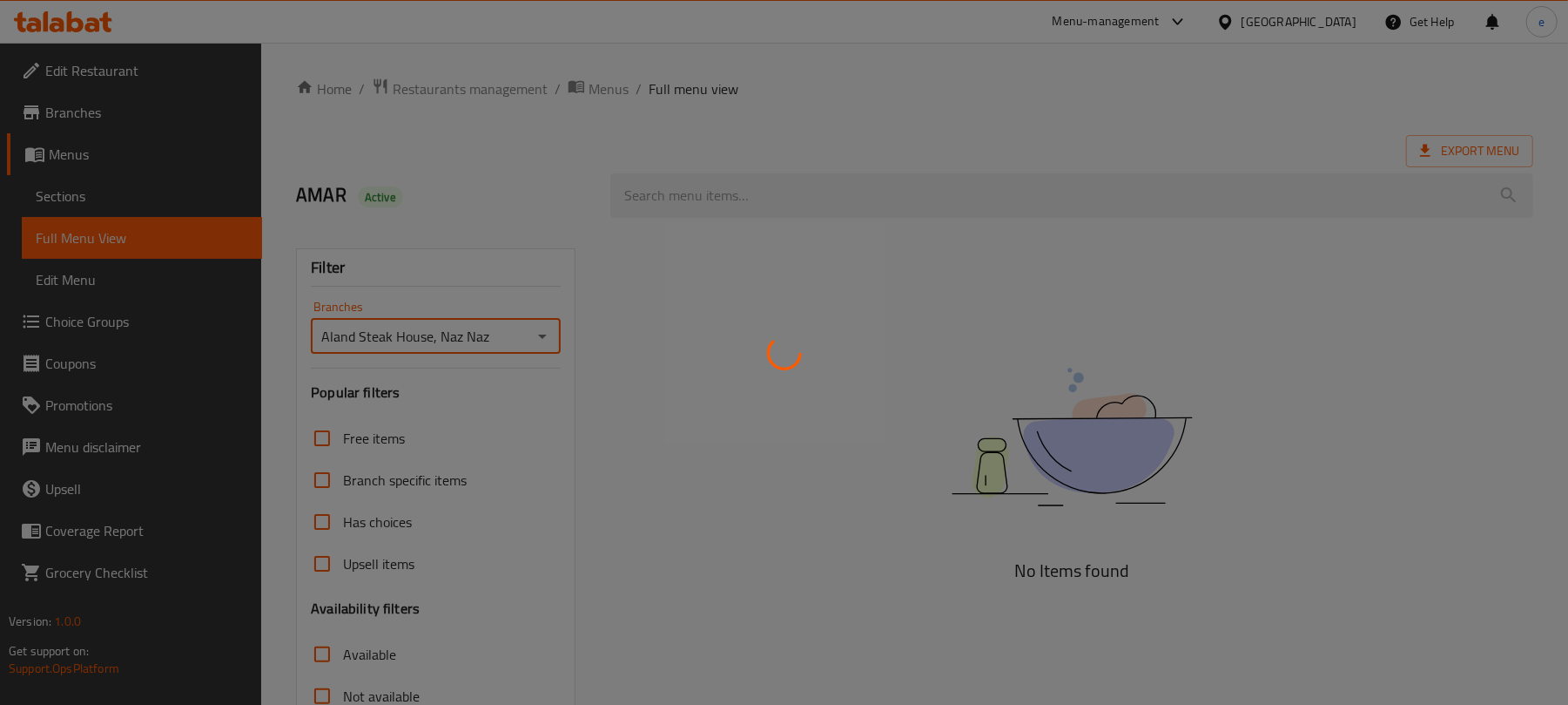
click at [787, 190] on div at bounding box center [784, 352] width 1568 height 705
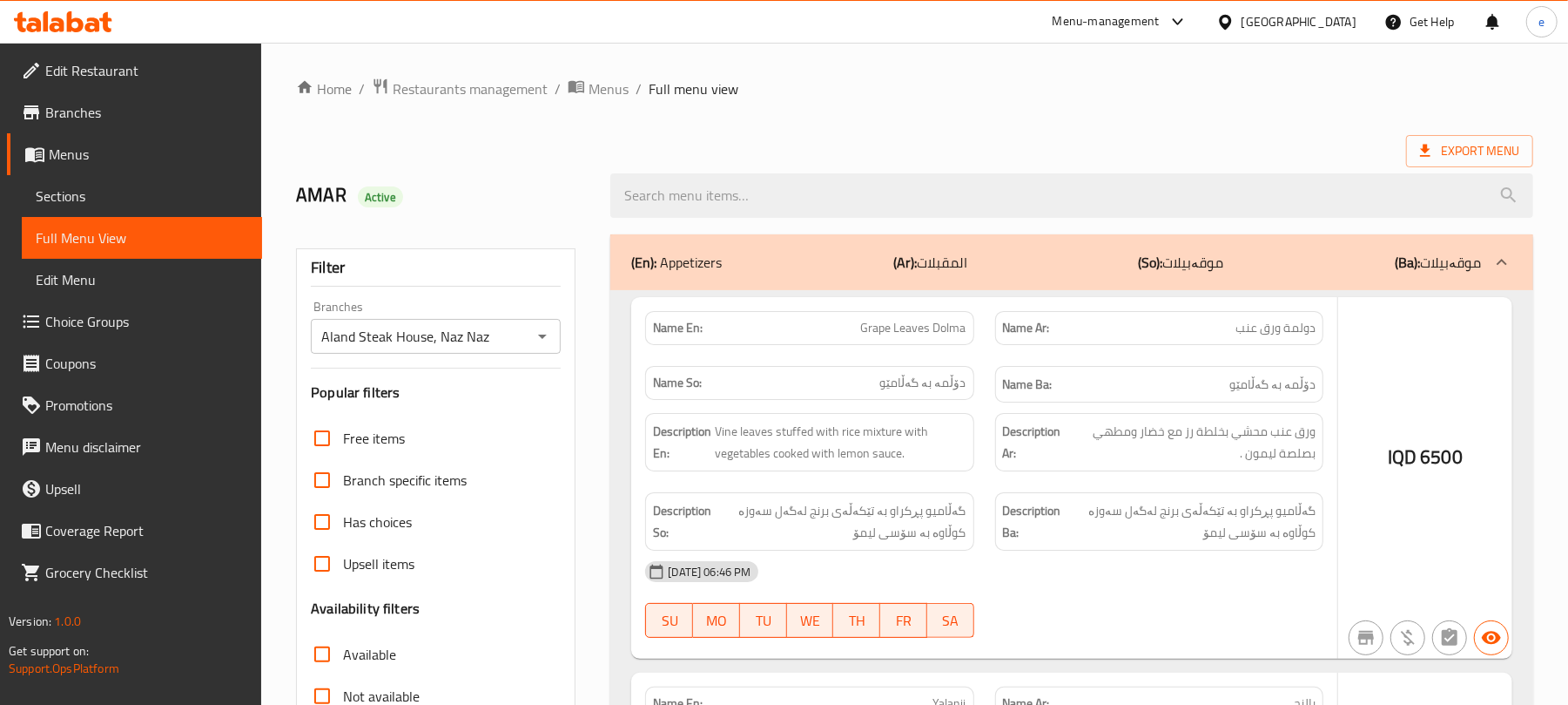
click at [714, 168] on div at bounding box center [784, 352] width 1568 height 705
click at [714, 192] on div at bounding box center [784, 352] width 1568 height 705
click at [717, 199] on div at bounding box center [784, 352] width 1568 height 705
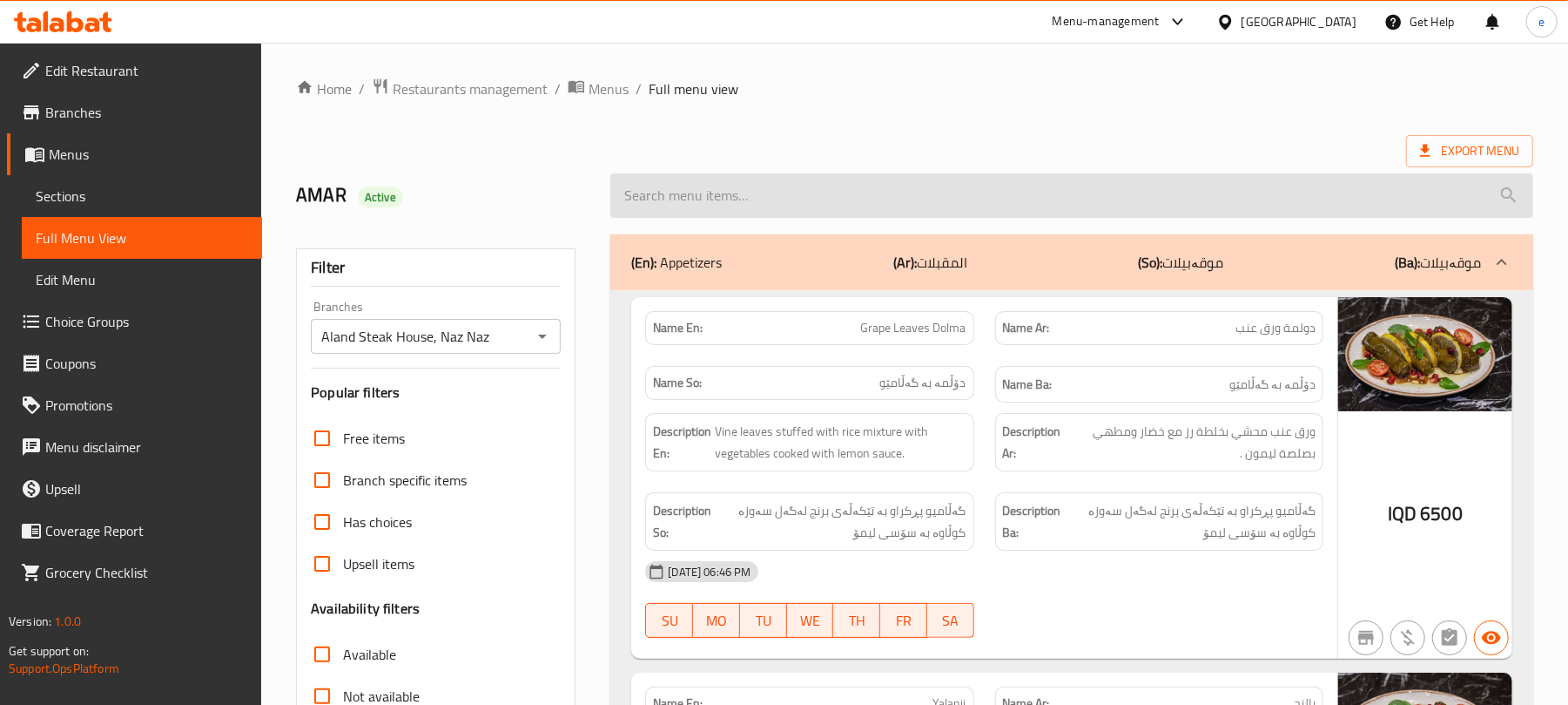
click at [680, 199] on input "search" at bounding box center [1072, 195] width 923 height 44
paste input "Aland Pottery Lamb - 2 Piece"
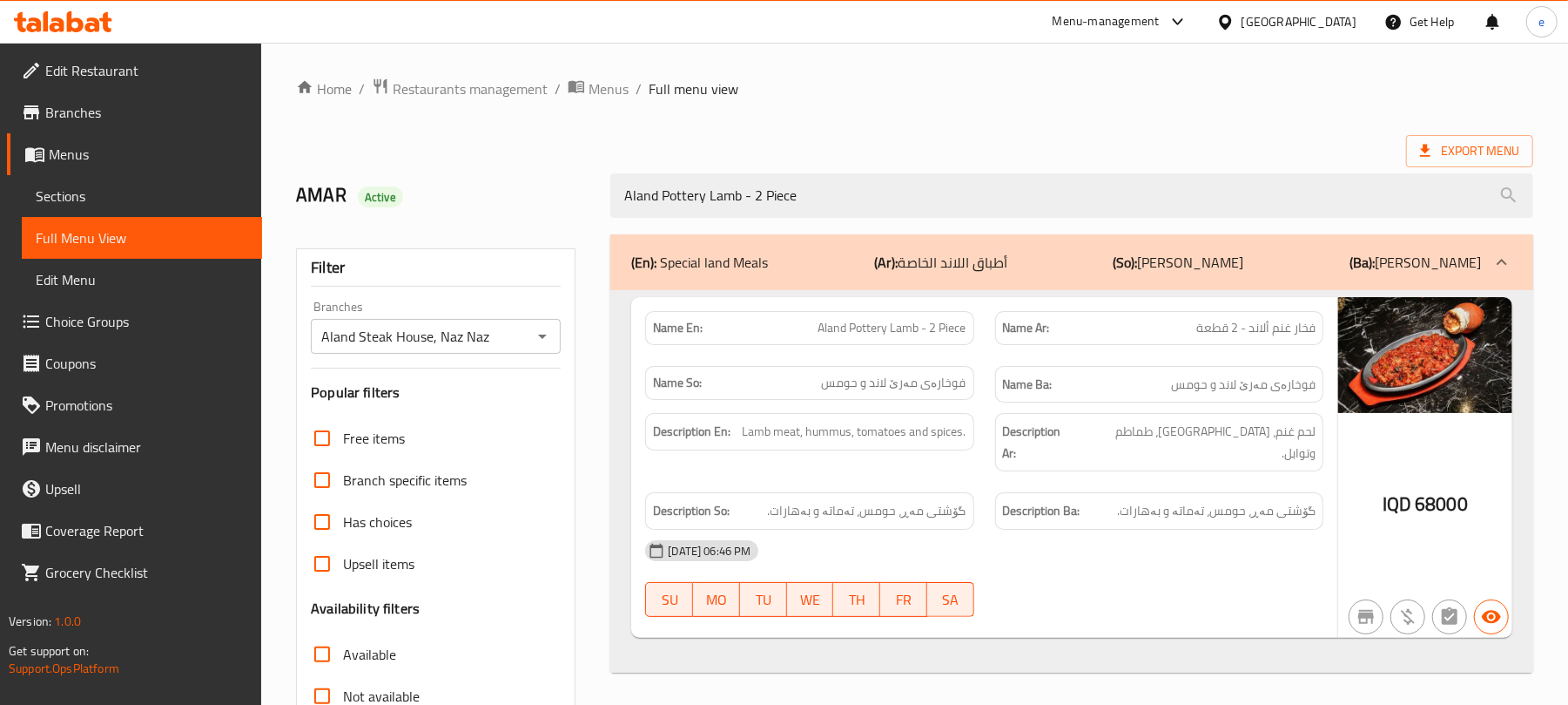
type input "Aland Pottery Lamb - 2 Piece"
click at [878, 331] on span "Aland Pottery Lamb - 2 Piece" at bounding box center [892, 327] width 148 height 18
copy span "Aland Pottery Lamb - 2 Piece"
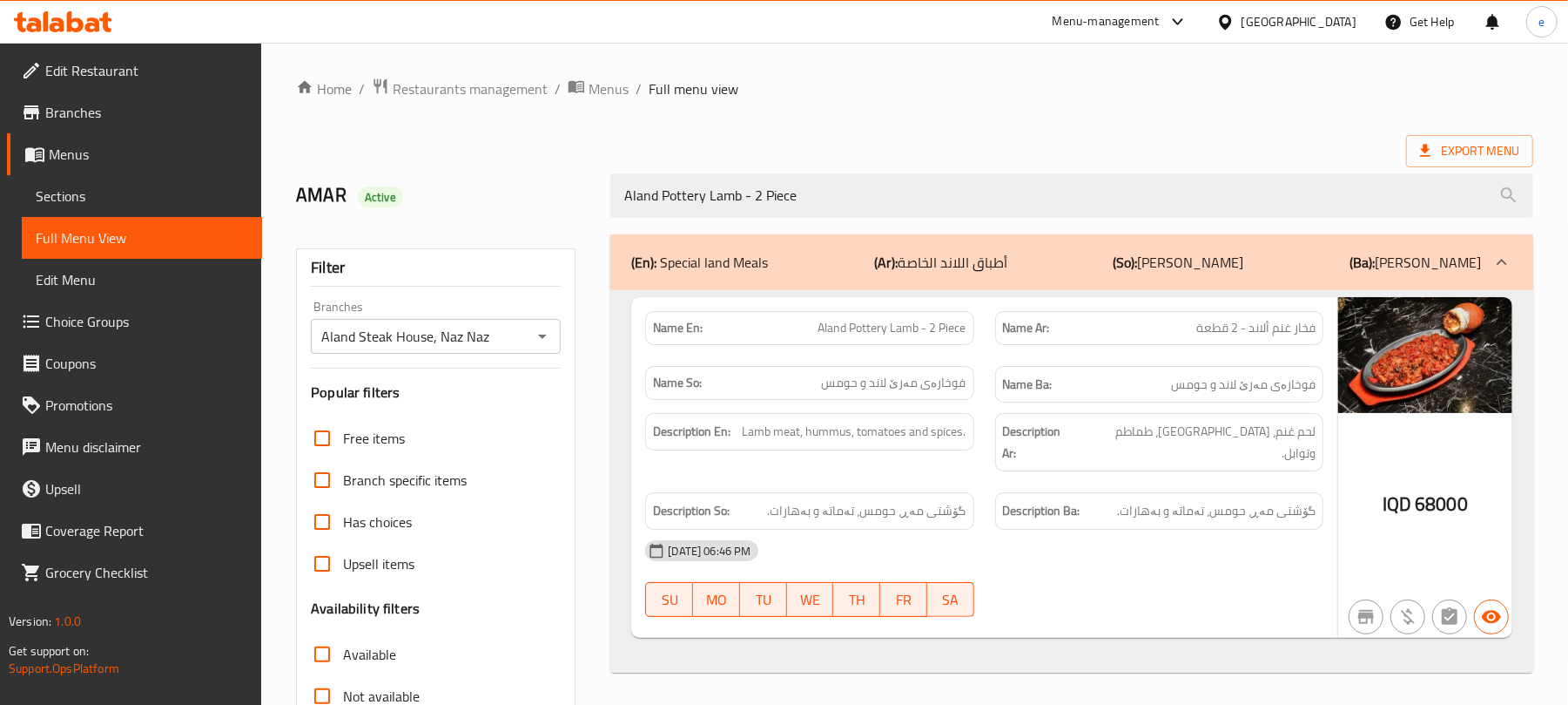
click at [1151, 432] on h6 "Description Ar: لحم غنم، حمص، طماطم وتوابل." at bounding box center [1159, 442] width 312 height 42
click at [533, 338] on icon "Open" at bounding box center [542, 336] width 21 height 21
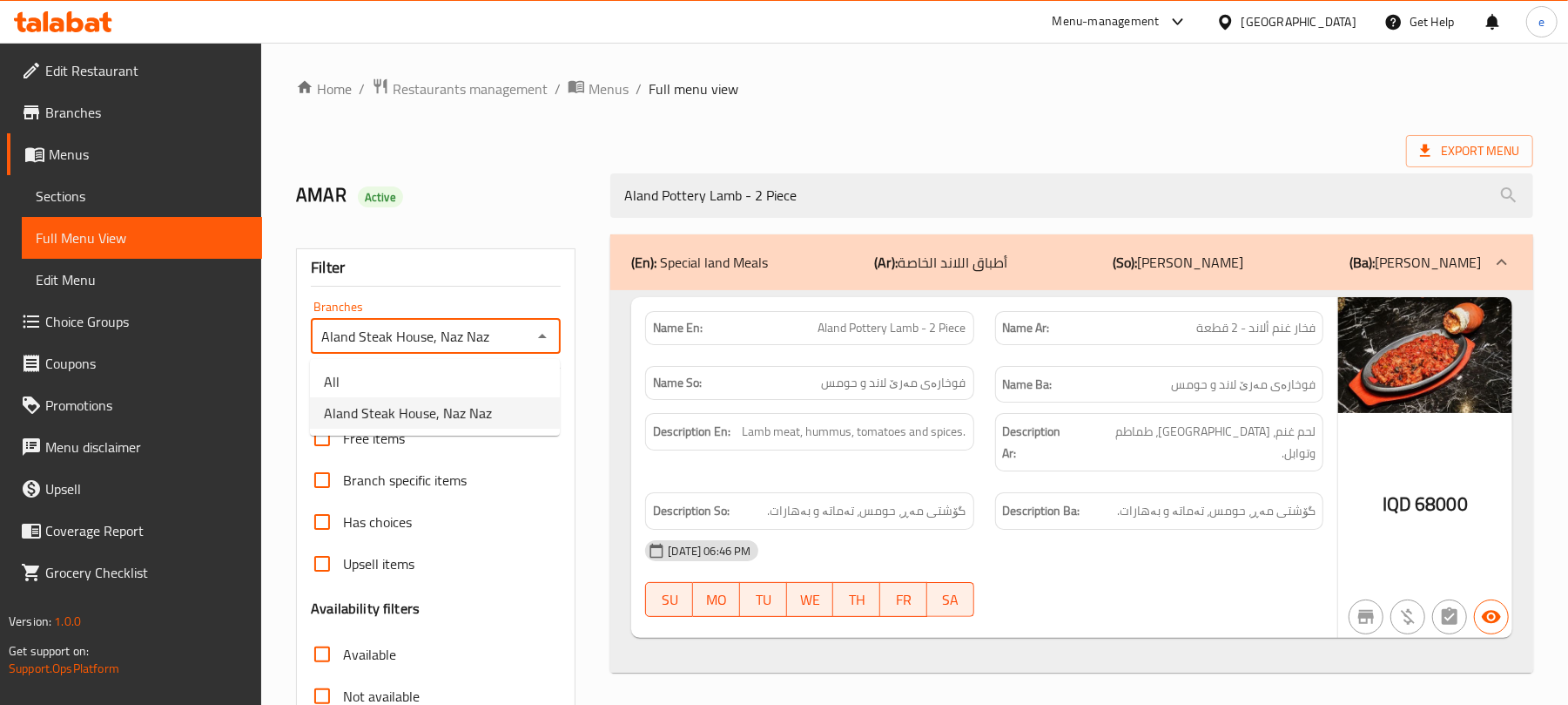
click at [485, 374] on li "All" at bounding box center [435, 381] width 250 height 31
click at [537, 338] on icon "Open" at bounding box center [542, 336] width 21 height 21
click at [464, 402] on span "Aland Steak House, Naz Naz" at bounding box center [408, 412] width 168 height 21
type input "Aland Steak House, Naz Naz"
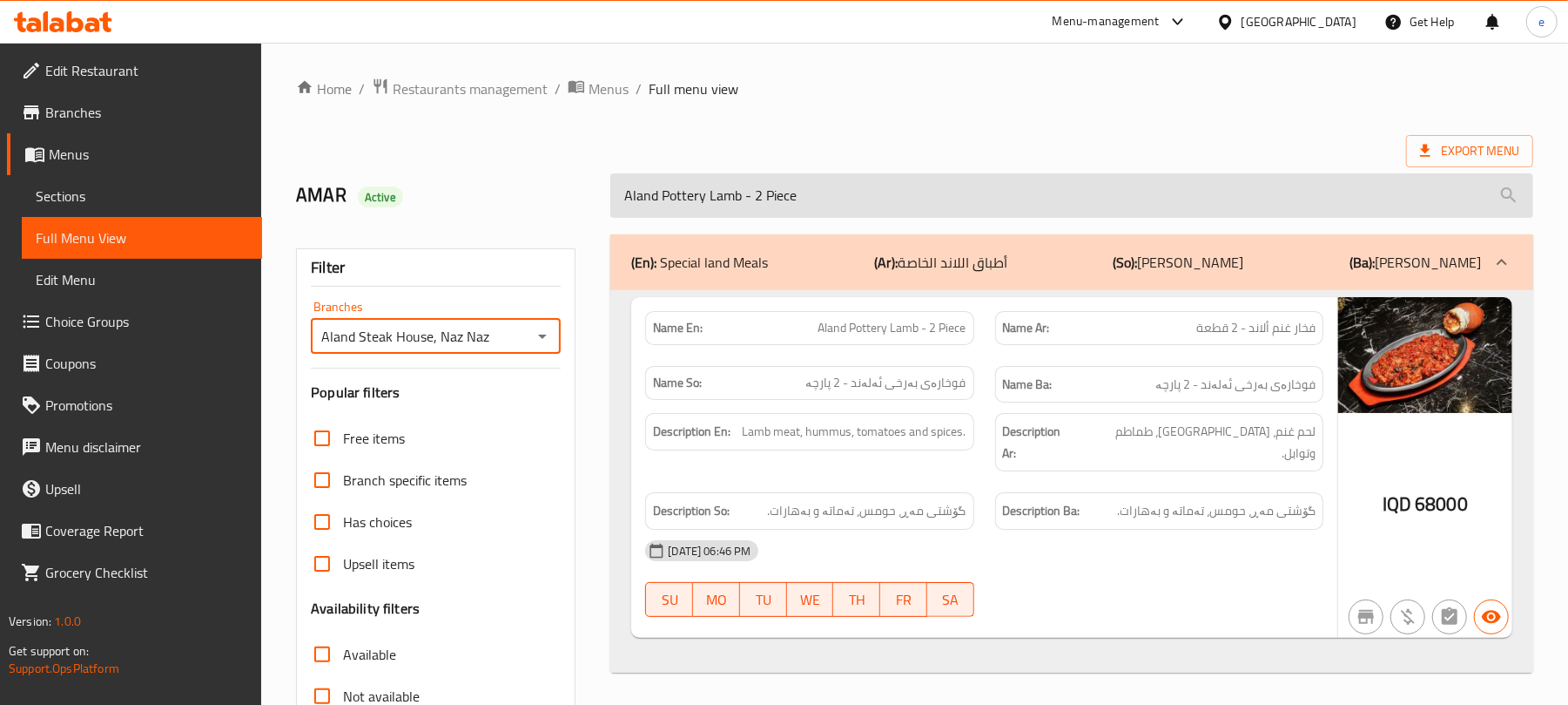
click at [733, 195] on input "Aland Pottery Lamb - 2 Piece" at bounding box center [1072, 195] width 923 height 44
click at [723, 190] on input "Aland Pottery Lamb - 2 Piece" at bounding box center [1072, 195] width 923 height 44
paste input "Caburga Dolma"
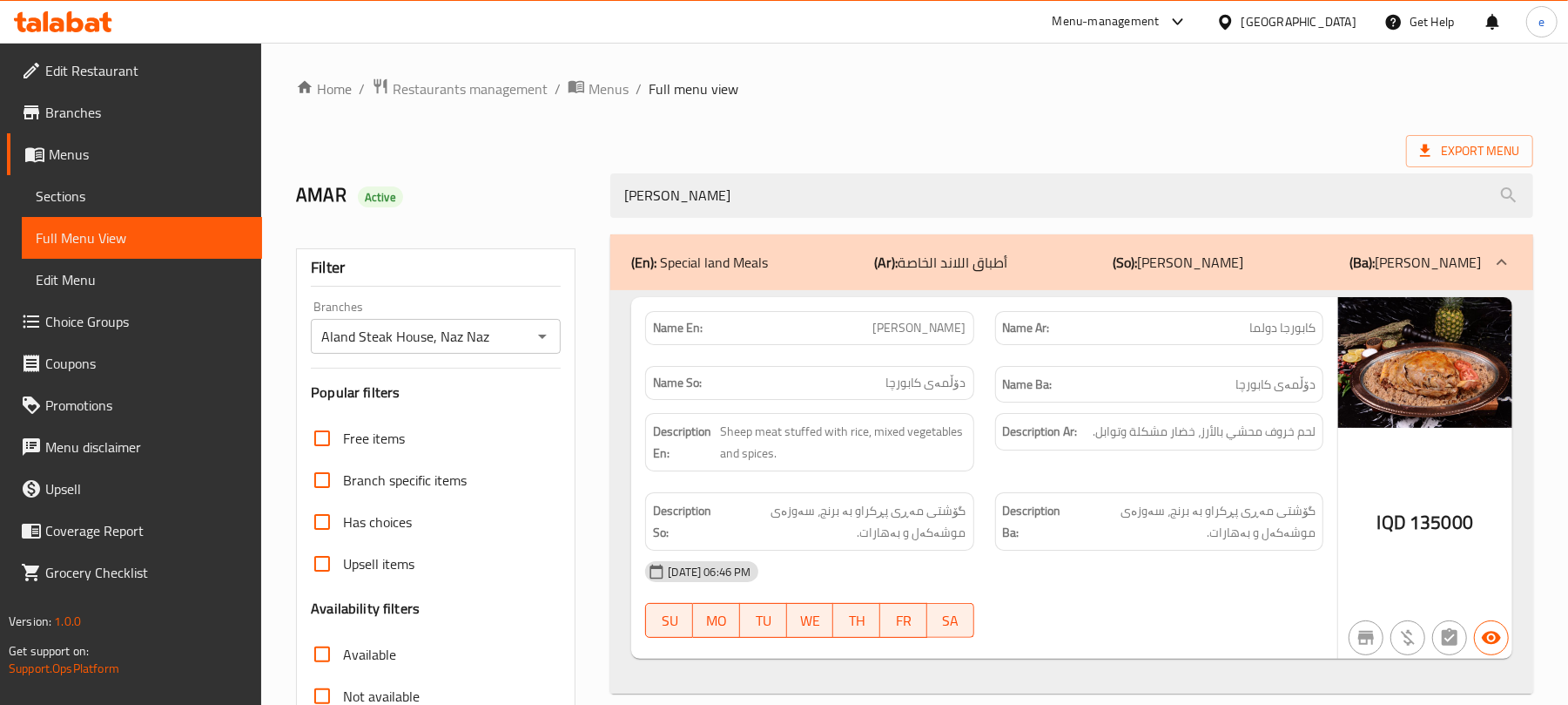
type input "Caburga Dolma"
click at [555, 334] on div "Aland Steak House, Naz Naz Branches" at bounding box center [435, 336] width 250 height 35
click at [554, 334] on button "Open" at bounding box center [542, 336] width 25 height 25
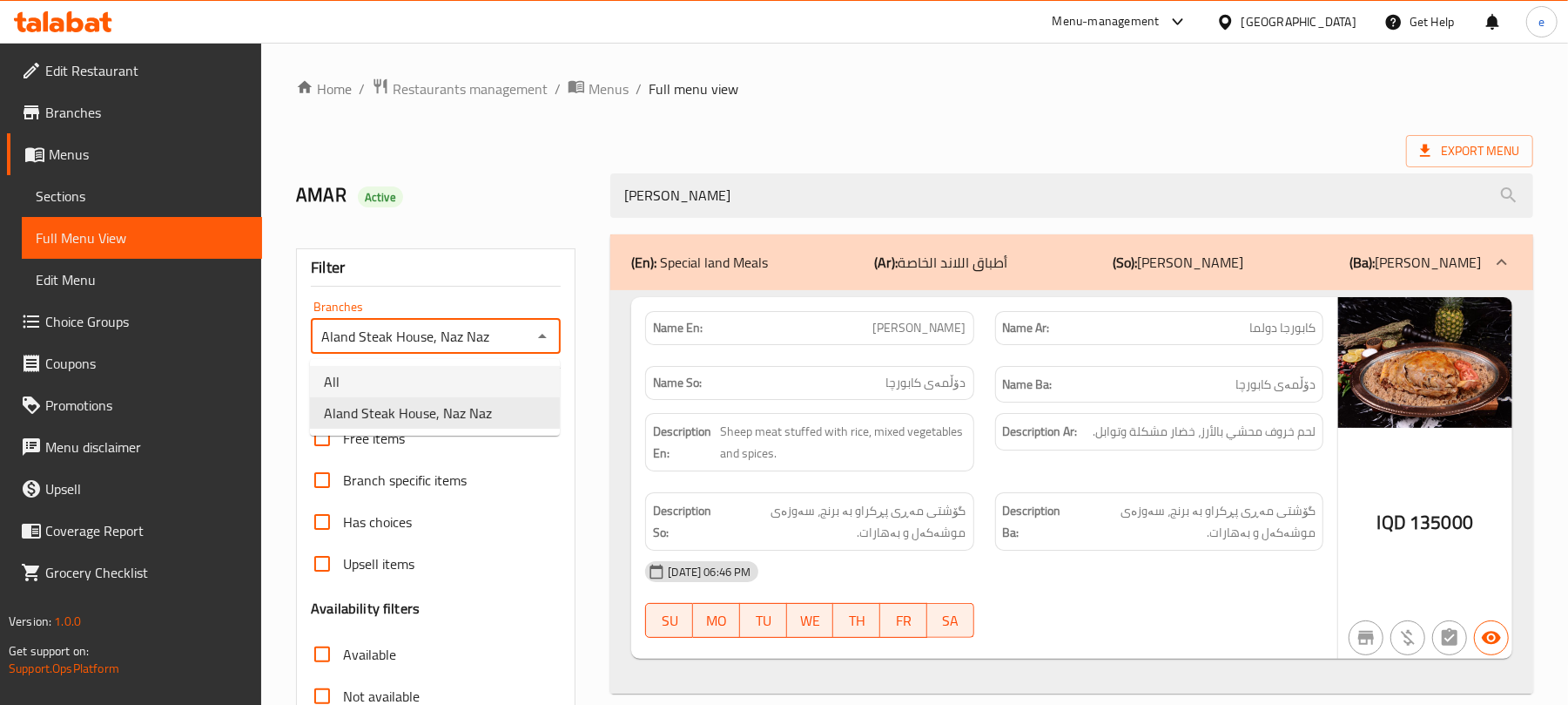
click at [509, 378] on li "All" at bounding box center [435, 381] width 250 height 31
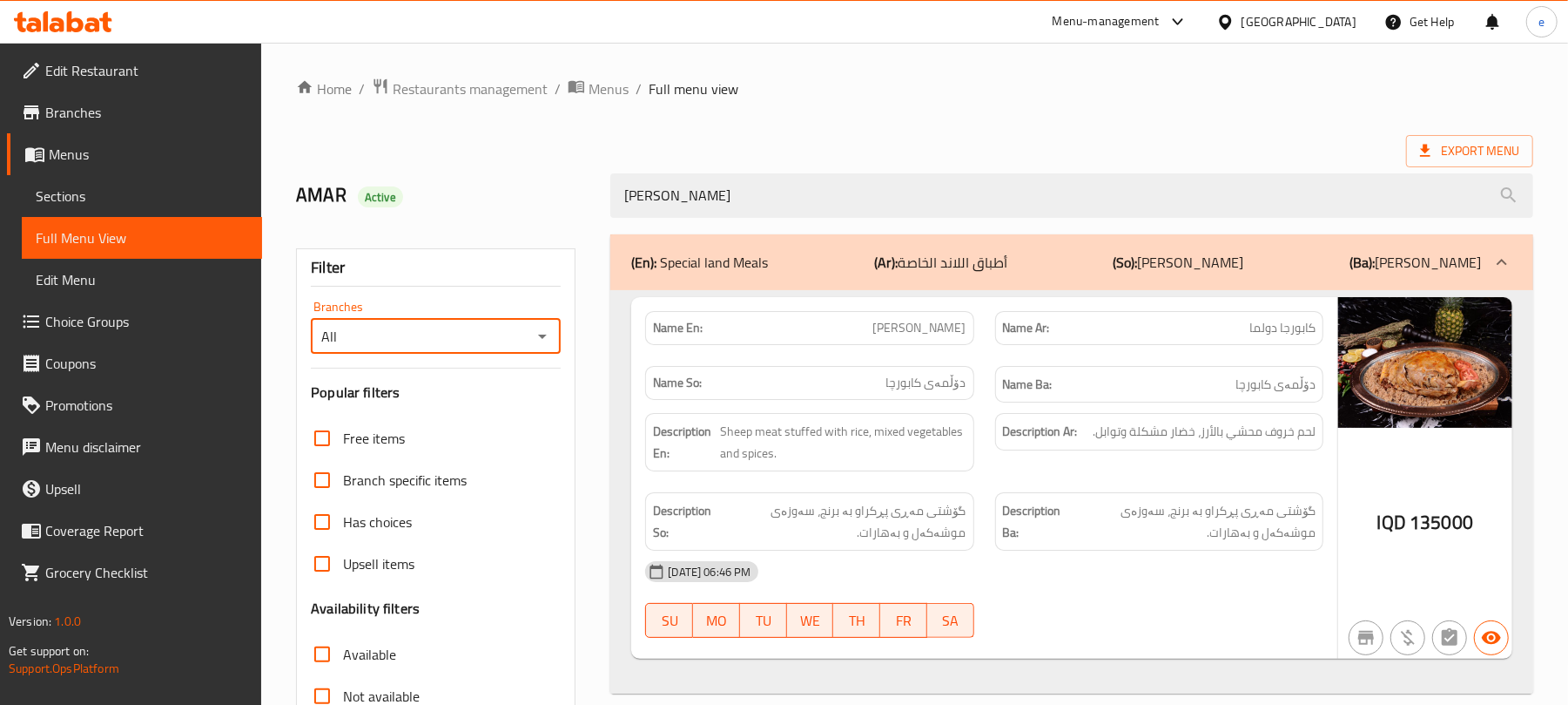
click at [542, 344] on icon "Open" at bounding box center [542, 336] width 21 height 21
click at [512, 420] on li "Aland Steak House, Naz Naz" at bounding box center [435, 412] width 250 height 31
type input "Aland Steak House, Naz Naz"
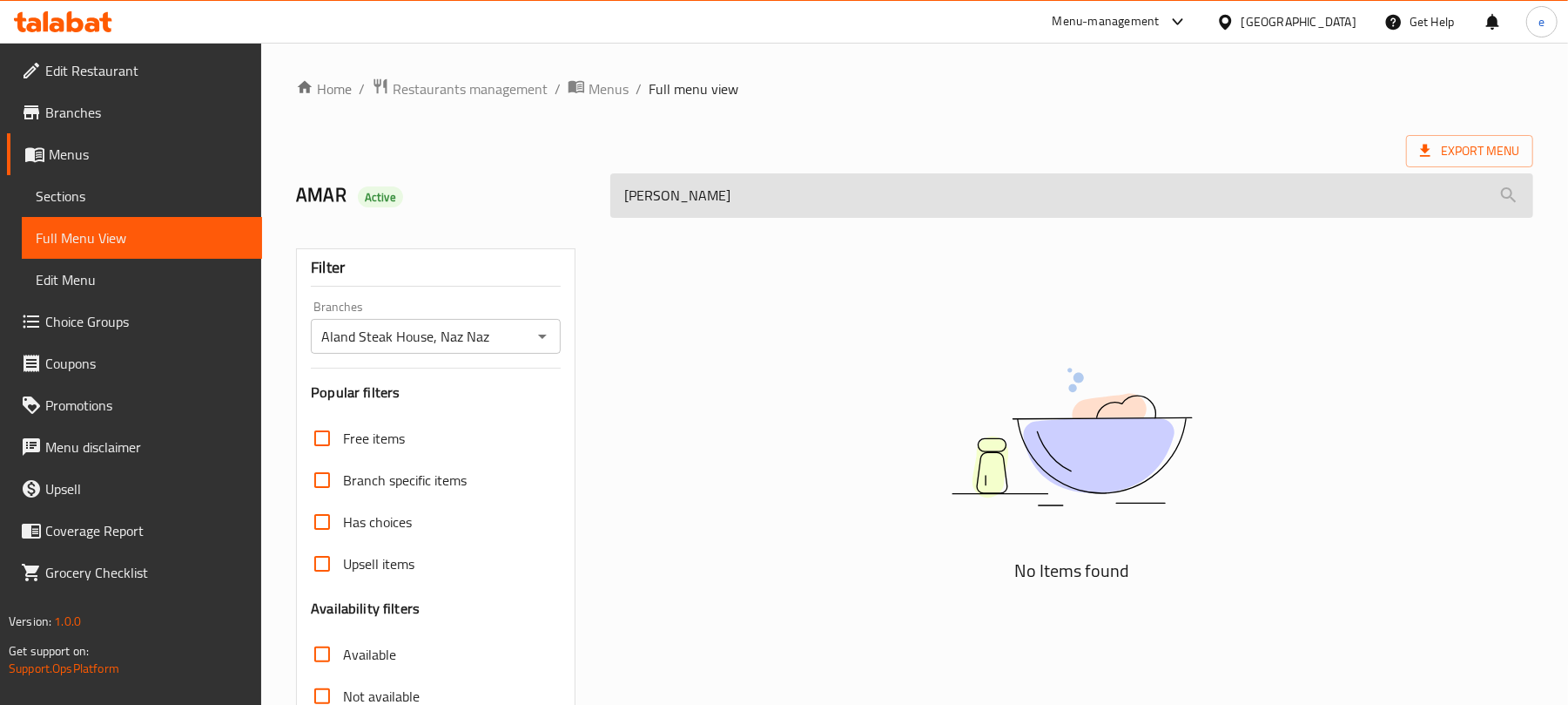
click at [659, 197] on input "Caburga Dolma" at bounding box center [1072, 195] width 923 height 44
click at [635, 203] on input "Caburga Dolma" at bounding box center [1072, 195] width 923 height 44
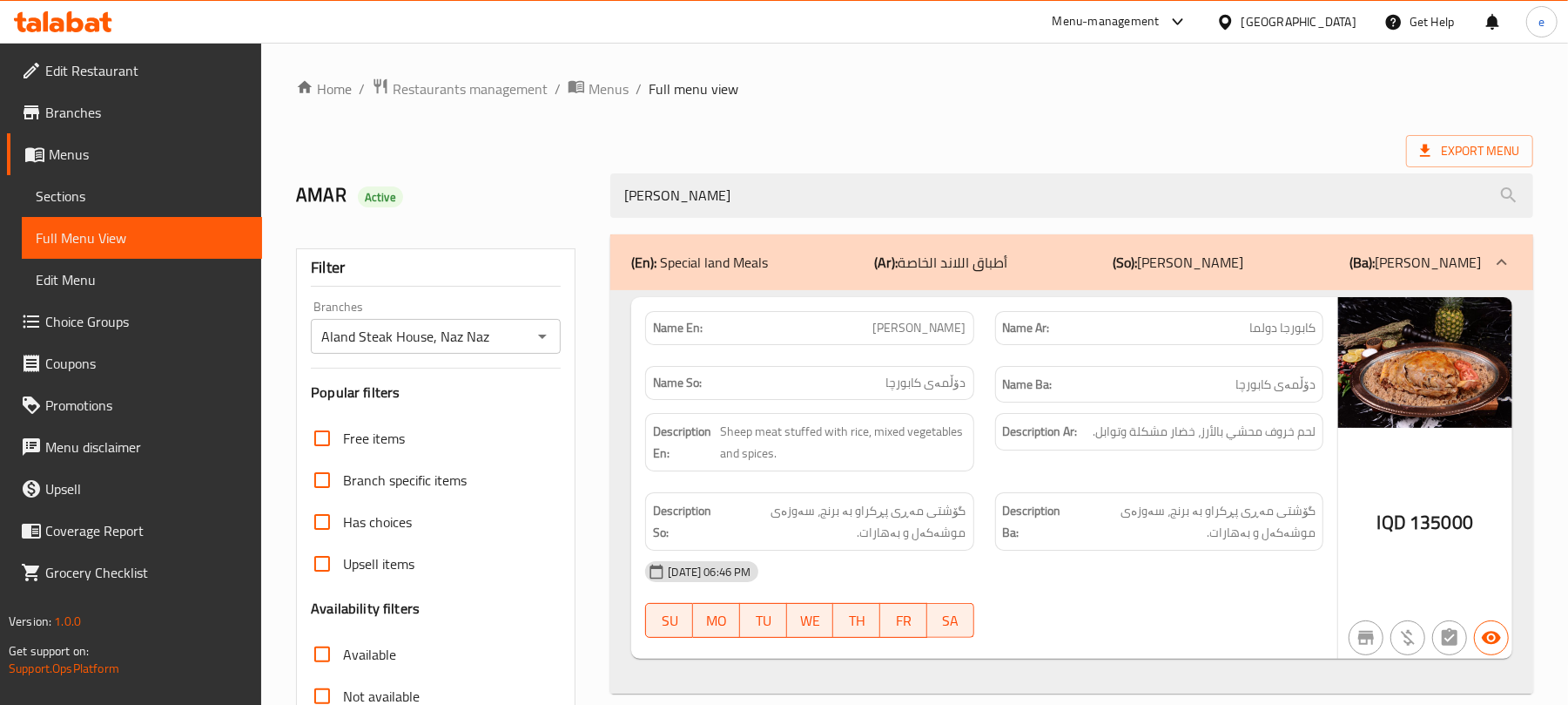
type input "kaburga Dolma"
click at [951, 333] on span "Kaburga Dolma" at bounding box center [920, 327] width 93 height 18
click at [913, 333] on span "Kaburga Dolma" at bounding box center [920, 327] width 93 height 18
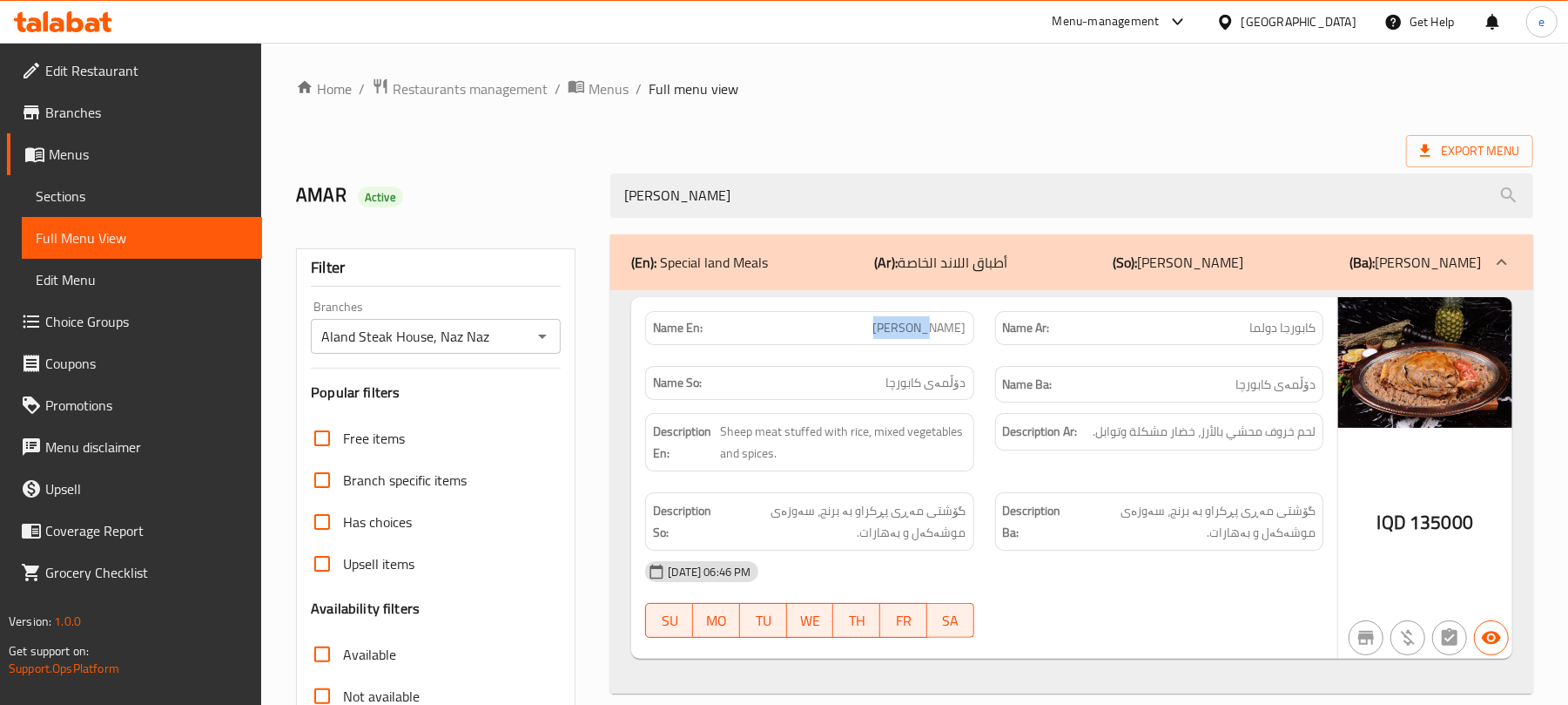
click at [913, 333] on span "Kaburga Dolma" at bounding box center [920, 327] width 93 height 18
click at [923, 349] on div "Name En: Kaburga Dolma" at bounding box center [809, 327] width 349 height 55
click at [938, 329] on span "Kaburga Dolma" at bounding box center [920, 327] width 93 height 18
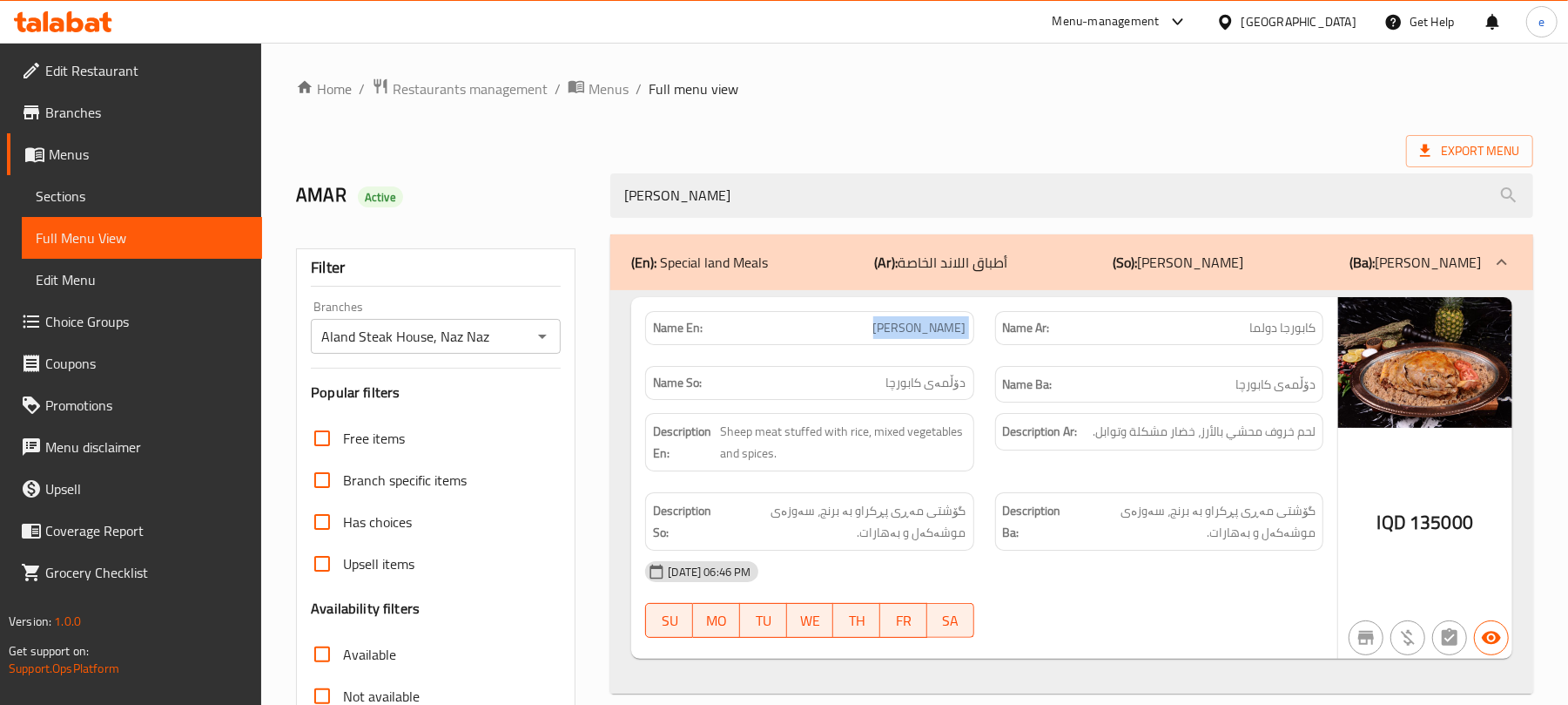
copy span "Kaburga Dolma"
click at [949, 354] on div "Name En: Kaburga Dolma" at bounding box center [809, 327] width 349 height 55
click at [425, 327] on input "Aland Steak House, Naz Naz" at bounding box center [421, 336] width 210 height 25
click at [439, 339] on input "Aland Steak House, Naz Naz" at bounding box center [421, 336] width 210 height 25
click at [500, 334] on input "Aland Steak House, Naz Naz" at bounding box center [421, 336] width 210 height 25
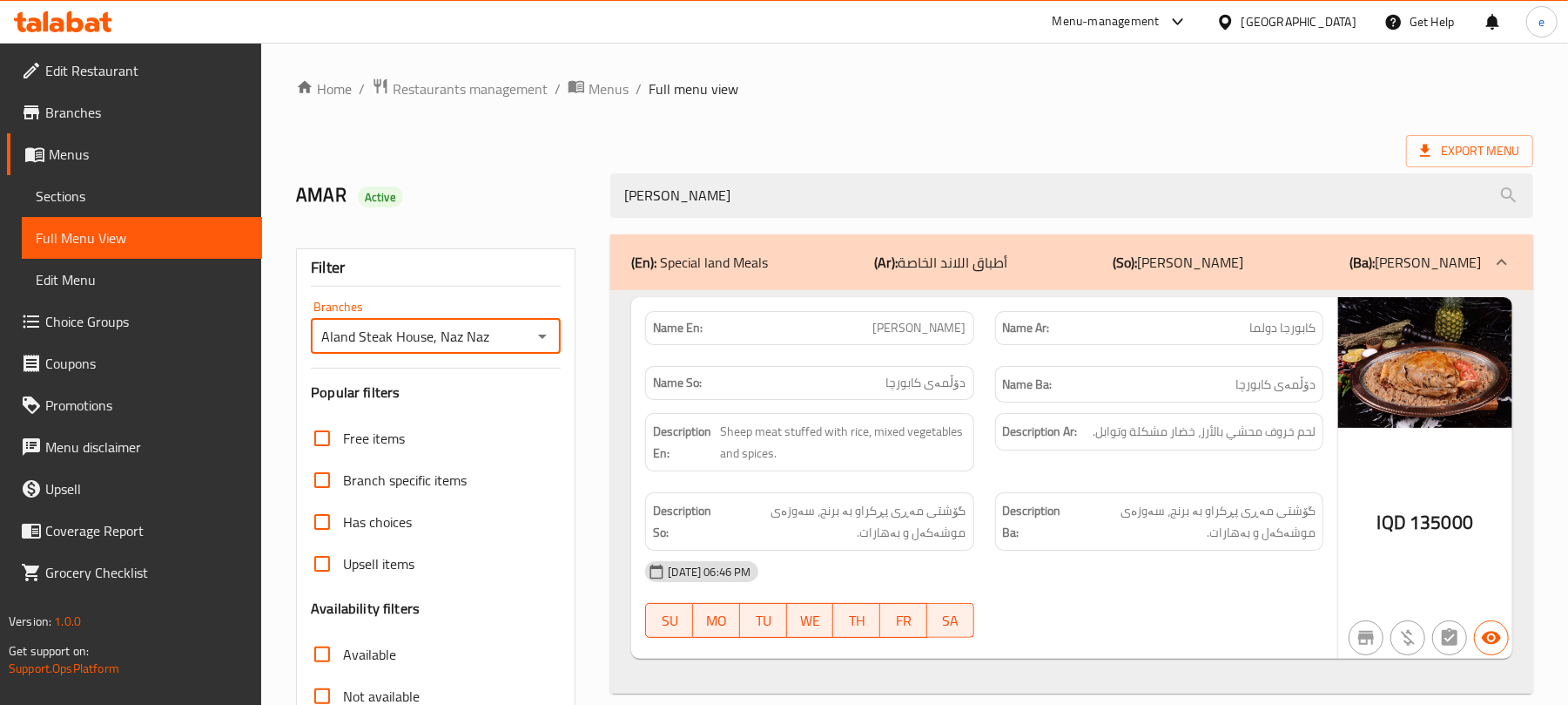
click at [552, 352] on div "Aland Steak House, Naz Naz Branches" at bounding box center [435, 336] width 250 height 35
click at [547, 331] on icon "Open" at bounding box center [542, 336] width 21 height 21
click at [499, 377] on li "All" at bounding box center [435, 381] width 250 height 31
click at [541, 336] on icon "Open" at bounding box center [542, 336] width 8 height 5
click at [512, 390] on li "All" at bounding box center [435, 381] width 250 height 31
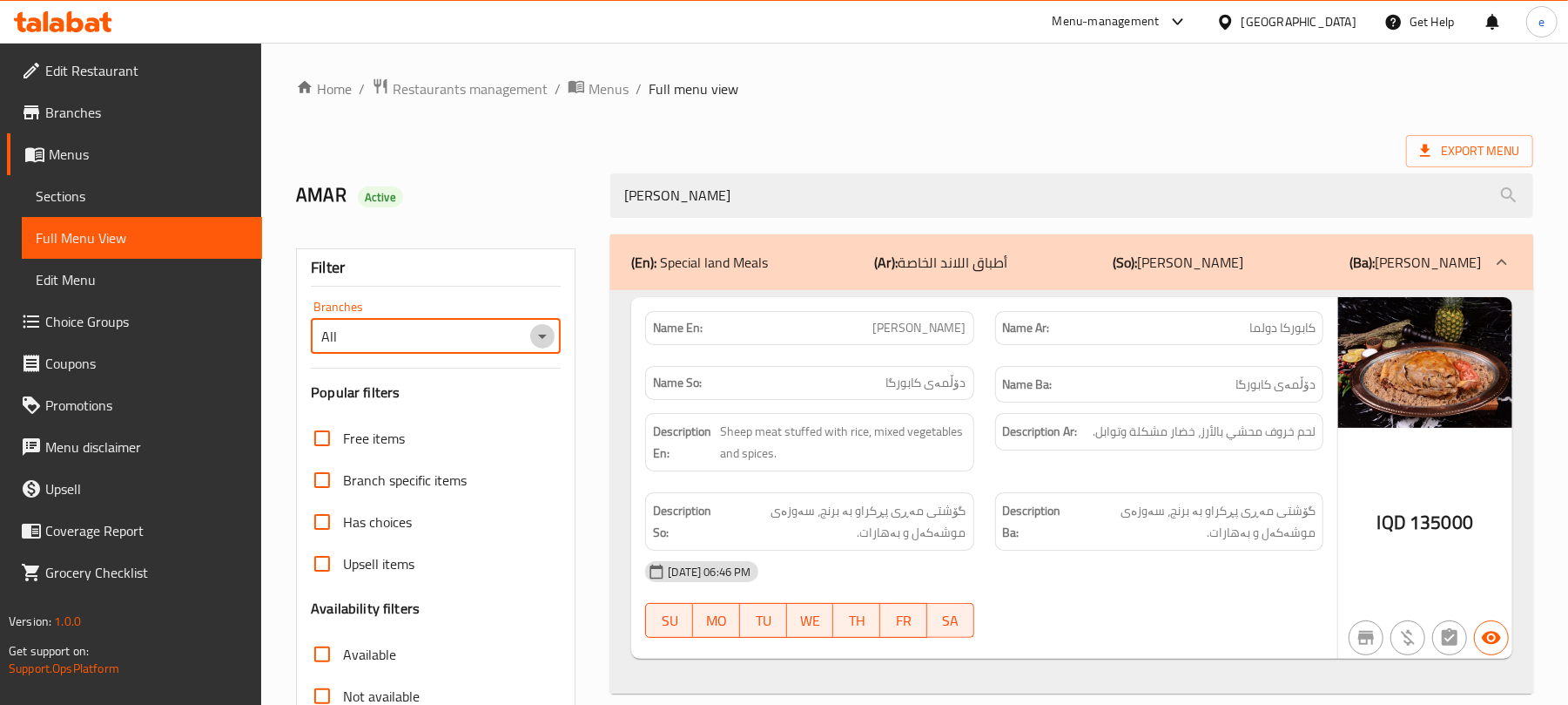
drag, startPoint x: 541, startPoint y: 340, endPoint x: 542, endPoint y: 354, distance: 14.0
click at [542, 340] on icon "Open" at bounding box center [542, 336] width 21 height 21
click at [524, 414] on li "Aland Steak House, Naz Naz" at bounding box center [435, 412] width 250 height 31
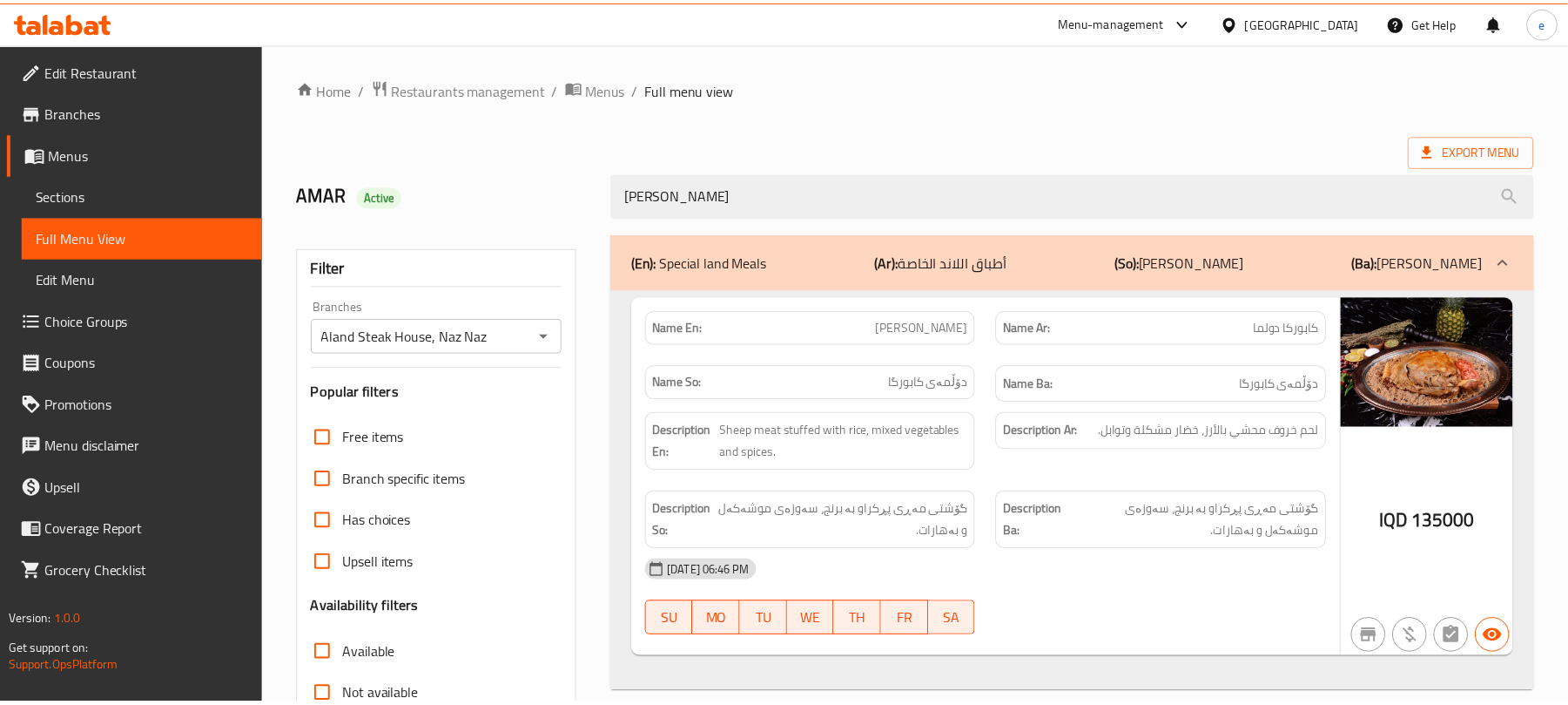
scroll to position [224, 0]
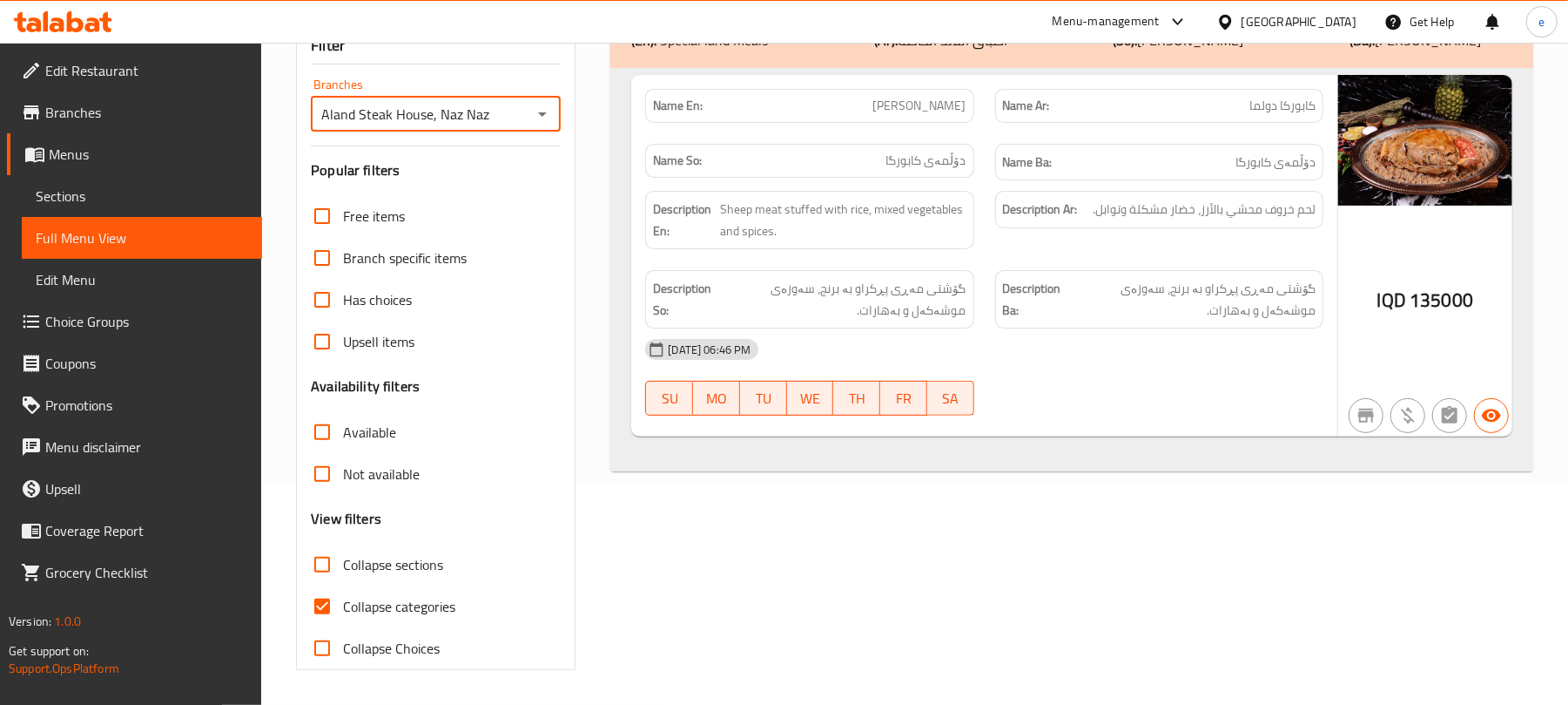
click at [540, 119] on icon "Open" at bounding box center [542, 114] width 21 height 21
click at [503, 160] on li "All" at bounding box center [435, 159] width 250 height 31
click at [540, 115] on icon "Open" at bounding box center [542, 114] width 21 height 21
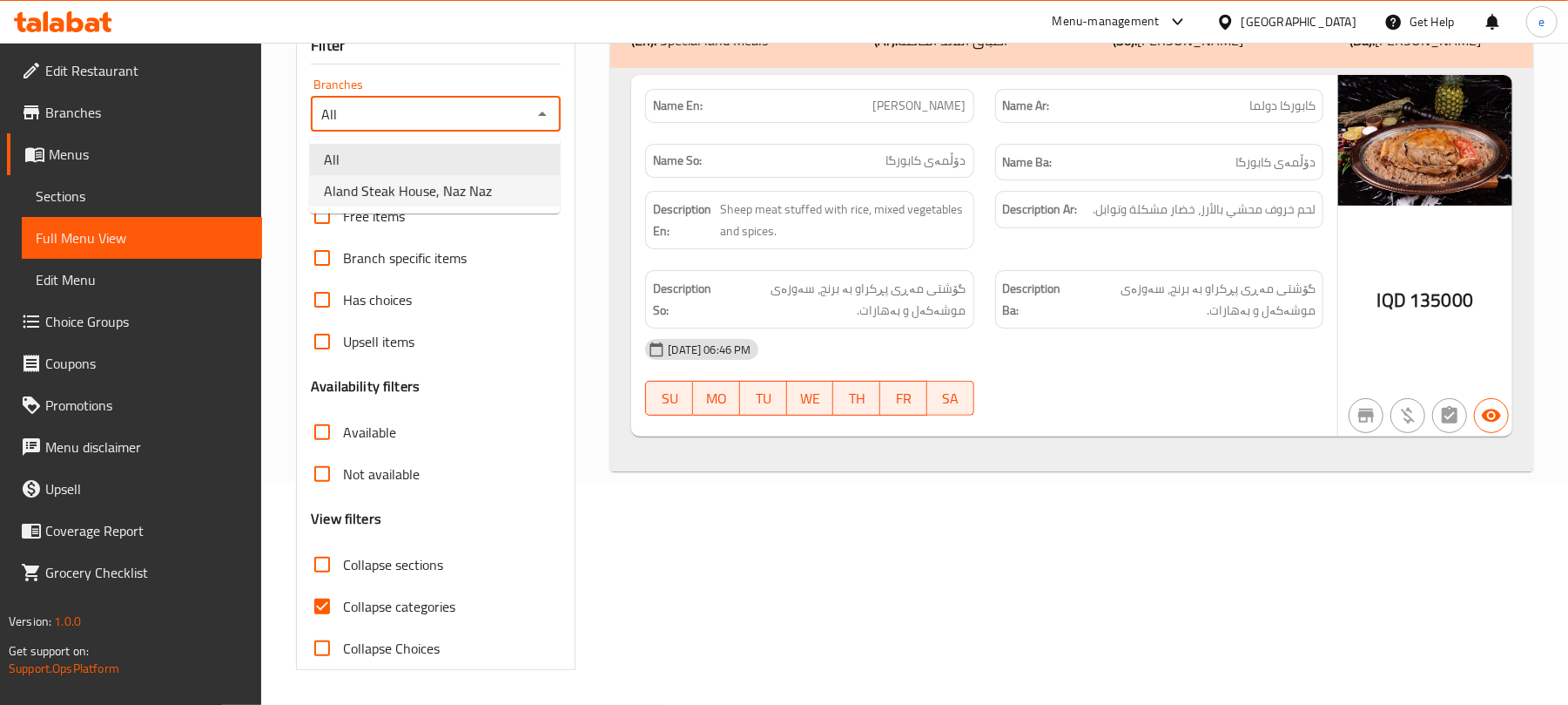
click at [524, 198] on li "Aland Steak House, Naz Naz" at bounding box center [435, 190] width 250 height 31
type input "Aland Steak House, Naz Naz"
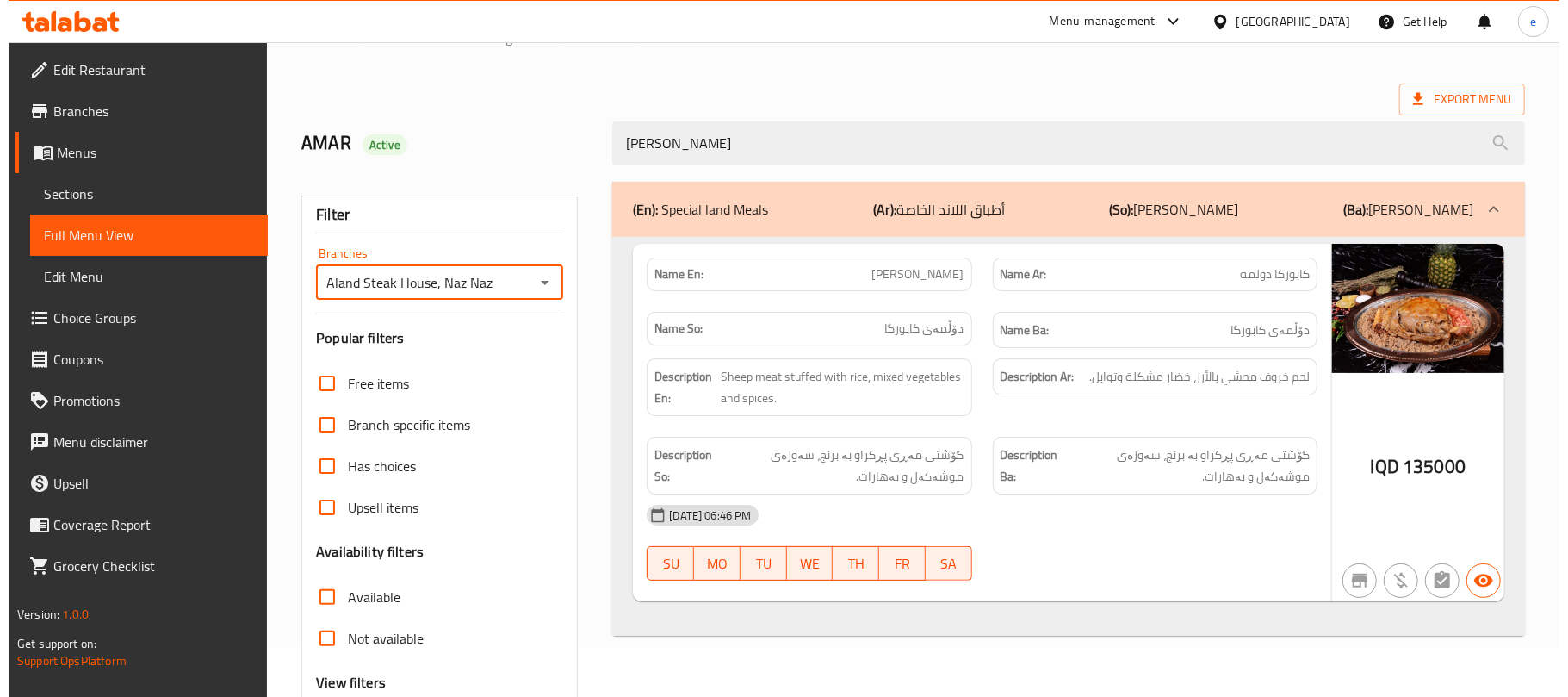
scroll to position [0, 0]
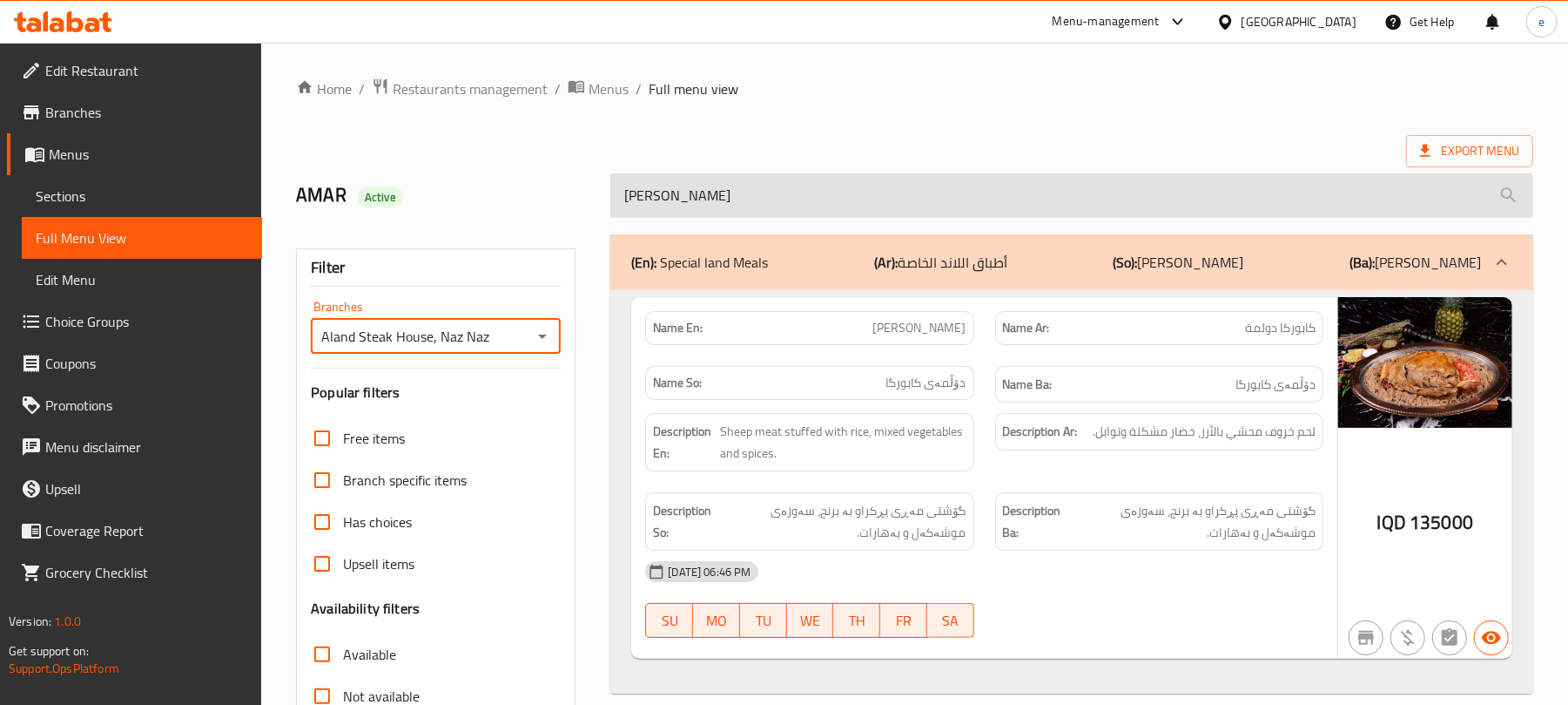
click at [737, 210] on input "kaburga Dolma" at bounding box center [1072, 195] width 923 height 44
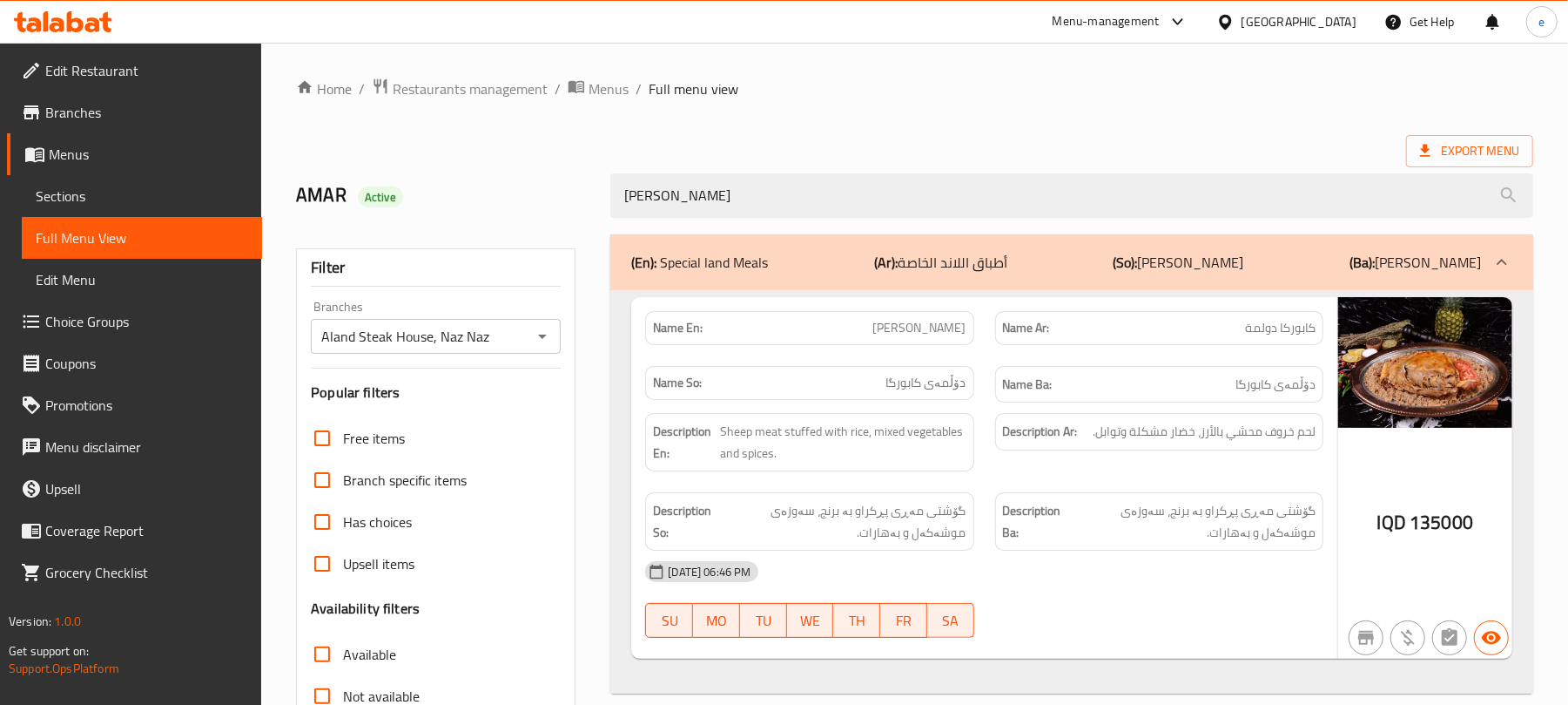
paste input "Land Qlay"
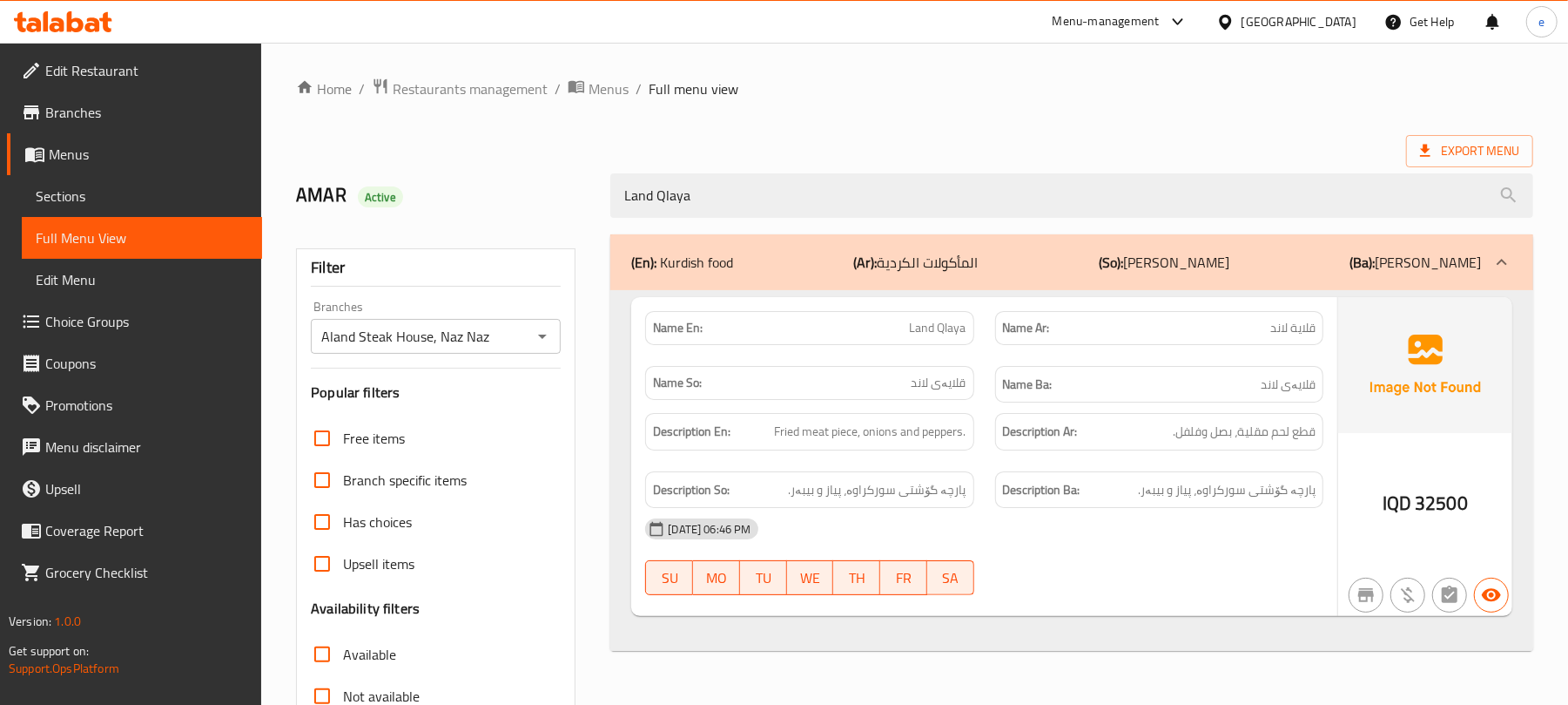
type input "Land Qlaya"
click at [543, 333] on icon "Open" at bounding box center [542, 336] width 21 height 21
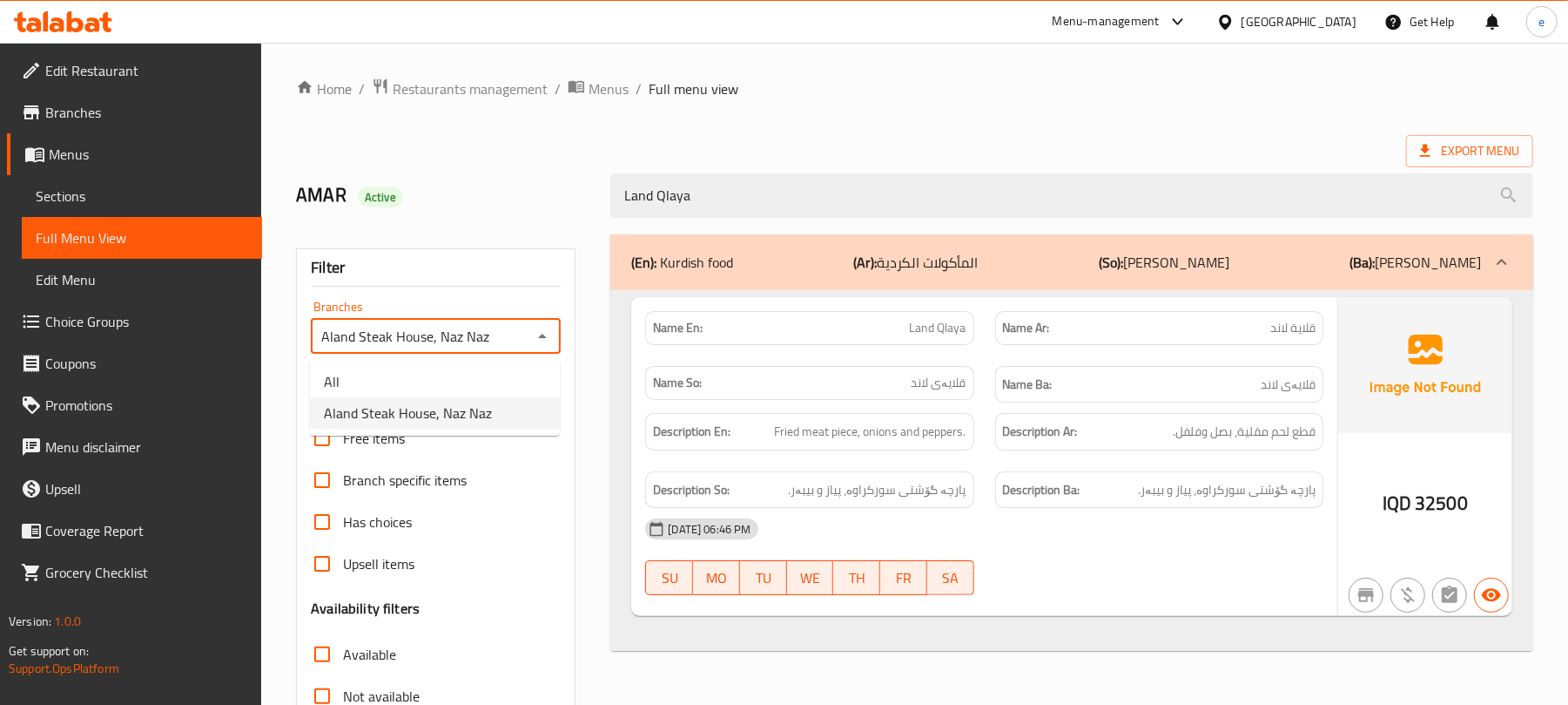
click at [471, 359] on ul "All Aland Steak House, Naz Naz" at bounding box center [435, 396] width 250 height 76
click at [477, 387] on li "All" at bounding box center [435, 381] width 250 height 31
click at [531, 348] on div at bounding box center [542, 336] width 23 height 25
click at [537, 342] on icon "Open" at bounding box center [542, 336] width 21 height 21
click at [470, 408] on span "Aland Steak House, Naz Naz" at bounding box center [408, 412] width 168 height 21
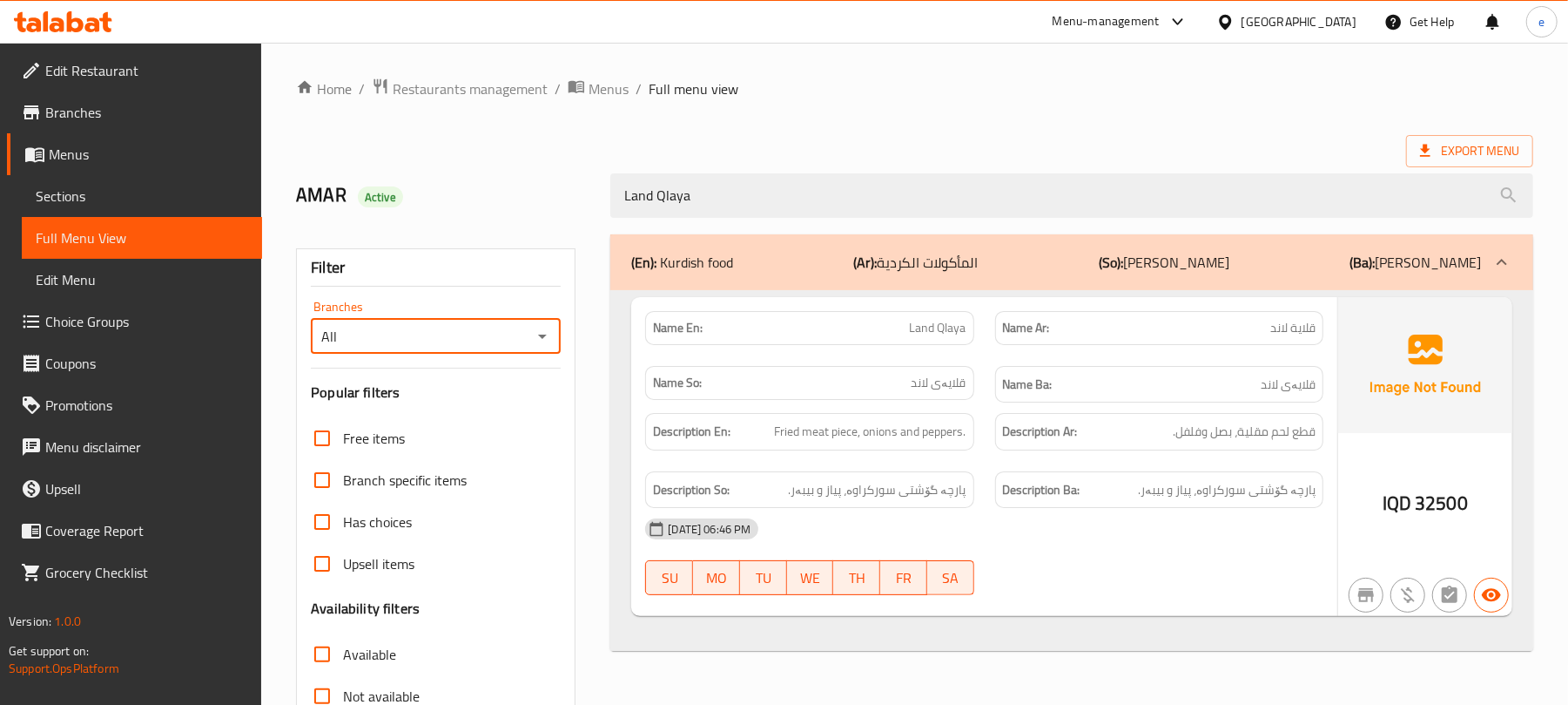
type input "Aland Steak House, Naz Naz"
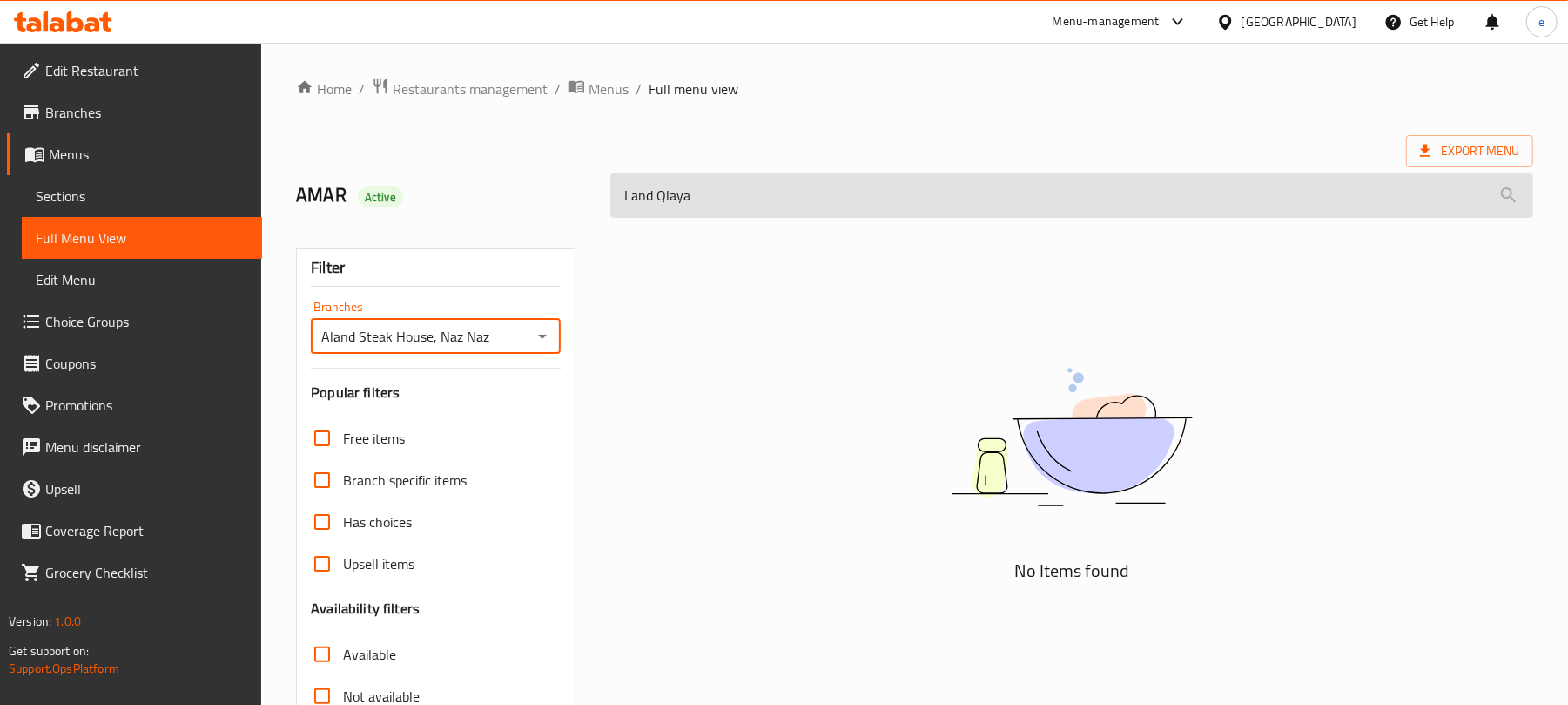
click at [639, 195] on input "Land Qlaya" at bounding box center [1072, 195] width 923 height 44
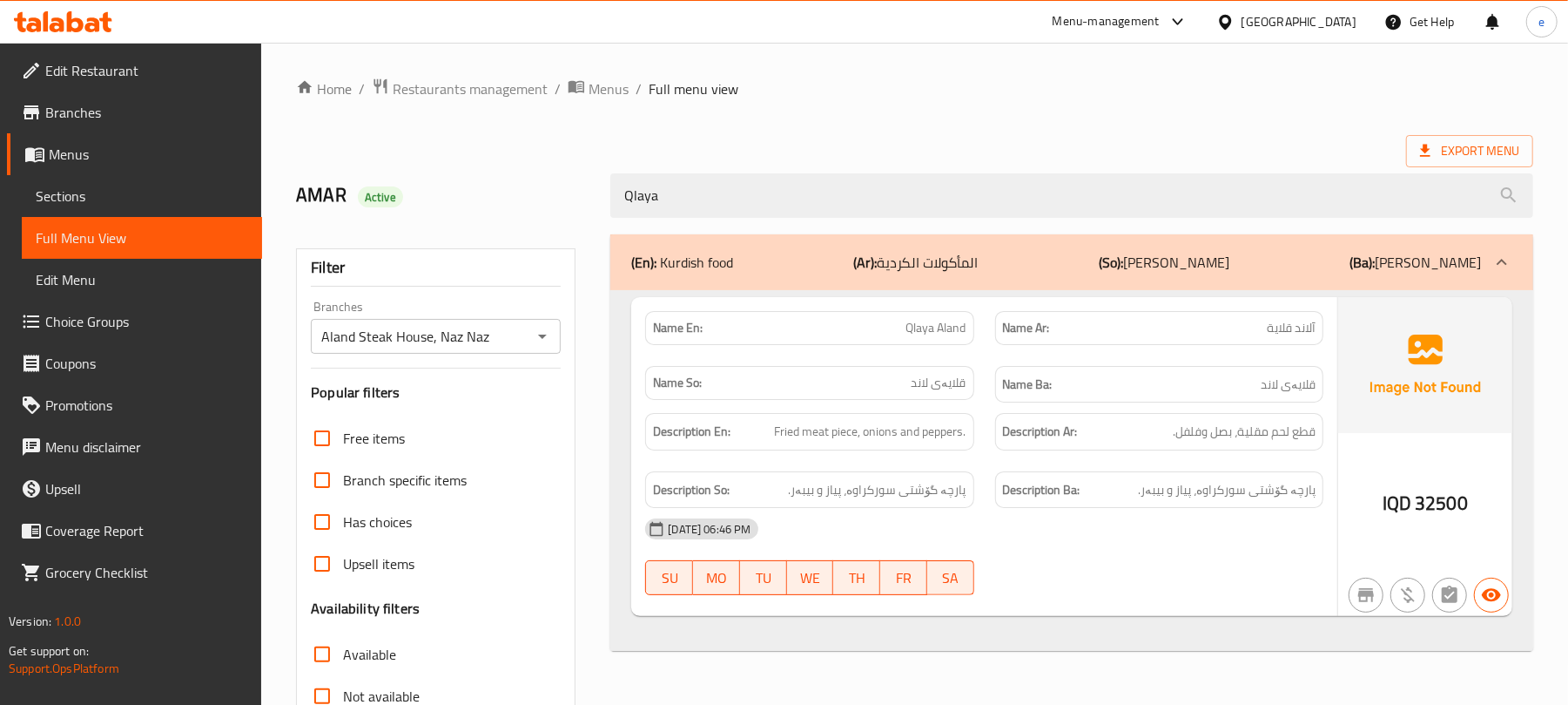
type input "Qlaya"
click at [924, 333] on span "Qlaya Aland" at bounding box center [937, 327] width 60 height 18
copy span "Qlaya Aland"
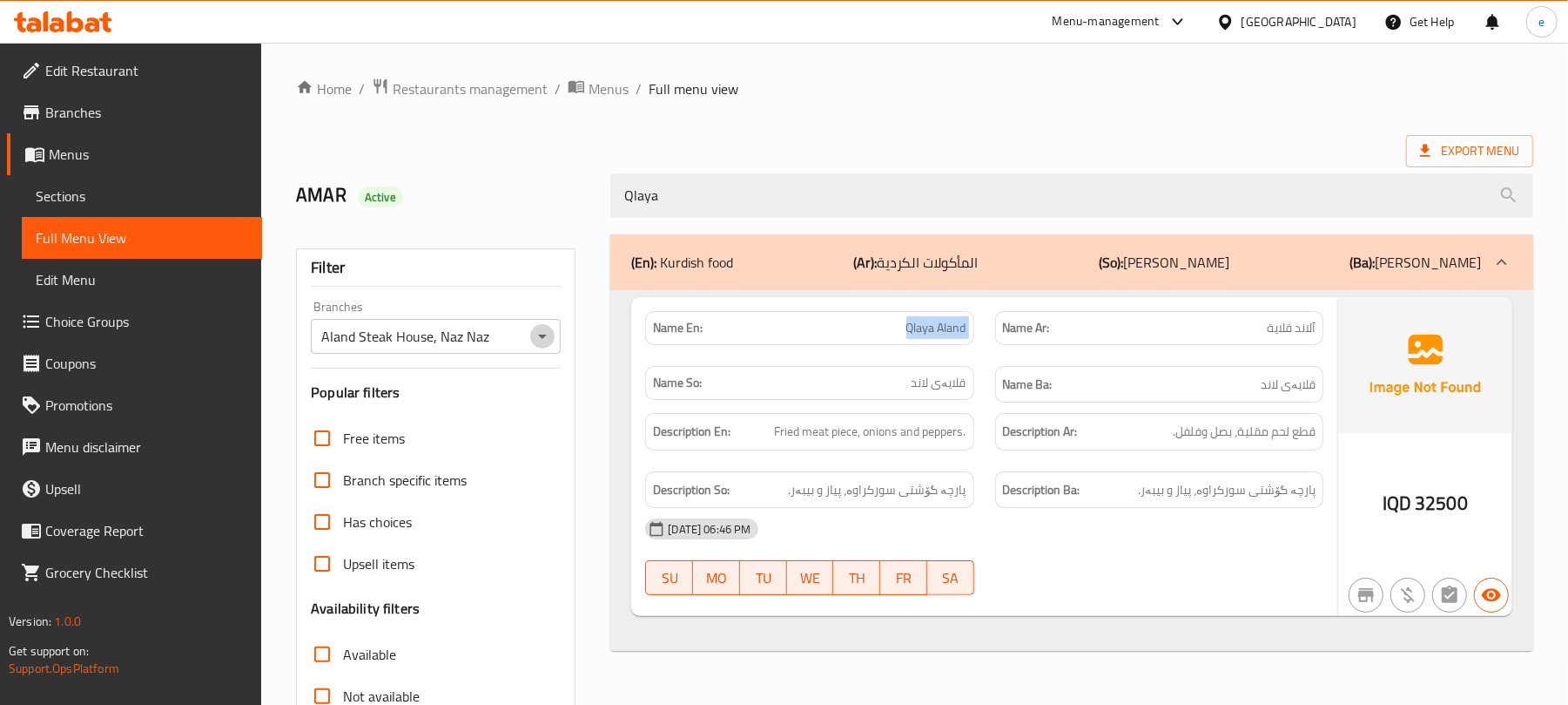
click at [537, 334] on icon "Open" at bounding box center [542, 336] width 21 height 21
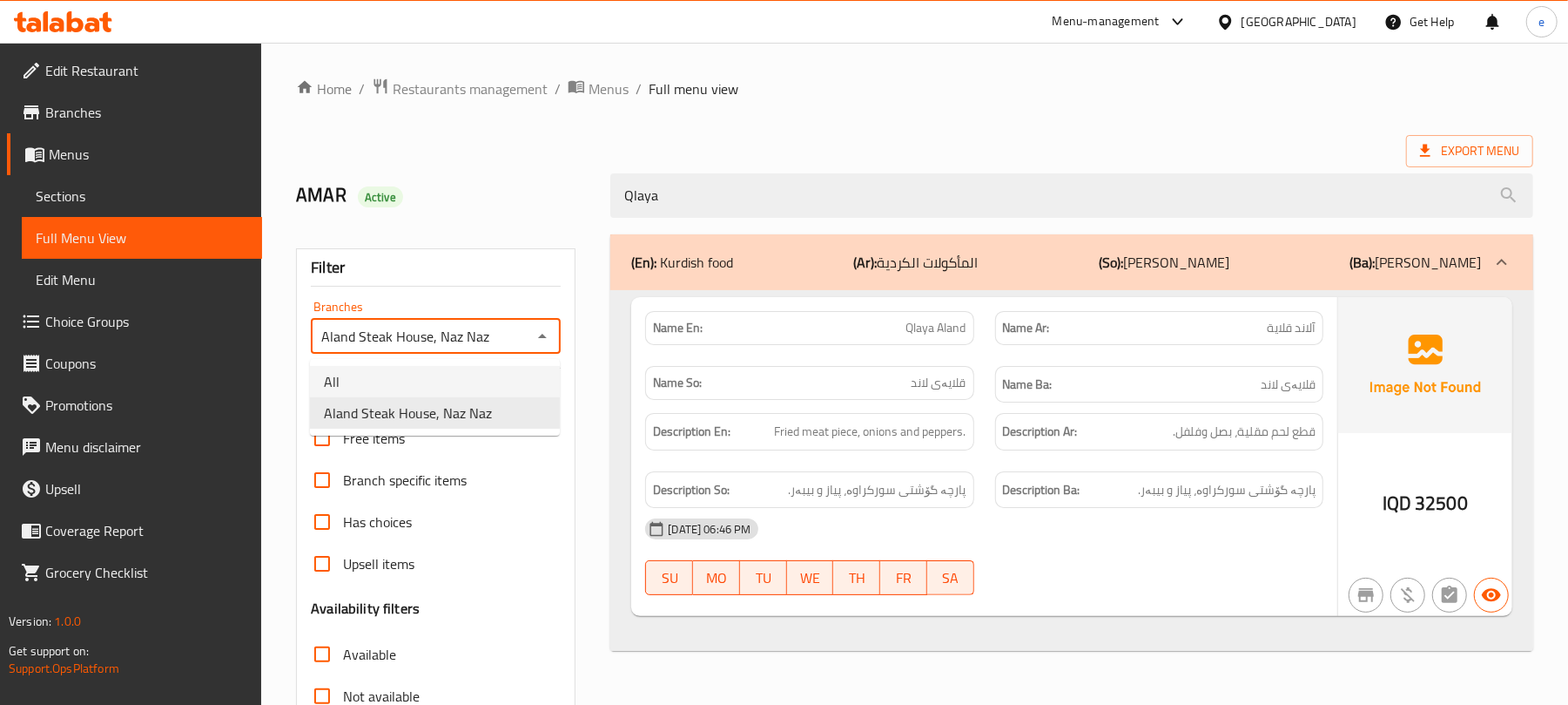
click at [453, 371] on li "All" at bounding box center [435, 381] width 250 height 31
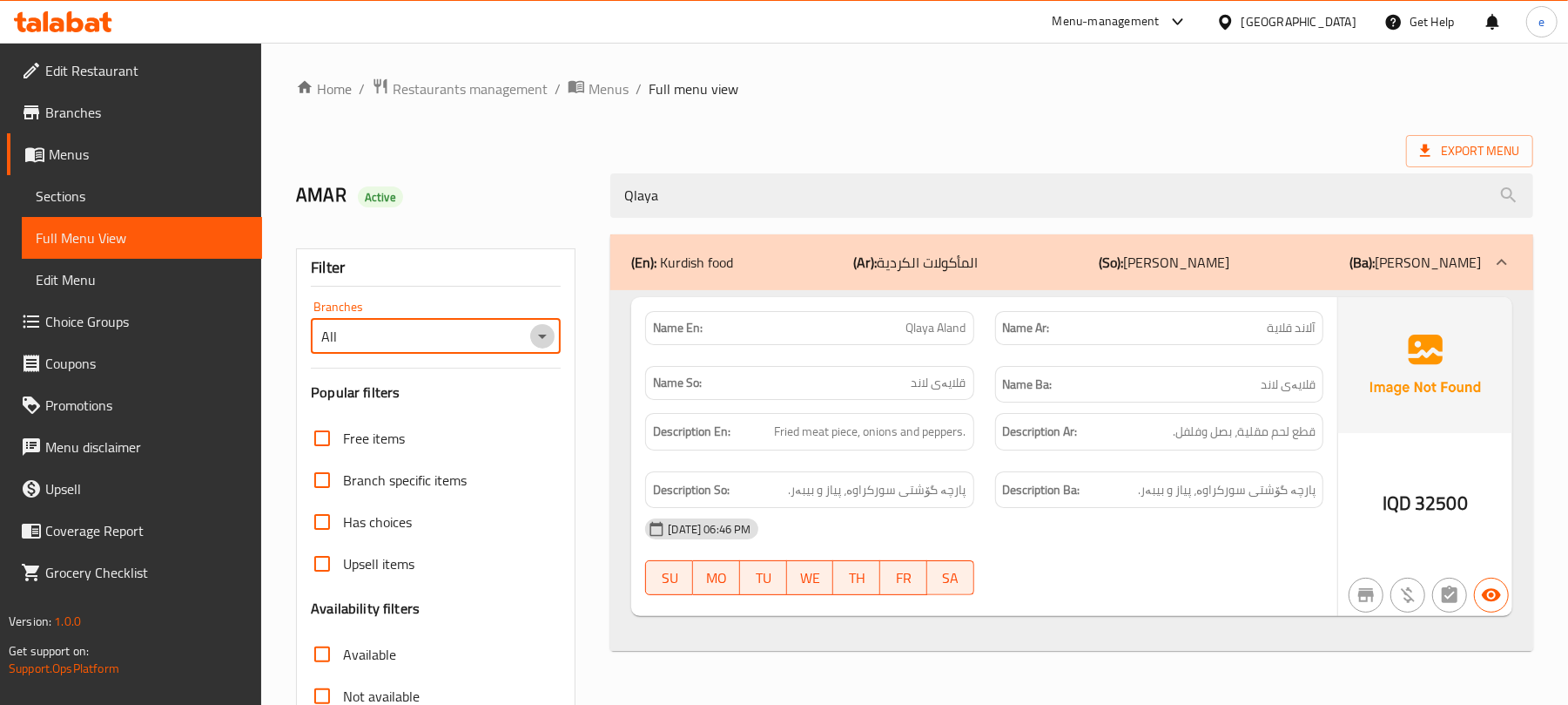
drag, startPoint x: 552, startPoint y: 333, endPoint x: 551, endPoint y: 349, distance: 16.0
click at [554, 333] on button "Open" at bounding box center [542, 336] width 25 height 25
click at [515, 408] on li "Aland Steak House, Naz Naz" at bounding box center [435, 412] width 250 height 31
type input "Aland Steak House, Naz Naz"
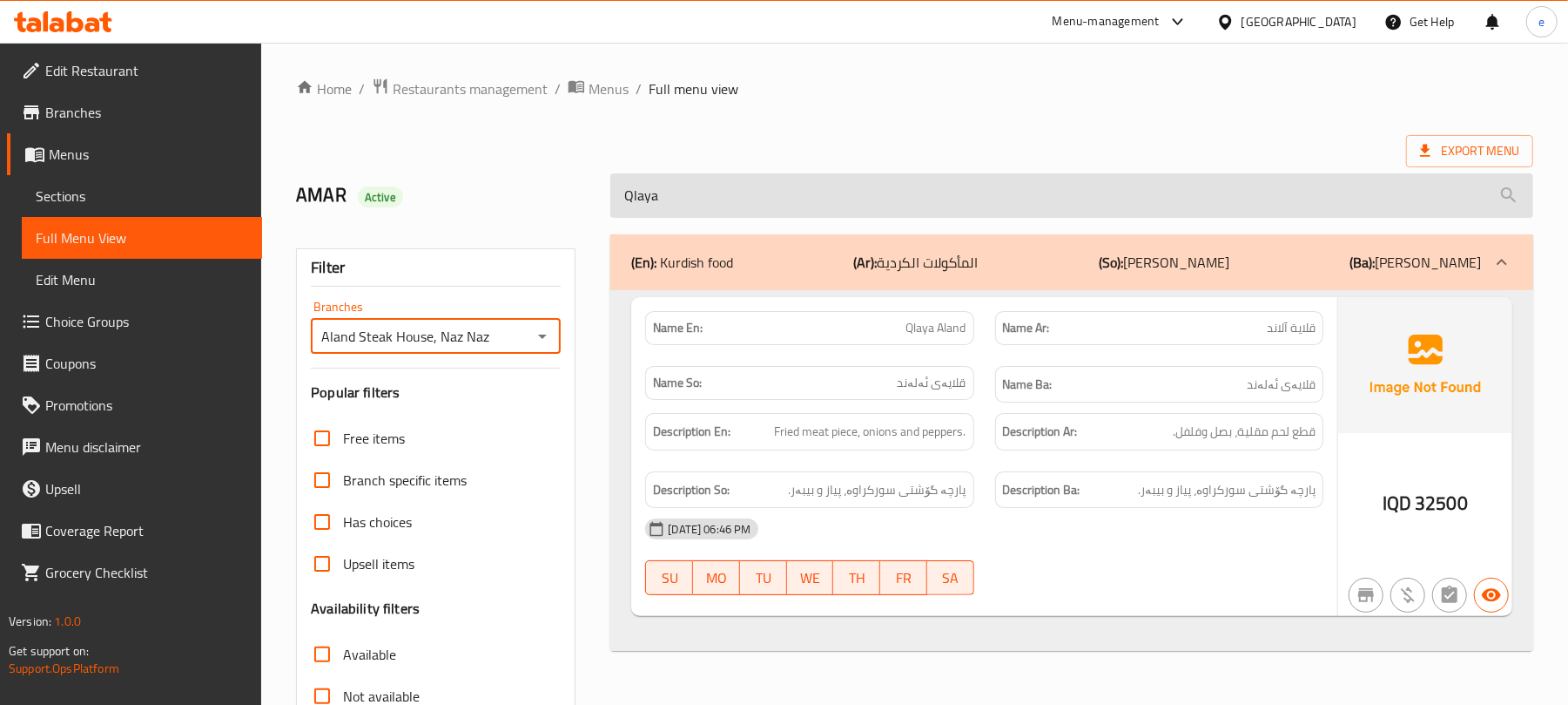
click at [691, 188] on input "Qlaya" at bounding box center [1072, 195] width 923 height 44
paste input "frozen mango"
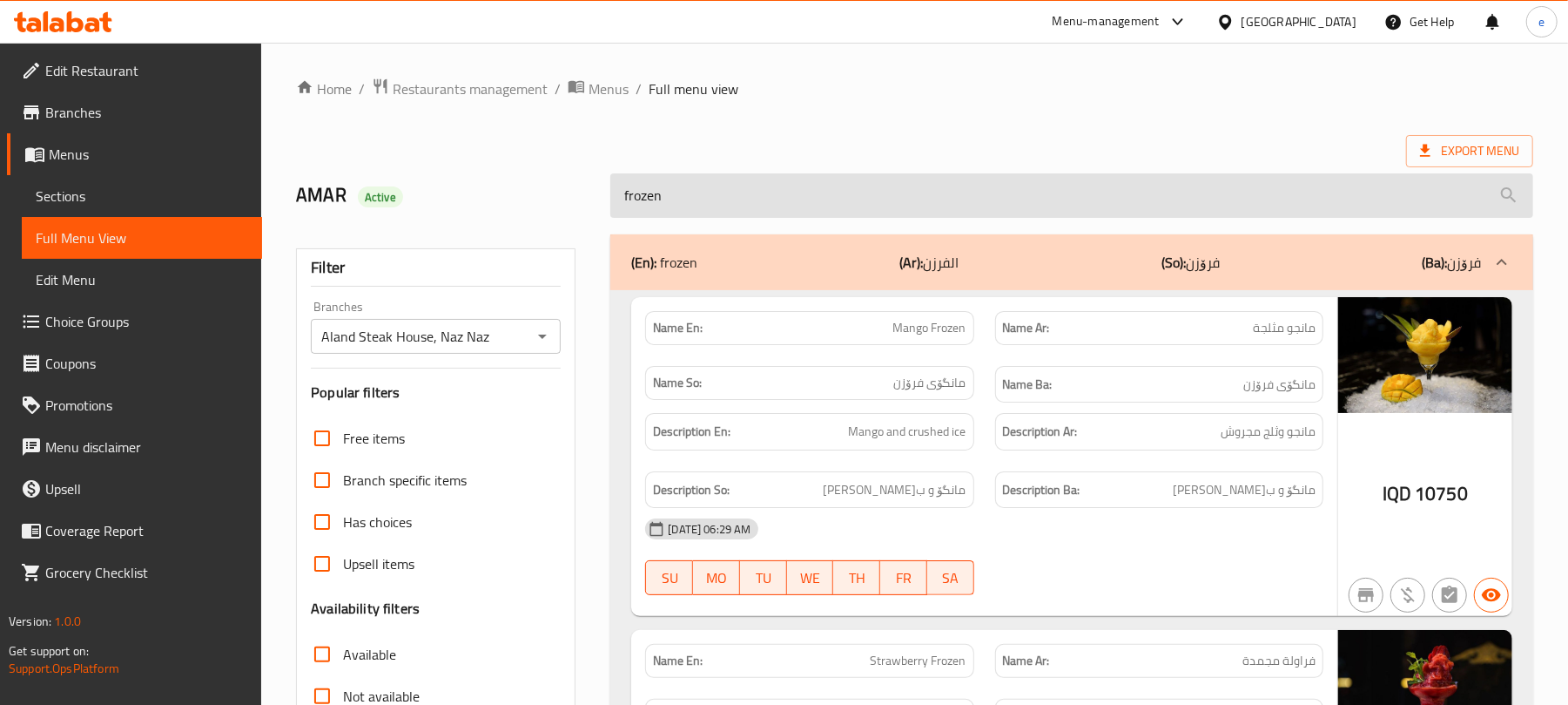
click at [792, 216] on input "frozen" at bounding box center [1072, 195] width 923 height 44
paste input "Strawberry"
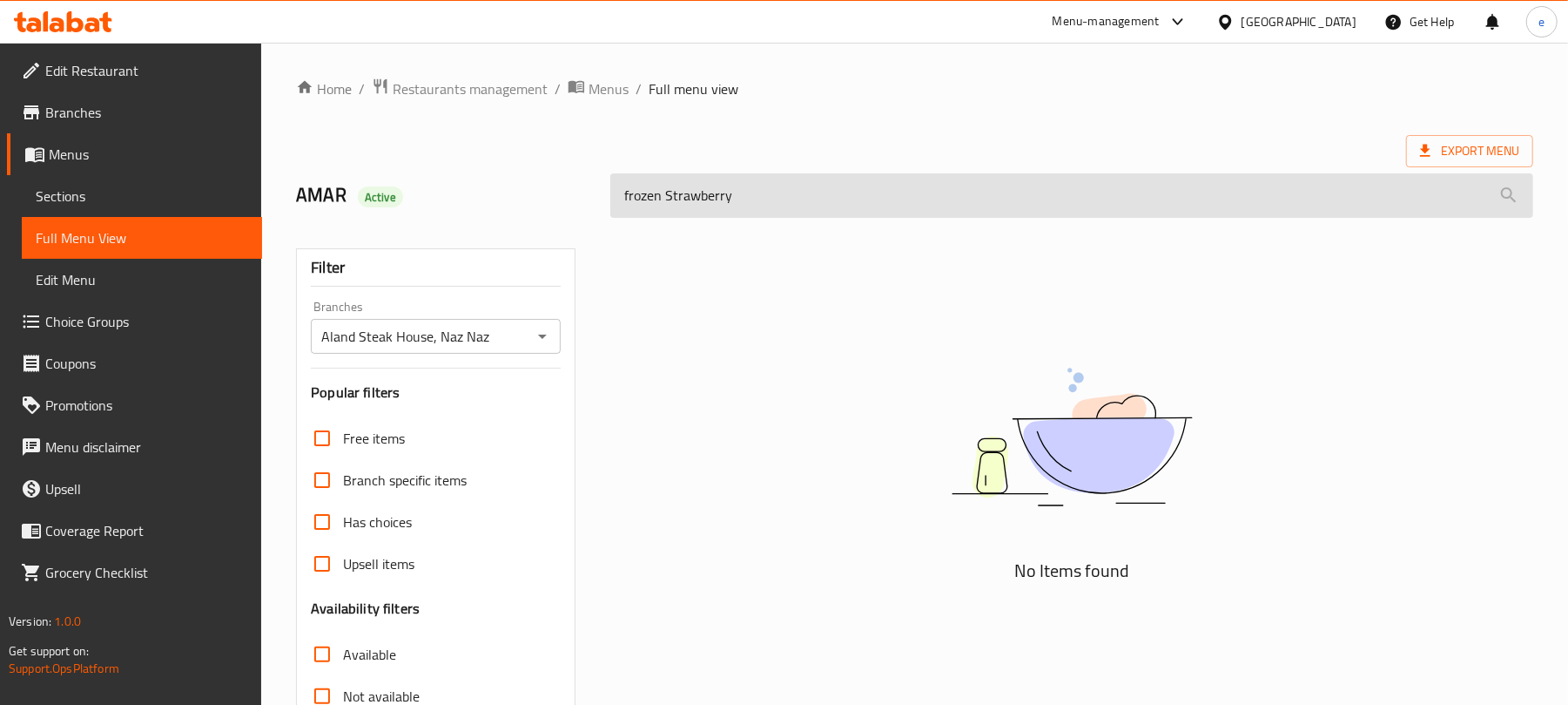
click at [656, 195] on input "frozen Strawberry" at bounding box center [1072, 195] width 923 height 44
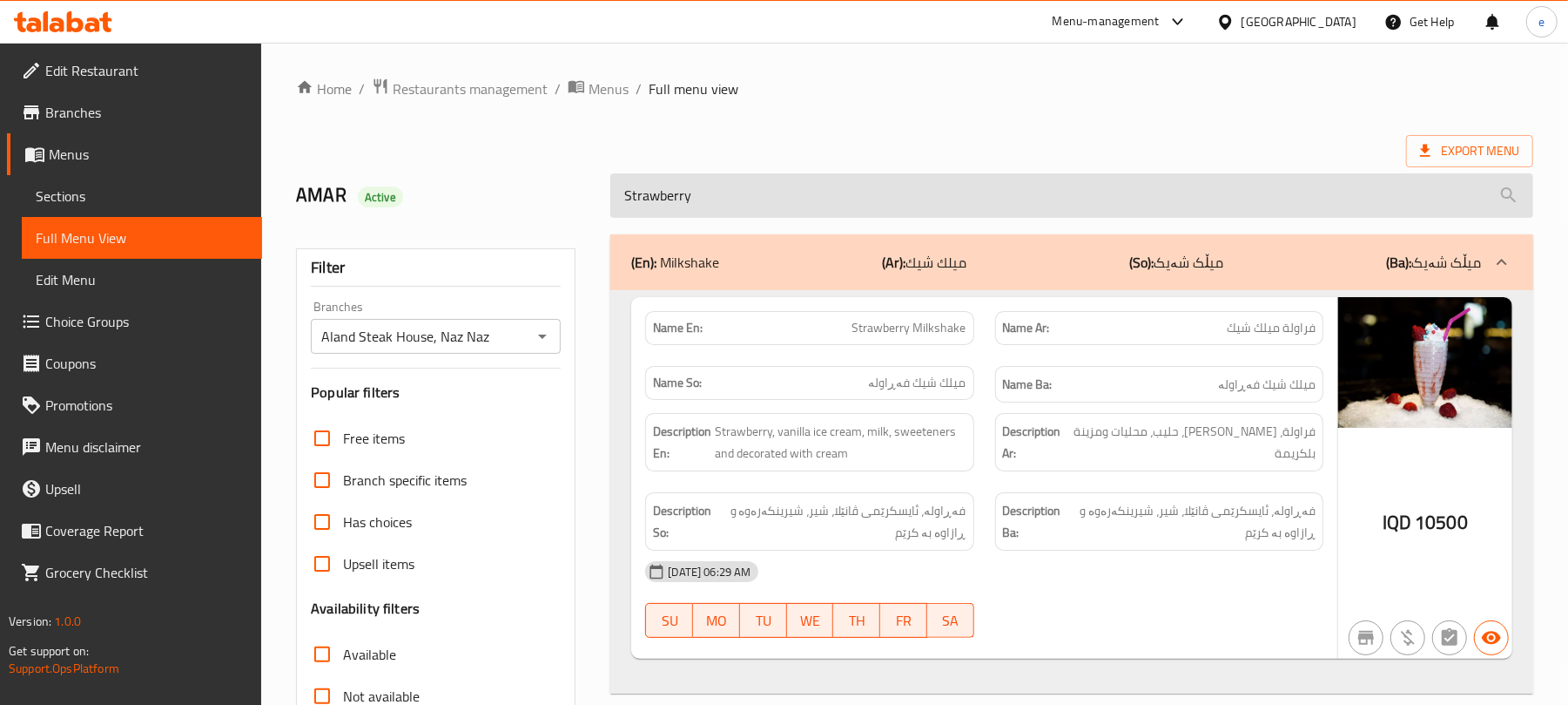
click at [718, 207] on input "Strawberry" at bounding box center [1072, 195] width 923 height 44
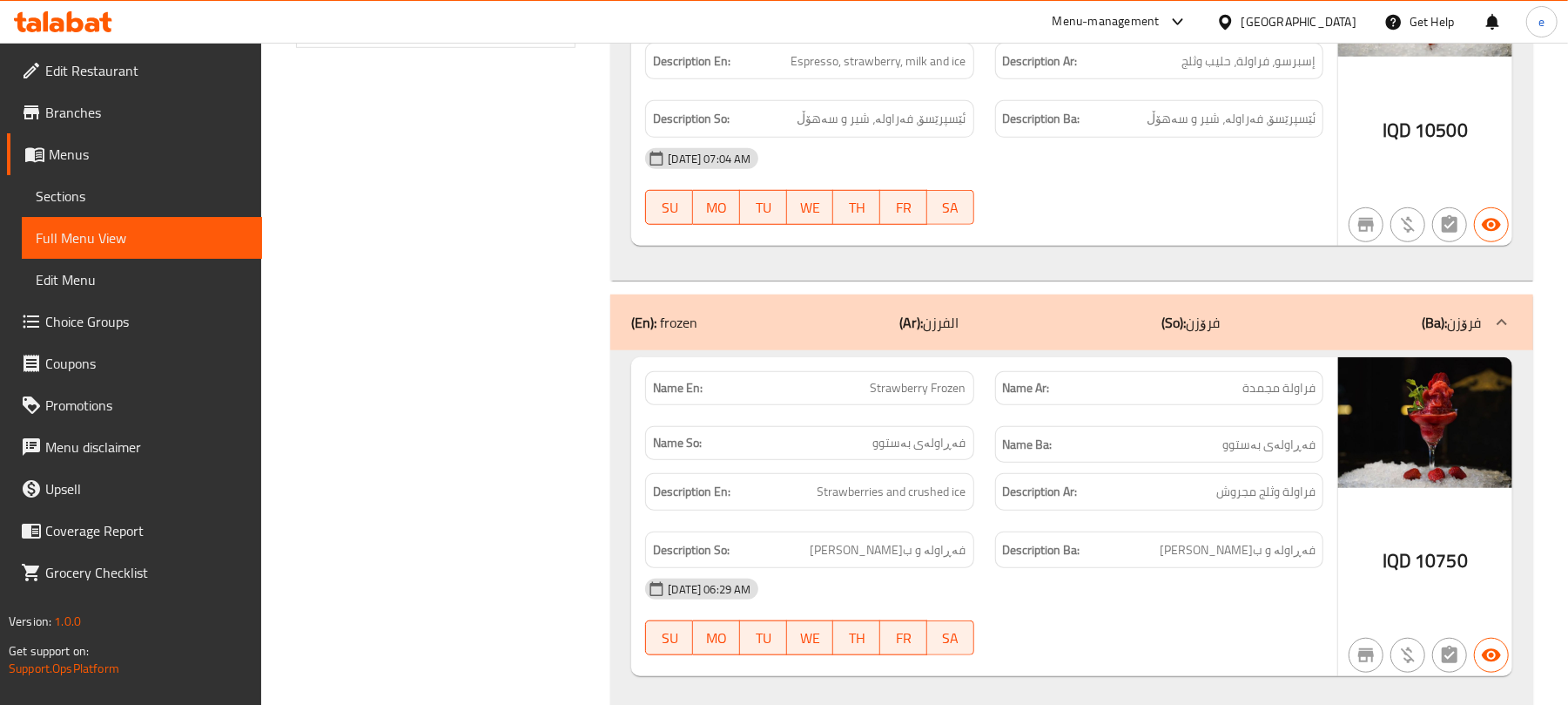
scroll to position [929, 0]
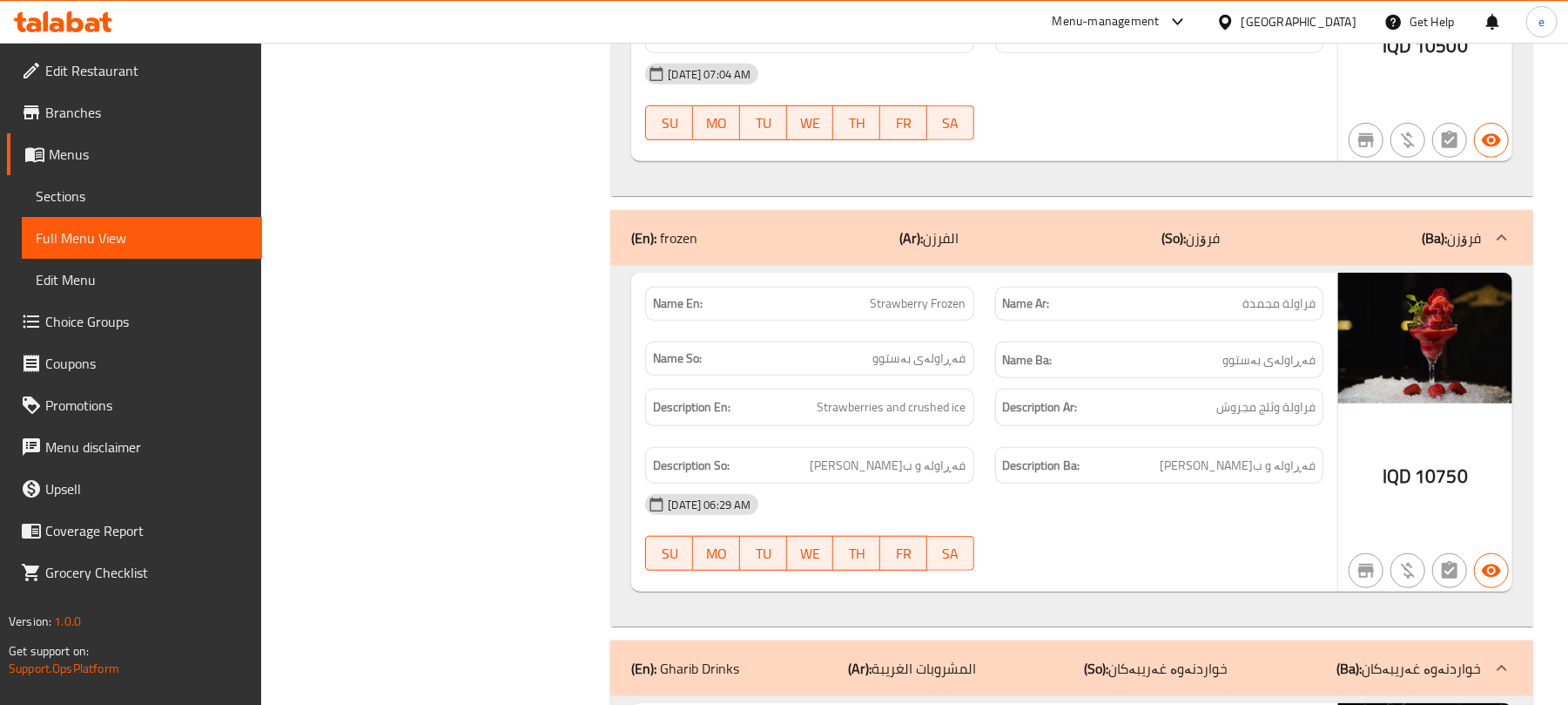
click at [920, 308] on span "Strawberry Frozen" at bounding box center [919, 303] width 96 height 18
copy span "Strawberry Frozen"
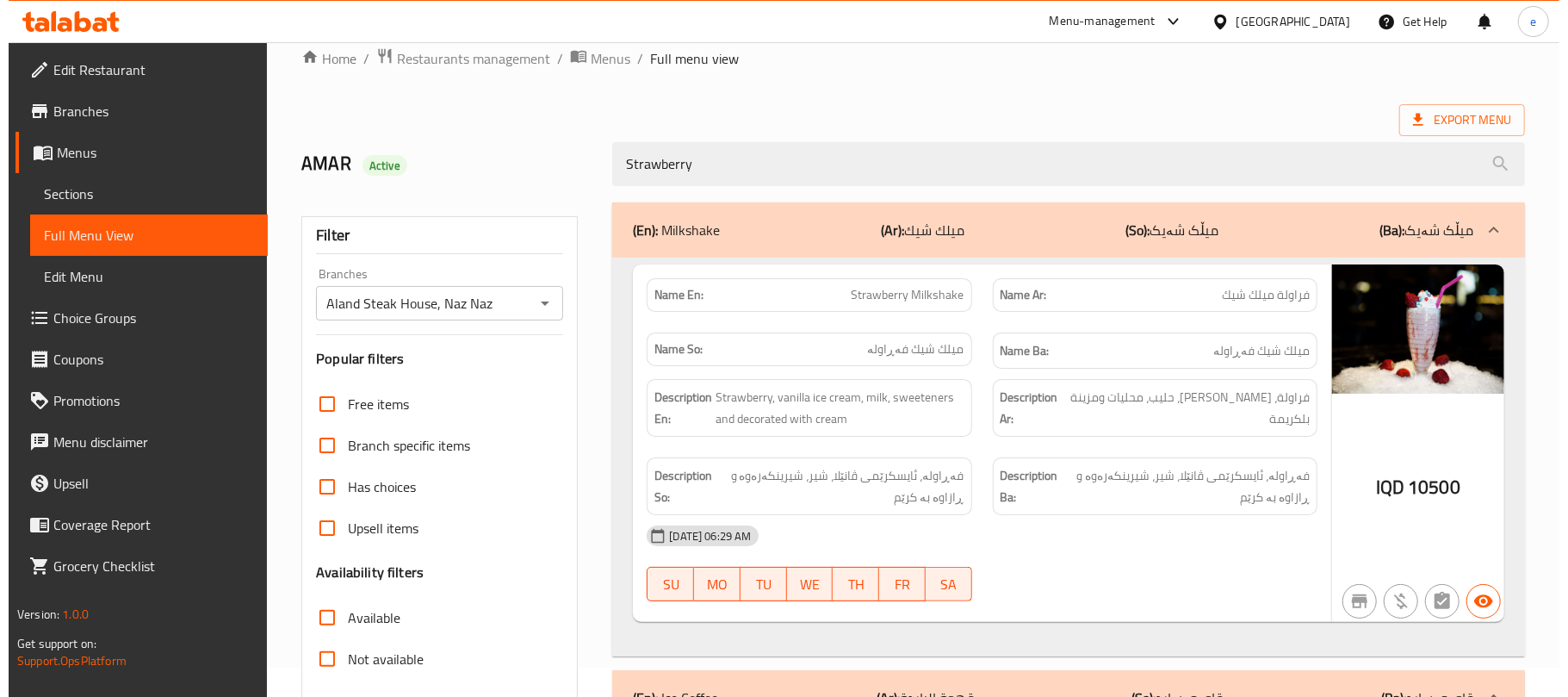
scroll to position [0, 0]
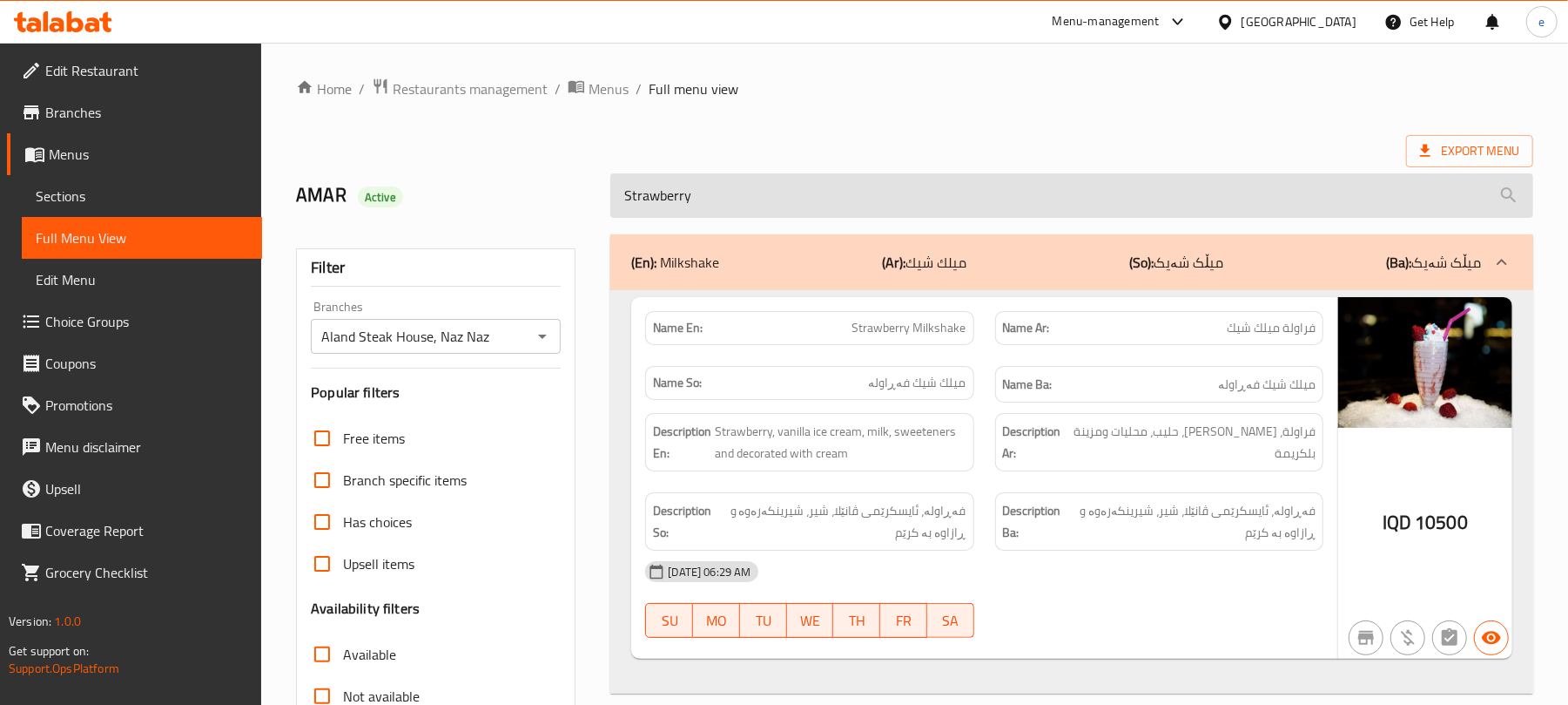
click at [712, 212] on input "Strawberry" at bounding box center [1072, 195] width 923 height 44
paste input "Frozen"
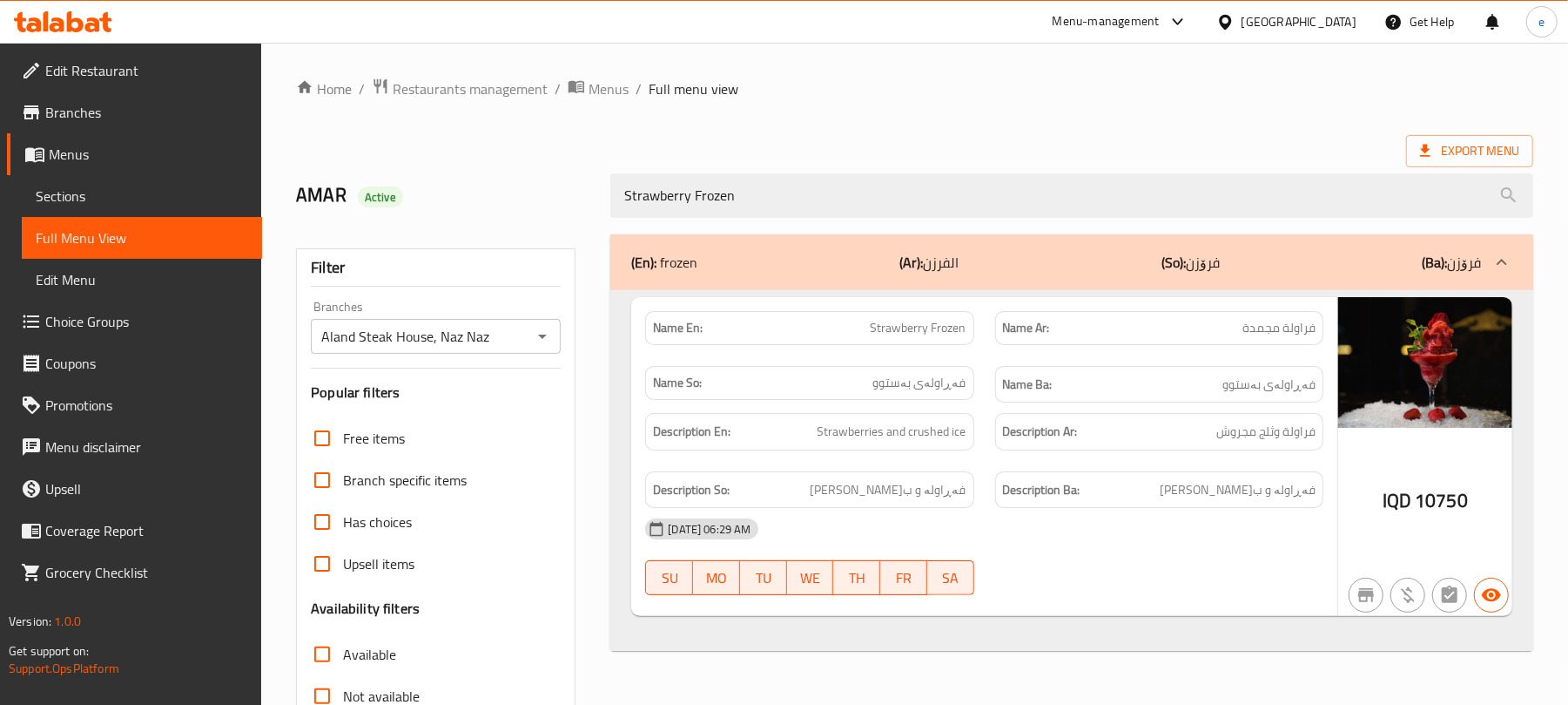
type input "Strawberry Frozen"
click at [540, 334] on icon "Open" at bounding box center [542, 336] width 21 height 21
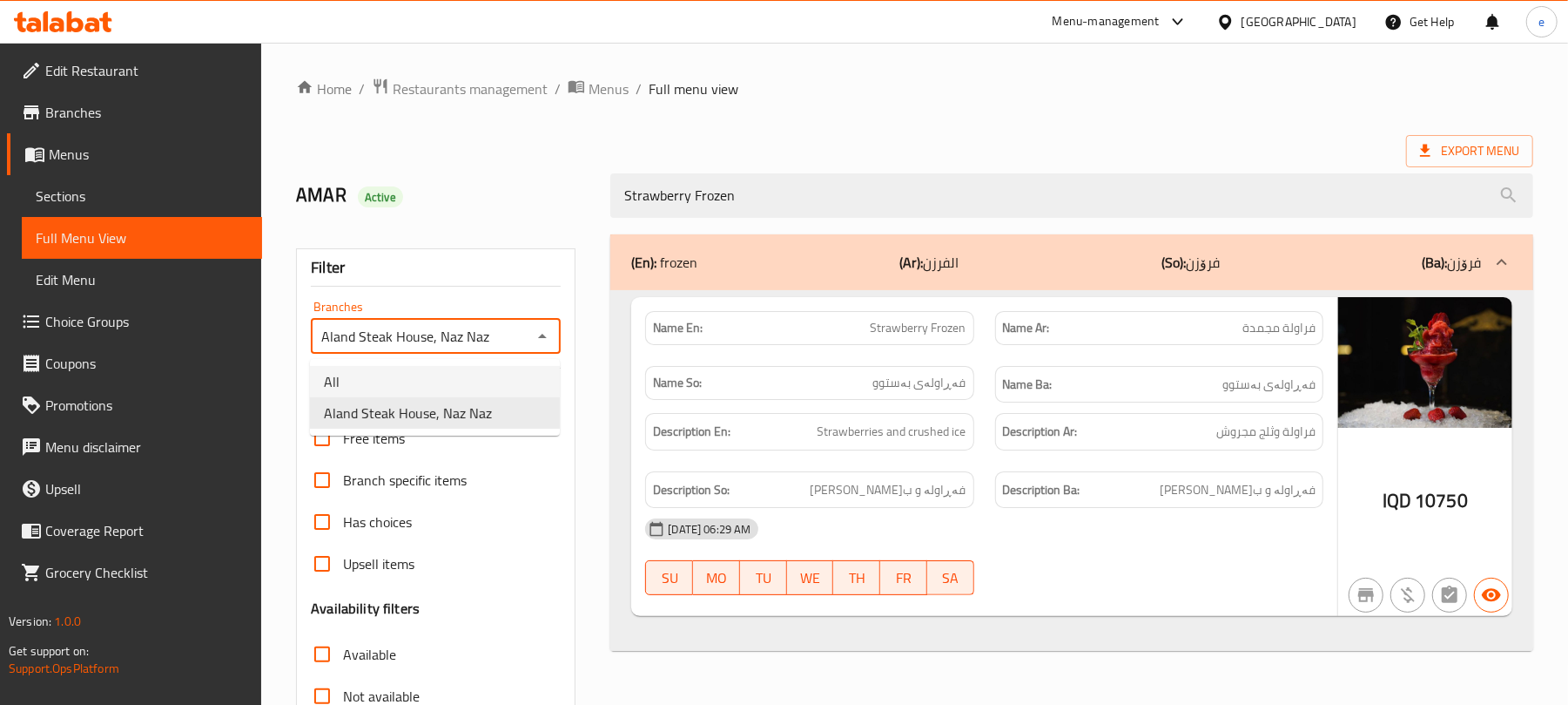
click at [479, 366] on li "All" at bounding box center [435, 381] width 250 height 31
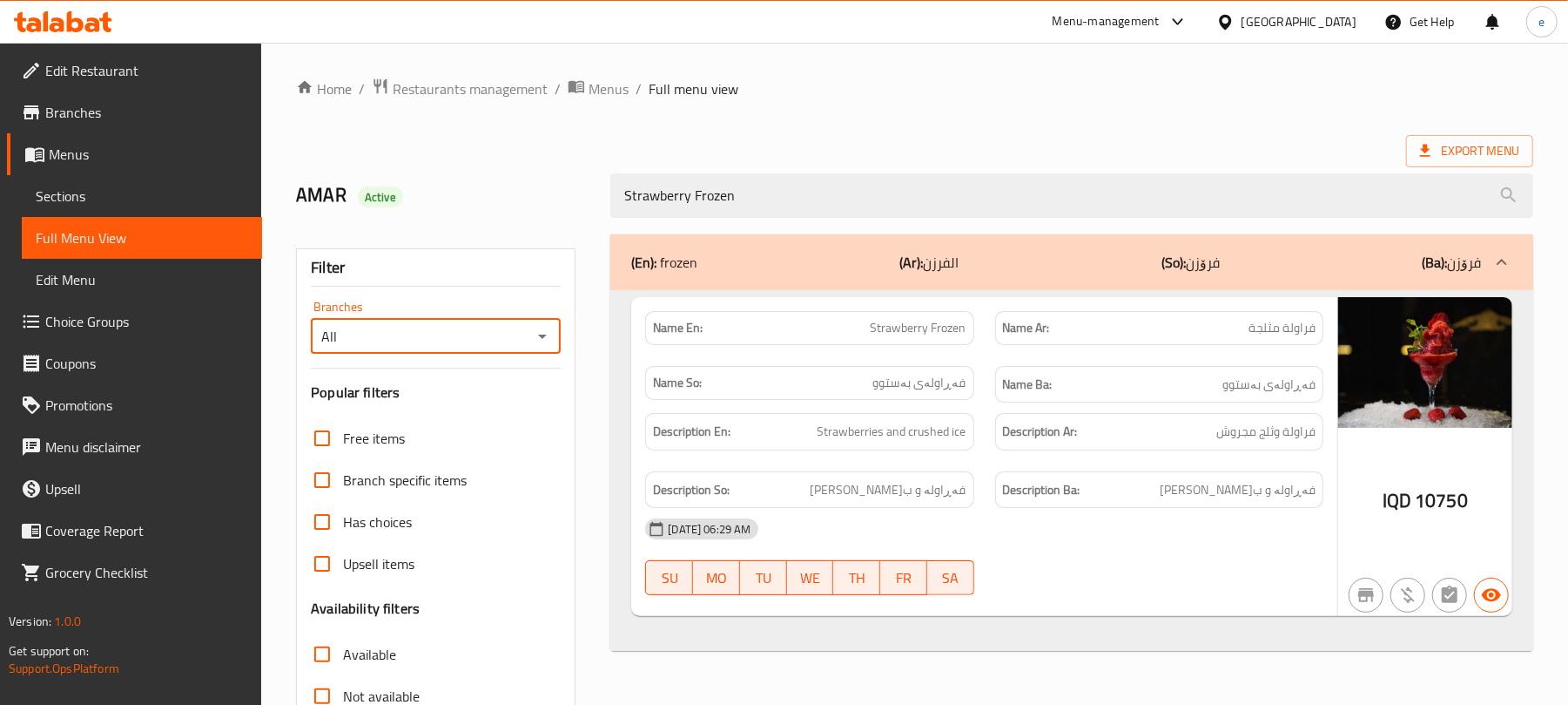
click at [547, 338] on icon "Open" at bounding box center [542, 336] width 21 height 21
click at [488, 406] on span "Aland Steak House, Naz Naz" at bounding box center [408, 412] width 168 height 21
click at [921, 326] on span "Strawberry Frozen" at bounding box center [919, 327] width 96 height 18
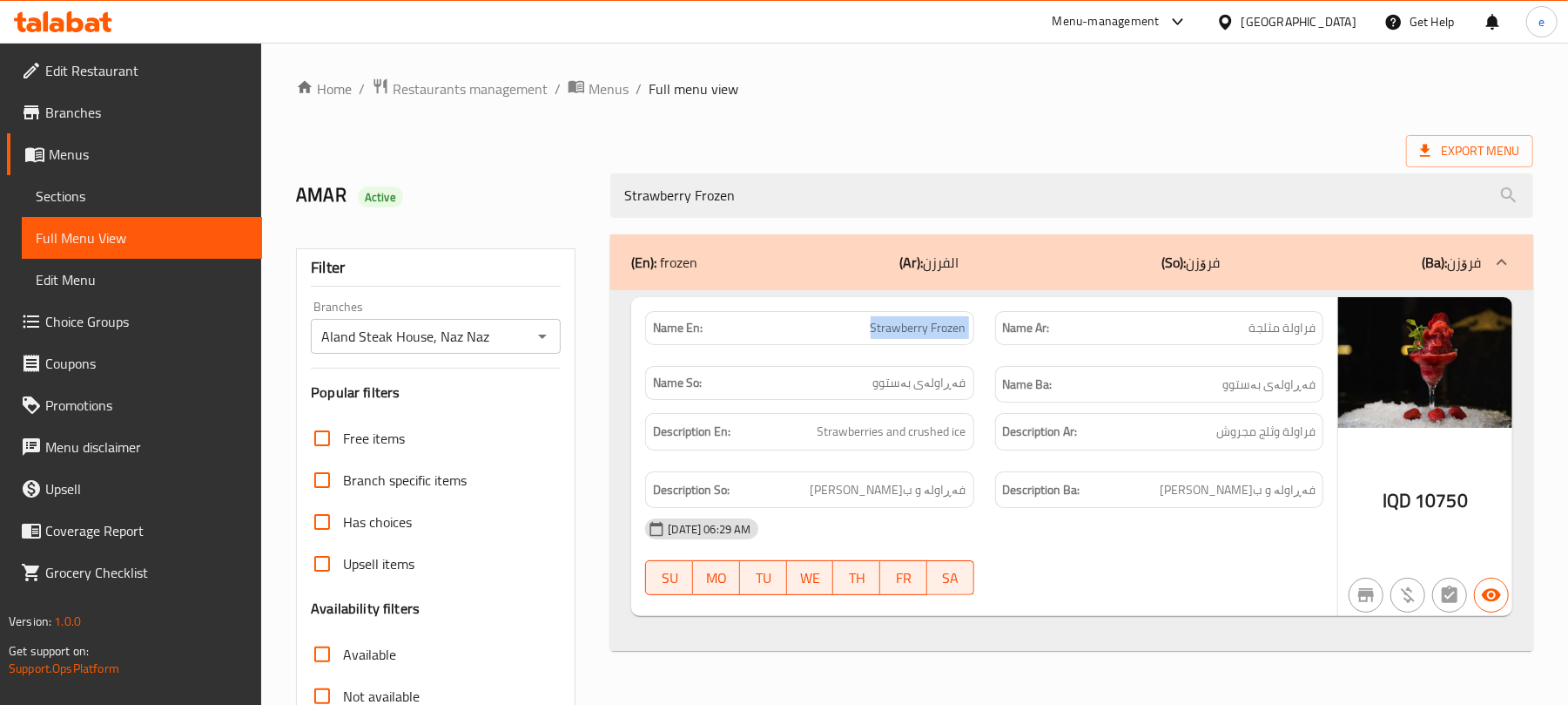
click at [921, 326] on span "Strawberry Frozen" at bounding box center [919, 327] width 96 height 18
copy span "Strawberry Frozen"
click at [973, 326] on div "Name En: Strawberry Frozen" at bounding box center [809, 327] width 328 height 34
click at [888, 332] on span "Strawberry Frozen" at bounding box center [919, 327] width 96 height 18
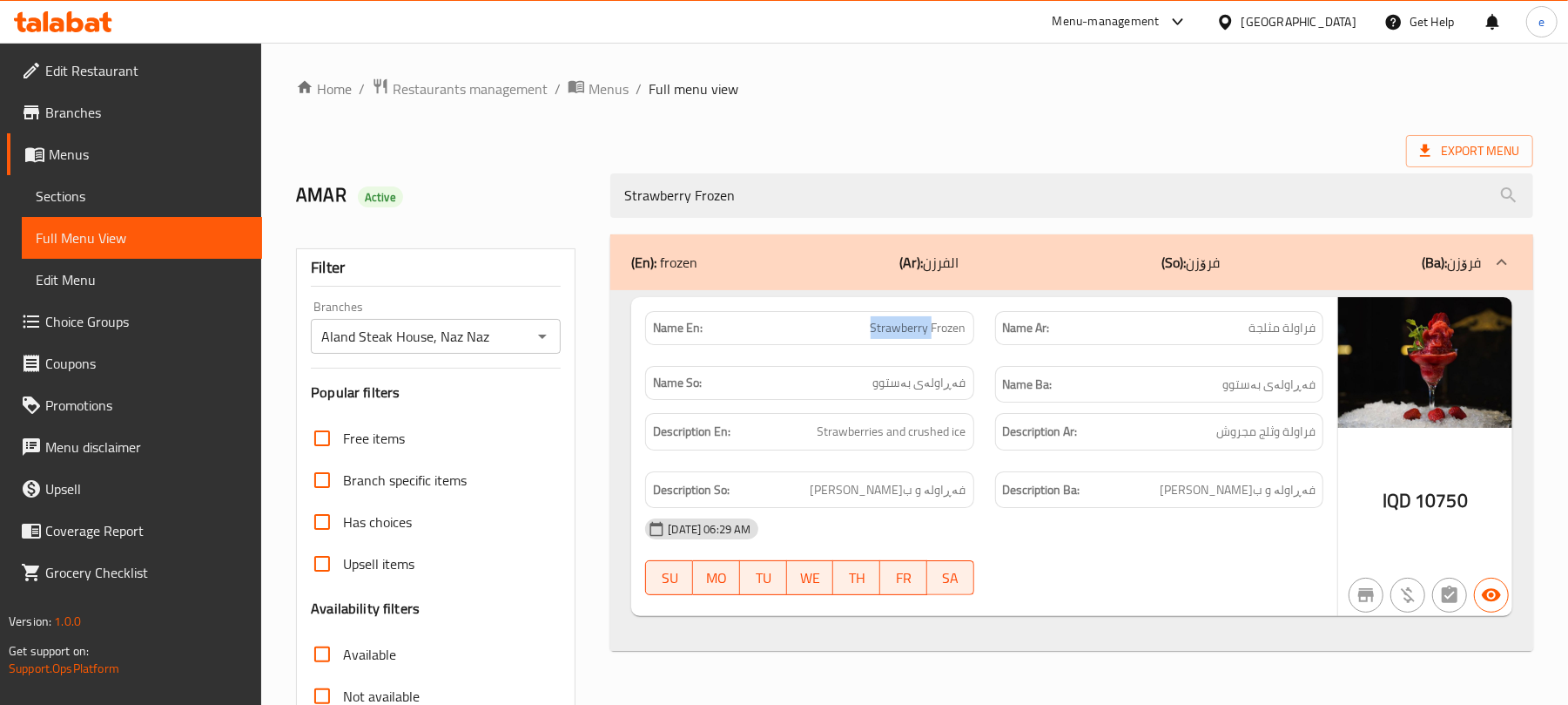
copy span "Strawberry"
click at [527, 329] on div "Aland Steak House, Naz Naz Branches" at bounding box center [435, 336] width 250 height 35
click at [537, 334] on icon "Open" at bounding box center [542, 336] width 21 height 21
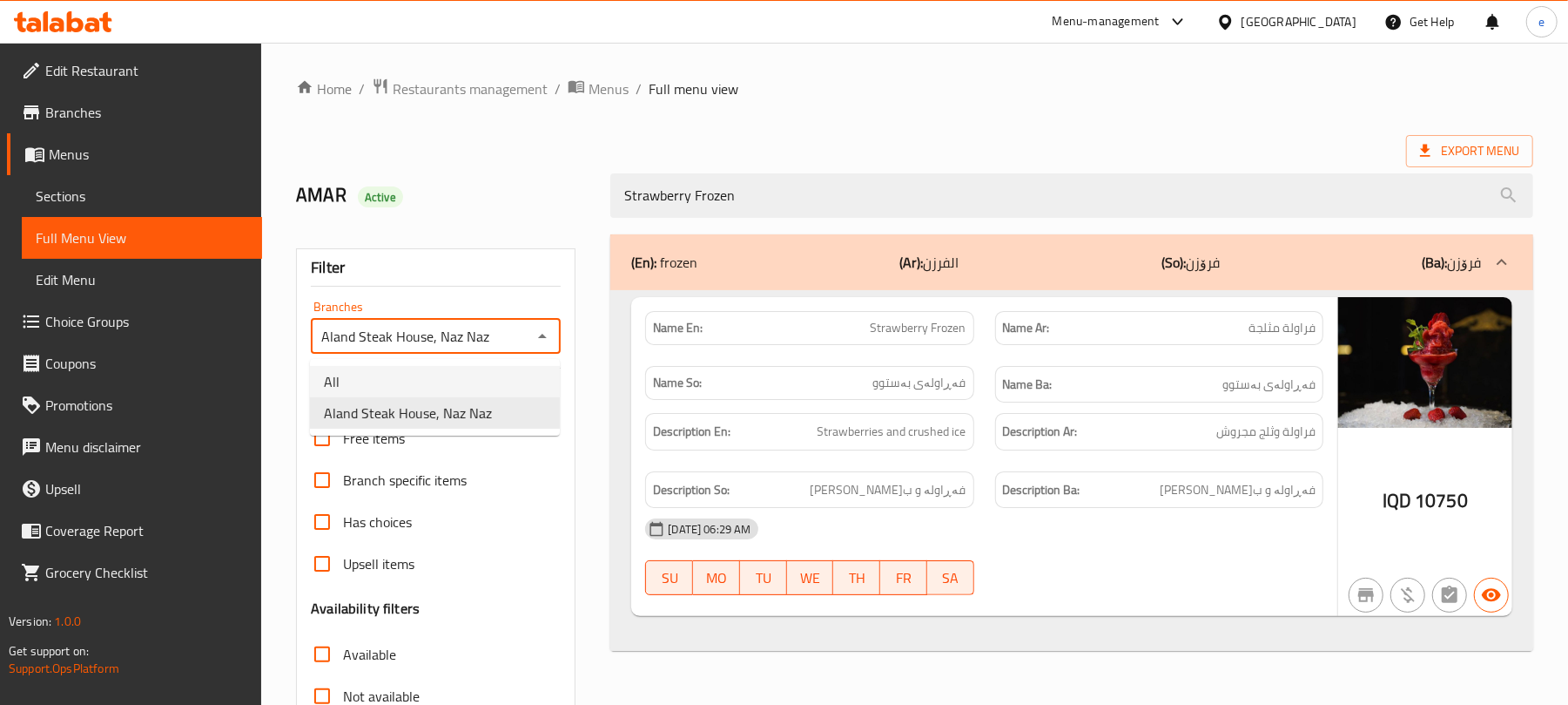
click at [449, 380] on li "All" at bounding box center [435, 381] width 250 height 31
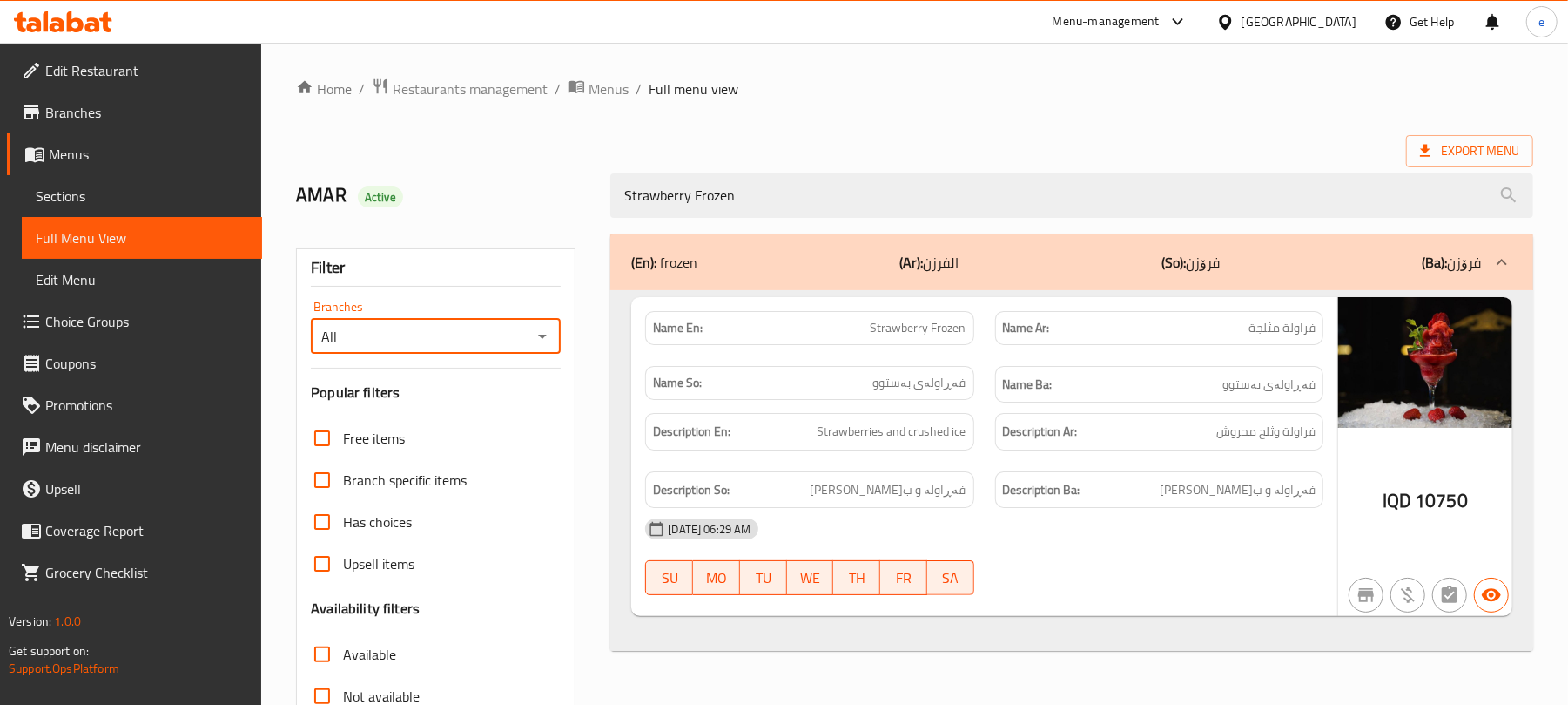
click at [534, 342] on icon "Open" at bounding box center [542, 336] width 21 height 21
click at [495, 414] on li "Aland Steak House, Naz Naz" at bounding box center [435, 412] width 250 height 31
click at [544, 333] on icon "Open" at bounding box center [542, 336] width 21 height 21
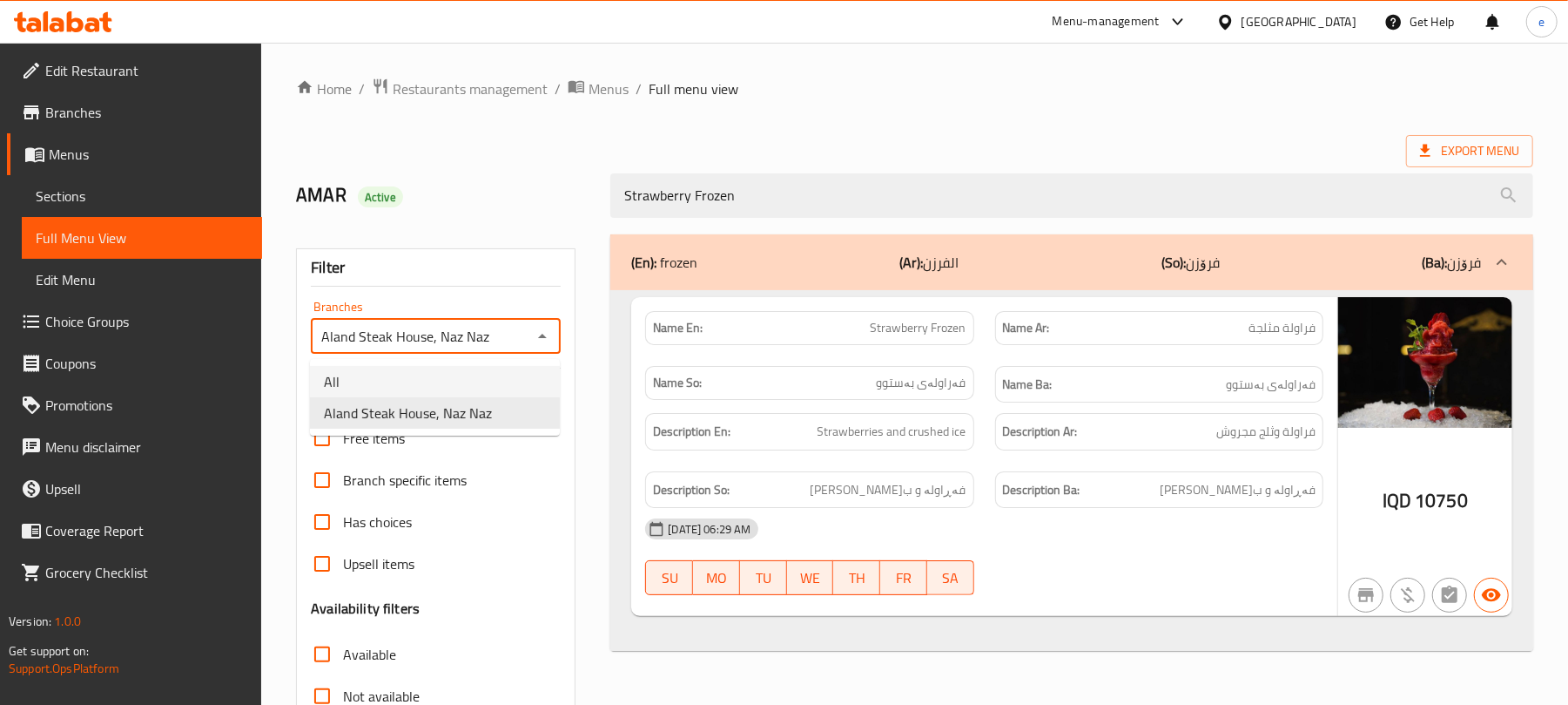
click at [428, 378] on li "All" at bounding box center [435, 381] width 250 height 31
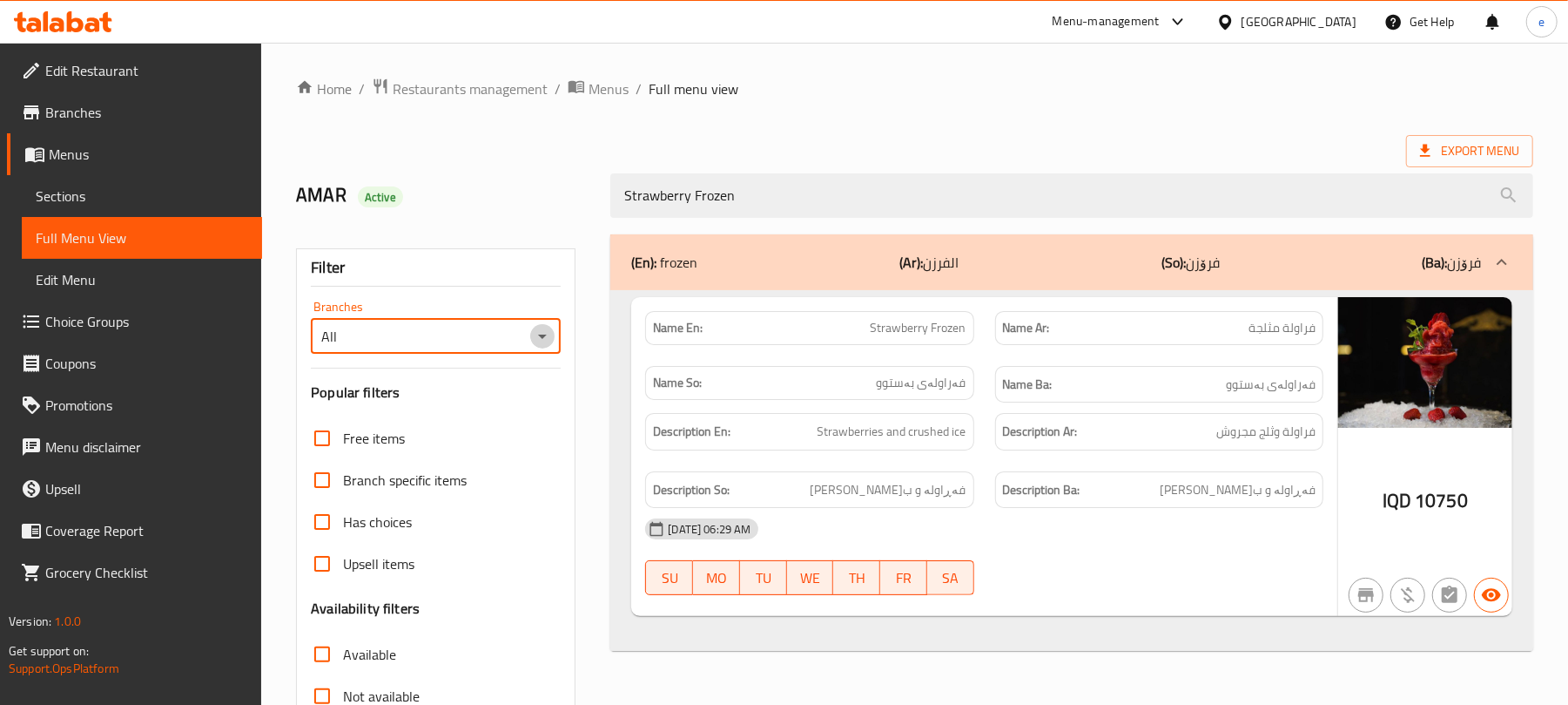
click at [544, 345] on icon "Open" at bounding box center [542, 336] width 21 height 21
click at [494, 408] on li "Aland Steak House, Naz Naz" at bounding box center [435, 412] width 250 height 31
click at [542, 345] on icon "Open" at bounding box center [542, 336] width 21 height 21
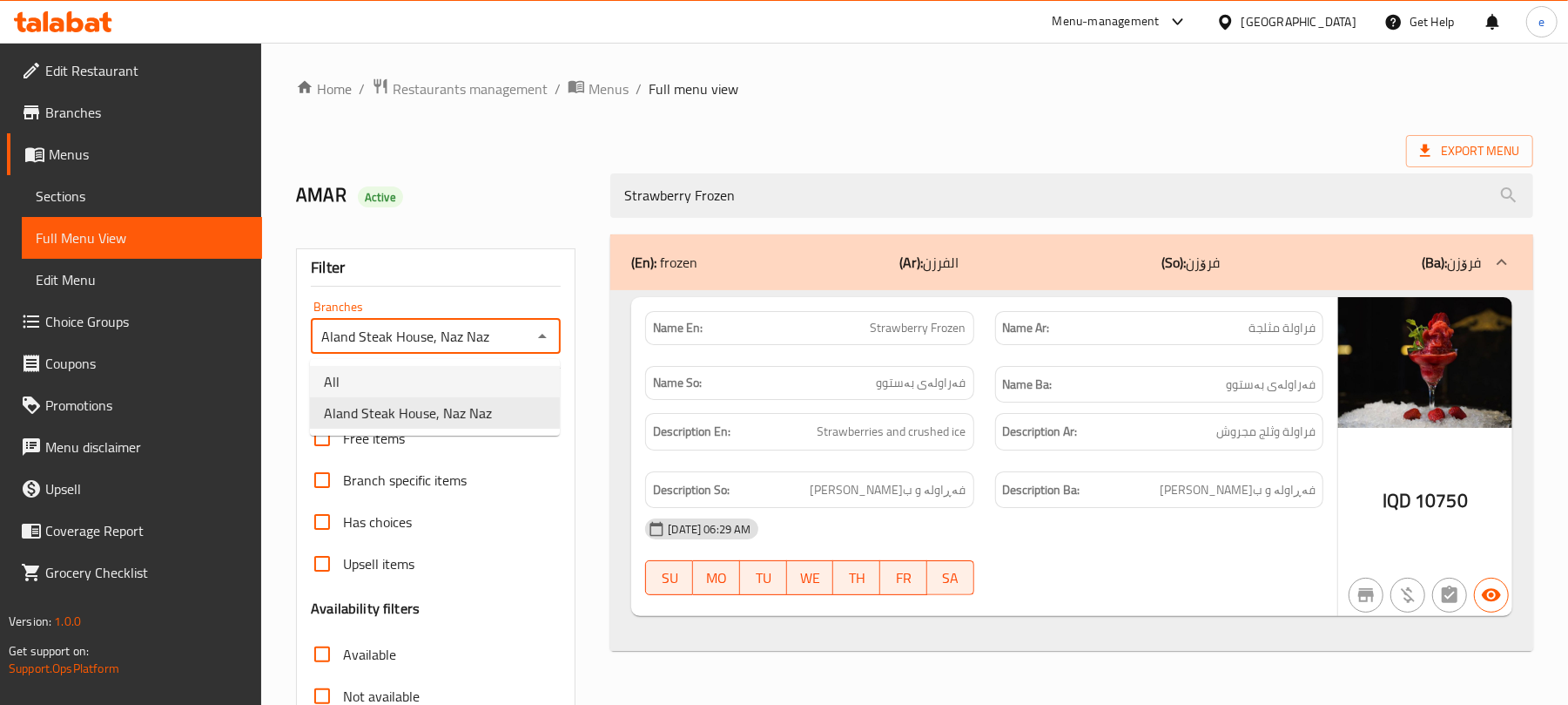
click at [467, 385] on li "All" at bounding box center [435, 381] width 250 height 31
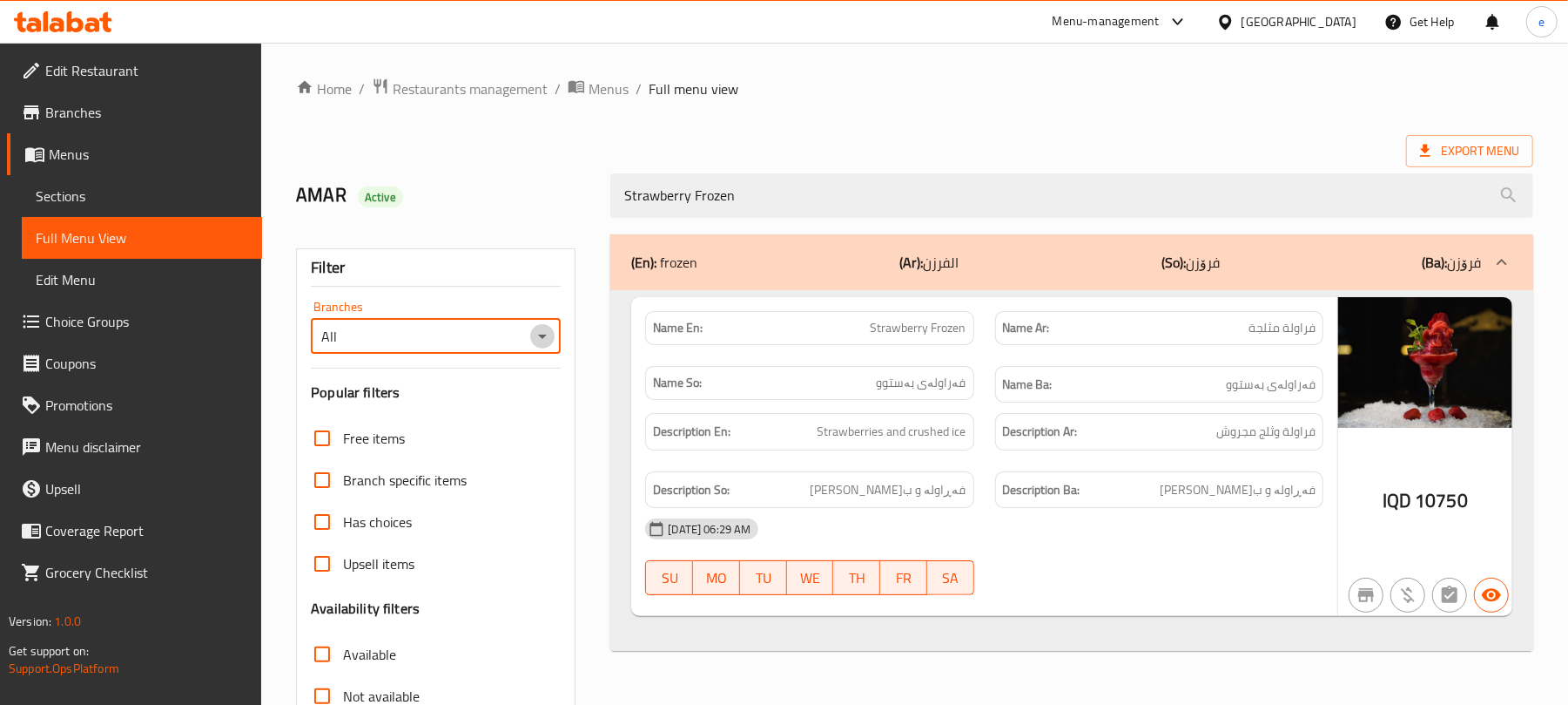
click at [544, 331] on icon "Open" at bounding box center [542, 336] width 21 height 21
click at [486, 406] on span "Aland Steak House, Naz Naz" at bounding box center [408, 412] width 168 height 21
type input "Aland Steak House, Naz Naz"
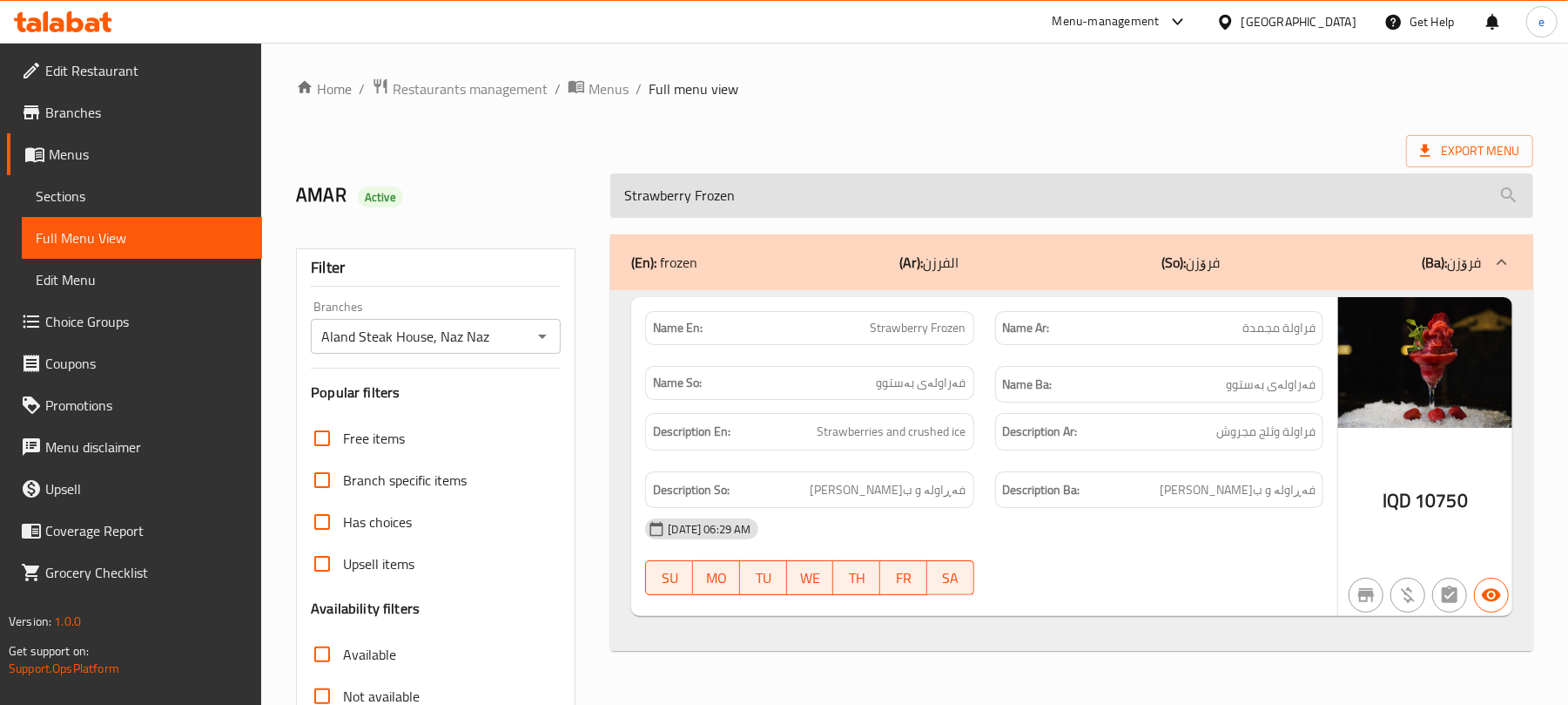
click at [701, 190] on input "Strawberry Frozen" at bounding box center [1072, 195] width 923 height 44
paste input "Print Cappuccino"
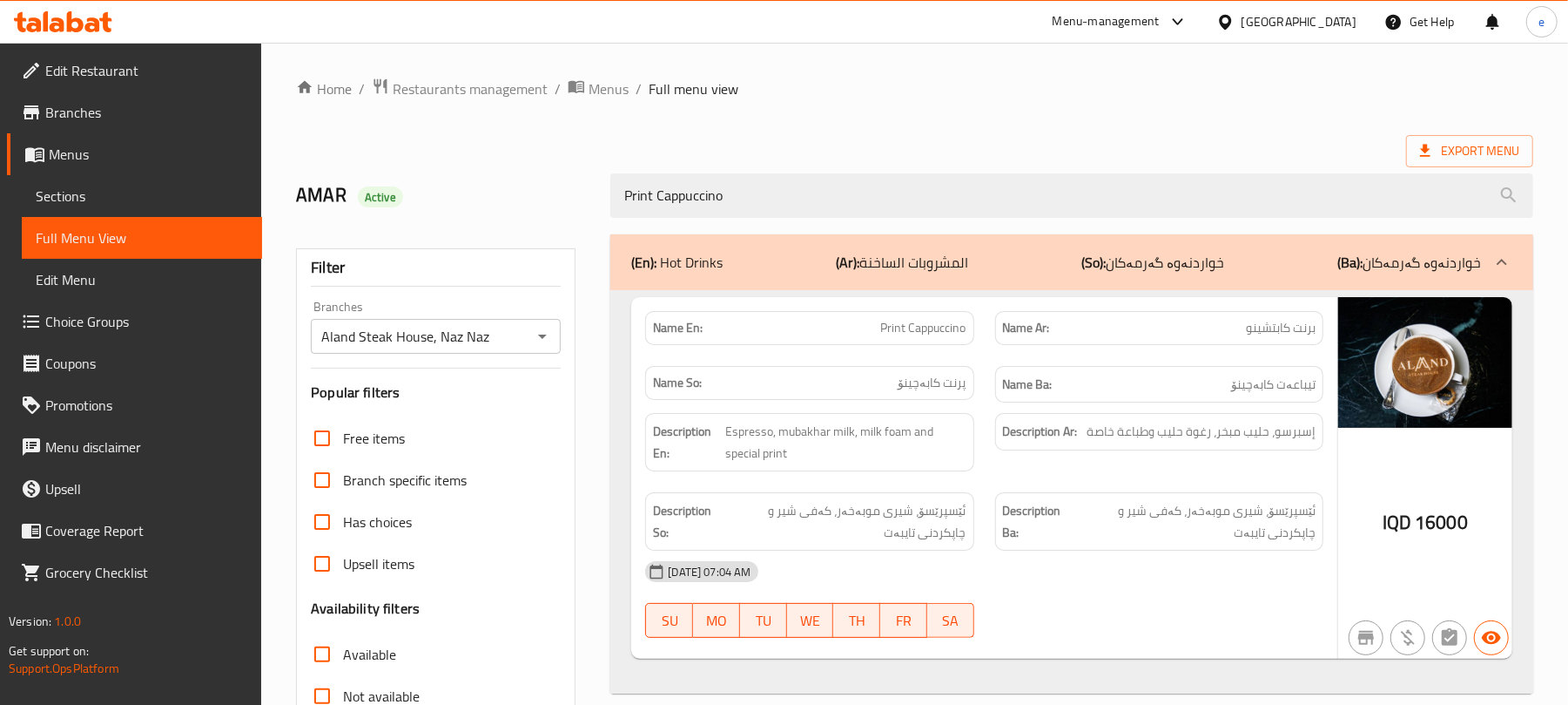
type input "Print Cappuccino"
click at [529, 314] on div "Branches Aland Steak House, Naz Naz Branches" at bounding box center [435, 327] width 250 height 53
click at [555, 346] on div "Aland Steak House, Naz Naz Branches" at bounding box center [435, 336] width 250 height 35
click at [534, 331] on icon "Open" at bounding box center [542, 336] width 21 height 21
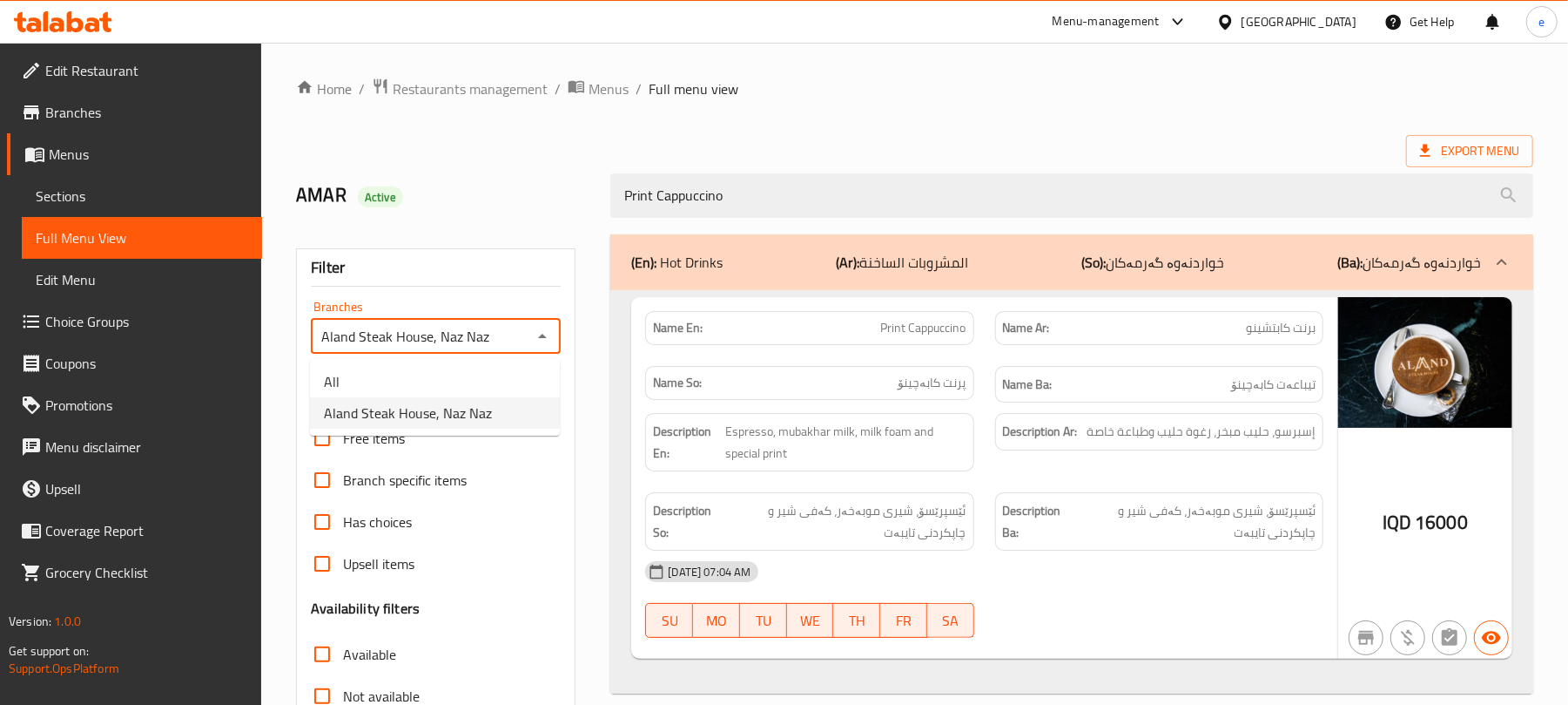
click at [461, 361] on ul "All Aland Steak House, Naz Naz" at bounding box center [435, 396] width 250 height 76
click at [509, 370] on li "All" at bounding box center [435, 381] width 250 height 31
click at [547, 340] on icon "Open" at bounding box center [542, 336] width 21 height 21
click at [509, 398] on li "Aland Steak House, Naz Naz" at bounding box center [435, 412] width 250 height 31
type input "Aland Steak House, Naz Naz"
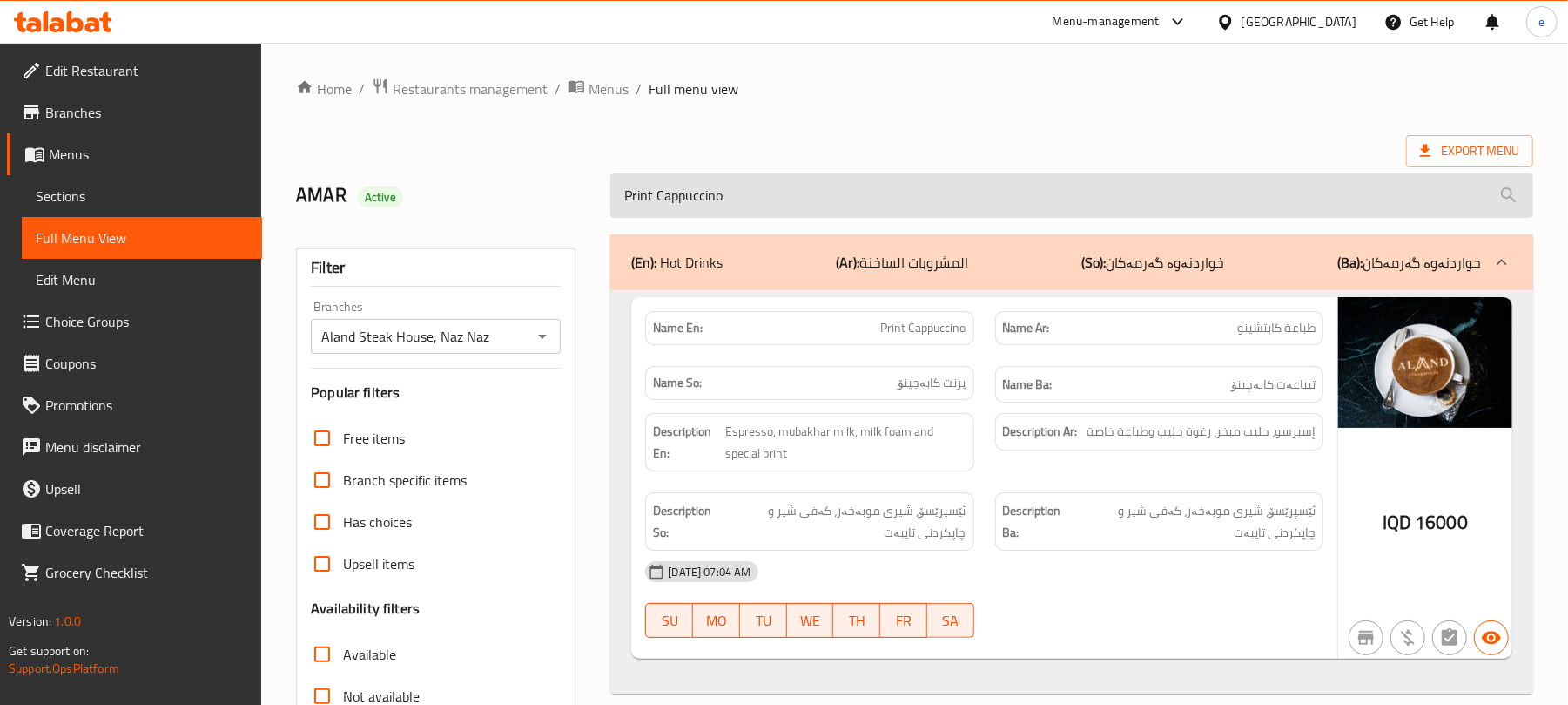
click at [735, 196] on input "Print Cappuccino" at bounding box center [1072, 195] width 923 height 44
paste input "Fish Slice with Shrimp"
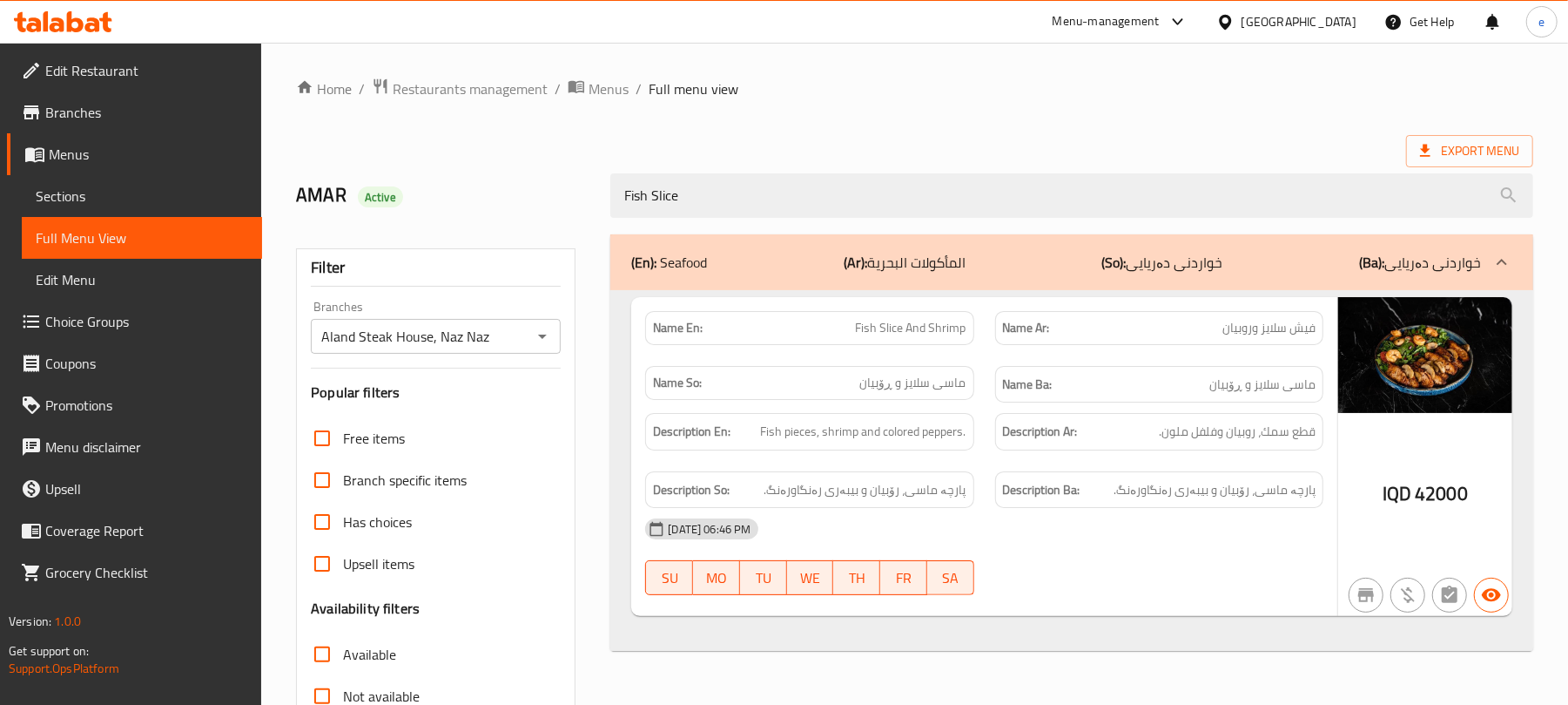
type input "Fish Slice"
click at [535, 321] on div "Aland Steak House, Naz Naz Branches" at bounding box center [435, 336] width 250 height 35
click at [544, 332] on icon "Open" at bounding box center [542, 336] width 21 height 21
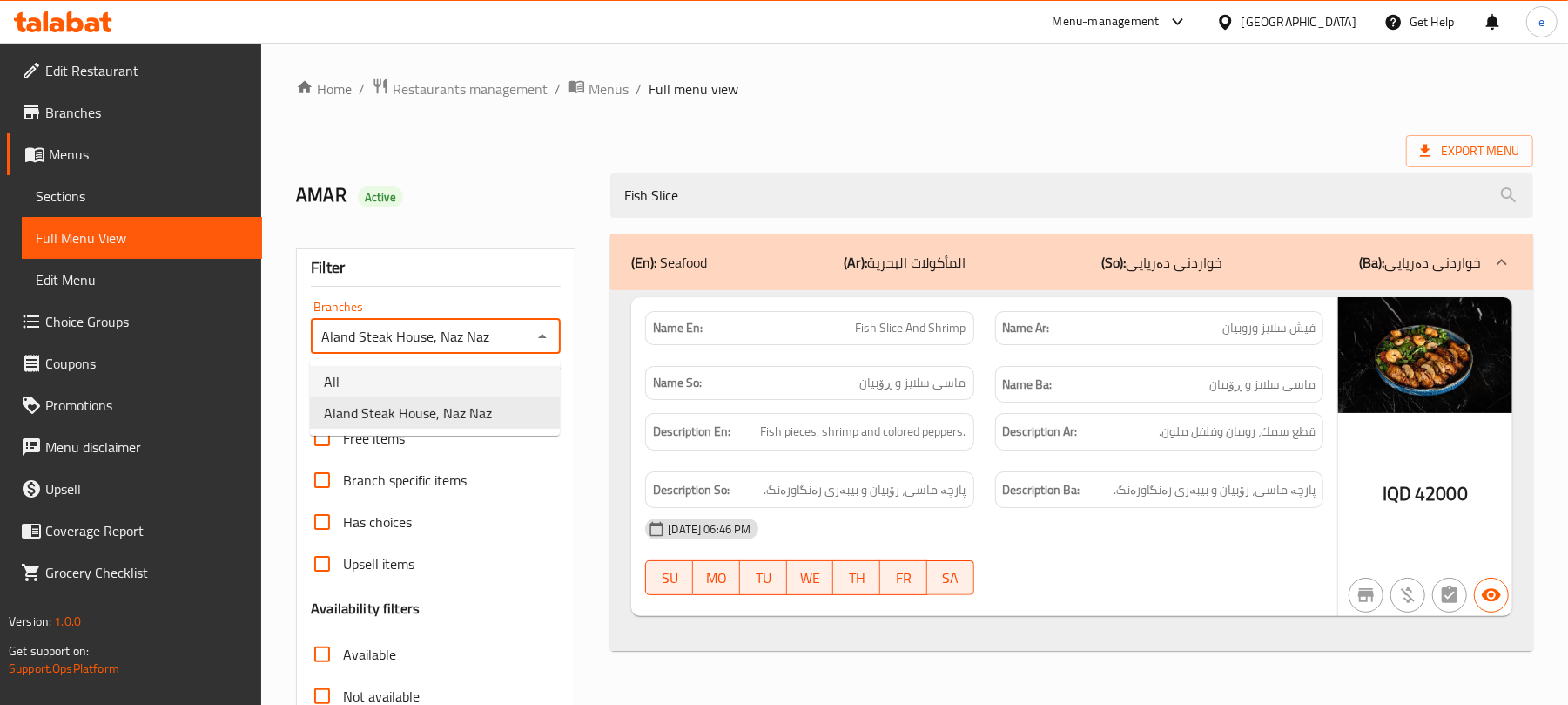
click at [474, 367] on li "All" at bounding box center [435, 381] width 250 height 31
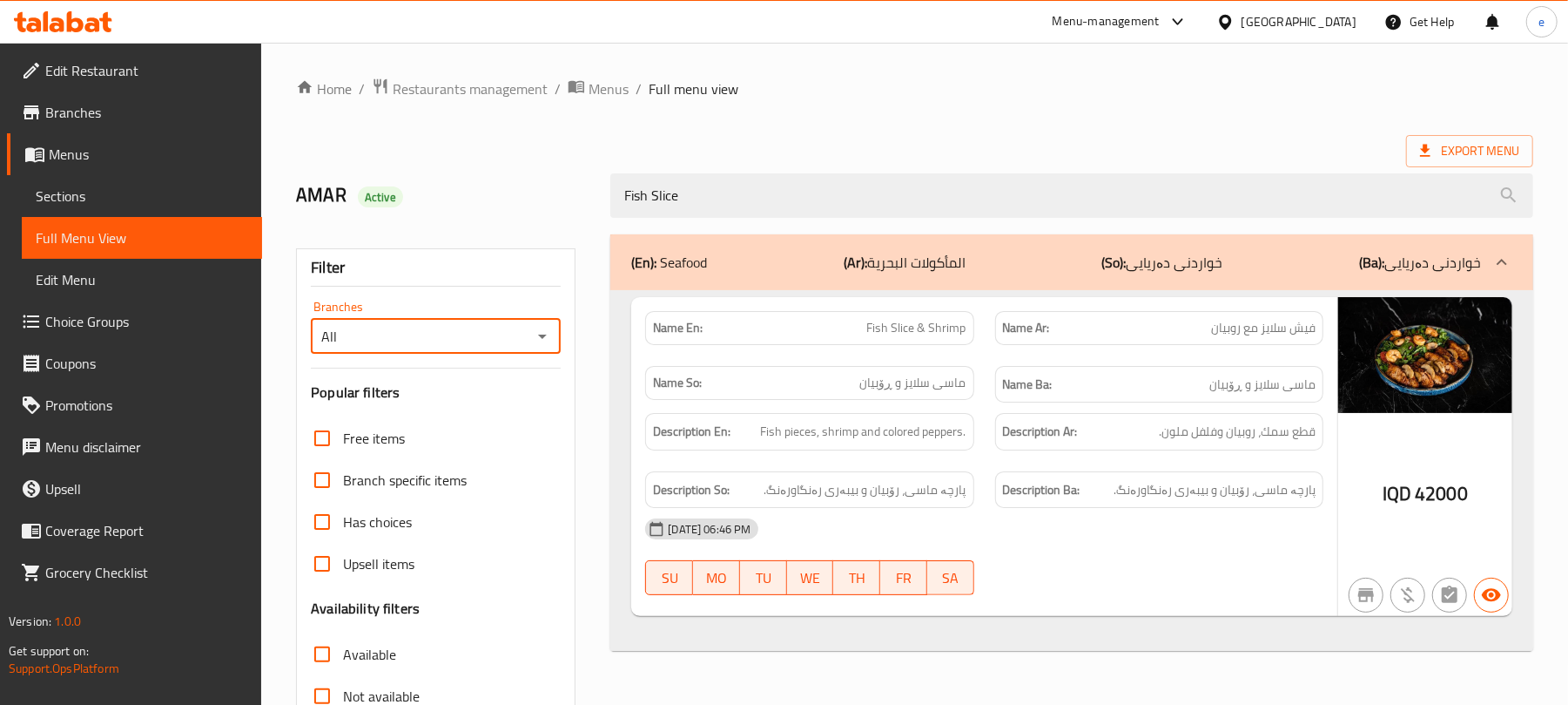
click at [555, 333] on div "All Branches" at bounding box center [435, 336] width 250 height 35
click at [537, 342] on icon "Open" at bounding box center [542, 336] width 21 height 21
click at [482, 404] on span "Aland Steak House, Naz Naz" at bounding box center [408, 412] width 168 height 21
click at [924, 328] on span "Fish Slice & Shrimp" at bounding box center [916, 327] width 99 height 18
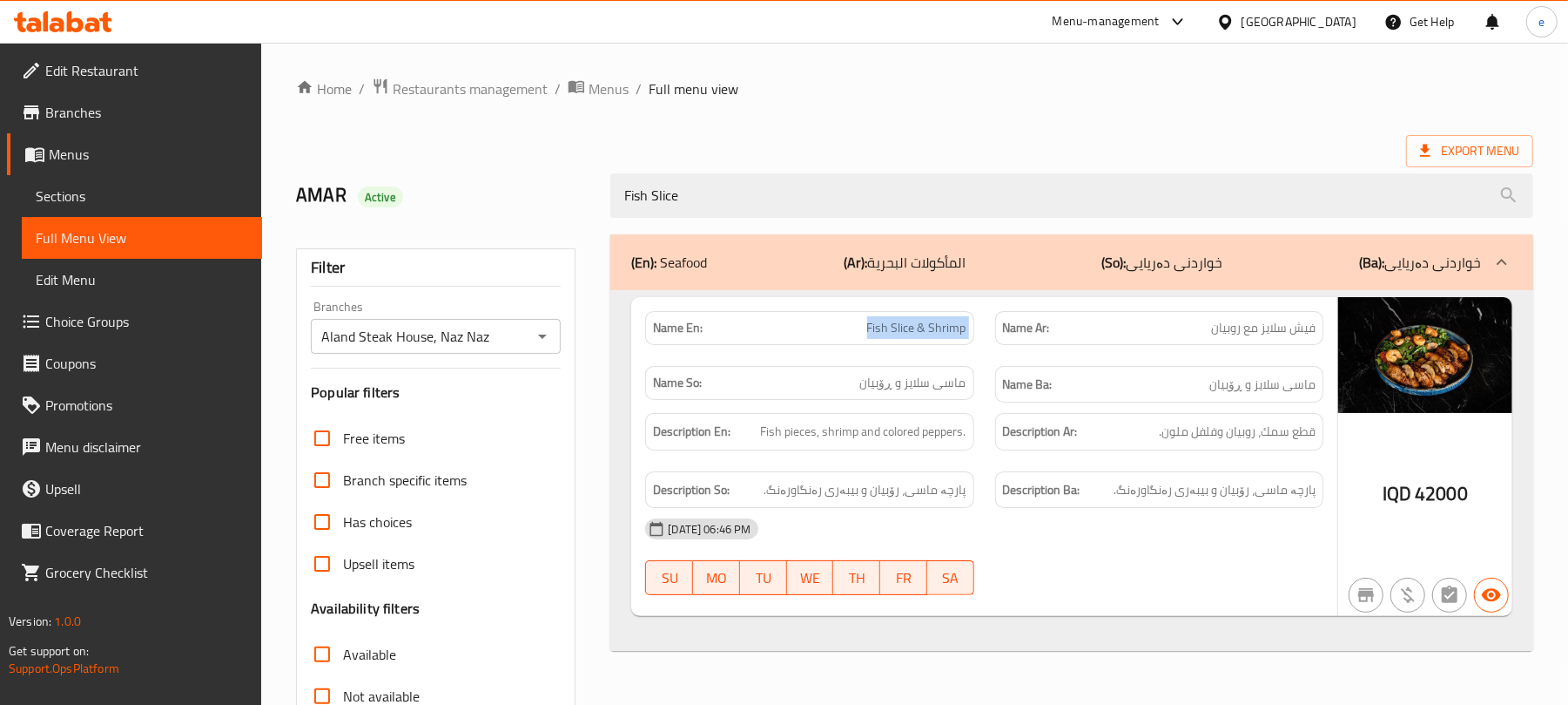
click at [924, 328] on span "Fish Slice & Shrimp" at bounding box center [916, 327] width 99 height 18
copy span "Fish Slice & Shrimp"
click at [543, 336] on icon "Open" at bounding box center [542, 336] width 8 height 5
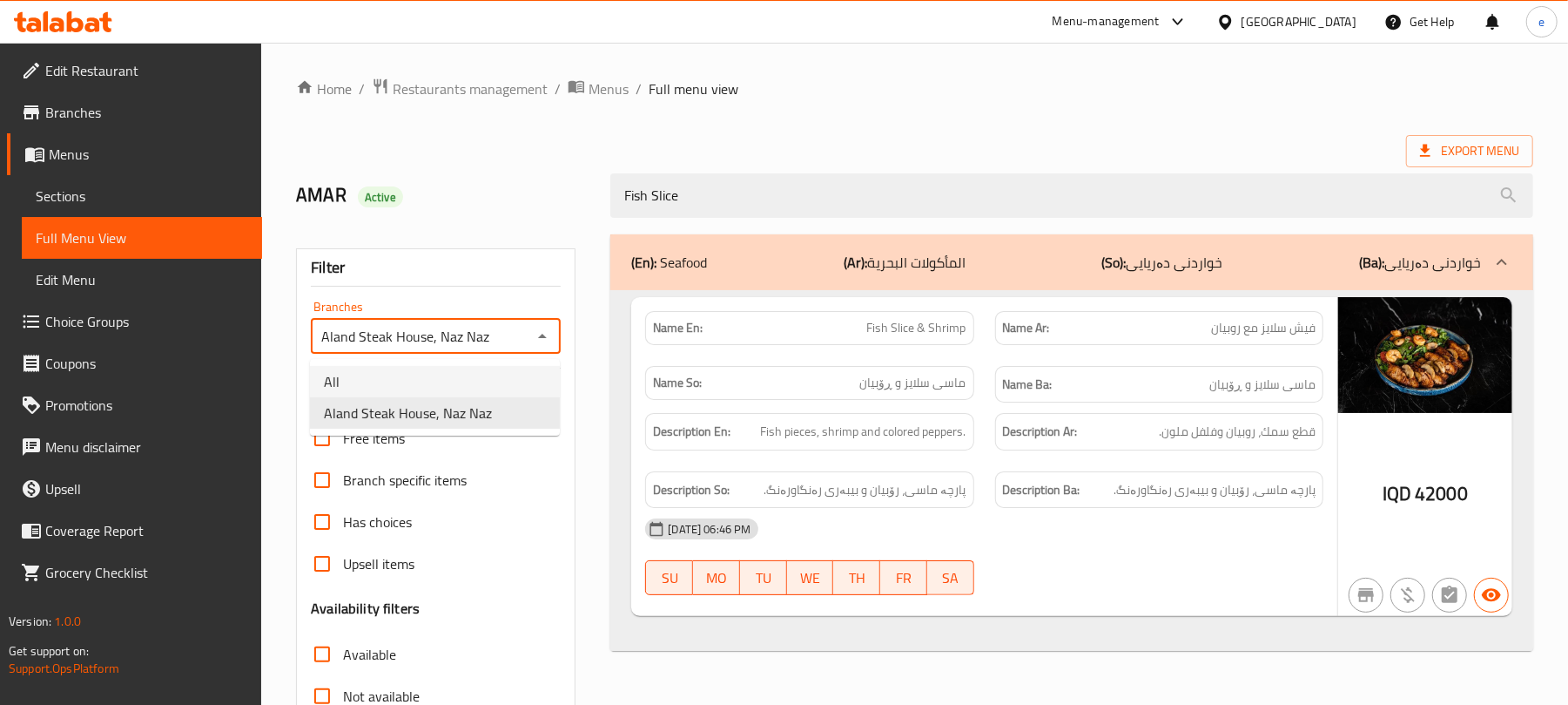
click at [478, 385] on li "All" at bounding box center [435, 381] width 250 height 31
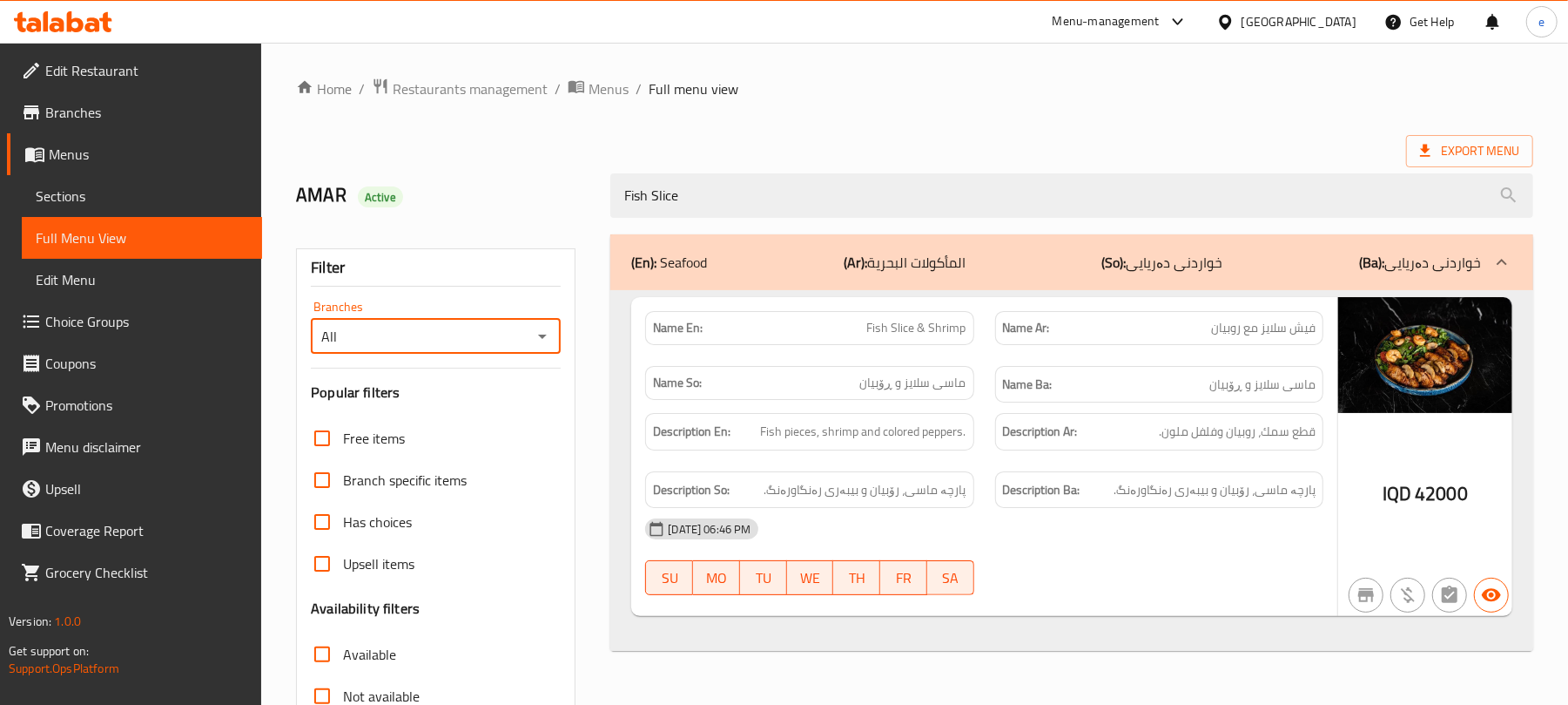
click at [545, 336] on icon "Open" at bounding box center [542, 336] width 8 height 5
click at [488, 402] on span "Aland Steak House, Naz Naz" at bounding box center [408, 412] width 168 height 21
type input "Aland Steak House, Naz Naz"
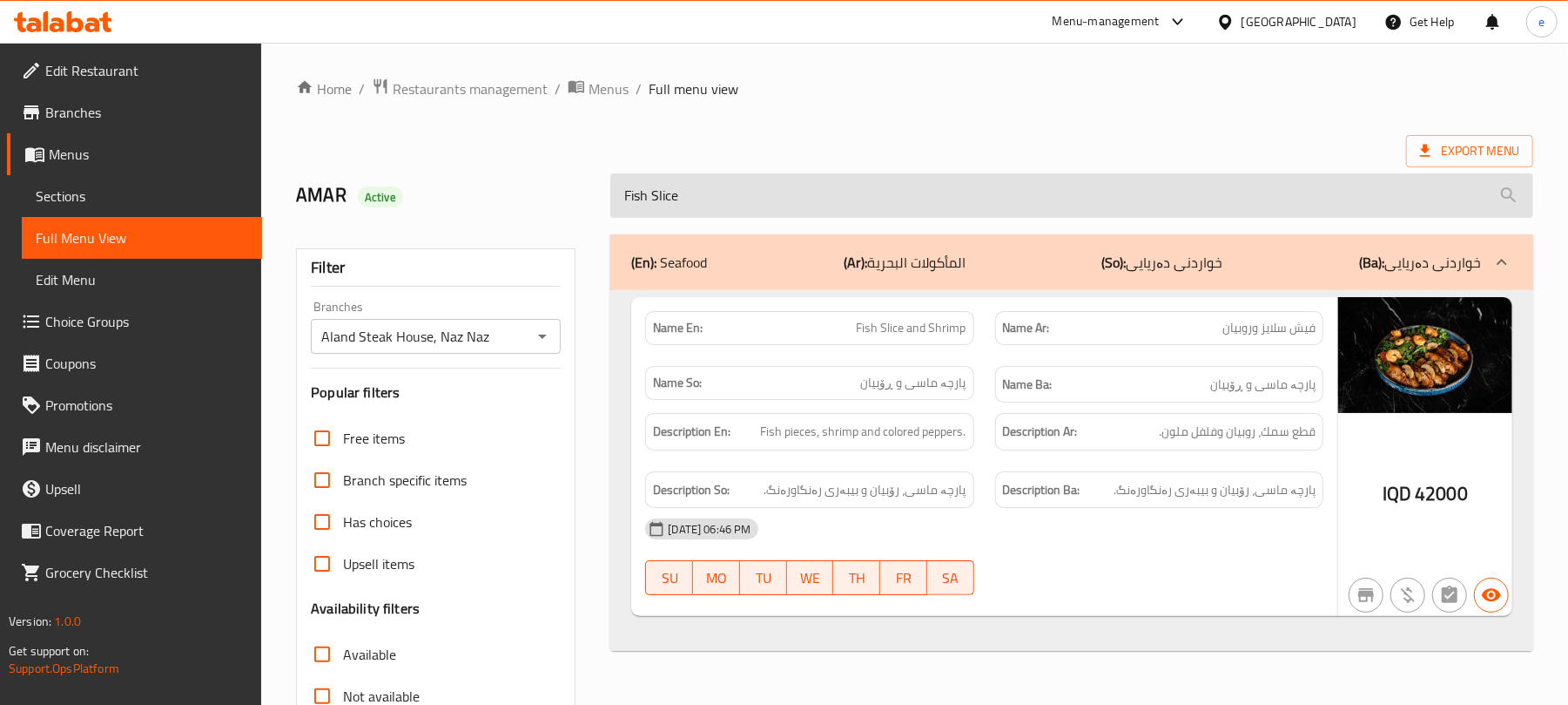
click at [747, 193] on input "Fish Slice" at bounding box center [1072, 195] width 923 height 44
paste input "Qlaya Aland"
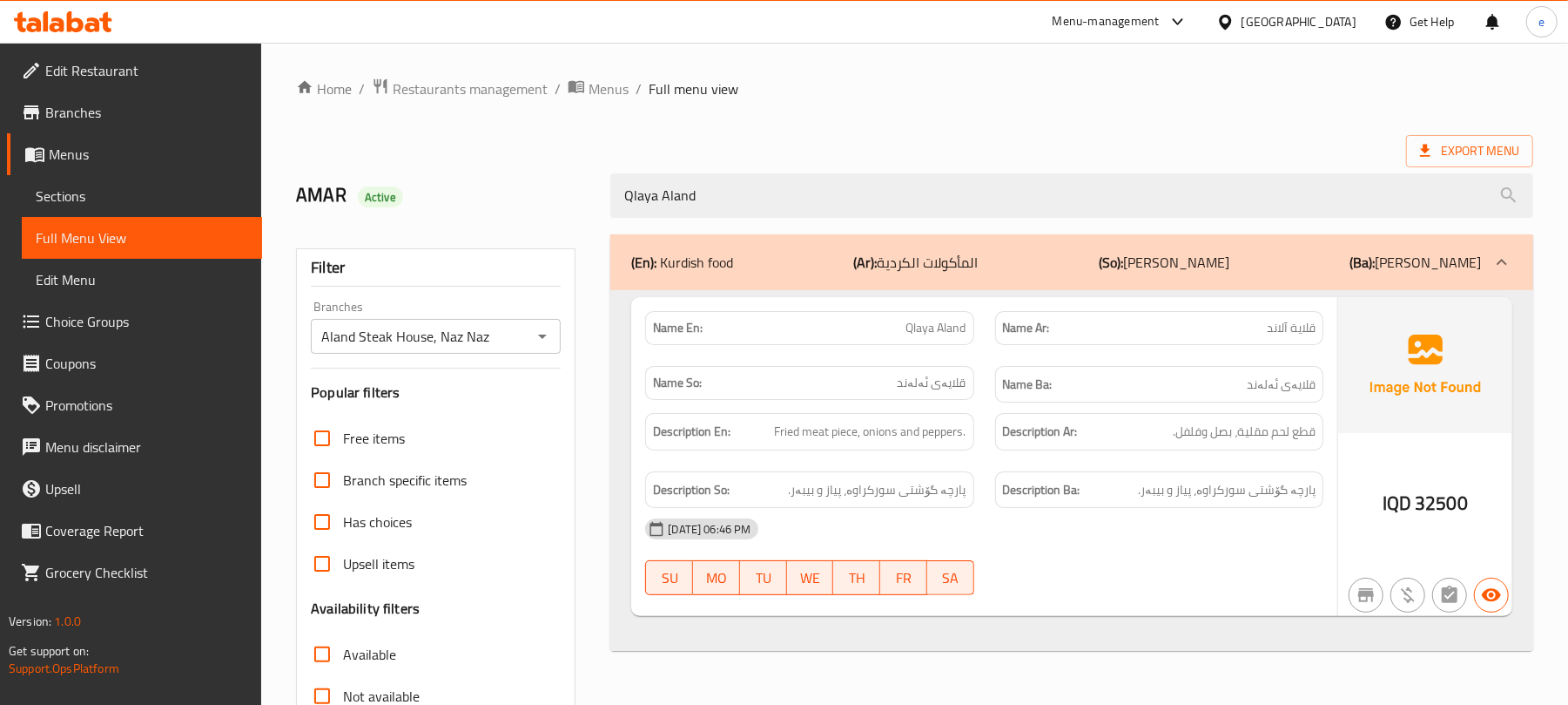
type input "Qlaya Aland"
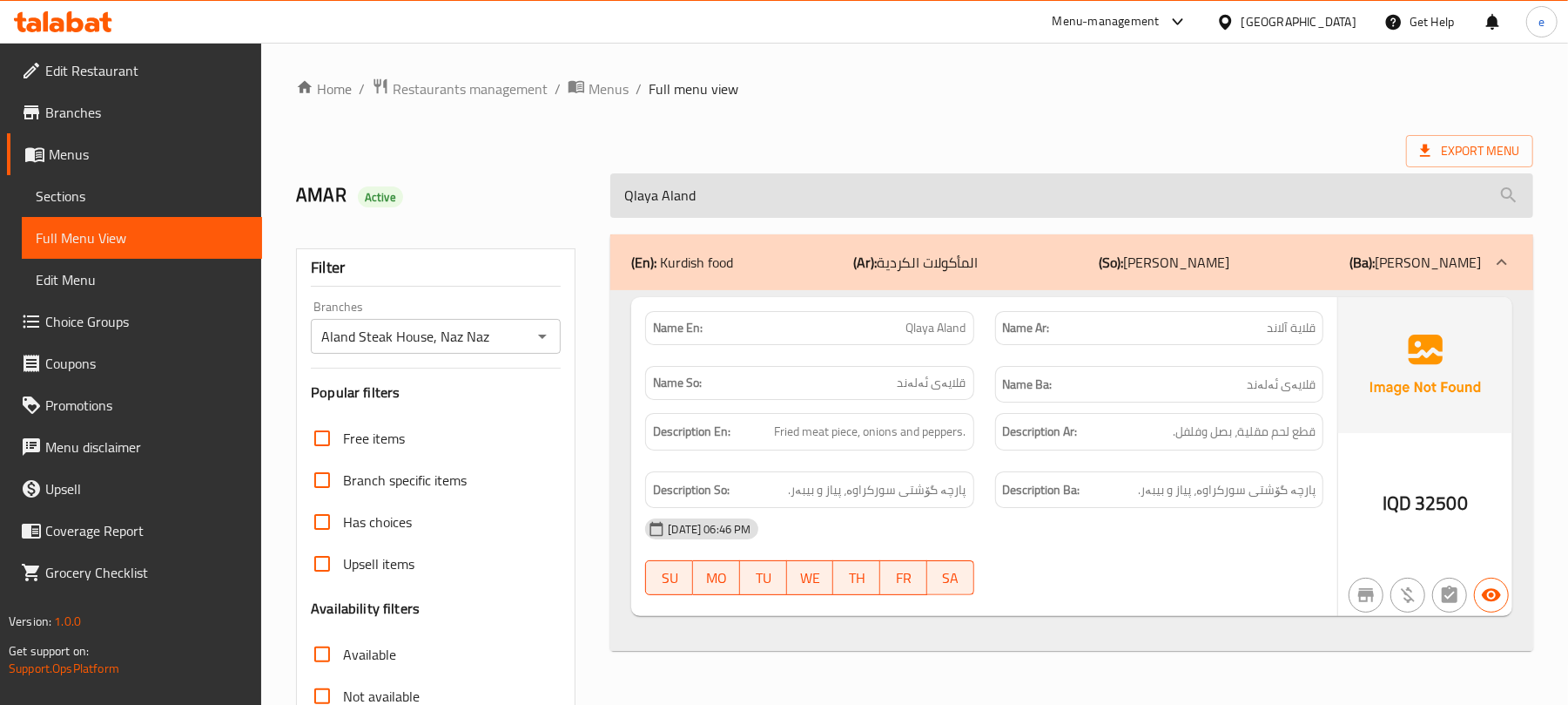
click at [733, 189] on input "Qlaya Aland" at bounding box center [1072, 195] width 923 height 44
click at [802, 209] on input "Qlaya Aland" at bounding box center [1072, 195] width 923 height 44
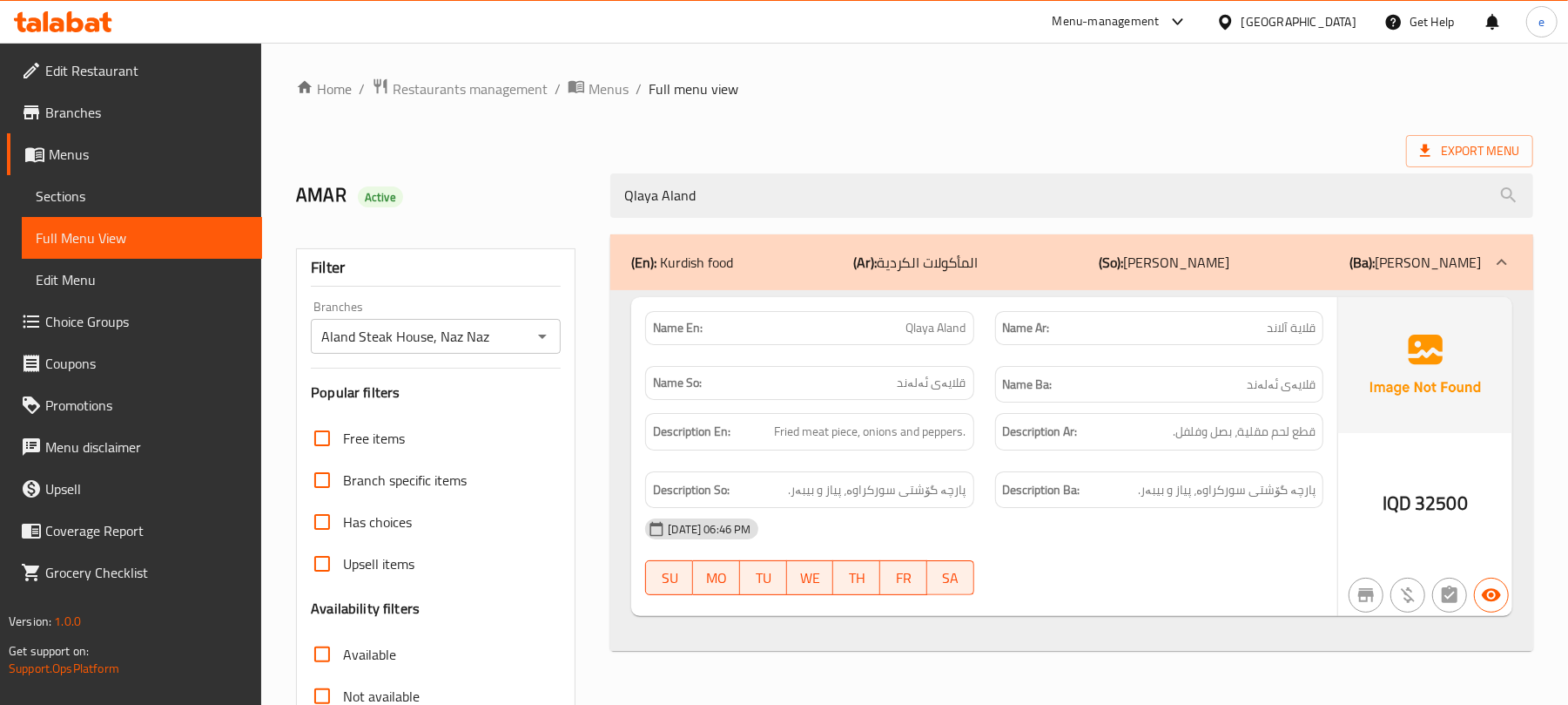
click at [542, 336] on icon "Open" at bounding box center [542, 336] width 8 height 5
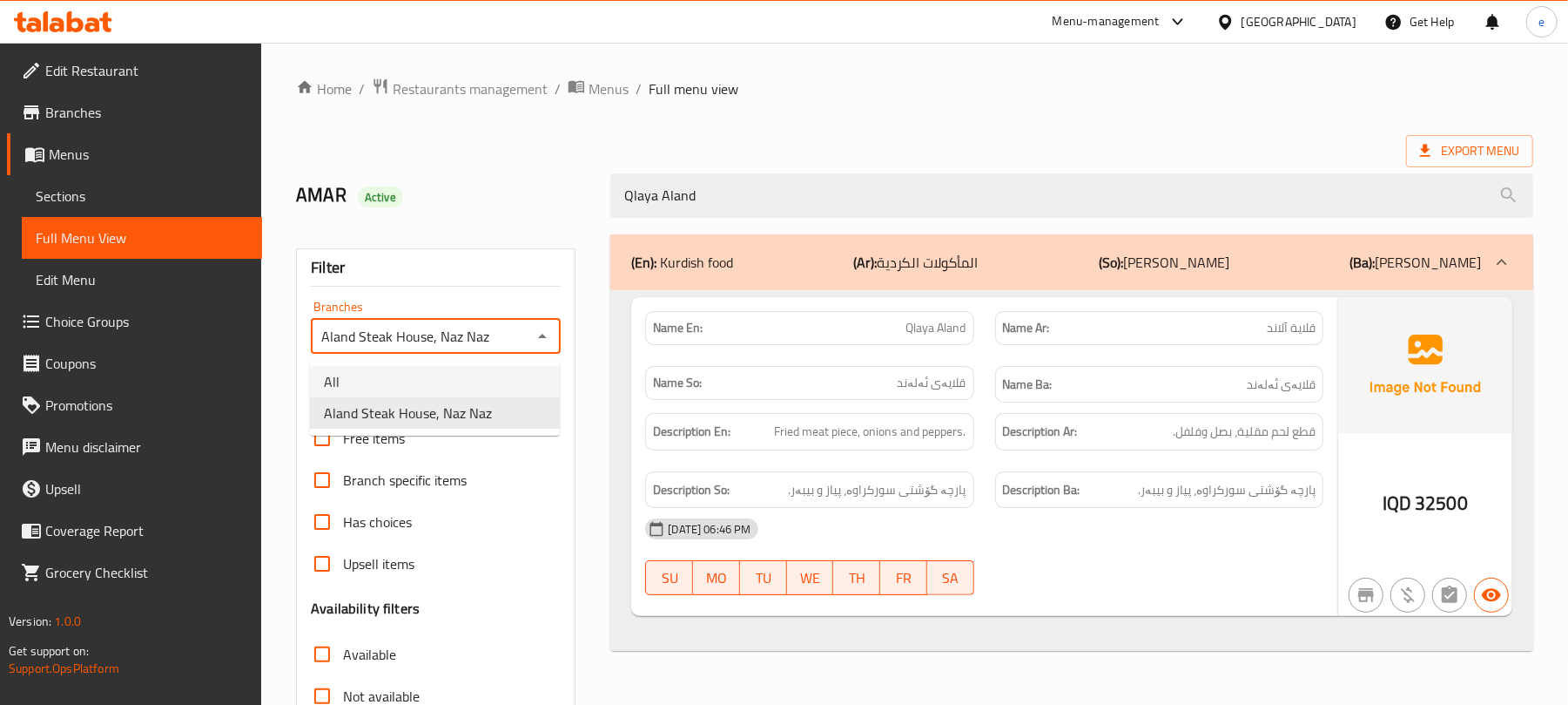
click at [481, 378] on li "All" at bounding box center [435, 381] width 250 height 31
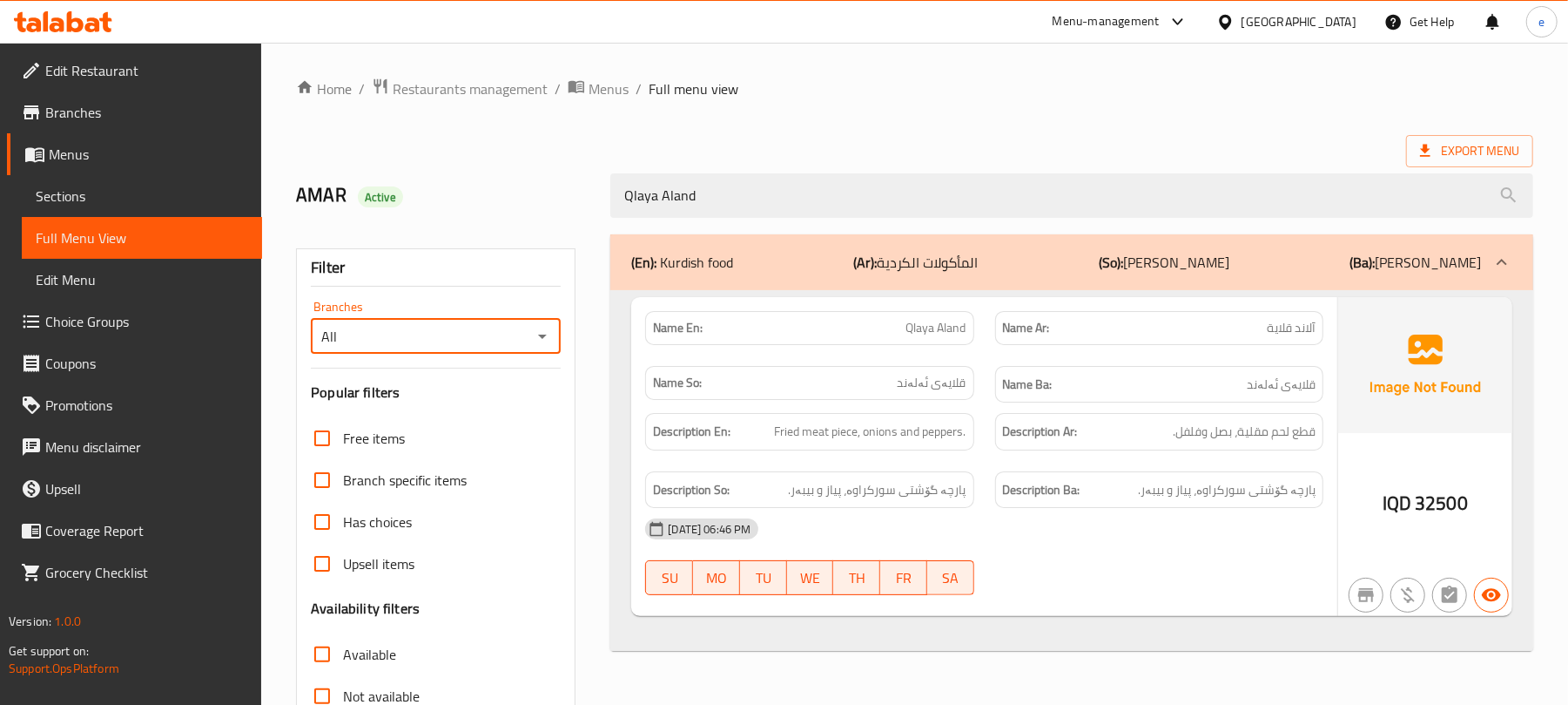
click at [547, 333] on icon "Open" at bounding box center [542, 336] width 21 height 21
click at [406, 409] on span "Aland Steak House, Naz Naz" at bounding box center [408, 412] width 168 height 21
type input "Aland Steak House, Naz Naz"
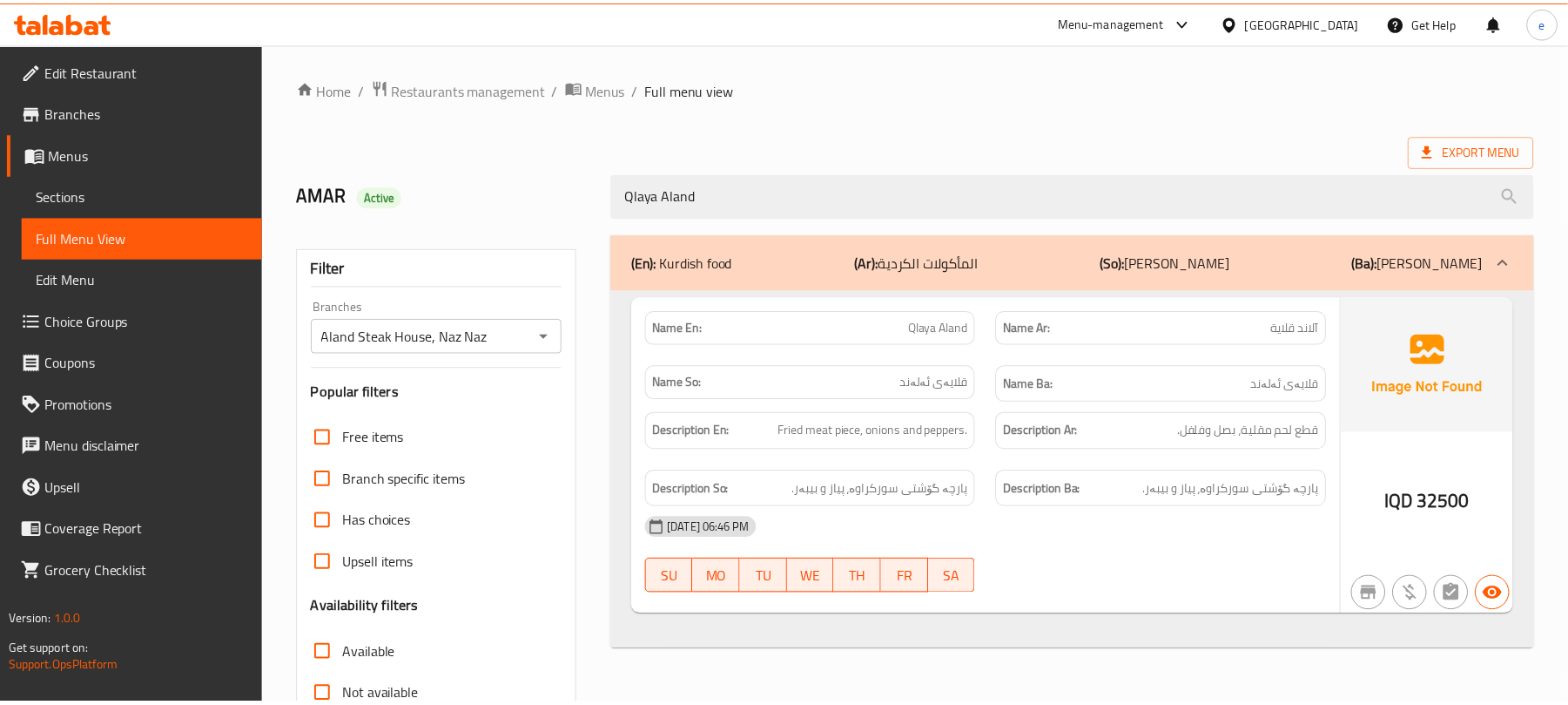
scroll to position [224, 0]
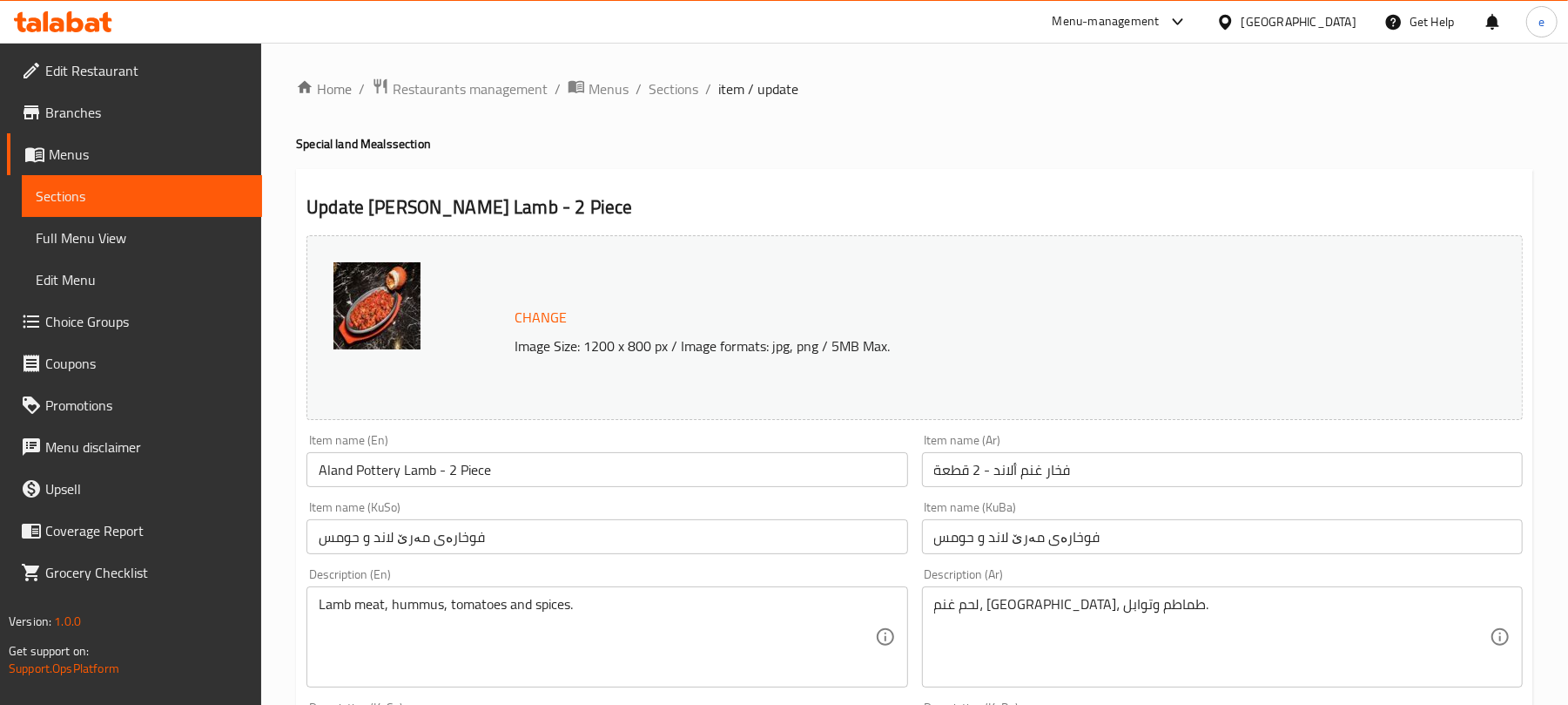
click at [80, 150] on span "Menus" at bounding box center [148, 154] width 199 height 21
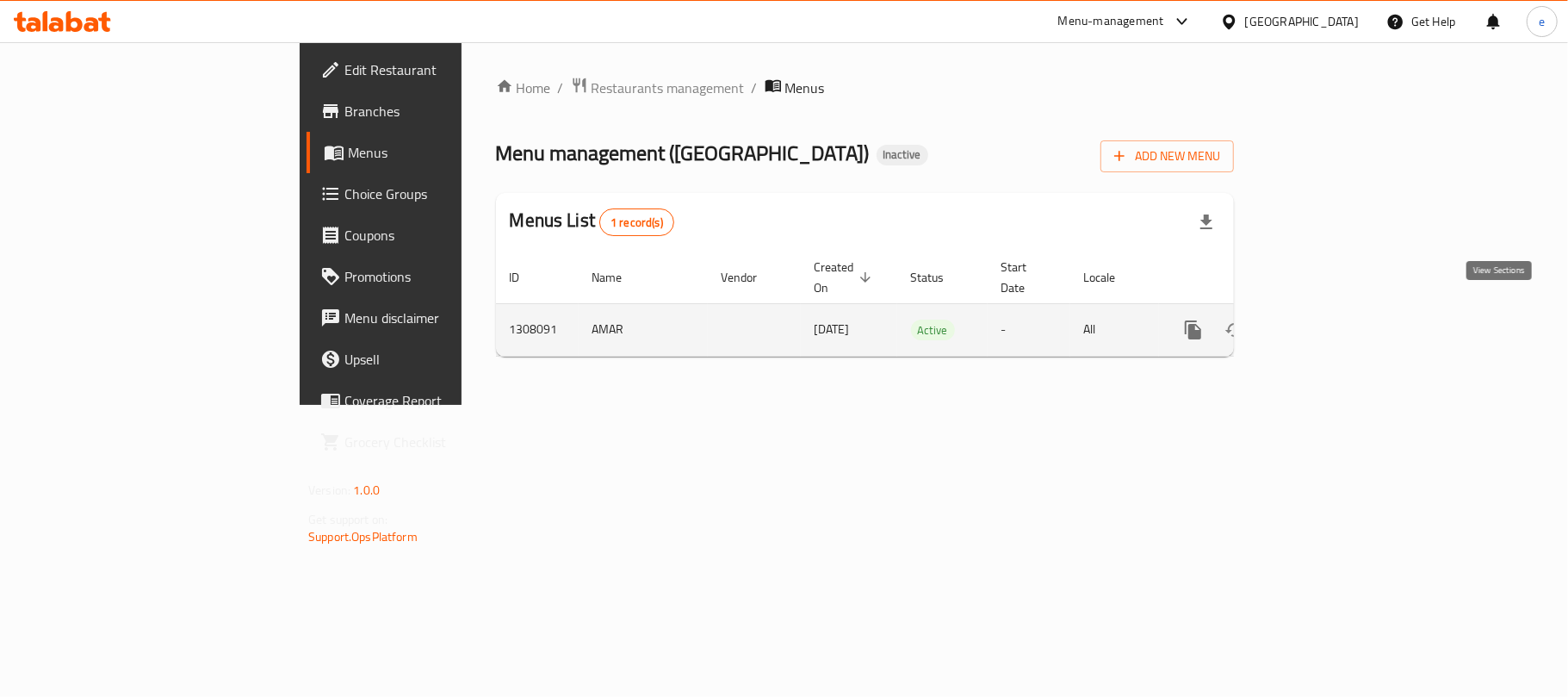
click at [1325, 322] on icon "enhanced table" at bounding box center [1318, 329] width 16 height 16
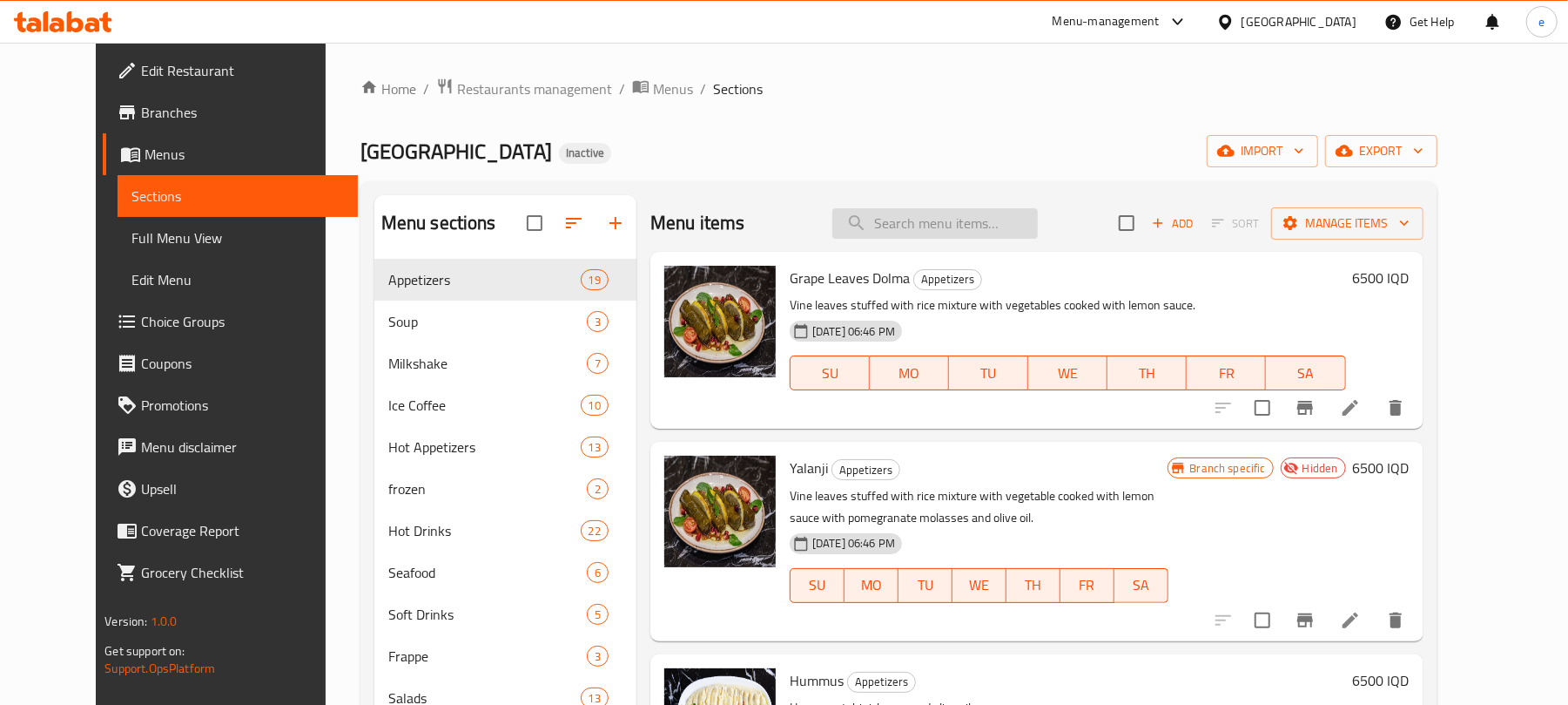
click at [937, 213] on input "search" at bounding box center [935, 224] width 206 height 30
paste input "Aland Pottery Lamb - 2 Piece"
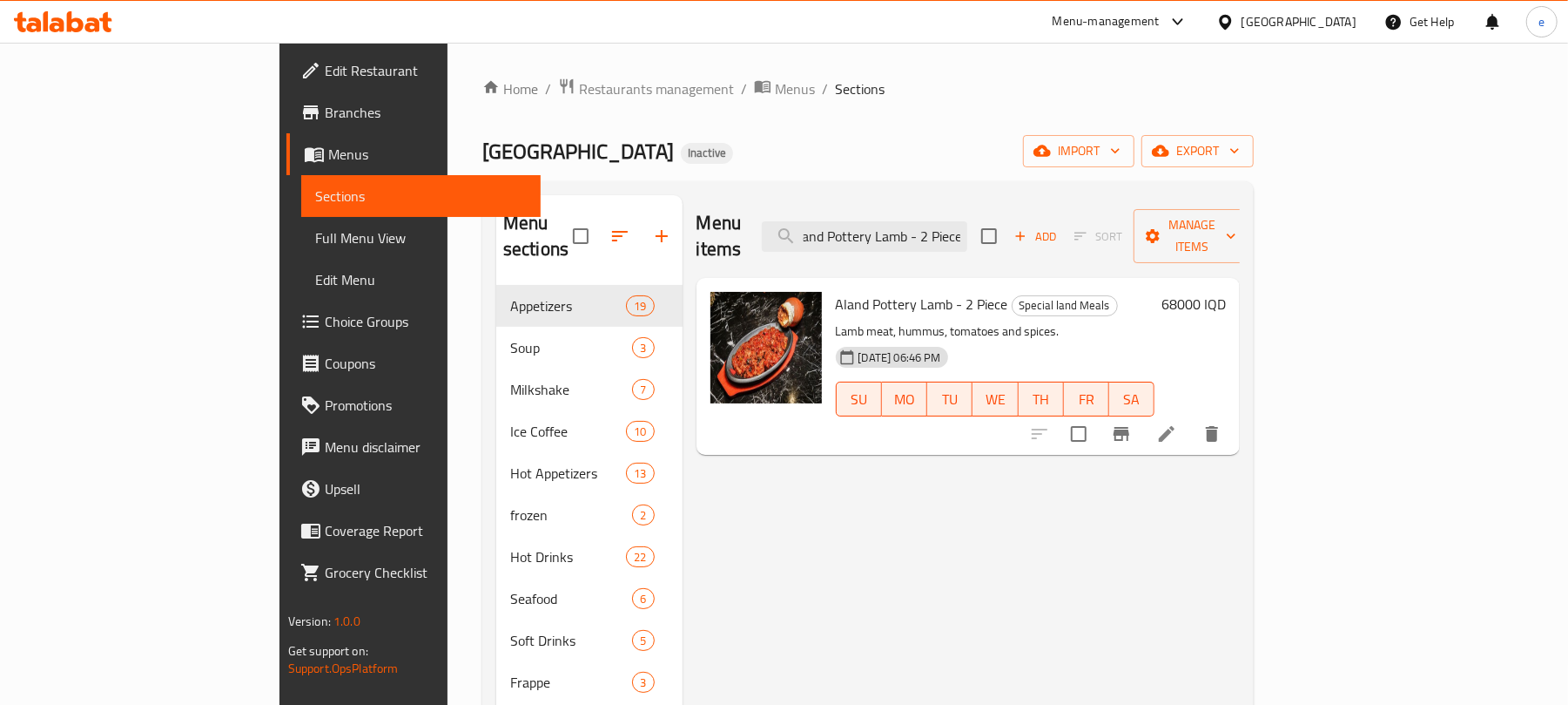
type input "Aland Pottery Lamb - 2 Piece"
click at [1177, 423] on icon at bounding box center [1167, 433] width 21 height 21
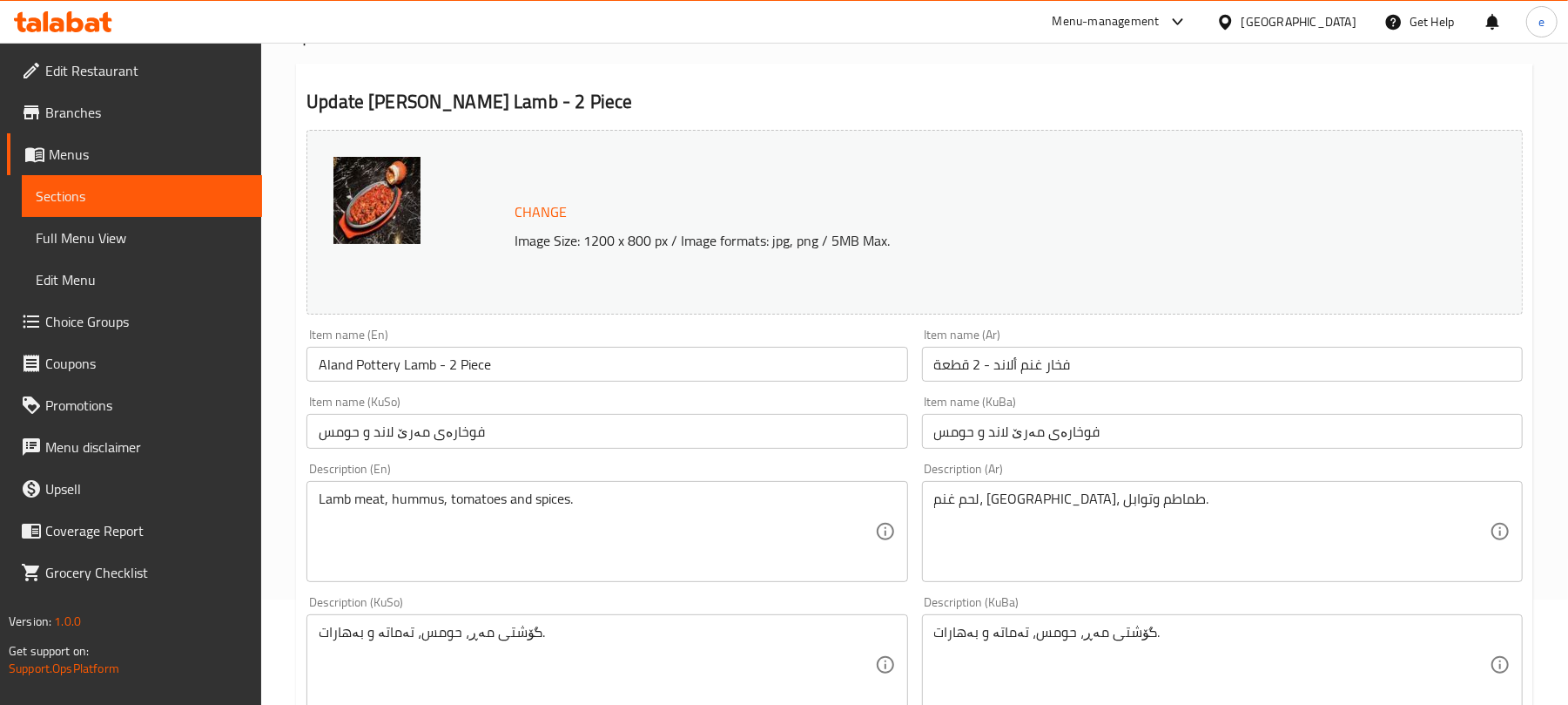
scroll to position [231, 0]
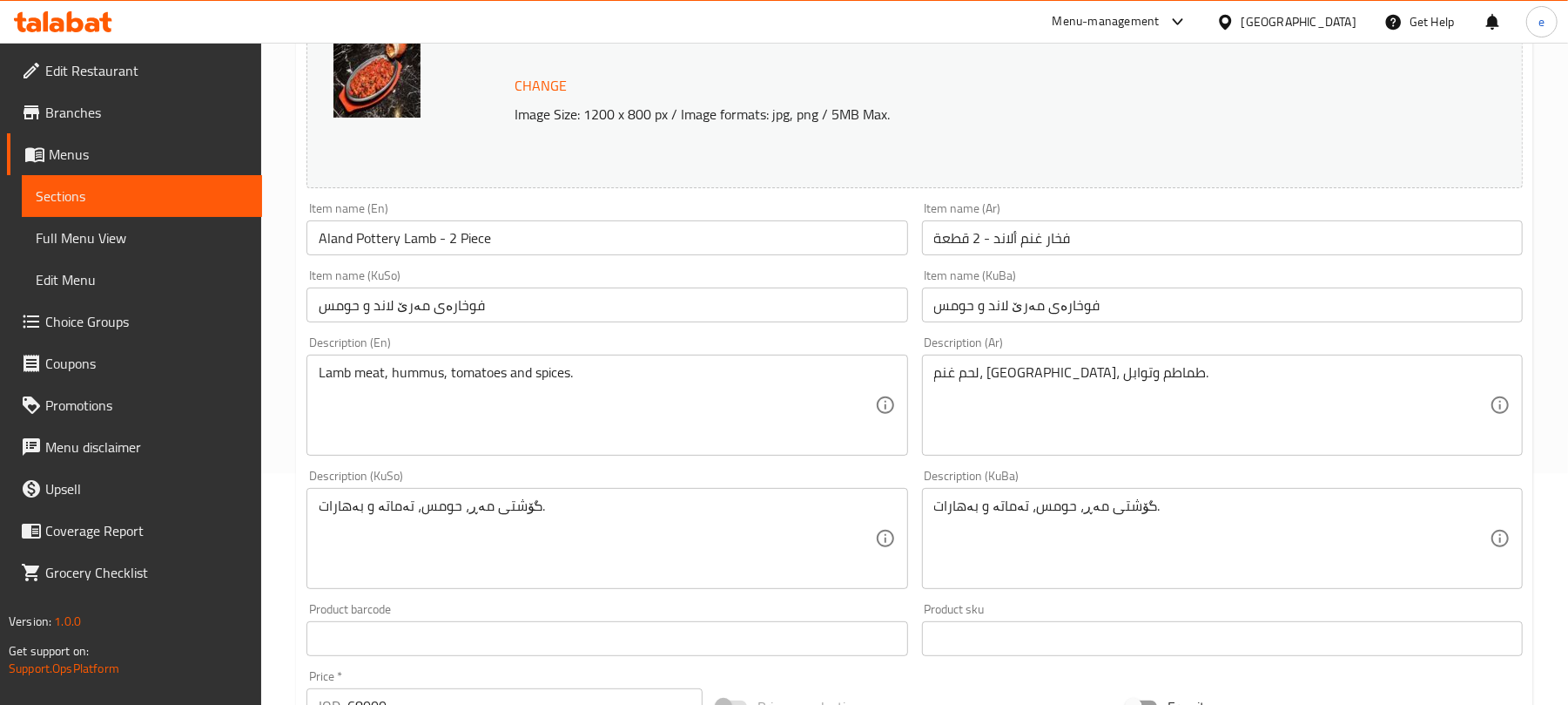
click at [607, 294] on input "فوخارەی مەرێ لاند و حومس" at bounding box center [607, 305] width 601 height 35
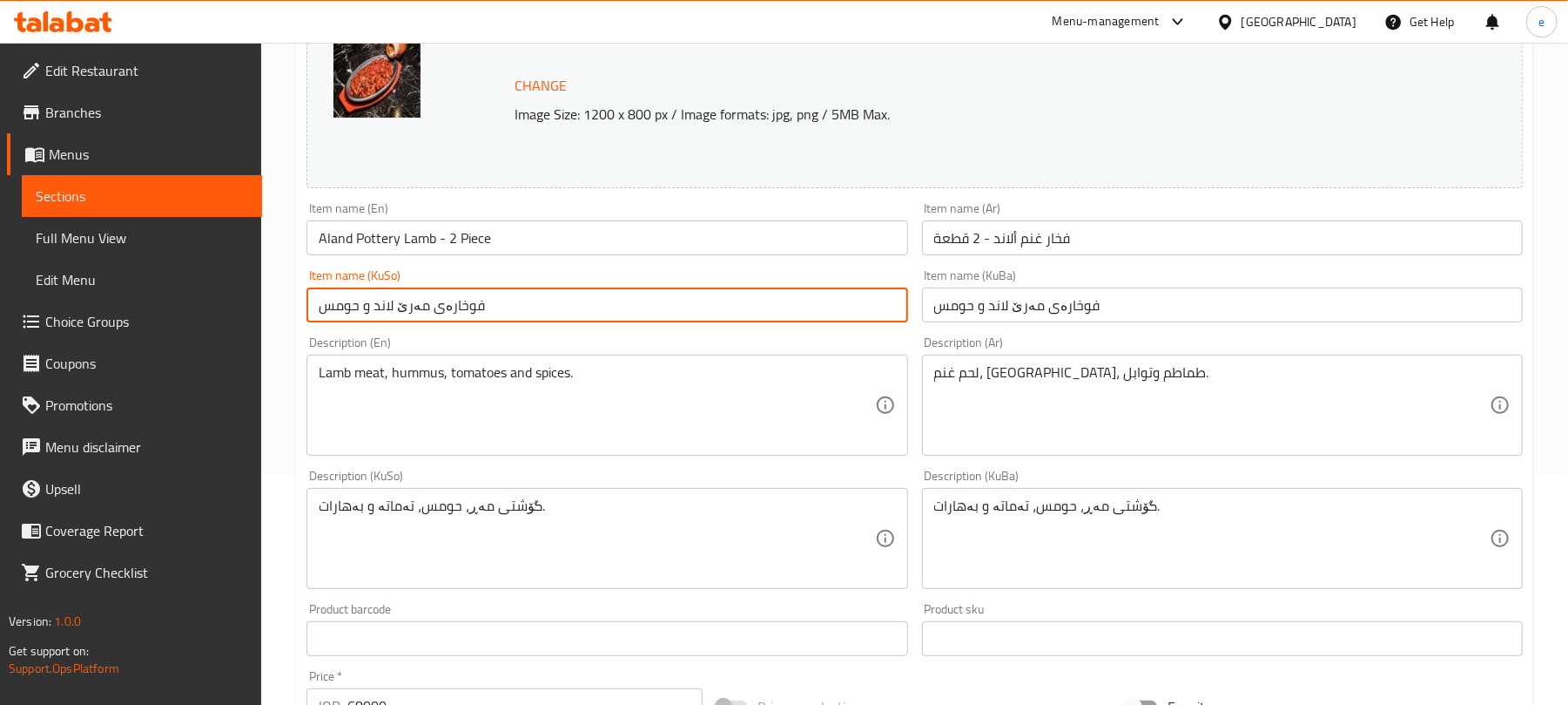
click at [607, 294] on input "فوخارەی مەرێ لاند و حومس" at bounding box center [607, 305] width 601 height 35
click at [1070, 314] on input "فوخارەی مەرێ لاند و حومس" at bounding box center [1222, 305] width 601 height 35
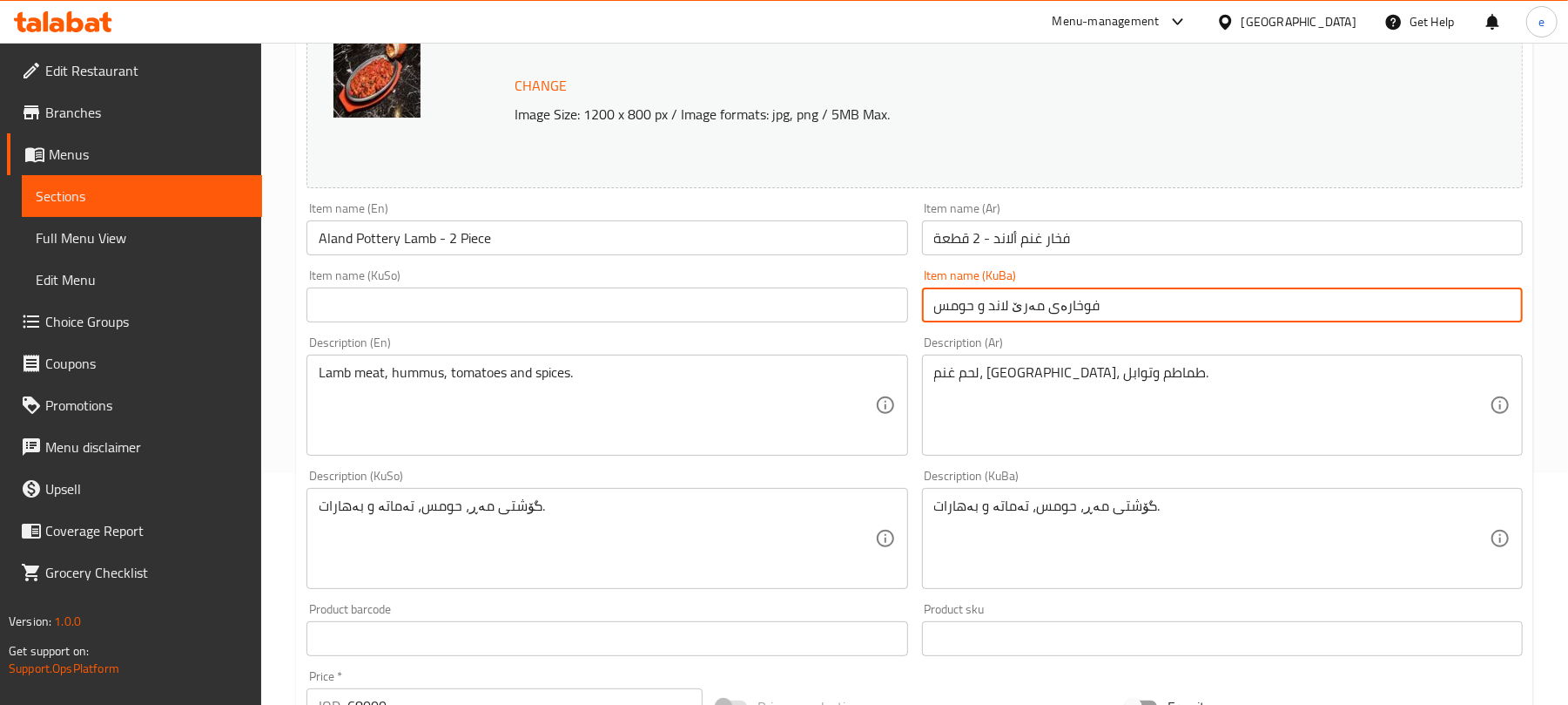
click at [1070, 314] on input "فوخارەی مەرێ لاند و حومس" at bounding box center [1222, 305] width 601 height 35
click at [861, 311] on input "text" at bounding box center [607, 305] width 601 height 35
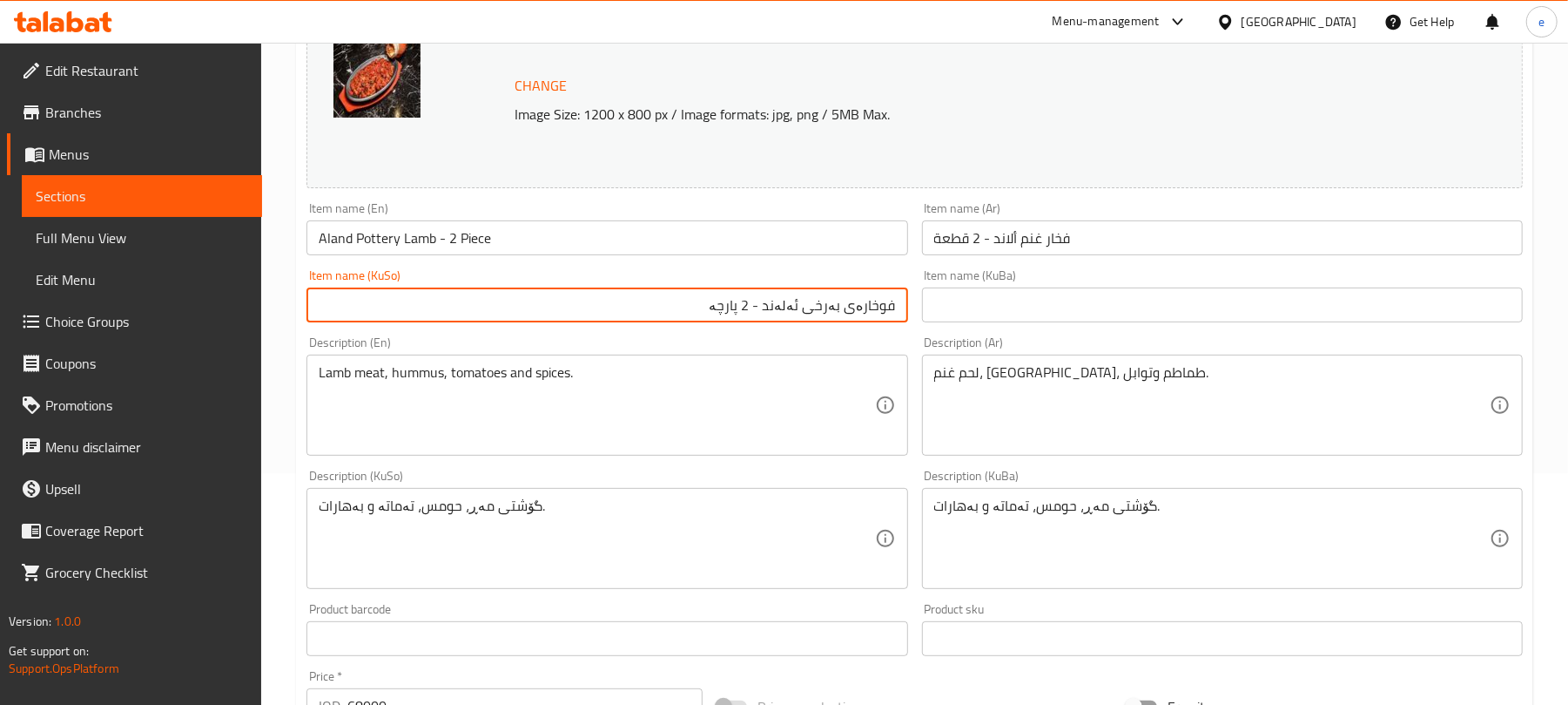
click at [834, 307] on input "فوخارەی بەرخی ئەلەند - 2 پارچە" at bounding box center [607, 305] width 601 height 35
paste input "Aland Pottery Lamb - 2 Piece"
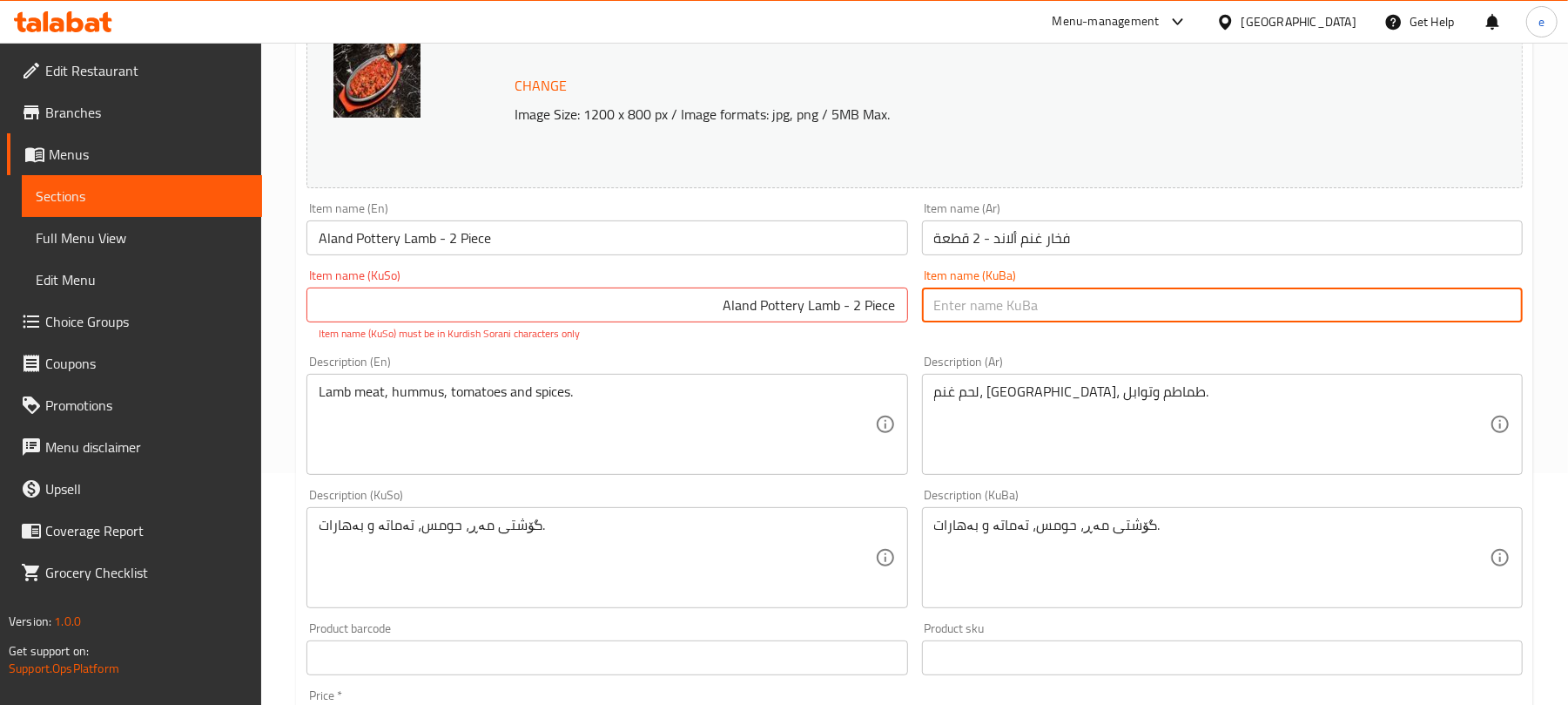
click at [1056, 311] on input "text" at bounding box center [1222, 305] width 601 height 35
click at [844, 314] on input "Aland Pottery Lamb - 2 Piece" at bounding box center [607, 305] width 601 height 35
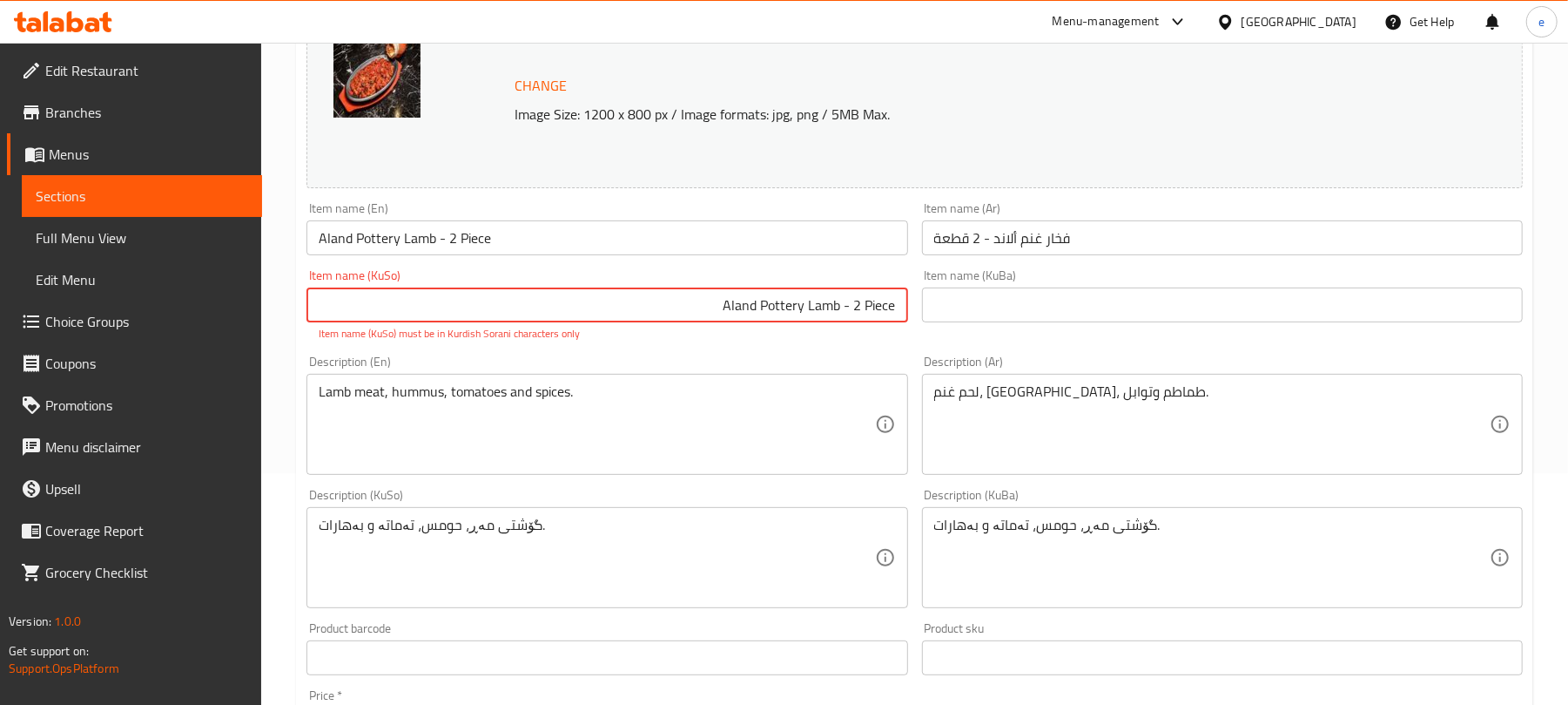
click at [844, 314] on input "Aland Pottery Lamb - 2 Piece" at bounding box center [607, 305] width 601 height 35
click at [833, 311] on input "فوخارەی بەرخی ئەلەند - 2 پارچە" at bounding box center [607, 305] width 601 height 35
type input "فوخارەی بەرخی ئەلەند - 2 پارچە"
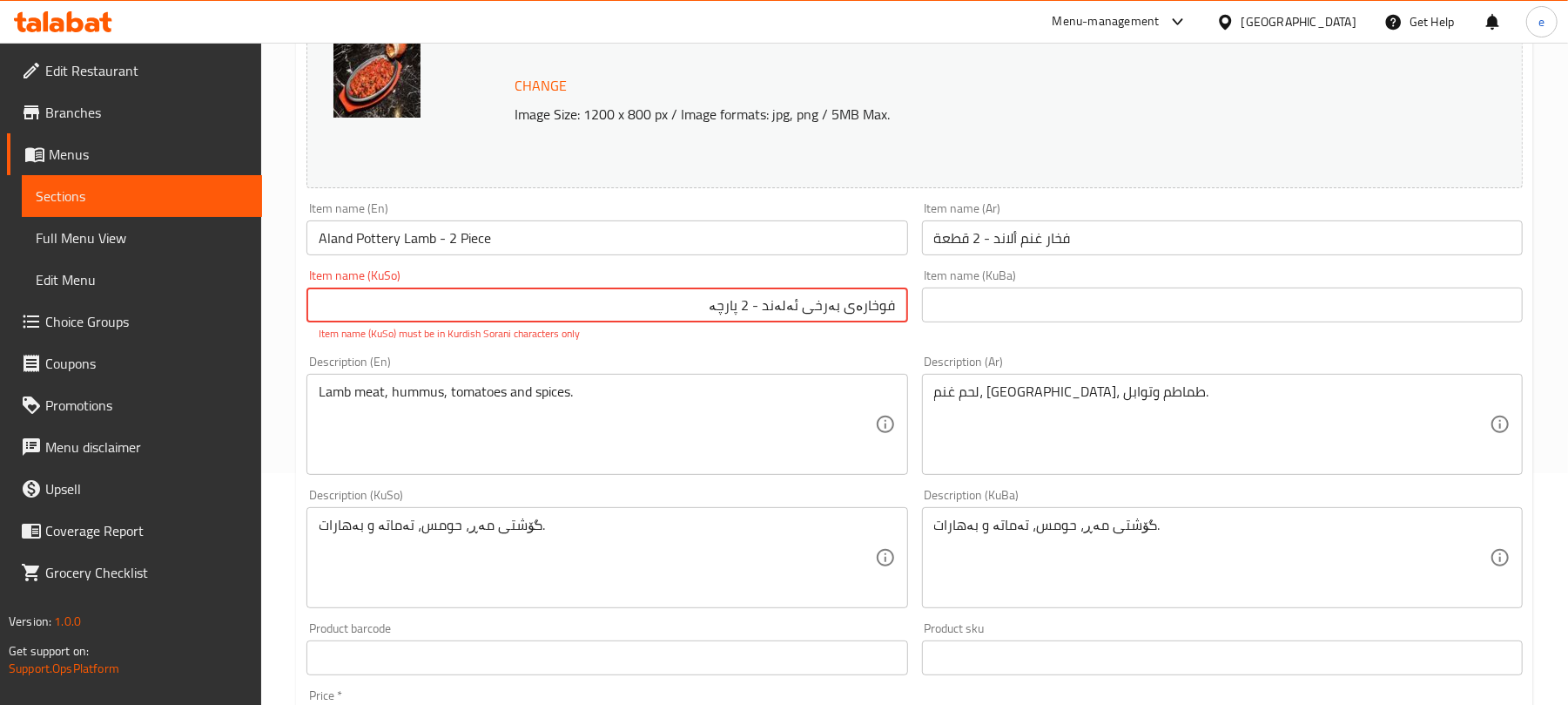
click at [949, 309] on input "text" at bounding box center [1222, 305] width 601 height 35
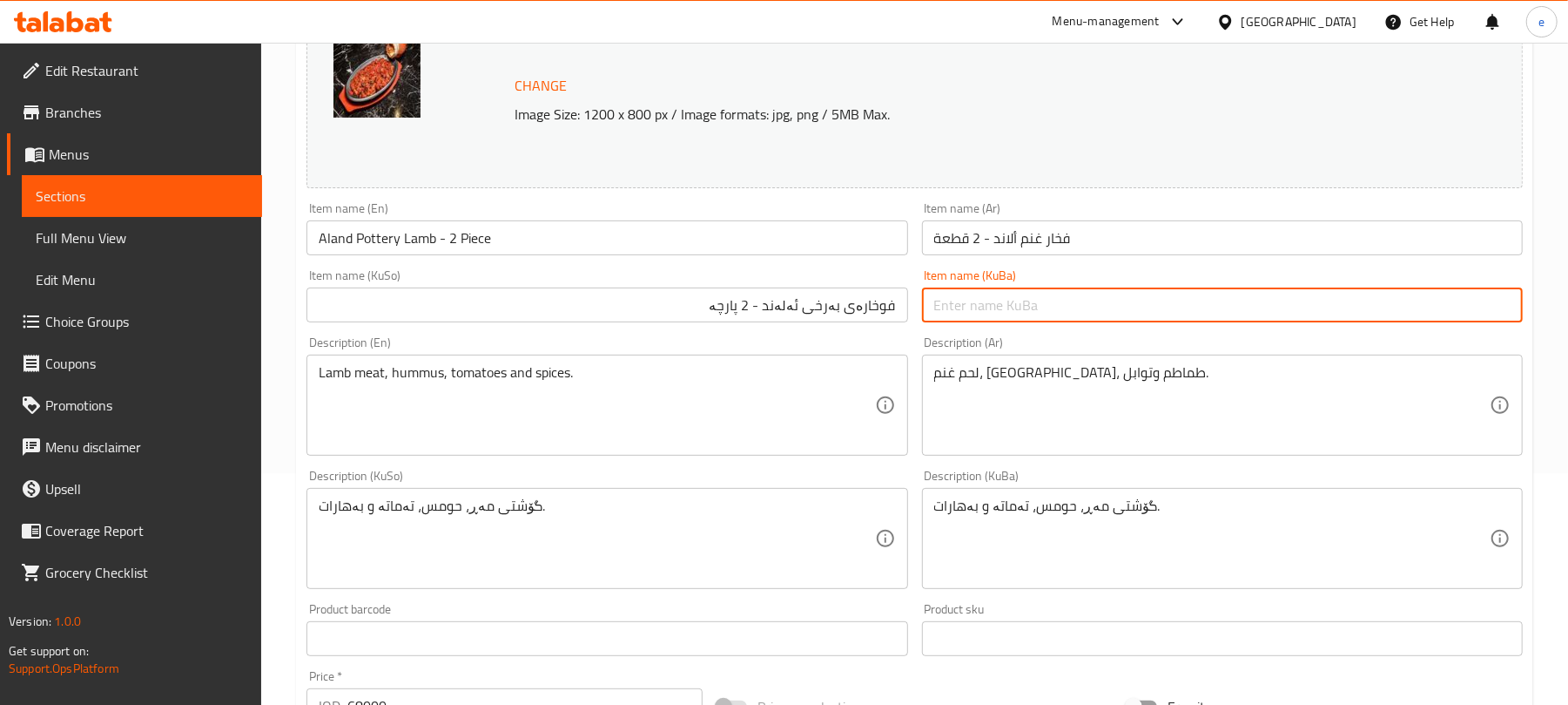
paste input "فوخارەی بەرخی ئەلەند - 2 پارچە"
type input "فوخارەی بەرخی ئەلەند - 2 پارچە"
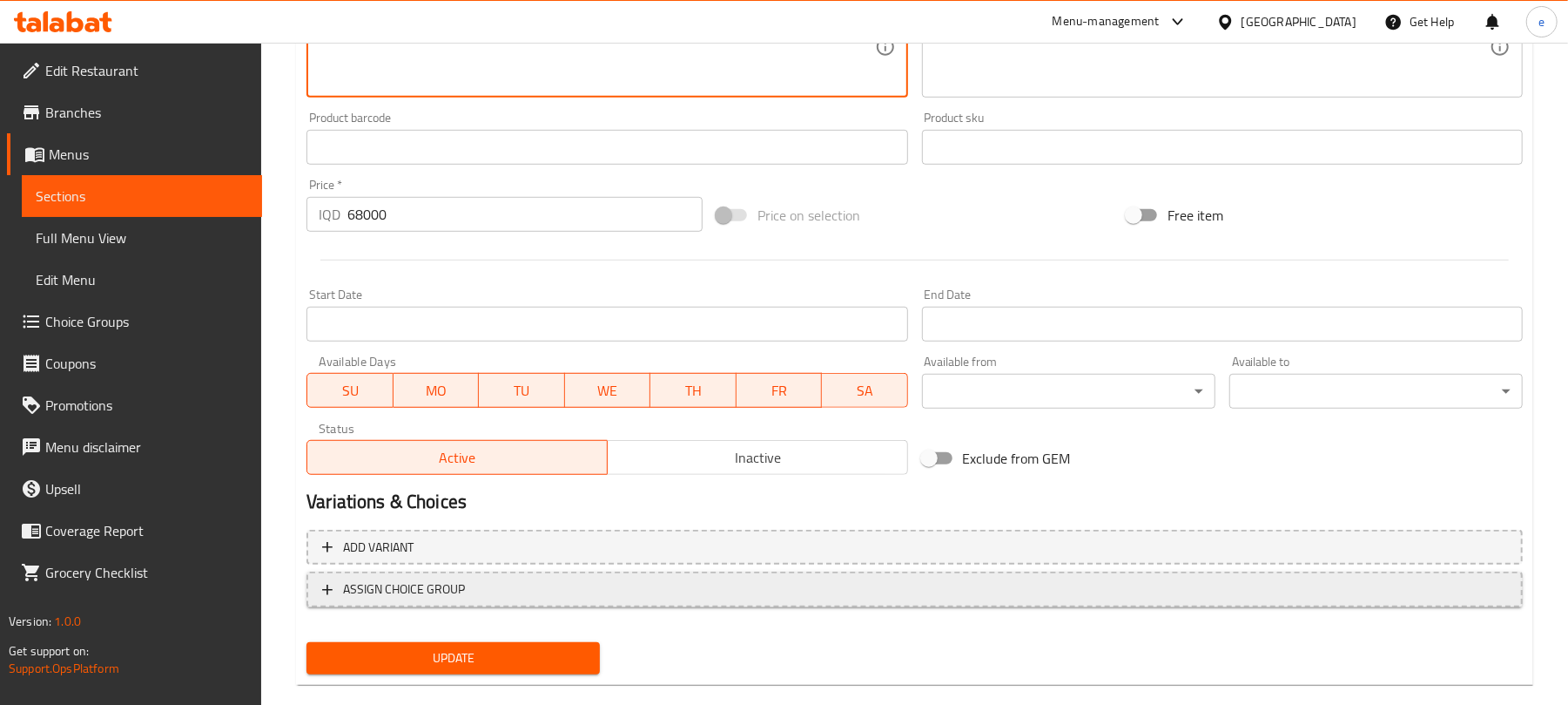
scroll to position [750, 0]
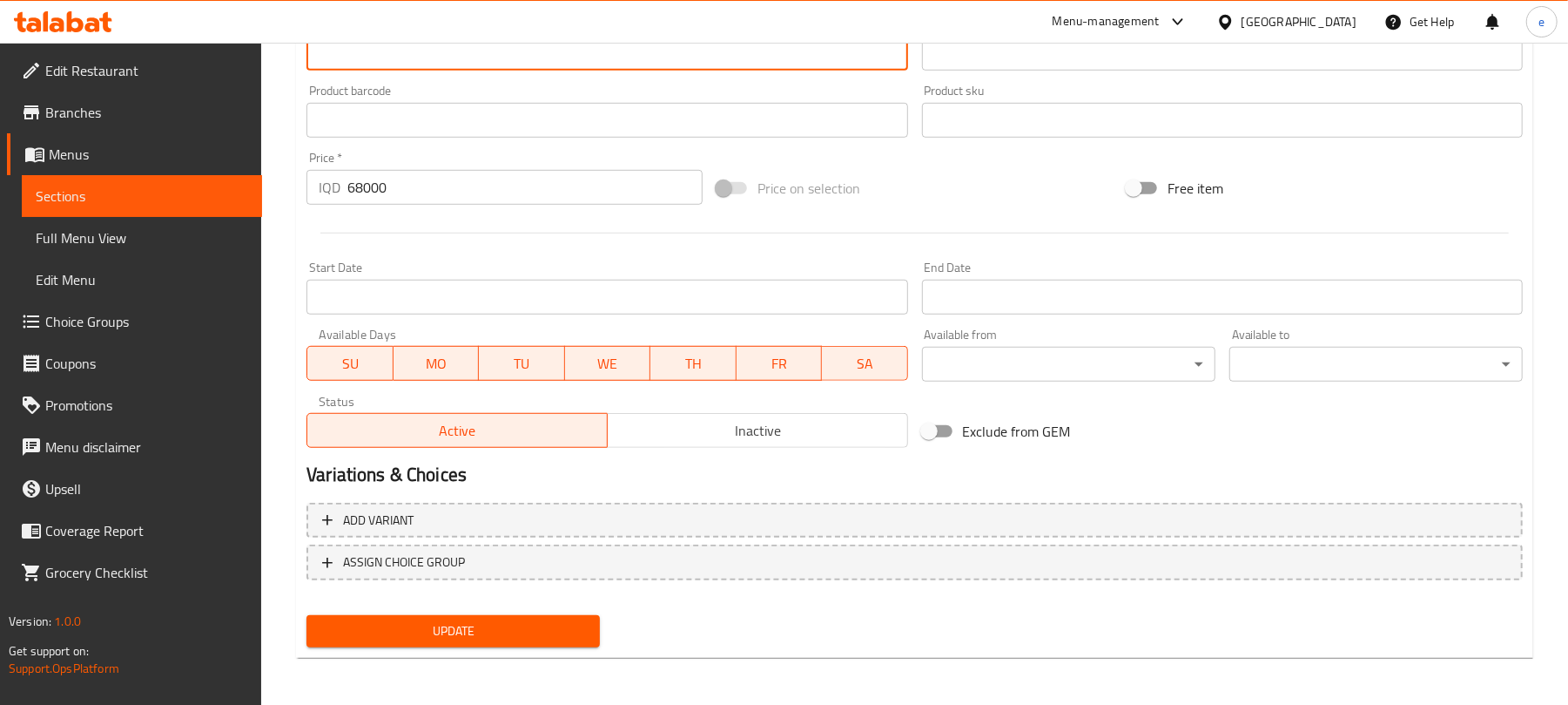
click at [509, 615] on button "Update" at bounding box center [453, 631] width 293 height 32
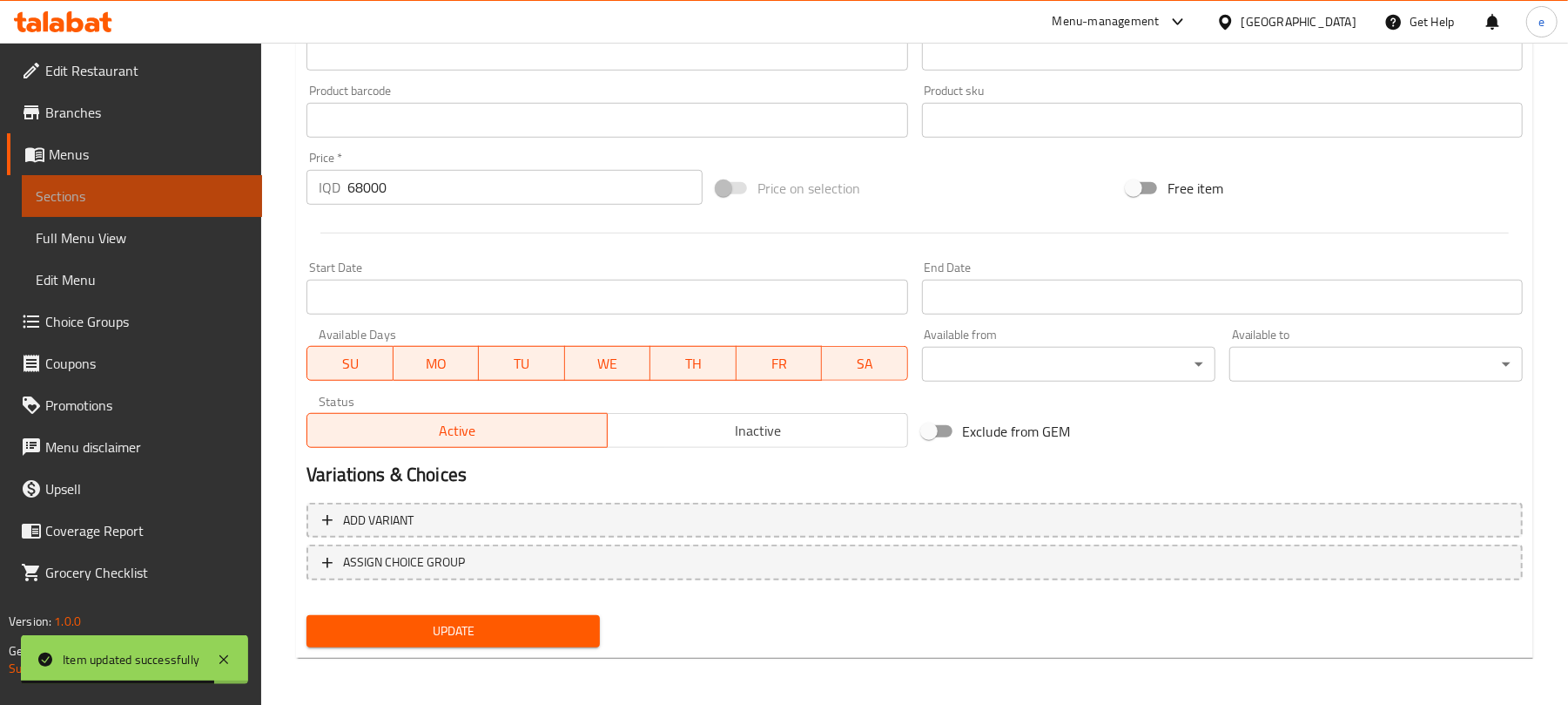
click at [72, 186] on span "Sections" at bounding box center [142, 196] width 212 height 21
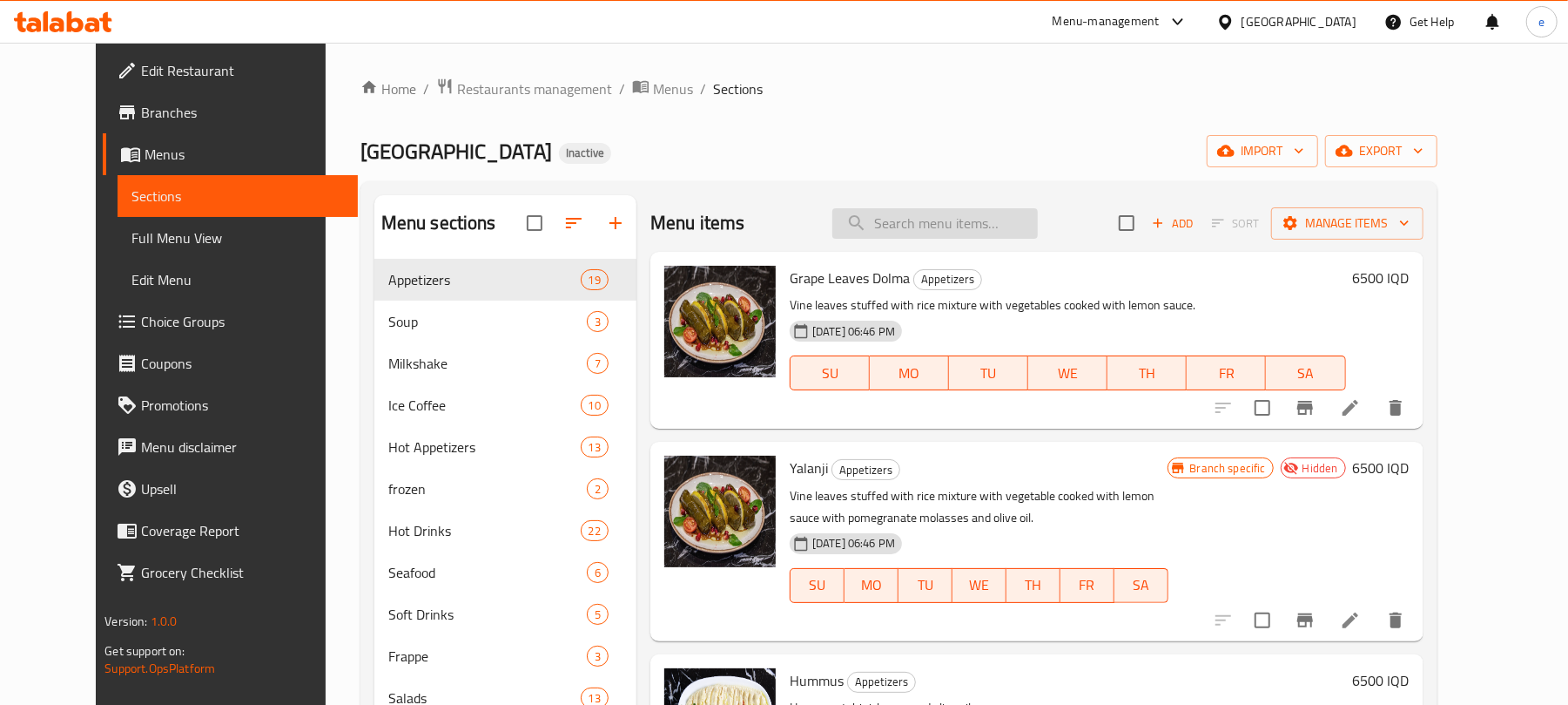
click at [972, 227] on input "search" at bounding box center [935, 224] width 206 height 30
paste input "[PERSON_NAME]"
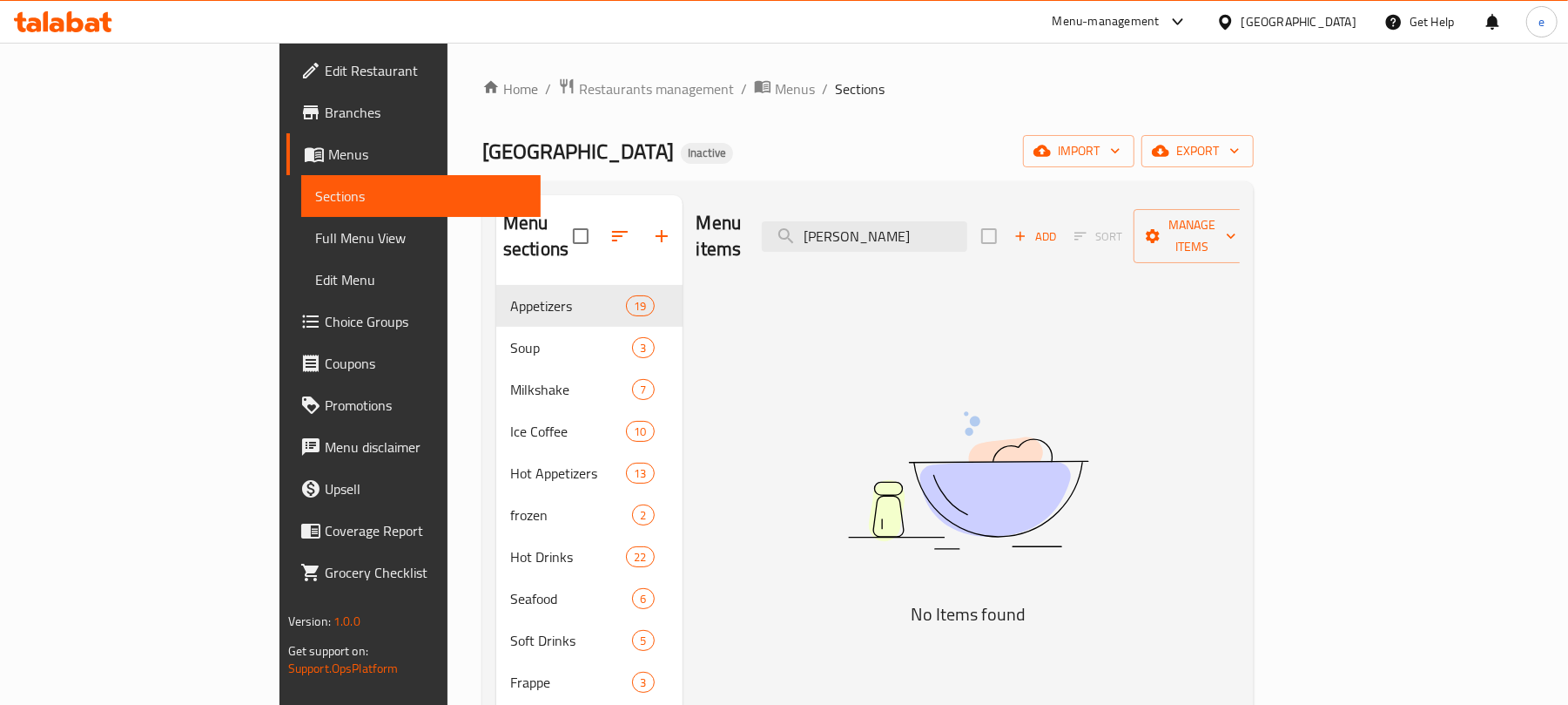
type input "[PERSON_NAME]"
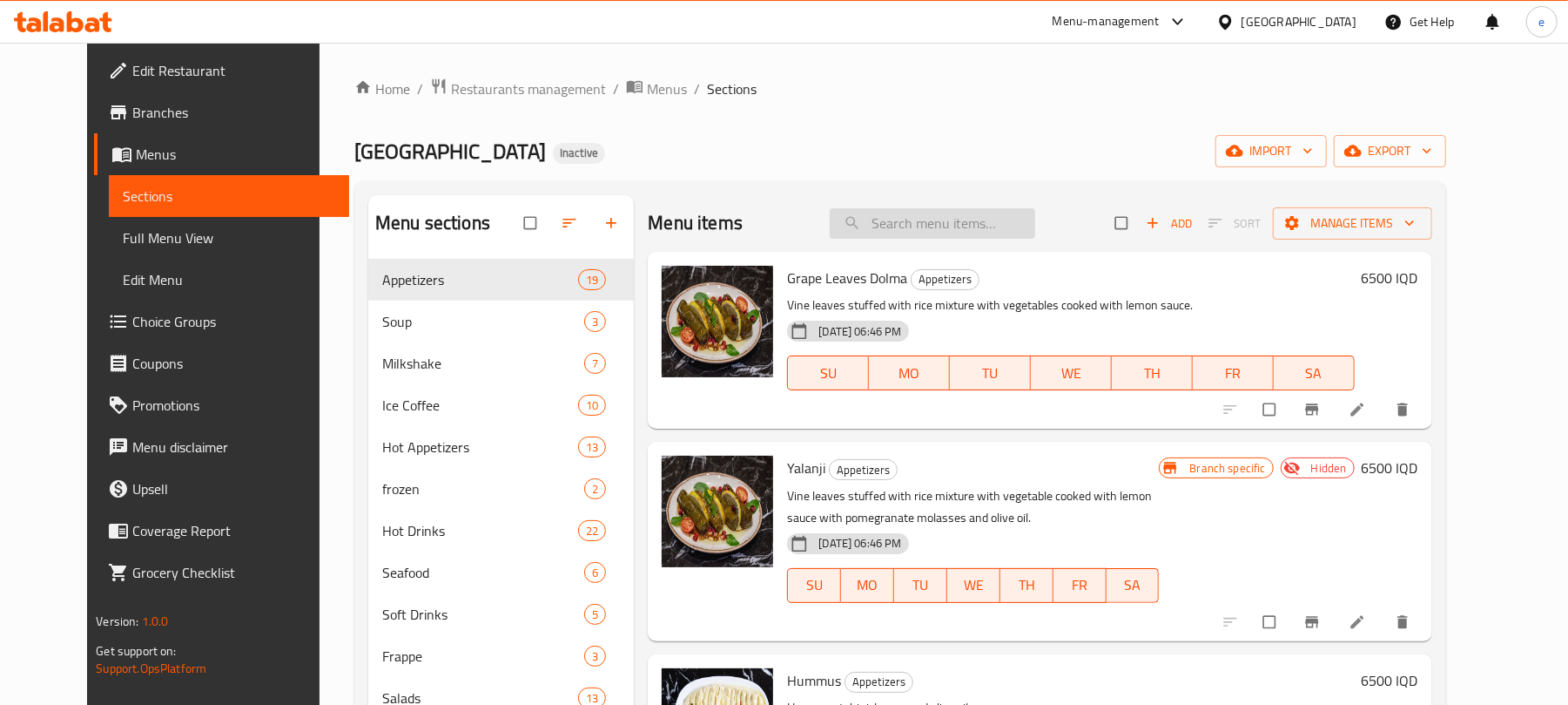
click at [961, 218] on input "search" at bounding box center [932, 224] width 206 height 30
paste input "[PERSON_NAME]"
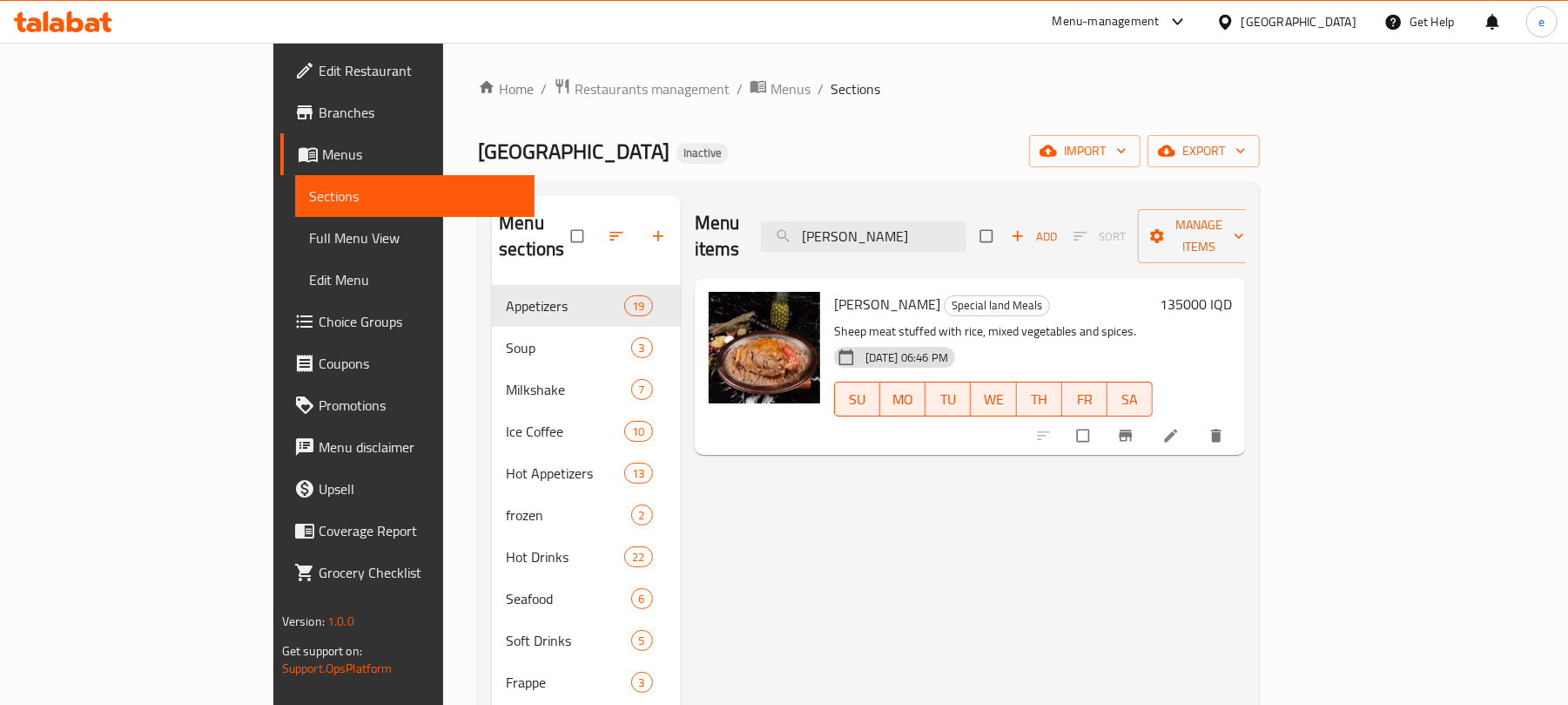
type input "[PERSON_NAME]"
click at [1197, 422] on li at bounding box center [1173, 436] width 49 height 28
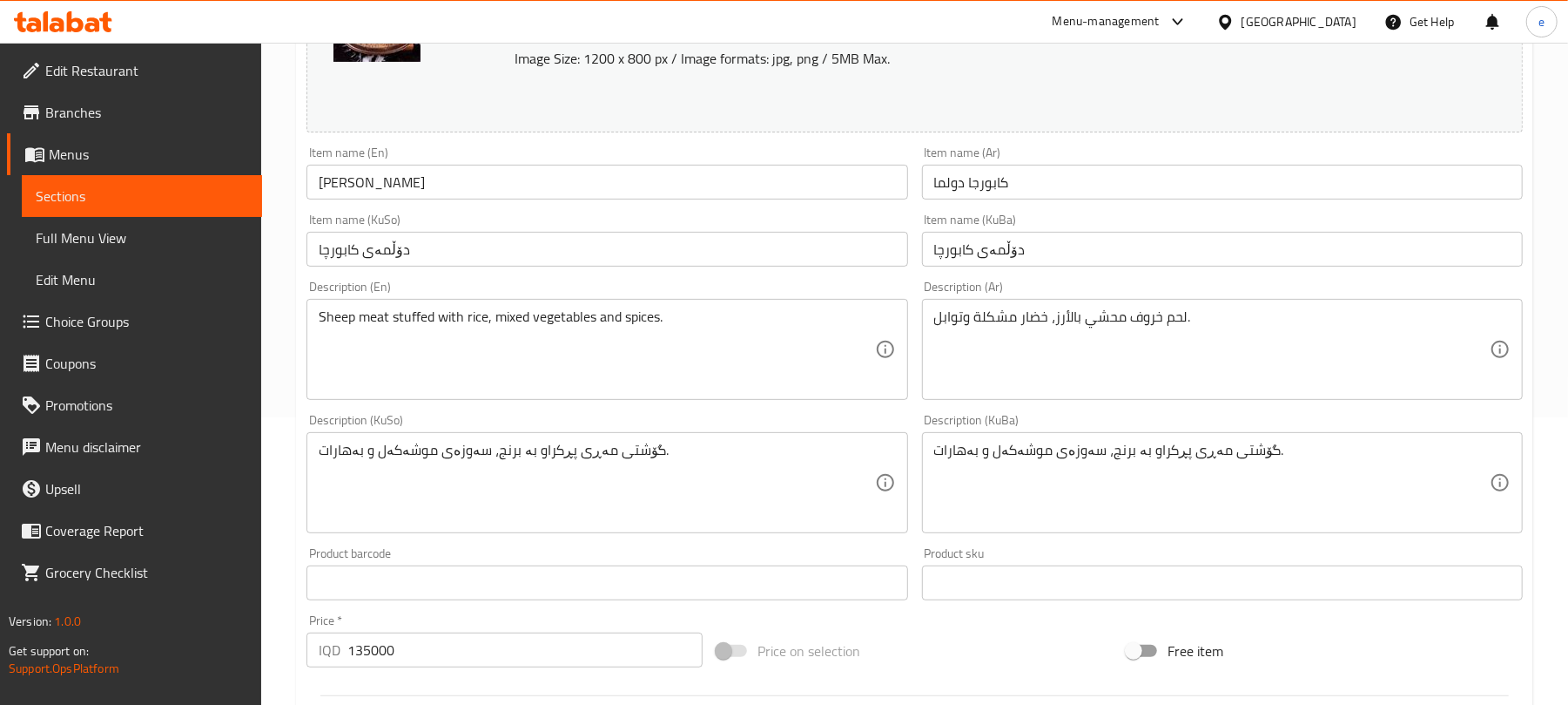
scroll to position [231, 0]
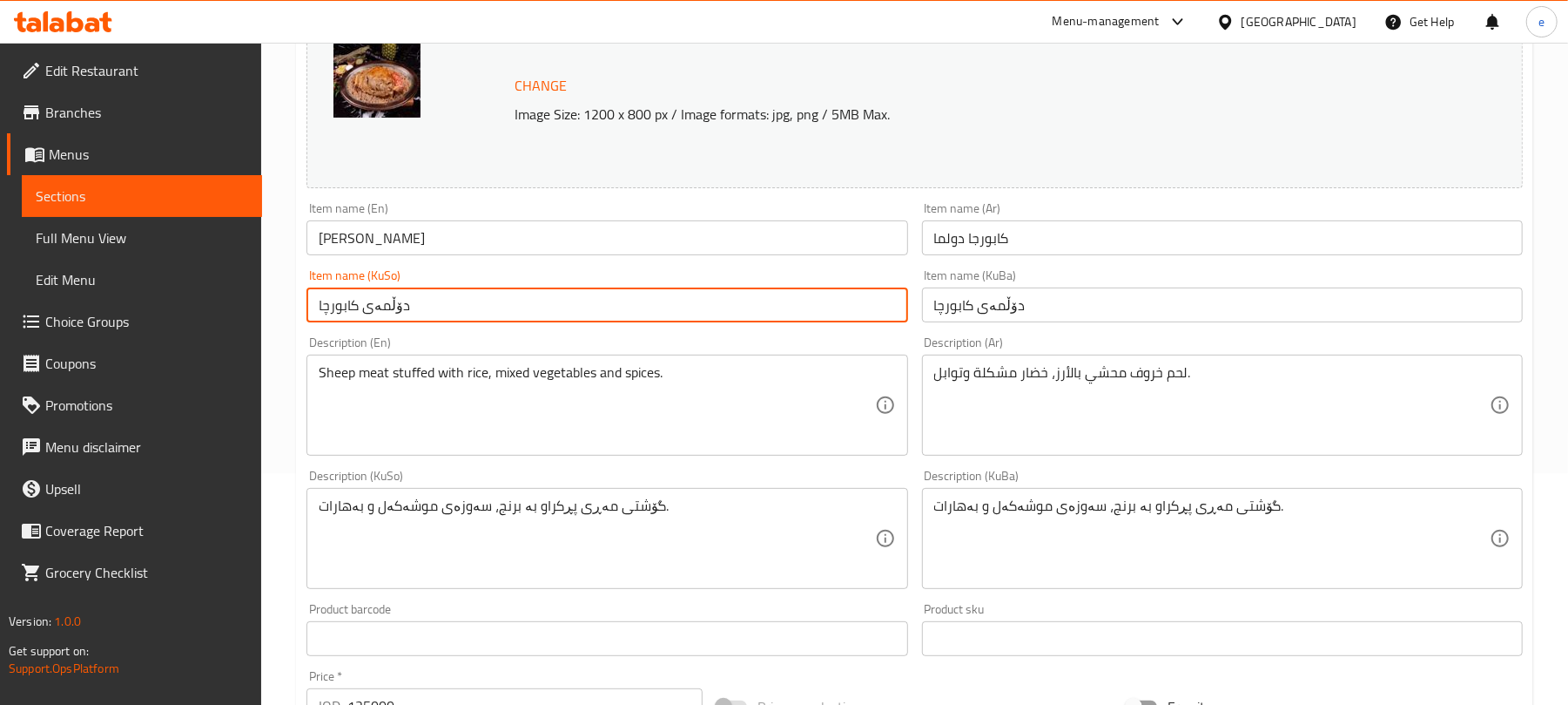
click at [449, 309] on input "دۆڵمەی کابورچا" at bounding box center [607, 305] width 601 height 35
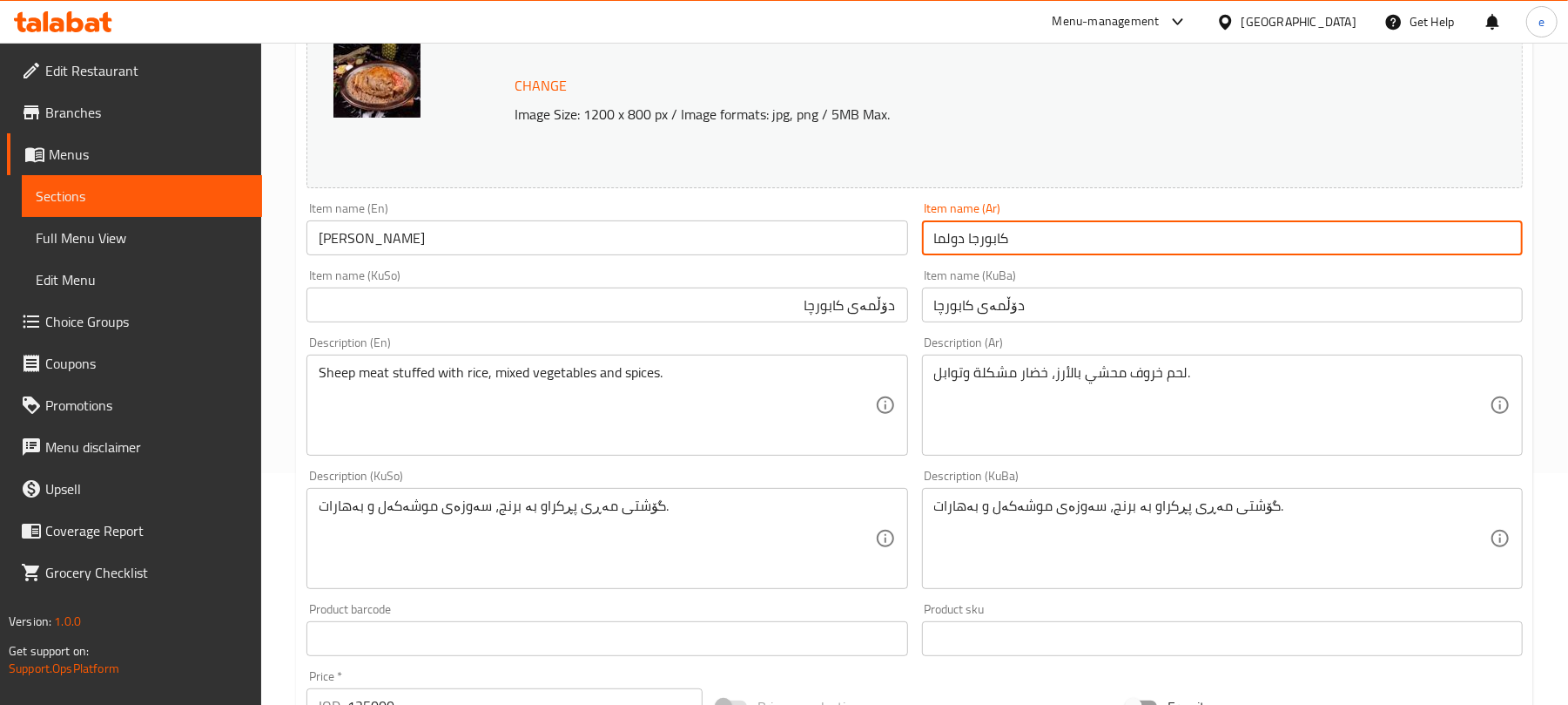
click at [1059, 231] on input "كابورجا دولما" at bounding box center [1222, 237] width 601 height 35
click at [773, 311] on input "دۆڵمەی کابورچا" at bounding box center [607, 305] width 601 height 35
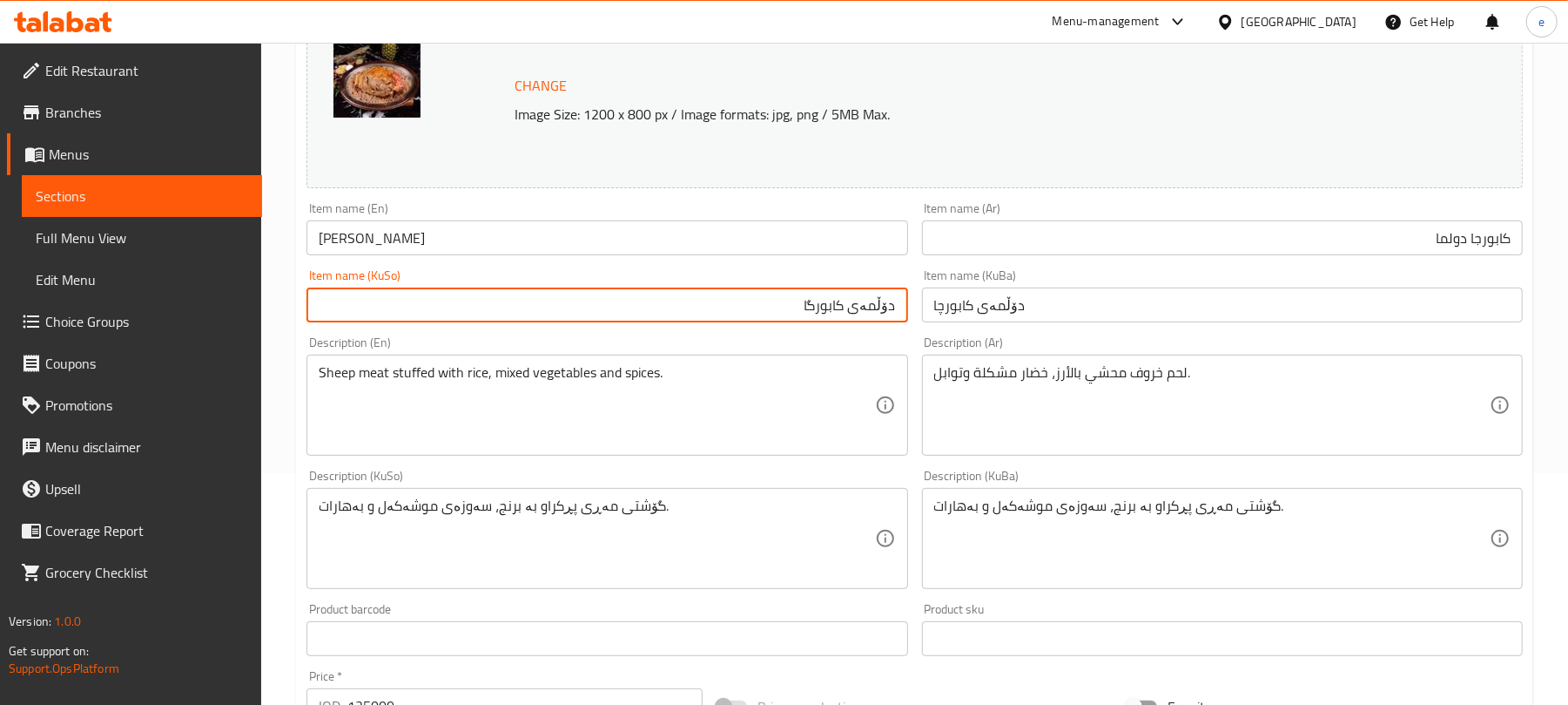
click at [863, 317] on input "دۆڵمەی کابورگا" at bounding box center [607, 305] width 601 height 35
type input "دۆڵمەی کابورگا"
click at [948, 300] on input "دۆڵمەی کابورچا" at bounding box center [1222, 305] width 601 height 35
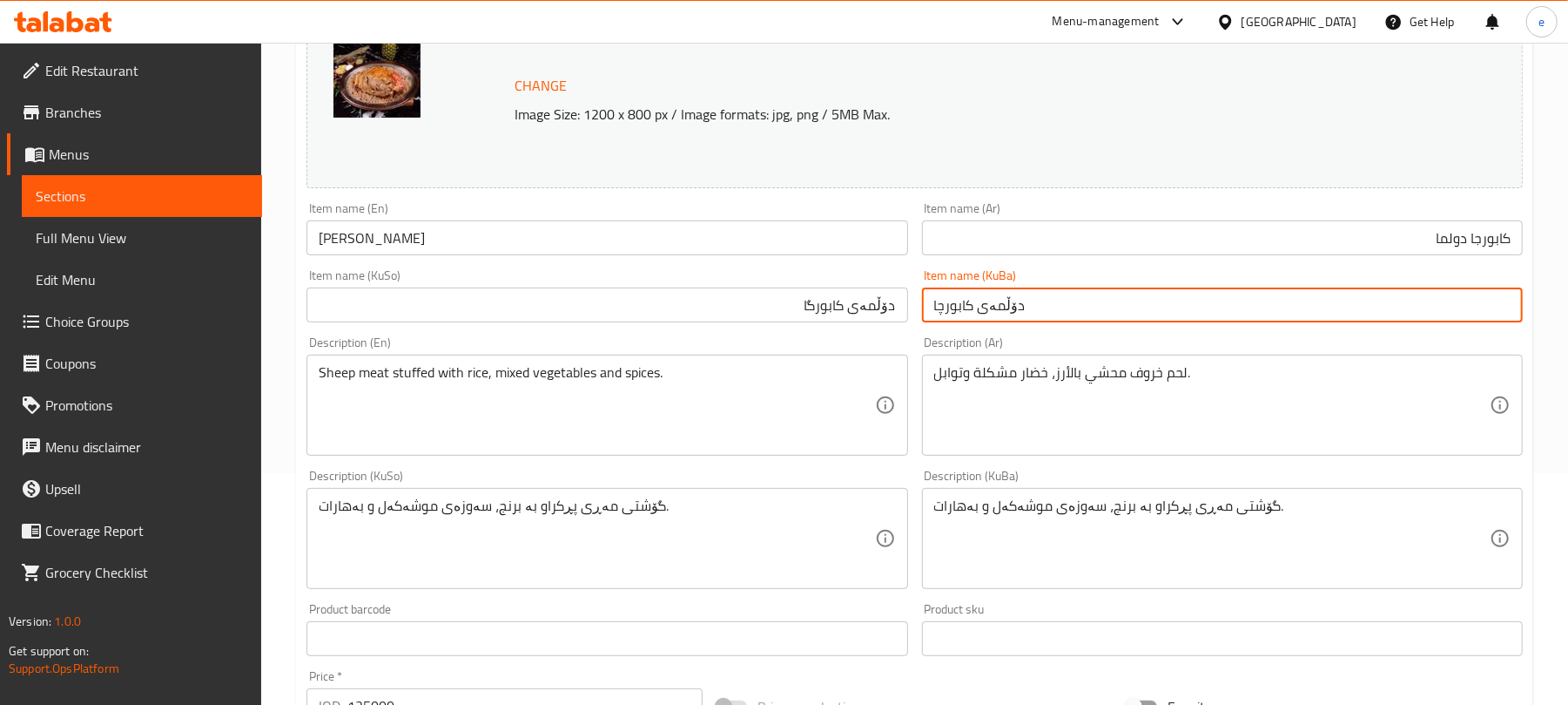
click at [948, 300] on input "دۆڵمەی کابورچا" at bounding box center [1222, 305] width 601 height 35
paste input "text"
type input "دۆڵمەی کابورگا"
click at [1359, 251] on input "كابورجا دولما" at bounding box center [1222, 237] width 601 height 35
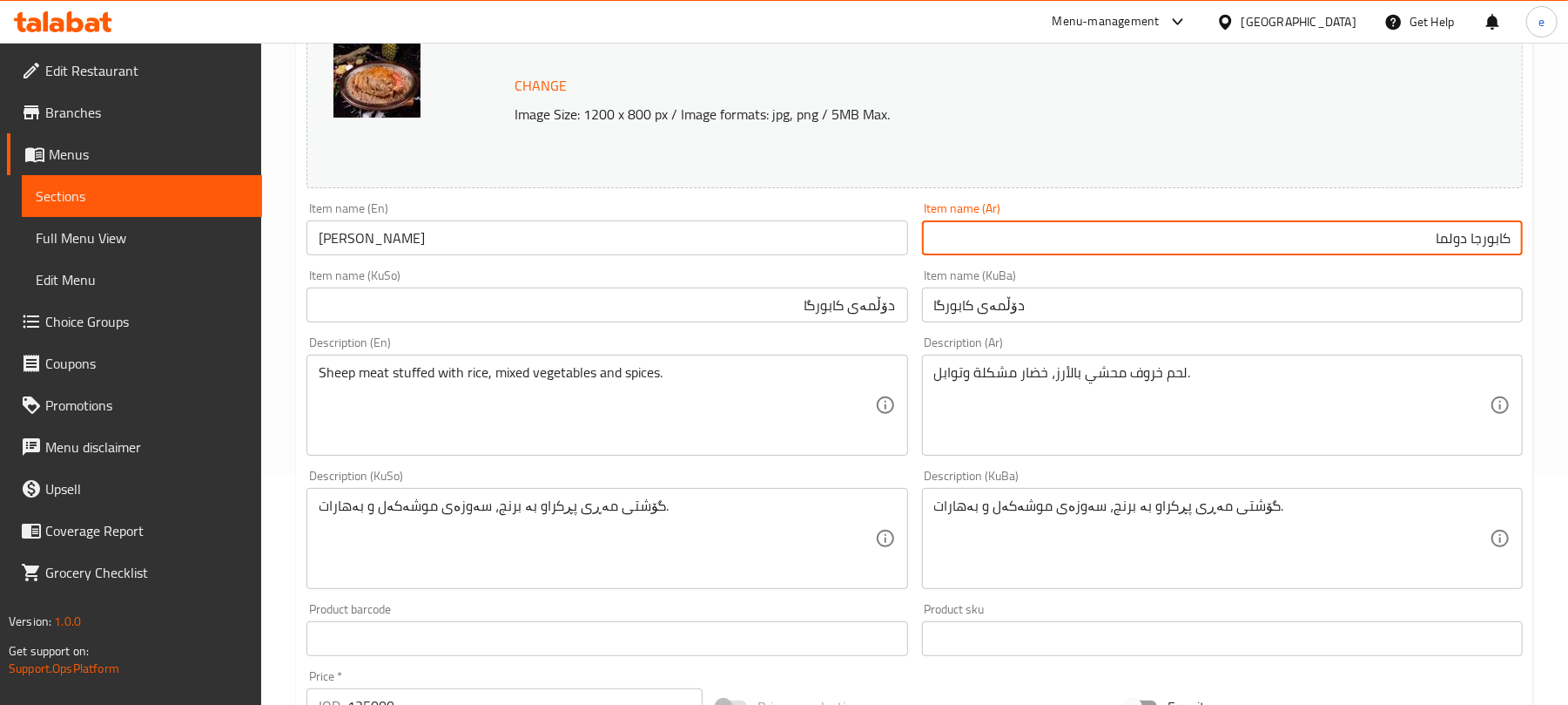
click at [1467, 243] on input "كابورجا دولما" at bounding box center [1222, 237] width 601 height 35
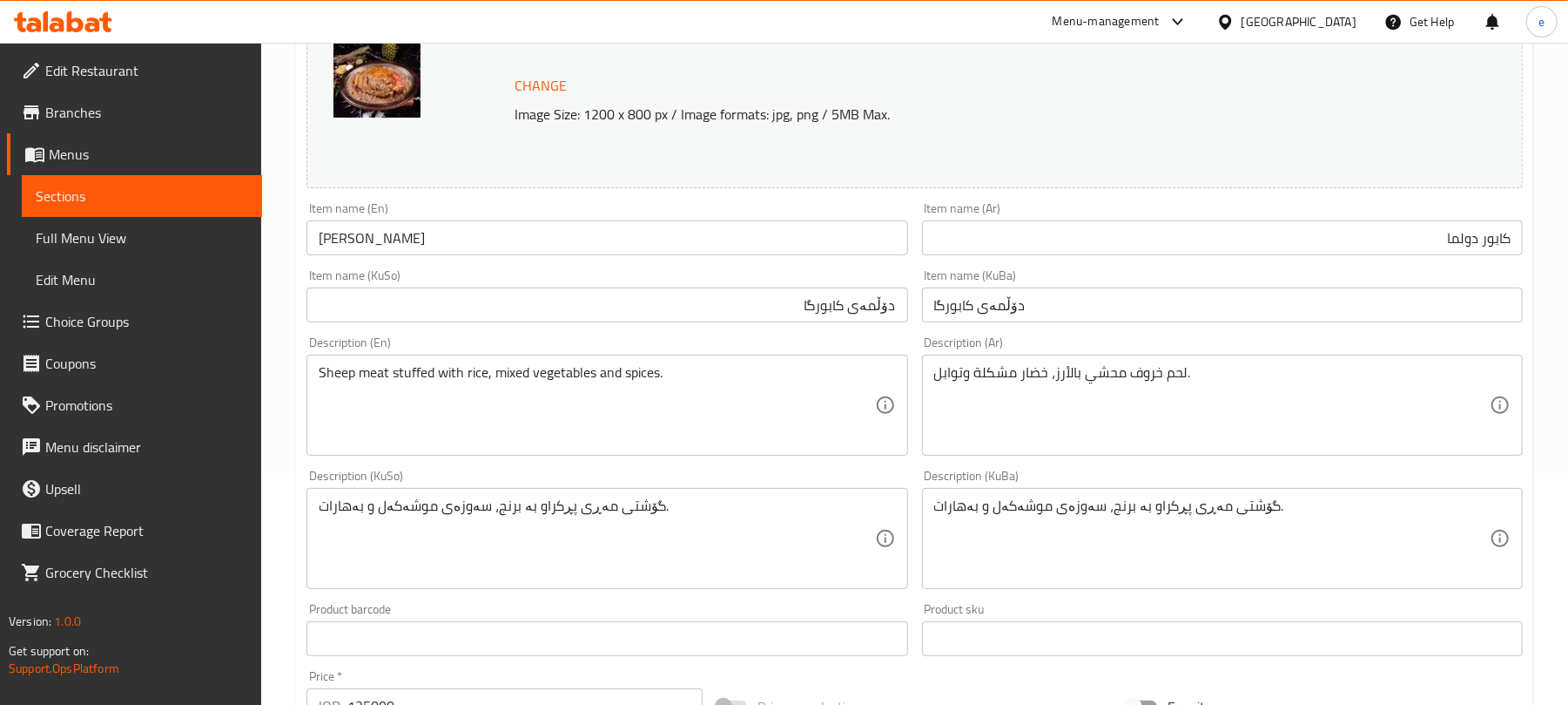
click at [1412, 268] on div "Item name (KuBa) دۆڵمەی کابورگا Item name ([GEOGRAPHIC_DATA])" at bounding box center [1223, 295] width 615 height 67
click at [1488, 245] on input "كابور دولما" at bounding box center [1222, 237] width 601 height 35
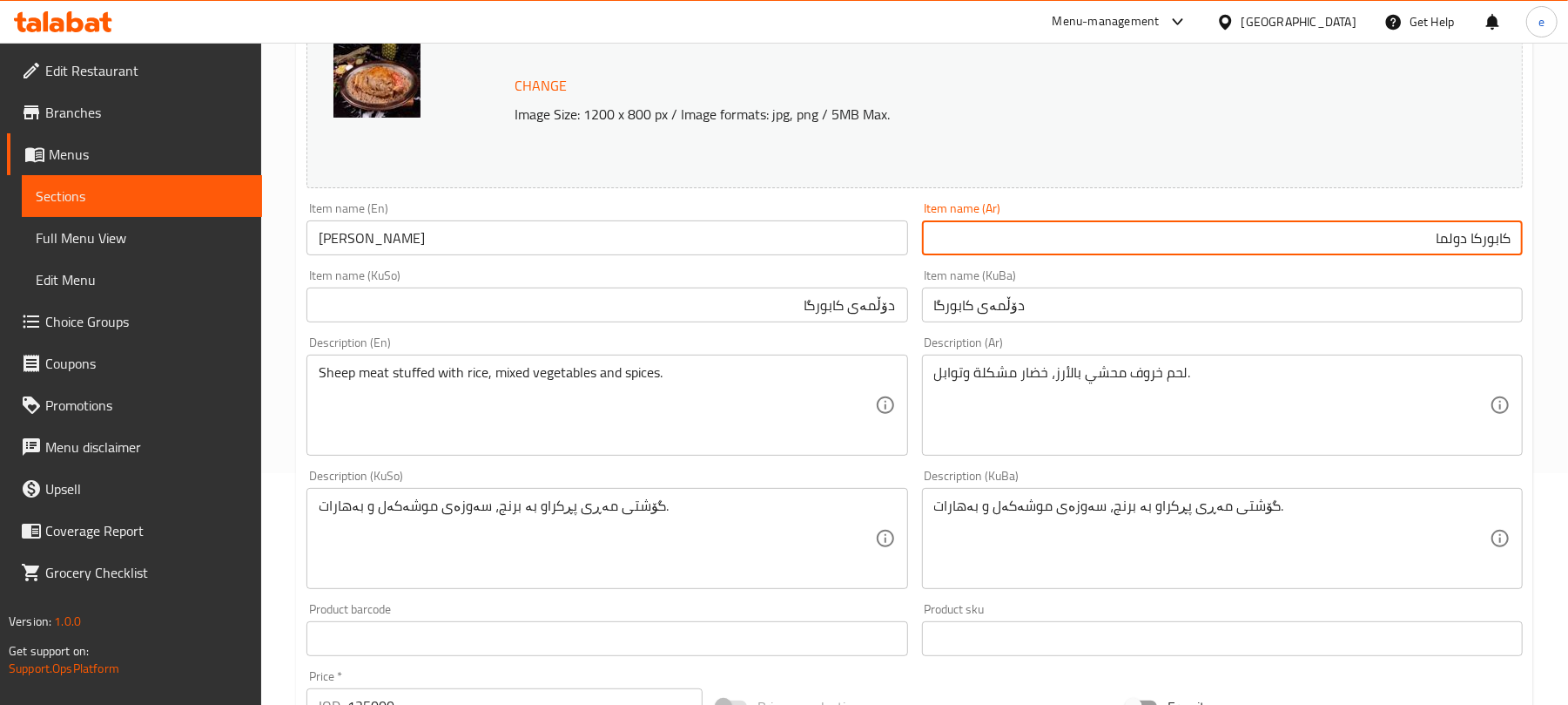
click at [336, 227] on input "[PERSON_NAME]" at bounding box center [607, 237] width 601 height 35
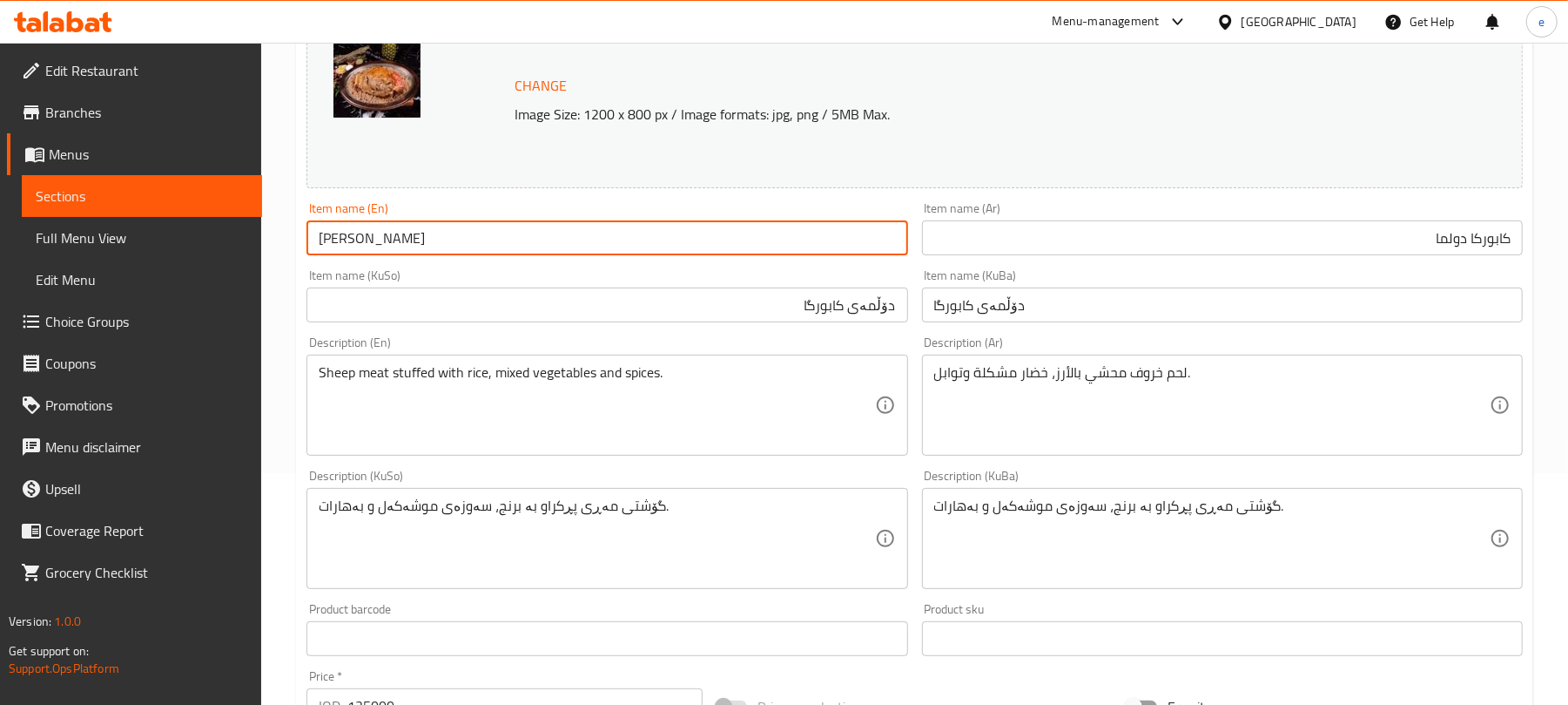
click at [336, 227] on input "[PERSON_NAME]" at bounding box center [607, 237] width 601 height 35
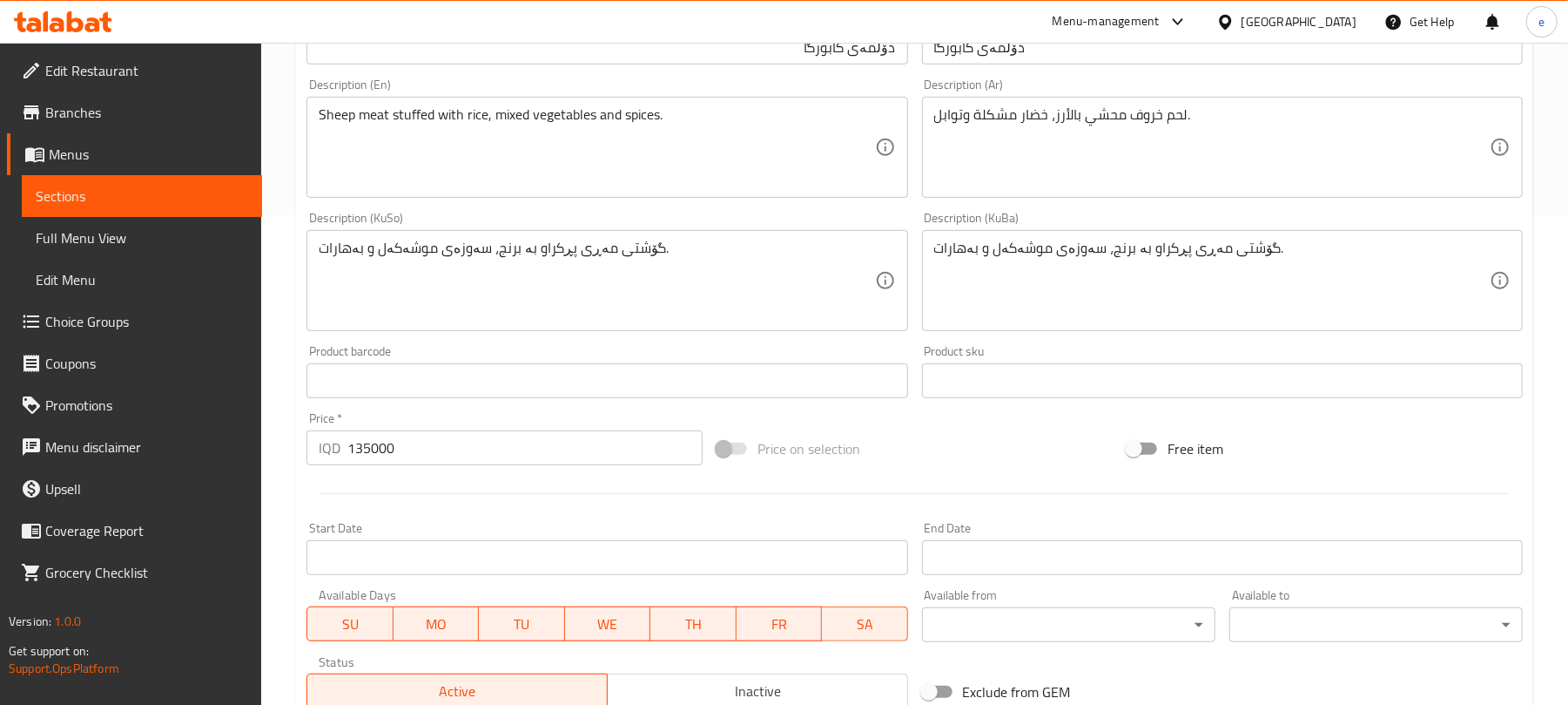
scroll to position [750, 0]
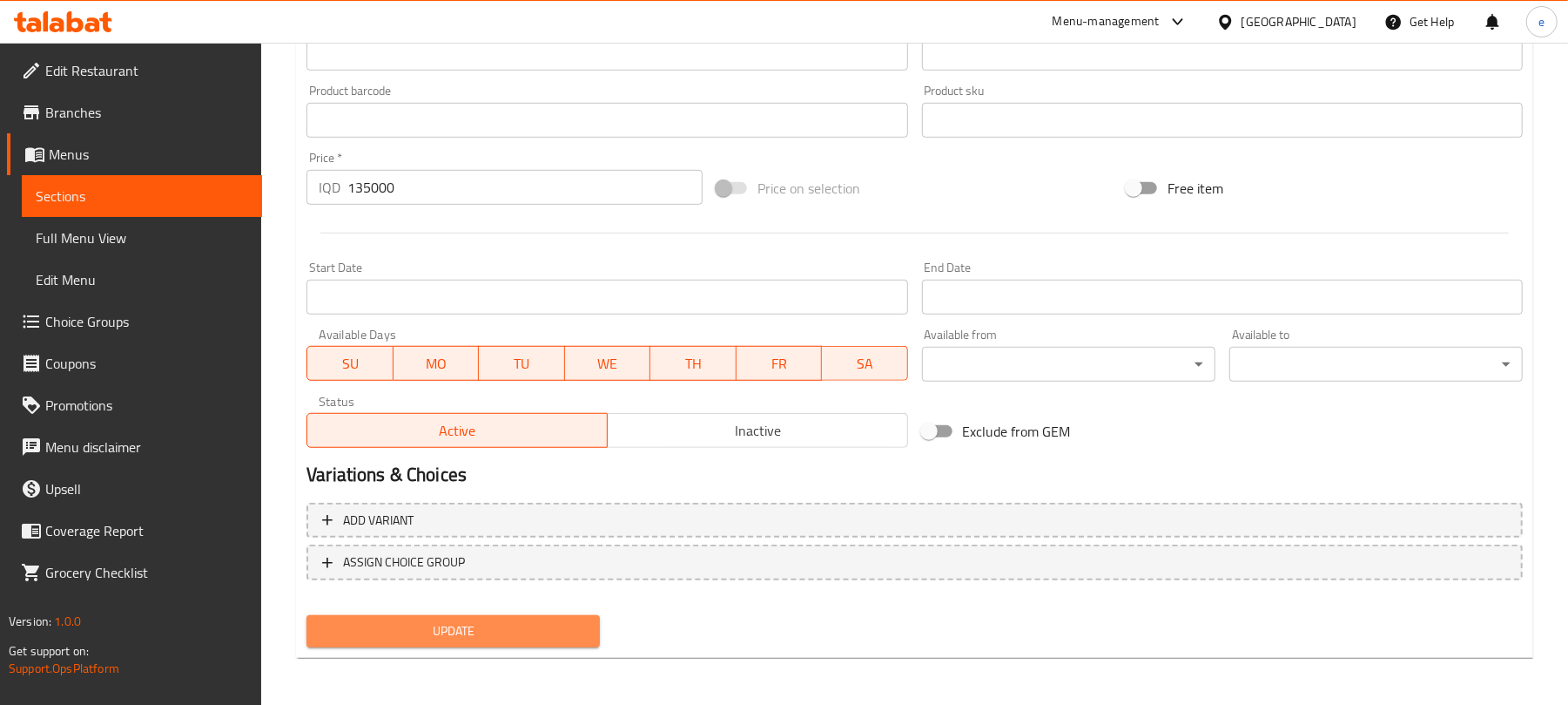
click at [460, 616] on button "Update" at bounding box center [453, 631] width 293 height 32
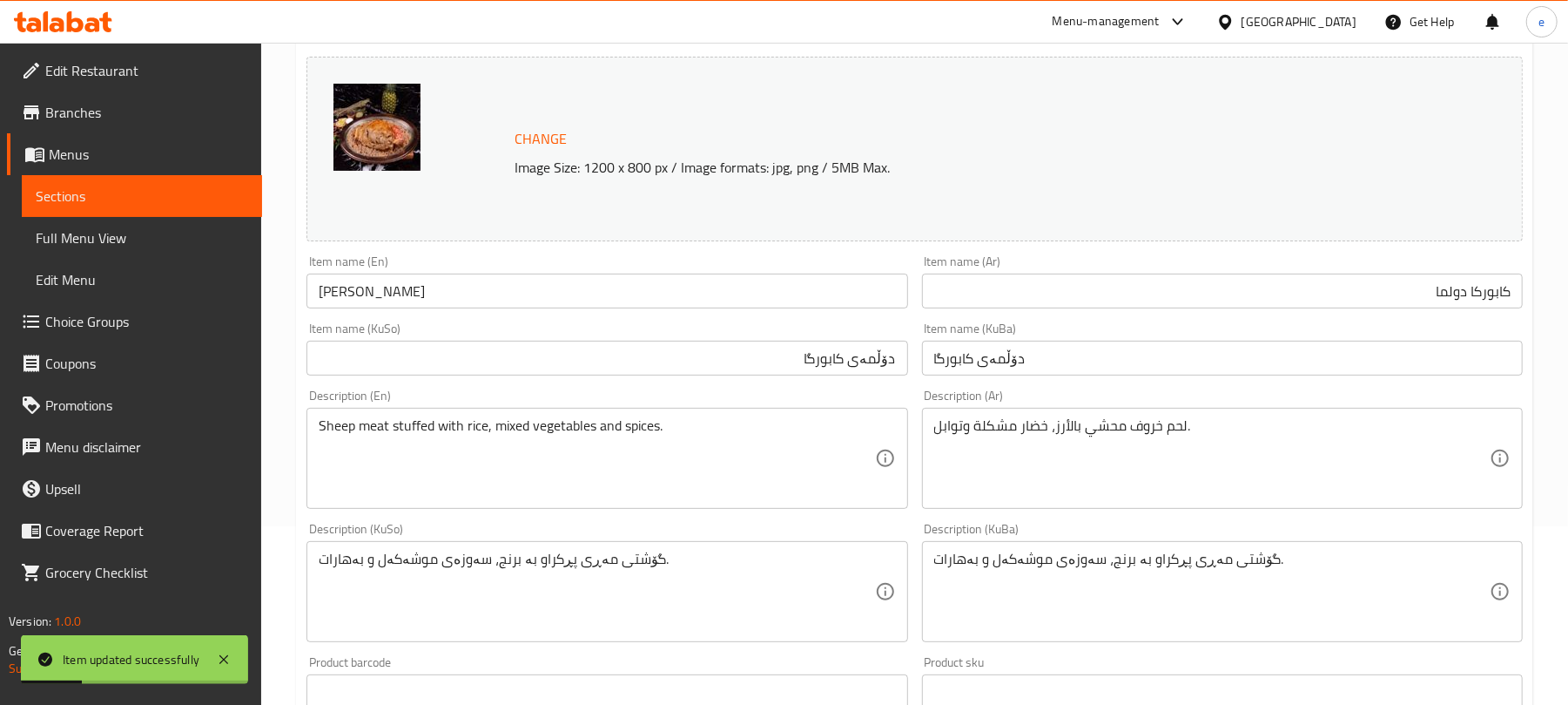
scroll to position [53, 0]
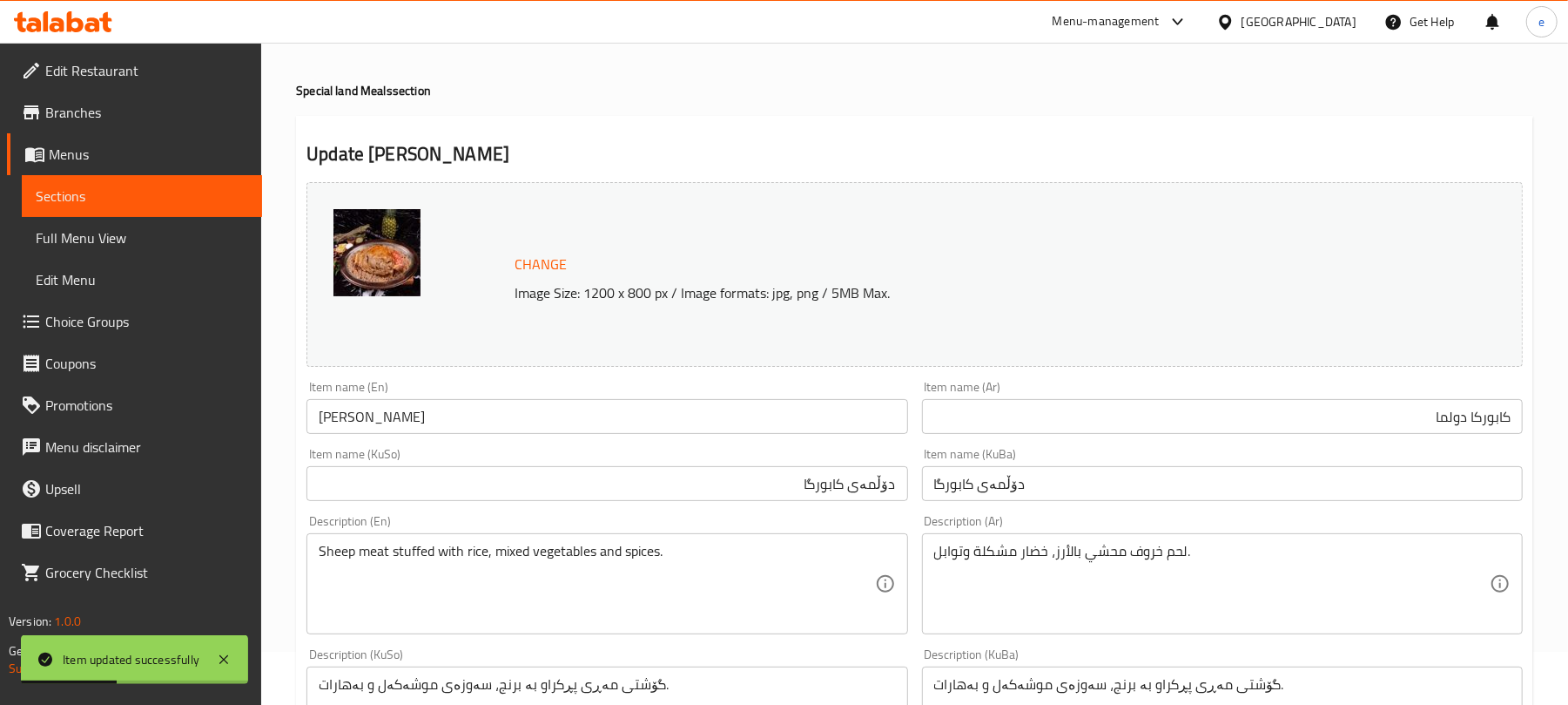
click at [1373, 415] on input "كابوركا دولما" at bounding box center [1222, 416] width 601 height 35
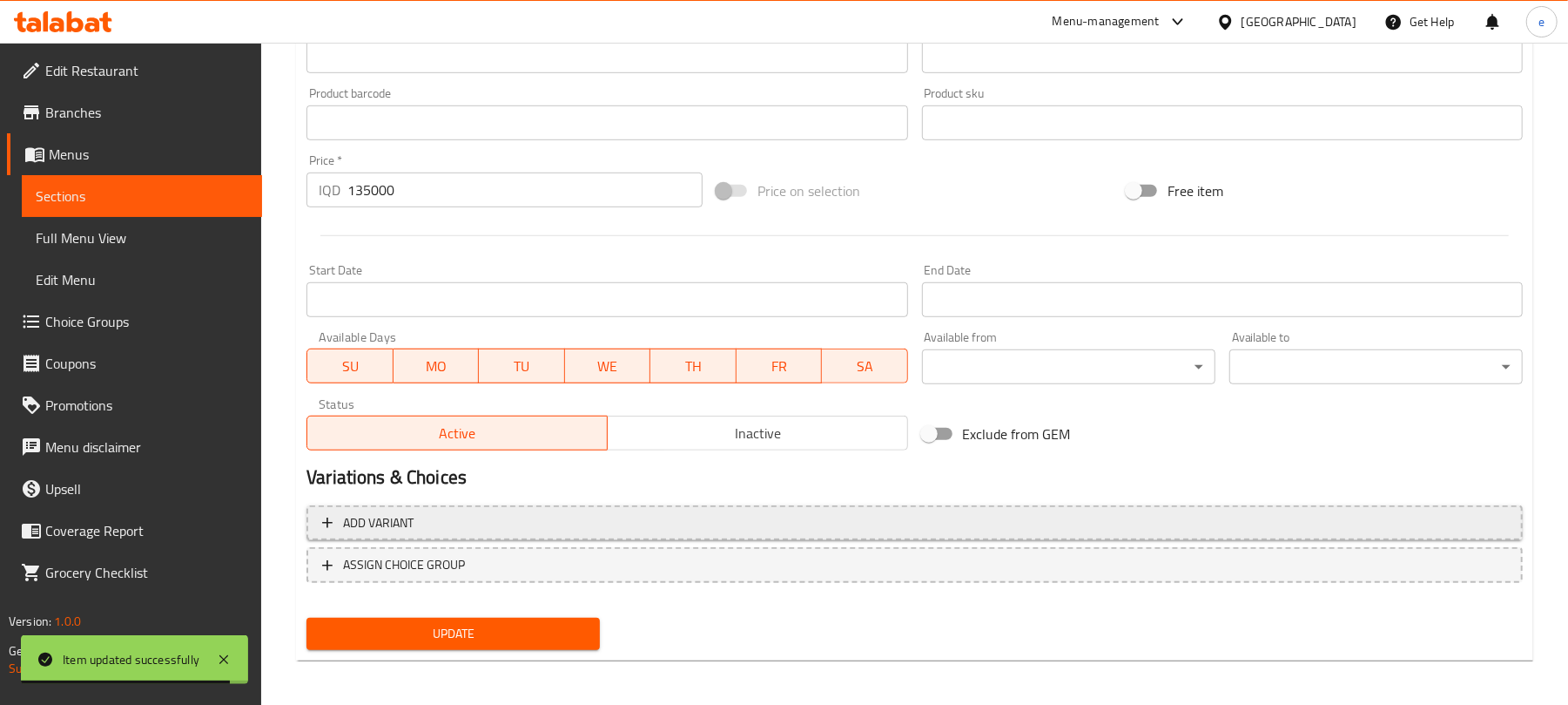
scroll to position [750, 0]
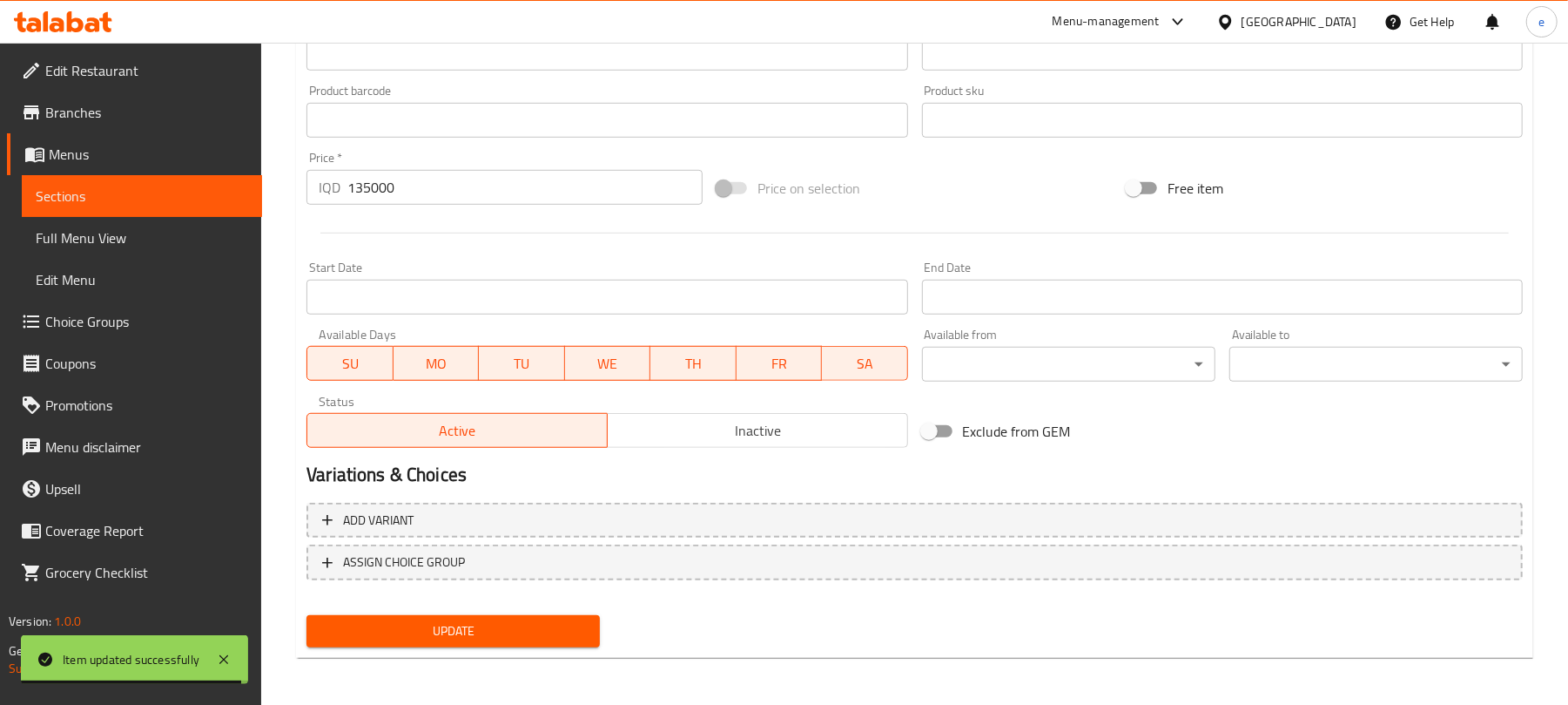
type input "كابوركا دولمة"
drag, startPoint x: 547, startPoint y: 621, endPoint x: 564, endPoint y: 632, distance: 20.2
click at [545, 621] on span "Update" at bounding box center [453, 630] width 265 height 22
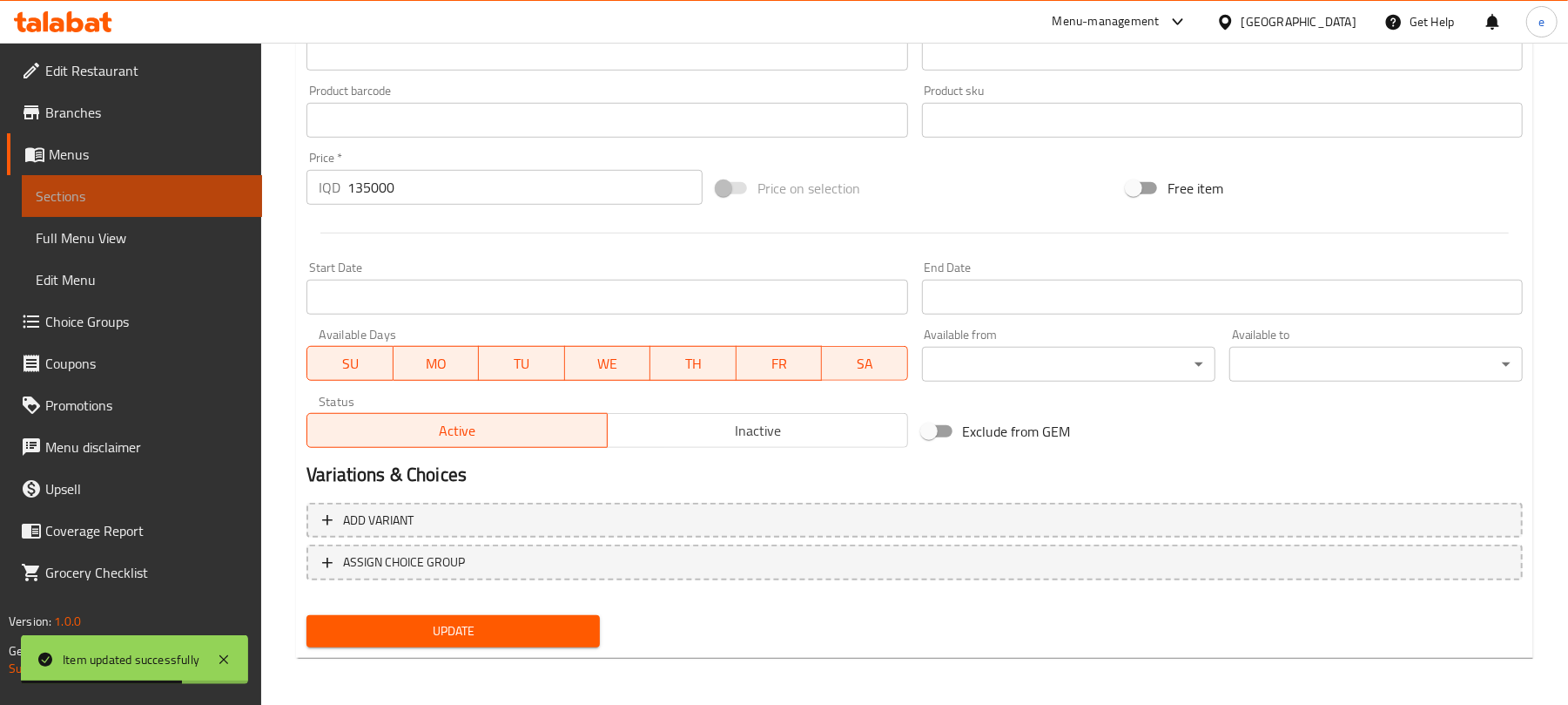
click at [105, 197] on span "Sections" at bounding box center [142, 196] width 212 height 21
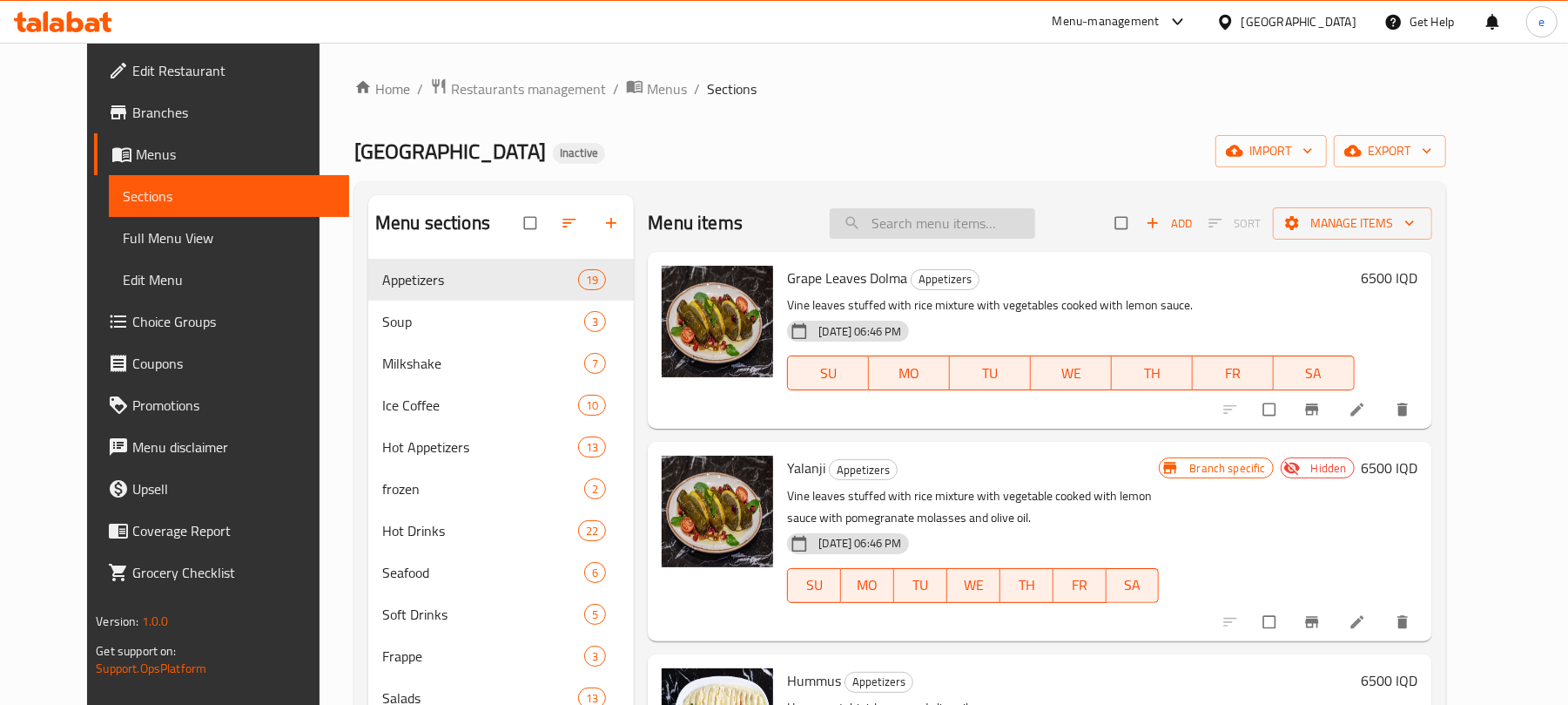
click at [948, 217] on input "search" at bounding box center [932, 224] width 206 height 30
paste input "Qlaya Aland"
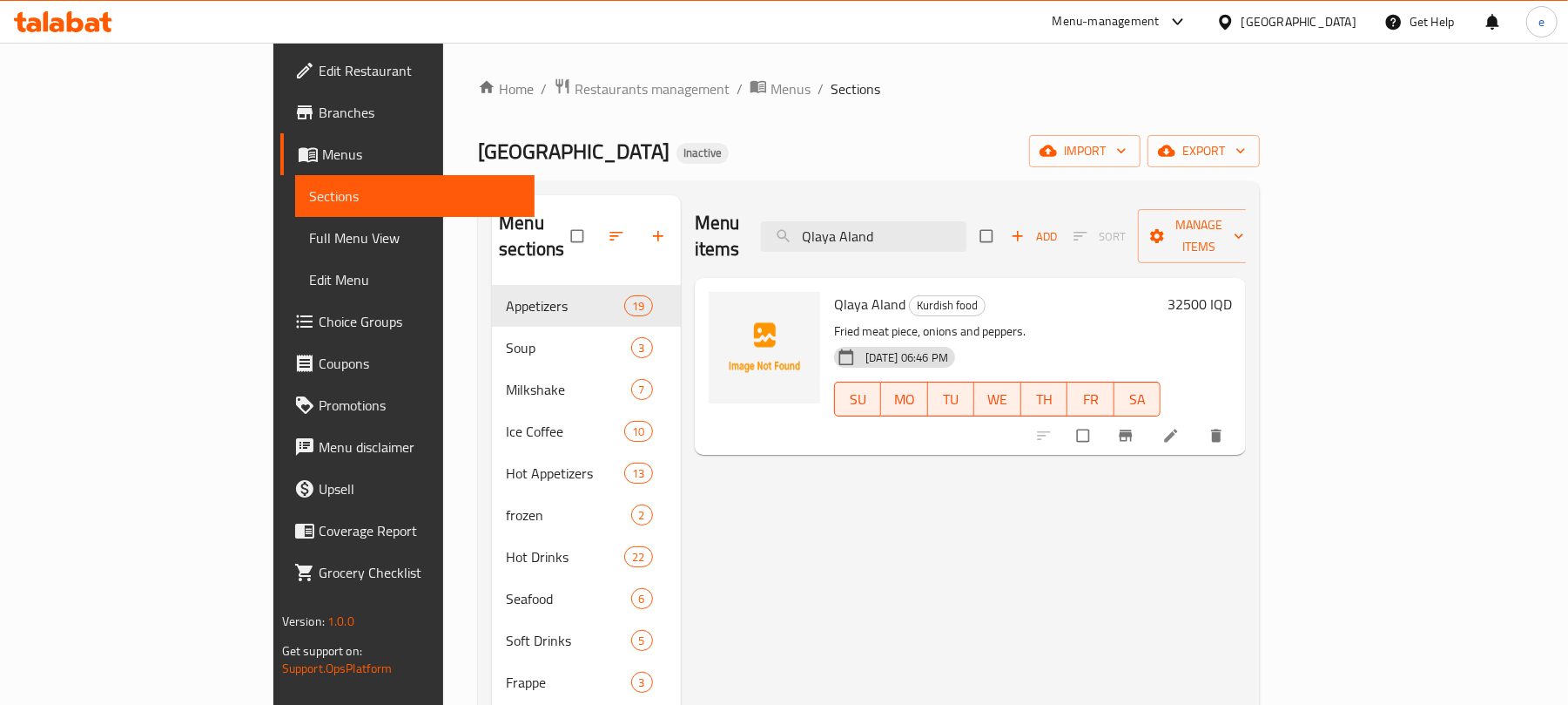
type input "Qlaya Aland"
click at [1179, 427] on icon at bounding box center [1171, 435] width 17 height 17
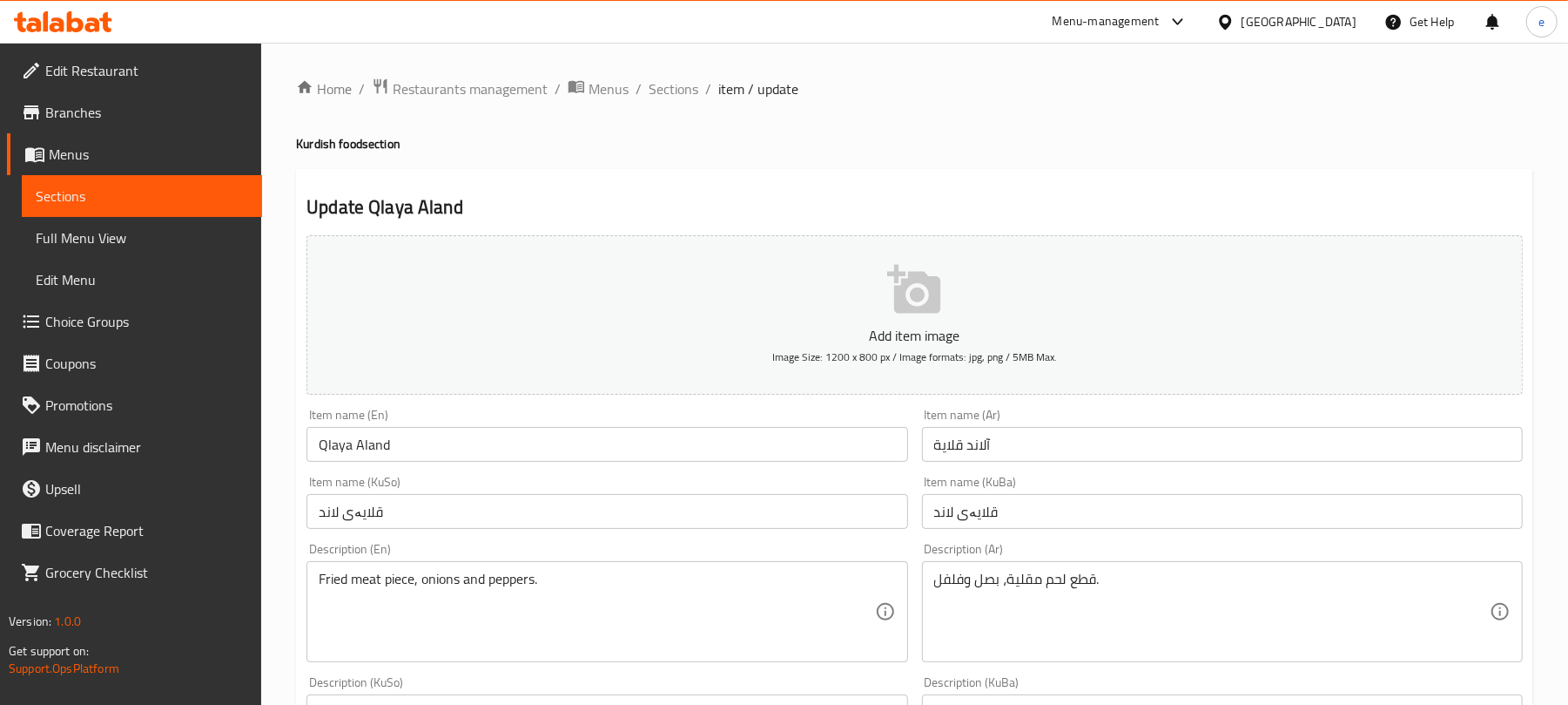
scroll to position [231, 0]
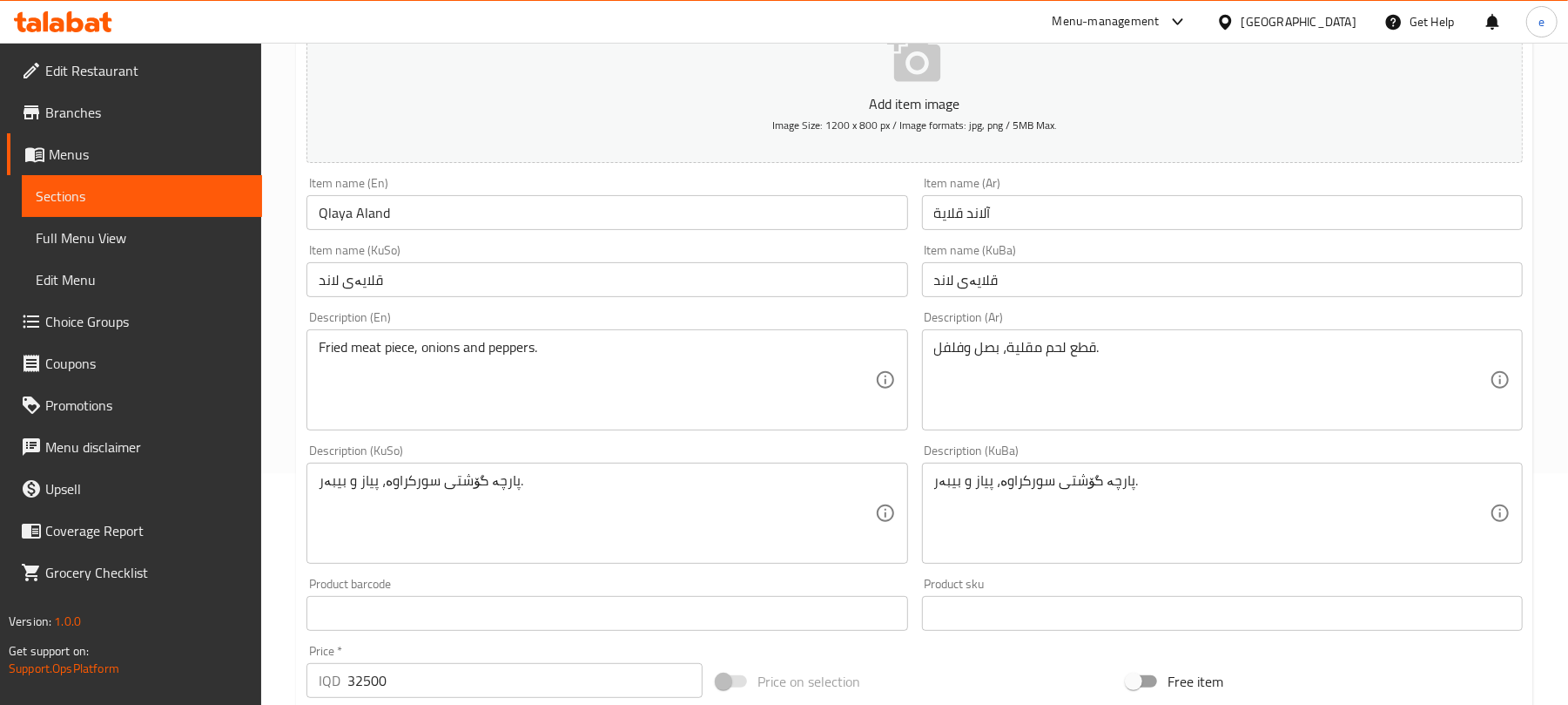
click at [523, 279] on input "قلایەی لاند" at bounding box center [607, 279] width 601 height 35
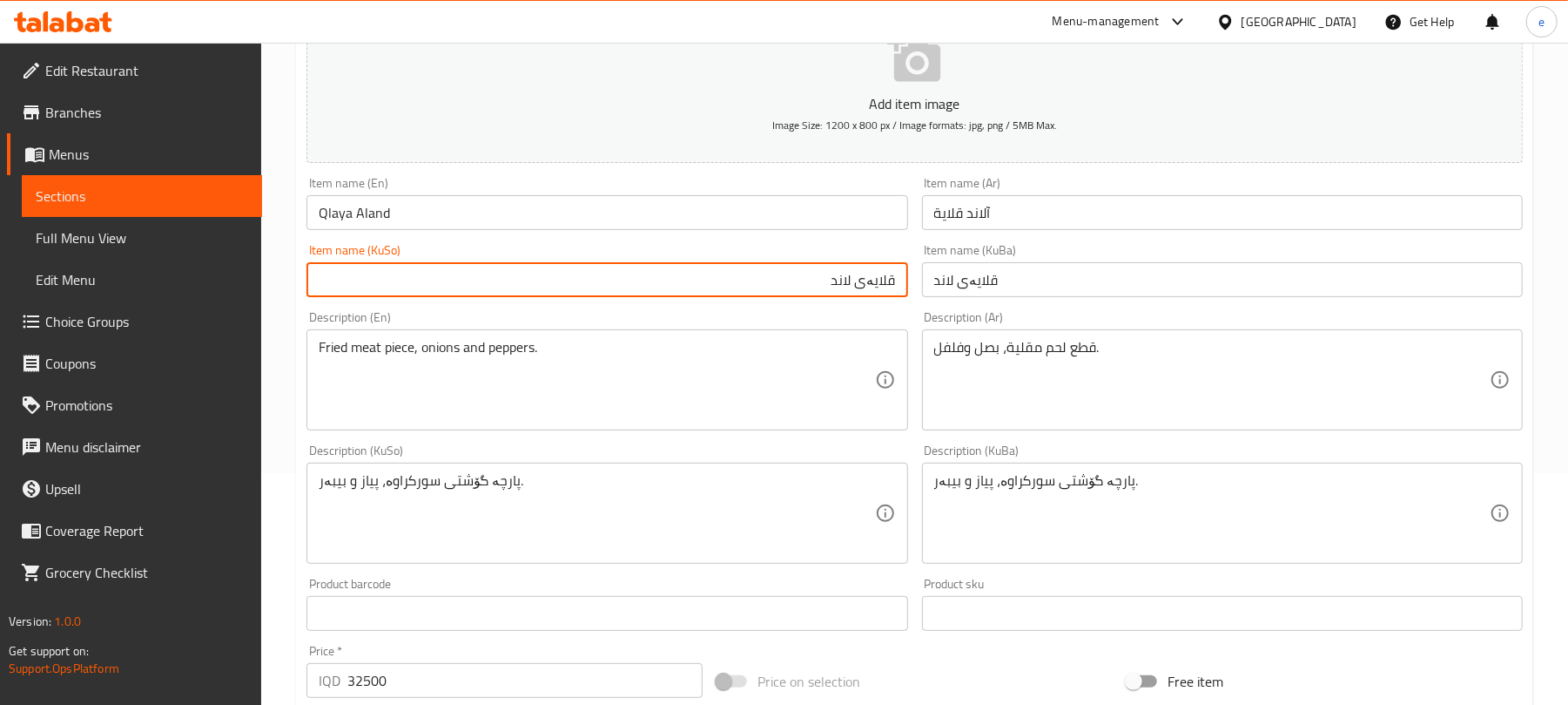
click at [844, 278] on input "قلایەی لاند" at bounding box center [607, 279] width 601 height 35
paste input "ئەلەند"
type input "قلایەی ئەلەند"
click at [934, 277] on input "قلایەی لاند" at bounding box center [1222, 279] width 601 height 35
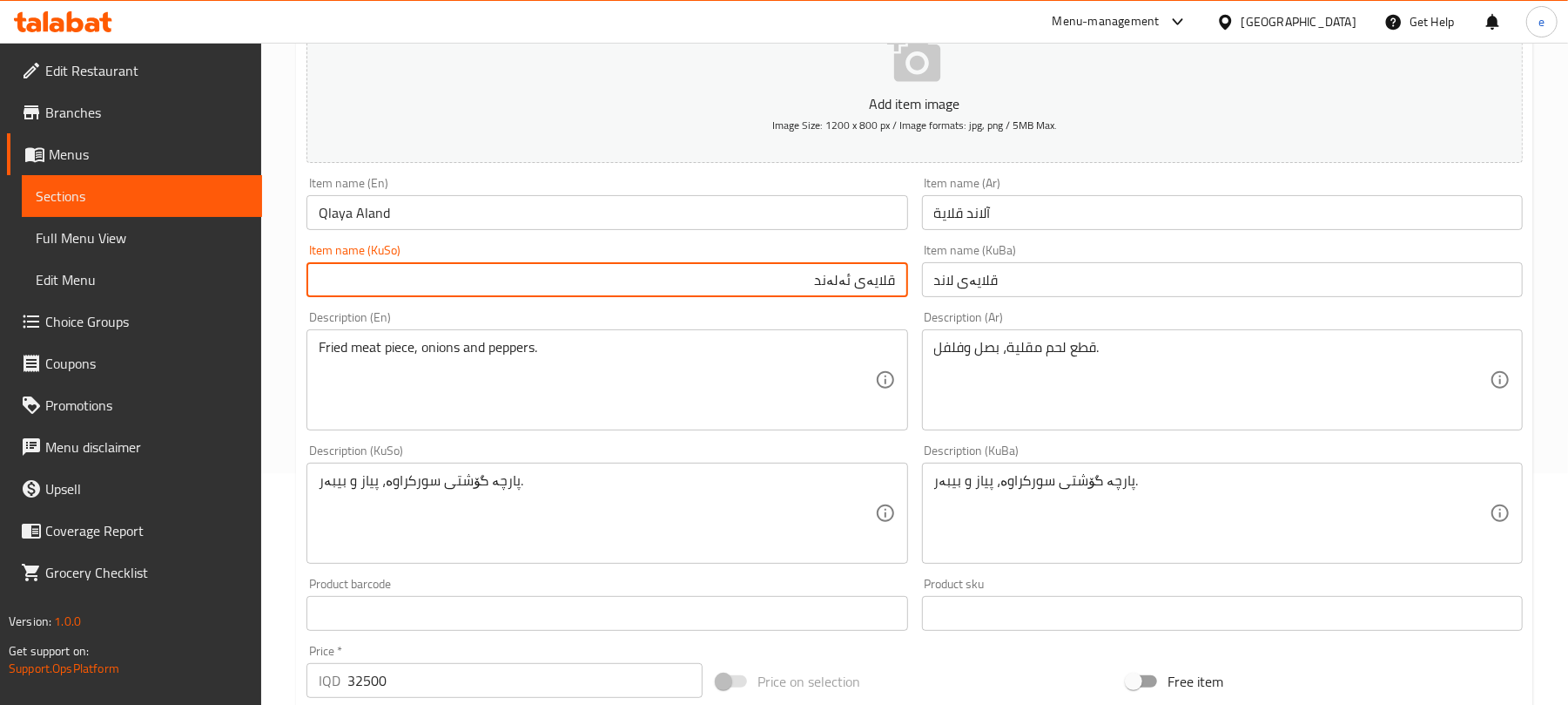
click at [934, 277] on input "قلایەی لاند" at bounding box center [1222, 279] width 601 height 35
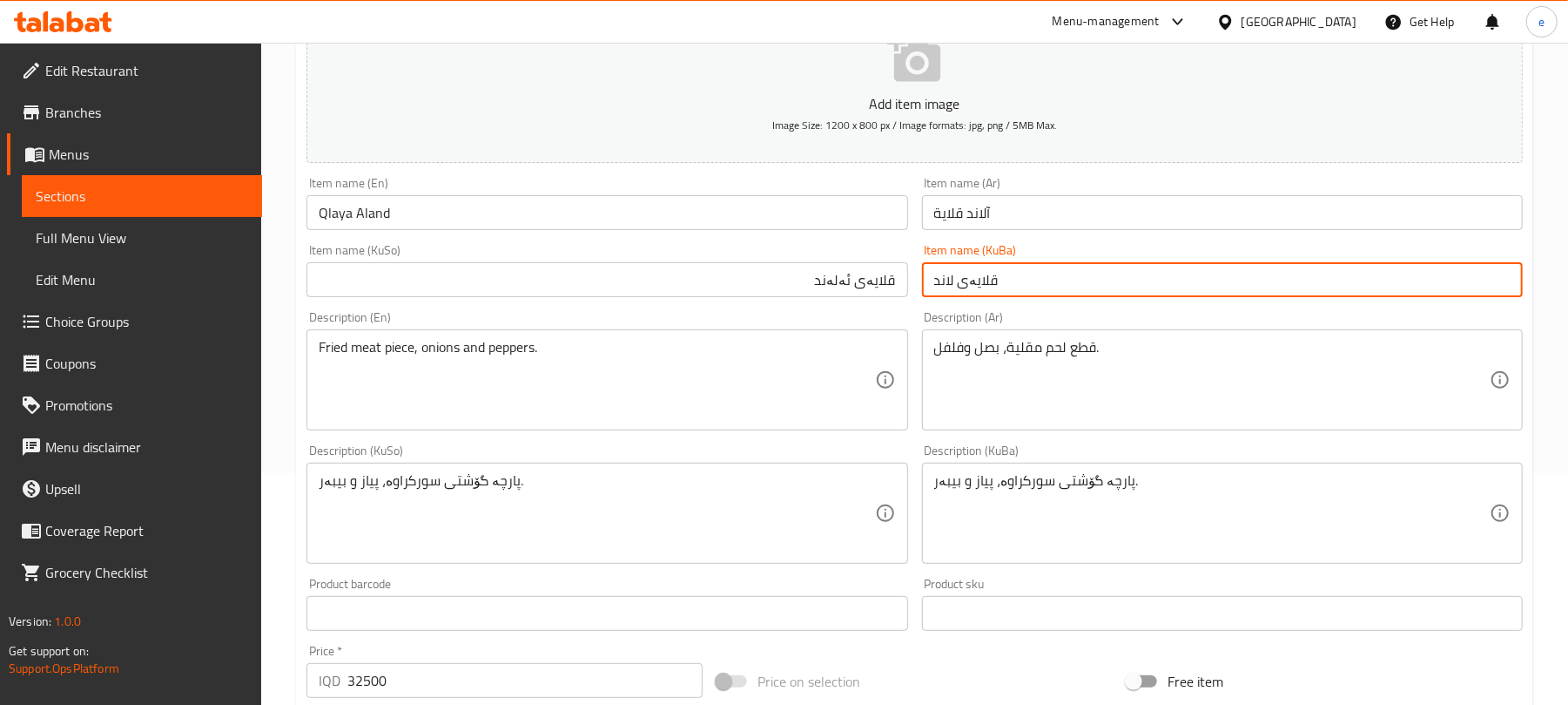
click at [939, 269] on input "قلایەی لاند" at bounding box center [1222, 279] width 601 height 35
click at [943, 282] on input "قلایەی لاند" at bounding box center [1222, 279] width 601 height 35
paste input "ئەلەند"
type input "قلایەی ئەلەند"
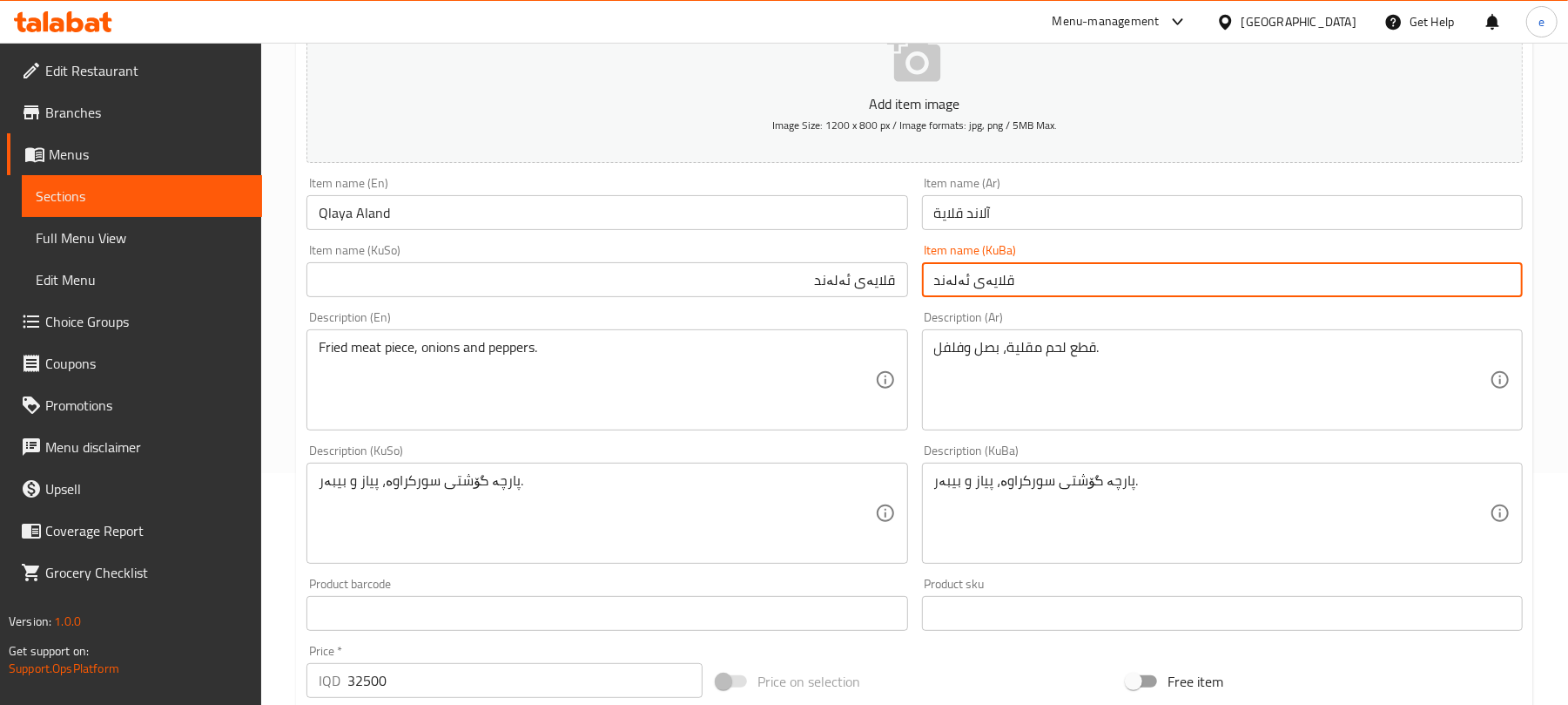
click at [746, 284] on input "قلایەی ئەلەند" at bounding box center [607, 279] width 601 height 35
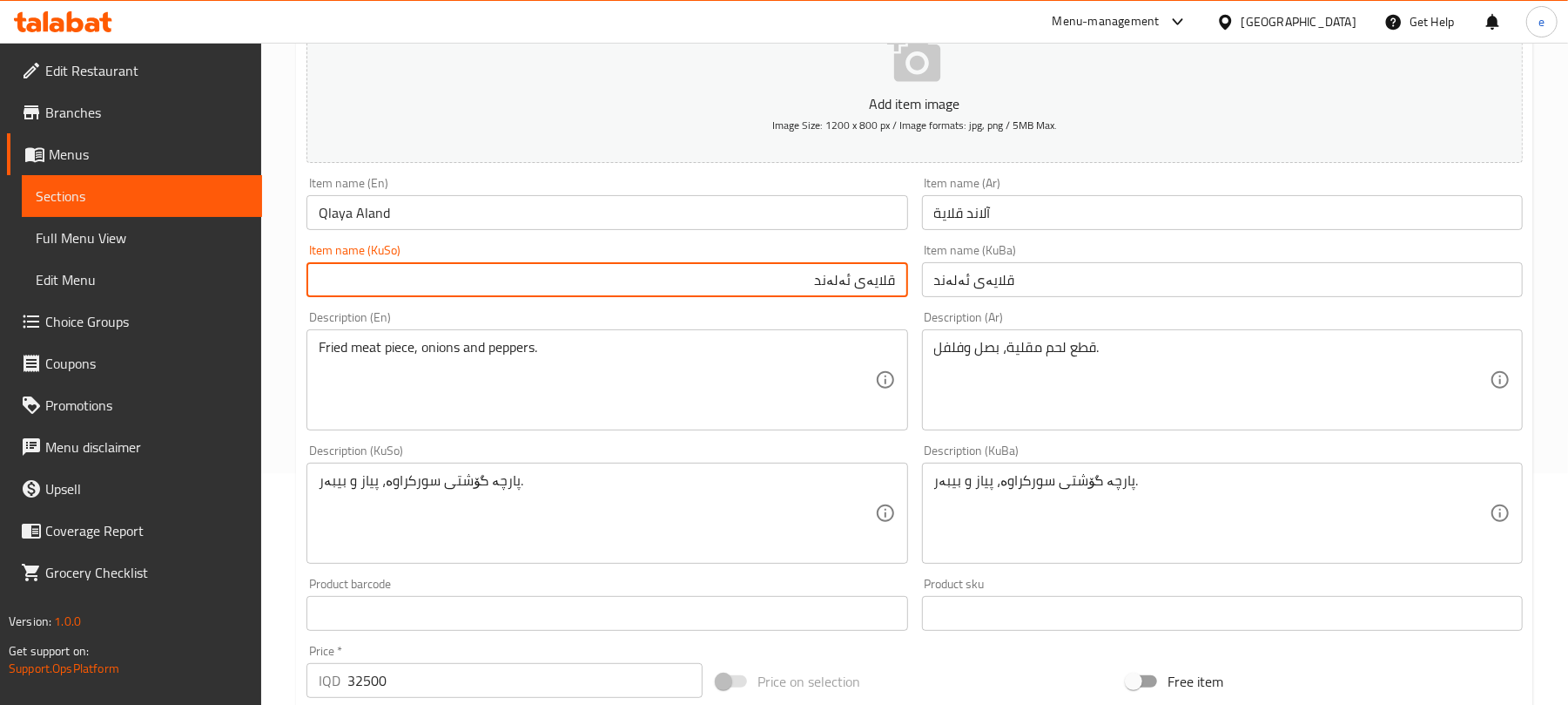
click at [976, 218] on input "آلاند قلاية" at bounding box center [1222, 212] width 601 height 35
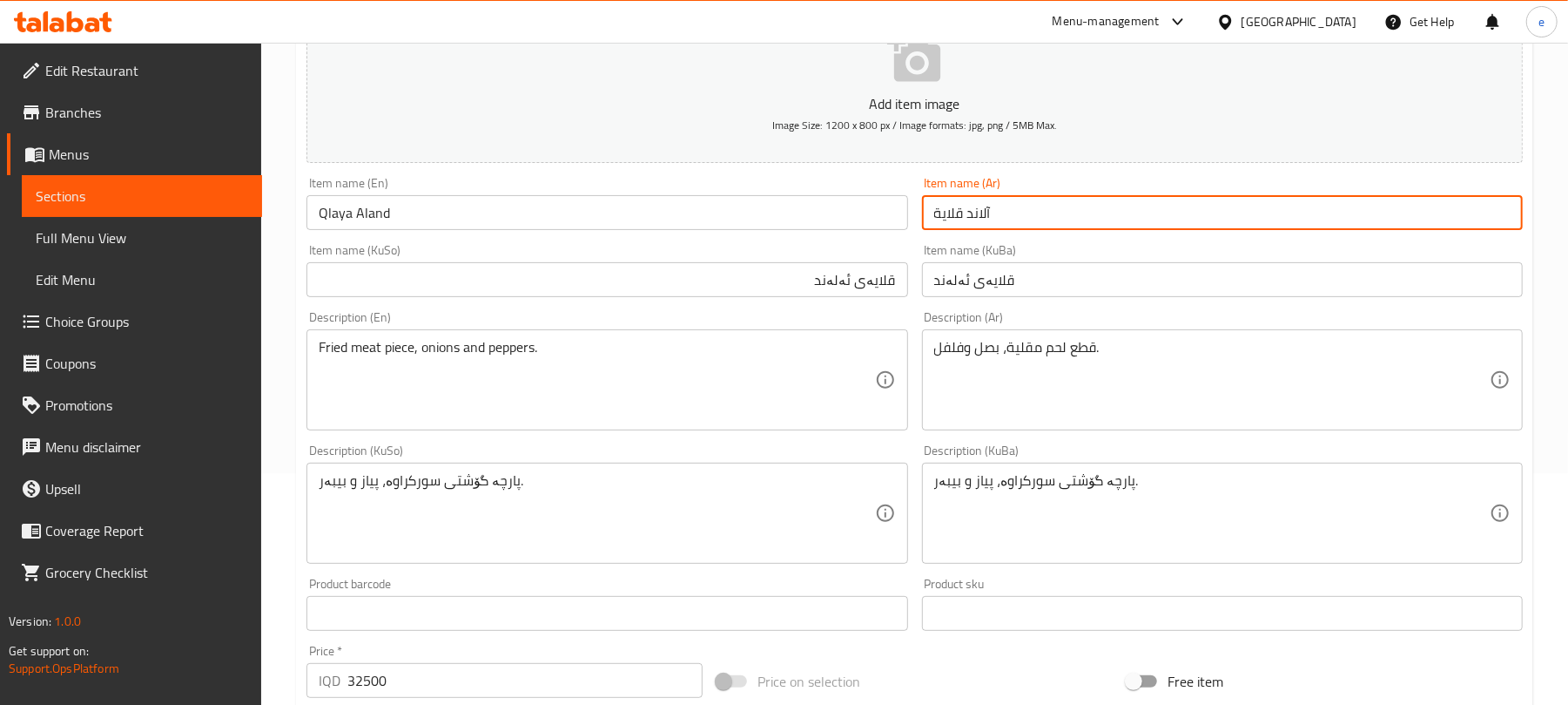
click at [976, 218] on input "آلاند قلاية" at bounding box center [1222, 212] width 601 height 35
paste input "آلاند"
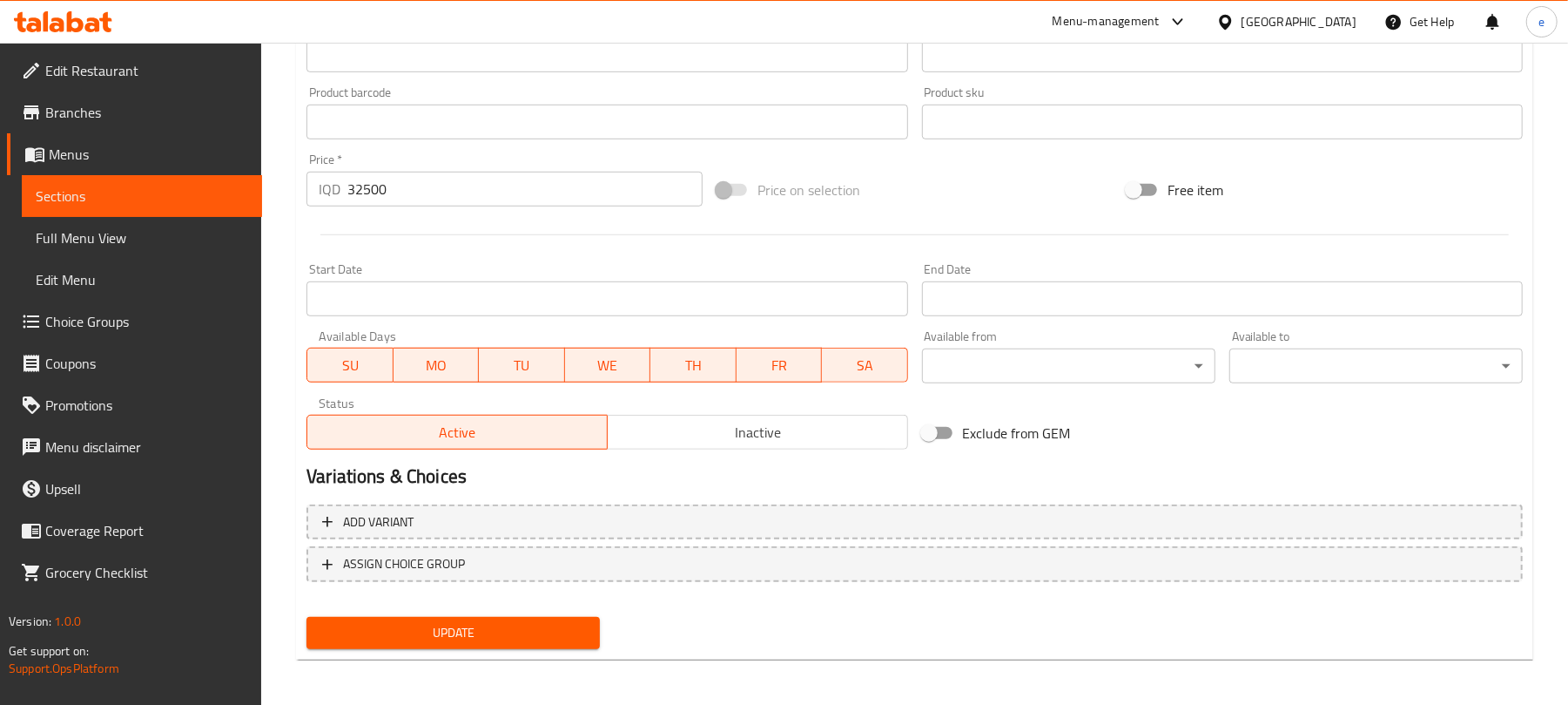
scroll to position [726, 0]
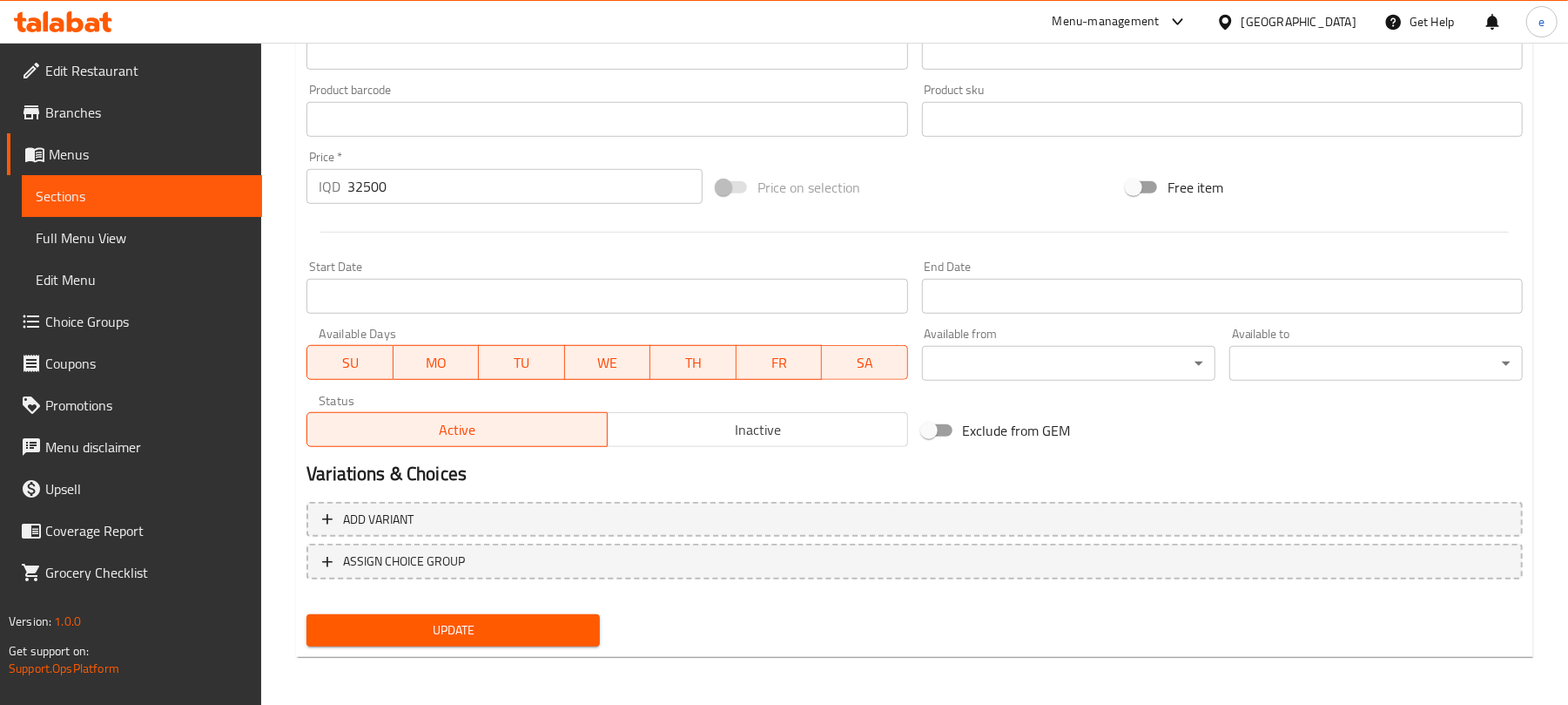
type input "قلاية آلاند"
click at [481, 626] on span "Update" at bounding box center [453, 629] width 265 height 22
click at [107, 193] on span "Sections" at bounding box center [142, 196] width 212 height 21
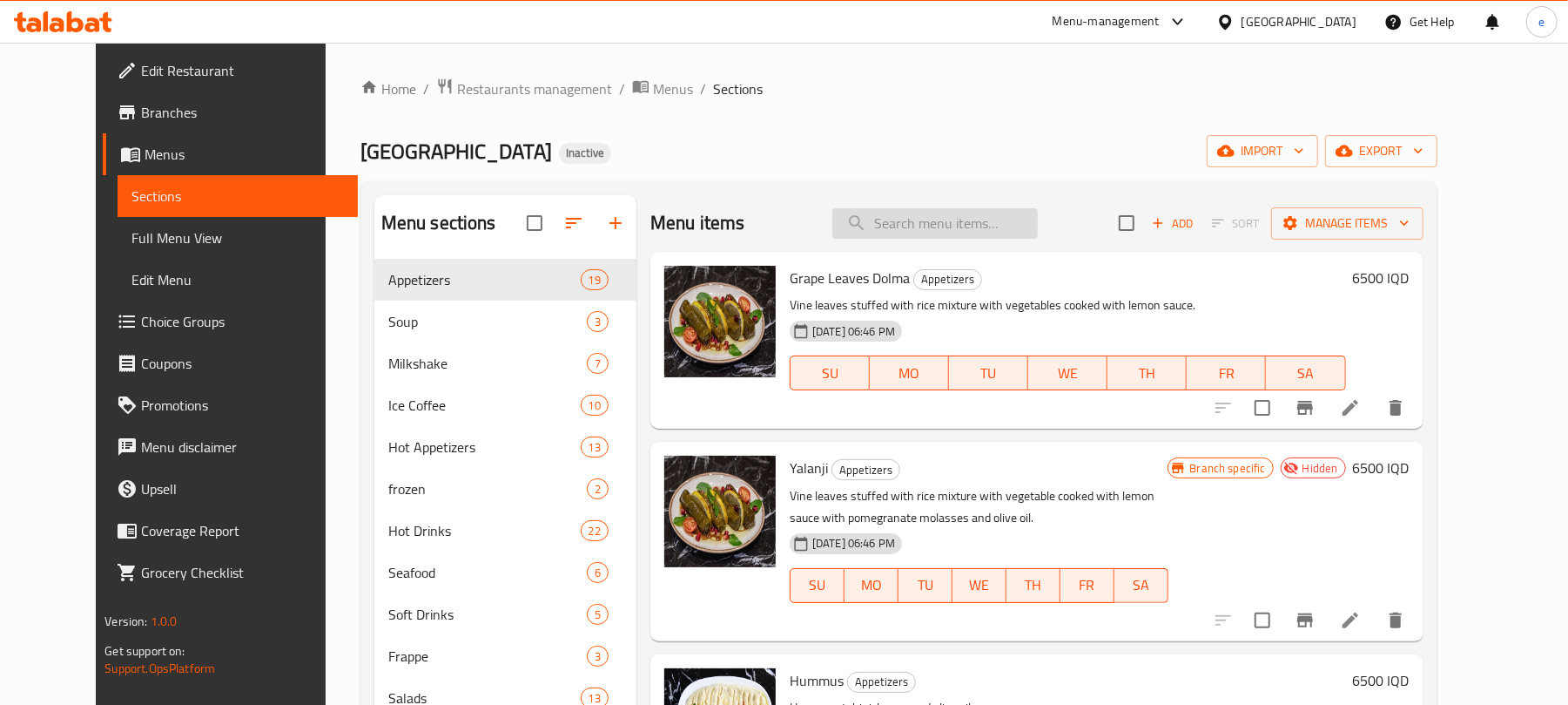
click at [949, 221] on input "search" at bounding box center [935, 224] width 206 height 30
paste input "Strawberry Frozen"
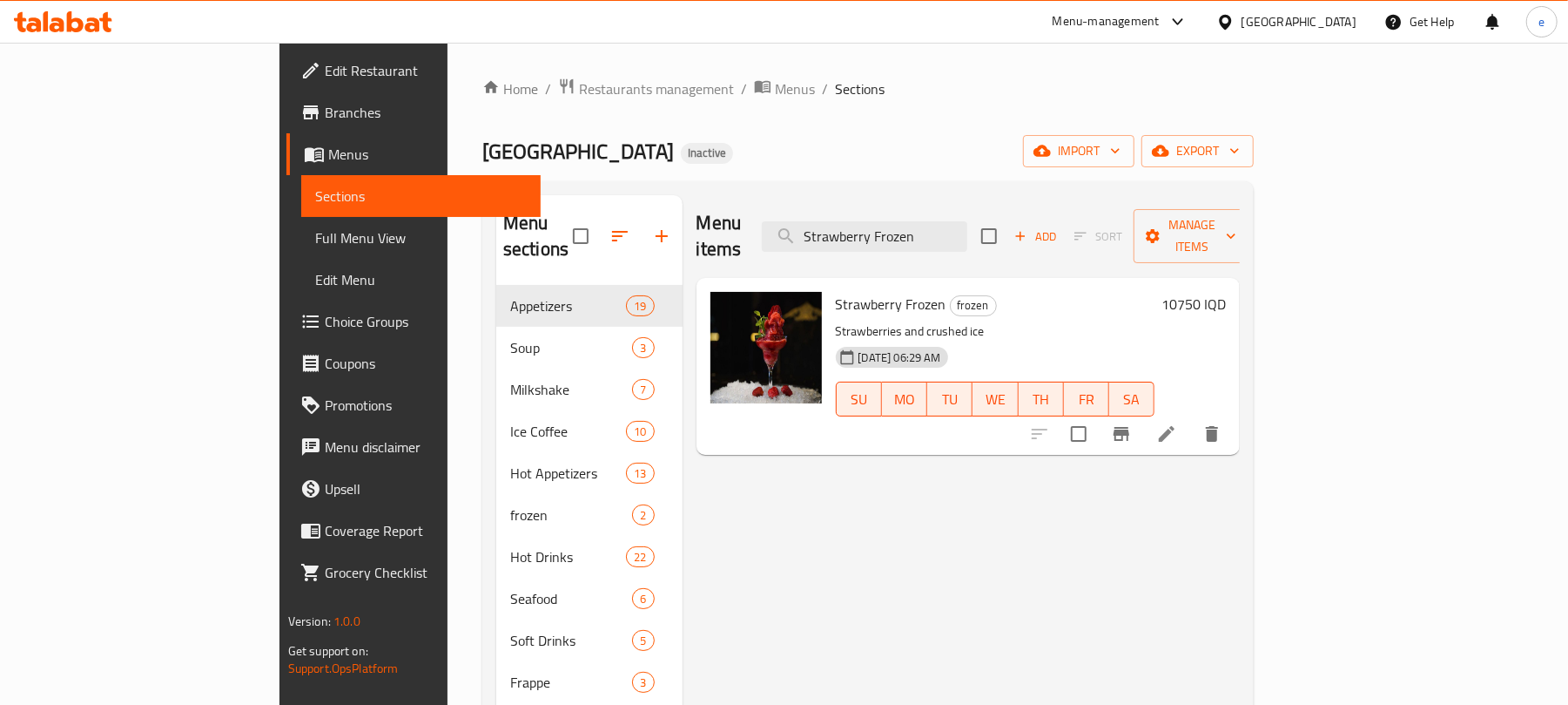
type input "Strawberry Frozen"
click at [1177, 423] on icon at bounding box center [1167, 433] width 21 height 21
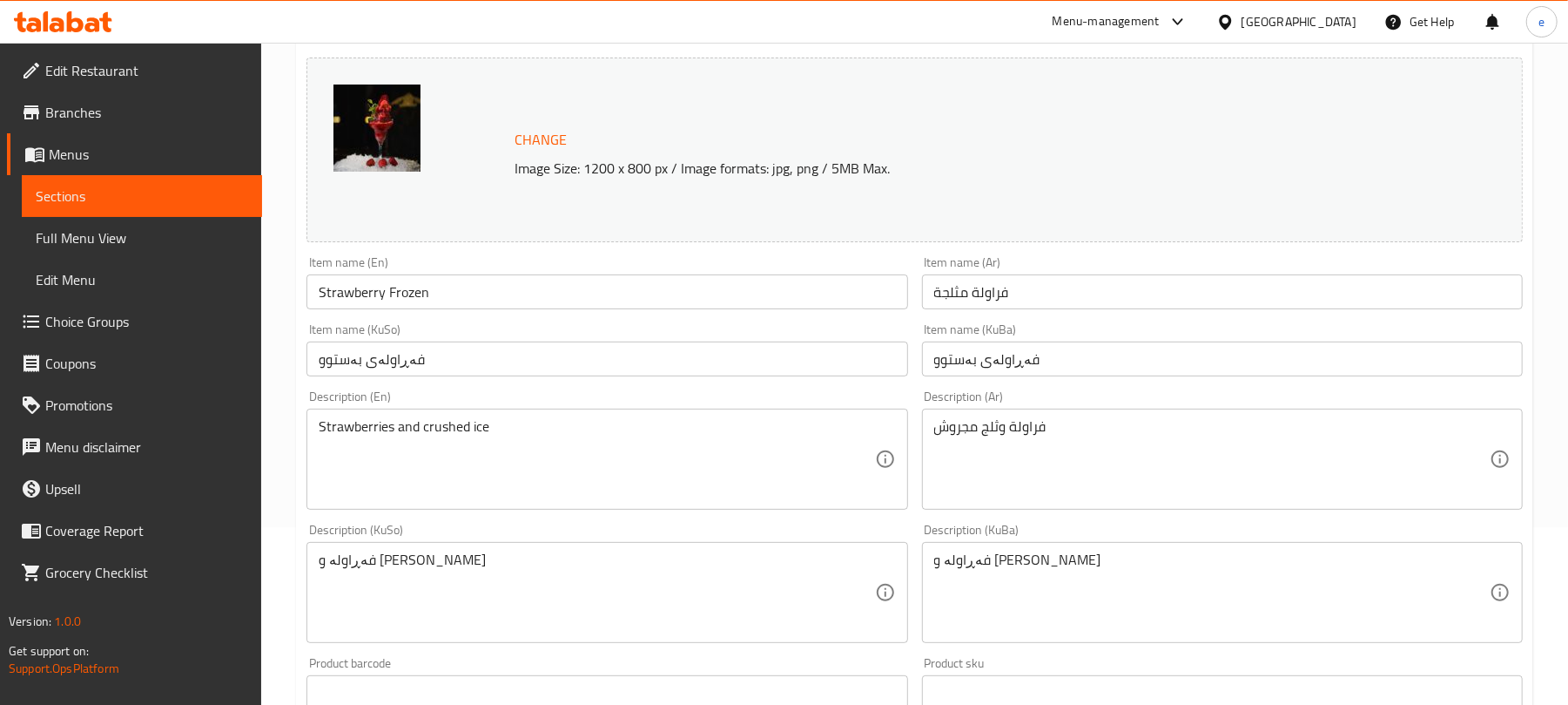
scroll to position [231, 0]
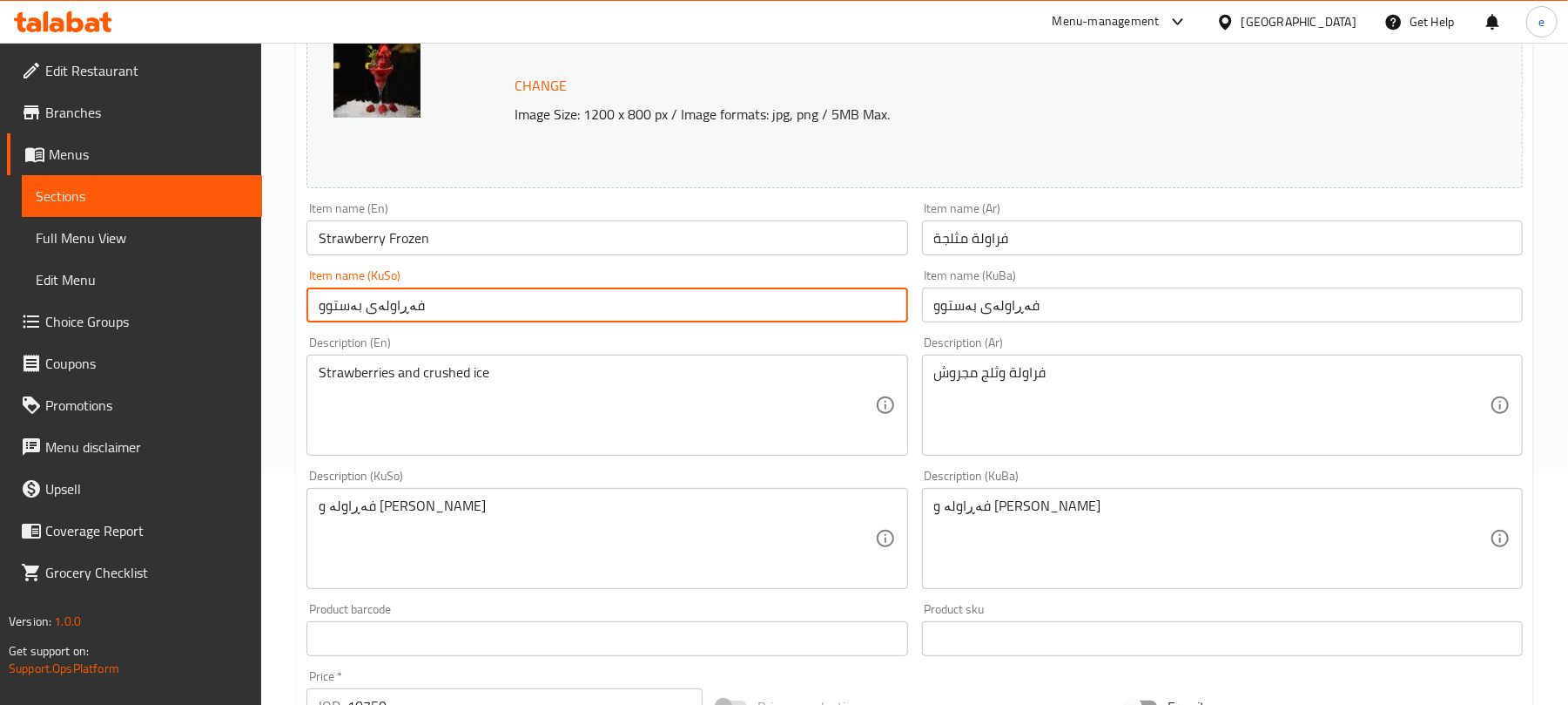
click at [394, 311] on input "فەڕاولەی بەستوو" at bounding box center [607, 305] width 601 height 35
click at [459, 315] on input "فەڕاولەی بەستوو" at bounding box center [607, 305] width 601 height 35
drag, startPoint x: 857, startPoint y: 308, endPoint x: 931, endPoint y: 305, distance: 74.1
click at [931, 305] on div "Change Image Size: 1200 x 800 px / Image formats: jpg, png / 5MB Max. Item name…" at bounding box center [914, 484] width 1230 height 976
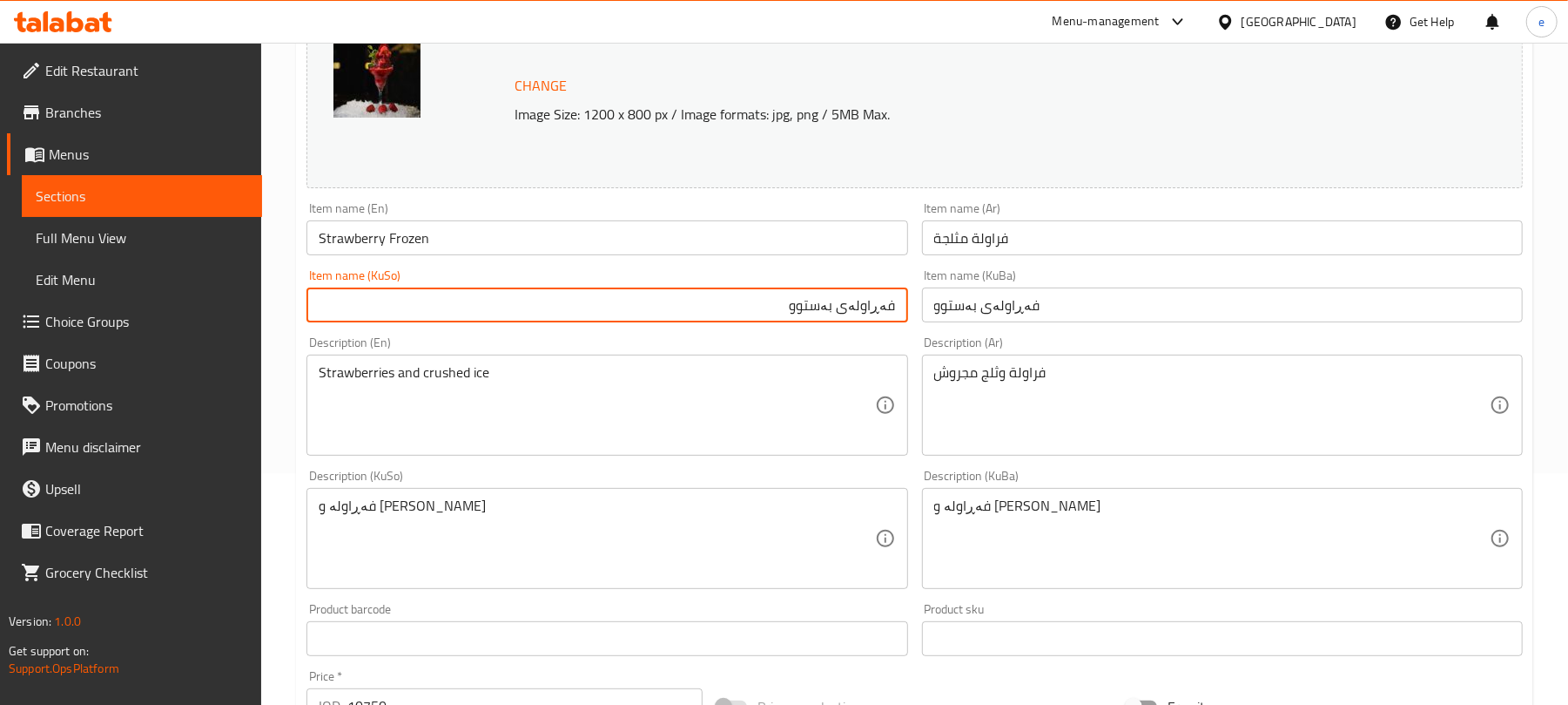
paste input "ر"
click at [850, 314] on input "فەراولەی بەستوو" at bounding box center [607, 305] width 601 height 35
click at [850, 315] on input "فەراولەی بەستوو" at bounding box center [607, 305] width 601 height 35
type input "فەراولەی بەستوو"
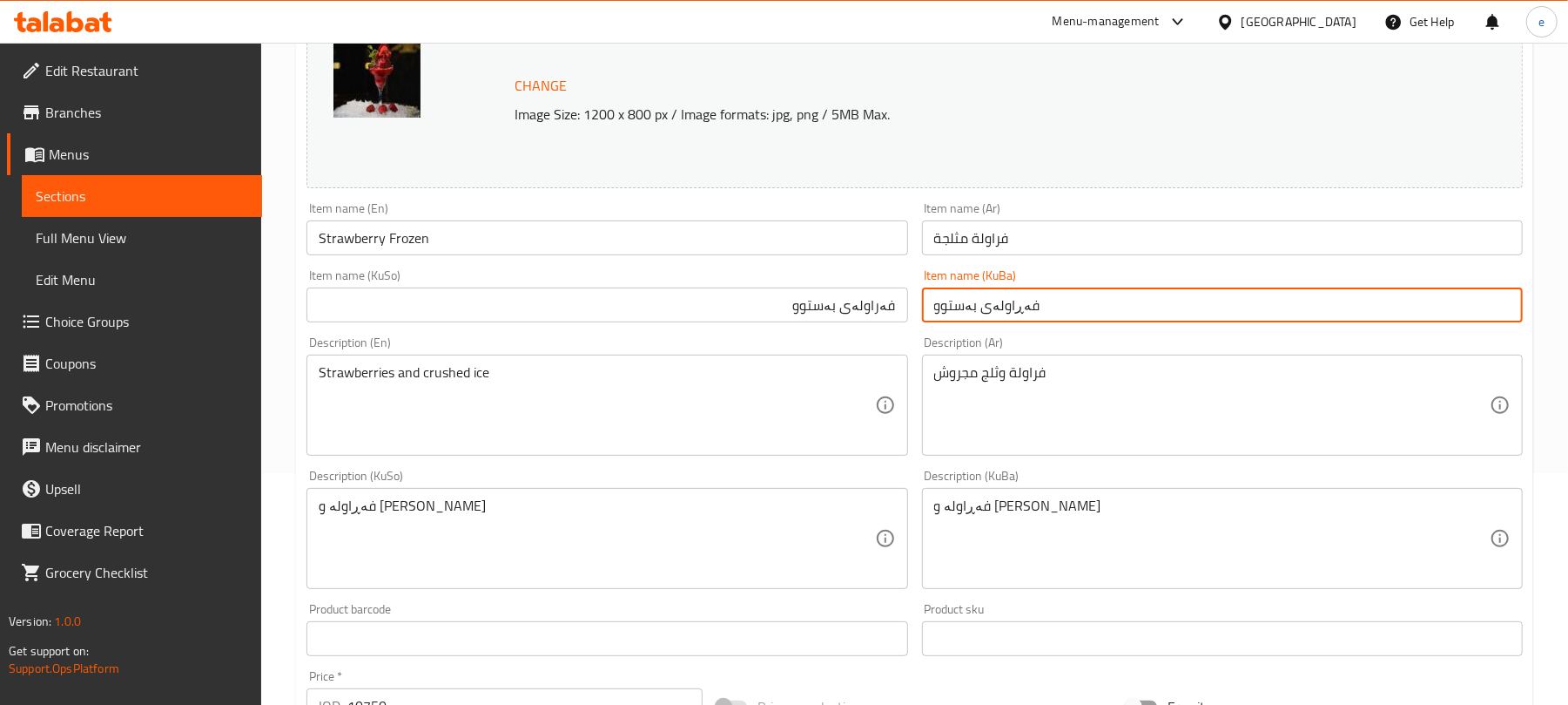
click at [1007, 311] on input "فەڕاولەی بەستوو" at bounding box center [1222, 305] width 601 height 35
paste input "ر"
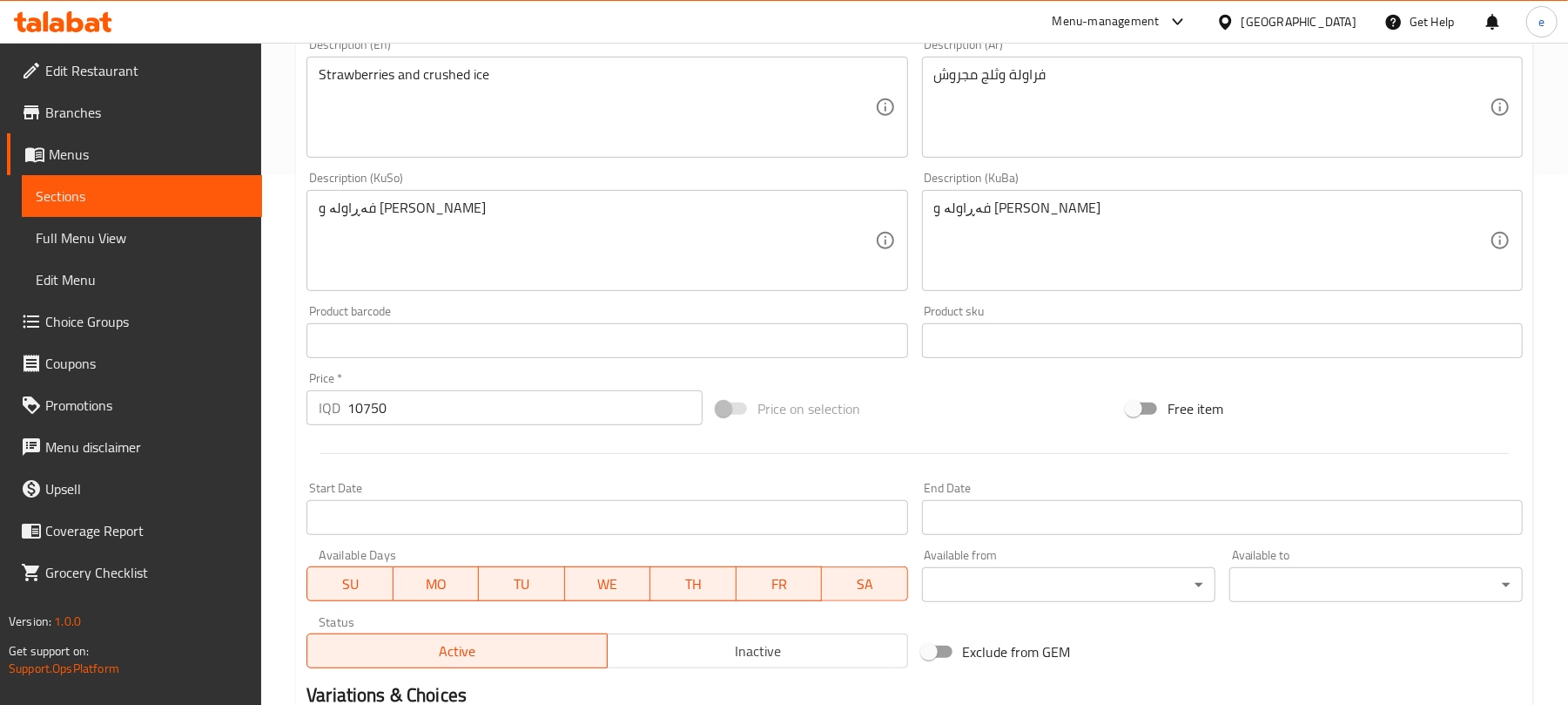
scroll to position [750, 0]
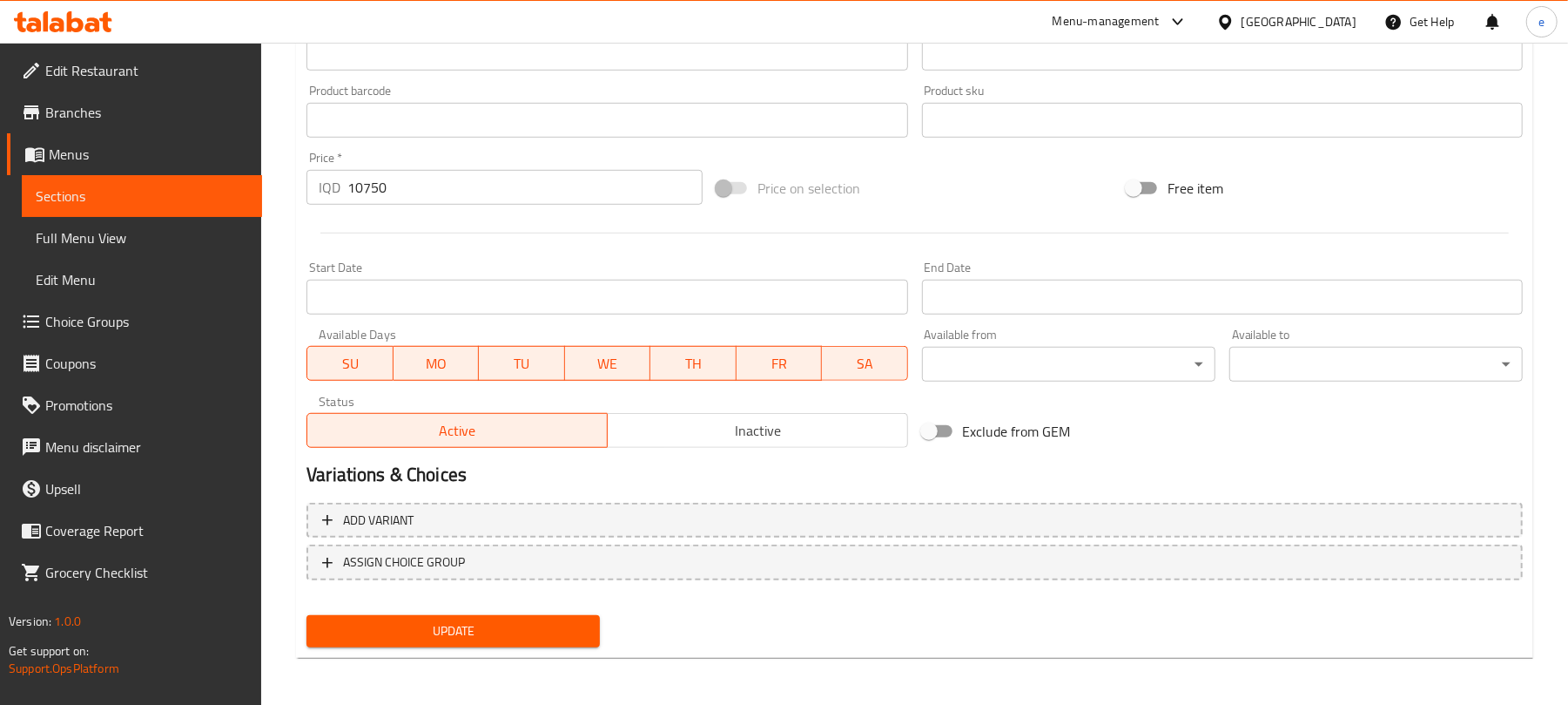
type input "فەراولەی بەستوو"
click at [489, 638] on span "Update" at bounding box center [453, 630] width 265 height 22
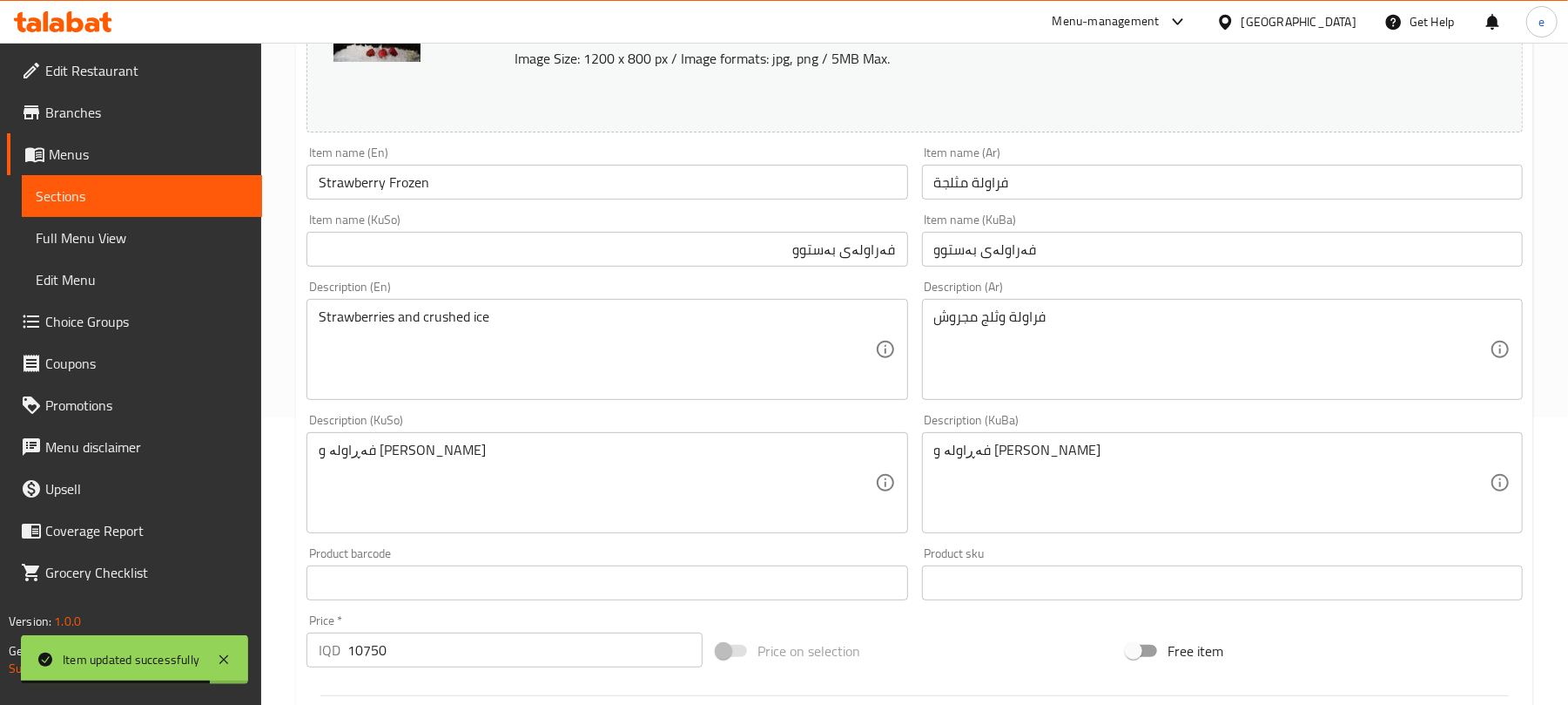
scroll to position [286, 0]
click at [1031, 182] on input "فراولة مثلجة" at bounding box center [1222, 183] width 601 height 35
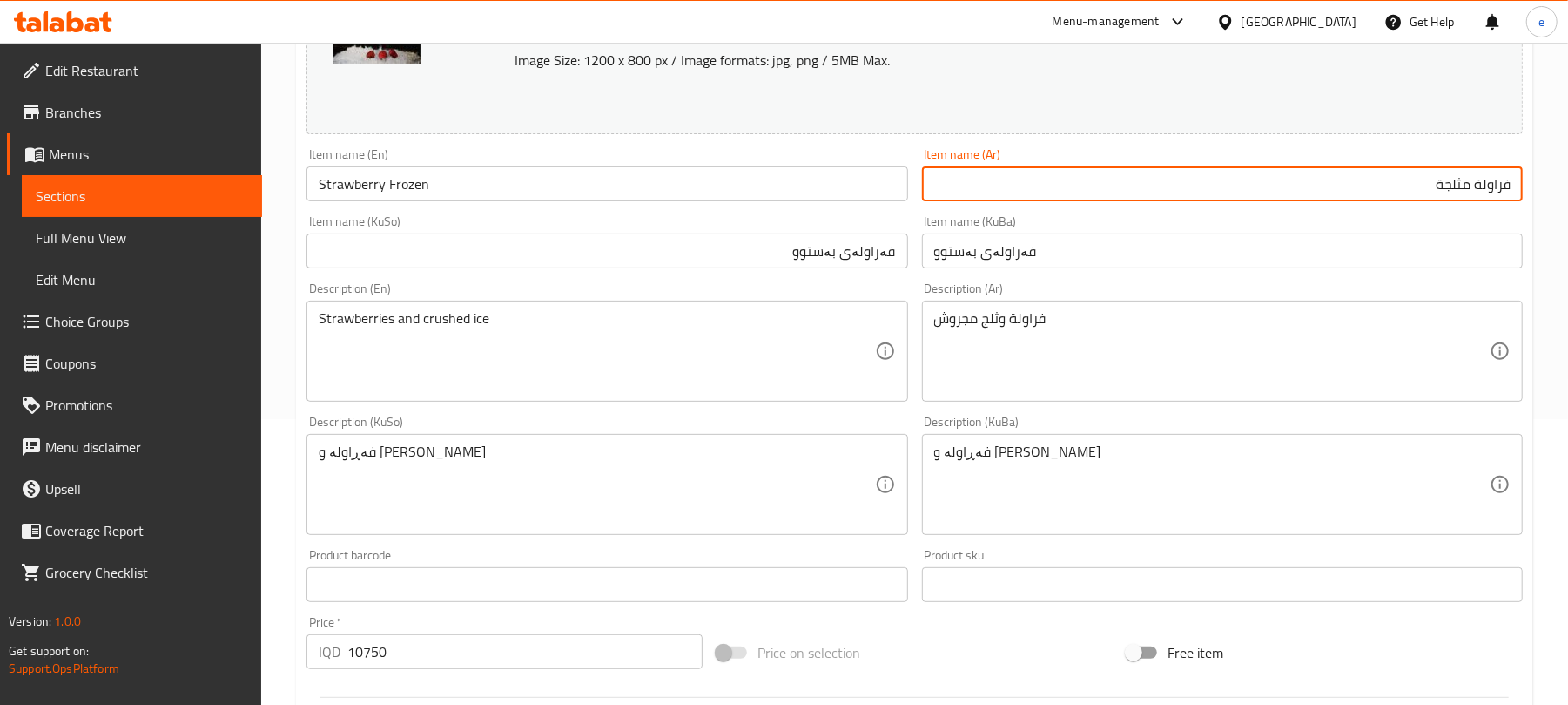
drag, startPoint x: 1446, startPoint y: 186, endPoint x: 1468, endPoint y: 186, distance: 22.0
click at [1468, 186] on input "فراولة مثلجة" at bounding box center [1222, 183] width 601 height 35
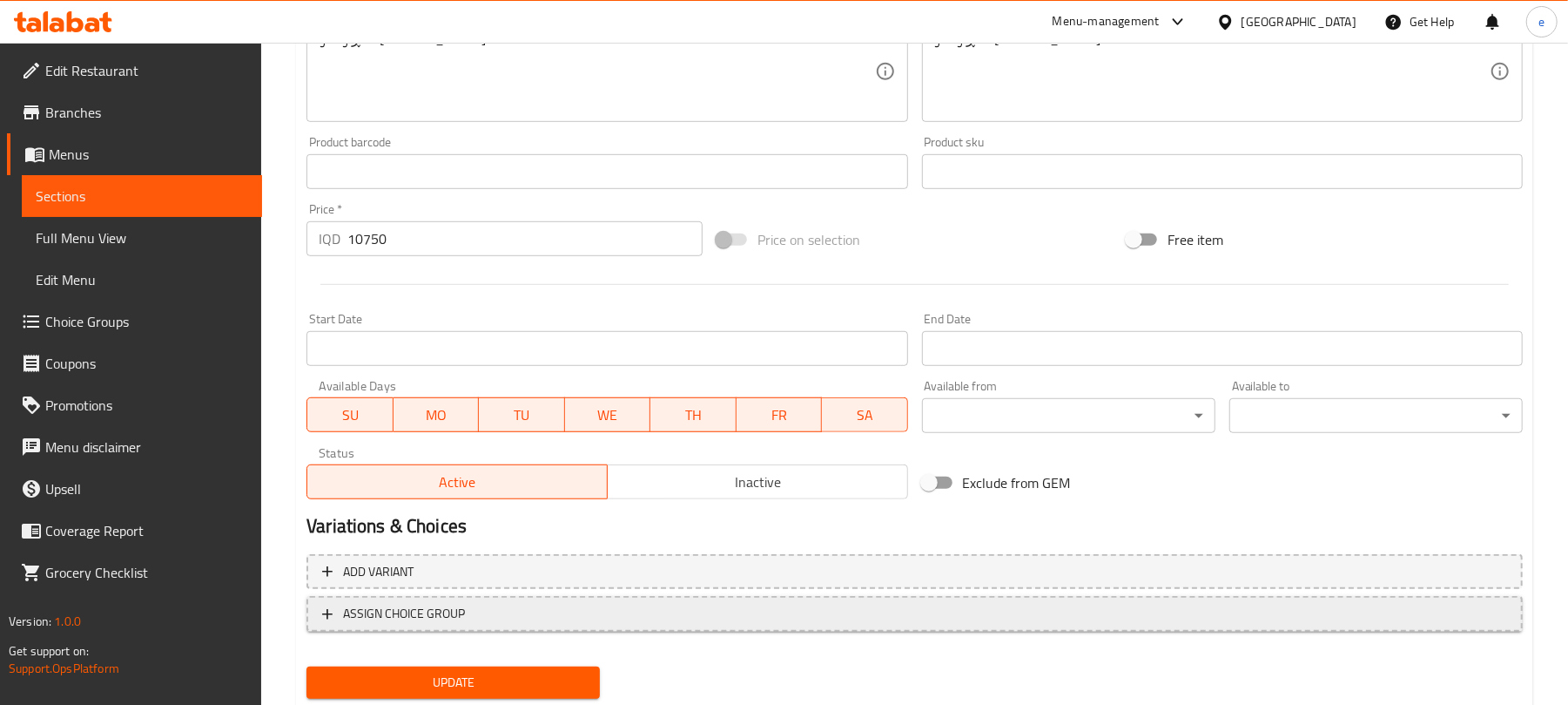
scroll to position [750, 0]
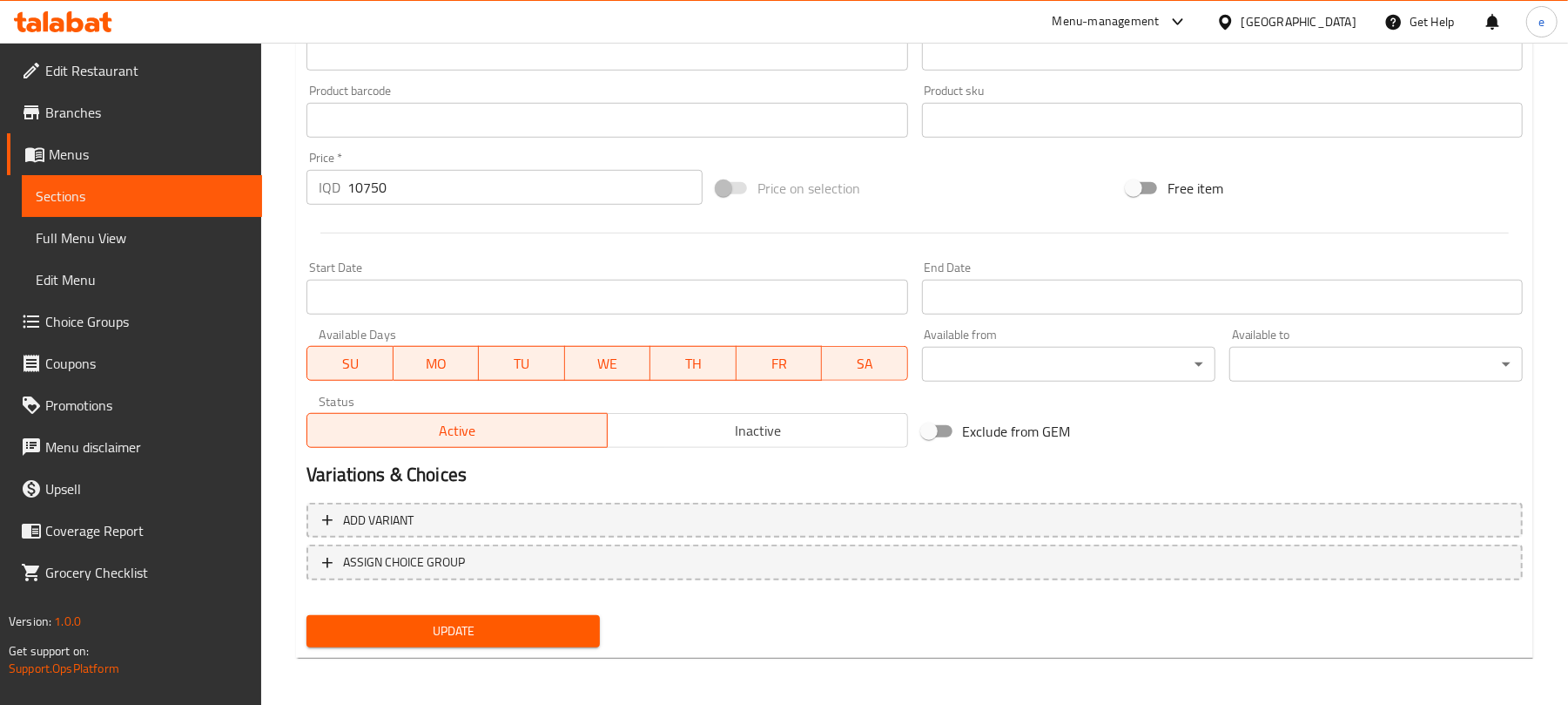
click at [531, 612] on div "Update" at bounding box center [453, 630] width 308 height 46
click at [535, 615] on button "Update" at bounding box center [453, 631] width 293 height 32
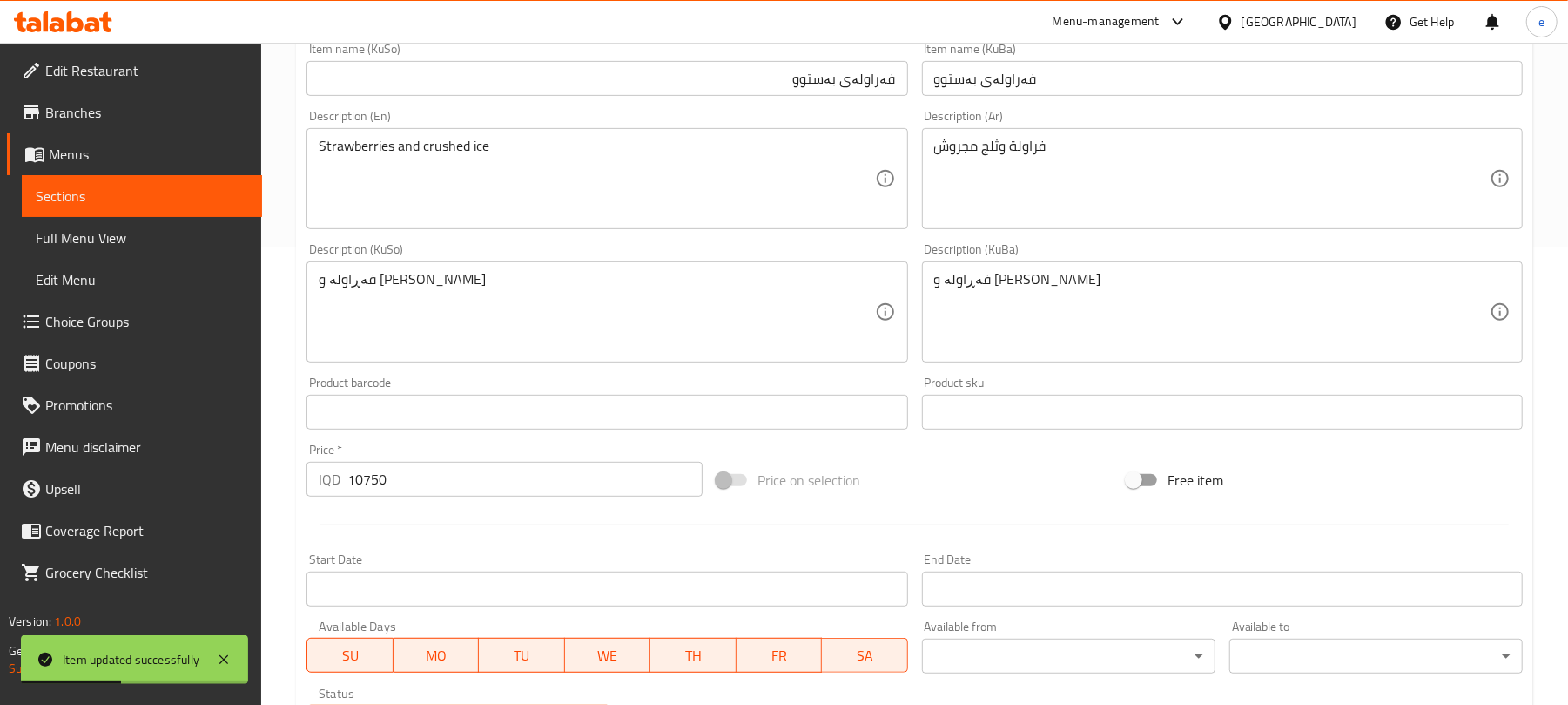
scroll to position [53, 0]
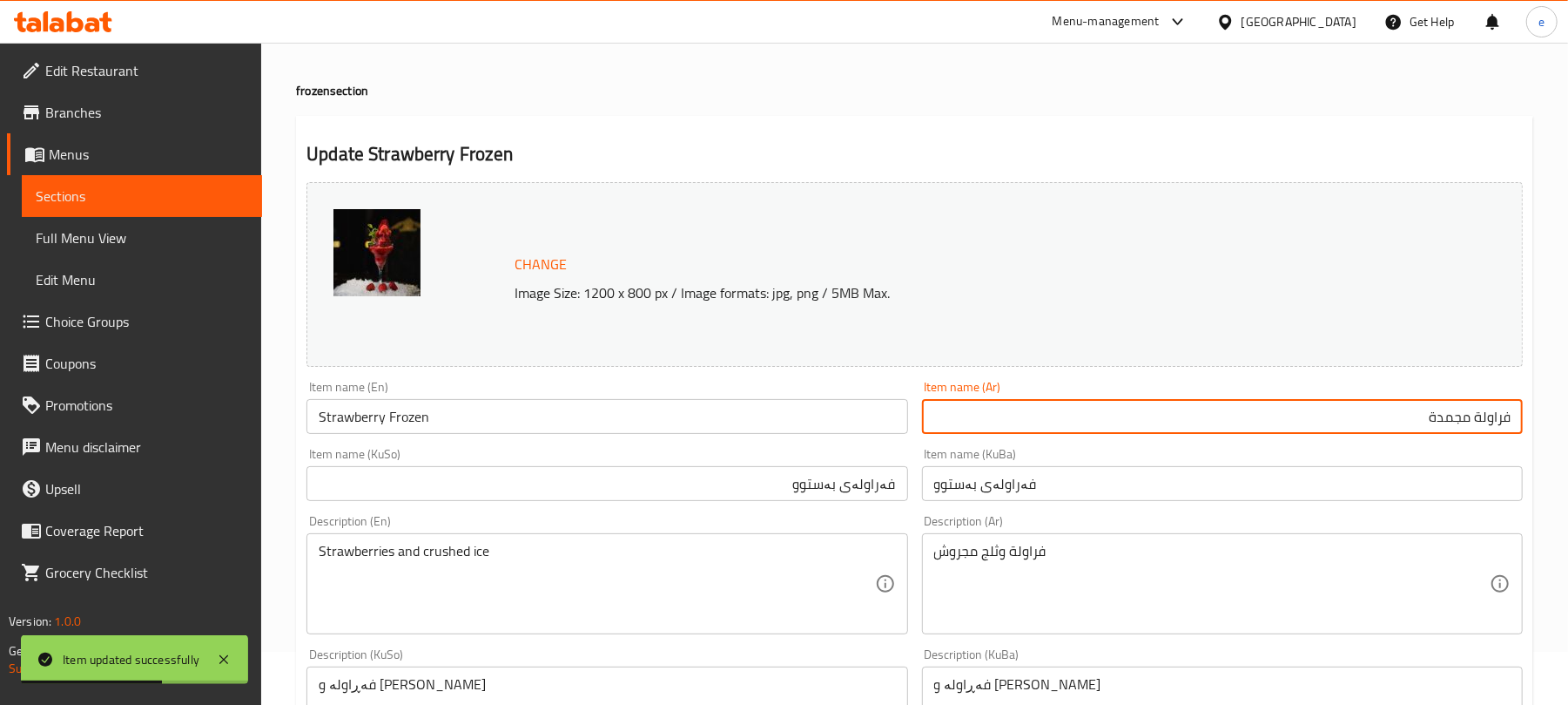
click at [1440, 416] on input "فراولة مجمدة" at bounding box center [1222, 416] width 601 height 35
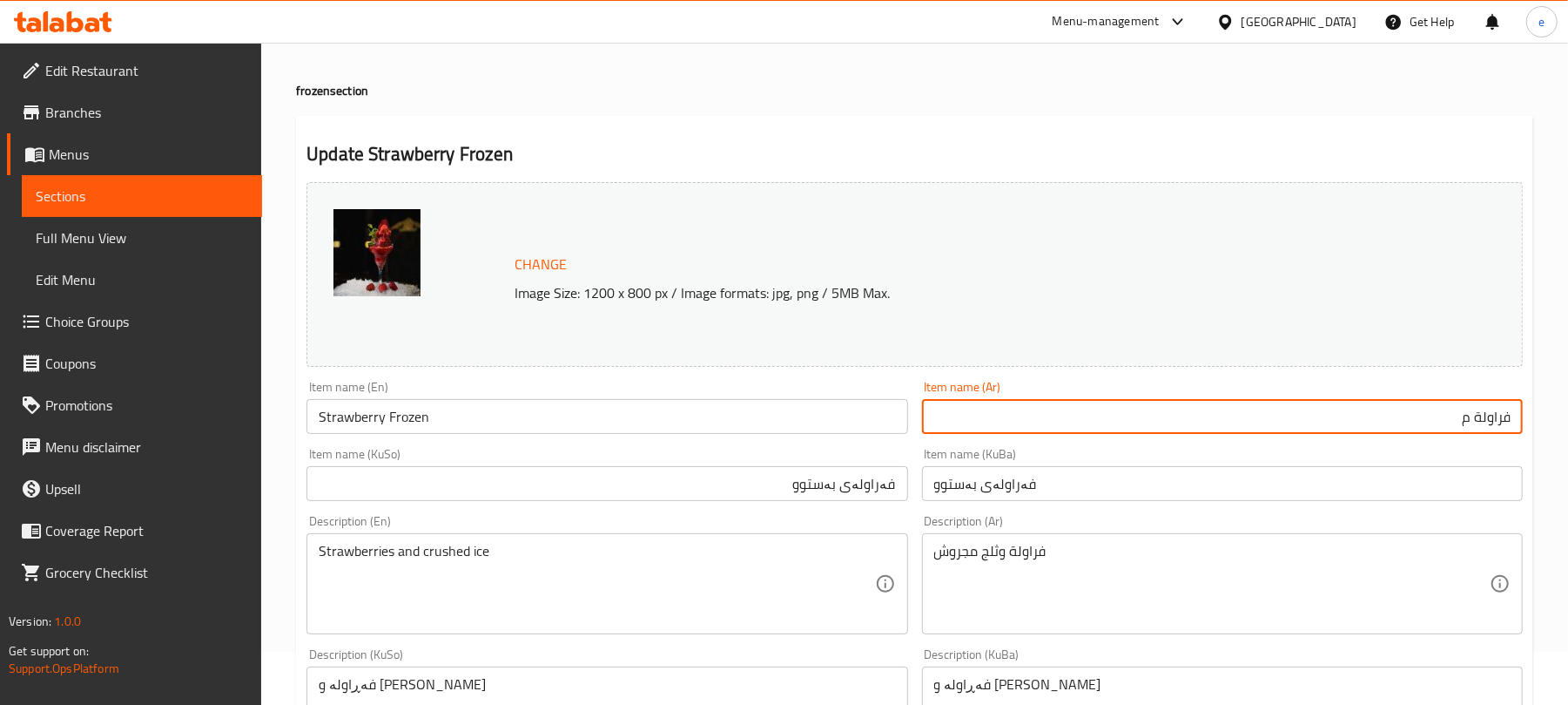
type input "فراولة مثلجة"
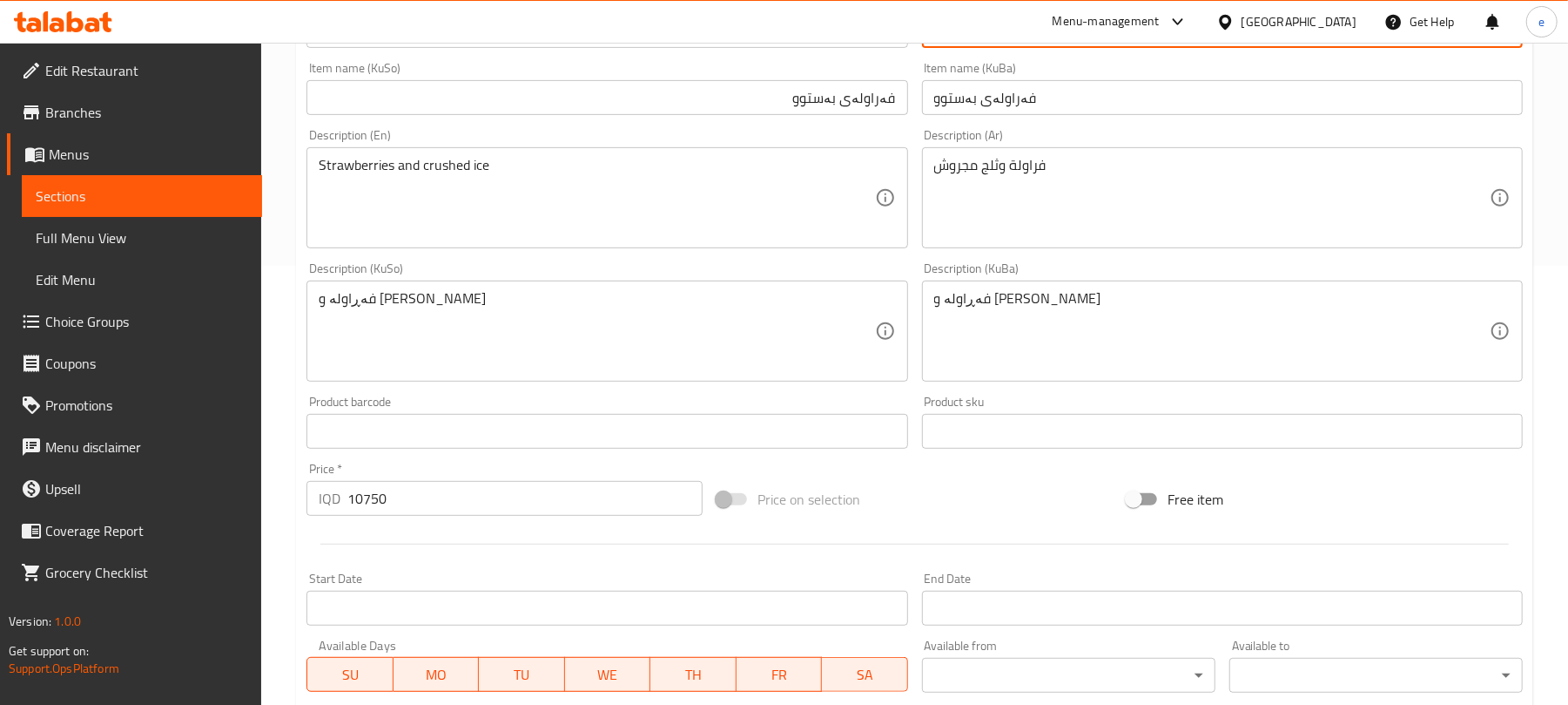
scroll to position [750, 0]
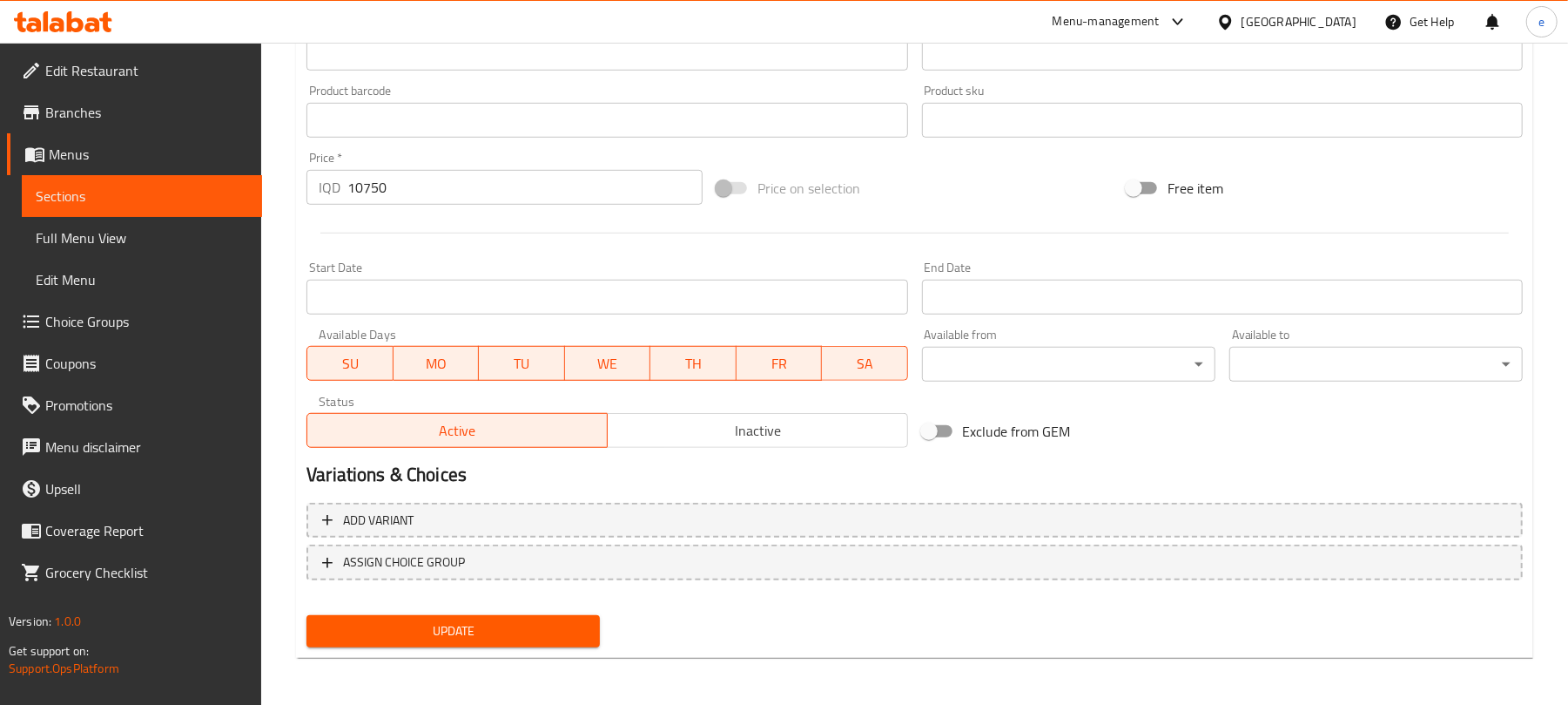
click at [526, 625] on span "Update" at bounding box center [453, 630] width 265 height 22
click at [63, 210] on link "Sections" at bounding box center [142, 195] width 241 height 42
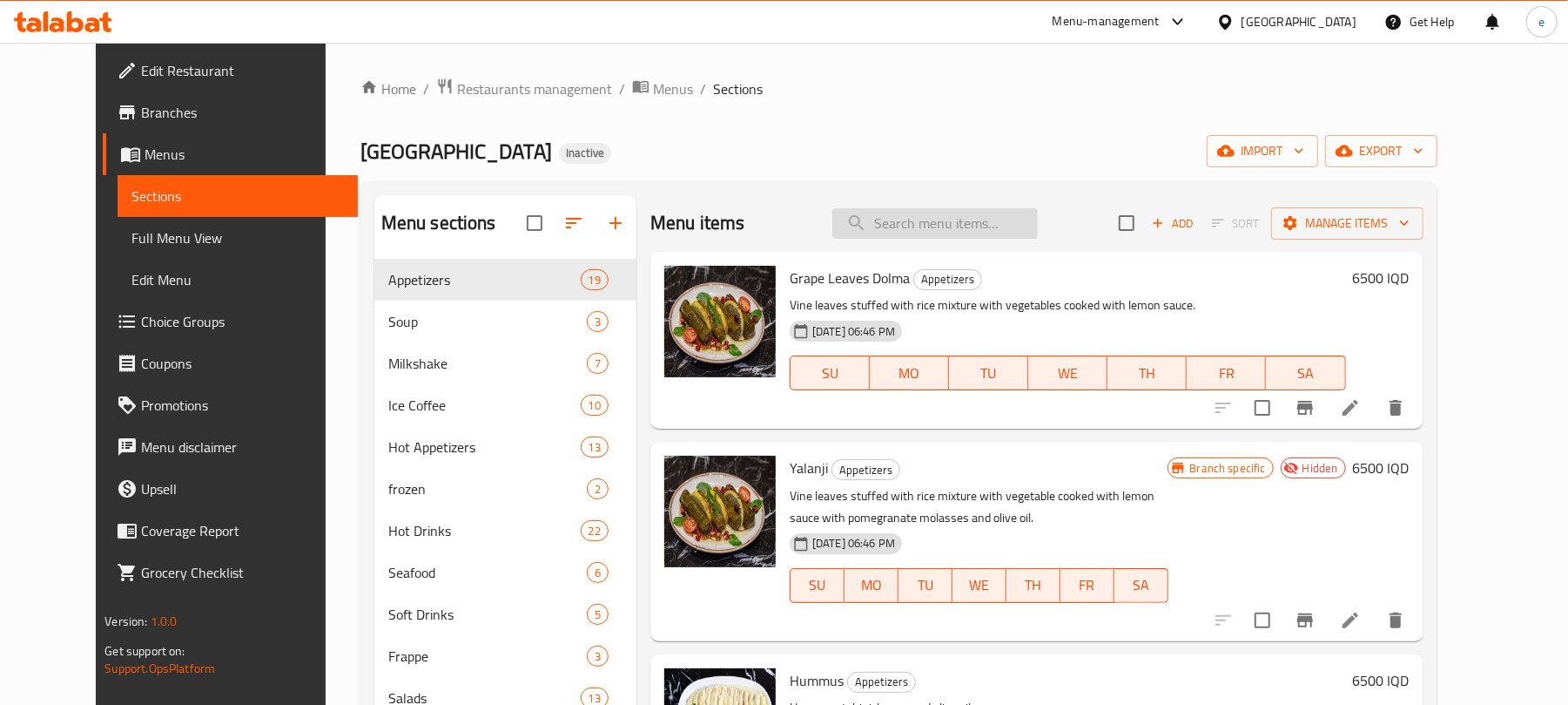
click at [923, 227] on input "search" at bounding box center [935, 224] width 206 height 30
paste input "Fish Slice & Shrimp"
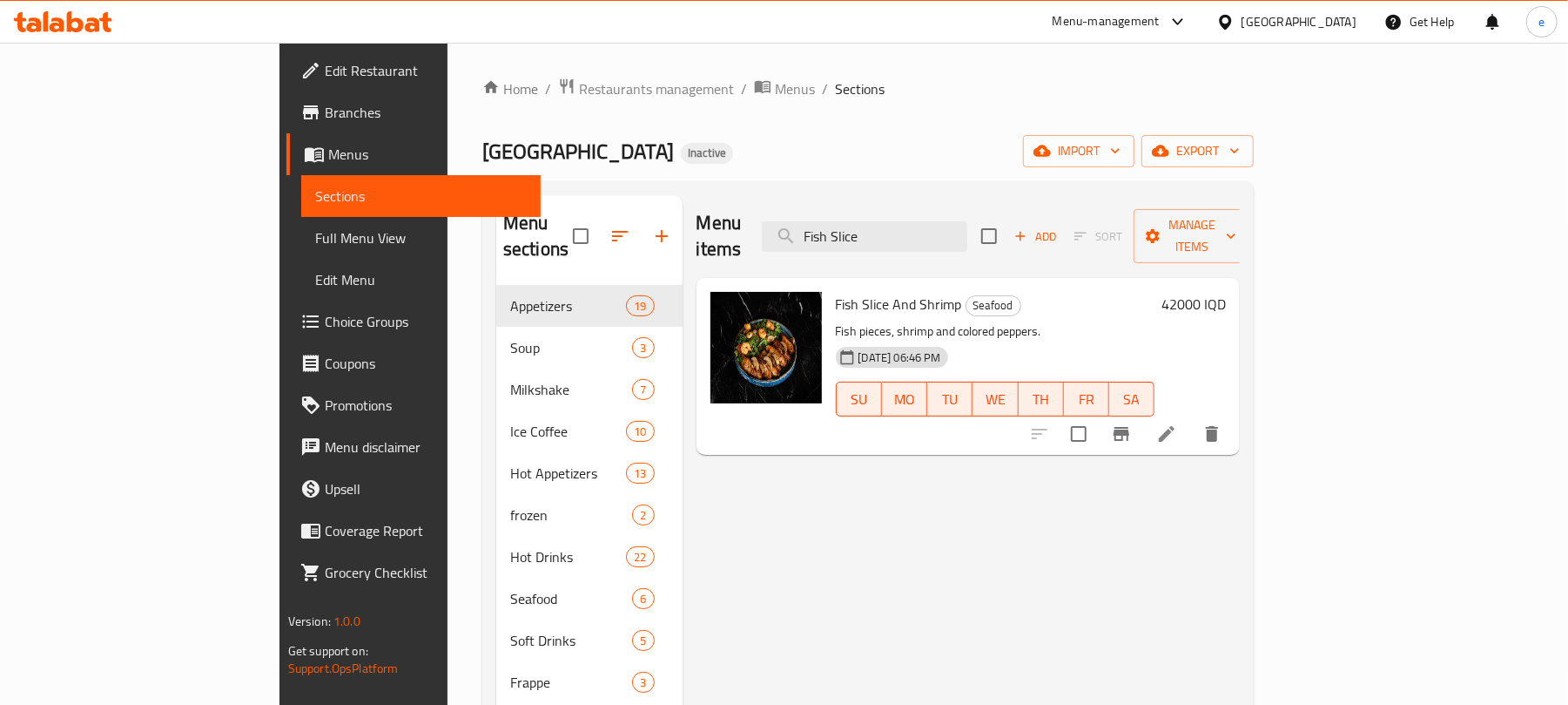
type input "Fish Slice"
click at [1175, 426] on icon at bounding box center [1166, 433] width 16 height 16
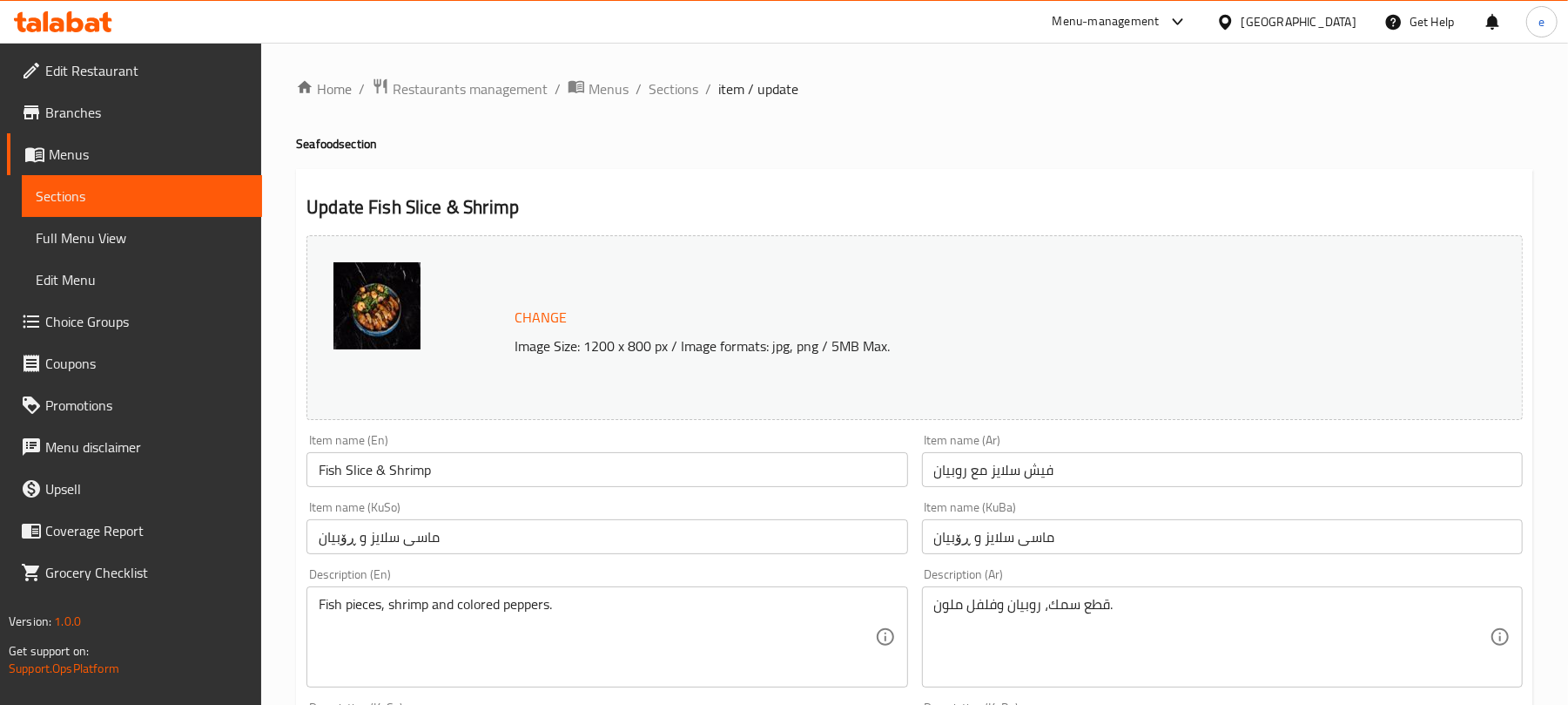
scroll to position [231, 0]
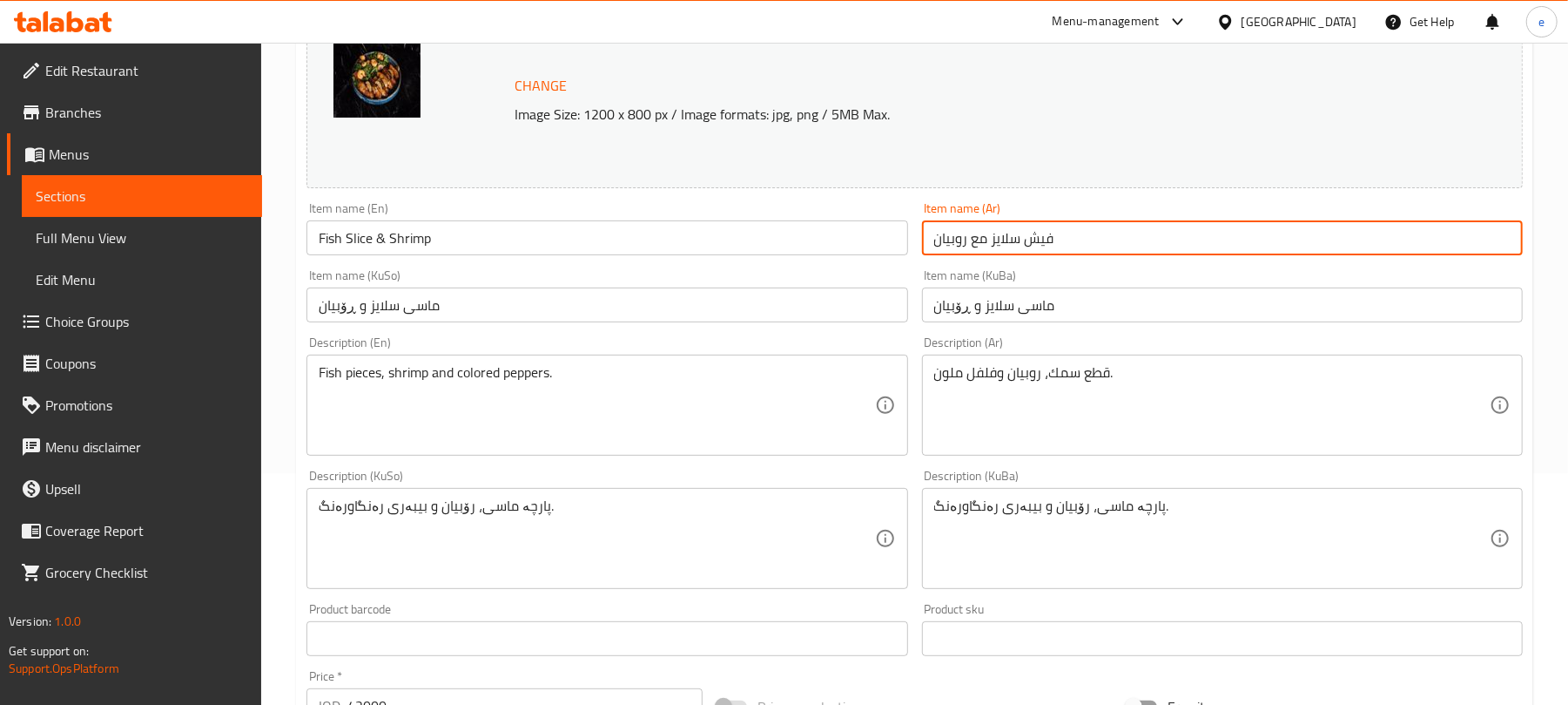
click at [1111, 249] on input "فيش سلايز مع روبيان" at bounding box center [1222, 237] width 601 height 35
click at [390, 243] on input "Fish Slice & Shrimp" at bounding box center [607, 237] width 601 height 35
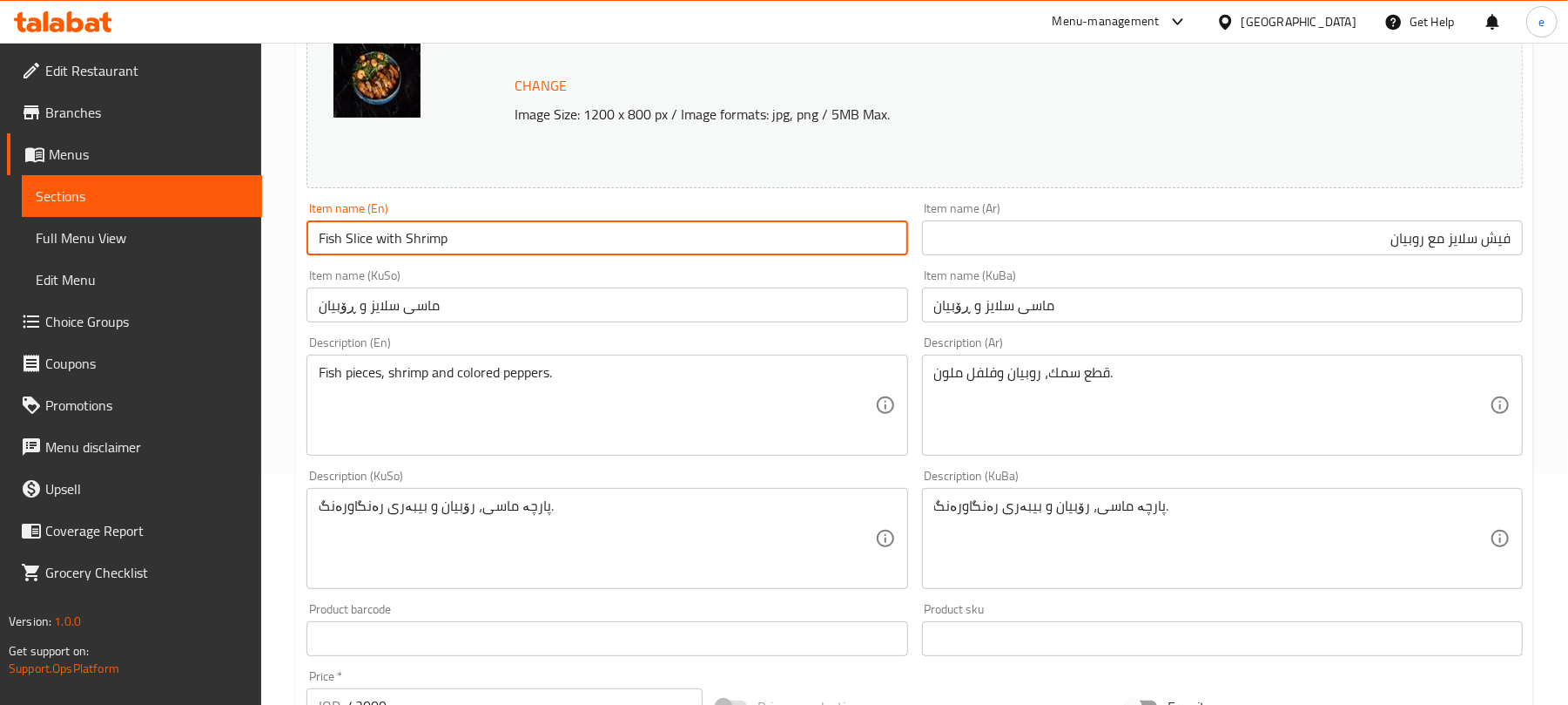
type input "Fish Slice with Shrimp"
click at [752, 308] on input "ماسی سلایز و ڕۆبیان" at bounding box center [607, 305] width 601 height 35
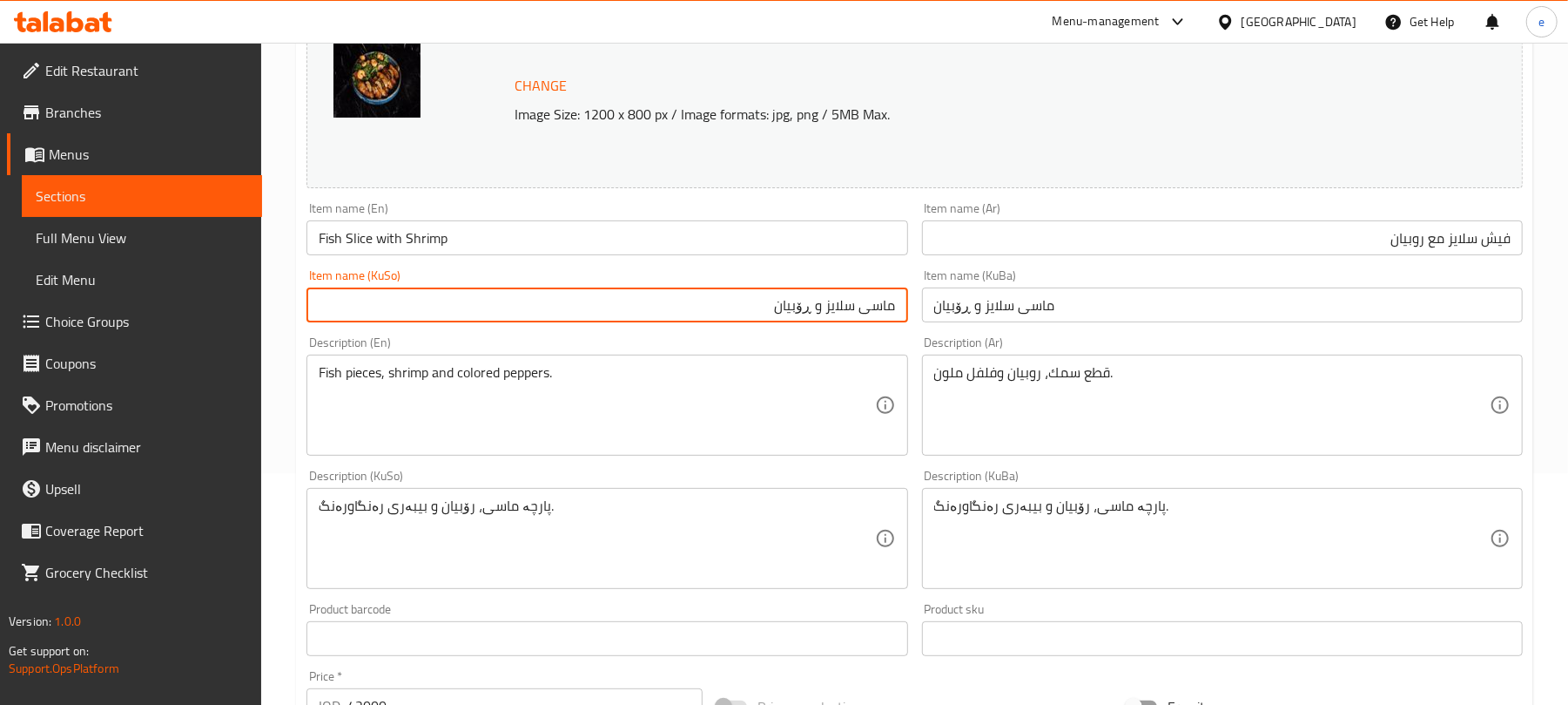
click at [853, 307] on input "ماسی سلایز و ڕۆبیان" at bounding box center [607, 305] width 601 height 35
click at [861, 318] on input "پارچە ماسی و ڕۆبیان" at bounding box center [607, 305] width 601 height 35
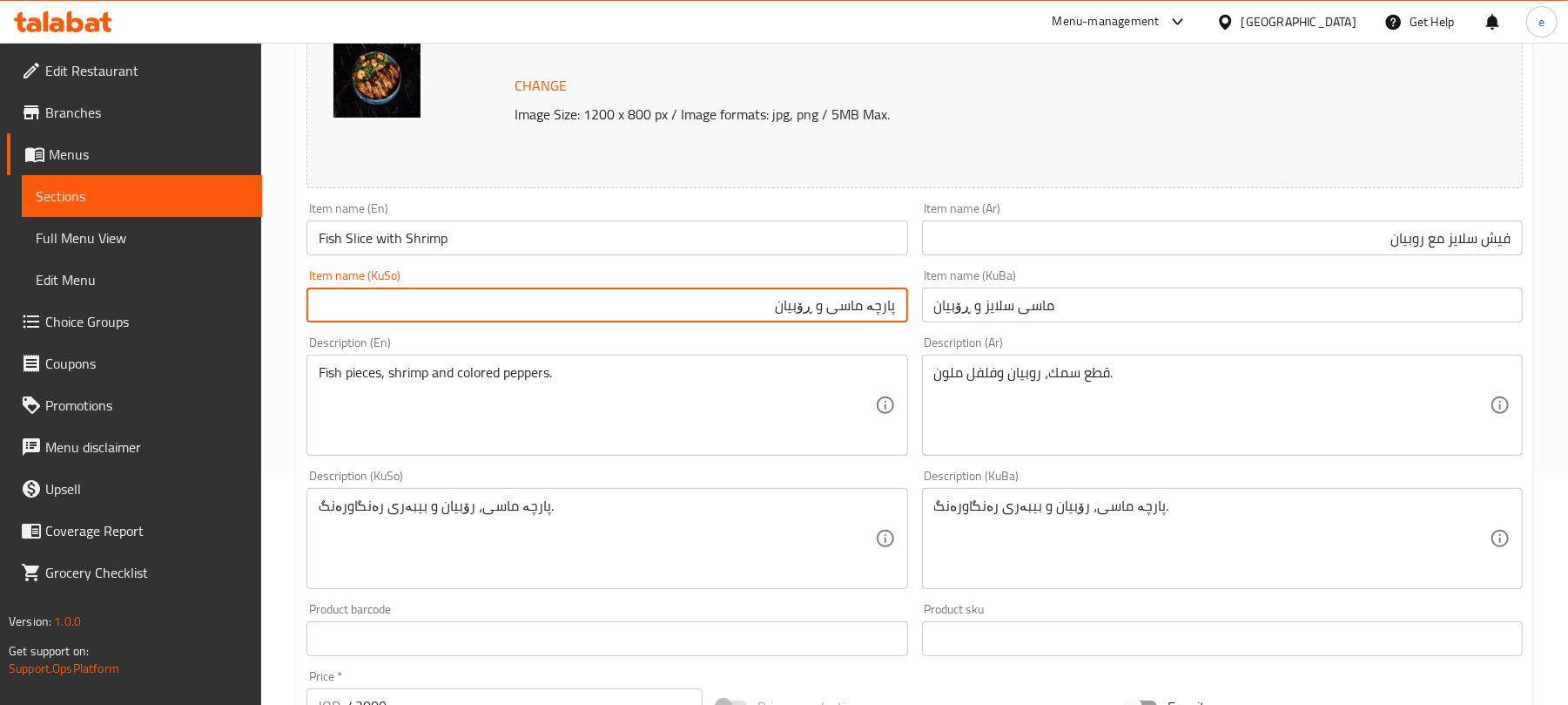
click at [861, 318] on input "پارچە ماسی و ڕۆبیان" at bounding box center [607, 305] width 601 height 35
type input "پارچە ماسی و ڕۆبیان"
click at [1026, 317] on input "ماسی سلایز و ڕۆبیان" at bounding box center [1222, 305] width 601 height 35
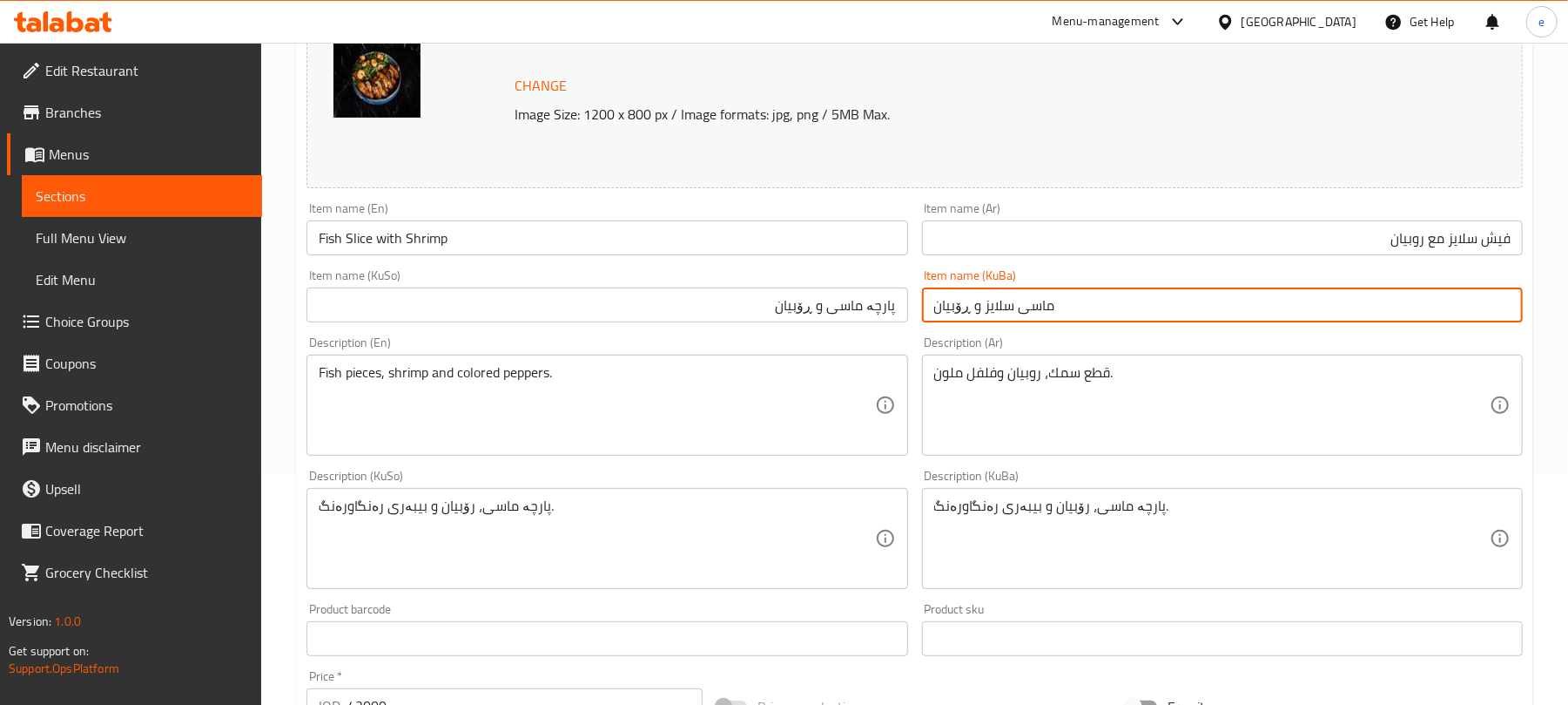
click at [1026, 317] on input "ماسی سلایز و ڕۆبیان" at bounding box center [1222, 305] width 601 height 35
paste input "ارچە ماسی"
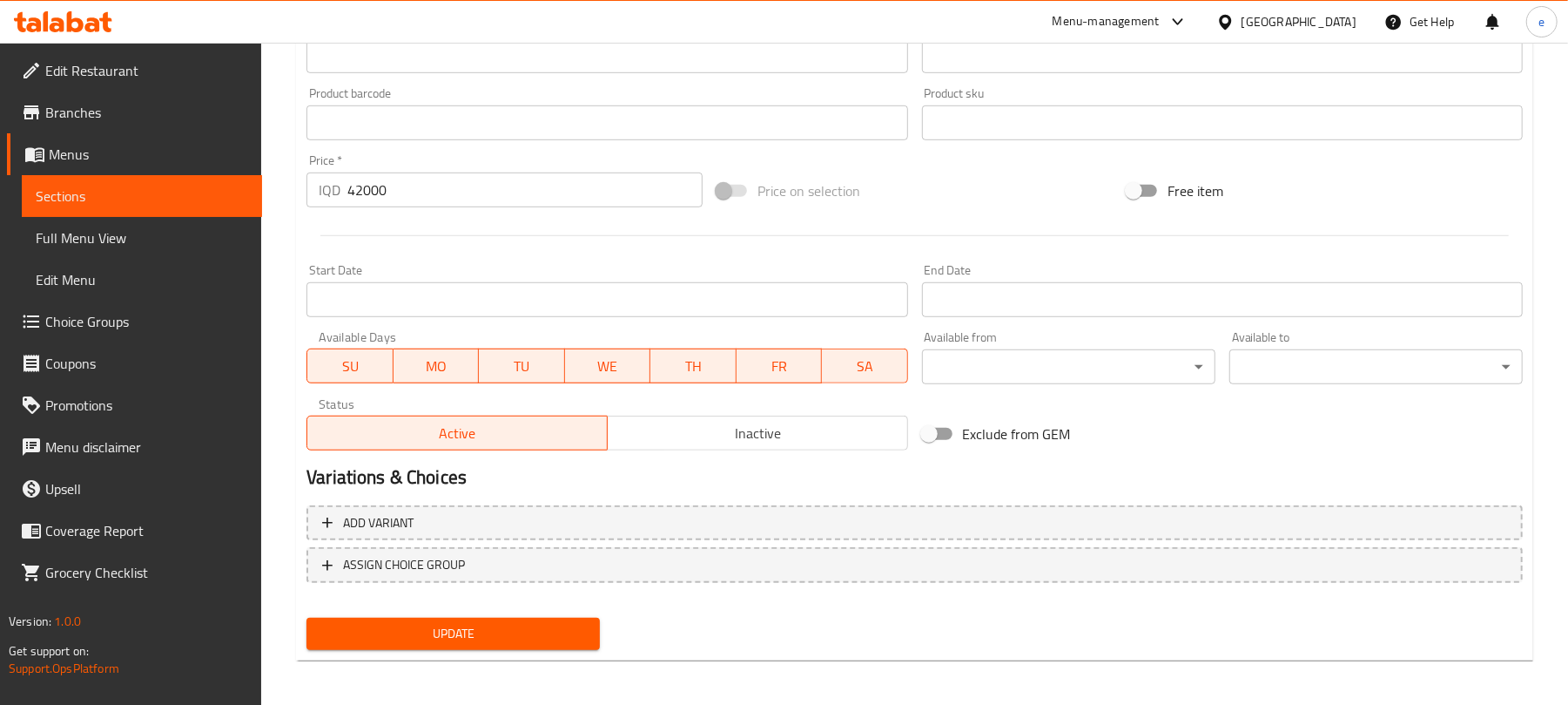
scroll to position [750, 0]
type input "پارچە ماسی و ڕۆبیان"
click at [453, 642] on button "Update" at bounding box center [453, 631] width 293 height 32
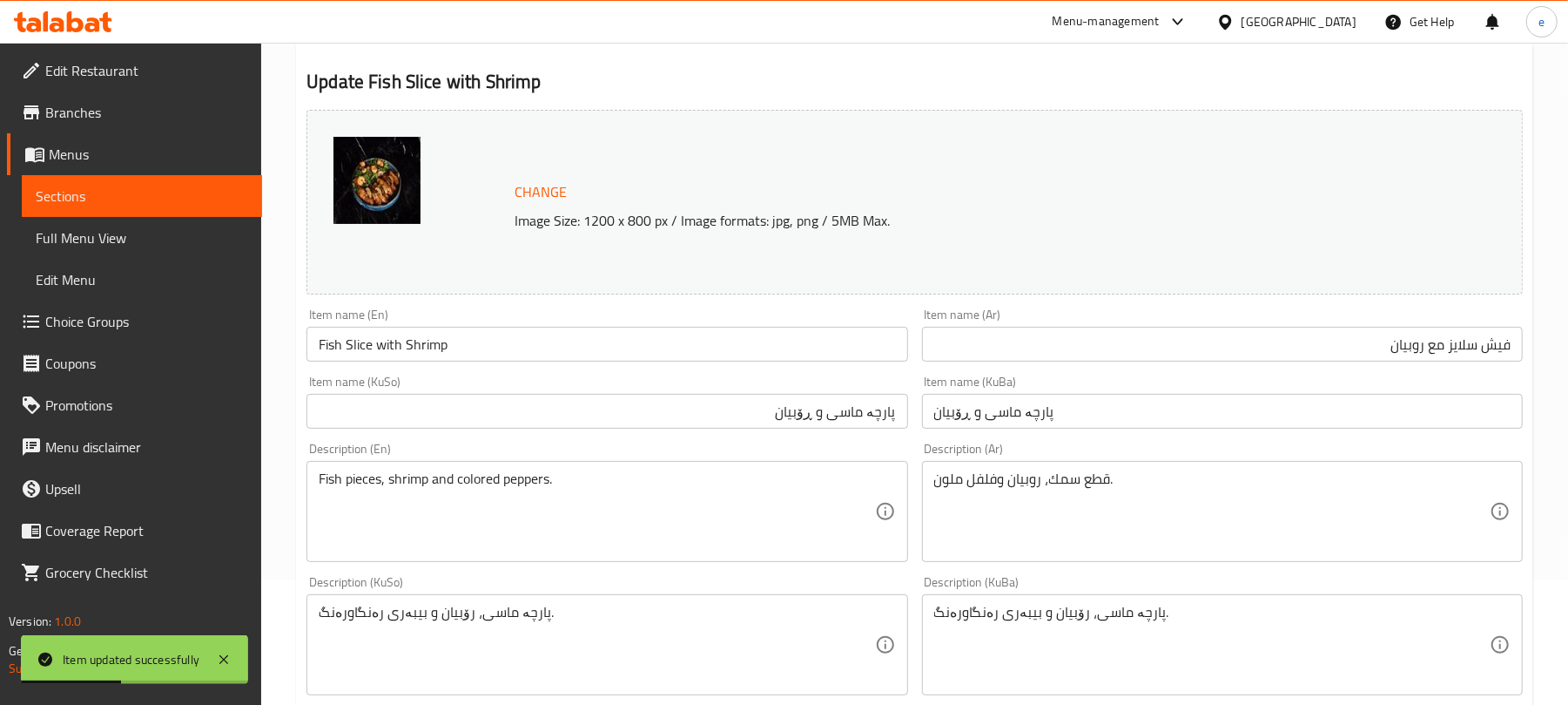
scroll to position [53, 0]
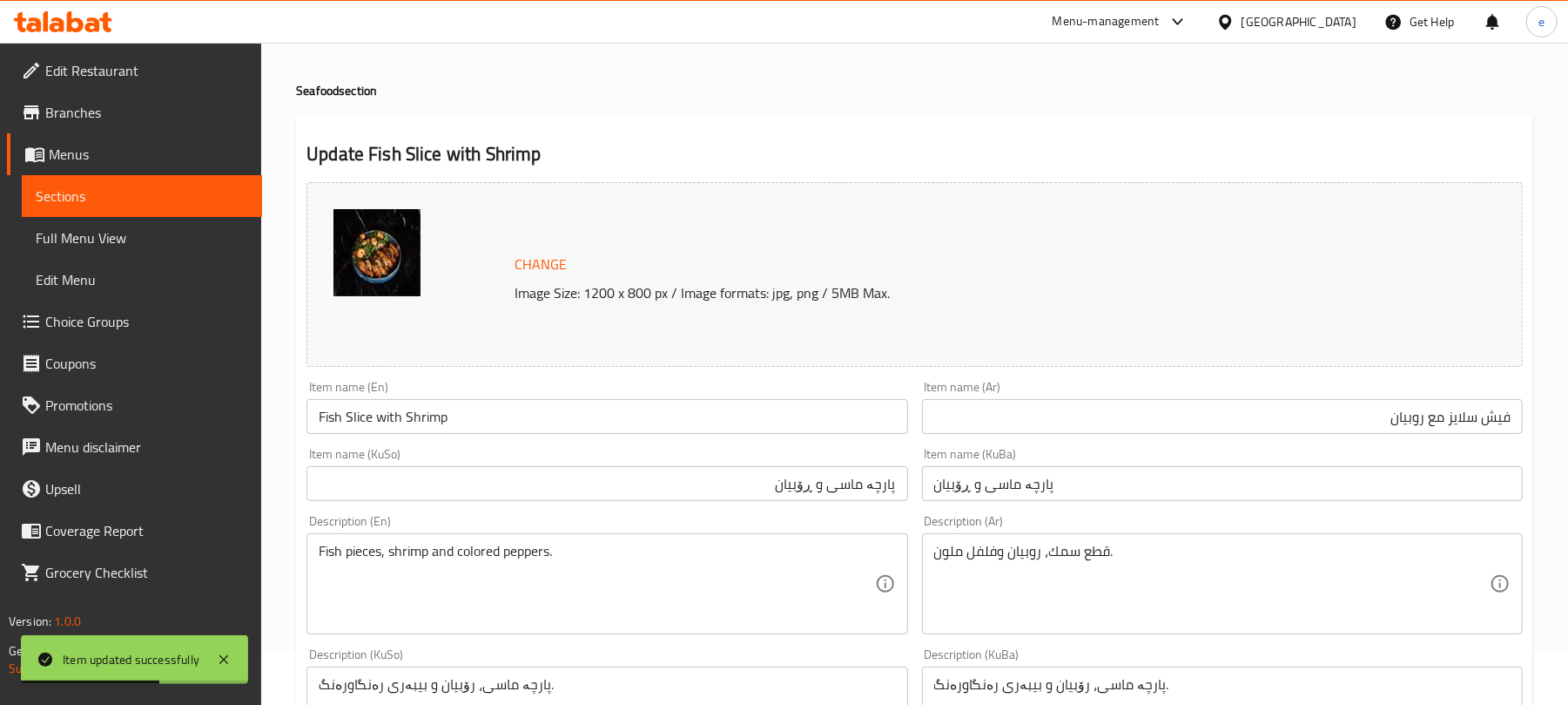
click at [404, 412] on input "Fish Slice with Shrimp" at bounding box center [607, 416] width 601 height 35
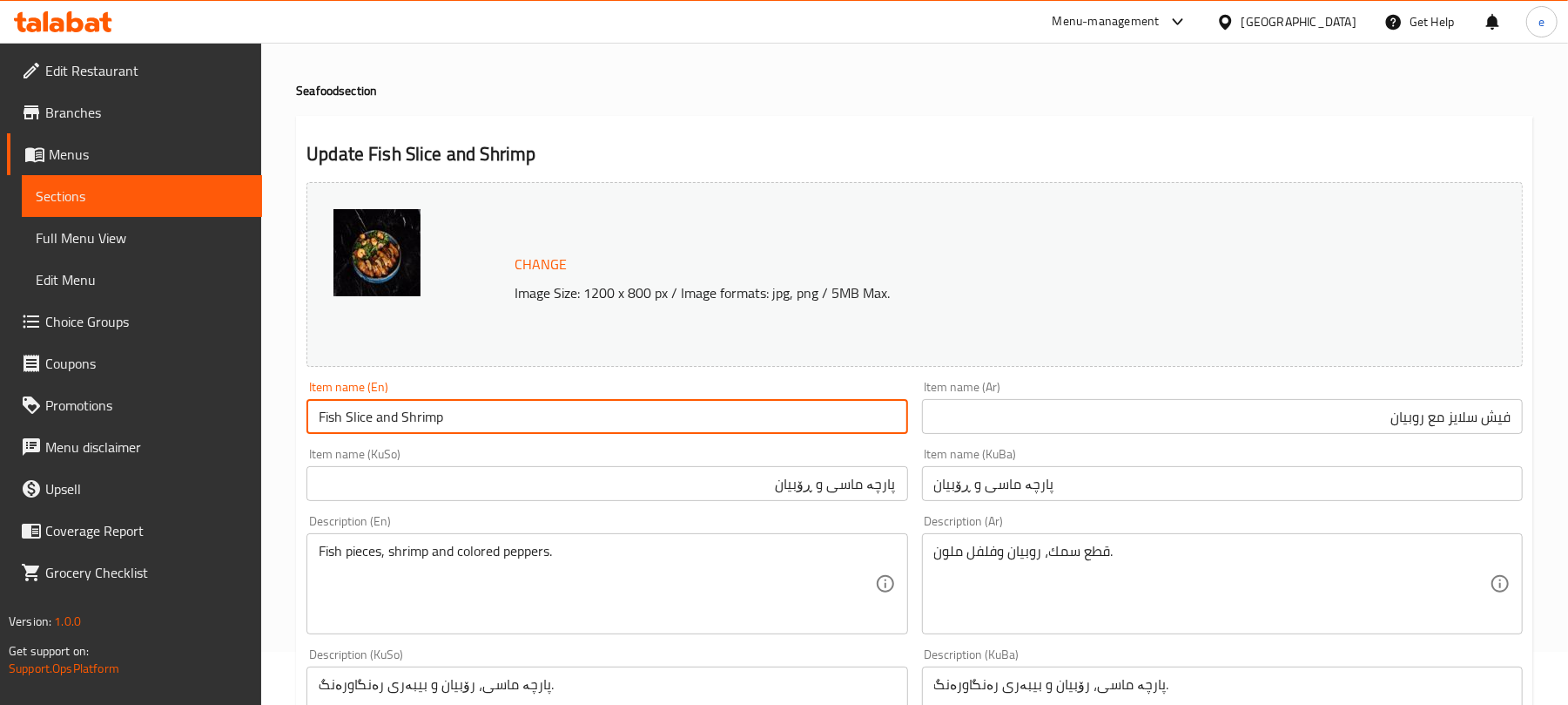
type input "Fish Slice and Shrimp"
click at [1427, 422] on input "فيش سلايز مع روبيان" at bounding box center [1222, 416] width 601 height 35
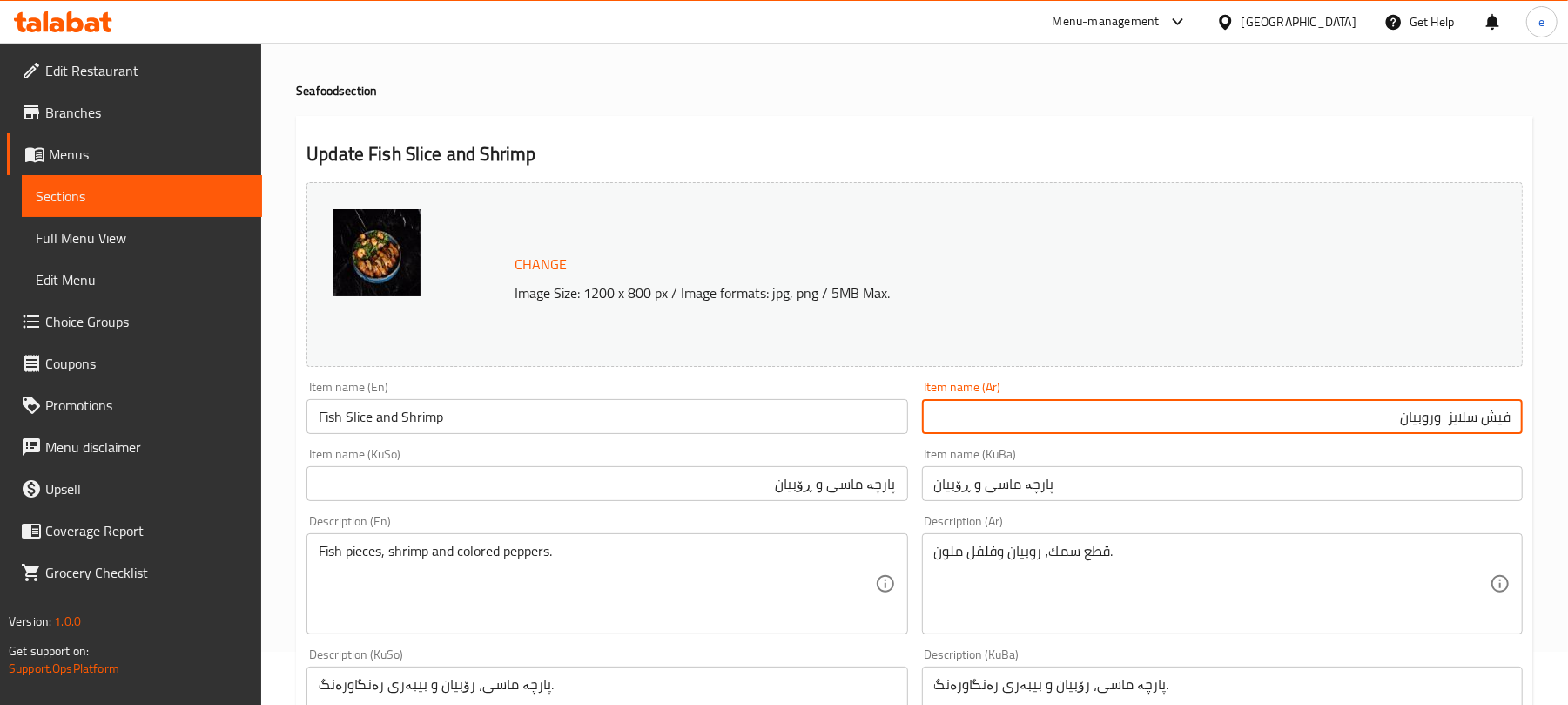
type input "فيش سلايز وروبيان"
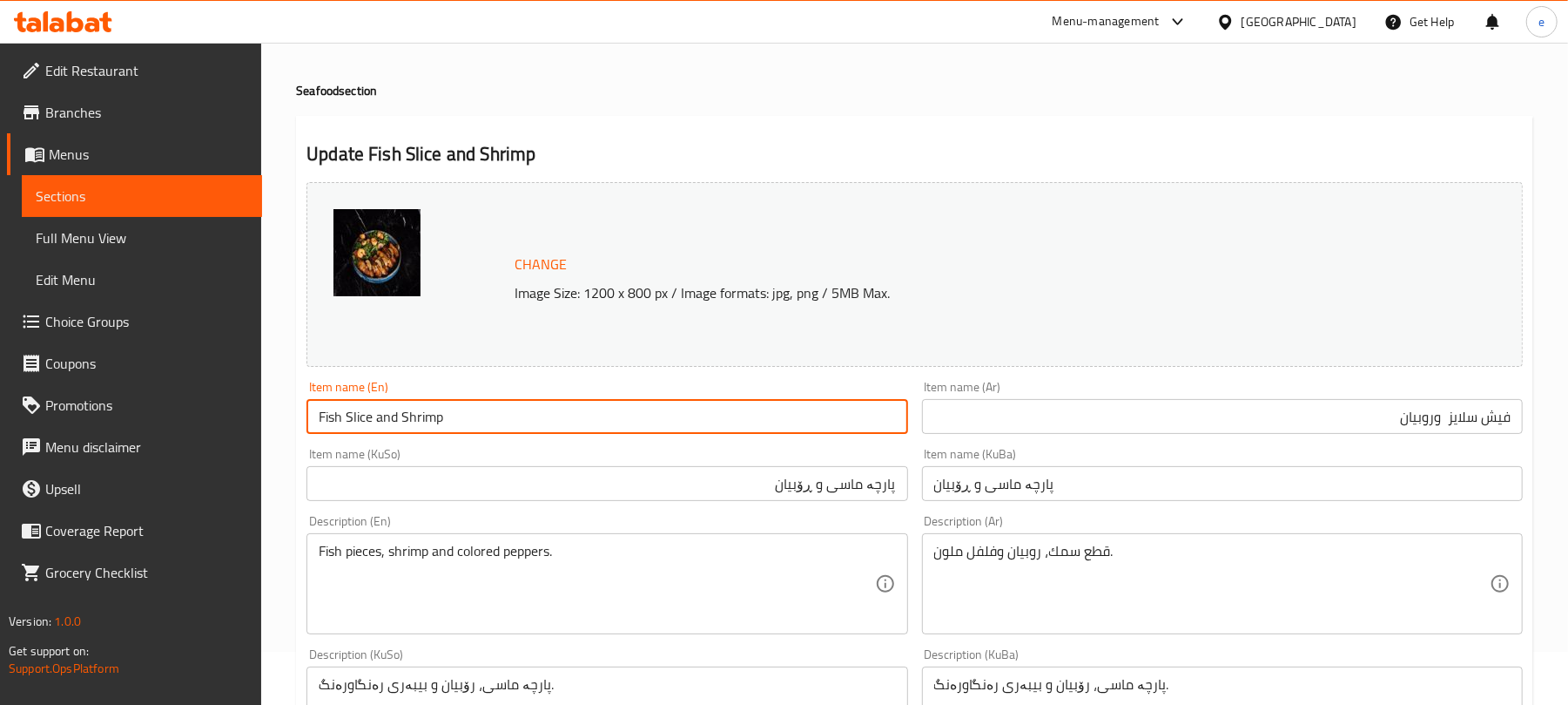
click at [684, 420] on input "Fish Slice and Shrimp" at bounding box center [607, 416] width 601 height 35
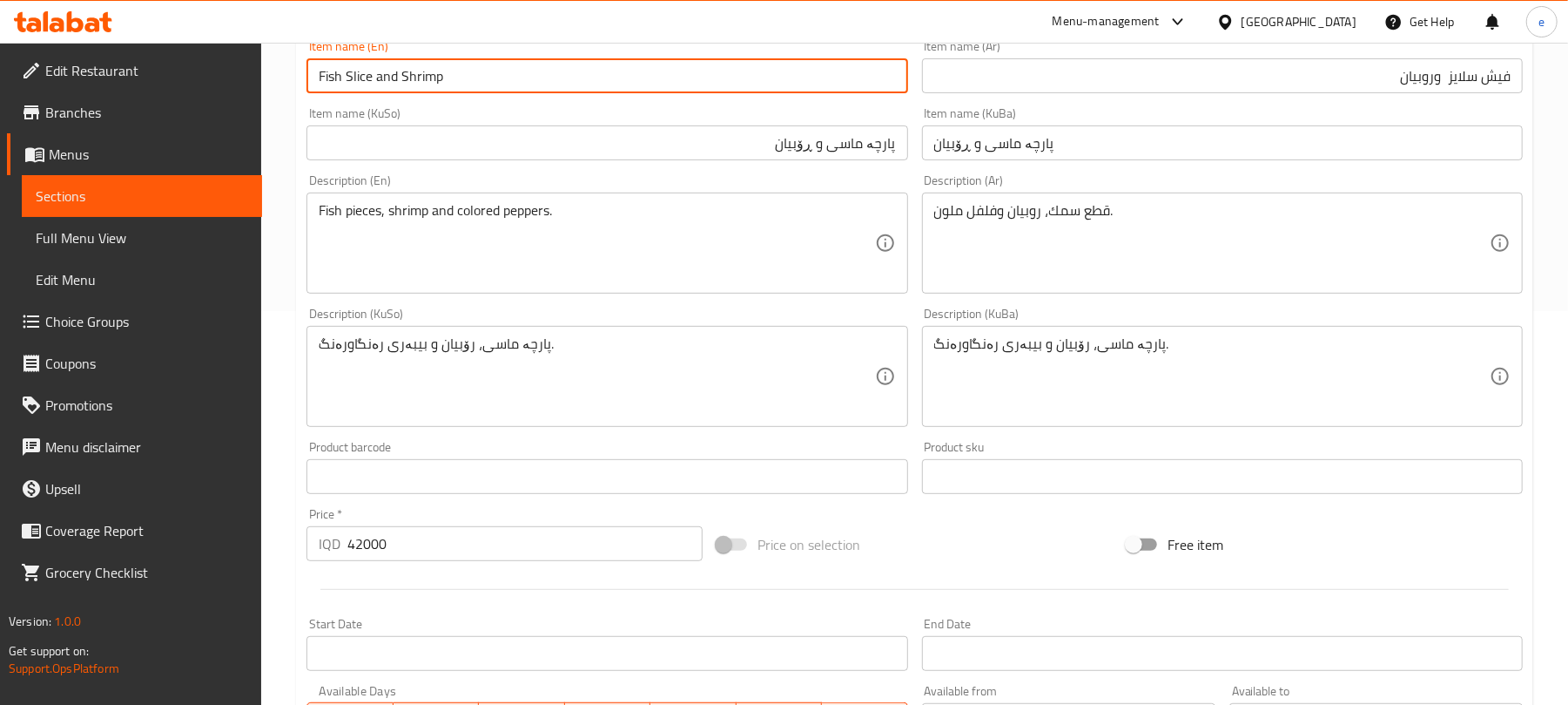
scroll to position [750, 0]
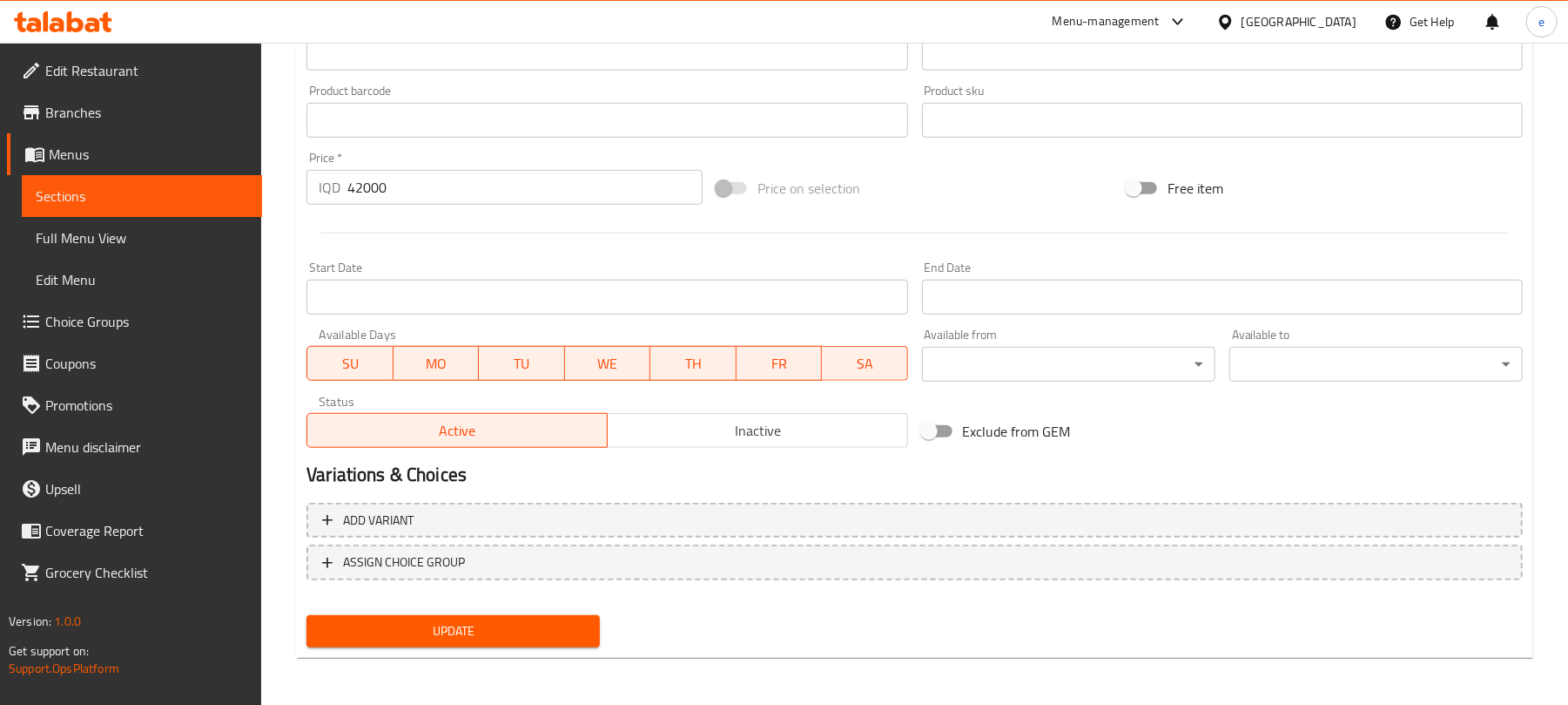
click at [509, 624] on span "Update" at bounding box center [453, 630] width 265 height 22
click at [117, 186] on span "Sections" at bounding box center [142, 196] width 212 height 21
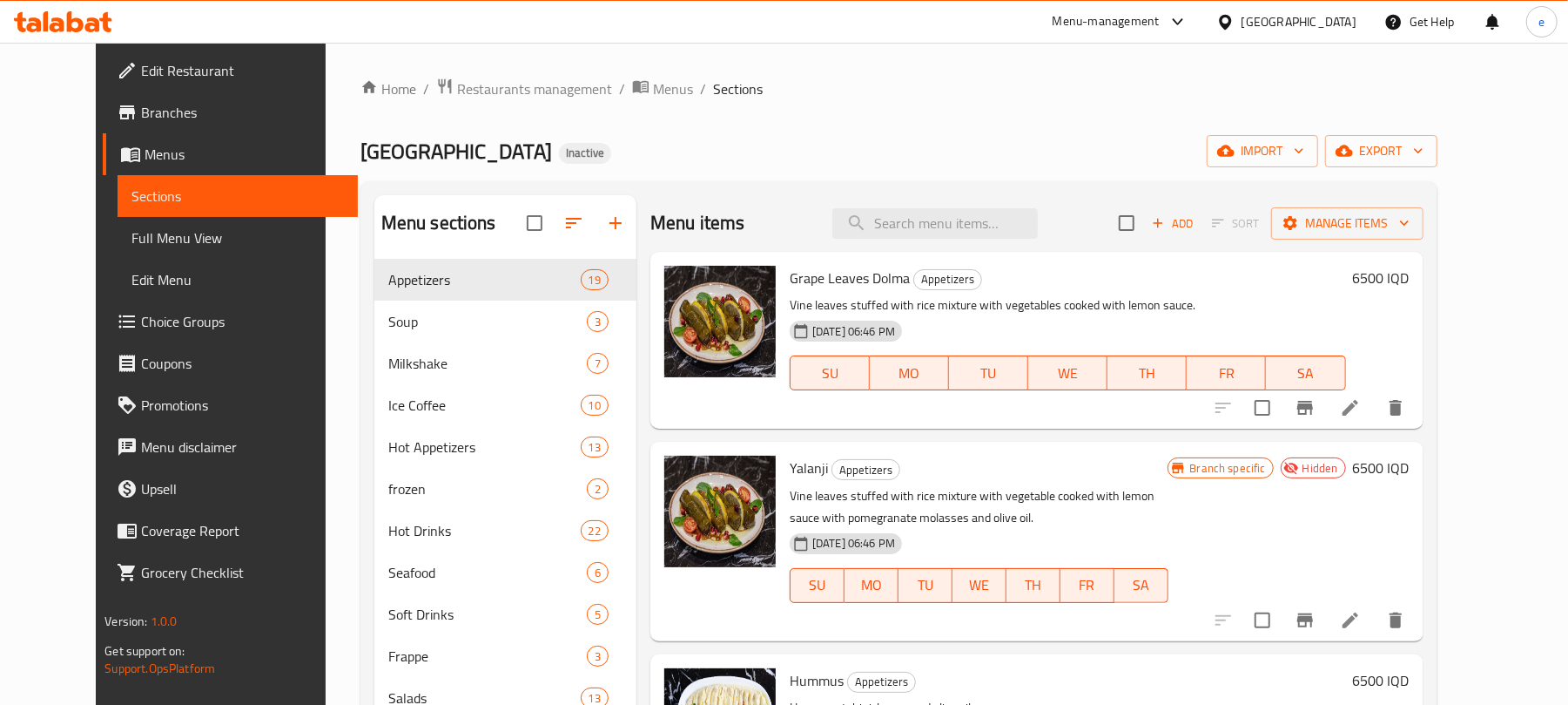
click at [82, 22] on icon at bounding box center [75, 22] width 17 height 21
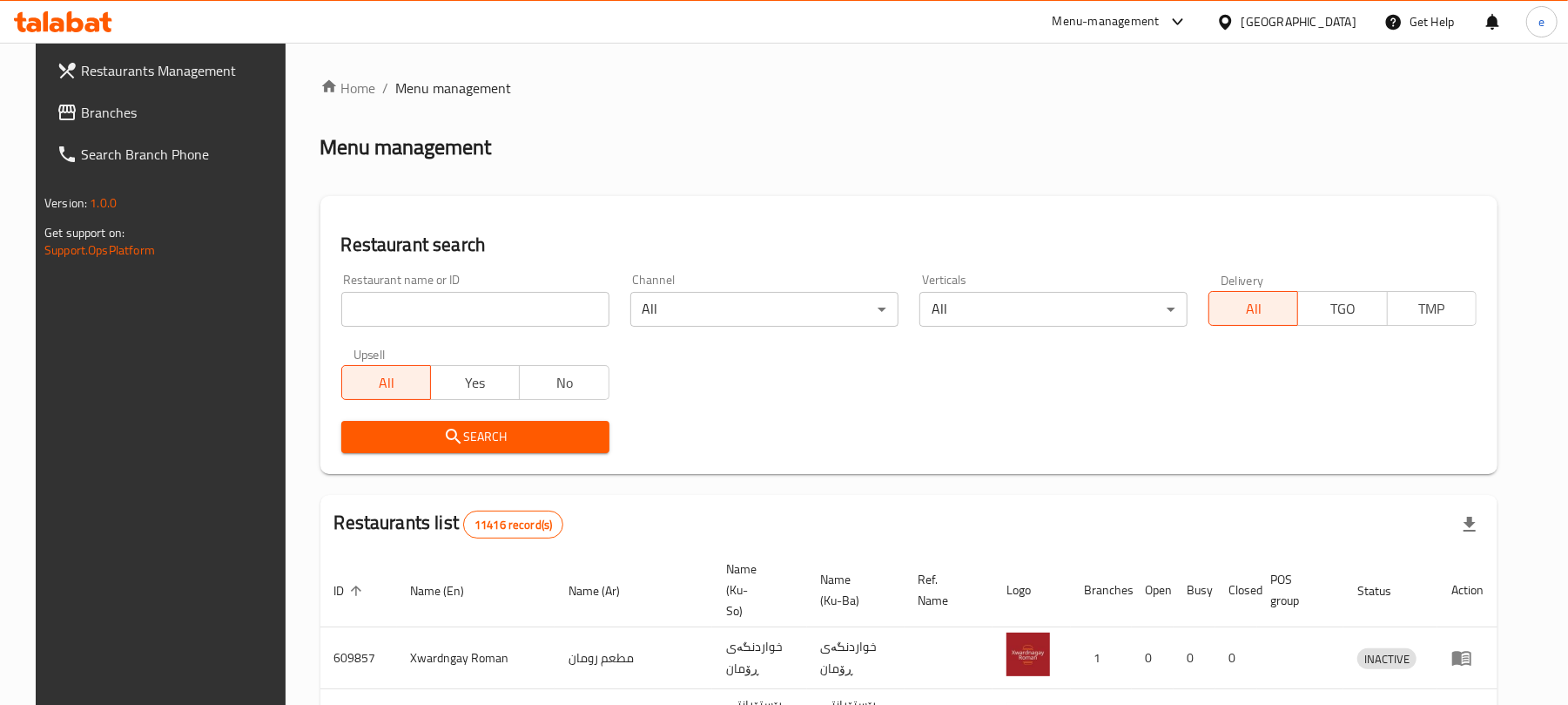
click at [85, 107] on span "Branches" at bounding box center [182, 112] width 203 height 21
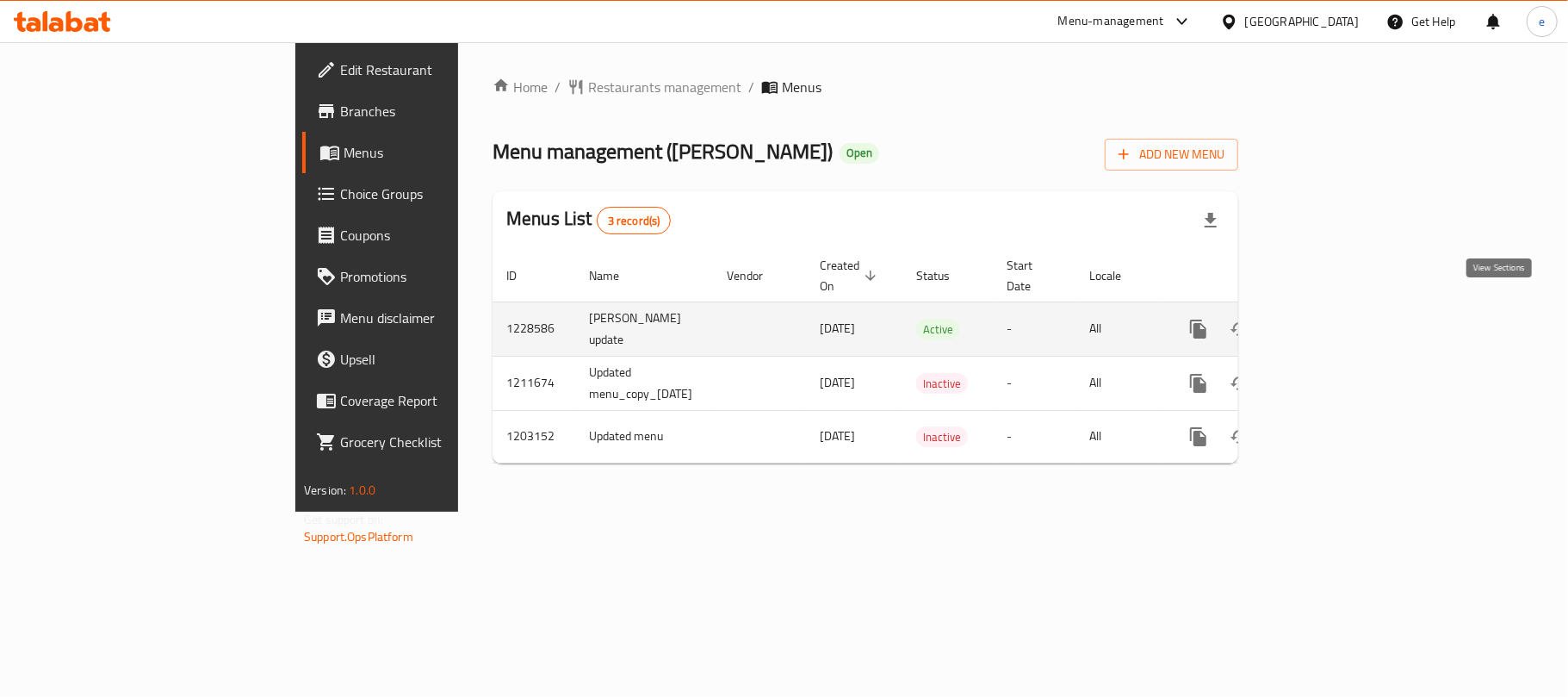
click at [1334, 320] on icon "enhanced table" at bounding box center [1323, 328] width 21 height 21
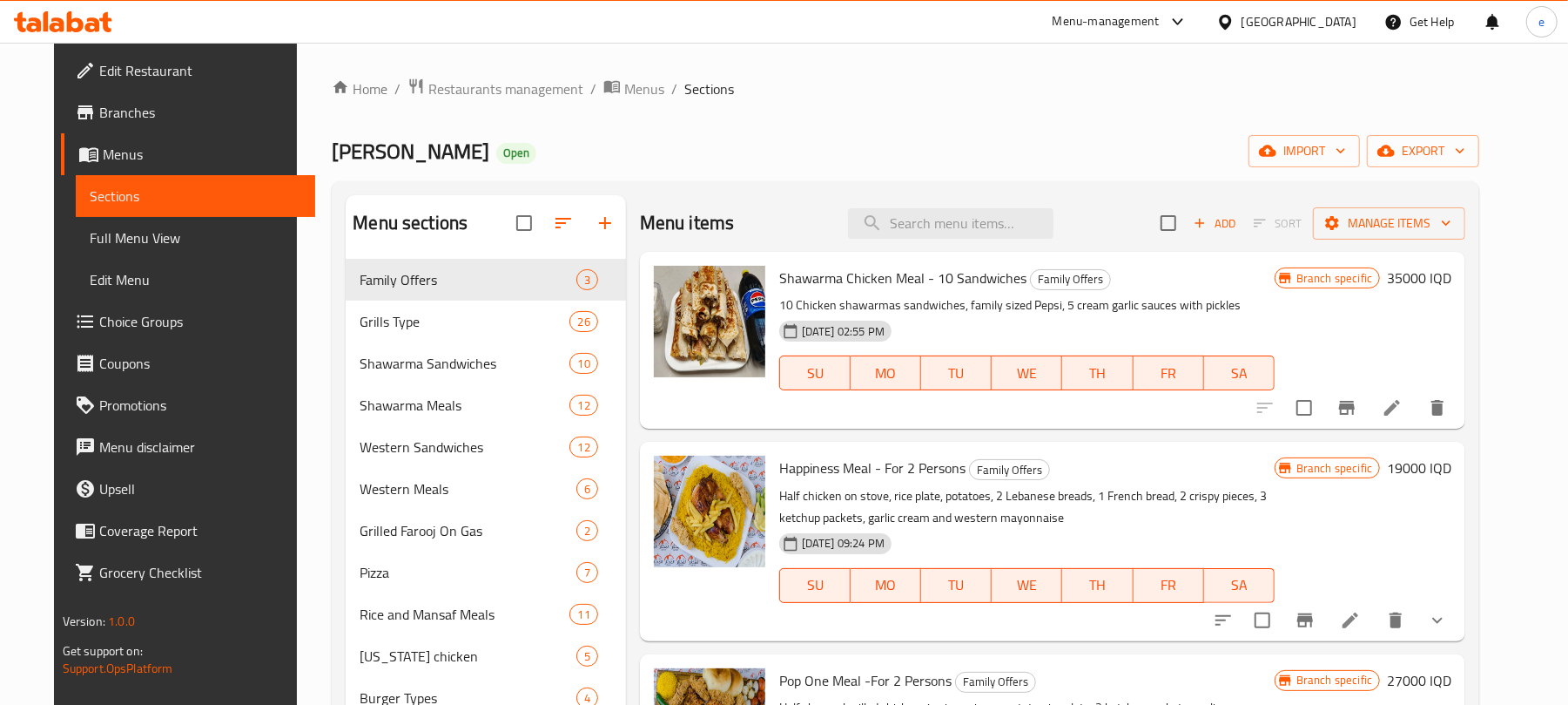
click at [117, 242] on span "Full Menu View" at bounding box center [195, 238] width 212 height 21
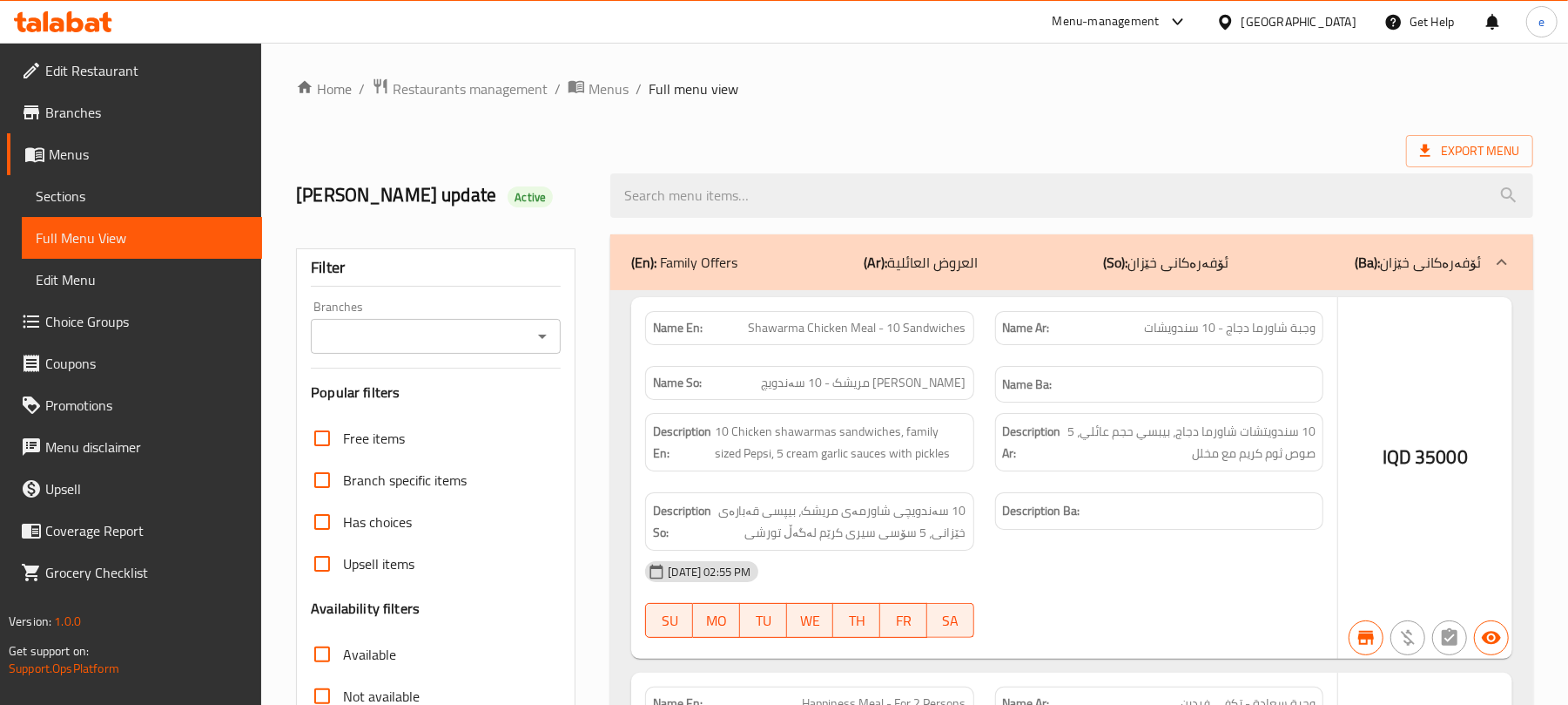
click at [536, 336] on icon "Open" at bounding box center [542, 336] width 21 height 21
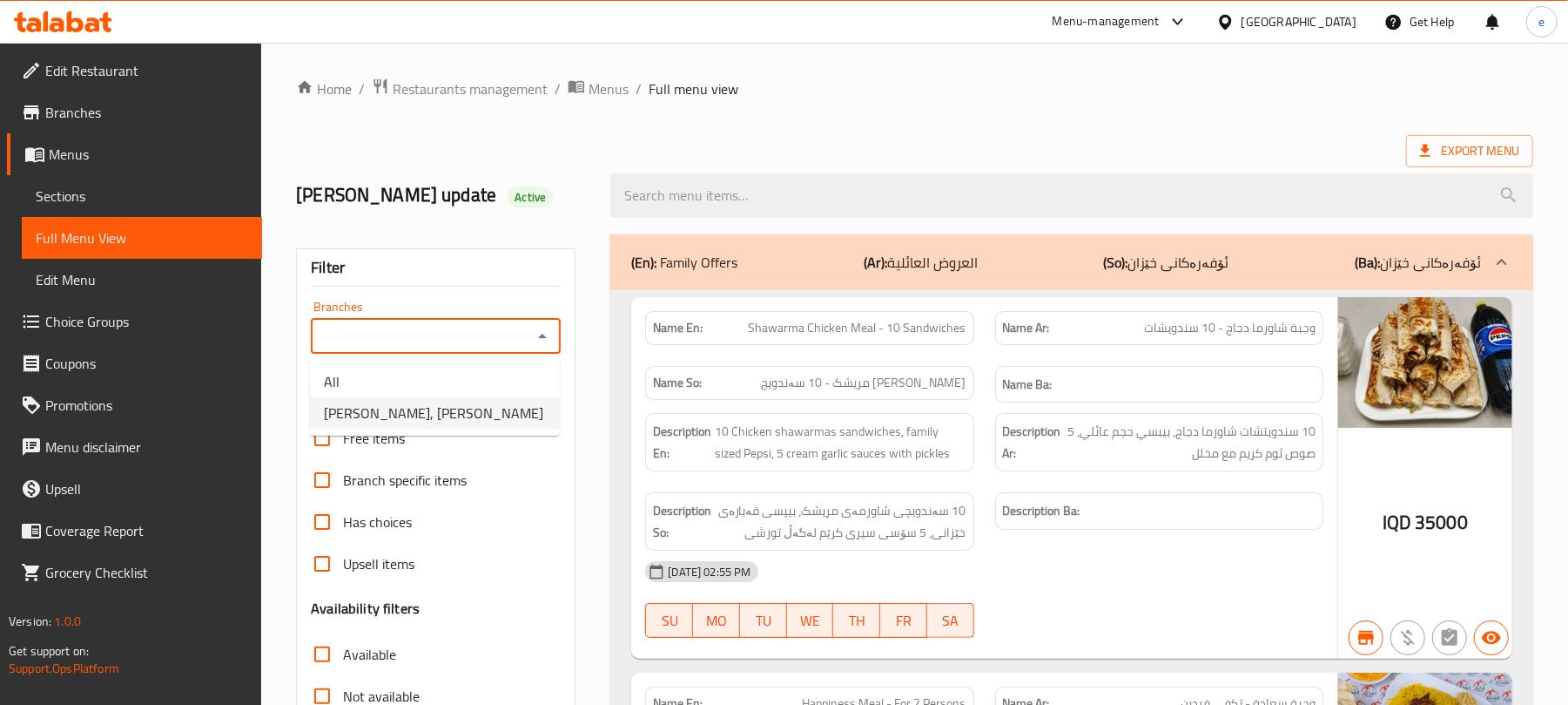
click at [475, 408] on span "[PERSON_NAME], [PERSON_NAME]" at bounding box center [433, 412] width 220 height 21
type input "[PERSON_NAME], [PERSON_NAME]"
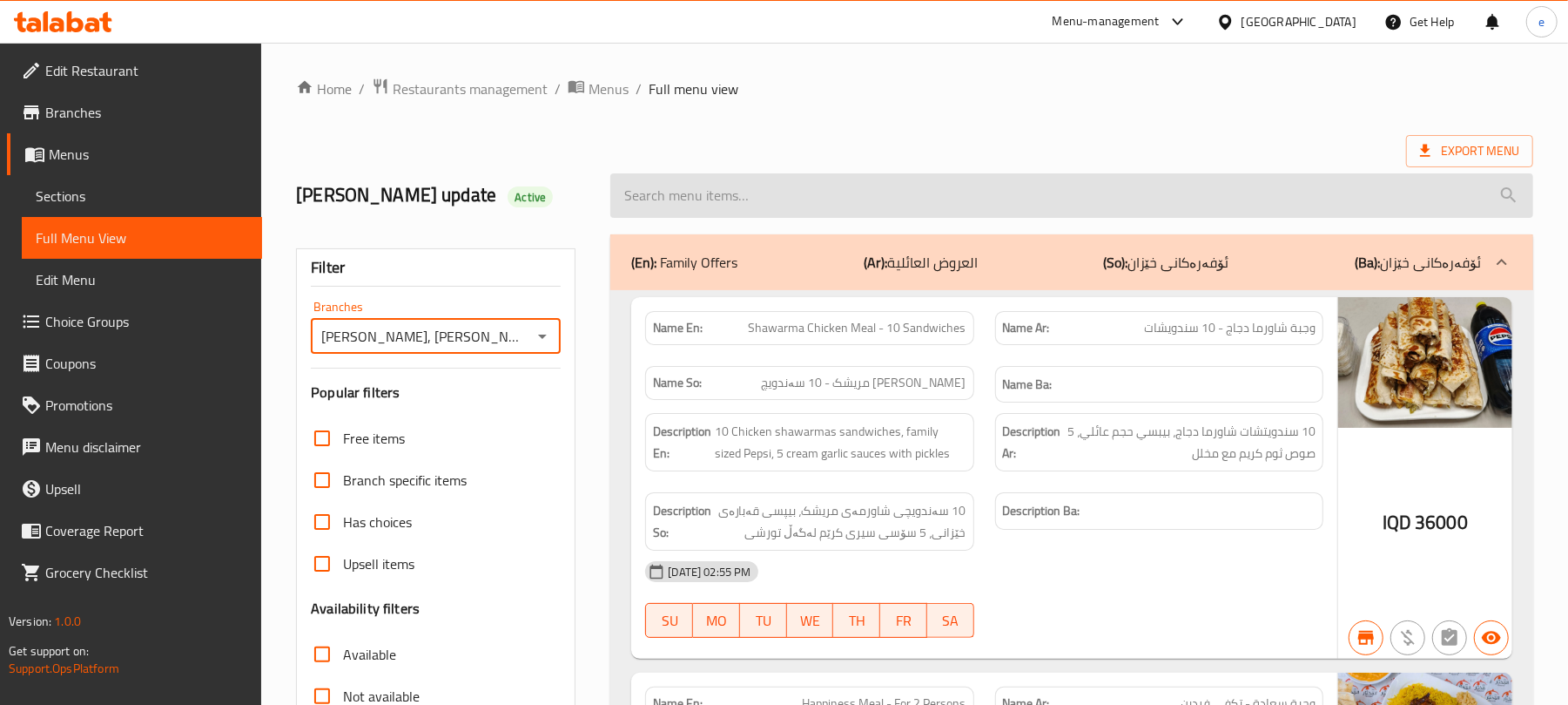
click at [815, 197] on input "search" at bounding box center [1072, 195] width 923 height 44
paste input "Mansaf Meat Shawarma Meal - 30 Pieces With Pepsi For 3 Persons"
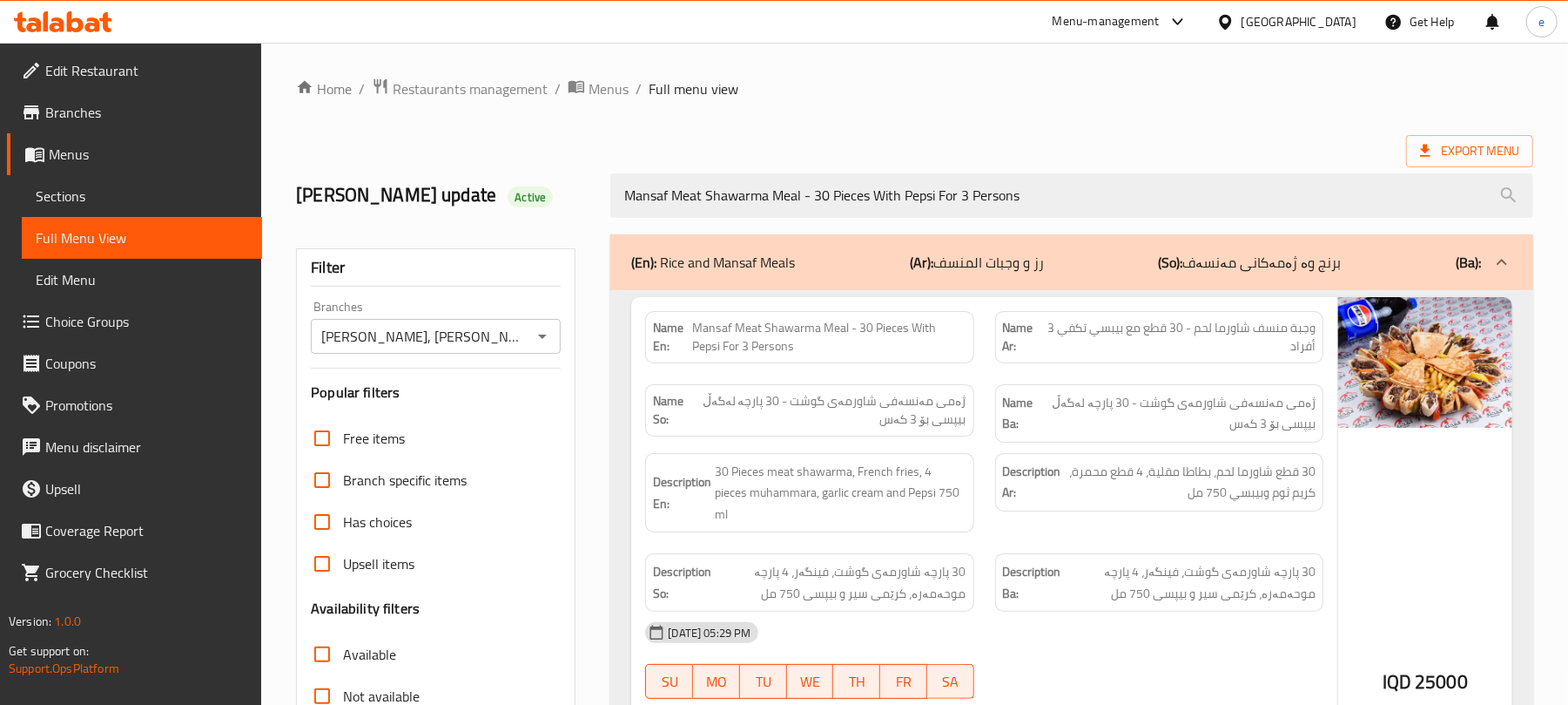
type input "Mansaf Meat Shawarma Meal - 30 Pieces With Pepsi For 3 Persons"
click at [1401, 445] on div "IQD 25000" at bounding box center [1425, 638] width 175 height 682
click at [532, 343] on icon "Open" at bounding box center [542, 336] width 21 height 21
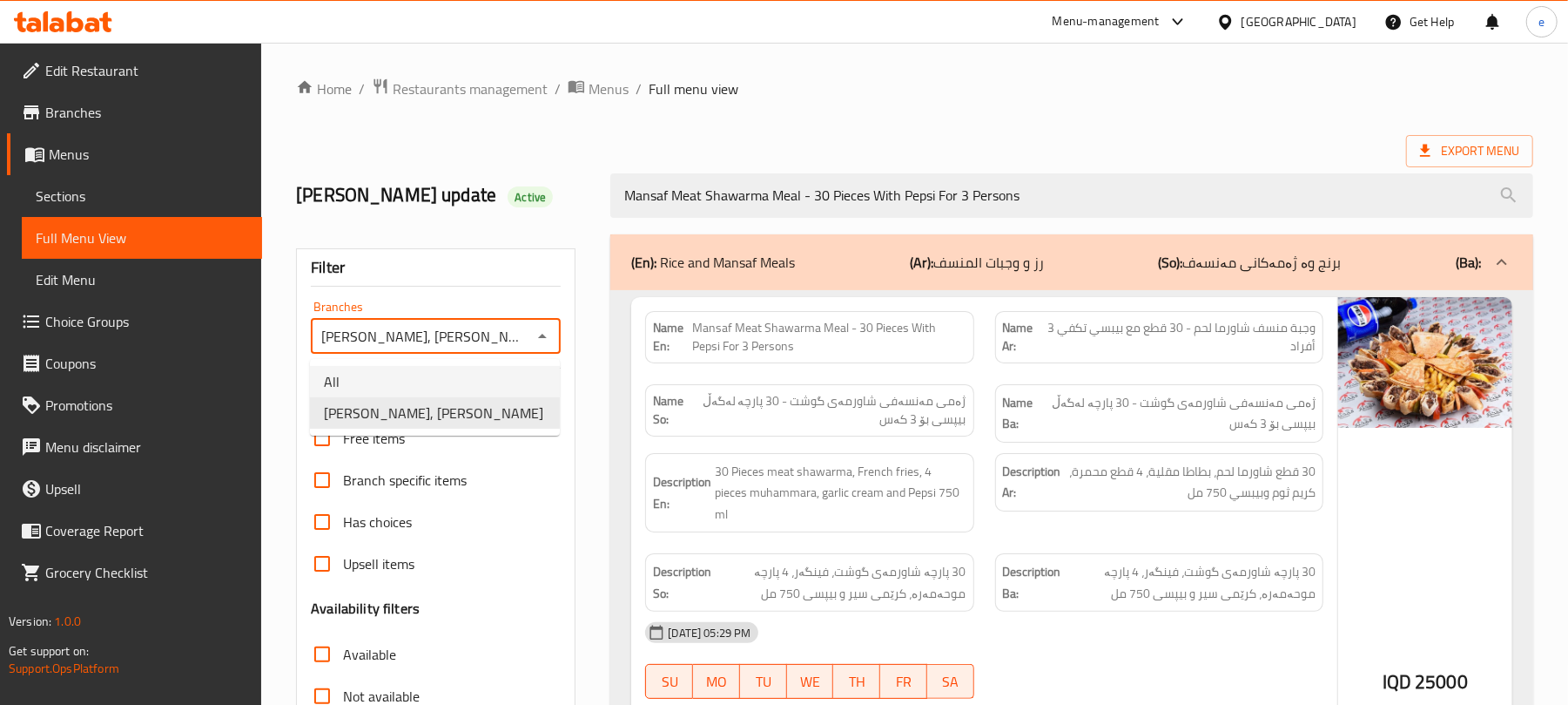
click at [471, 367] on li "All" at bounding box center [435, 381] width 250 height 31
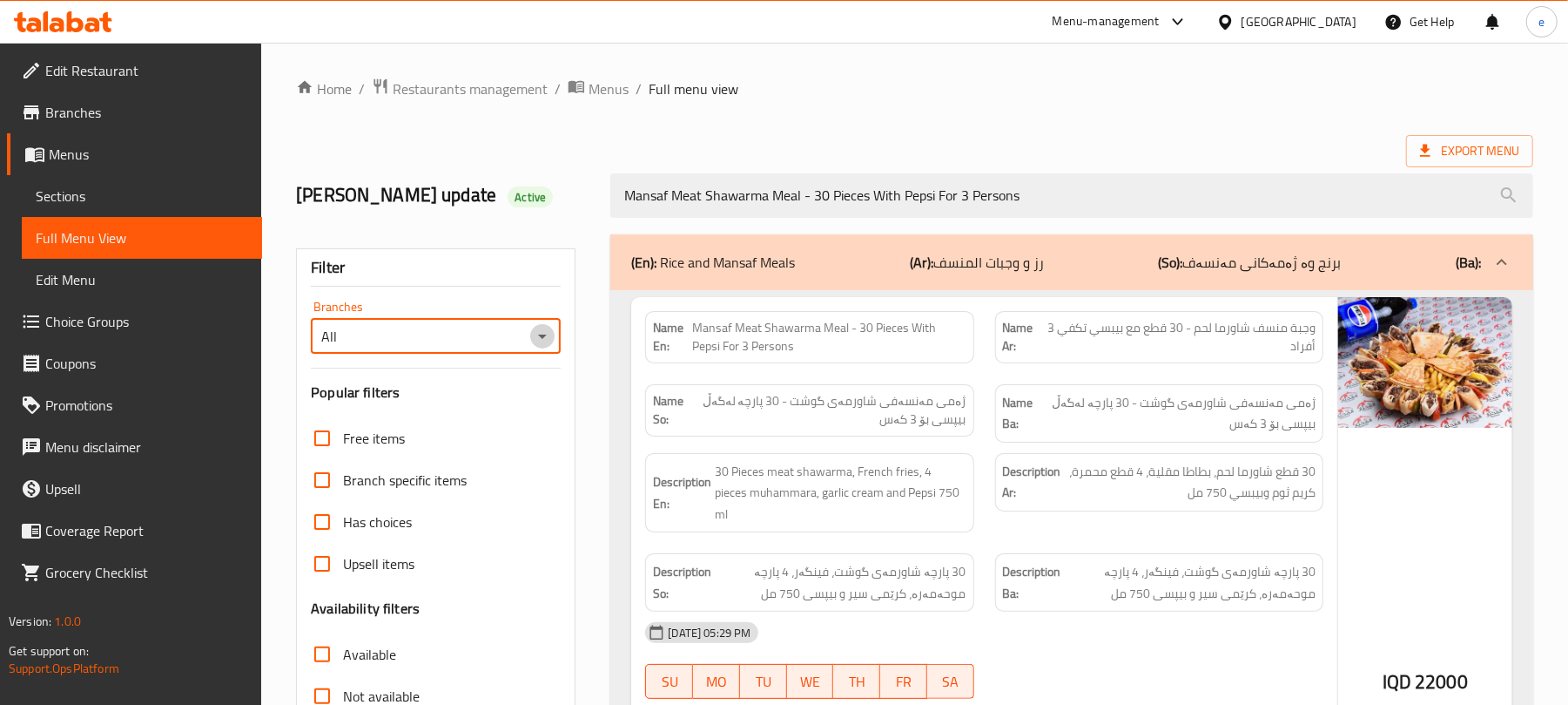
click at [552, 344] on icon "Open" at bounding box center [542, 336] width 21 height 21
click at [513, 397] on li "Dhaif Almukhtar, Bakhtiary" at bounding box center [435, 412] width 250 height 31
type input "Dhaif Almukhtar, Bakhtiary"
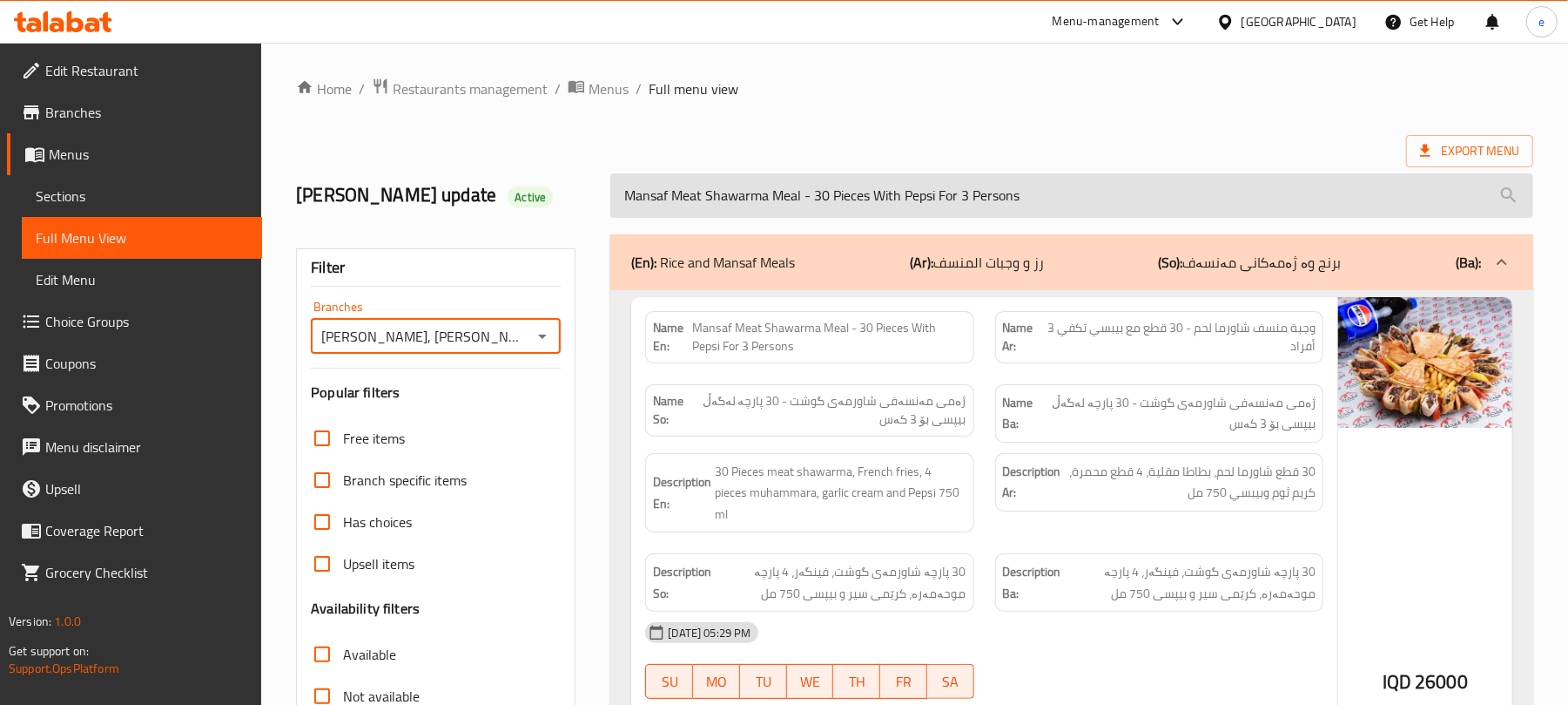
click at [749, 193] on input "Mansaf Meat Shawarma Meal - 30 Pieces With Pepsi For 3 Persons" at bounding box center [1072, 195] width 923 height 44
click at [742, 193] on input "Mansaf Meat Shawarma Meal - 30 Pieces With Pepsi For 3 Persons" at bounding box center [1072, 195] width 923 height 44
click at [809, 204] on input "Mansaf Meat Shawarma Meal - 30 Pieces With Pepsi For 3 Persons" at bounding box center [1072, 195] width 923 height 44
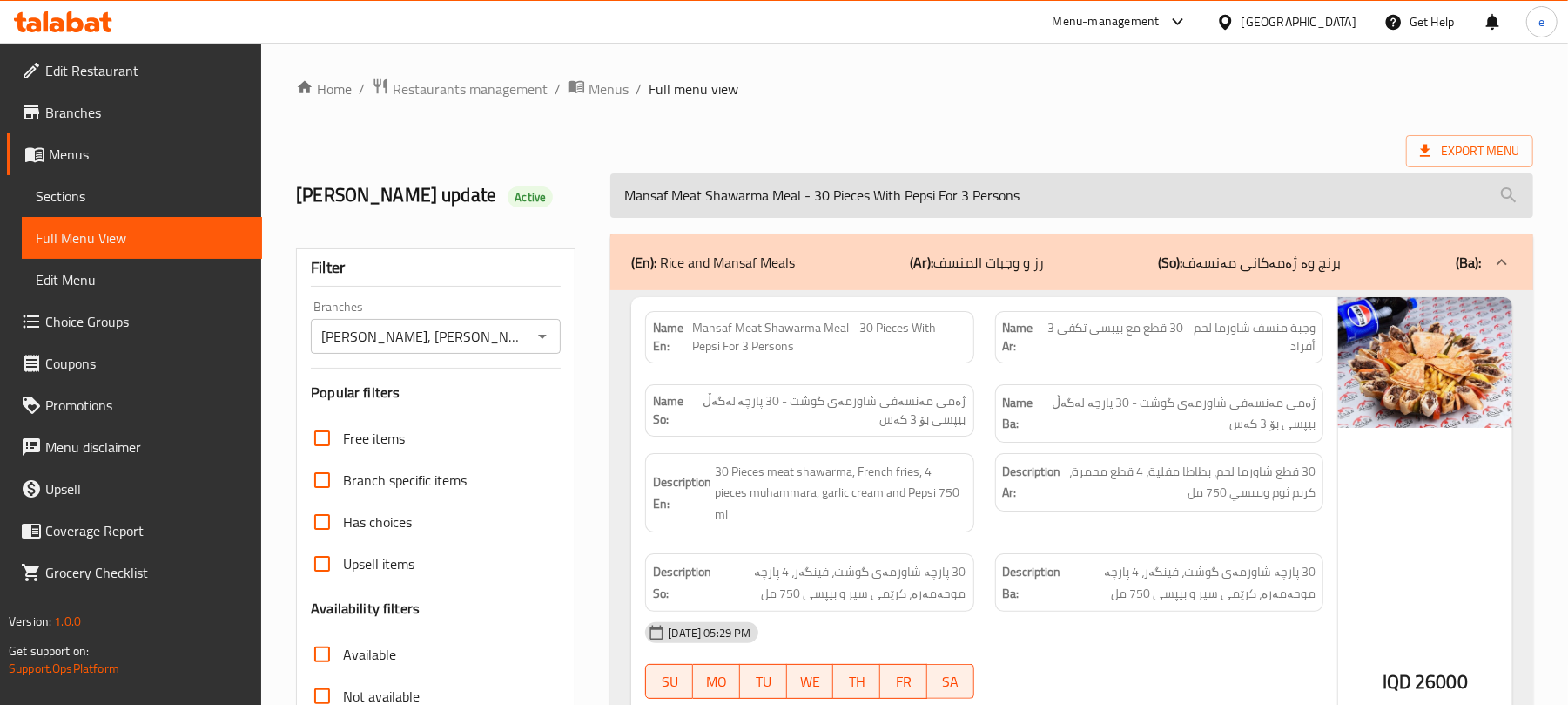
click at [809, 204] on input "Mansaf Meat Shawarma Meal - 30 Pieces With Pepsi For 3 Persons" at bounding box center [1072, 195] width 923 height 44
paste input "Chicken And Meat Mansaf Meal 4 person"
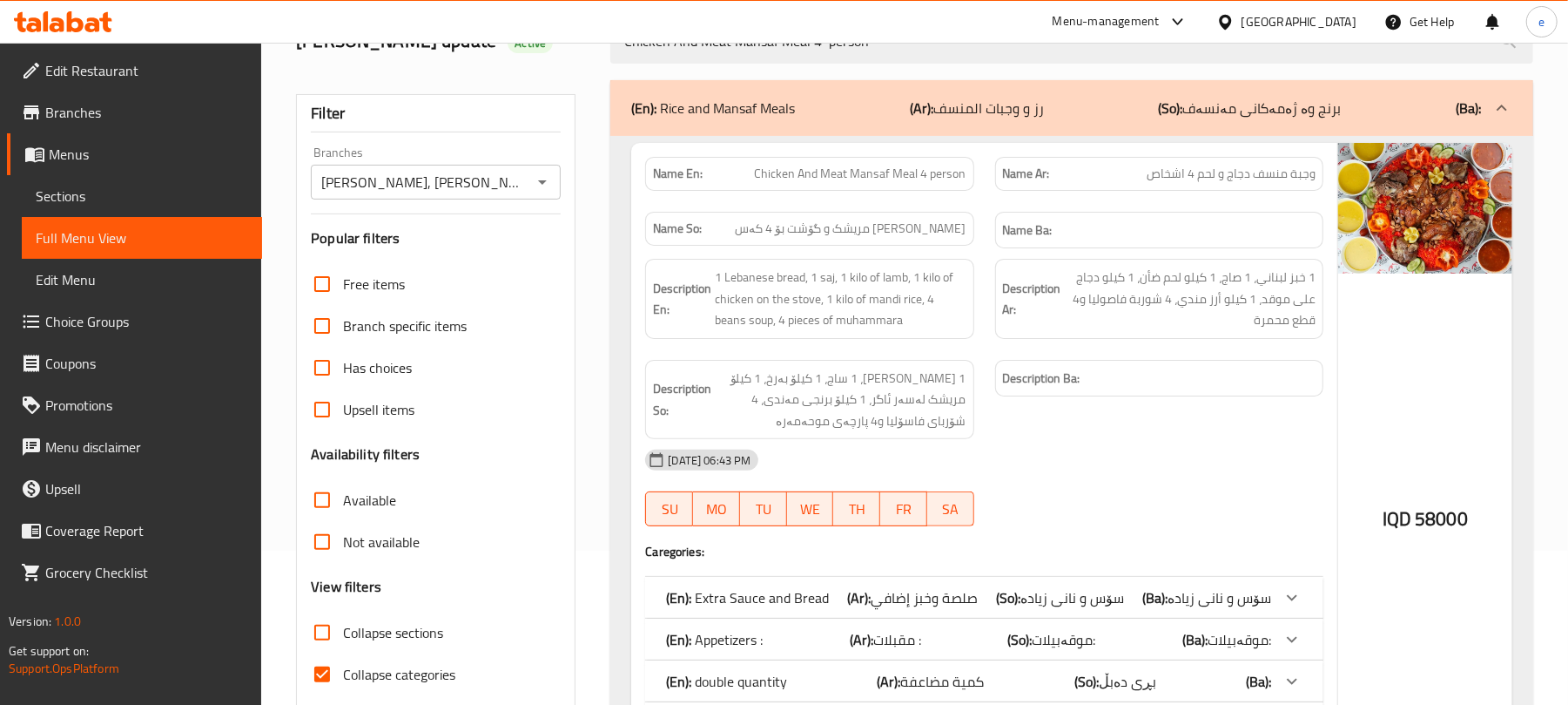
scroll to position [231, 0]
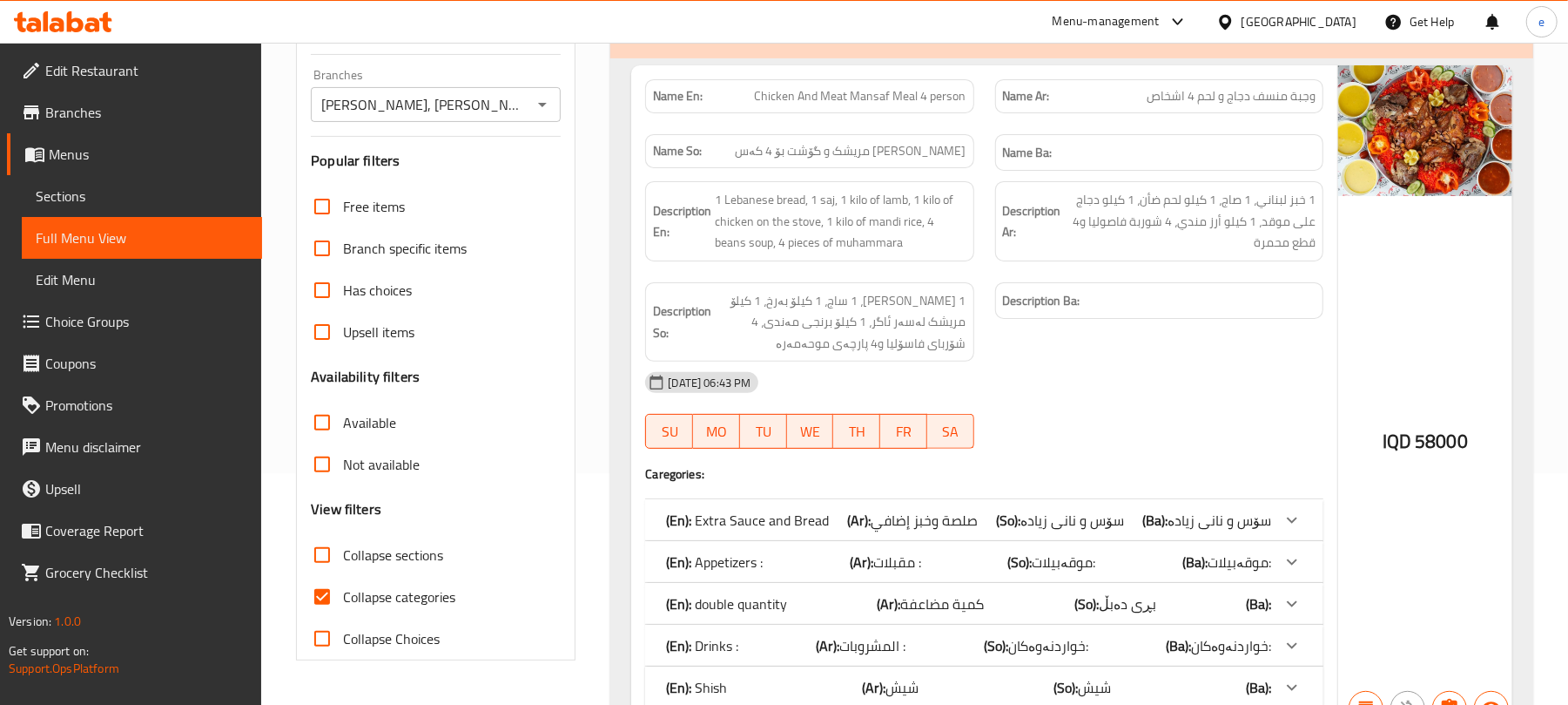
type input "Chicken And Meat Mansaf Meal 4 person"
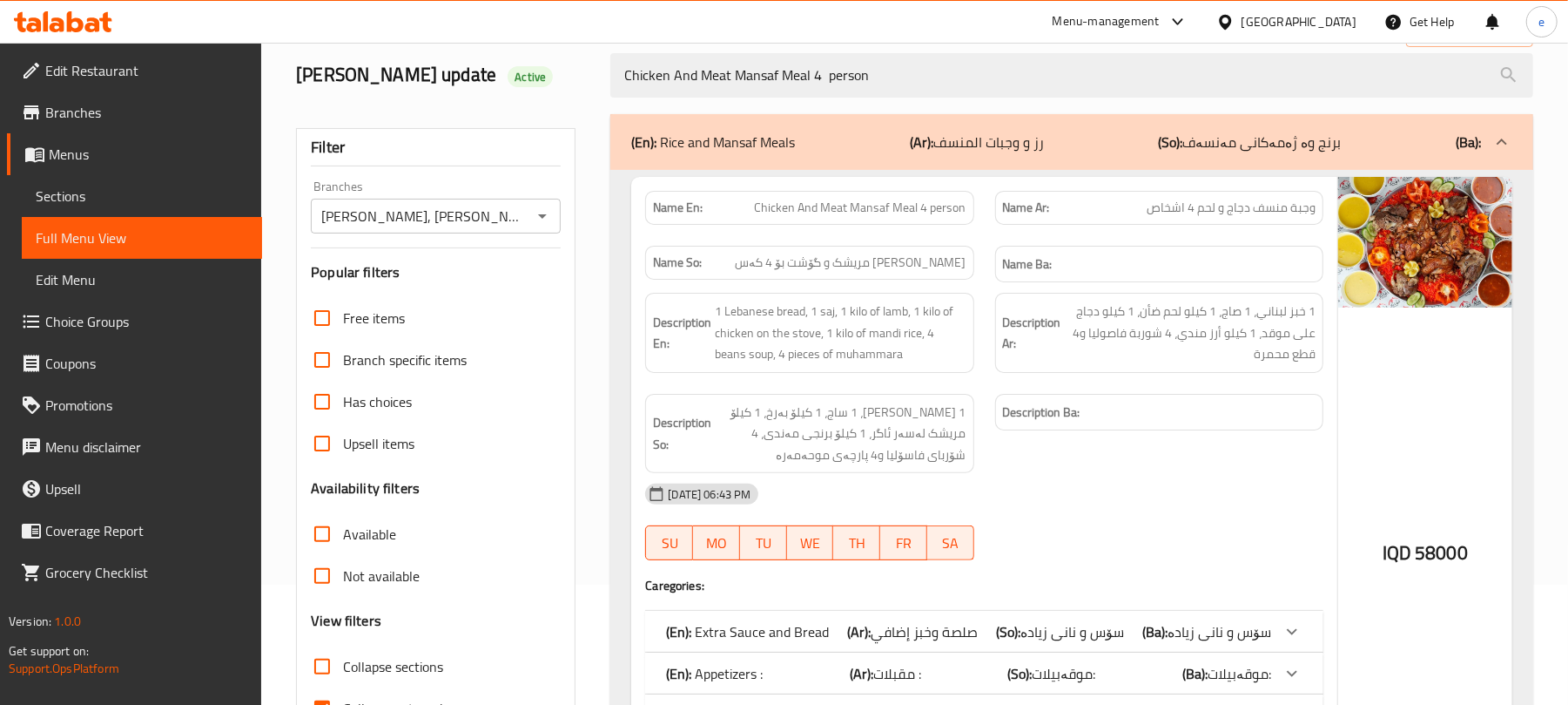
scroll to position [0, 0]
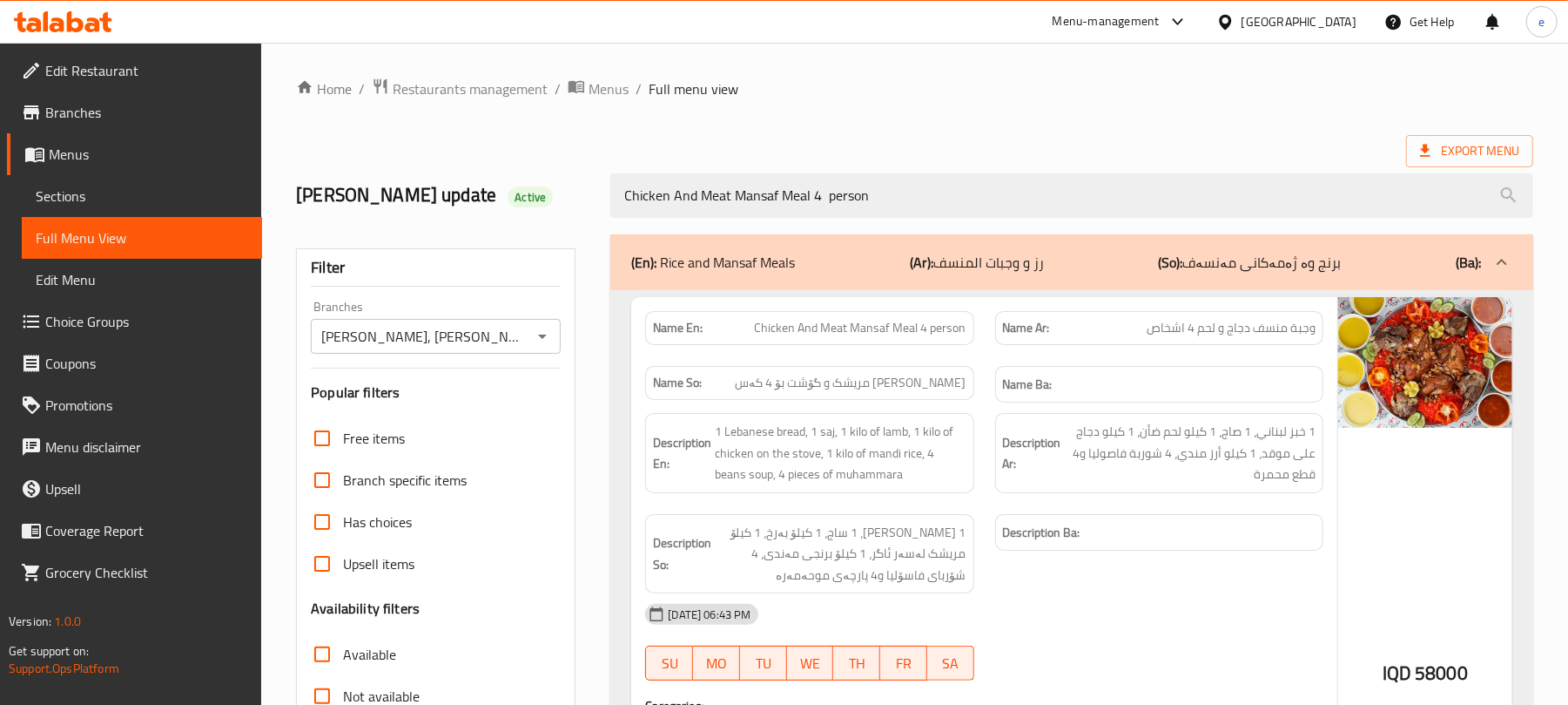
click at [548, 327] on icon "Open" at bounding box center [542, 336] width 21 height 21
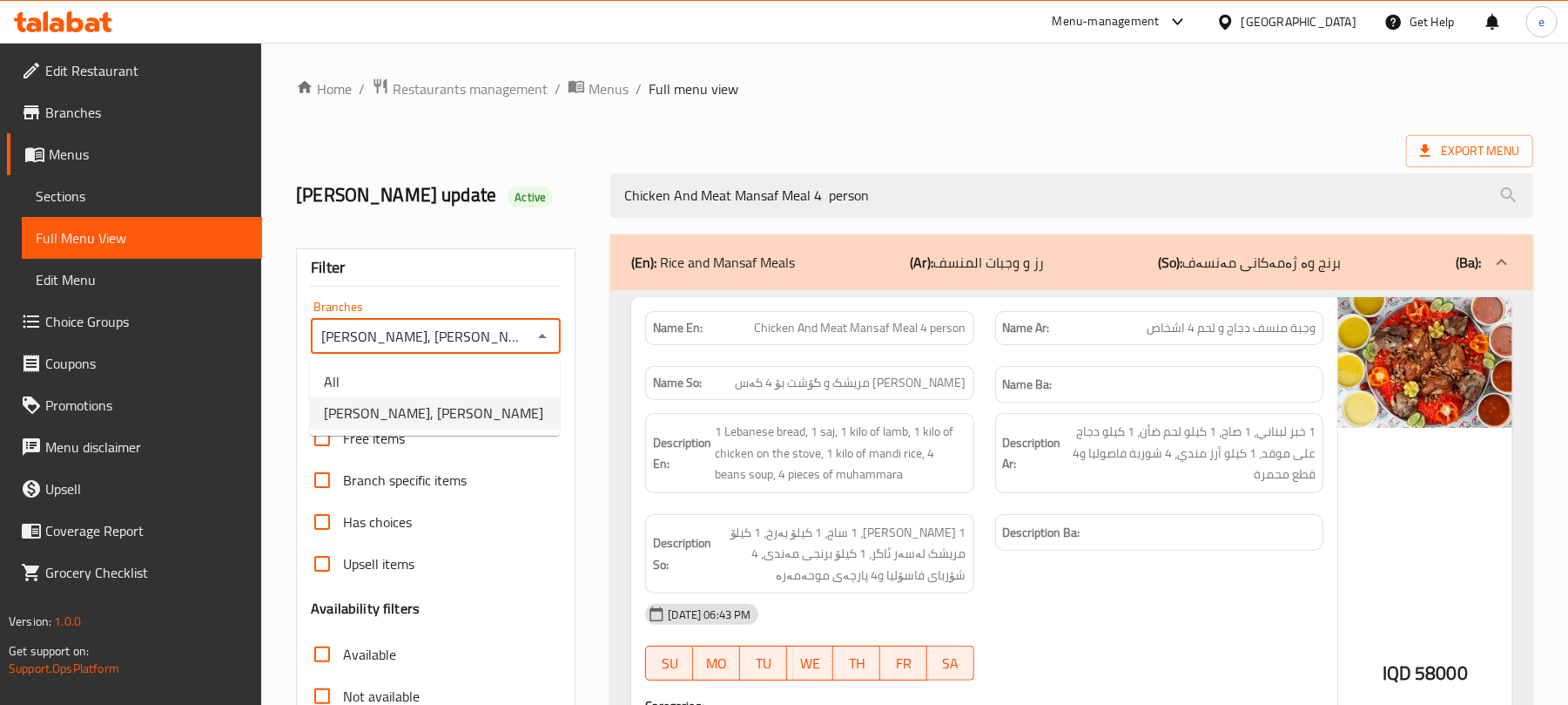
click at [464, 362] on ul "All Dhaif Almukhtar, Bakhtiary" at bounding box center [435, 396] width 250 height 76
click at [477, 371] on li "All" at bounding box center [435, 381] width 250 height 31
click at [542, 328] on icon "Open" at bounding box center [542, 336] width 21 height 21
click at [477, 416] on span "Dhaif Almukhtar, Bakhtiary" at bounding box center [433, 412] width 220 height 21
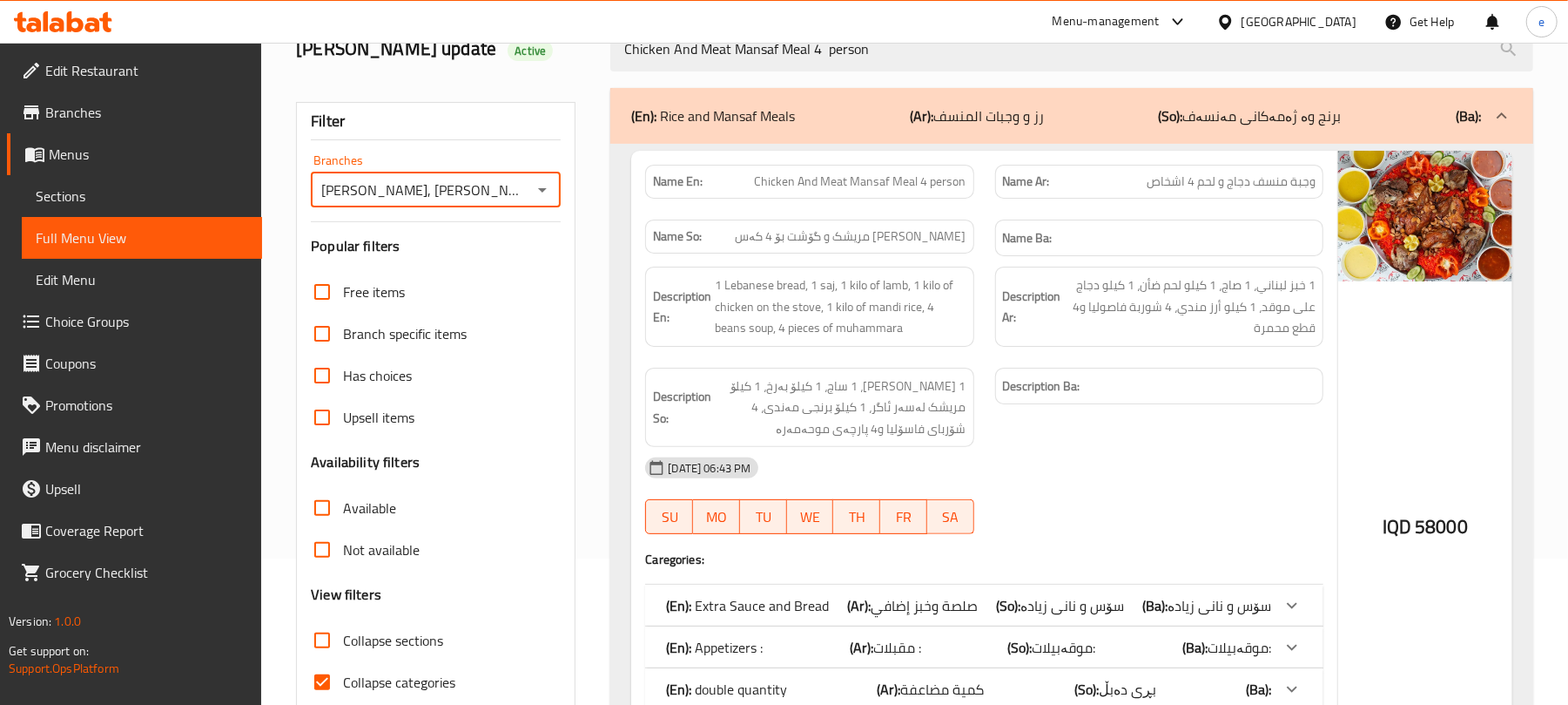
scroll to position [231, 0]
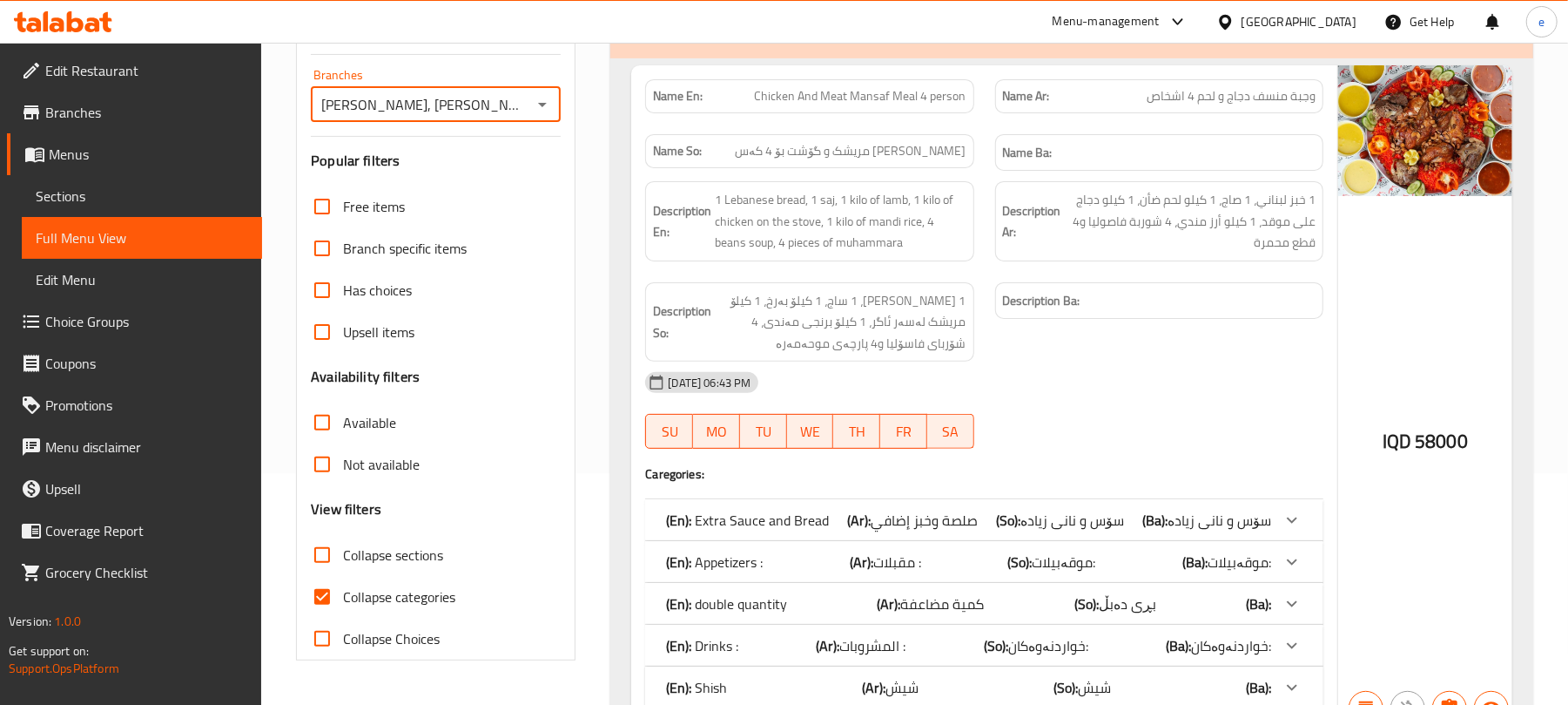
click at [543, 109] on icon "Open" at bounding box center [542, 105] width 21 height 21
click at [500, 150] on li "All" at bounding box center [435, 149] width 250 height 31
click at [537, 109] on icon "Open" at bounding box center [542, 105] width 21 height 21
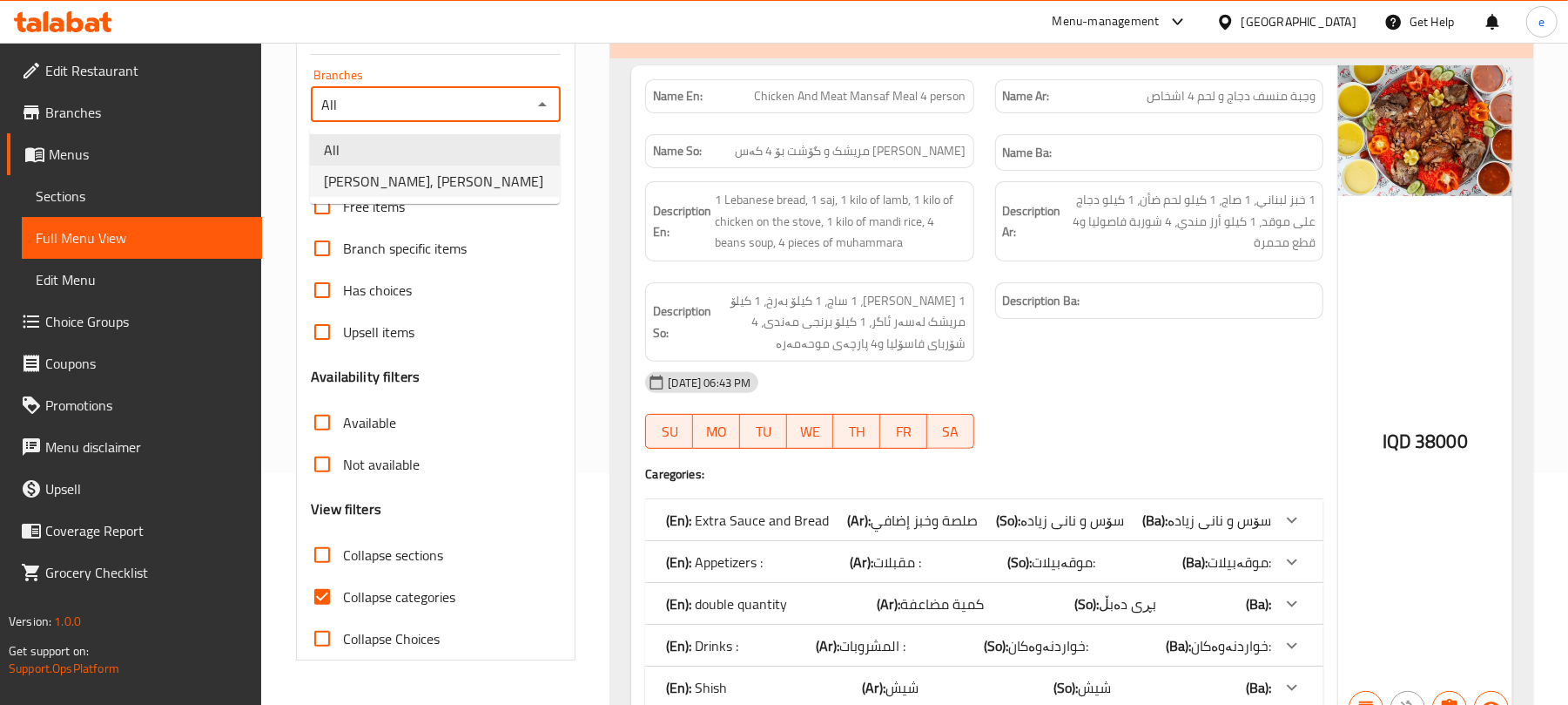
click at [494, 169] on li "Dhaif Almukhtar, Bakhtiary" at bounding box center [435, 180] width 250 height 31
type input "Dhaif Almukhtar, Bakhtiary"
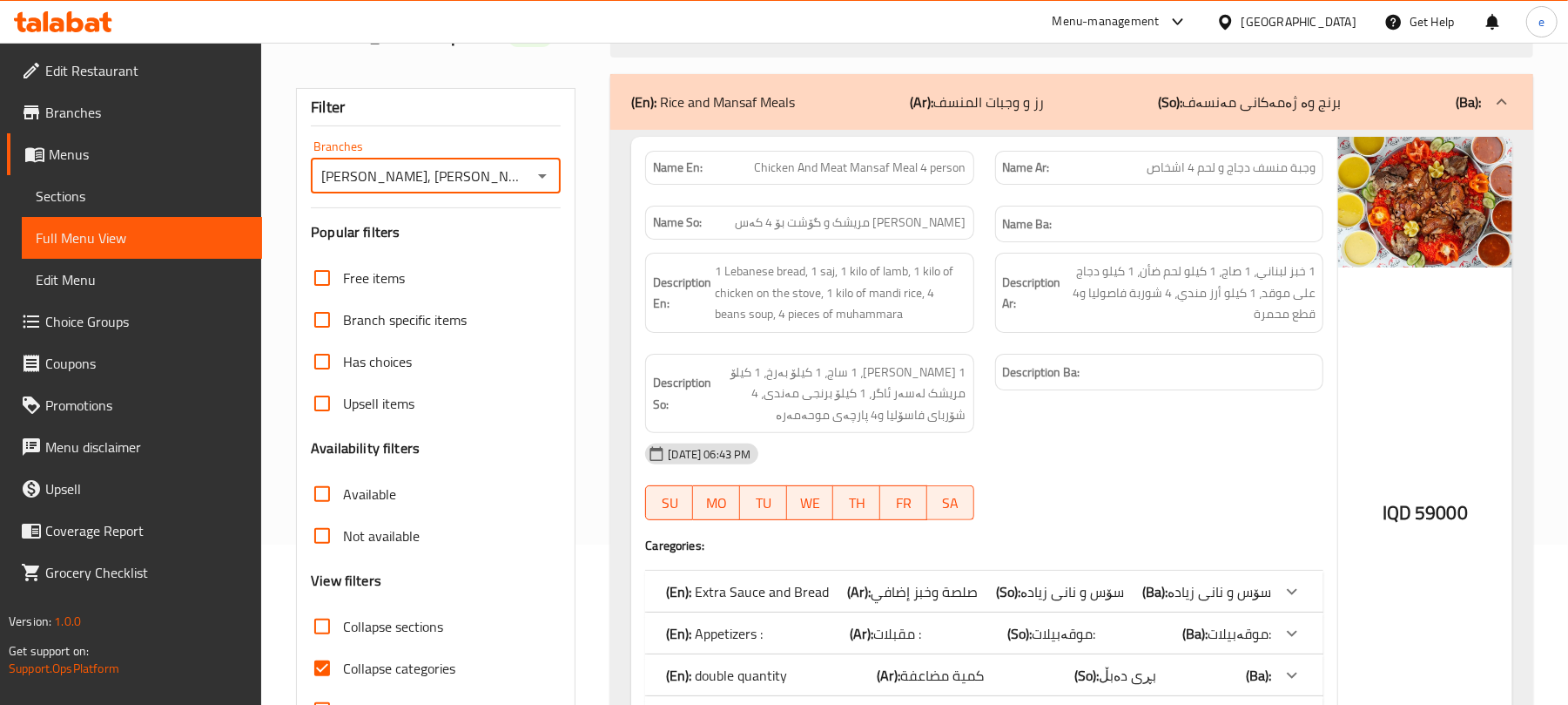
scroll to position [0, 0]
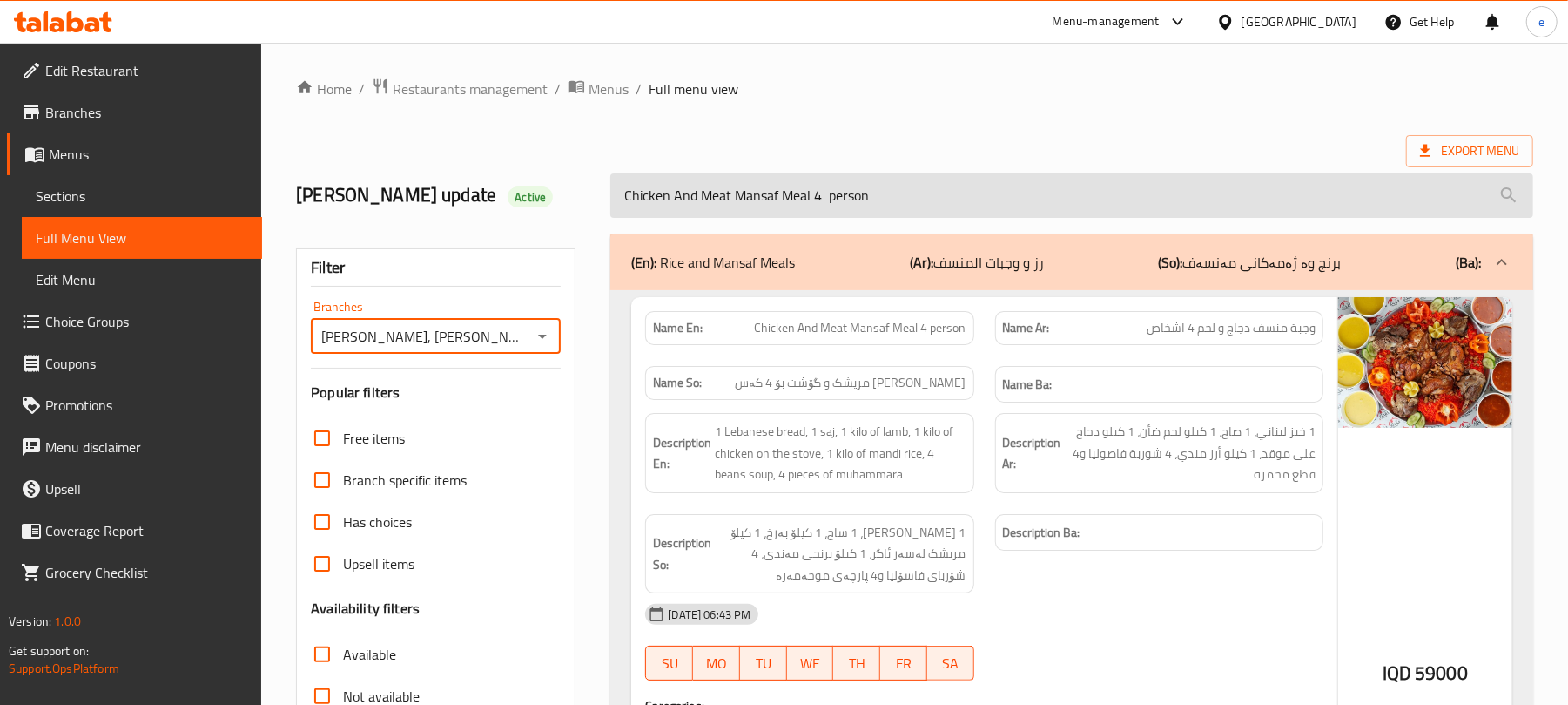
click at [797, 196] on input "Chicken And Meat Mansaf Meal 4 person" at bounding box center [1072, 195] width 923 height 44
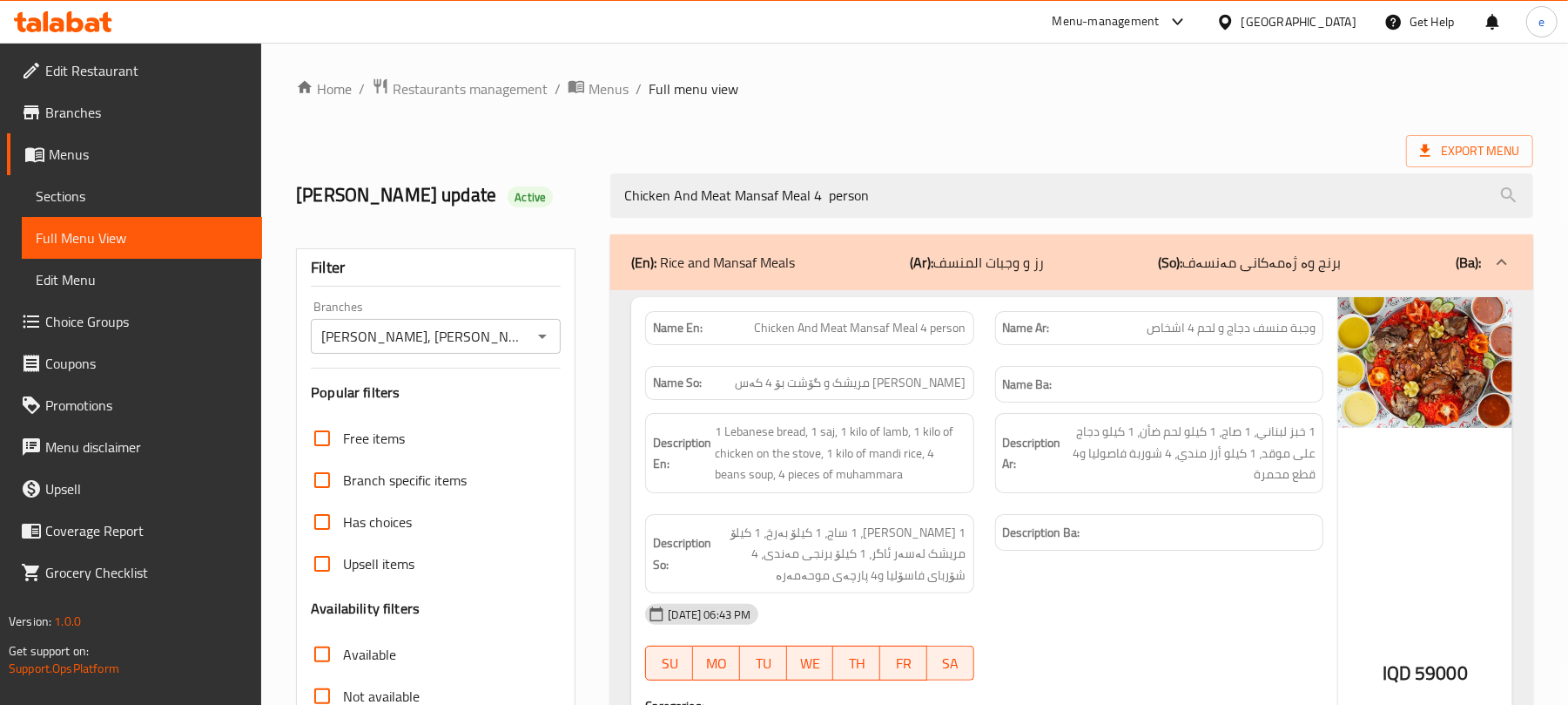
paste input "For Two People"
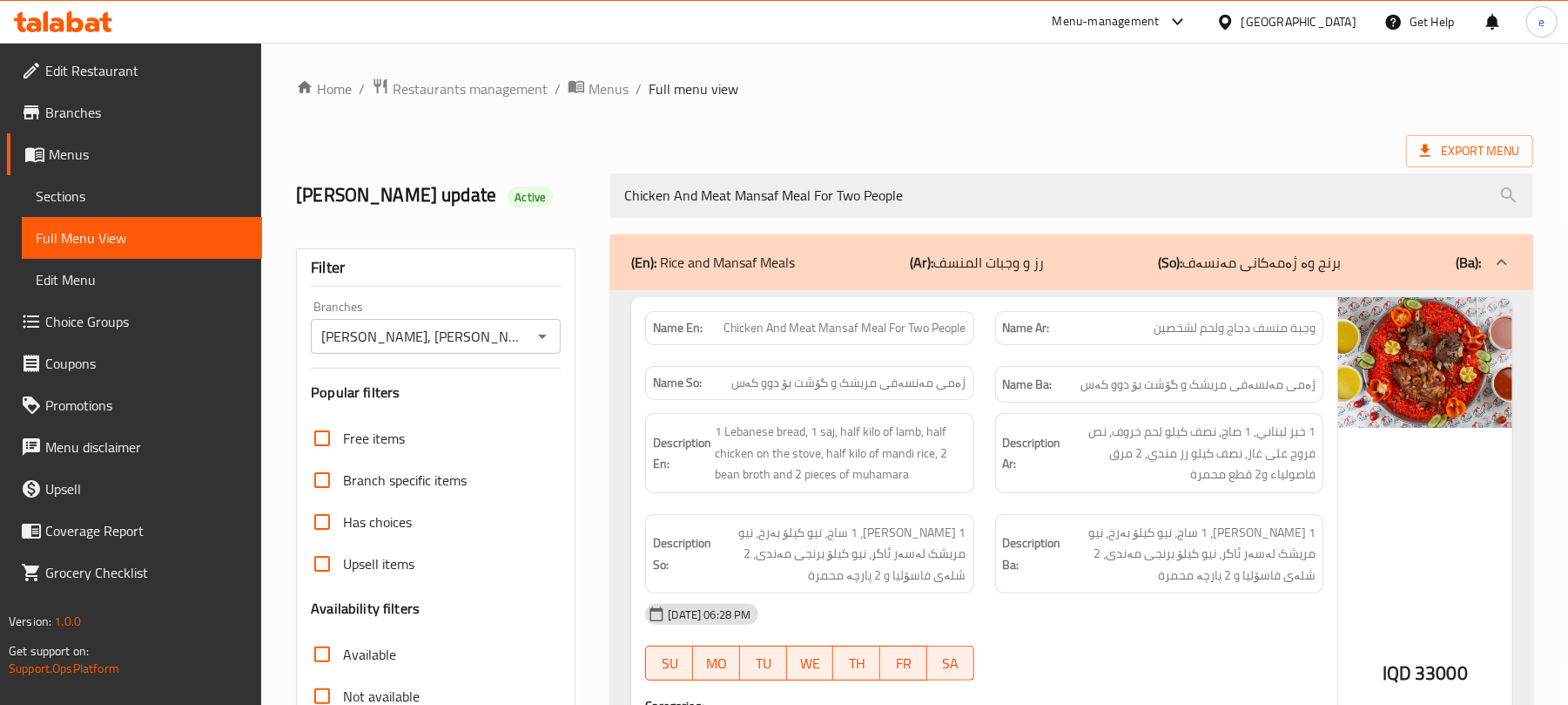
type input "Chicken And Meat Mansaf Meal For Two People"
click at [544, 327] on icon "Open" at bounding box center [542, 336] width 21 height 21
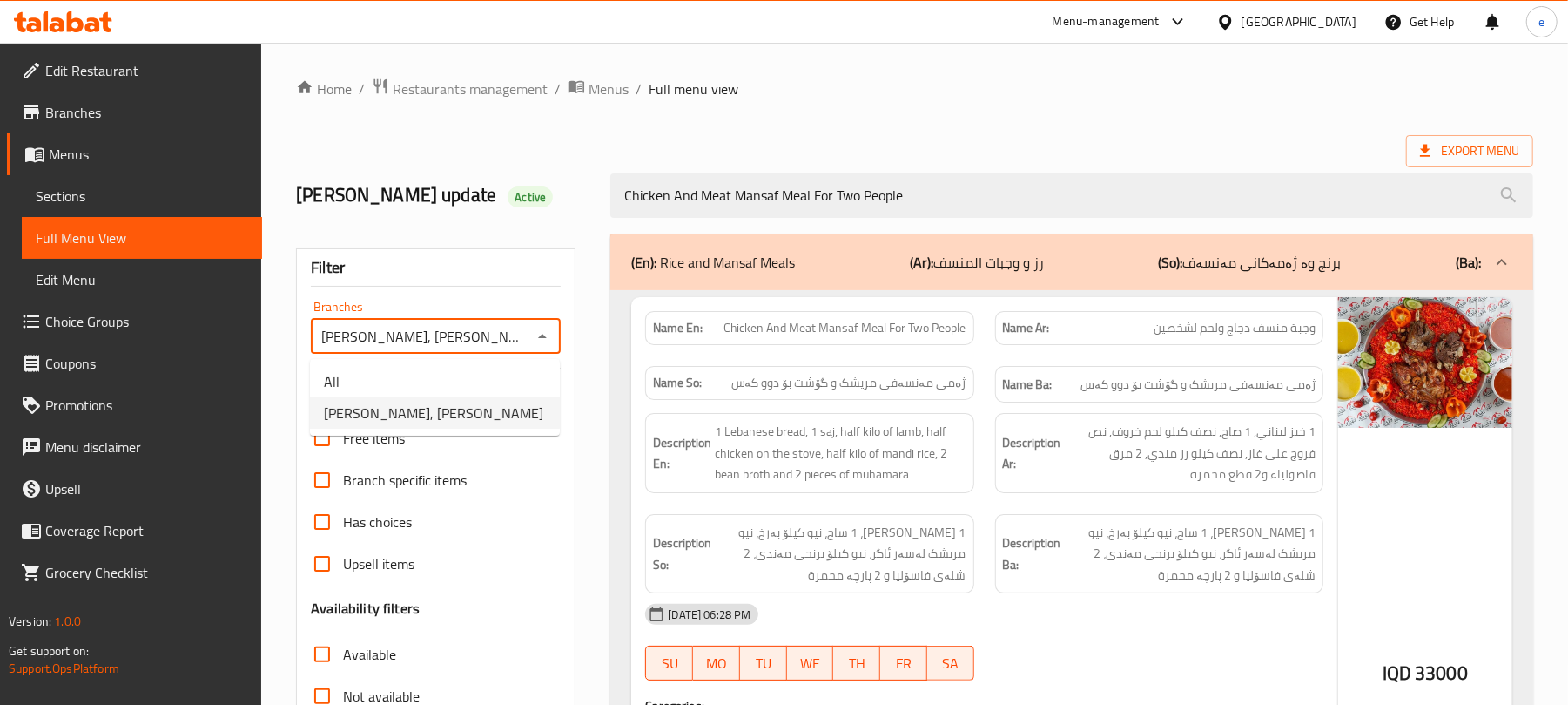
click at [509, 354] on div "Dhaif Almukhtar, Bakhtiary Branches" at bounding box center [435, 336] width 250 height 35
click at [500, 367] on li "All" at bounding box center [435, 381] width 250 height 31
click at [543, 332] on icon "Open" at bounding box center [542, 336] width 21 height 21
click at [513, 405] on li "Dhaif Almukhtar, Bakhtiary" at bounding box center [435, 412] width 250 height 31
type input "Dhaif Almukhtar, Bakhtiary"
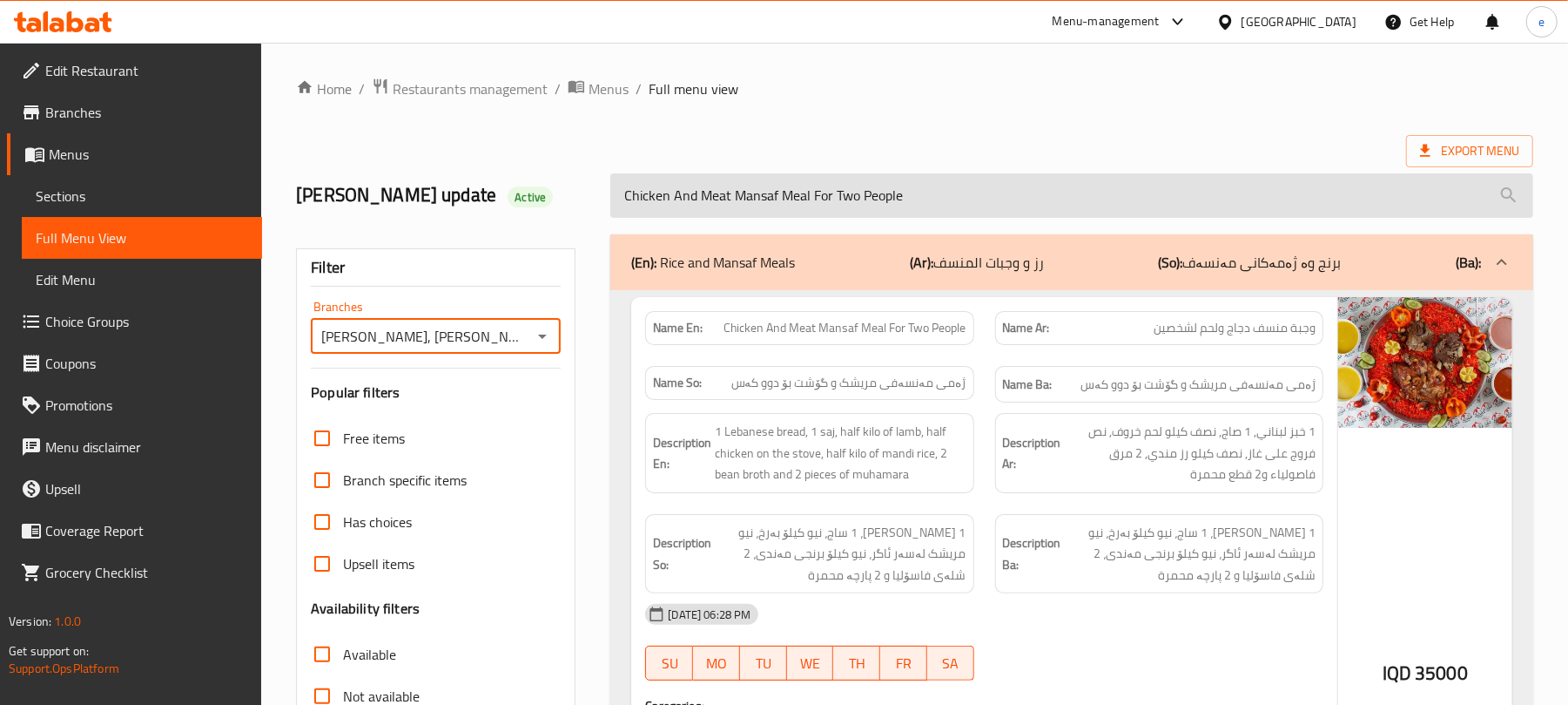
click at [773, 198] on input "Chicken And Meat Mansaf Meal For Two People" at bounding box center [1072, 195] width 923 height 44
paste input "Pepperoni Pizza"
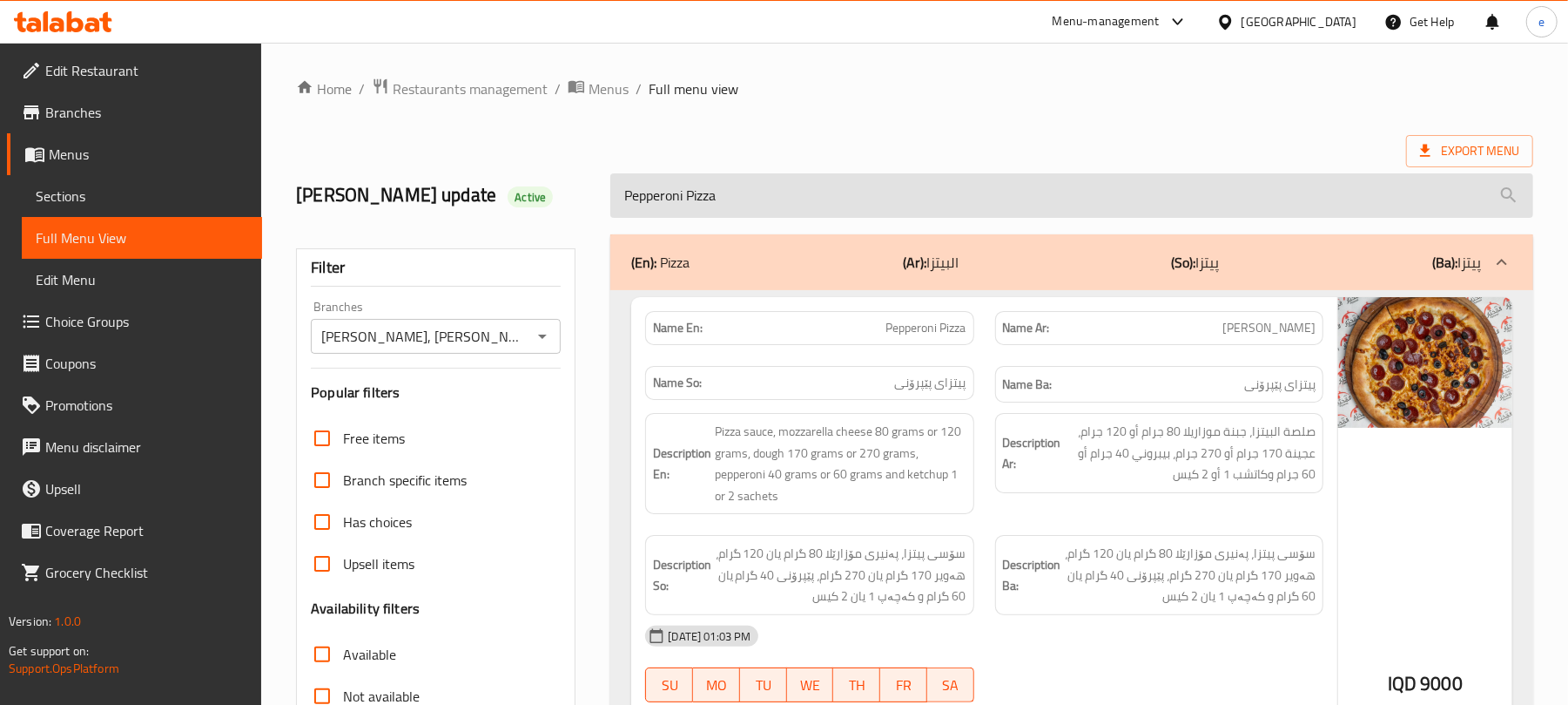
type input "Pepperoni Pizza"
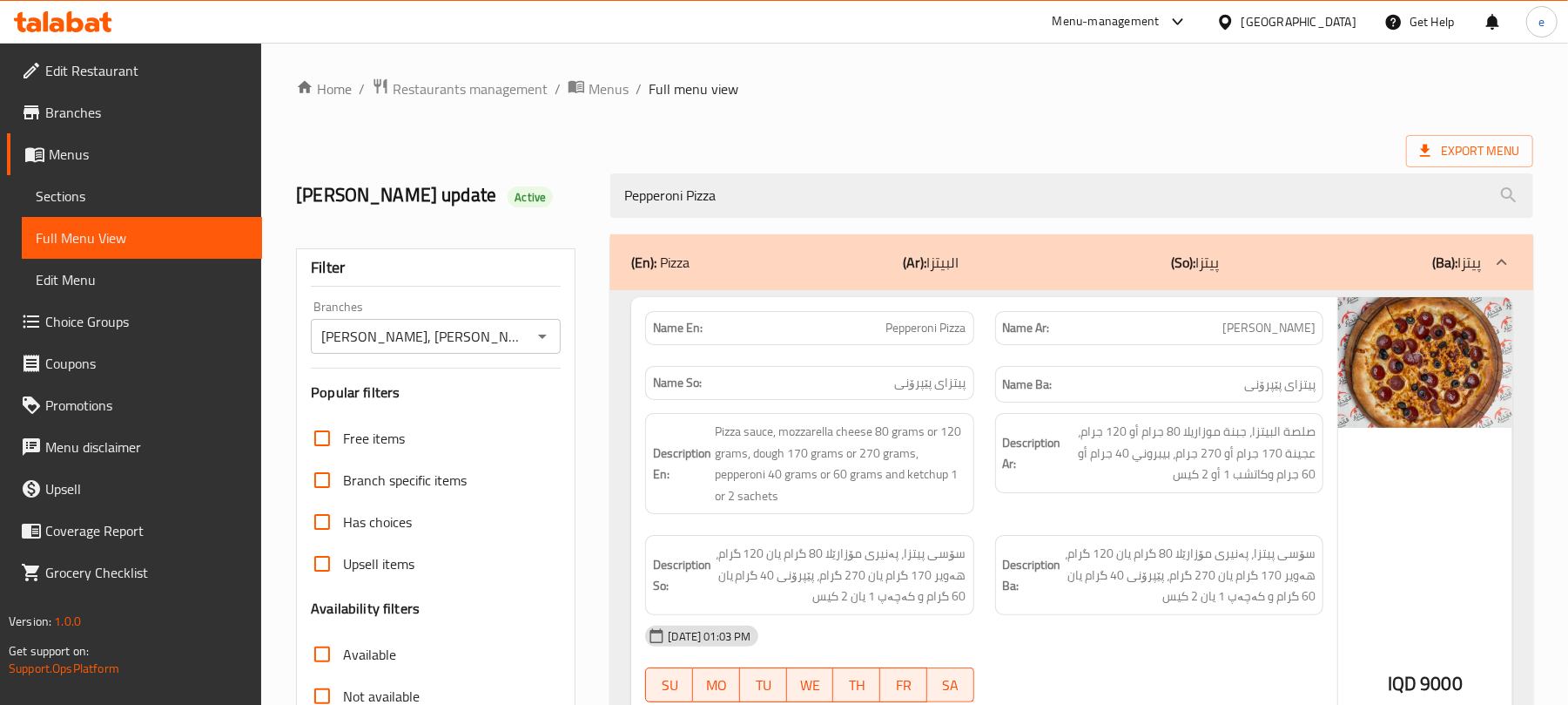
click at [547, 342] on icon "Open" at bounding box center [542, 336] width 21 height 21
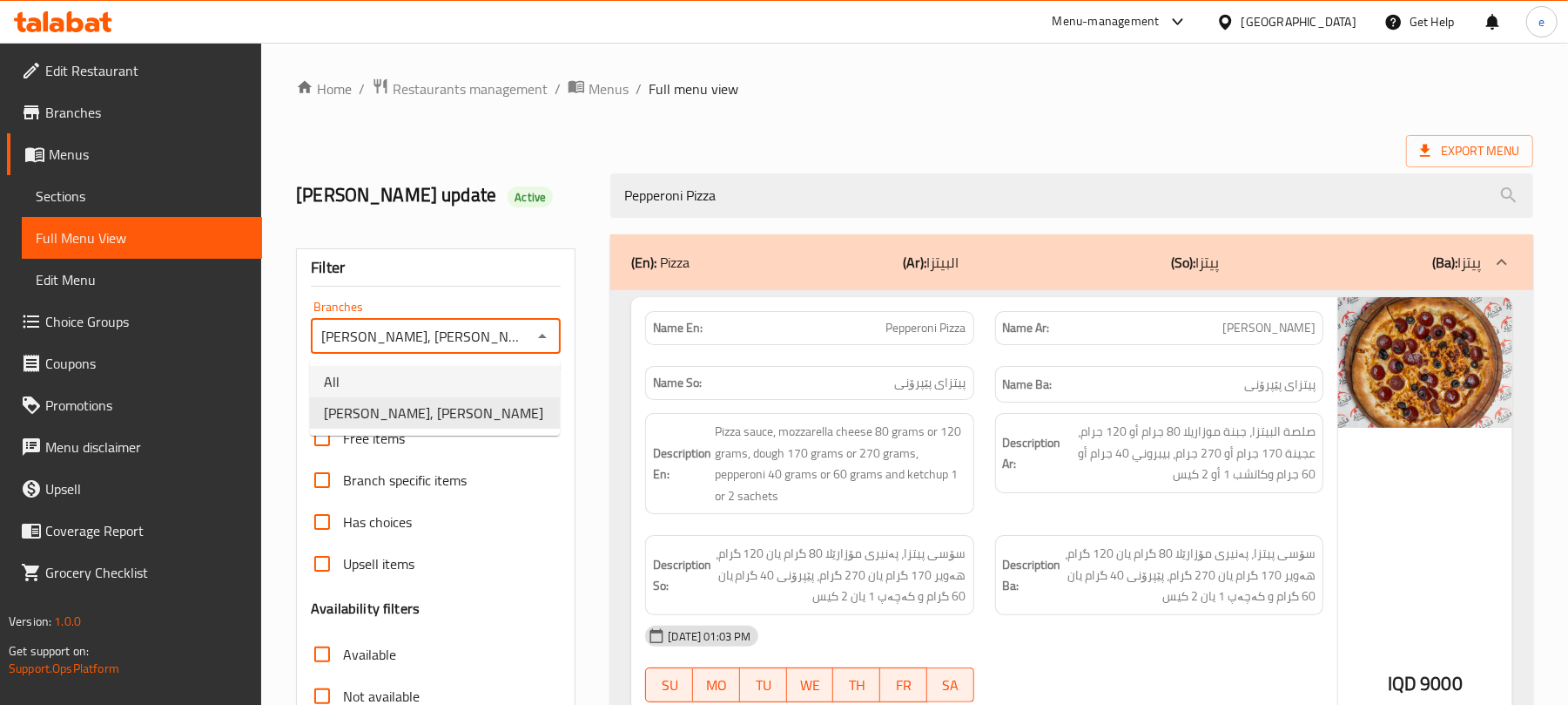
click at [461, 377] on li "All" at bounding box center [435, 381] width 250 height 31
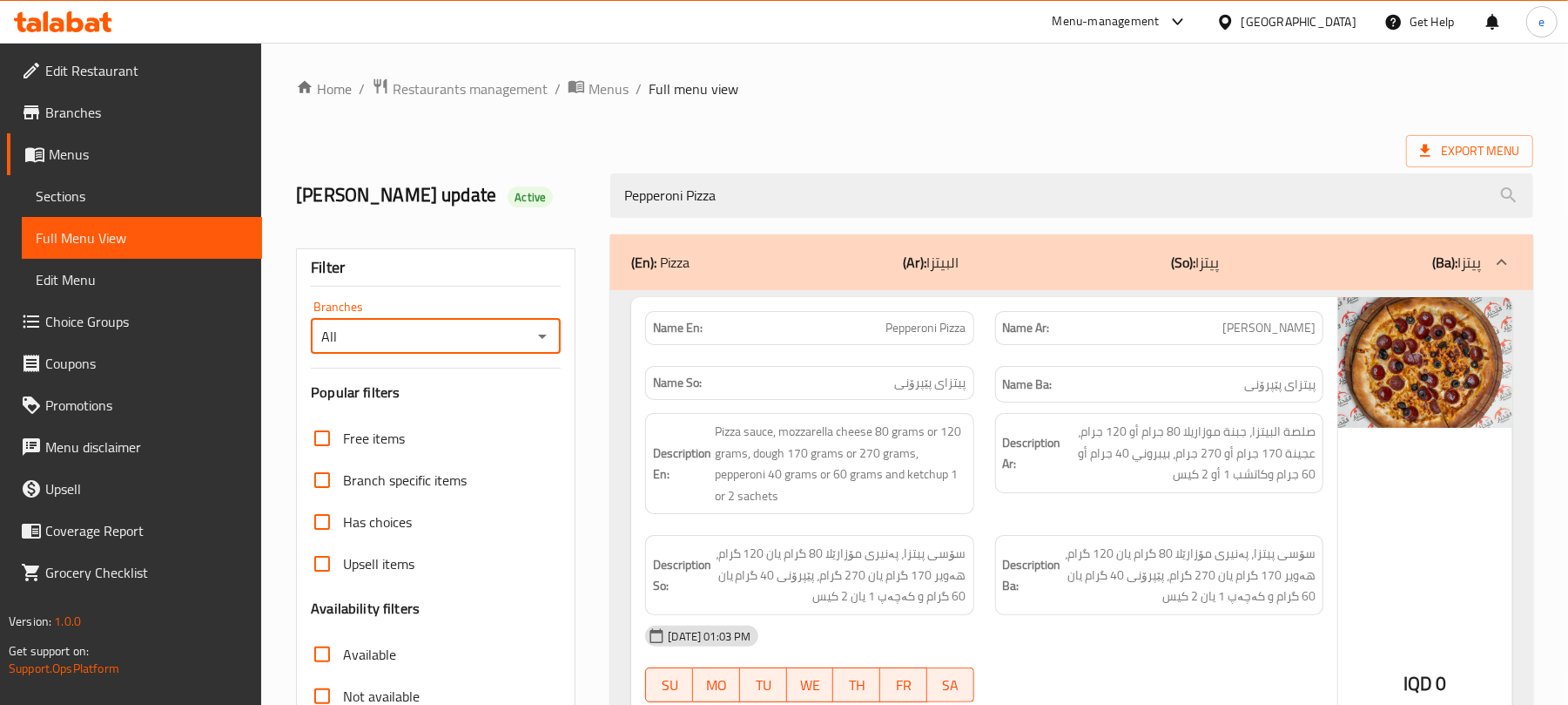
click at [537, 339] on icon "Open" at bounding box center [542, 336] width 21 height 21
click at [481, 418] on li "Dhaif Almukhtar, Bakhtiary" at bounding box center [435, 412] width 250 height 31
type input "Dhaif Almukhtar, Bakhtiary"
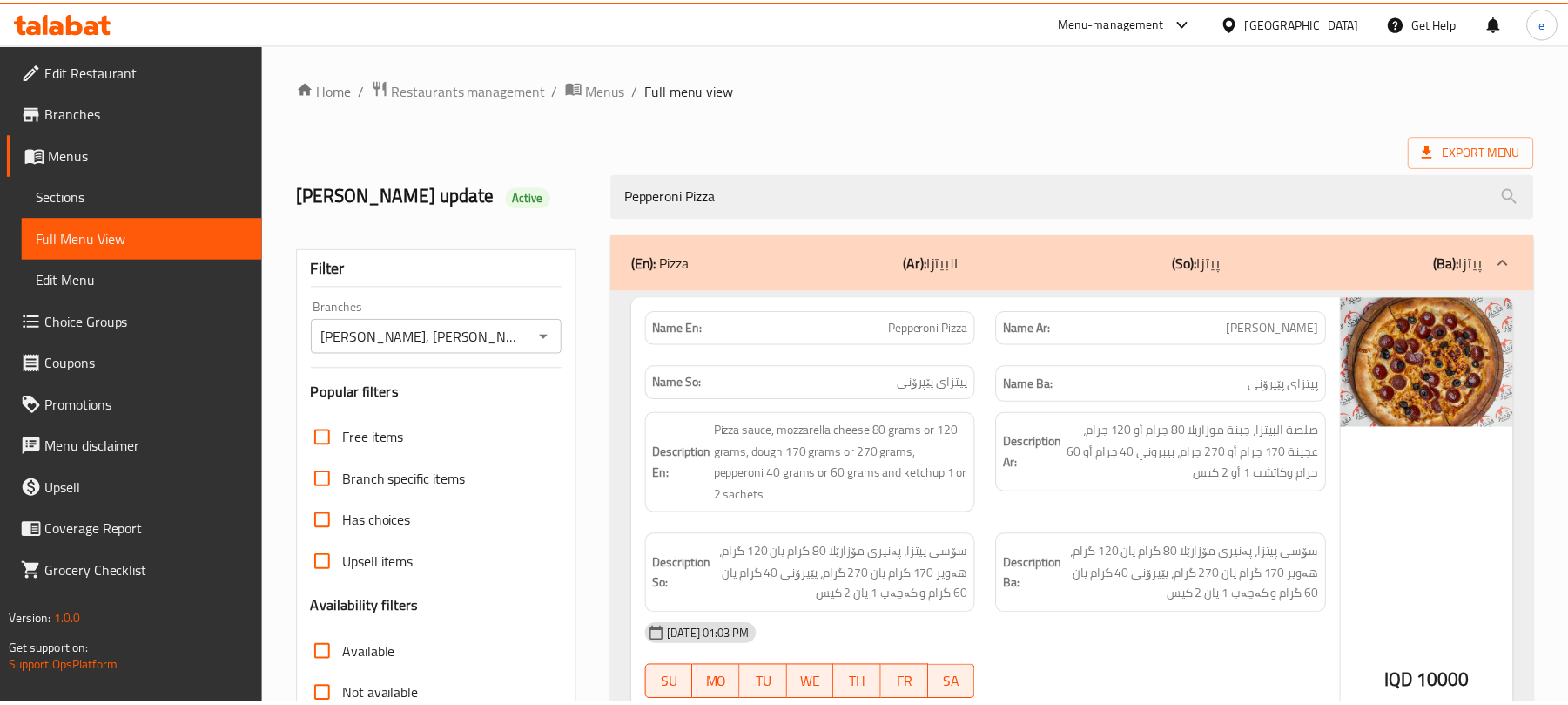
scroll to position [349, 0]
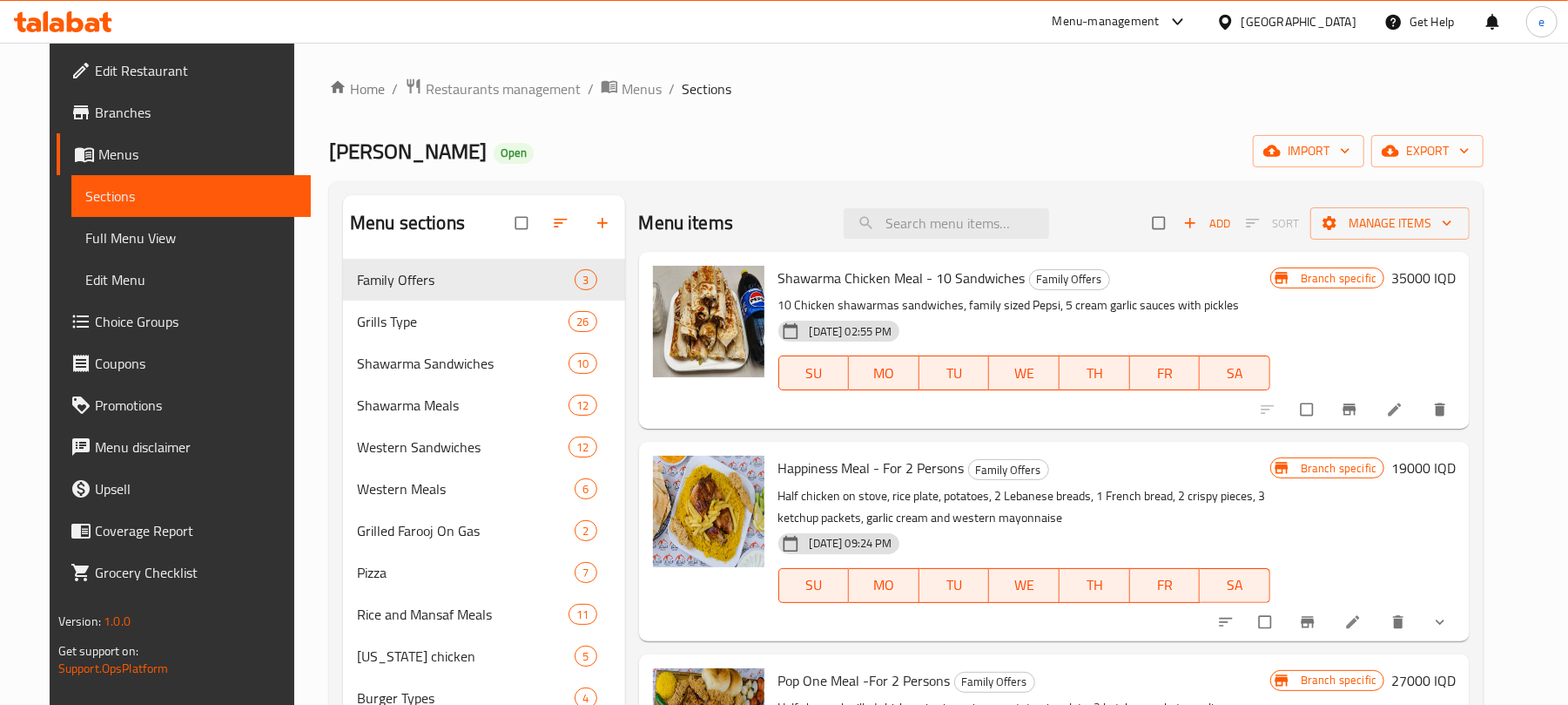
click at [28, 25] on icon at bounding box center [34, 25] width 15 height 15
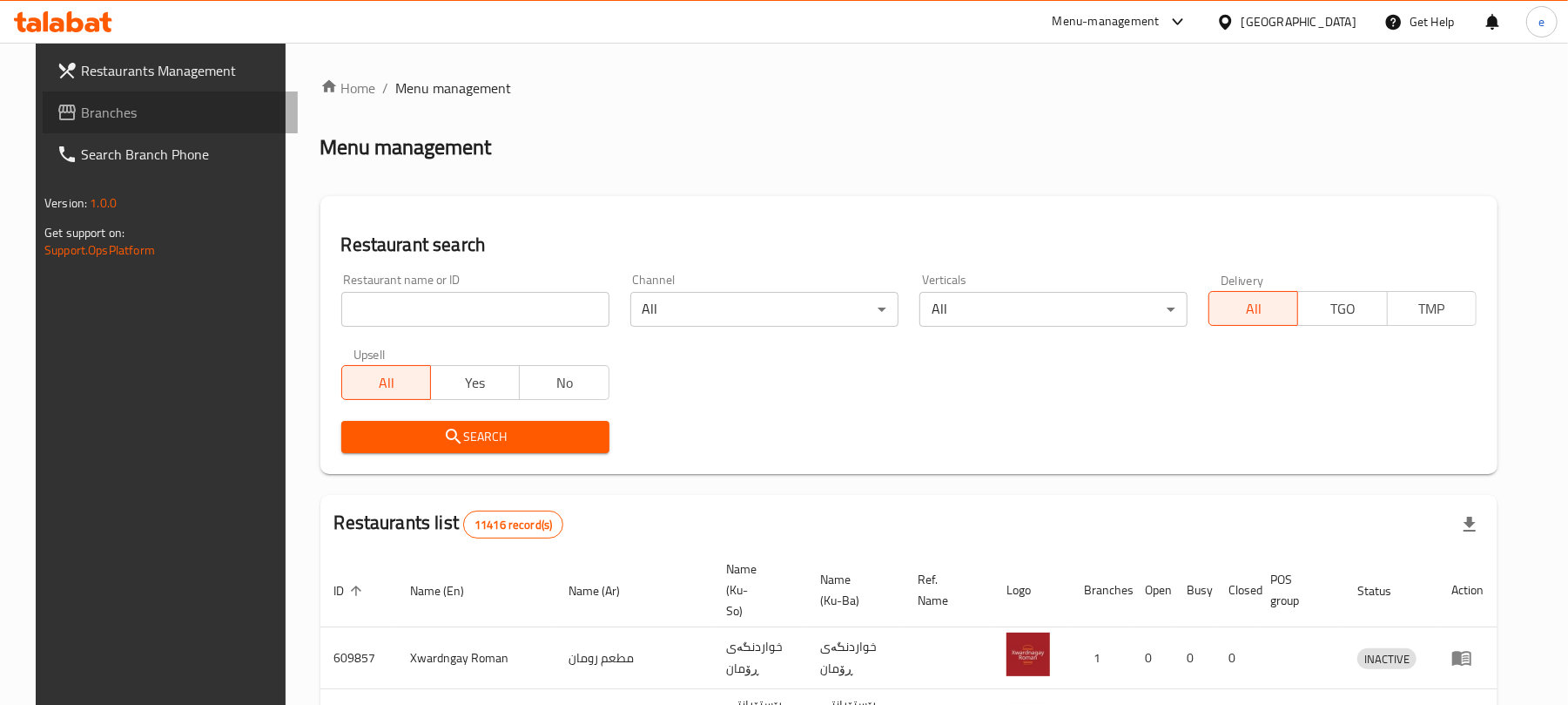
click at [99, 119] on span "Branches" at bounding box center [182, 112] width 203 height 21
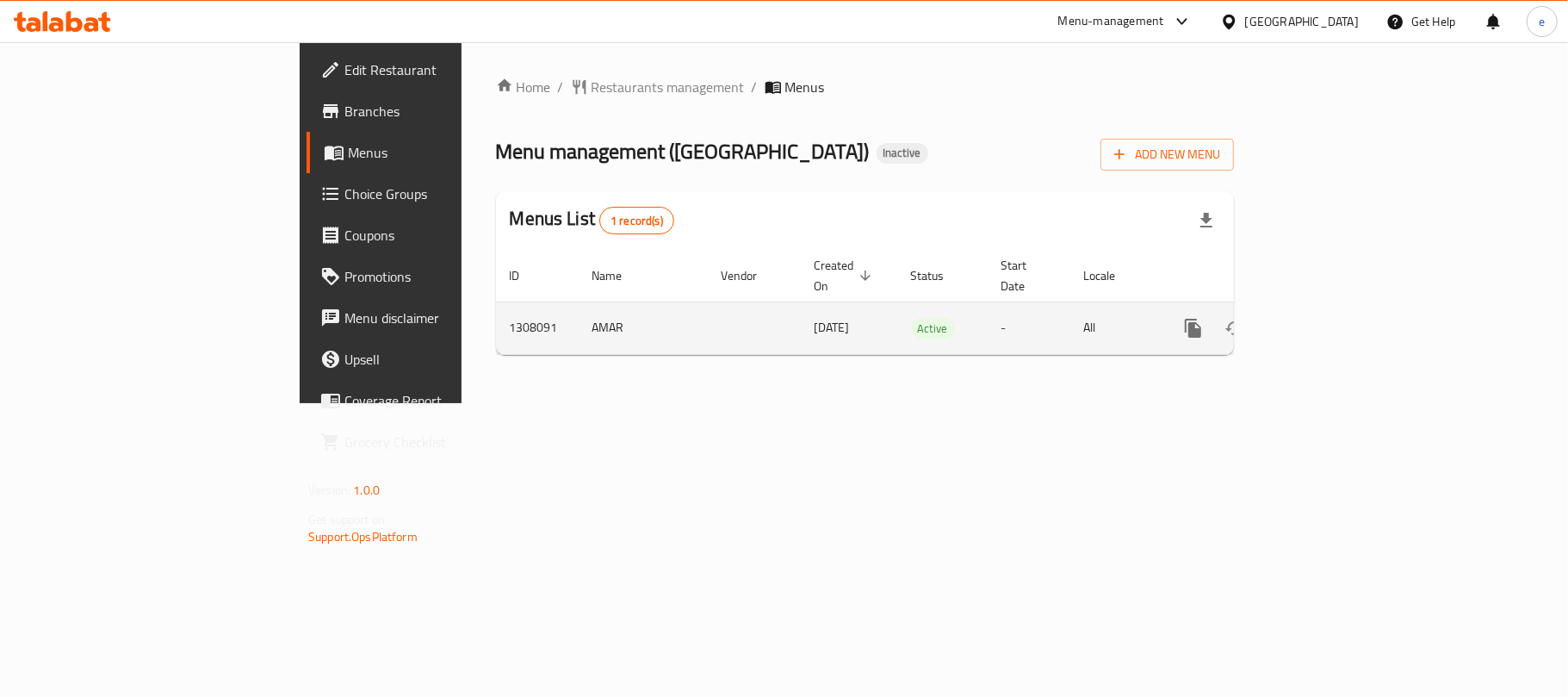
click at [1325, 320] on icon "enhanced table" at bounding box center [1318, 328] width 16 height 16
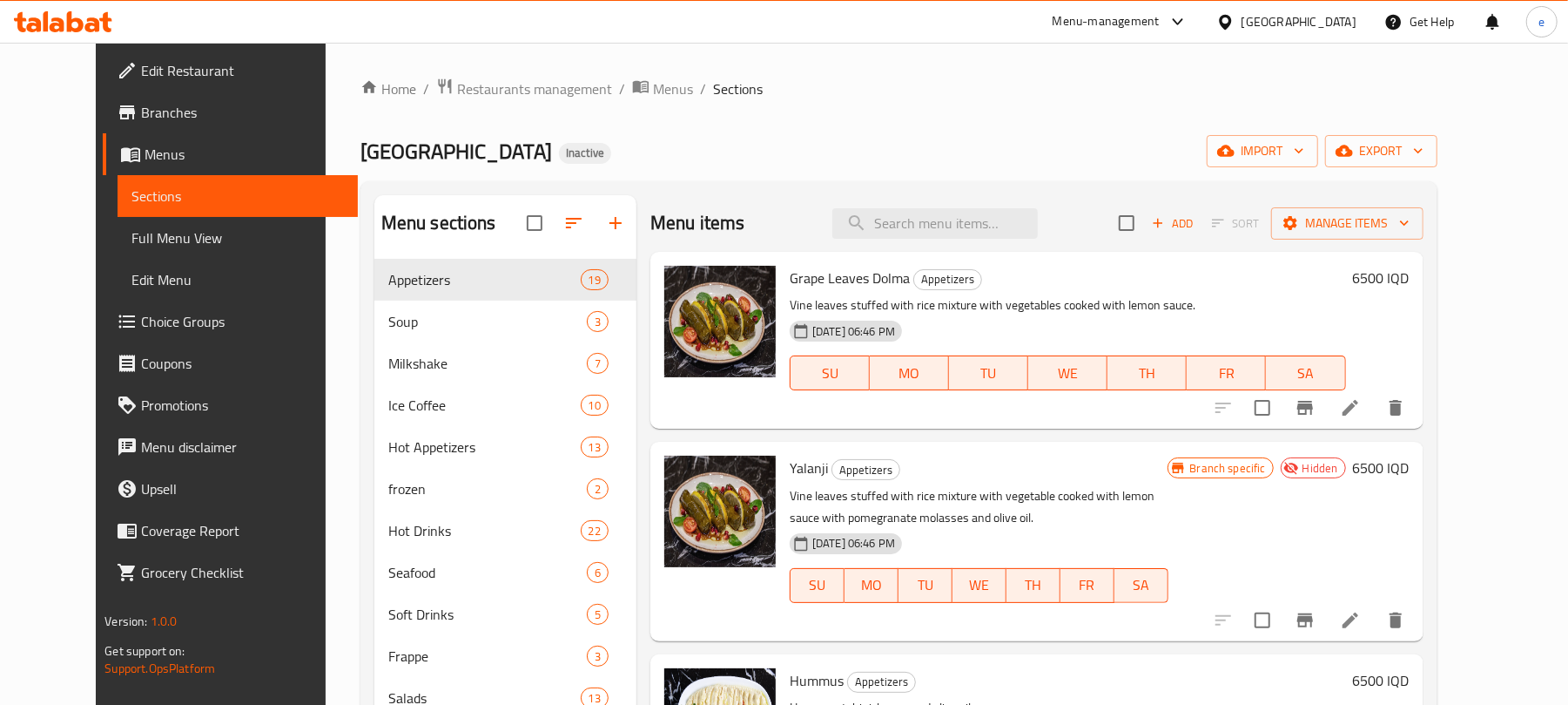
click at [152, 227] on span "Full Menu View" at bounding box center [237, 238] width 212 height 21
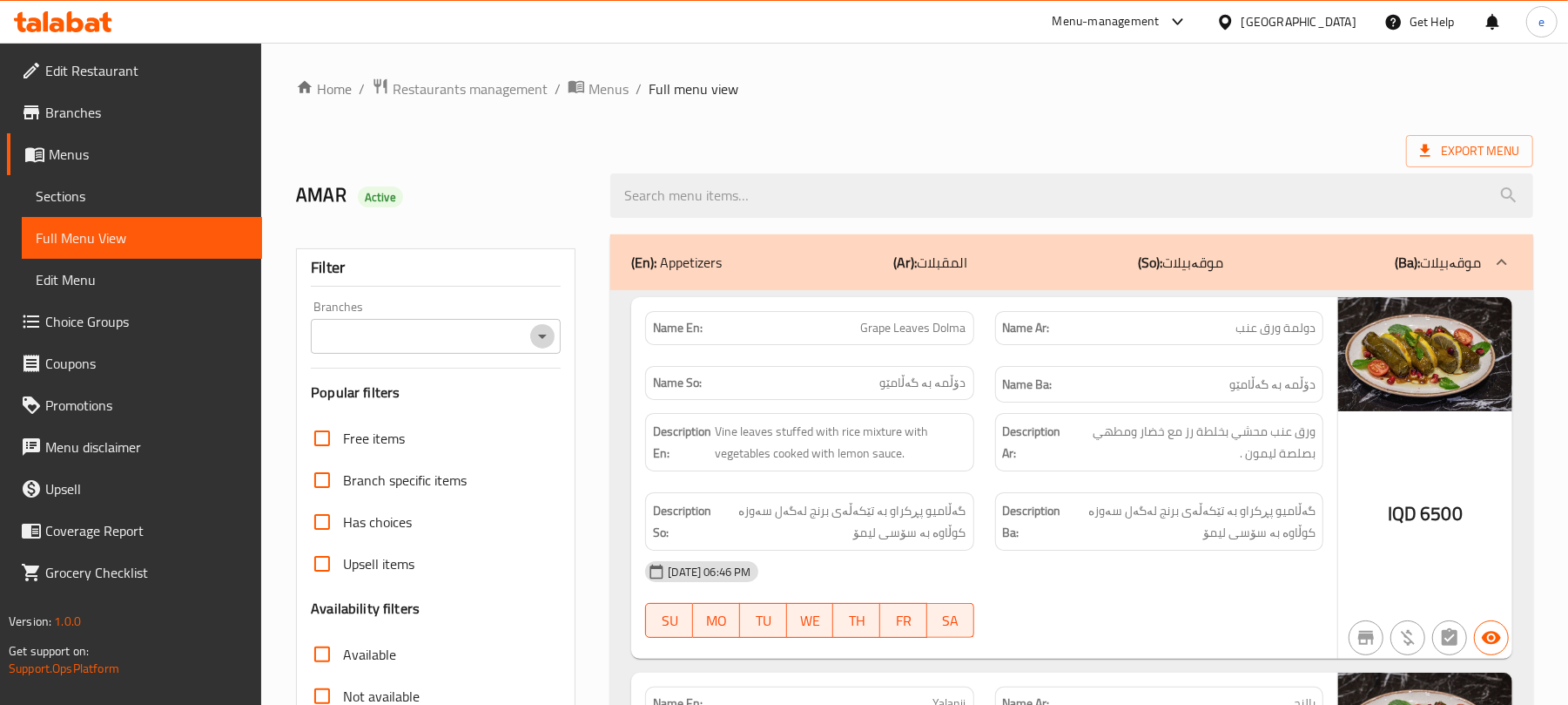
click at [532, 340] on icon "Open" at bounding box center [542, 336] width 21 height 21
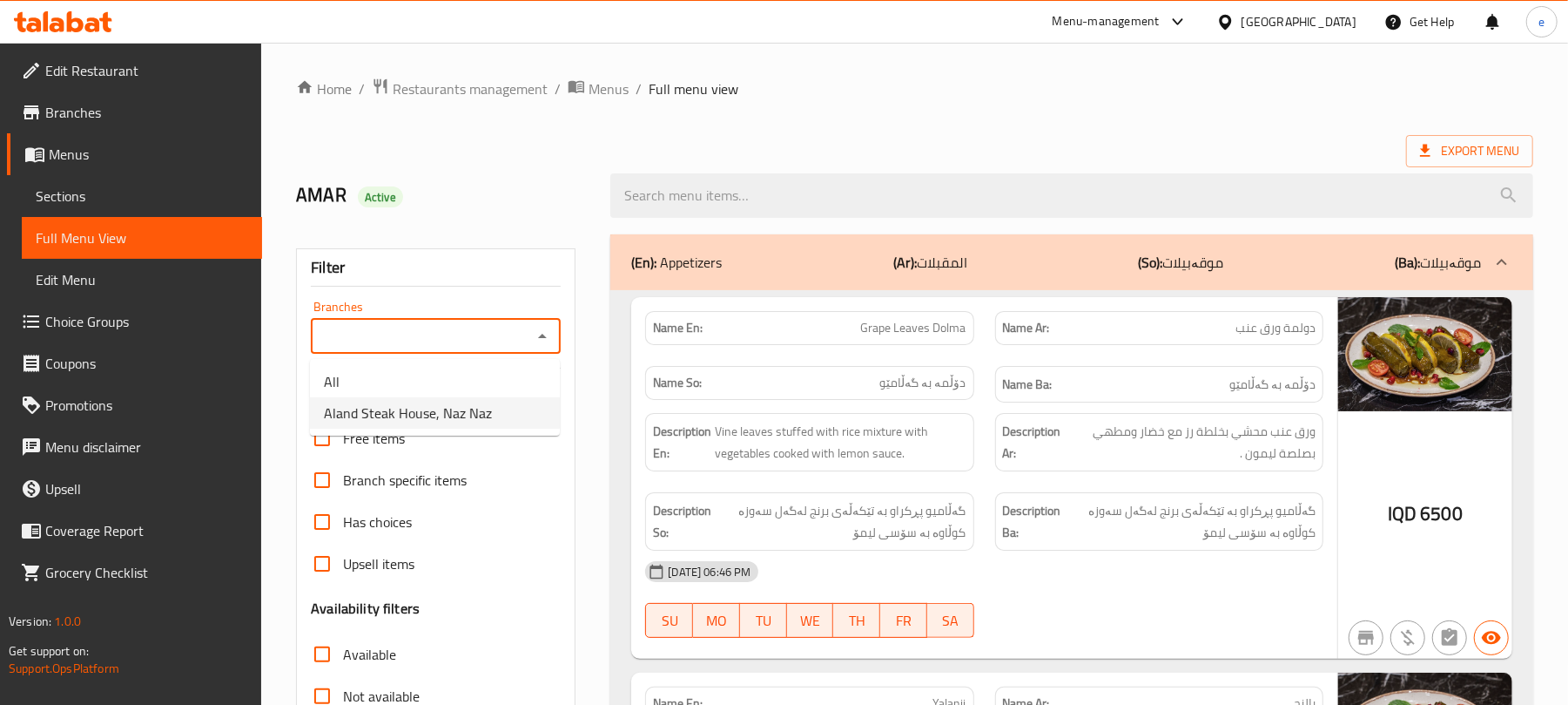
click at [470, 408] on span "Aland Steak House, Naz Naz" at bounding box center [408, 412] width 168 height 21
type input "Aland Steak House, Naz Naz"
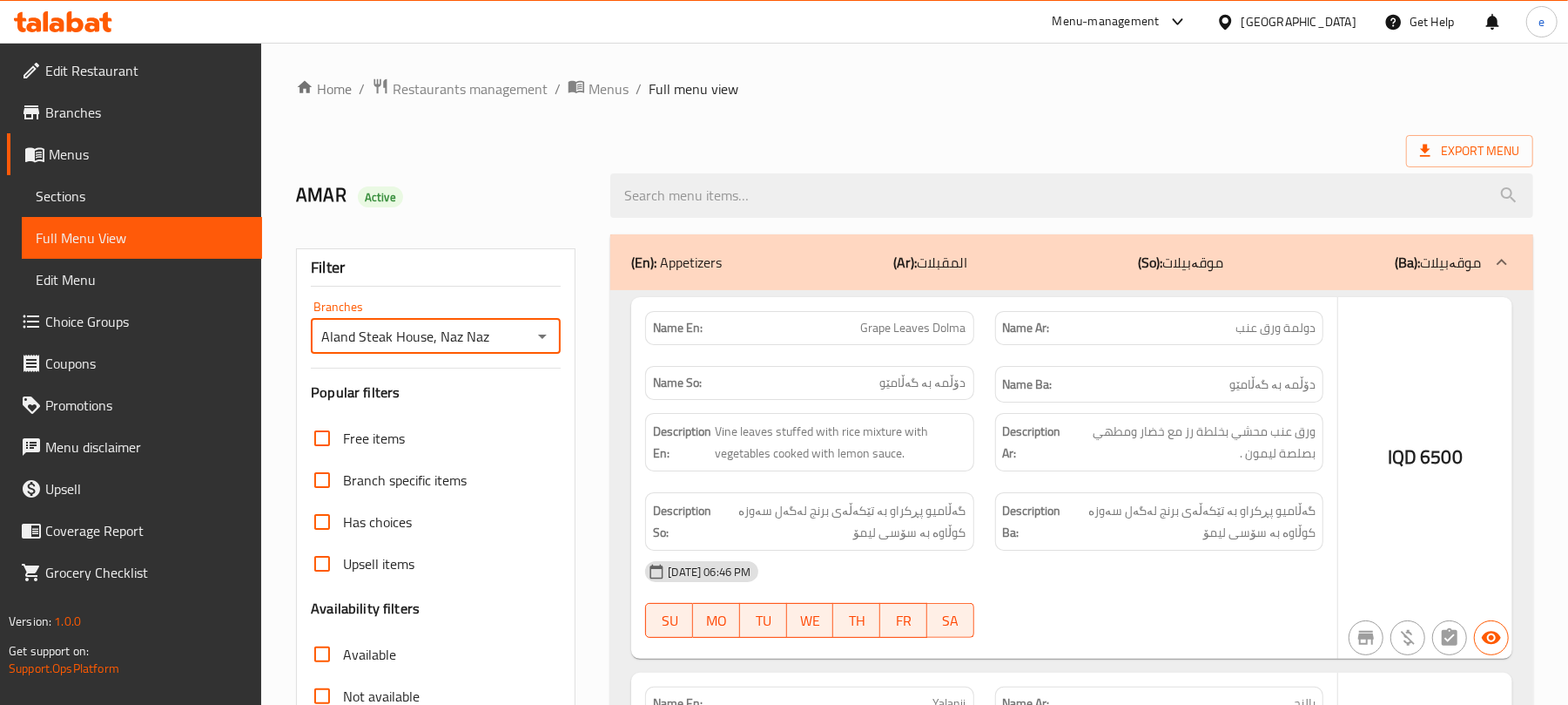
click at [743, 195] on div at bounding box center [784, 352] width 1568 height 705
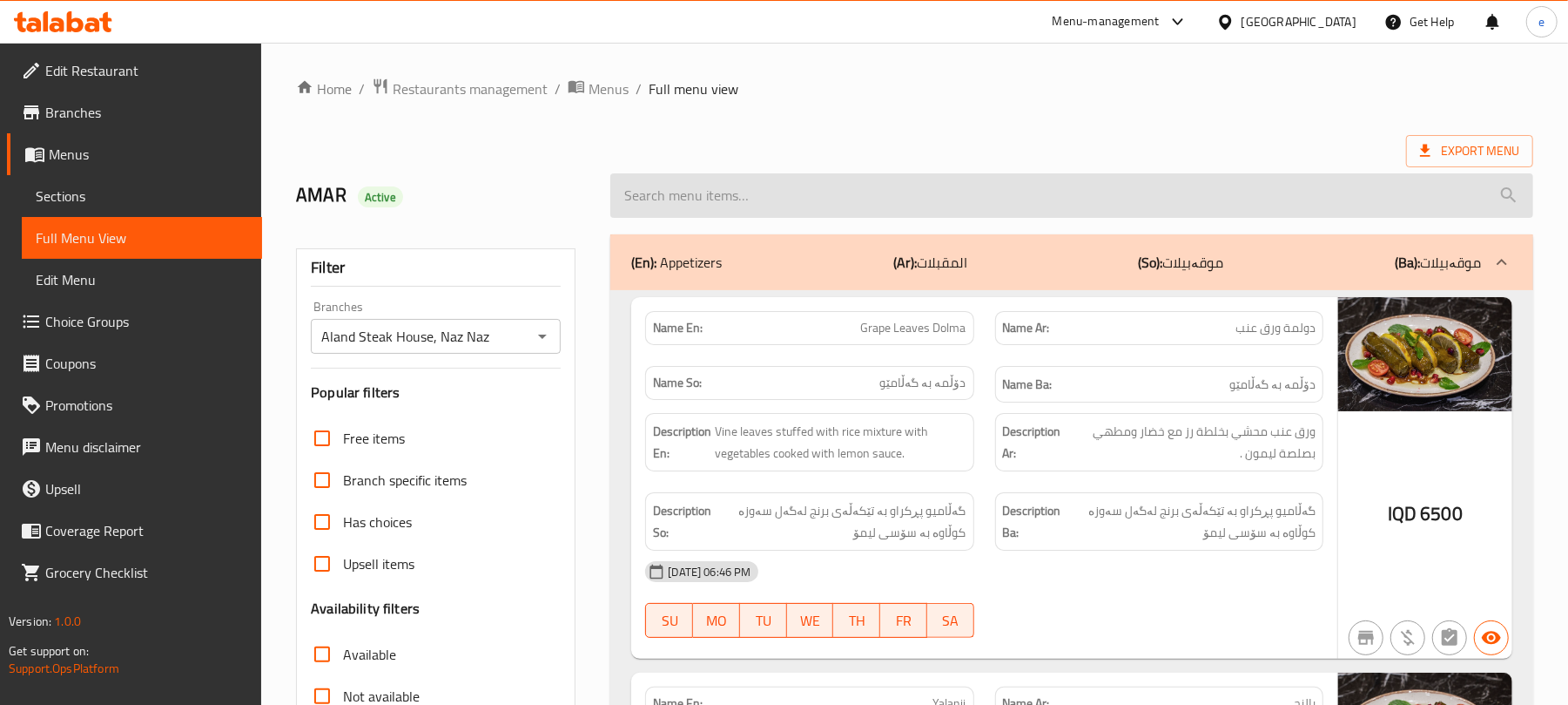
click at [698, 208] on input "search" at bounding box center [1072, 195] width 923 height 44
paste input "Double Cheese Burger"
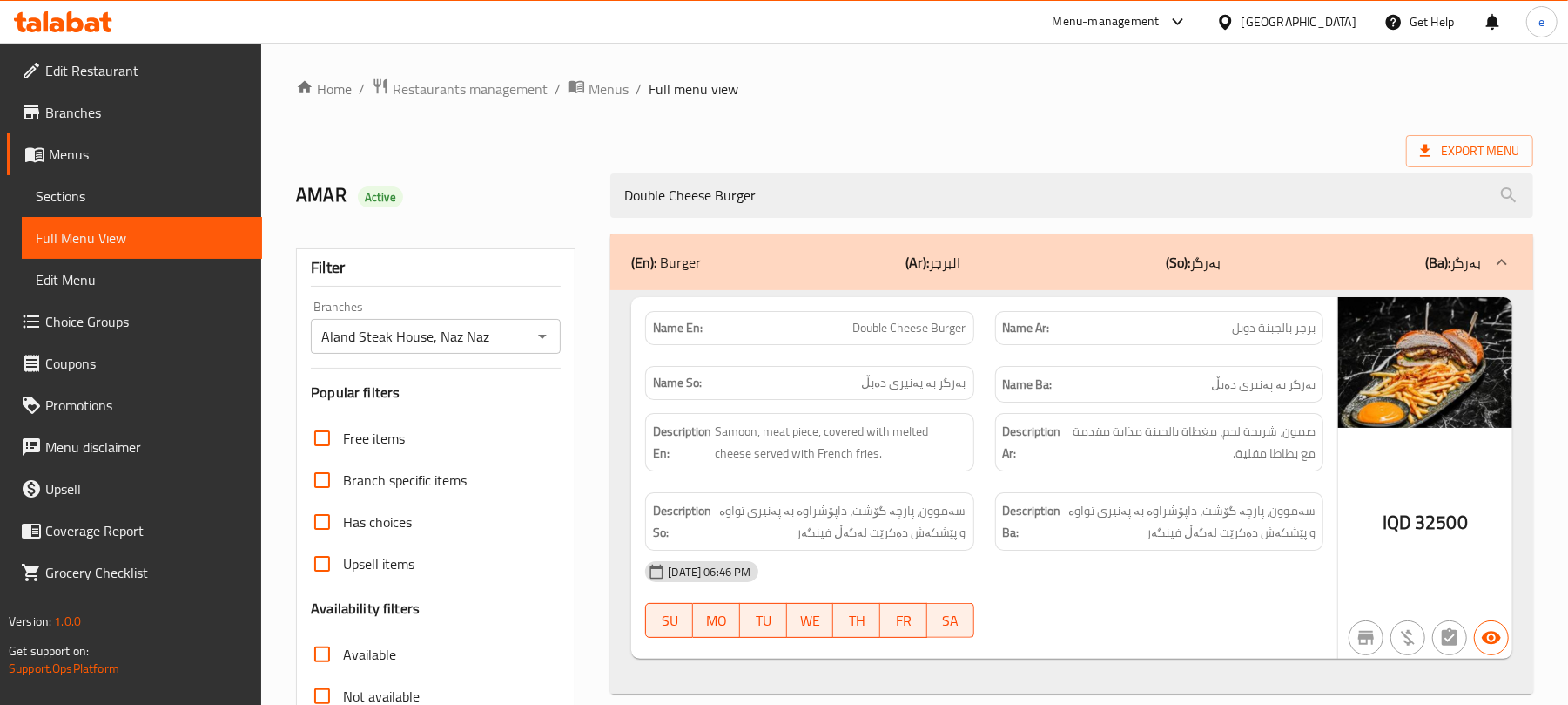
type input "Double Cheese Burger"
click at [537, 339] on icon "Open" at bounding box center [542, 336] width 21 height 21
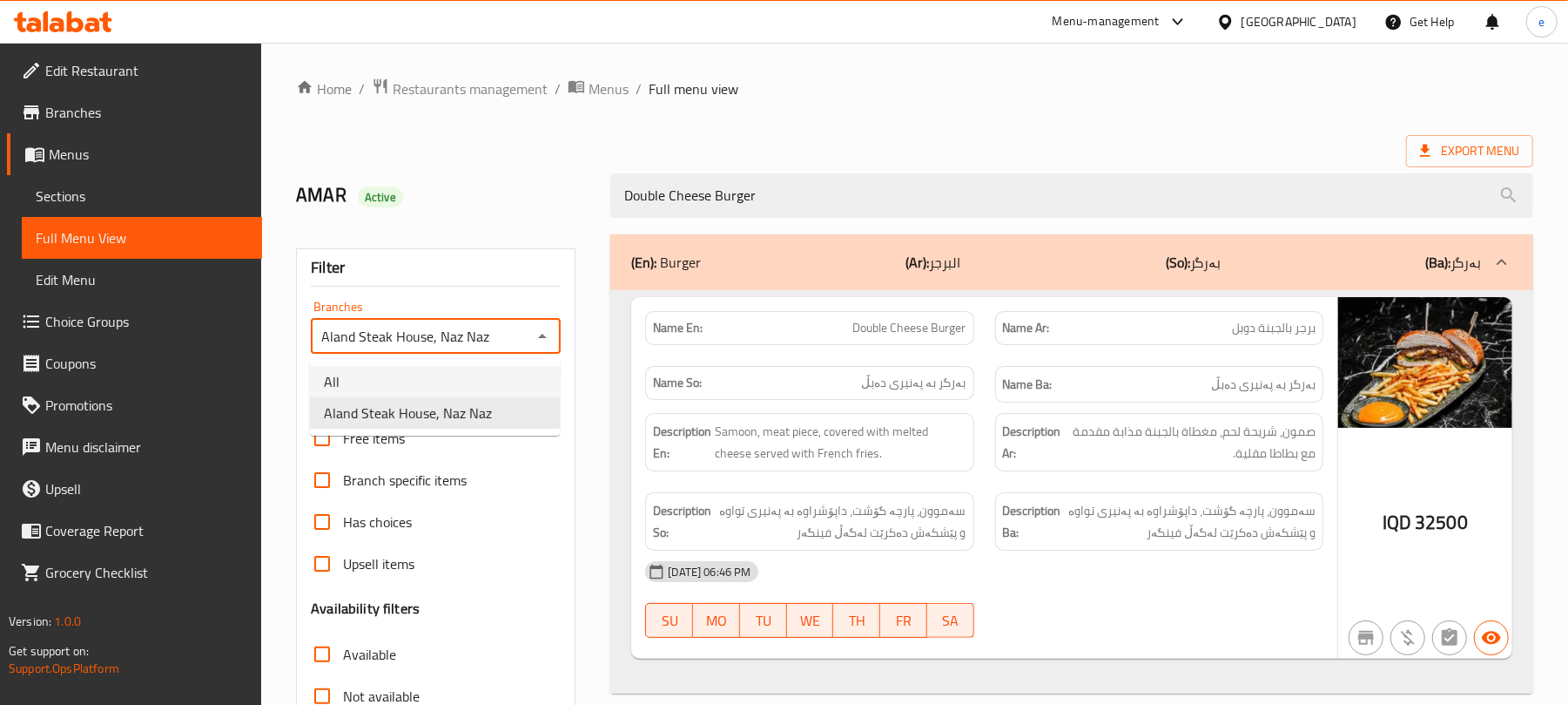
click at [468, 380] on li "All" at bounding box center [435, 381] width 250 height 31
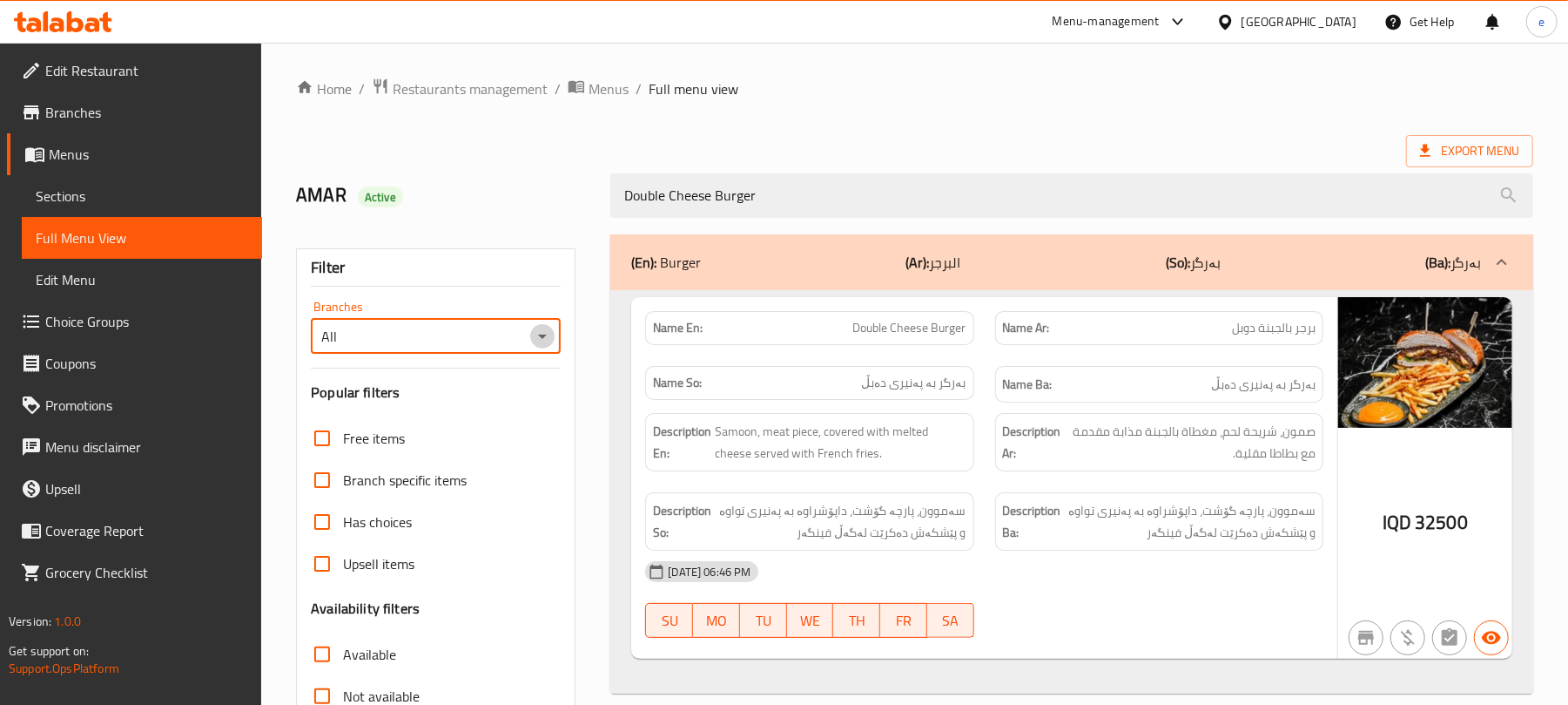
click at [540, 338] on icon "Open" at bounding box center [542, 336] width 21 height 21
click at [509, 397] on li "Aland Steak House, Naz Naz" at bounding box center [435, 412] width 250 height 31
click at [926, 331] on span "Double Cheese Burger" at bounding box center [909, 327] width 113 height 18
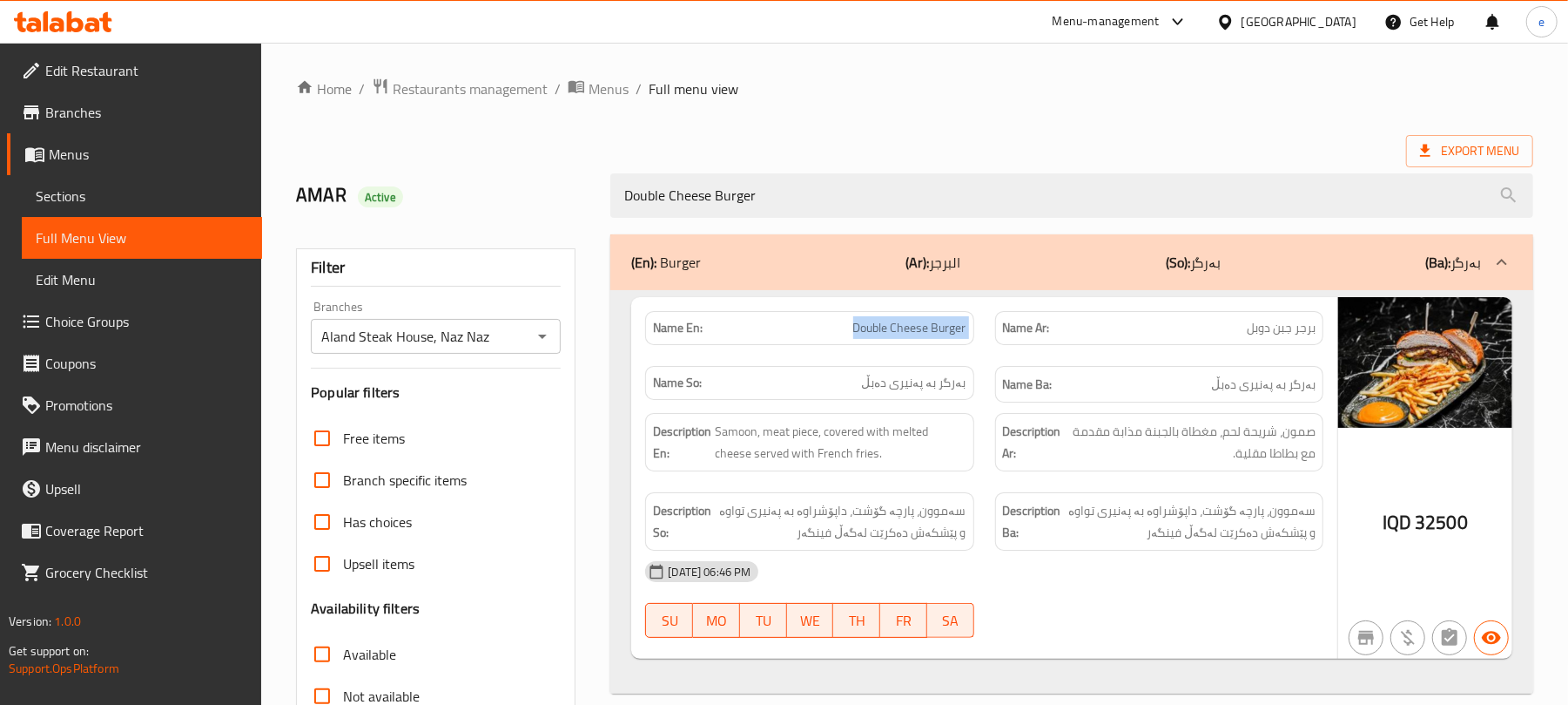
click at [926, 331] on span "Double Cheese Burger" at bounding box center [909, 327] width 113 height 18
copy span "Double Cheese Burger"
click at [543, 326] on icon "Open" at bounding box center [542, 336] width 21 height 21
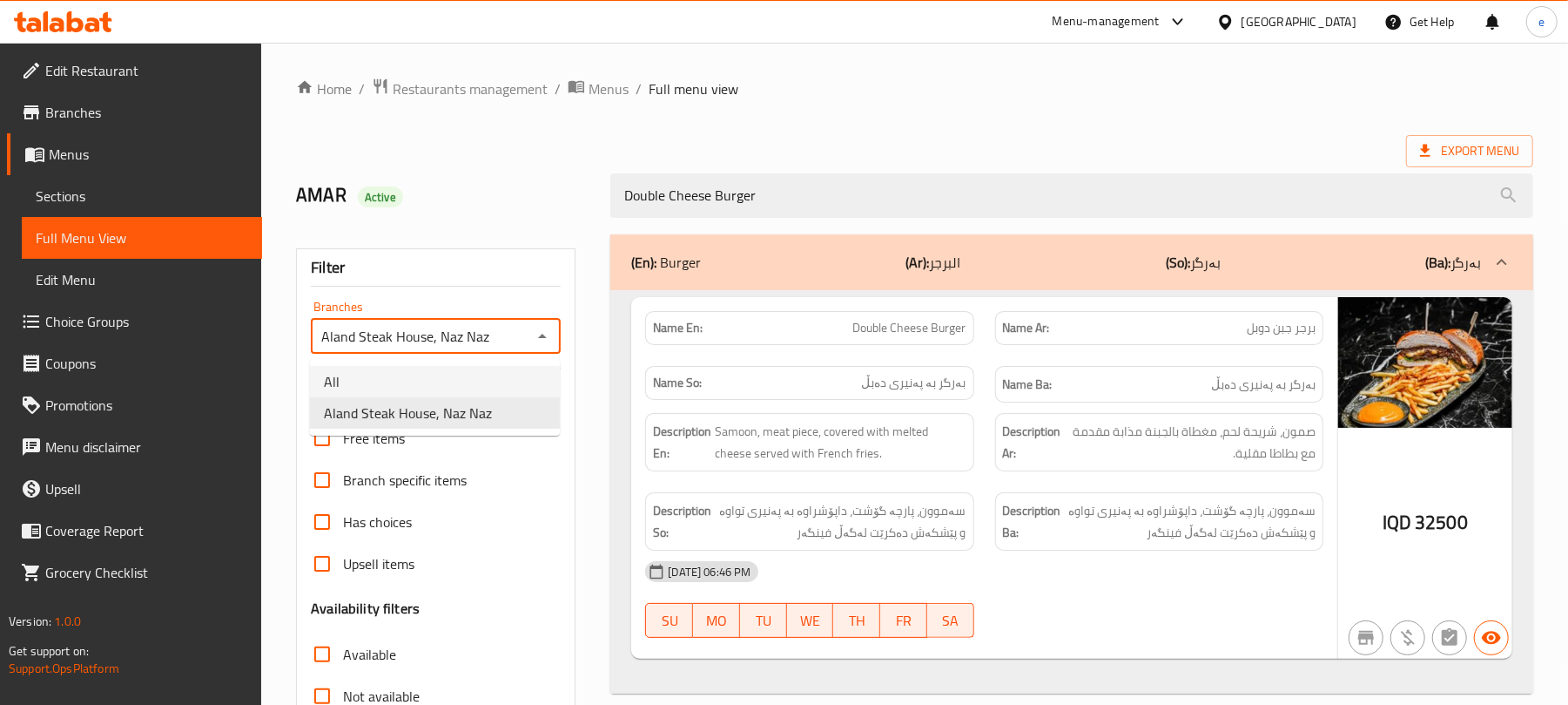
click at [496, 371] on li "All" at bounding box center [435, 381] width 250 height 31
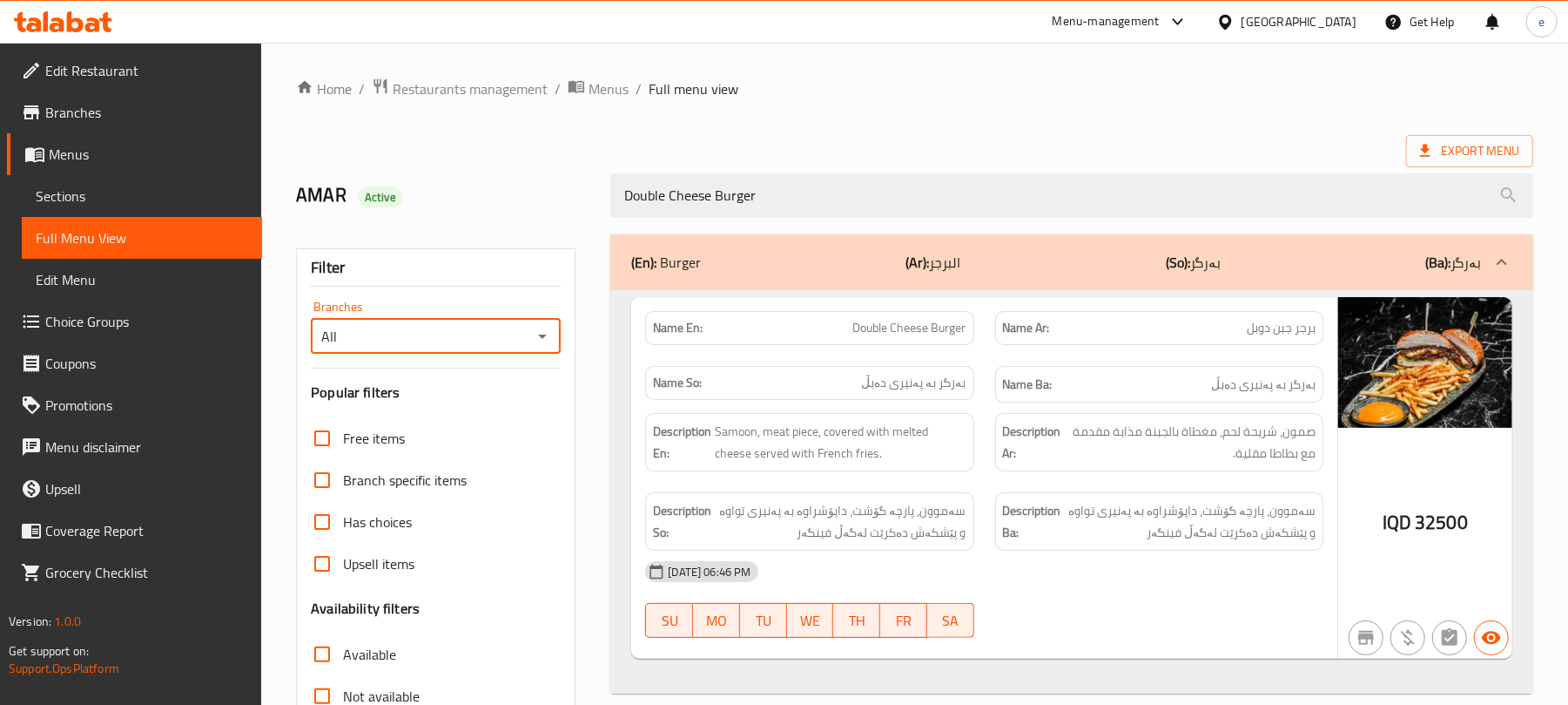
click at [543, 339] on icon "Open" at bounding box center [542, 336] width 8 height 5
click at [492, 426] on li "Aland Steak House, Naz Naz" at bounding box center [435, 412] width 250 height 31
click at [547, 343] on icon "Open" at bounding box center [542, 336] width 21 height 21
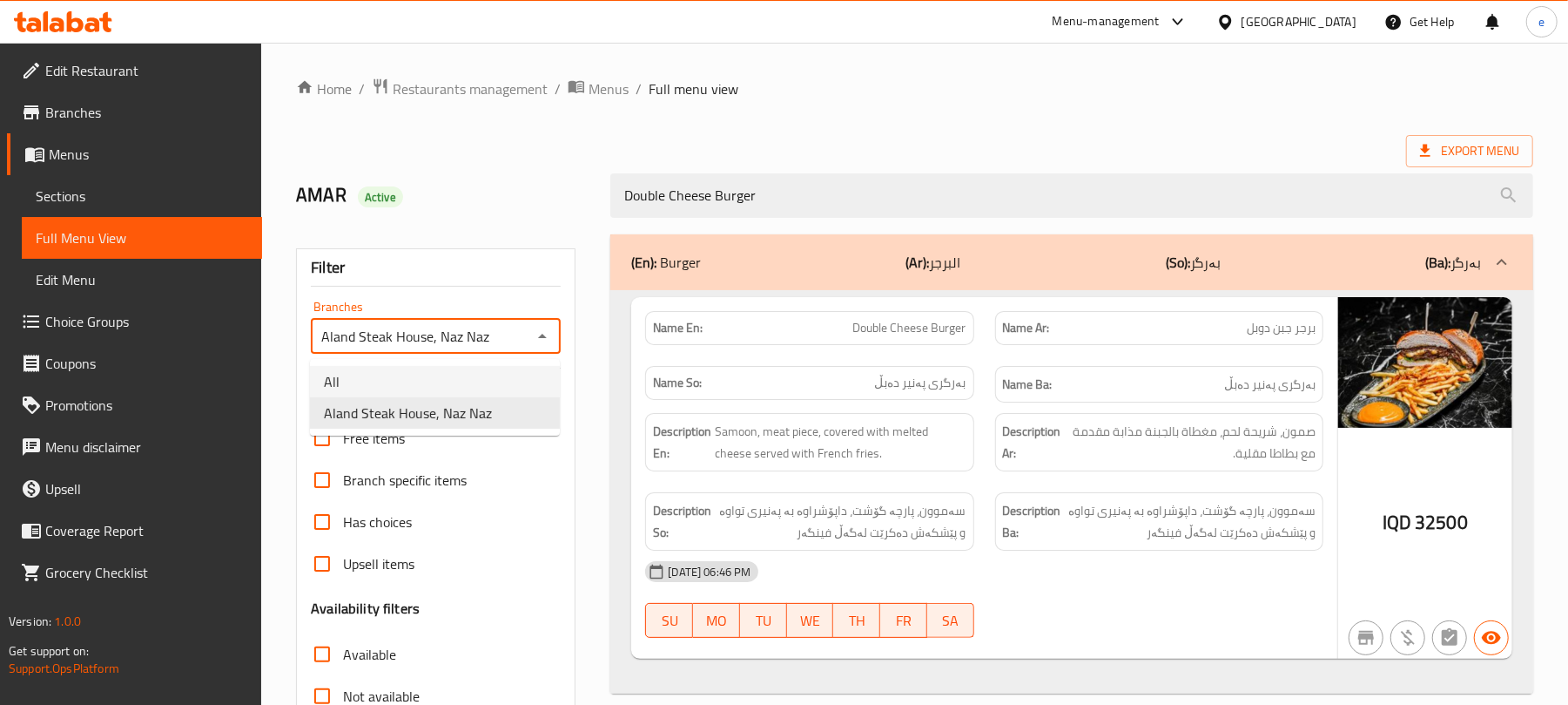
click at [496, 371] on li "All" at bounding box center [435, 381] width 250 height 31
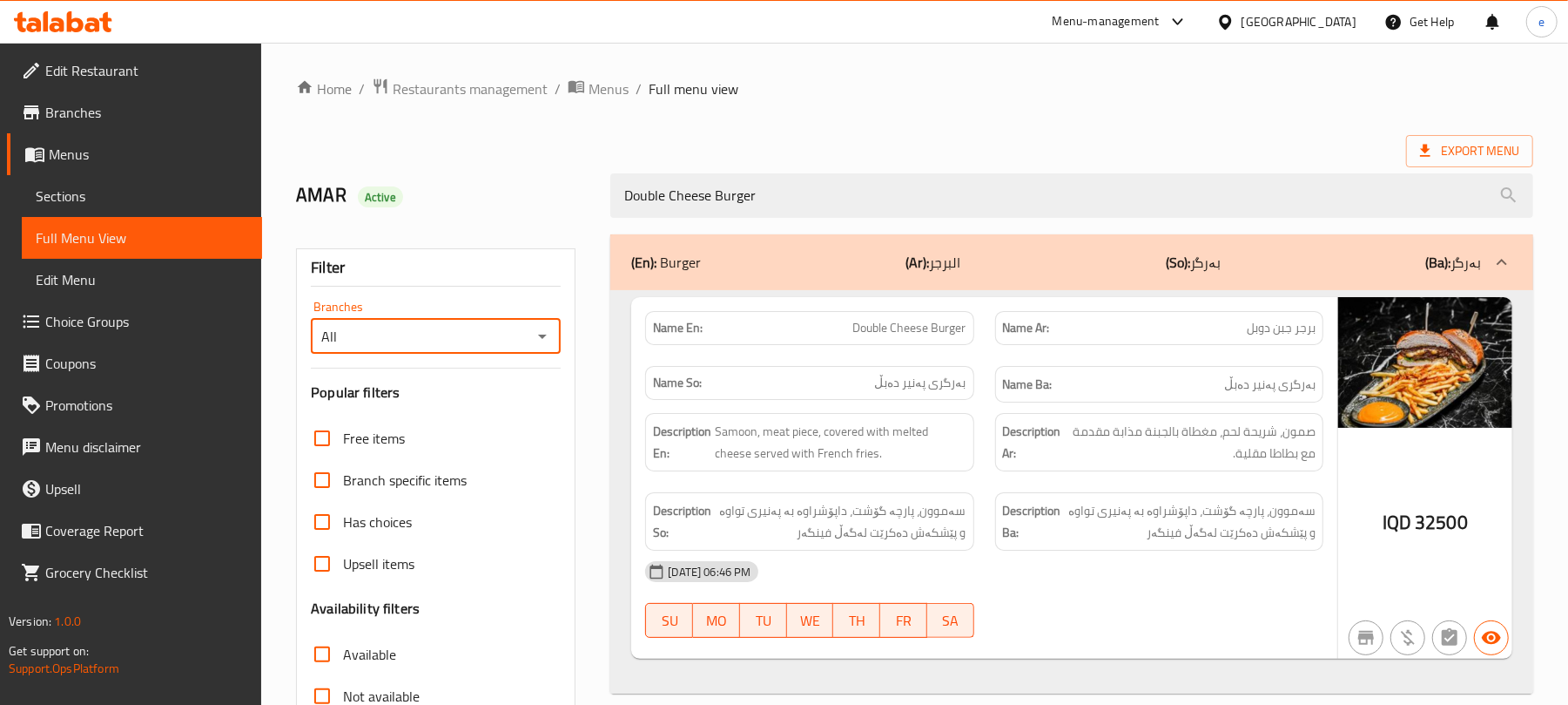
click at [548, 342] on icon "Open" at bounding box center [542, 336] width 21 height 21
click at [489, 419] on li "Aland Steak House, Naz Naz" at bounding box center [435, 412] width 250 height 31
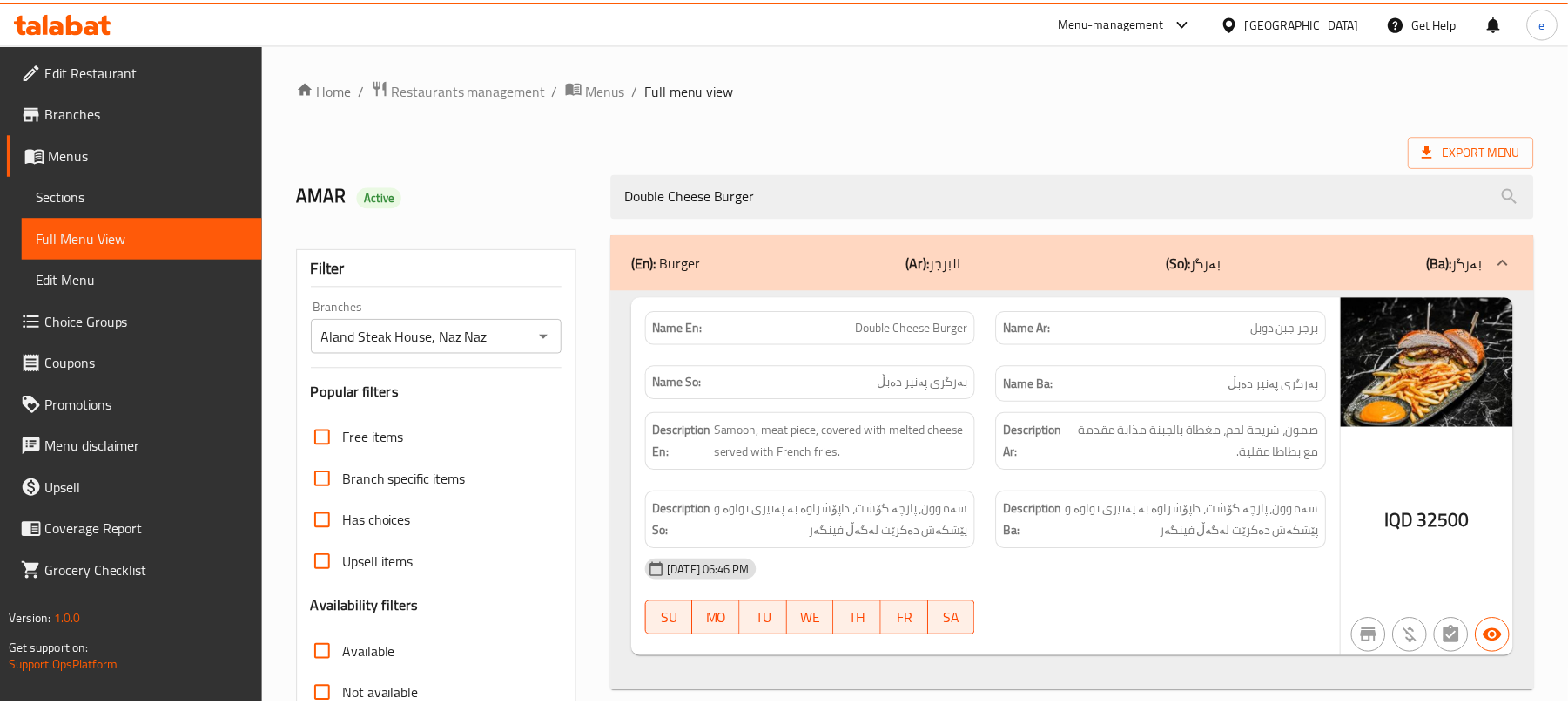
scroll to position [224, 0]
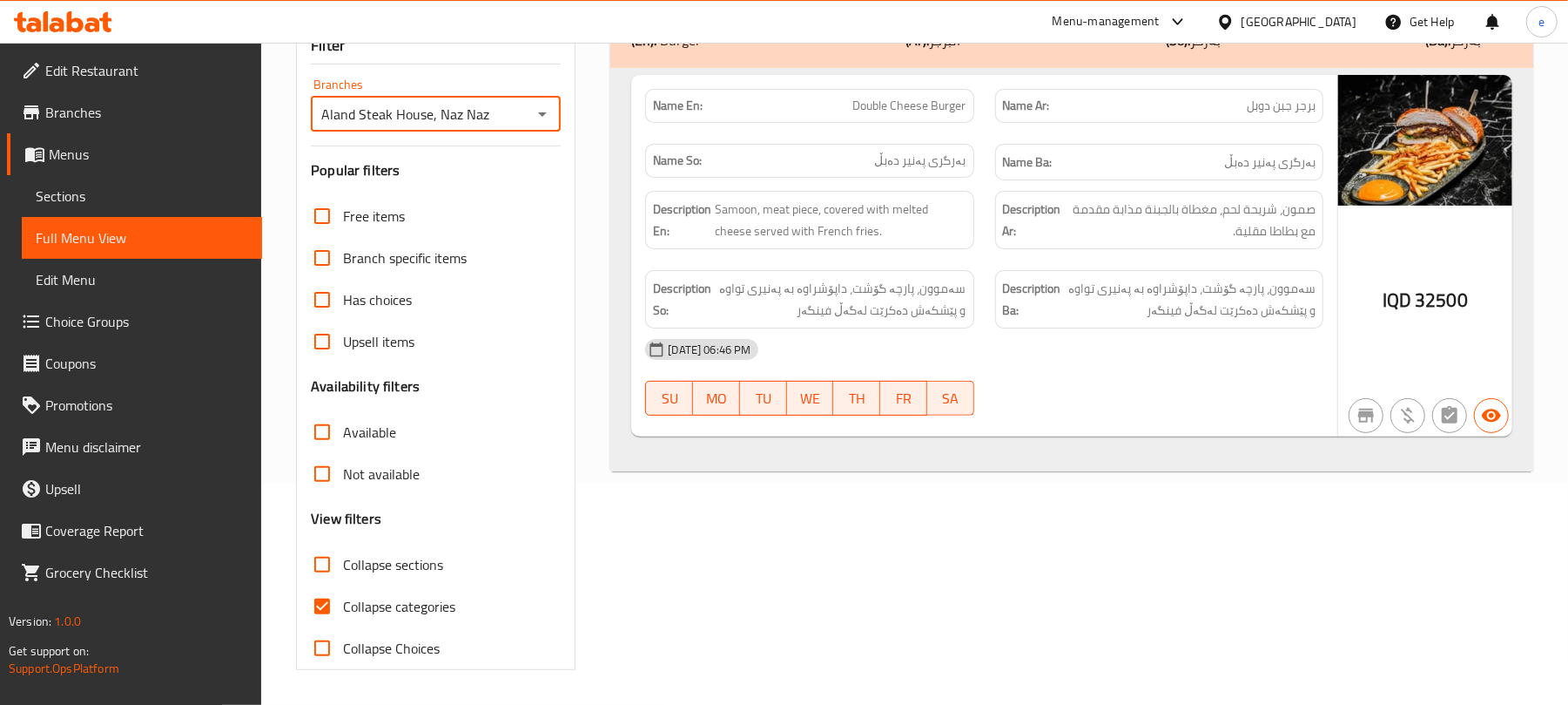
click at [552, 106] on icon "Open" at bounding box center [542, 114] width 21 height 21
click at [477, 143] on li "All" at bounding box center [435, 159] width 250 height 31
click at [542, 112] on icon "Open" at bounding box center [542, 114] width 8 height 5
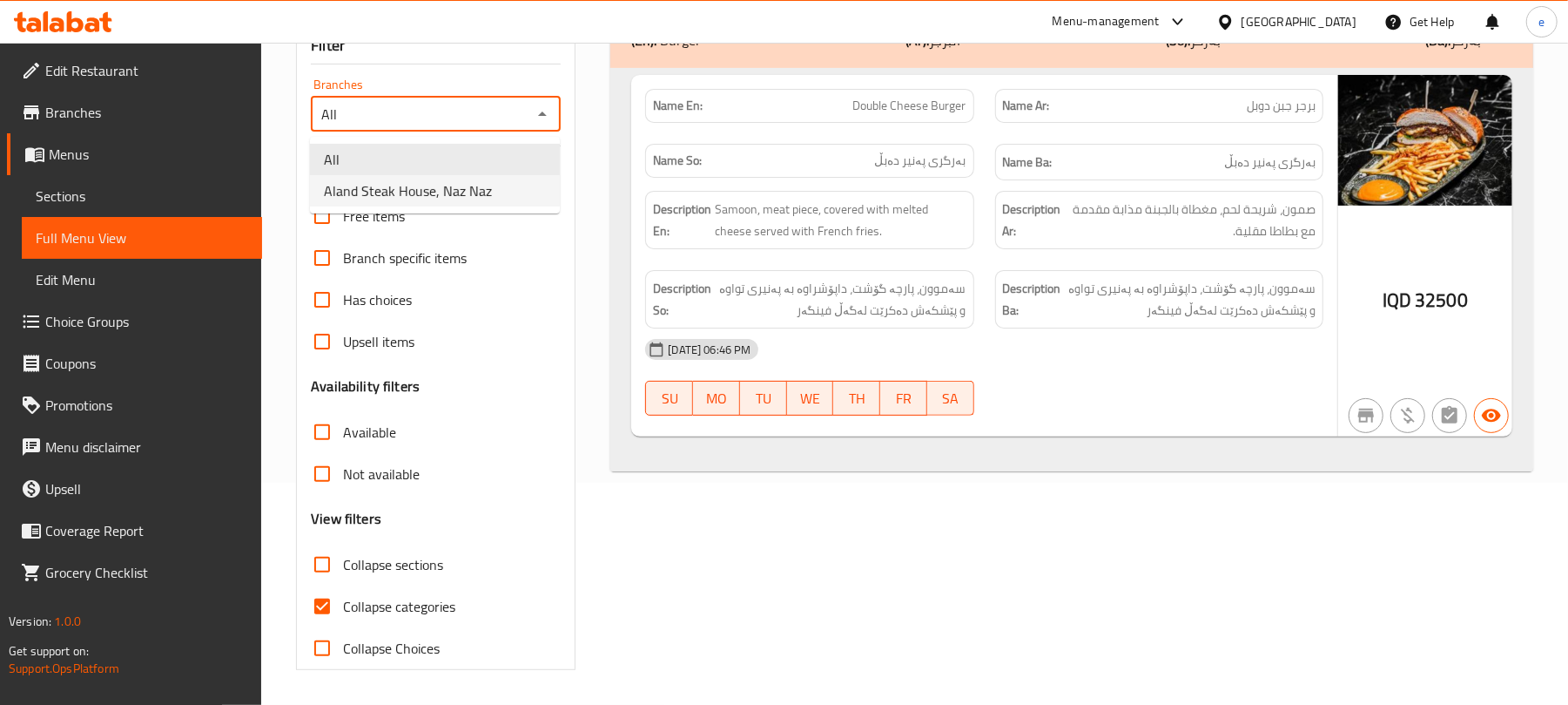
click at [482, 193] on span "Aland Steak House, Naz Naz" at bounding box center [408, 191] width 168 height 21
type input "Aland Steak House, Naz Naz"
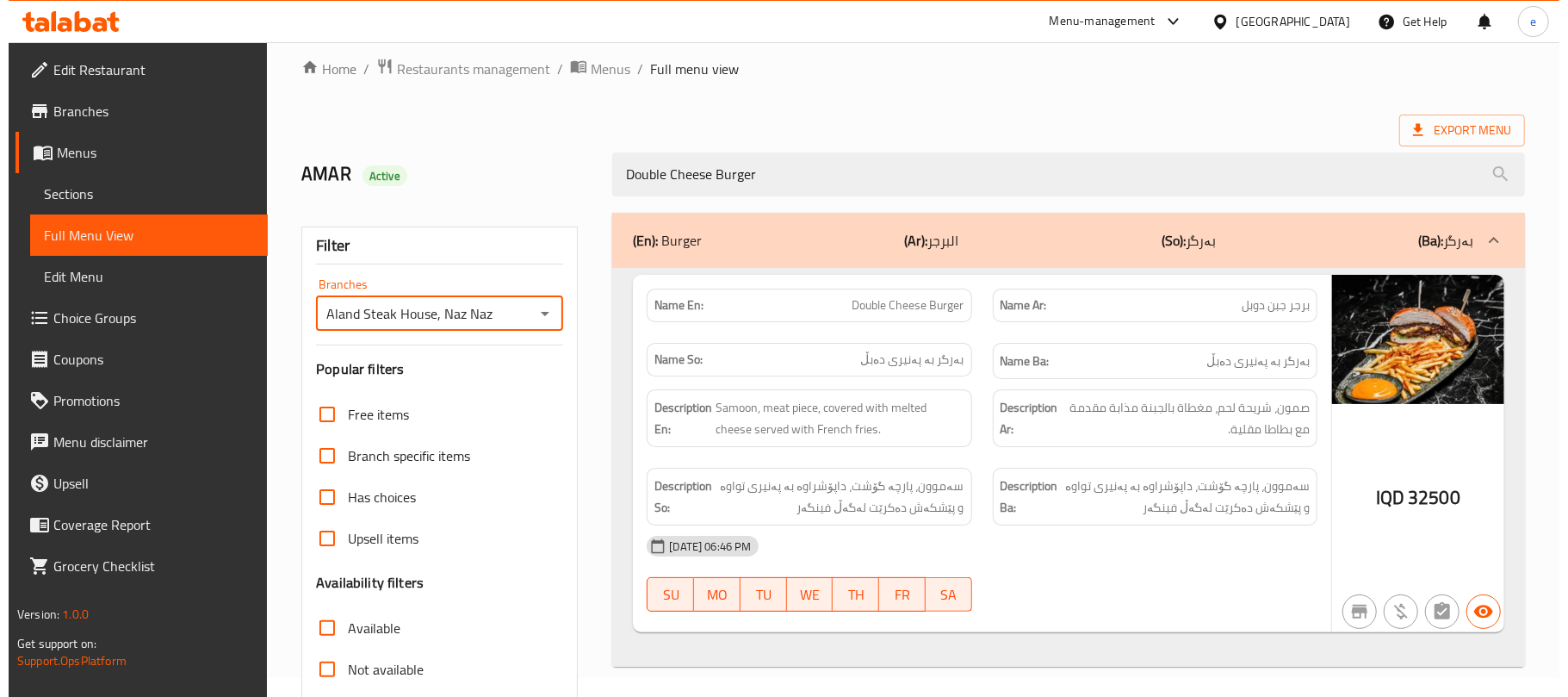
scroll to position [0, 0]
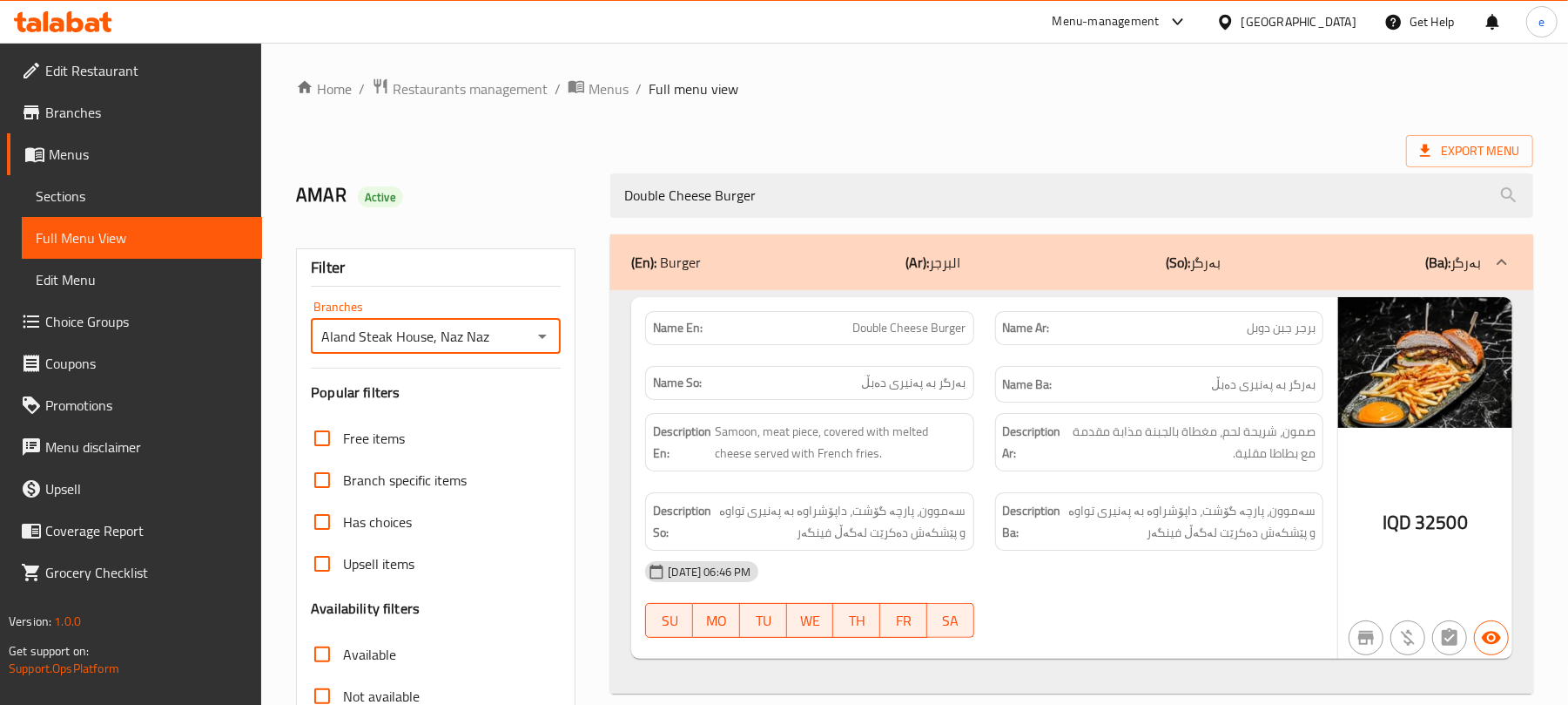
click at [805, 231] on div "(En): Burger (Ar): البرجر (So): بەرگر (Ba): بەرگر Name En: Double Cheese Burger…" at bounding box center [1072, 562] width 943 height 679
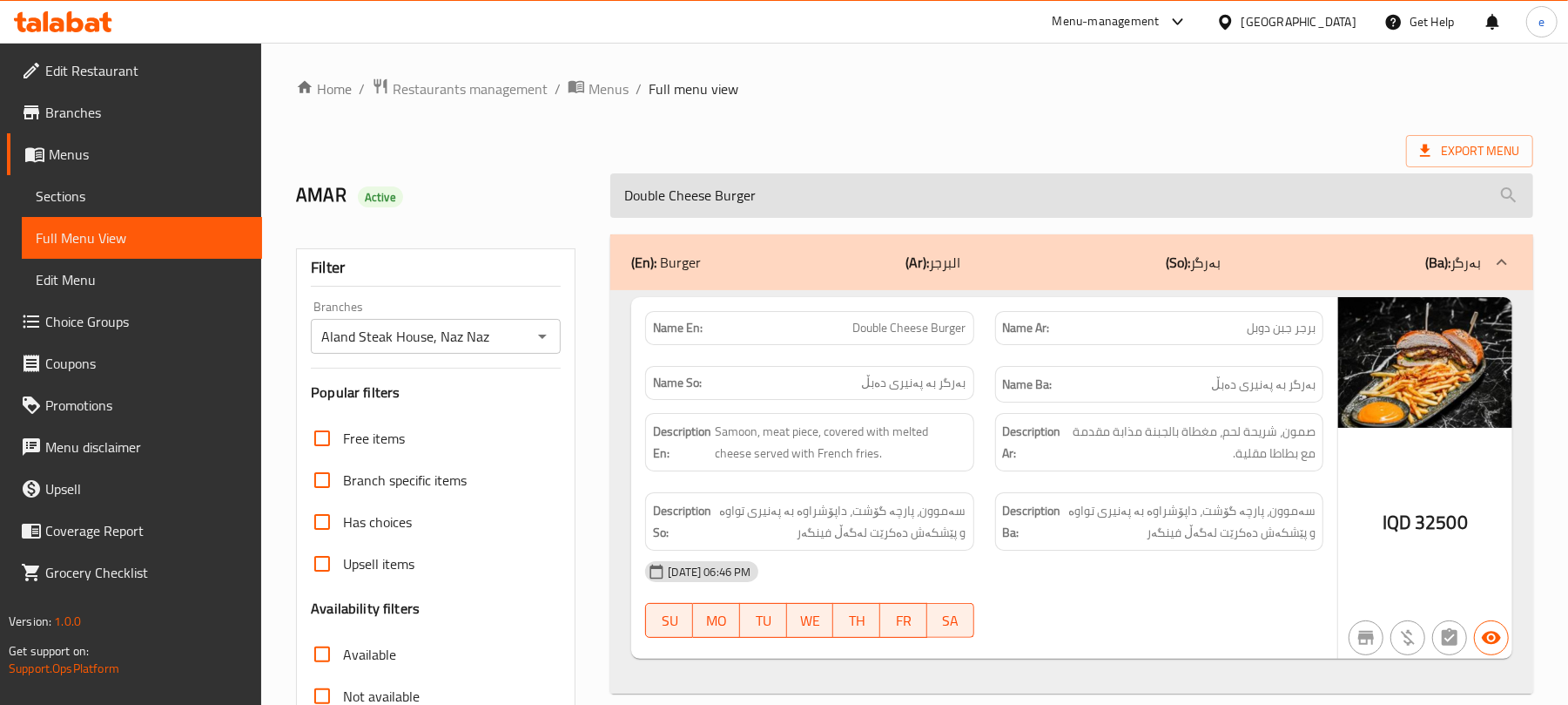
click at [794, 212] on input "Double Cheese Burger" at bounding box center [1072, 195] width 923 height 44
paste input "Asado"
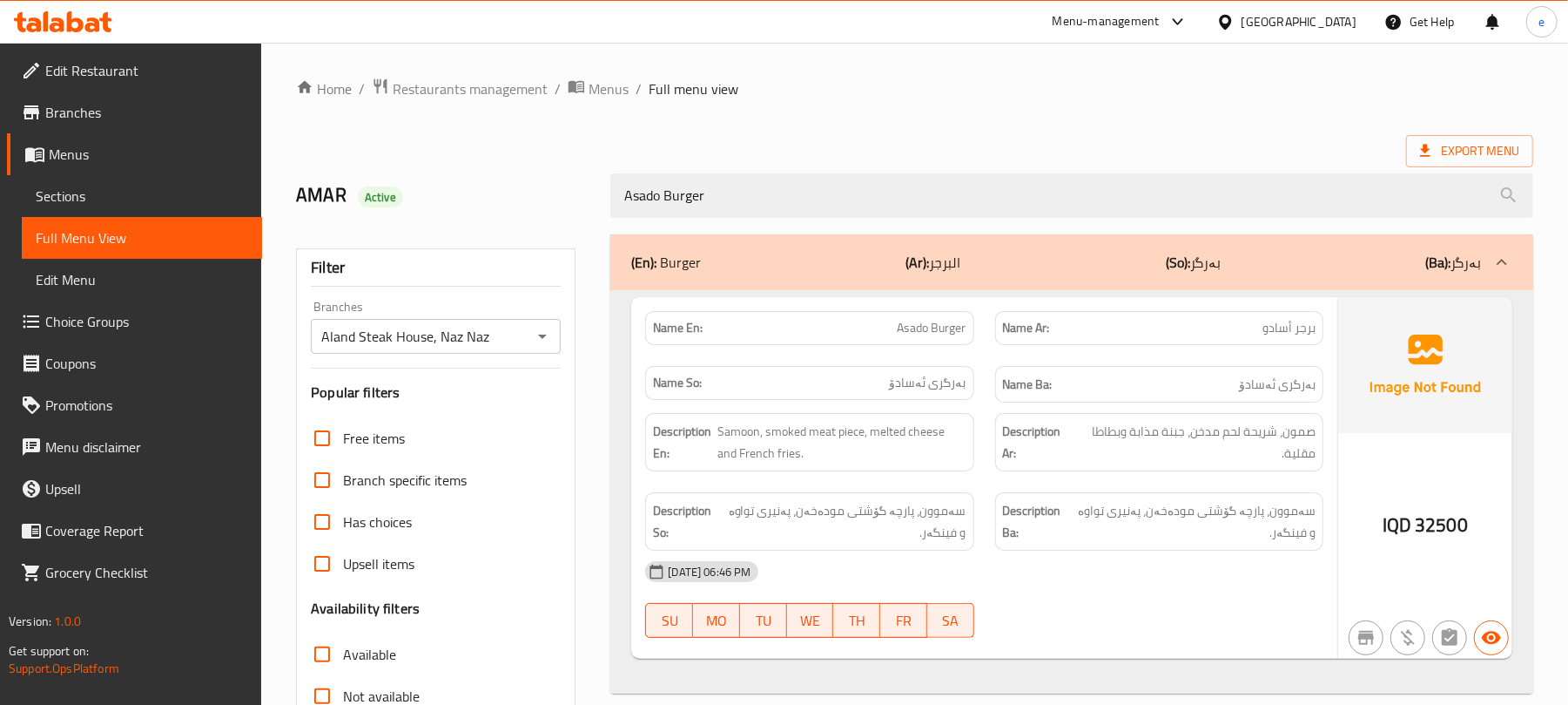
type input "Asado Burger"
click at [538, 328] on icon "Open" at bounding box center [542, 336] width 21 height 21
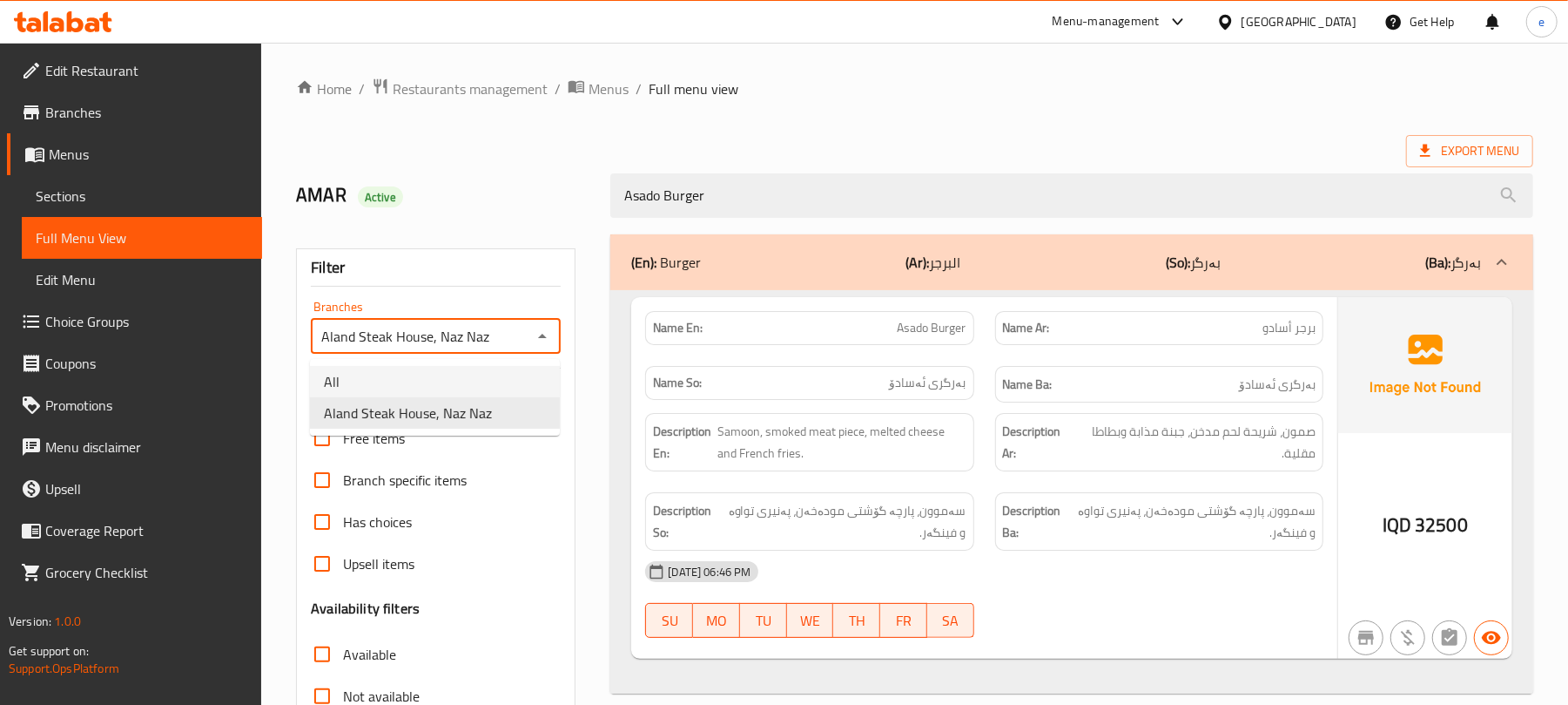
click at [474, 367] on li "All" at bounding box center [435, 381] width 250 height 31
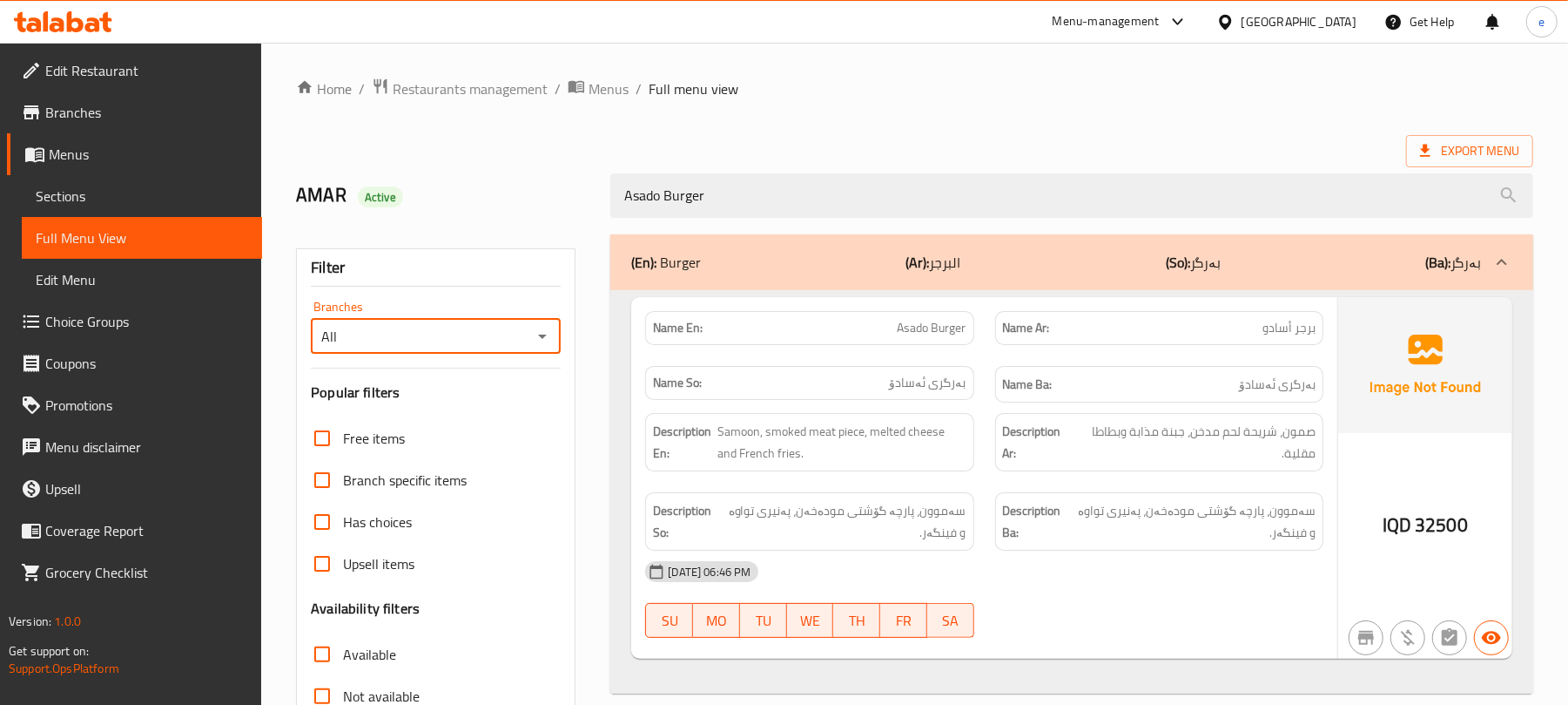
click at [541, 336] on icon "Open" at bounding box center [542, 336] width 8 height 5
click at [488, 418] on span "Aland Steak House, Naz Naz" at bounding box center [408, 412] width 168 height 21
type input "Aland Steak House, Naz Naz"
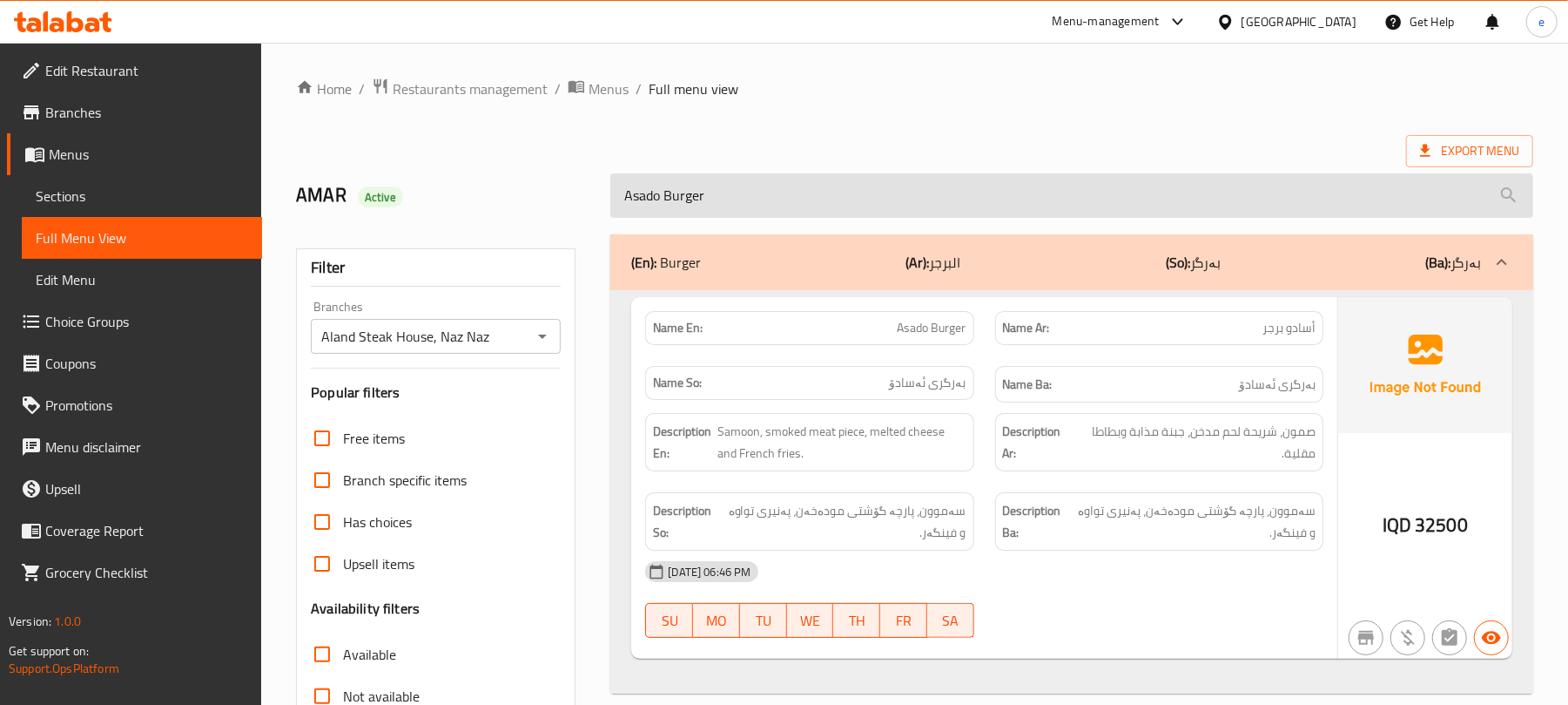
click at [702, 209] on input "Asado Burger" at bounding box center [1072, 195] width 923 height 44
paste input "land"
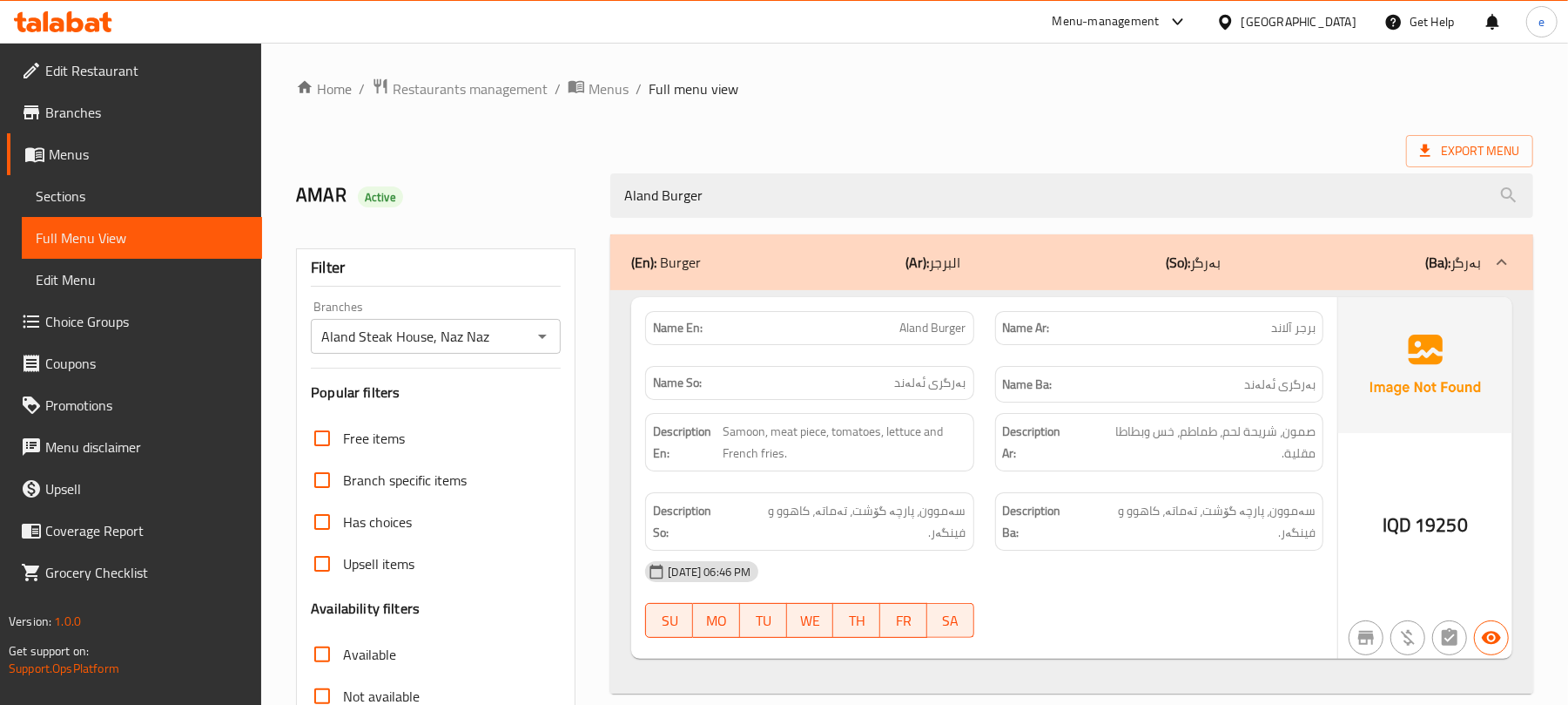
type input "Aland Burger"
click at [545, 342] on icon "Open" at bounding box center [542, 336] width 21 height 21
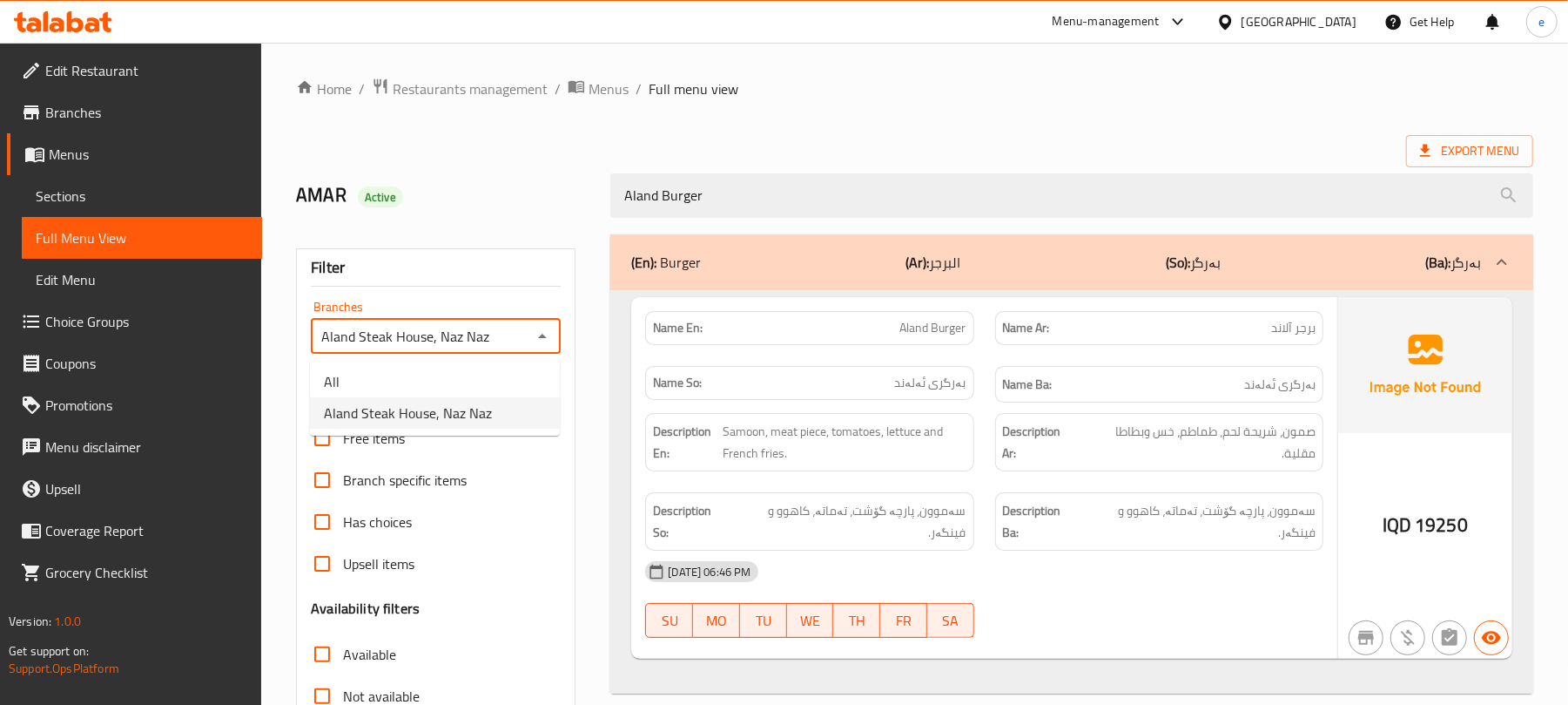
click at [472, 363] on ul "All Aland Steak House, Naz Naz" at bounding box center [435, 396] width 250 height 76
click at [465, 373] on li "All" at bounding box center [435, 381] width 250 height 31
click at [542, 343] on icon "Open" at bounding box center [542, 336] width 21 height 21
click at [475, 412] on span "Aland Steak House, Naz Naz" at bounding box center [408, 412] width 168 height 21
type input "Aland Steak House, Naz Naz"
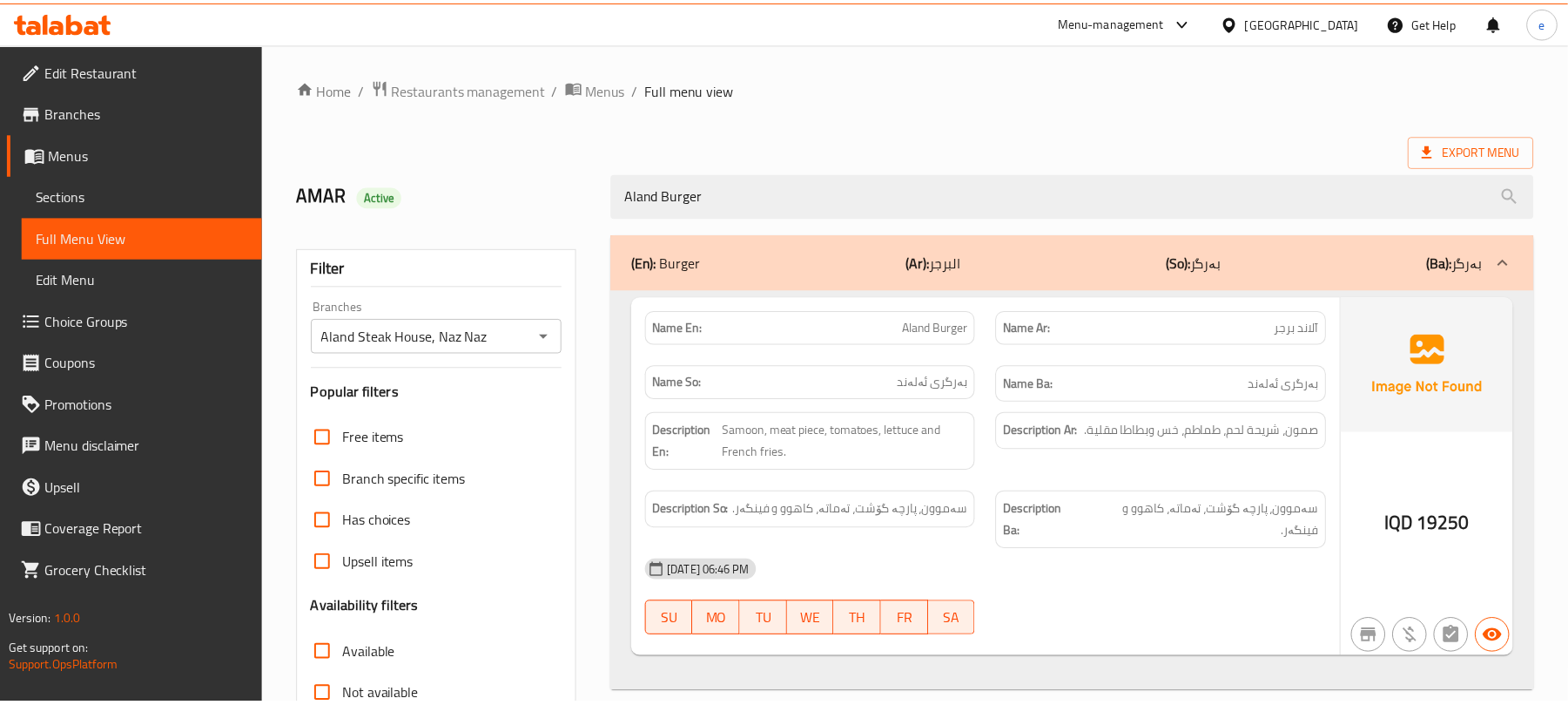
scroll to position [224, 0]
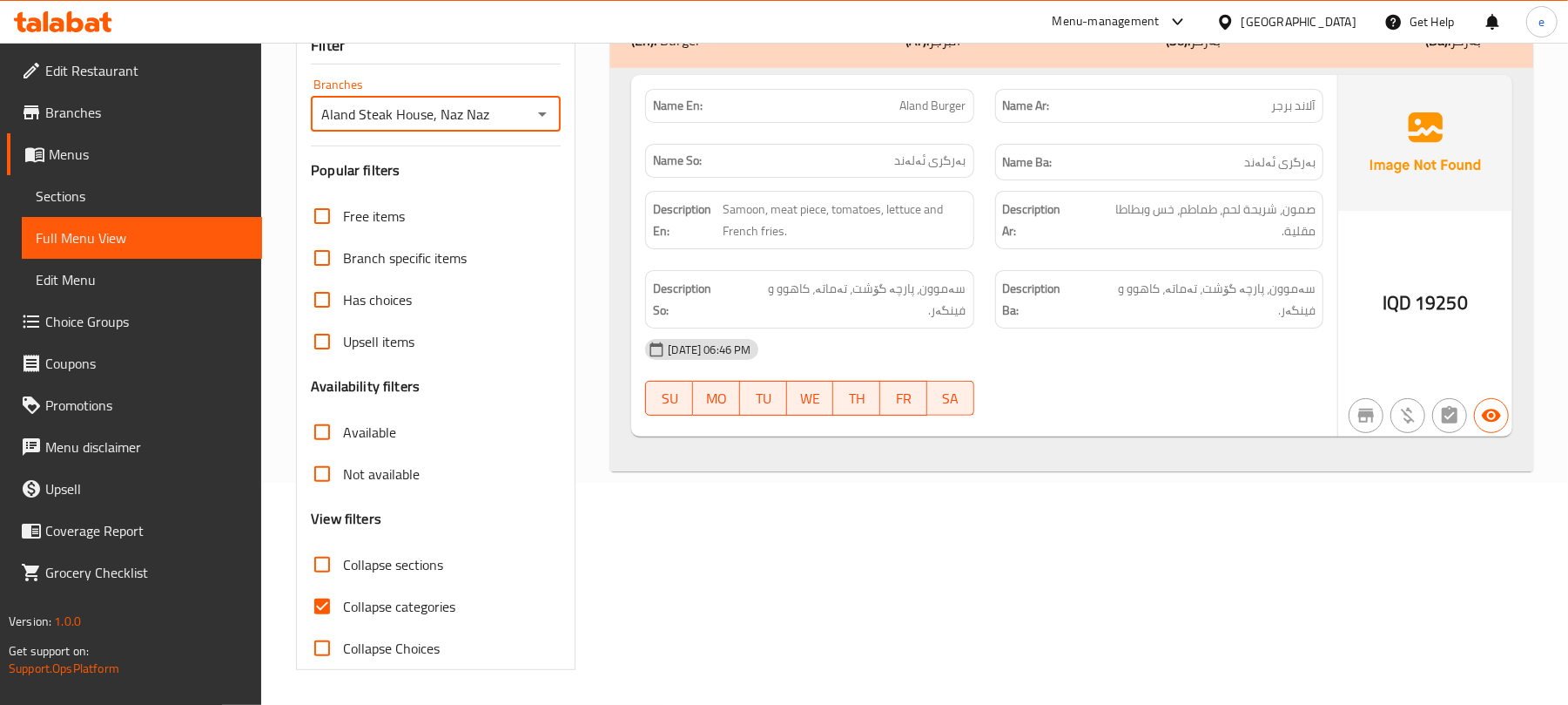
click at [82, 16] on icon at bounding box center [63, 22] width 98 height 21
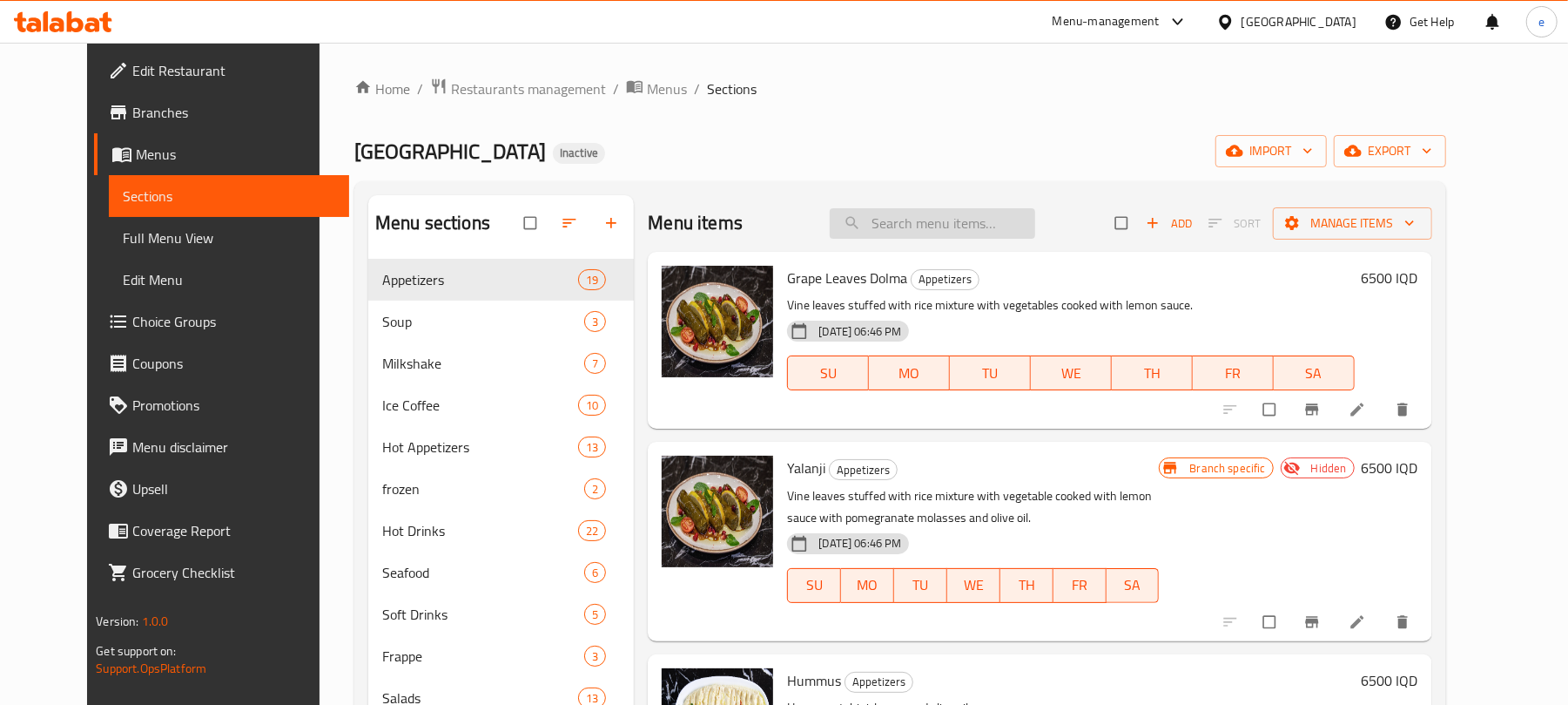
click at [939, 233] on input "search" at bounding box center [932, 224] width 206 height 30
paste input "Double Cheese Burger"
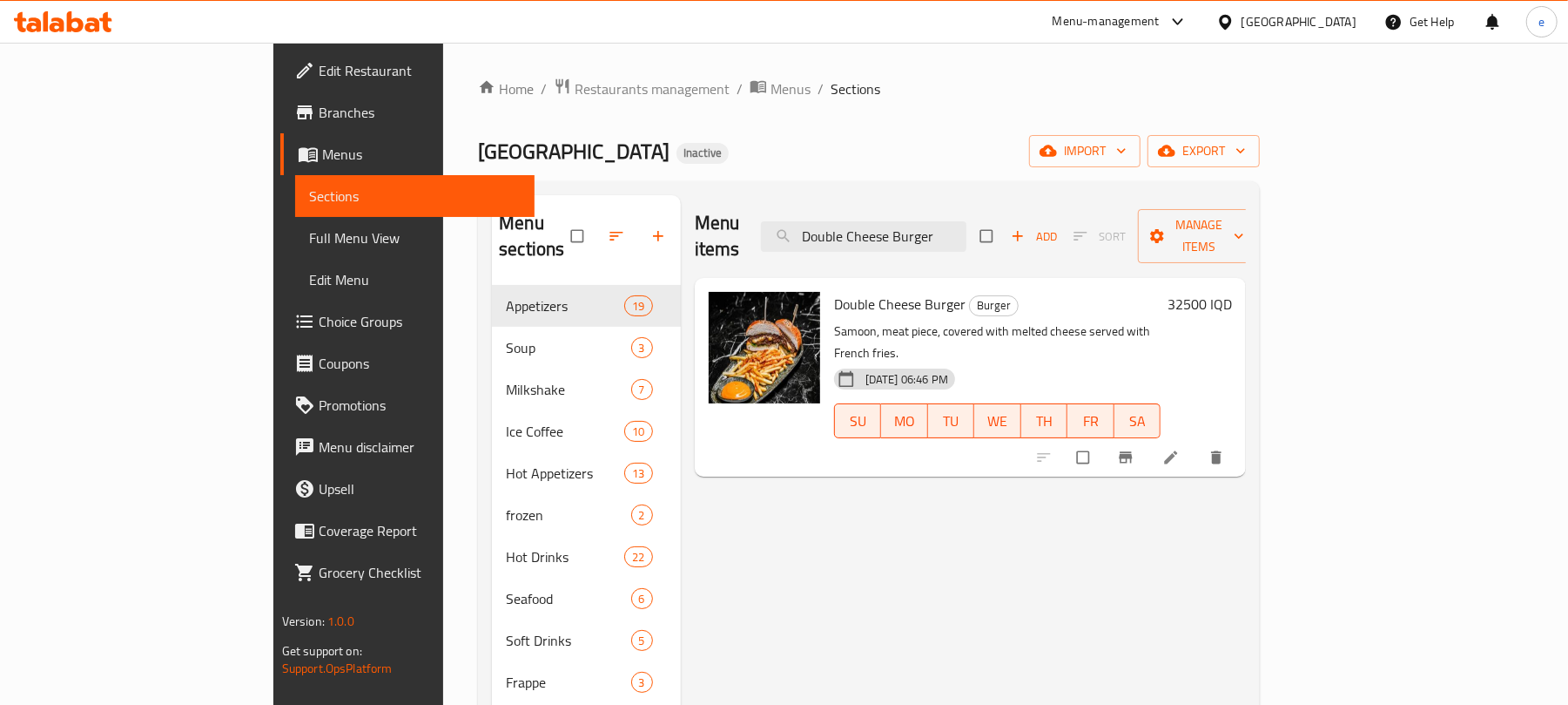
type input "Double Cheese Burger"
click at [1197, 444] on li at bounding box center [1173, 458] width 49 height 28
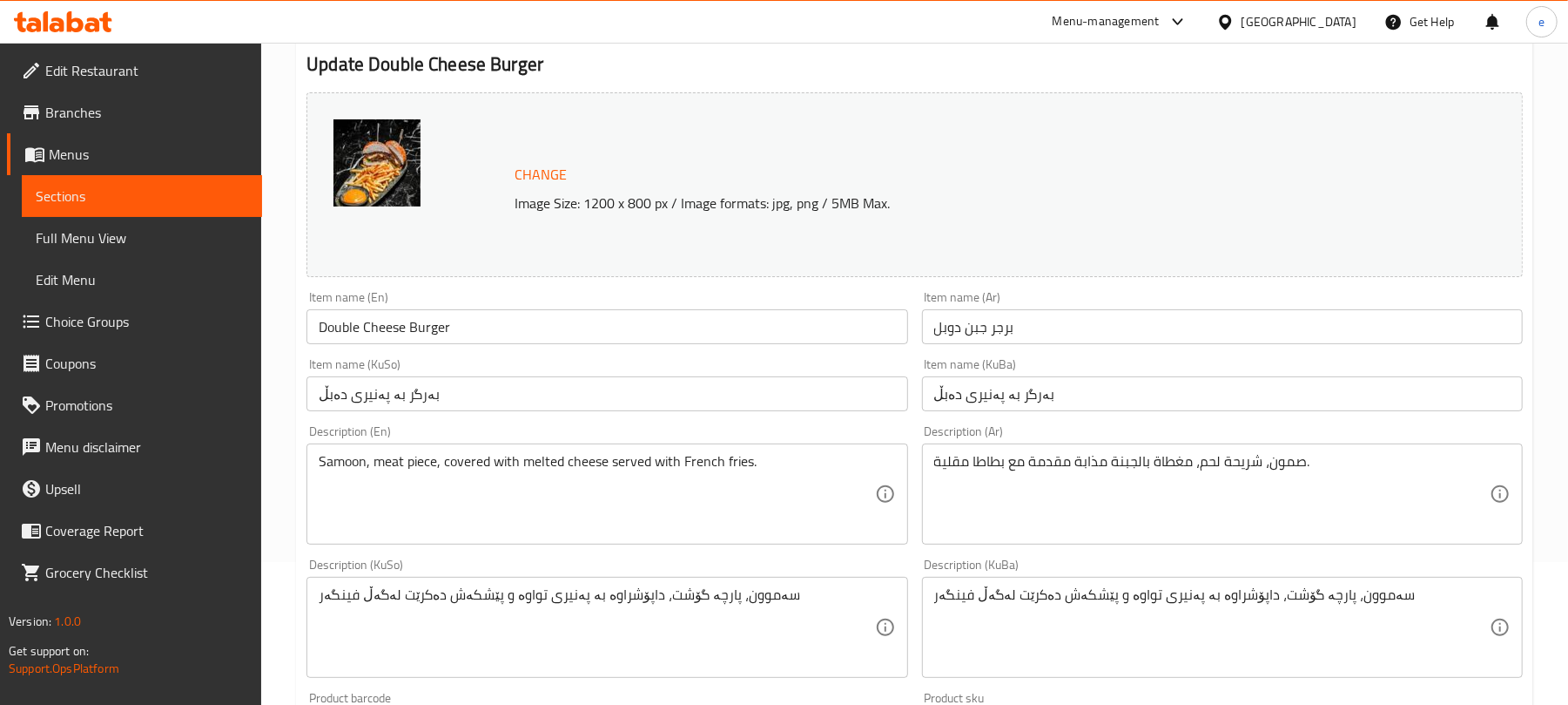
scroll to position [231, 0]
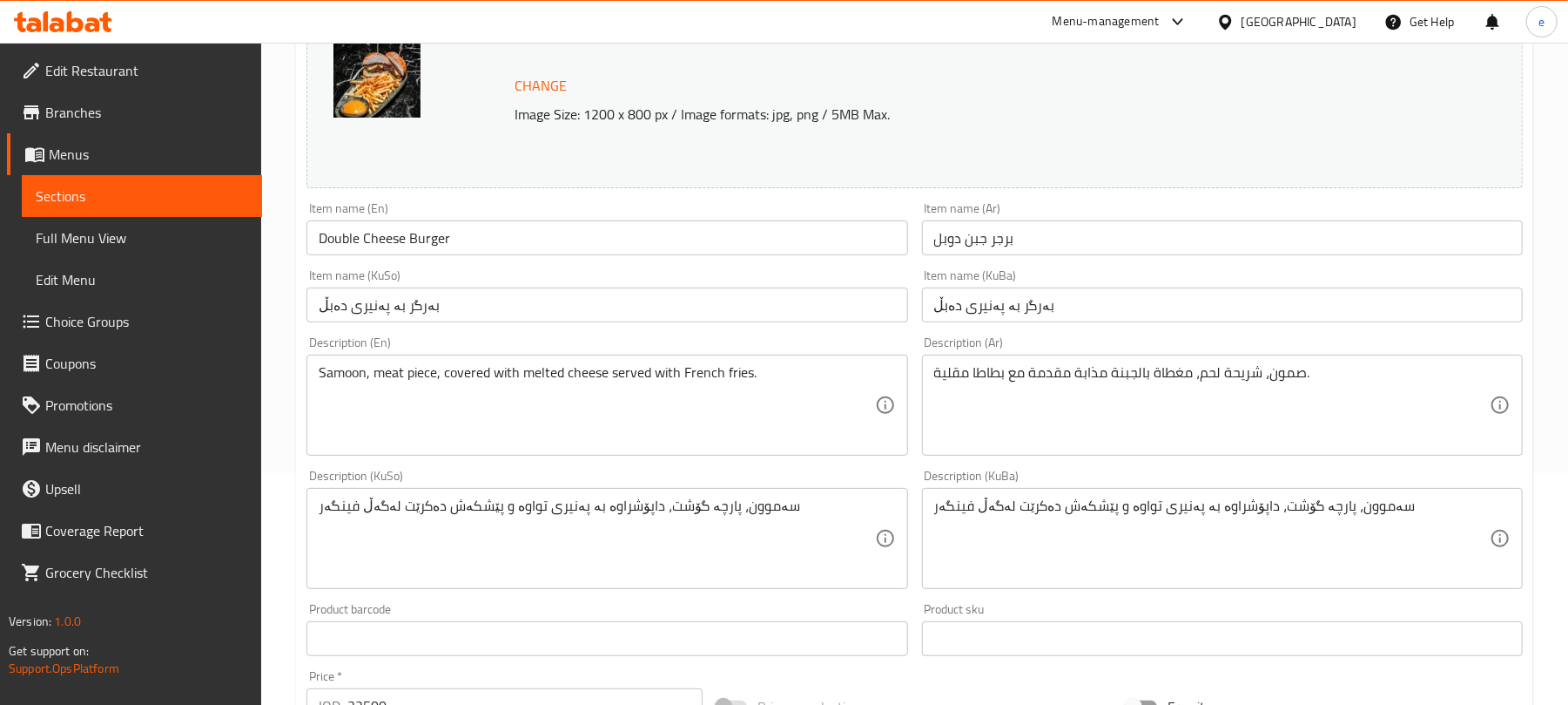
click at [671, 309] on input "بەرگر بە پەنیری دەبڵ" at bounding box center [607, 305] width 601 height 35
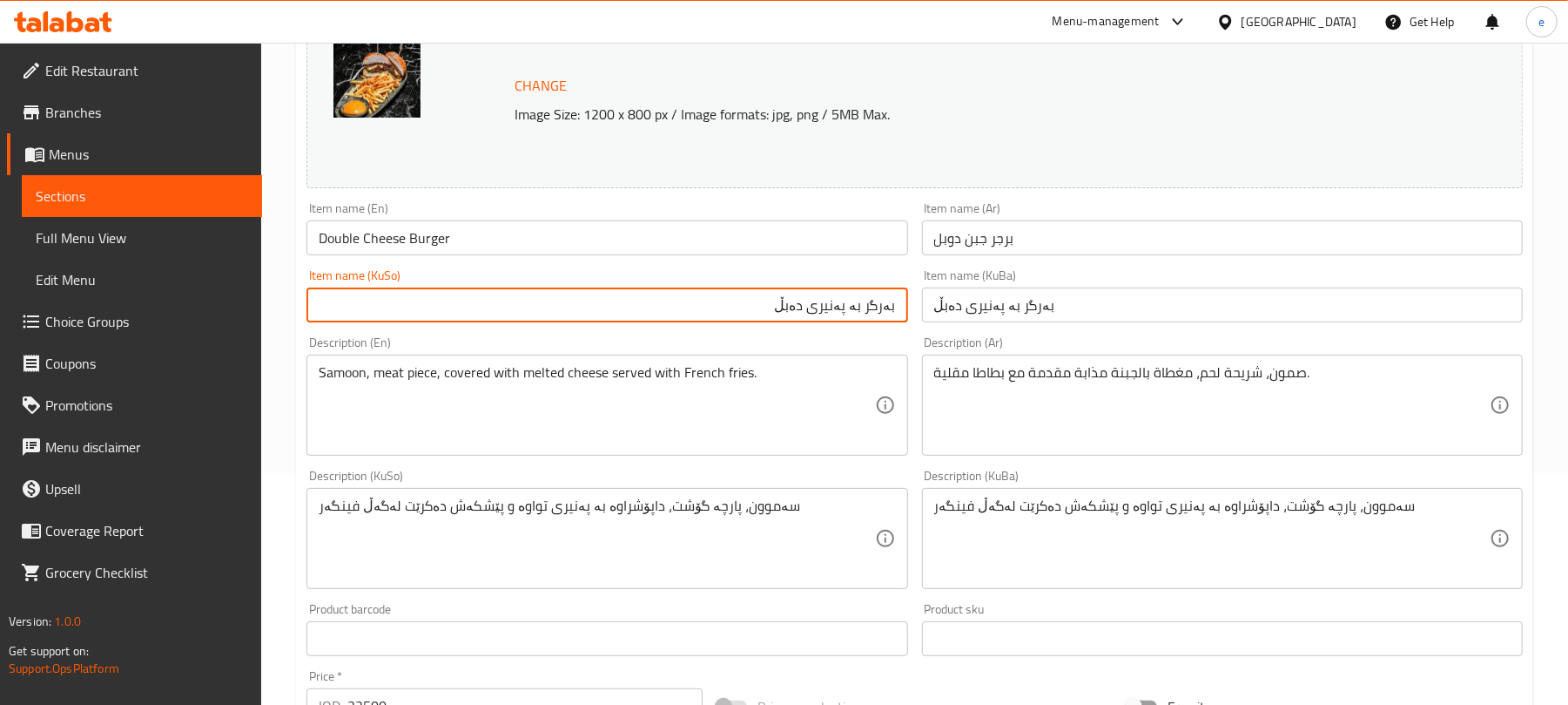
click at [857, 311] on input "بەرگر بە پەنیری دەبڵ" at bounding box center [607, 305] width 601 height 35
click at [838, 311] on input "بەرگر پەنیری دەبڵ" at bounding box center [607, 305] width 601 height 35
paste input "ی"
click at [864, 299] on input "بەرگری پەنیر دەبڵ" at bounding box center [607, 305] width 601 height 35
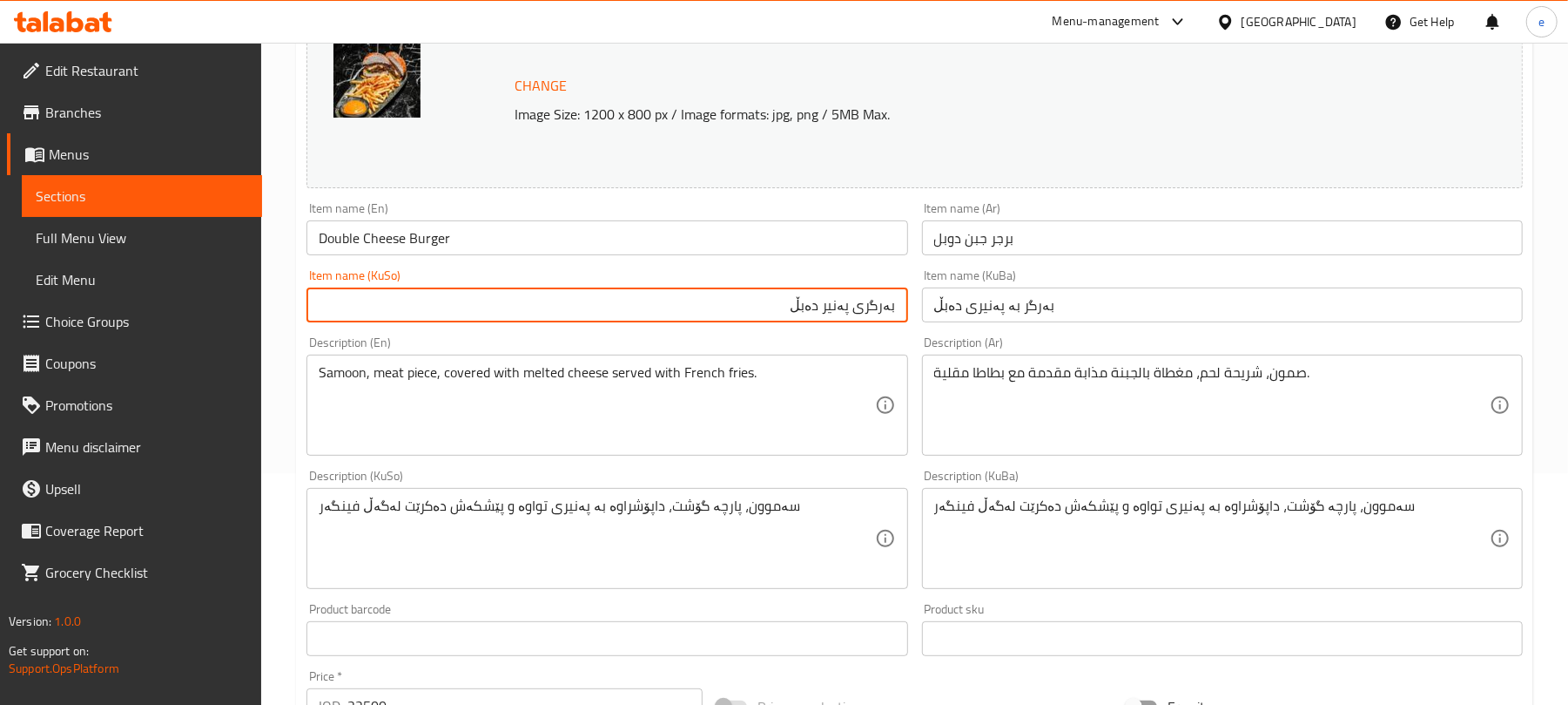
click at [864, 299] on input "بەرگری پەنیر دەبڵ" at bounding box center [607, 305] width 601 height 35
type input "بەرگری پەنیر دەبڵ"
click at [968, 307] on input "بەرگر بە پەنیری دەبڵ" at bounding box center [1222, 305] width 601 height 35
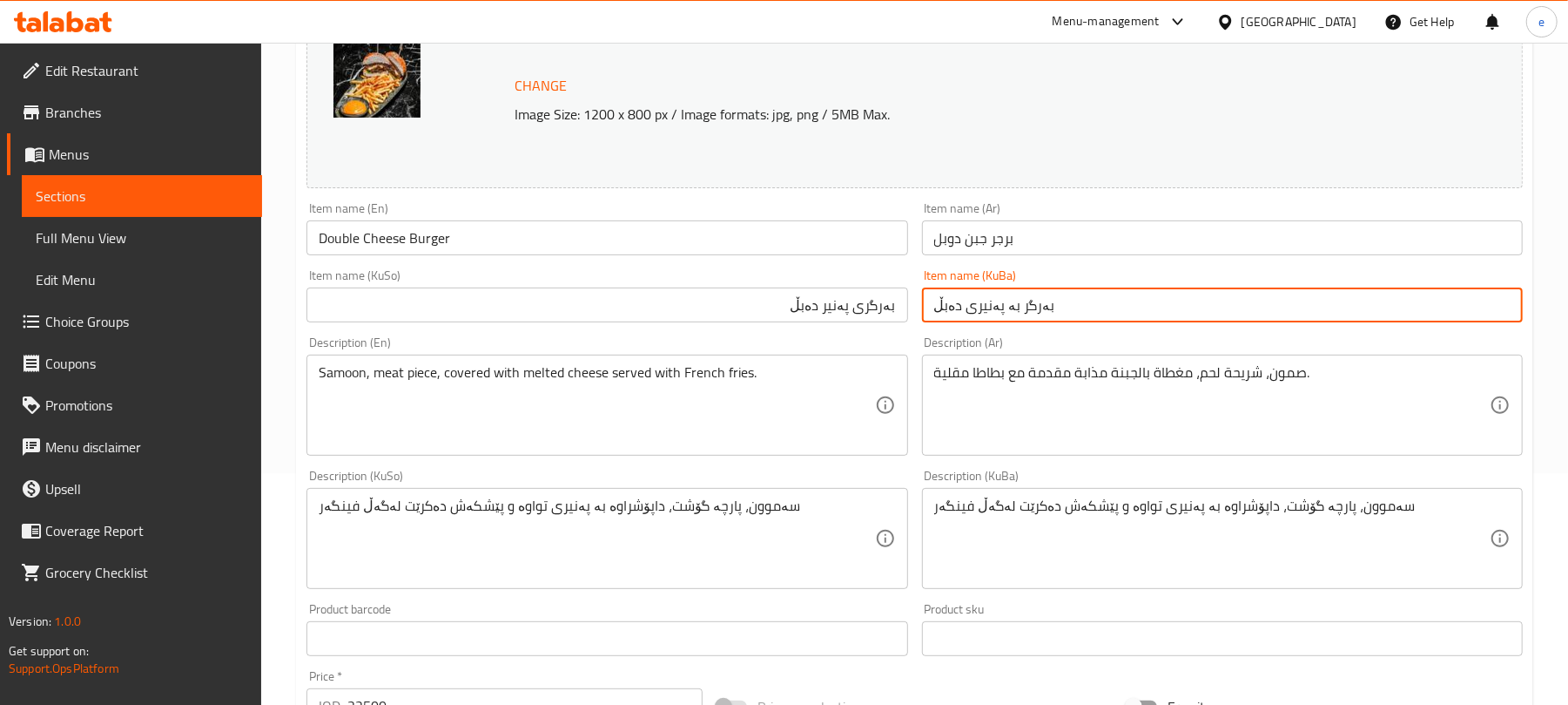
click at [968, 307] on input "بەرگر بە پەنیری دەبڵ" at bounding box center [1222, 305] width 601 height 35
paste input "ی پەنیر"
type input "بەرگری پەنیر دەبڵ"
click at [826, 309] on input "بەرگری پەنیر دەبڵ" at bounding box center [607, 305] width 601 height 35
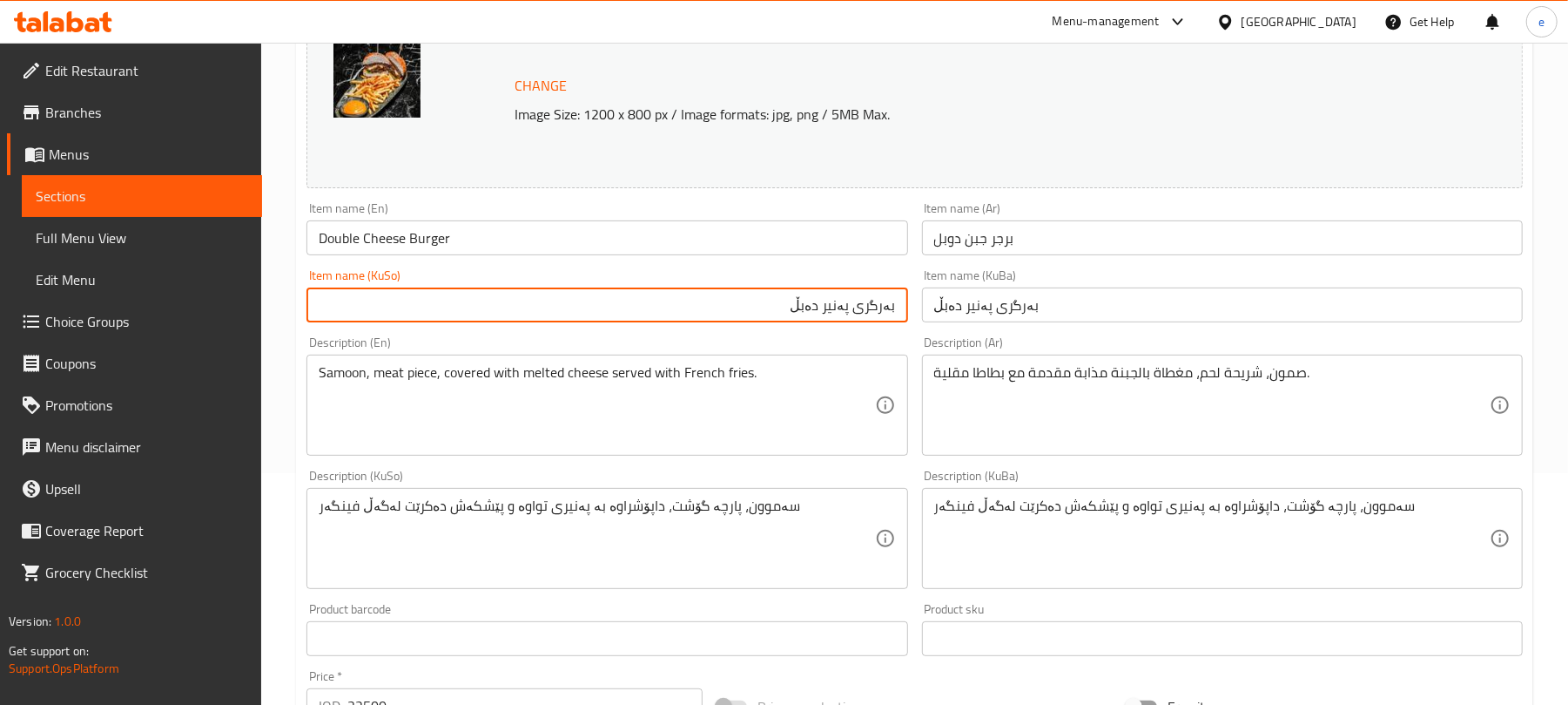
click at [861, 318] on input "بەرگری پەنیر دەبڵ" at bounding box center [607, 305] width 601 height 35
click at [851, 318] on input "بەرگری پەنیر دەبڵ" at bounding box center [607, 305] width 601 height 35
click at [826, 317] on input "بەرگری پەنیر دەبڵ" at bounding box center [607, 305] width 601 height 35
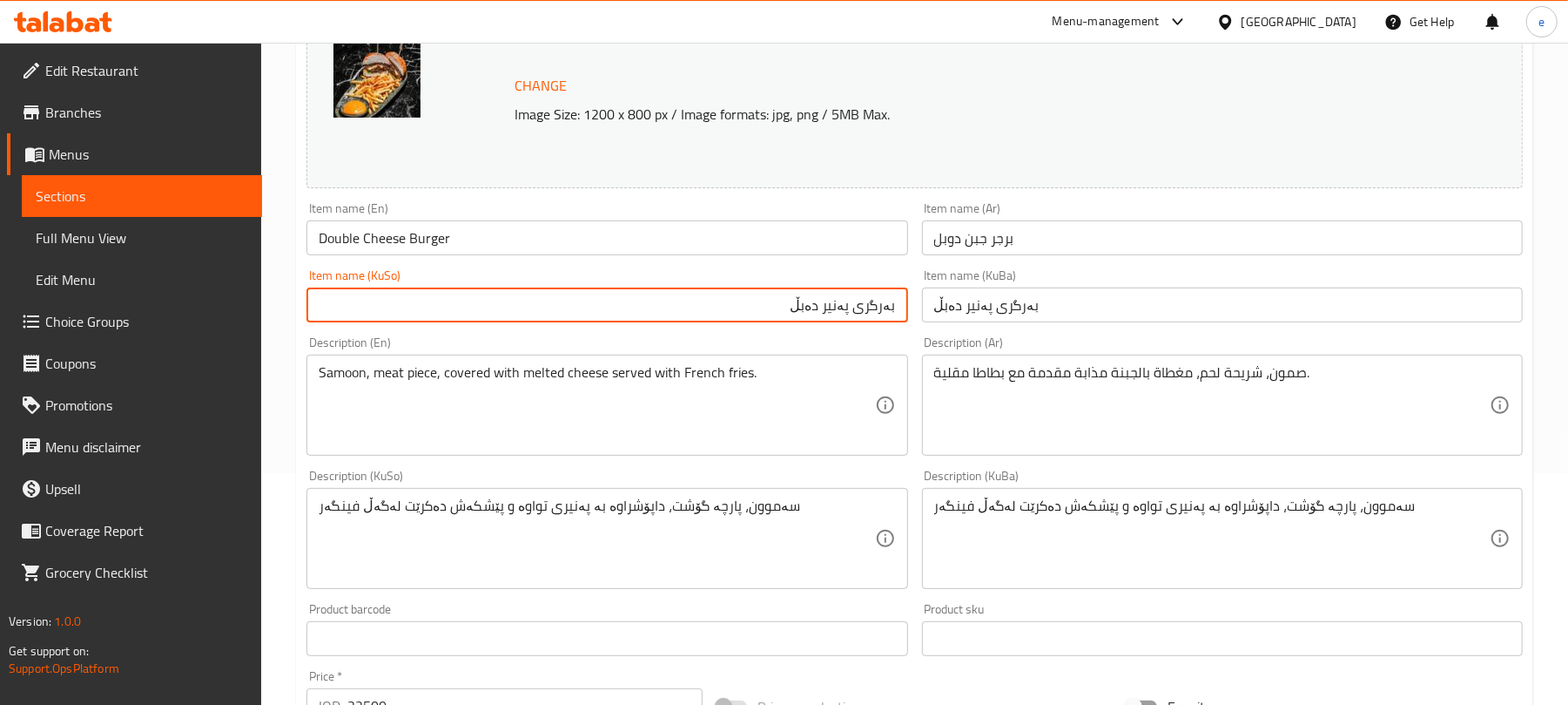
paste input "ی"
click at [846, 308] on input "بەرگری پەنیری دەبڵ" at bounding box center [607, 305] width 601 height 35
type input "بەرگری پەنیری دەبڵ"
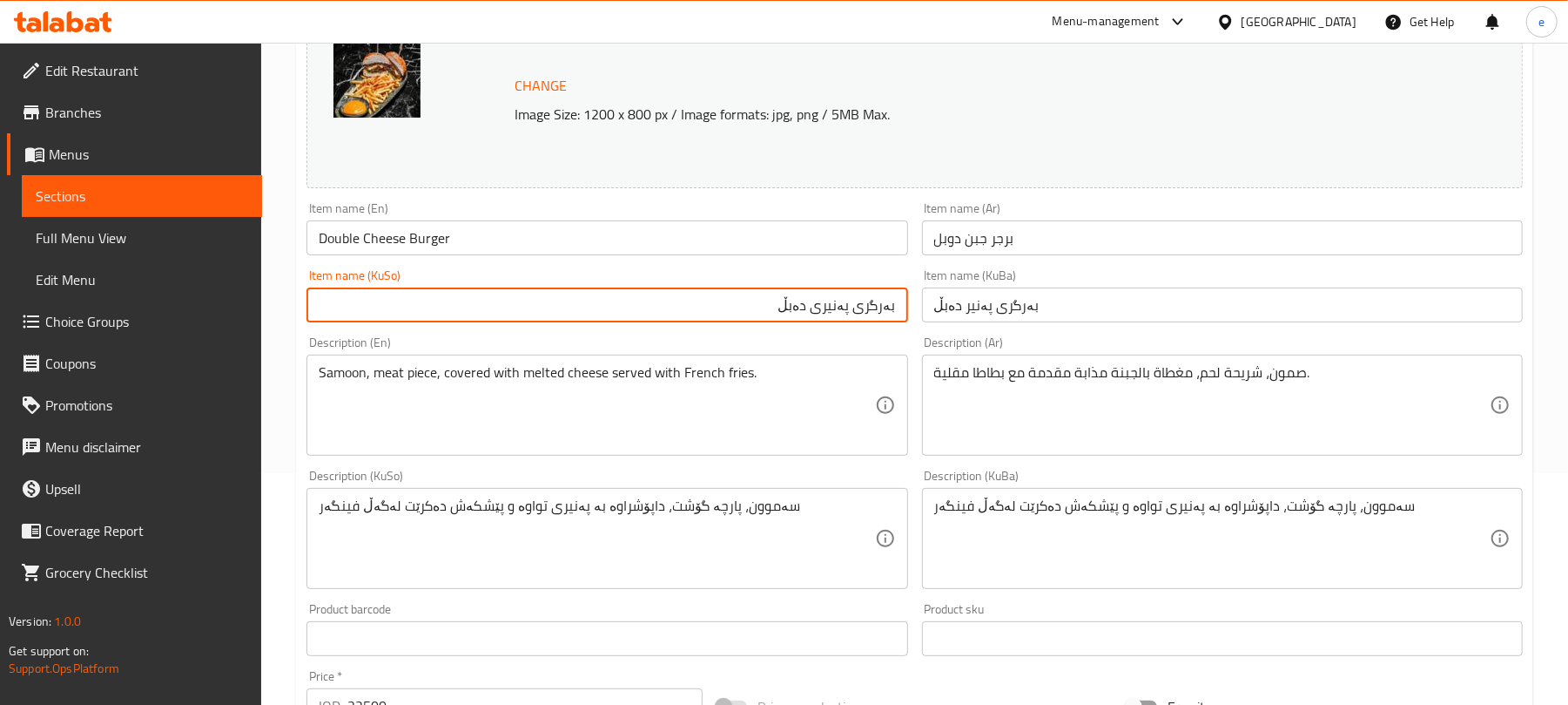
click at [973, 313] on input "بەرگری پەنیر دەبڵ" at bounding box center [1222, 305] width 601 height 35
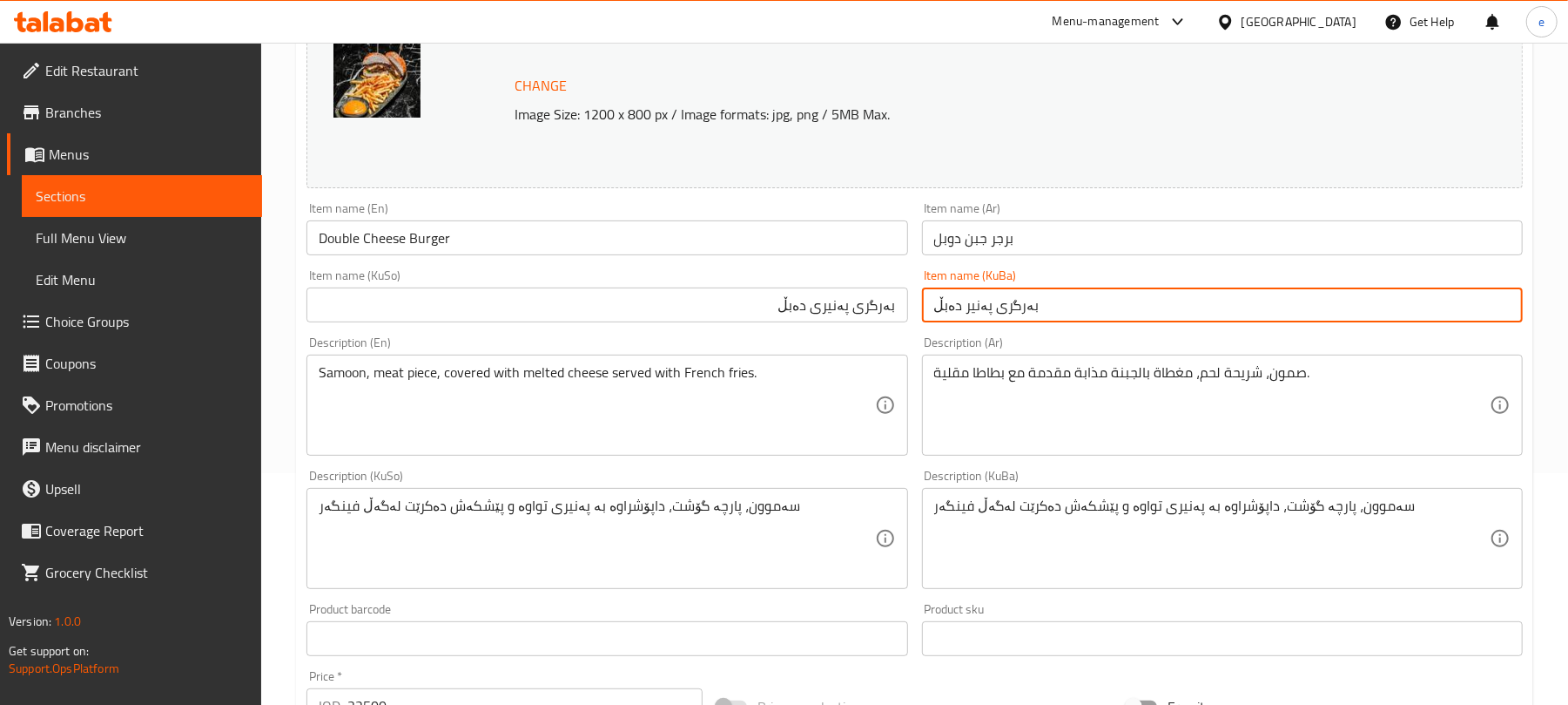
click at [976, 313] on input "بەرگری پەنیر دەبڵ" at bounding box center [1222, 305] width 601 height 35
paste input "ی"
type input "بەرگری پەنیری دەبڵ"
click at [782, 318] on input "بەرگری پەنیری دەبڵ" at bounding box center [607, 305] width 601 height 35
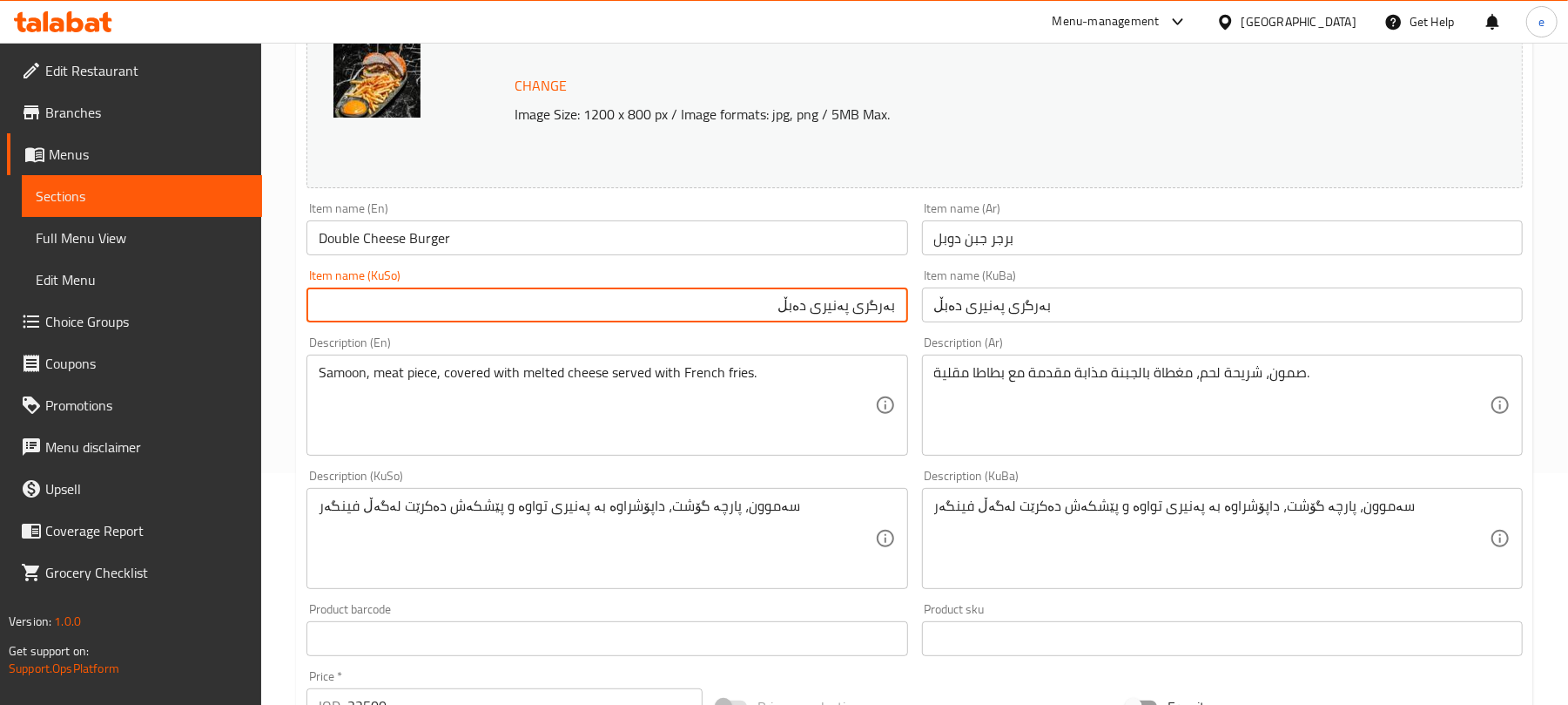
click at [813, 311] on input "بەرگری پەنیری دەبڵ" at bounding box center [607, 305] width 601 height 35
type input "بەرگری پەنیر دەبڵ"
click at [862, 265] on div "Item name (KuSo) بەرگری پەنیر دەبڵ Item name (KuSo)" at bounding box center [607, 295] width 615 height 67
click at [867, 288] on input "بەرگری پەنیر دەبڵ" at bounding box center [607, 305] width 601 height 35
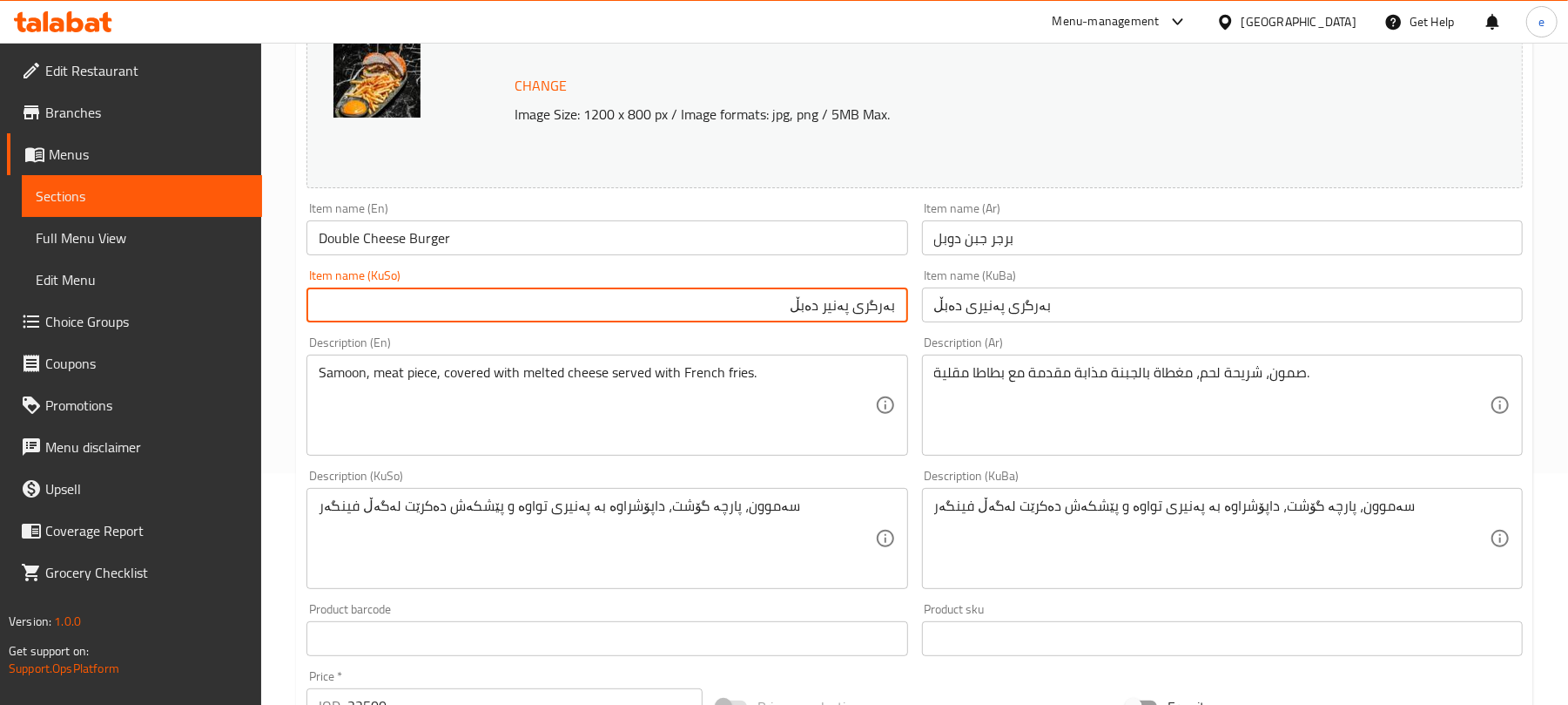
click at [867, 288] on input "بەرگری پەنیر دەبڵ" at bounding box center [607, 305] width 601 height 35
click at [996, 327] on div "Item name (KuBa) بەرگری پەنیری دەبڵ Item name (KuBa)" at bounding box center [1223, 295] width 615 height 67
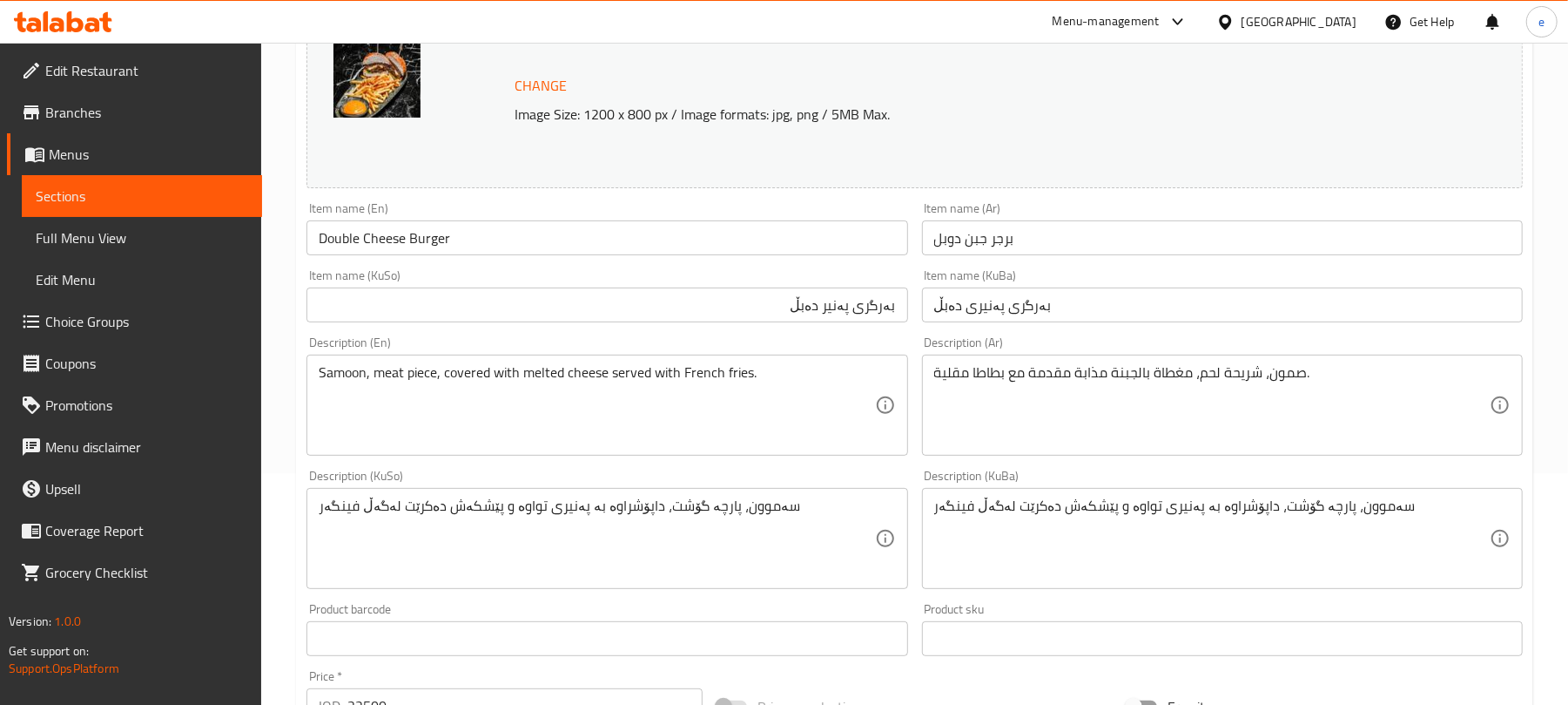
click at [998, 322] on input "بەرگری پەنیری دەبڵ" at bounding box center [1222, 305] width 601 height 35
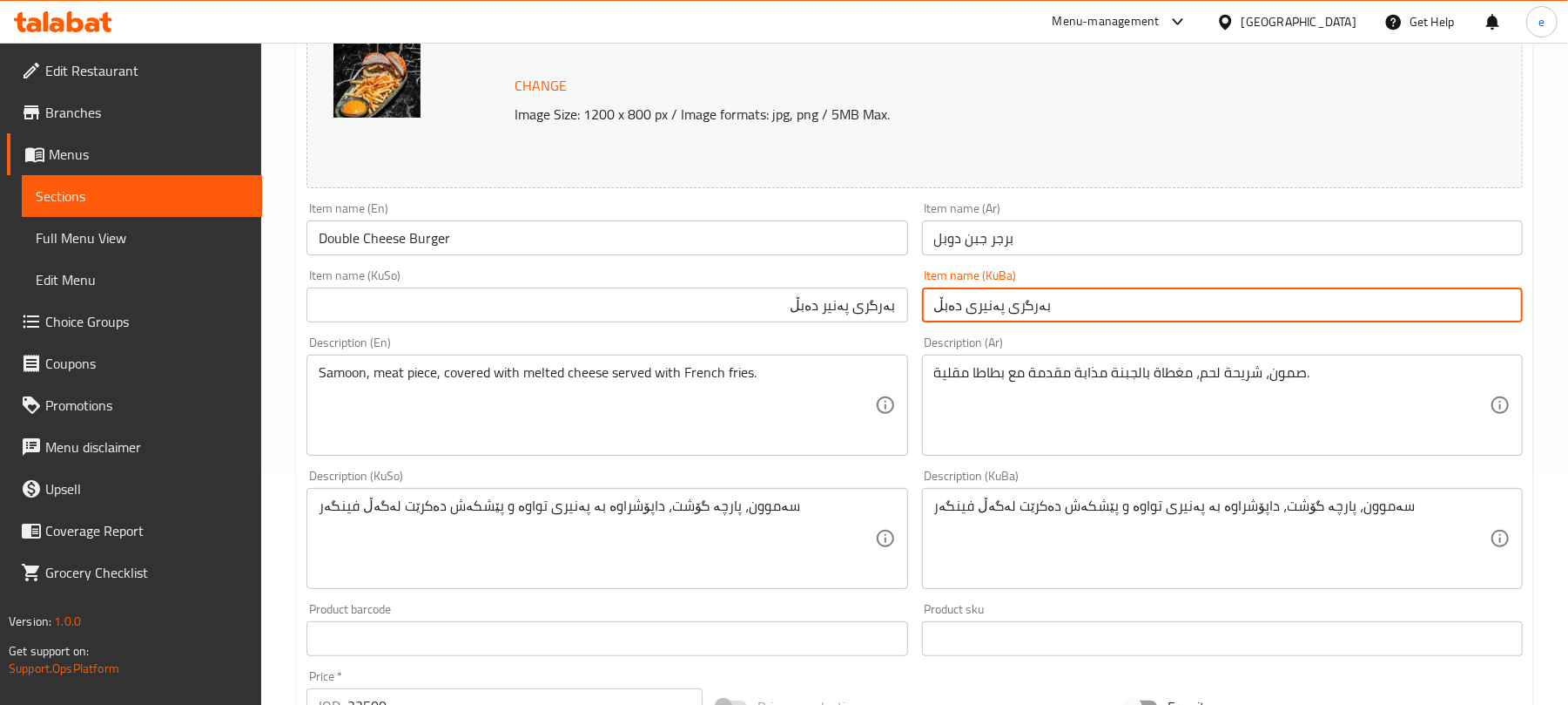
click at [998, 322] on input "بەرگری پەنیری دەبڵ" at bounding box center [1222, 305] width 601 height 35
paste input "text"
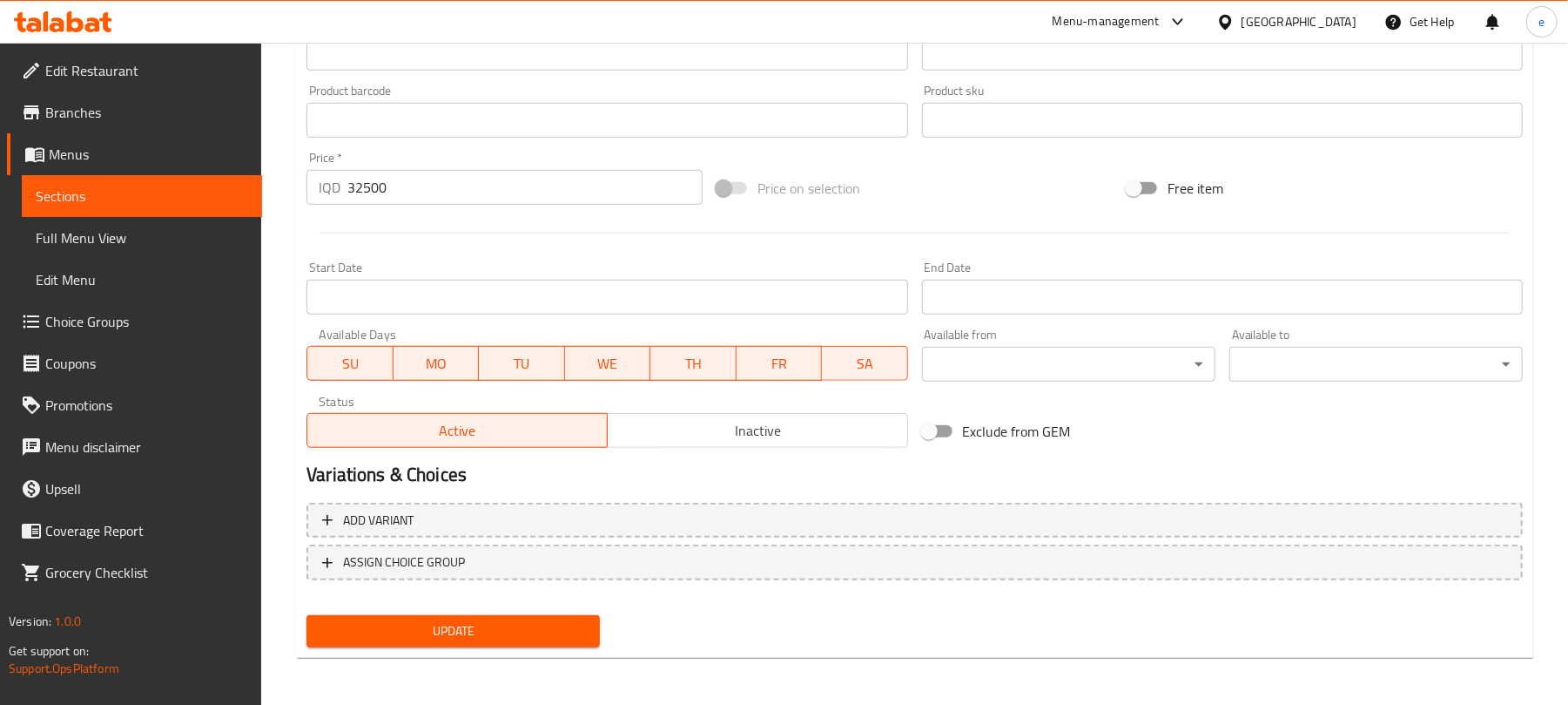
type input "بەرگری پەنیر دەبڵ"
click at [495, 641] on button "Update" at bounding box center [453, 631] width 293 height 32
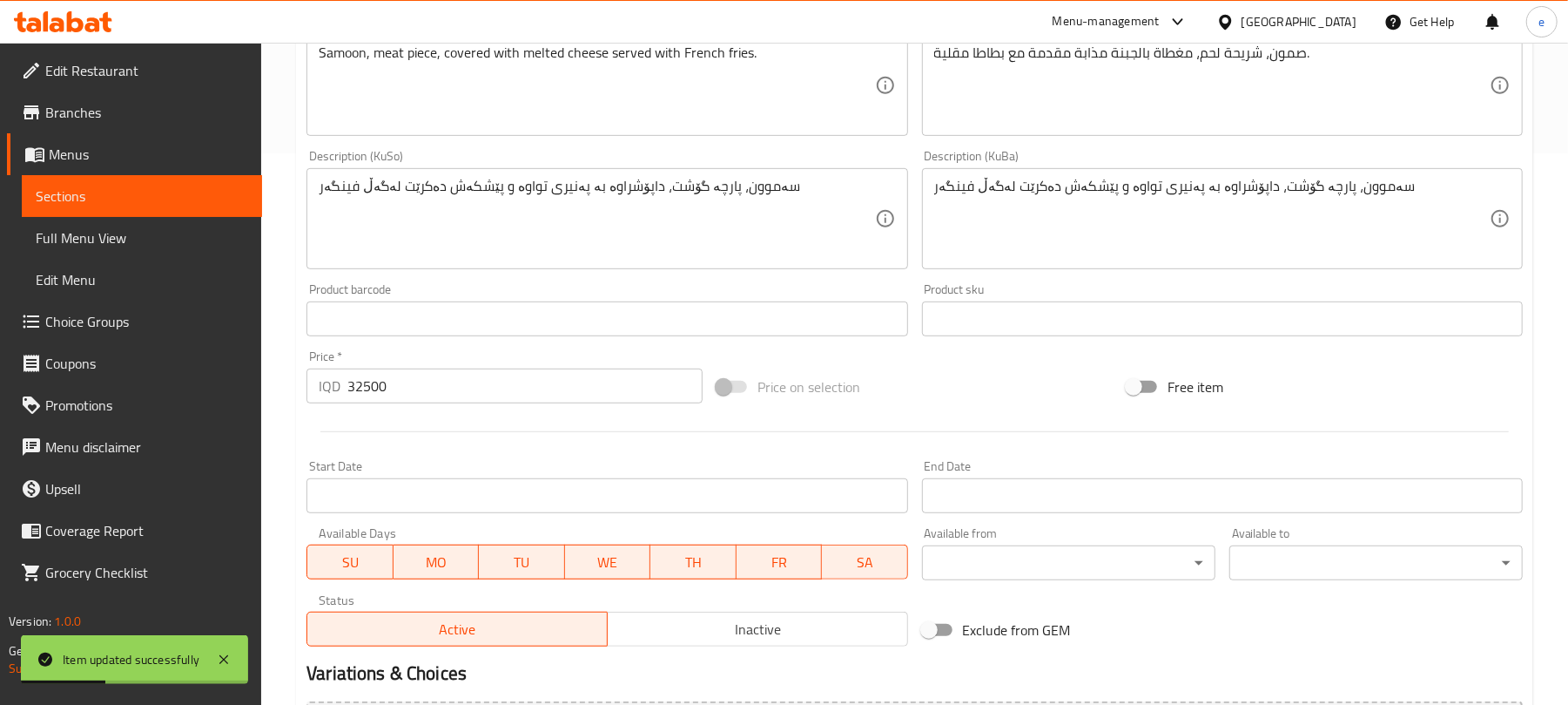
scroll to position [286, 0]
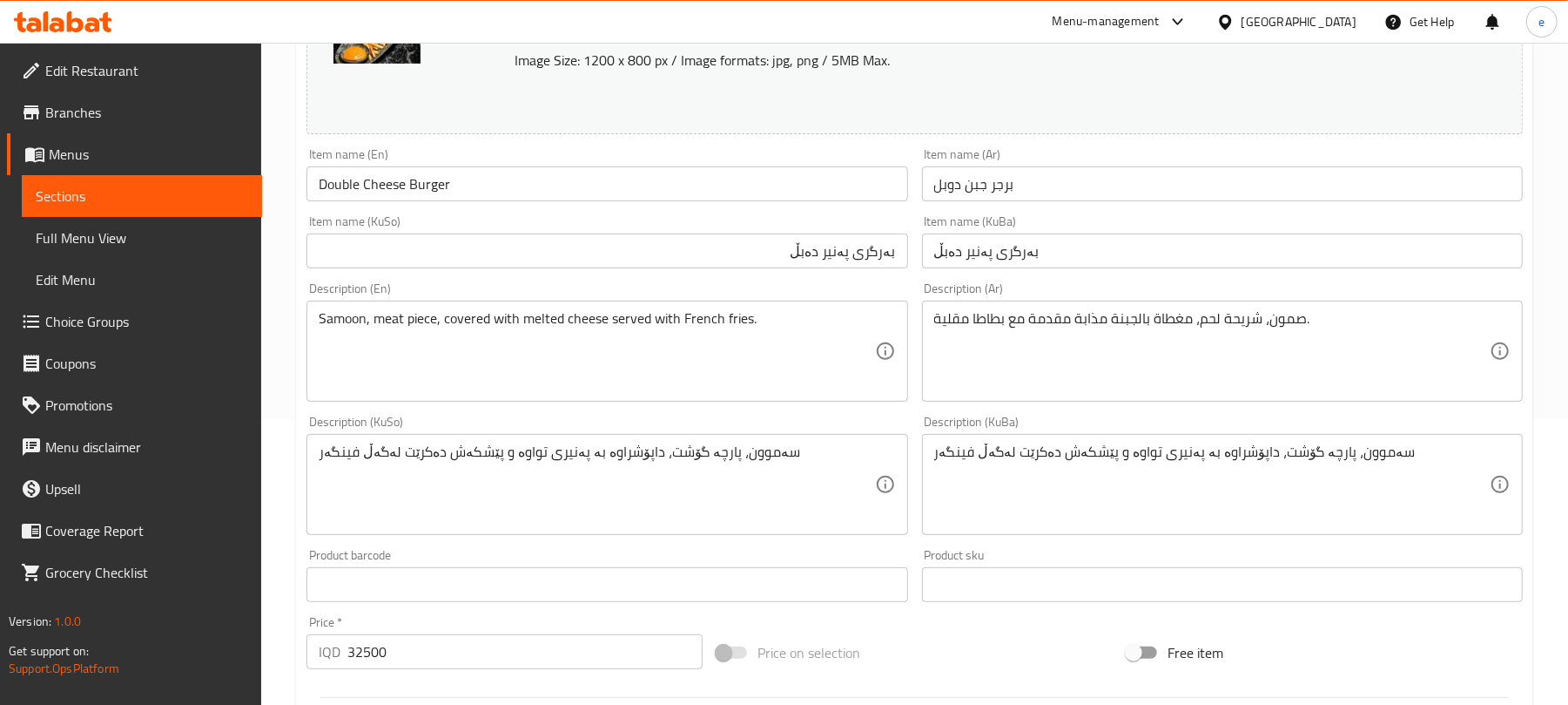
click at [855, 263] on input "بەرگری پەنیر دەبڵ" at bounding box center [607, 250] width 601 height 35
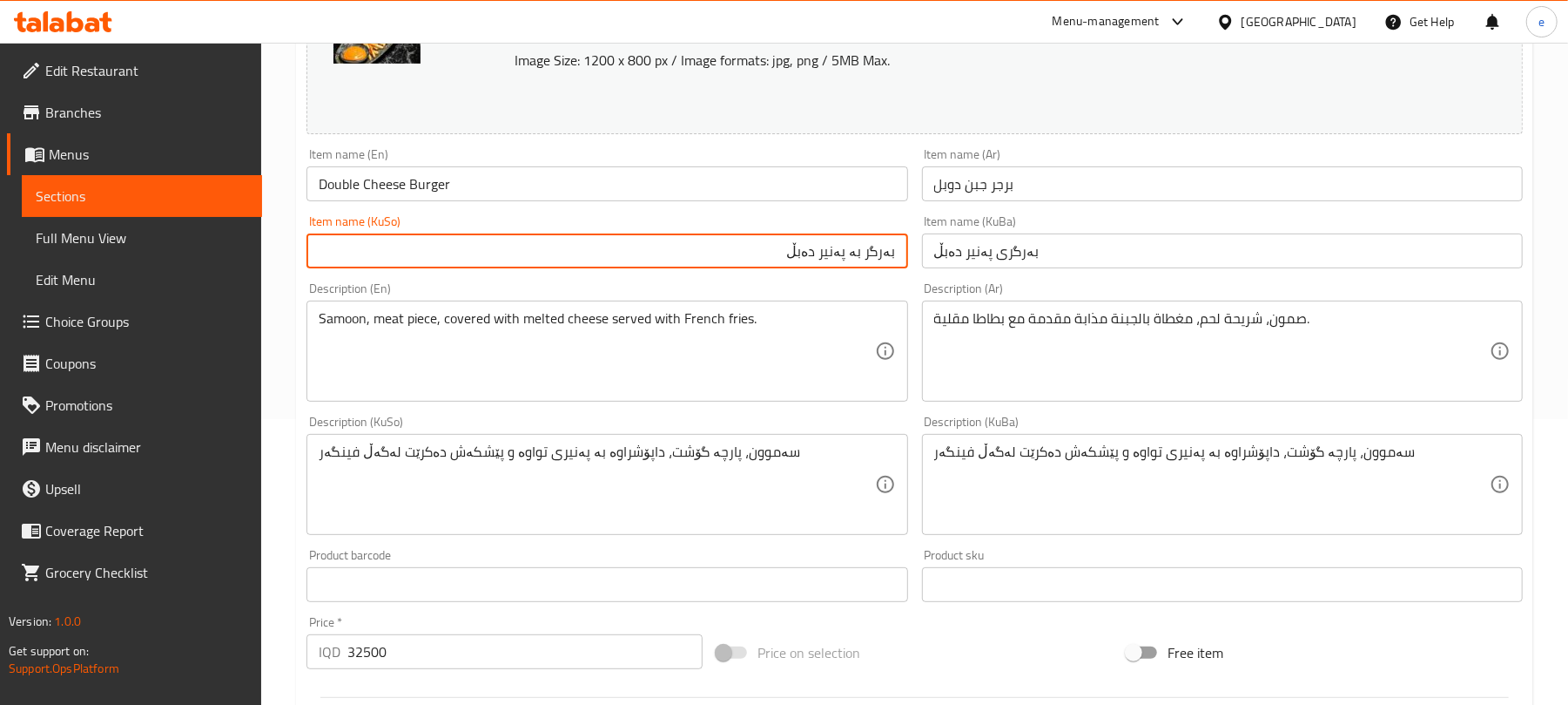
click at [829, 259] on input "بەرگر بە پەنیر دەبڵ" at bounding box center [607, 250] width 601 height 35
click at [869, 251] on input "بەرگر بە پەنیری دەبڵ" at bounding box center [607, 250] width 601 height 35
type input "بەرگر بە پەنیری دەبڵ"
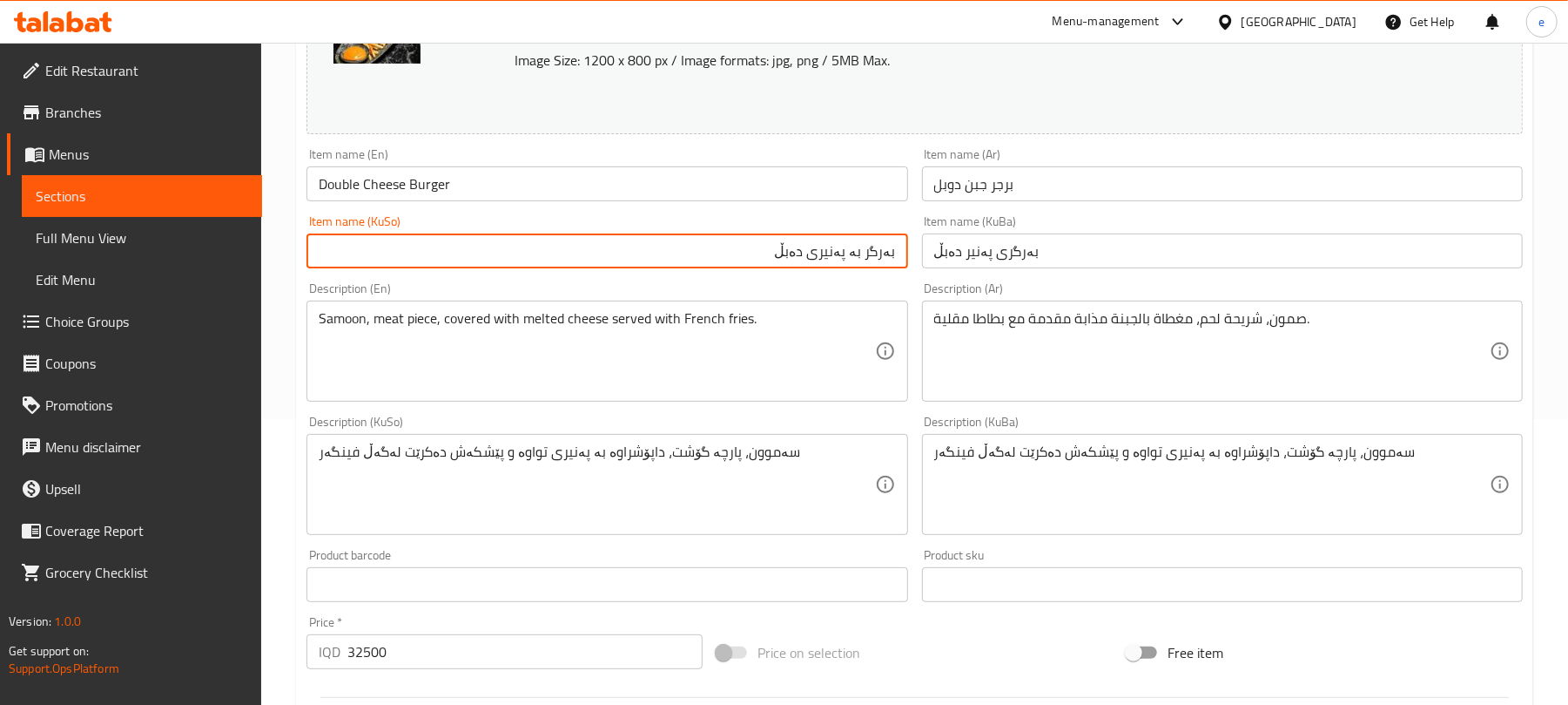
click at [1014, 263] on input "بەرگری پەنیر دەبڵ" at bounding box center [1222, 250] width 601 height 35
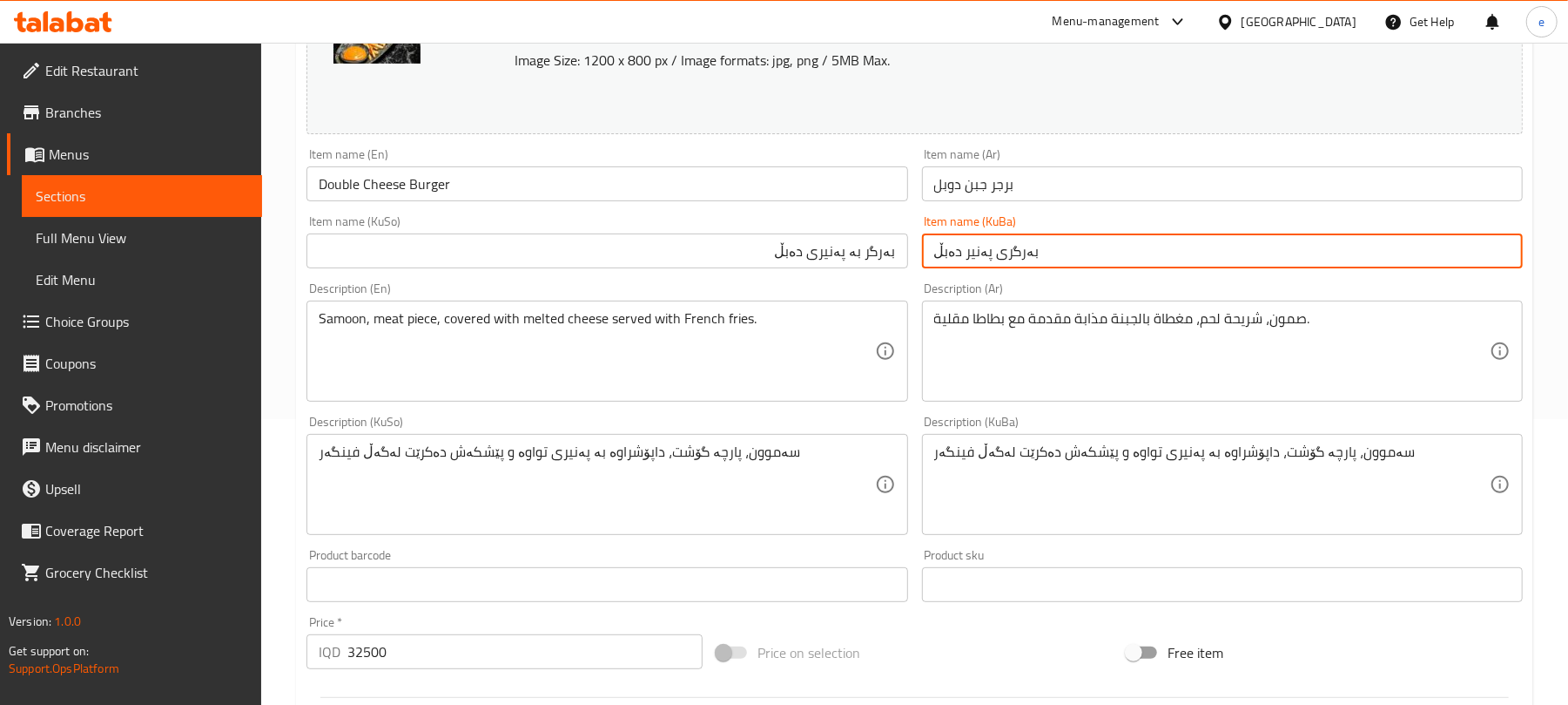
click at [1014, 263] on input "بەرگری پەنیر دەبڵ" at bounding box center [1222, 250] width 601 height 35
paste input "بە پەنیری"
type input "بەرگر بە پەنیری دەبڵ"
click at [956, 198] on input "برجر جبن دوبل" at bounding box center [1222, 183] width 601 height 35
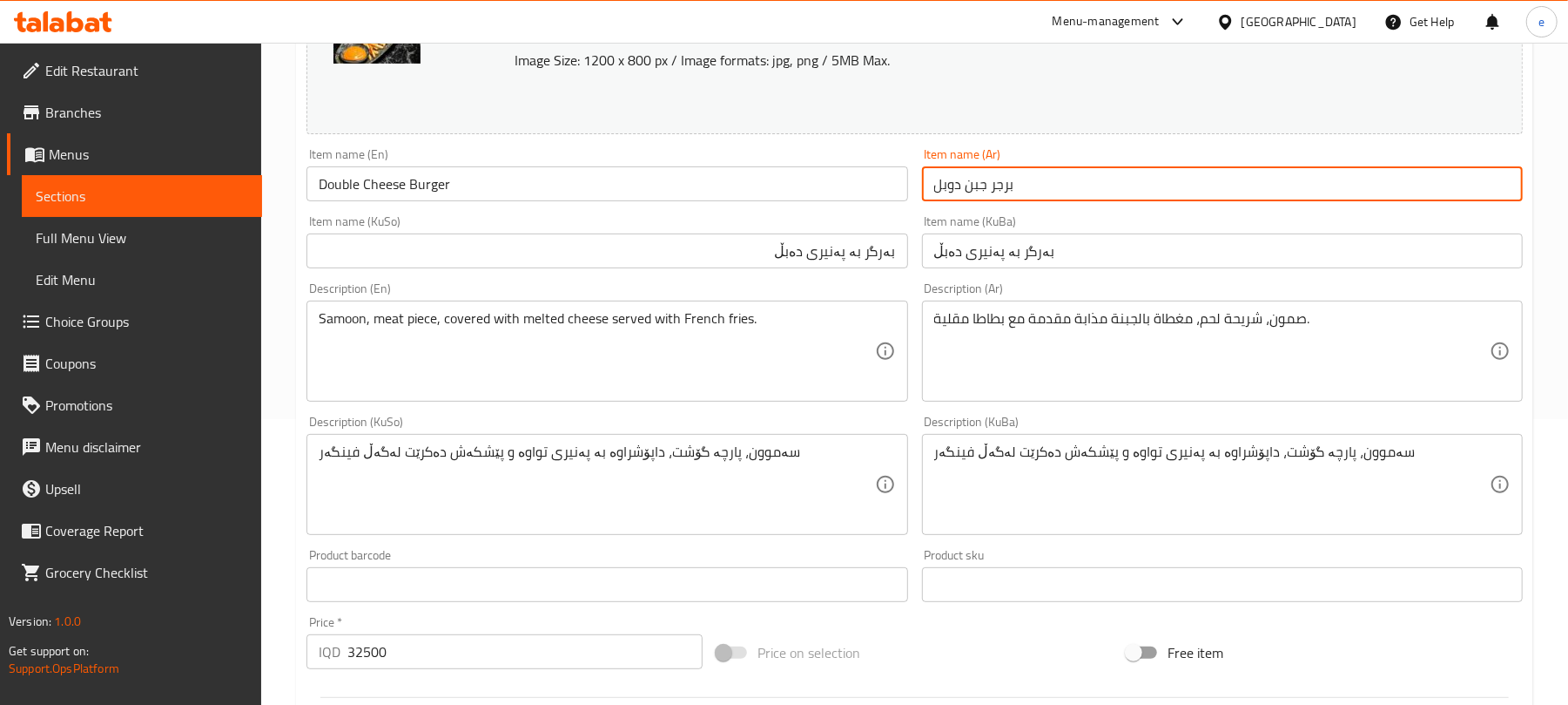
click at [956, 198] on input "برجر جبن دوبل" at bounding box center [1222, 183] width 601 height 35
click at [857, 247] on input "بەرگر بە پەنیری دەبڵ" at bounding box center [607, 250] width 601 height 35
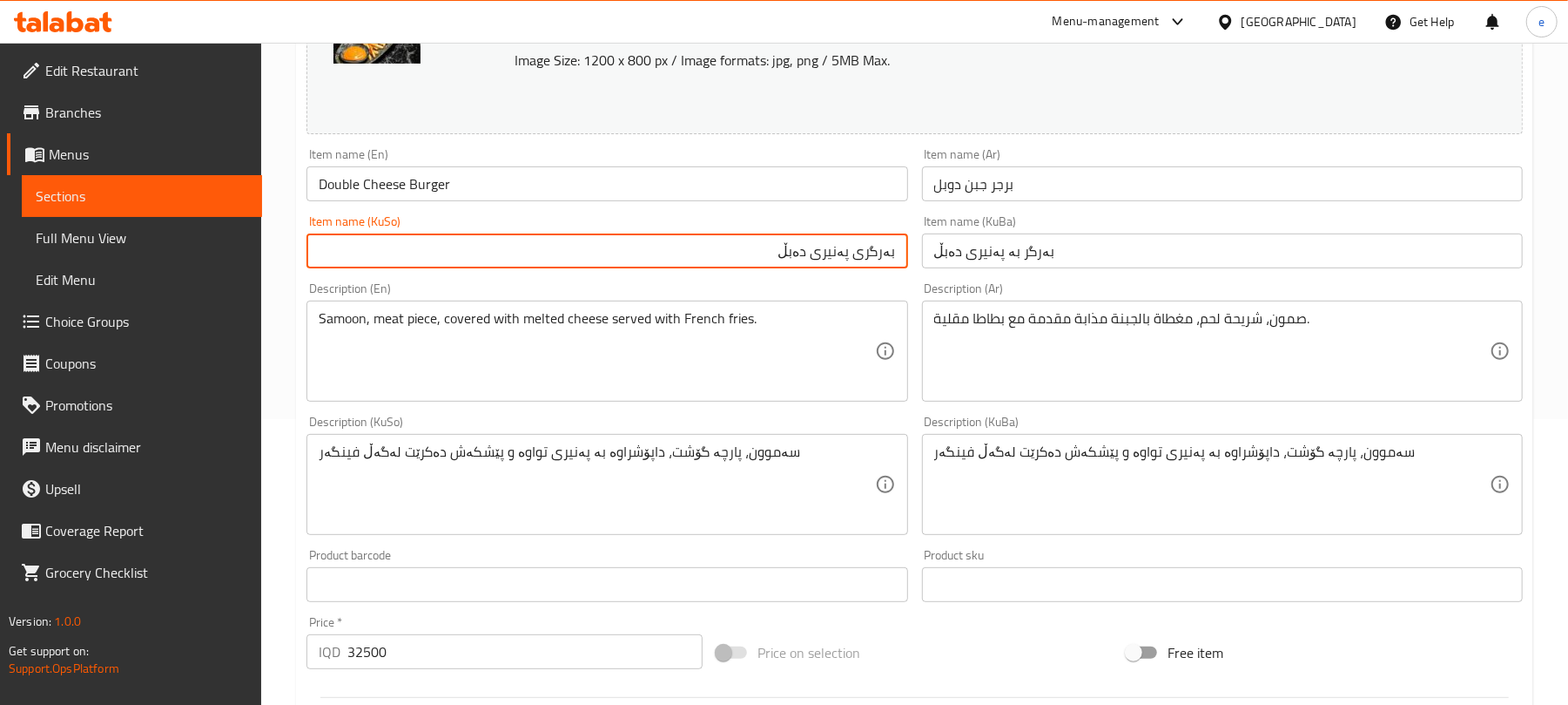
click at [877, 243] on input "بەرگری پەنیری دەبڵ" at bounding box center [607, 250] width 601 height 35
type input "بەرگری پەنیری دەبڵ"
click at [987, 263] on input "بەرگر بە پەنیری دەبڵ" at bounding box center [1222, 250] width 601 height 35
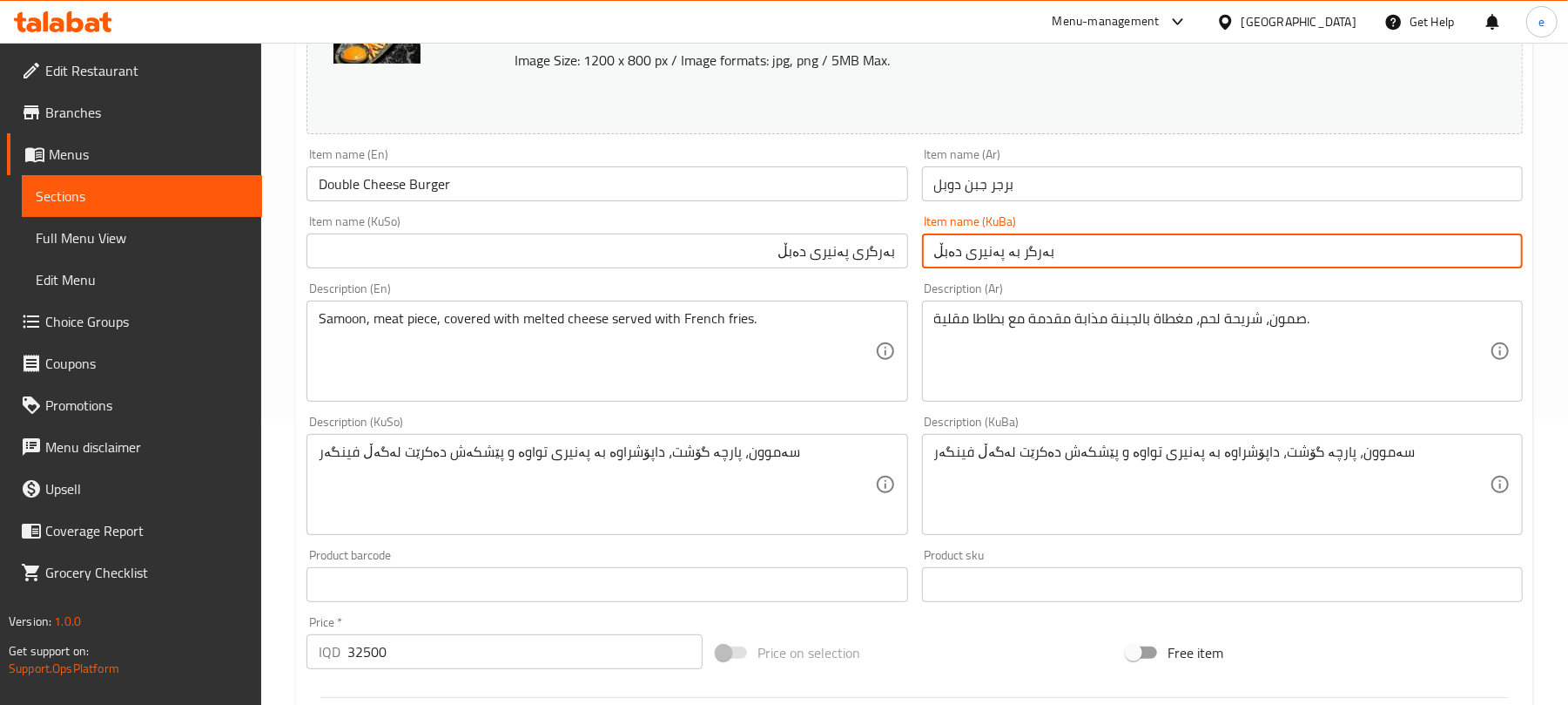
click at [987, 263] on input "بەرگر بە پەنیری دەبڵ" at bounding box center [1222, 250] width 601 height 35
paste input "ی"
type input "بەرگری پەنیری دەبڵ"
click at [855, 255] on input "بەرگری پەنیری دەبڵ" at bounding box center [607, 250] width 601 height 35
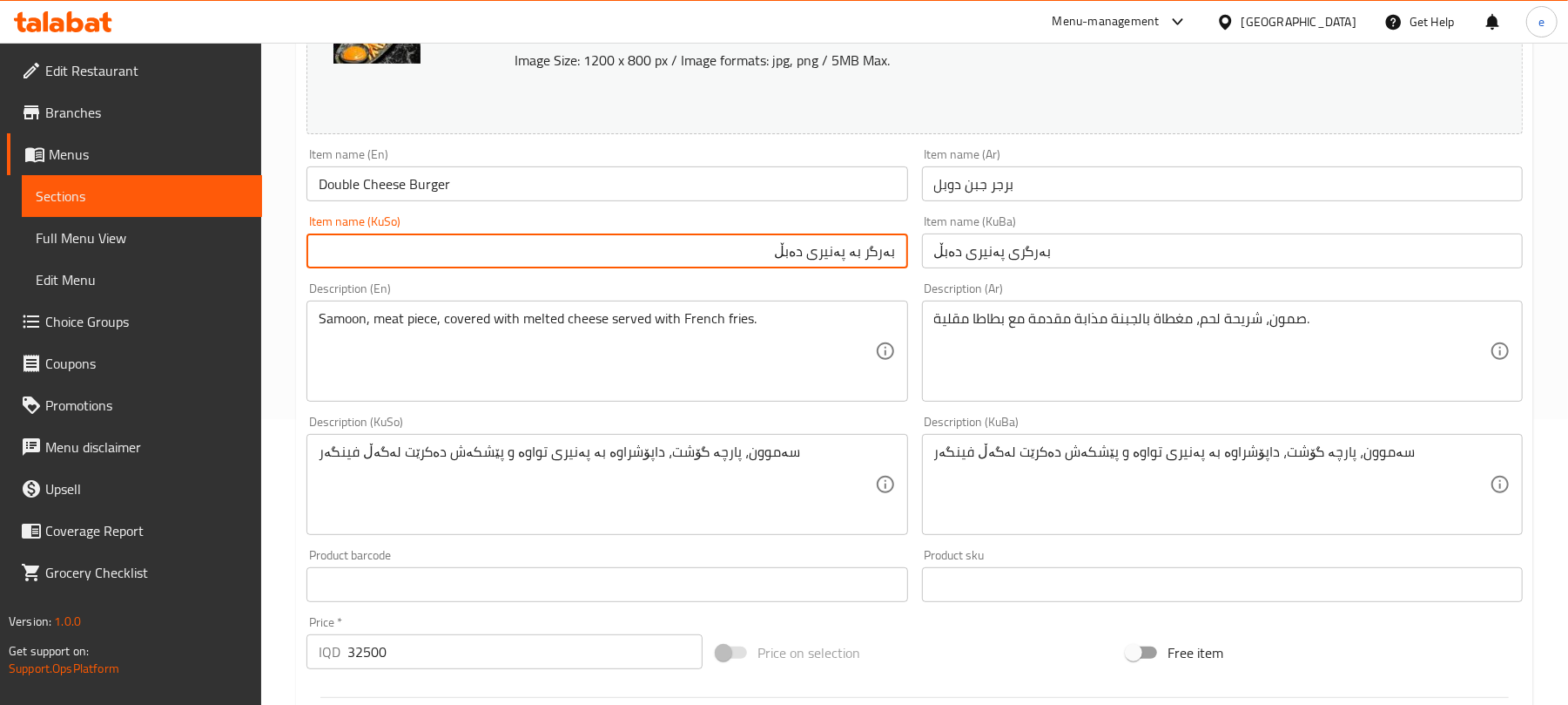
click at [844, 261] on input "بەرگر بە پەنیری دەبڵ" at bounding box center [607, 250] width 601 height 35
type input "بەرگر بە پەنیری دەبڵ"
click at [1027, 260] on input "بەرگری پەنیری دەبڵ" at bounding box center [1222, 250] width 601 height 35
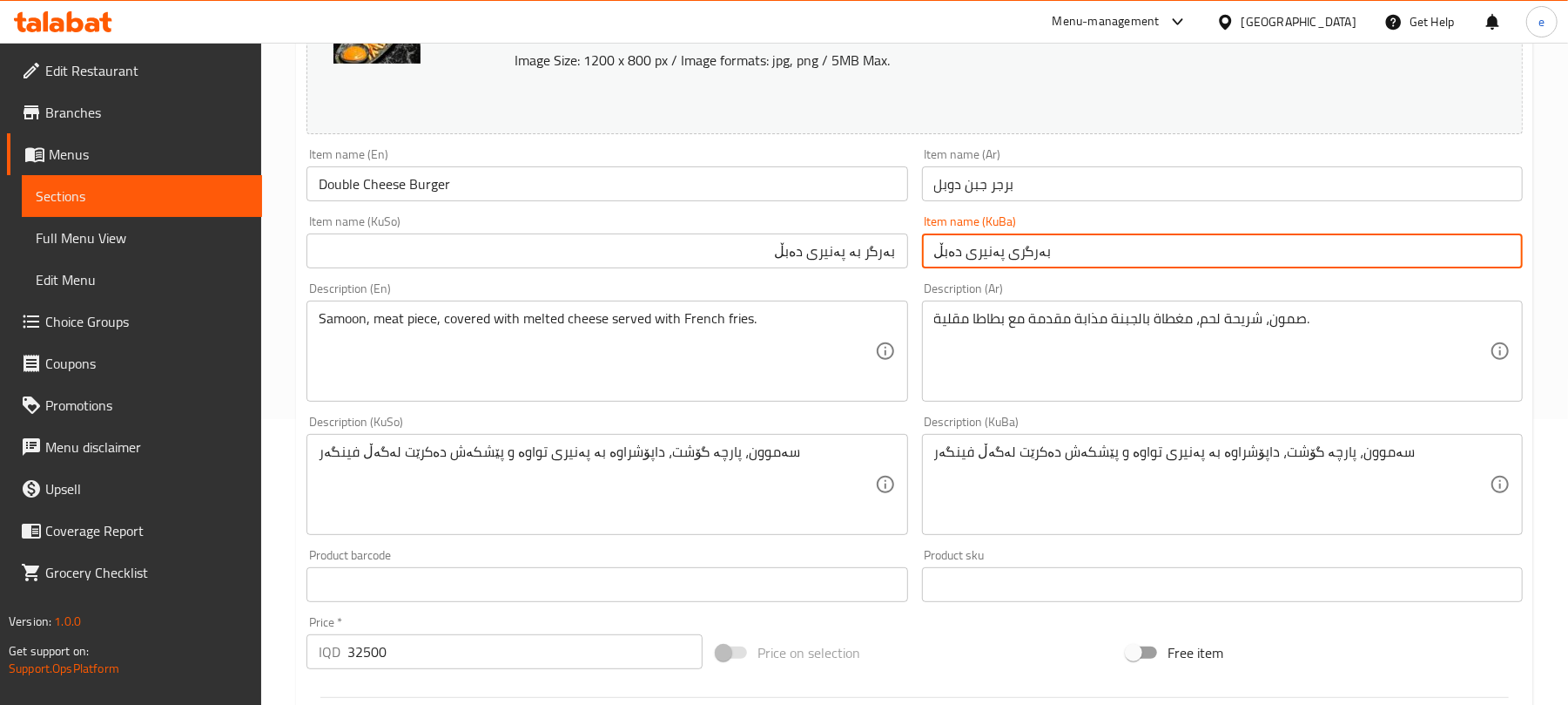
click at [1027, 260] on input "بەرگری پەنیری دەبڵ" at bounding box center [1222, 250] width 601 height 35
paste input "بە"
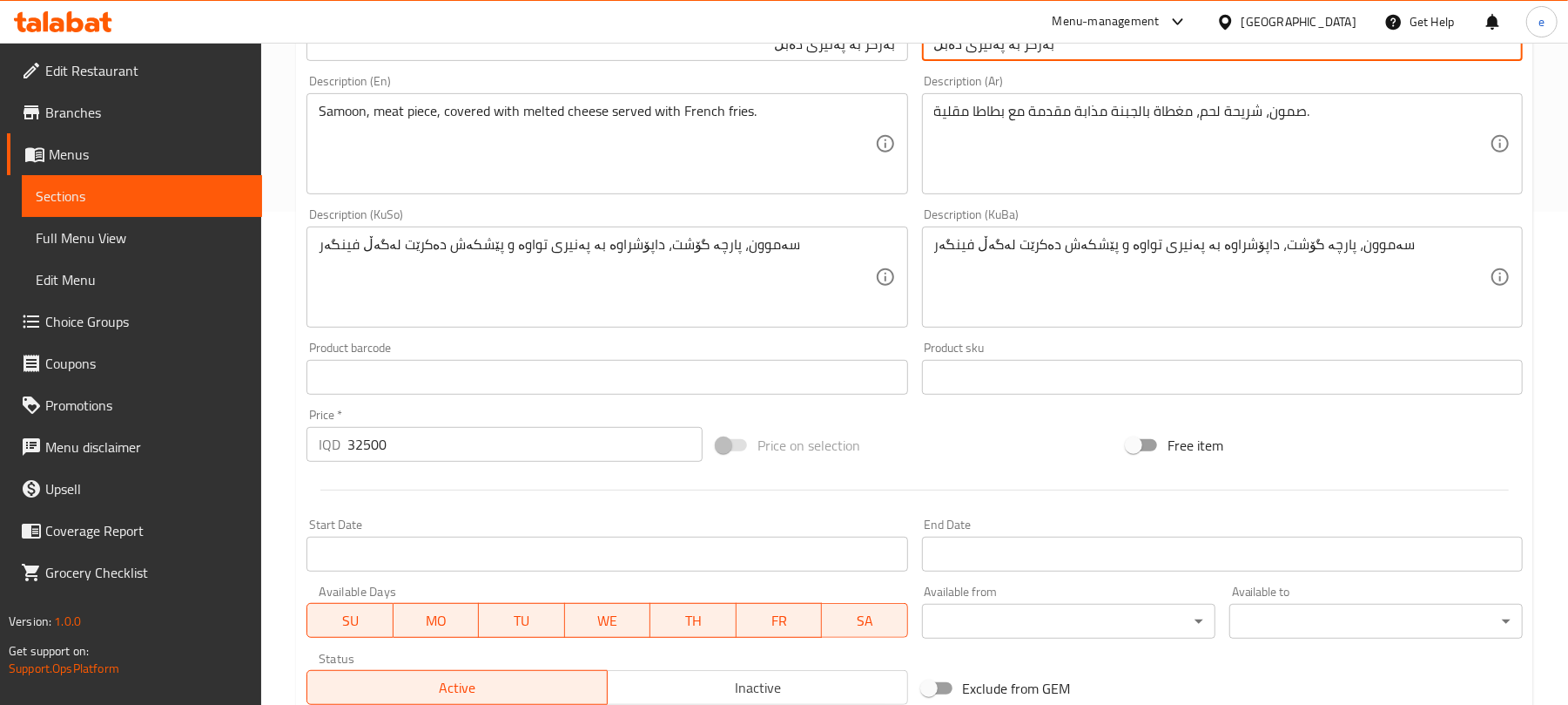
scroll to position [750, 0]
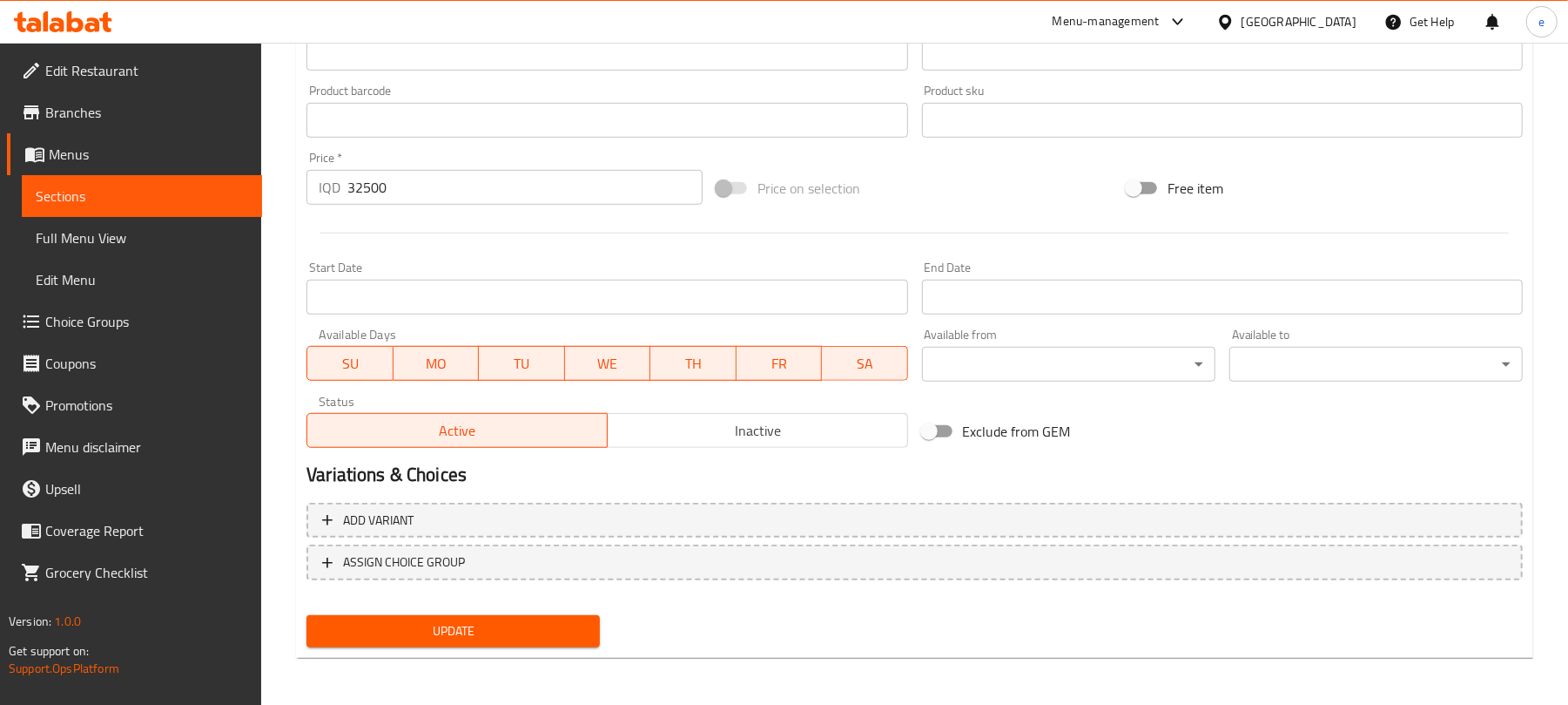
type input "بەرگر بە پەنیری دەبڵ"
click at [484, 638] on span "Update" at bounding box center [453, 630] width 265 height 22
click at [119, 15] on div at bounding box center [63, 22] width 126 height 35
click at [91, 23] on icon at bounding box center [92, 25] width 15 height 15
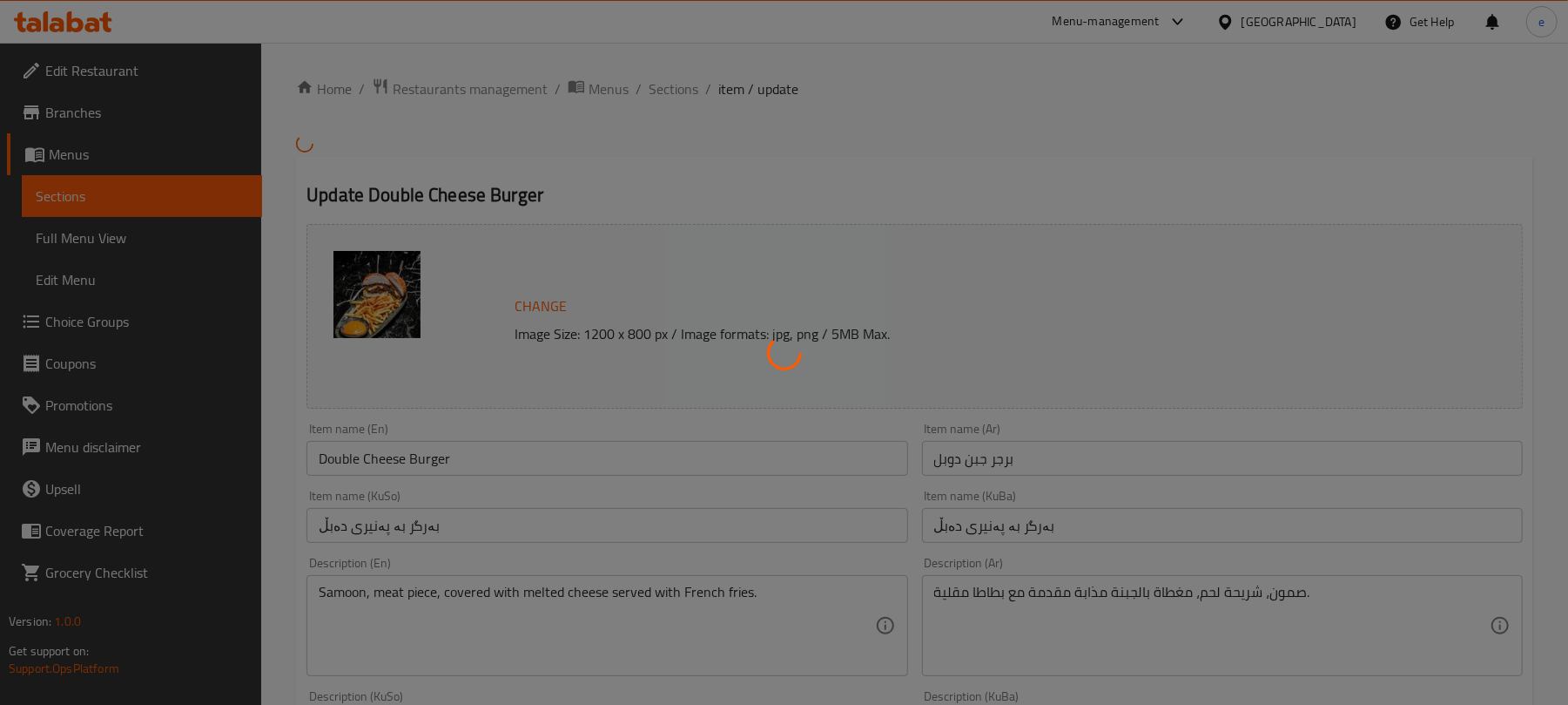
click at [97, 75] on div at bounding box center [784, 352] width 1568 height 705
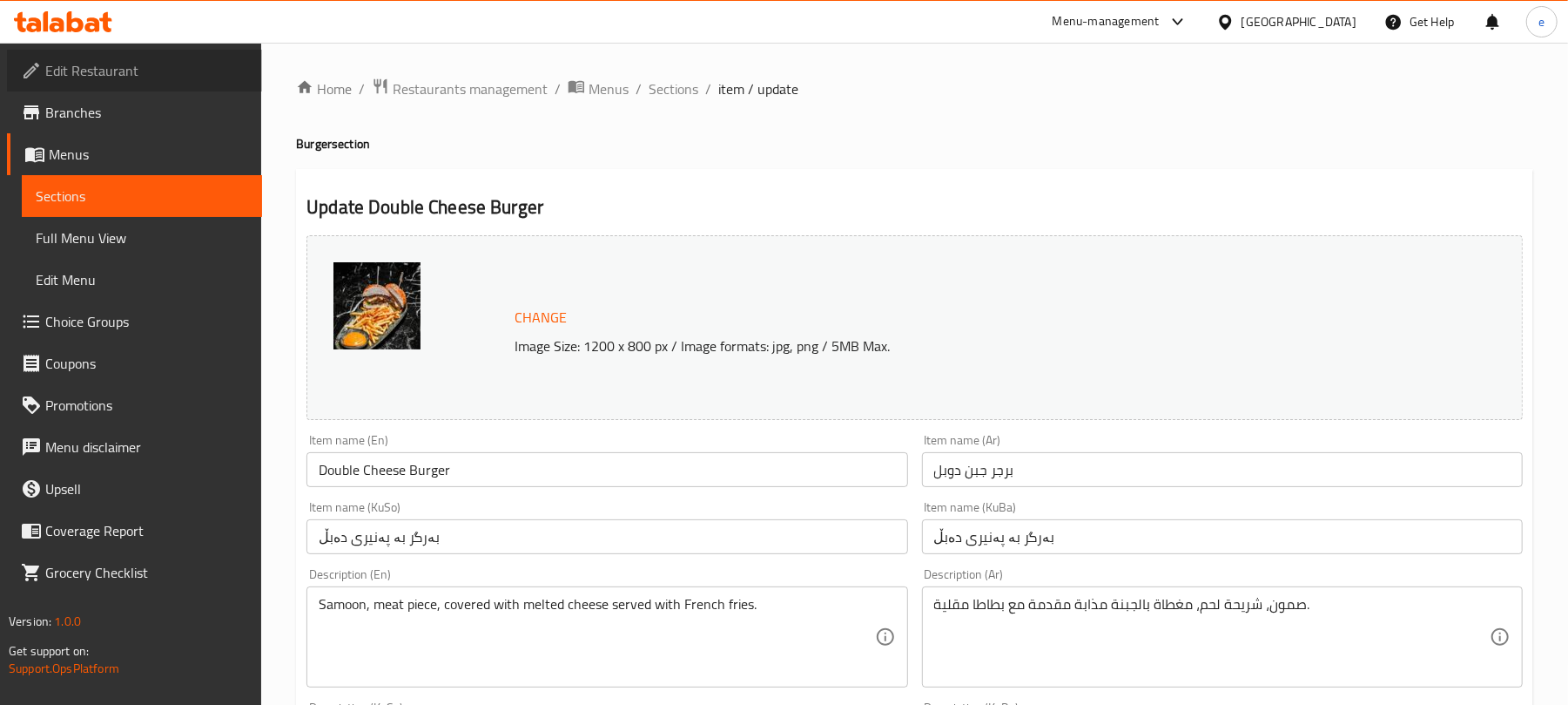
click at [105, 61] on span "Edit Restaurant" at bounding box center [146, 71] width 203 height 21
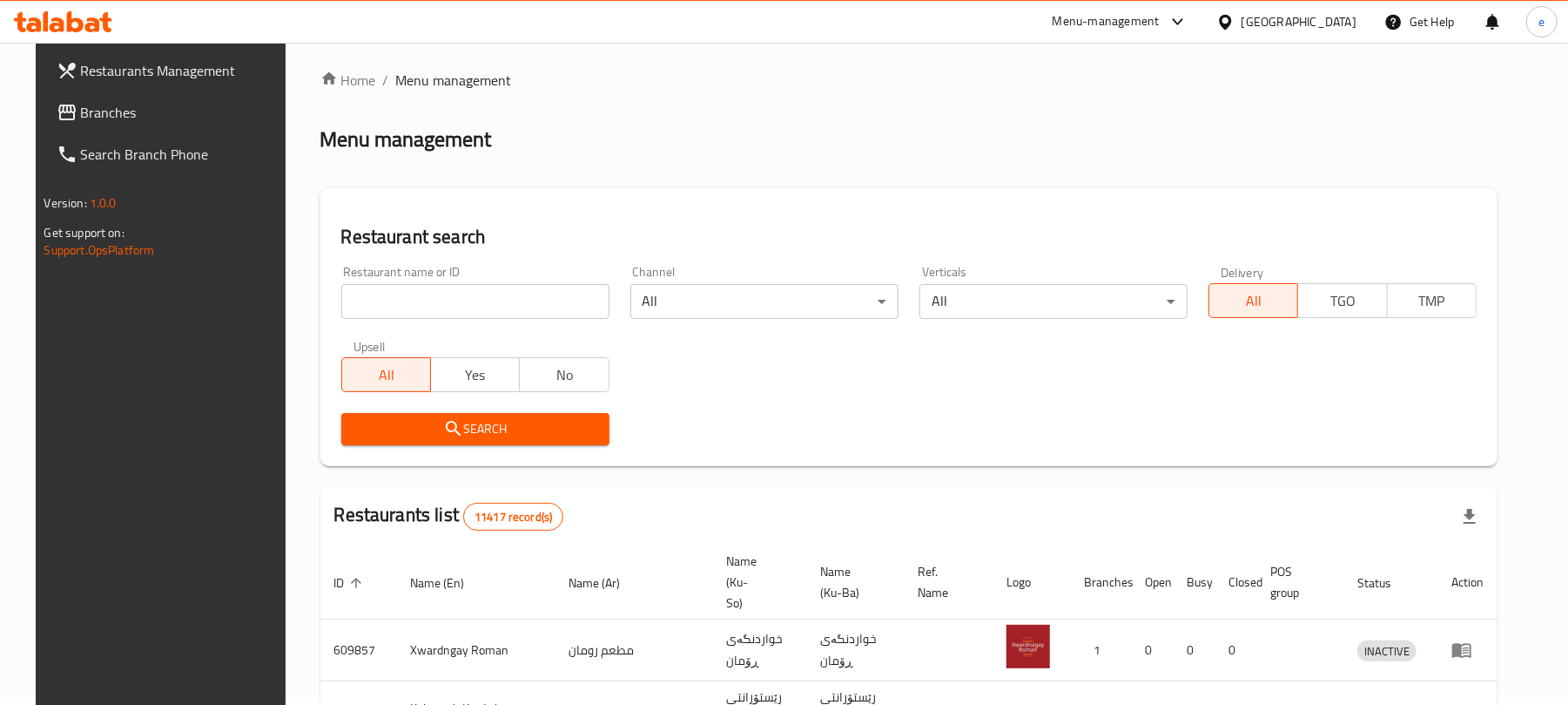
scroll to position [196, 0]
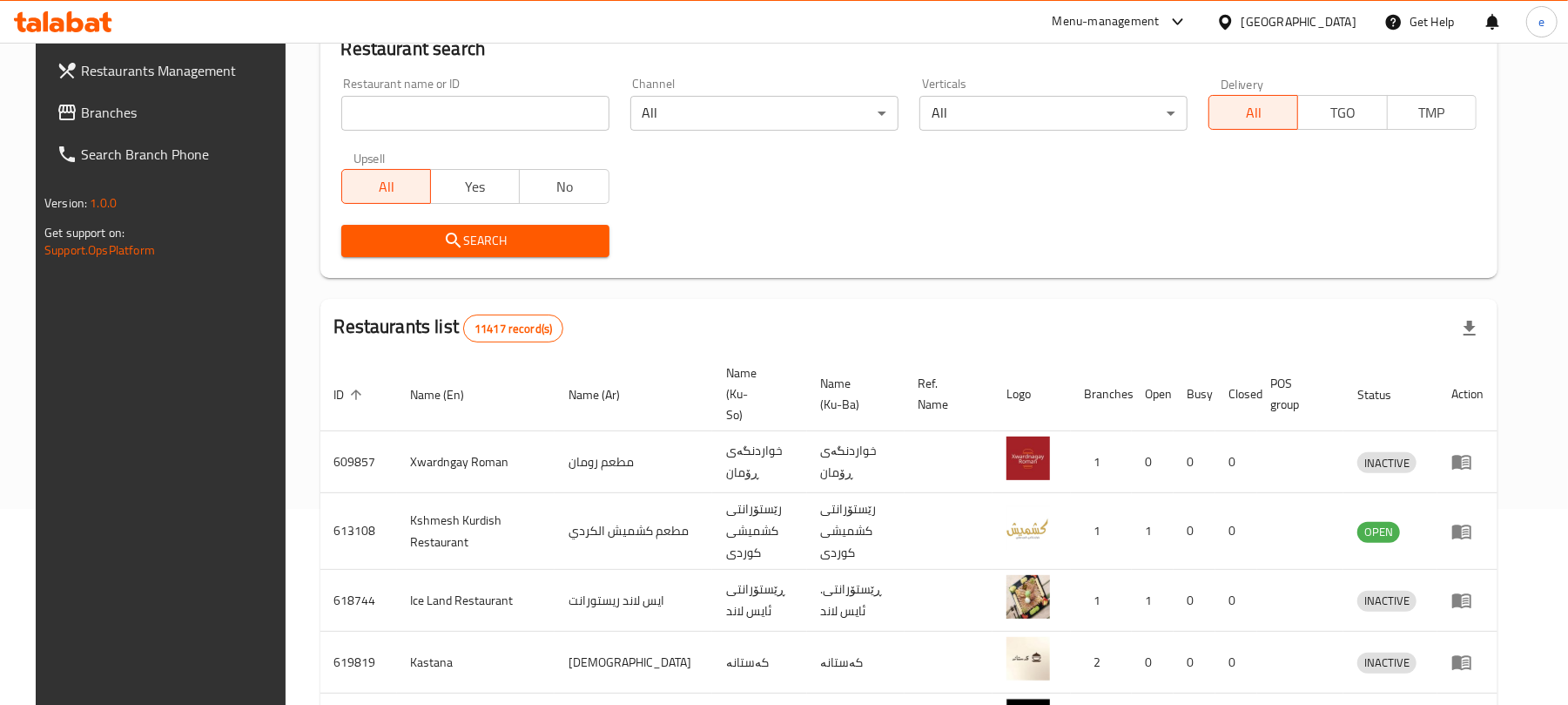
click at [99, 108] on span "Branches" at bounding box center [182, 112] width 203 height 21
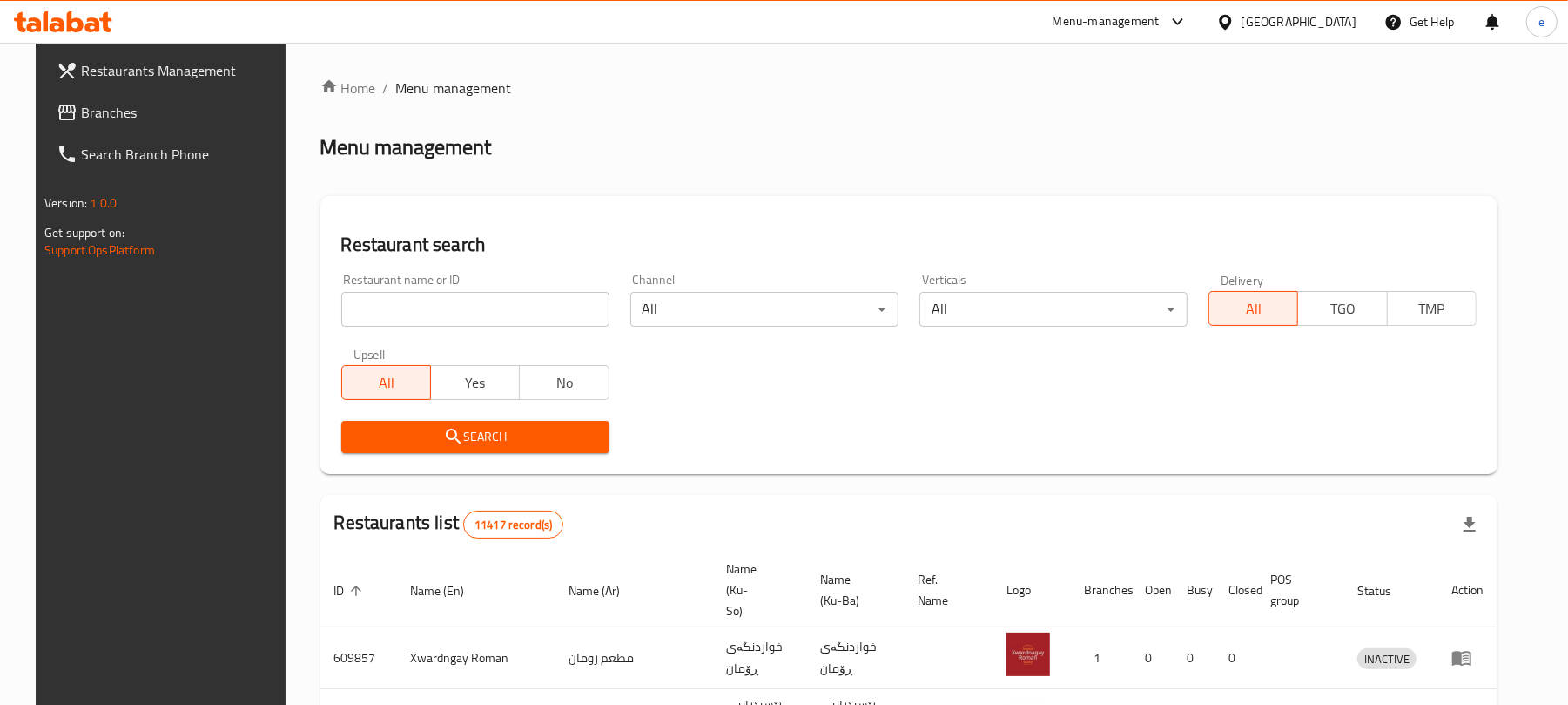
click at [117, 106] on span "Branches" at bounding box center [182, 112] width 203 height 21
click at [87, 105] on span "Branches" at bounding box center [174, 112] width 220 height 21
click at [108, 115] on span "Branches" at bounding box center [174, 112] width 220 height 21
click at [82, 109] on span "Branches" at bounding box center [182, 112] width 203 height 21
click at [120, 18] on div at bounding box center [63, 22] width 126 height 35
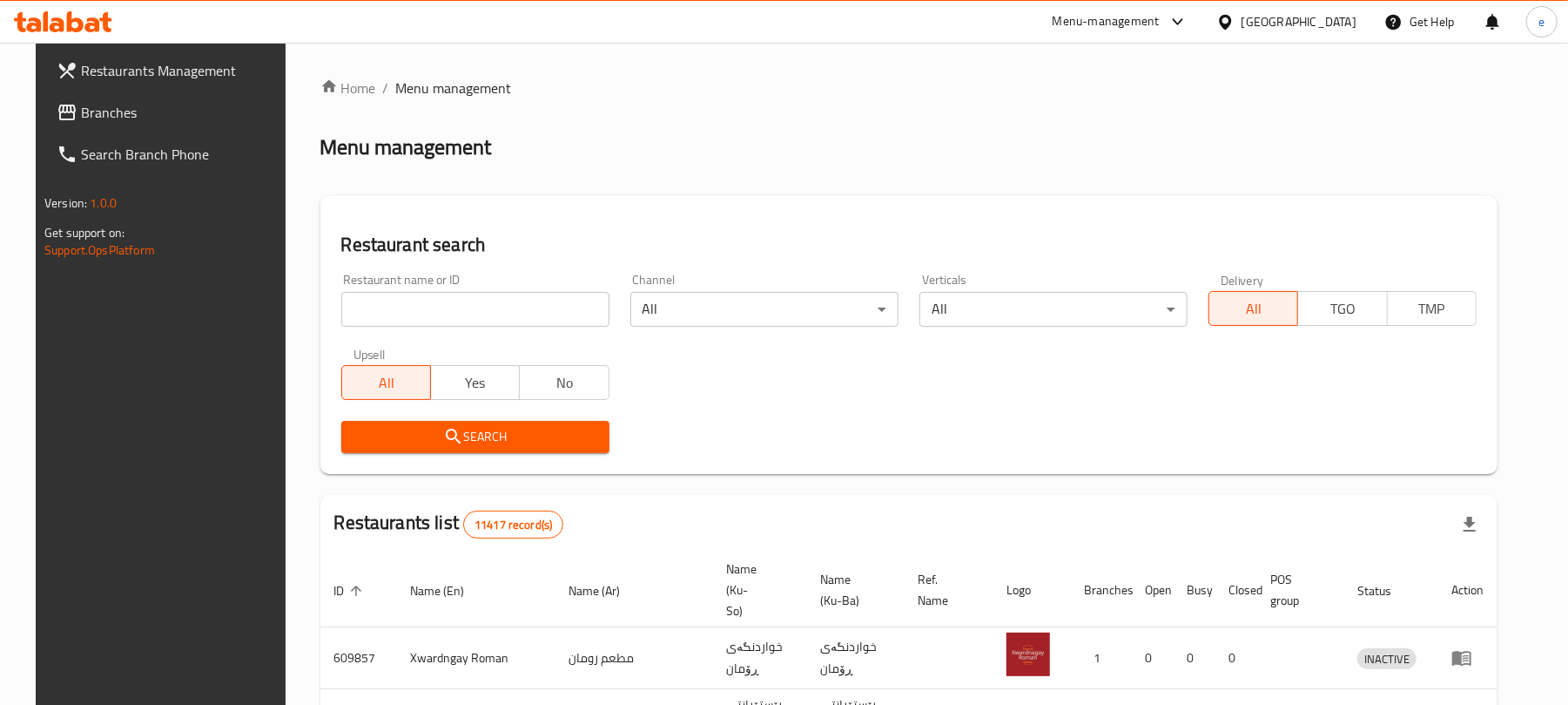
click at [119, 18] on div at bounding box center [63, 22] width 126 height 35
click at [101, 18] on icon at bounding box center [105, 22] width 12 height 20
